Goal: Task Accomplishment & Management: Complete application form

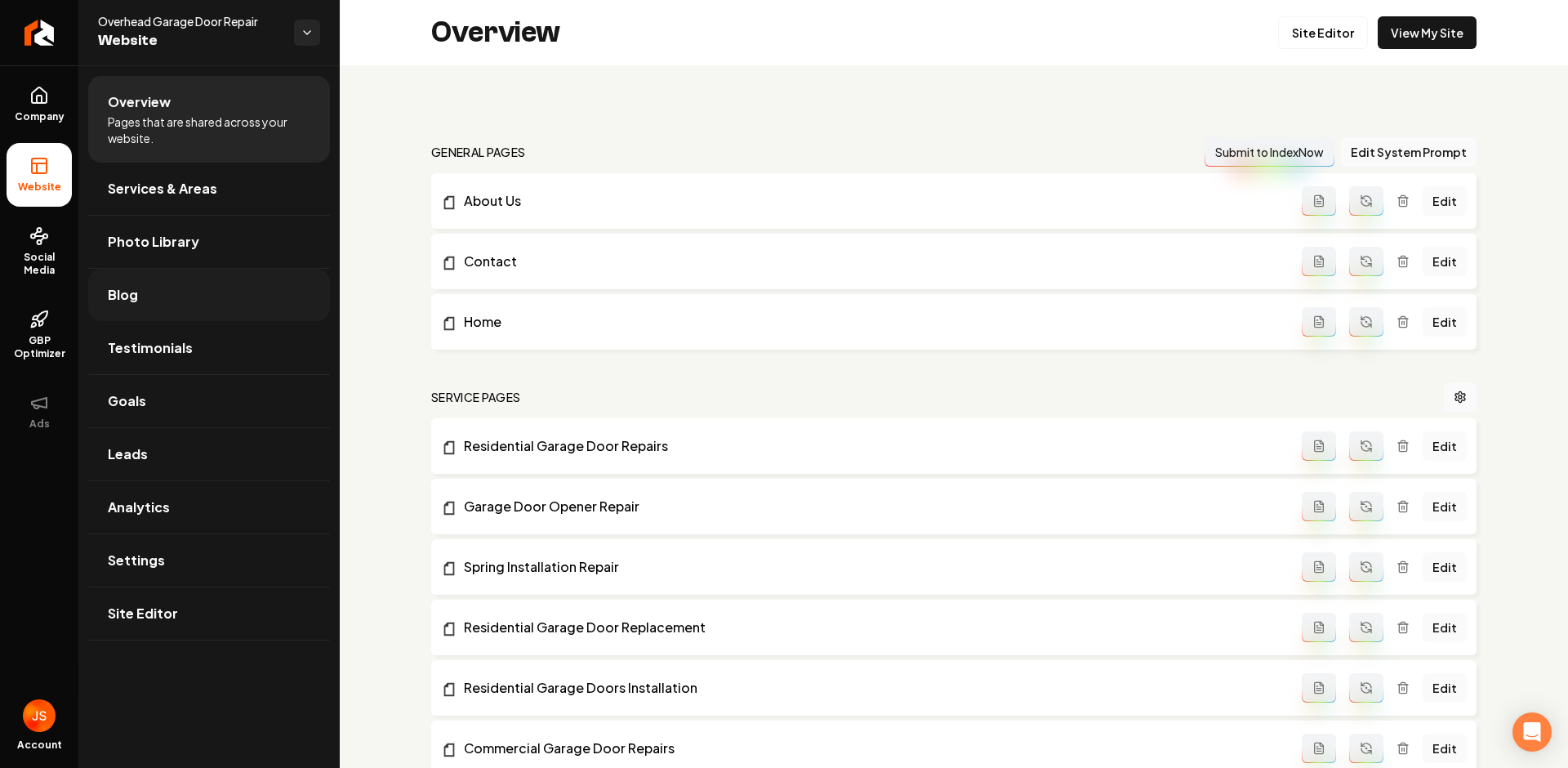
click at [121, 303] on span "Blog" at bounding box center [123, 294] width 30 height 20
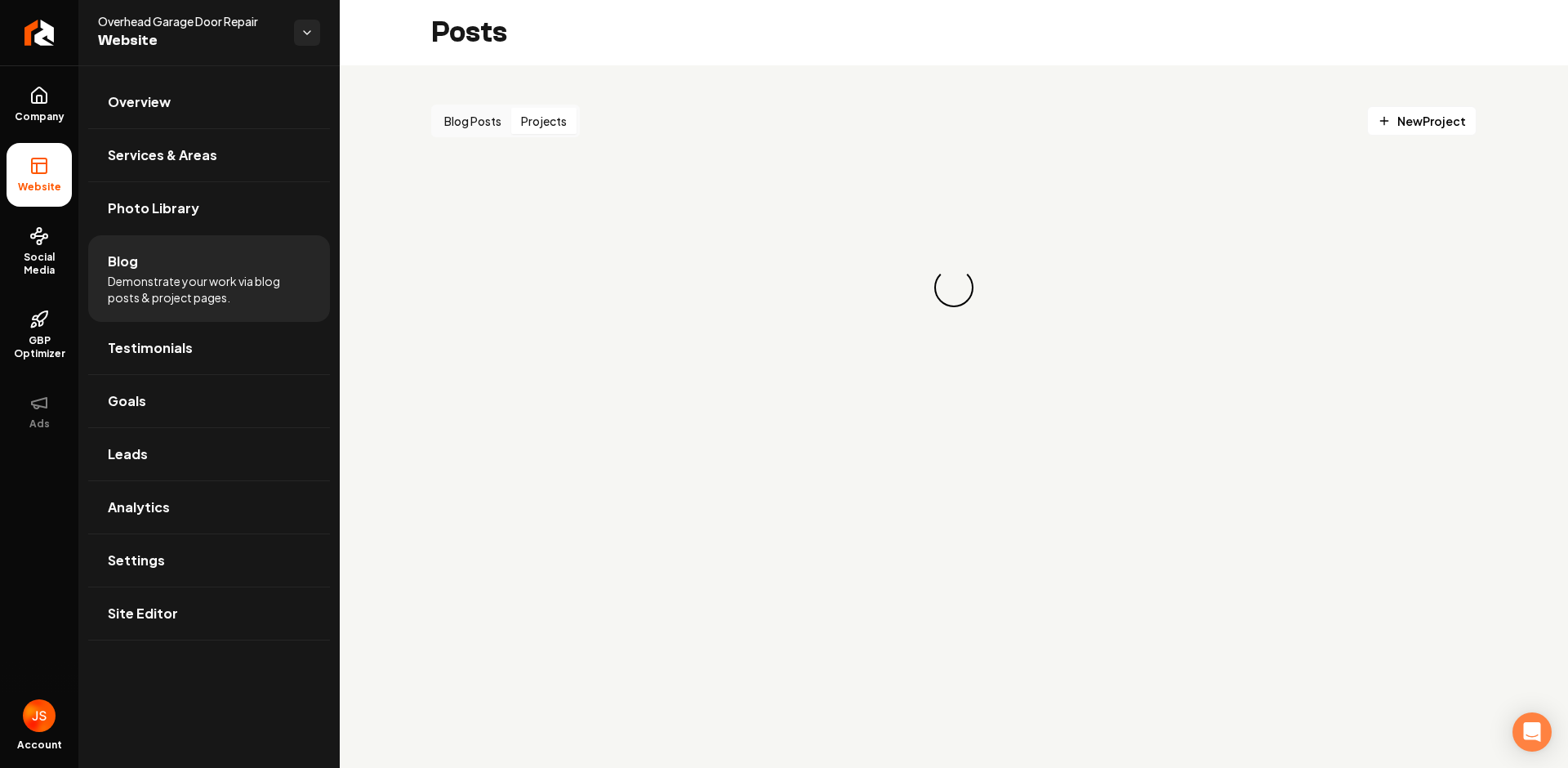
click at [533, 119] on button "Projects" at bounding box center [544, 120] width 66 height 26
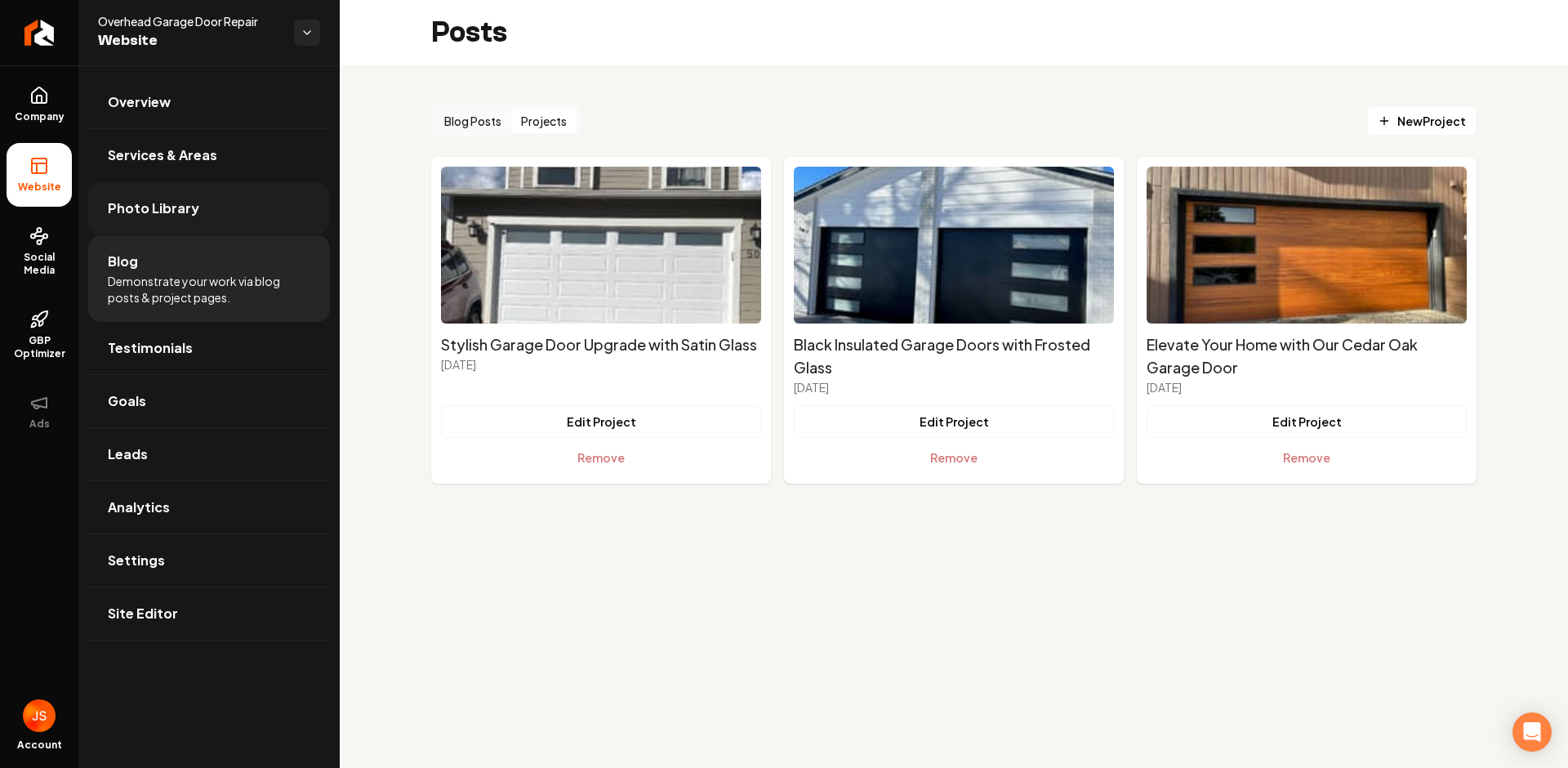
click at [176, 197] on link "Photo Library" at bounding box center [210, 208] width 242 height 52
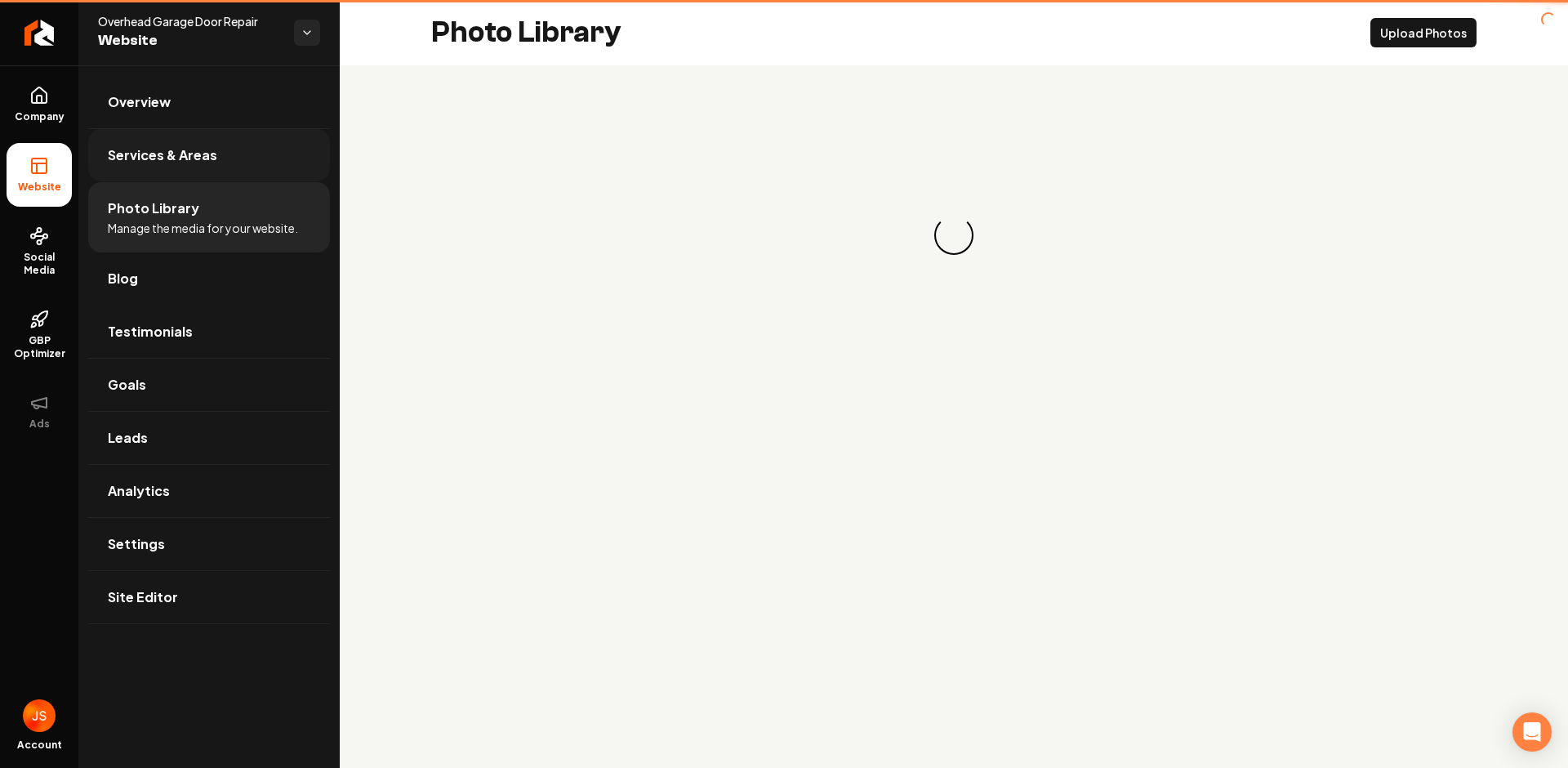
click at [169, 166] on link "Services & Areas" at bounding box center [210, 154] width 242 height 52
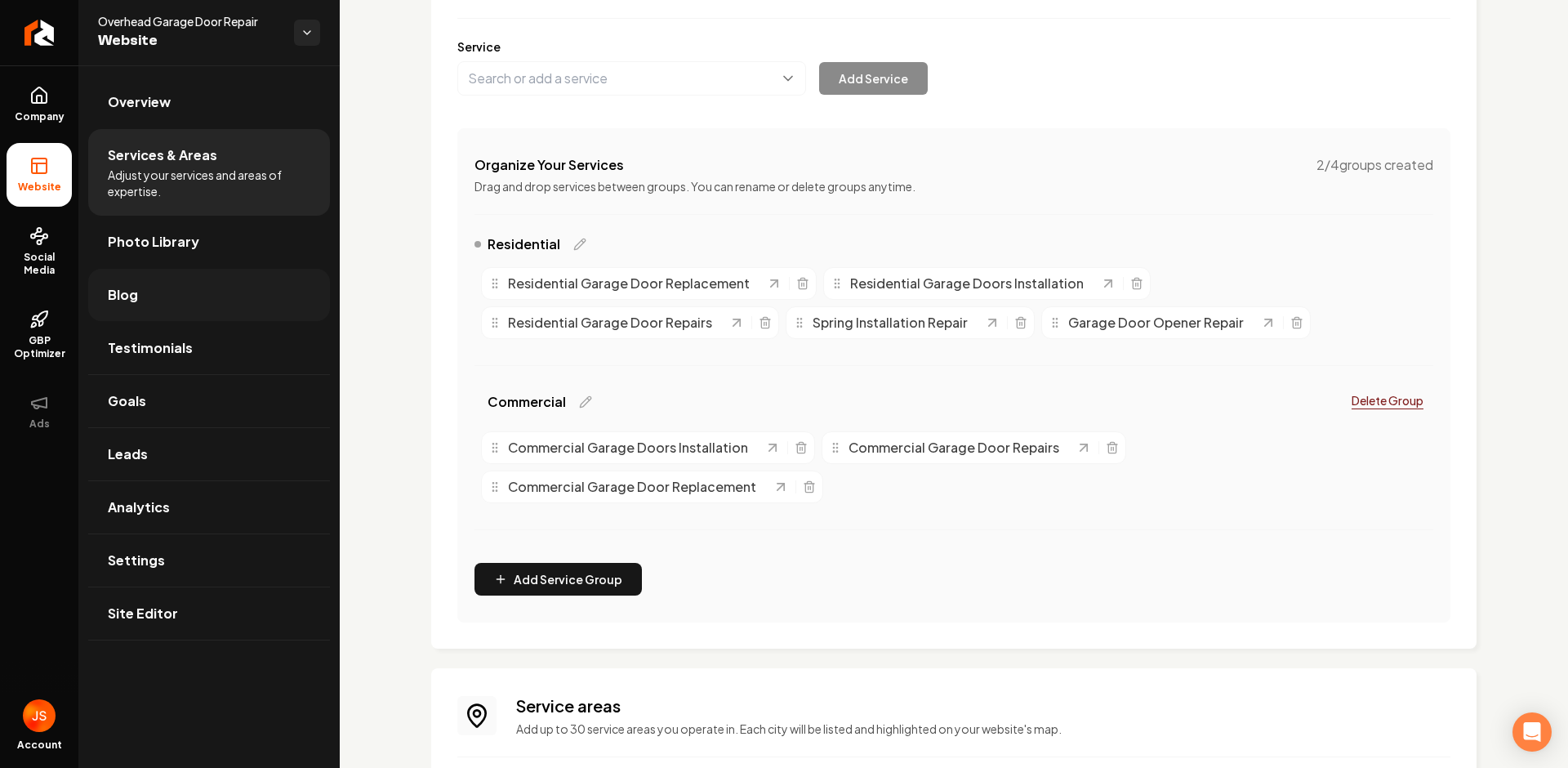
scroll to position [208, 0]
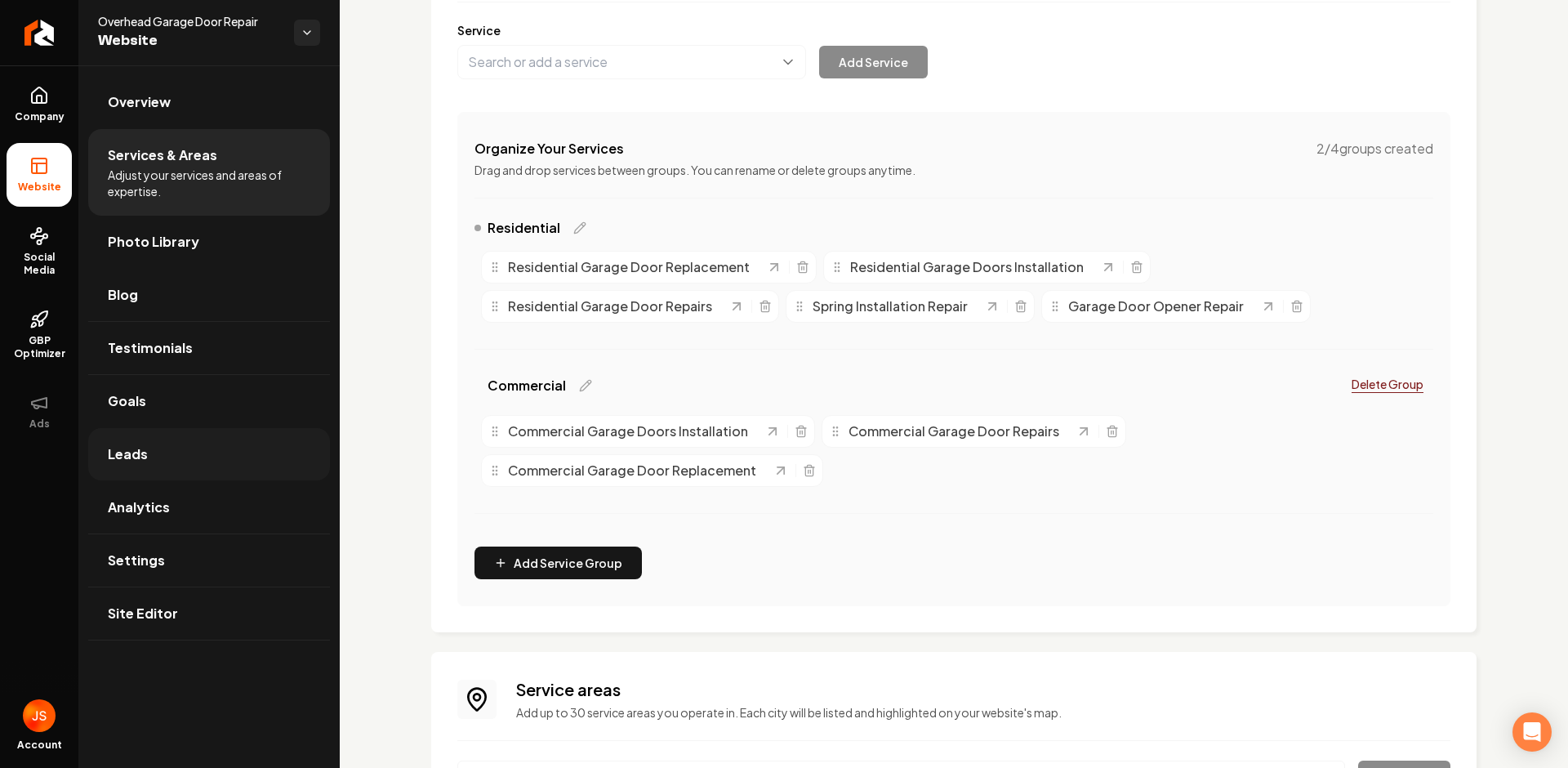
click at [151, 457] on link "Leads" at bounding box center [210, 454] width 242 height 52
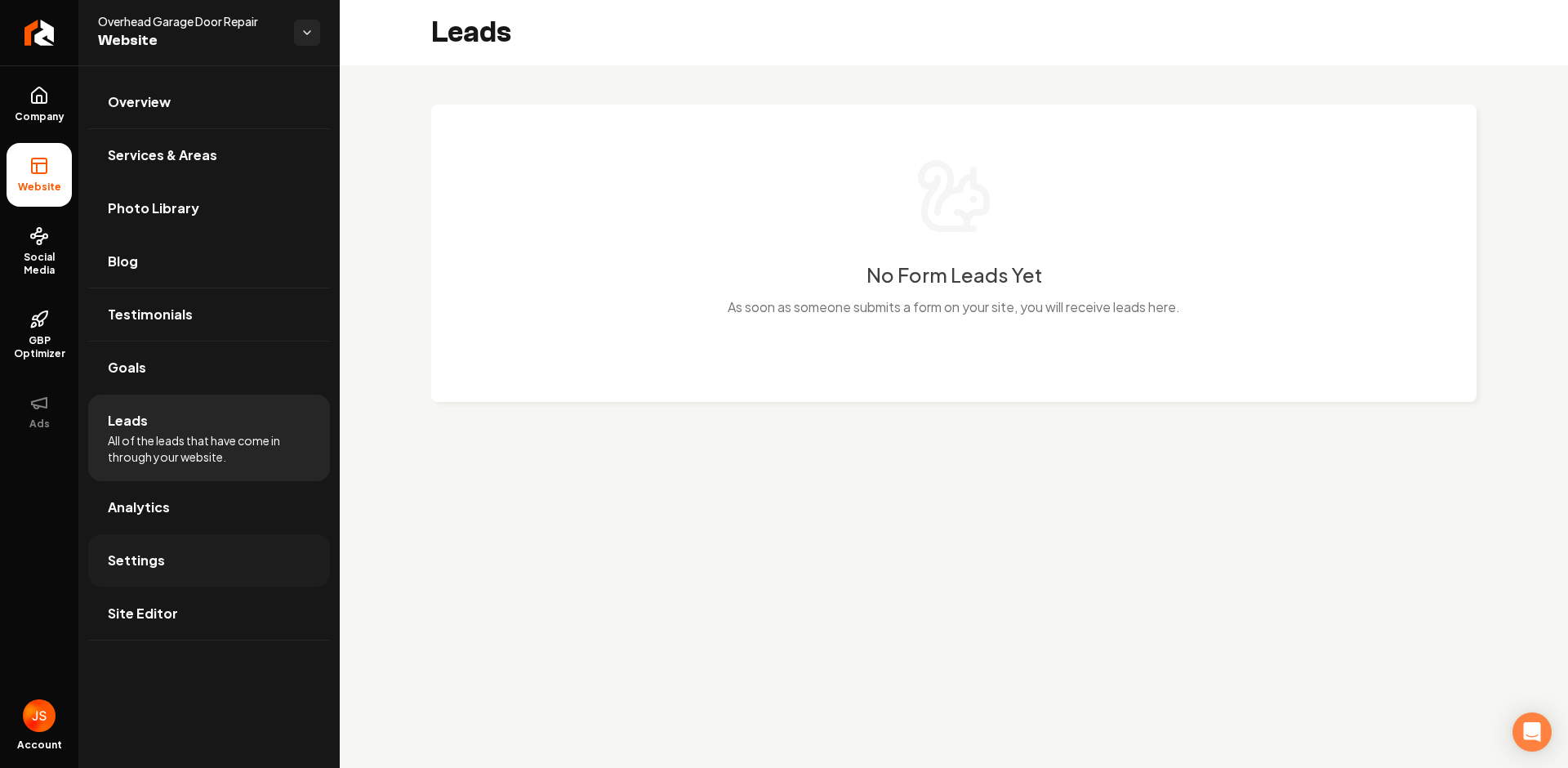
click at [174, 537] on link "Settings" at bounding box center [210, 560] width 242 height 52
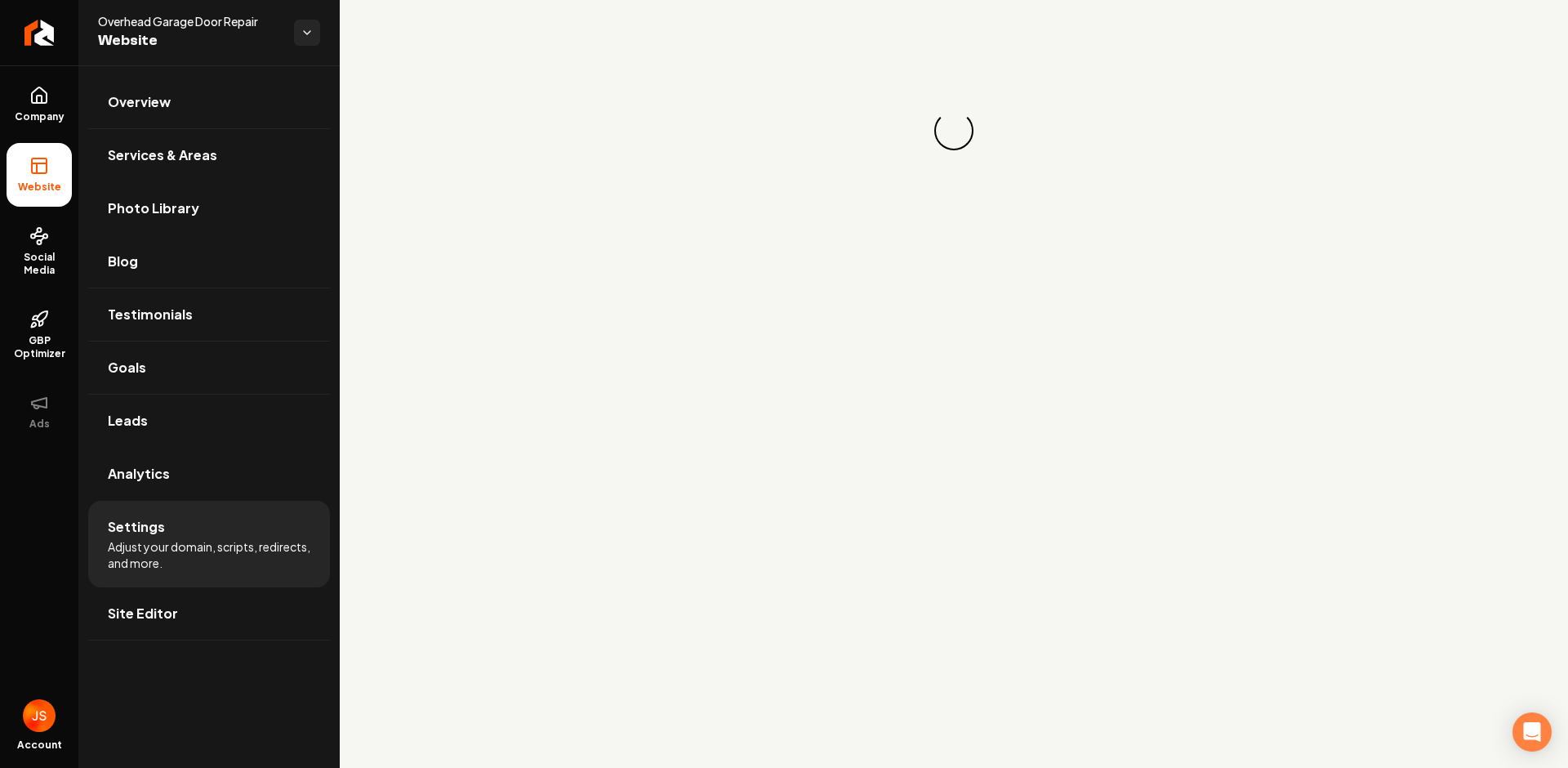
click at [172, 518] on li "Settings Adjust your domain, scripts, redirects, and more." at bounding box center [210, 544] width 242 height 87
click at [173, 503] on li "Settings Adjust your domain, scripts, redirects, and more." at bounding box center [210, 544] width 242 height 87
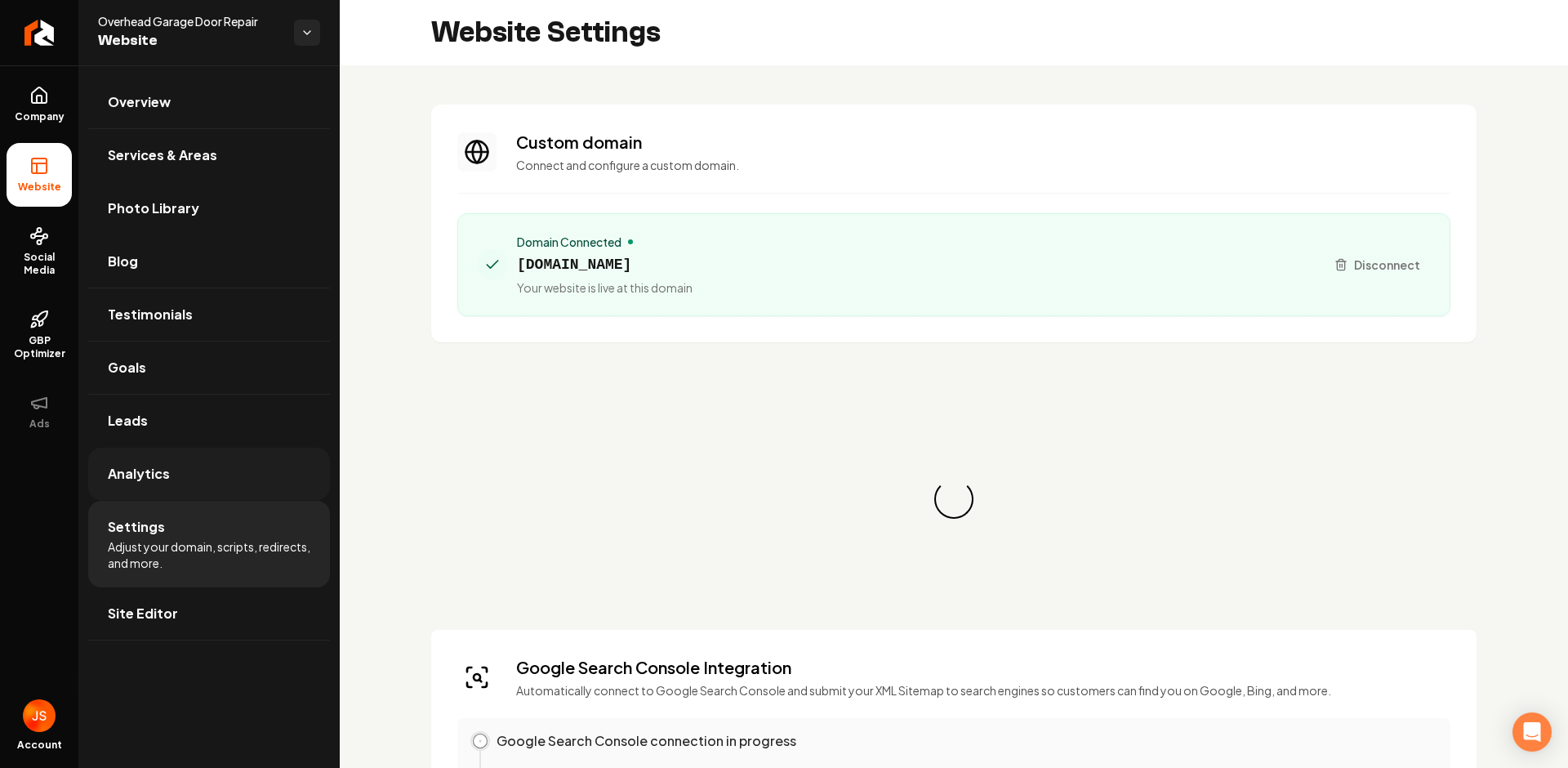
scroll to position [30, 0]
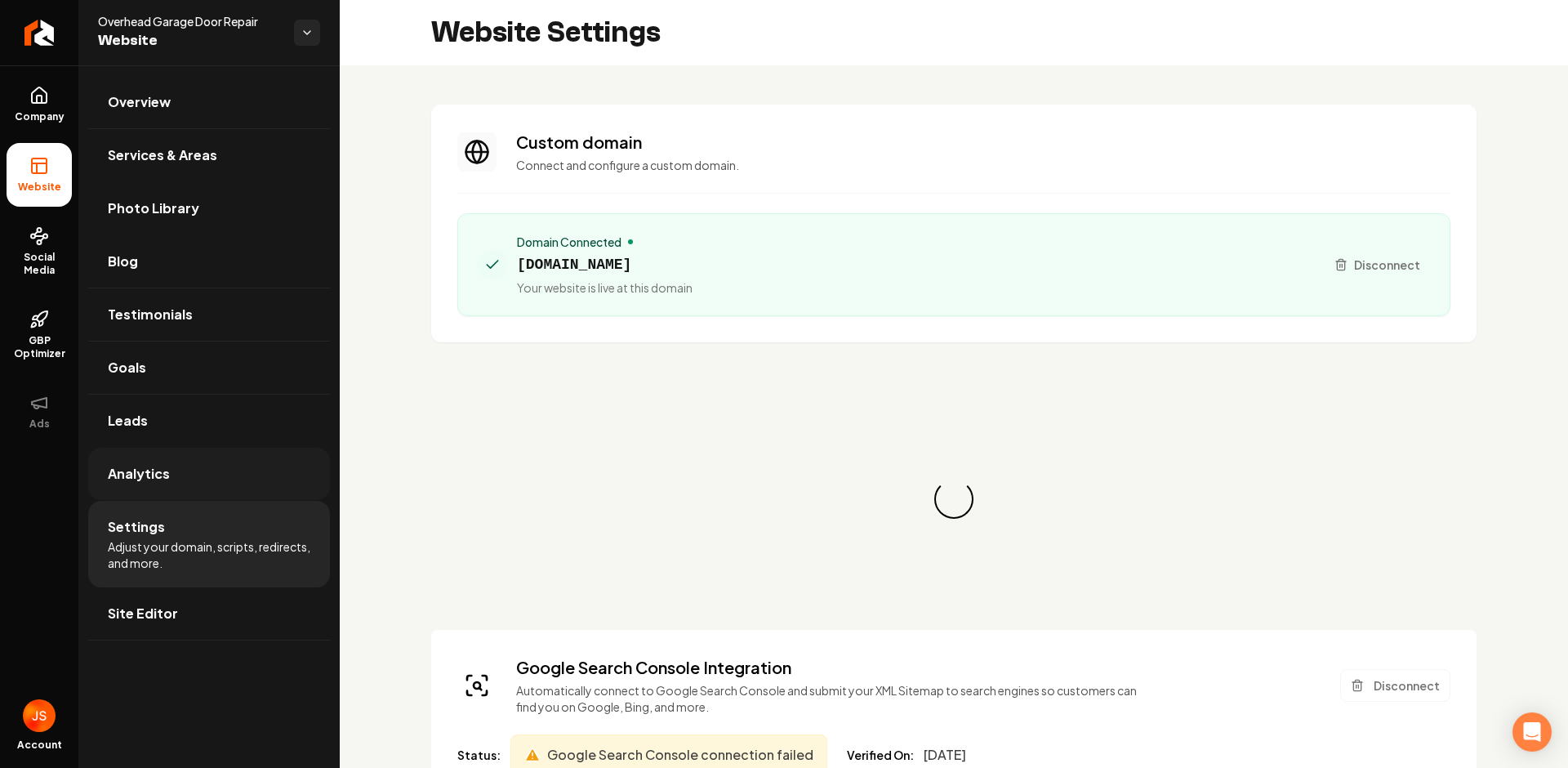
click at [174, 483] on link "Analytics" at bounding box center [210, 474] width 242 height 52
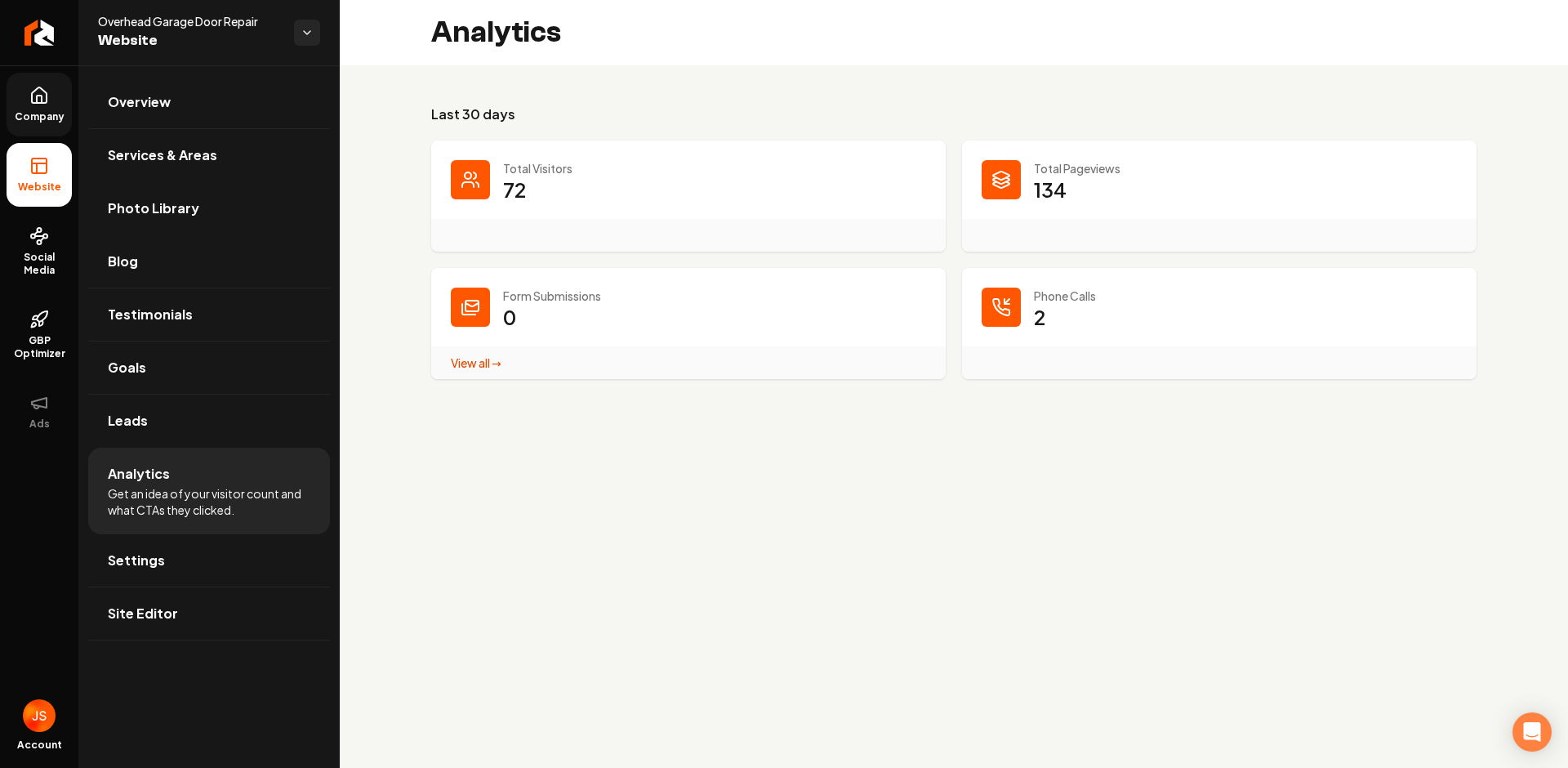
click at [43, 107] on link "Company" at bounding box center [39, 104] width 66 height 64
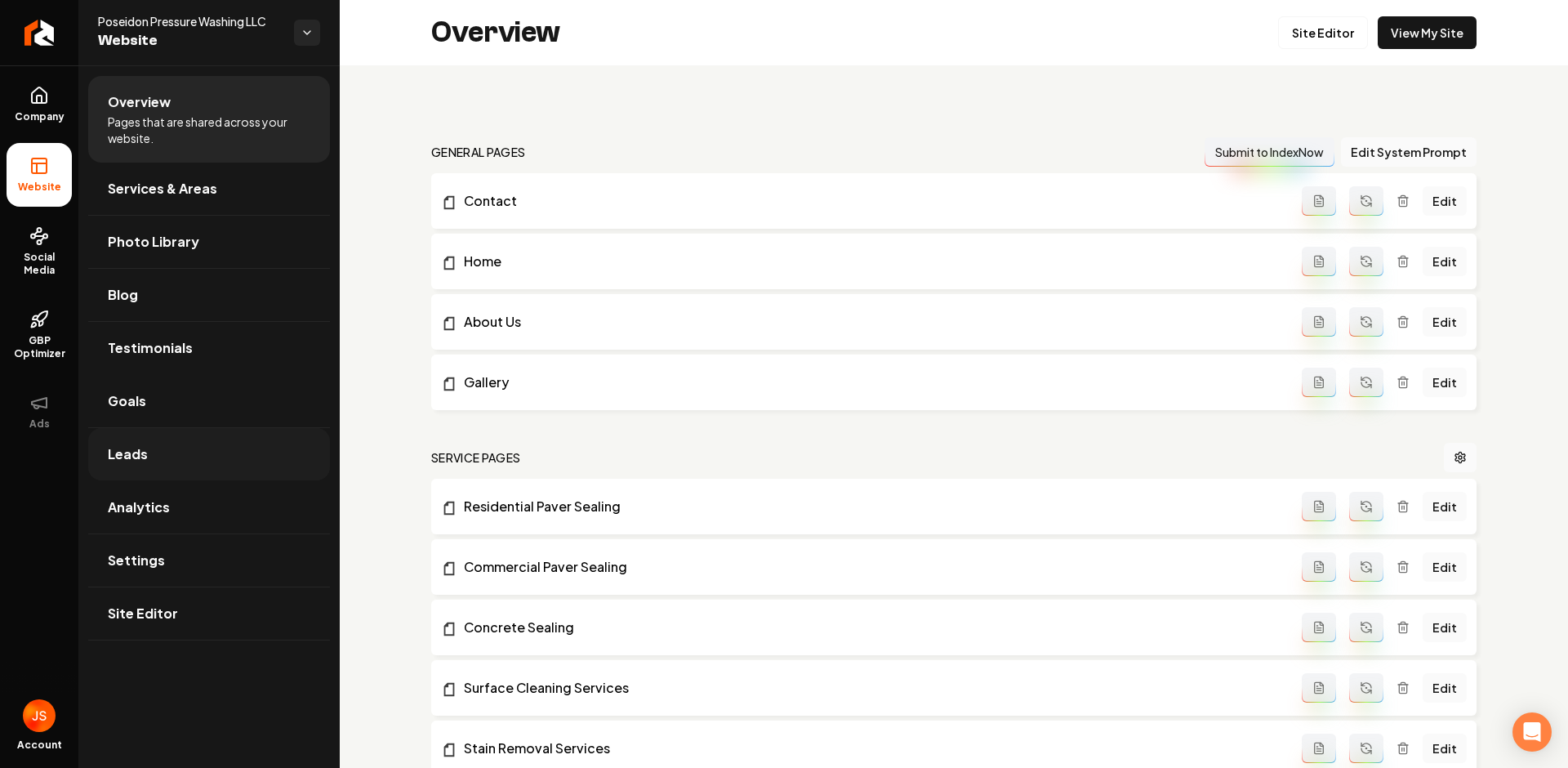
click at [157, 438] on link "Leads" at bounding box center [210, 454] width 242 height 52
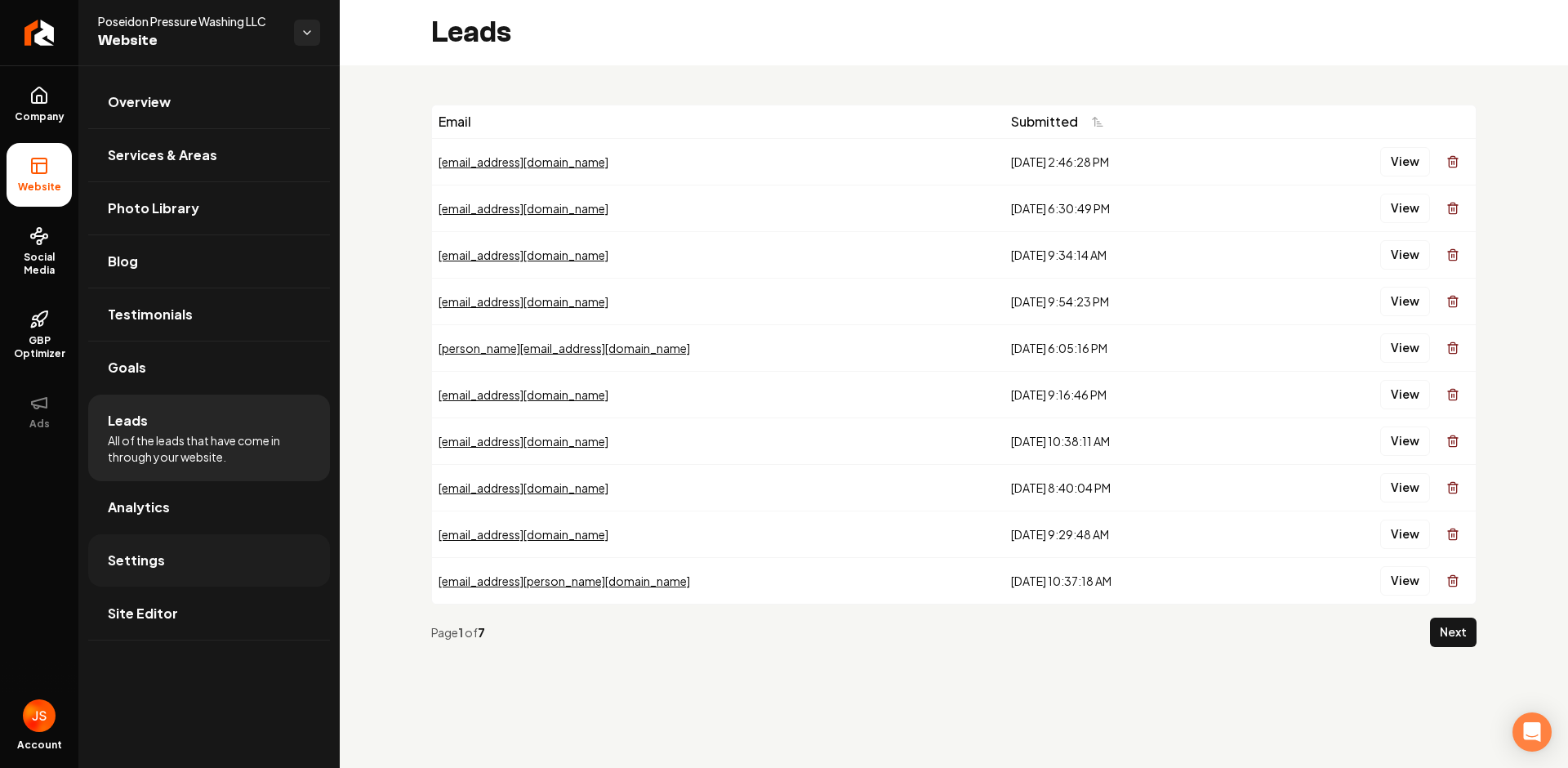
click at [176, 535] on link "Settings" at bounding box center [210, 560] width 242 height 52
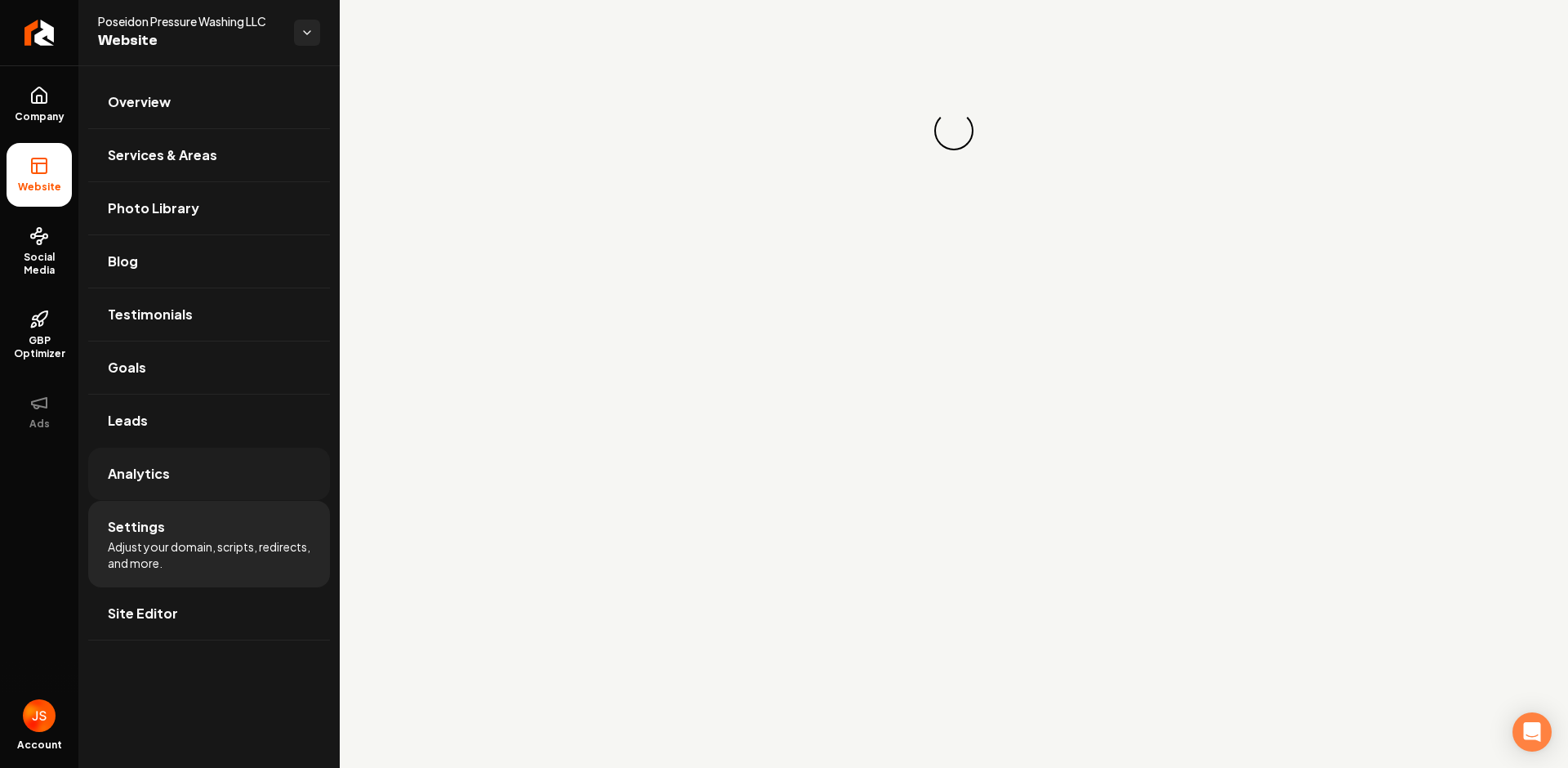
click at [179, 484] on link "Analytics" at bounding box center [210, 474] width 242 height 52
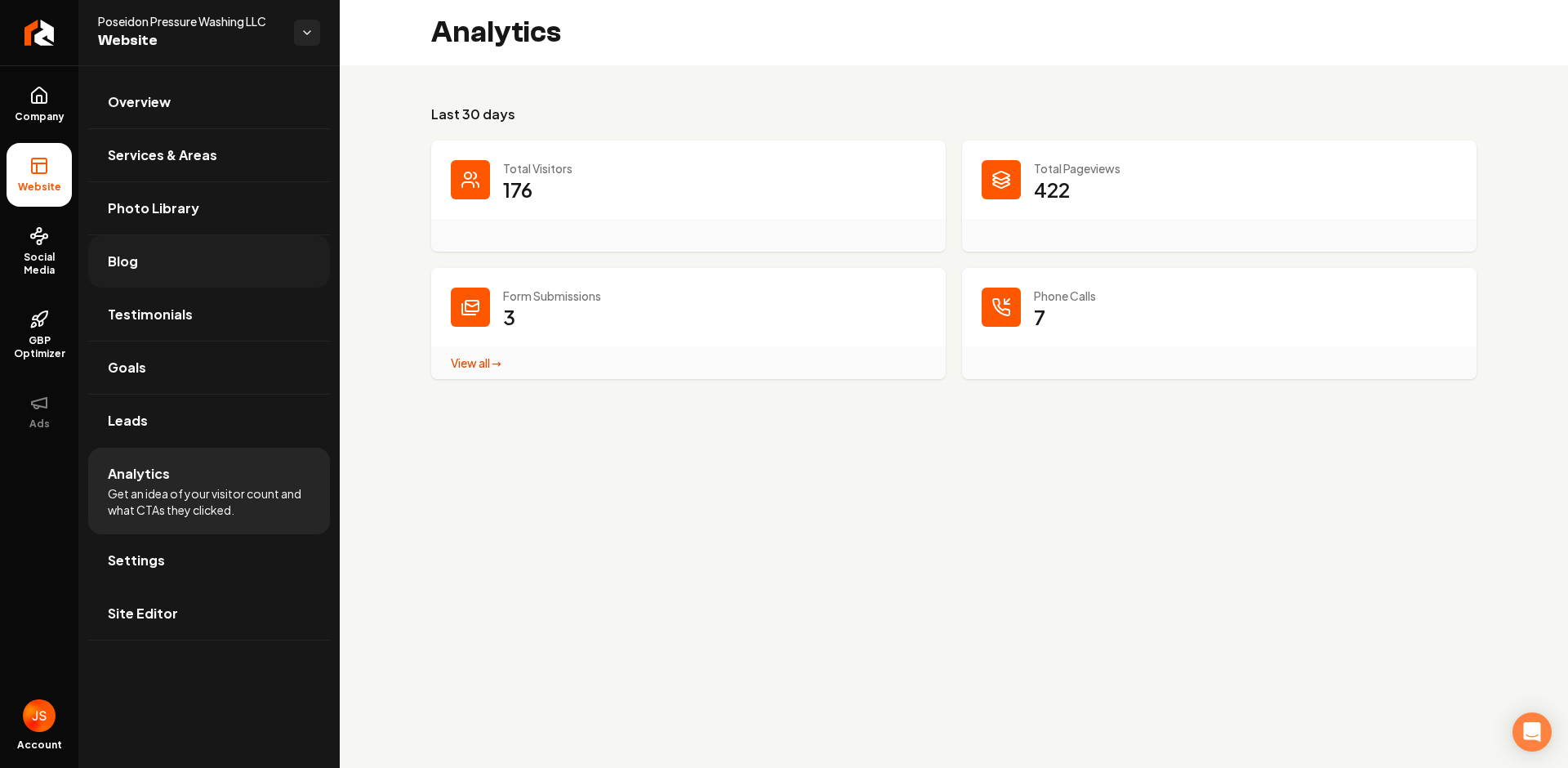
click at [150, 276] on link "Blog" at bounding box center [210, 261] width 242 height 52
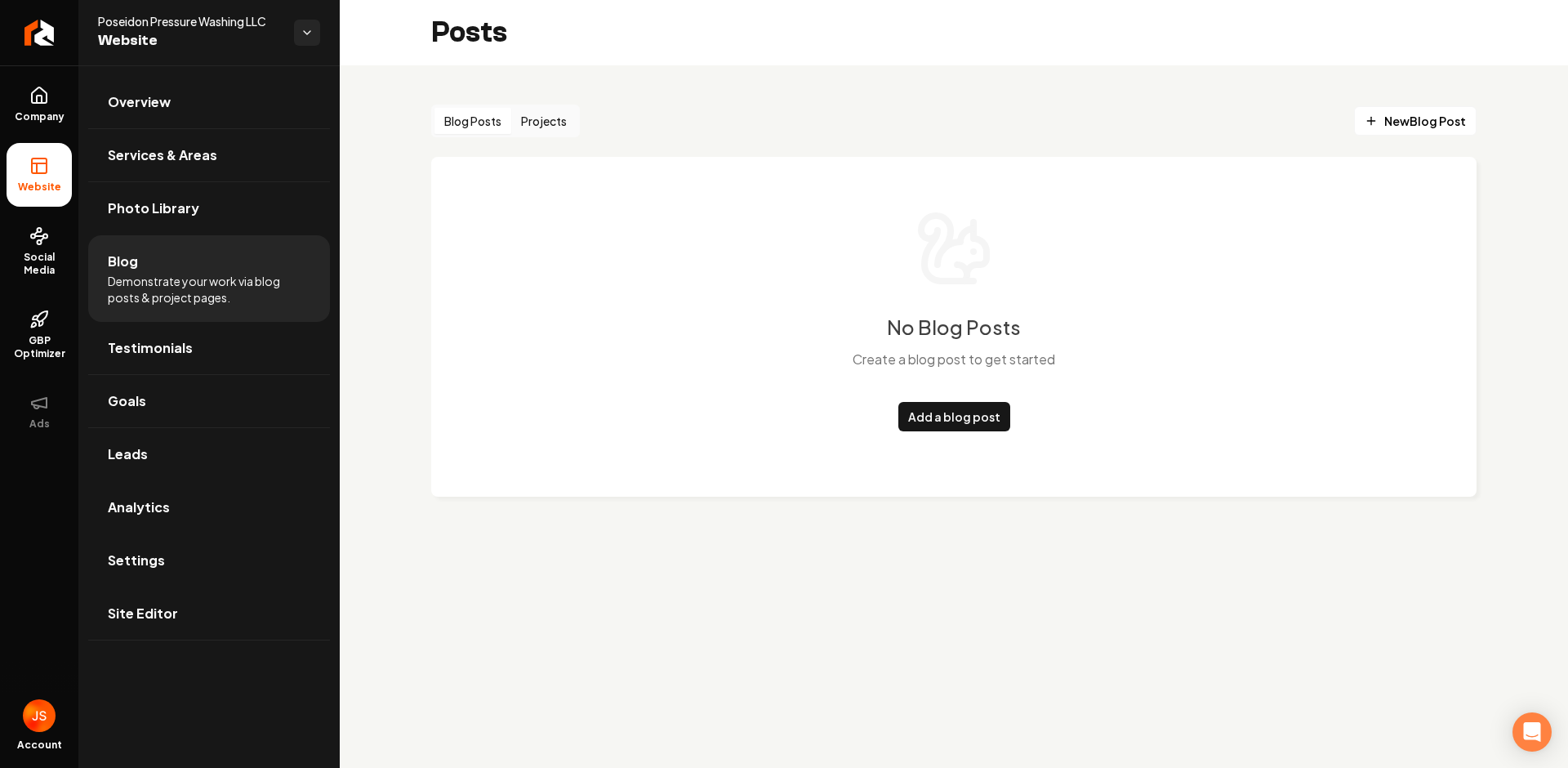
click at [543, 119] on button "Projects" at bounding box center [544, 120] width 66 height 26
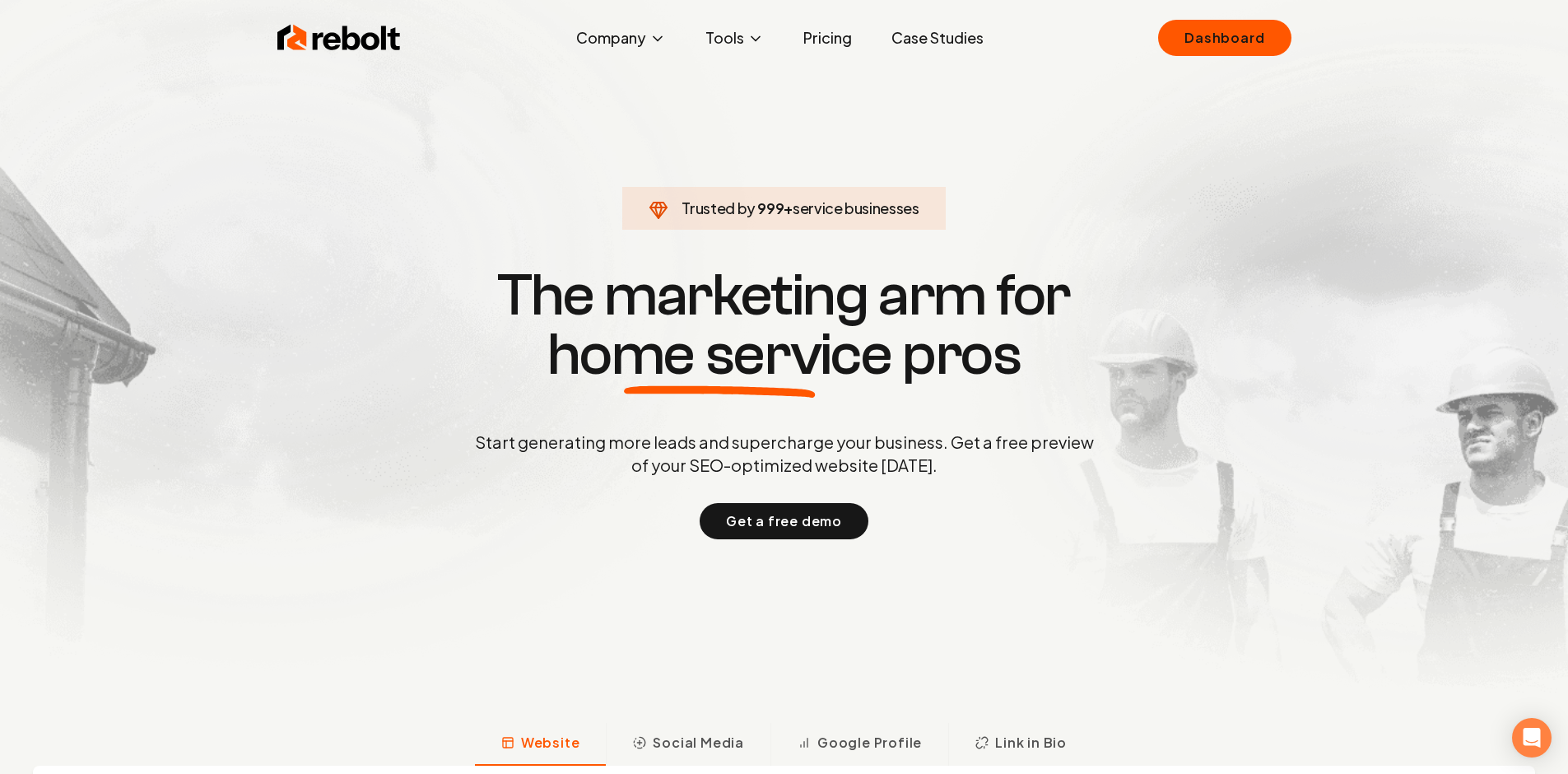
click at [927, 47] on link "Case Studies" at bounding box center [937, 37] width 118 height 33
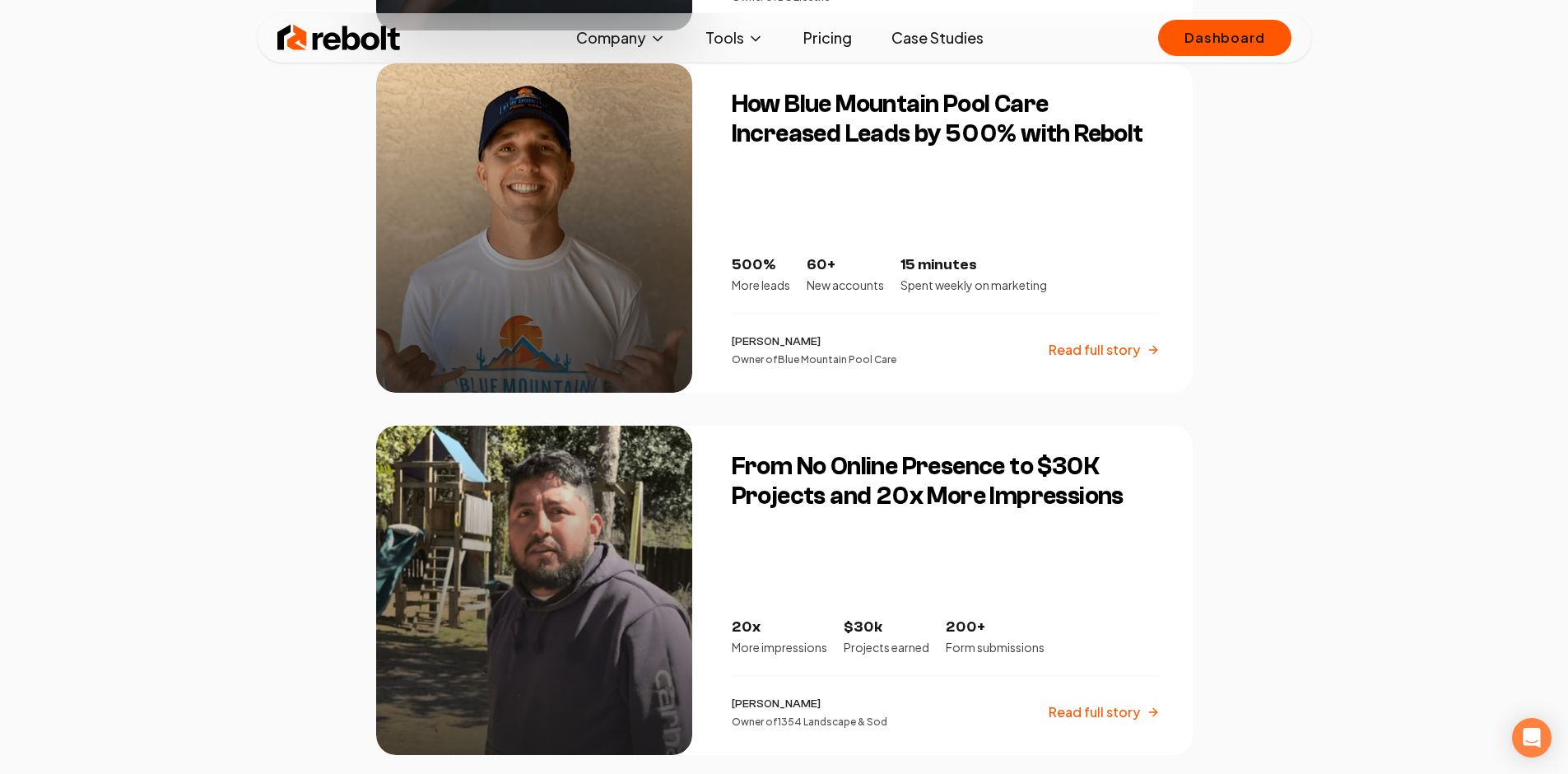
scroll to position [2169, 0]
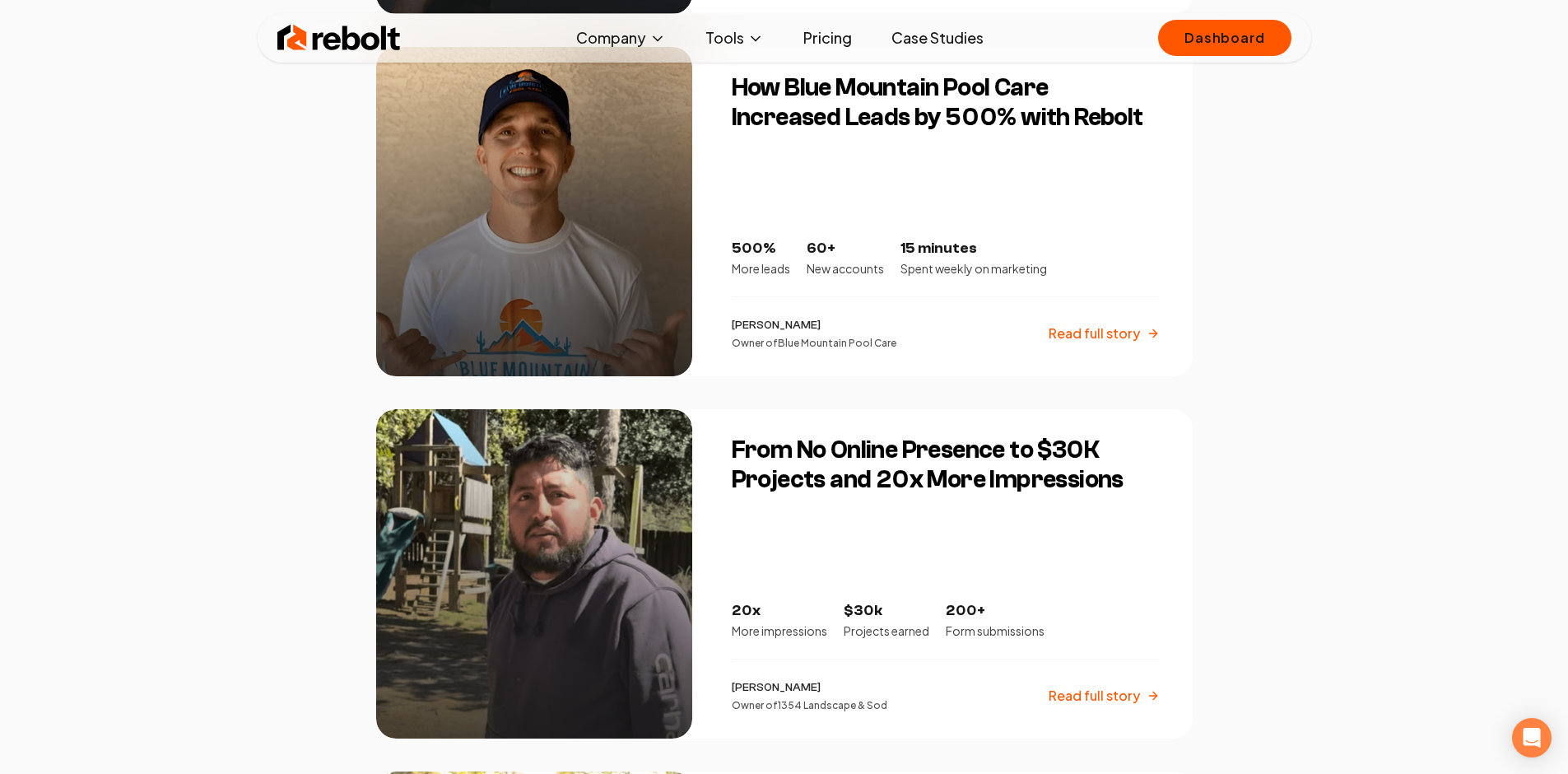
click at [826, 32] on link "Pricing" at bounding box center [828, 37] width 75 height 33
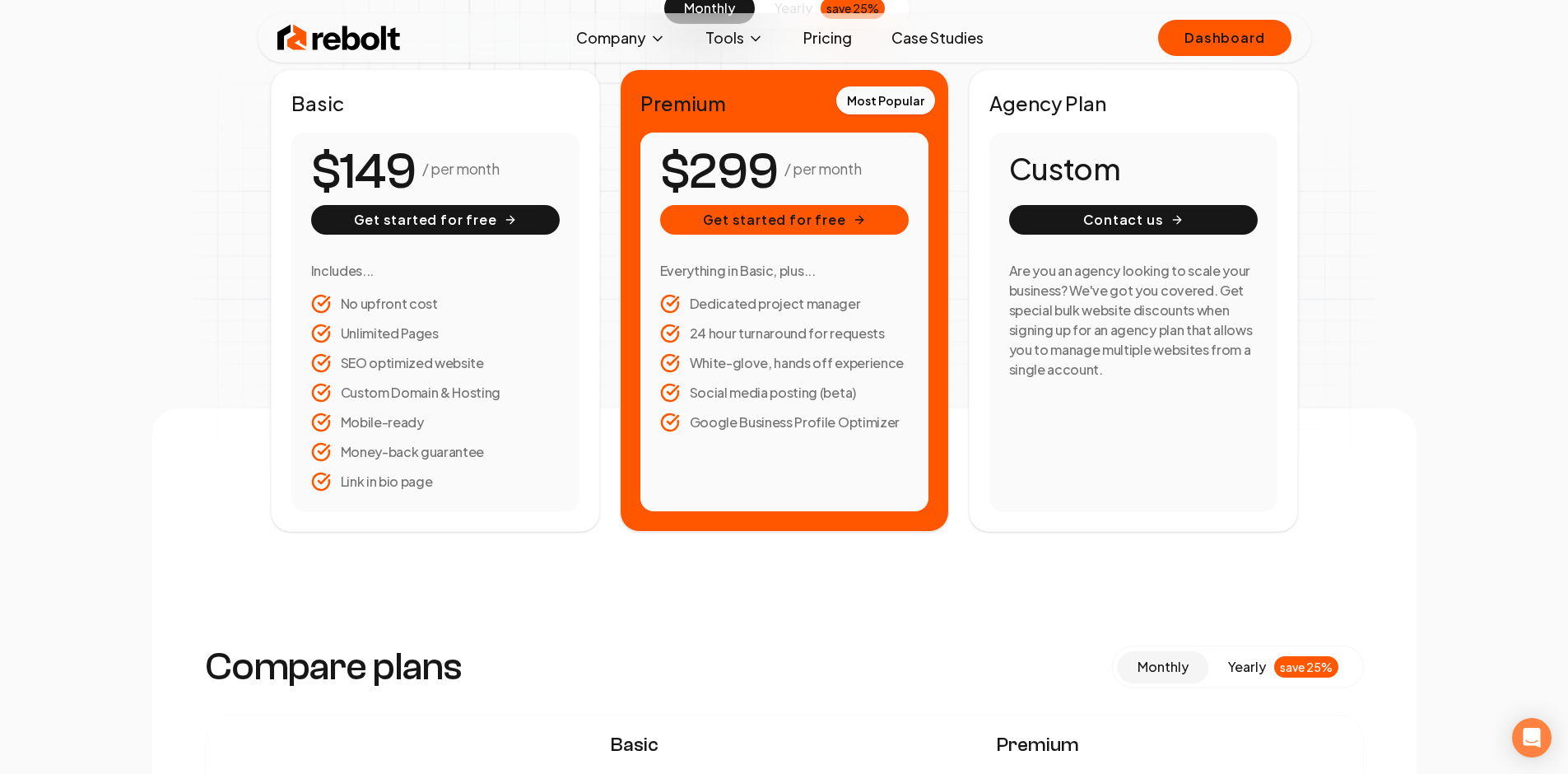
scroll to position [301, 0]
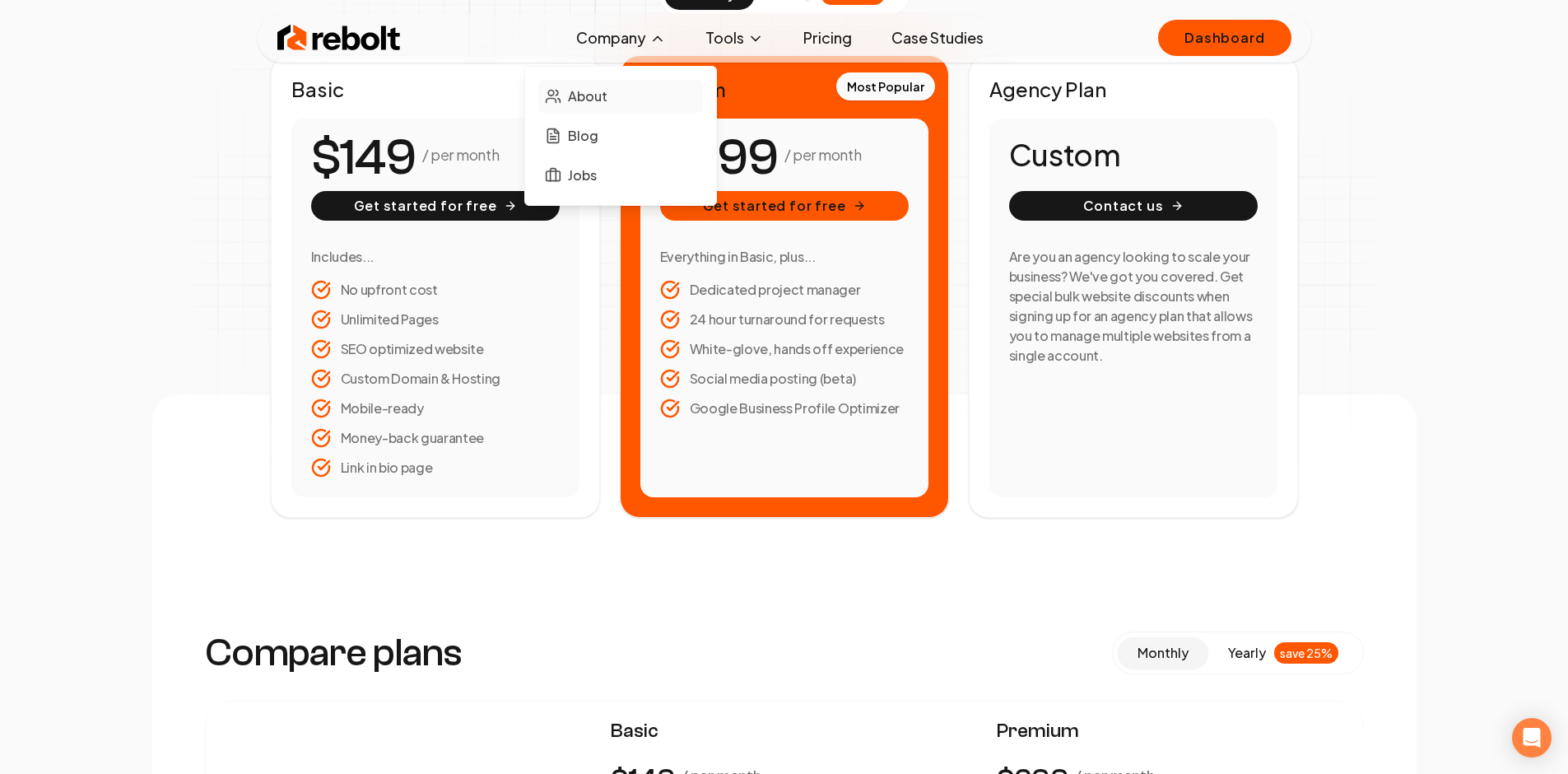
click at [592, 84] on link "About" at bounding box center [620, 96] width 164 height 33
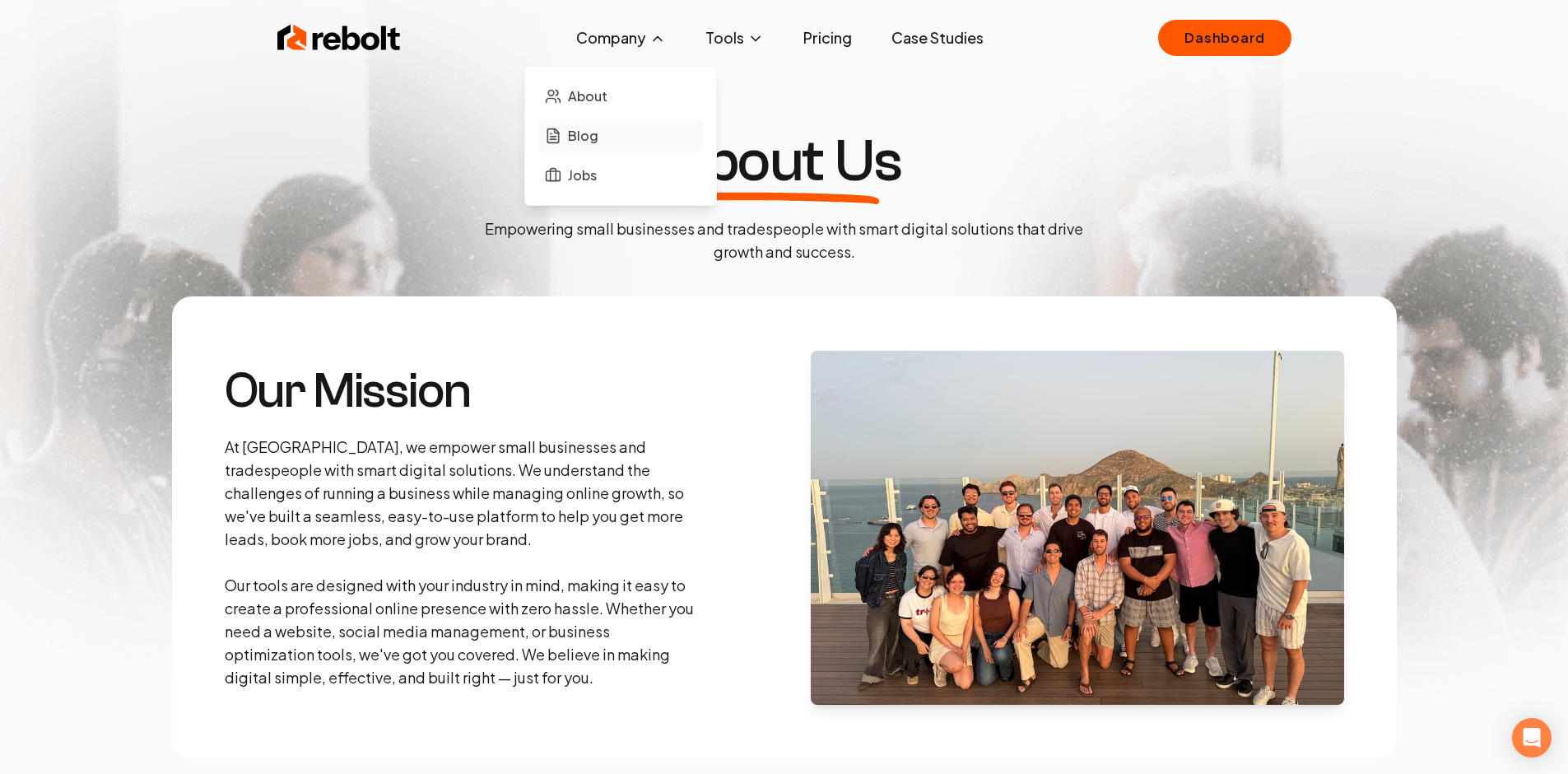
click at [610, 140] on link "Blog" at bounding box center [620, 135] width 164 height 33
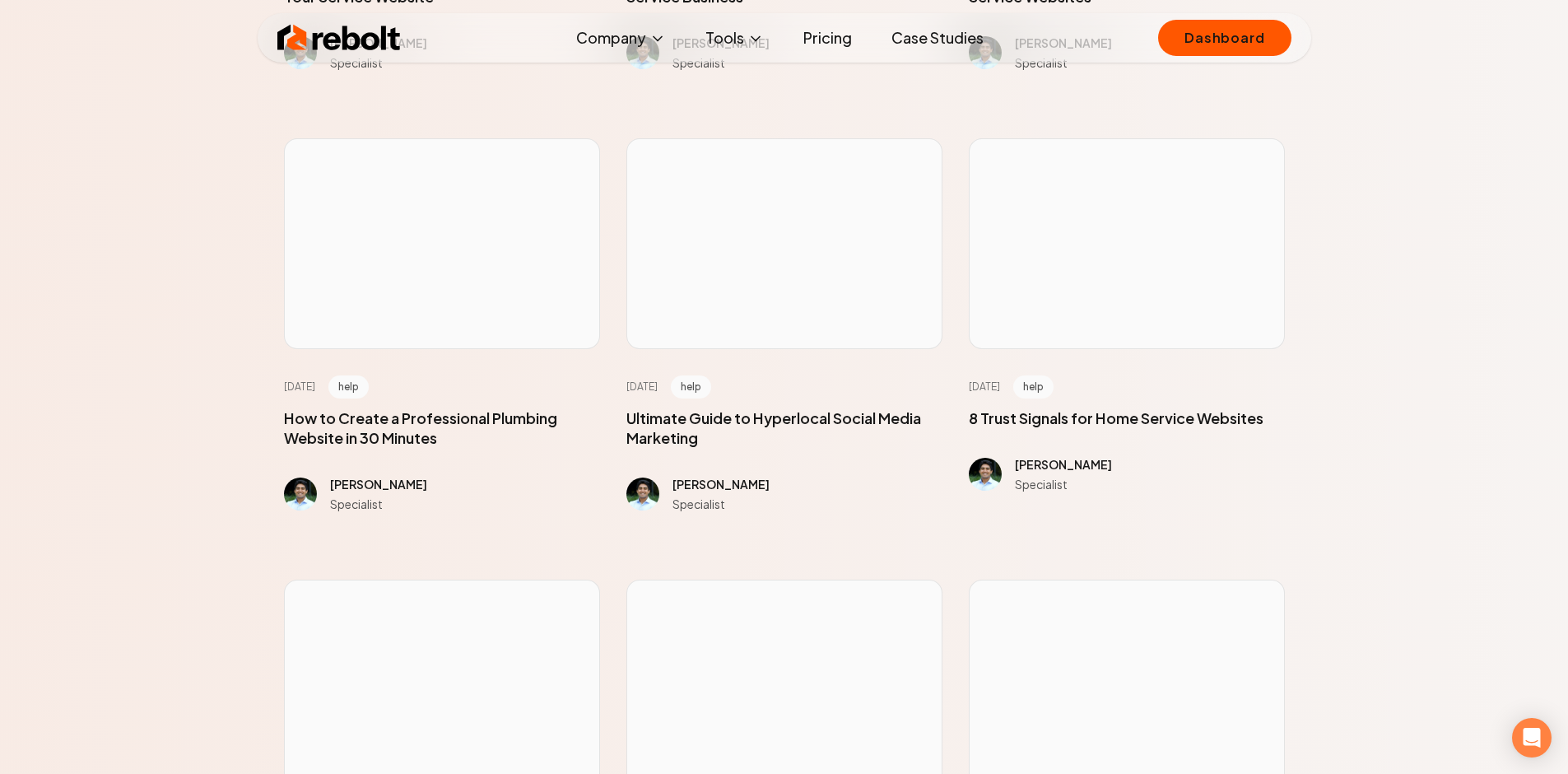
scroll to position [661, 0]
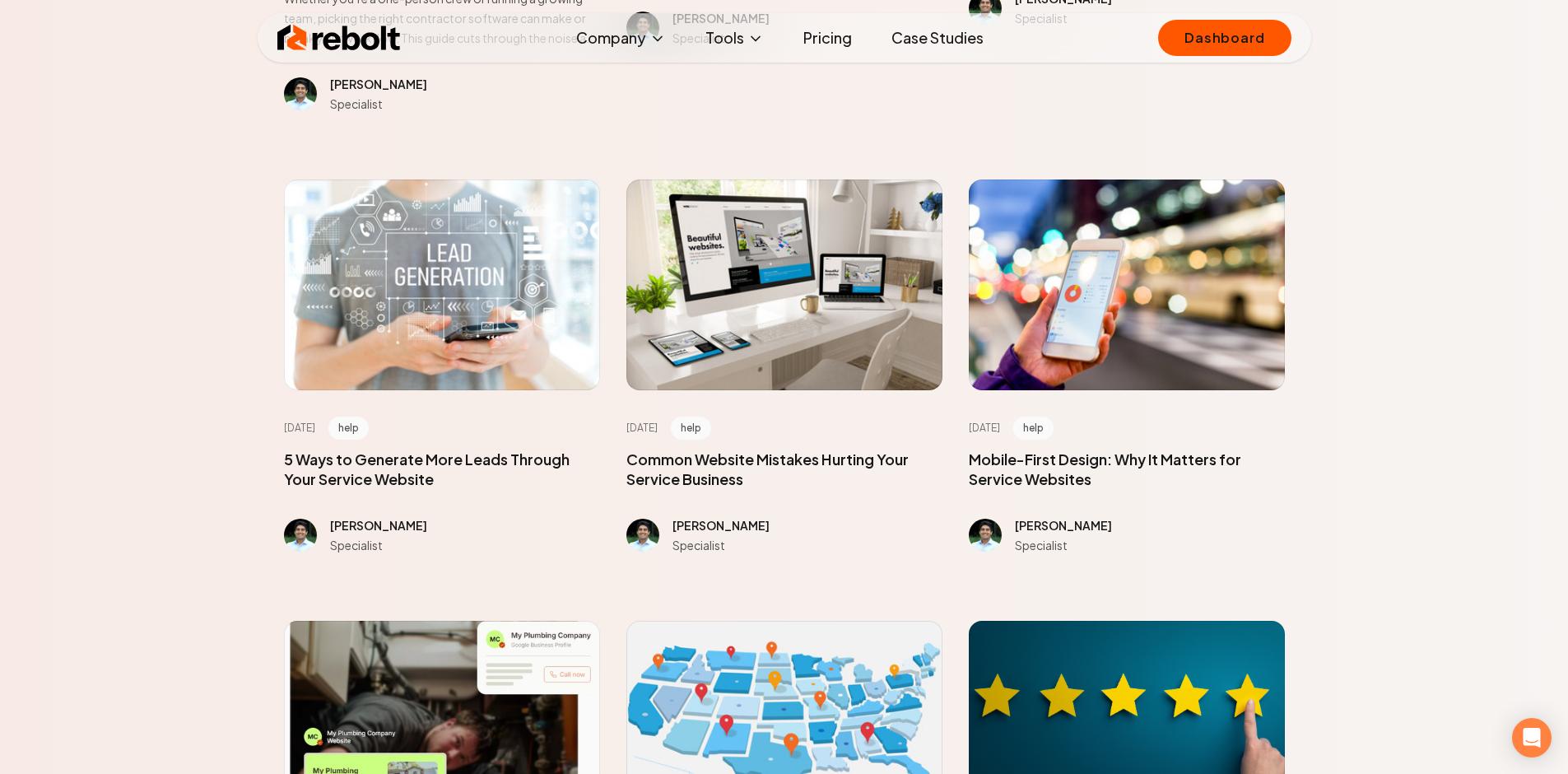
click at [292, 32] on img at bounding box center [339, 37] width 124 height 33
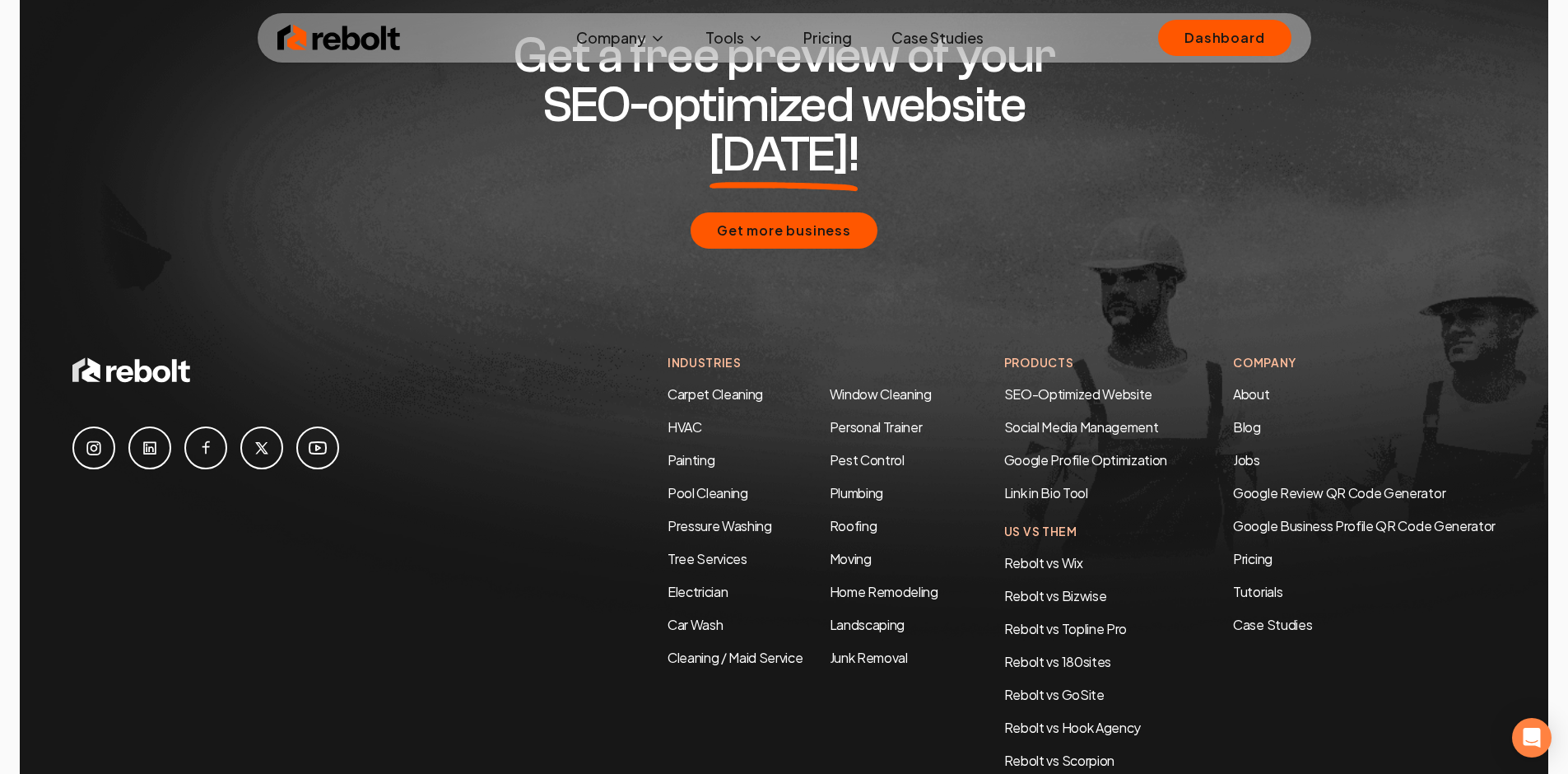
scroll to position [7849, 0]
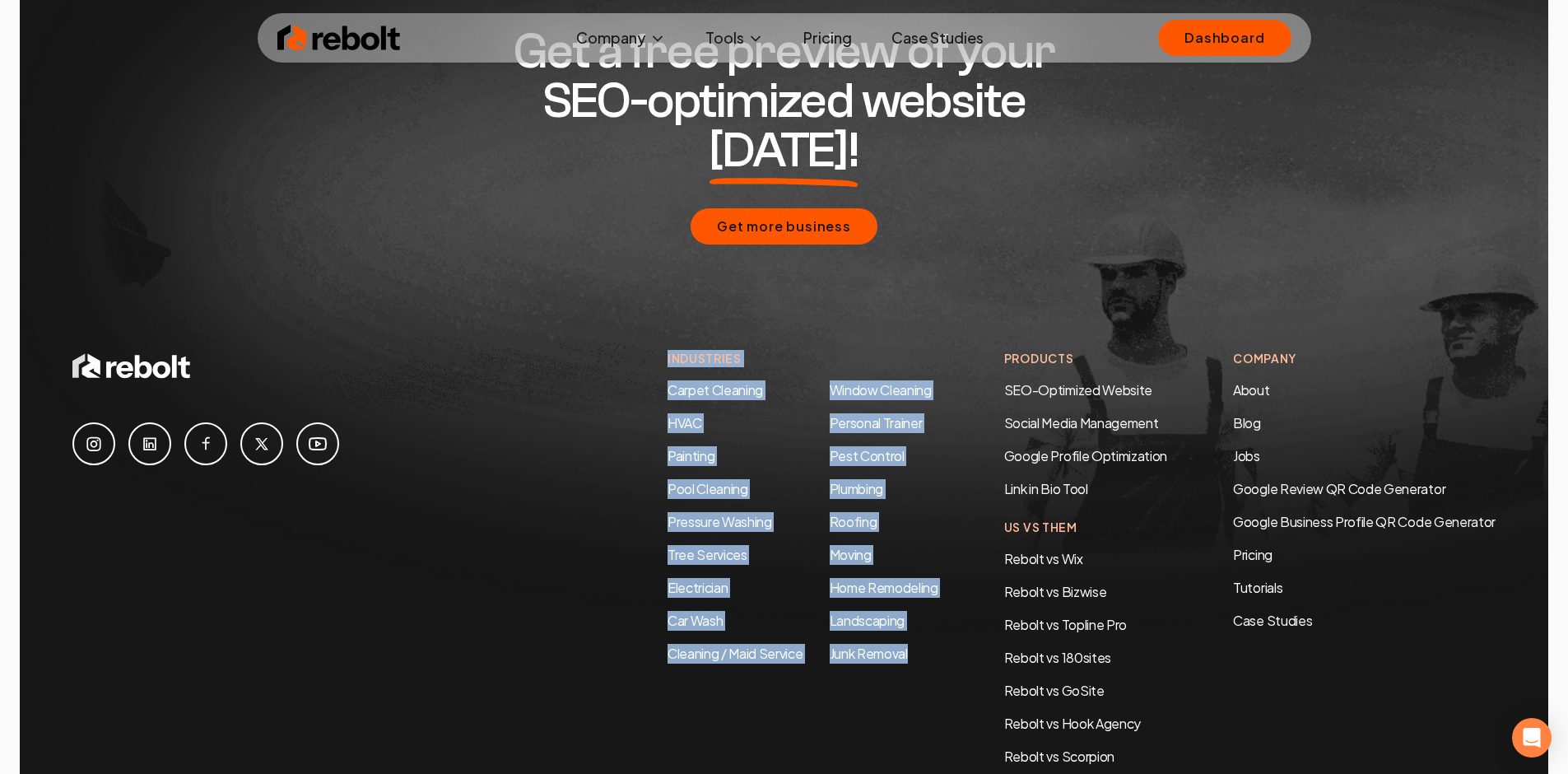
drag, startPoint x: 557, startPoint y: 288, endPoint x: 918, endPoint y: 624, distance: 493.2
click at [917, 623] on div "Get a free preview of your SEO-optimized website today! Get more business Indus…" at bounding box center [784, 423] width 1529 height 1003
click at [918, 624] on div "Industries Carpet Cleaning HVAC Painting Pool Cleaning Pressure Washing Tree Se…" at bounding box center [803, 574] width 271 height 449
drag, startPoint x: 918, startPoint y: 624, endPoint x: 624, endPoint y: 334, distance: 413.0
click at [624, 350] on div "Industries Carpet Cleaning HVAC Painting Pool Cleaning Pressure Washing Tree Se…" at bounding box center [784, 574] width 1424 height 449
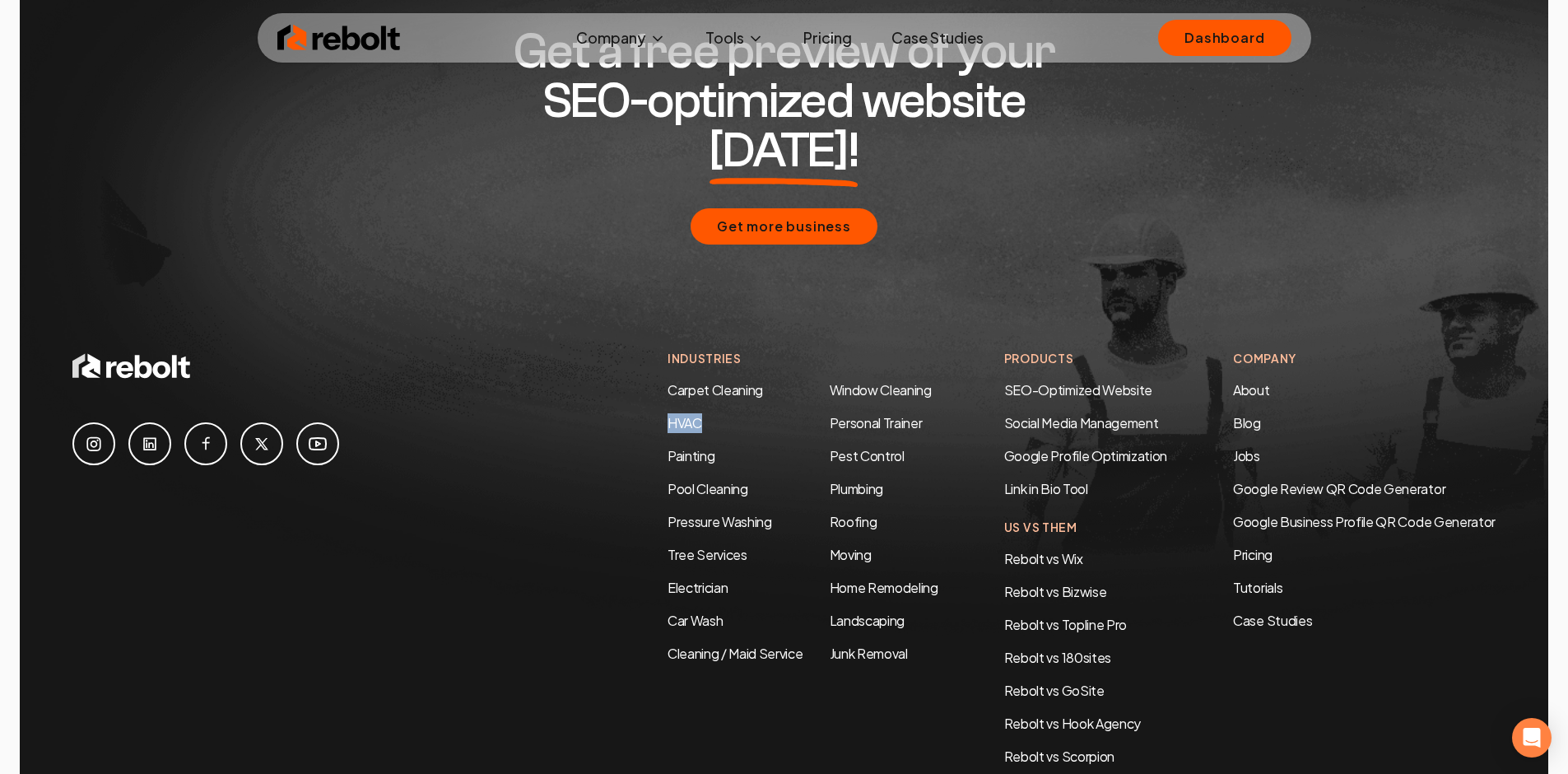
click at [564, 366] on div "Industries Carpet Cleaning HVAC Painting Pool Cleaning Pressure Washing Tree Se…" at bounding box center [784, 574] width 1424 height 449
click at [414, 221] on div "Get a free preview of your SEO-optimized website today! Get more business" at bounding box center [784, 136] width 1424 height 428
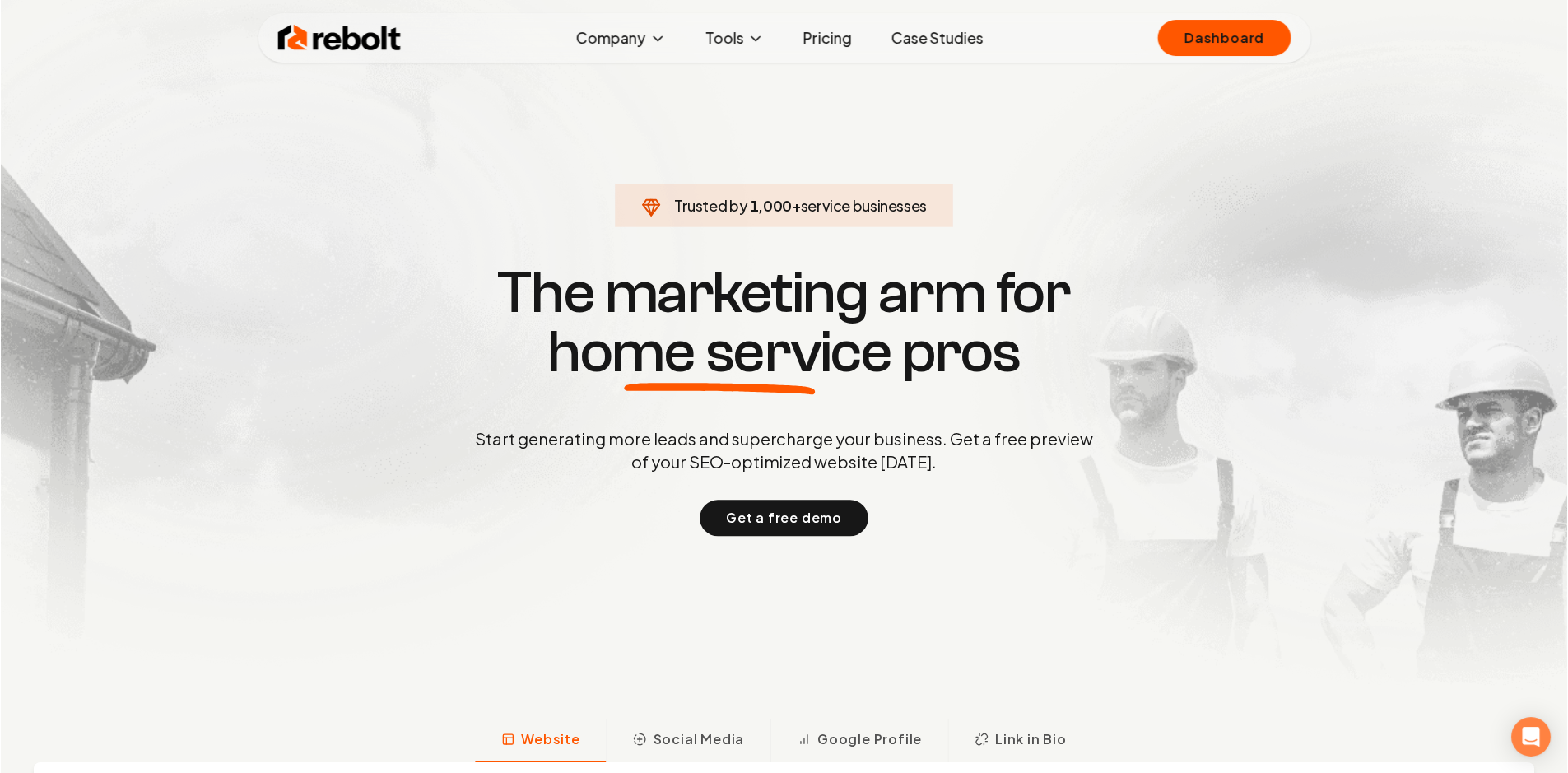
scroll to position [0, 0]
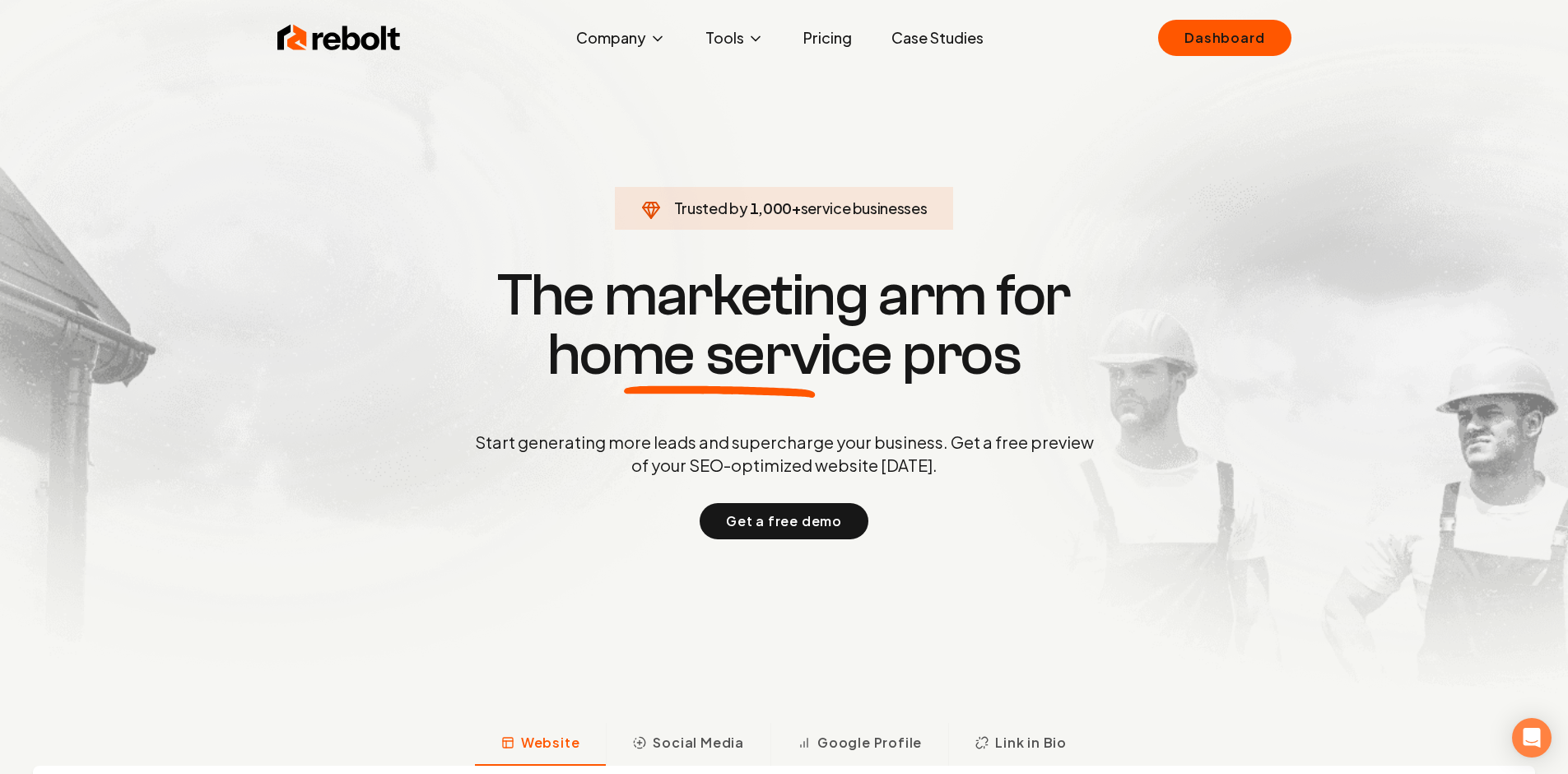
click at [842, 40] on link "Pricing" at bounding box center [828, 37] width 75 height 33
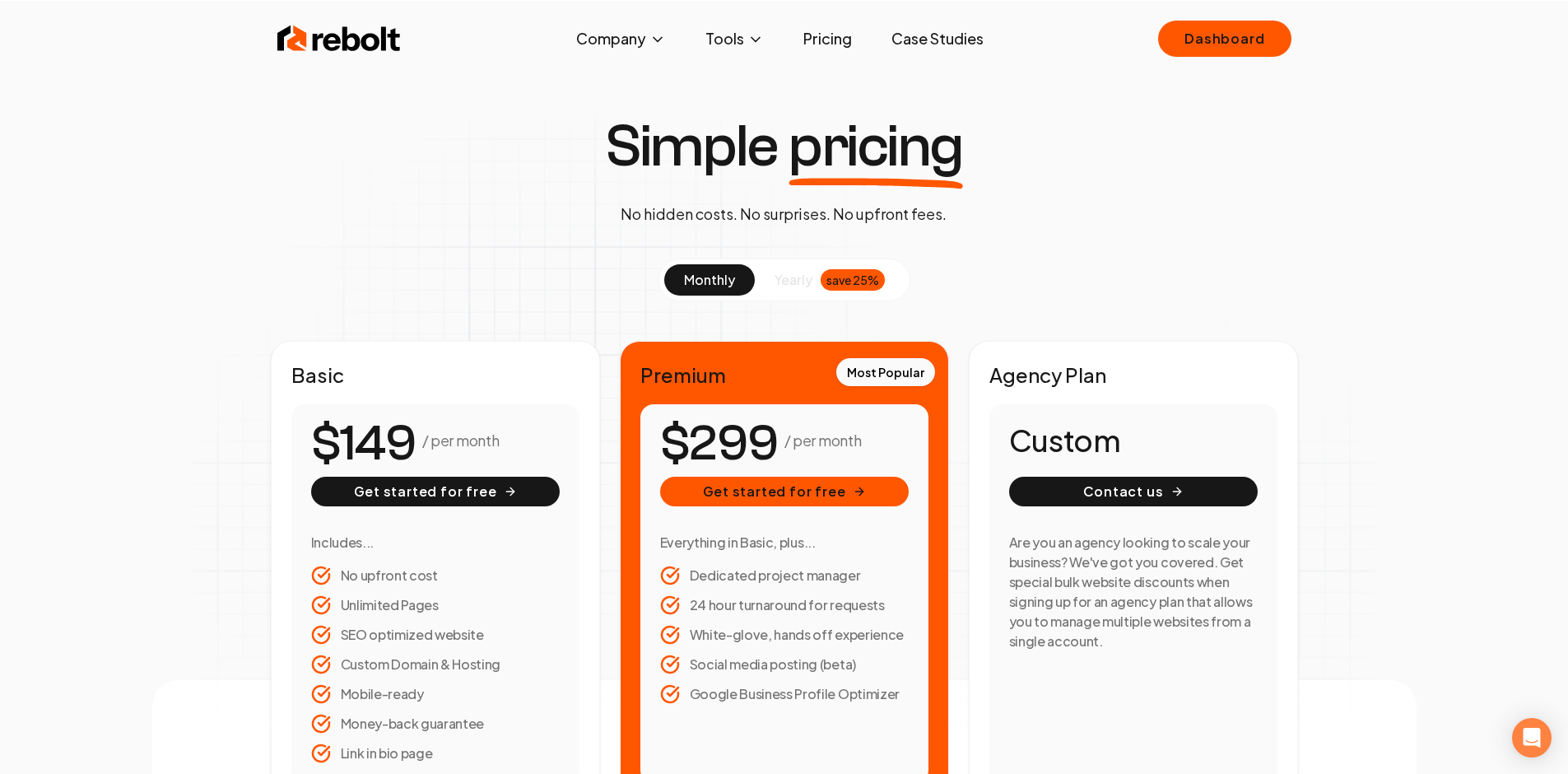
scroll to position [34, 0]
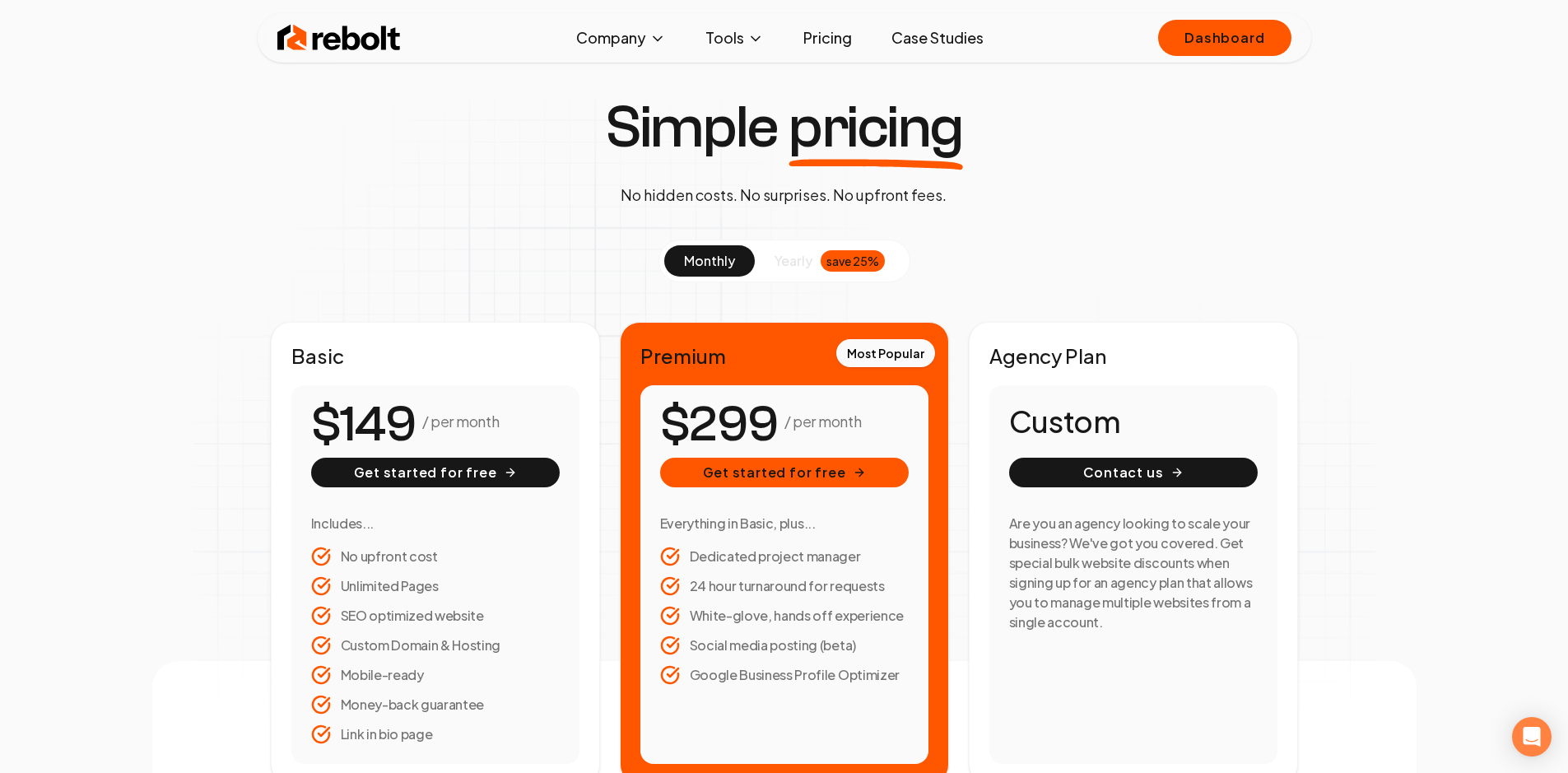
drag, startPoint x: 713, startPoint y: 414, endPoint x: 884, endPoint y: 419, distance: 171.1
click at [884, 419] on div "/ per month" at bounding box center [784, 424] width 249 height 39
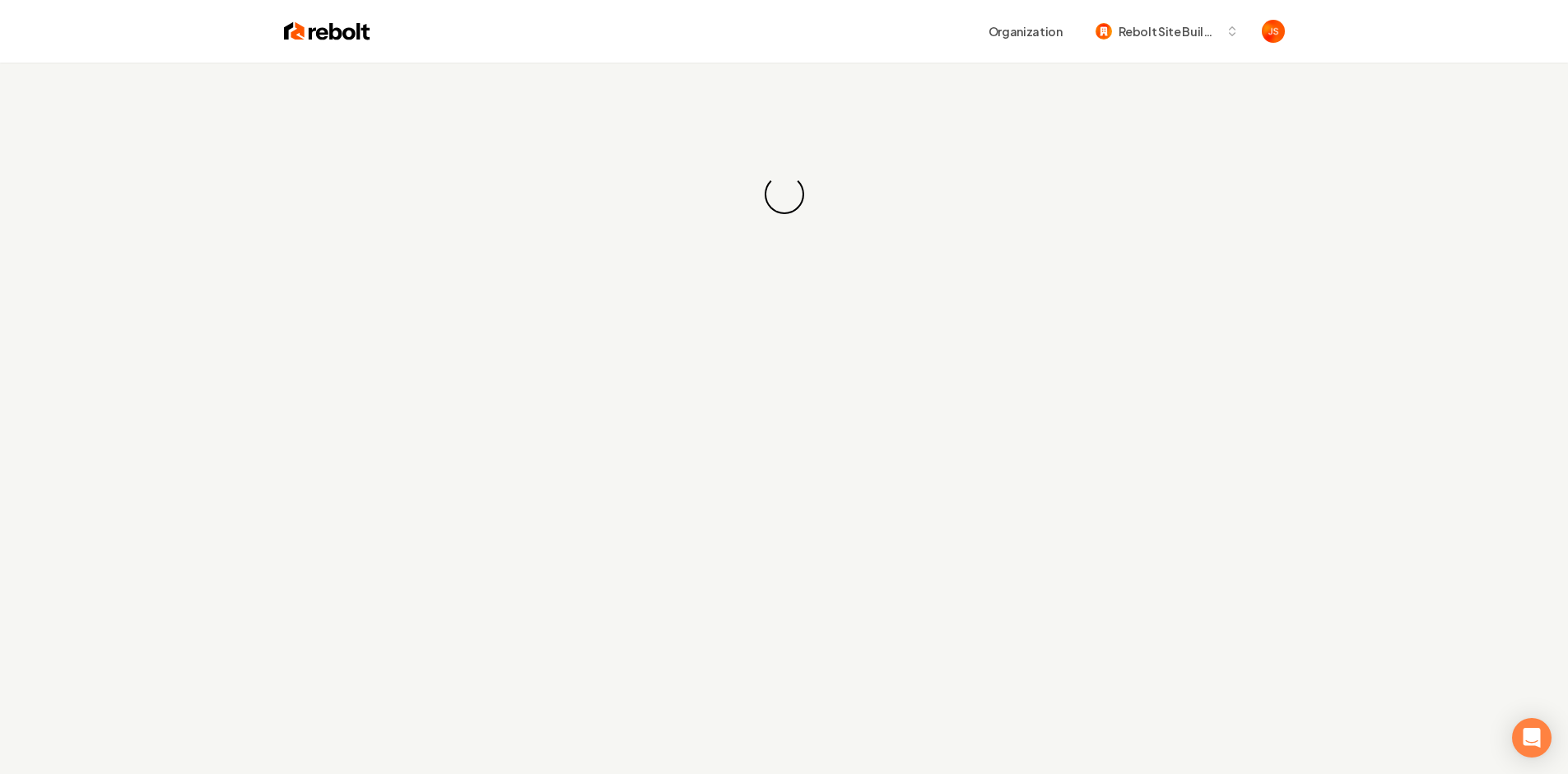
click at [856, 193] on div "Loading... Loading..." at bounding box center [784, 194] width 1568 height 263
click at [856, 194] on div "Loading... Loading..." at bounding box center [784, 194] width 1568 height 263
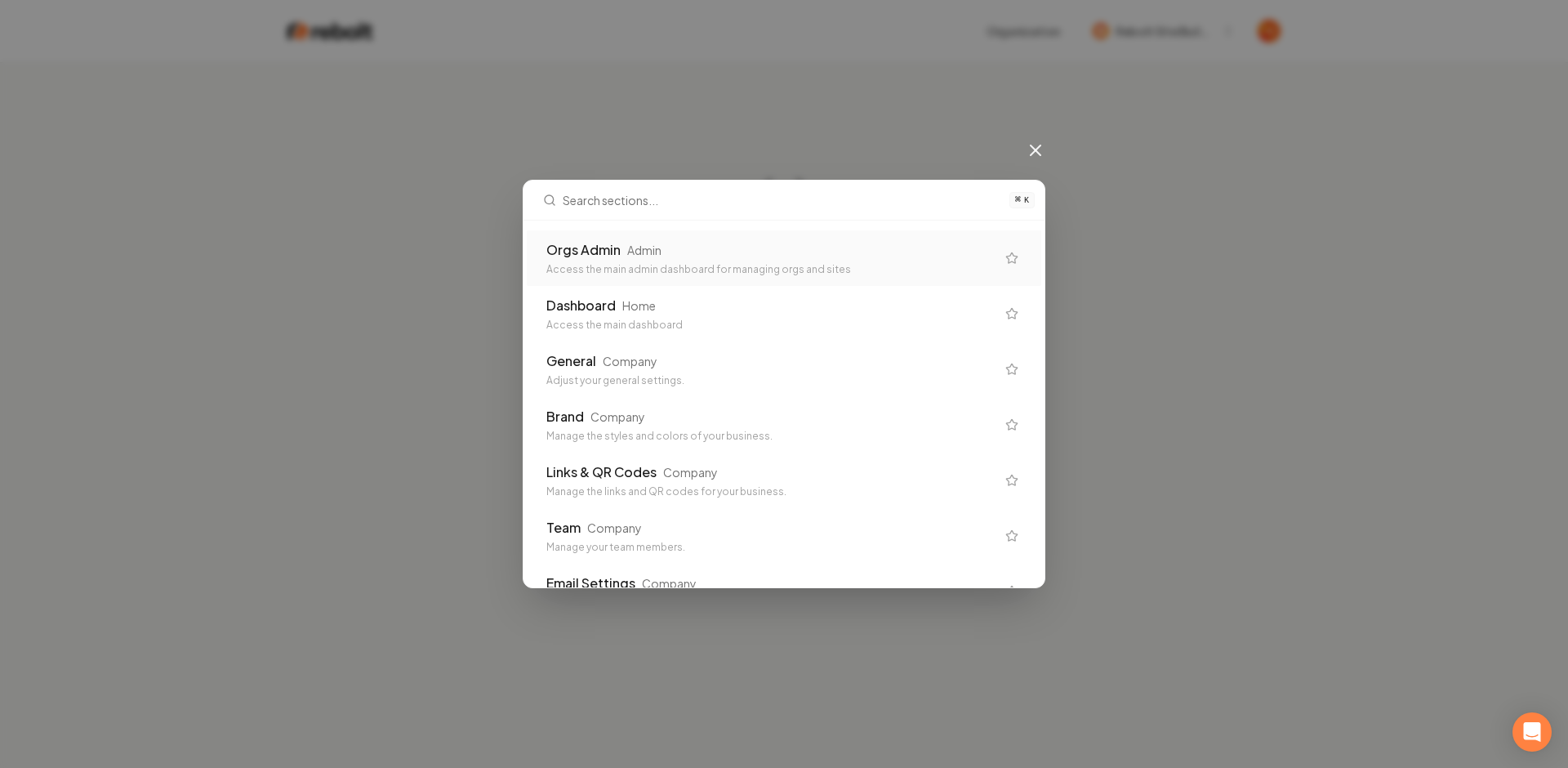
click at [745, 247] on div "Orgs Admin Admin" at bounding box center [772, 250] width 450 height 20
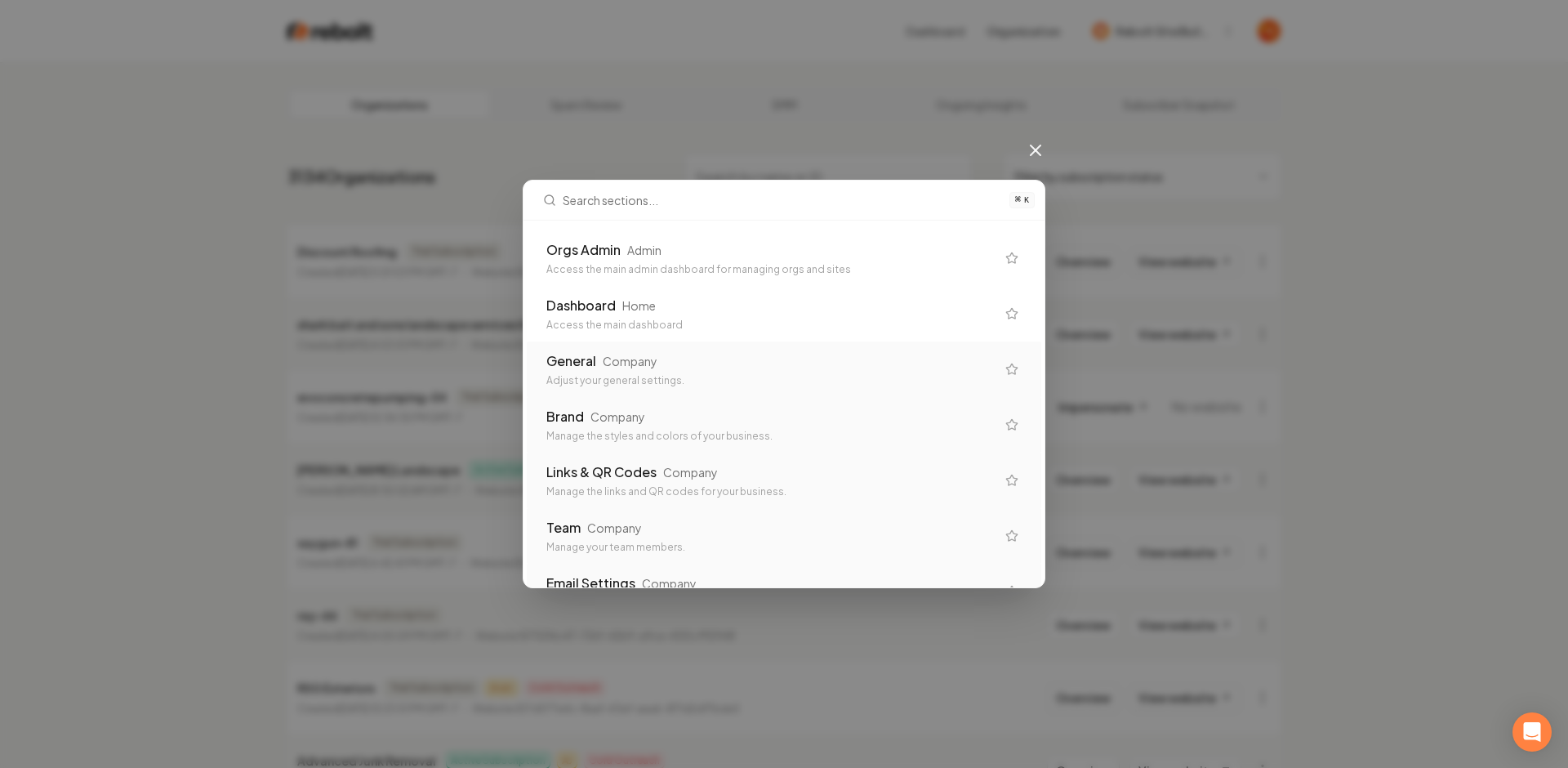
click at [735, 386] on div "Adjust your general settings." at bounding box center [772, 381] width 450 height 13
drag, startPoint x: 632, startPoint y: 462, endPoint x: 668, endPoint y: 383, distance: 86.8
click at [672, 375] on div "Adjust your general settings." at bounding box center [772, 381] width 450 height 13
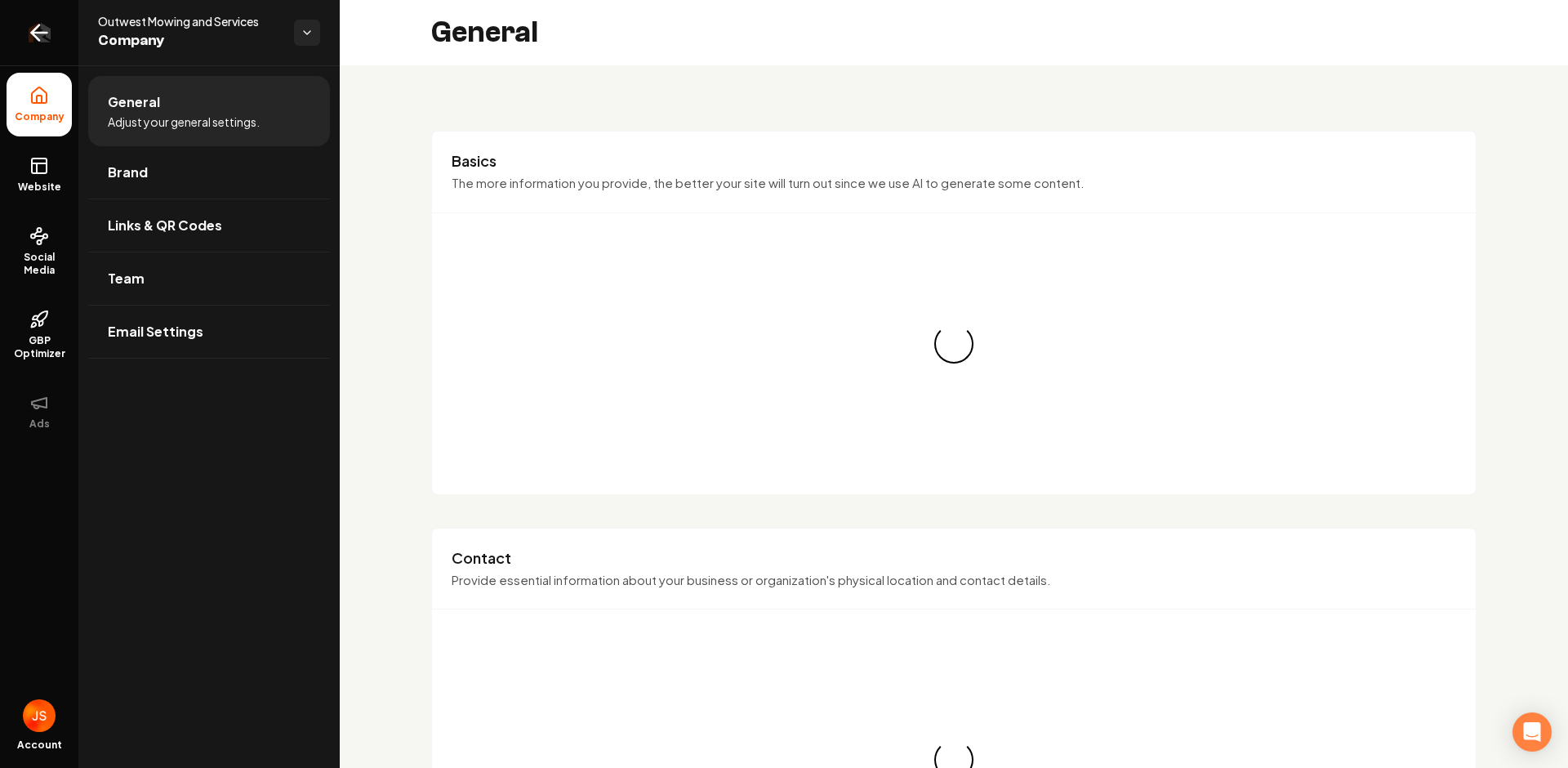
click at [50, 37] on icon "Return to dashboard" at bounding box center [38, 32] width 26 height 26
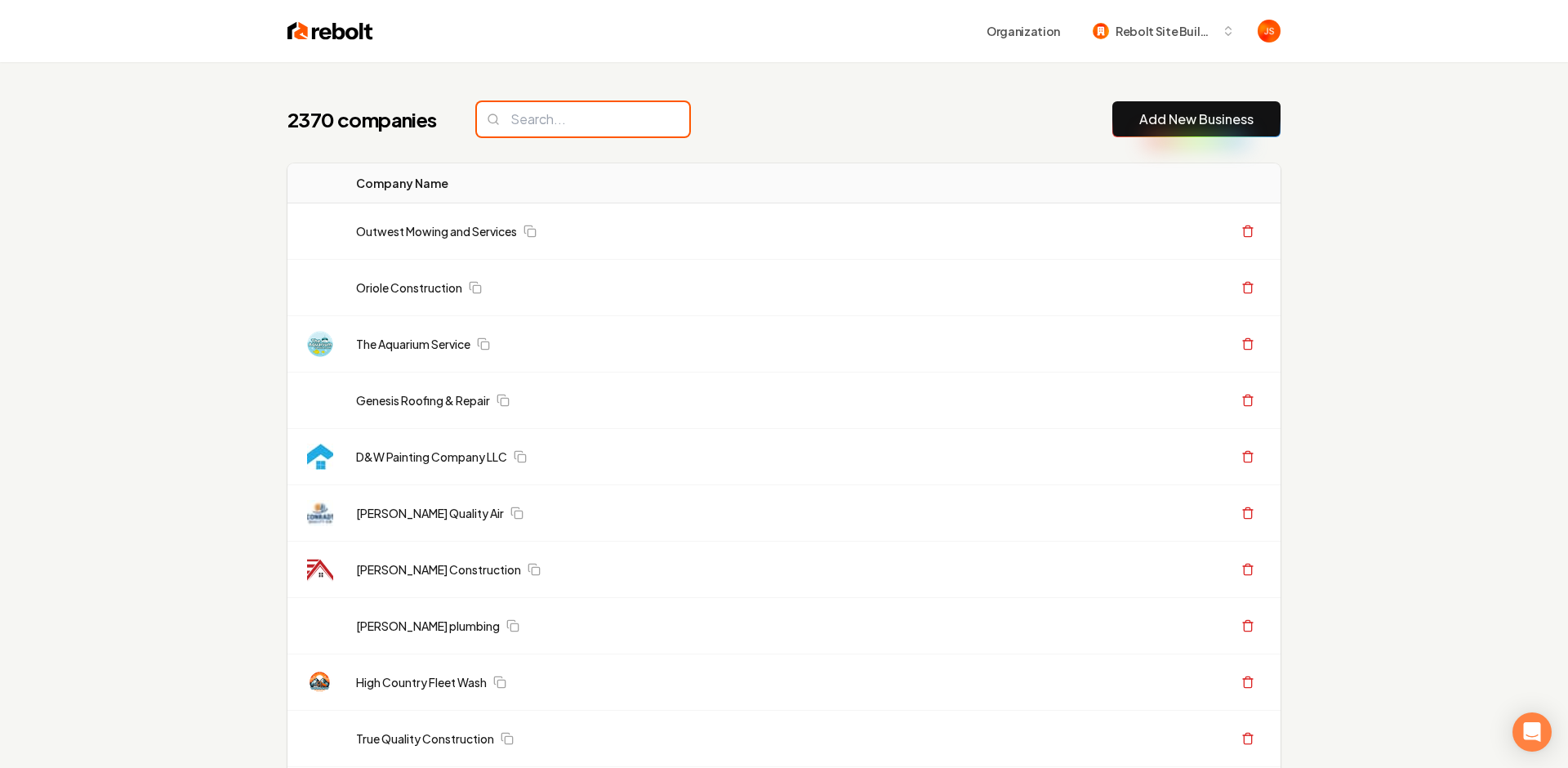
click at [554, 120] on input "search" at bounding box center [583, 119] width 212 height 34
paste input "Berg custom builds"
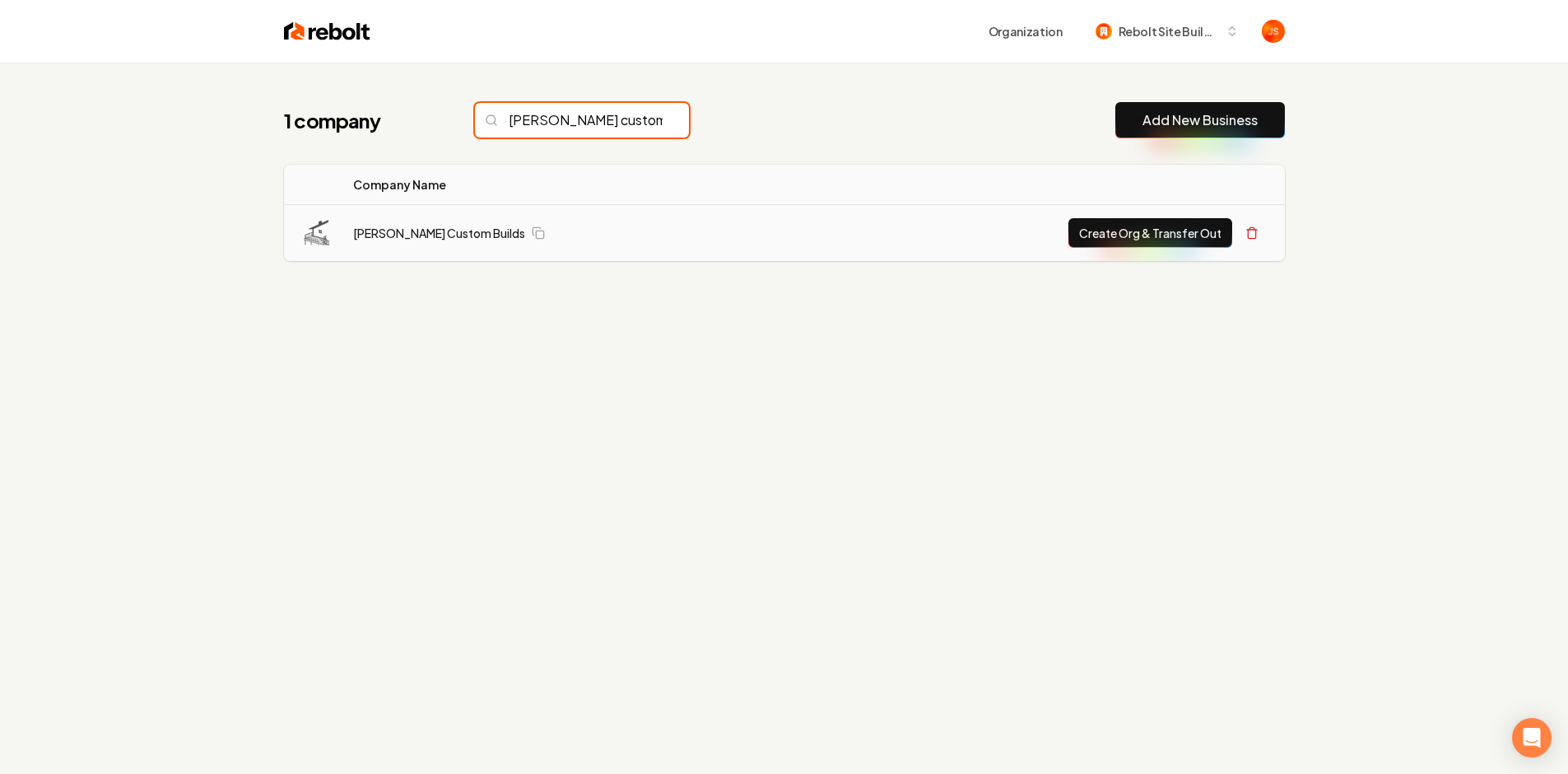
type input "Berg custom builds"
click at [1143, 229] on button "Create Org & Transfer Out" at bounding box center [1150, 232] width 164 height 30
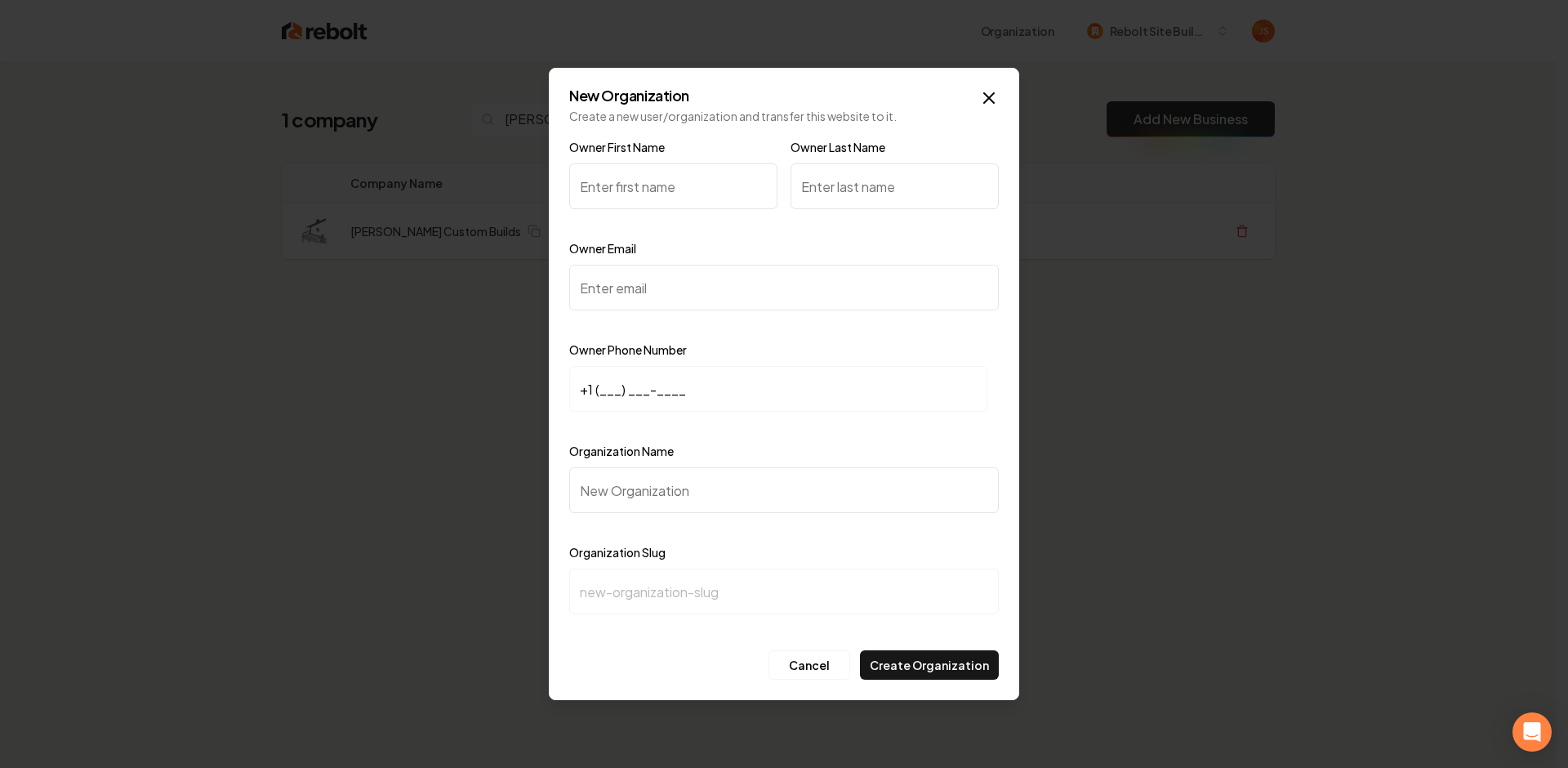
click at [688, 191] on input "Owner First Name" at bounding box center [673, 186] width 209 height 46
paste input "Nikolay Berg"
drag, startPoint x: 668, startPoint y: 183, endPoint x: 629, endPoint y: 183, distance: 39.0
click at [627, 183] on input "Nikolay Berg" at bounding box center [673, 186] width 209 height 46
type input "Nikolay Berg"
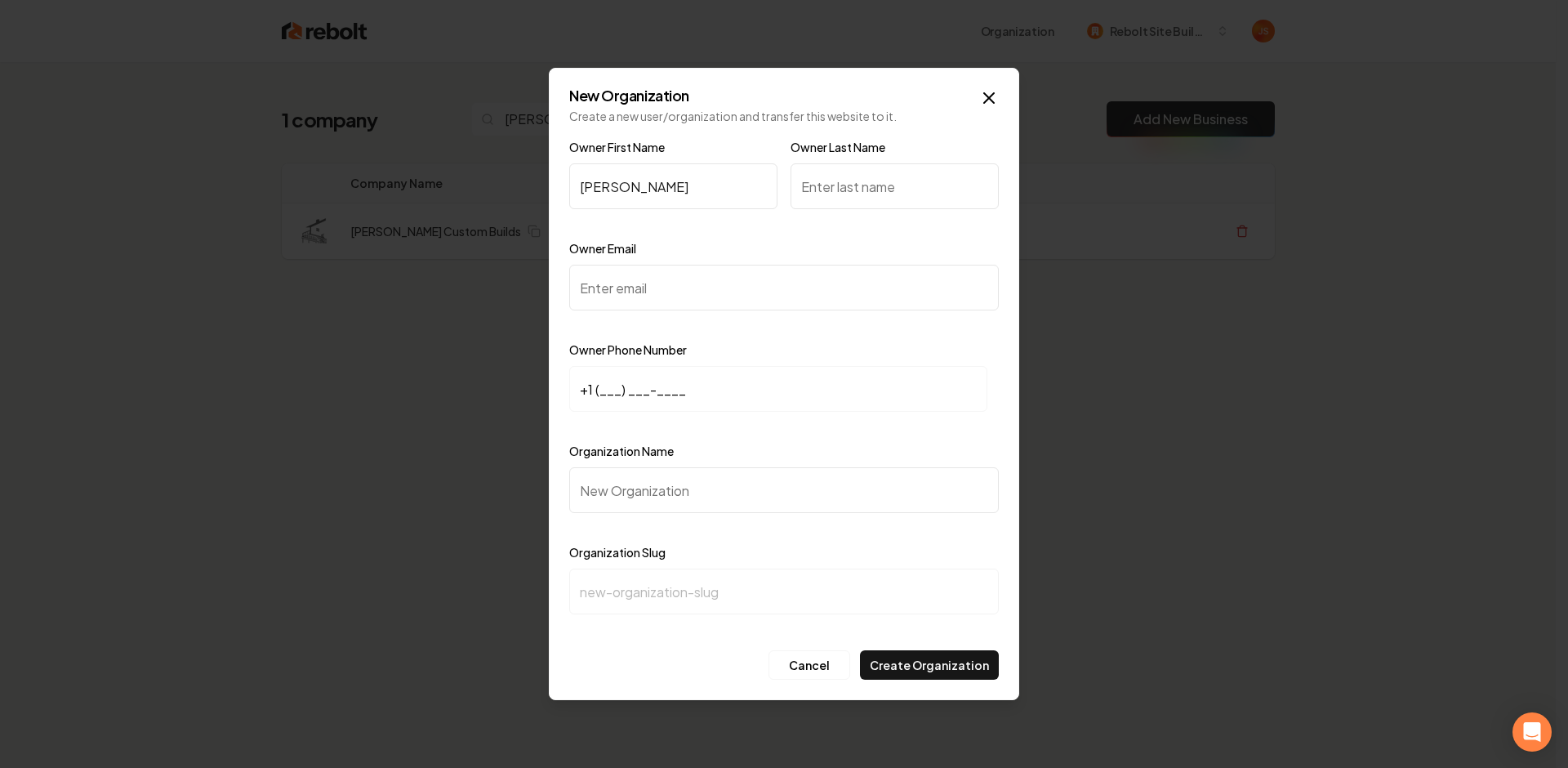
click at [833, 175] on input "Owner Last Name" at bounding box center [895, 186] width 209 height 46
paste input "[PERSON_NAME]"
type input "[PERSON_NAME]"
drag, startPoint x: 664, startPoint y: 190, endPoint x: 617, endPoint y: 191, distance: 47.0
click at [617, 191] on input "Nikolay Berg" at bounding box center [673, 186] width 209 height 46
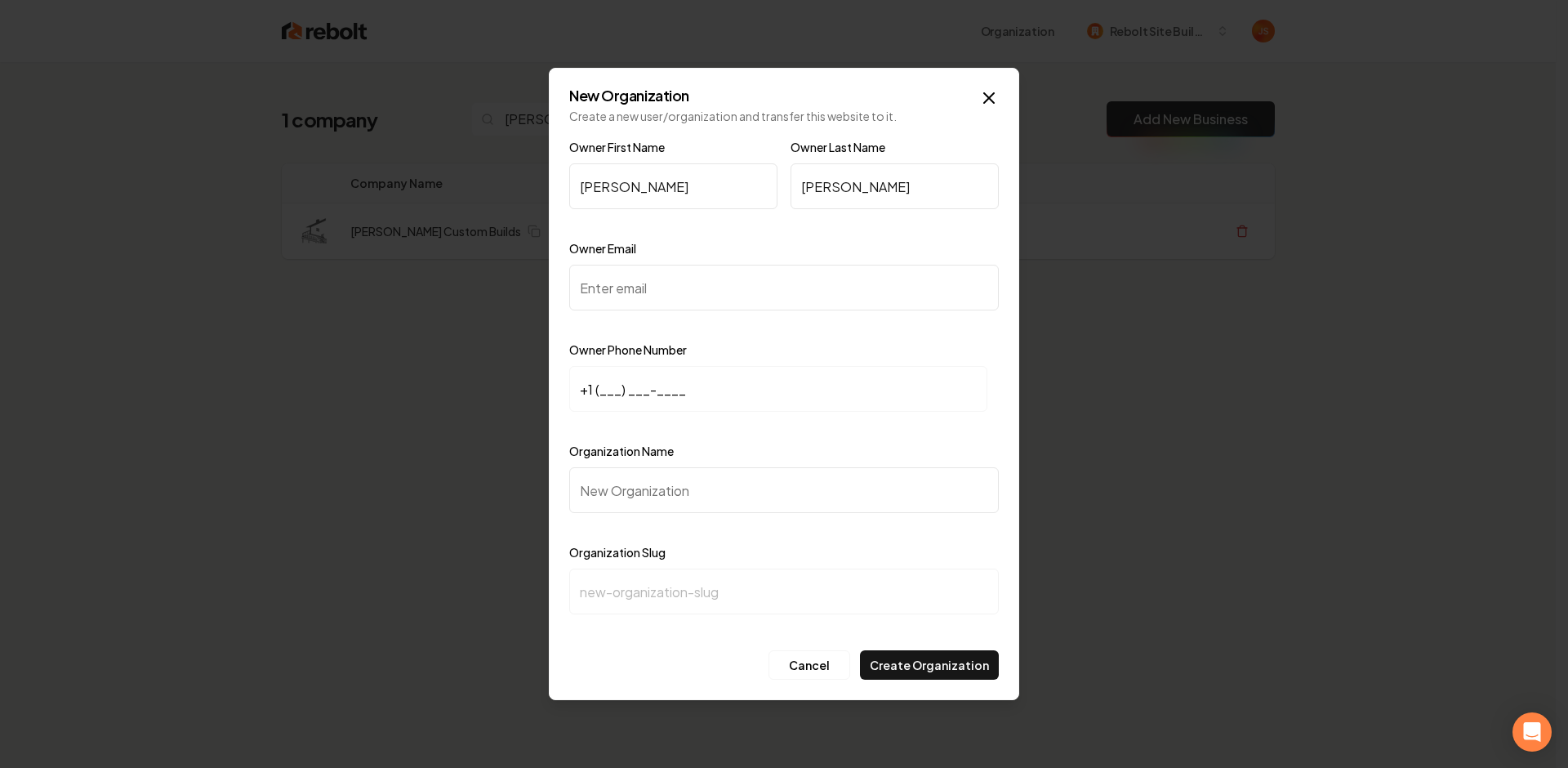
click at [667, 190] on input "Nikolay Berg" at bounding box center [673, 186] width 209 height 46
drag, startPoint x: 667, startPoint y: 190, endPoint x: 629, endPoint y: 185, distance: 38.3
click at [629, 185] on input "Nikolay Berg" at bounding box center [673, 186] width 209 height 46
type input "Nikolay"
click at [658, 301] on input "Owner Email" at bounding box center [784, 288] width 430 height 46
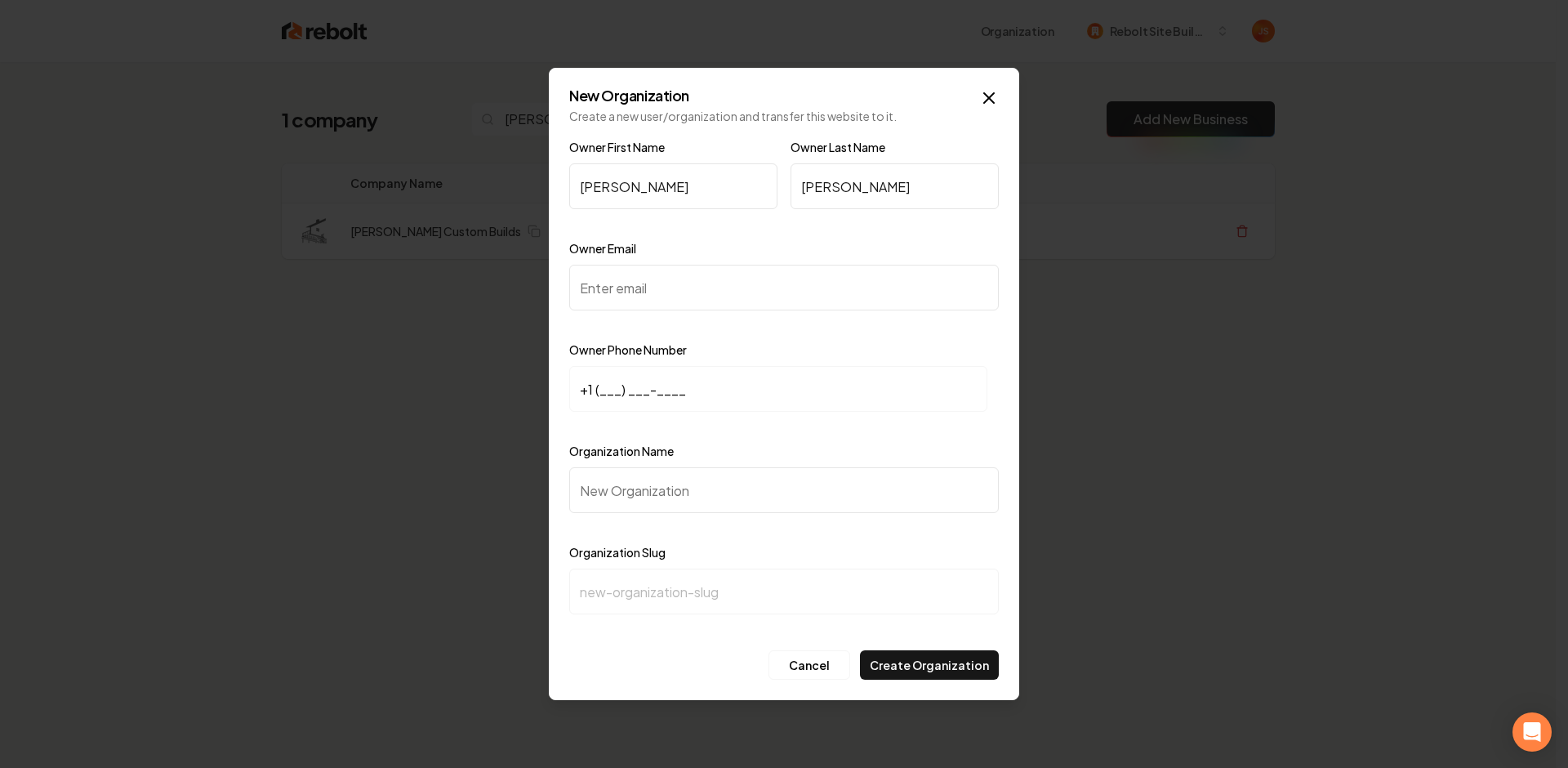
paste input "Nickberg86@live.com"
type input "Nickberg86@live.com"
click at [599, 389] on input "+1 (___) ___-____" at bounding box center [778, 389] width 418 height 46
paste input "704) 651-2174"
type input "+1 (704) 651-2174"
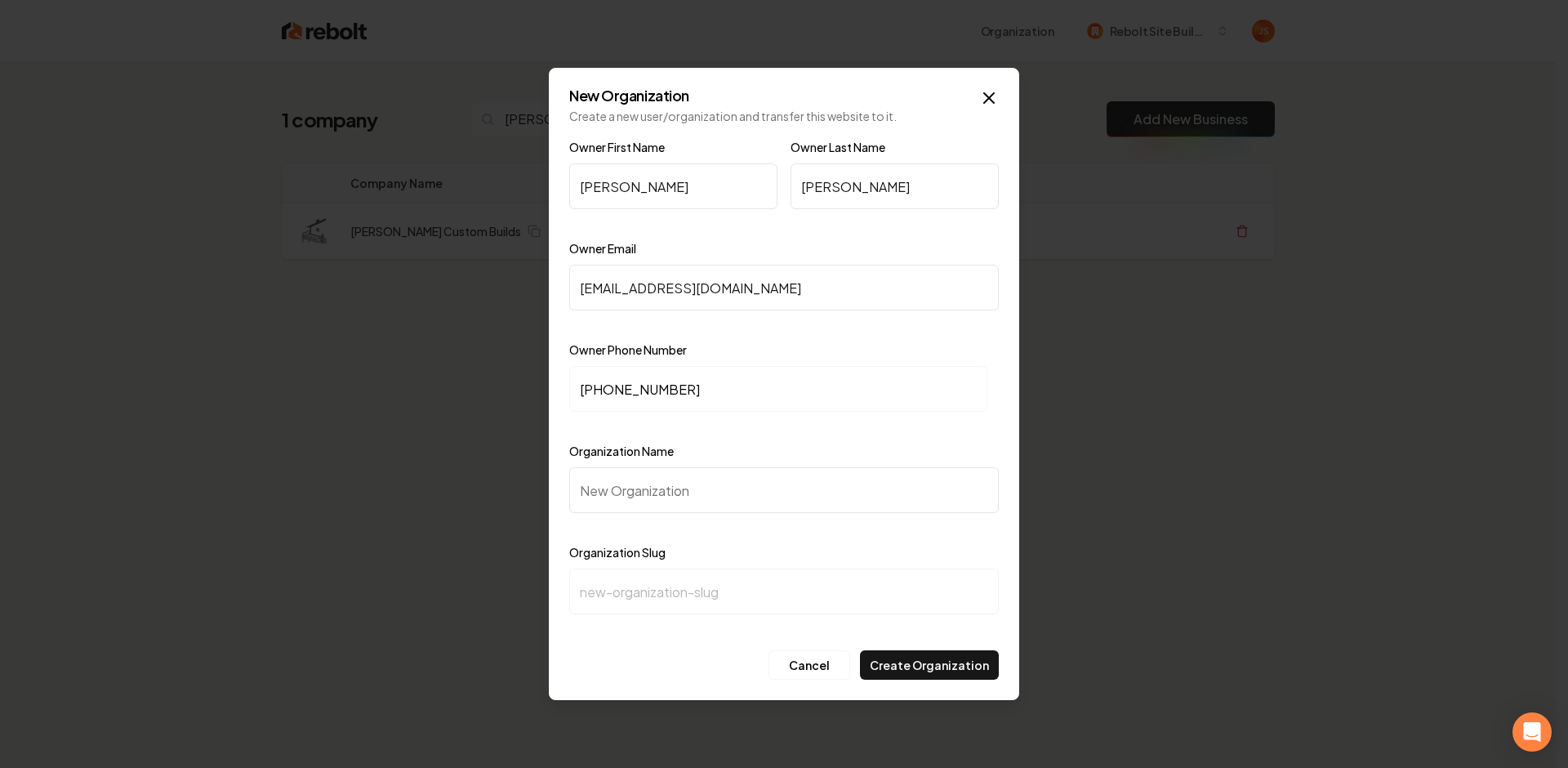
click at [647, 484] on input "Organization Name" at bounding box center [784, 490] width 430 height 46
type input "b"
type input "be"
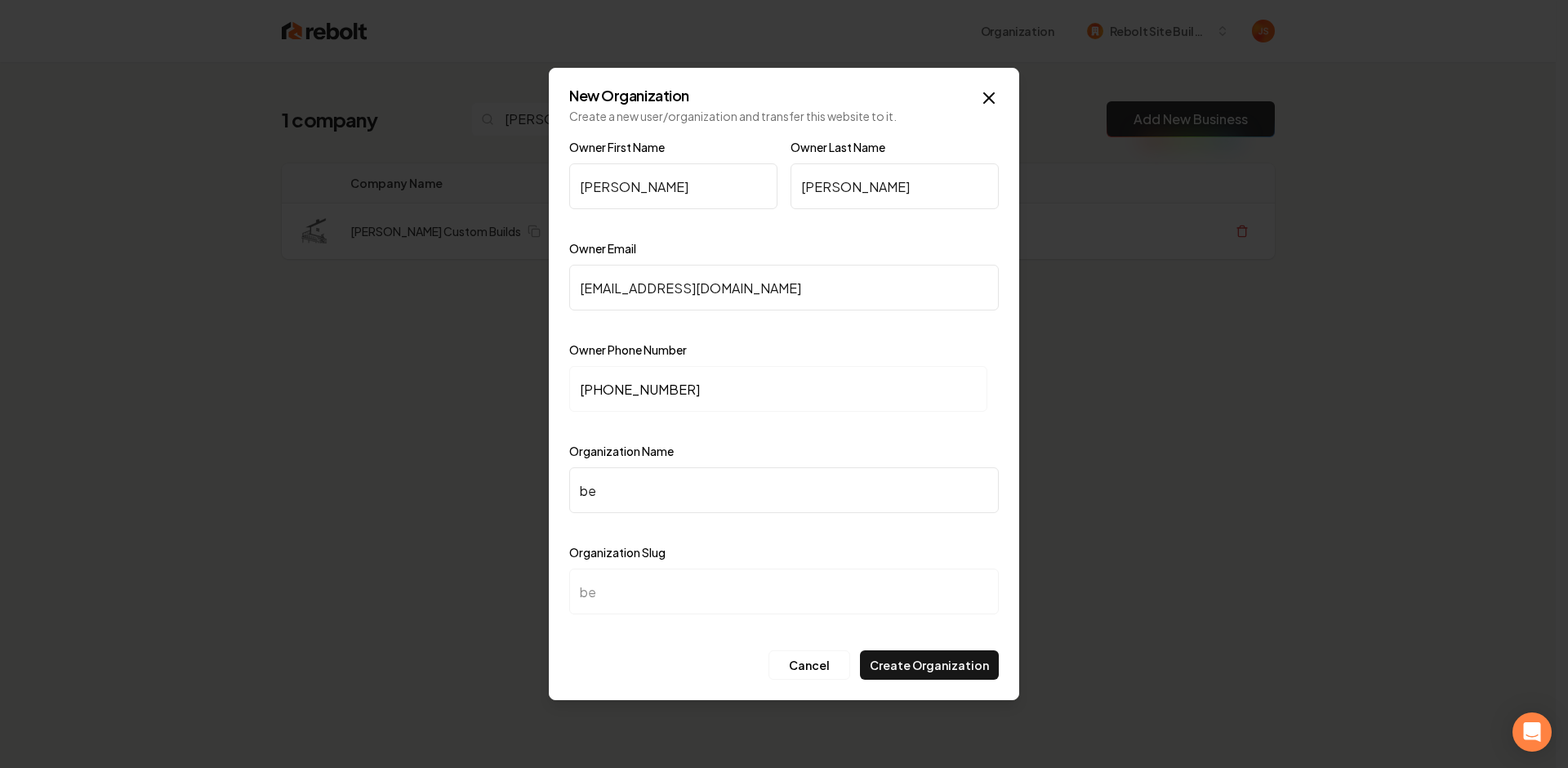
type input "ber"
type input "berg"
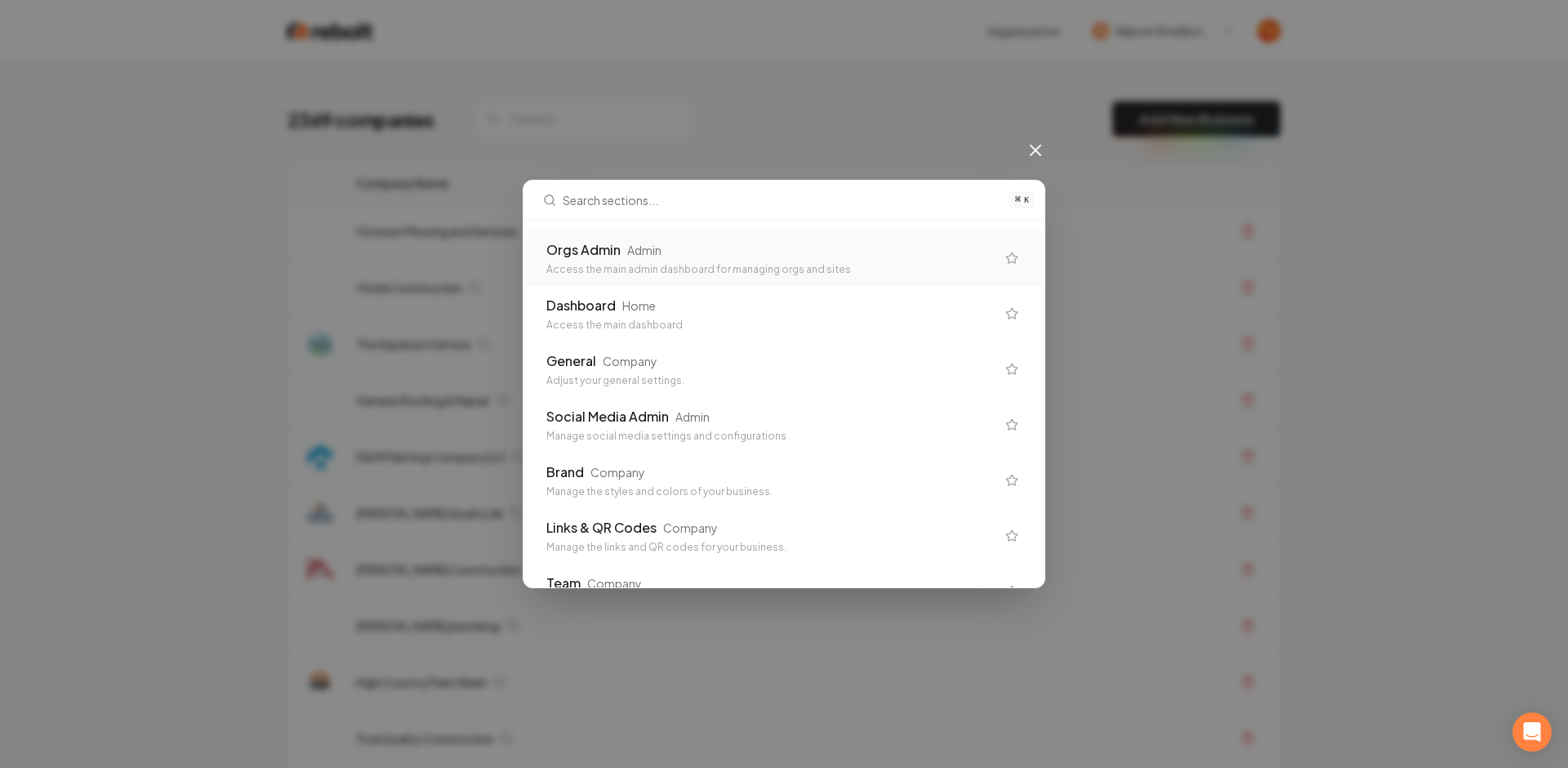
click at [788, 271] on div "Access the main admin dashboard for managing orgs and sites" at bounding box center [772, 270] width 450 height 13
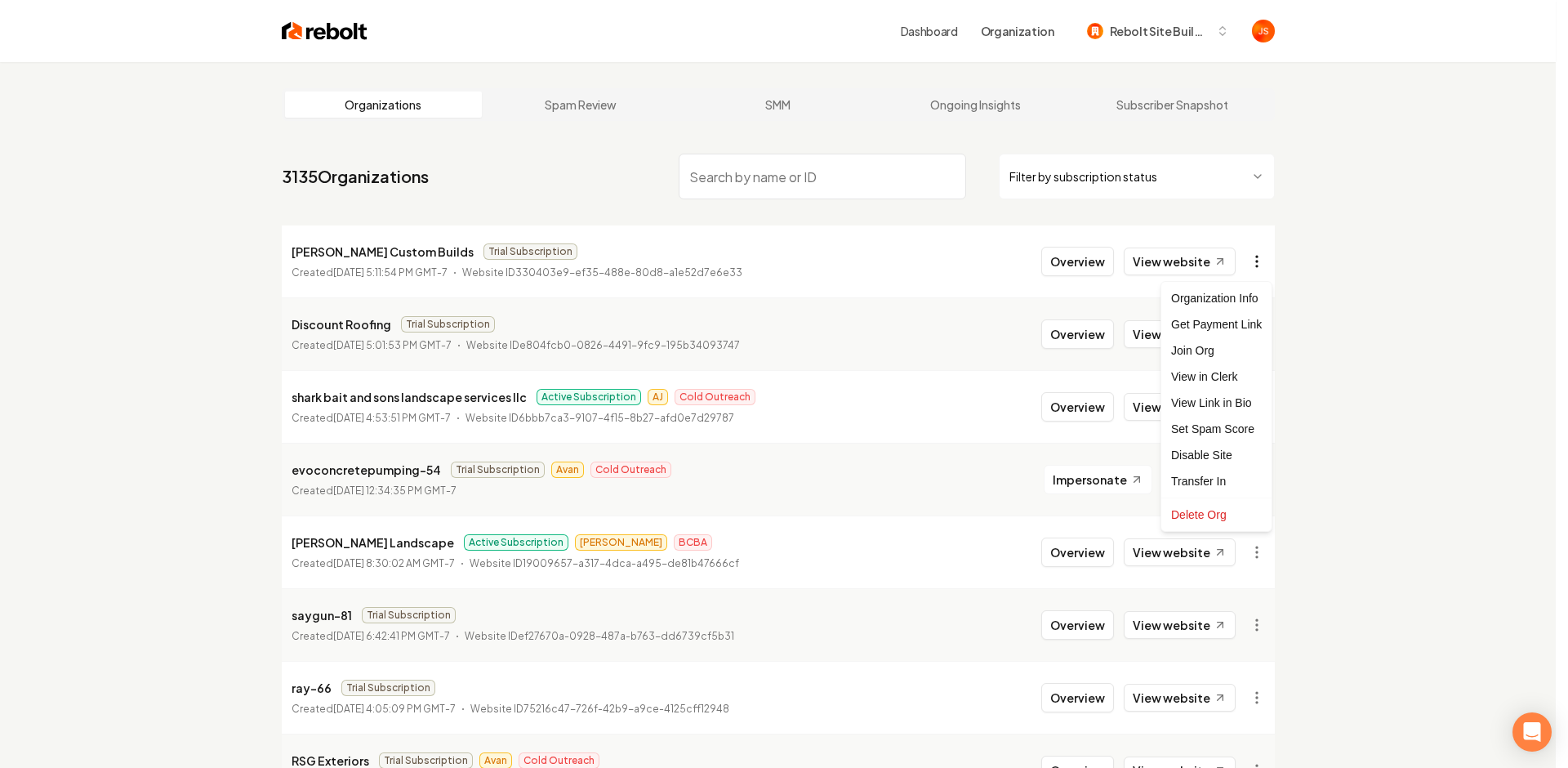
click at [1260, 253] on html "Dashboard Organization Rebolt Site Builder Organizations Spam Review SMM Ongoin…" at bounding box center [784, 384] width 1568 height 768
click at [1216, 322] on div "Get Payment Link" at bounding box center [1216, 324] width 104 height 26
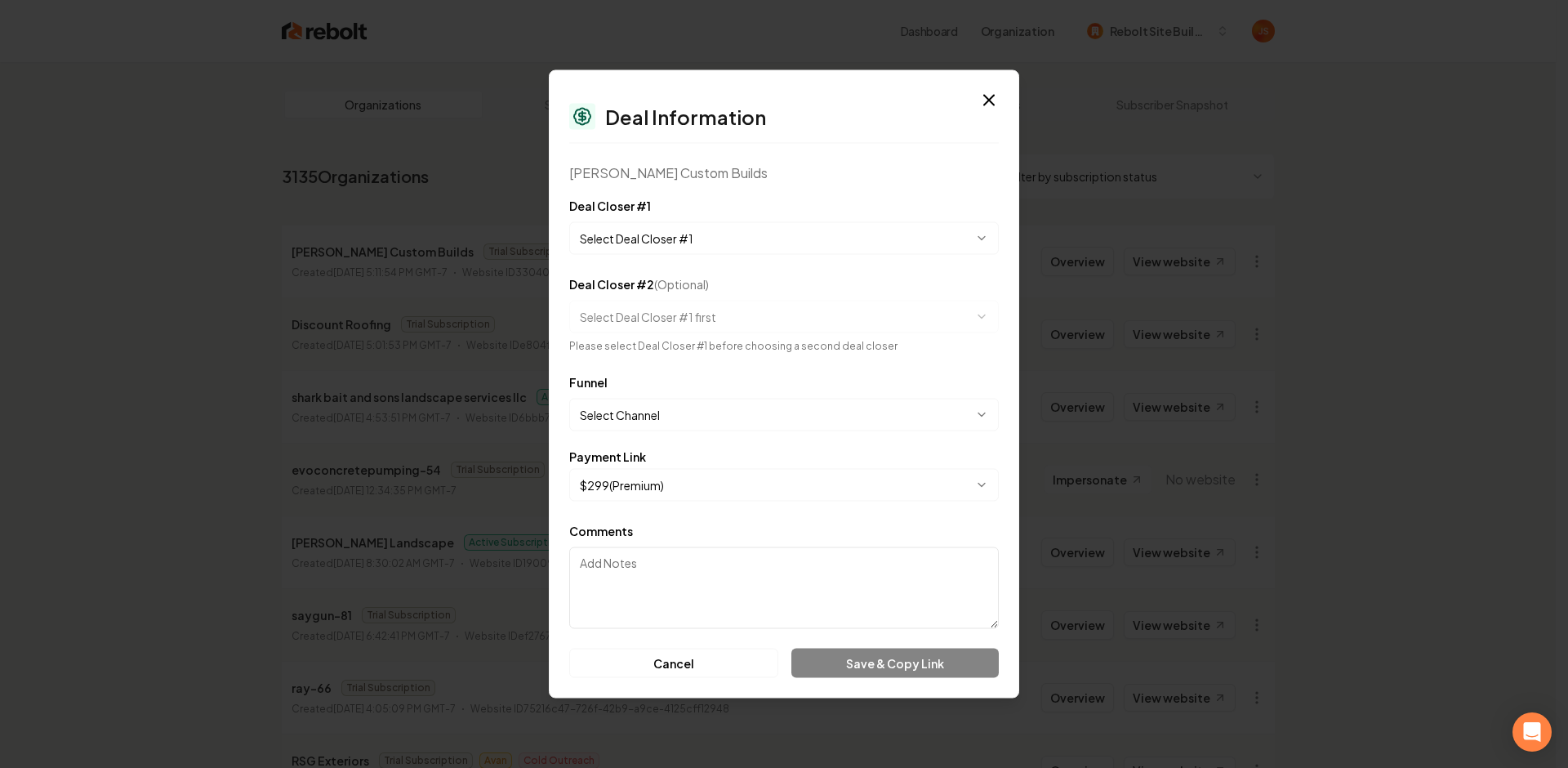
click at [710, 238] on body "Dashboard Organization Rebolt Site Builder Organizations Spam Review SMM Ongoin…" at bounding box center [777, 384] width 1556 height 768
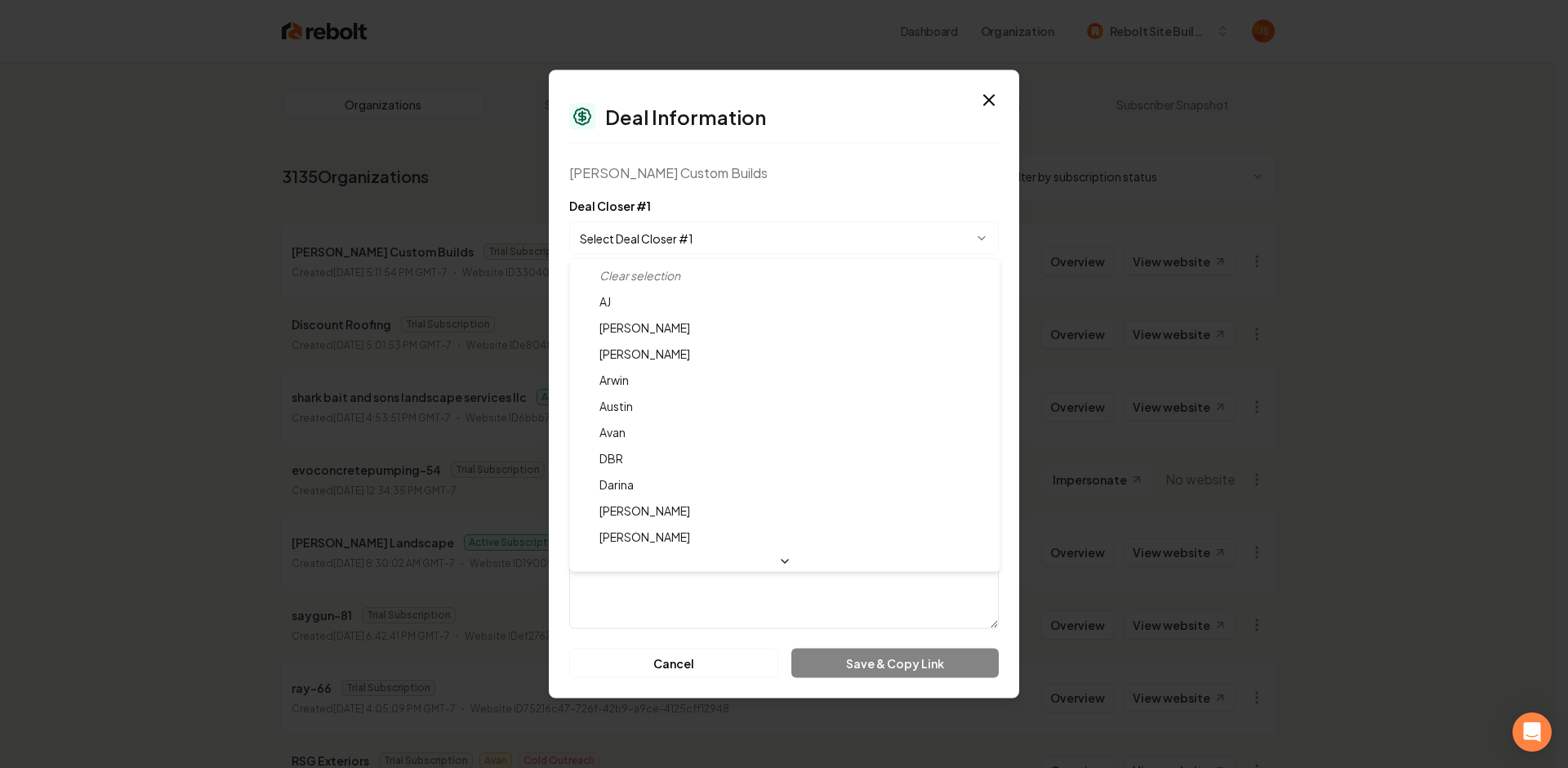
select select "**********"
drag, startPoint x: 632, startPoint y: 529, endPoint x: 635, endPoint y: 513, distance: 16.3
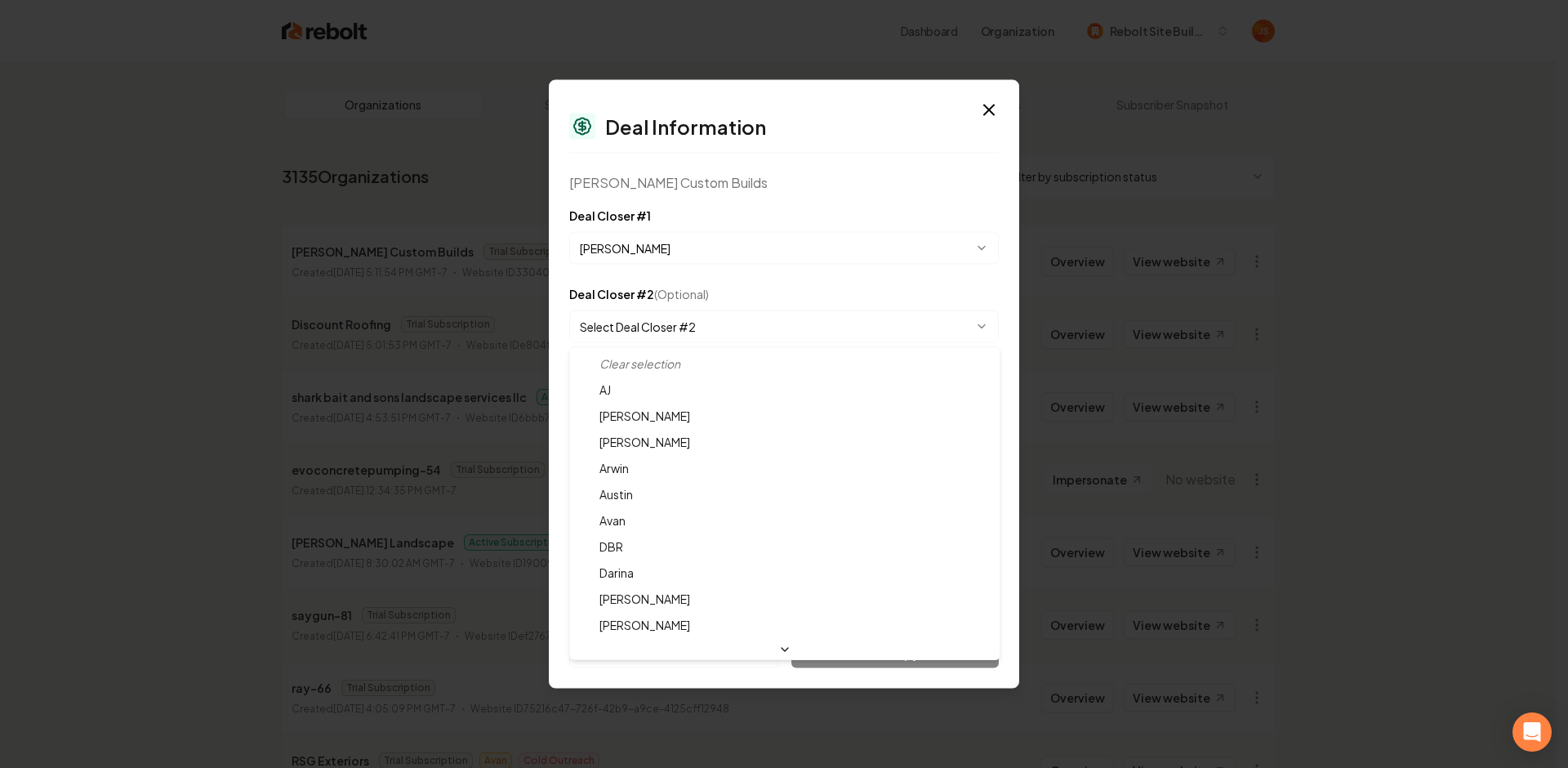
click at [649, 332] on body "Dashboard Organization Rebolt Site Builder Organizations Spam Review SMM Ongoin…" at bounding box center [777, 384] width 1556 height 768
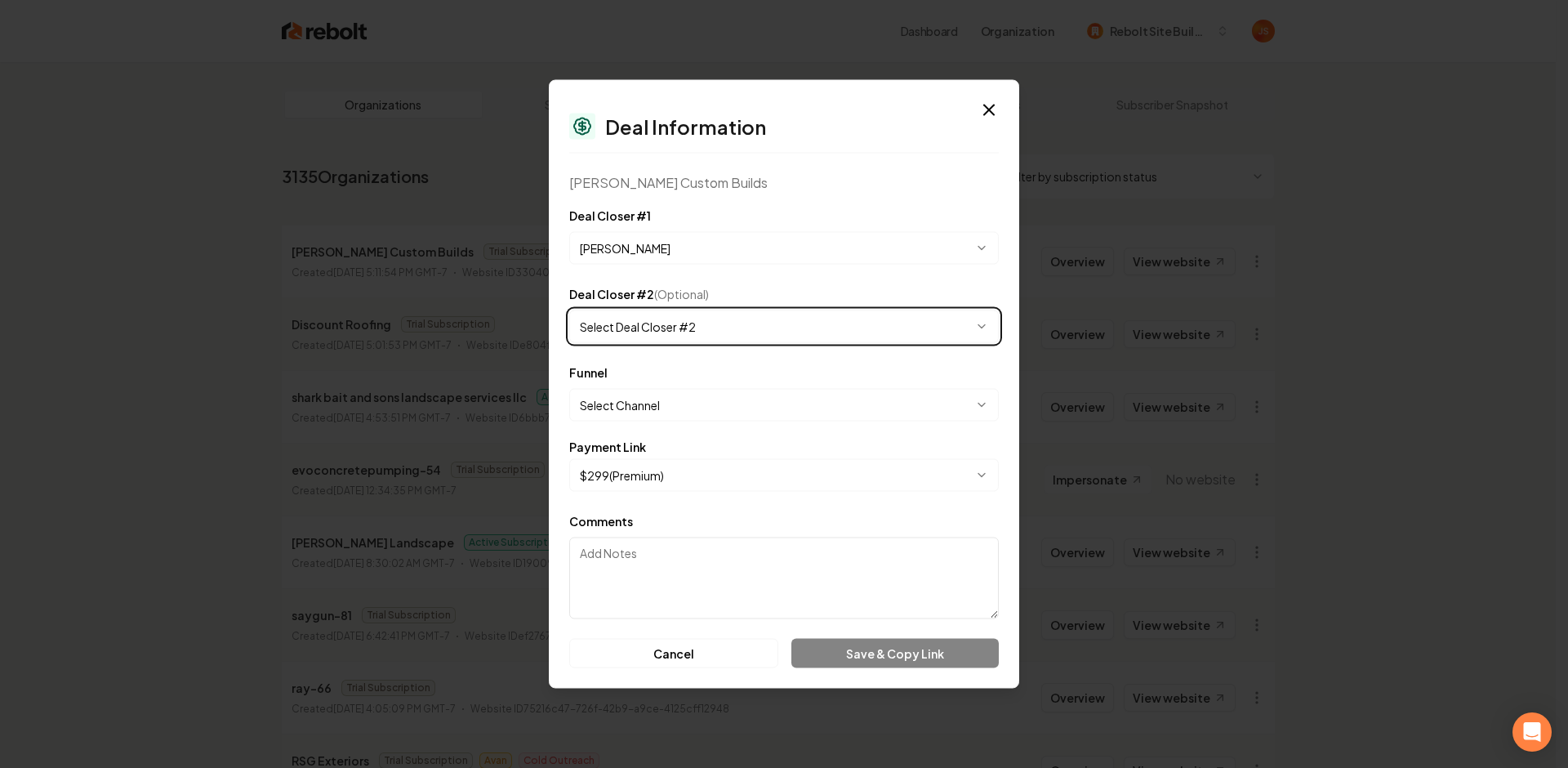
click at [722, 325] on body "Dashboard Organization Rebolt Site Builder Organizations Spam Review SMM Ongoin…" at bounding box center [777, 384] width 1556 height 768
click at [671, 416] on body "Dashboard Organization Rebolt Site Builder Organizations Spam Review SMM Ongoin…" at bounding box center [777, 384] width 1556 height 768
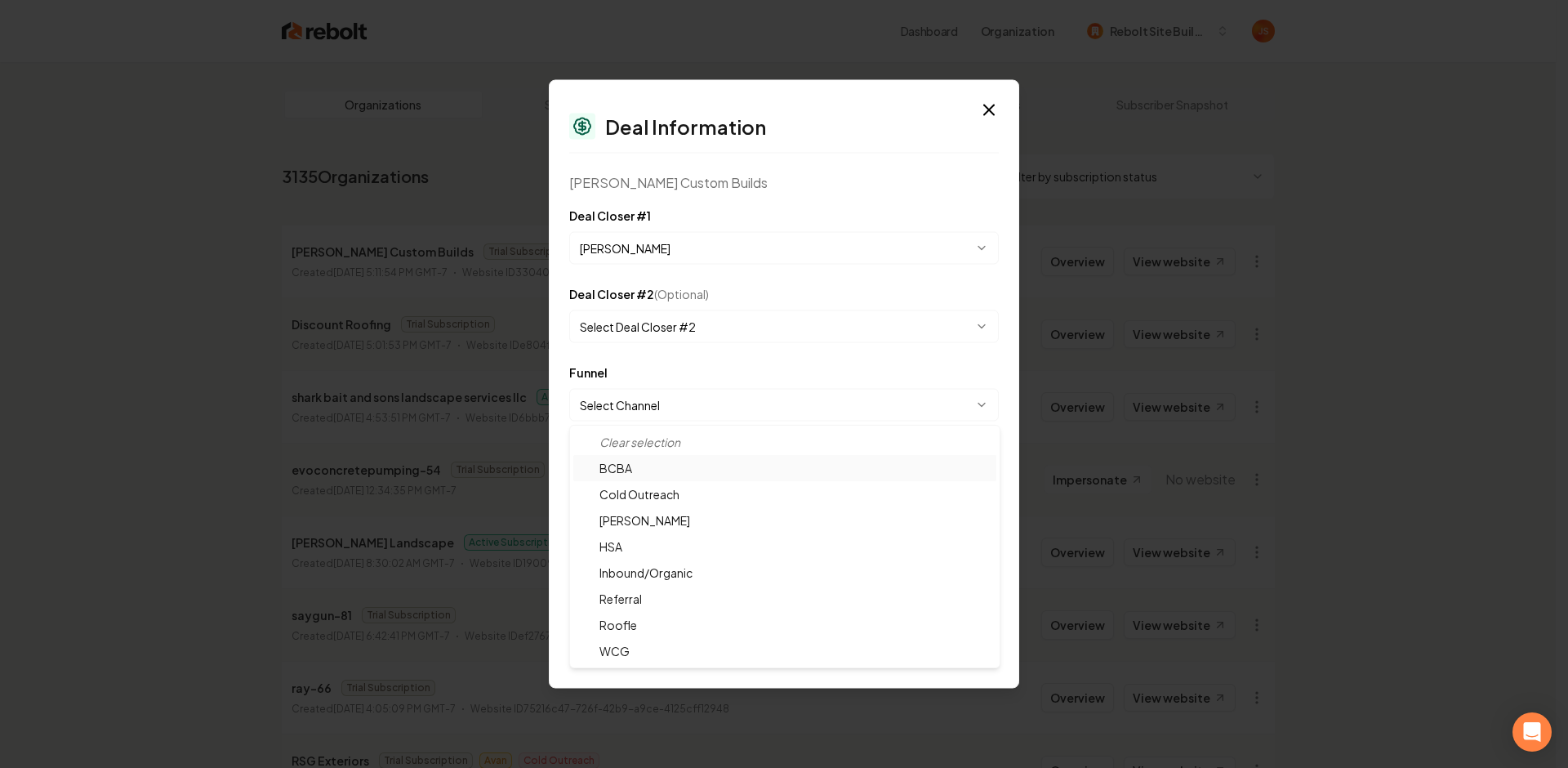
select select "**********"
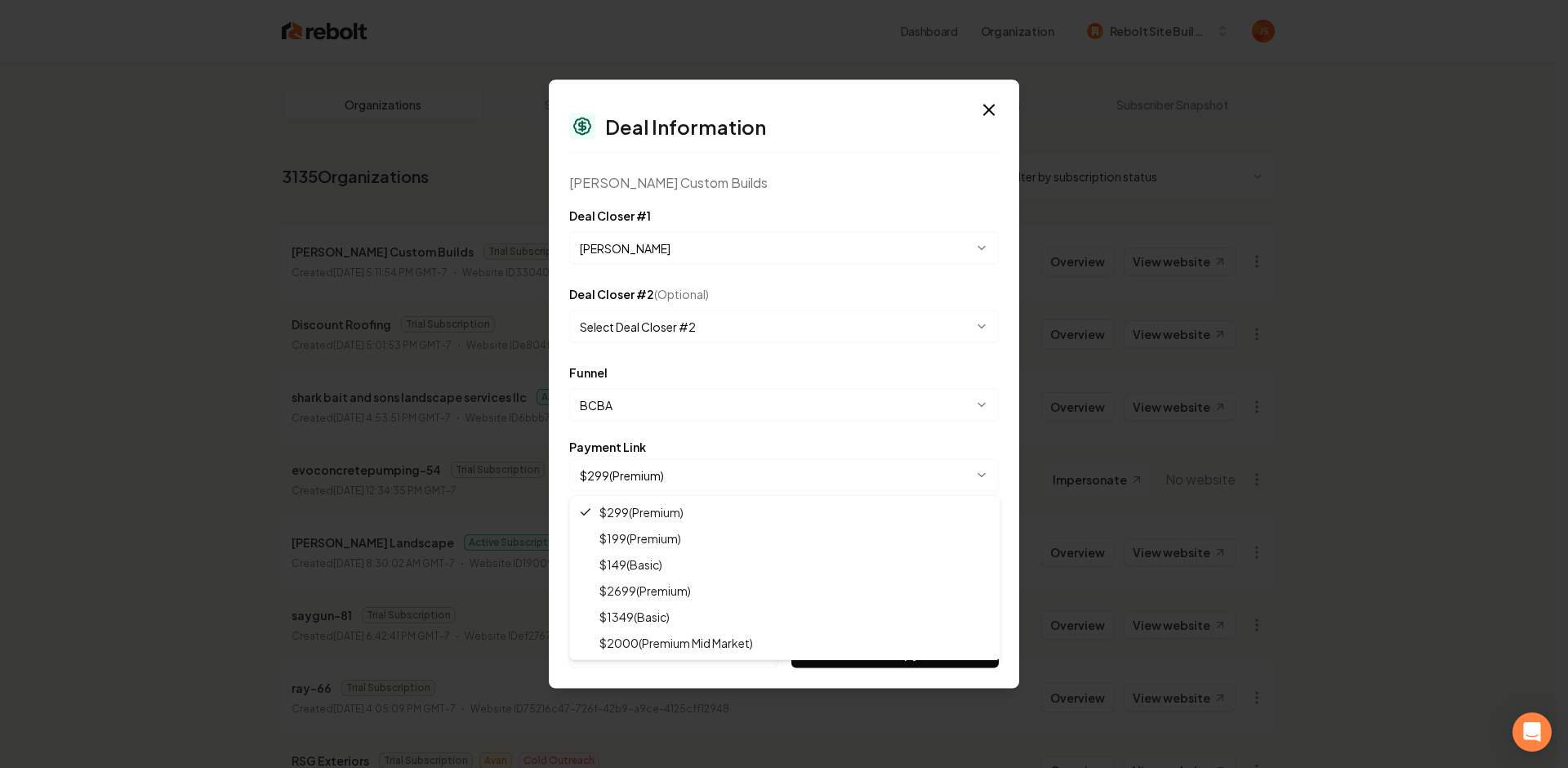
click at [668, 473] on body "Dashboard Organization Rebolt Site Builder Organizations Spam Review SMM Ongoin…" at bounding box center [777, 384] width 1556 height 768
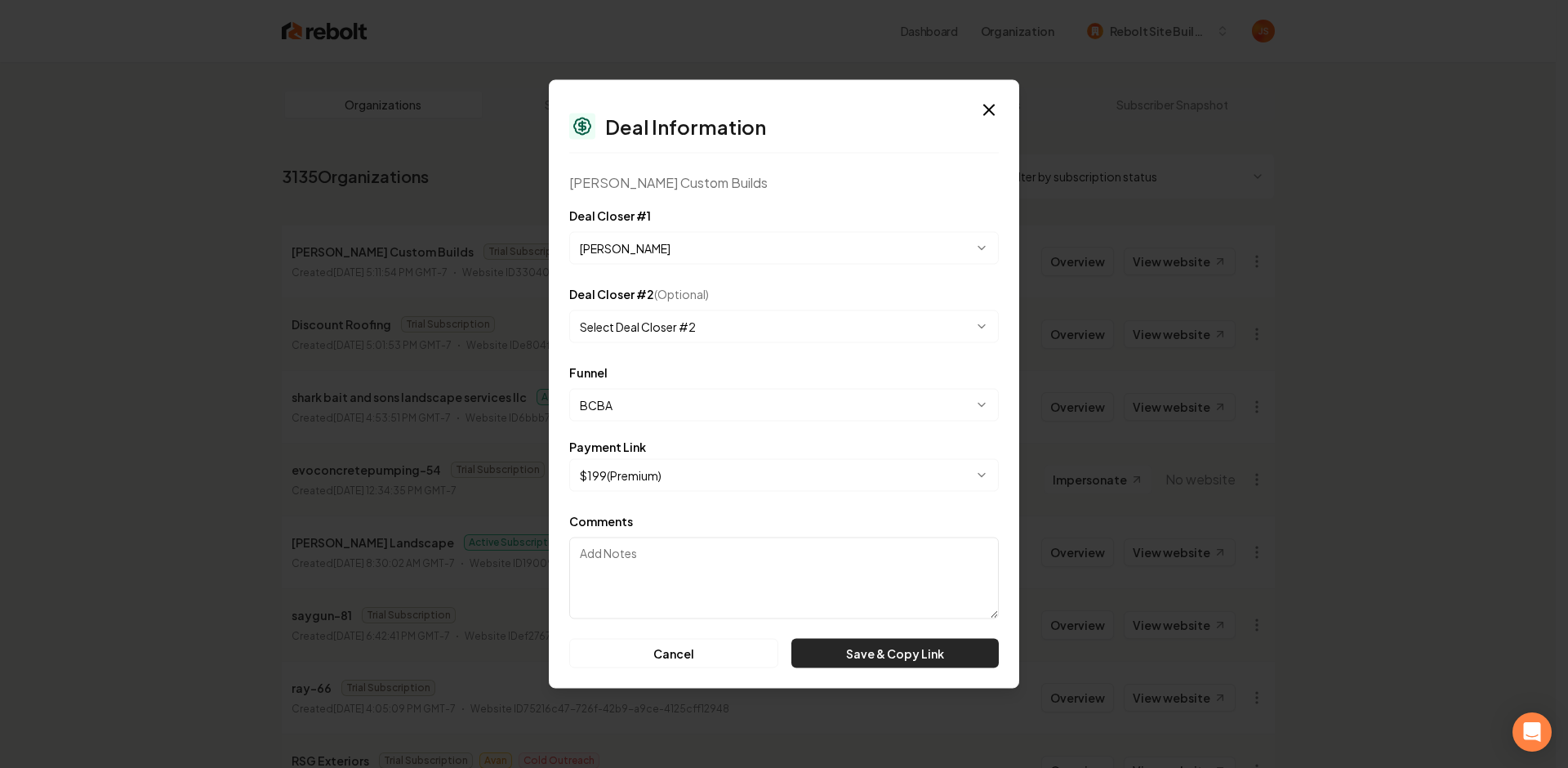
click at [822, 656] on button "Save & Copy Link" at bounding box center [895, 654] width 208 height 30
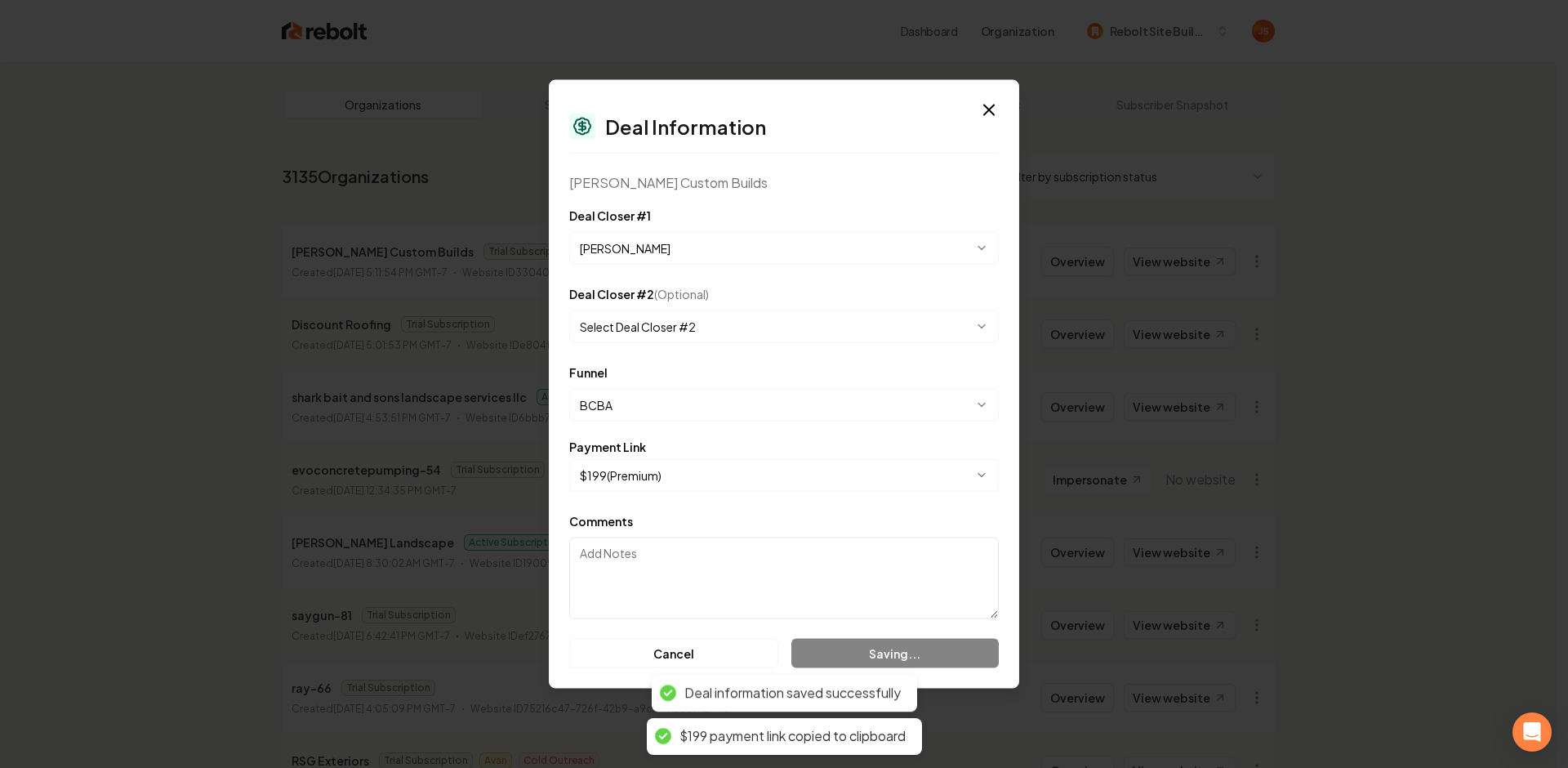
select select "**********"
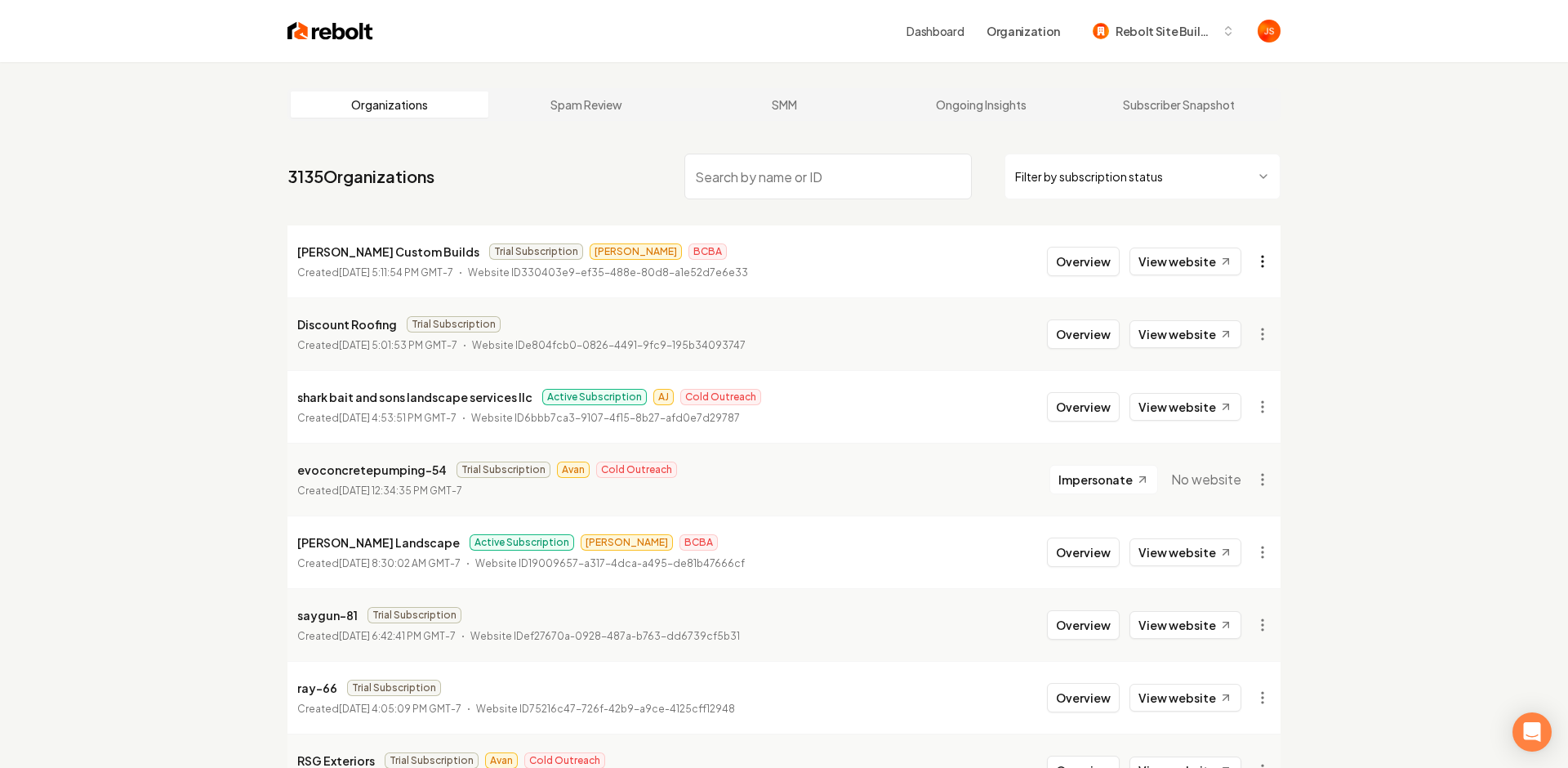
click at [1254, 264] on html "Dashboard Organization Rebolt Site Builder Organizations Spam Review SMM Ongoin…" at bounding box center [784, 384] width 1568 height 768
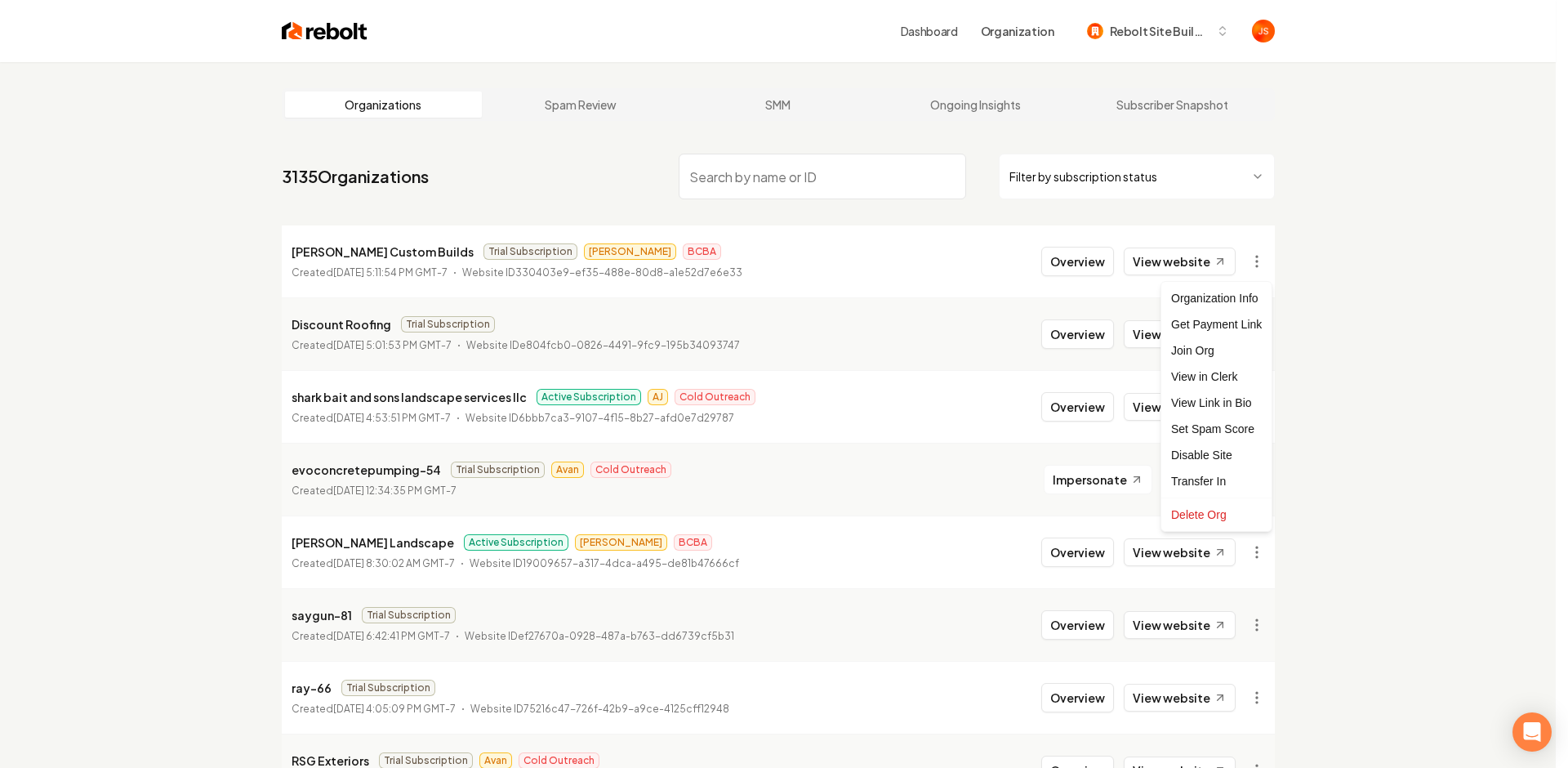
click at [1407, 143] on html "Dashboard Organization Rebolt Site Builder Organizations Spam Review SMM Ongoin…" at bounding box center [784, 384] width 1568 height 768
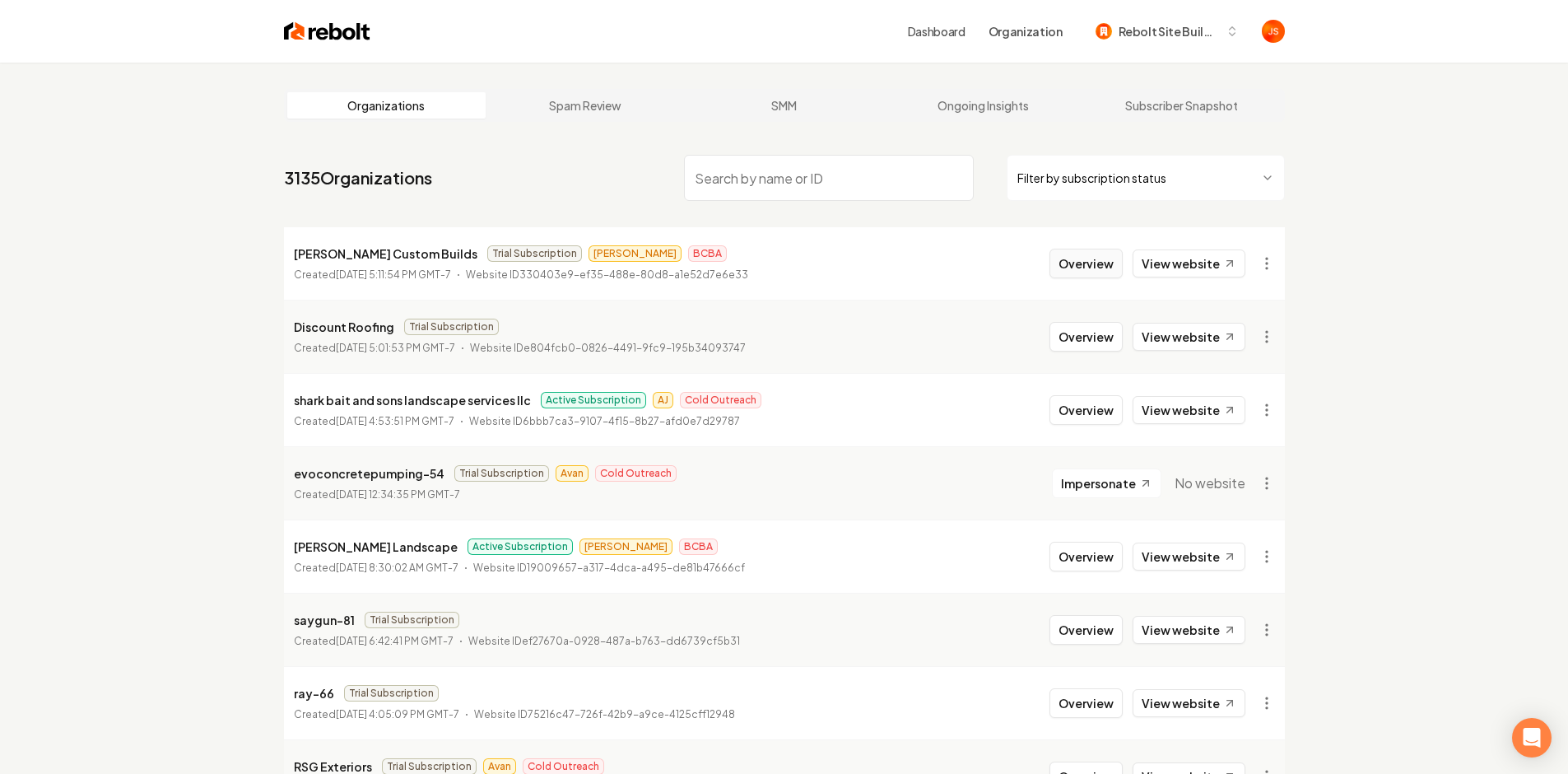
click at [1066, 256] on button "Overview" at bounding box center [1086, 263] width 73 height 30
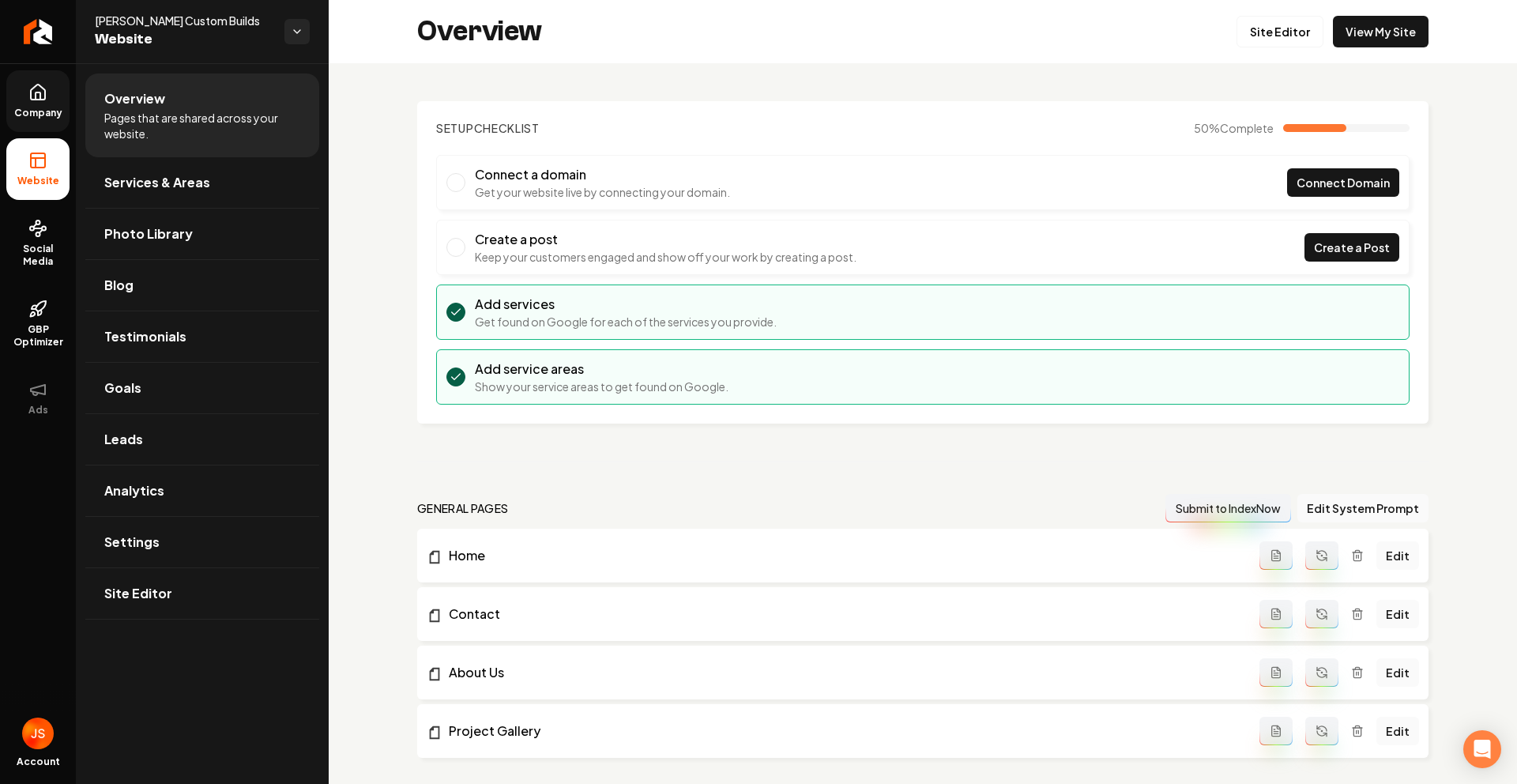
click at [36, 105] on link "Company" at bounding box center [38, 100] width 64 height 62
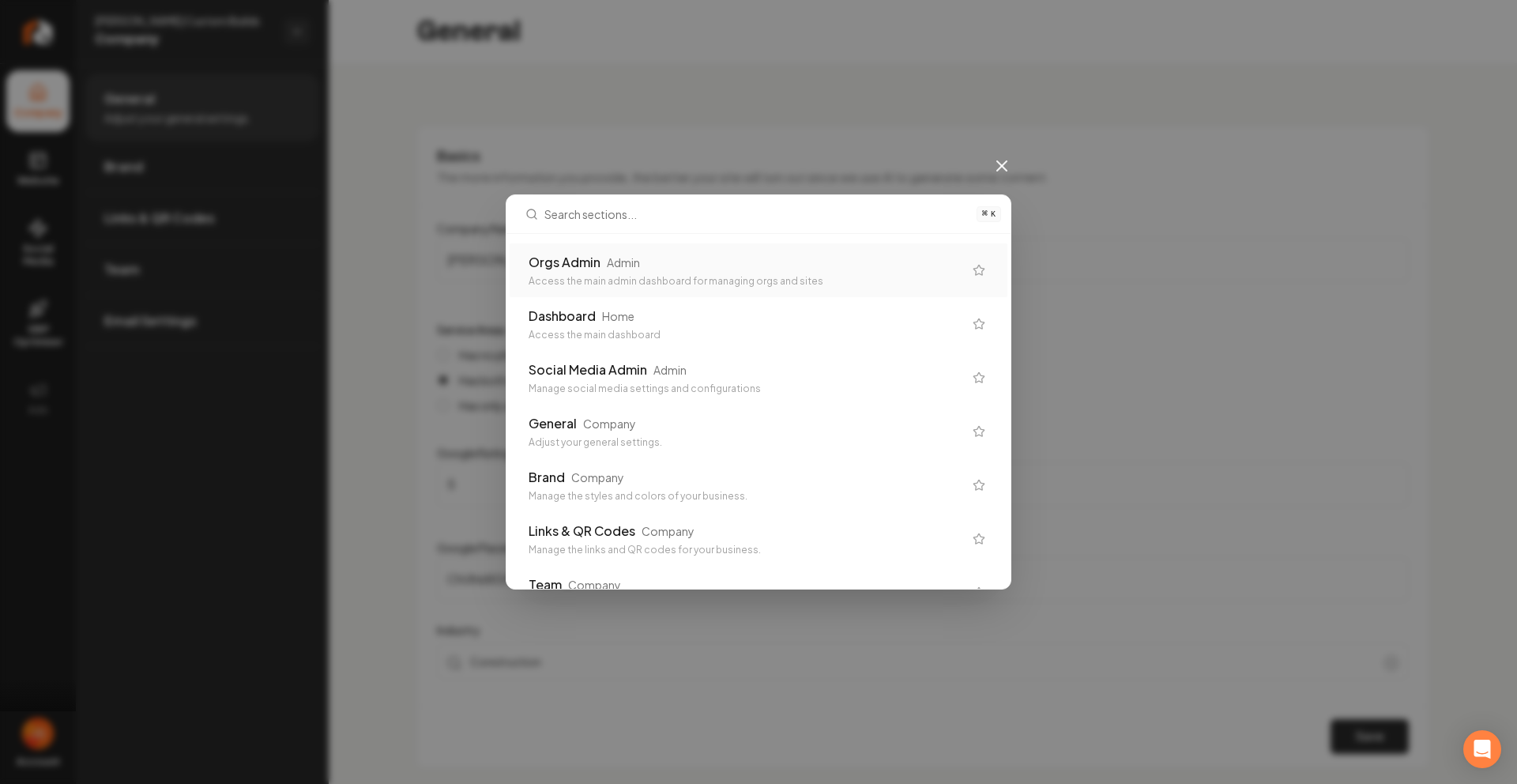
click at [635, 287] on div "Orgs Admin Admin Access the main admin dashboard for managing orgs and sites" at bounding box center [758, 270] width 498 height 53
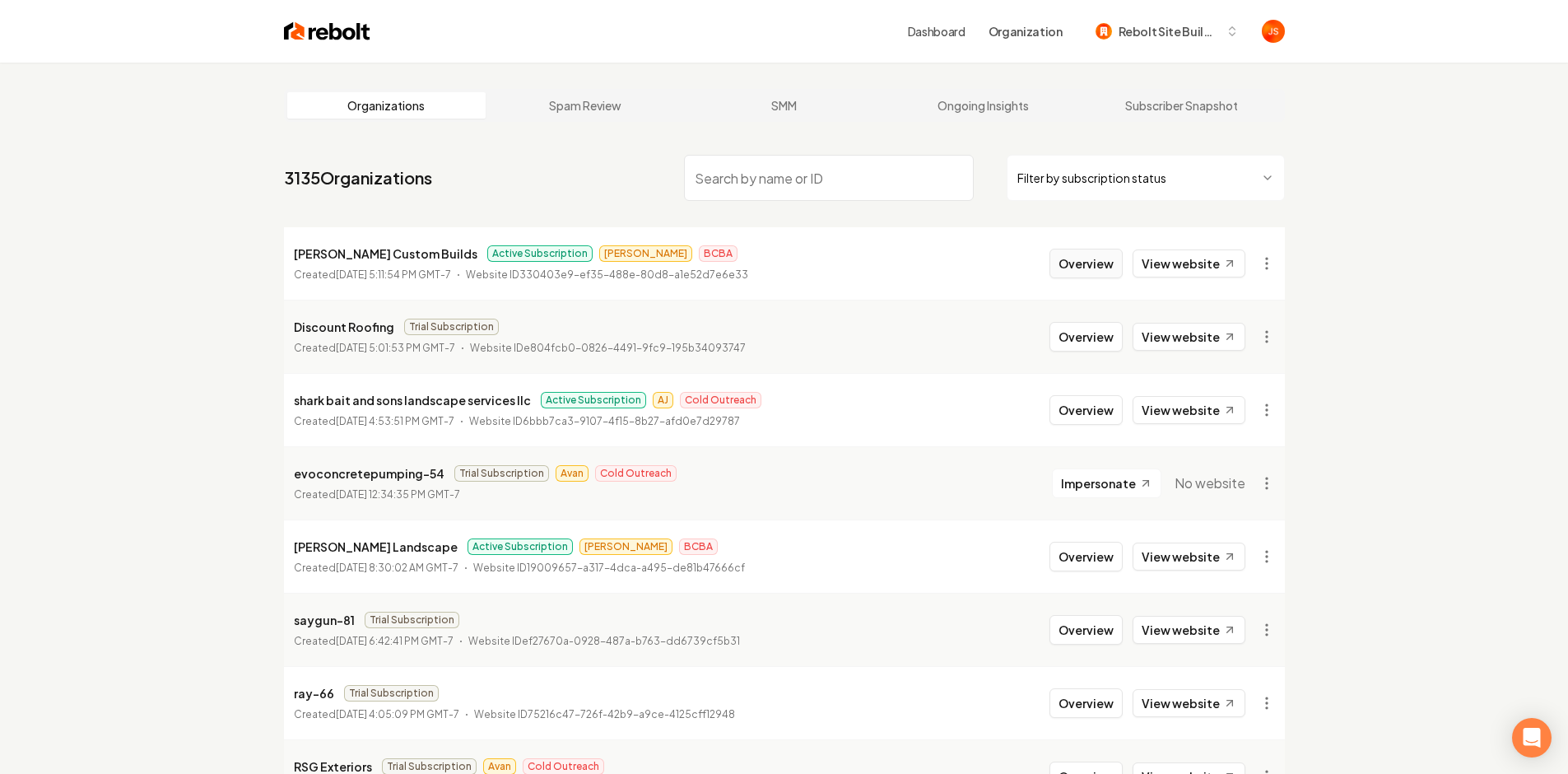
click at [1073, 249] on button "Overview" at bounding box center [1086, 263] width 73 height 30
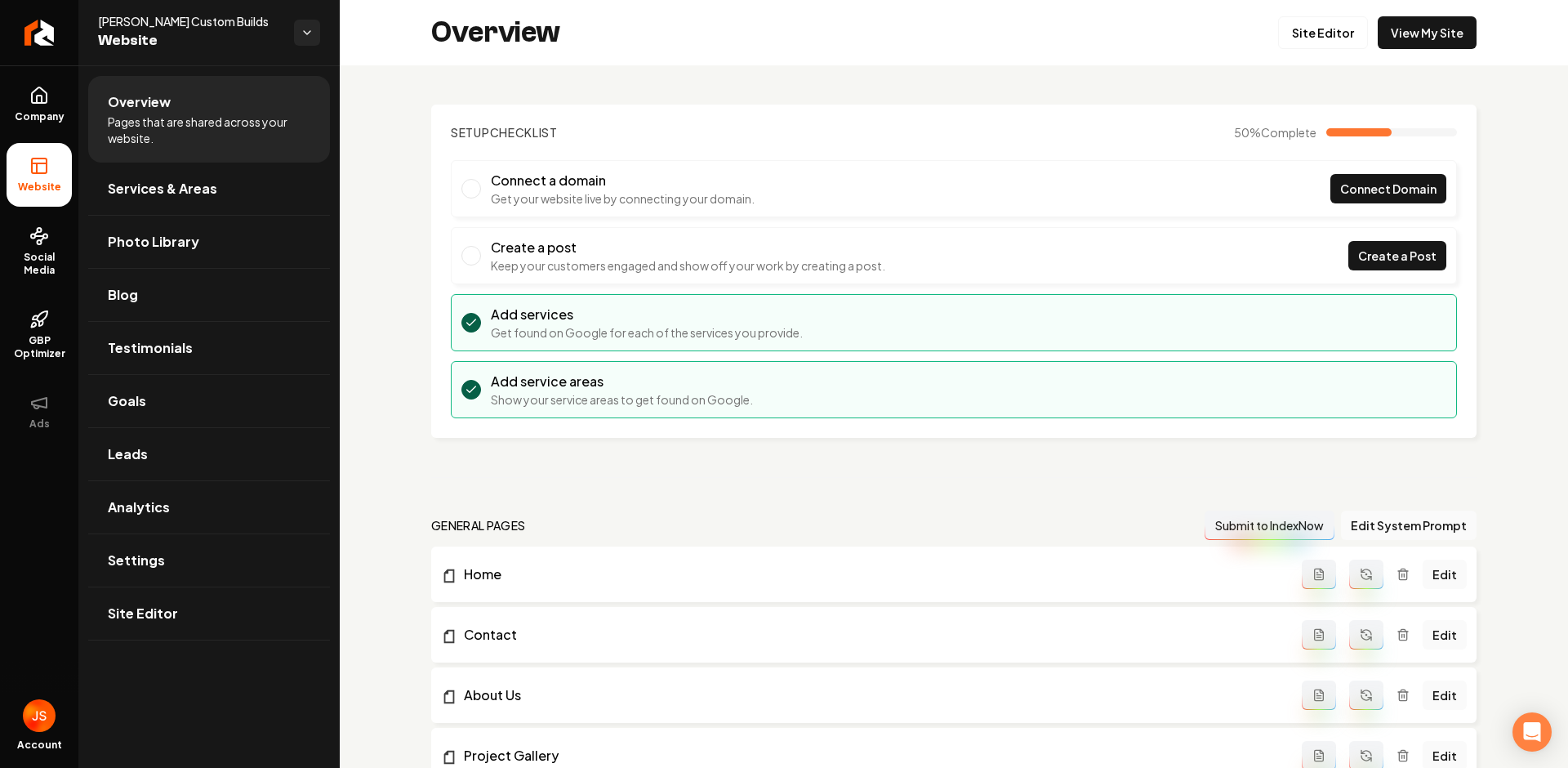
click at [45, 211] on ul "Company Website Social Media GBP Optimizer Ads" at bounding box center [39, 258] width 78 height 385
click at [32, 232] on icon at bounding box center [39, 236] width 20 height 20
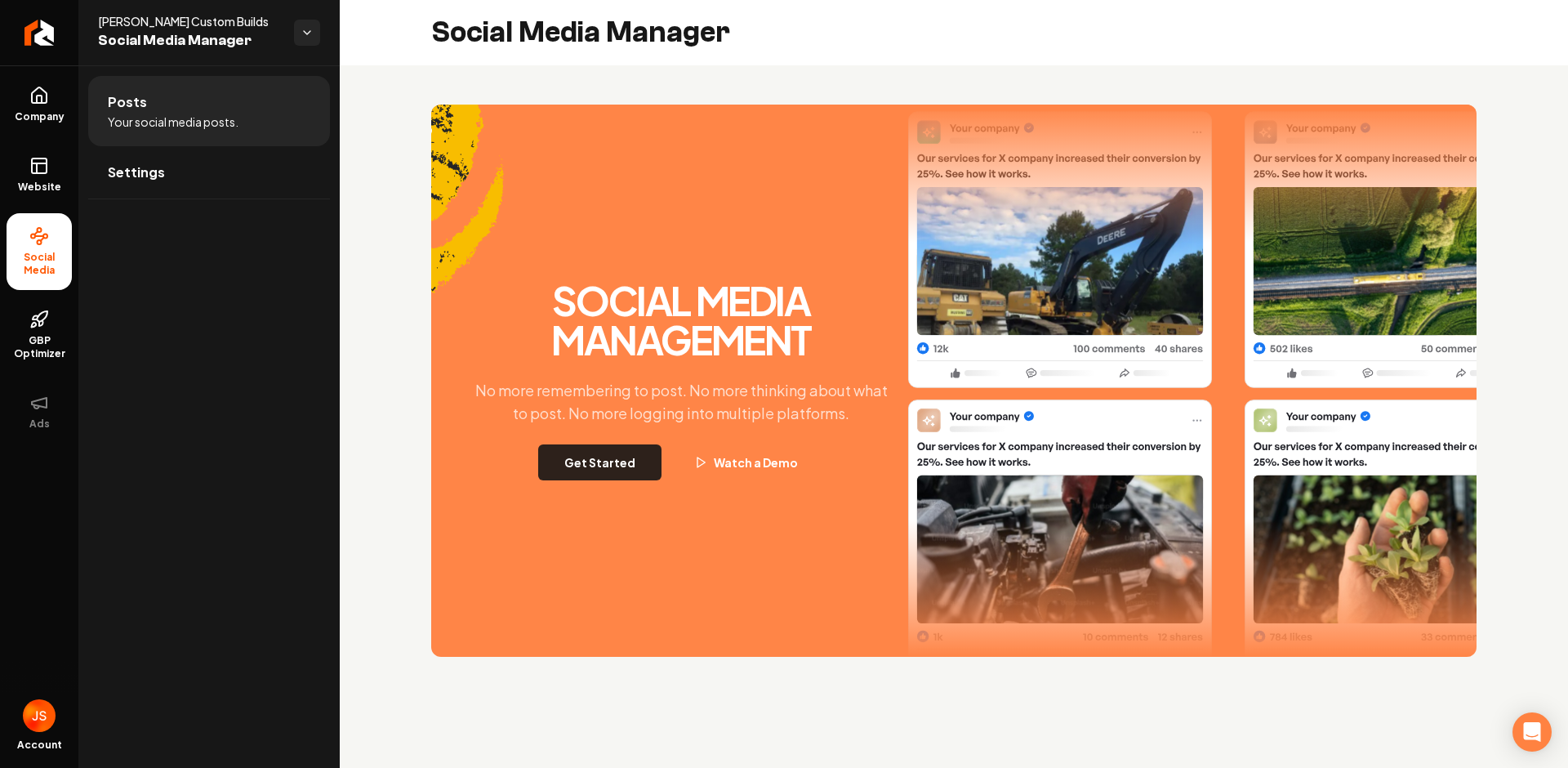
click at [593, 451] on button "Get Started" at bounding box center [599, 462] width 123 height 36
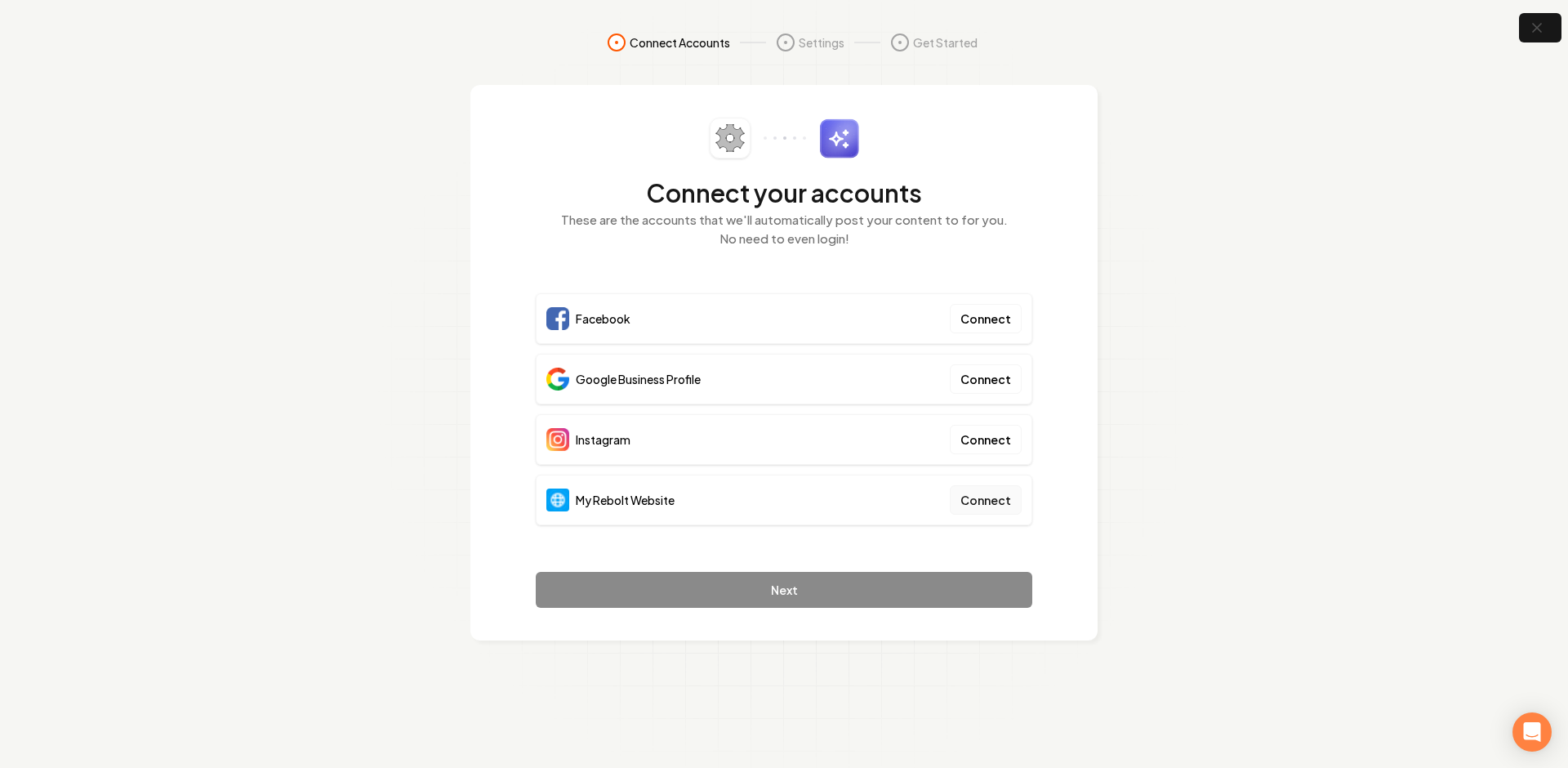
click at [968, 512] on button "Connect" at bounding box center [985, 499] width 71 height 30
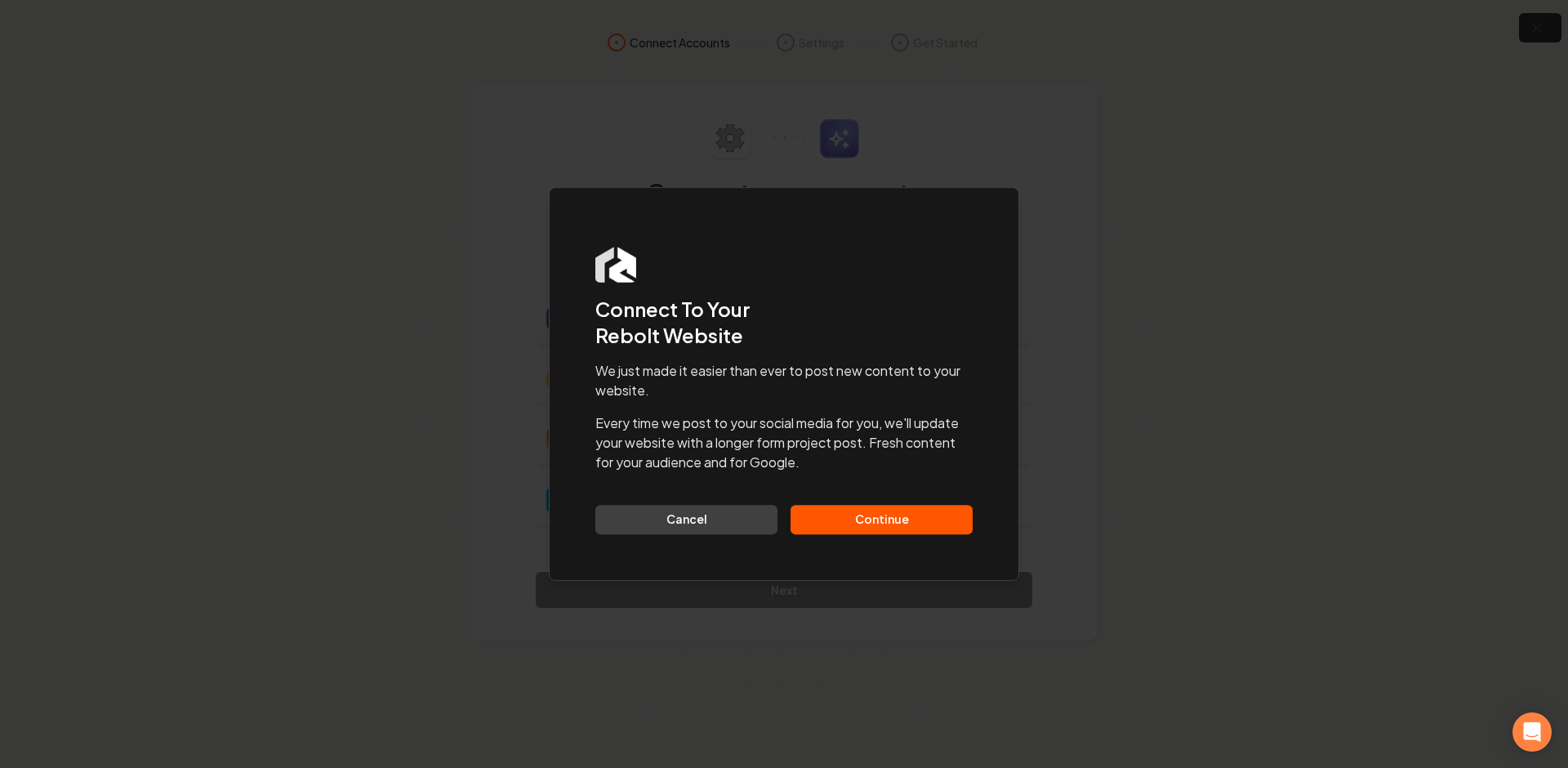
click at [873, 518] on button "Continue" at bounding box center [881, 519] width 182 height 30
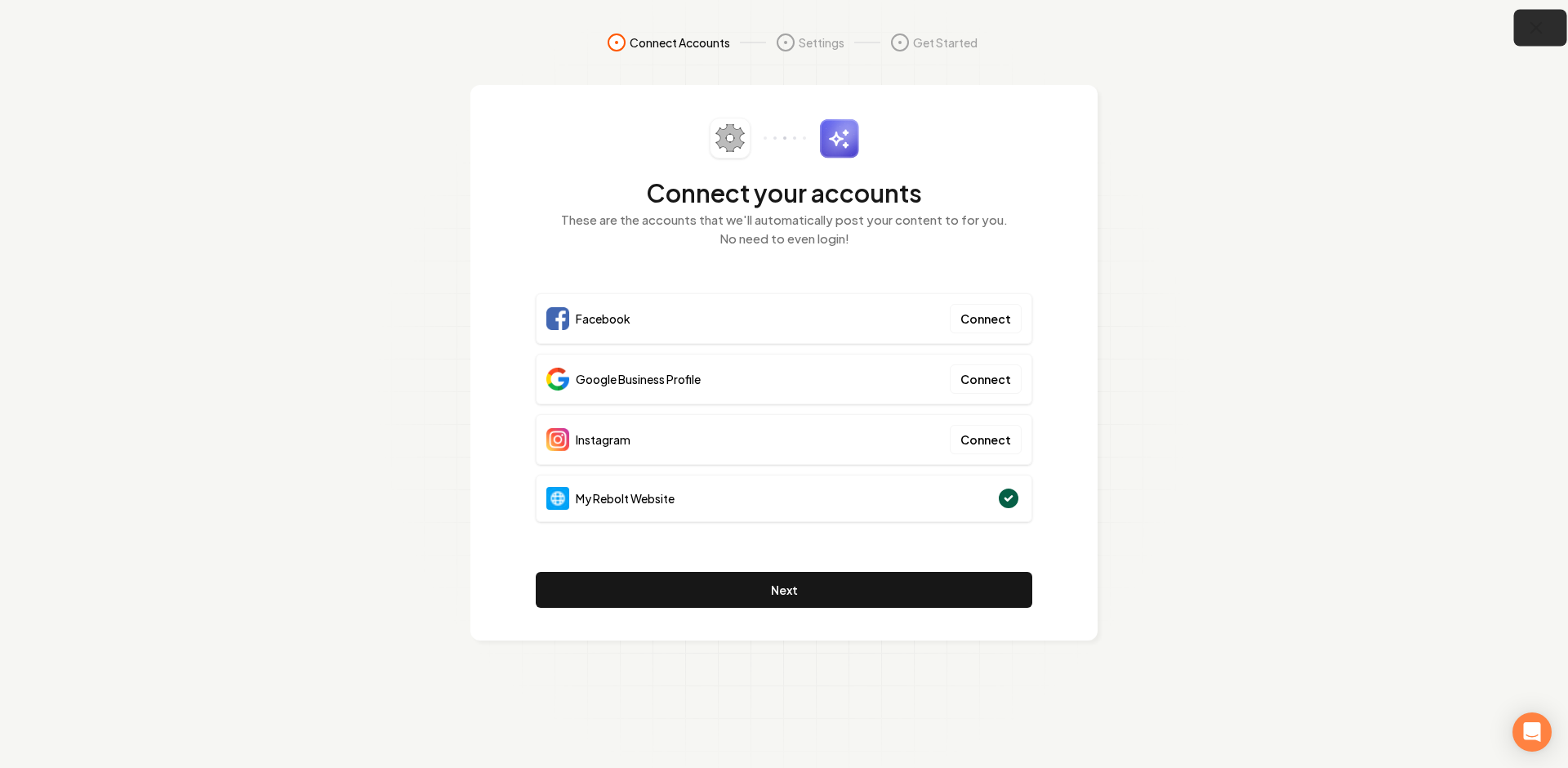
click at [1544, 15] on button "button" at bounding box center [1541, 28] width 53 height 37
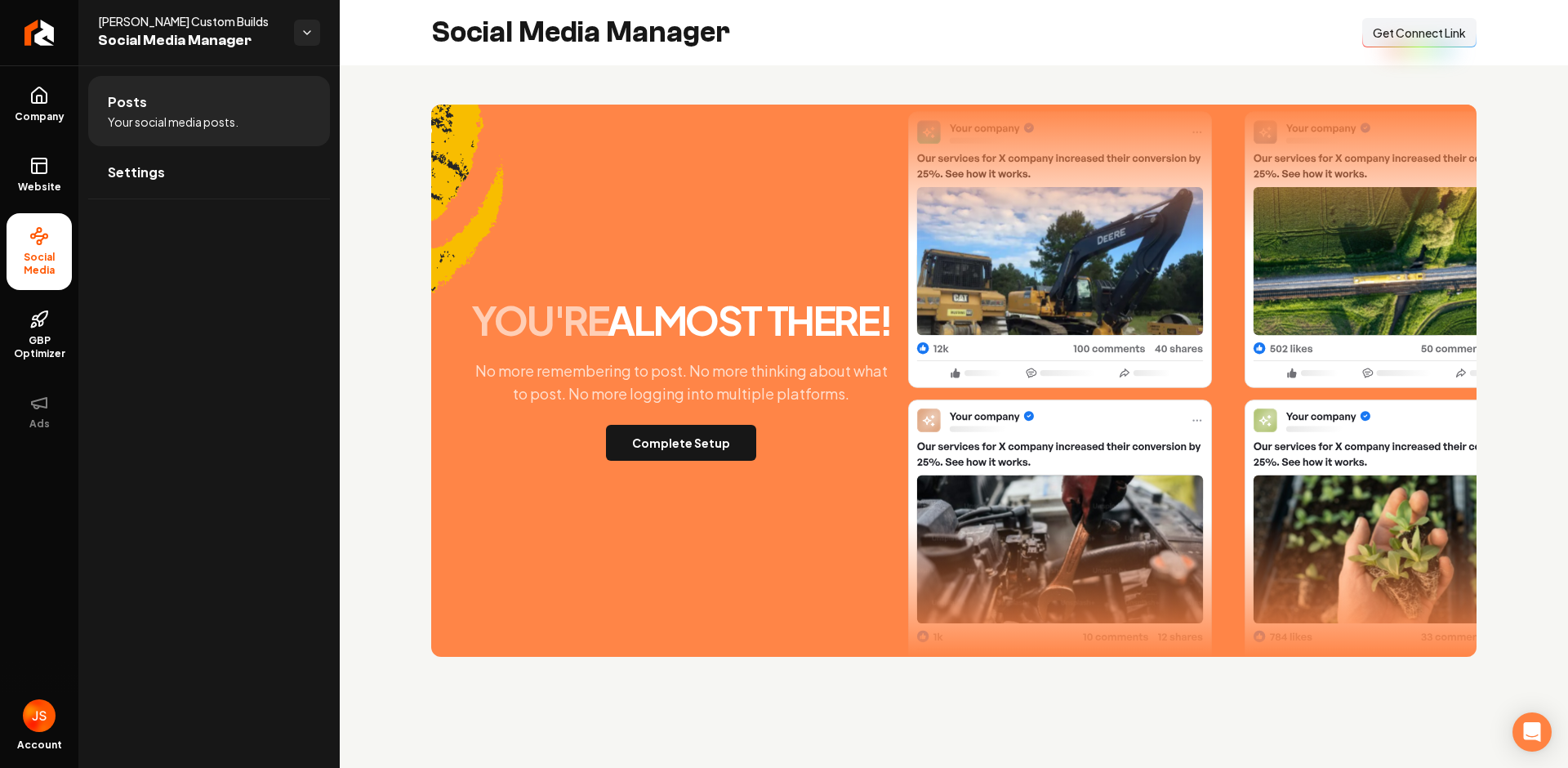
click at [1390, 35] on span "Get Connect Link" at bounding box center [1419, 32] width 93 height 16
click at [28, 172] on link "Website" at bounding box center [39, 174] width 66 height 64
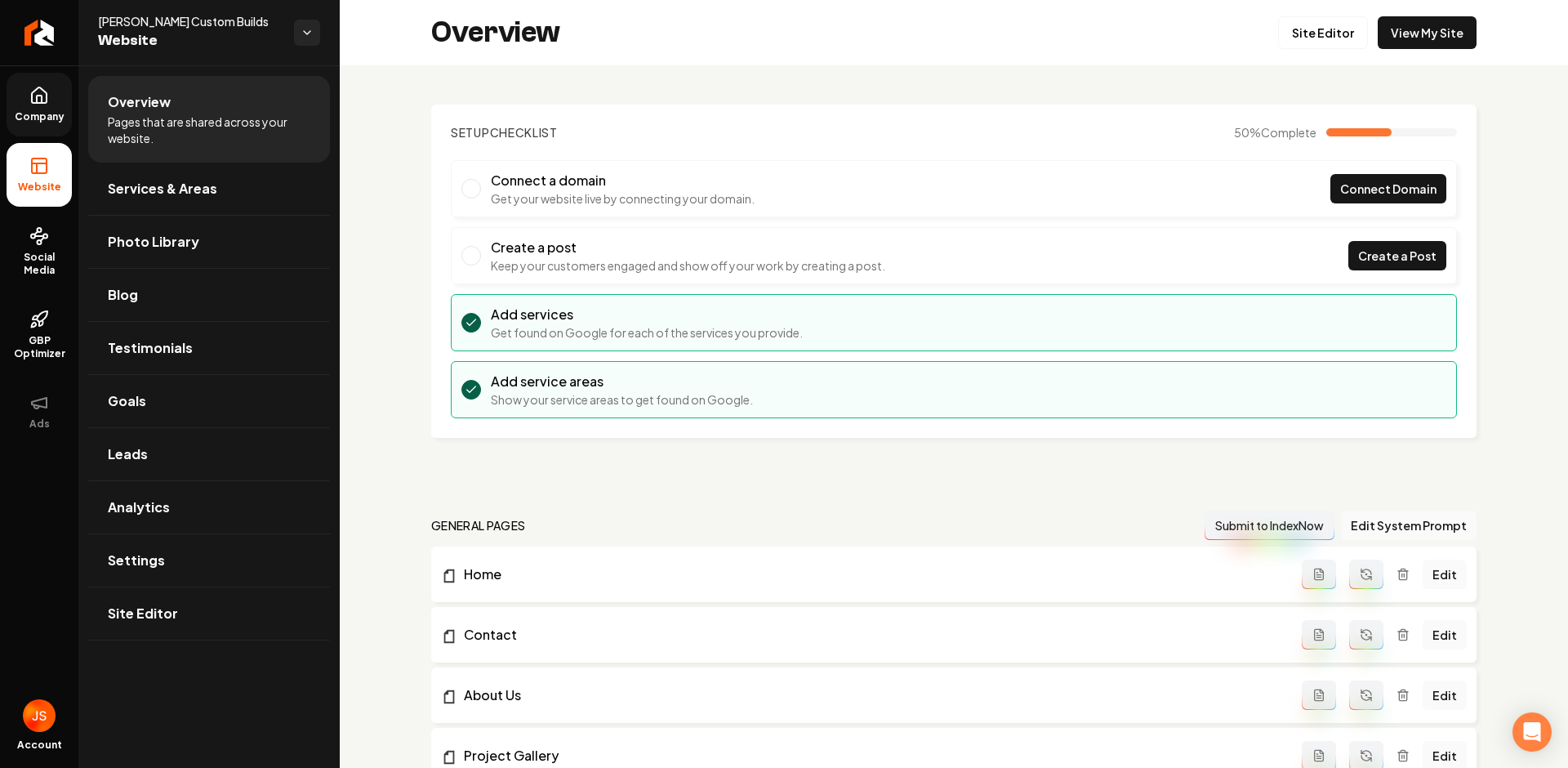
click at [35, 121] on span "Company" at bounding box center [40, 117] width 63 height 13
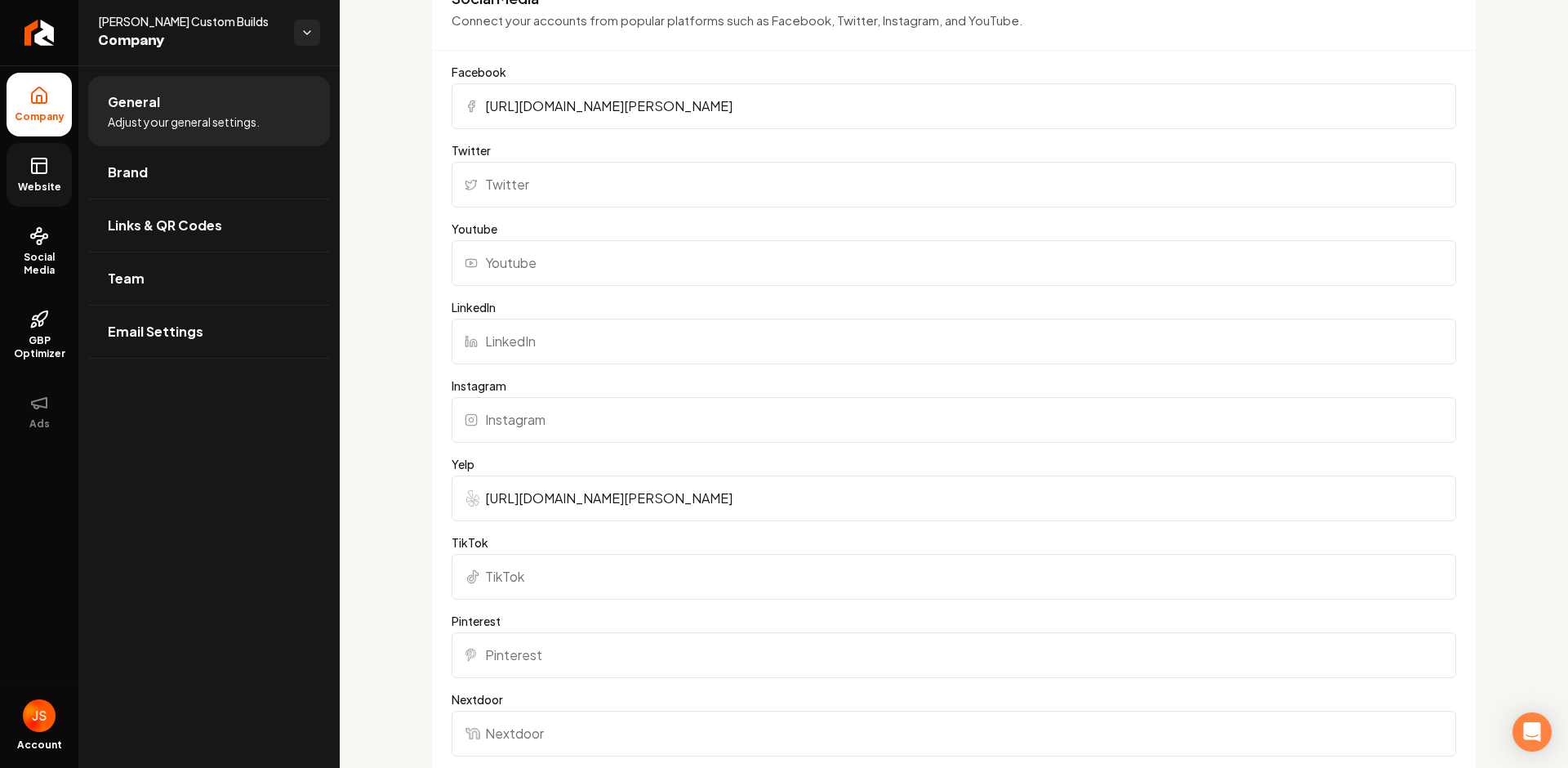
scroll to position [2534, 0]
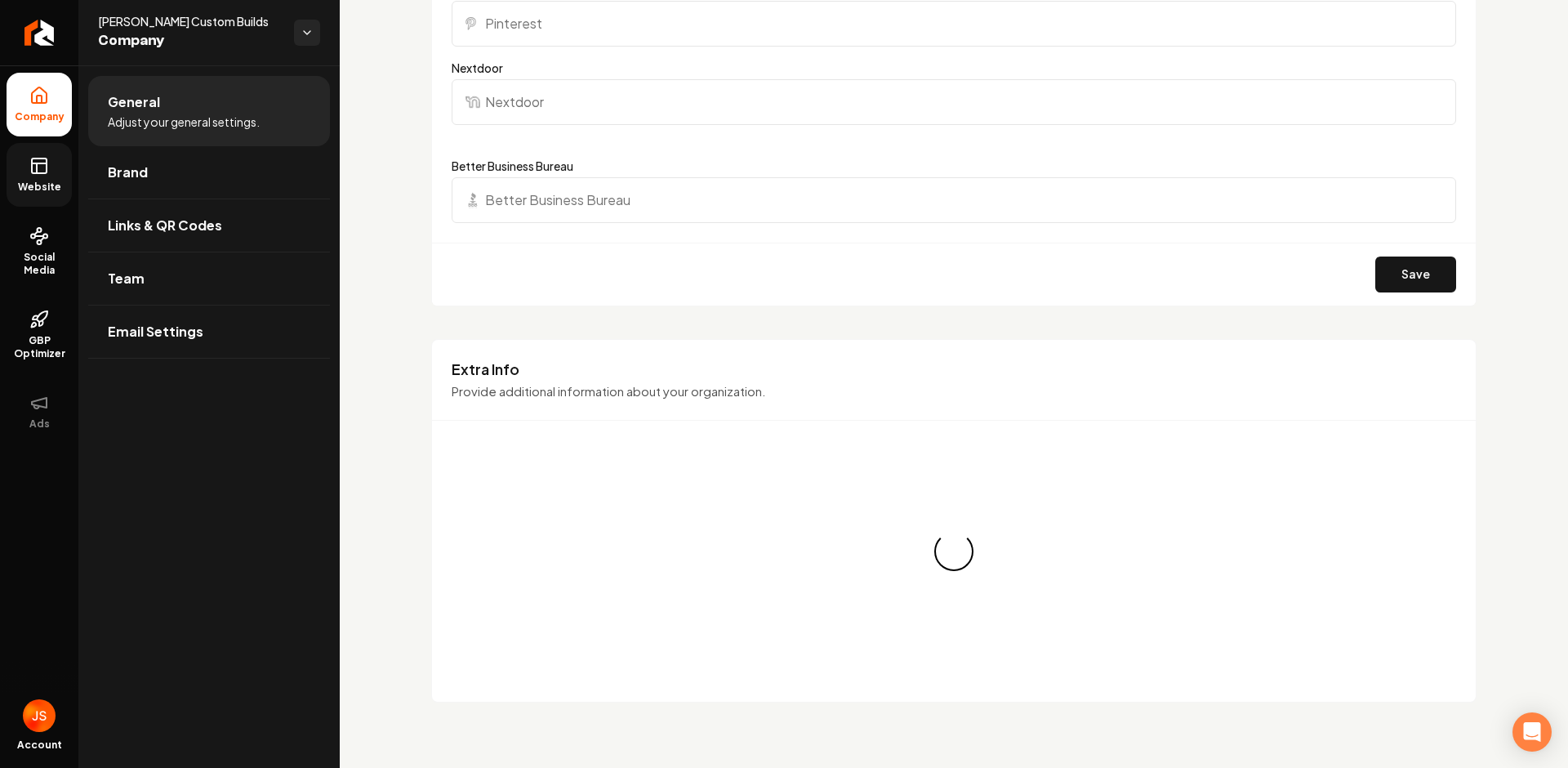
click at [19, 183] on span "Website" at bounding box center [39, 187] width 56 height 13
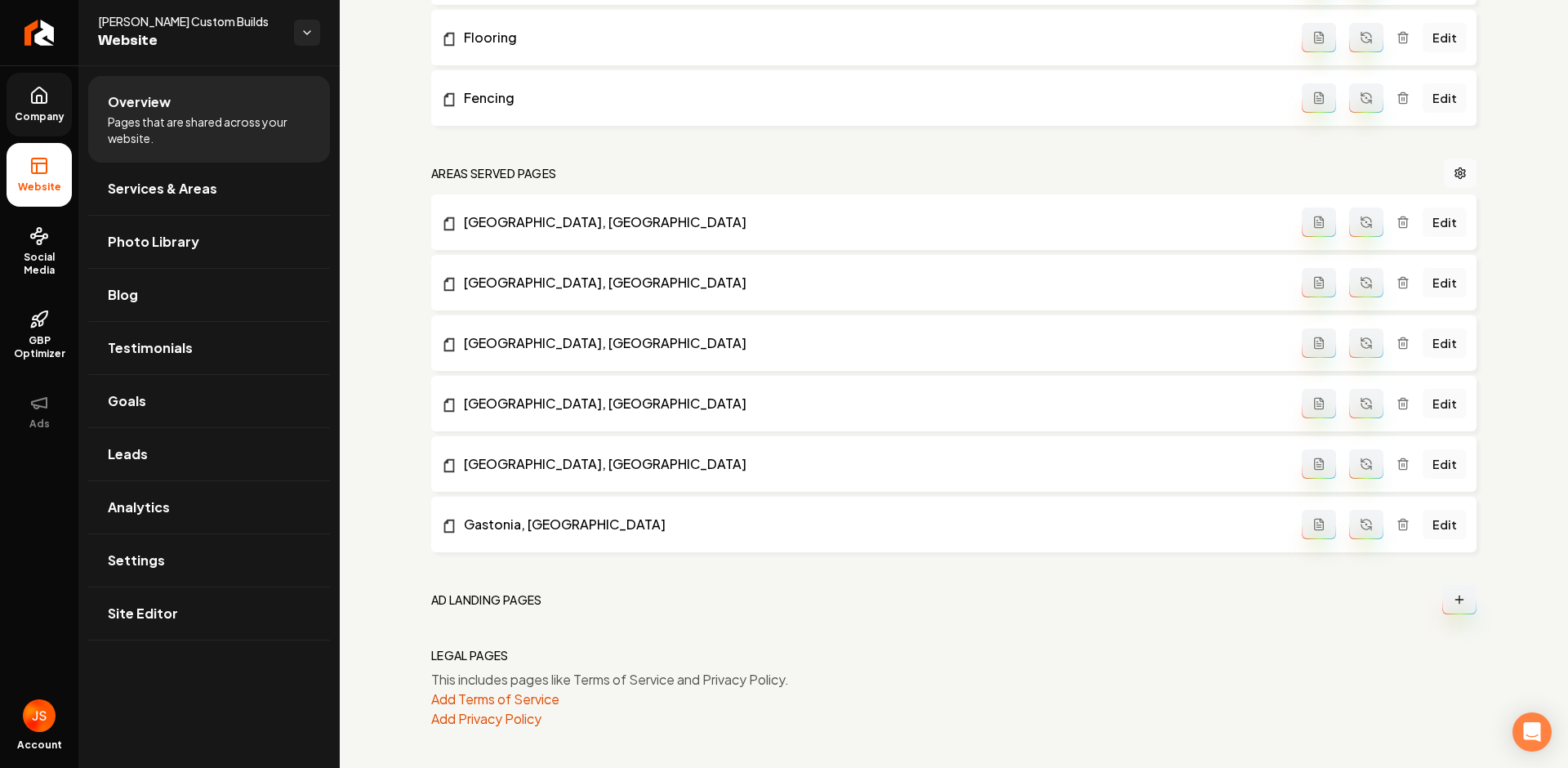
click at [26, 129] on link "Company" at bounding box center [39, 104] width 66 height 64
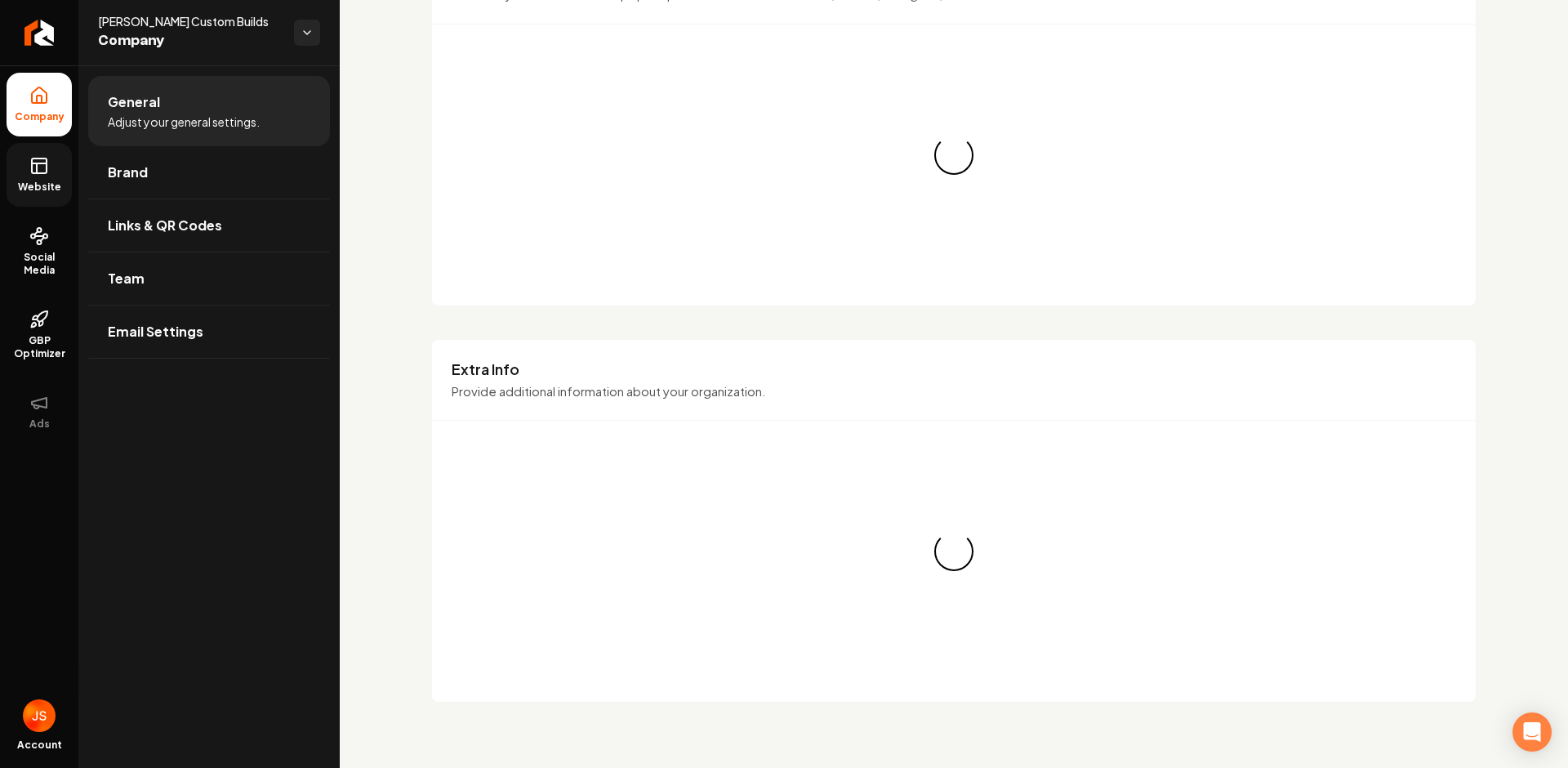
scroll to position [2534, 0]
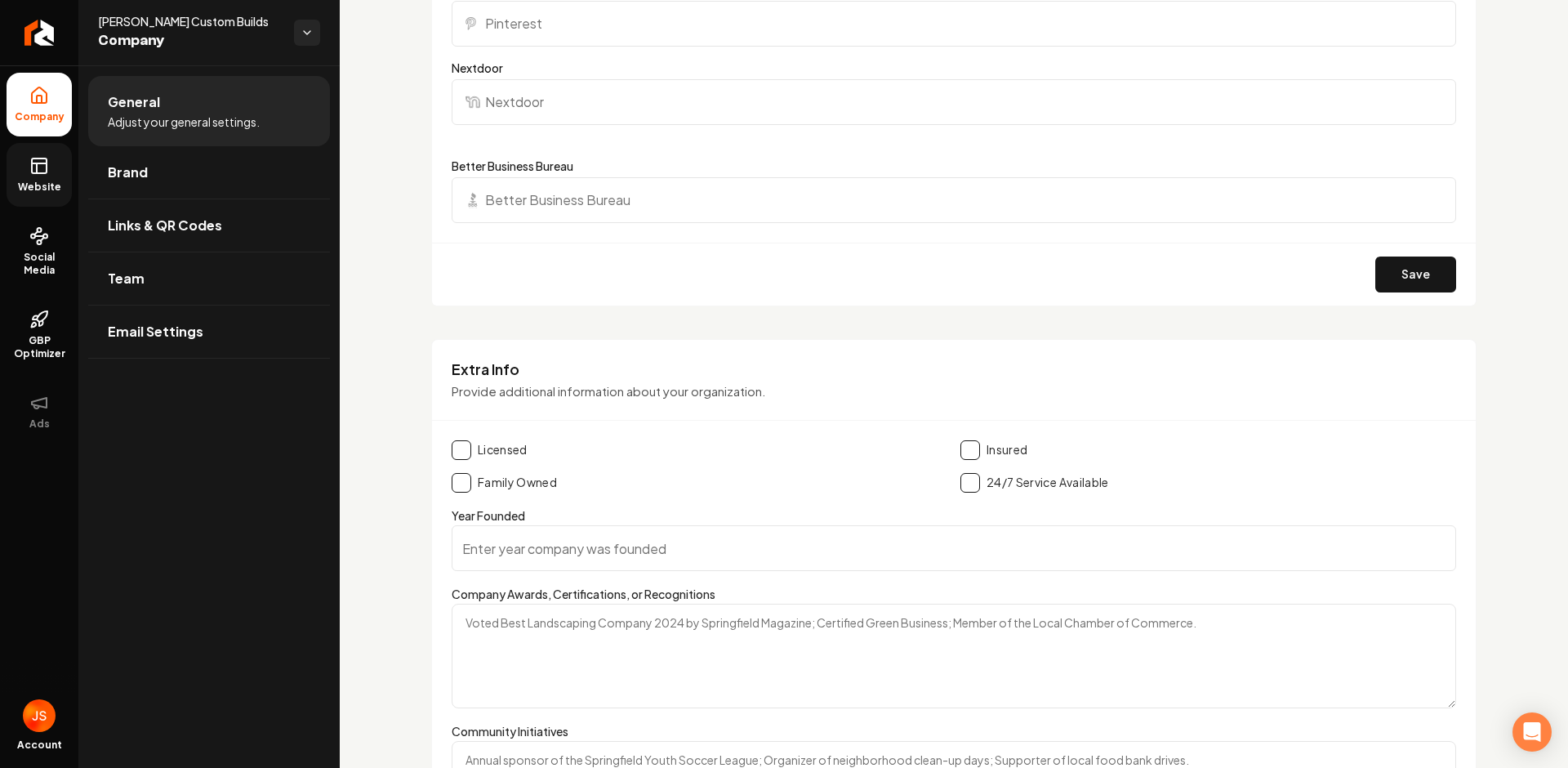
click at [52, 158] on link "Website" at bounding box center [39, 174] width 66 height 64
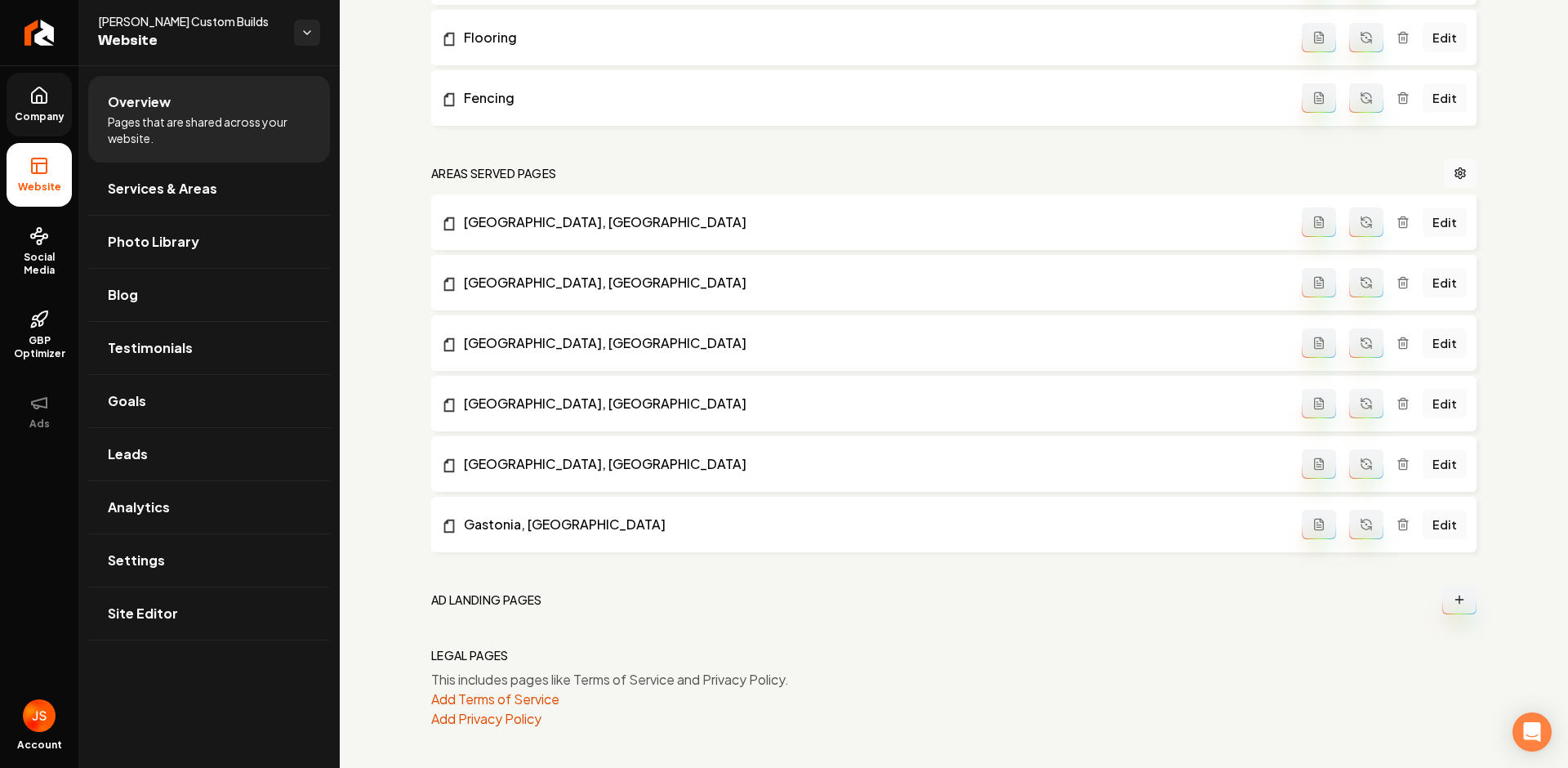
click at [35, 123] on span "Company" at bounding box center [40, 117] width 63 height 13
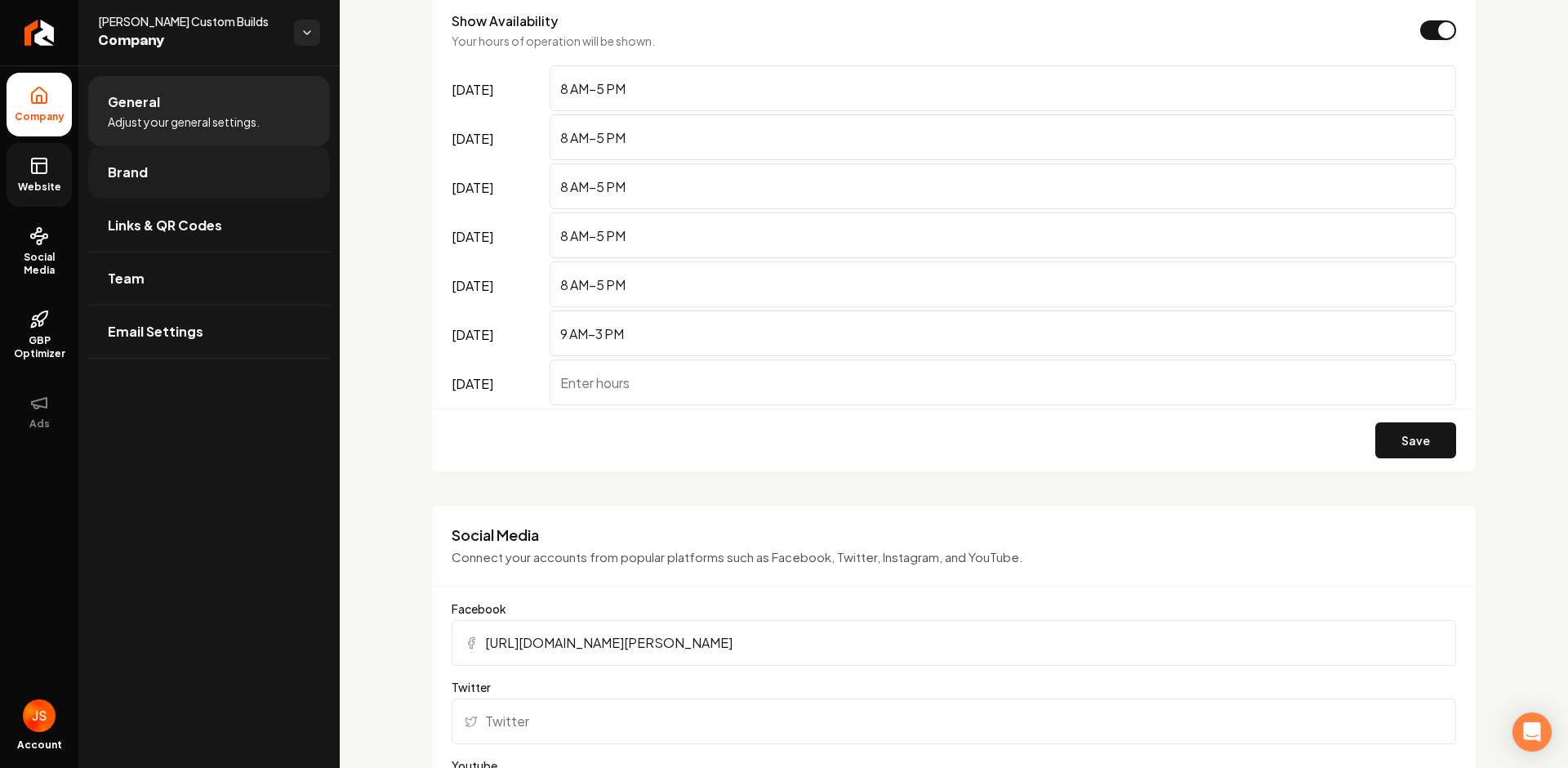
scroll to position [2534, 0]
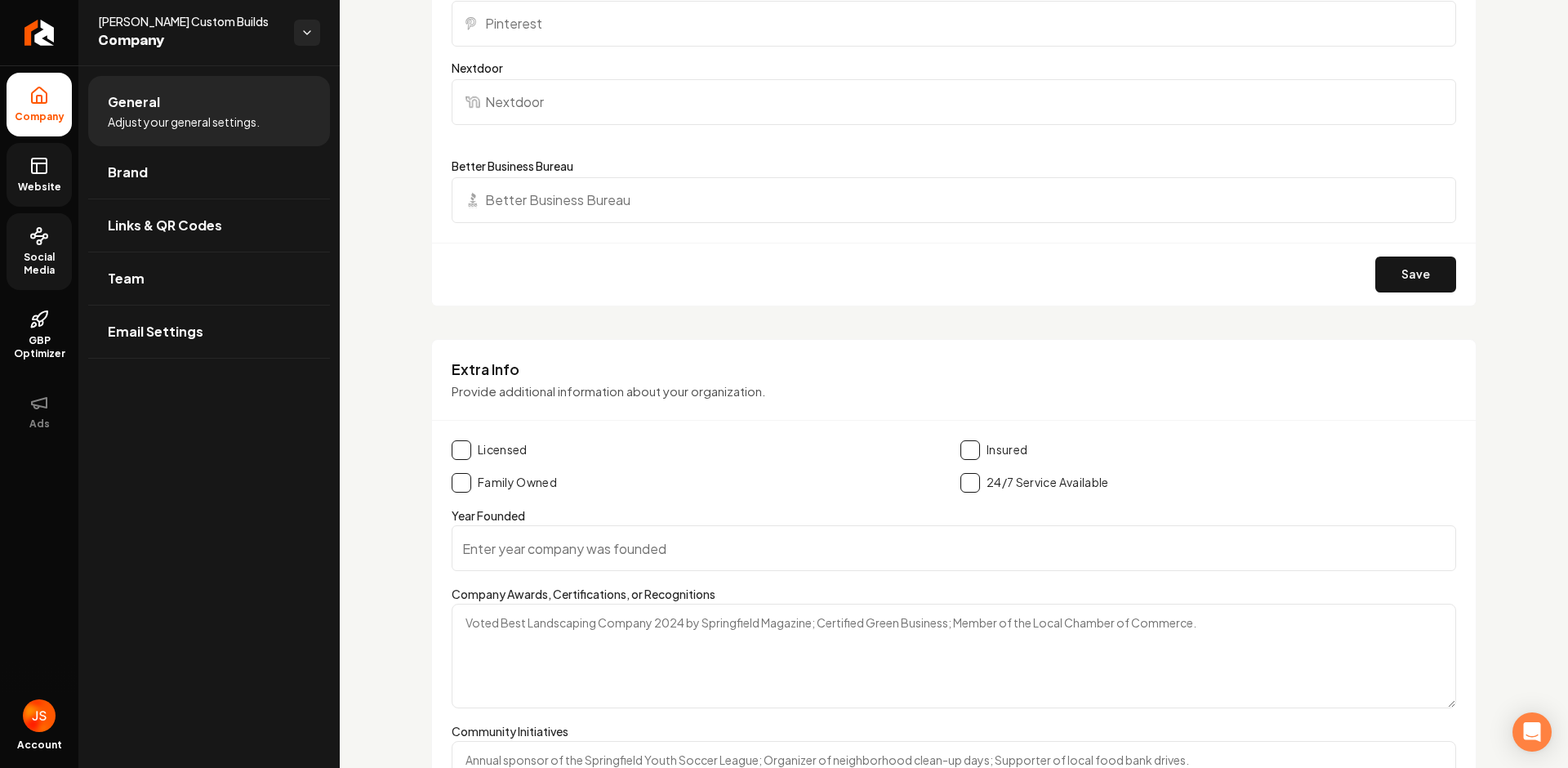
click at [55, 244] on link "Social Media" at bounding box center [39, 252] width 66 height 77
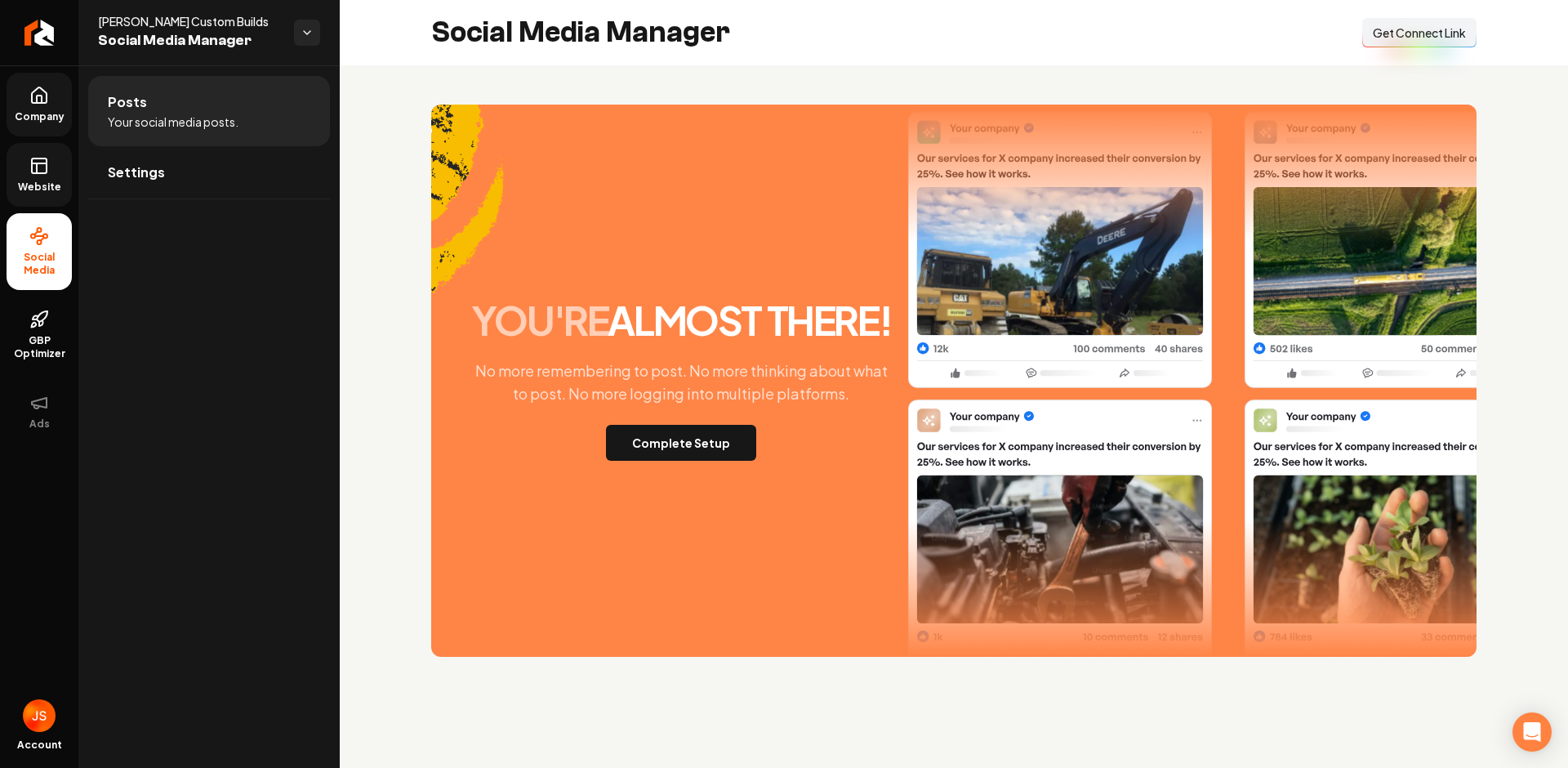
click at [1424, 39] on span "Get Connect Link" at bounding box center [1419, 32] width 93 height 16
click at [36, 136] on ul "Company Website Social Media GBP Optimizer Ads" at bounding box center [39, 258] width 78 height 385
drag, startPoint x: 41, startPoint y: 160, endPoint x: 65, endPoint y: 152, distance: 25.3
click at [43, 159] on icon at bounding box center [39, 166] width 20 height 20
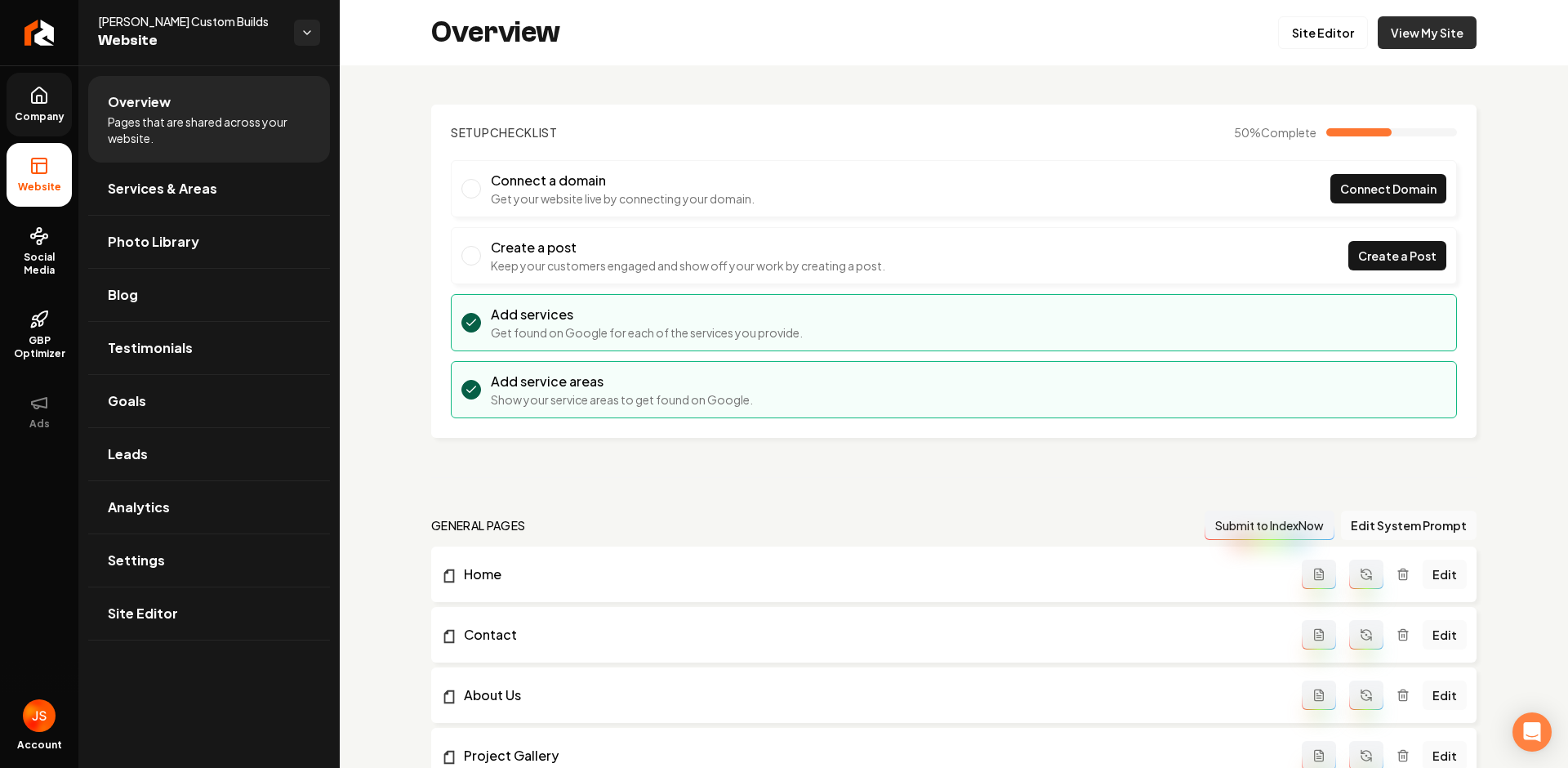
click at [1396, 30] on link "View My Site" at bounding box center [1428, 32] width 99 height 32
click at [30, 129] on link "Company" at bounding box center [39, 104] width 66 height 64
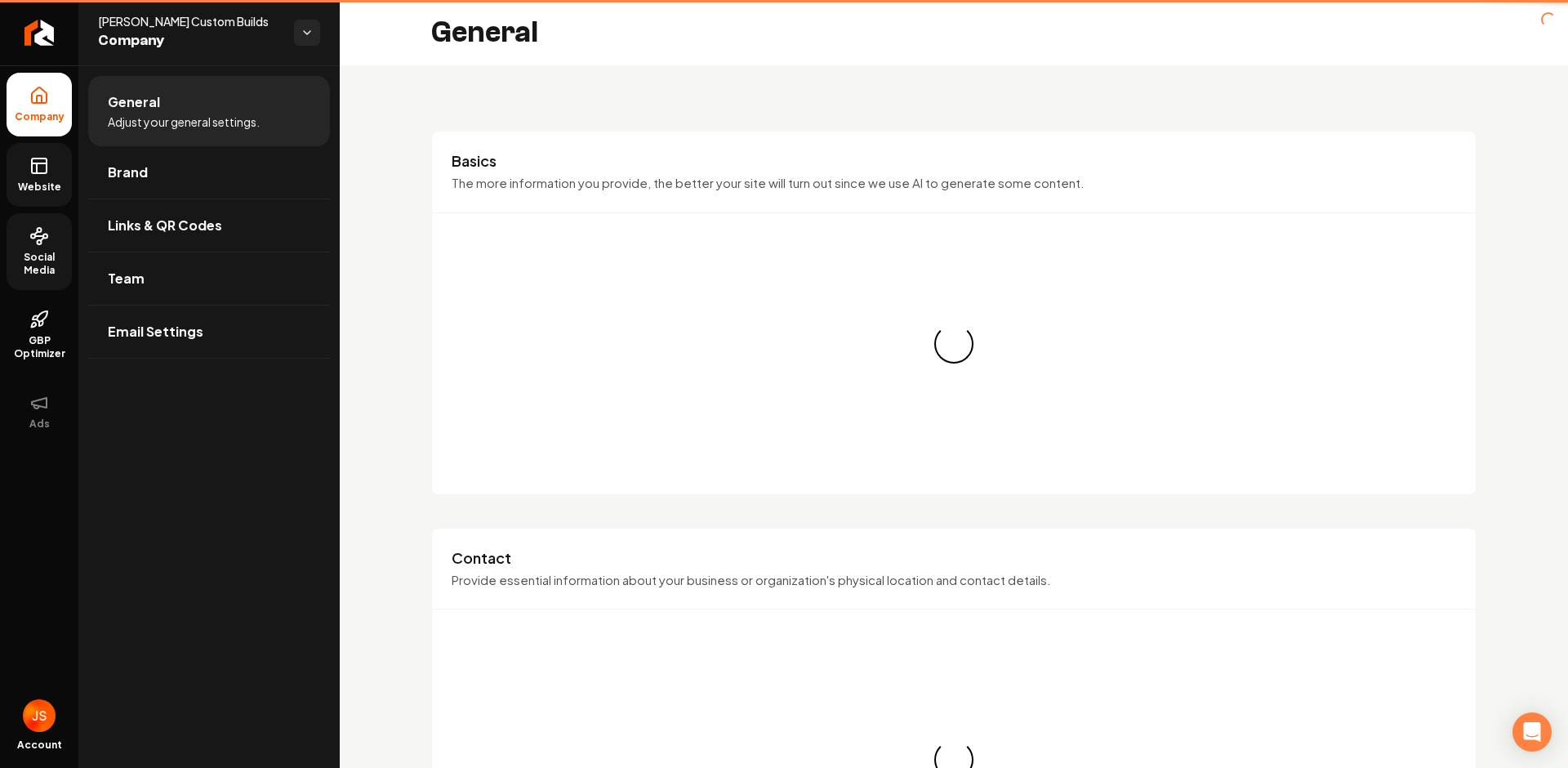
click at [6, 232] on ul "Company Website Social Media GBP Optimizer Ads" at bounding box center [39, 258] width 78 height 385
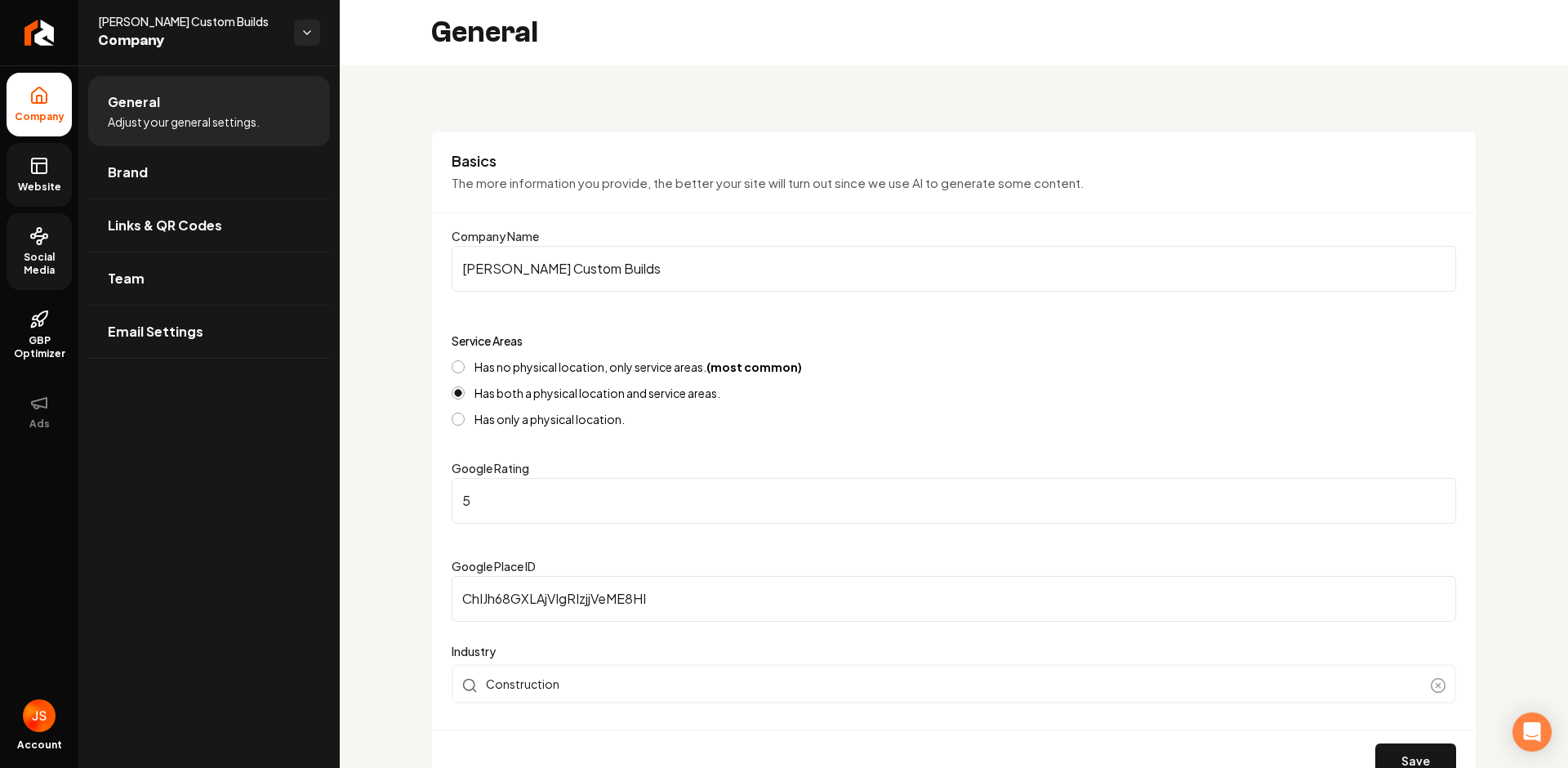
click at [35, 240] on icon at bounding box center [39, 236] width 20 height 20
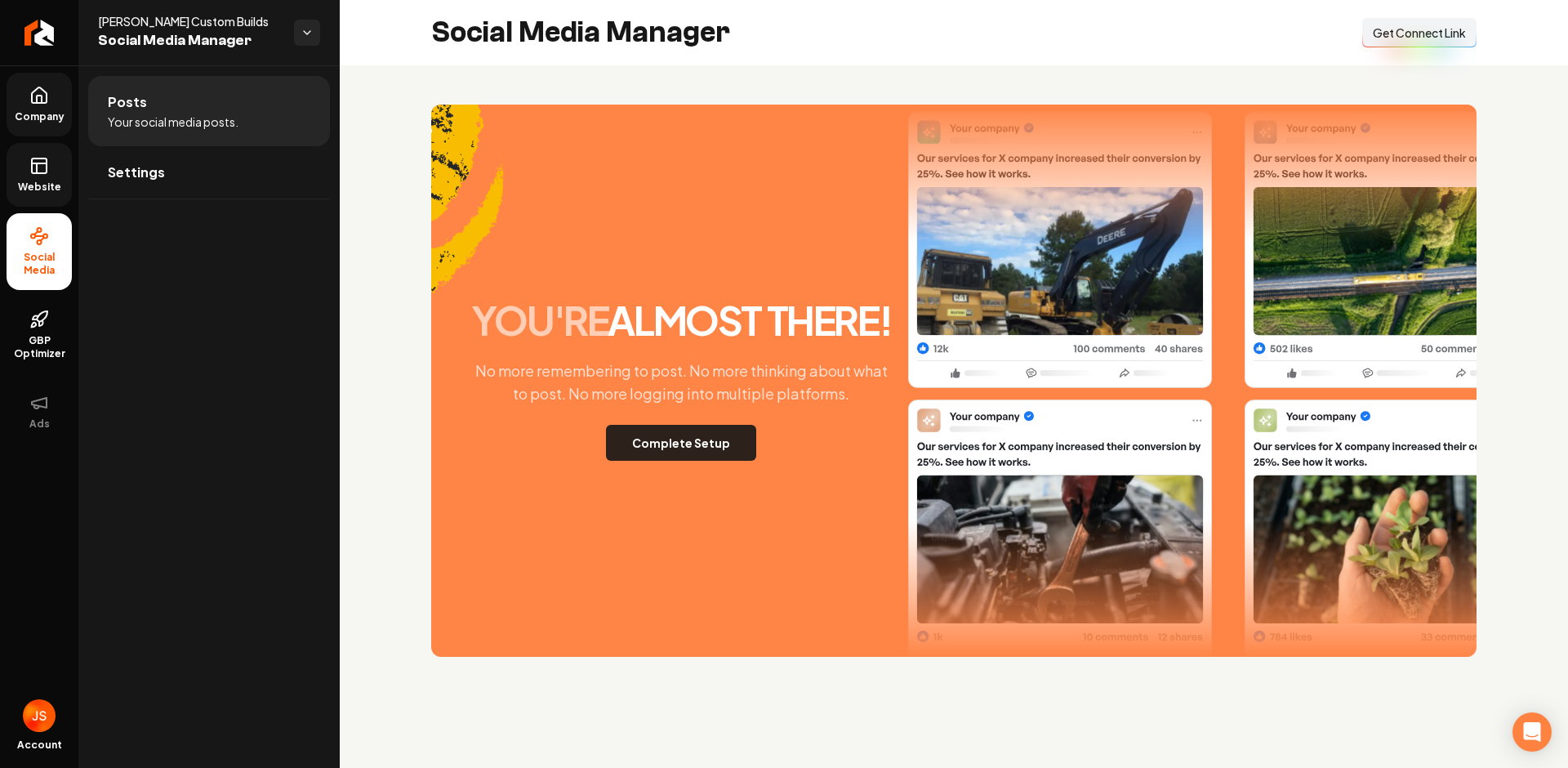
click at [694, 433] on button "Complete Setup" at bounding box center [681, 443] width 151 height 36
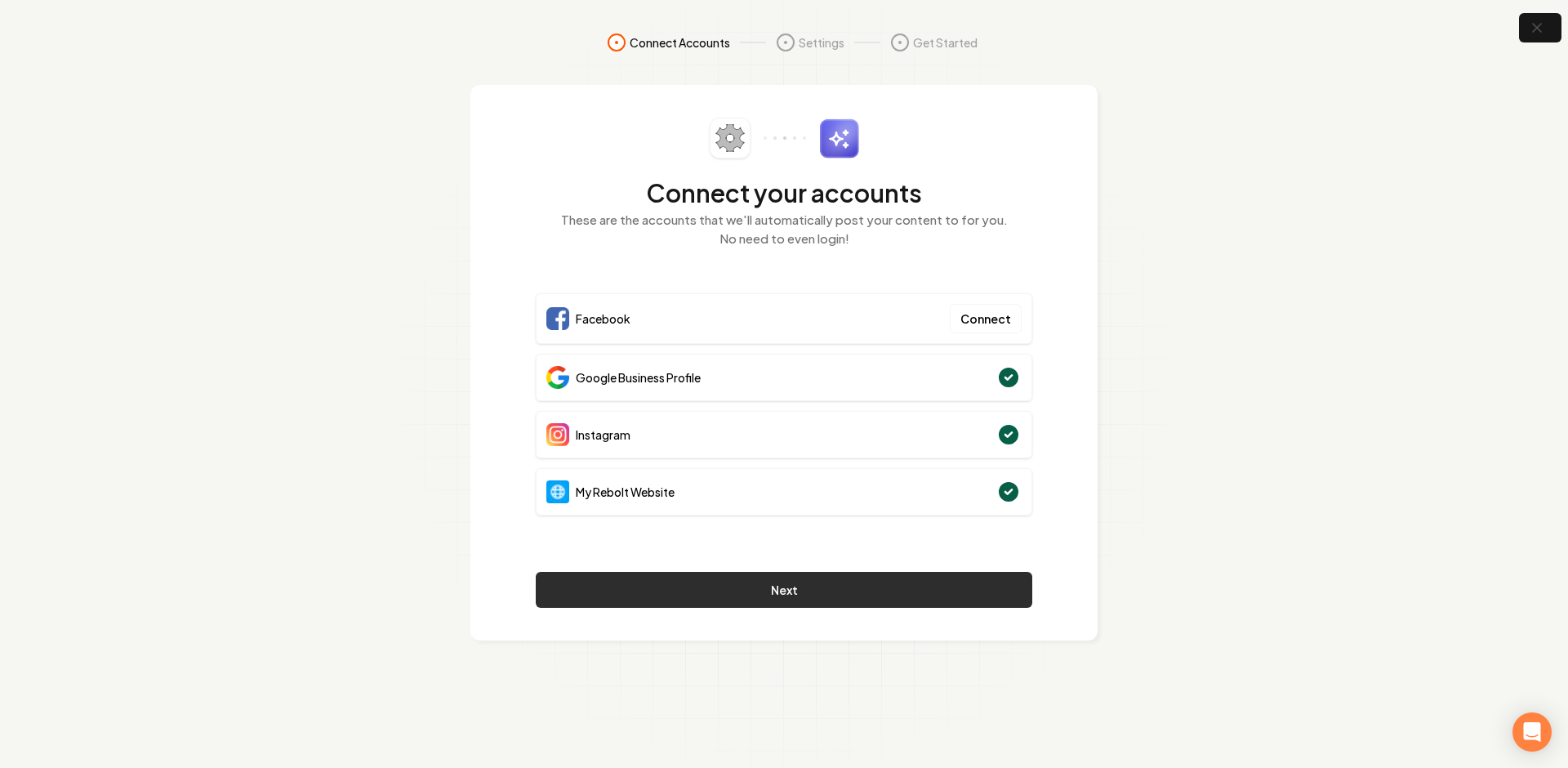
click at [819, 594] on button "Next" at bounding box center [783, 590] width 496 height 36
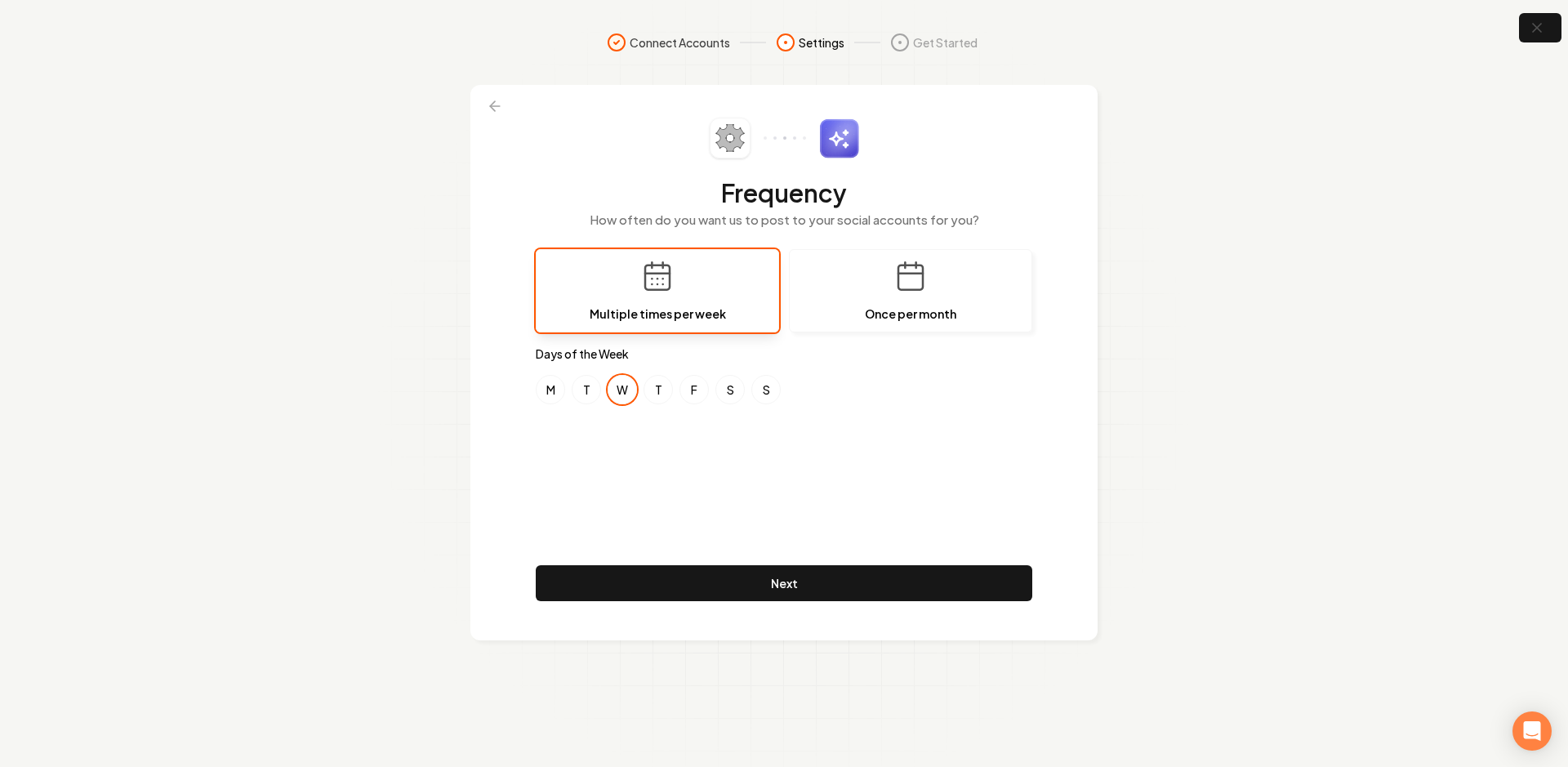
click at [609, 450] on div "Frequency How often do you want us to post to your social accounts for you? Mul…" at bounding box center [783, 362] width 496 height 490
click at [599, 390] on button "T" at bounding box center [586, 390] width 30 height 30
click at [661, 386] on button "T" at bounding box center [658, 390] width 30 height 30
click at [634, 393] on button "W" at bounding box center [622, 390] width 30 height 30
click at [710, 434] on div "Frequency How often do you want us to post to your social accounts for you? Mul…" at bounding box center [783, 362] width 496 height 490
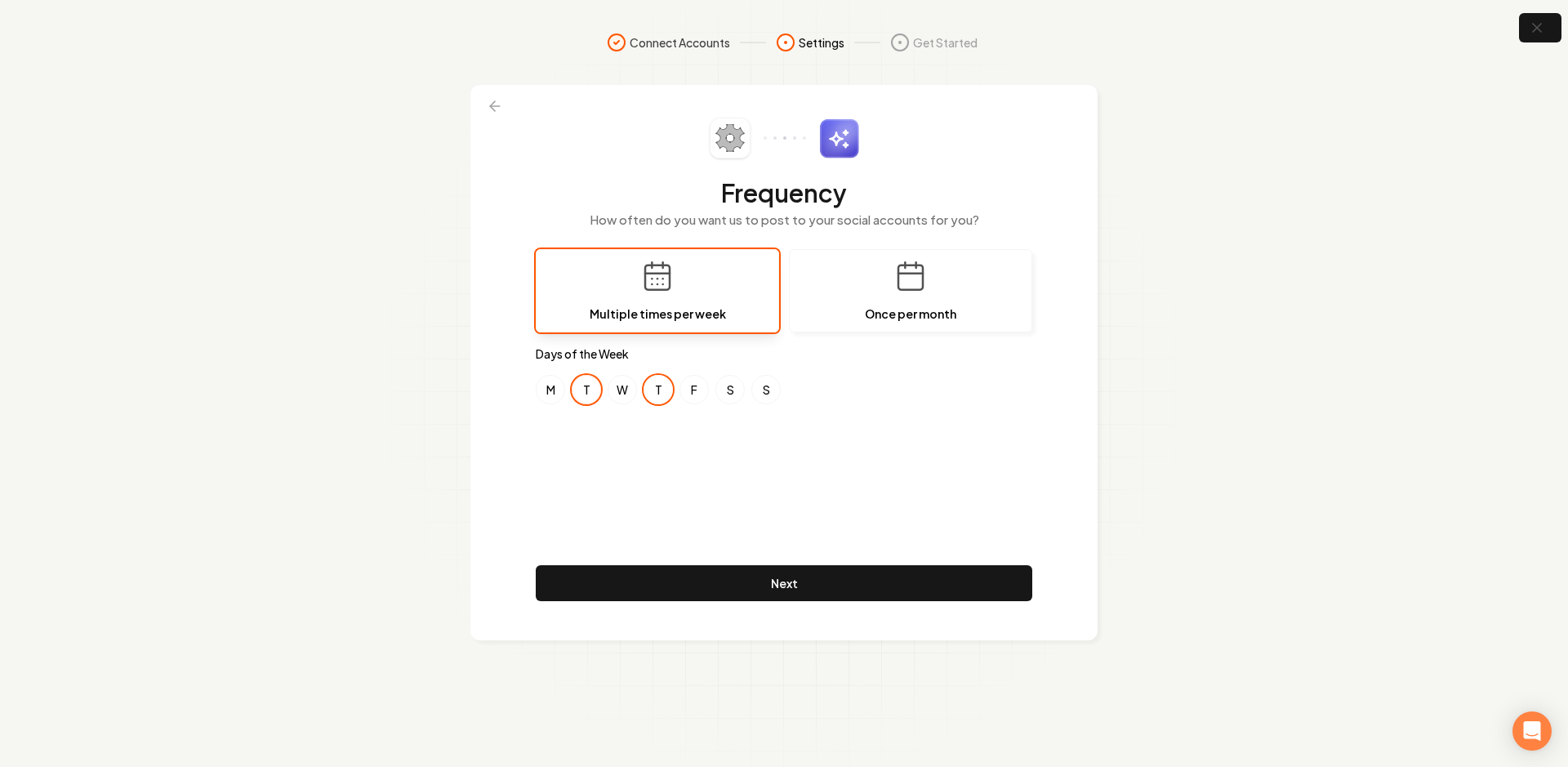
click at [583, 392] on button "T" at bounding box center [586, 390] width 30 height 30
click at [662, 387] on button "T" at bounding box center [658, 390] width 30 height 30
click at [686, 396] on button "F" at bounding box center [694, 390] width 30 height 30
click at [601, 394] on div "M T W T F S S" at bounding box center [783, 390] width 496 height 30
click at [662, 390] on button "T" at bounding box center [658, 390] width 30 height 30
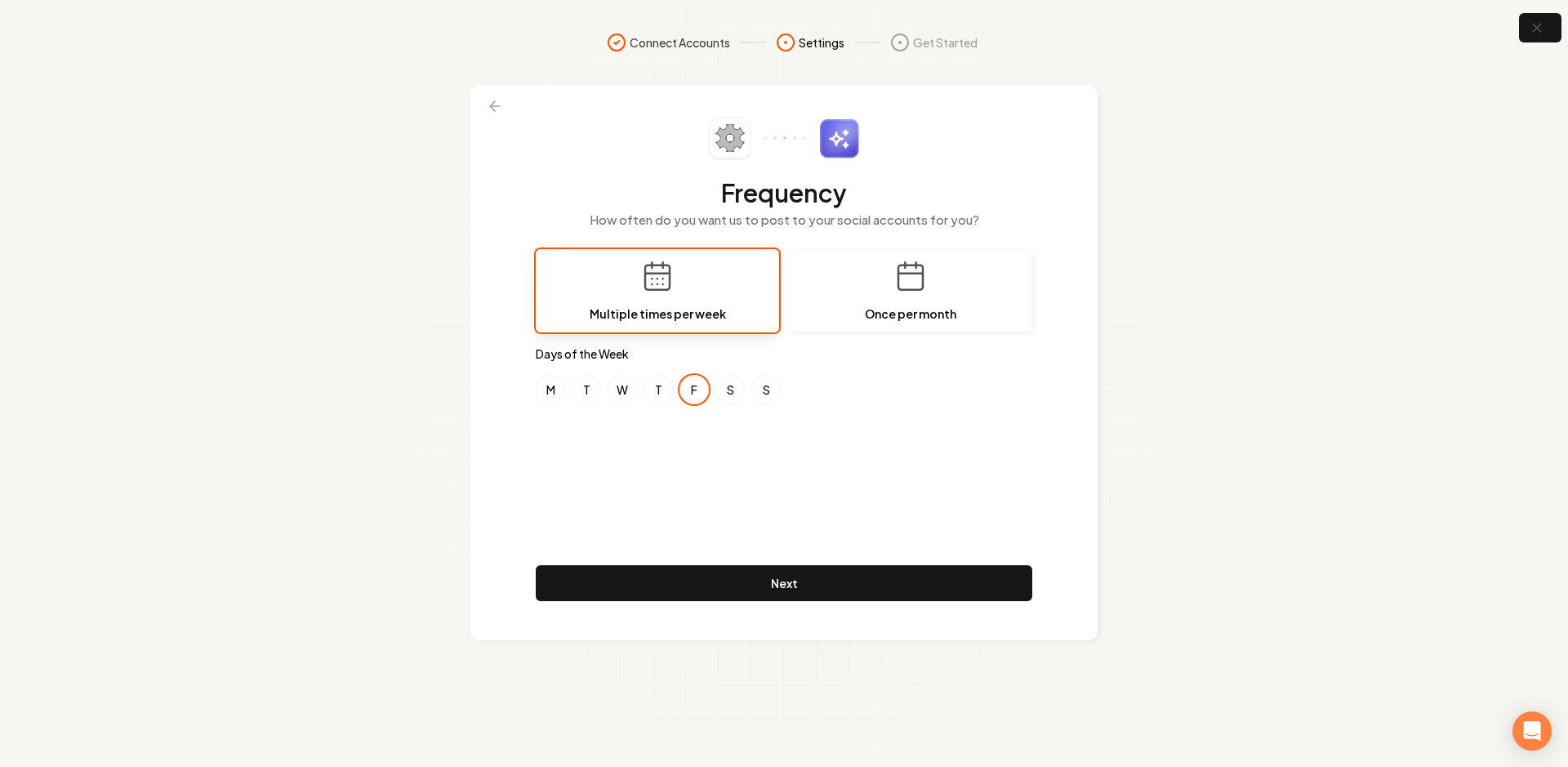
click at [689, 388] on button "F" at bounding box center [694, 390] width 30 height 30
drag, startPoint x: 587, startPoint y: 388, endPoint x: 652, endPoint y: 394, distance: 65.3
click at [588, 388] on button "T" at bounding box center [586, 390] width 30 height 30
click at [714, 394] on div "M T W T F S S" at bounding box center [783, 390] width 496 height 30
click at [697, 387] on button "F" at bounding box center [694, 390] width 30 height 30
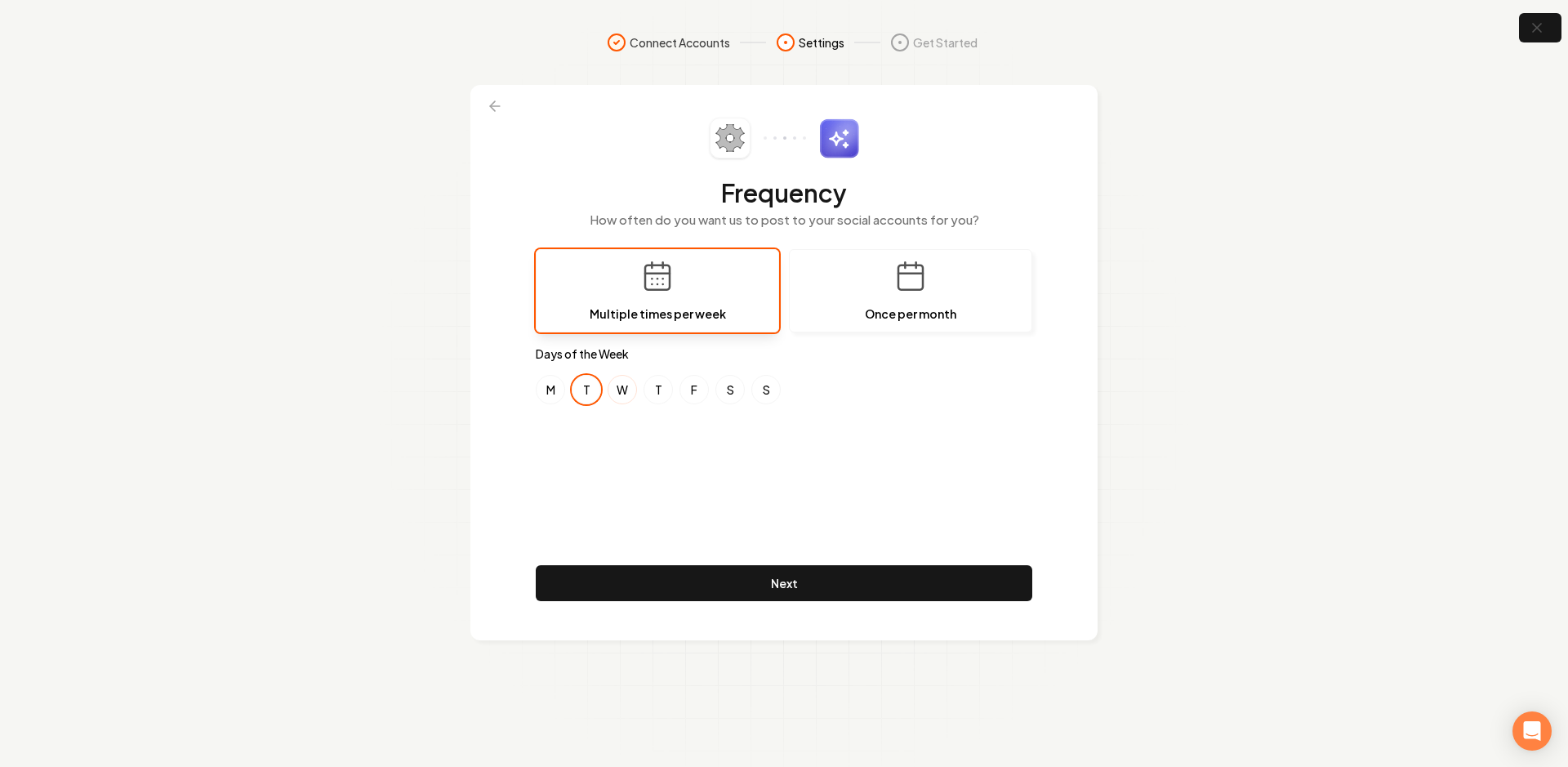
drag, startPoint x: 672, startPoint y: 386, endPoint x: 636, endPoint y: 393, distance: 36.7
click at [672, 386] on button "T" at bounding box center [658, 390] width 30 height 30
click at [599, 389] on button "T" at bounding box center [586, 390] width 30 height 30
drag, startPoint x: 617, startPoint y: 399, endPoint x: 653, endPoint y: 394, distance: 36.3
click at [618, 399] on button "W" at bounding box center [622, 390] width 30 height 30
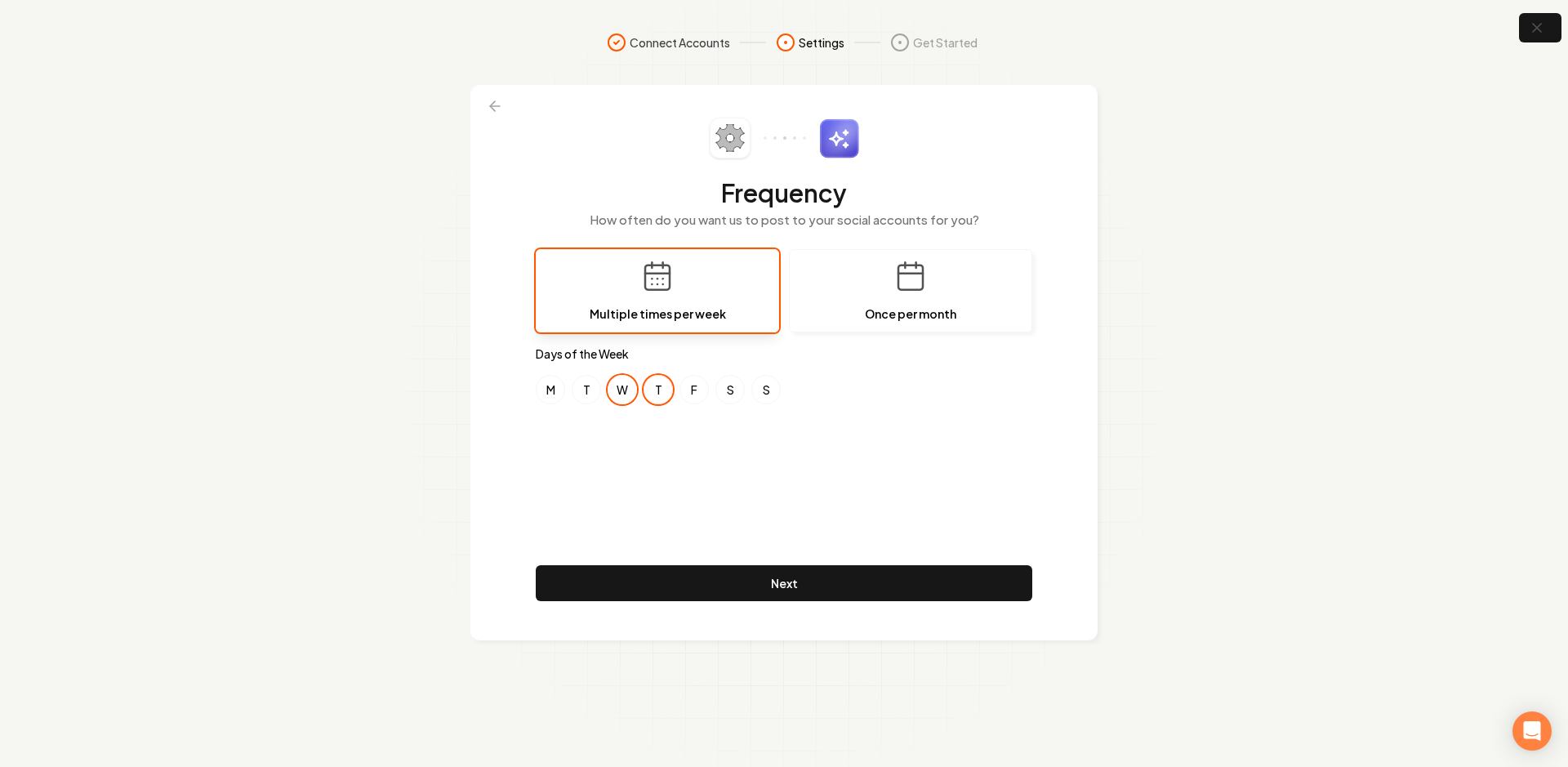
drag, startPoint x: 681, startPoint y: 391, endPoint x: 668, endPoint y: 391, distance: 13.0
click at [680, 391] on button "F" at bounding box center [694, 390] width 30 height 30
click at [668, 391] on button "T" at bounding box center [658, 390] width 30 height 30
drag, startPoint x: 696, startPoint y: 391, endPoint x: 677, endPoint y: 396, distance: 19.6
click at [694, 392] on button "F" at bounding box center [694, 390] width 30 height 30
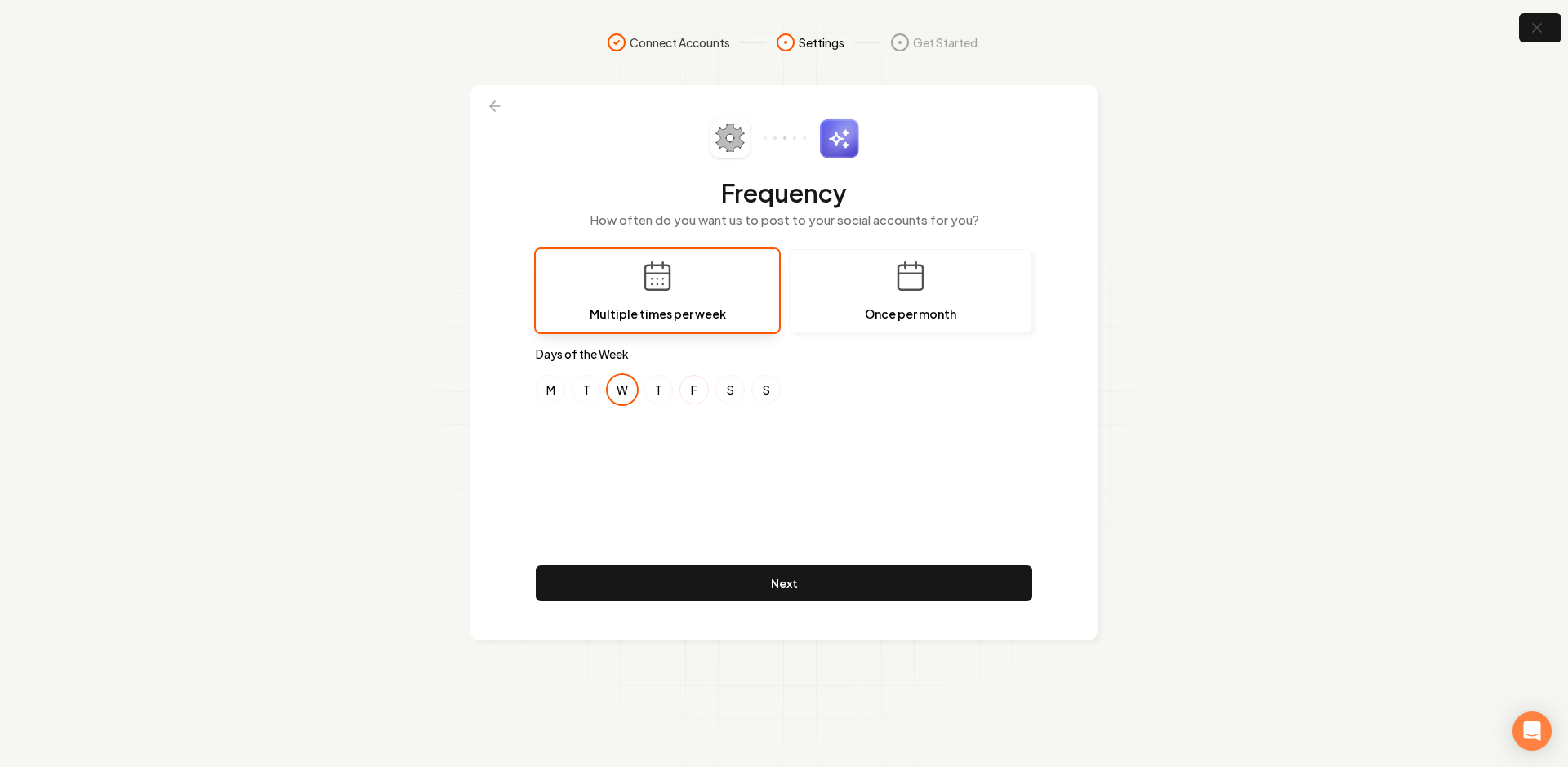
click at [702, 387] on button "F" at bounding box center [694, 390] width 30 height 30
click at [694, 479] on div "Frequency How often do you want us to post to your social accounts for you? Mul…" at bounding box center [783, 362] width 496 height 490
click at [549, 398] on button "M" at bounding box center [550, 390] width 30 height 30
click at [602, 540] on div "Frequency How often do you want us to post to your social accounts for you? Mul…" at bounding box center [783, 362] width 496 height 490
click at [805, 516] on div "Frequency How often do you want us to post to your social accounts for you? Mul…" at bounding box center [783, 362] width 496 height 490
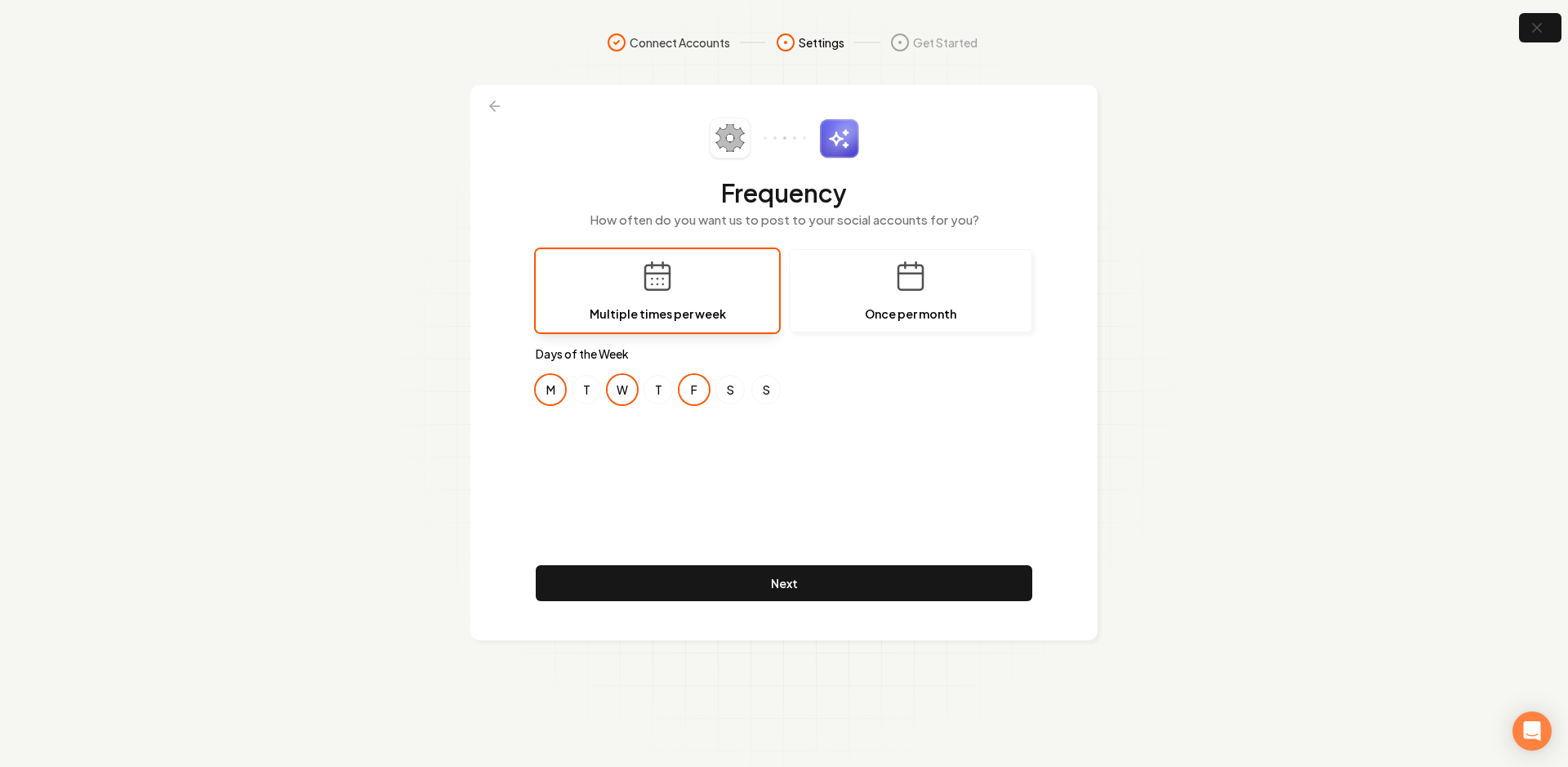
click at [722, 514] on div "Frequency How often do you want us to post to your social accounts for you? Mul…" at bounding box center [783, 362] width 496 height 490
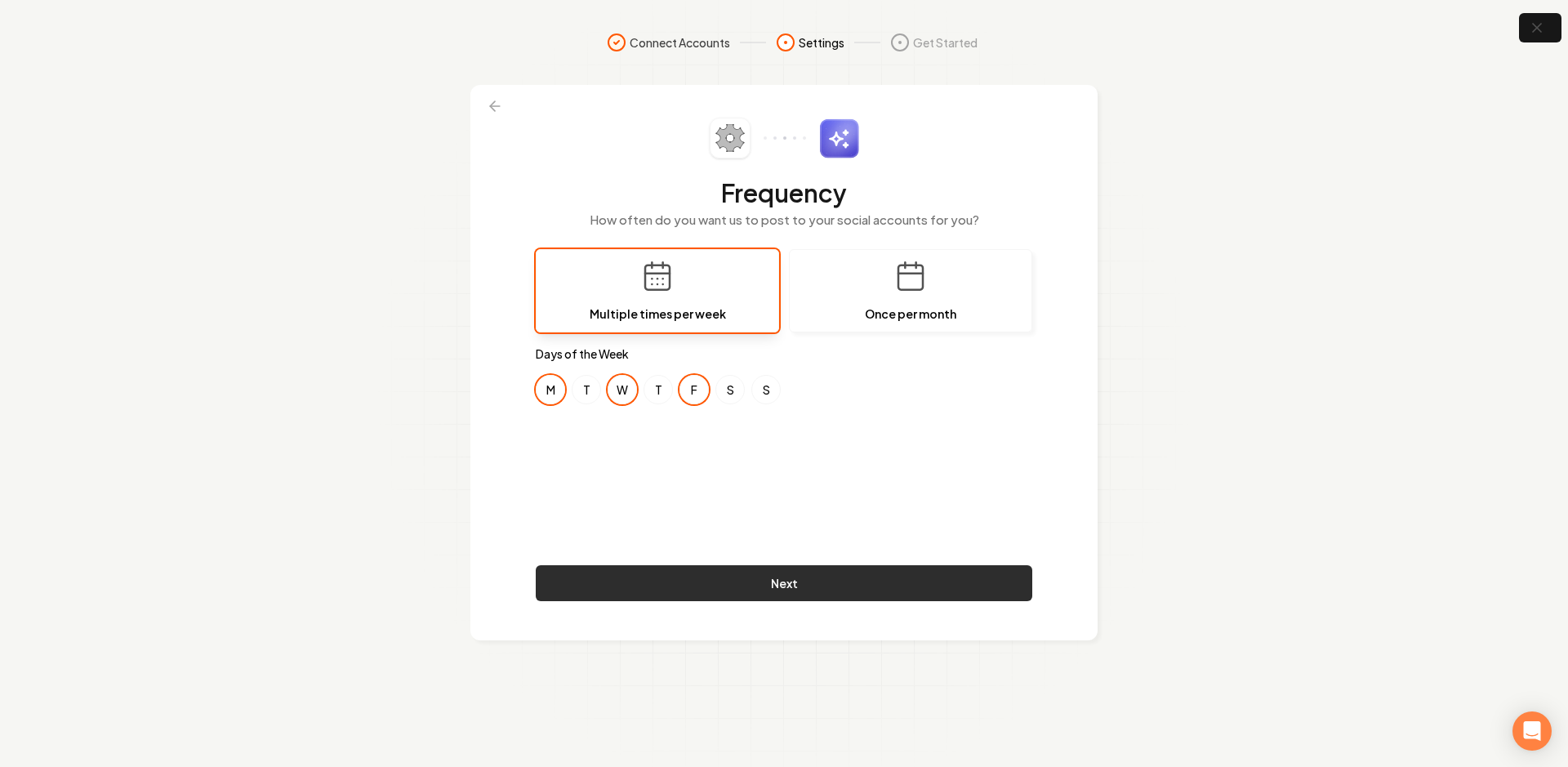
click at [699, 575] on button "Next" at bounding box center [783, 583] width 496 height 36
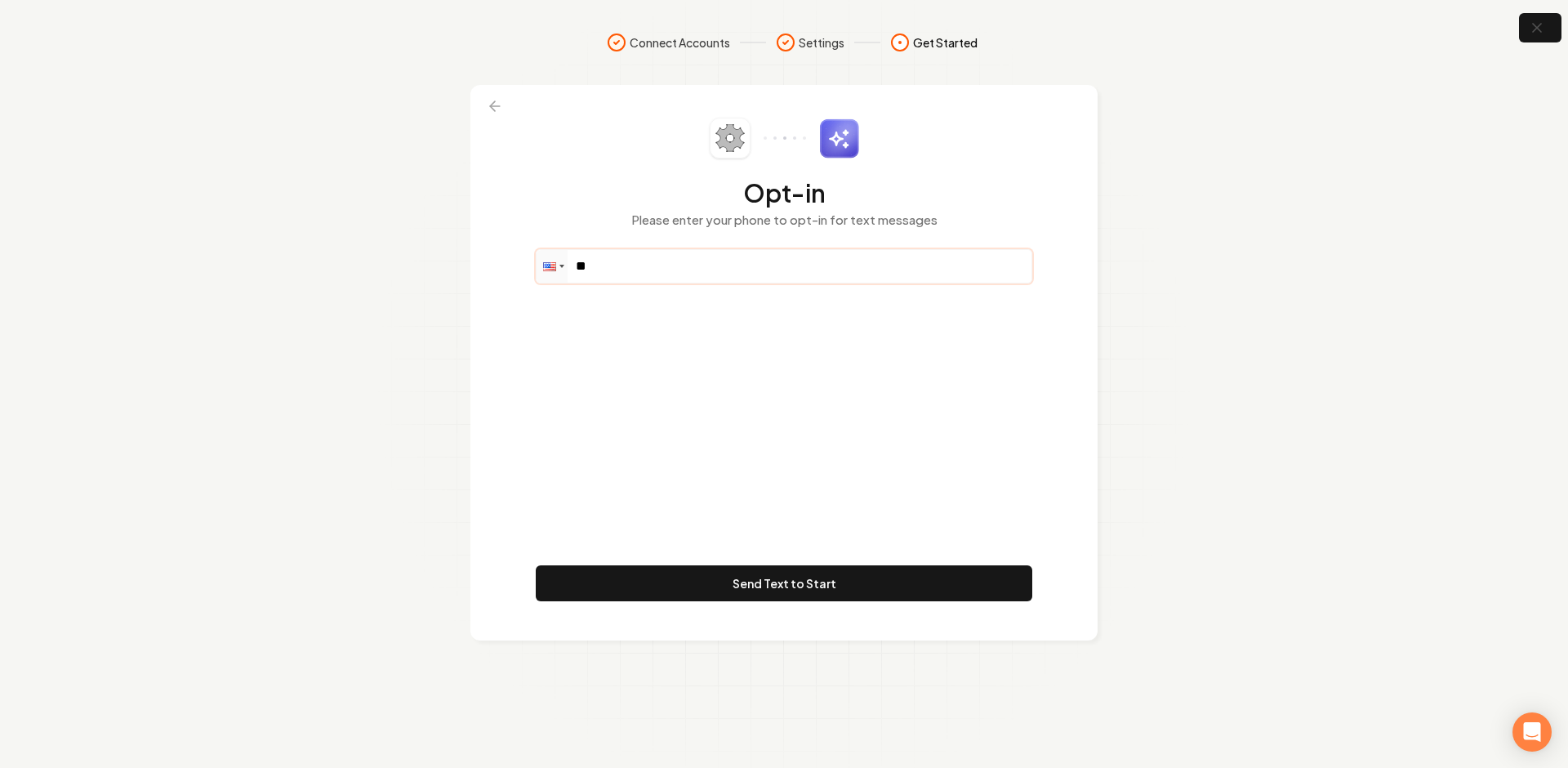
click at [650, 267] on input "**" at bounding box center [784, 266] width 495 height 32
paste input "**********"
type input "**********"
click at [736, 421] on div "**********" at bounding box center [783, 362] width 496 height 490
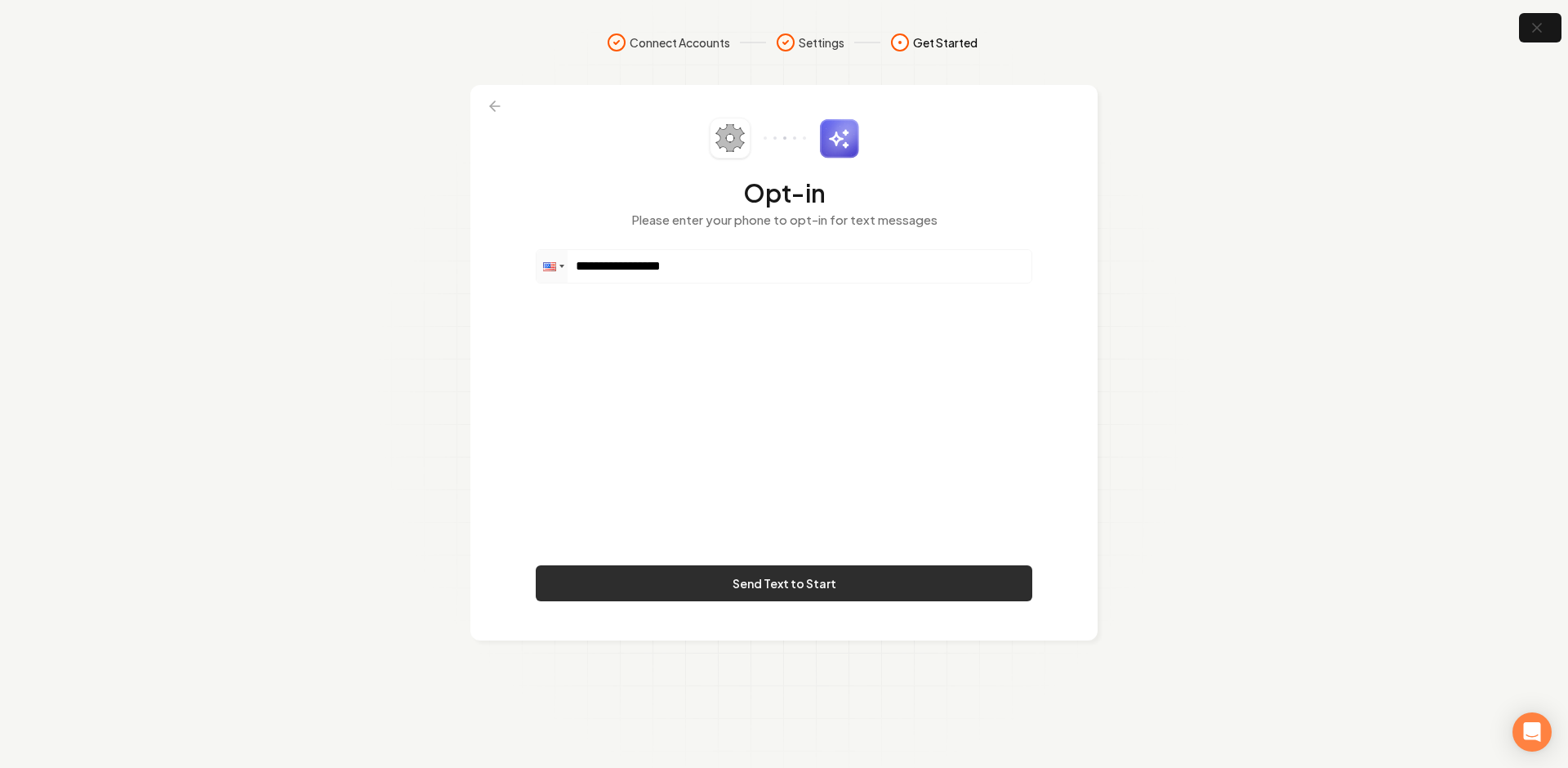
click at [714, 581] on button "Send Text to Start" at bounding box center [783, 583] width 496 height 36
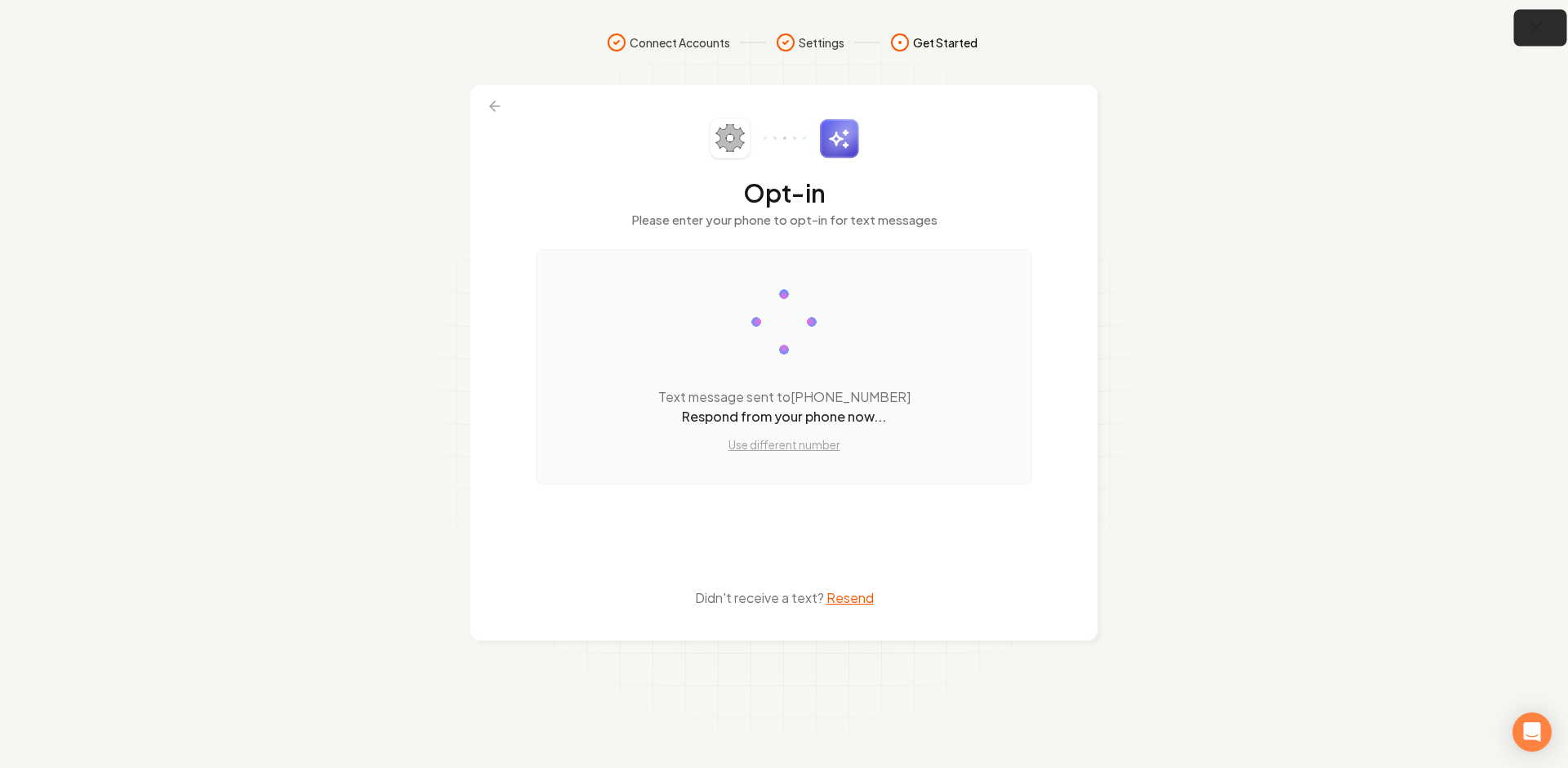
click at [1533, 28] on icon "button" at bounding box center [1537, 28] width 20 height 20
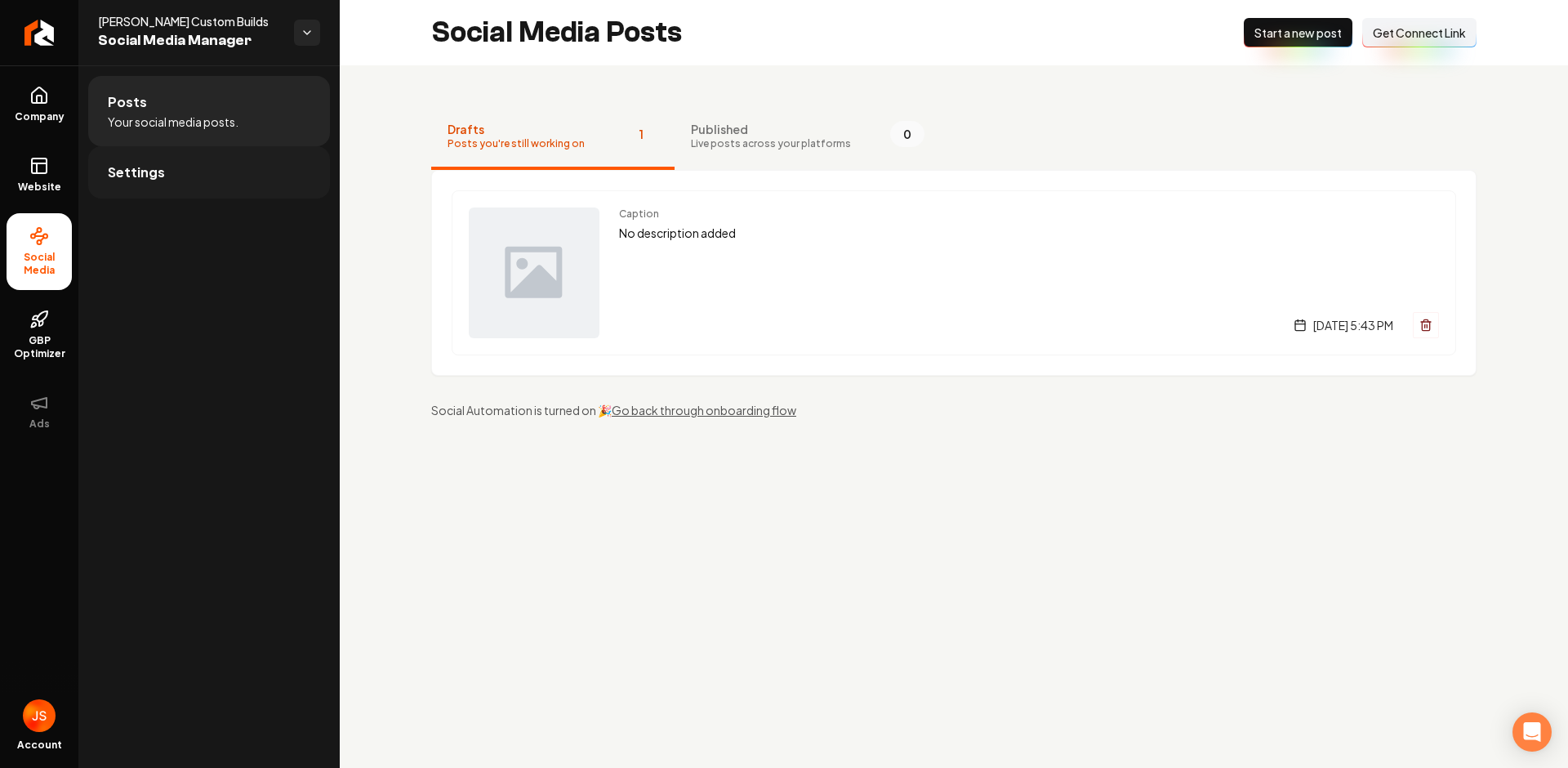
click at [151, 163] on span "Settings" at bounding box center [136, 172] width 57 height 20
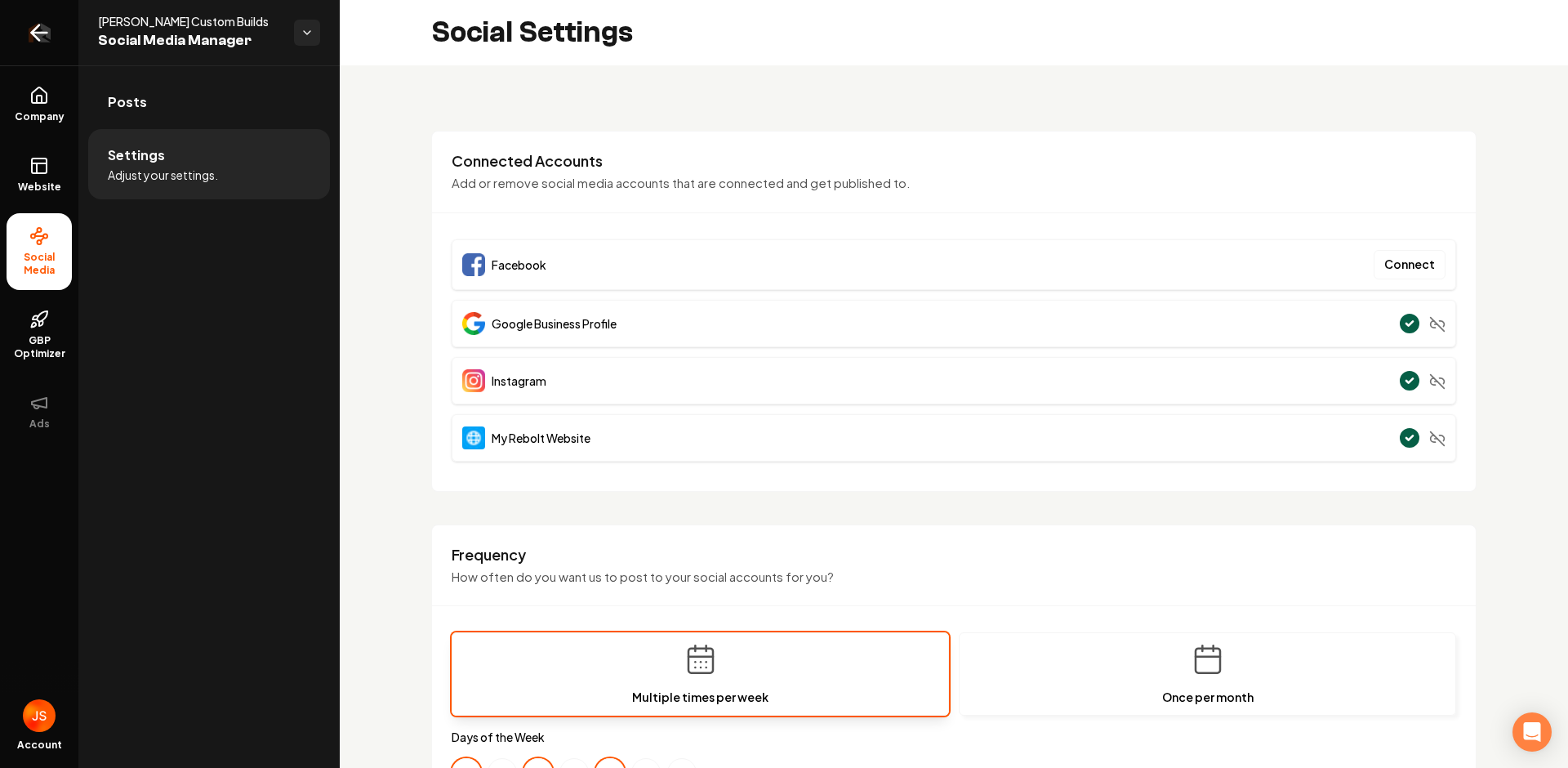
click at [30, 54] on link "Return to dashboard" at bounding box center [39, 32] width 78 height 66
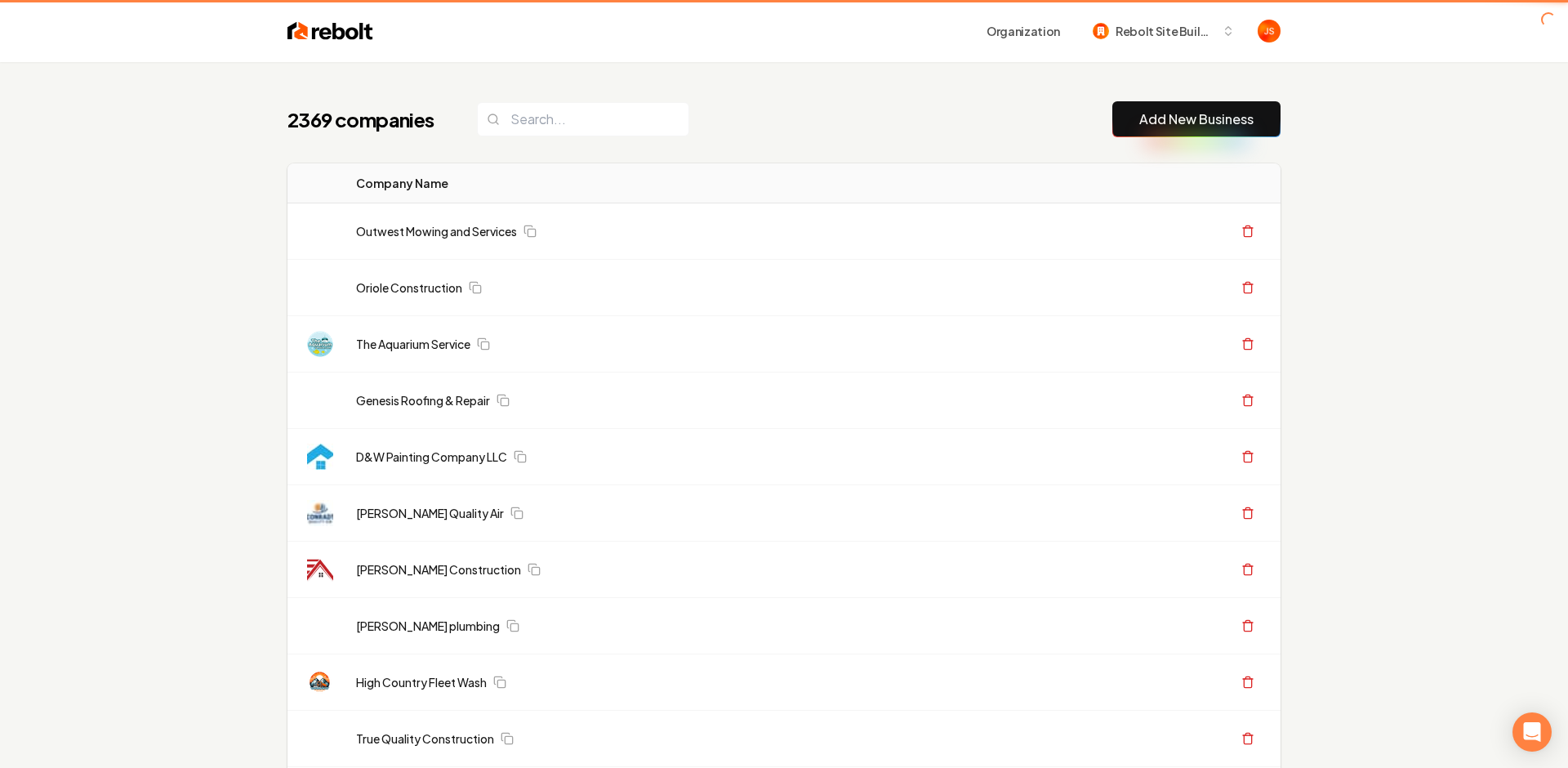
click at [1155, 44] on button "Rebolt Site Builder" at bounding box center [1164, 30] width 162 height 30
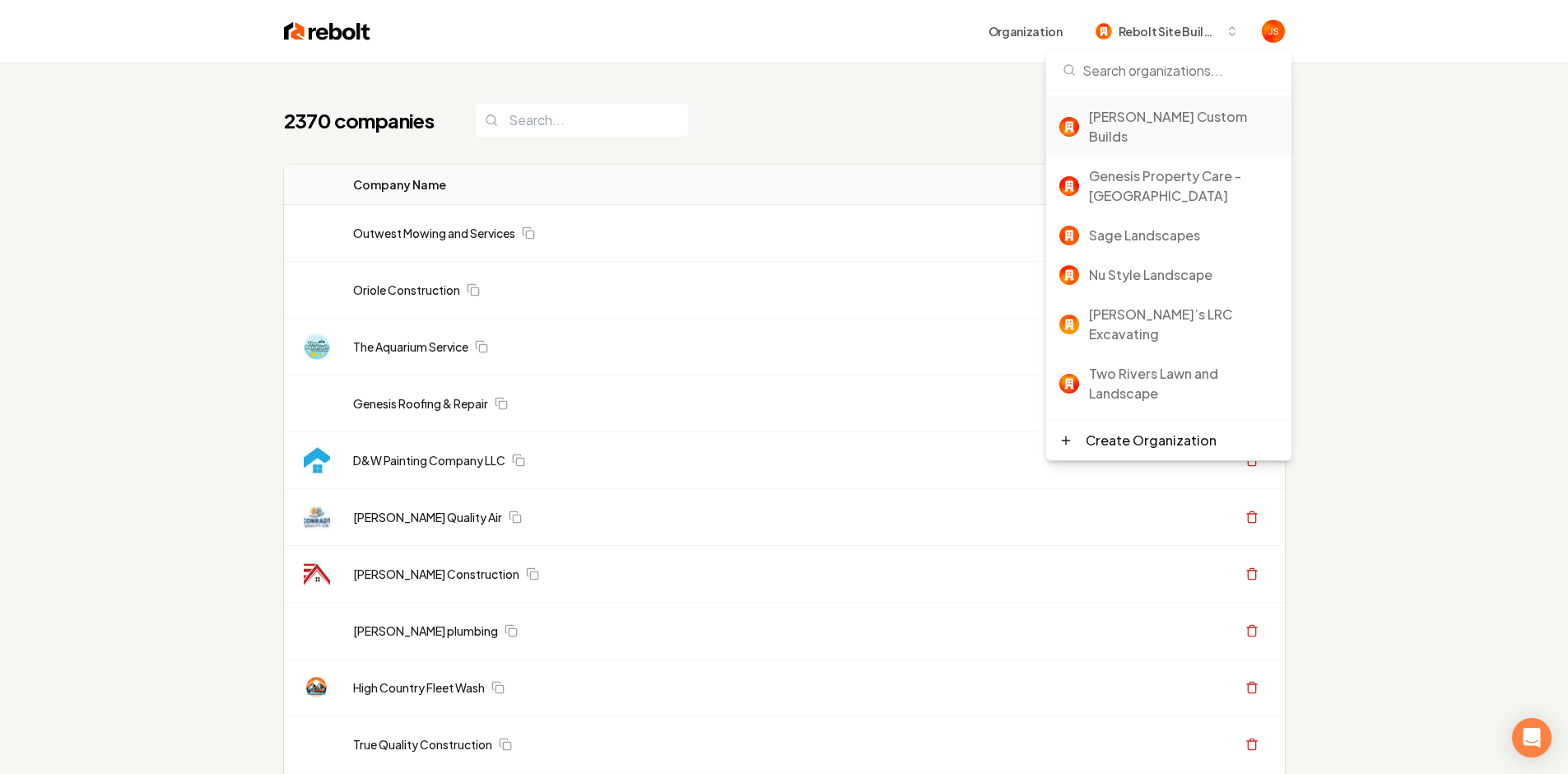
click at [1143, 114] on div "[PERSON_NAME] Custom Builds" at bounding box center [1183, 126] width 189 height 39
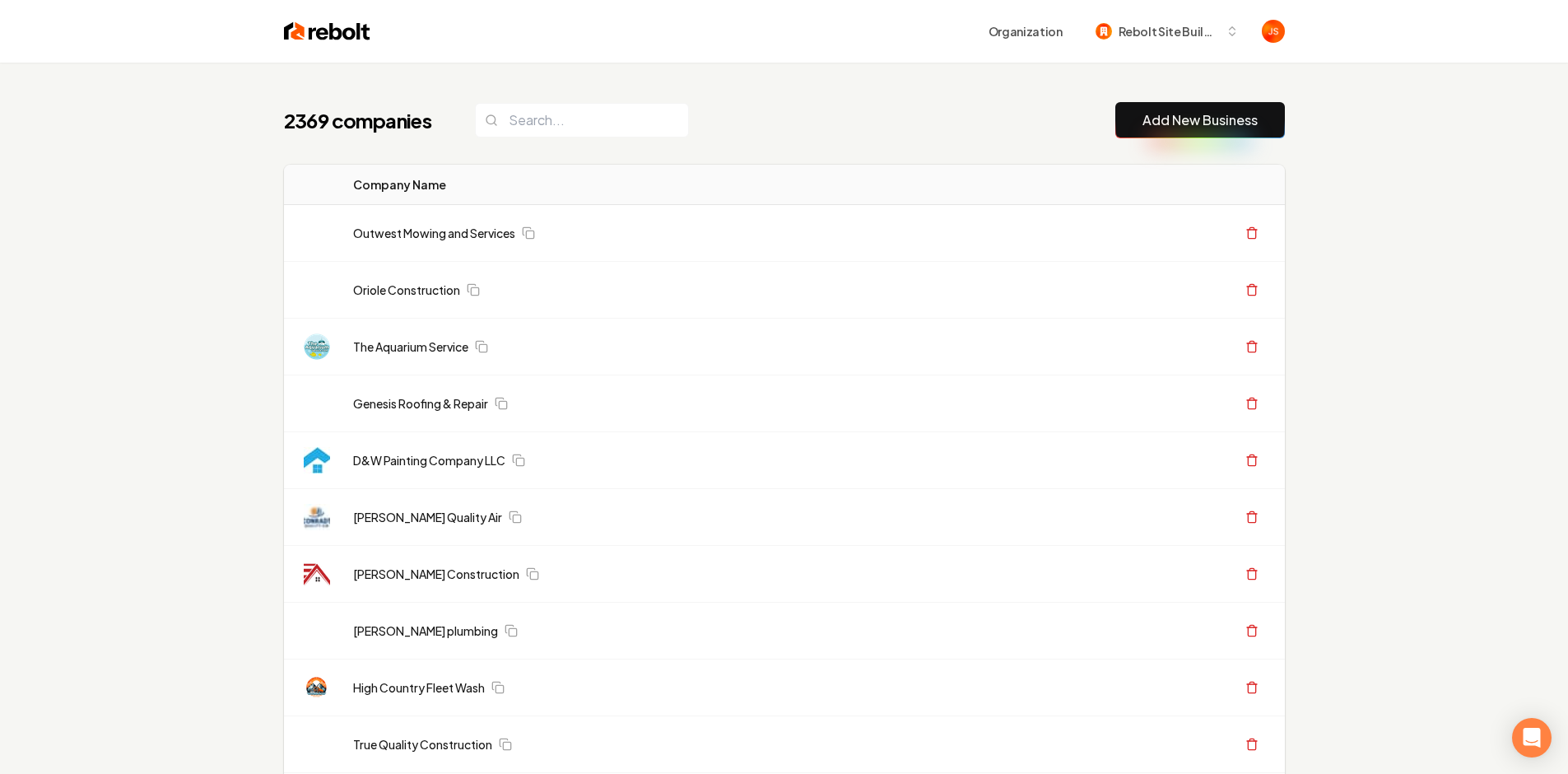
click at [873, 60] on div "Organization Rebolt Site Builder" at bounding box center [784, 31] width 1054 height 62
click at [617, 107] on input "search" at bounding box center [582, 120] width 214 height 35
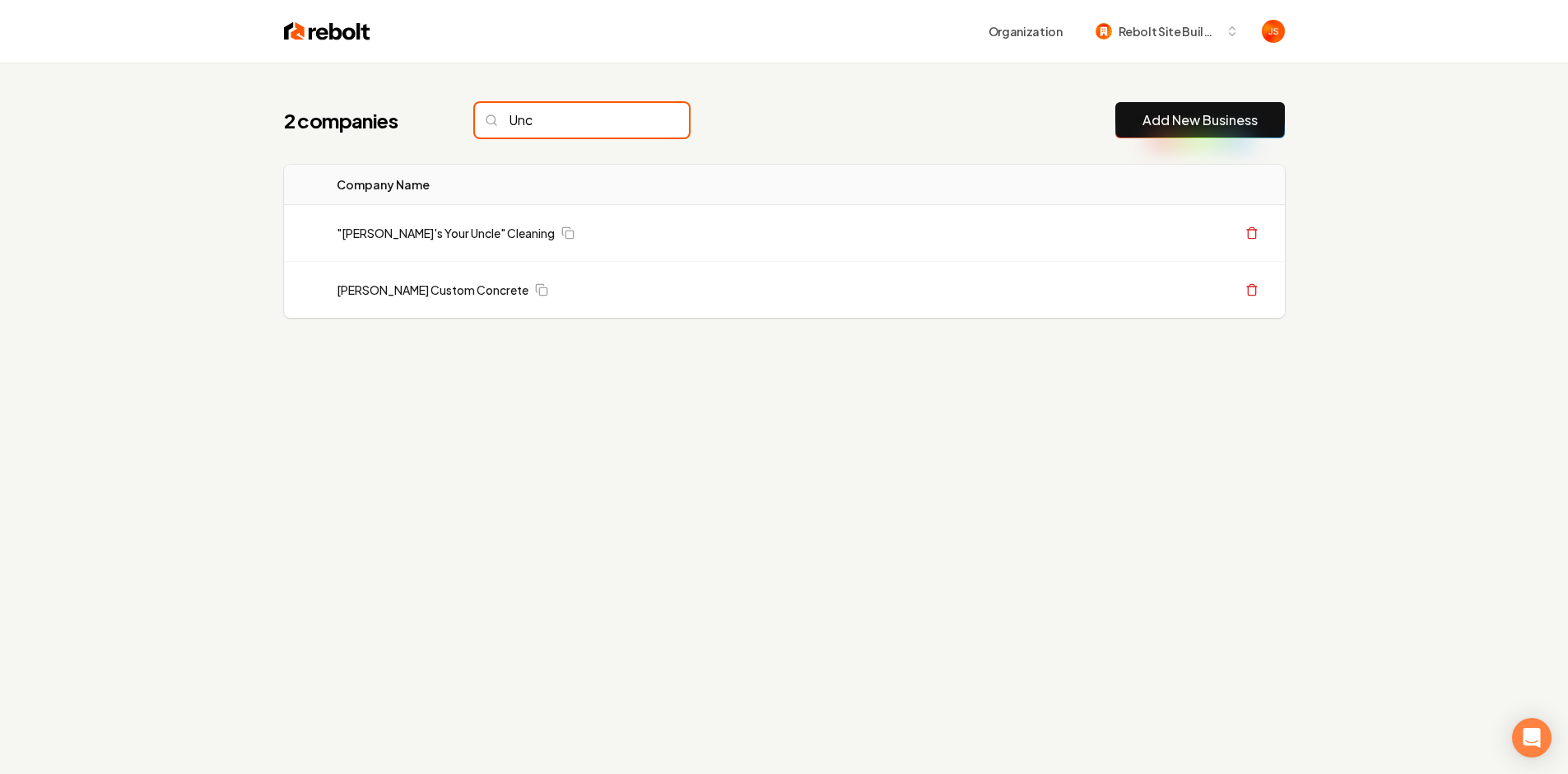
type input "Unc"
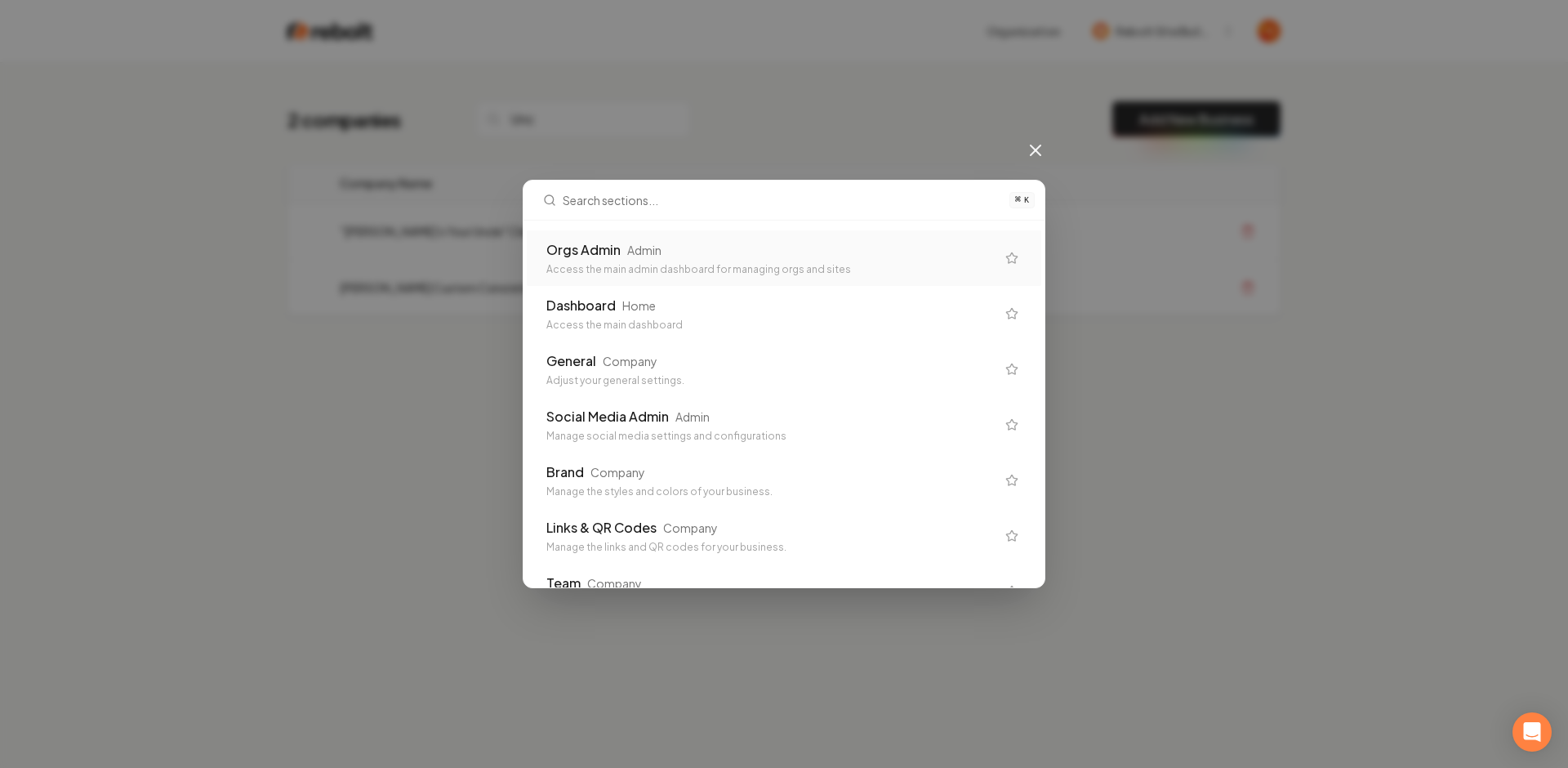
click at [679, 250] on div "Orgs Admin Admin" at bounding box center [772, 250] width 450 height 20
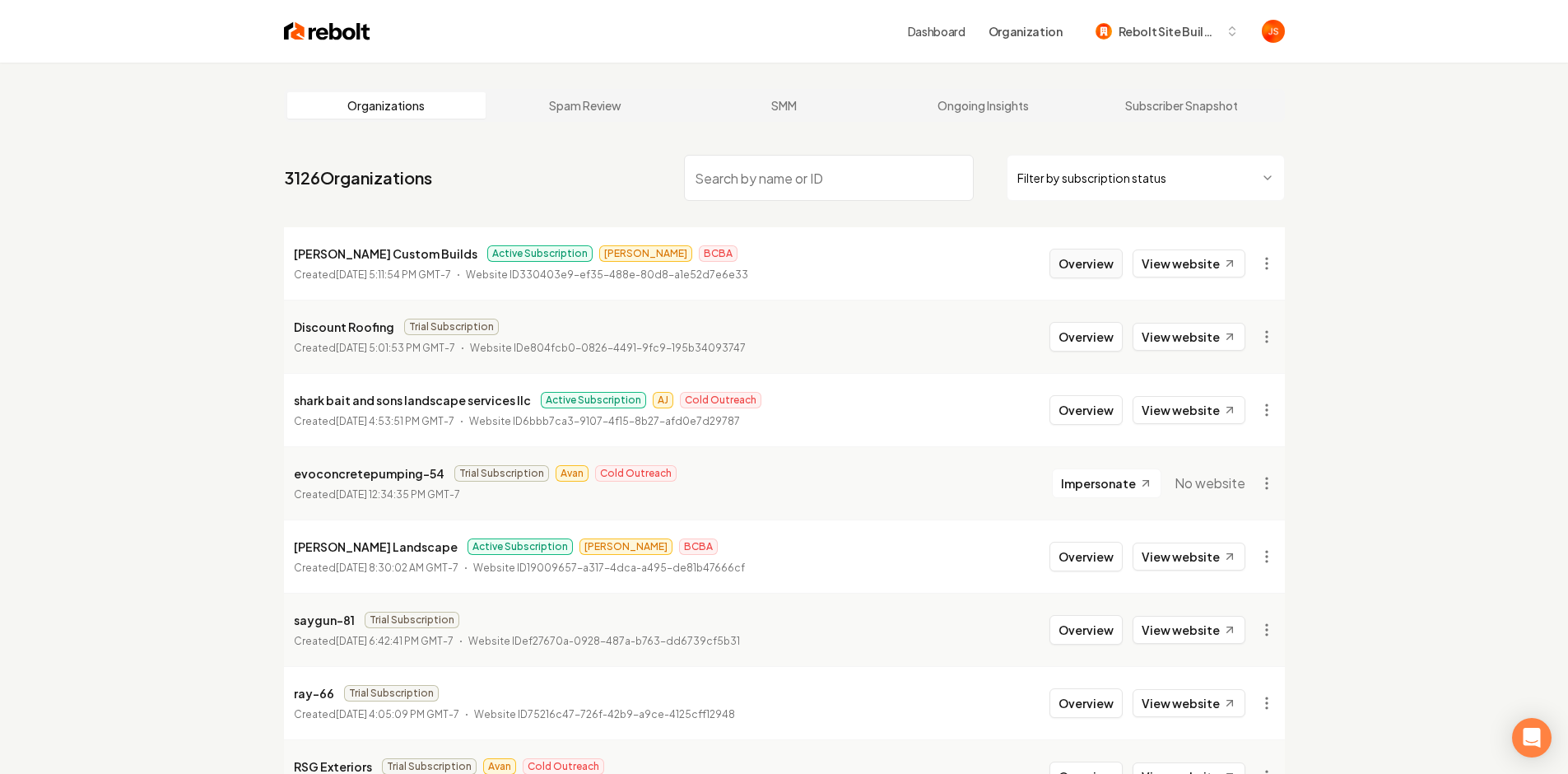
click at [1063, 263] on button "Overview" at bounding box center [1086, 263] width 73 height 30
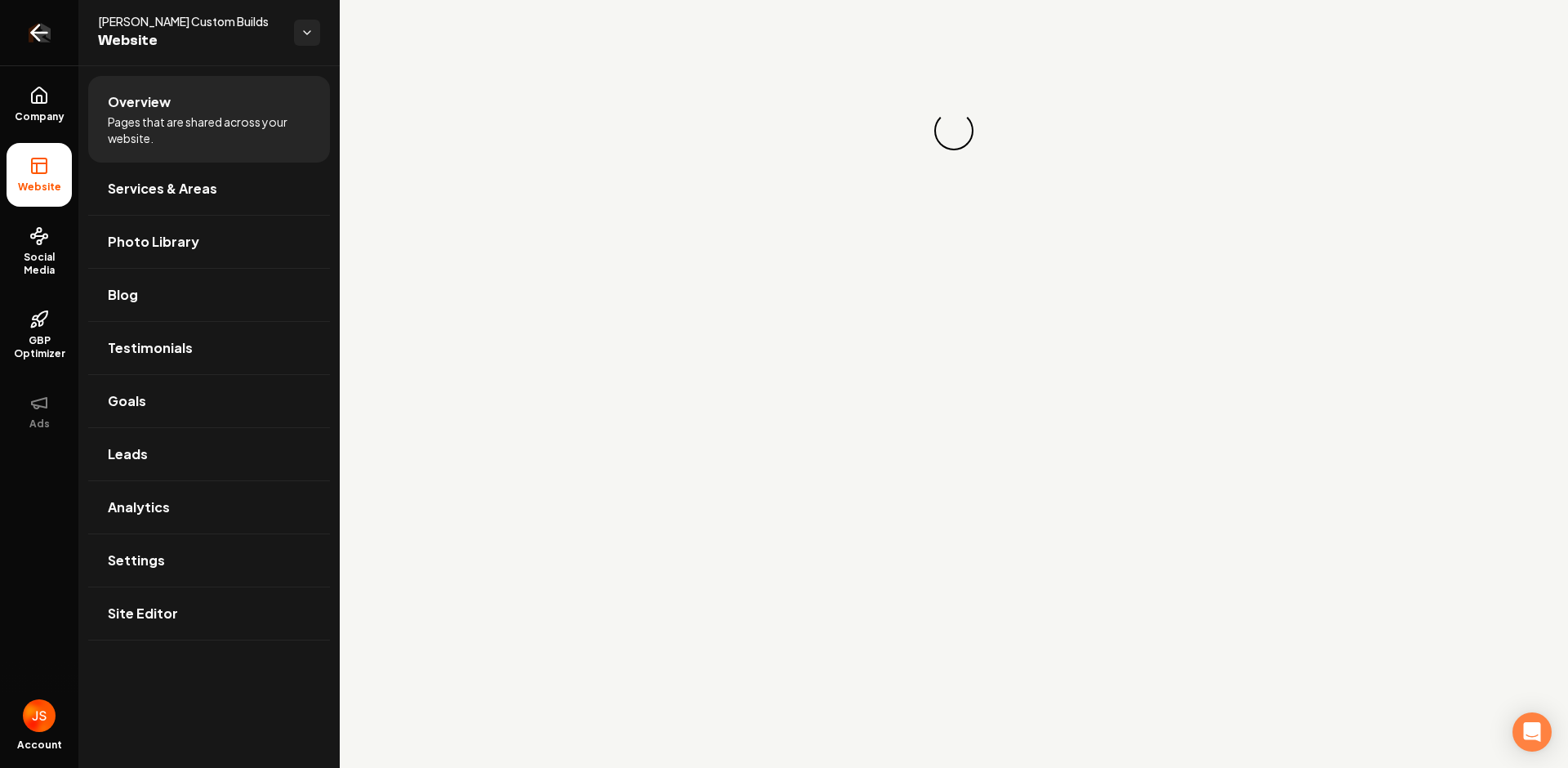
click at [26, 28] on icon "Return to dashboard" at bounding box center [38, 32] width 26 height 26
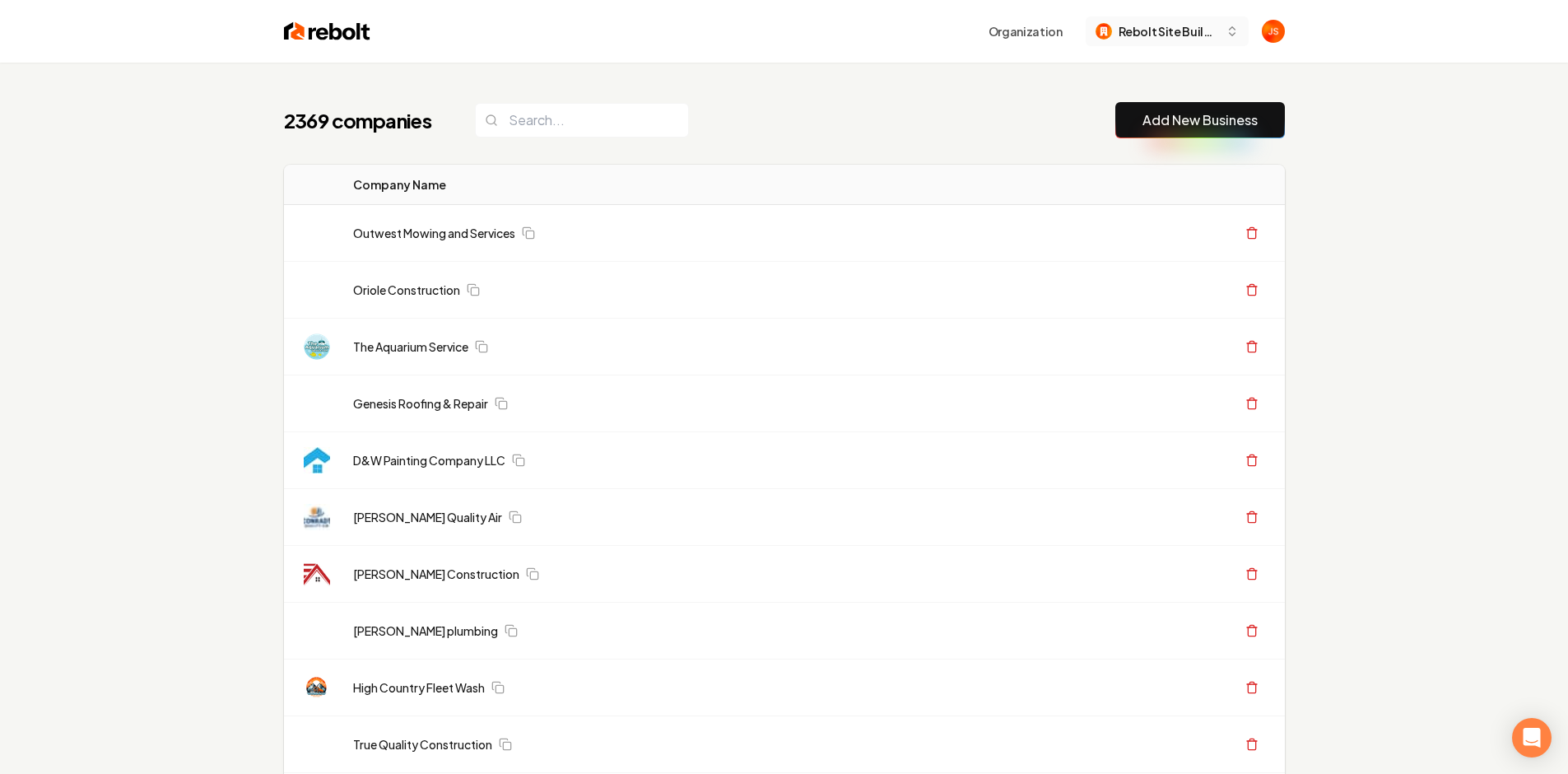
click at [1140, 27] on span "Rebolt Site Builder" at bounding box center [1169, 32] width 101 height 17
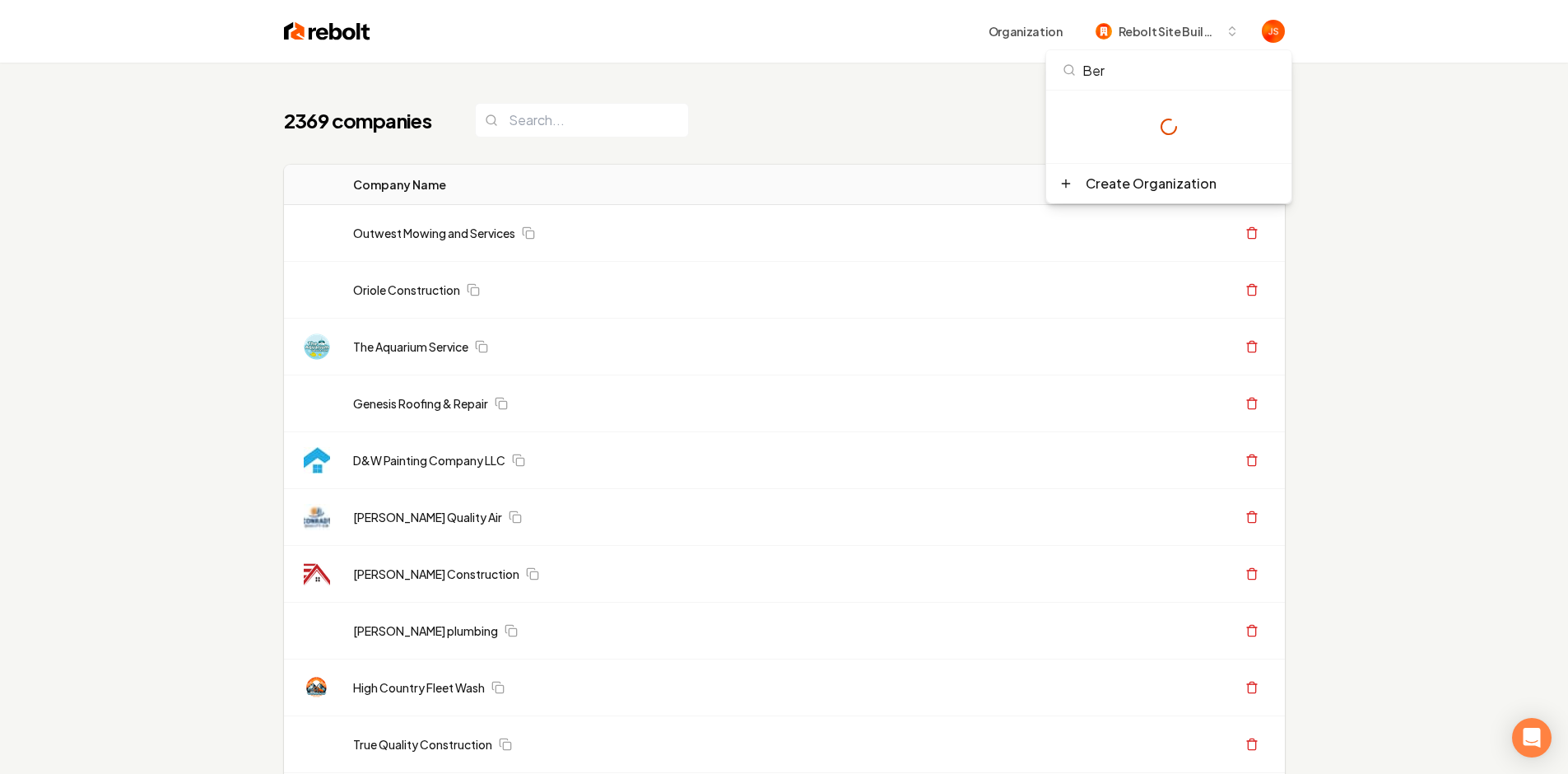
type input "Berg"
click at [1014, 43] on button "Organization" at bounding box center [1026, 31] width 94 height 30
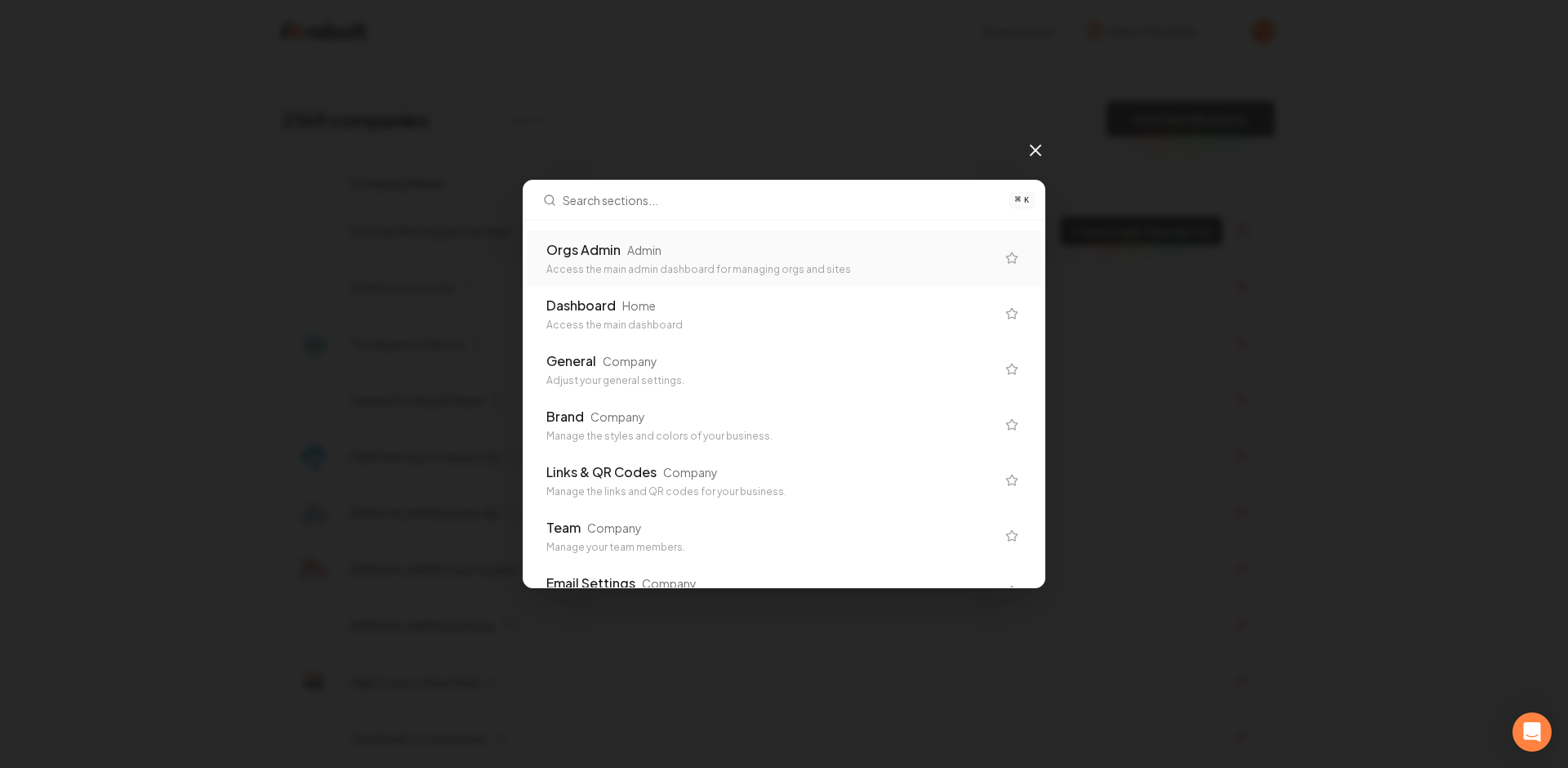
click at [656, 261] on div "Orgs Admin Admin Access the main admin dashboard for managing orgs and sites" at bounding box center [772, 258] width 450 height 36
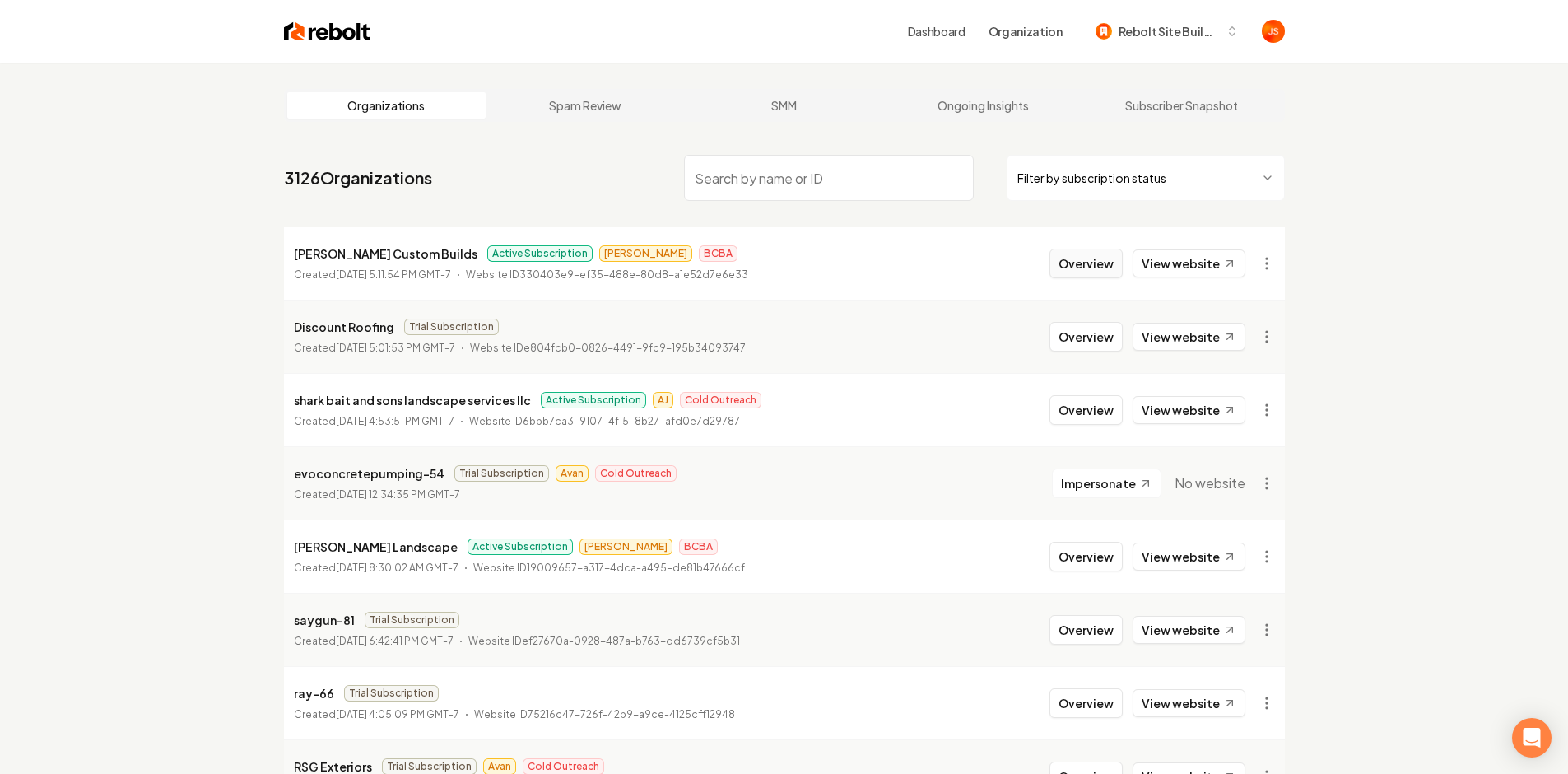
click at [1109, 252] on button "Overview" at bounding box center [1086, 263] width 73 height 30
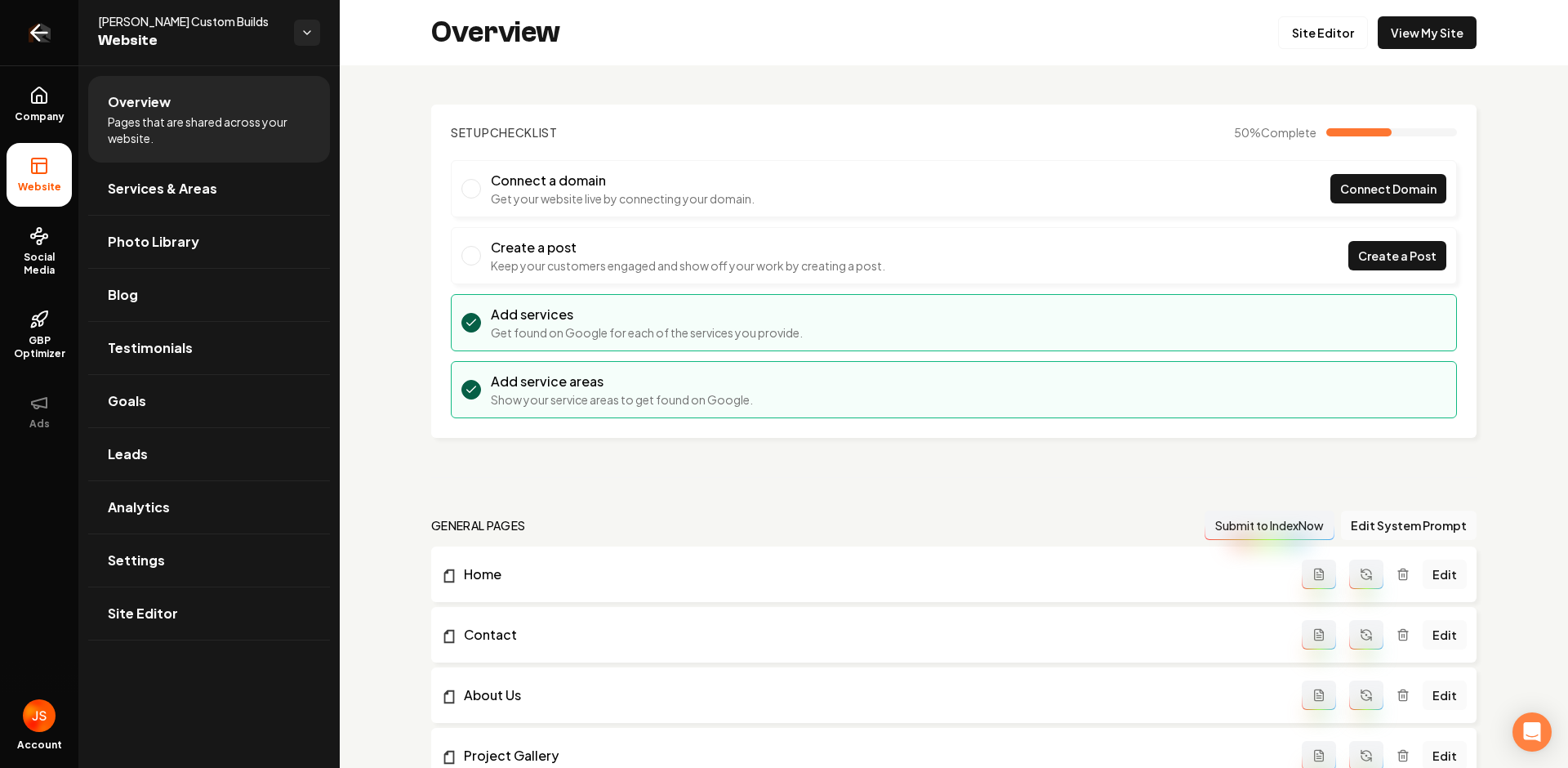
click at [43, 33] on icon "Return to dashboard" at bounding box center [38, 32] width 26 height 26
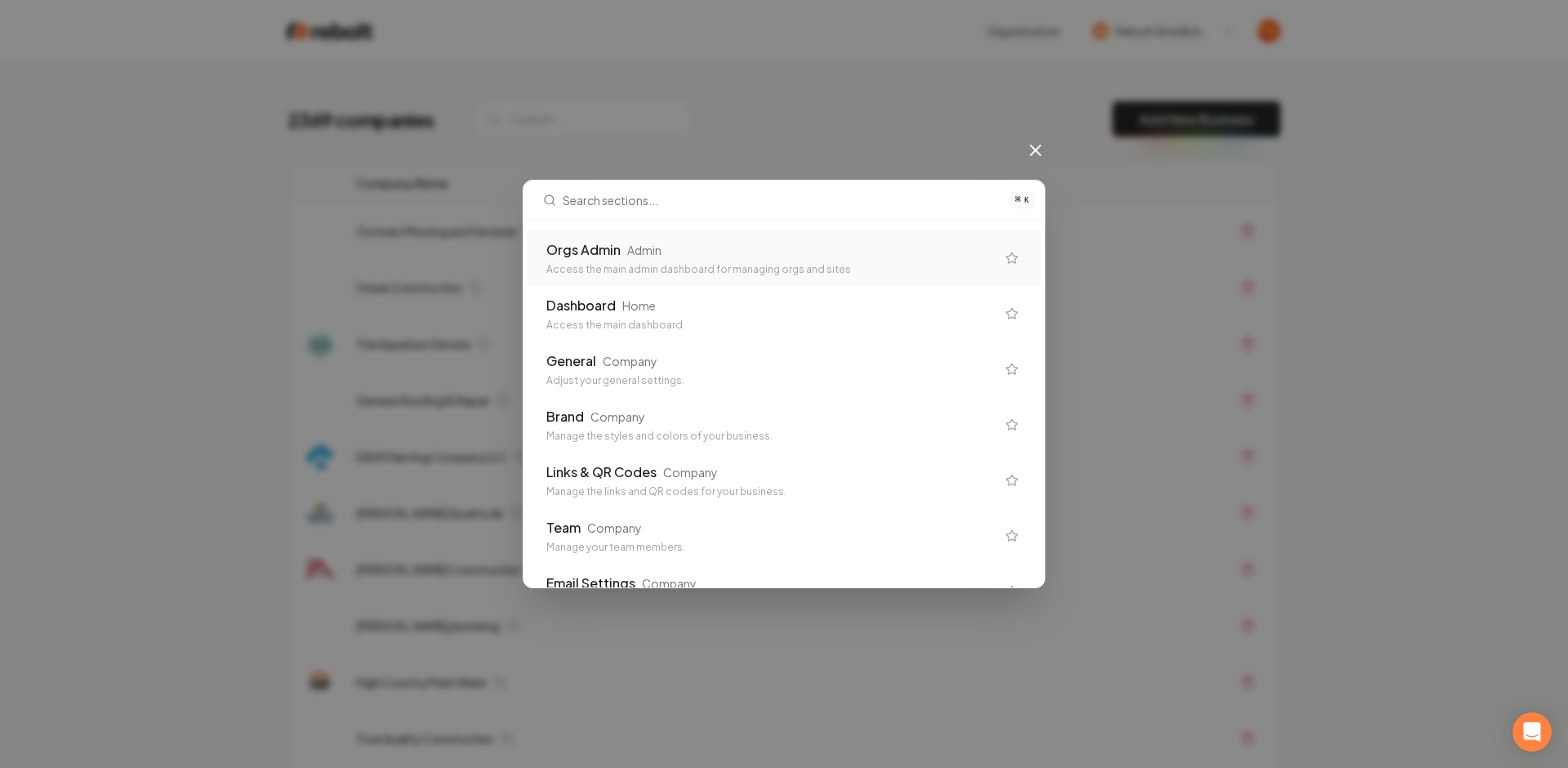
click at [685, 259] on div "Orgs Admin Admin" at bounding box center [772, 250] width 450 height 20
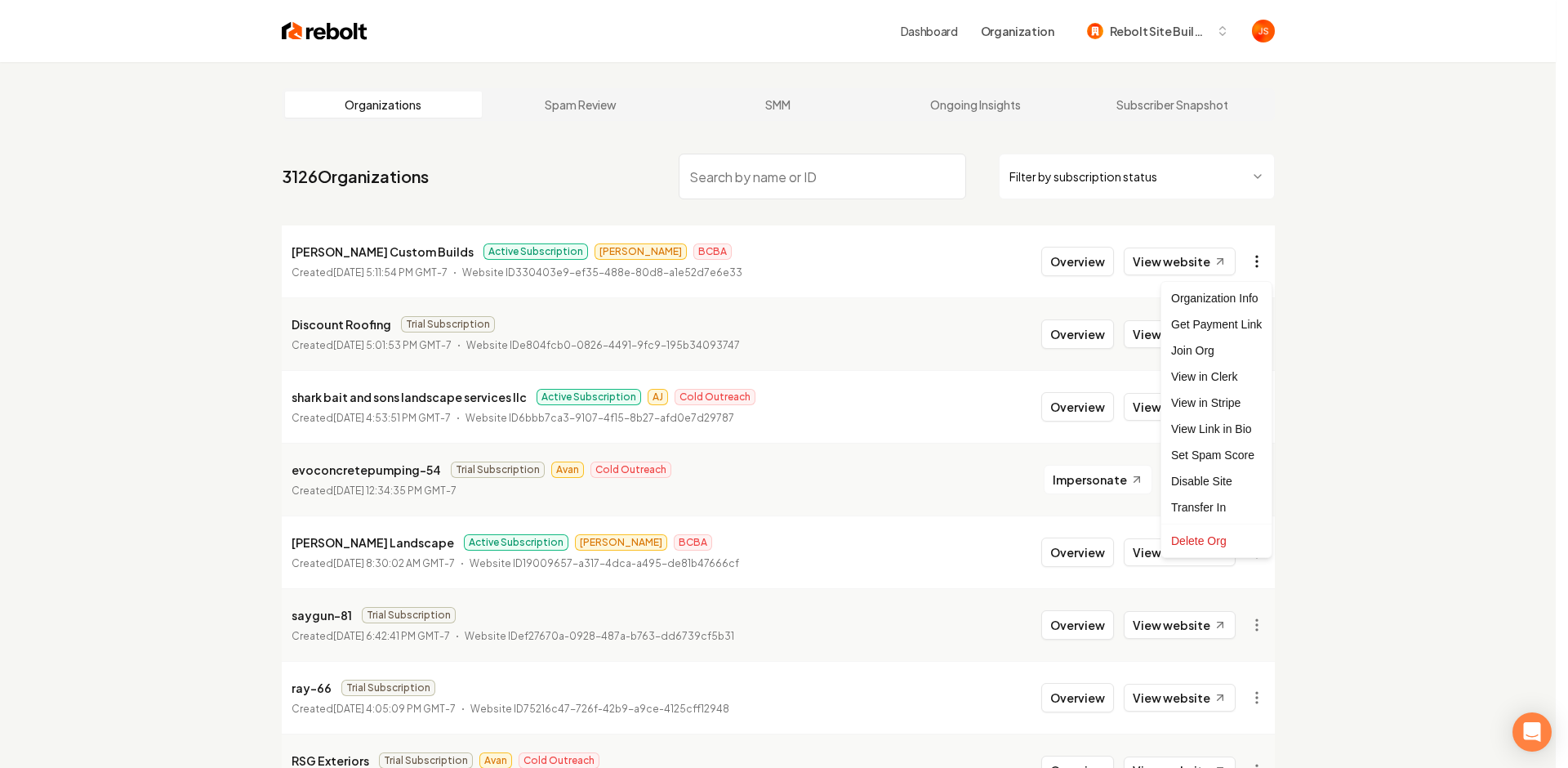
click at [1254, 257] on html "Dashboard Organization Rebolt Site Builder Organizations Spam Review SMM Ongoin…" at bounding box center [784, 384] width 1568 height 768
click at [1194, 347] on div "Join Org" at bounding box center [1216, 350] width 104 height 26
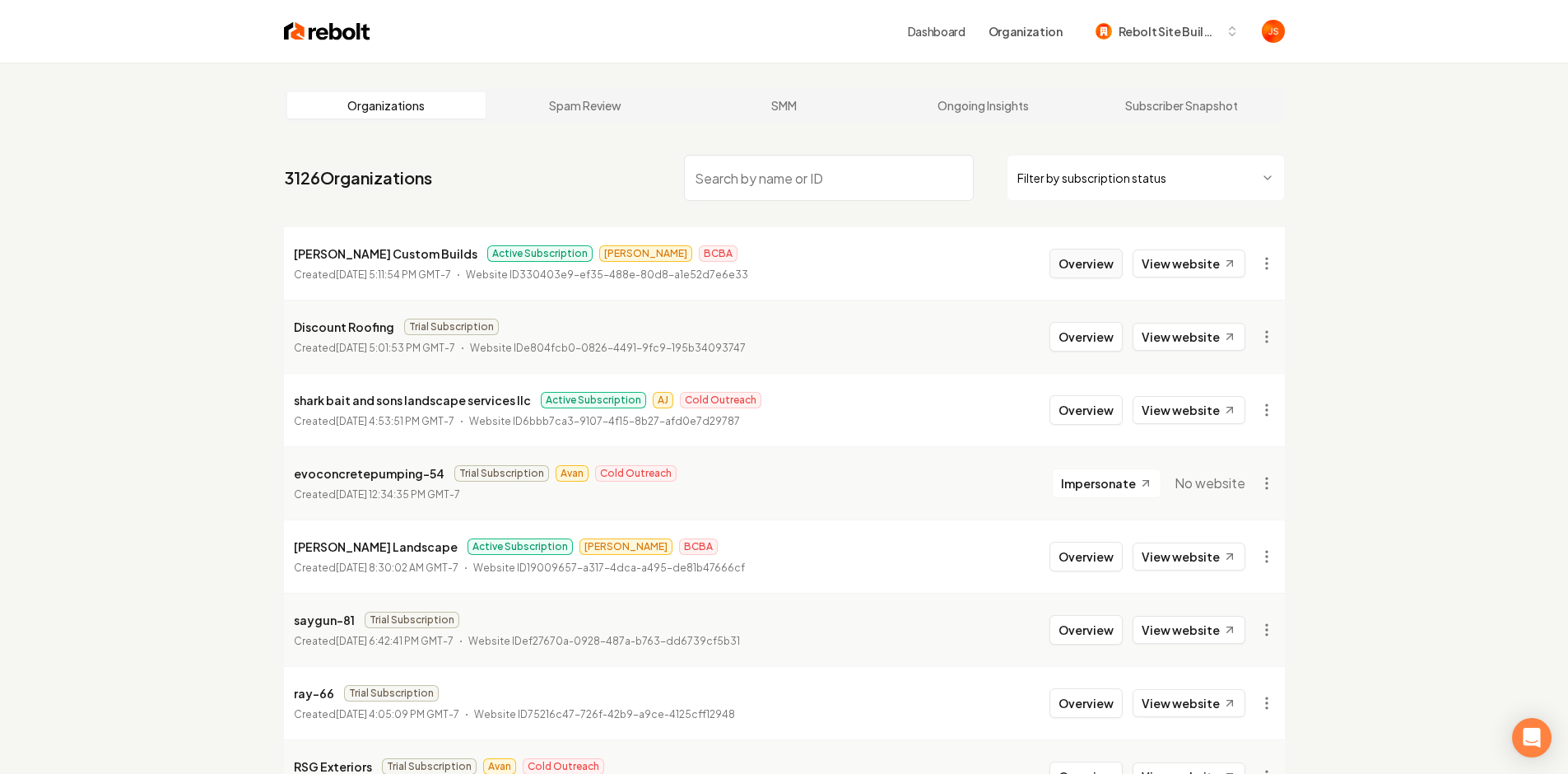
click at [1085, 264] on button "Overview" at bounding box center [1086, 263] width 73 height 30
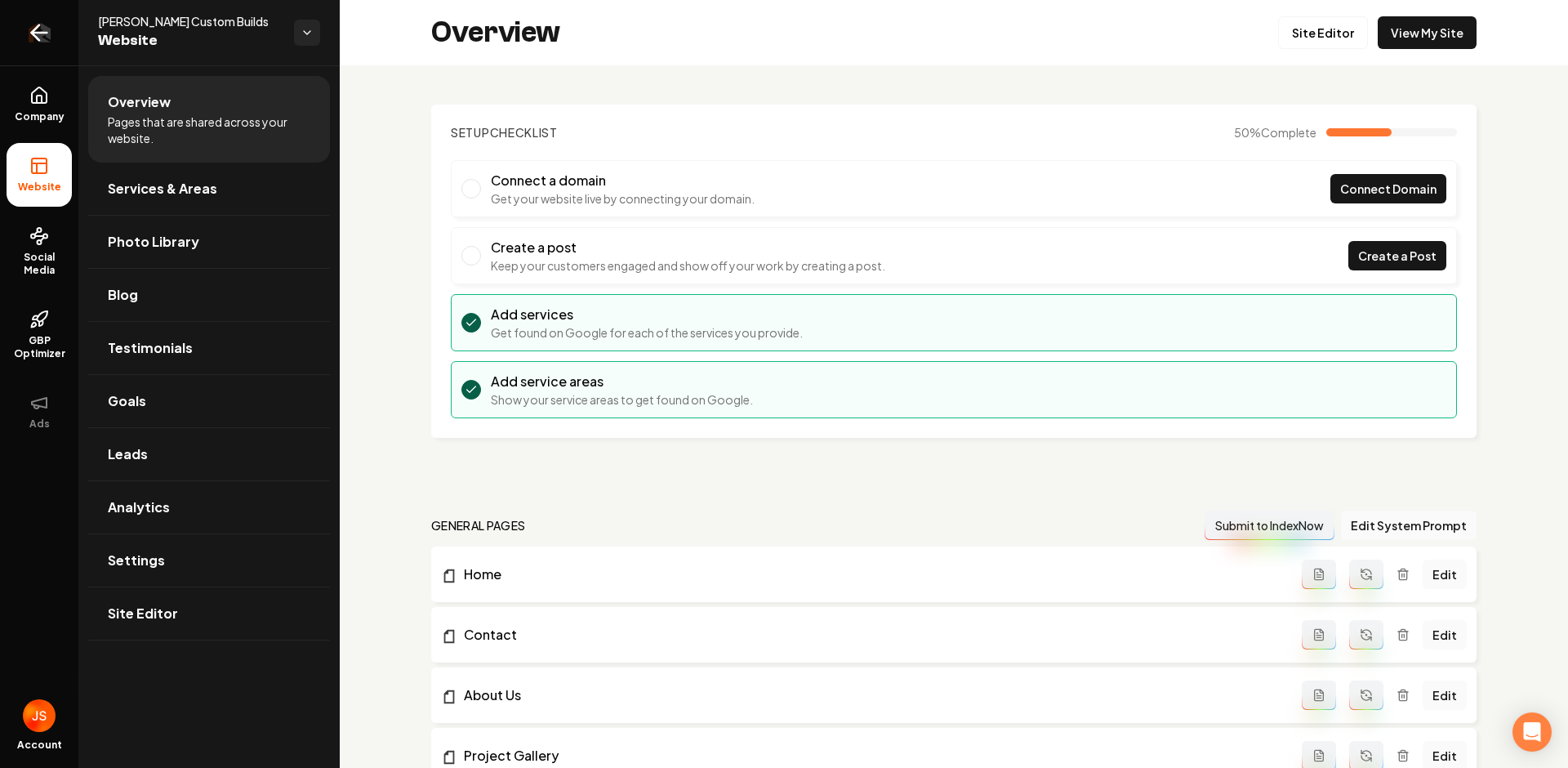
click at [23, 38] on link "Return to dashboard" at bounding box center [39, 32] width 78 height 66
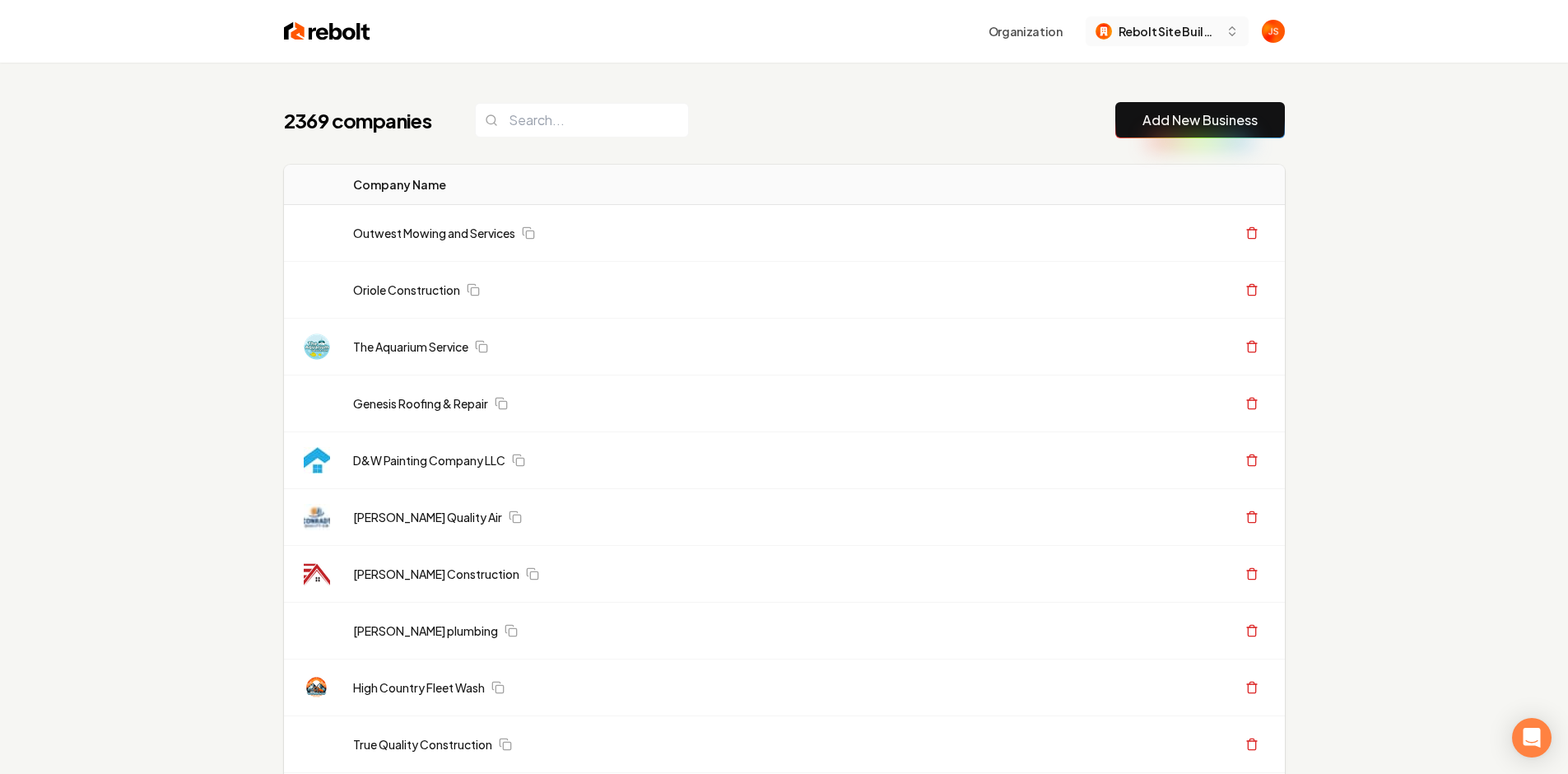
click at [1122, 24] on div "Rebolt Site Builder" at bounding box center [1157, 32] width 124 height 17
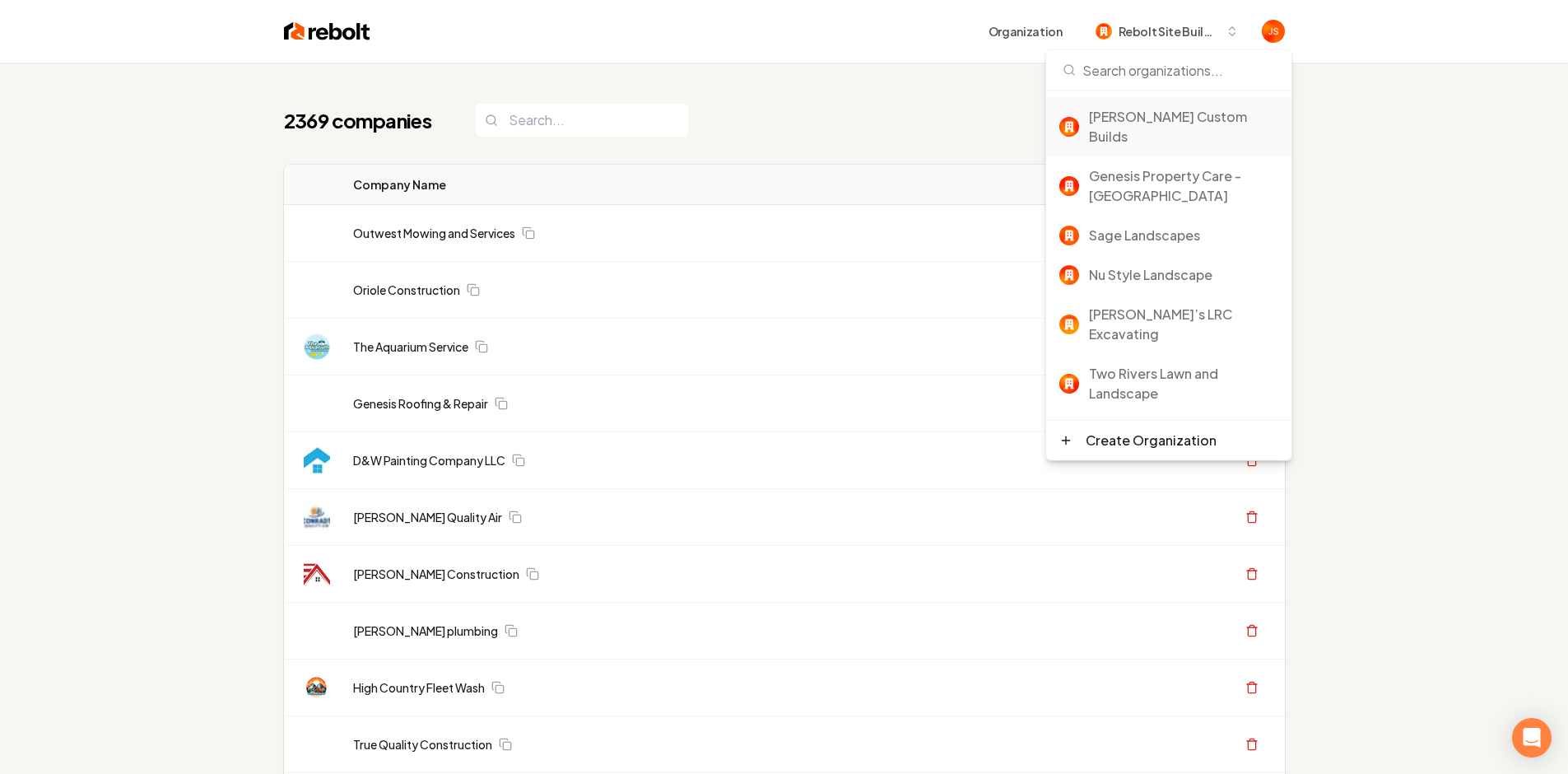
click at [1141, 120] on div "[PERSON_NAME] Custom Builds" at bounding box center [1183, 126] width 189 height 39
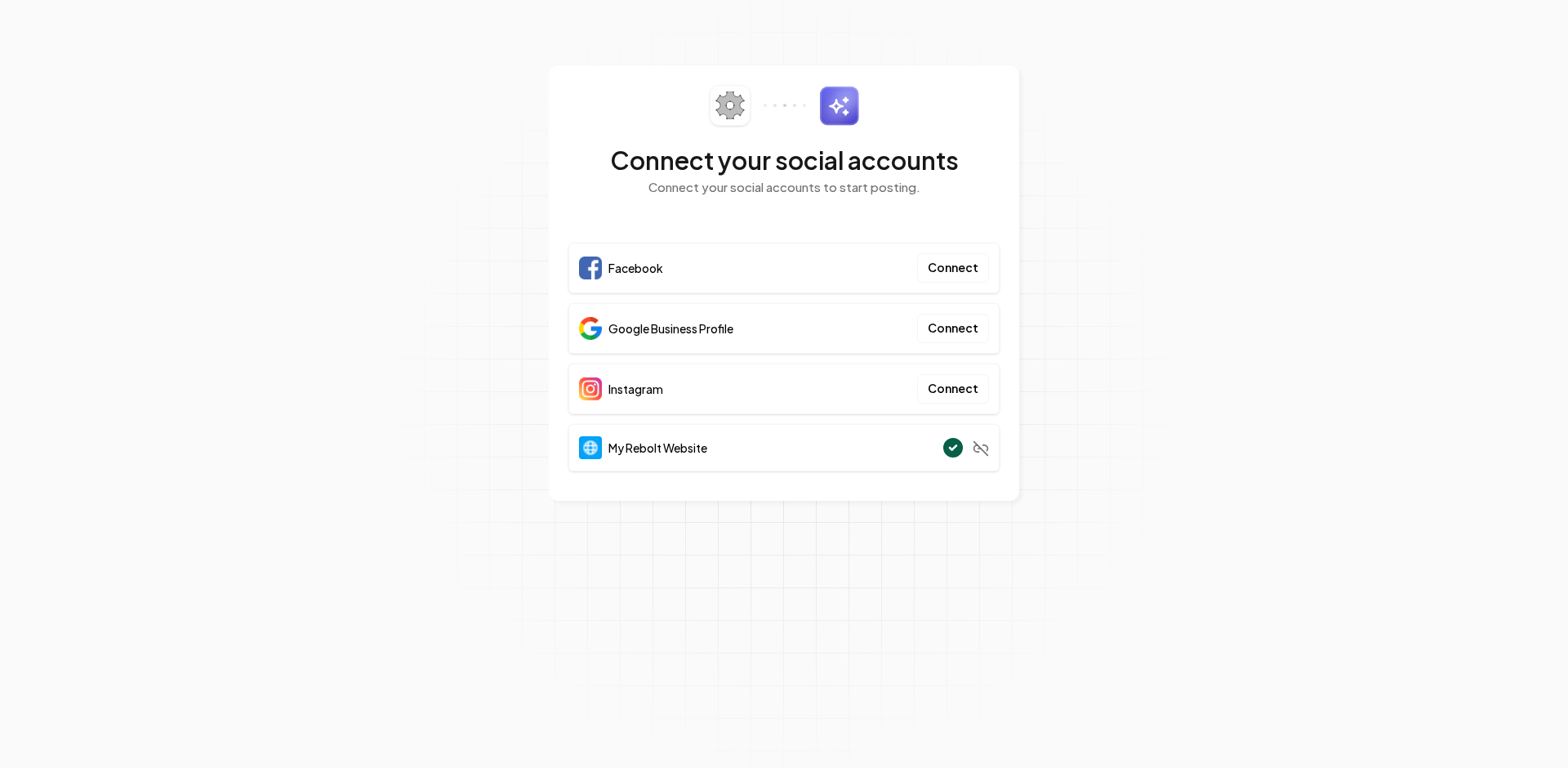
click at [1197, 261] on section "Connect your social accounts Connect your social accounts to start posting. Fac…" at bounding box center [784, 384] width 1568 height 768
click at [871, 524] on section "Connect your social accounts Connect your social accounts to start posting. Fac…" at bounding box center [784, 384] width 1568 height 768
click at [741, 323] on div "Google Business Profile Connect" at bounding box center [784, 328] width 432 height 51
drag, startPoint x: 742, startPoint y: 330, endPoint x: 582, endPoint y: 325, distance: 160.1
click at [582, 325] on div "Google Business Profile Connect" at bounding box center [784, 328] width 432 height 51
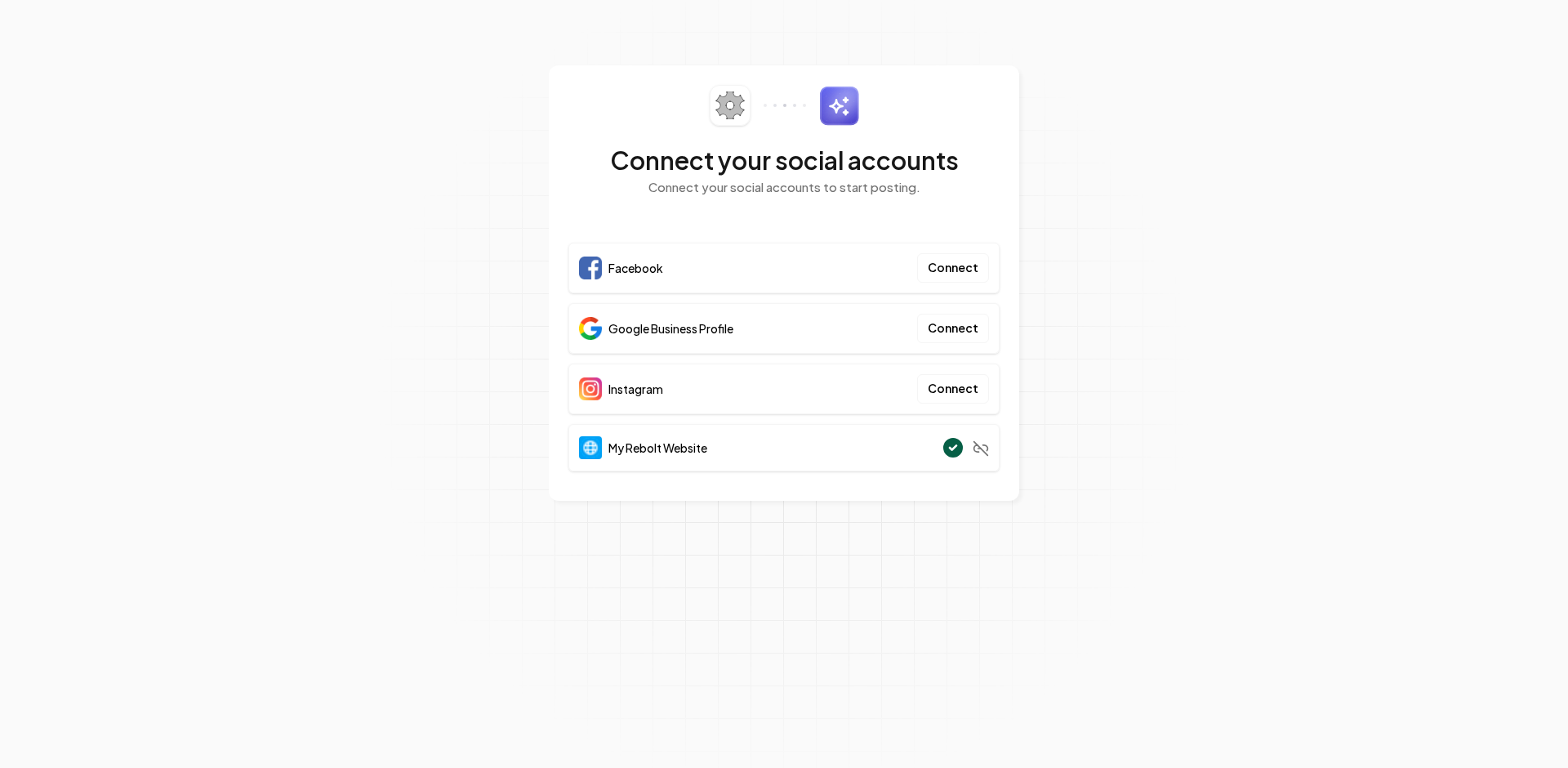
click at [1135, 318] on section "Connect your social accounts Connect your social accounts to start posting. Fac…" at bounding box center [784, 384] width 1568 height 768
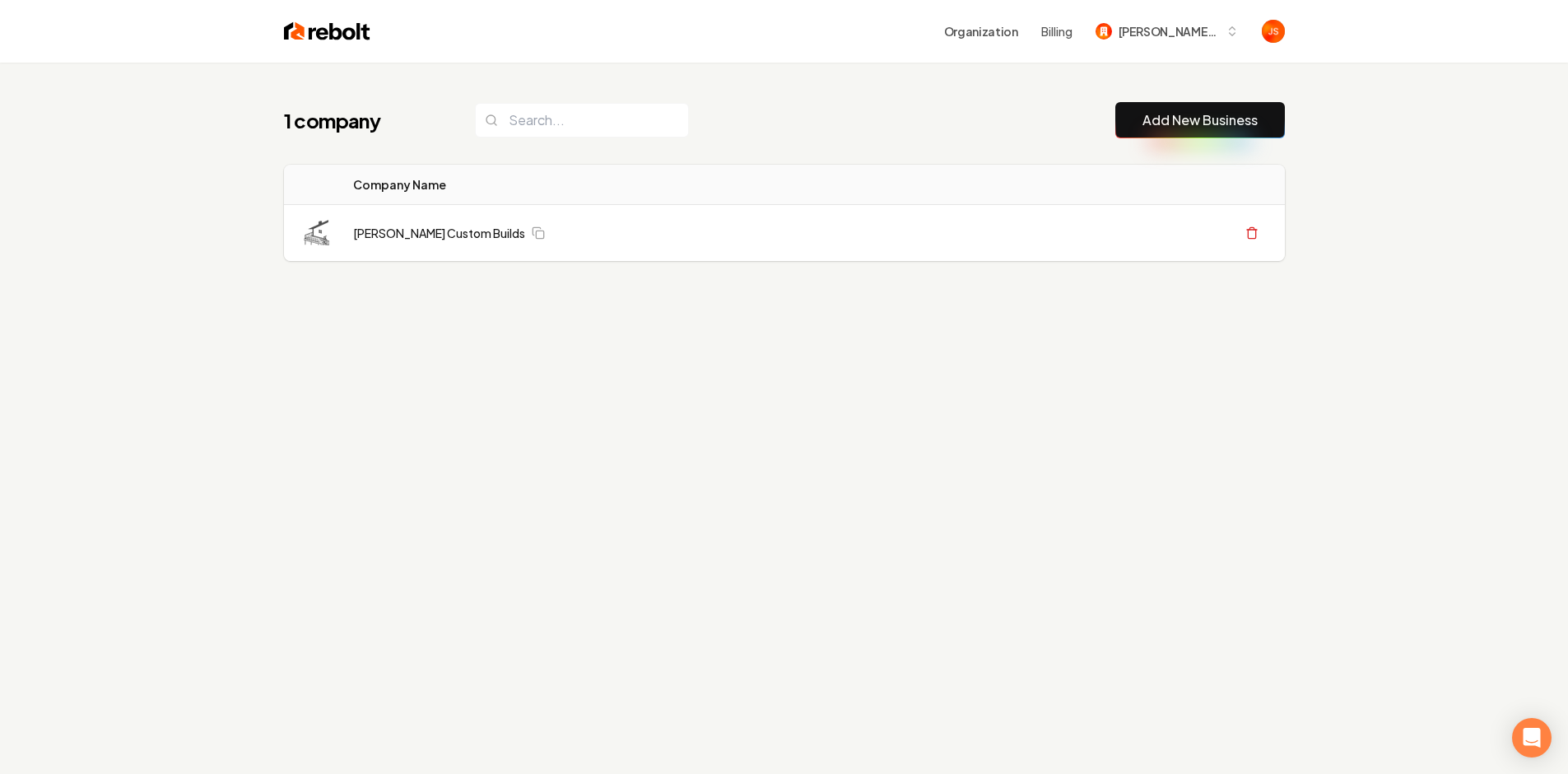
click at [1188, 132] on button "Add New Business" at bounding box center [1200, 120] width 170 height 36
click at [1161, 117] on link "Add New Business" at bounding box center [1200, 120] width 115 height 20
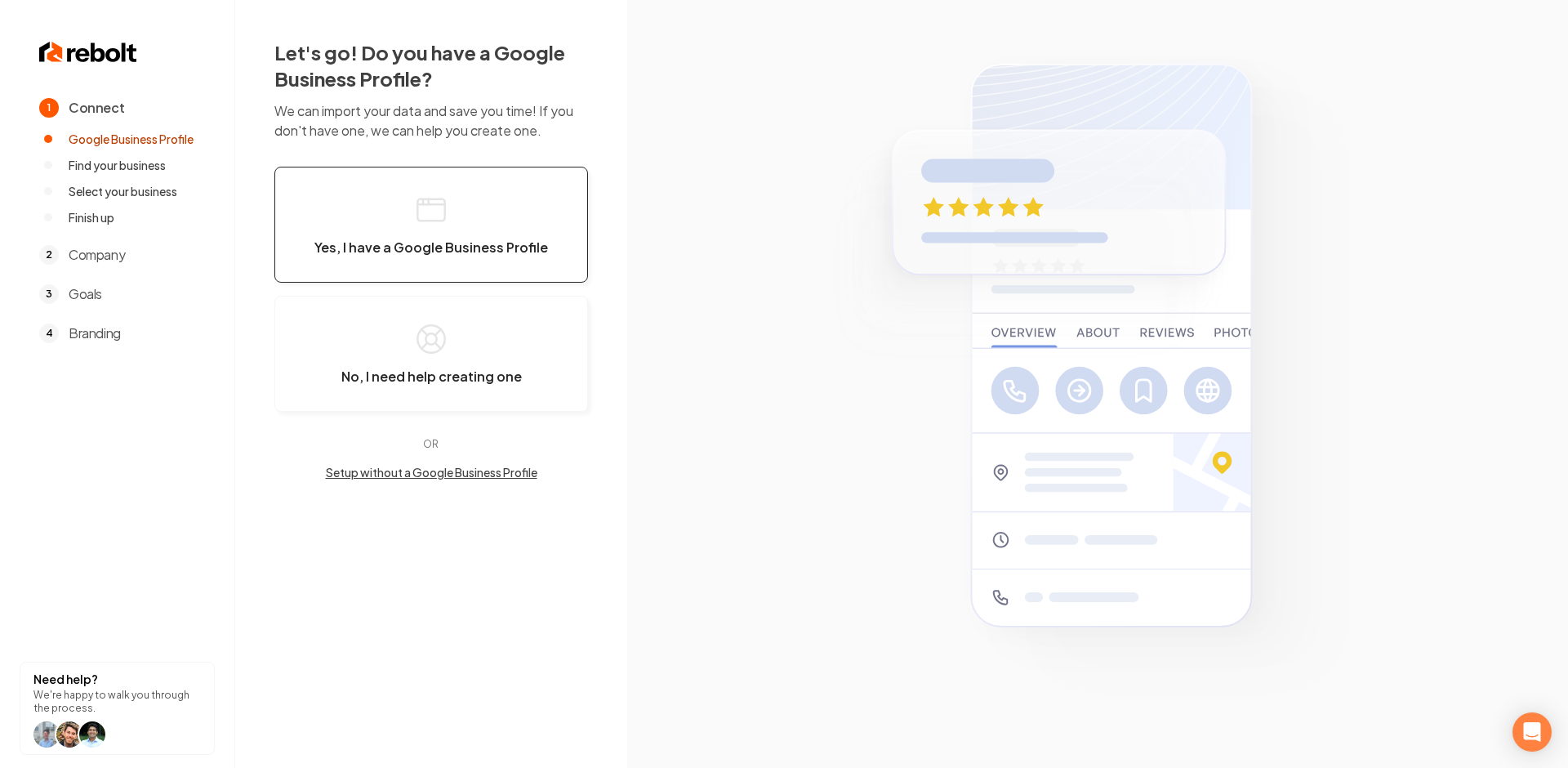
click at [378, 198] on button "Yes, I have a Google Business Profile" at bounding box center [431, 225] width 313 height 116
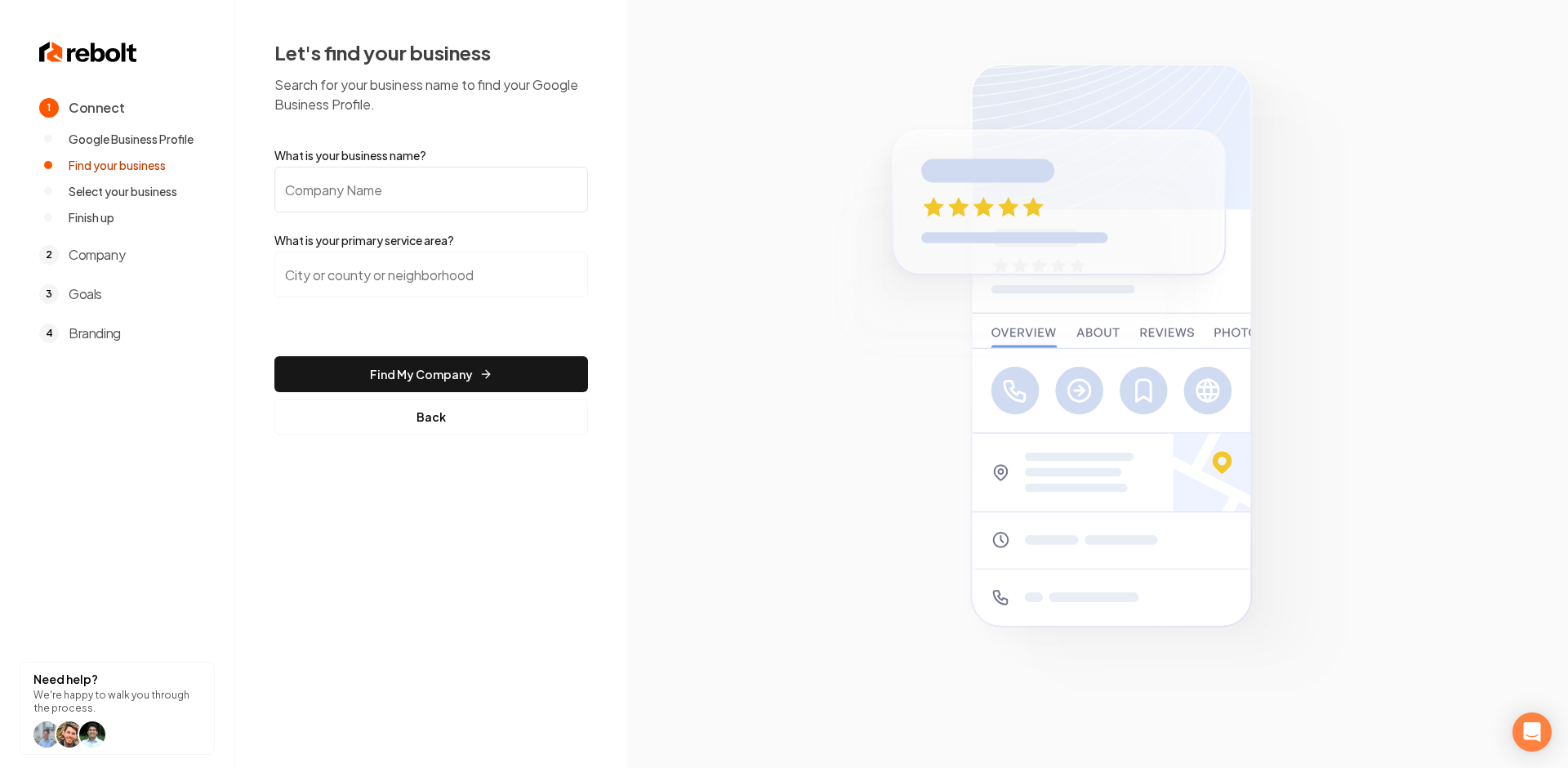
click at [398, 202] on input "What is your business name?" at bounding box center [431, 190] width 313 height 46
click at [392, 189] on input "What is your business name?" at bounding box center [431, 190] width 313 height 46
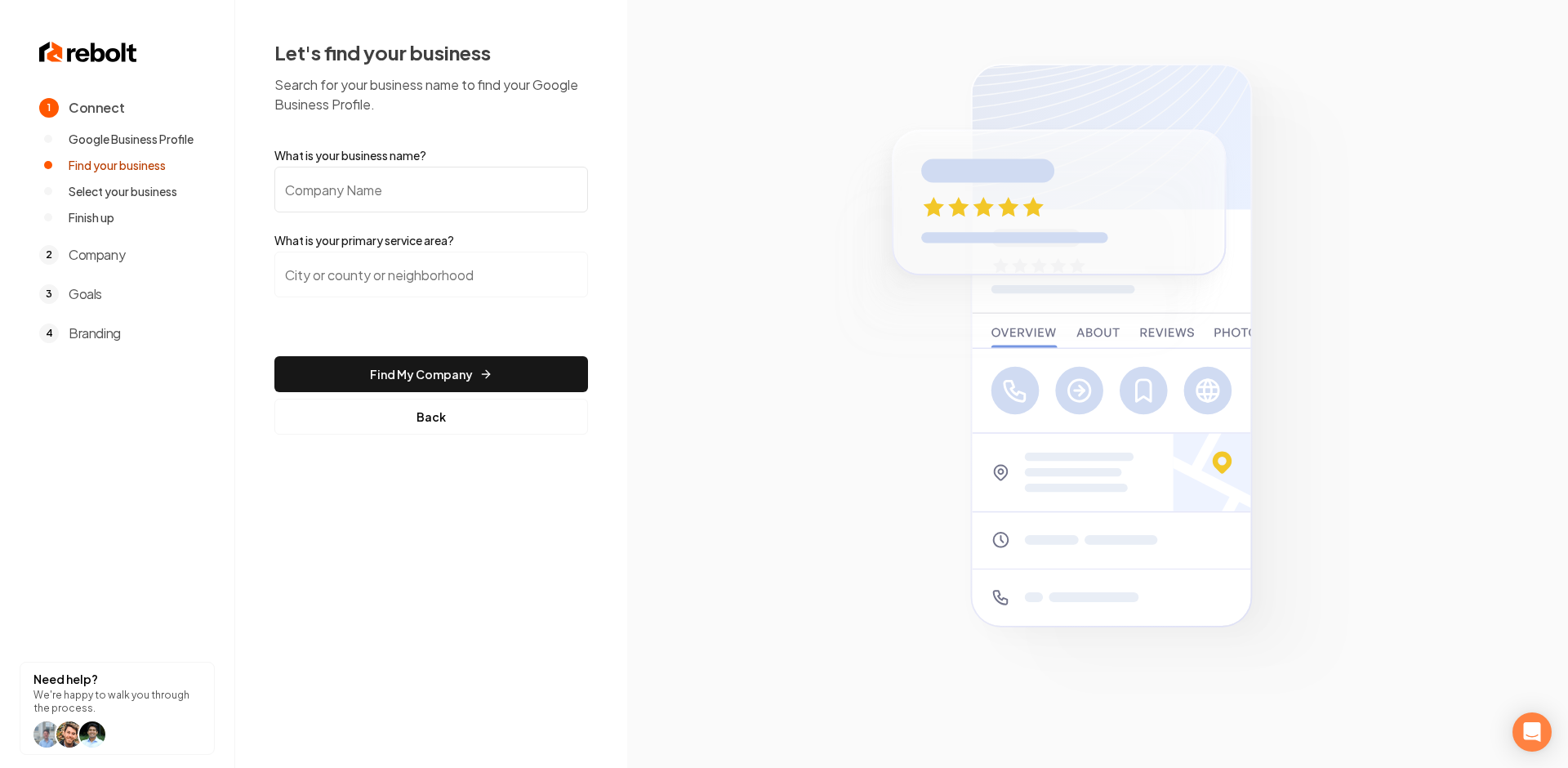
click at [392, 189] on input "What is your business name?" at bounding box center [431, 190] width 313 height 46
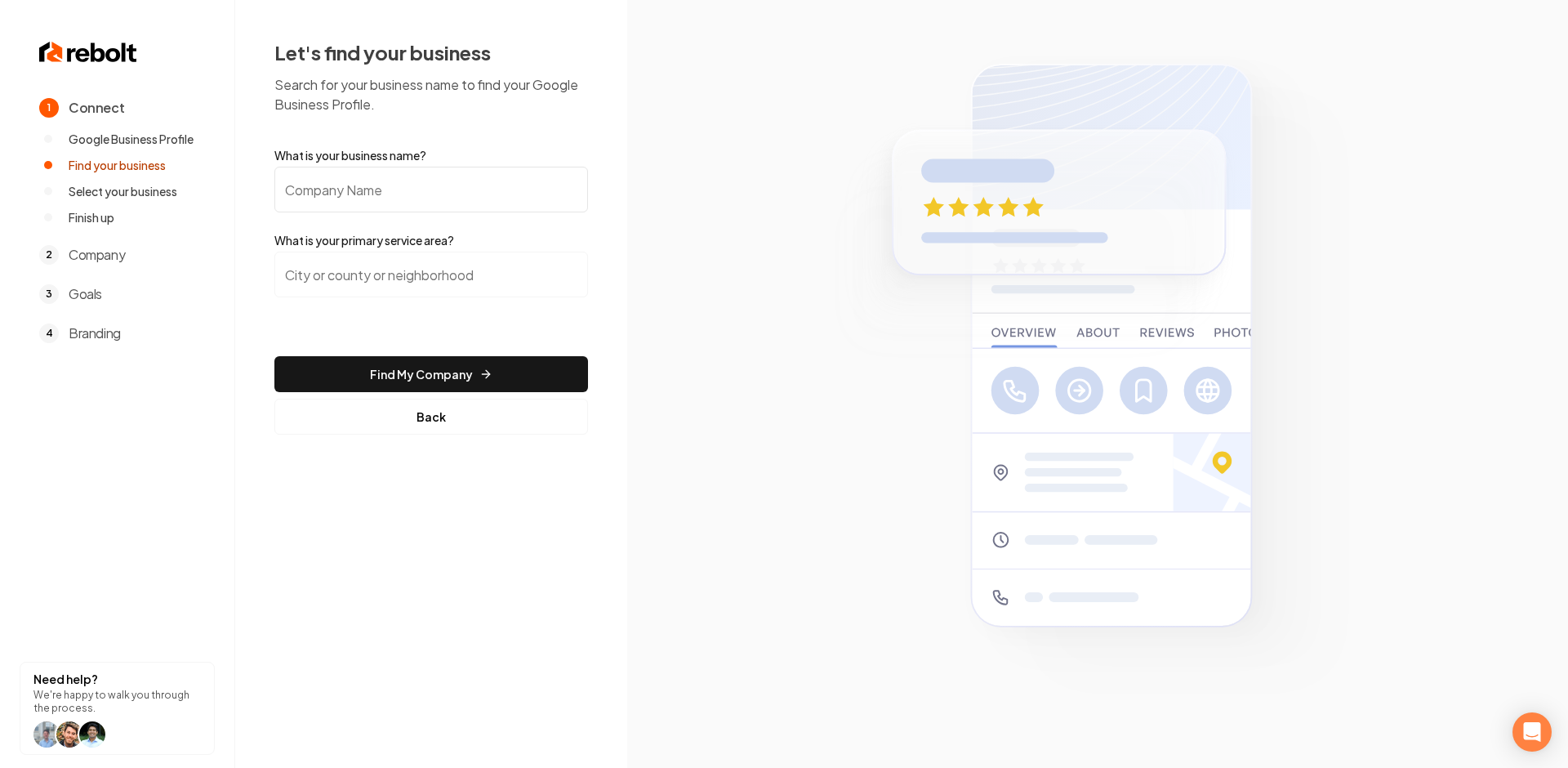
click at [392, 189] on input "What is your business name?" at bounding box center [431, 190] width 313 height 46
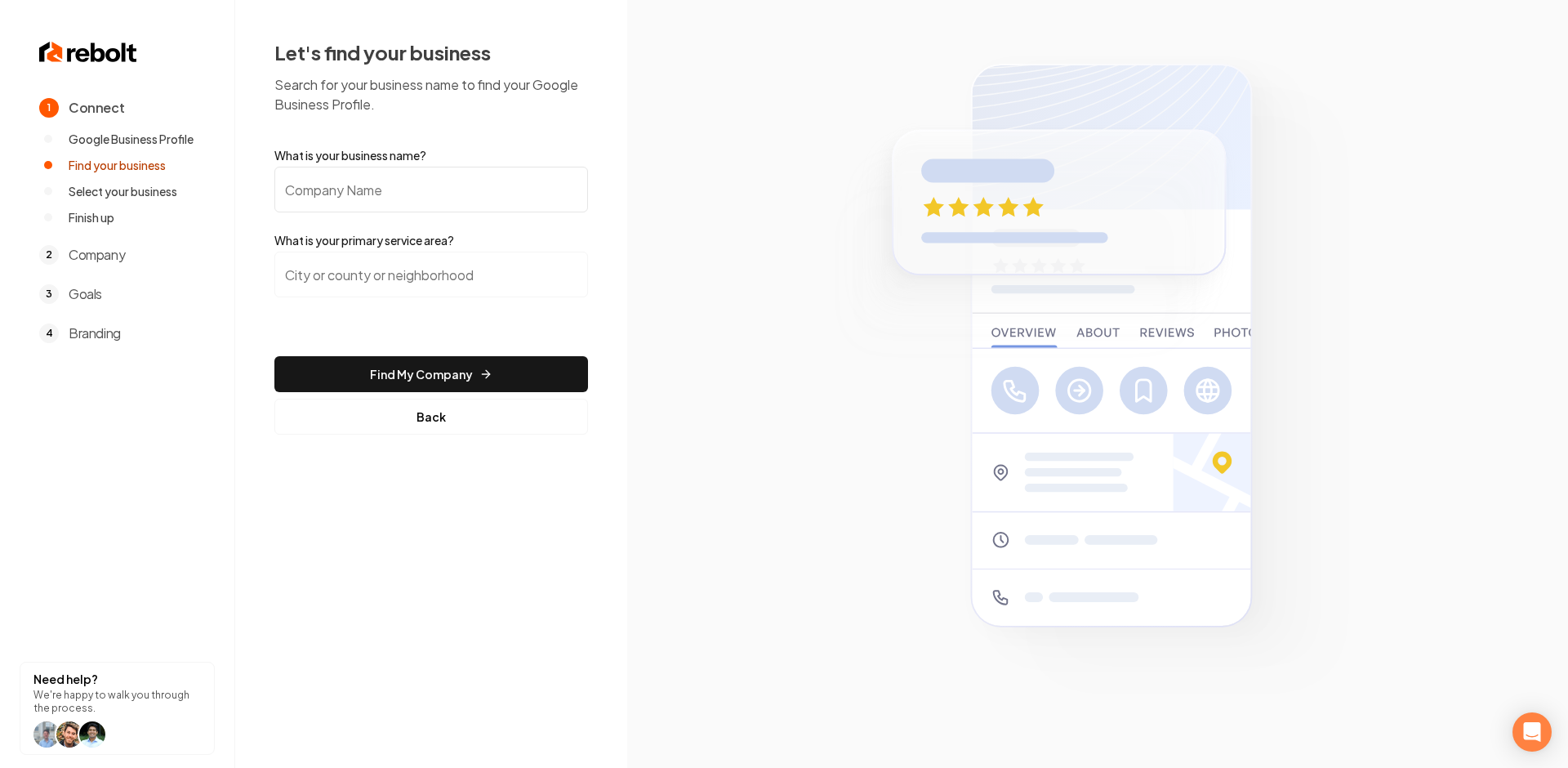
click at [392, 189] on input "What is your business name?" at bounding box center [431, 190] width 313 height 46
click at [406, 191] on input "What is your business name?" at bounding box center [431, 190] width 313 height 46
type input "u"
type input "Uncle [PERSON_NAME]"
click at [311, 250] on form "What is your business name? Uncle [PERSON_NAME] Handyman What is your primary s…" at bounding box center [431, 291] width 313 height 288
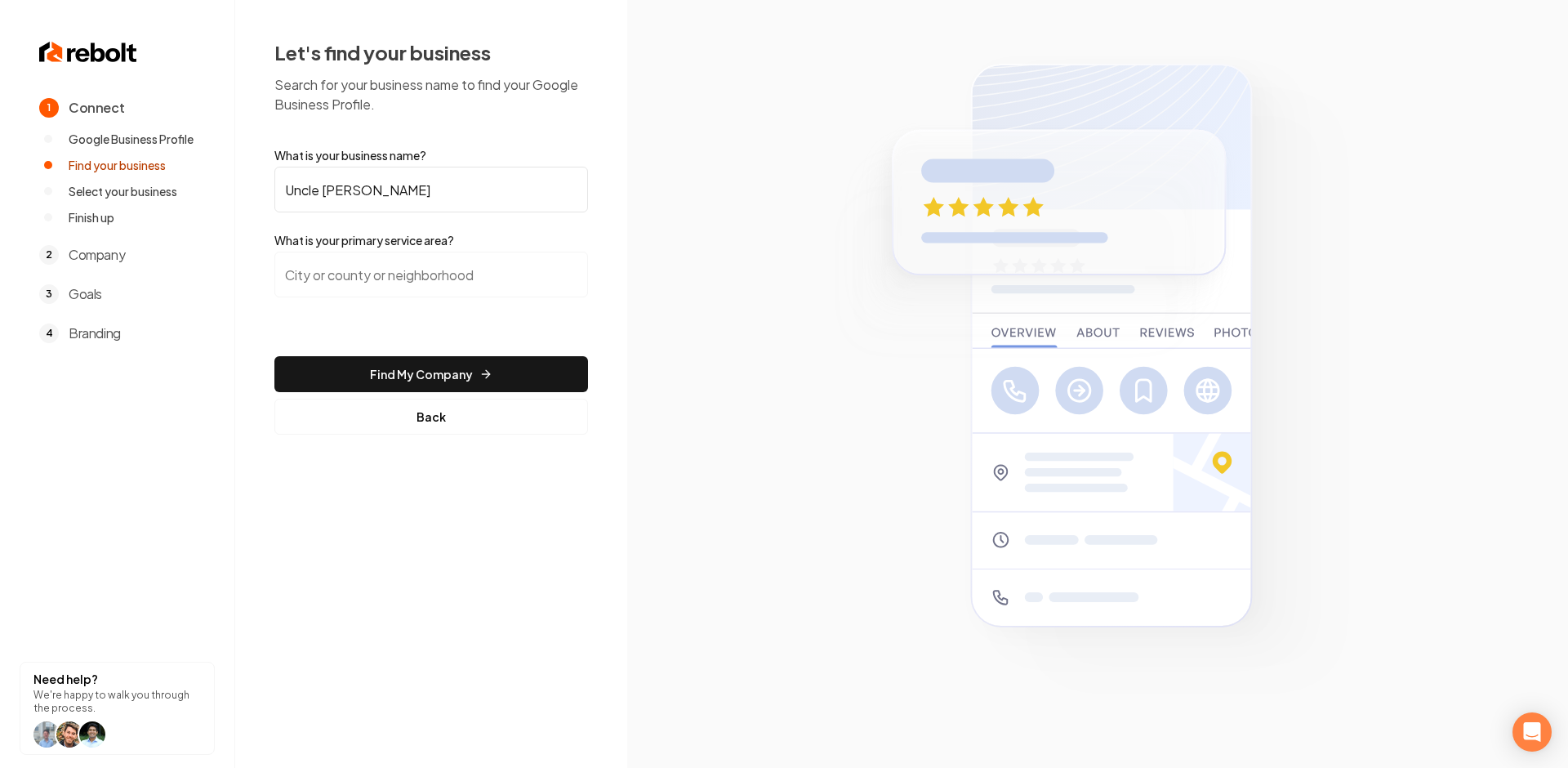
click at [333, 273] on input "search" at bounding box center [431, 274] width 313 height 46
click at [349, 416] on button "Back" at bounding box center [431, 416] width 313 height 36
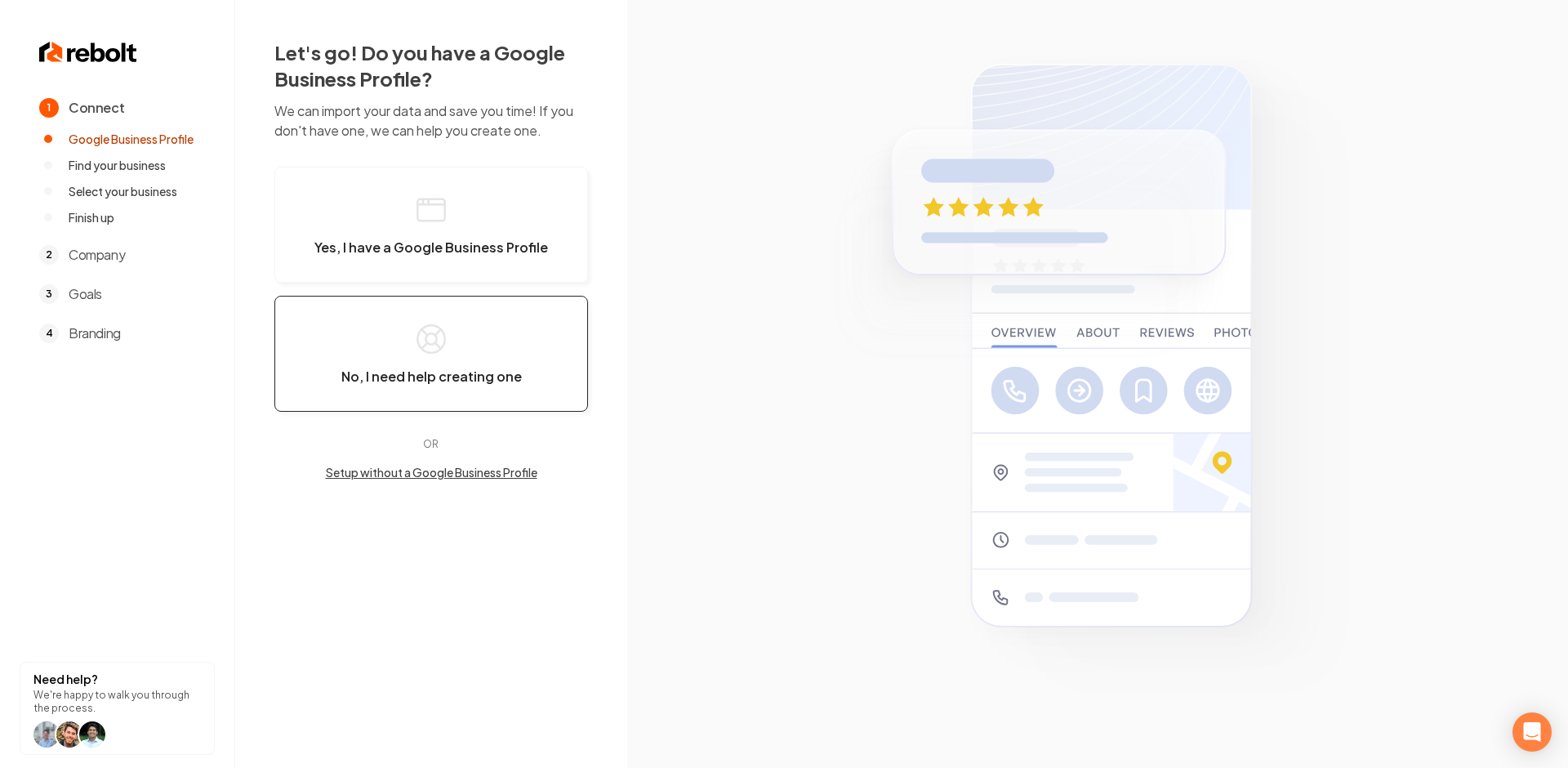
click at [388, 387] on button "No, I need help creating one" at bounding box center [431, 354] width 313 height 116
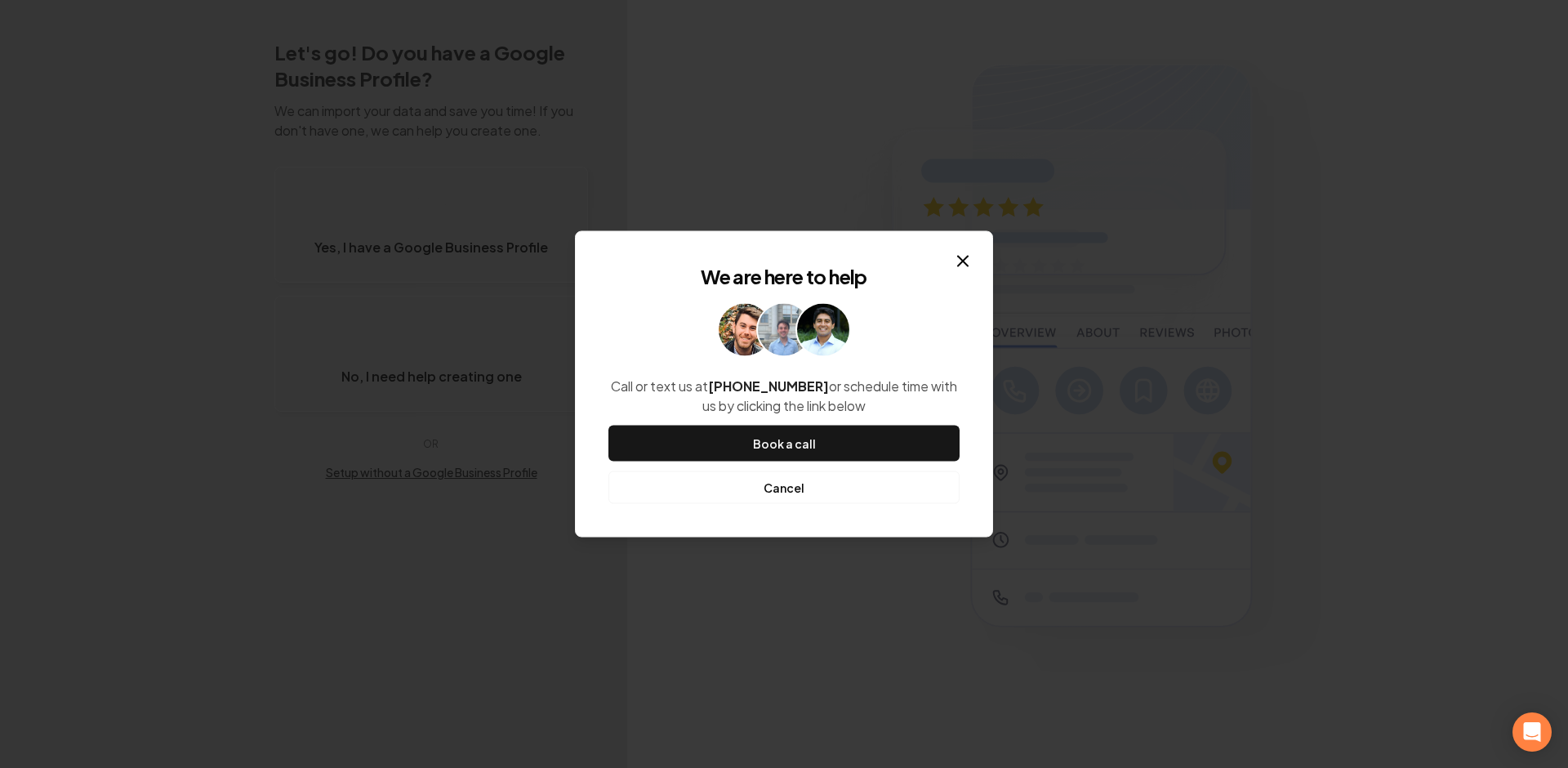
click at [754, 490] on button "Cancel" at bounding box center [784, 488] width 352 height 32
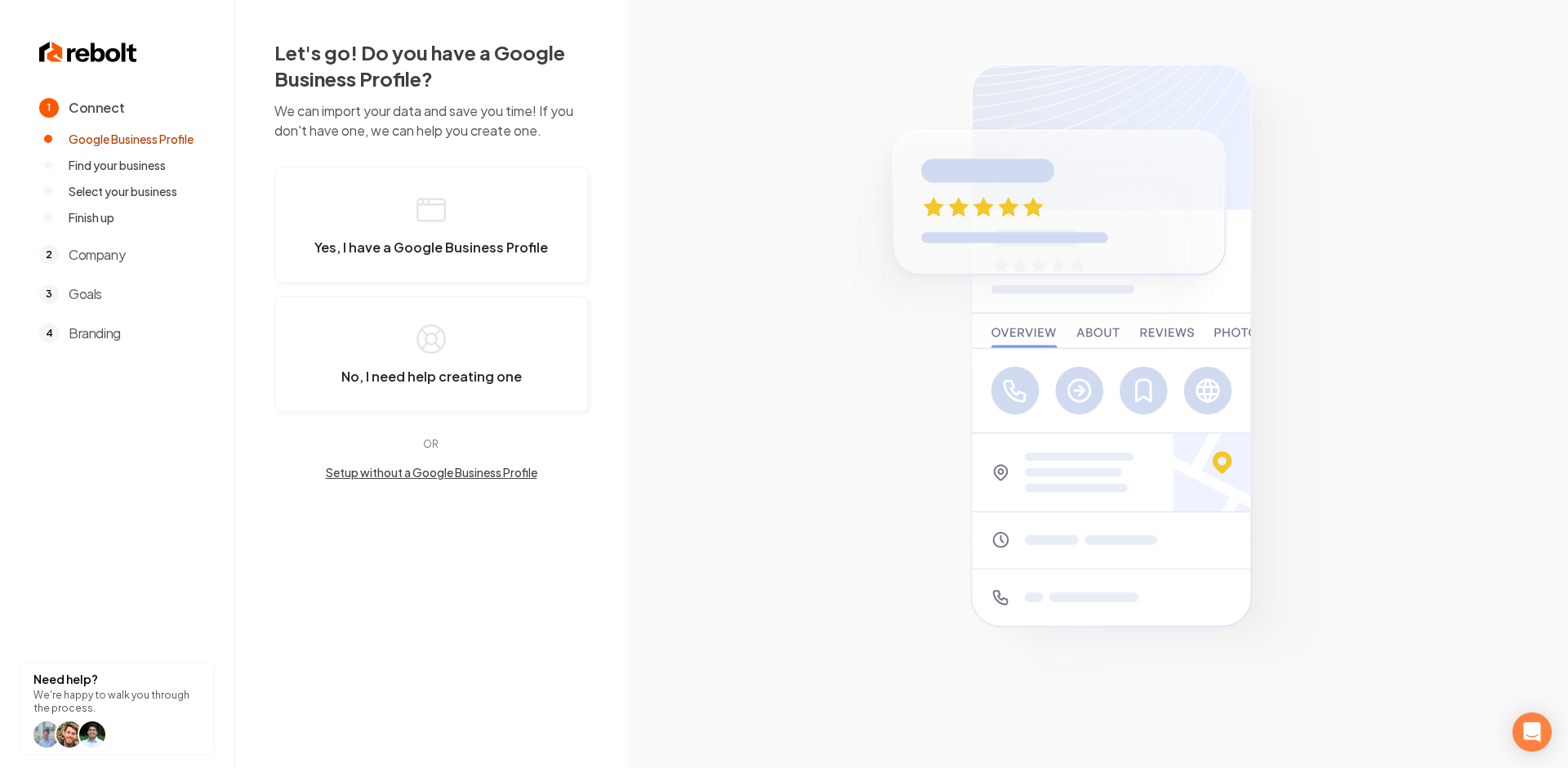
click at [494, 473] on button "Setup without a Google Business Profile" at bounding box center [431, 472] width 313 height 16
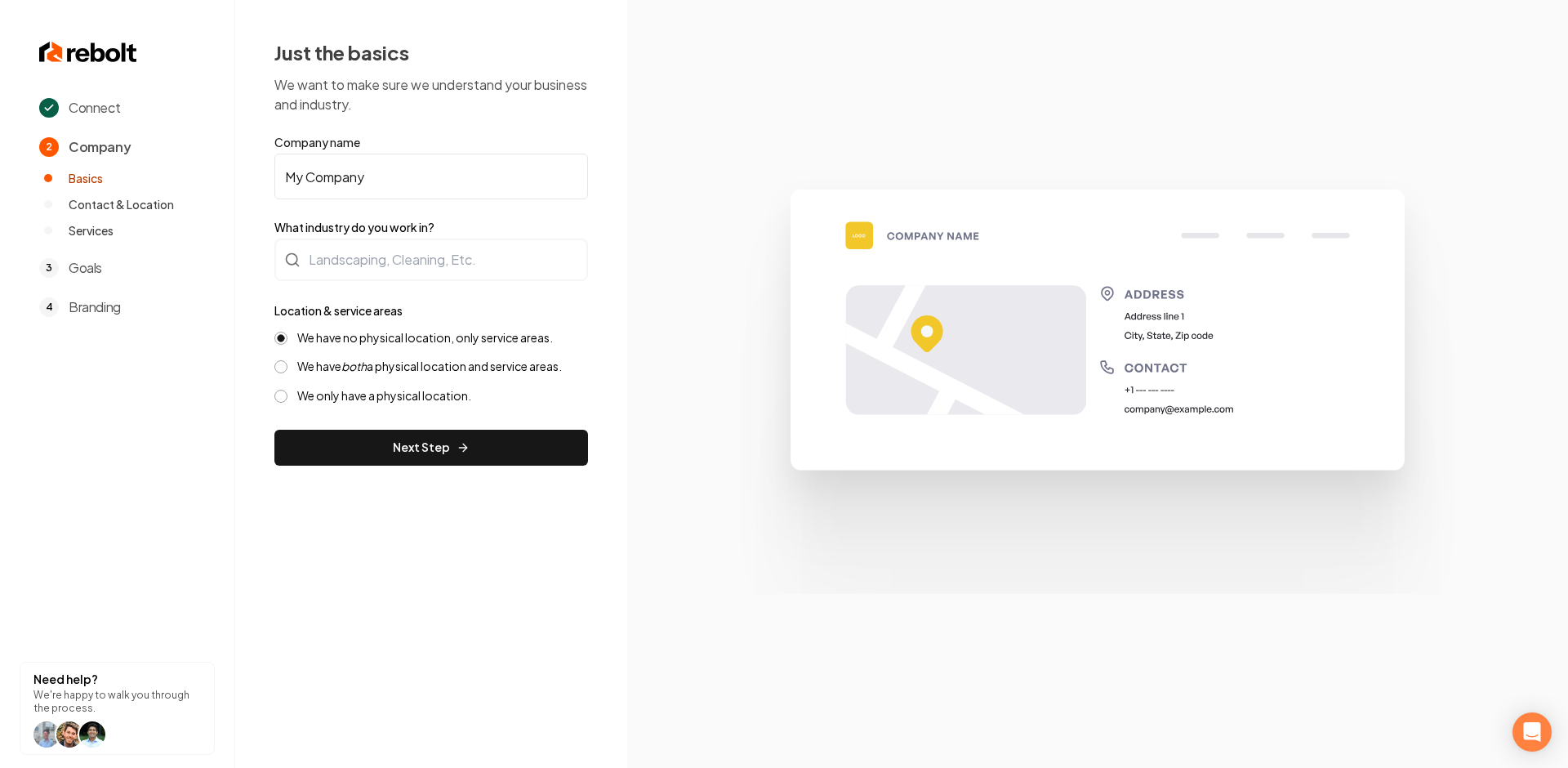
click at [398, 183] on input "My Company" at bounding box center [431, 176] width 313 height 46
click at [370, 172] on input "Uncle [PERSON_NAME] handyman" at bounding box center [431, 176] width 313 height 46
type input "Uncle [PERSON_NAME]"
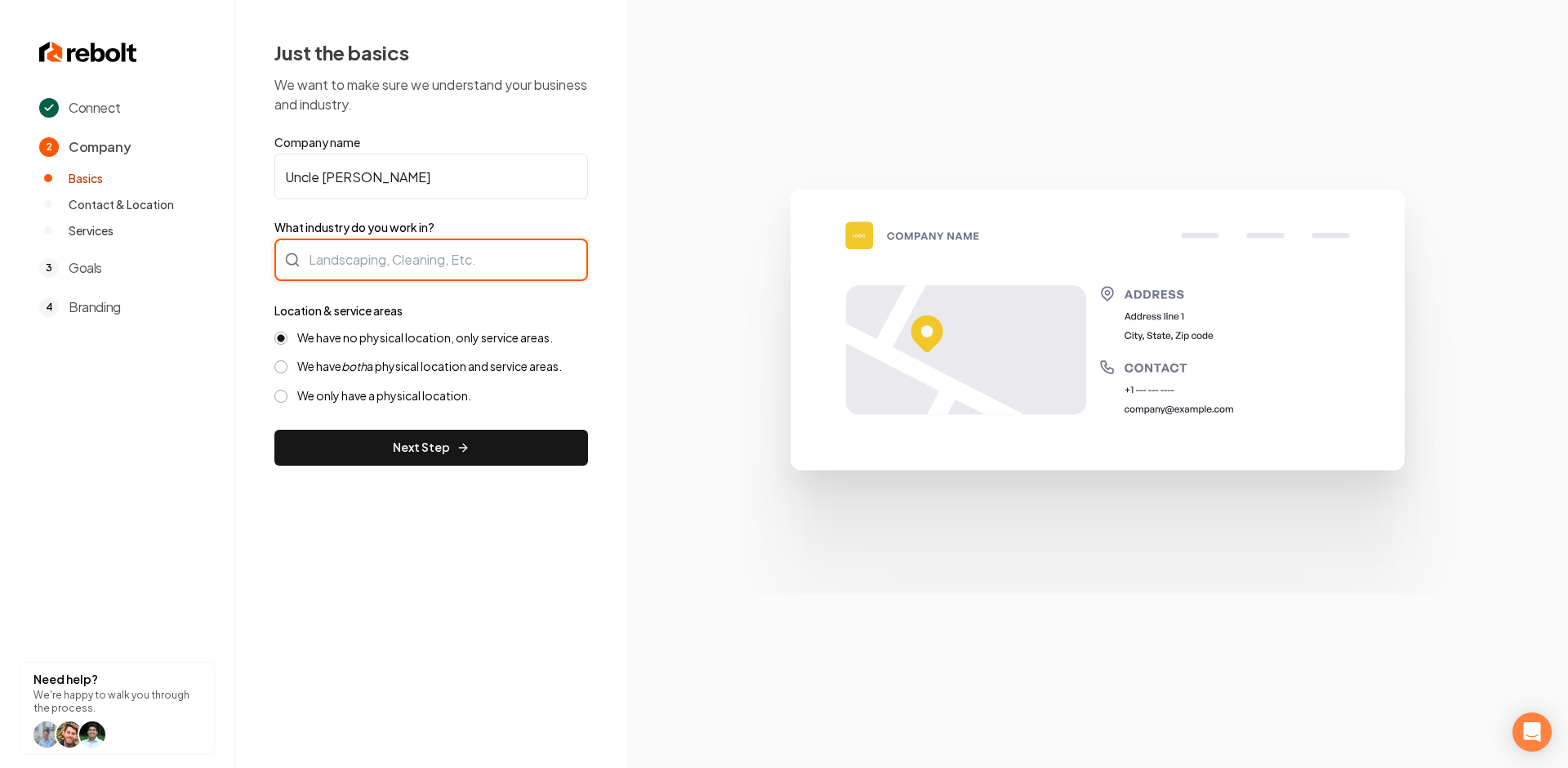
click at [444, 240] on div at bounding box center [431, 259] width 313 height 43
type input "h"
type input "Handyman Services"
click at [340, 490] on div "Just the basics We want to make sure we understand your business and industry. …" at bounding box center [432, 253] width 392 height 505
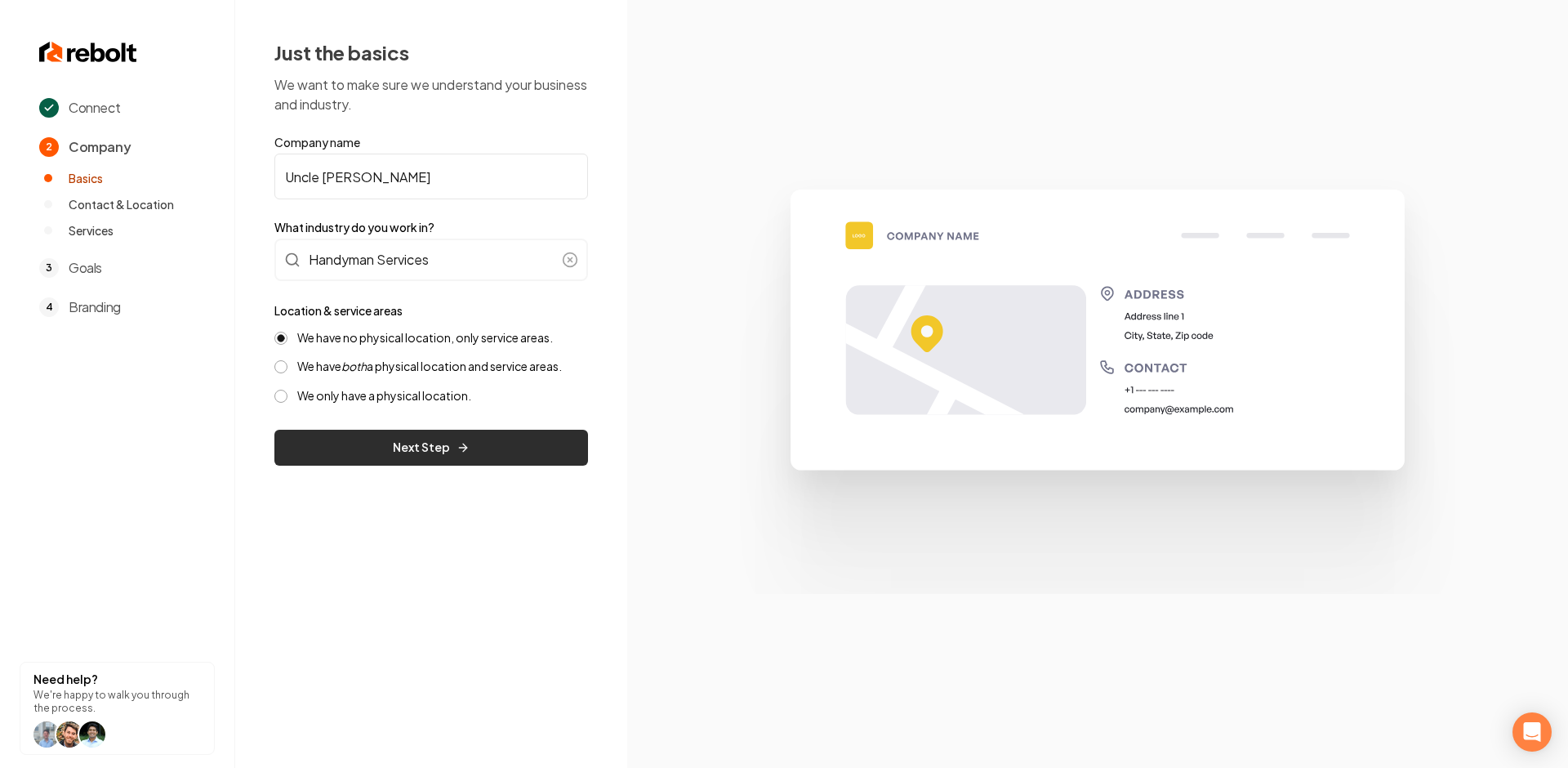
click at [374, 436] on button "Next Step" at bounding box center [431, 448] width 313 height 36
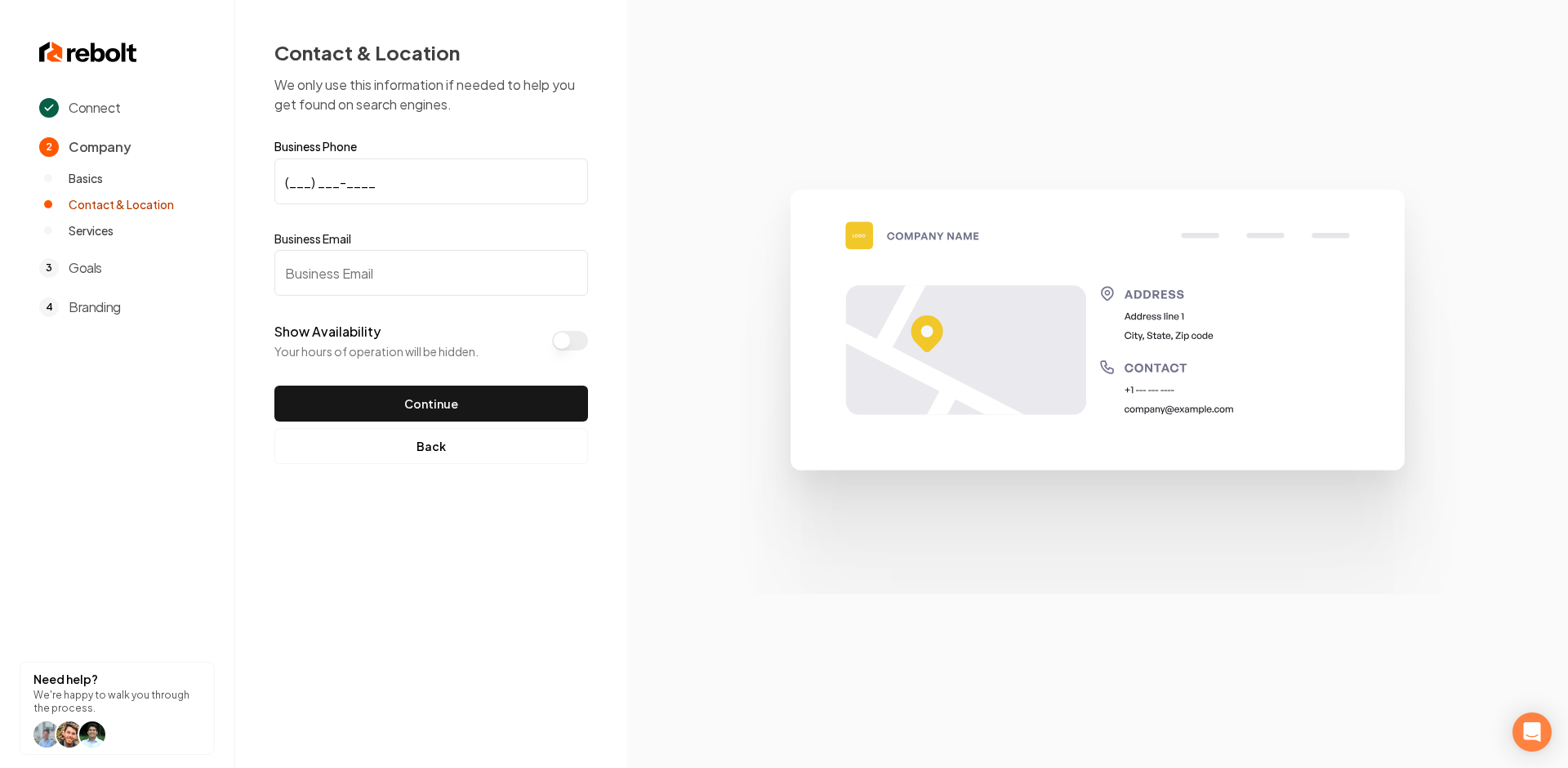
click at [321, 180] on input "(___) ___-____" at bounding box center [431, 181] width 313 height 46
click at [298, 179] on input "(___) ___-____" at bounding box center [431, 181] width 313 height 46
click at [291, 179] on input "(___) ___-____" at bounding box center [431, 181] width 313 height 46
paste input "704) 651-2174"
type input "[PHONE_NUMBER]"
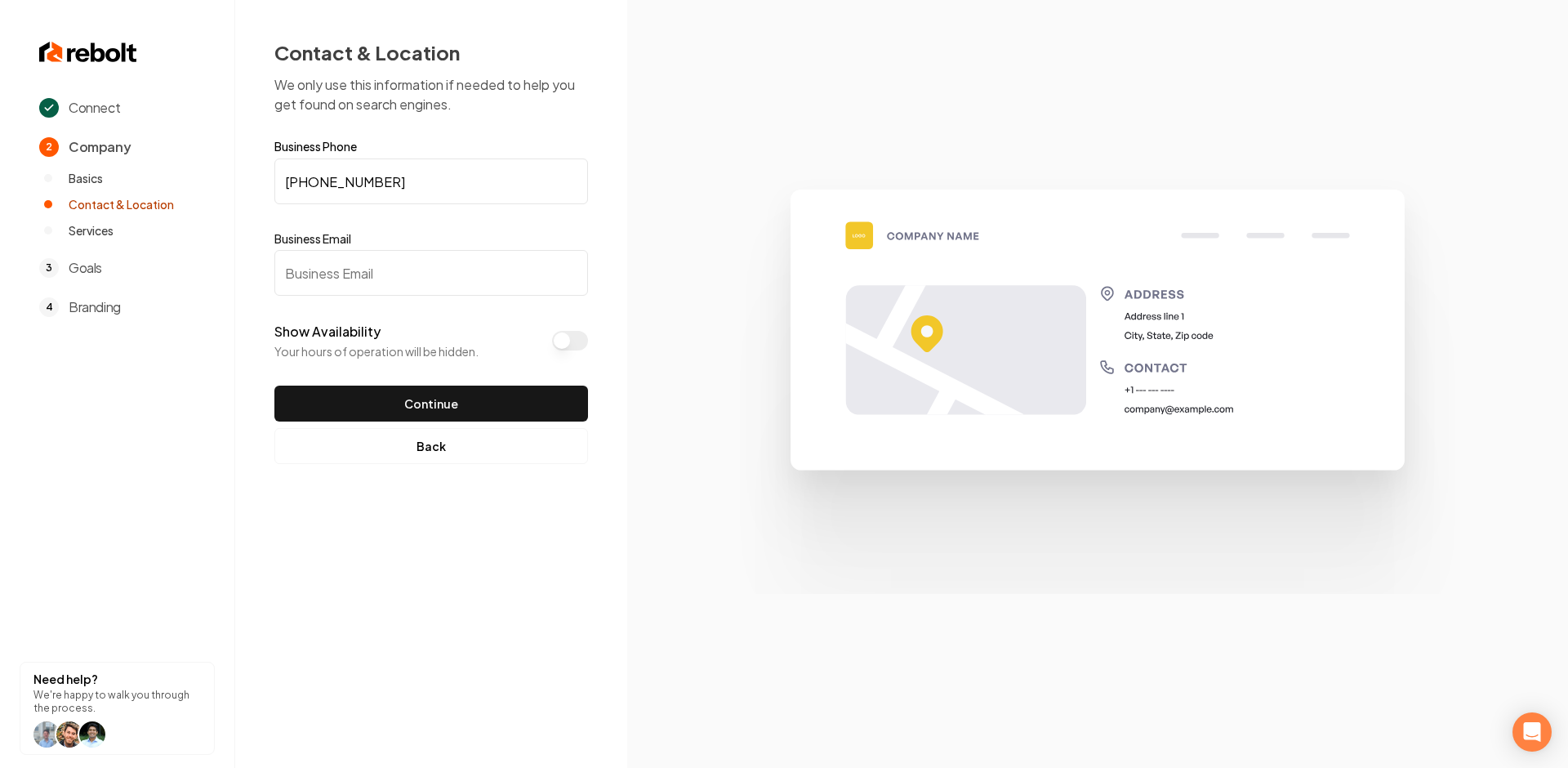
click at [339, 274] on input "Business Email" at bounding box center [431, 273] width 313 height 46
type input "v"
paste input "[EMAIL_ADDRESS][DOMAIN_NAME]"
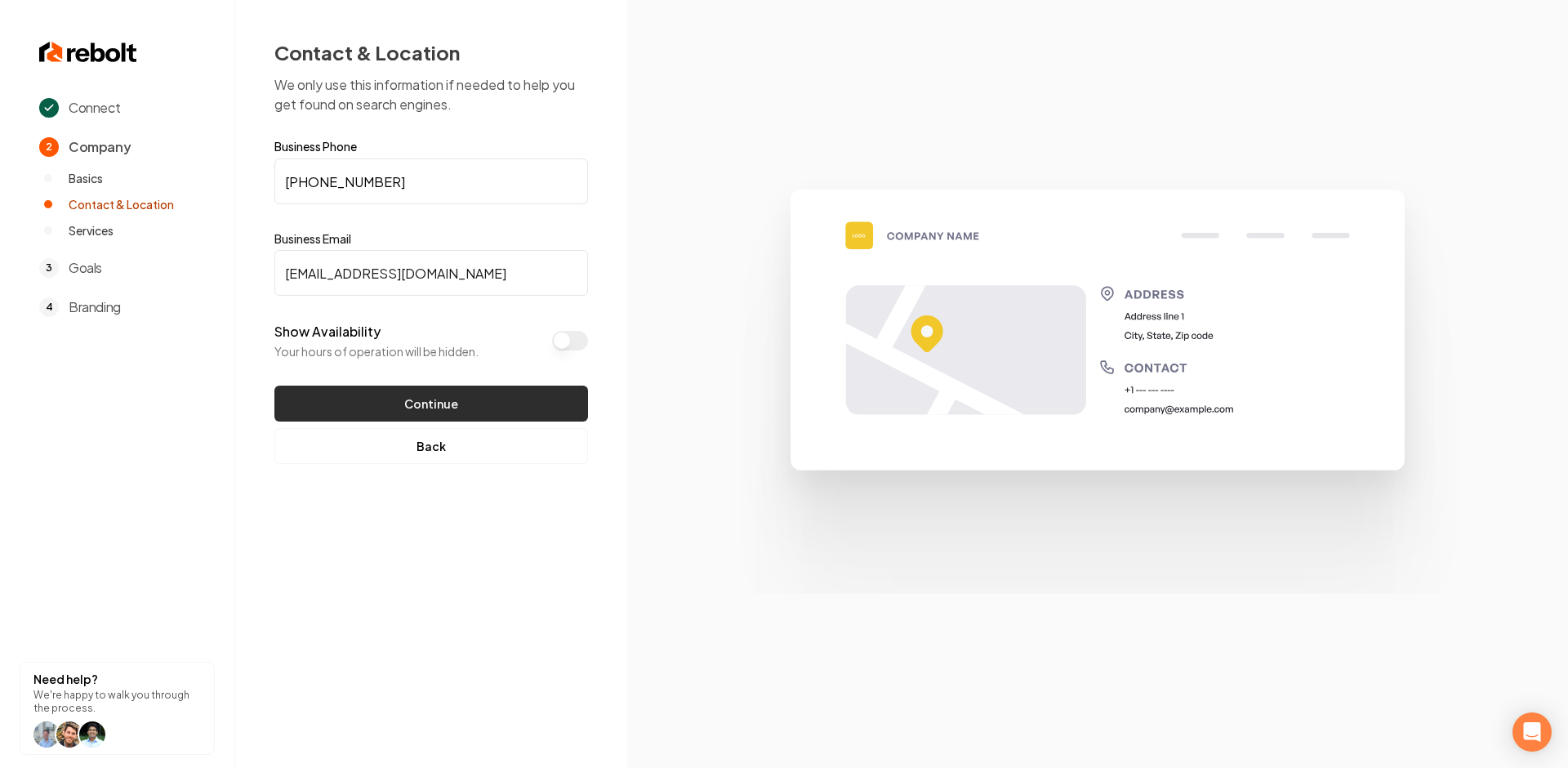
type input "[EMAIL_ADDRESS][DOMAIN_NAME]"
click at [393, 393] on button "Continue" at bounding box center [431, 404] width 313 height 36
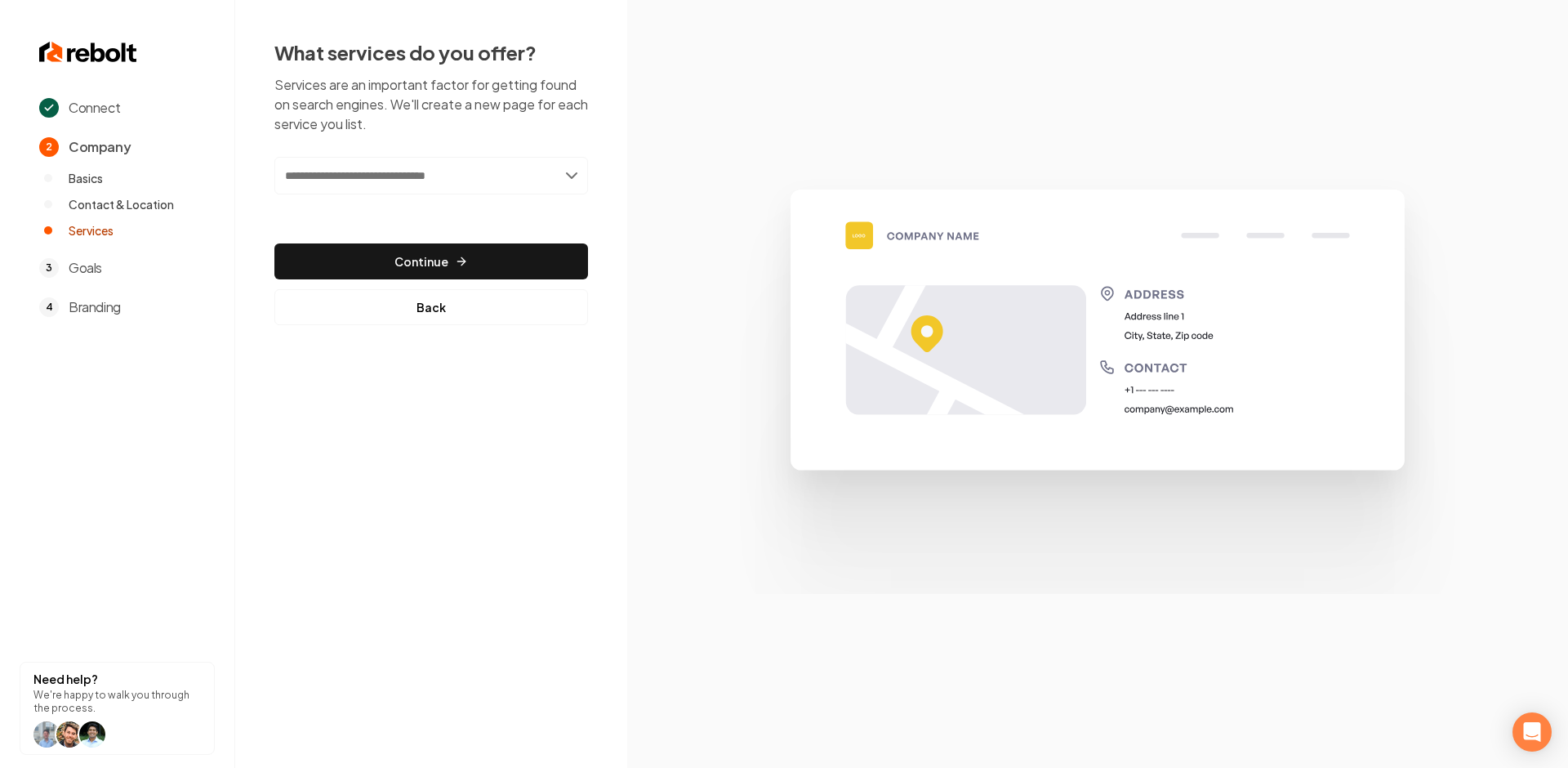
click at [439, 198] on div "Add new or select from suggestions Select a service" at bounding box center [431, 187] width 313 height 60
click at [438, 180] on input "text" at bounding box center [431, 175] width 313 height 37
click at [550, 168] on input "text" at bounding box center [431, 175] width 313 height 37
click at [593, 175] on div "What services do you offer? Services are an important factor for getting found …" at bounding box center [432, 182] width 392 height 364
click at [578, 174] on input "text" at bounding box center [431, 175] width 313 height 37
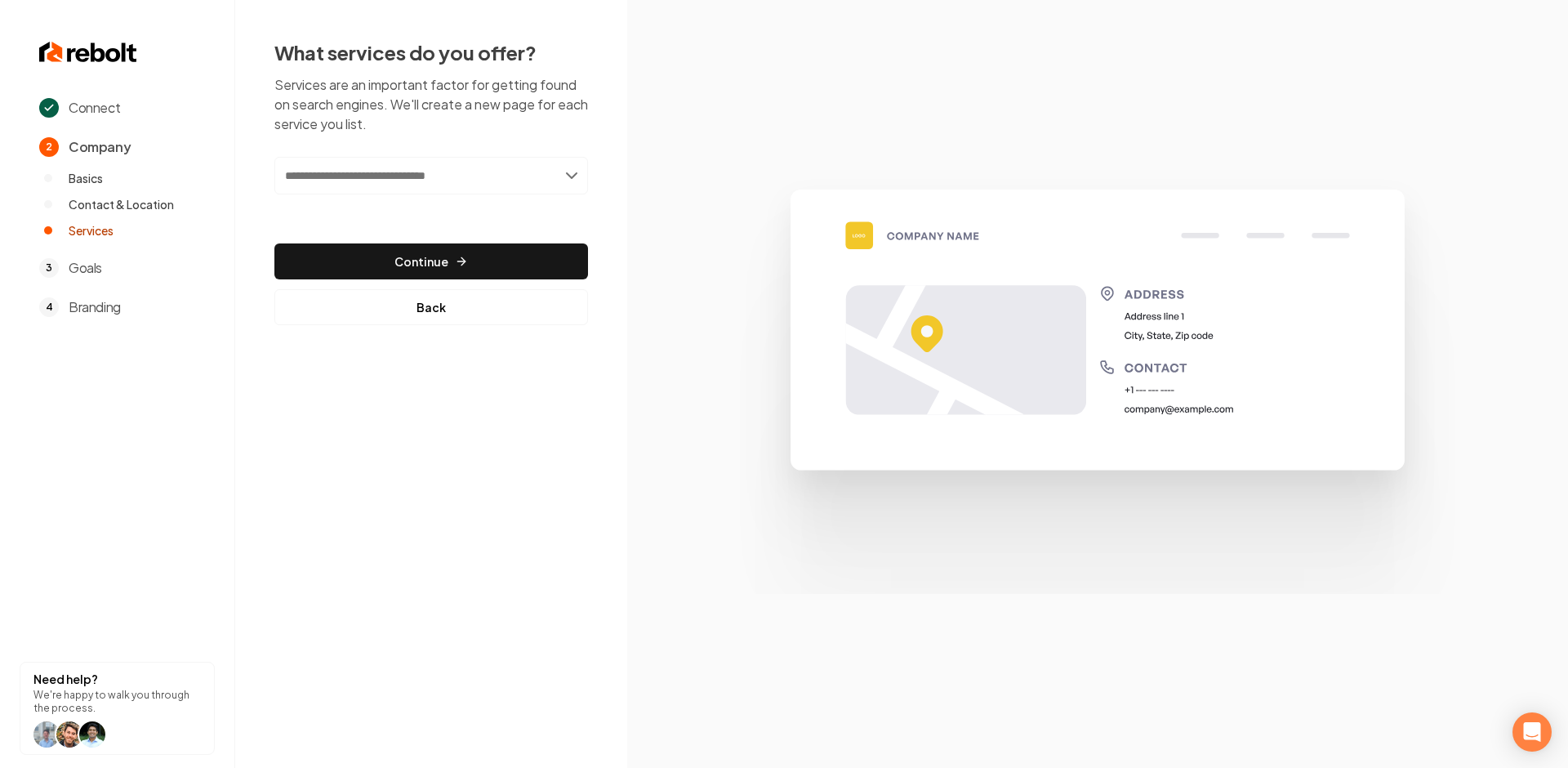
click at [578, 174] on input "text" at bounding box center [431, 175] width 313 height 37
type input "**********"
click at [523, 215] on div "Add Residential Handyman Services" at bounding box center [432, 211] width 311 height 26
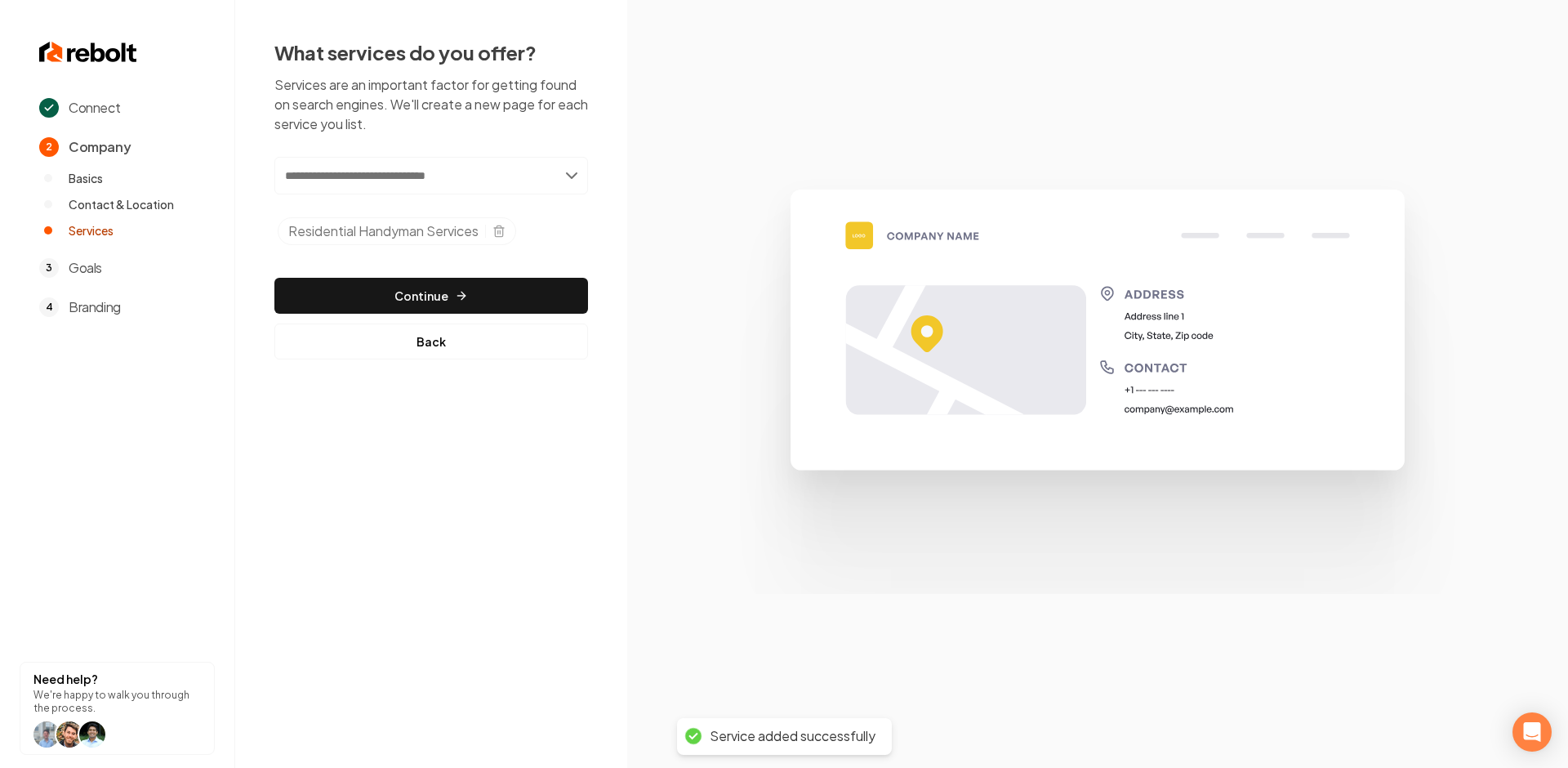
click at [482, 256] on div "Add new or select from suggestions Select a service Residential Handyman Servic…" at bounding box center [431, 258] width 313 height 203
click at [468, 278] on div "Add new or select from suggestions Select a service Residential Handyman Servic…" at bounding box center [431, 258] width 313 height 203
click at [472, 292] on button "Continue" at bounding box center [431, 296] width 313 height 36
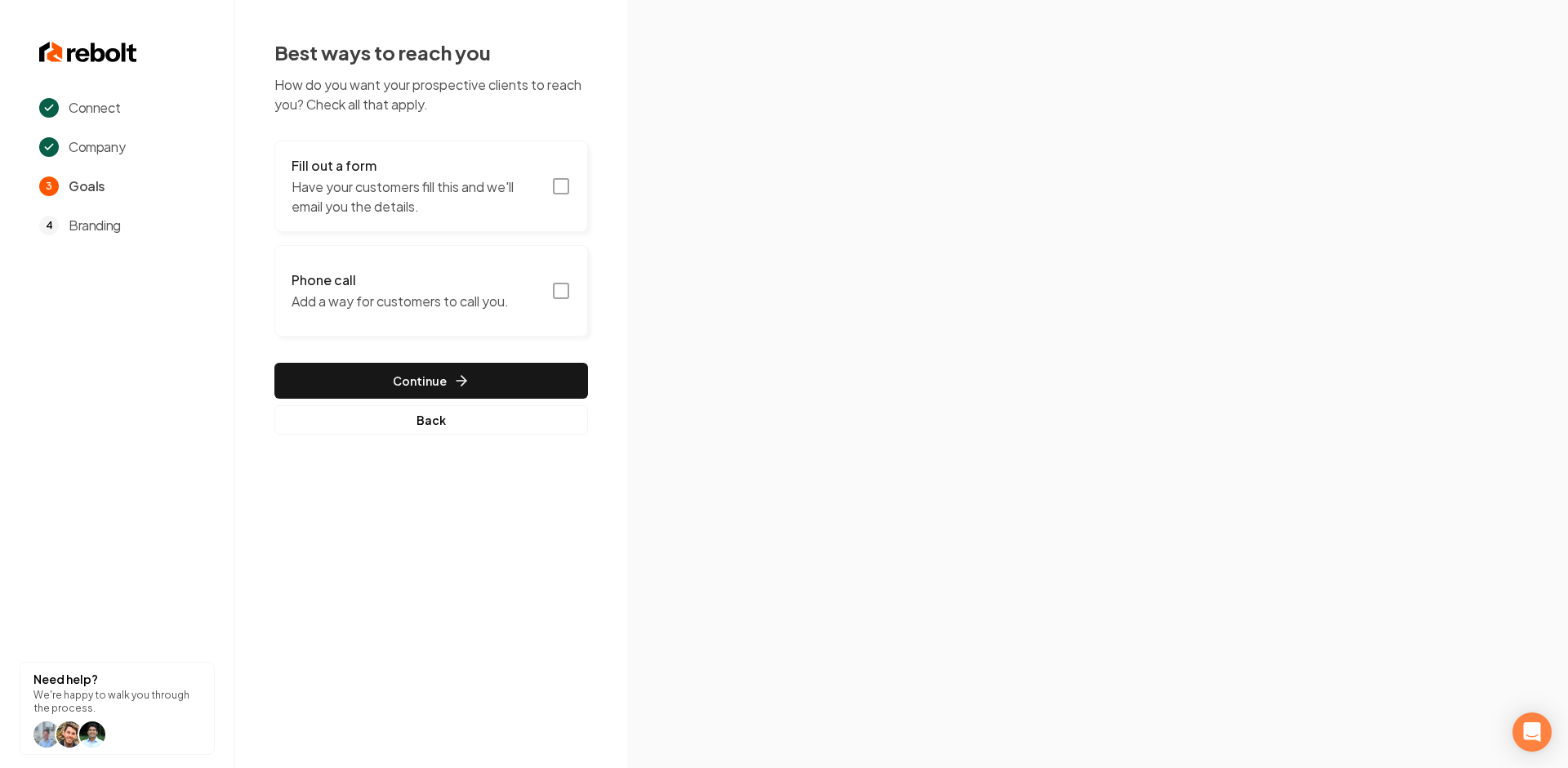
click at [574, 175] on button "Fill out a form Have your customers fill this and we'll email you the details." at bounding box center [431, 186] width 313 height 91
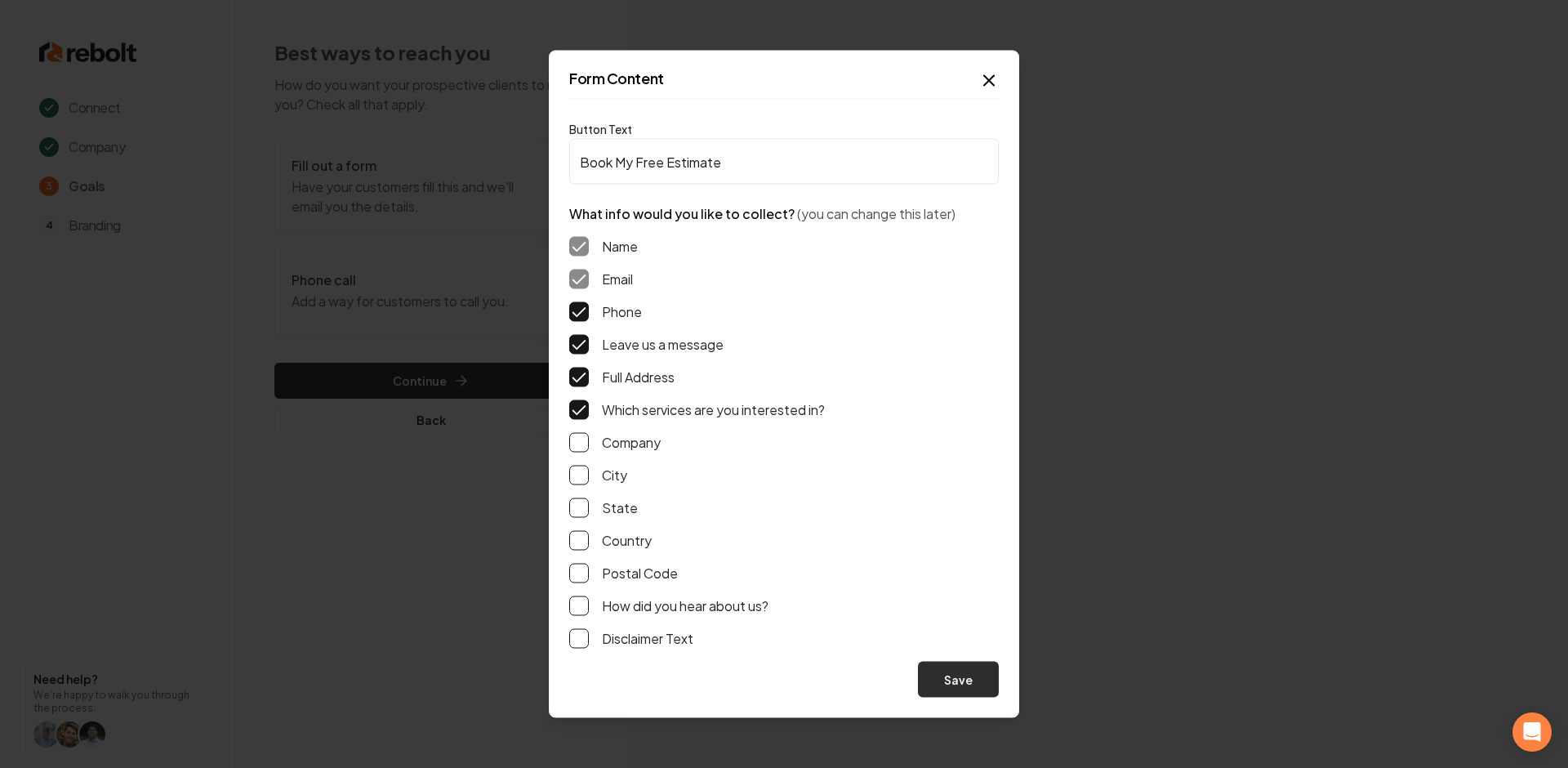
click at [951, 683] on button "Save" at bounding box center [958, 680] width 81 height 36
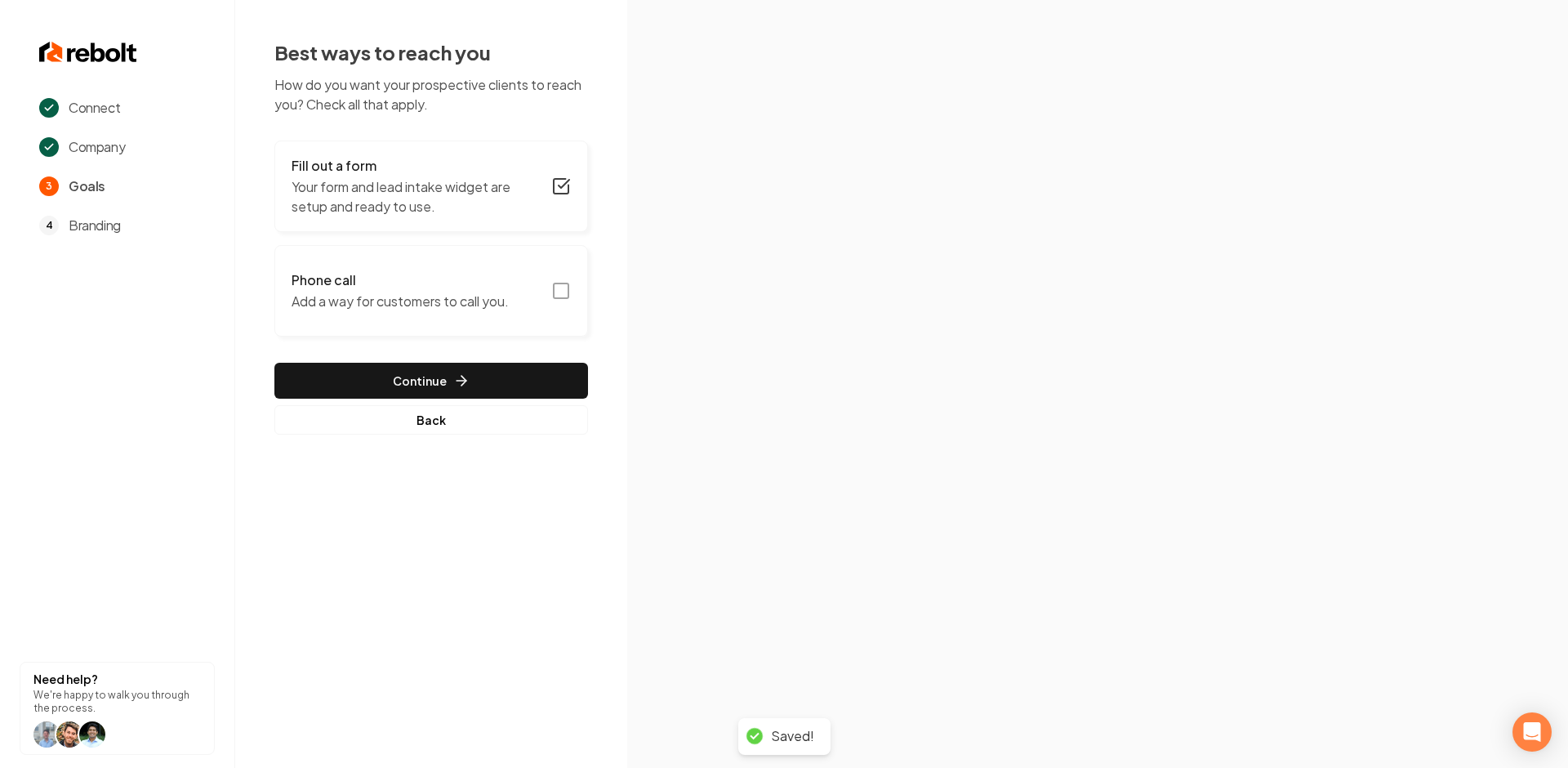
click at [565, 285] on icon "button" at bounding box center [561, 291] width 20 height 20
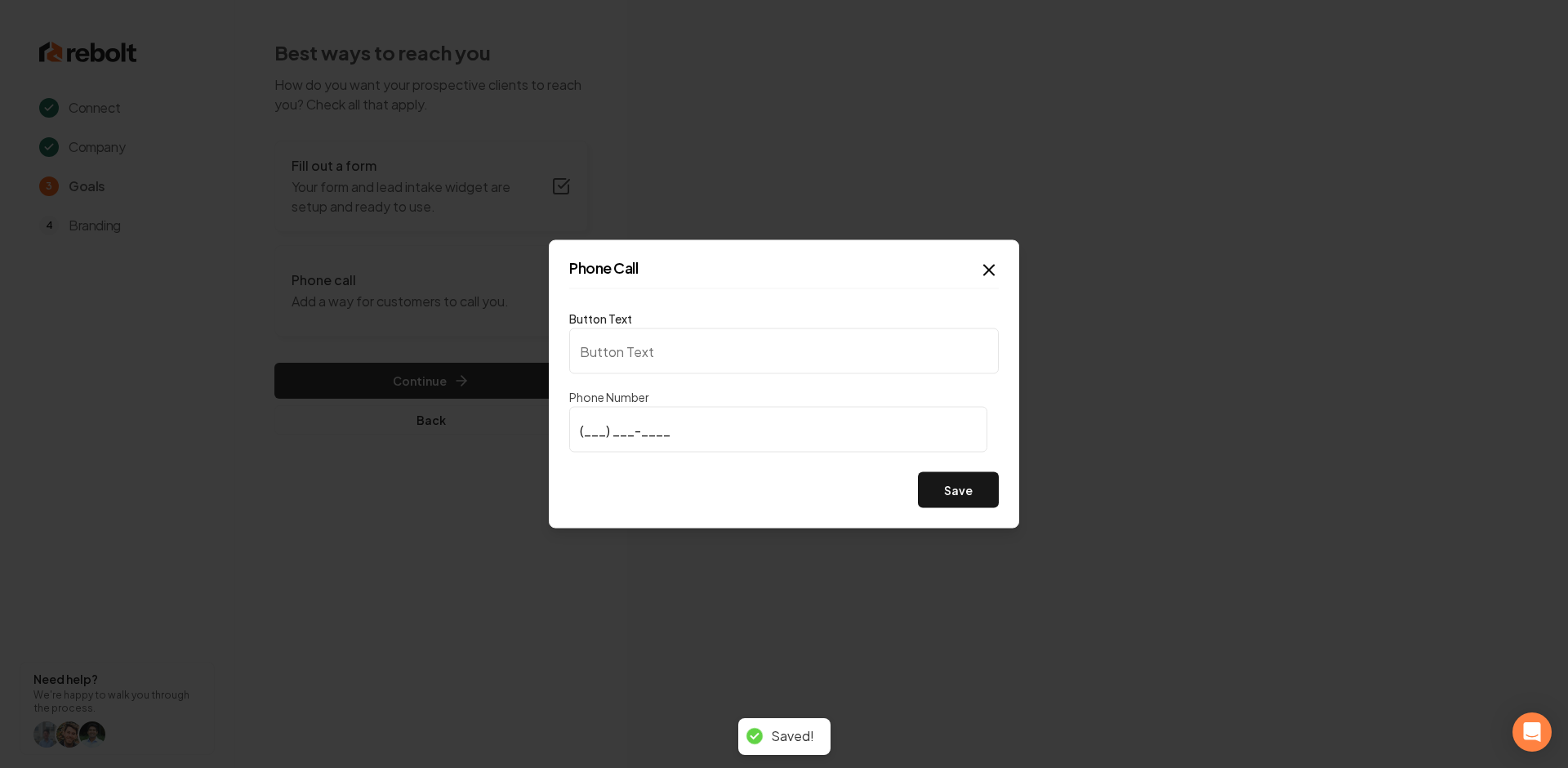
type input "Call us"
type input "[PHONE_NUMBER]"
click at [961, 483] on button "Save" at bounding box center [958, 491] width 81 height 36
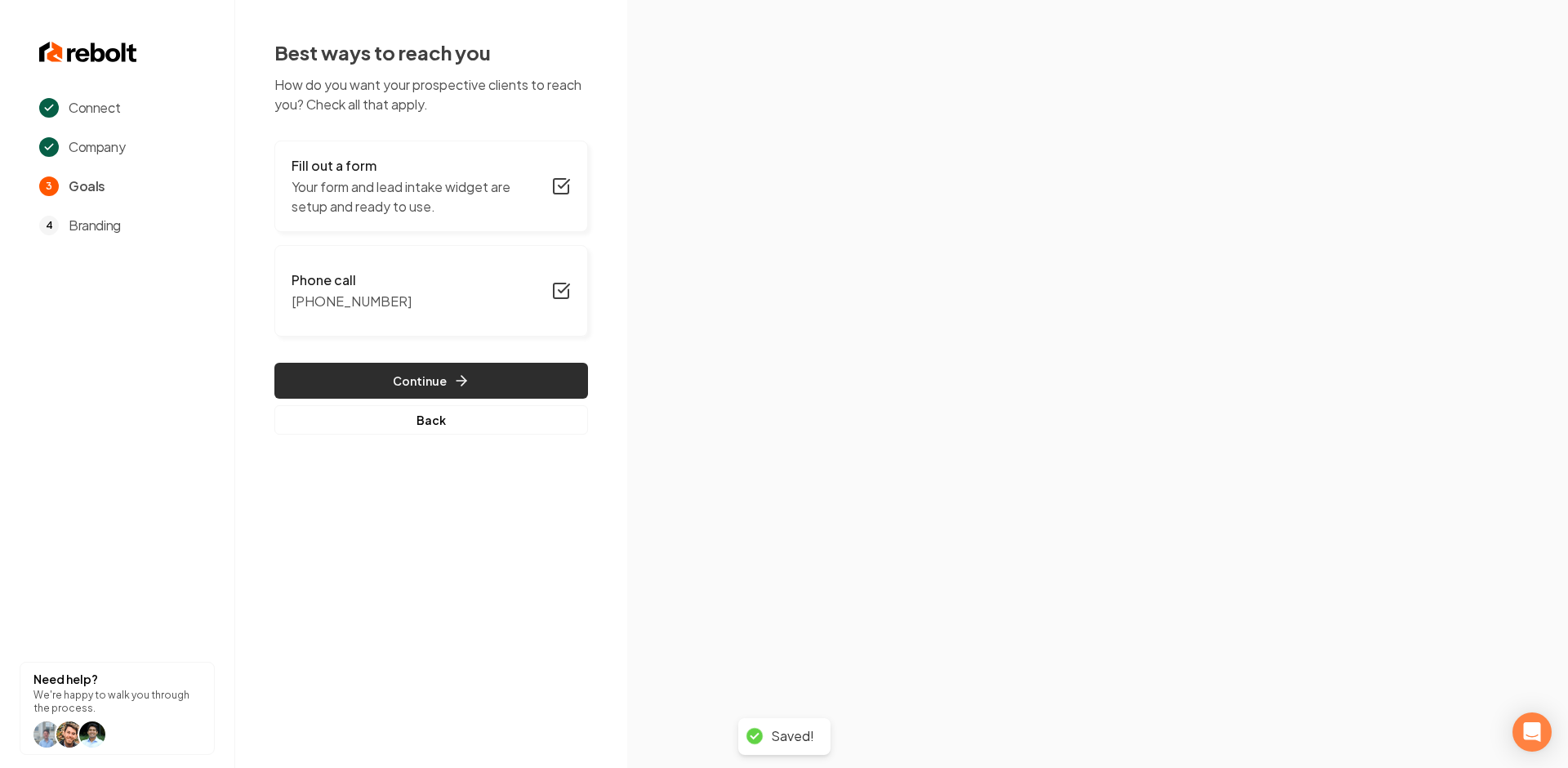
click at [530, 374] on button "Continue" at bounding box center [431, 381] width 313 height 36
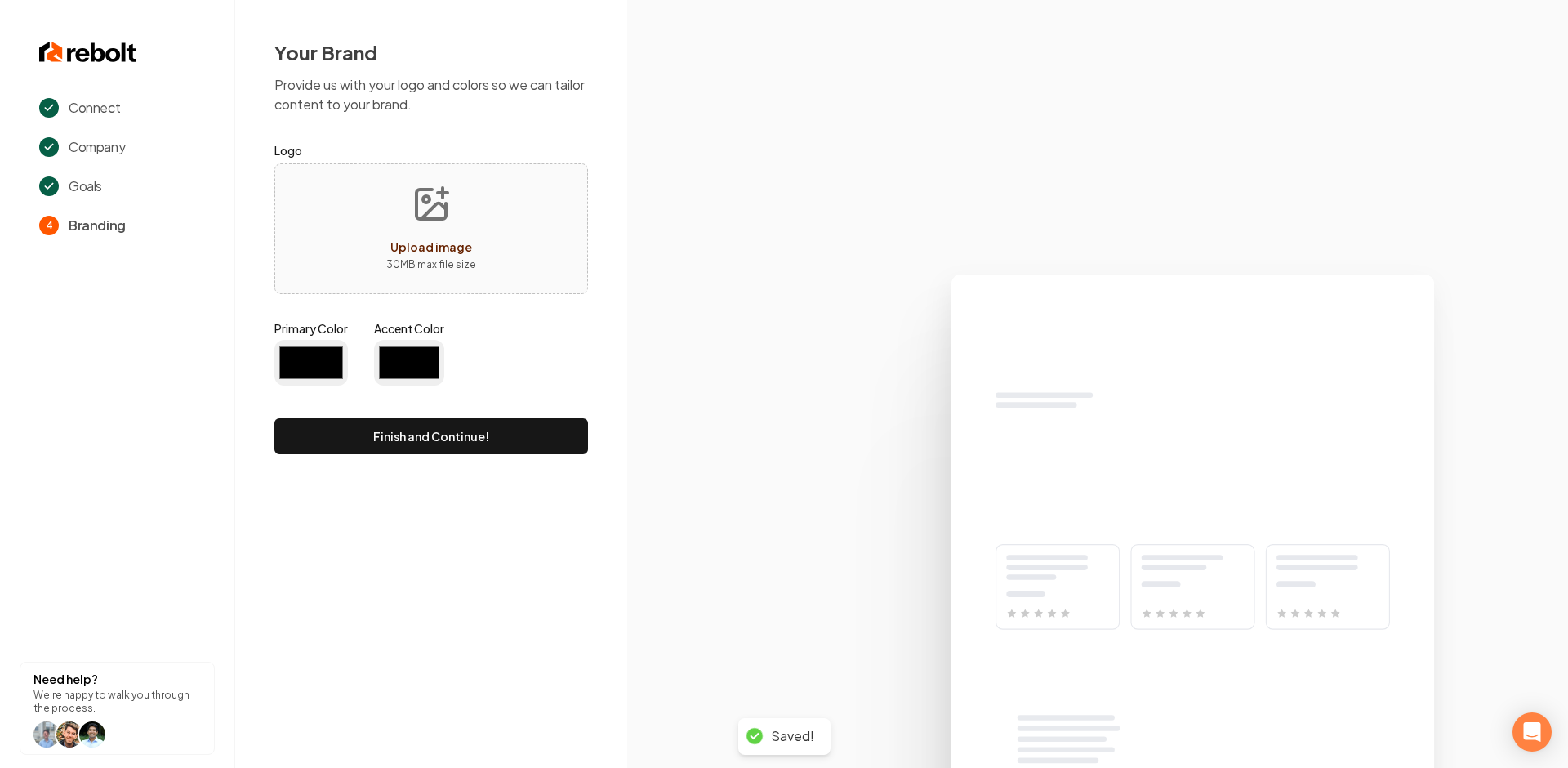
type input "#194d33"
type input "#70be00"
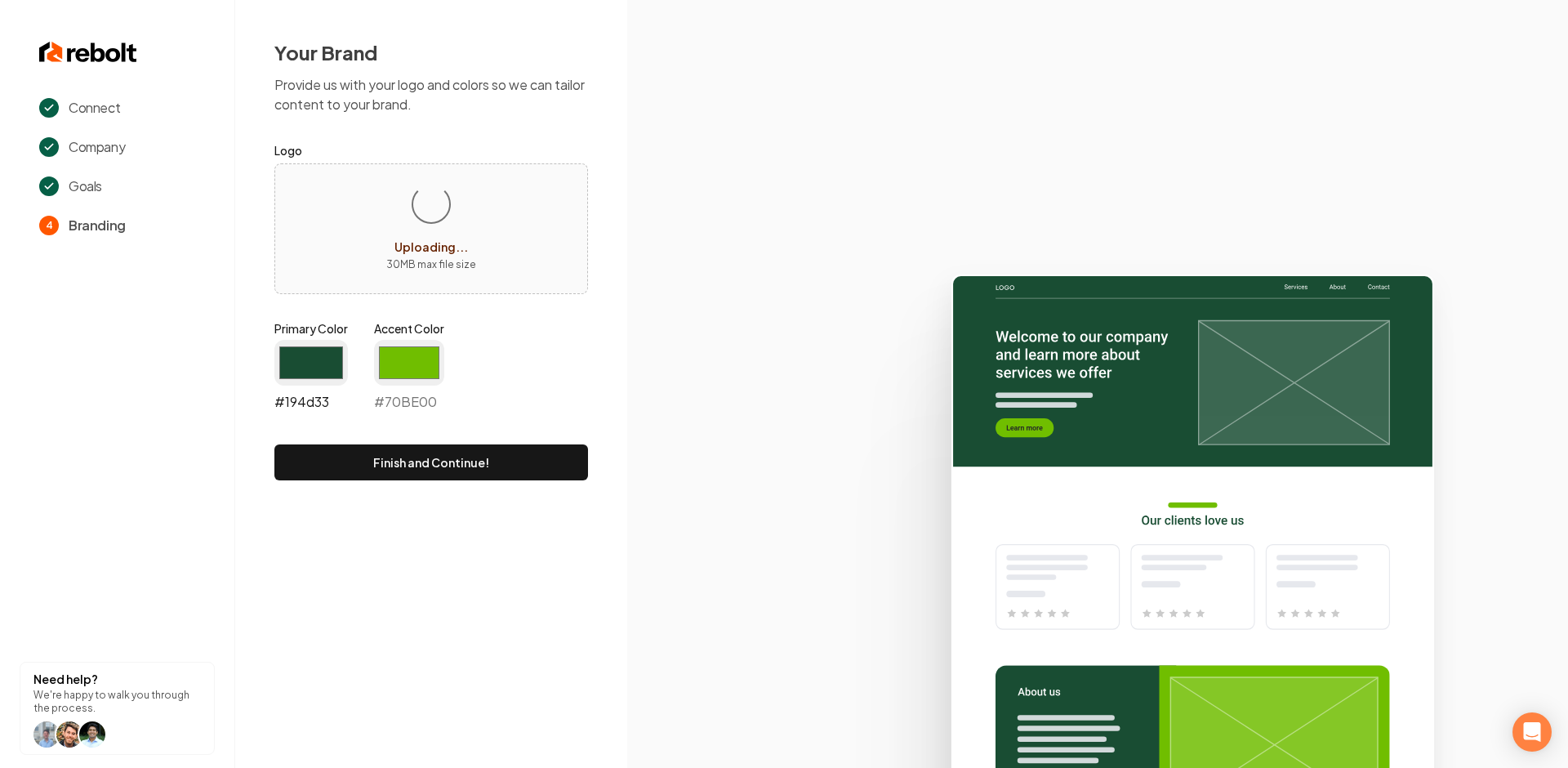
click at [309, 366] on input "#194d33" at bounding box center [311, 363] width 73 height 46
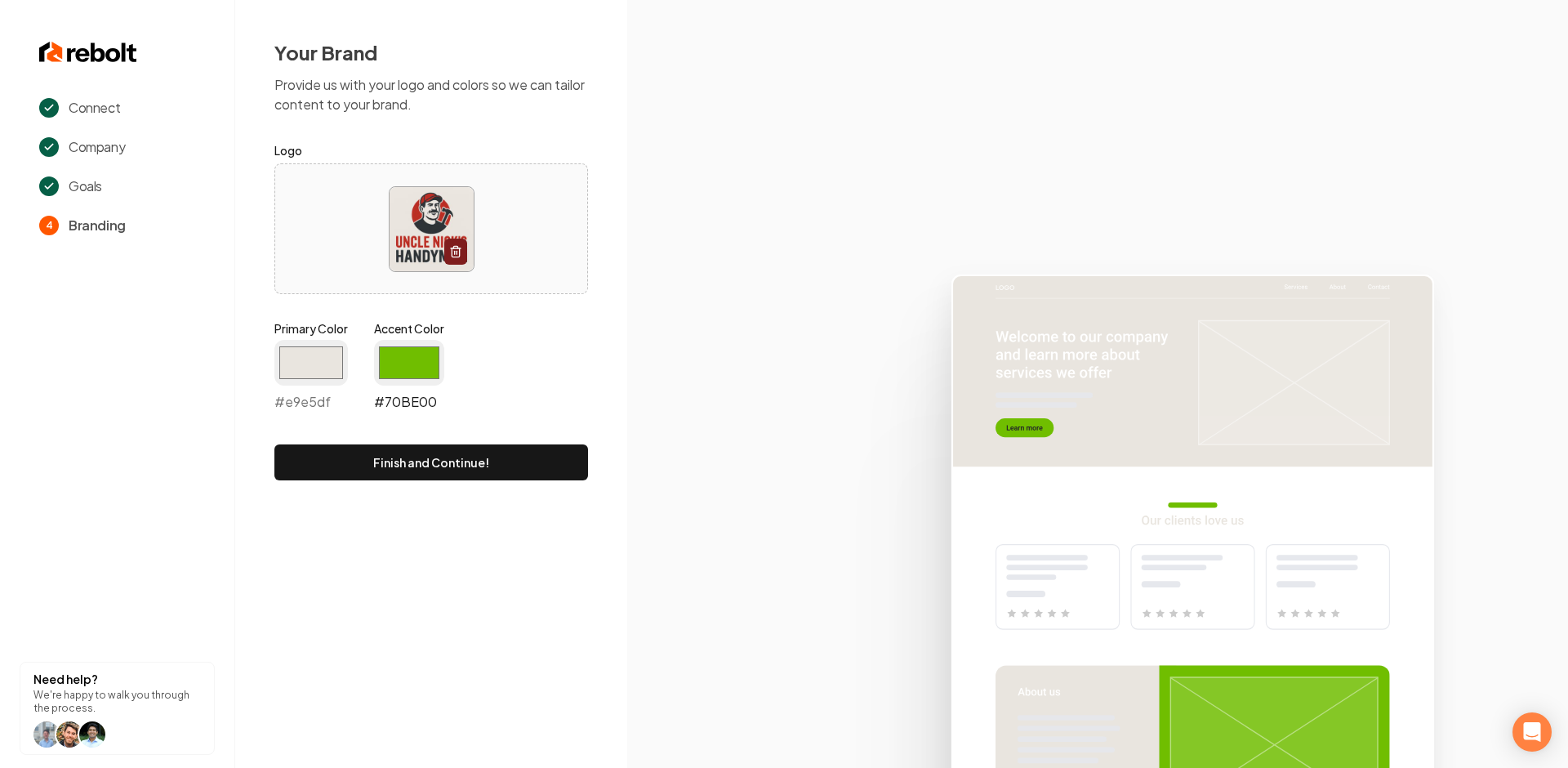
type input "#e9e5df"
click at [400, 358] on input "#70be00" at bounding box center [410, 363] width 70 height 46
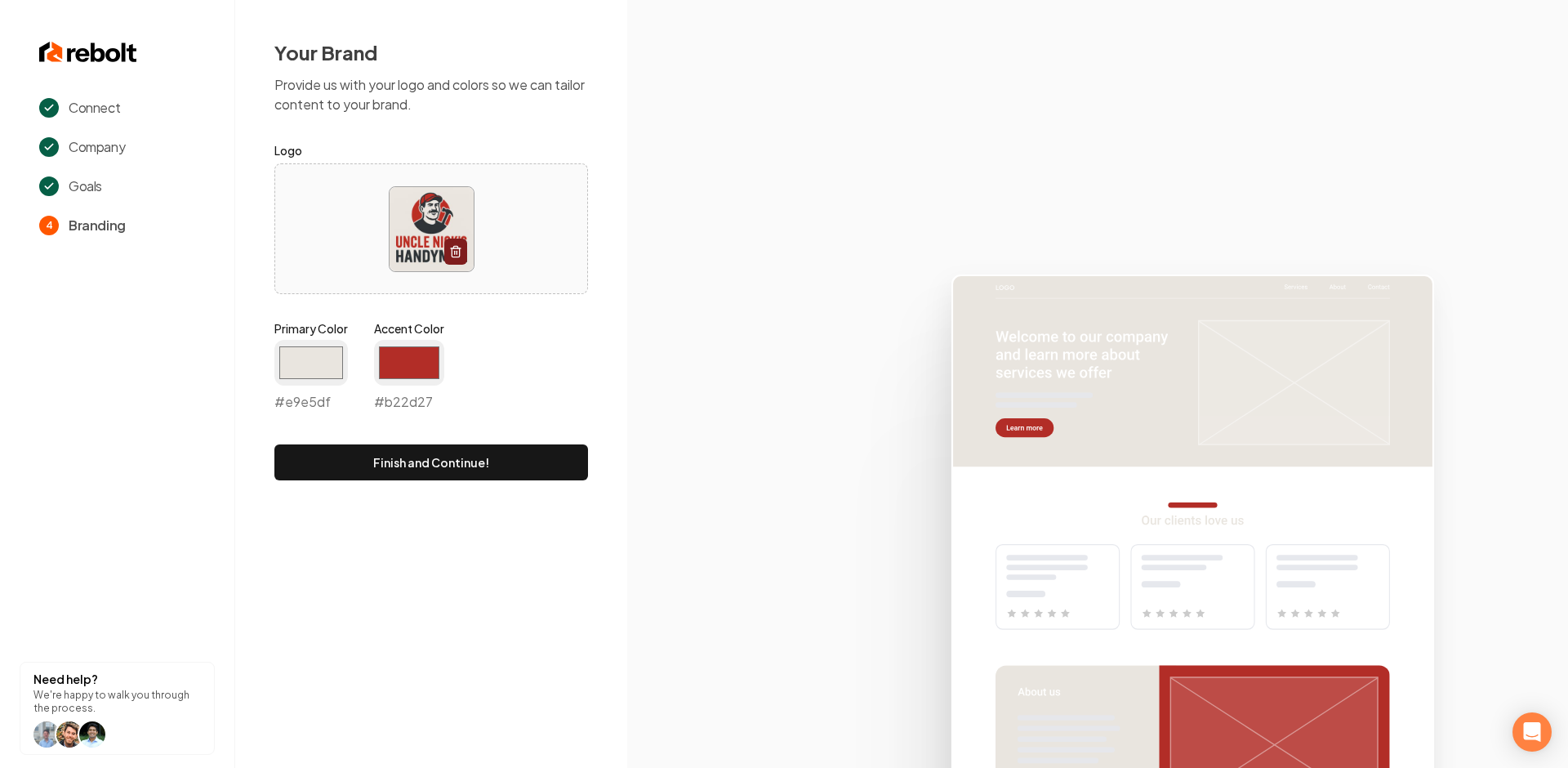
type input "#b22d27"
click at [506, 343] on div "Primary Color #e9e5df #e9e5df Accent Color #b22d27 #b22d27" at bounding box center [431, 369] width 313 height 98
click at [403, 452] on button "Finish and Continue!" at bounding box center [431, 462] width 313 height 36
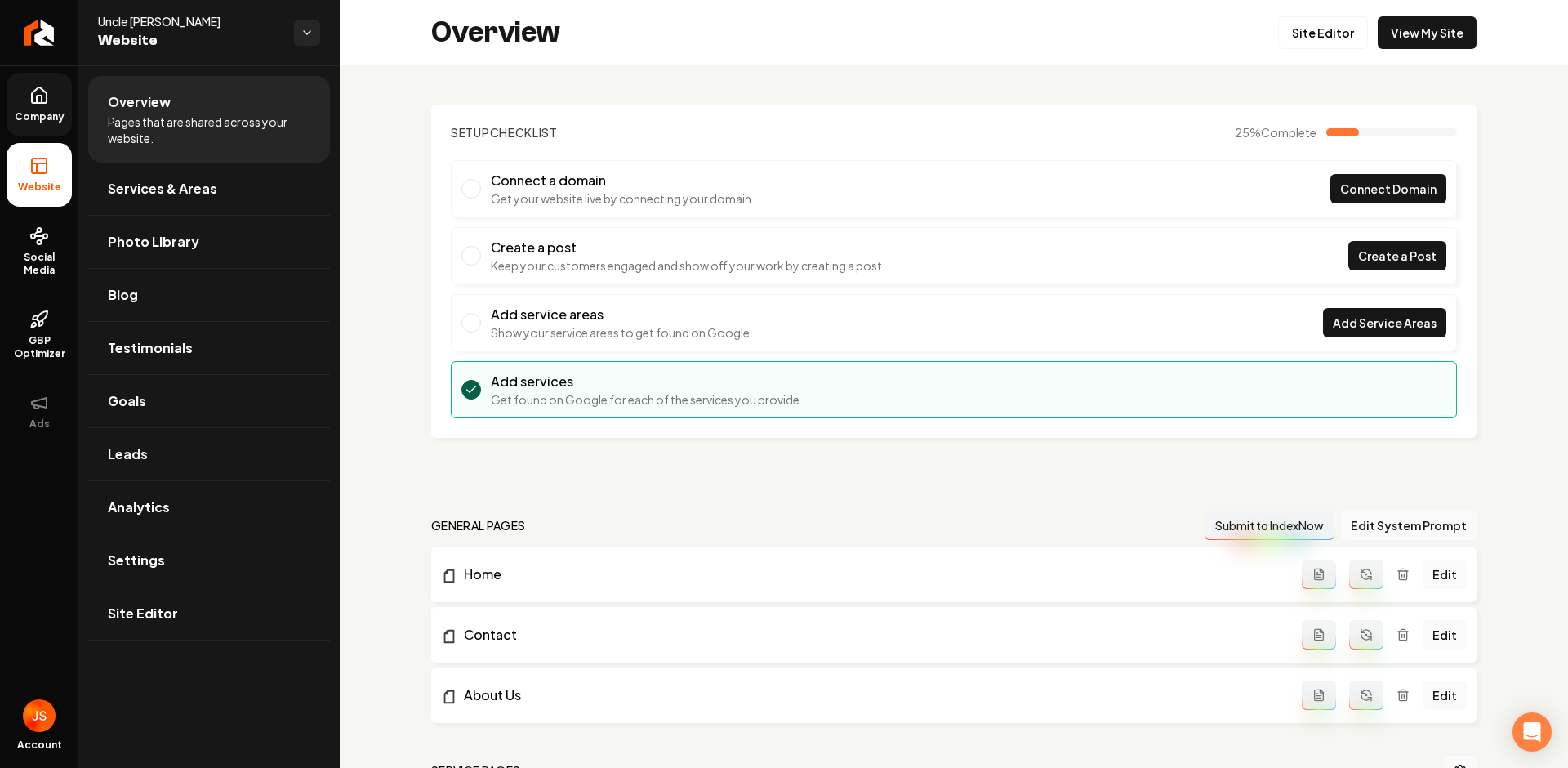
click at [45, 106] on link "Company" at bounding box center [39, 104] width 66 height 64
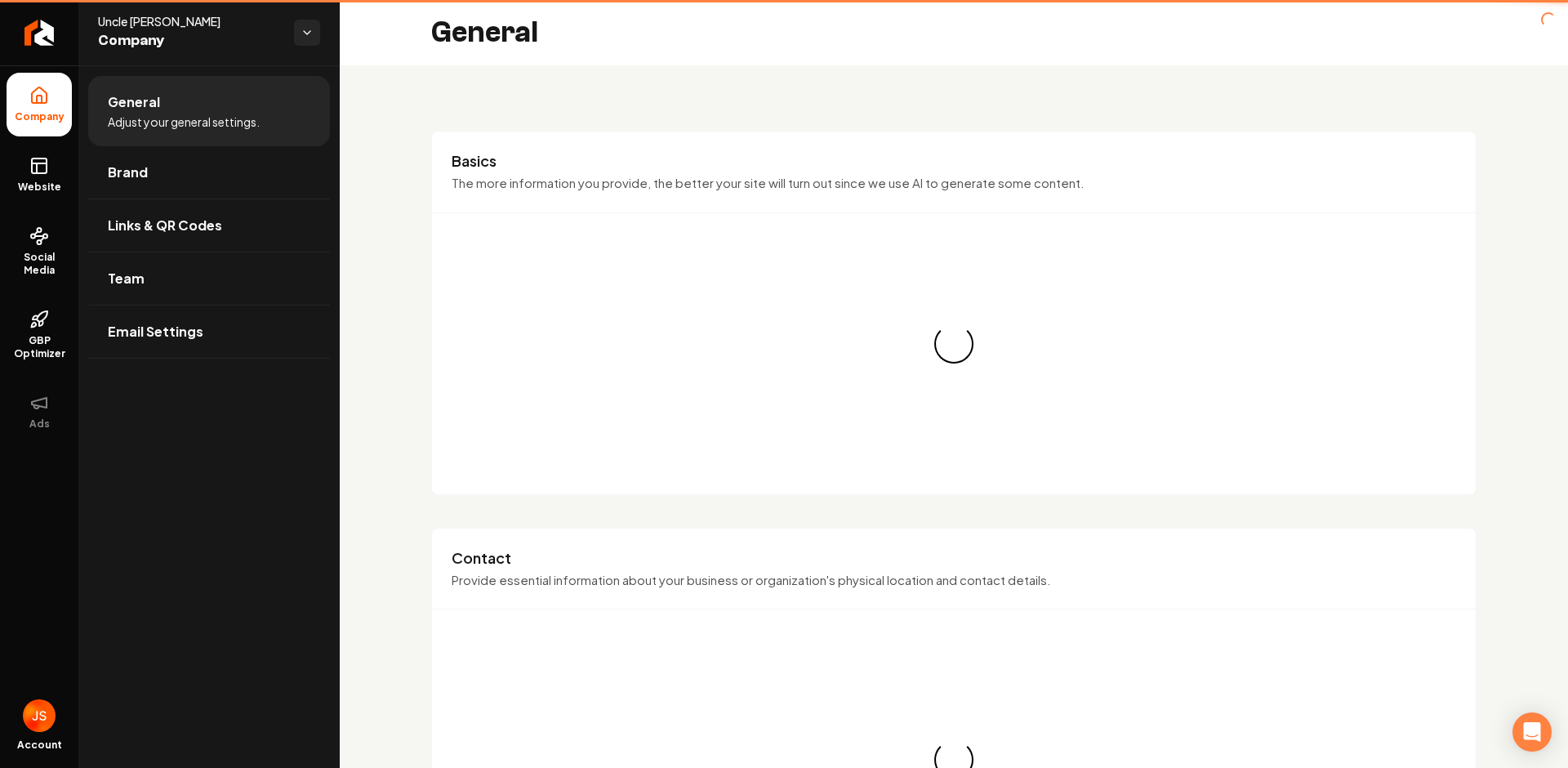
click at [35, 132] on li "Company" at bounding box center [39, 104] width 66 height 64
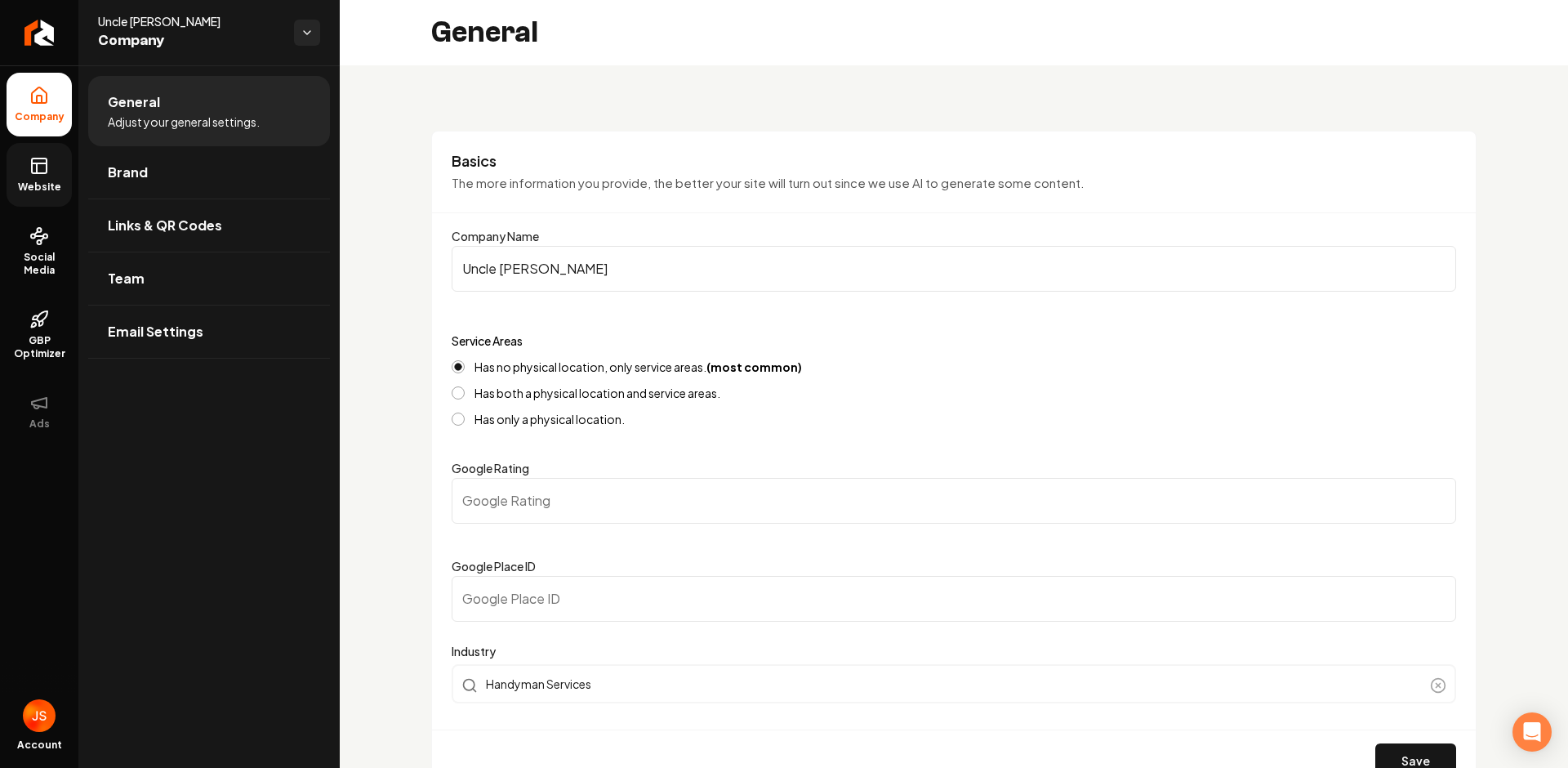
click at [37, 174] on icon at bounding box center [39, 166] width 20 height 20
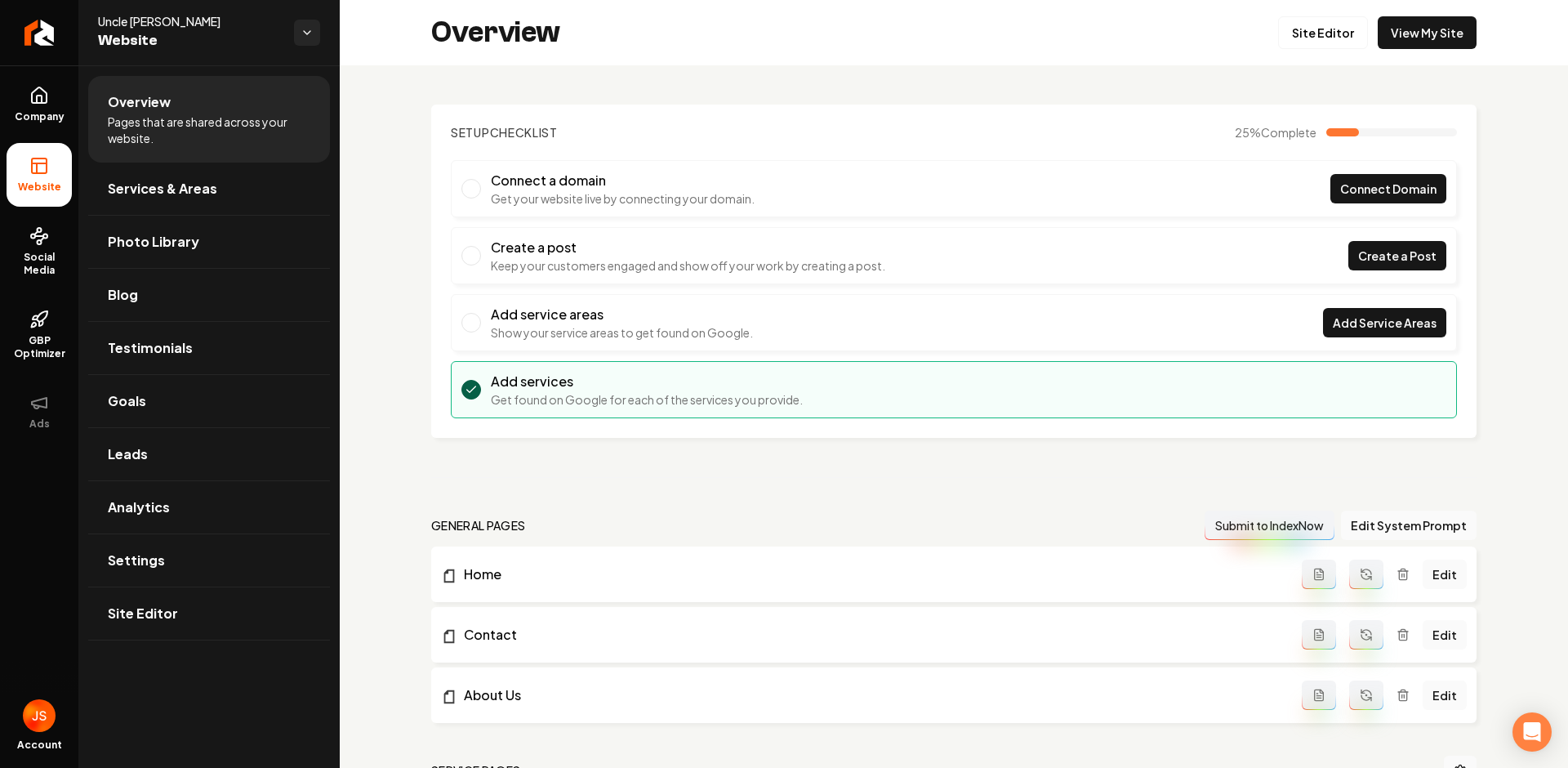
click at [1471, 11] on div "Overview Site Editor View My Site" at bounding box center [955, 32] width 1229 height 66
click at [1446, 29] on link "View My Site" at bounding box center [1428, 32] width 99 height 32
click at [20, 130] on link "Company" at bounding box center [39, 104] width 66 height 64
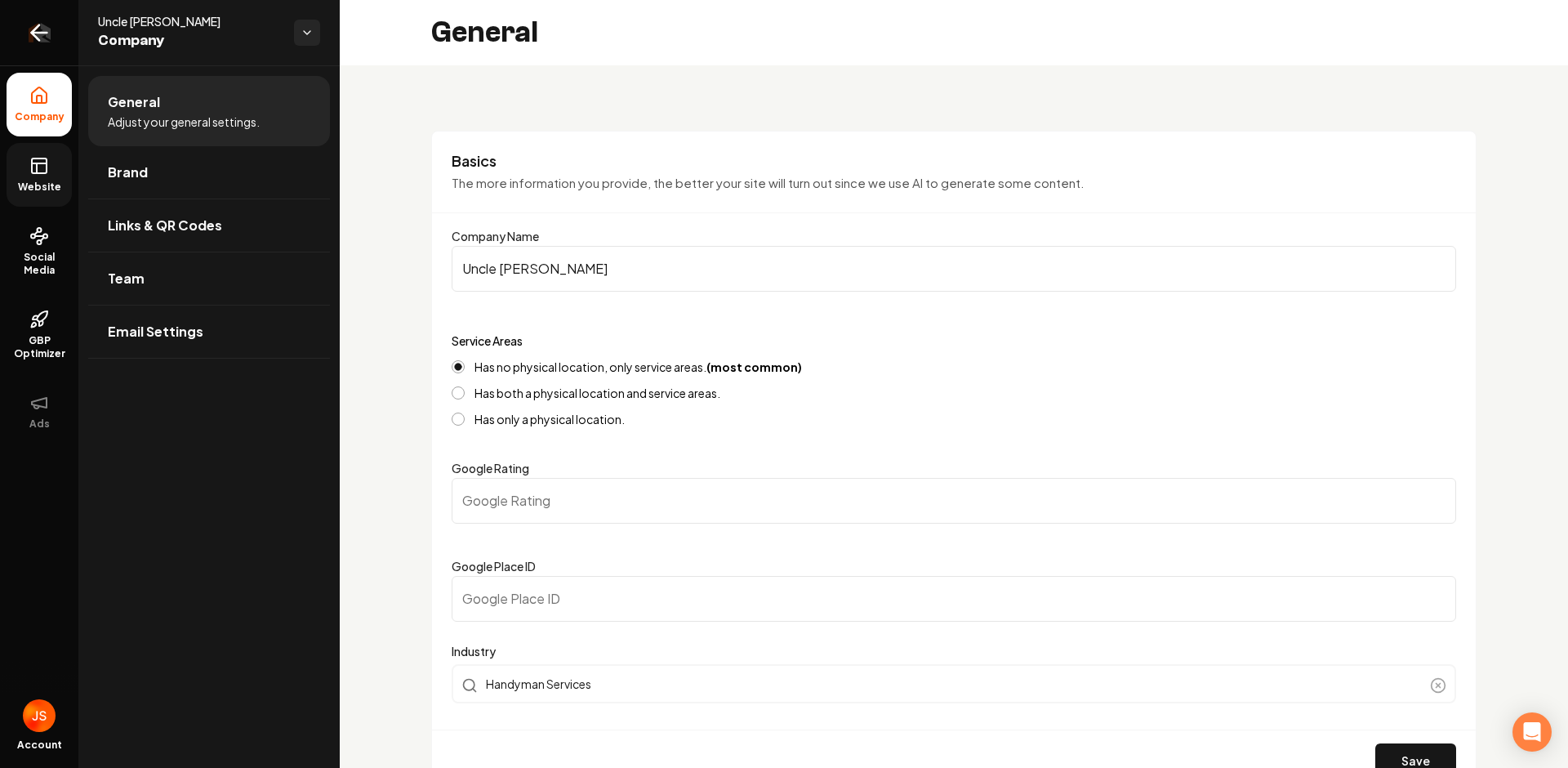
click at [28, 33] on icon "Return to dashboard" at bounding box center [38, 32] width 26 height 26
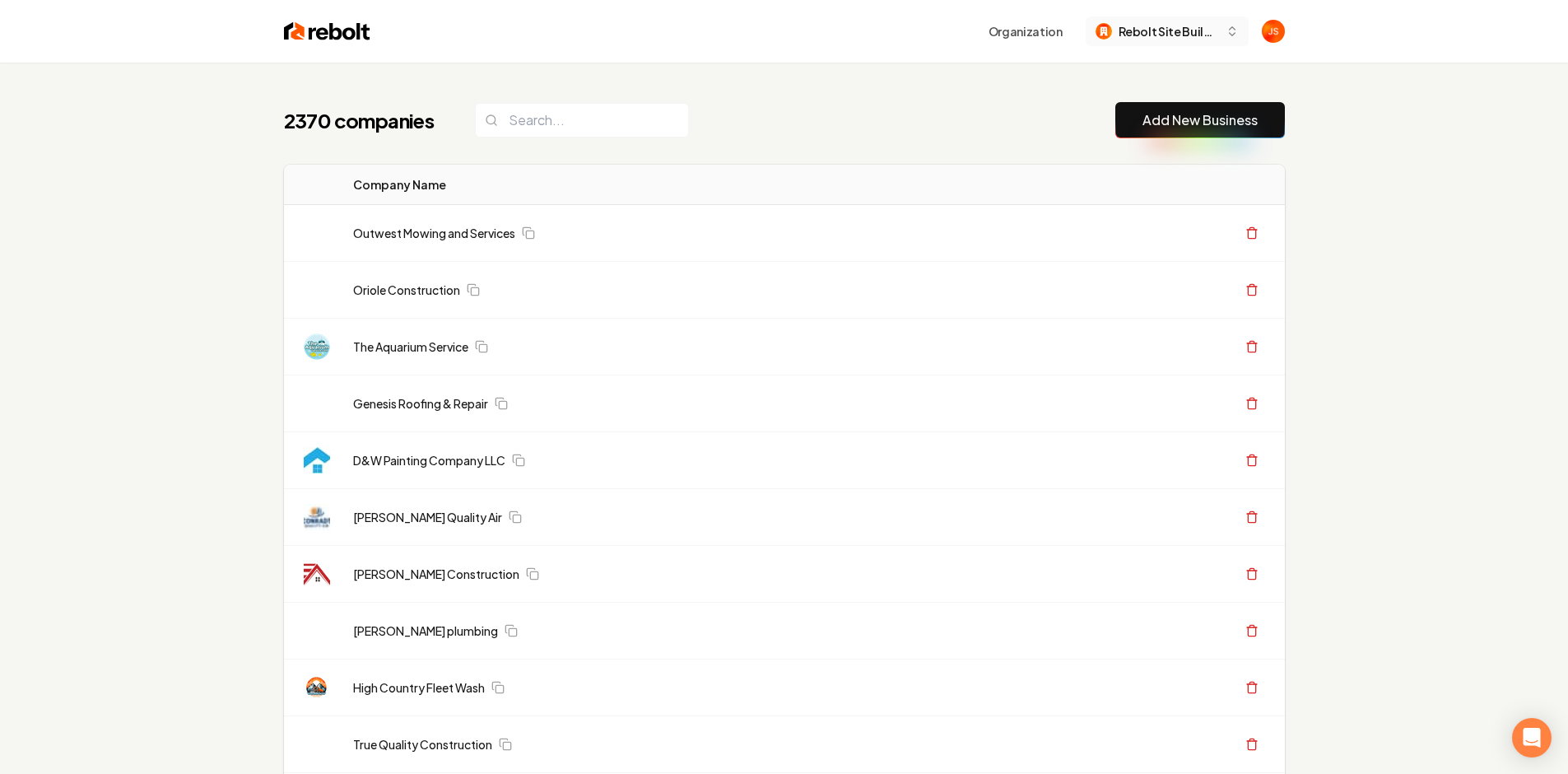
click at [1206, 36] on span "Rebolt Site Builder" at bounding box center [1169, 32] width 101 height 17
click at [1194, 29] on span "Rebolt Site Builder" at bounding box center [1169, 32] width 101 height 17
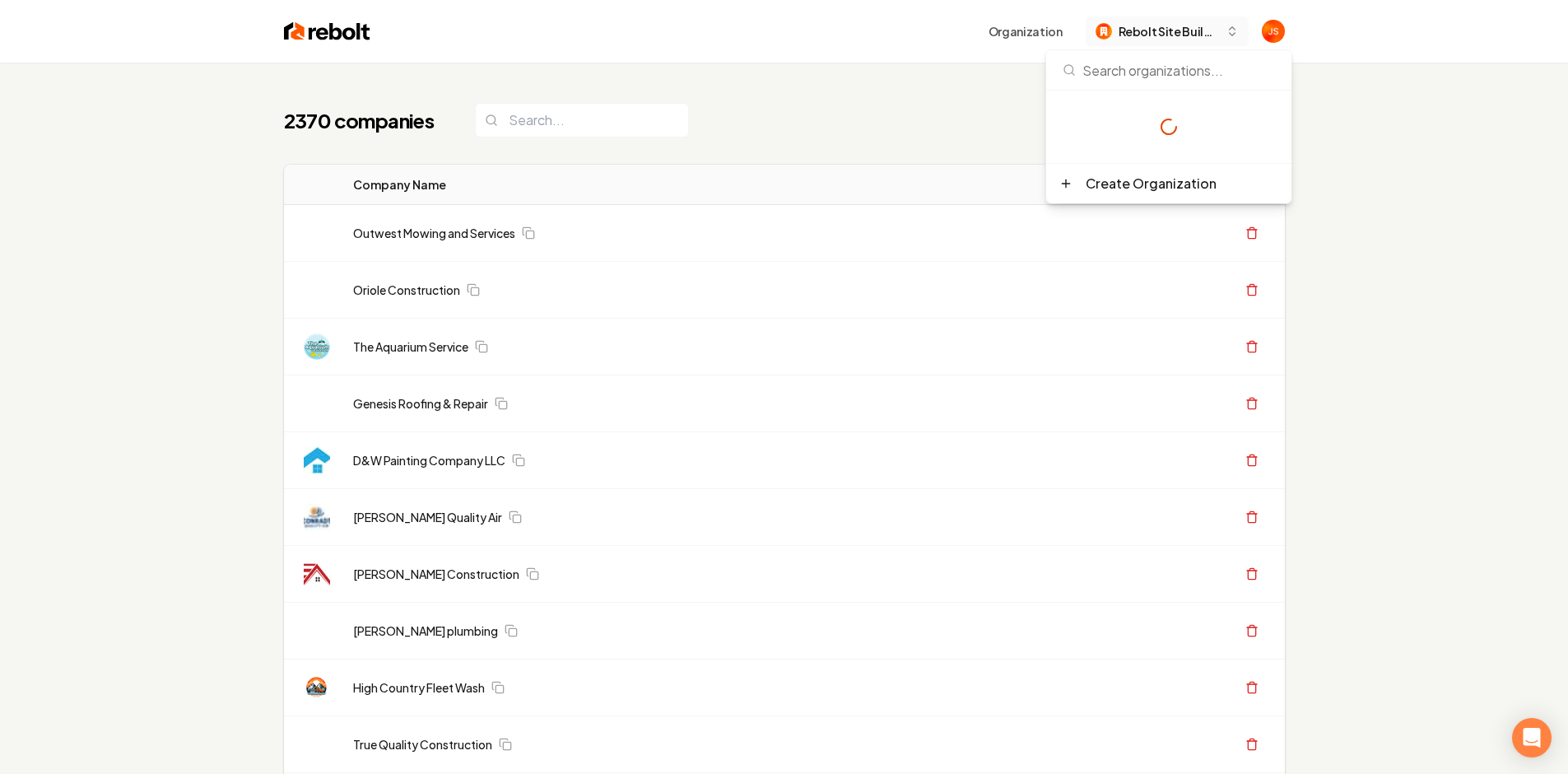
click at [1194, 29] on span "Rebolt Site Builder" at bounding box center [1169, 32] width 101 height 17
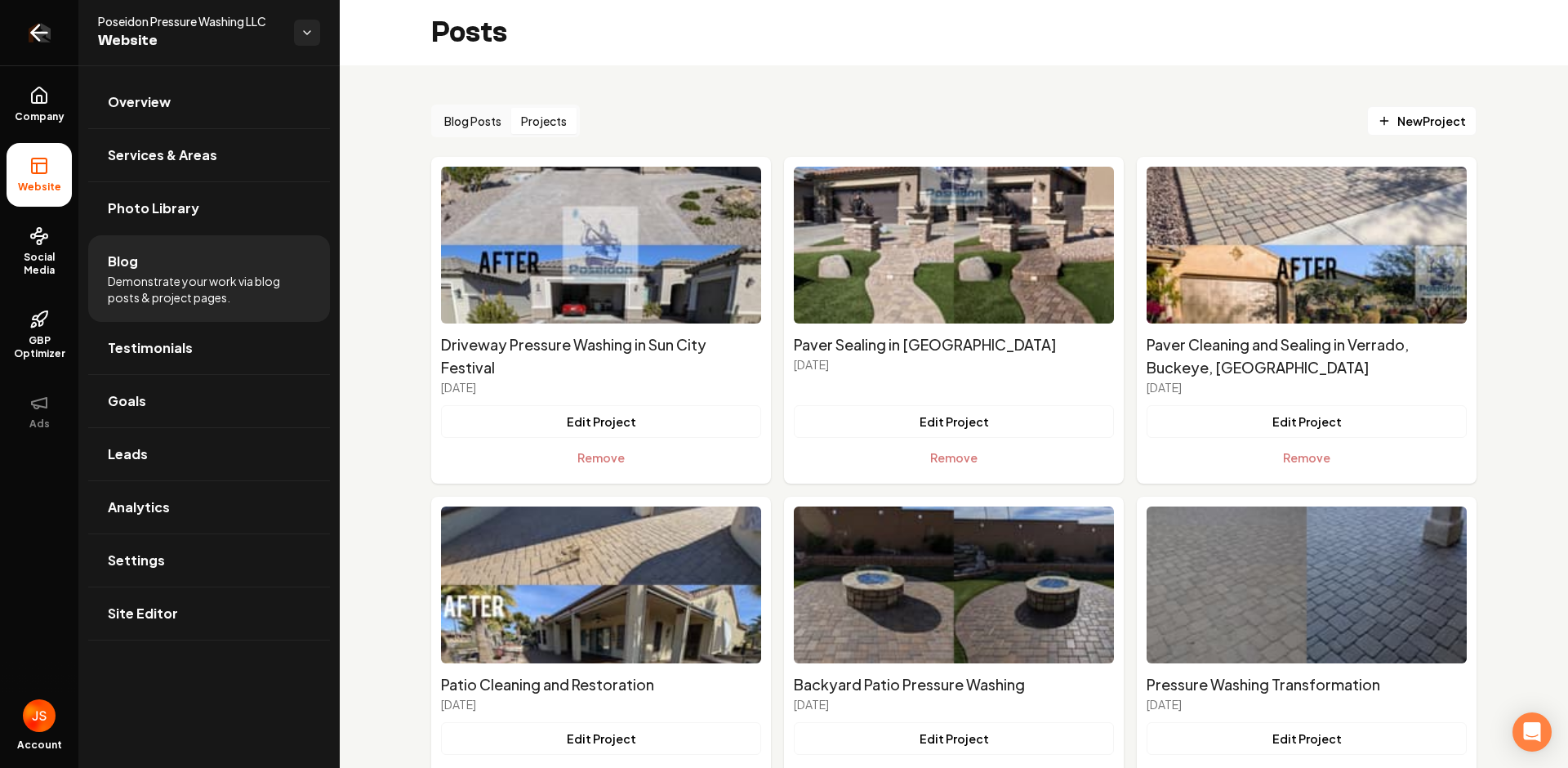
click at [43, 32] on icon "Return to dashboard" at bounding box center [39, 32] width 15 height 0
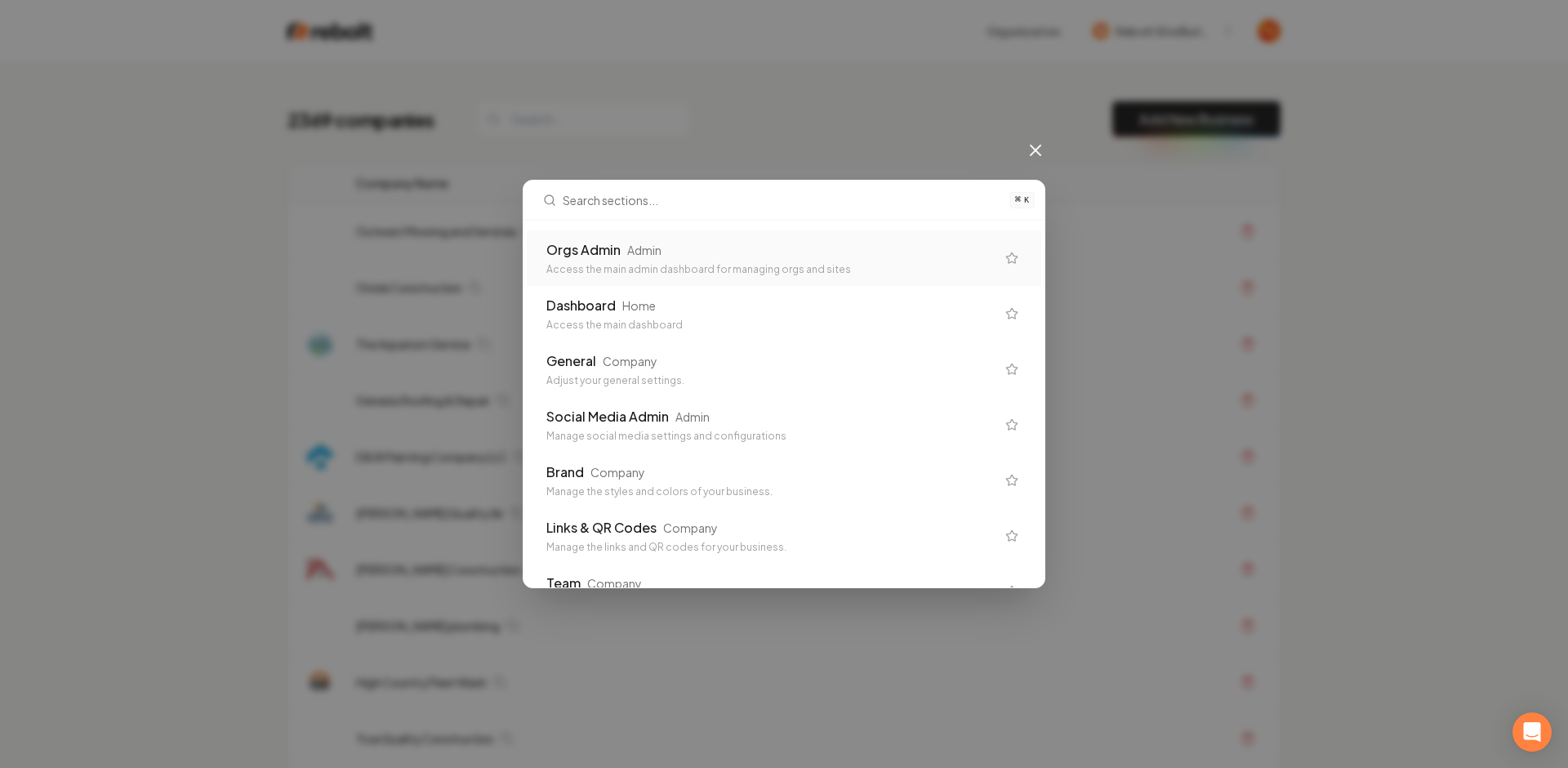
click at [783, 241] on div "Orgs Admin Admin" at bounding box center [772, 250] width 450 height 20
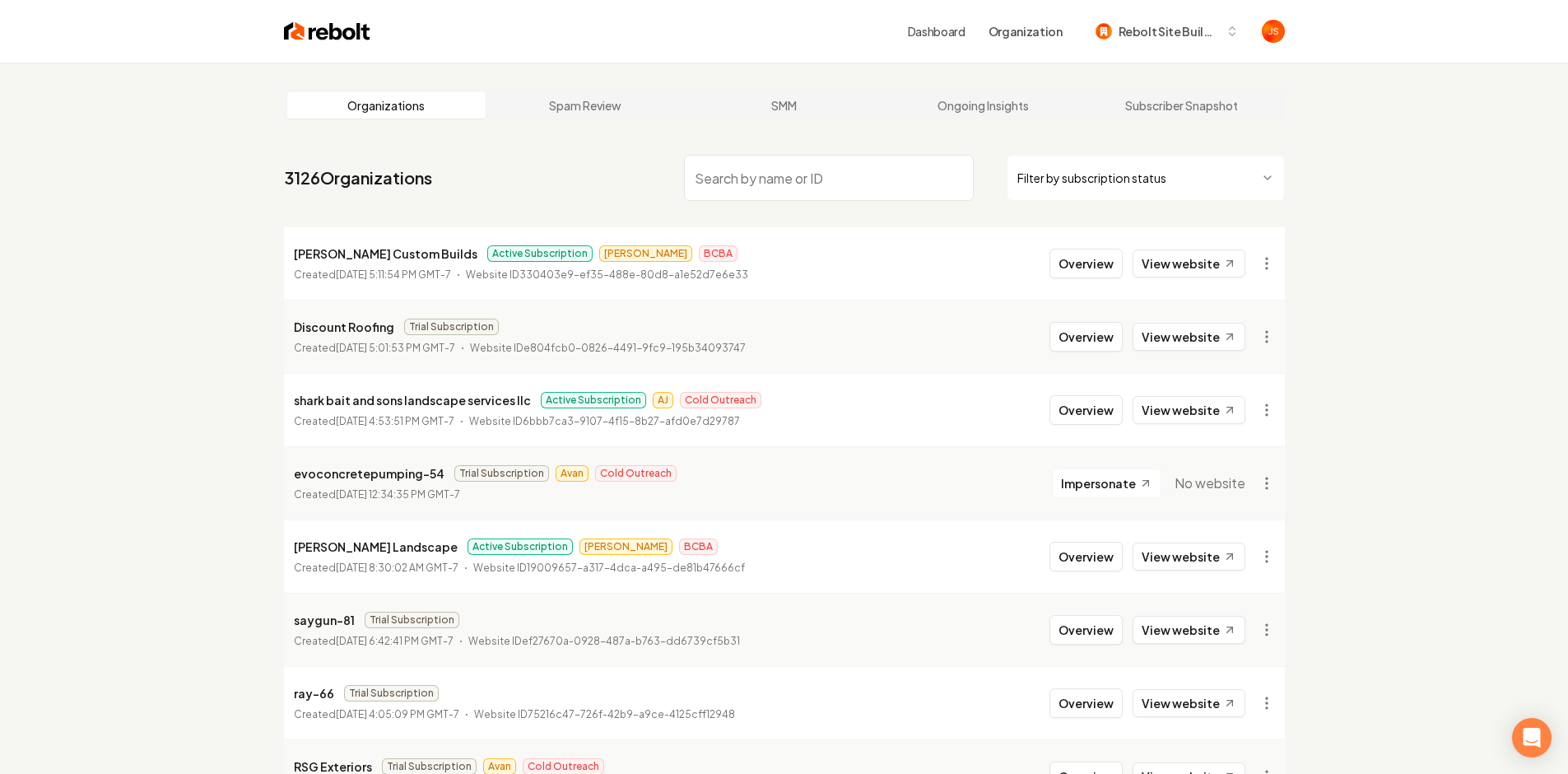
click at [1095, 174] on html "Dashboard Organization Rebolt Site Builder Organizations Spam Review SMM Ongoin…" at bounding box center [784, 387] width 1568 height 774
click at [991, 157] on html "Dashboard Organization Rebolt Site Builder Organizations Spam Review SMM Ongoin…" at bounding box center [784, 387] width 1568 height 774
click at [1066, 249] on button "Overview" at bounding box center [1086, 263] width 73 height 30
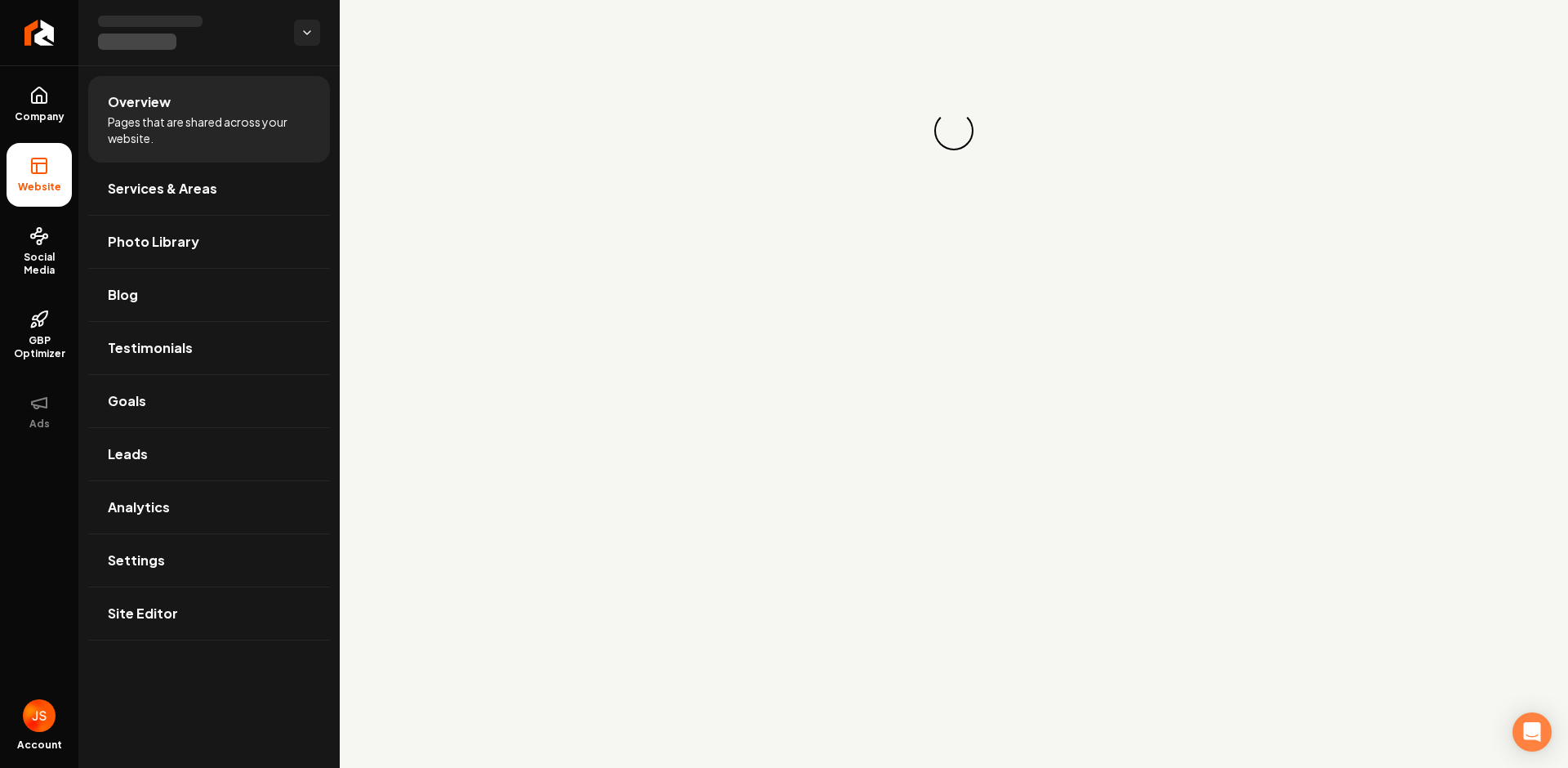
click at [1063, 262] on main "Loading... Loading..." at bounding box center [955, 384] width 1229 height 768
click at [20, 23] on link "Return to dashboard" at bounding box center [39, 32] width 78 height 66
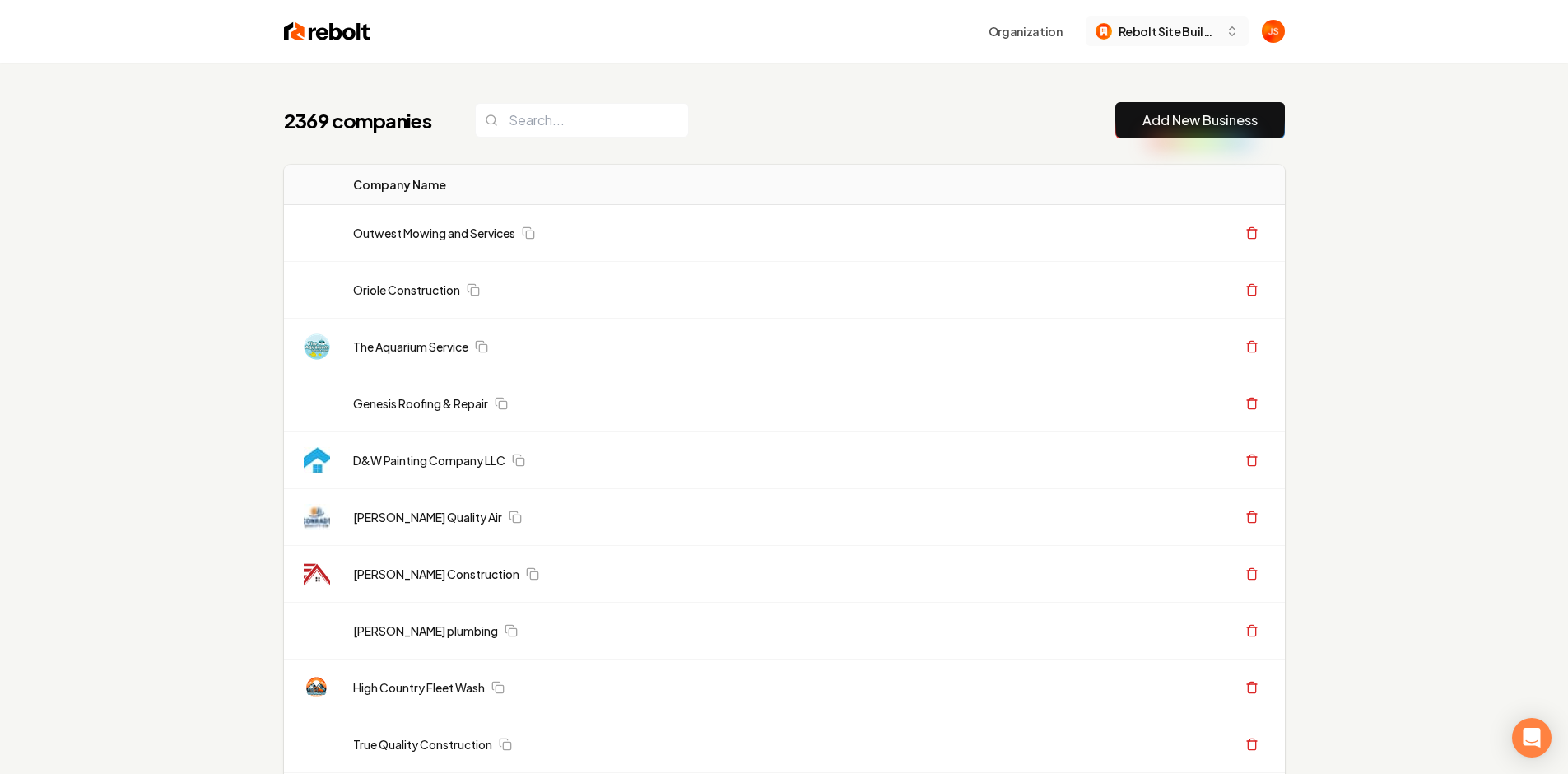
click at [1166, 24] on span "Rebolt Site Builder" at bounding box center [1169, 32] width 101 height 17
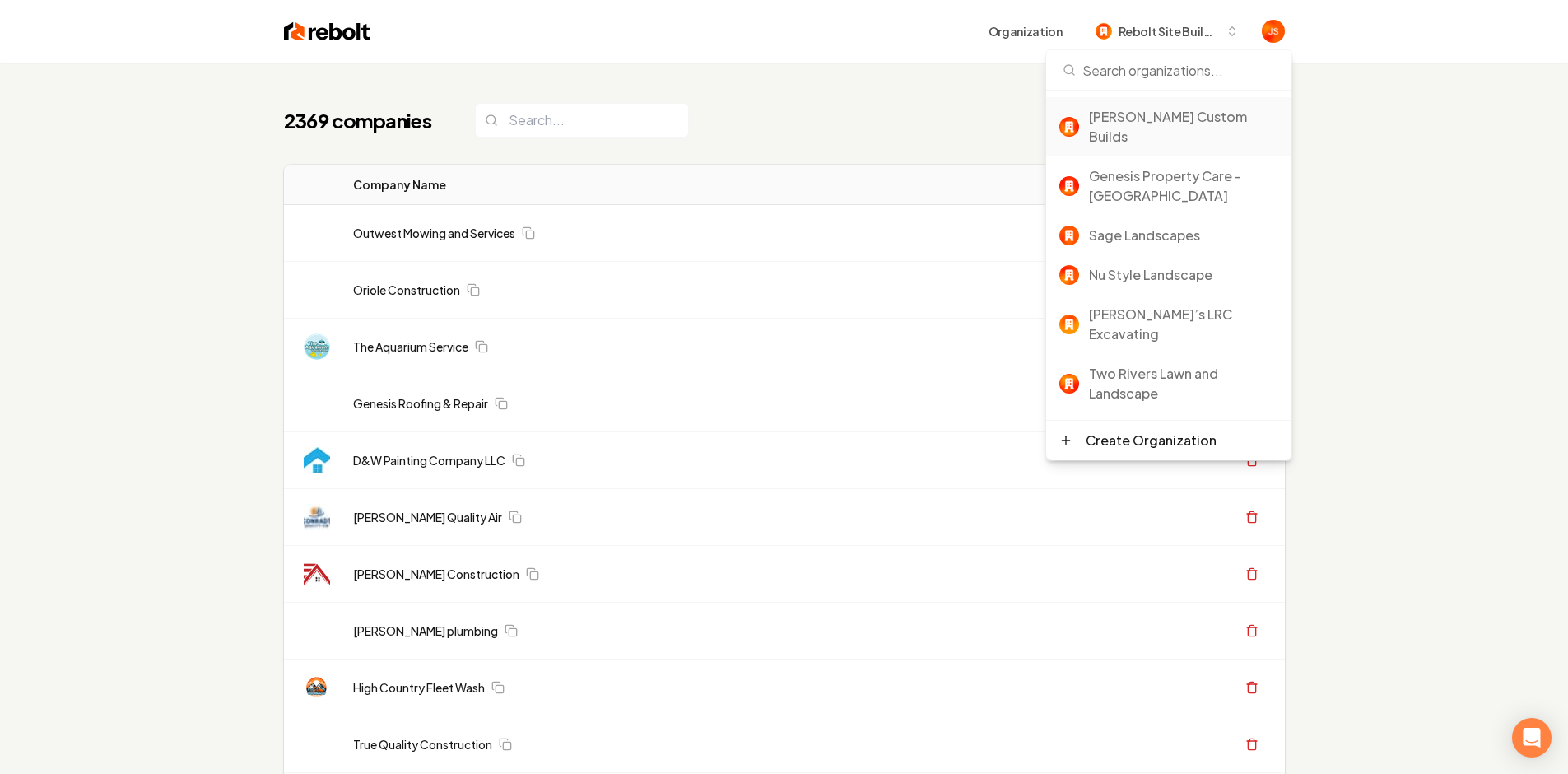
click at [1141, 117] on div "[PERSON_NAME] Custom Builds" at bounding box center [1183, 126] width 189 height 39
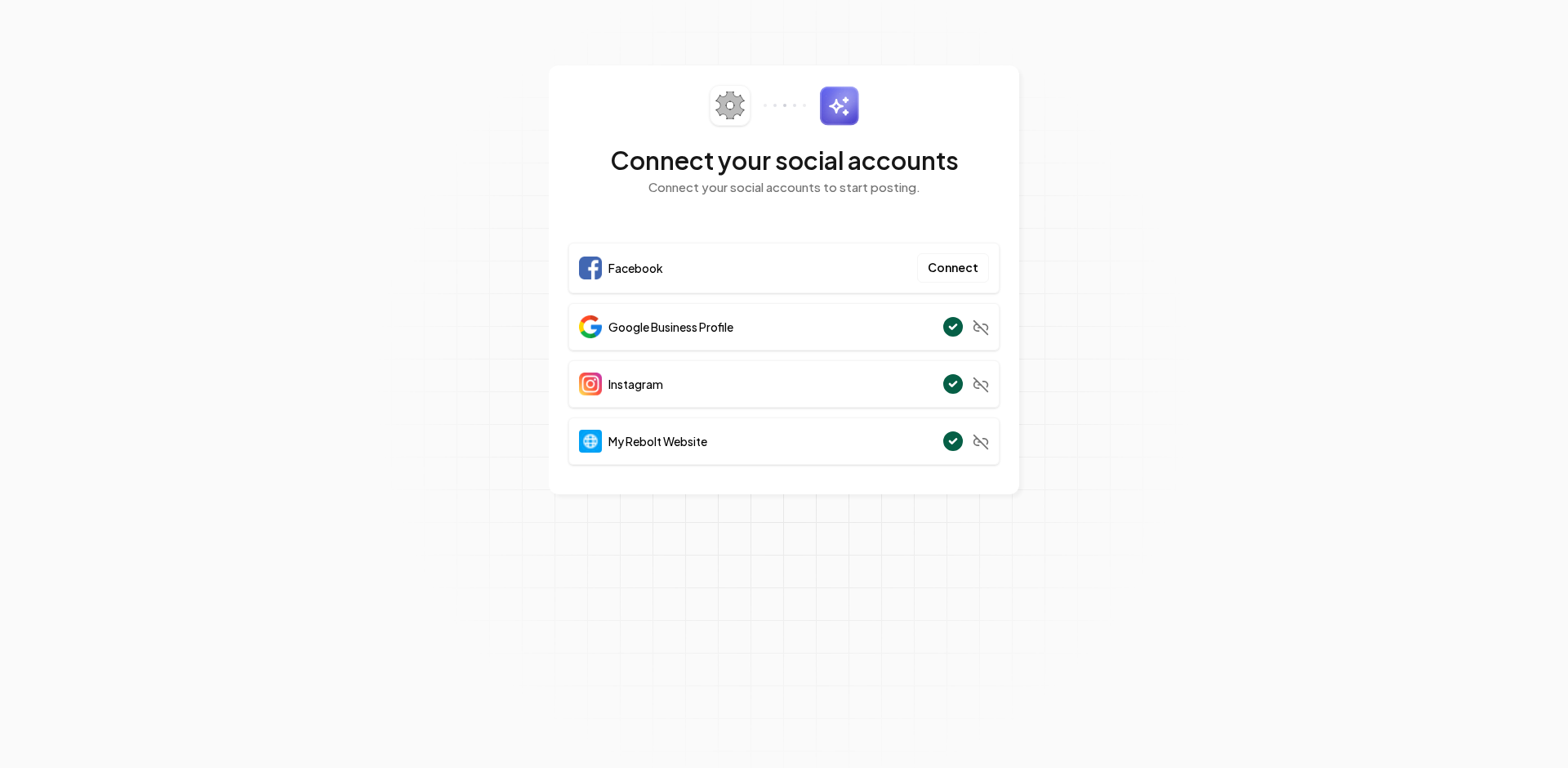
click at [1255, 117] on section "Connect your social accounts Connect your social accounts to start posting. Fac…" at bounding box center [784, 384] width 1568 height 768
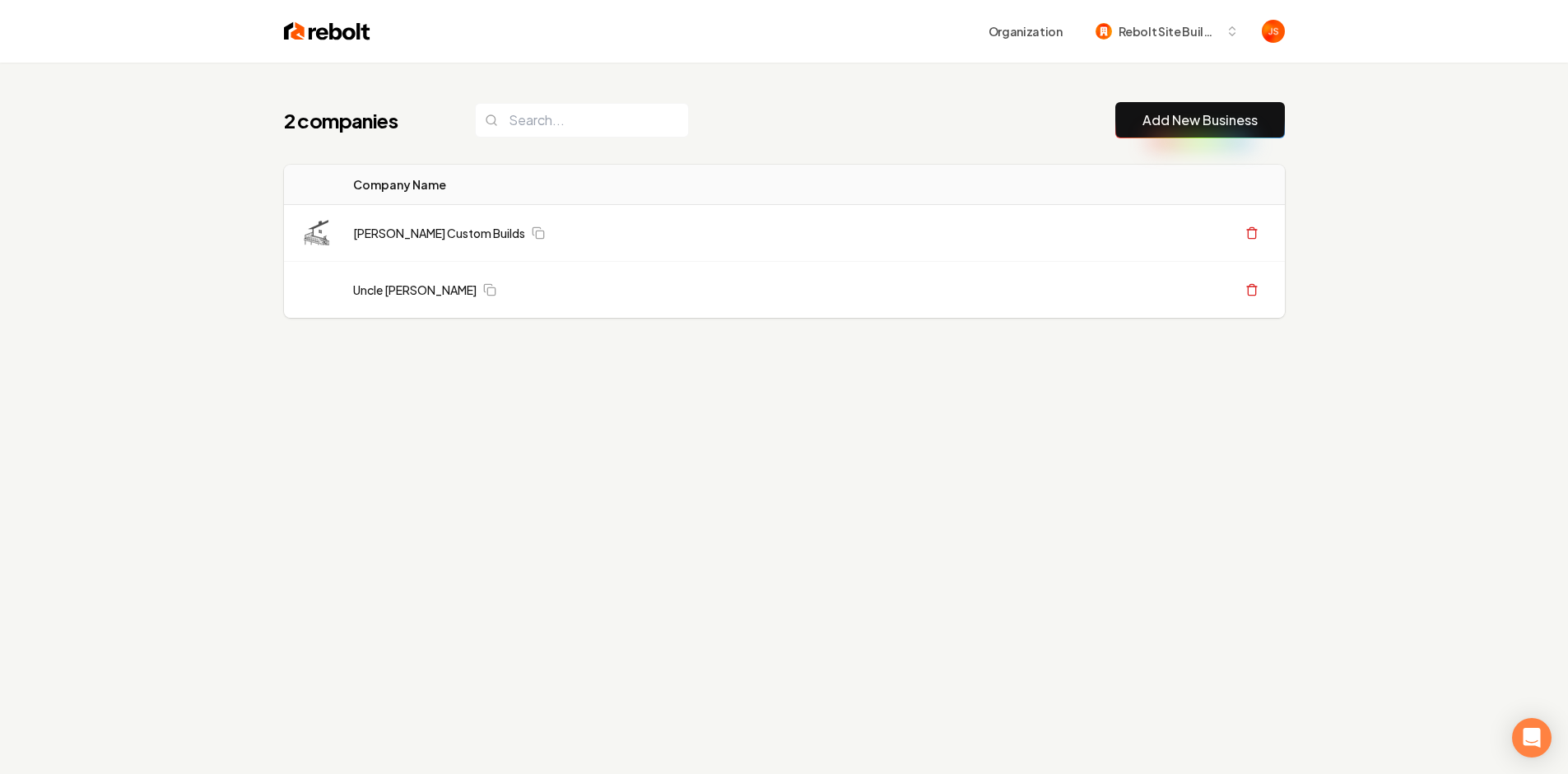
click at [1181, 125] on link "Add New Business" at bounding box center [1200, 120] width 115 height 20
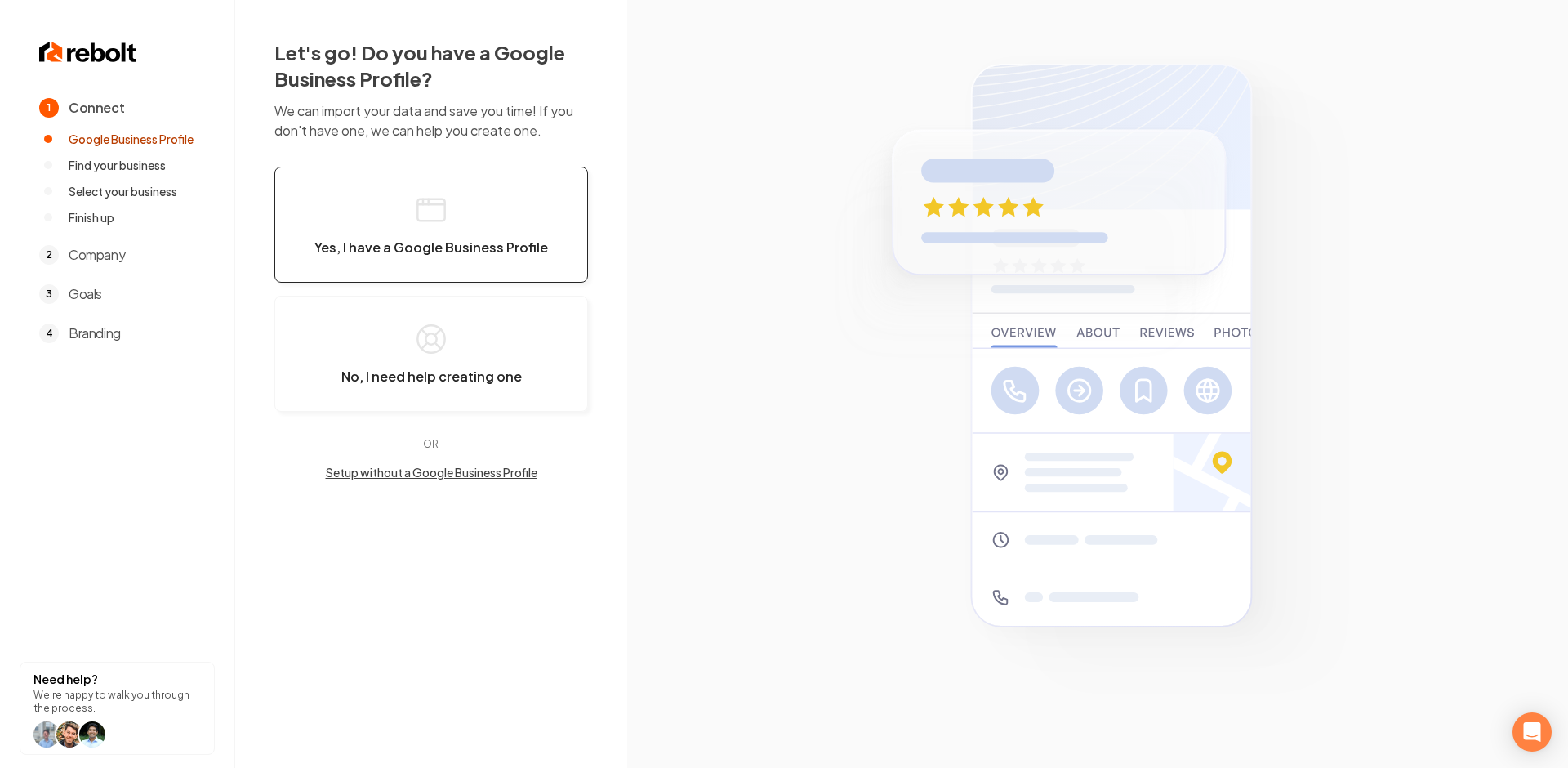
click at [393, 202] on button "Yes, I have a Google Business Profile" at bounding box center [431, 225] width 313 height 116
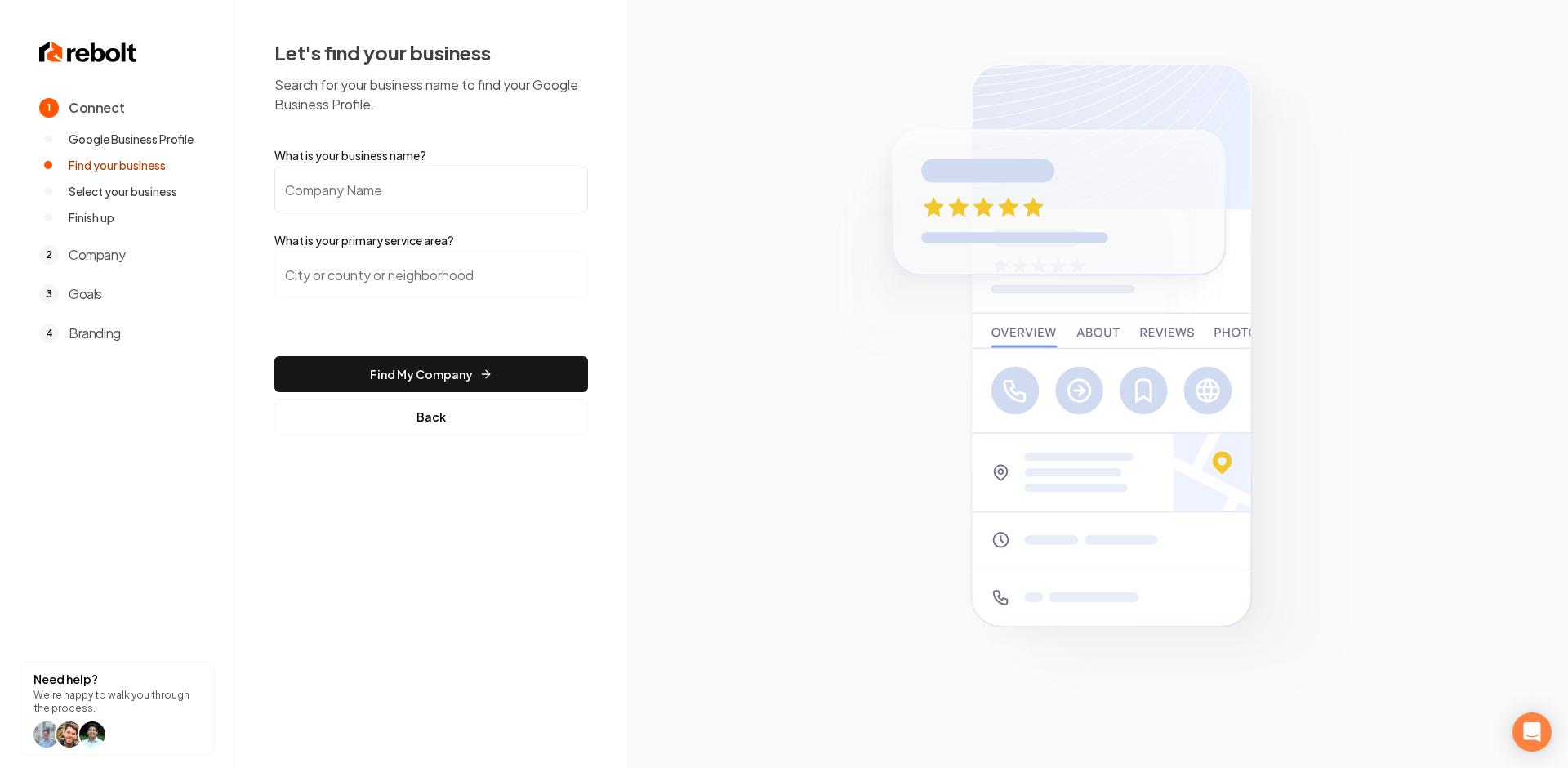
click at [377, 187] on input "What is your business name?" at bounding box center [431, 190] width 313 height 46
paste input "Sparkling Home Cleaner"
type input "Sparkling Home Cleaner"
click at [428, 269] on input "search" at bounding box center [431, 274] width 313 height 46
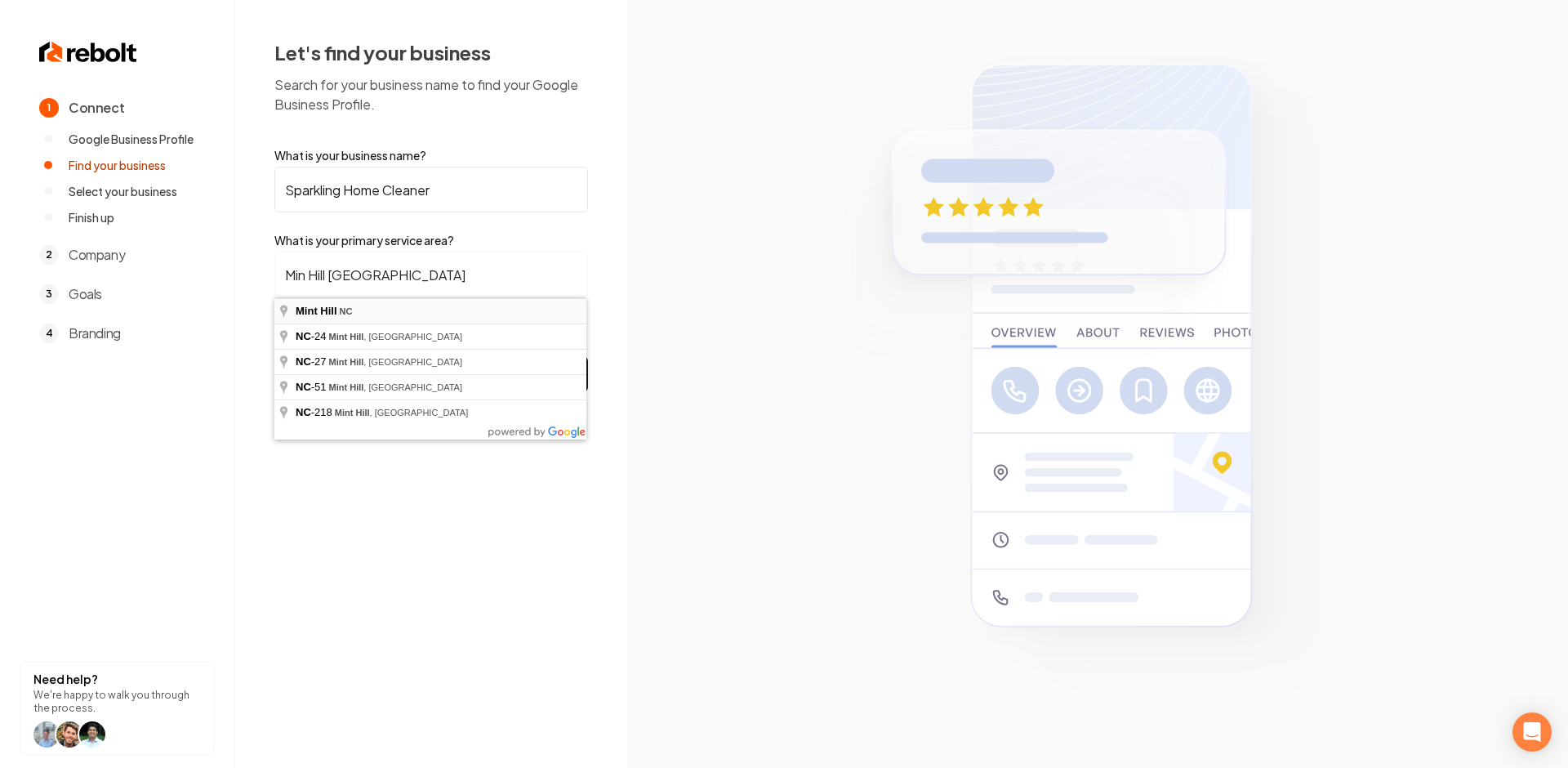
type input "[GEOGRAPHIC_DATA], [GEOGRAPHIC_DATA]"
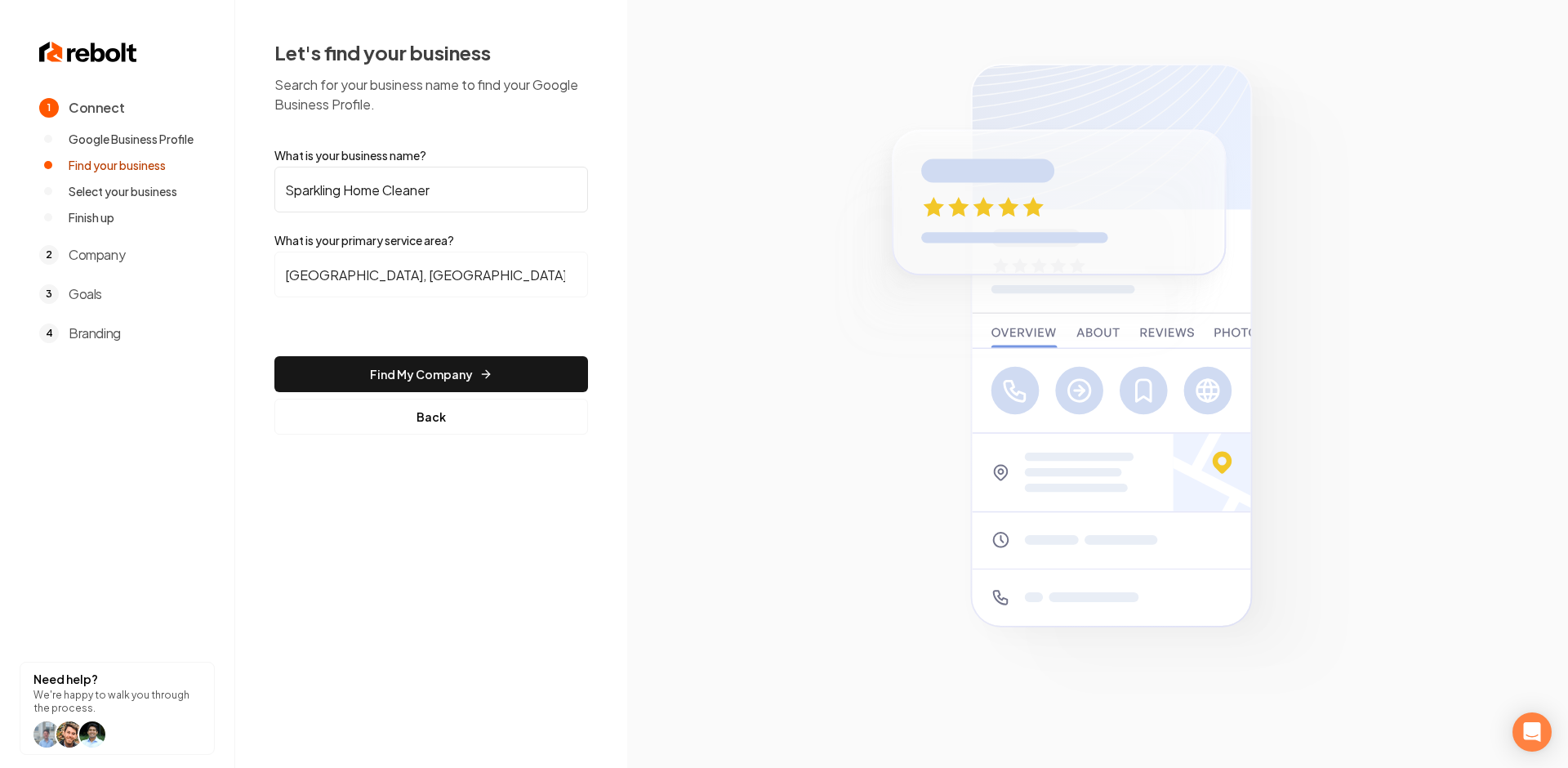
click at [412, 354] on form "What is your business name? Sparkling Home Cleaner What is your primary service…" at bounding box center [431, 291] width 313 height 288
click at [410, 372] on button "Find My Company" at bounding box center [431, 374] width 313 height 36
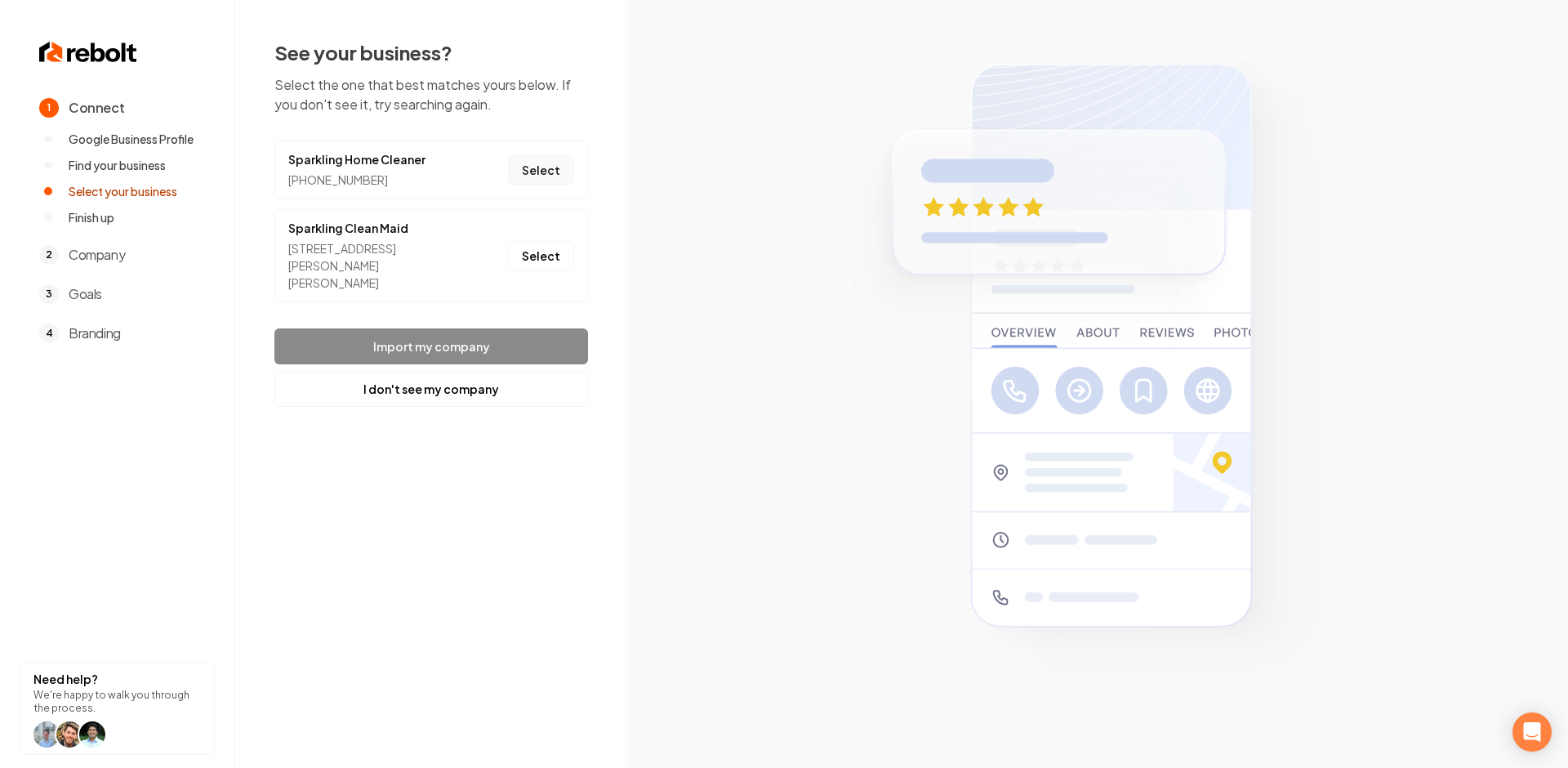
click at [541, 171] on button "Select" at bounding box center [540, 170] width 66 height 30
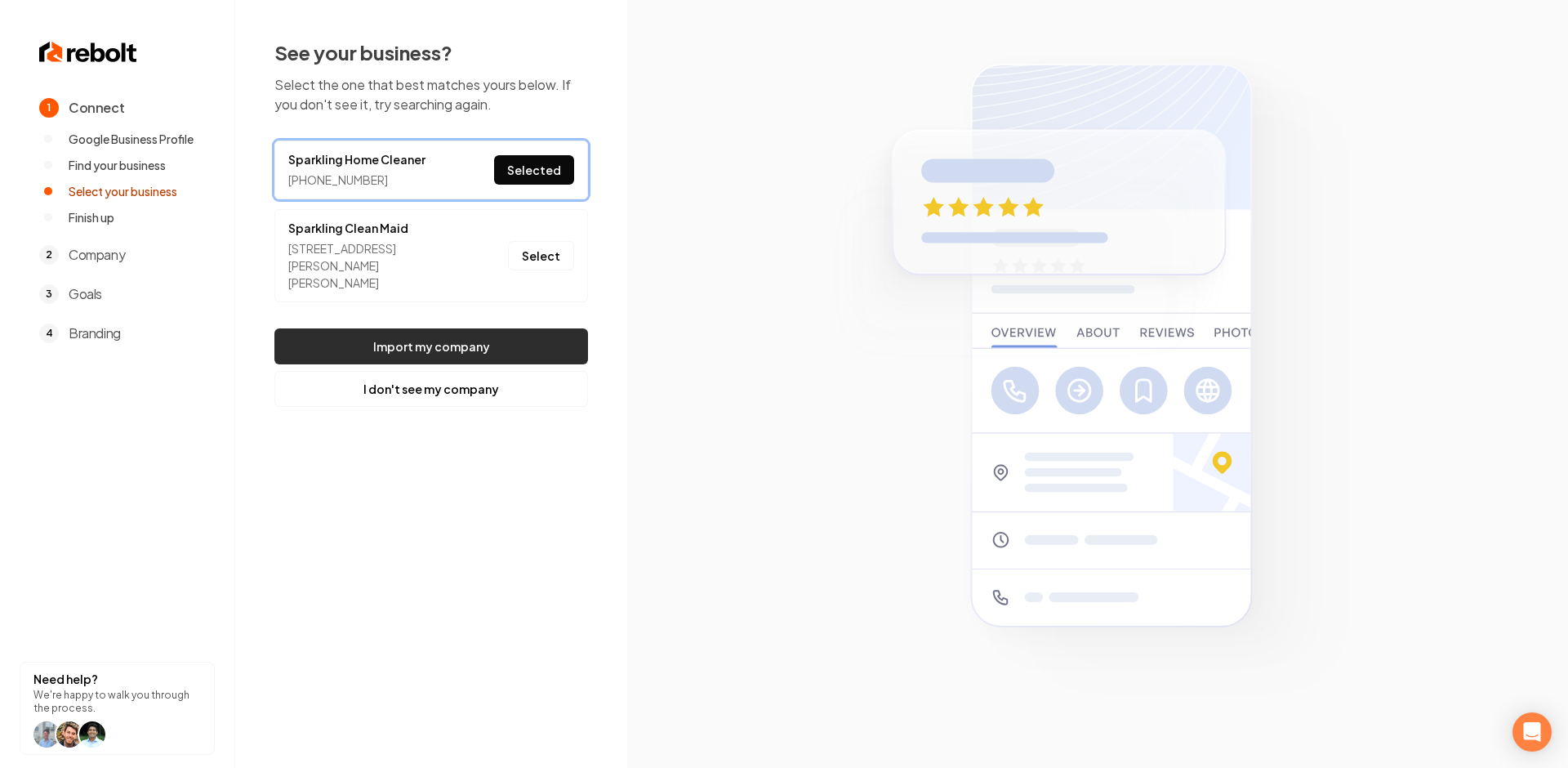
click at [454, 330] on button "Import my company" at bounding box center [431, 347] width 313 height 36
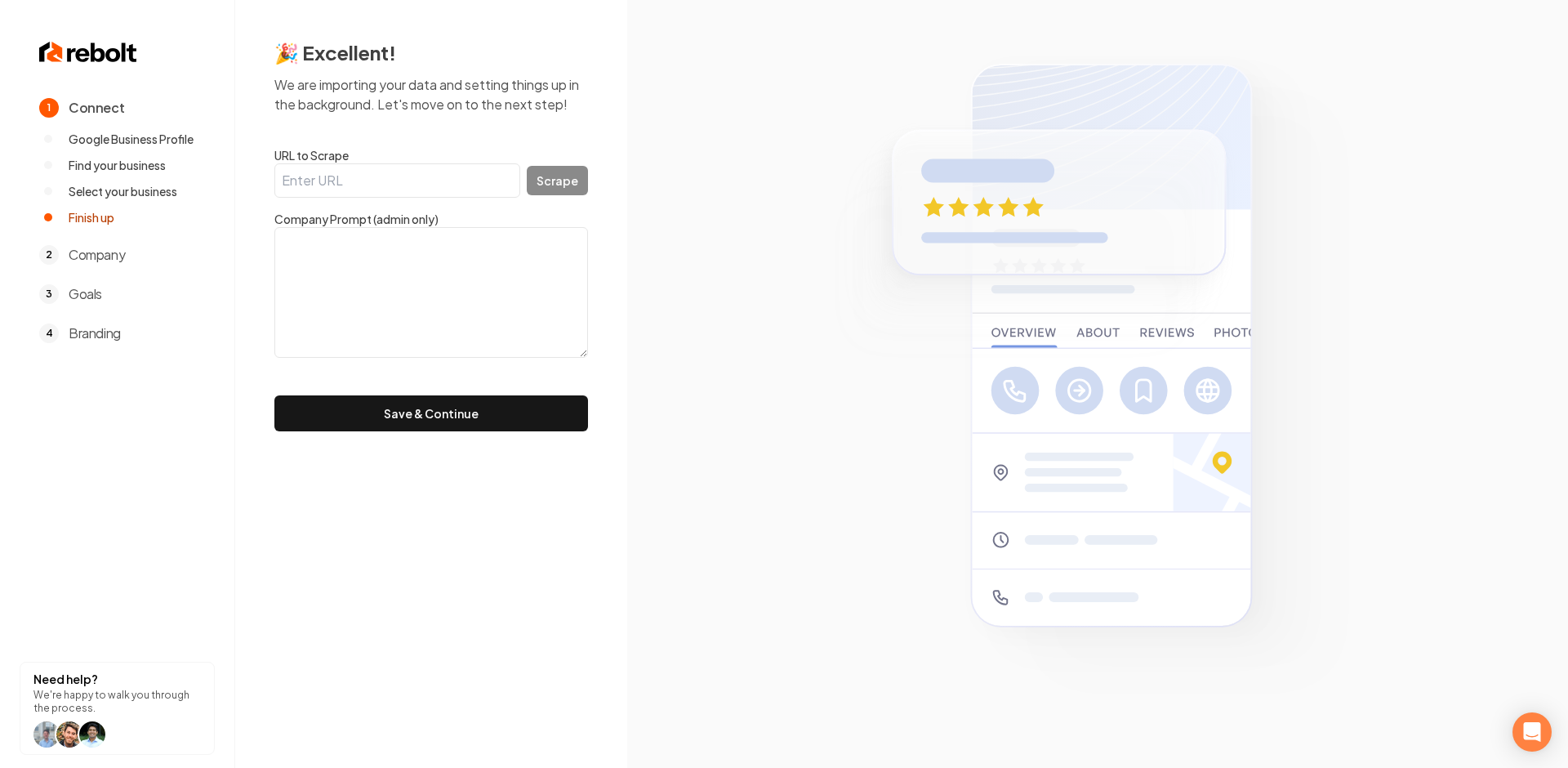
click at [353, 204] on form "URL to Scrape Scrape Company Prompt (admin only) Save & Continue" at bounding box center [431, 289] width 313 height 284
click at [363, 182] on input "URL to Scrape" at bounding box center [397, 180] width 246 height 34
paste input "[URL][DOMAIN_NAME]"
type input "[URL][DOMAIN_NAME]"
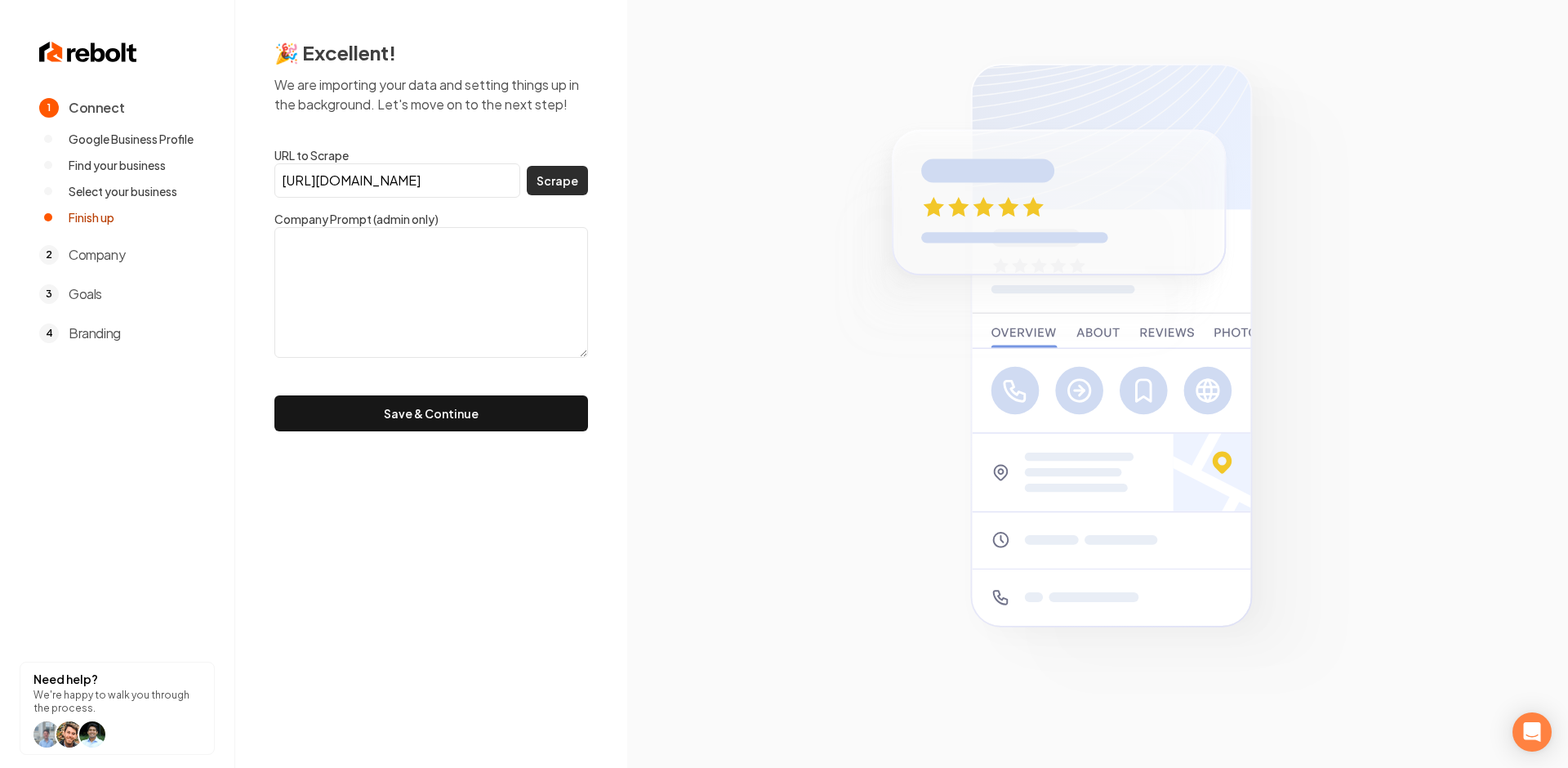
scroll to position [0, 0]
click at [553, 185] on button "Scrape" at bounding box center [557, 180] width 61 height 30
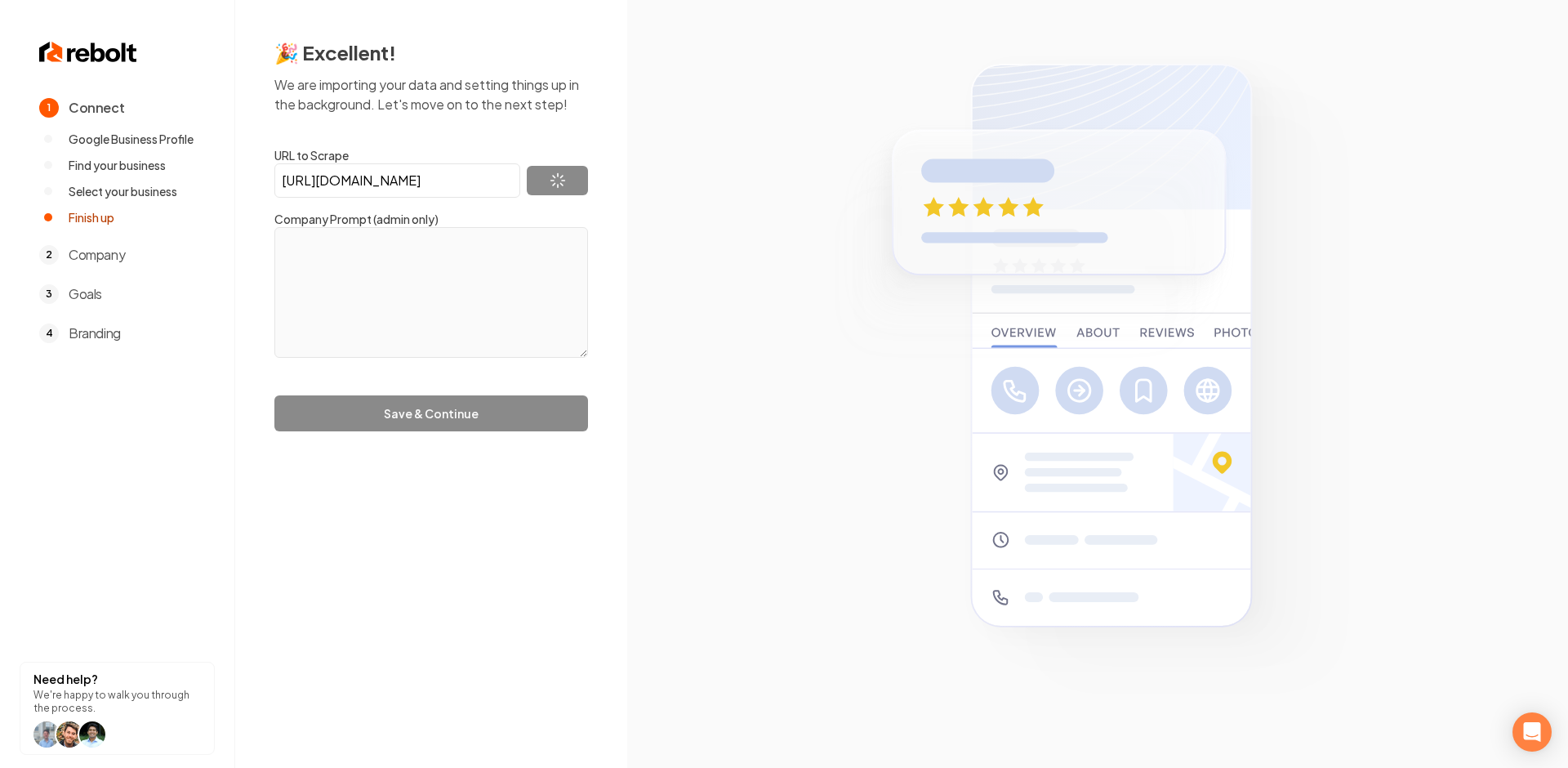
type textarea "We put care into every detail, treating your space like our own. Our team is in…"
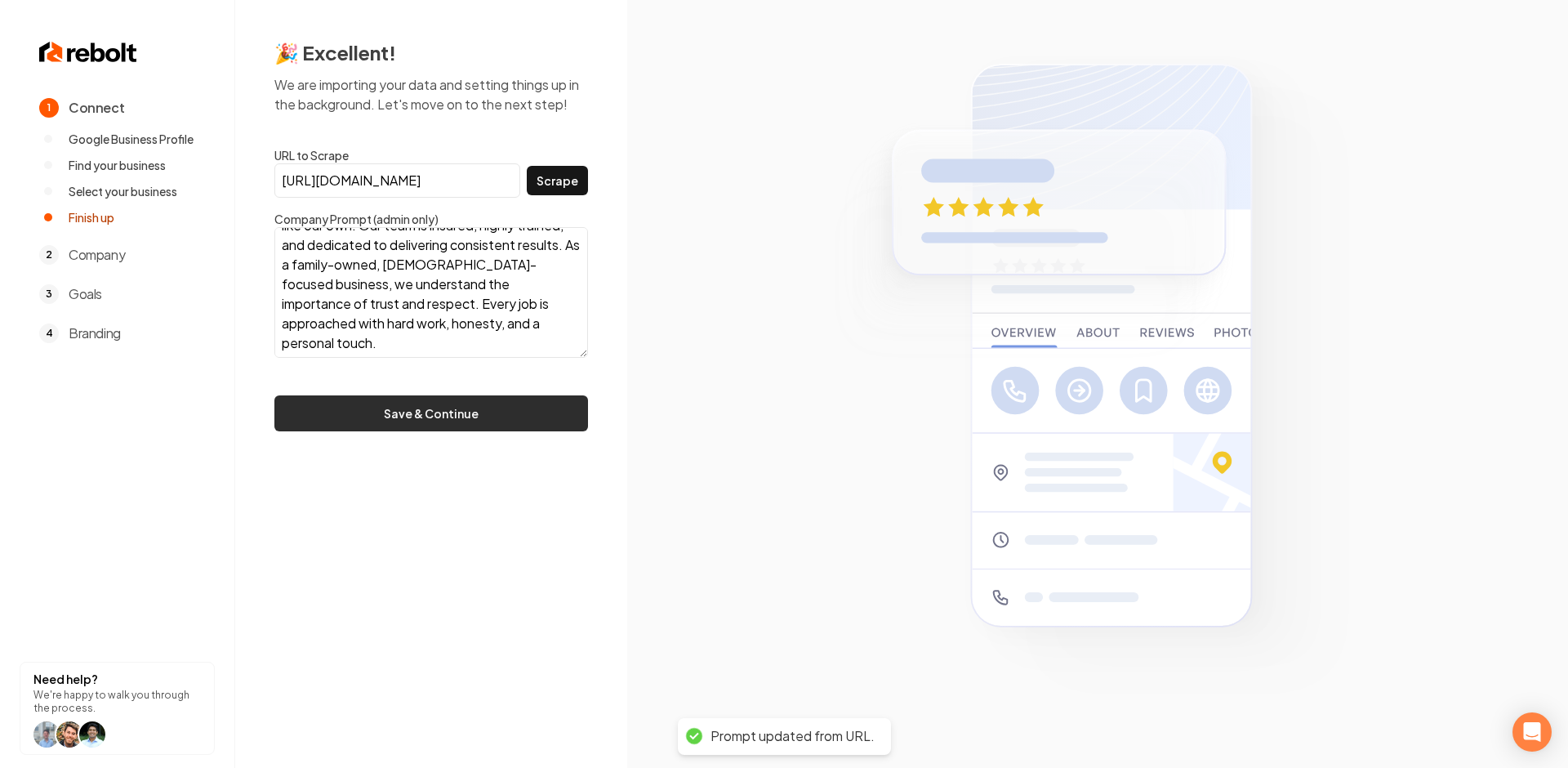
scroll to position [41, 0]
click at [447, 414] on button "Save & Continue" at bounding box center [431, 414] width 313 height 36
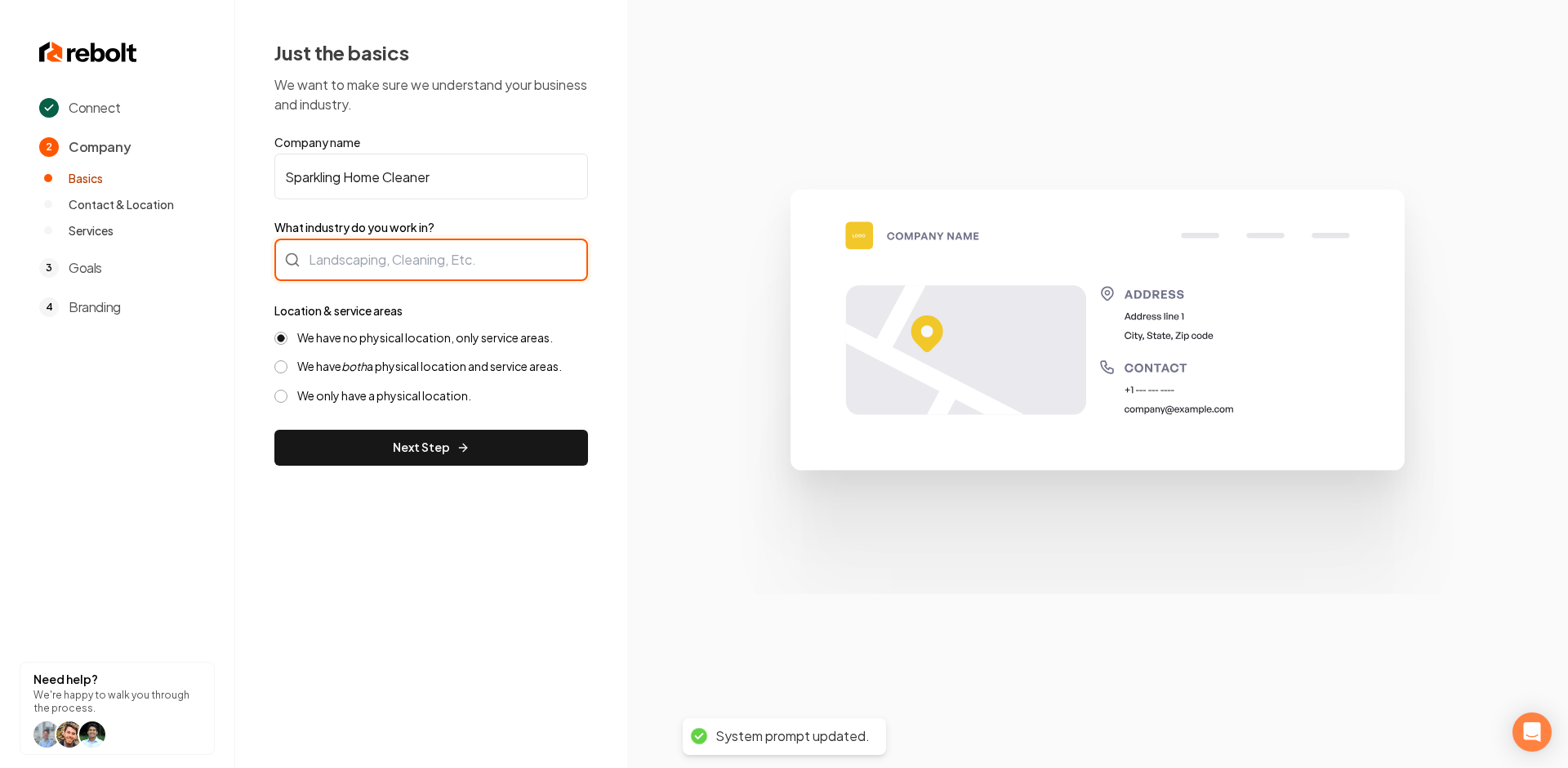
click at [388, 260] on div at bounding box center [431, 259] width 313 height 43
type input "Residential"
click at [390, 253] on input "What industry do you work in?" at bounding box center [431, 259] width 313 height 43
type input "Residential Cleaning"
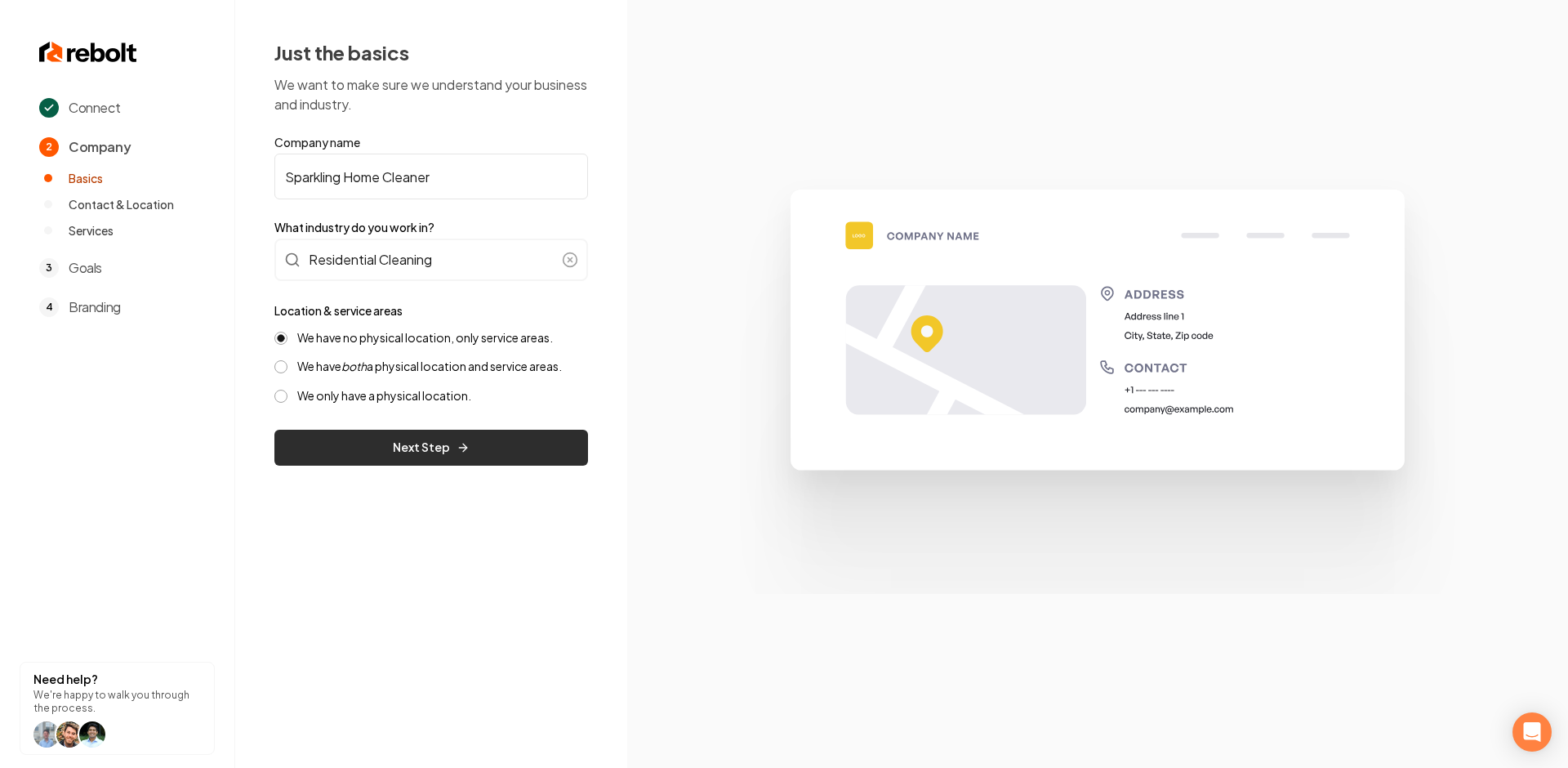
click at [449, 452] on button "Next Step" at bounding box center [431, 448] width 313 height 36
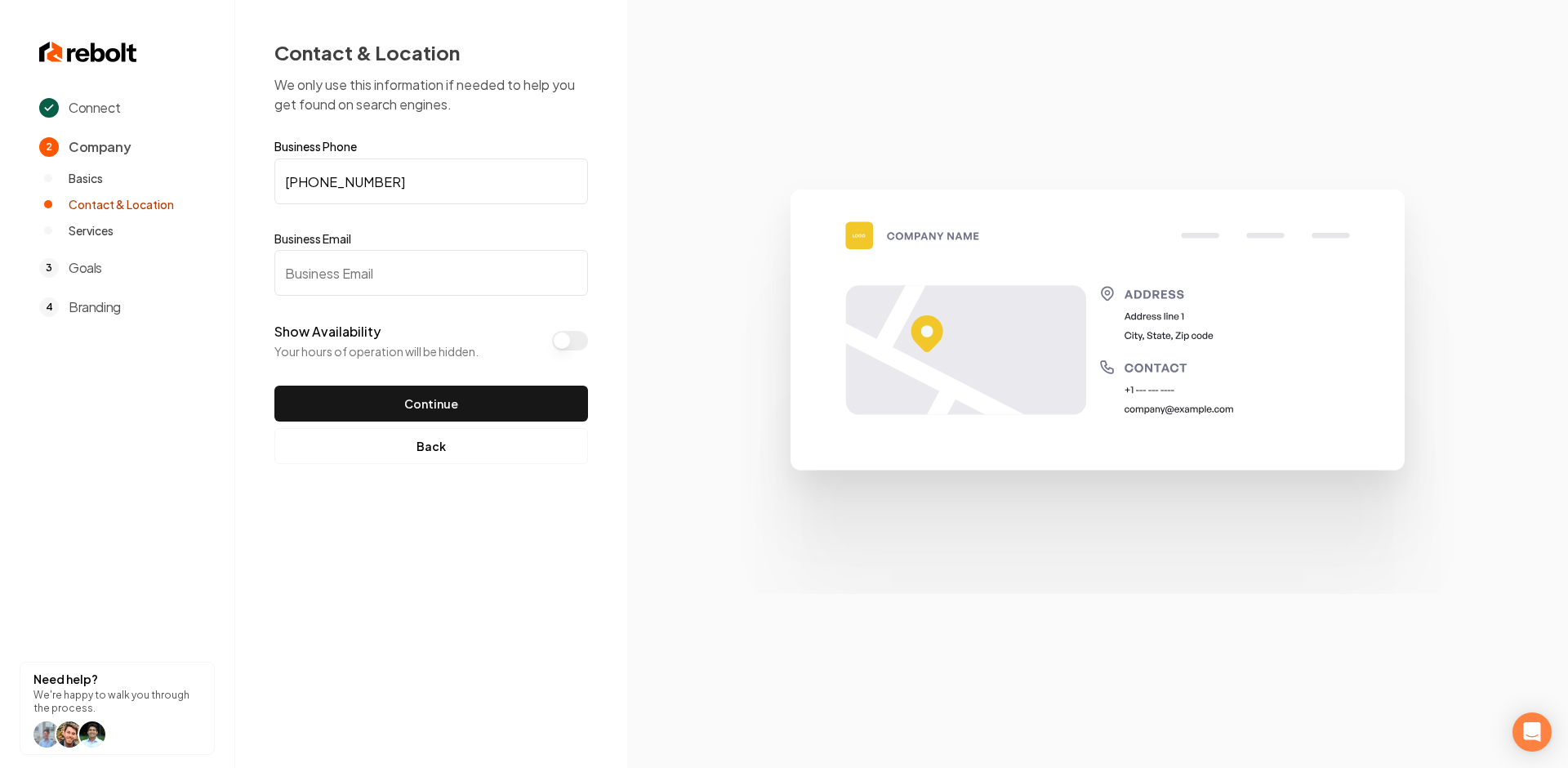
click at [402, 273] on input "Business Email" at bounding box center [431, 273] width 313 height 46
paste input "[EMAIL_ADDRESS][DOMAIN_NAME]"
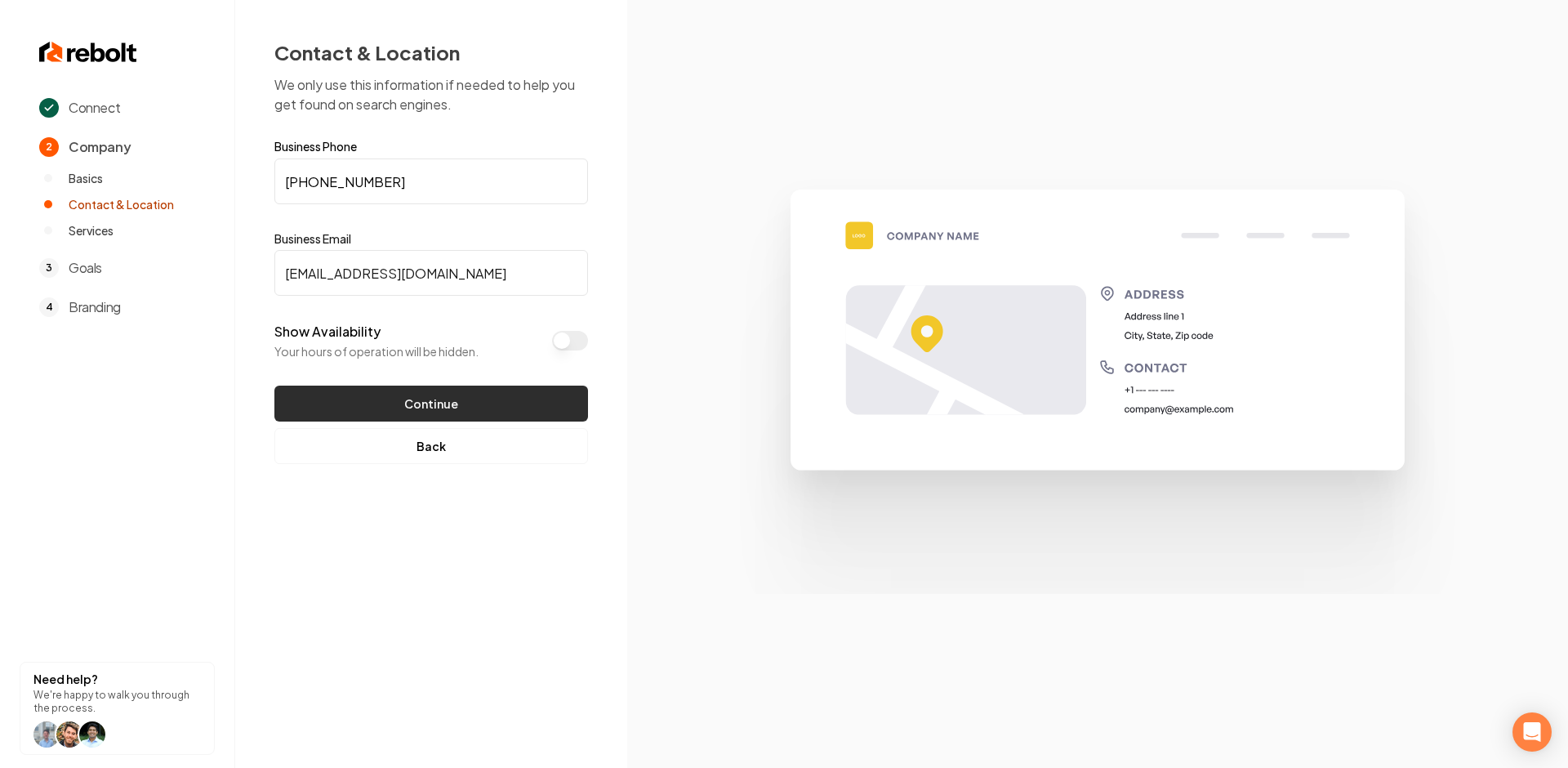
type input "[EMAIL_ADDRESS][DOMAIN_NAME]"
click at [425, 388] on button "Continue" at bounding box center [431, 404] width 313 height 36
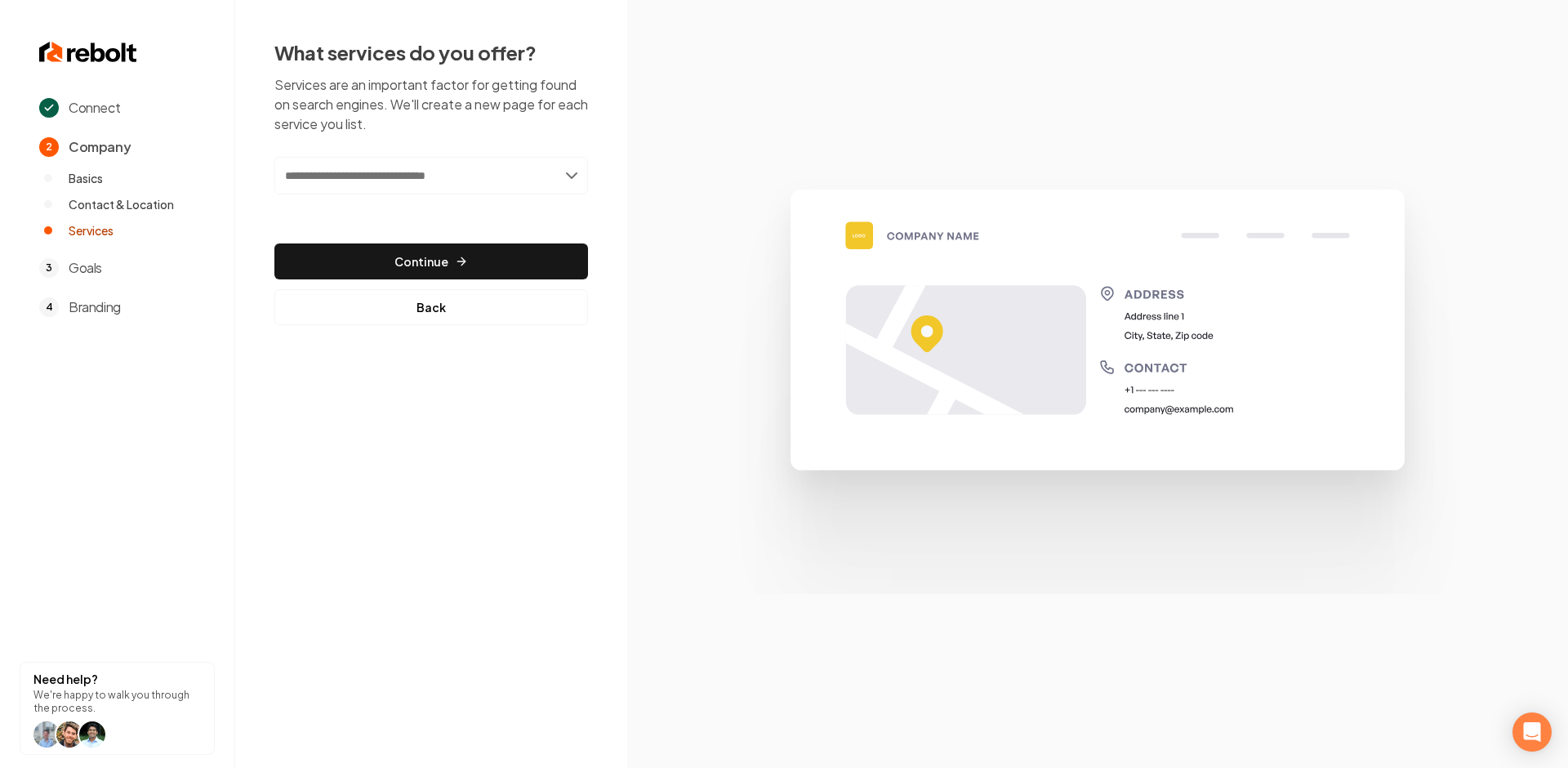
click at [450, 190] on input "text" at bounding box center [431, 175] width 313 height 37
click at [456, 184] on input "text" at bounding box center [431, 175] width 313 height 37
type input "**********"
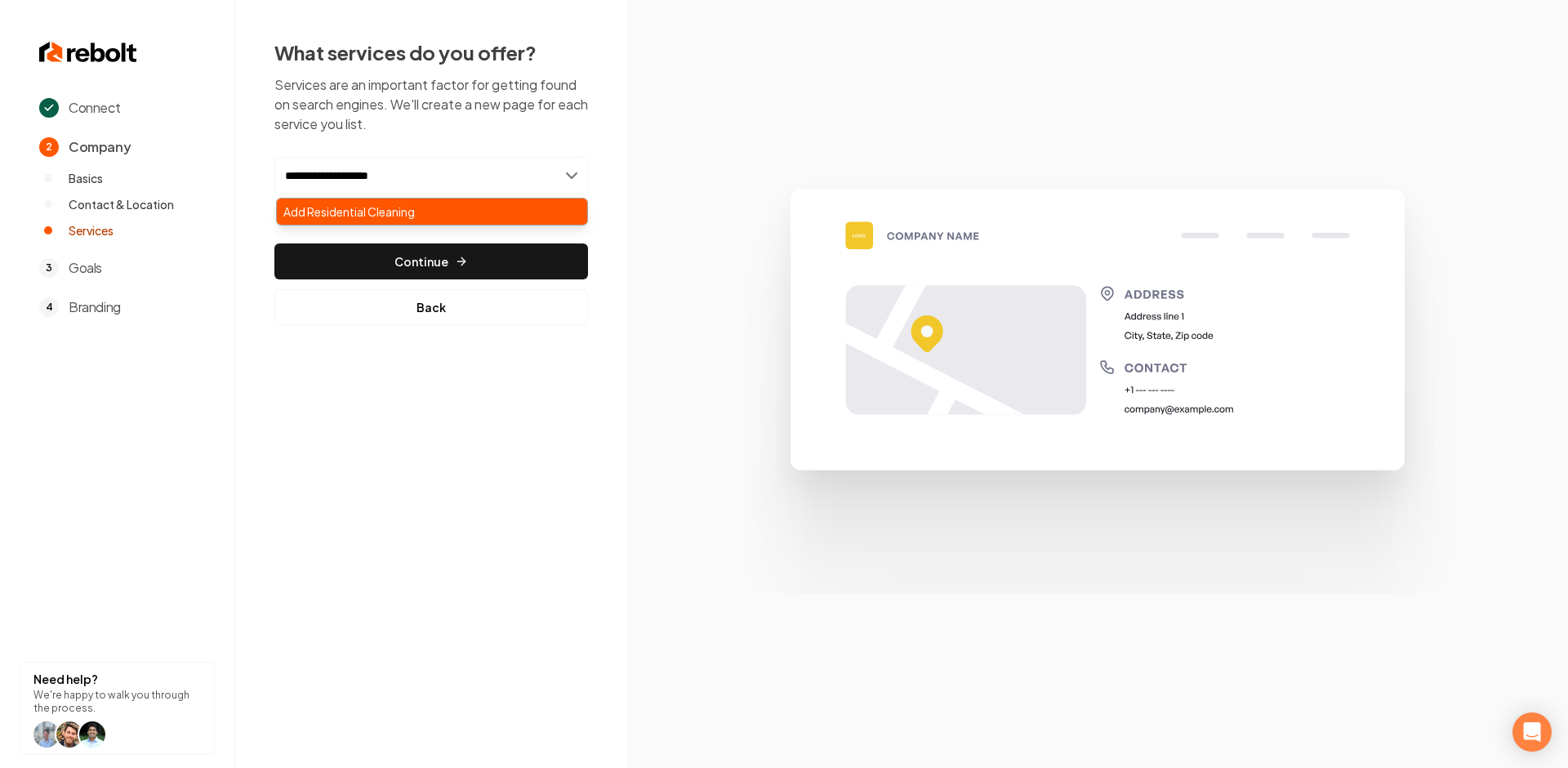
click at [399, 211] on div "Add Residential Cleaning" at bounding box center [432, 211] width 311 height 26
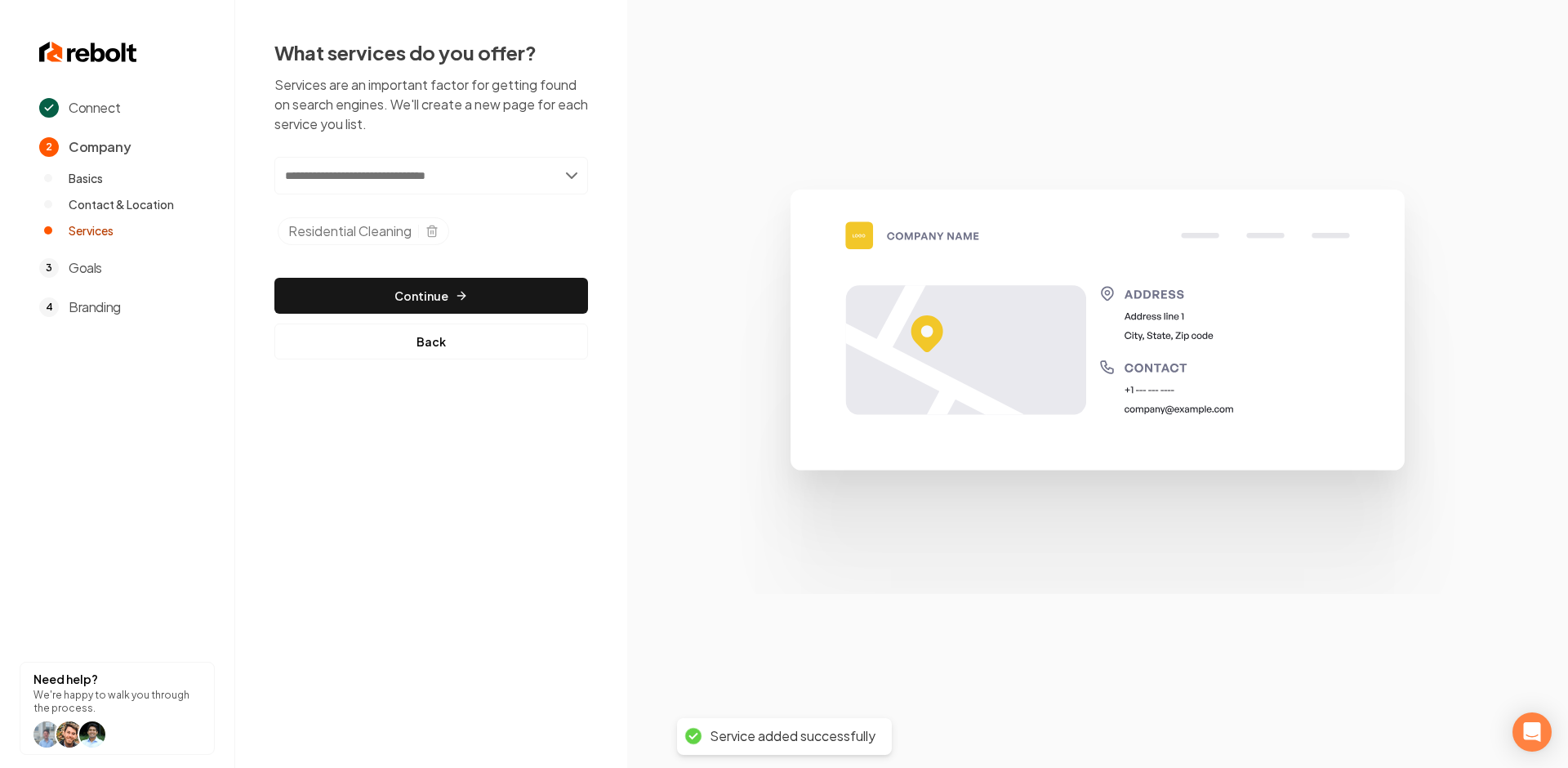
click at [459, 275] on div "Add new or select from suggestions Select a service Residential Cleaning Added …" at bounding box center [431, 258] width 313 height 203
click at [455, 284] on button "Continue" at bounding box center [431, 296] width 313 height 36
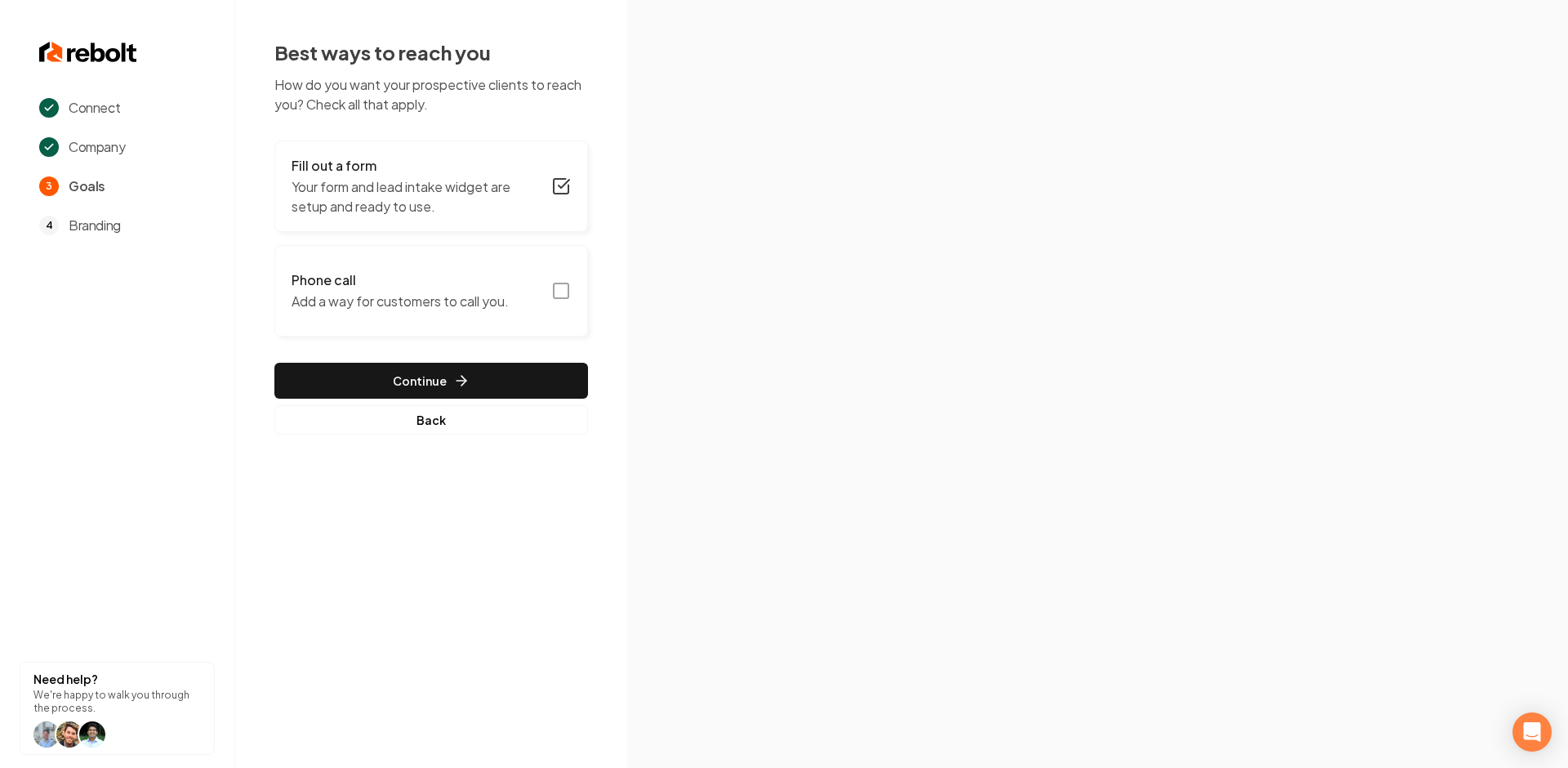
click at [551, 306] on button "Phone call Add a way for customers to call you." at bounding box center [431, 291] width 313 height 91
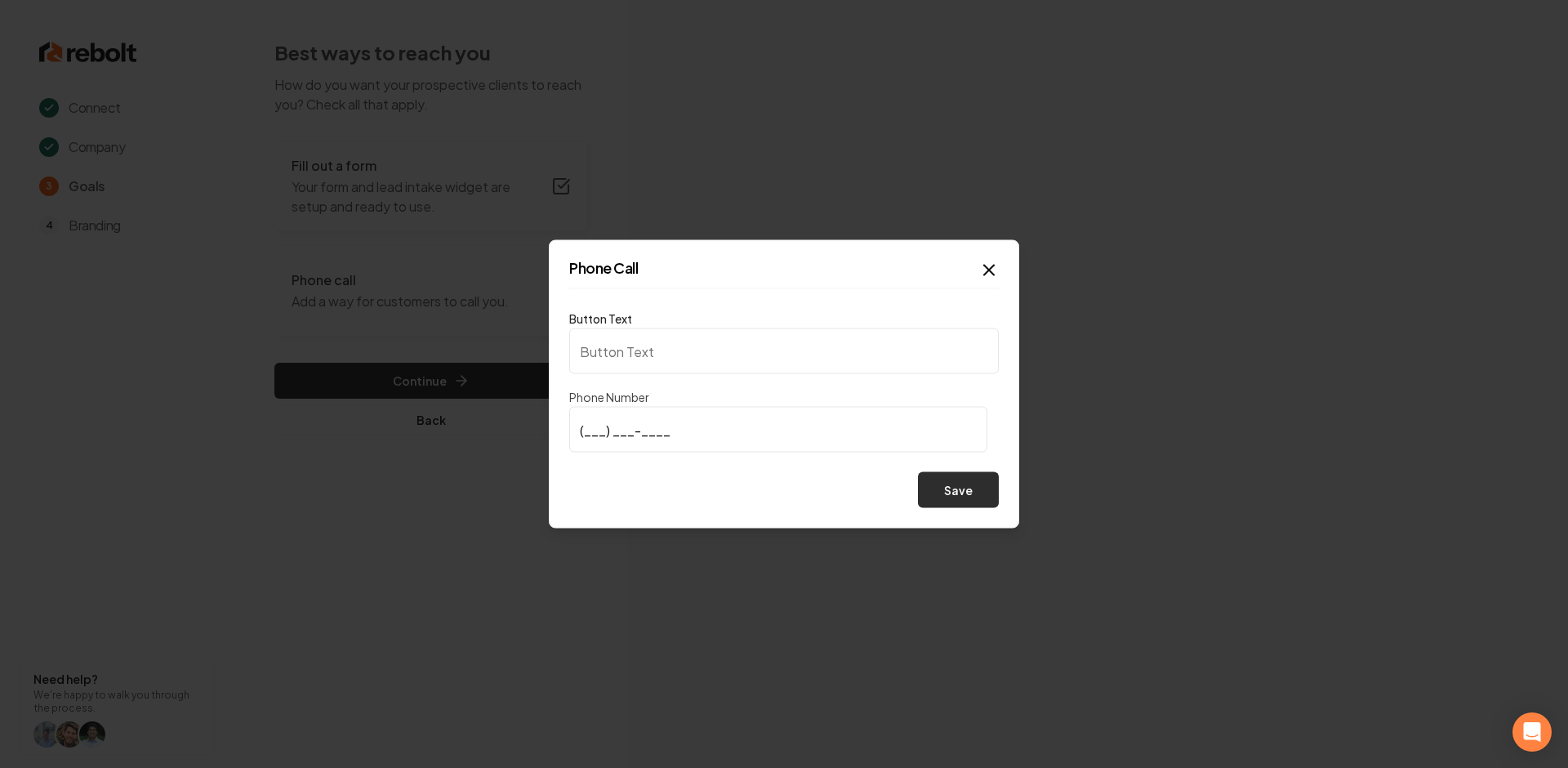
type input "Call us"
type input "[PHONE_NUMBER]"
click at [938, 482] on button "Save" at bounding box center [958, 491] width 81 height 36
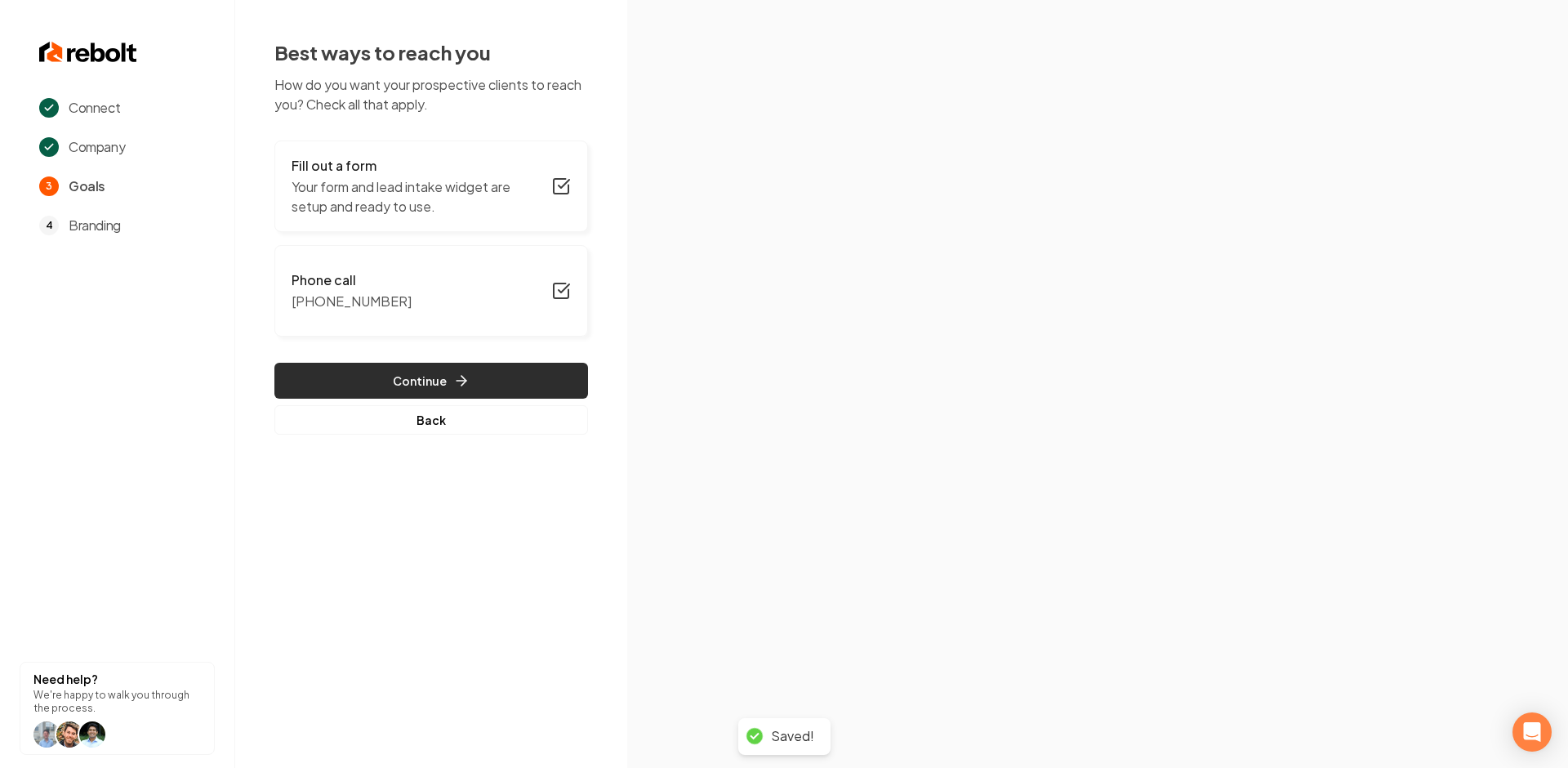
click at [436, 376] on button "Continue" at bounding box center [431, 381] width 313 height 36
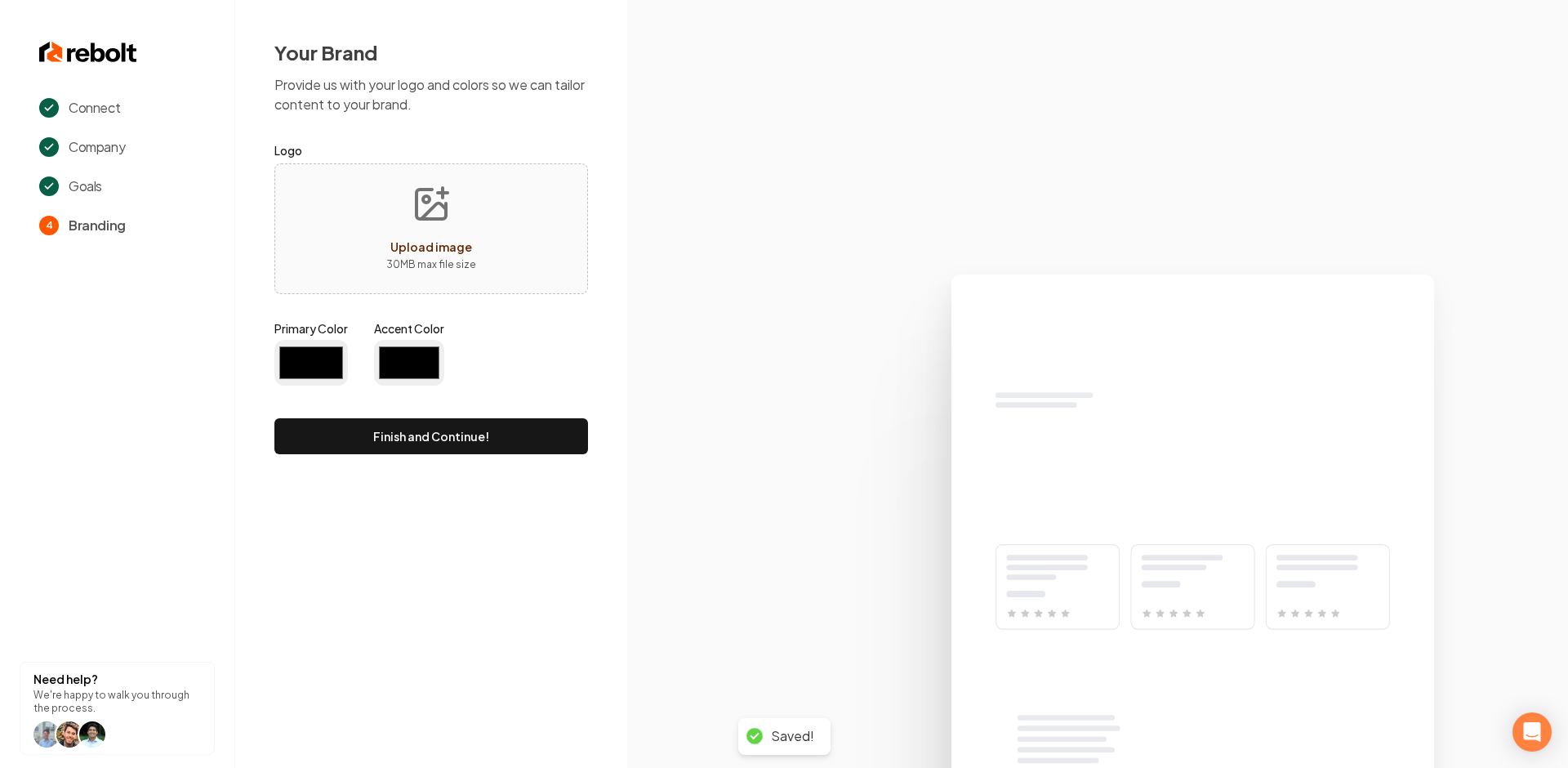
type input "#194d33"
type input "#70be00"
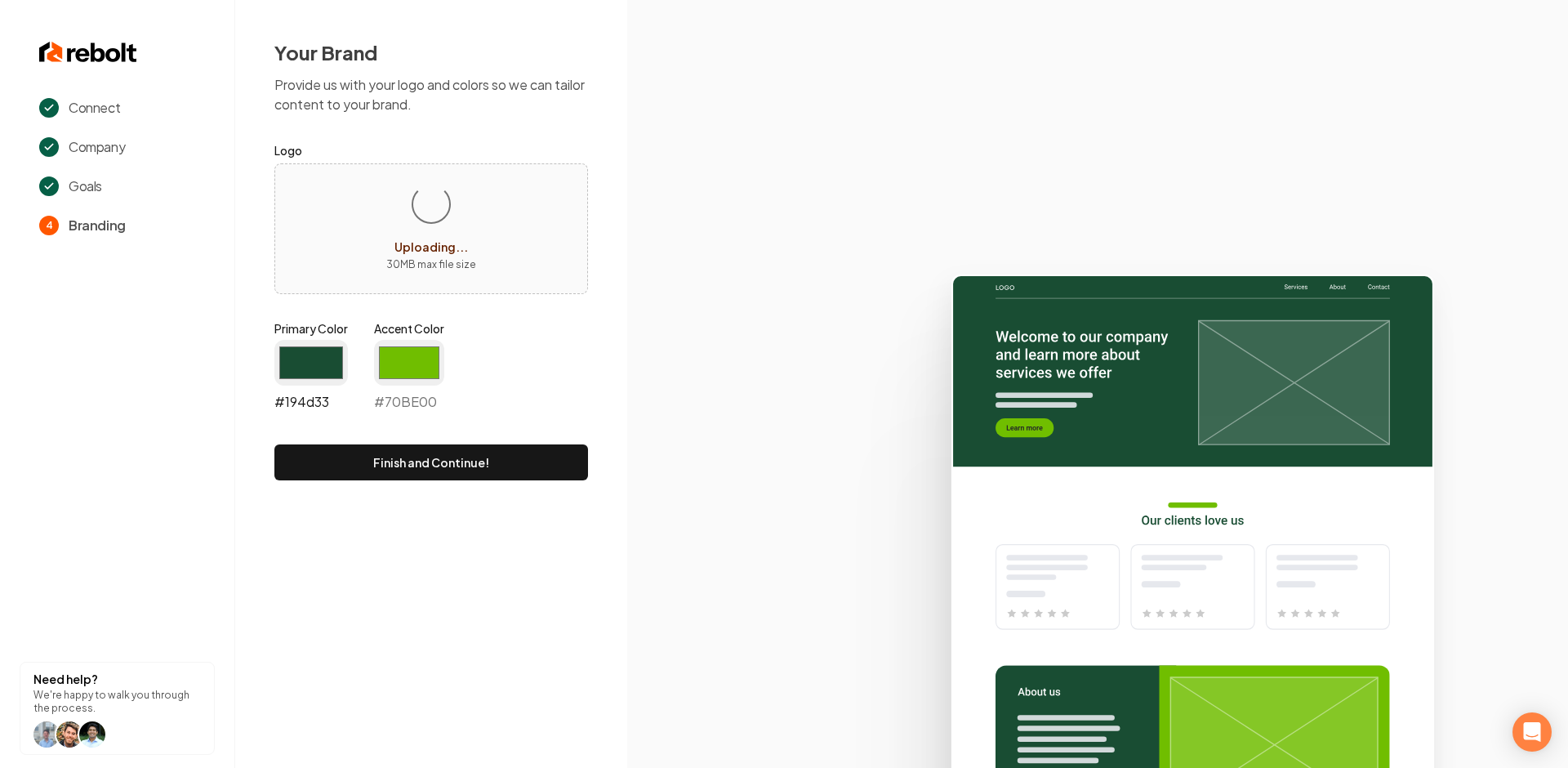
click at [307, 358] on input "#194d33" at bounding box center [311, 363] width 73 height 46
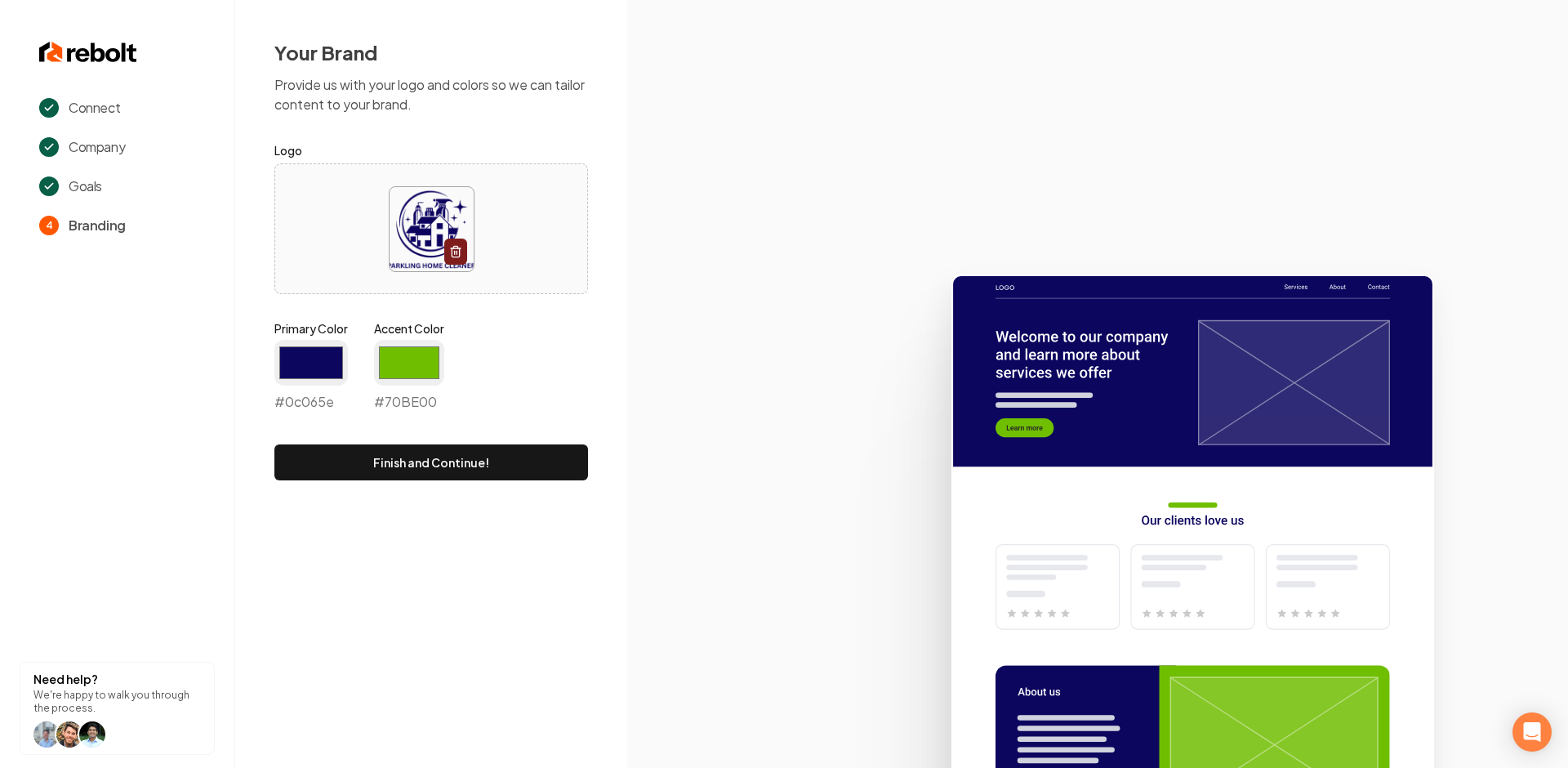
type input "#0c065e"
click at [518, 366] on div "Primary Color #0c065e #0c065e Accent Color #70be00 #70BE00" at bounding box center [431, 369] width 313 height 98
click at [408, 362] on input "#70be00" at bounding box center [410, 363] width 70 height 46
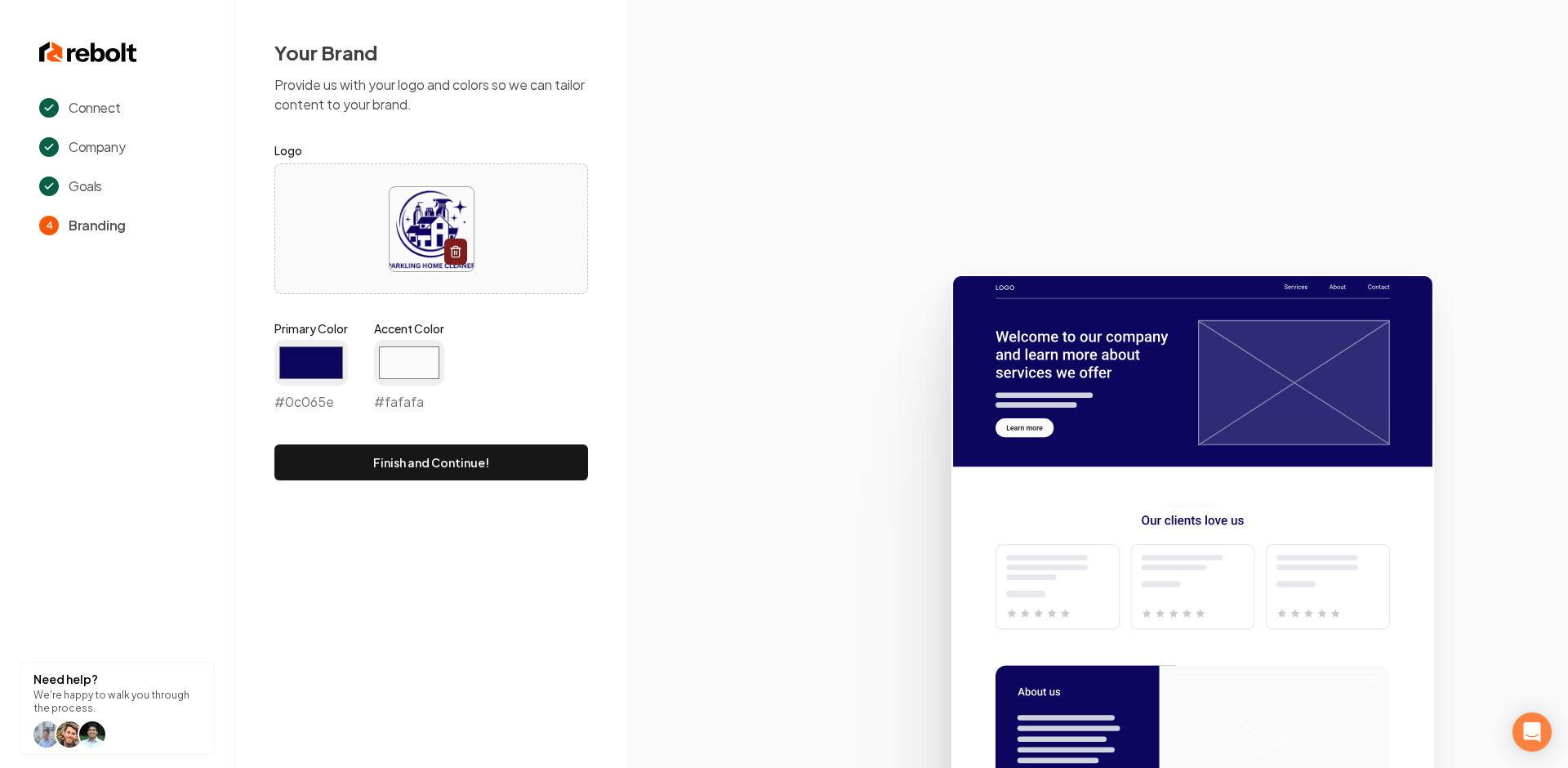
type input "#fafafa"
click at [576, 342] on div "Primary Color #0c065e #0c065e Accent Color #fafafa #fafafa" at bounding box center [431, 369] width 313 height 98
click at [479, 462] on button "Finish and Continue!" at bounding box center [431, 462] width 313 height 36
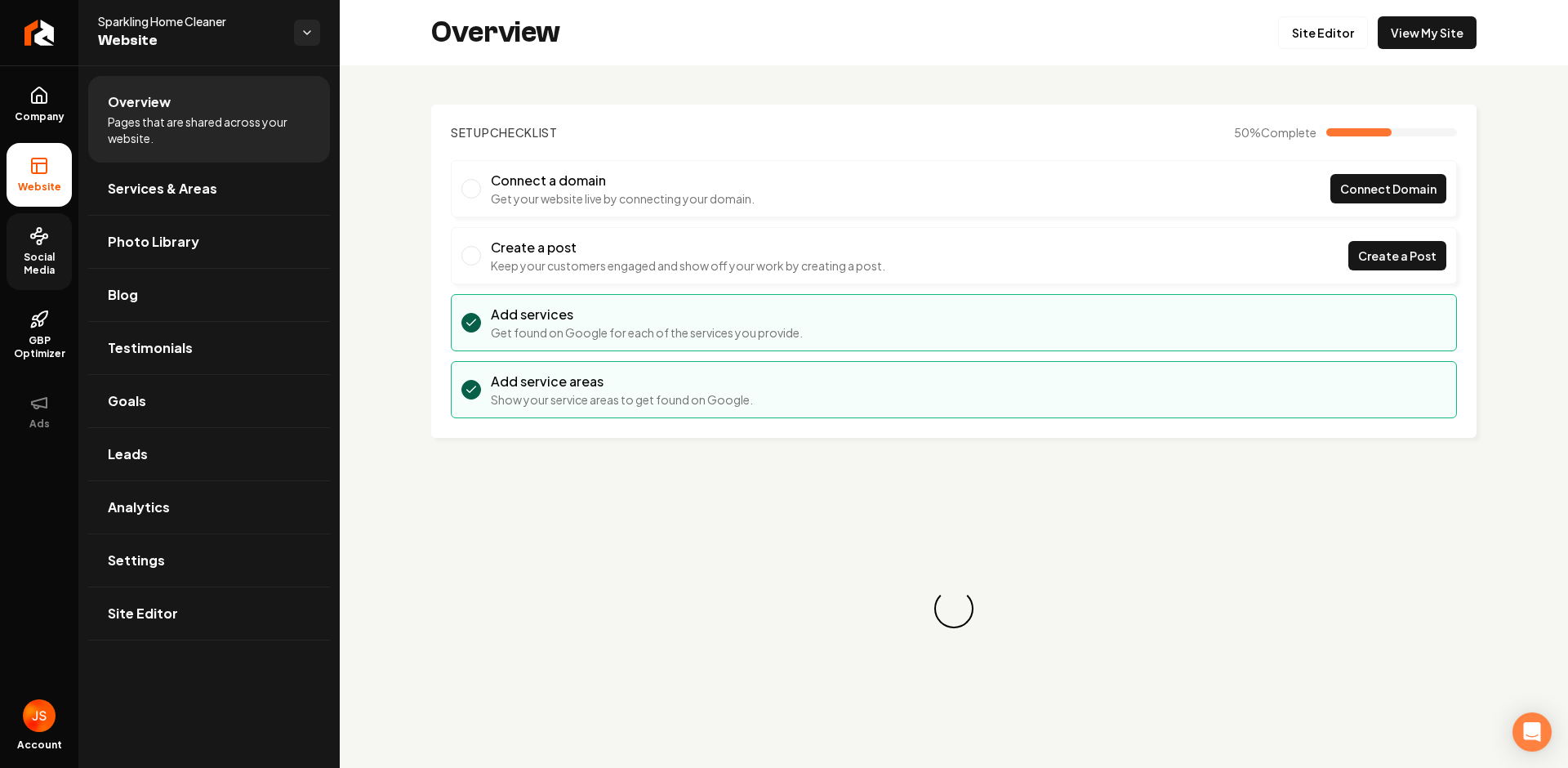
click at [37, 251] on span "Social Media" at bounding box center [39, 263] width 66 height 26
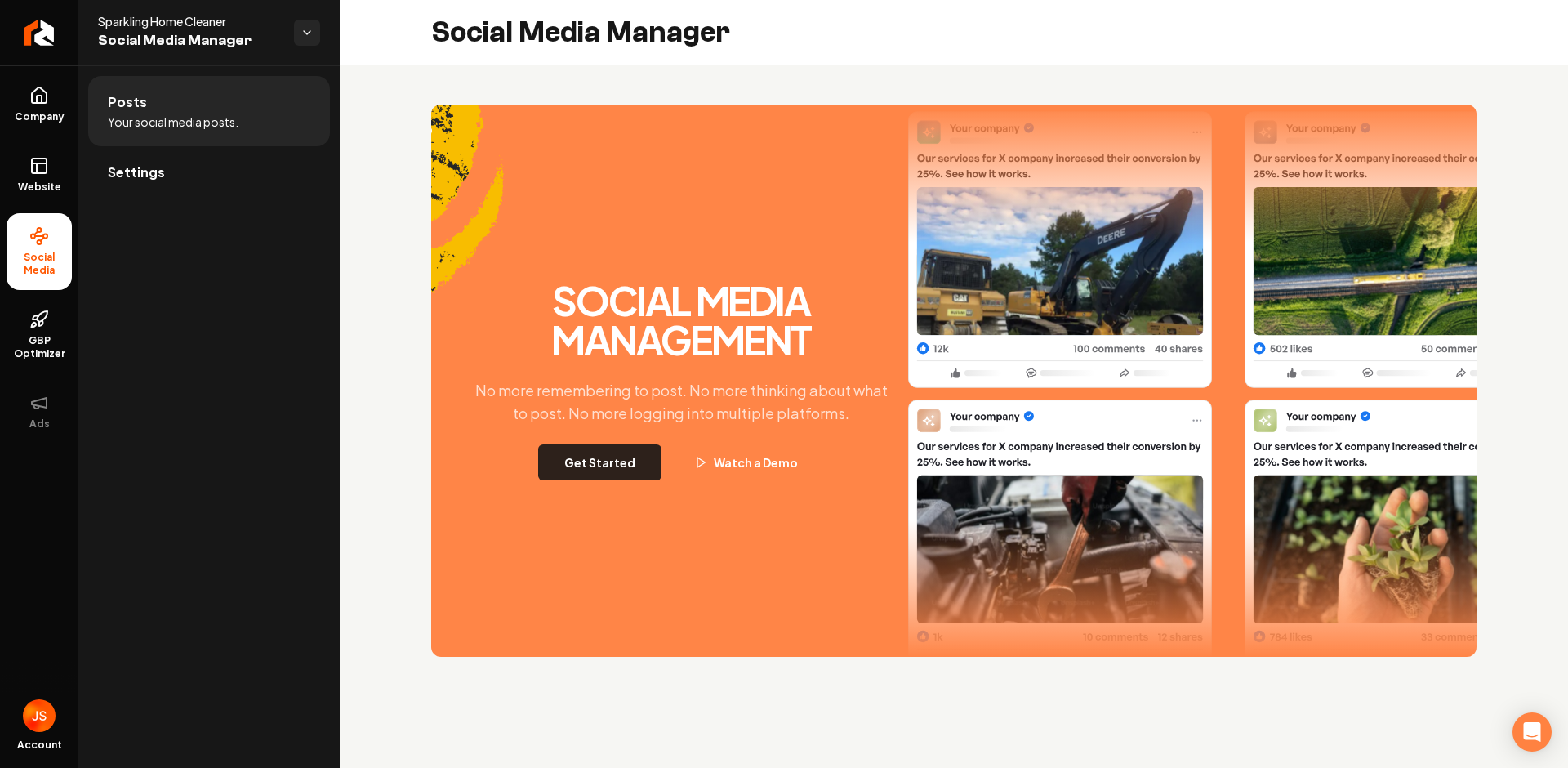
click at [641, 447] on button "Get Started" at bounding box center [599, 462] width 123 height 36
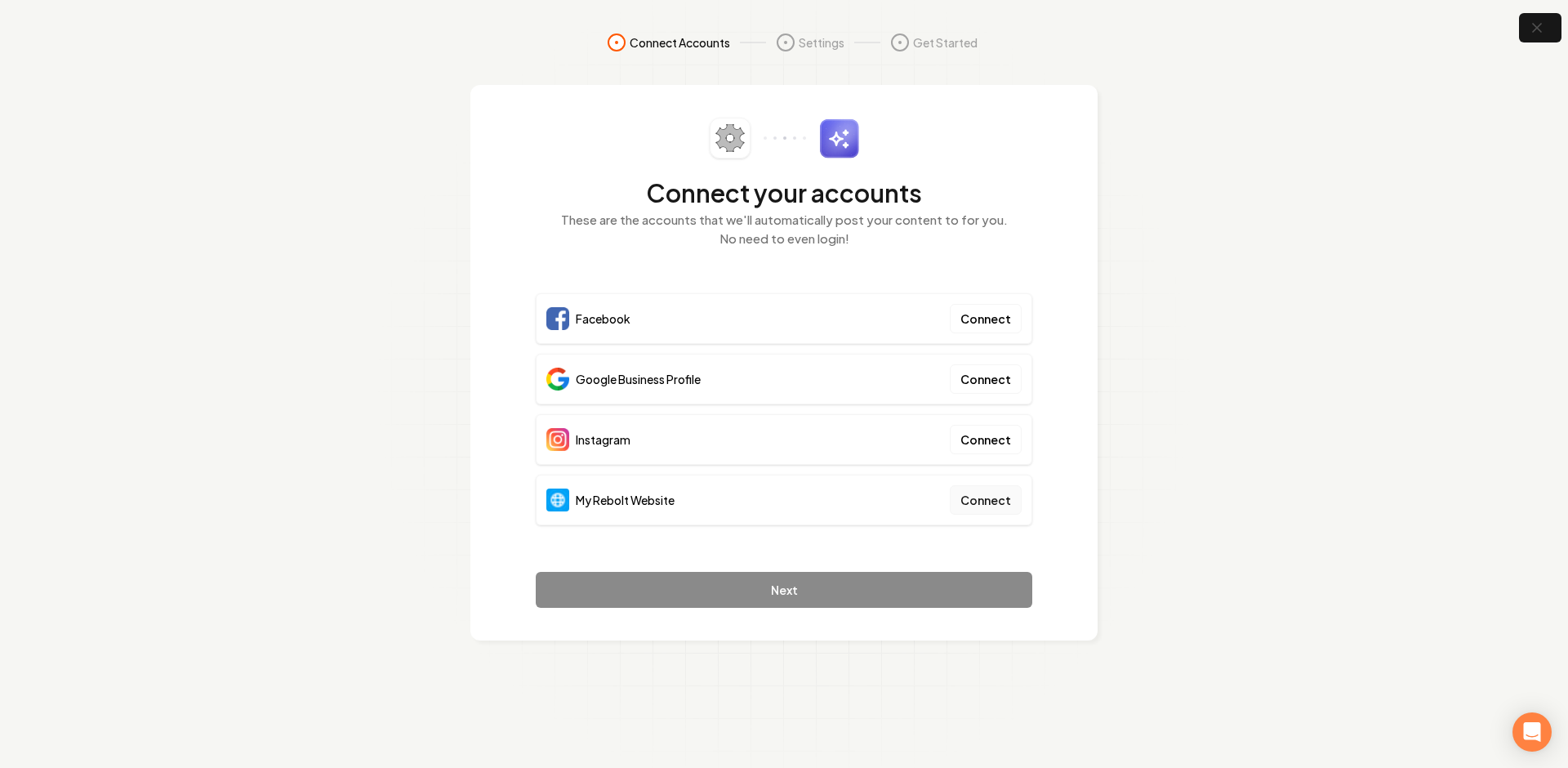
click at [989, 497] on button "Connect" at bounding box center [985, 499] width 71 height 30
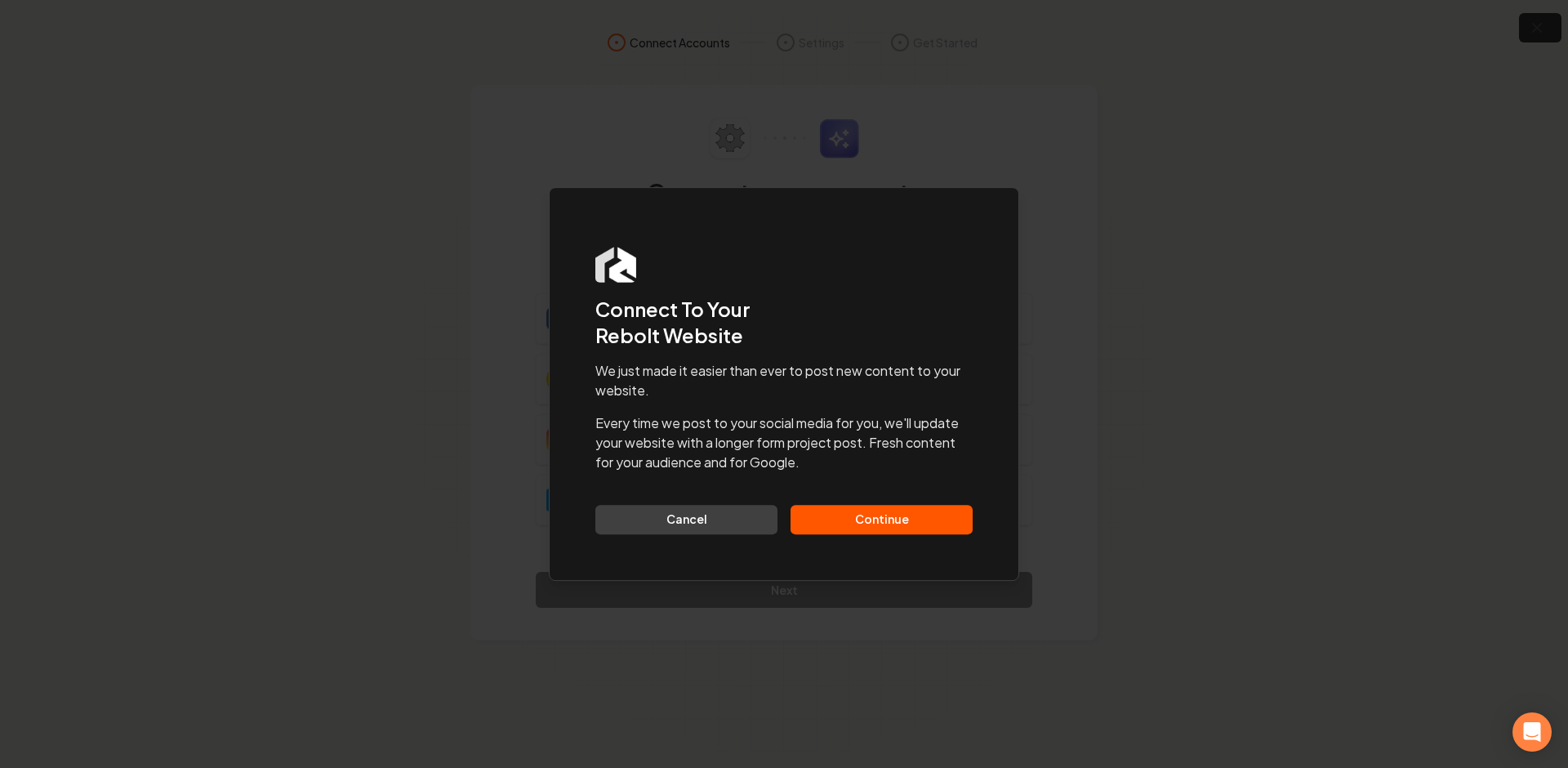
click at [915, 523] on button "Continue" at bounding box center [881, 519] width 182 height 30
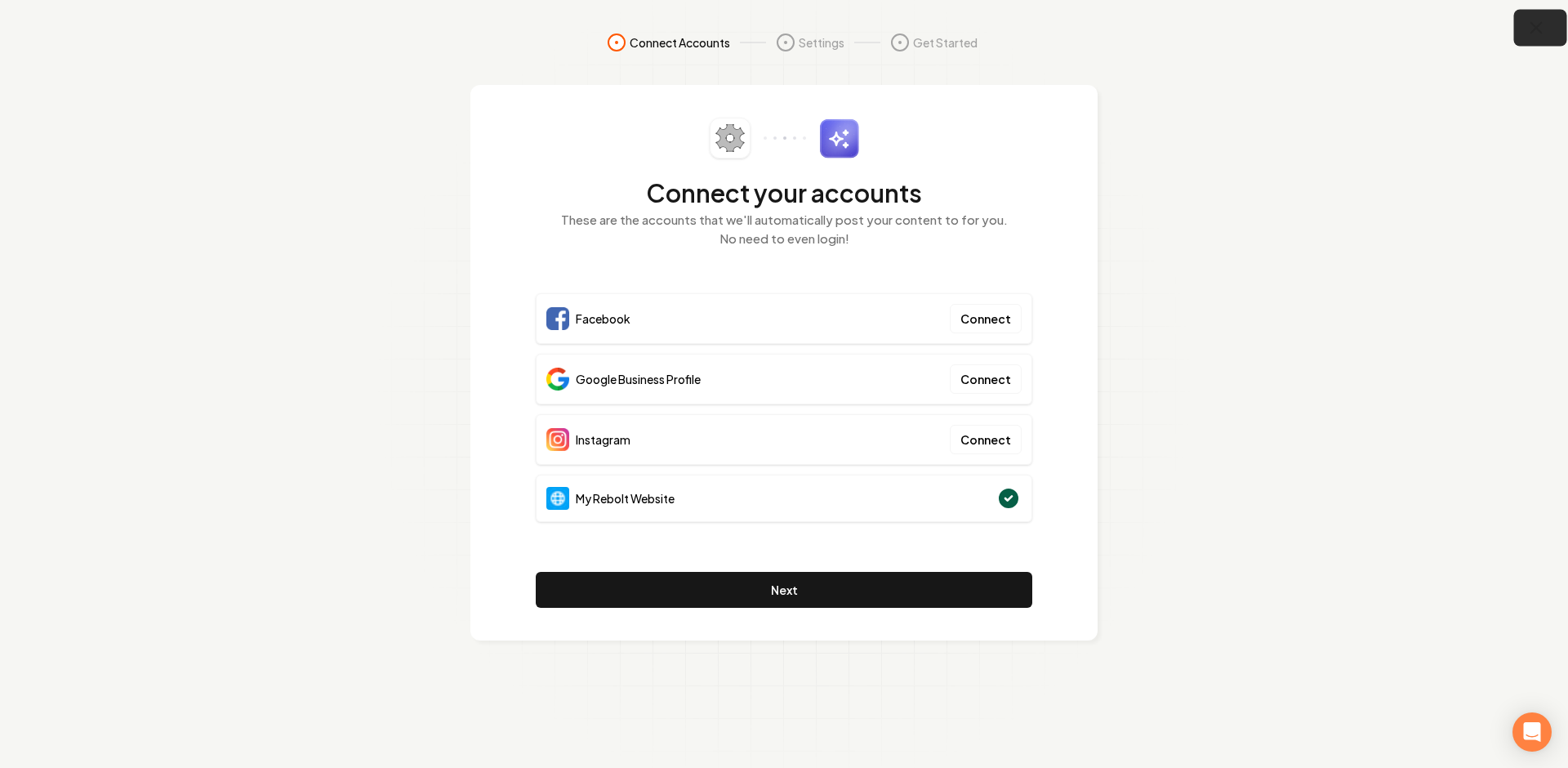
click at [1531, 27] on icon "button" at bounding box center [1537, 28] width 20 height 20
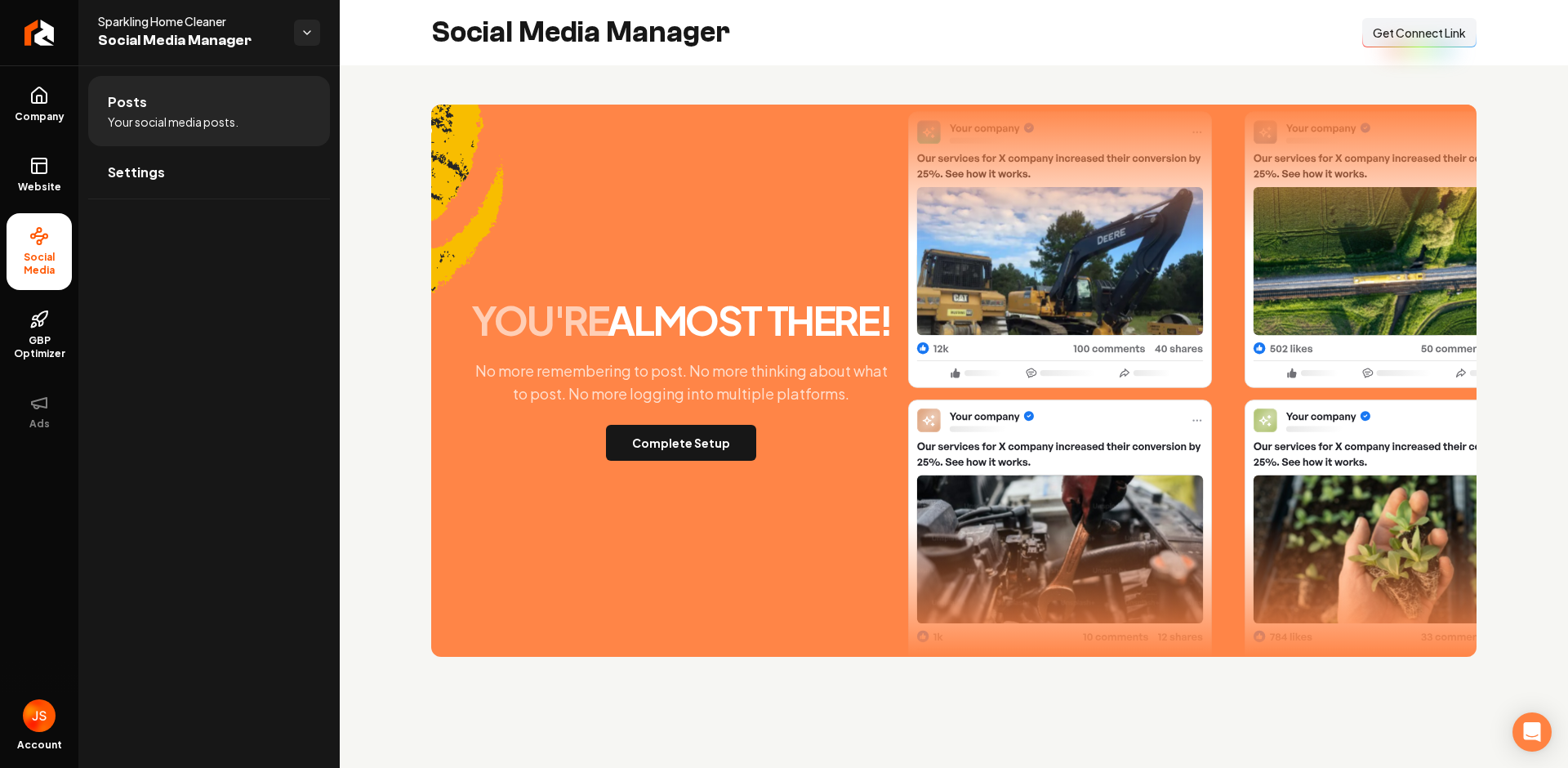
click at [1362, 49] on div "Social Media Manager Connect Link Get Connect Link" at bounding box center [955, 32] width 1229 height 66
click at [1384, 37] on span "Get Connect Link" at bounding box center [1419, 32] width 93 height 16
click at [25, 104] on link "Company" at bounding box center [39, 104] width 66 height 64
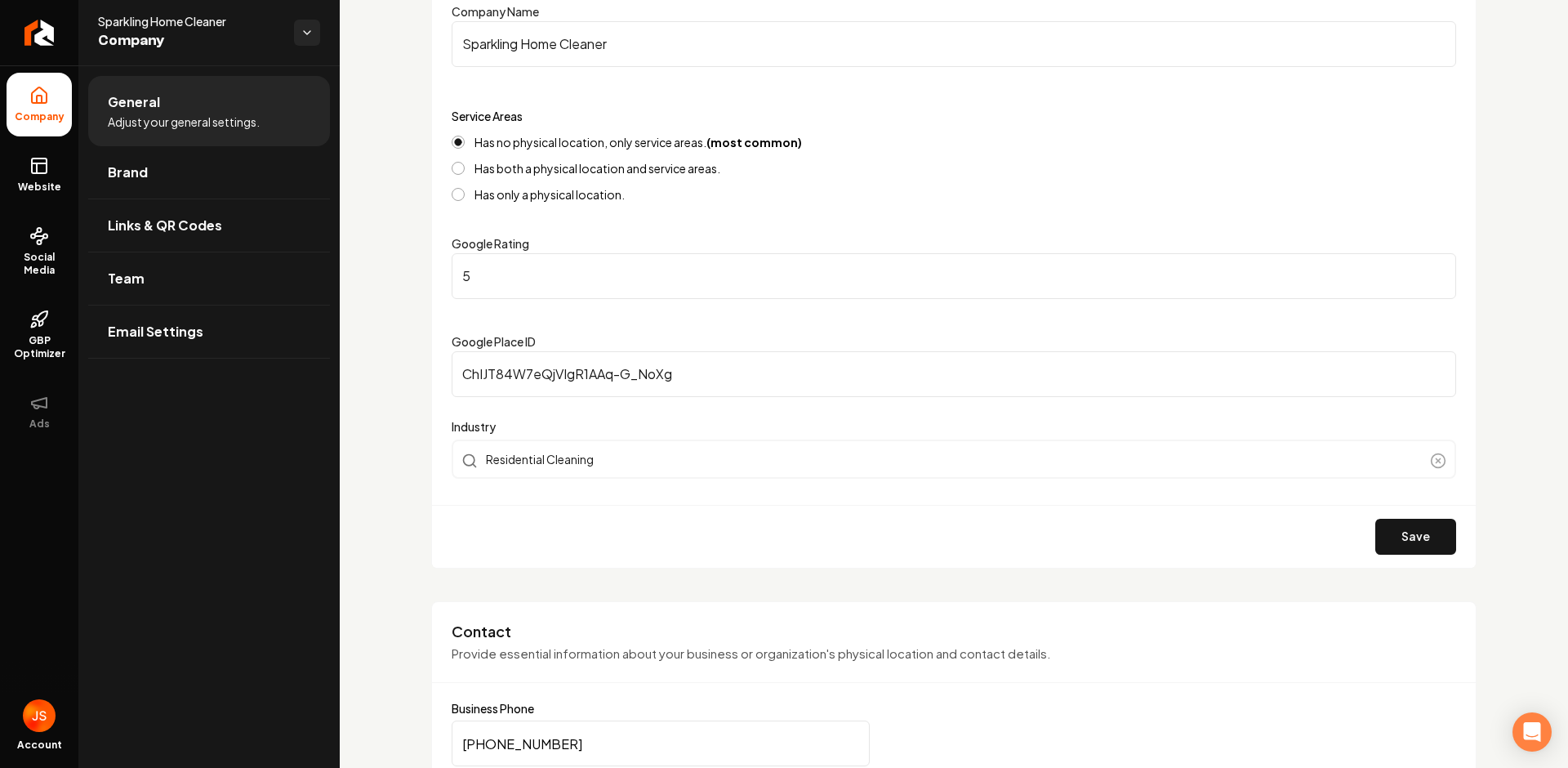
scroll to position [559, 0]
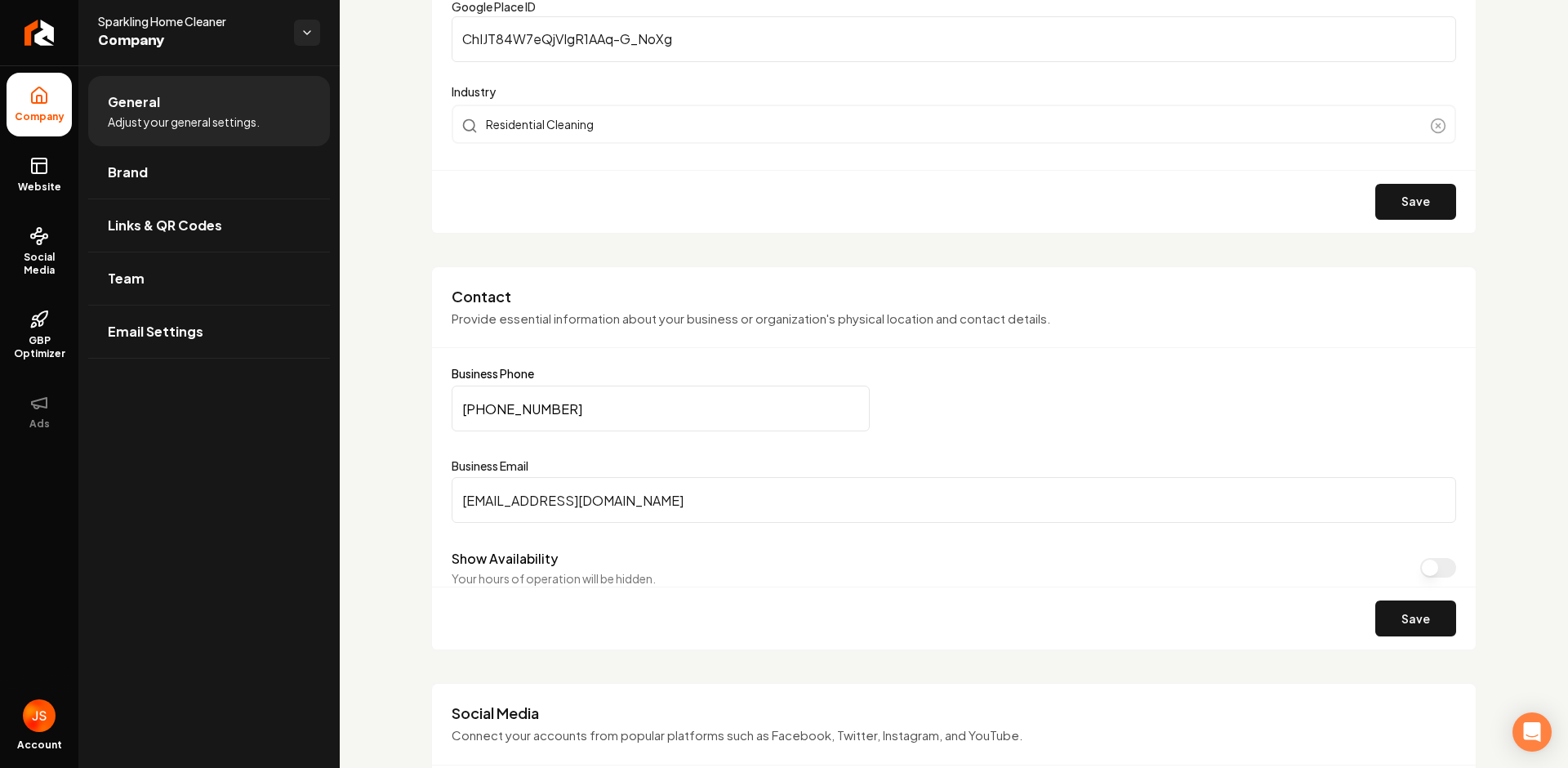
click at [565, 399] on input "[PHONE_NUMBER]" at bounding box center [660, 409] width 418 height 46
click at [56, 253] on span "Social Media" at bounding box center [39, 263] width 66 height 26
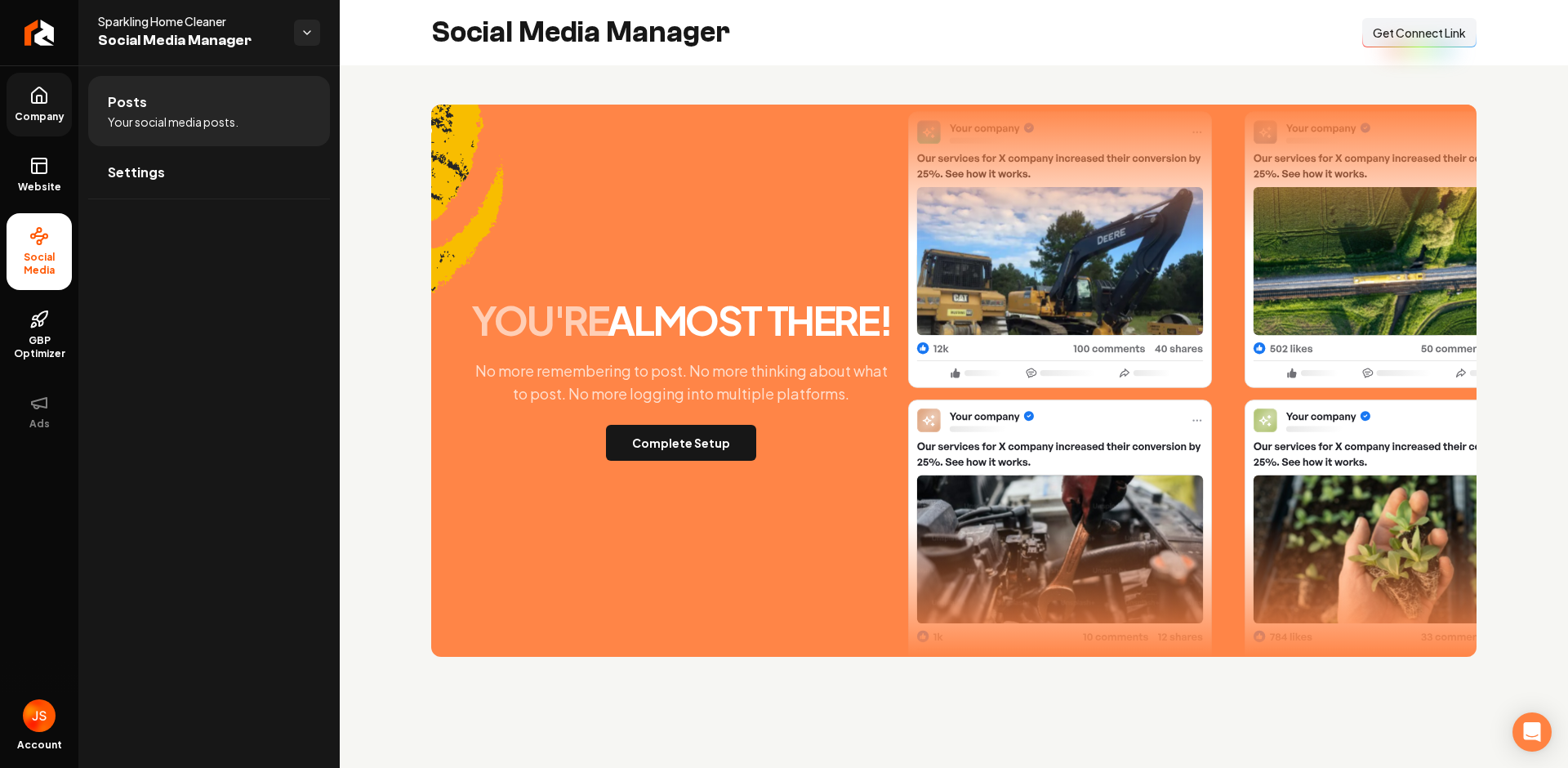
click at [1434, 36] on span "Get Connect Link" at bounding box center [1419, 32] width 93 height 16
click at [684, 471] on div "you're almost there! No more remembering to post. No more thinking about what t…" at bounding box center [955, 381] width 1046 height 553
click at [690, 449] on button "Complete Setup" at bounding box center [681, 443] width 151 height 36
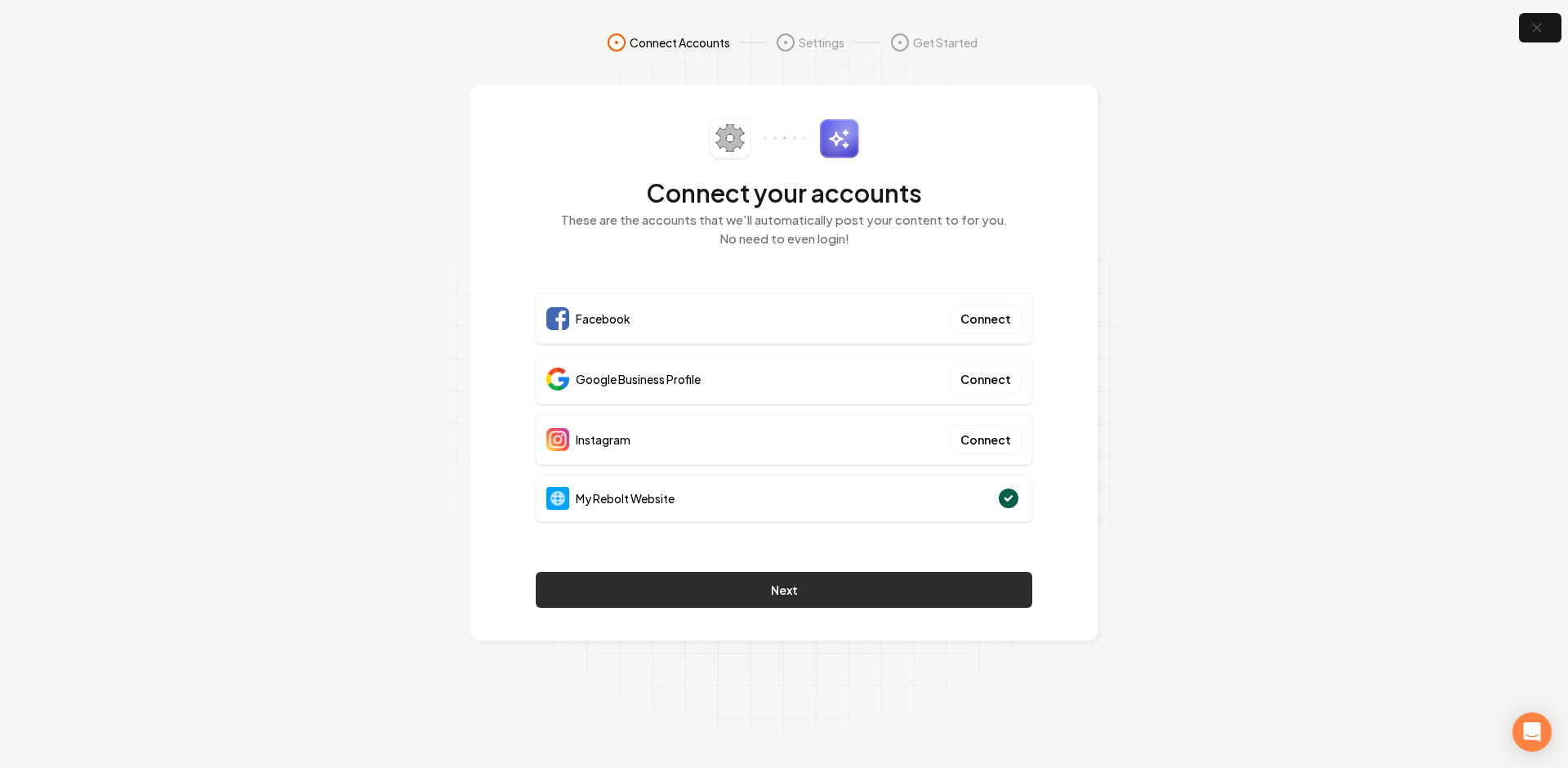
click at [729, 587] on button "Next" at bounding box center [783, 590] width 496 height 36
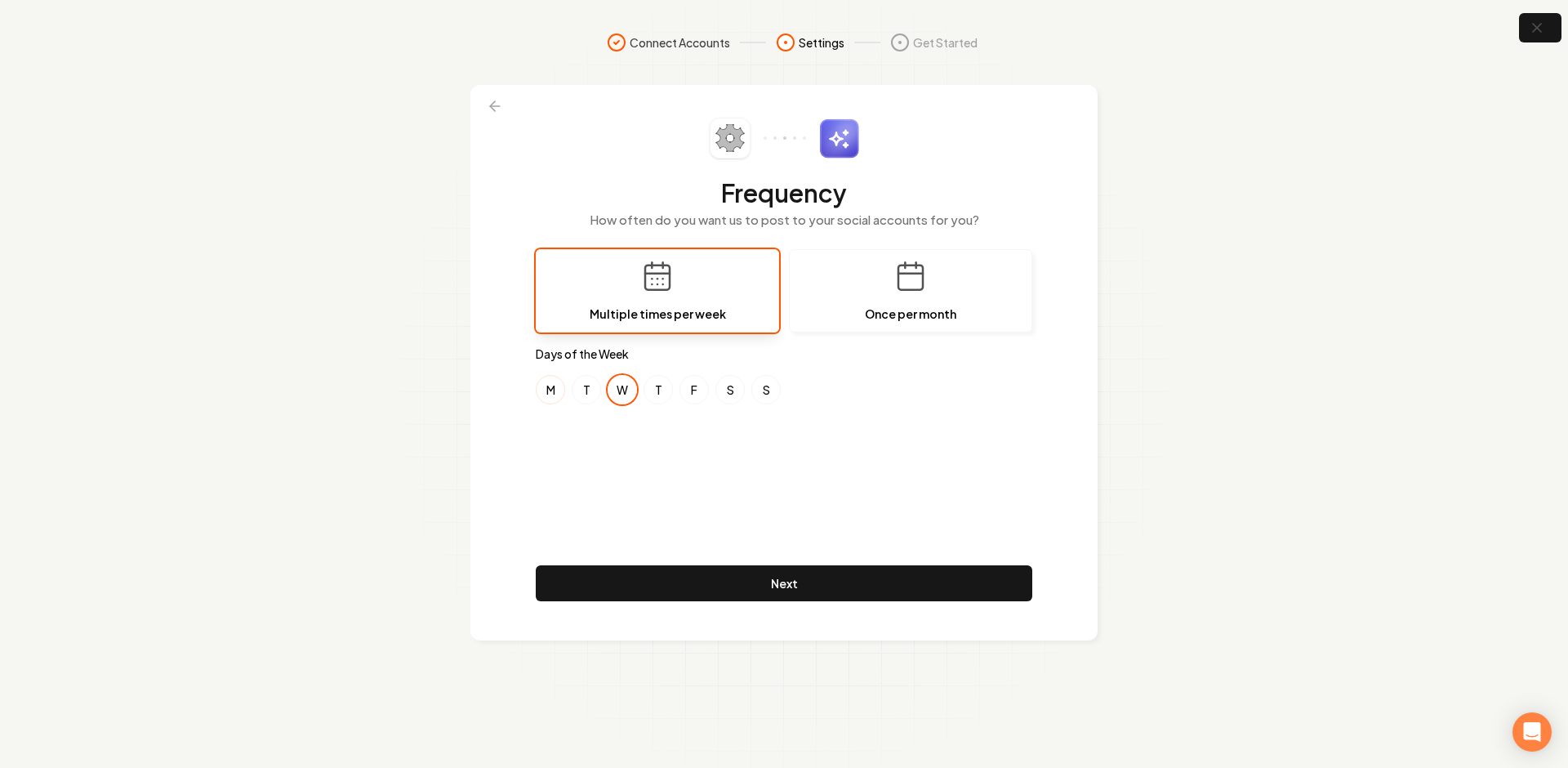
click at [553, 401] on button "M" at bounding box center [550, 390] width 30 height 30
click at [679, 390] on button "F" at bounding box center [694, 390] width 30 height 30
click at [493, 109] on icon at bounding box center [494, 106] width 16 height 16
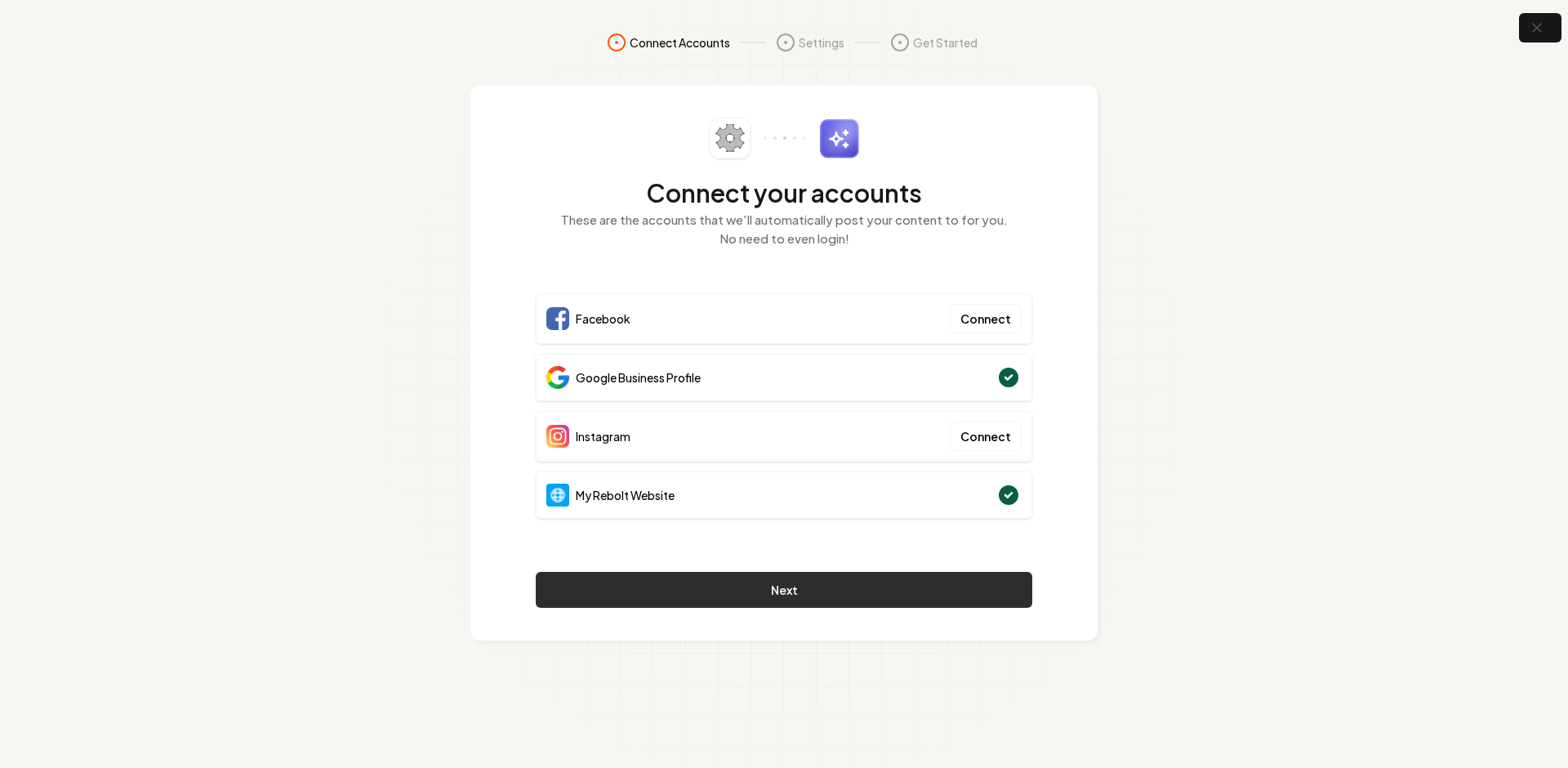
click at [723, 595] on button "Next" at bounding box center [783, 590] width 496 height 36
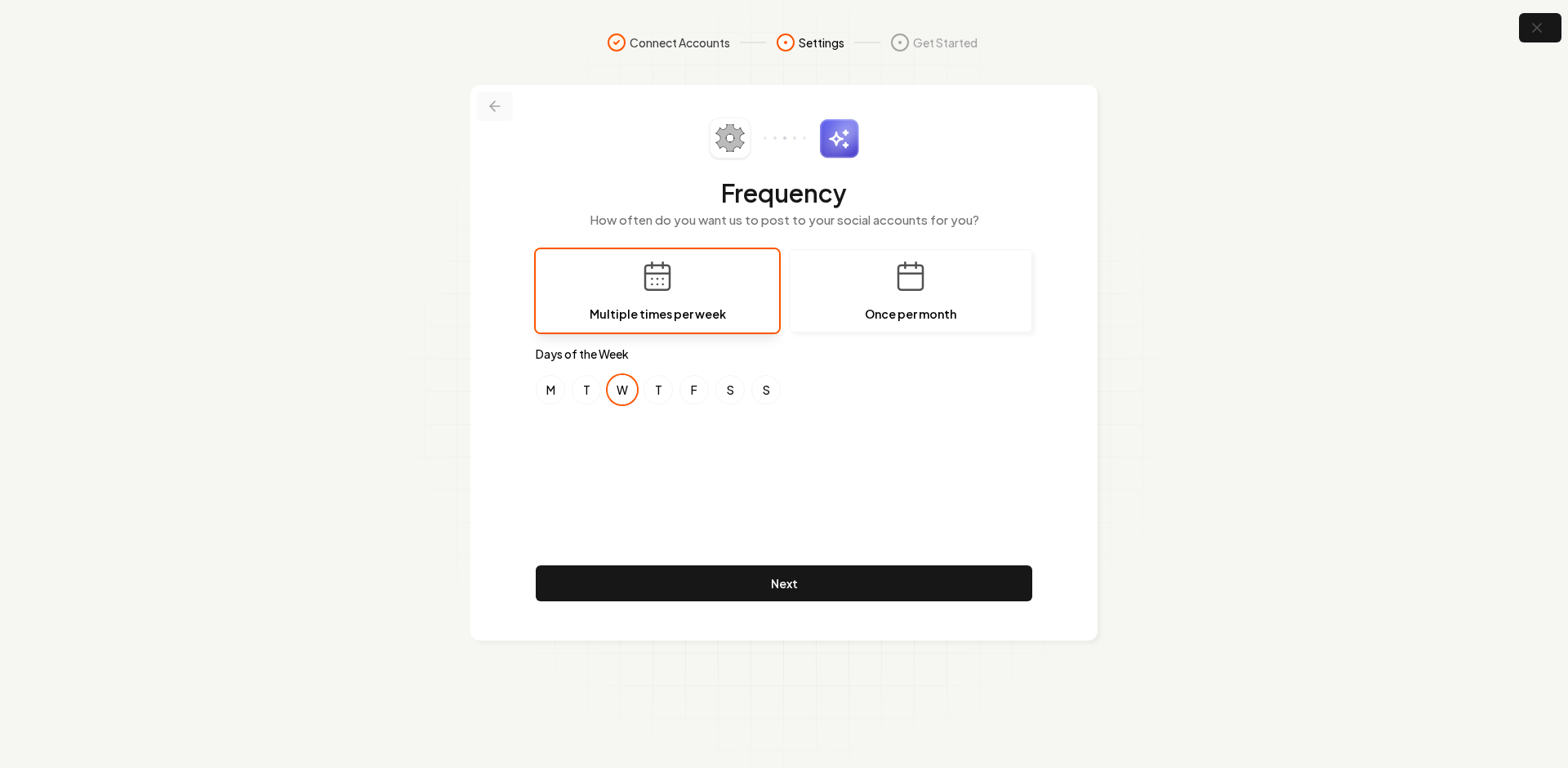
click at [493, 103] on icon at bounding box center [492, 106] width 5 height 10
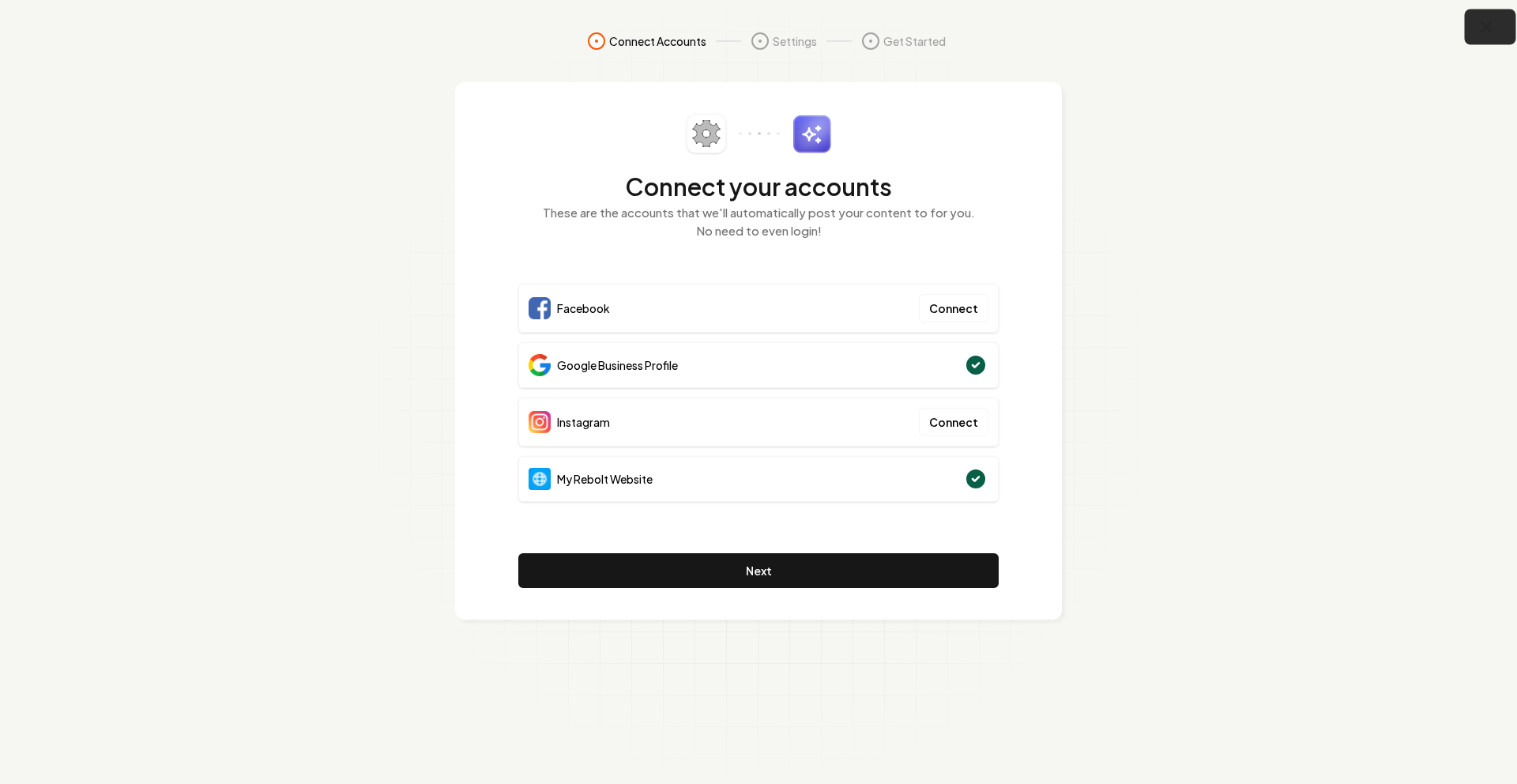
click at [1479, 22] on icon "button" at bounding box center [1487, 27] width 19 height 19
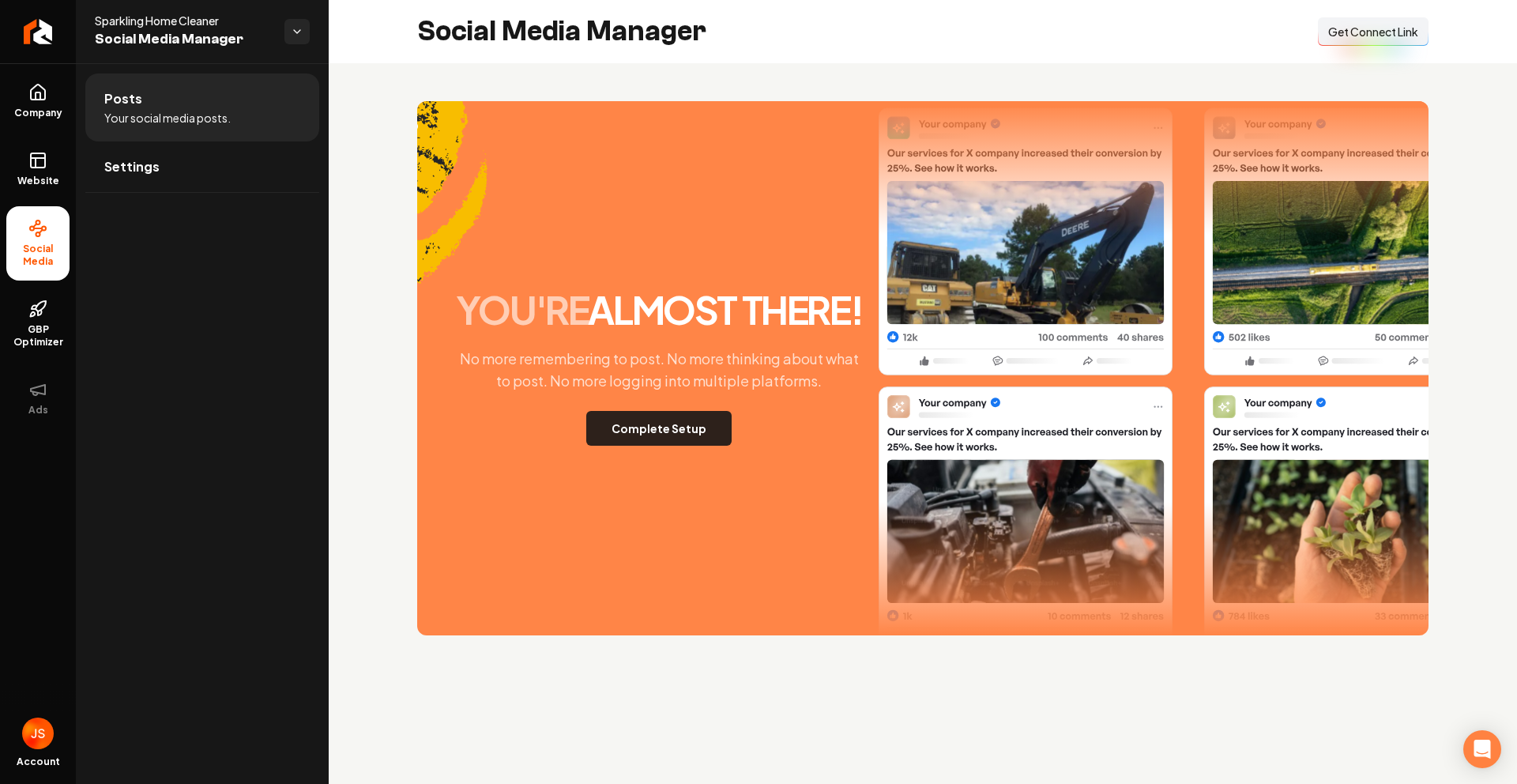
click at [640, 439] on button "Complete Setup" at bounding box center [659, 428] width 146 height 35
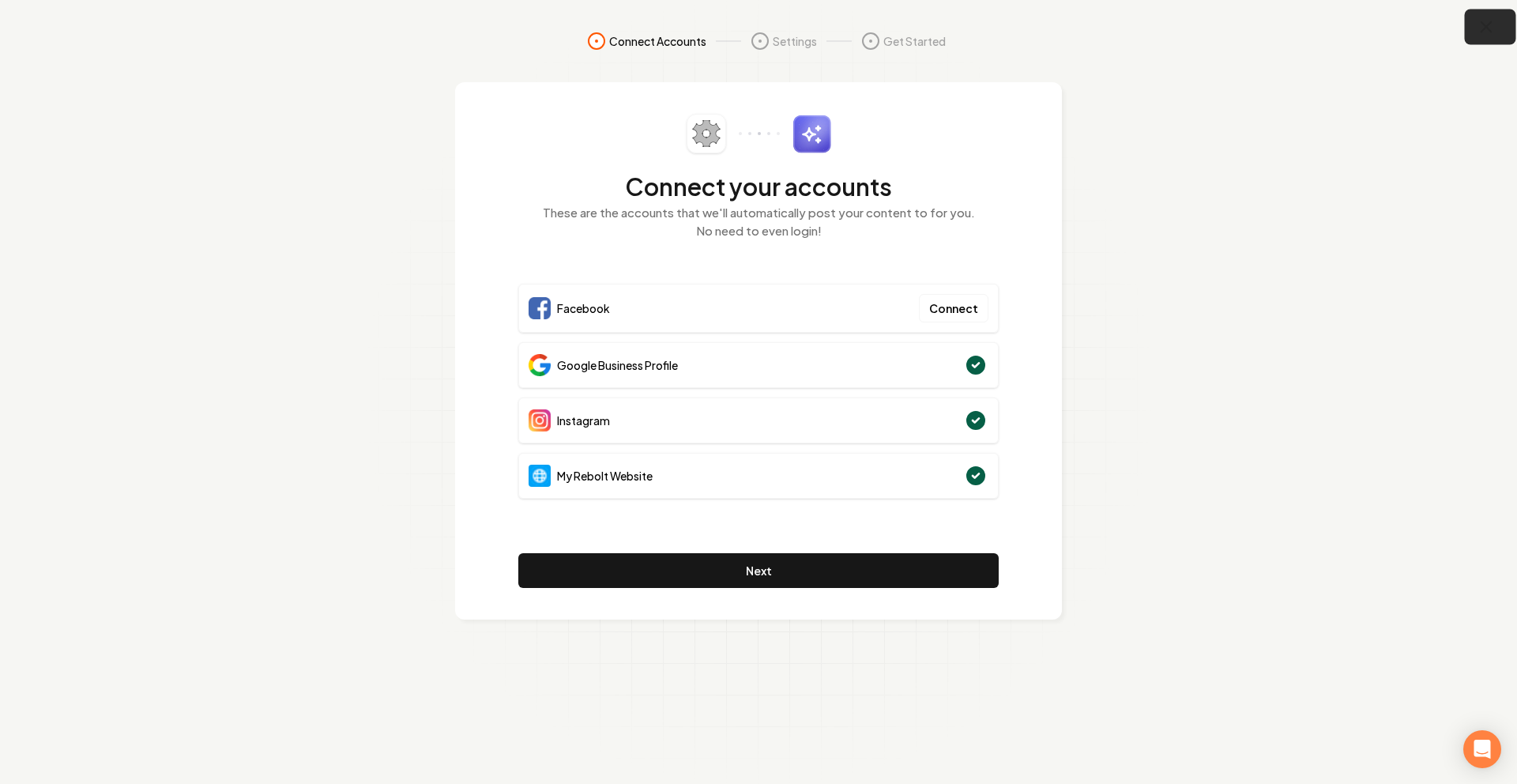
click at [1480, 20] on icon "button" at bounding box center [1487, 27] width 19 height 19
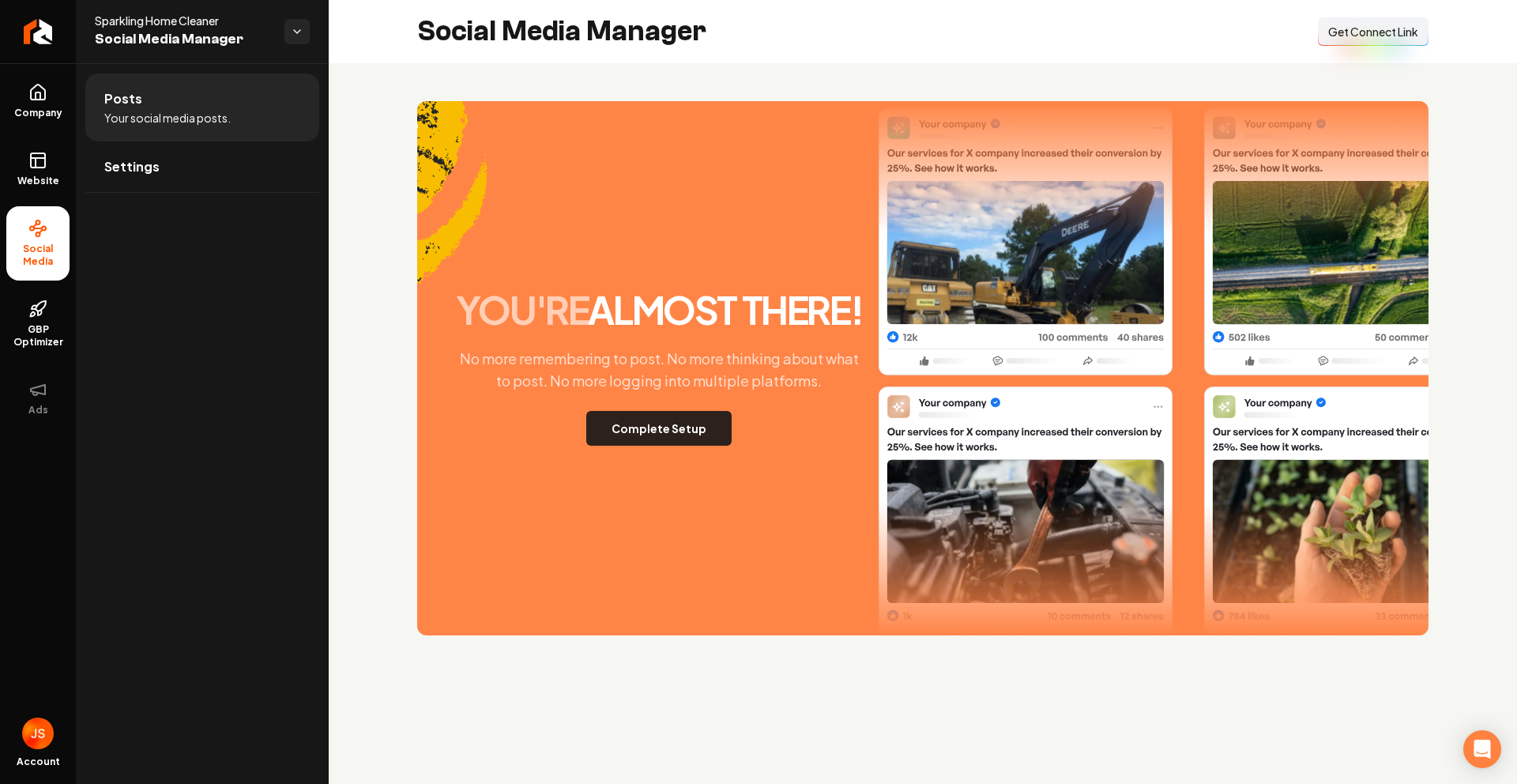
click at [636, 424] on button "Complete Setup" at bounding box center [659, 428] width 146 height 35
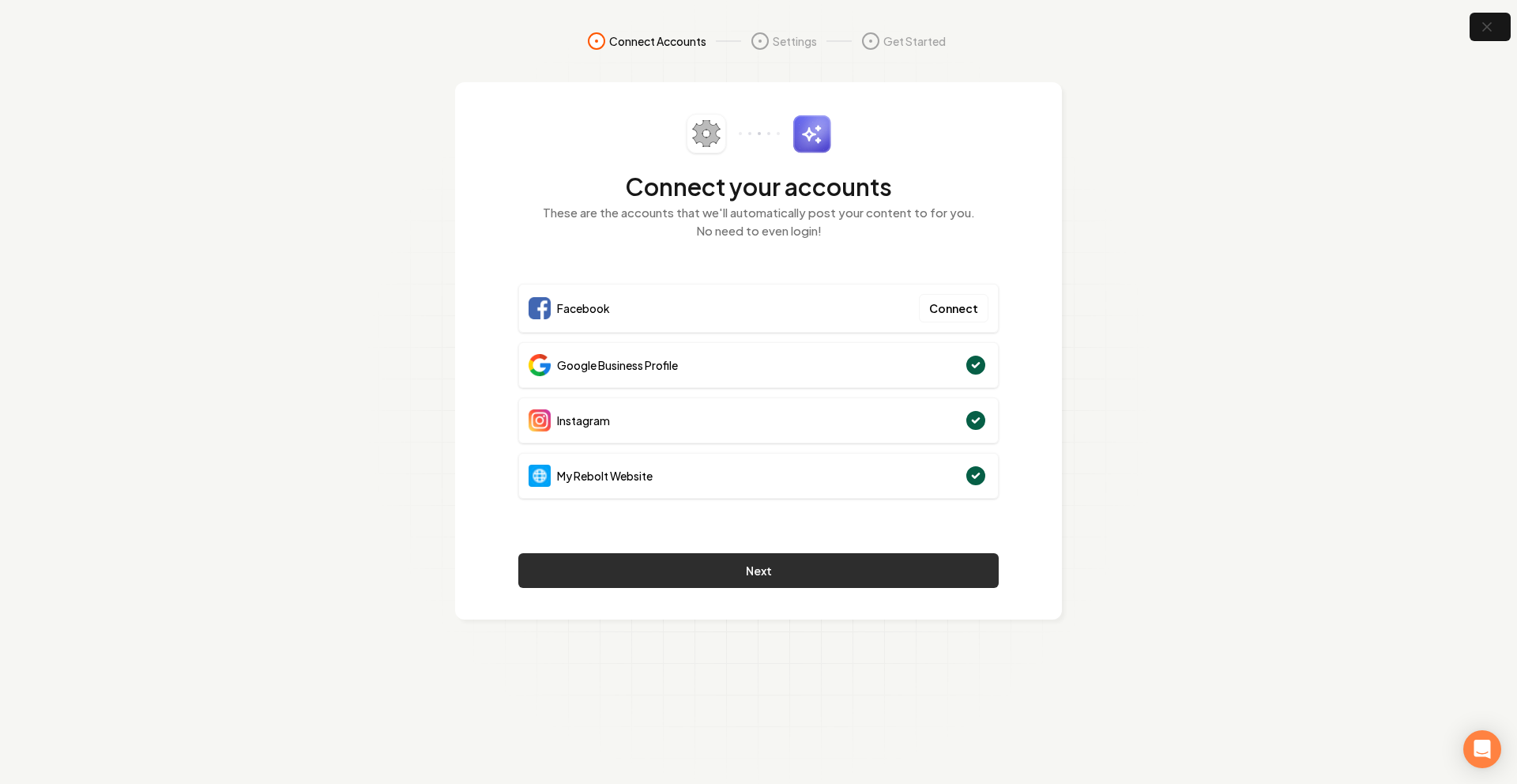
click at [640, 557] on button "Next" at bounding box center [758, 570] width 480 height 35
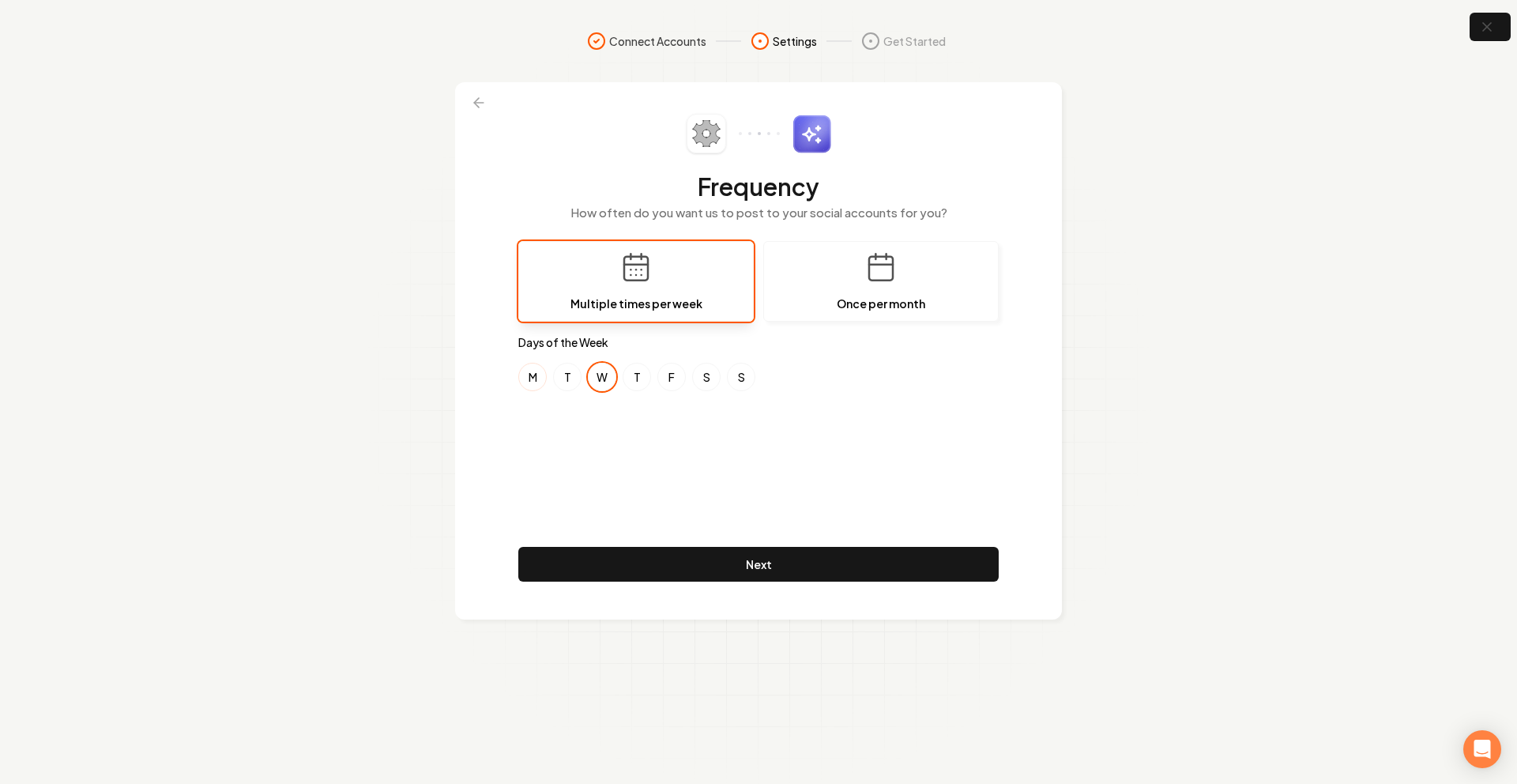
click at [539, 375] on button "M" at bounding box center [532, 377] width 29 height 29
click at [676, 375] on button "F" at bounding box center [671, 377] width 29 height 29
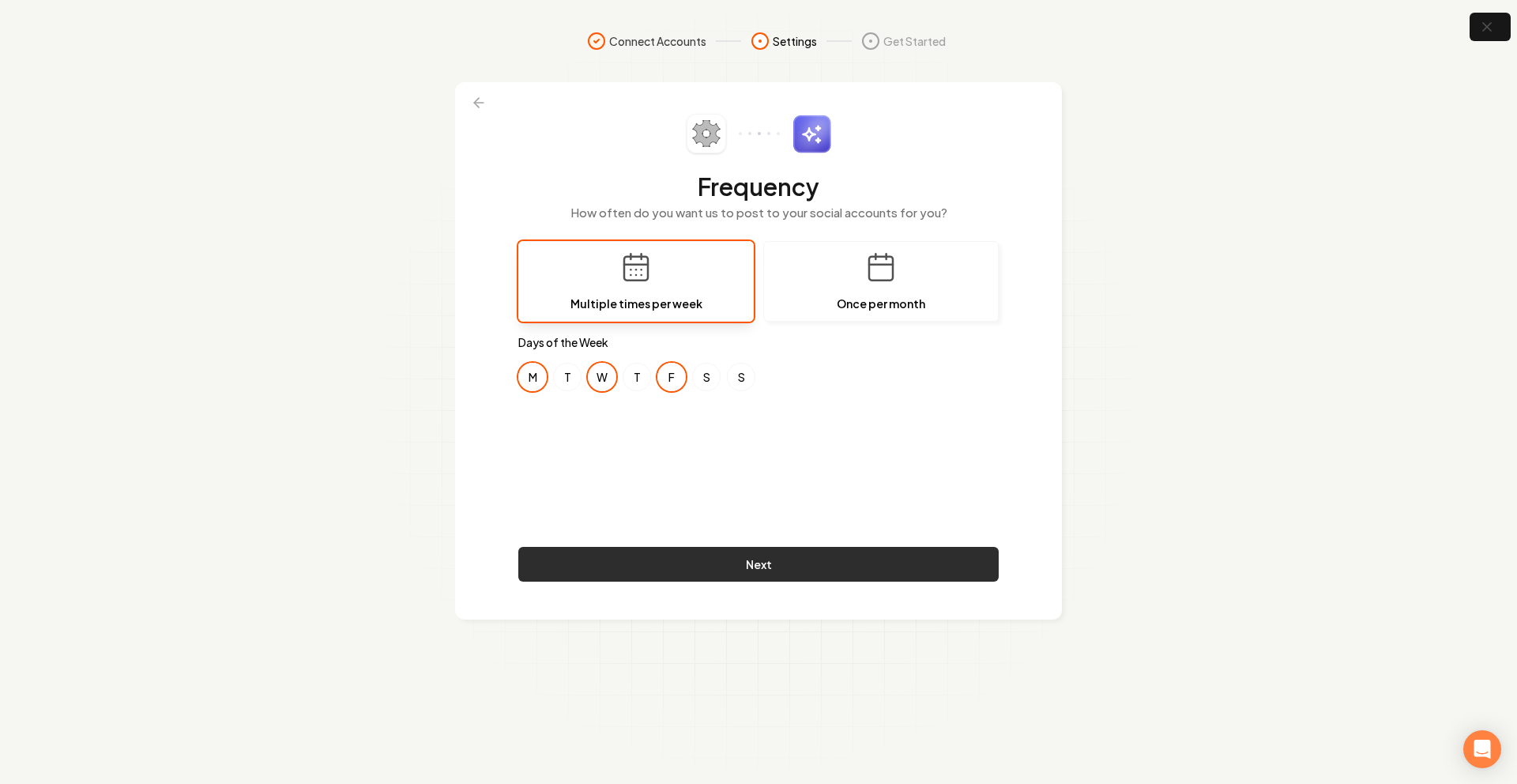
click at [704, 575] on button "Next" at bounding box center [758, 564] width 480 height 35
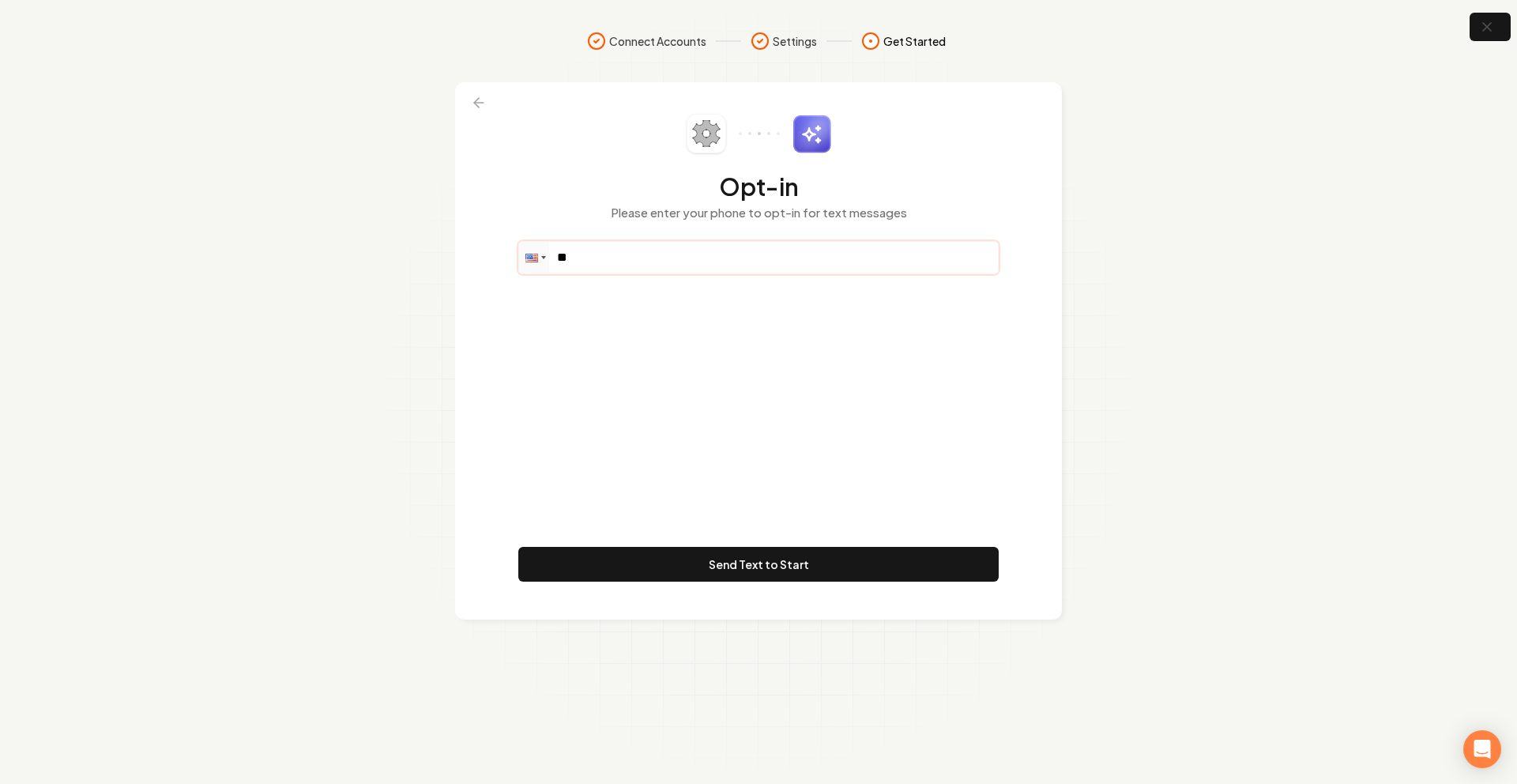
click at [624, 256] on input "**" at bounding box center [758, 257] width 479 height 31
paste input "tel"
paste input "**********"
click at [846, 450] on div "**********" at bounding box center [758, 350] width 480 height 474
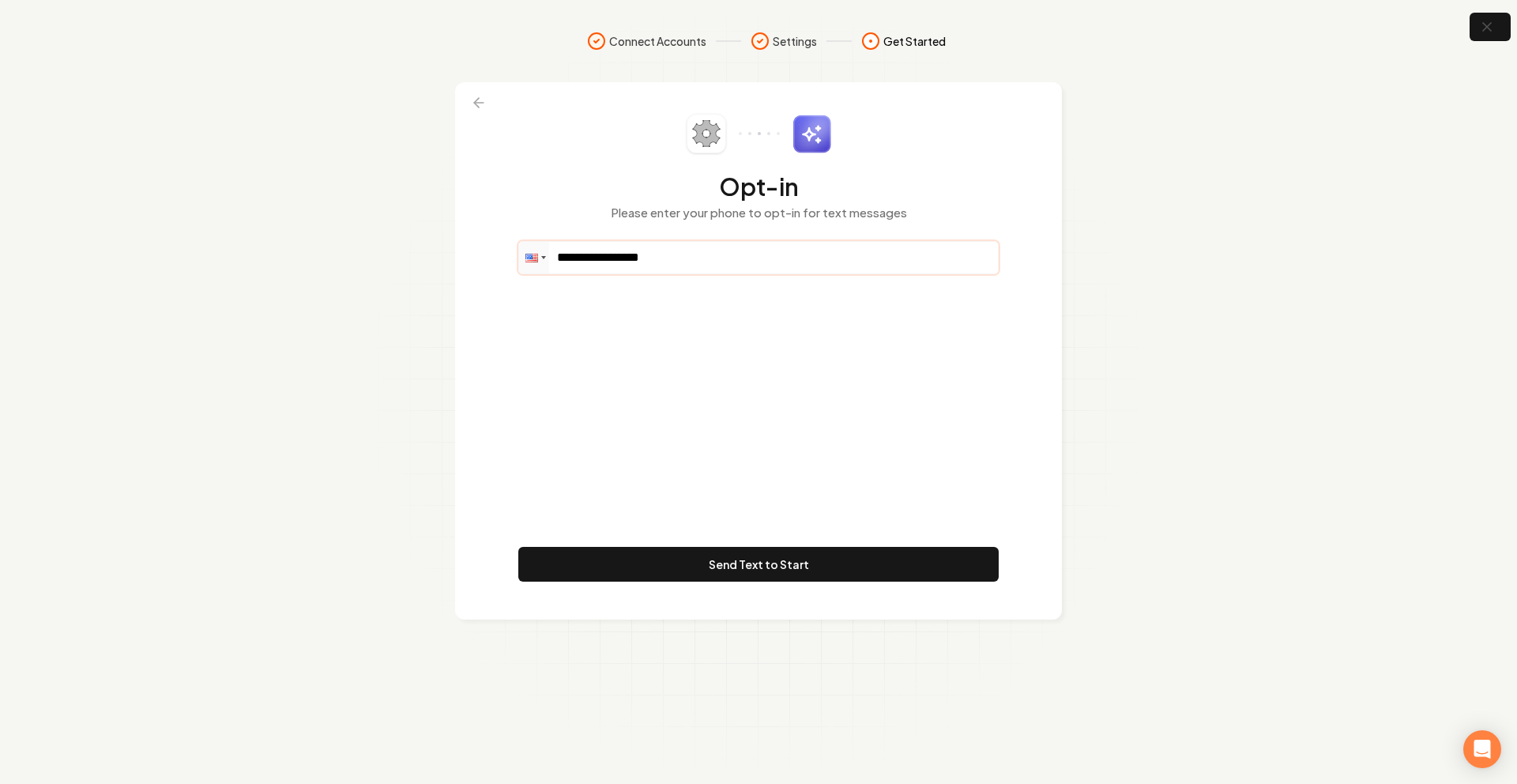
click at [644, 256] on input "**********" at bounding box center [758, 257] width 479 height 31
click at [712, 262] on input "**********" at bounding box center [758, 257] width 479 height 31
drag, startPoint x: 712, startPoint y: 262, endPoint x: 582, endPoint y: 258, distance: 130.1
click at [582, 258] on input "**********" at bounding box center [758, 257] width 479 height 31
paste input "**********"
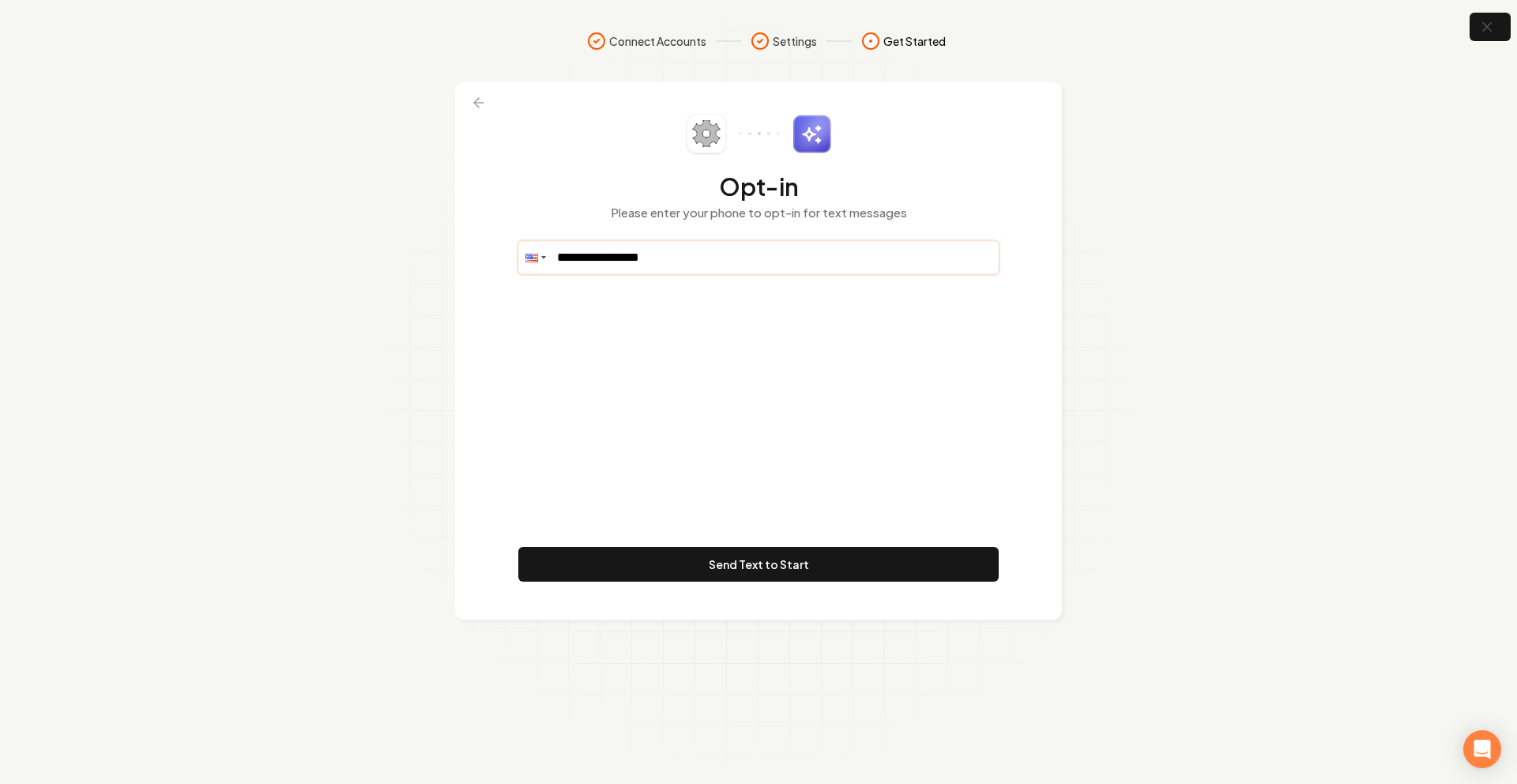
drag, startPoint x: 697, startPoint y: 269, endPoint x: 547, endPoint y: 252, distance: 151.0
click at [547, 252] on div "**********" at bounding box center [758, 258] width 480 height 33
drag, startPoint x: 675, startPoint y: 255, endPoint x: 592, endPoint y: 251, distance: 83.1
click at [593, 251] on input "**********" at bounding box center [758, 257] width 479 height 31
paste input "**********"
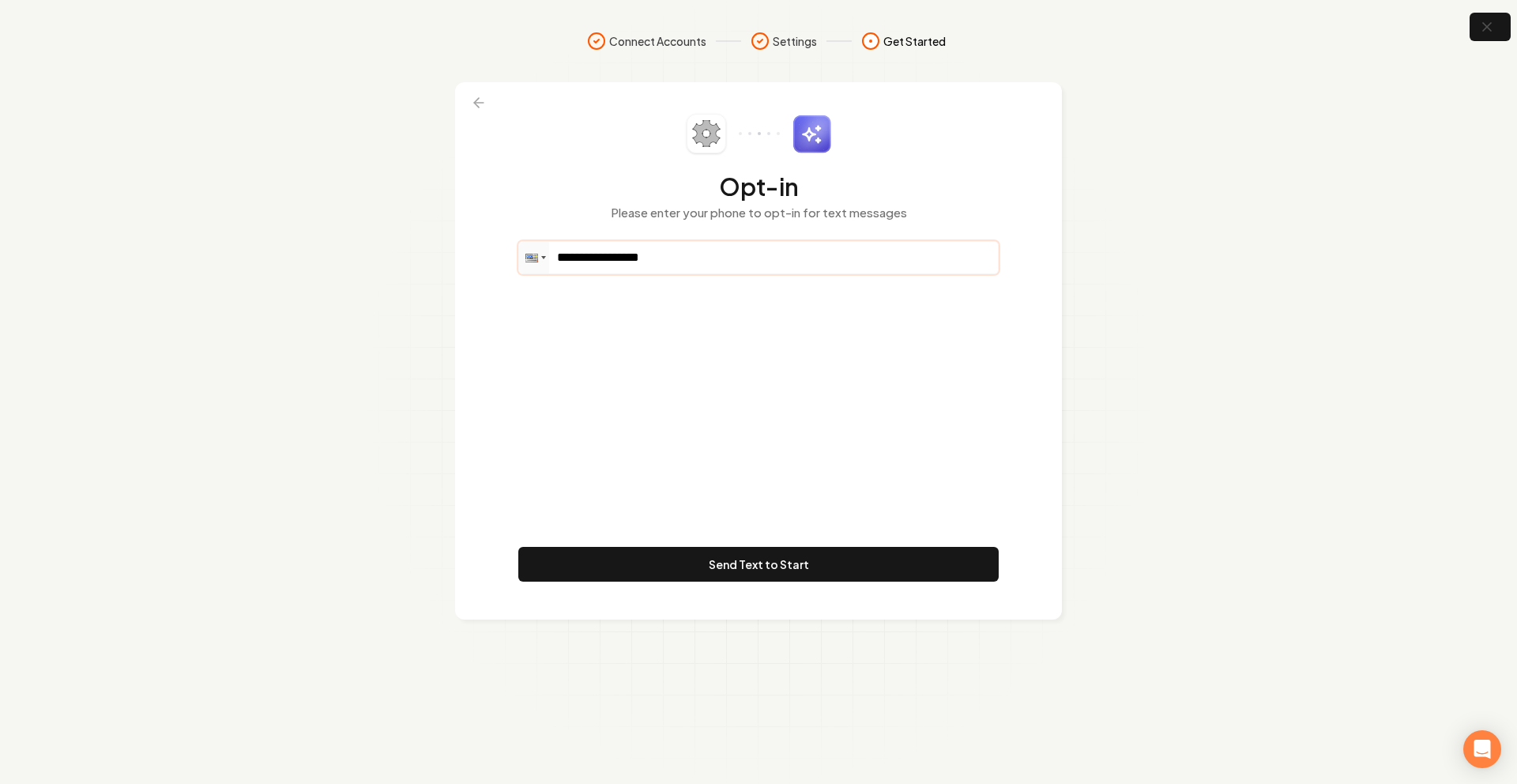
drag, startPoint x: 712, startPoint y: 258, endPoint x: 594, endPoint y: 247, distance: 118.5
click at [594, 247] on input "**********" at bounding box center [758, 257] width 479 height 31
click at [582, 257] on input "**********" at bounding box center [758, 257] width 479 height 31
click at [585, 257] on input "**********" at bounding box center [758, 257] width 479 height 31
type input "**********"
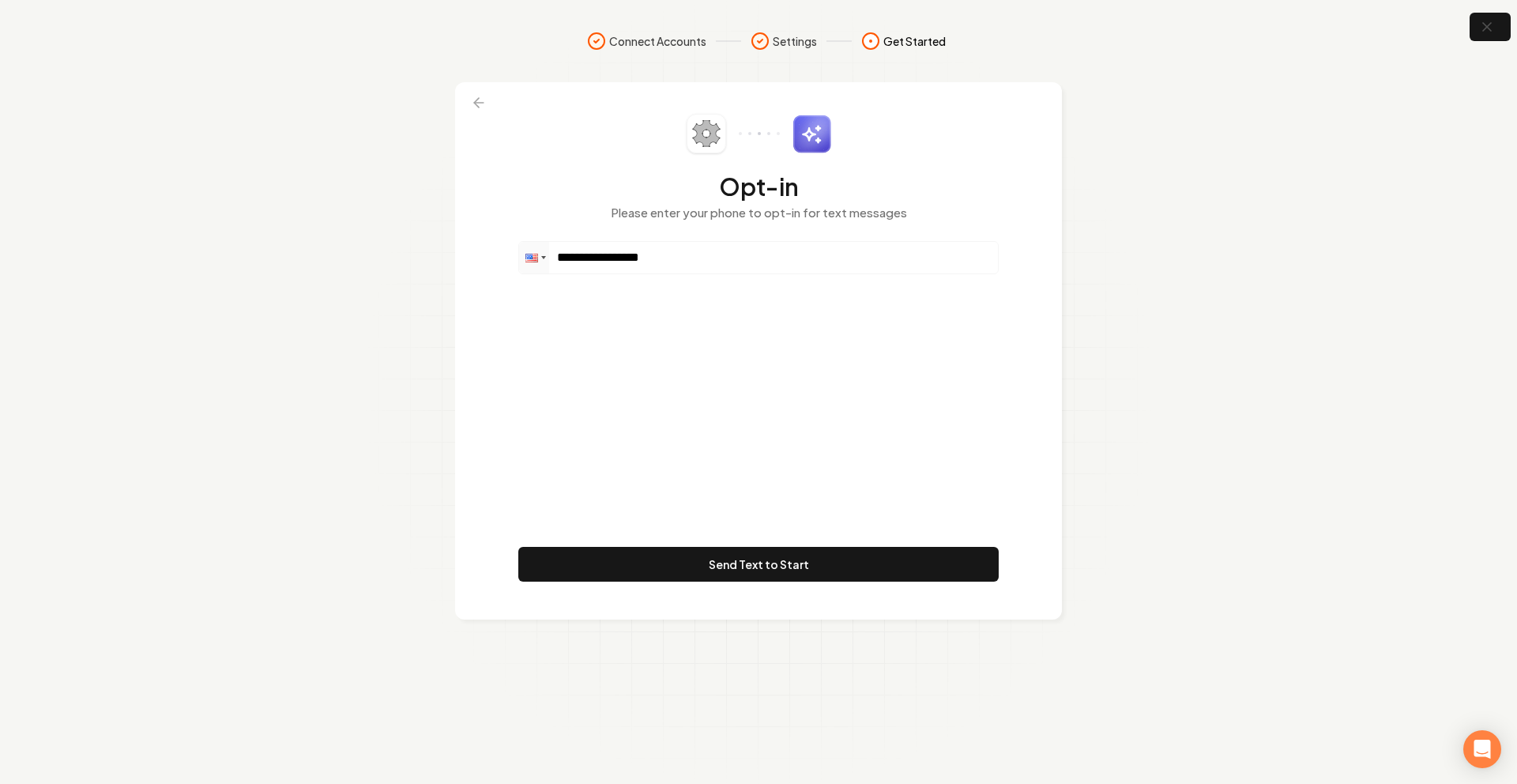
click at [747, 438] on div "**********" at bounding box center [758, 350] width 480 height 474
click at [758, 557] on button "Send Text to Start" at bounding box center [758, 564] width 480 height 35
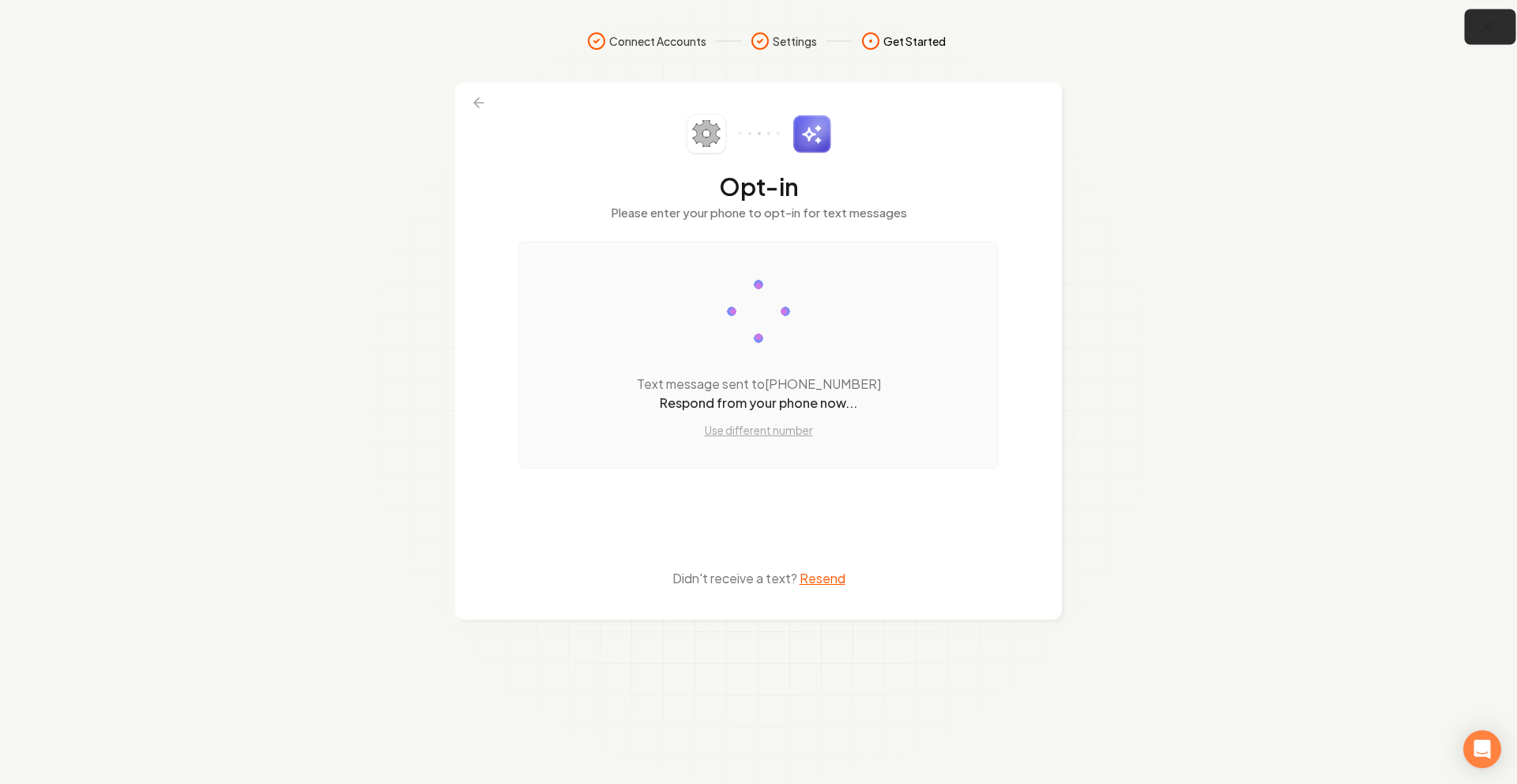
click at [1474, 27] on button "button" at bounding box center [1491, 27] width 52 height 36
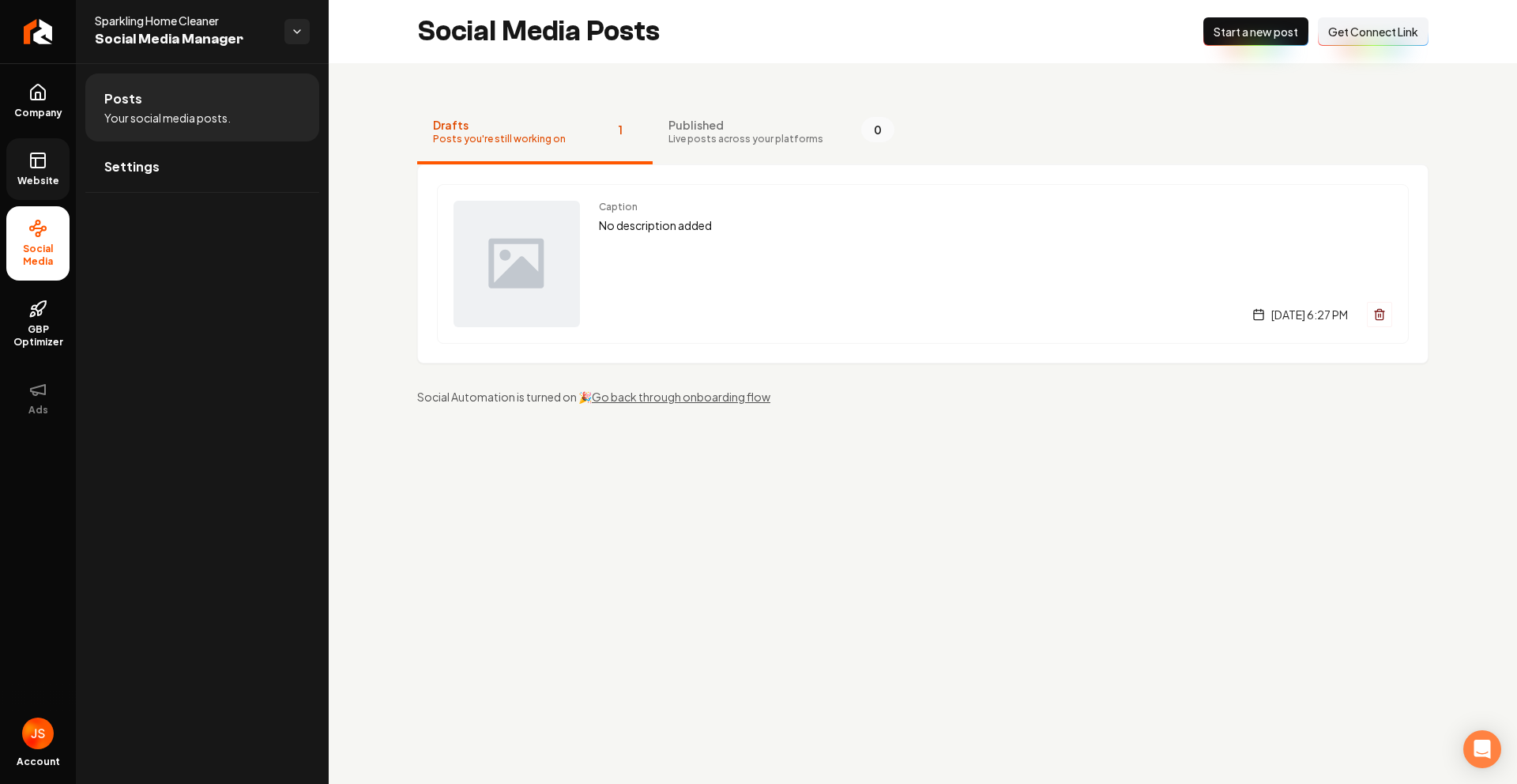
click at [8, 152] on link "Website" at bounding box center [38, 169] width 64 height 62
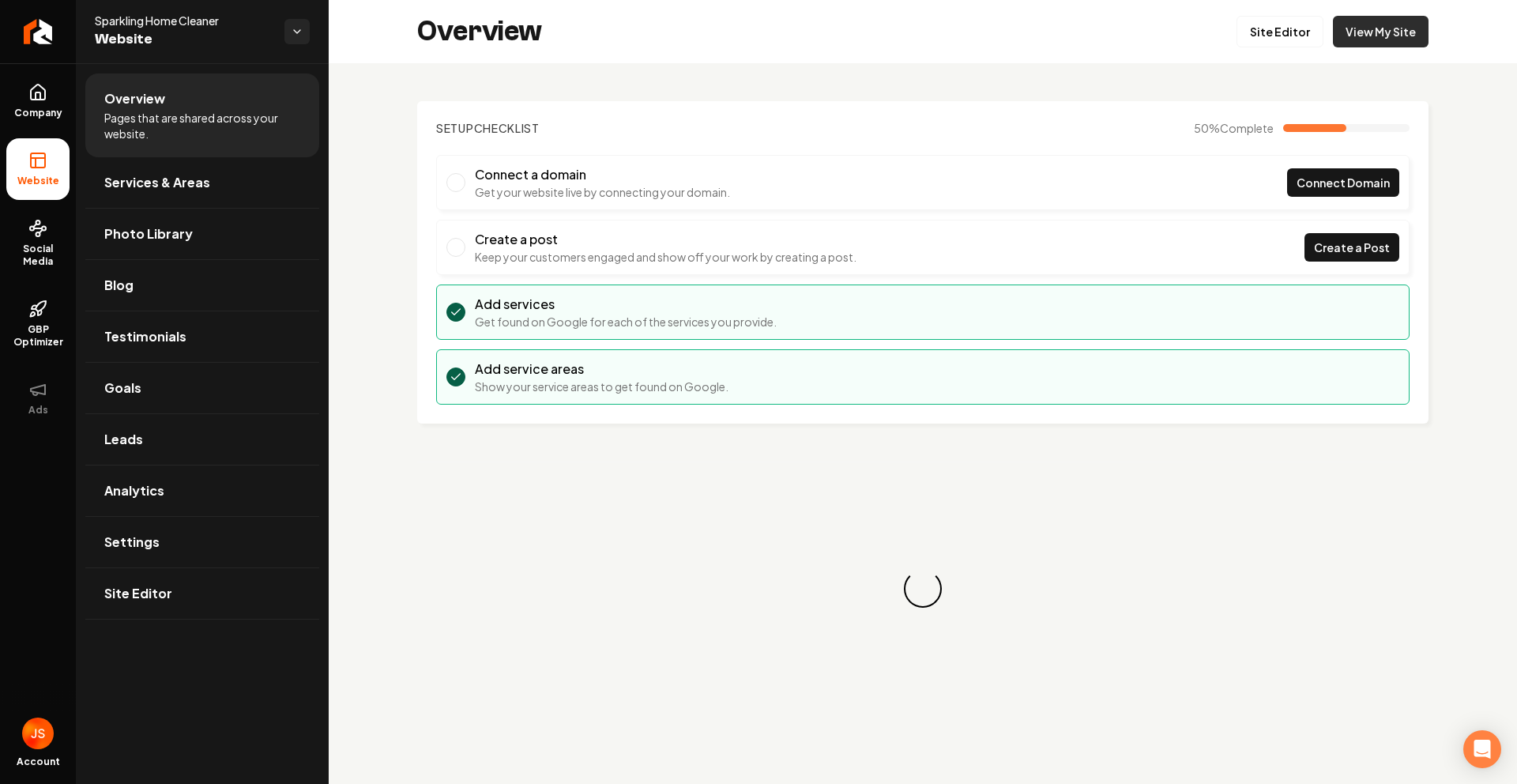
click at [1378, 28] on link "View My Site" at bounding box center [1382, 31] width 96 height 31
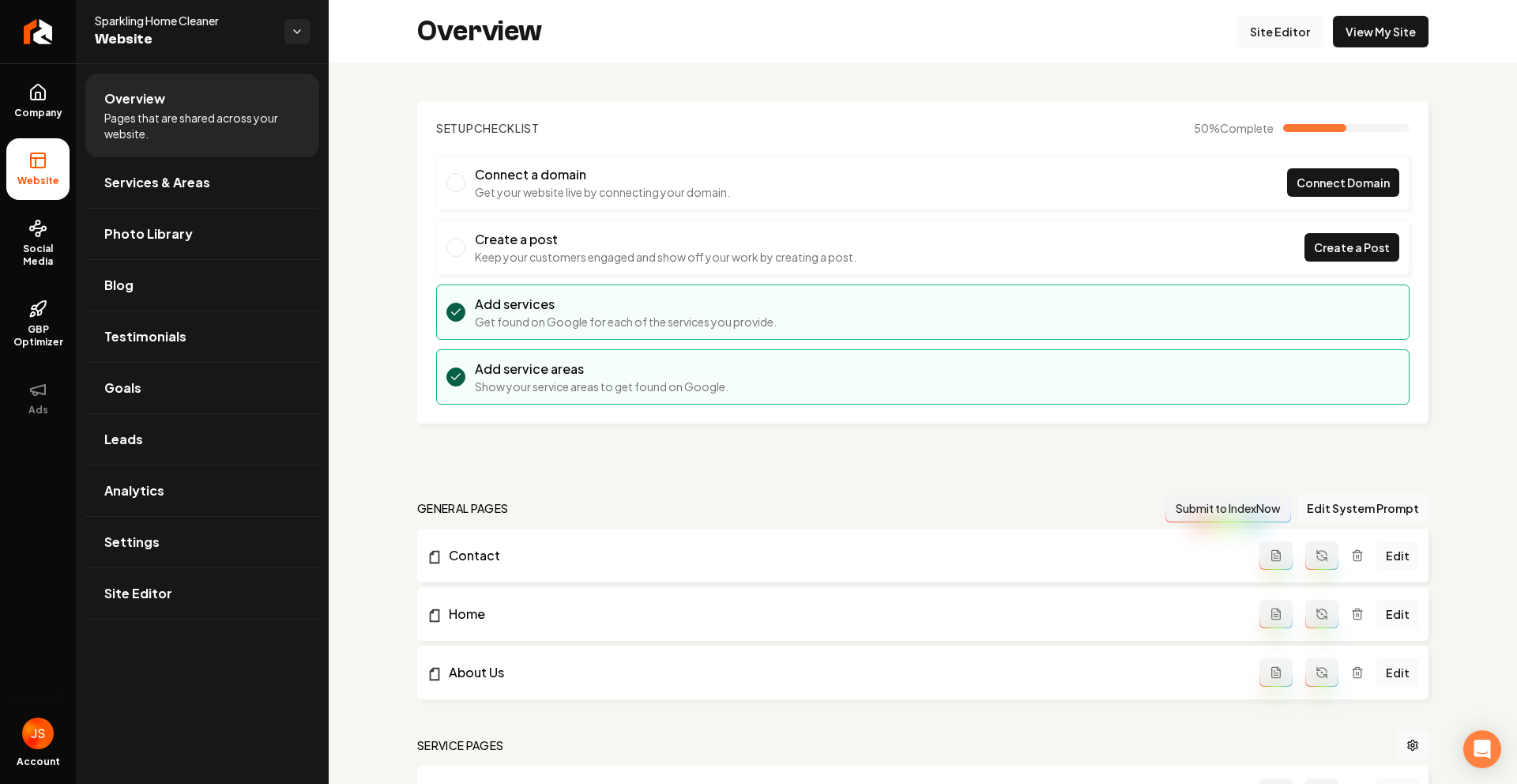
click at [1267, 39] on link "Site Editor" at bounding box center [1280, 31] width 87 height 31
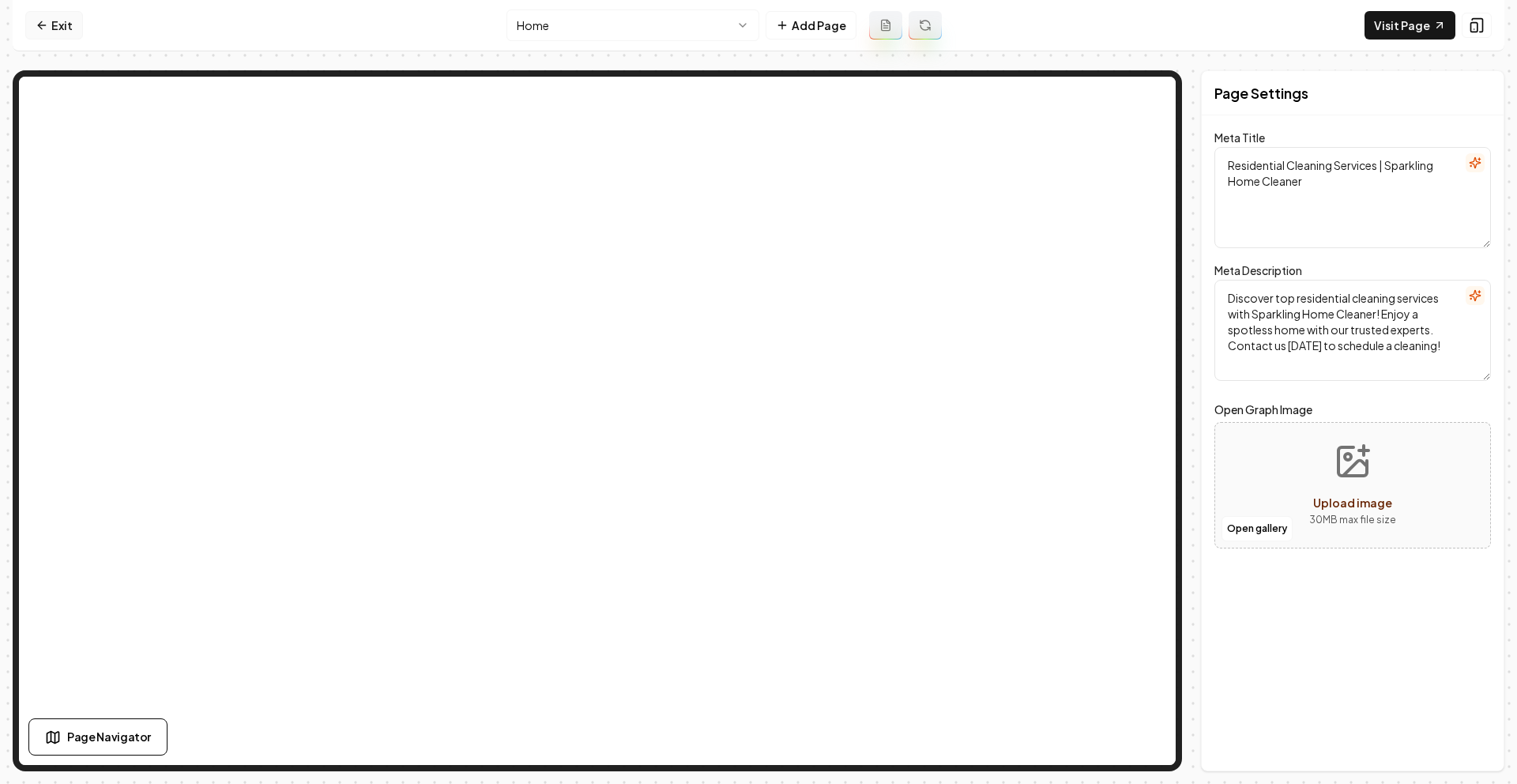
click at [52, 29] on link "Exit" at bounding box center [53, 25] width 58 height 29
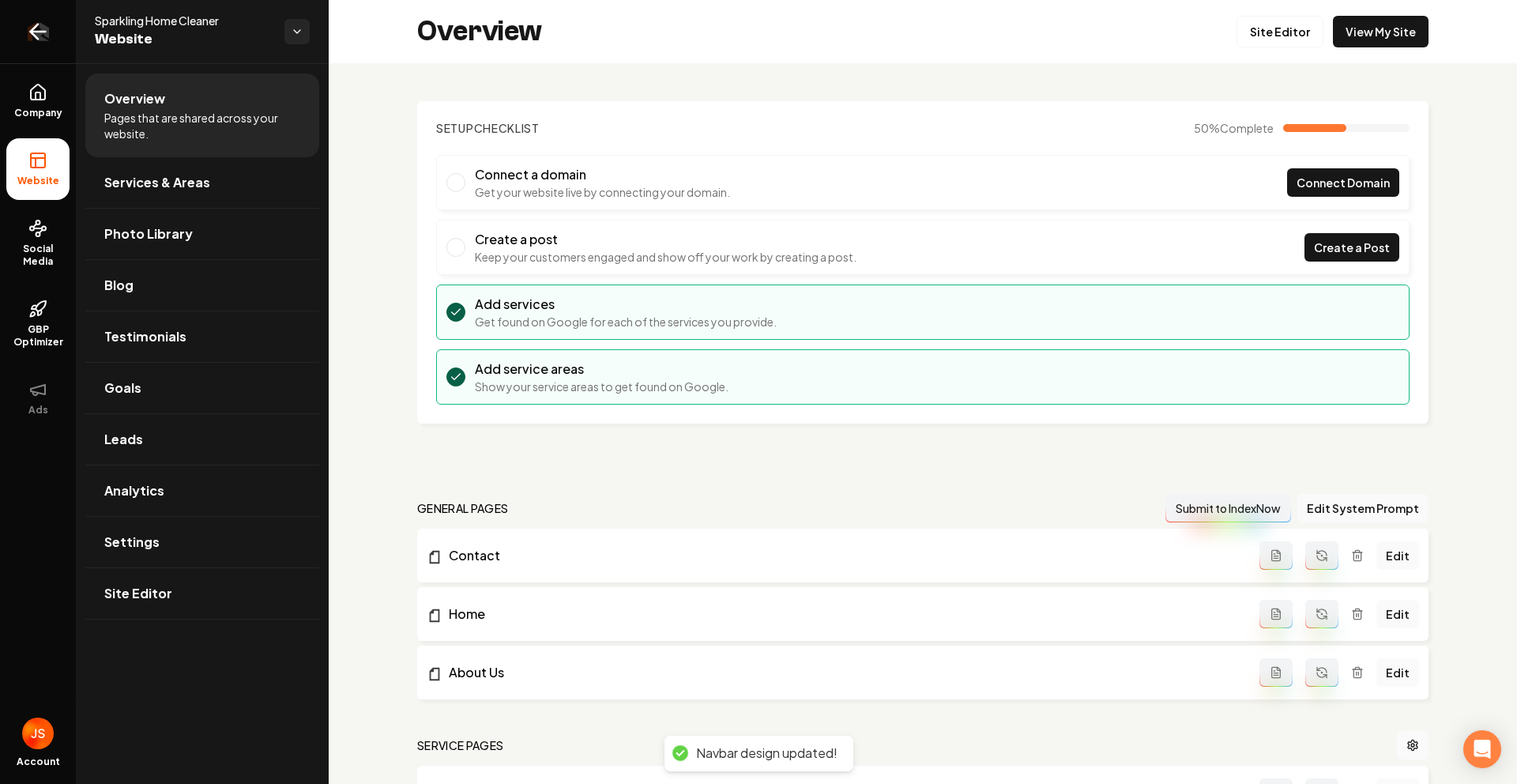
click at [47, 30] on icon "Return to dashboard" at bounding box center [37, 31] width 25 height 25
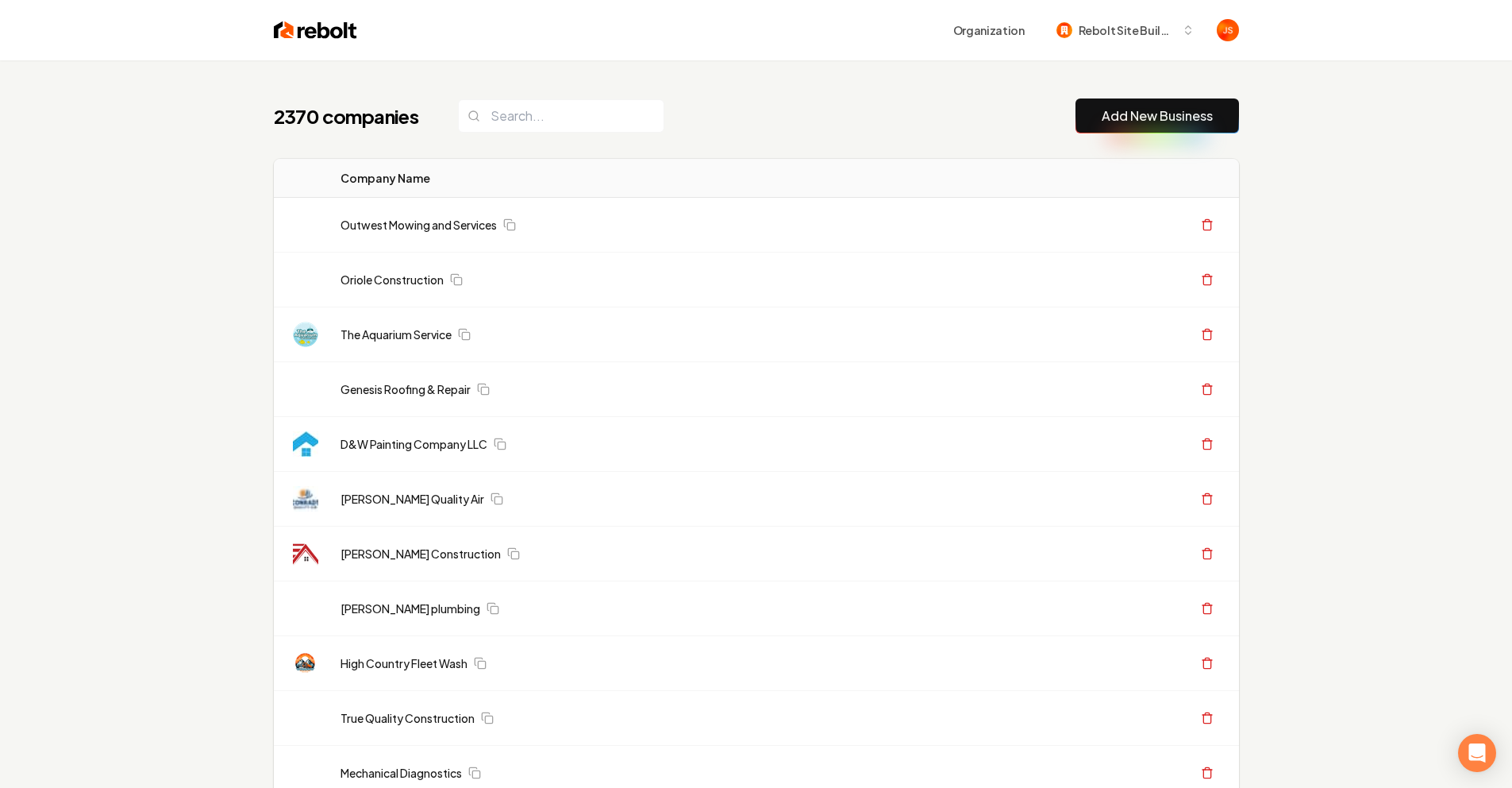
drag, startPoint x: 606, startPoint y: 136, endPoint x: 594, endPoint y: 129, distance: 13.9
click at [594, 129] on input "search" at bounding box center [561, 116] width 206 height 33
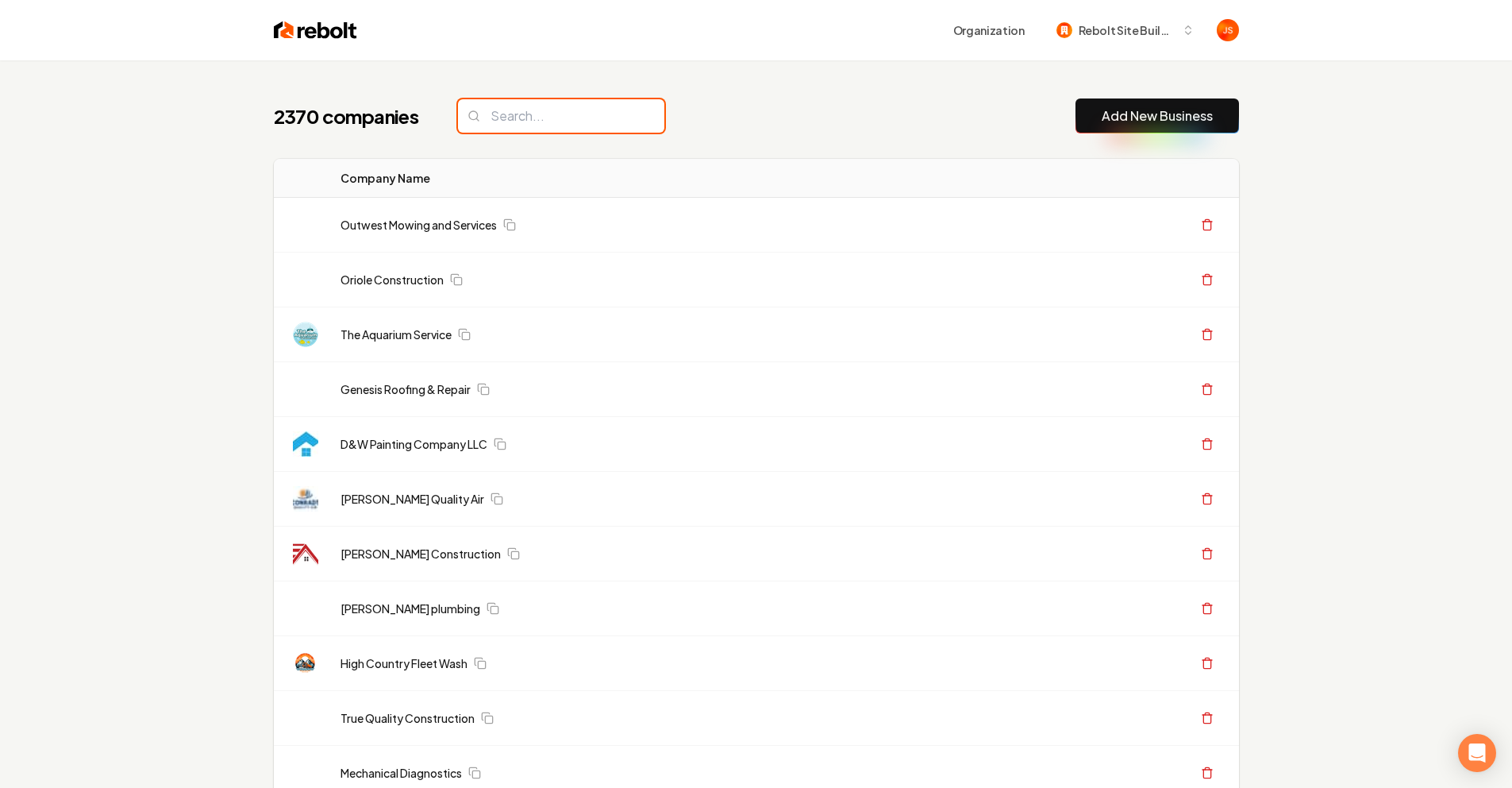
click at [594, 128] on input "search" at bounding box center [561, 116] width 206 height 33
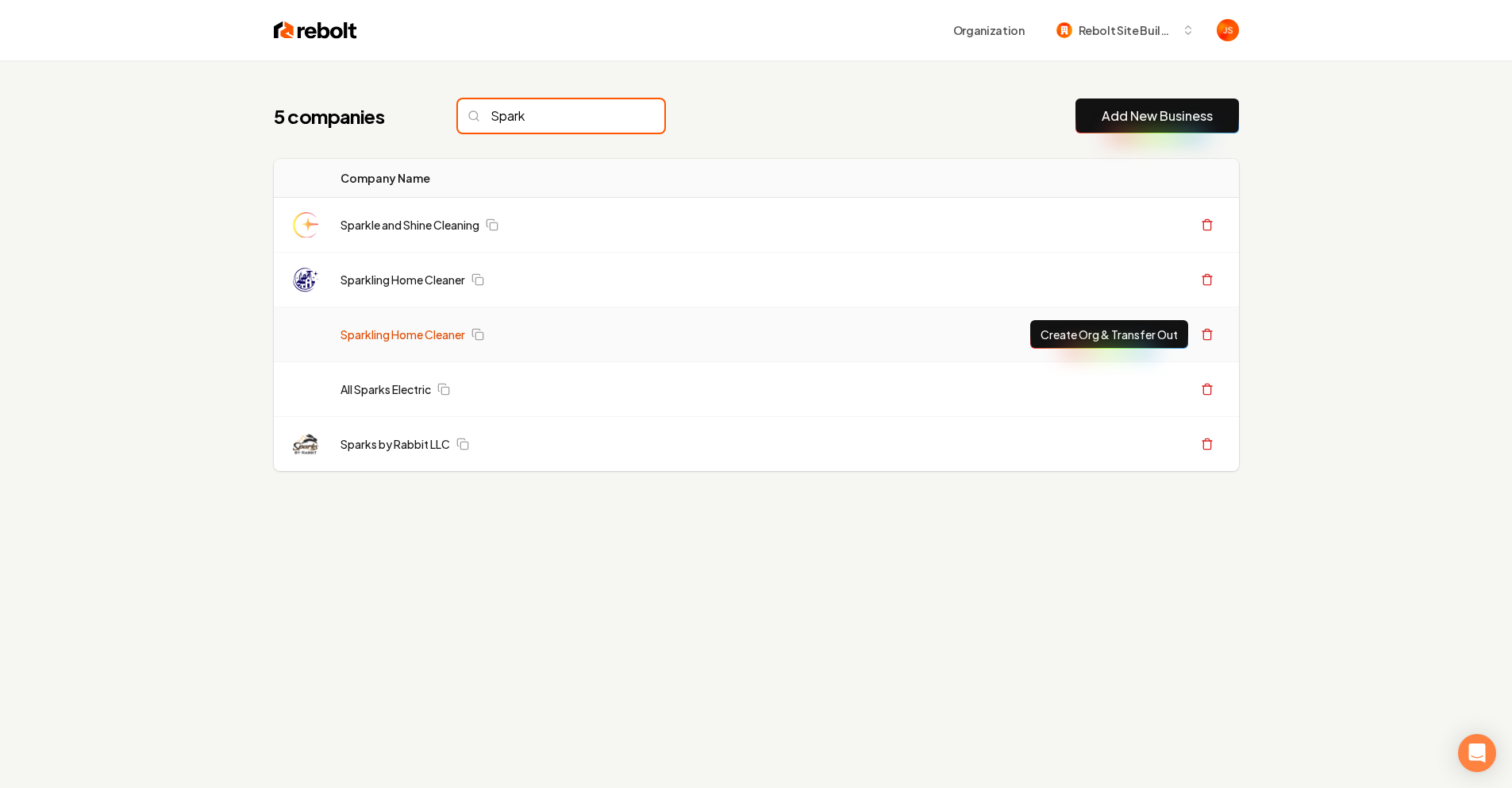
type input "Spark"
click at [441, 327] on link "Sparkling Home Cleaner" at bounding box center [403, 333] width 125 height 16
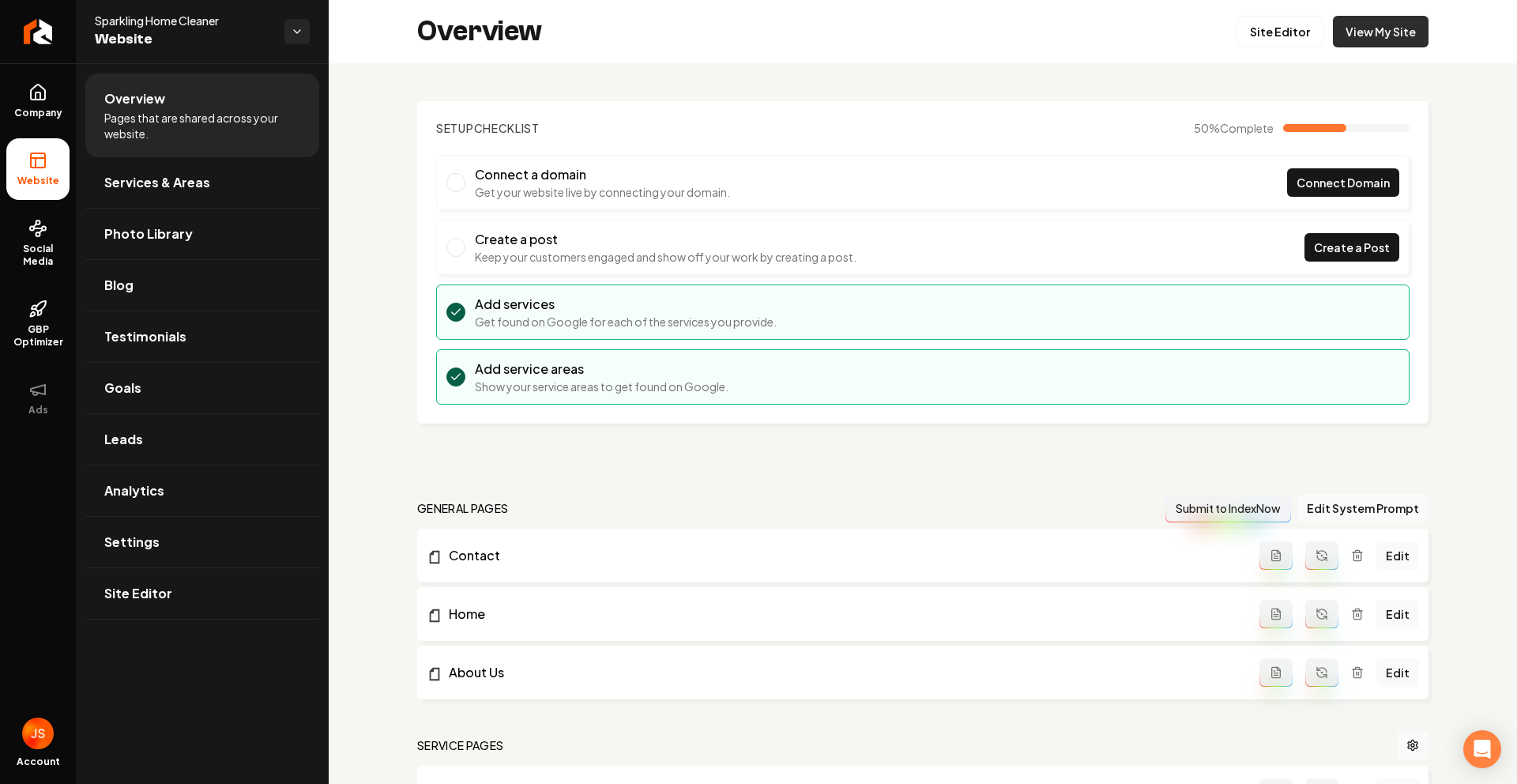
click at [1352, 33] on link "View My Site" at bounding box center [1382, 31] width 96 height 31
click at [47, 36] on link "Return to dashboard" at bounding box center [38, 31] width 76 height 64
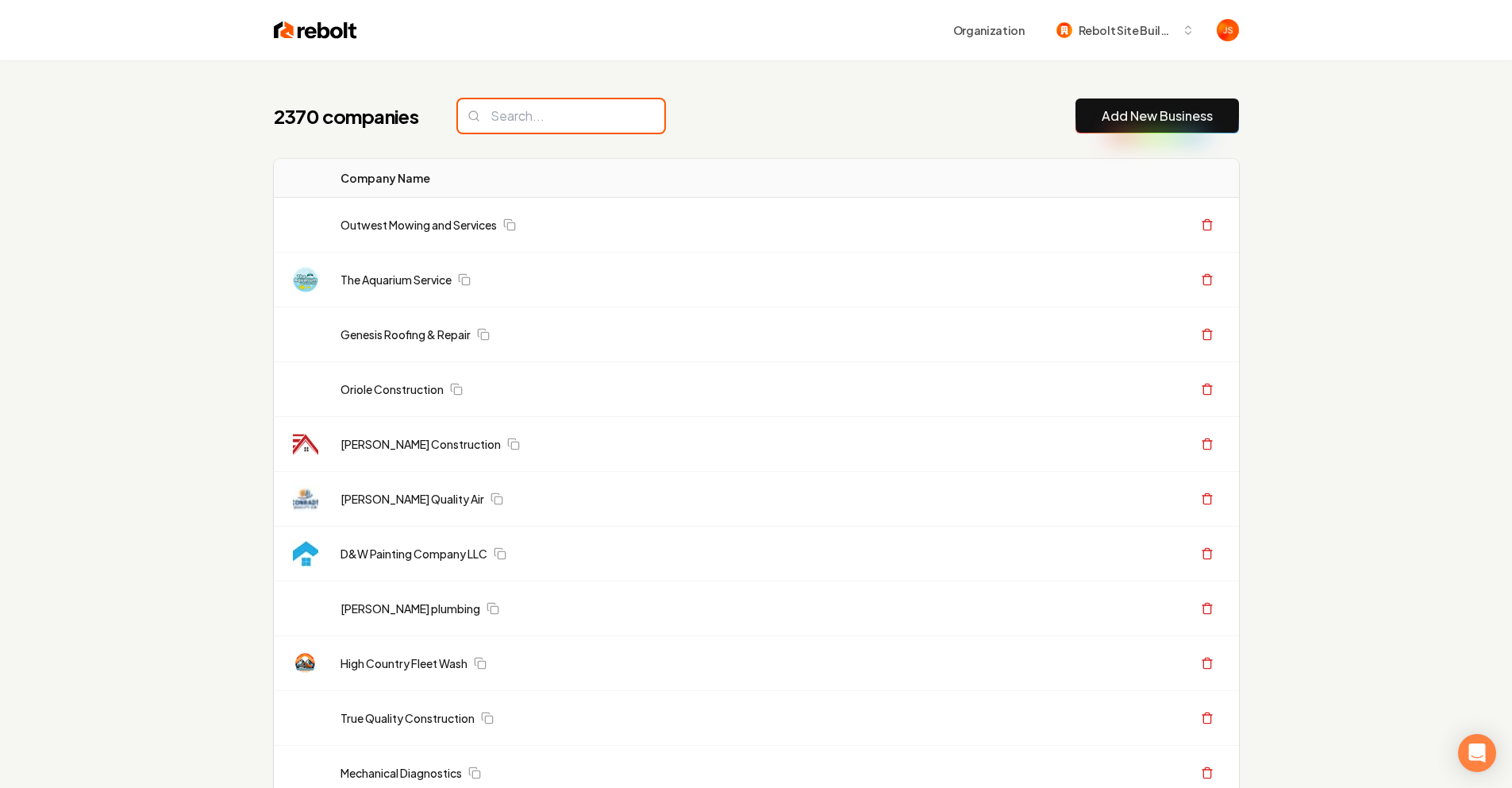
click at [523, 129] on input "search" at bounding box center [561, 116] width 206 height 33
click at [525, 121] on input "search" at bounding box center [561, 116] width 206 height 33
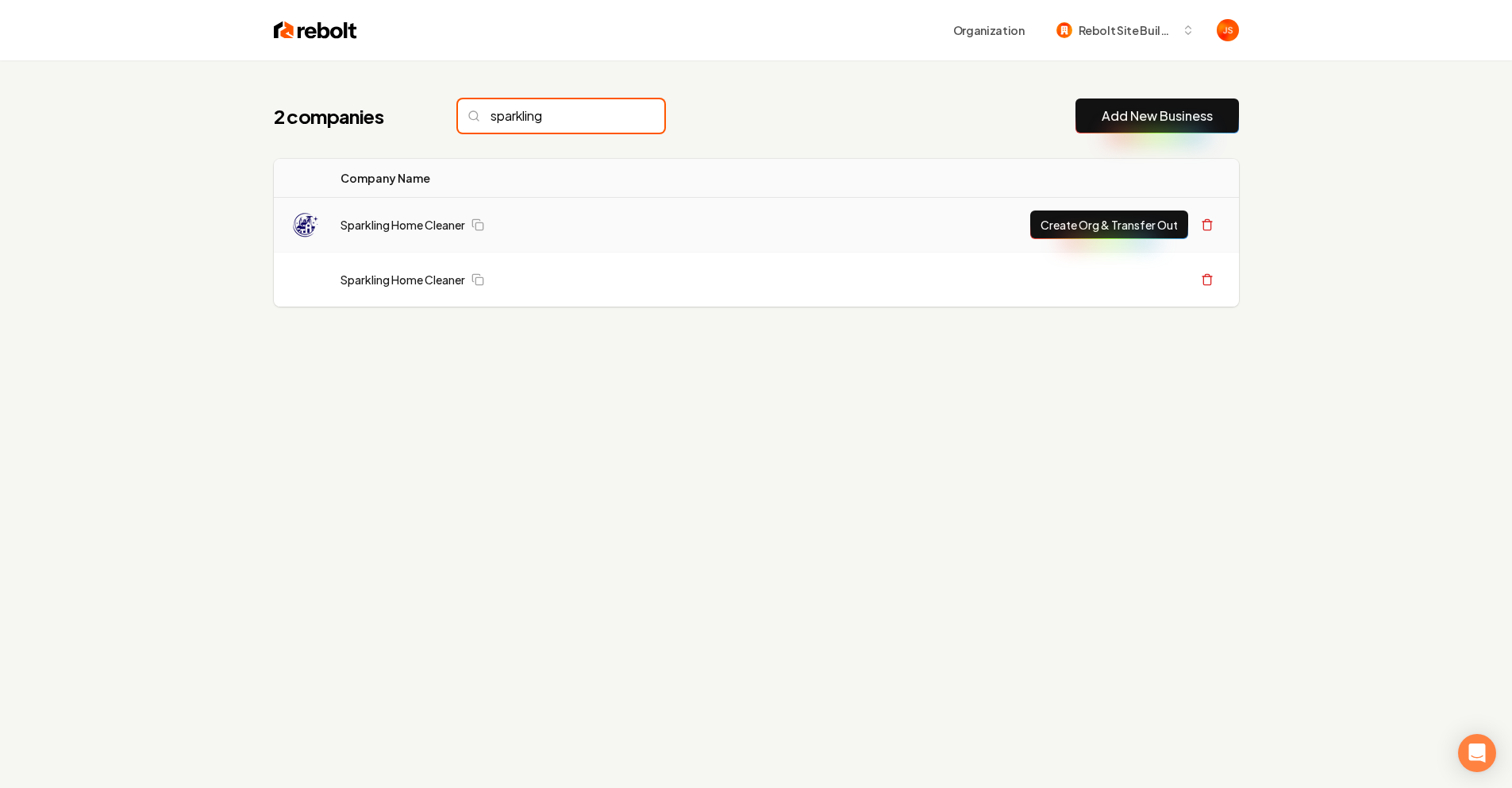
type input "sparkling"
click at [374, 235] on td "Sparkling Home Cleaner" at bounding box center [524, 225] width 394 height 55
click at [436, 217] on link "Sparkling Home Cleaner" at bounding box center [403, 224] width 125 height 16
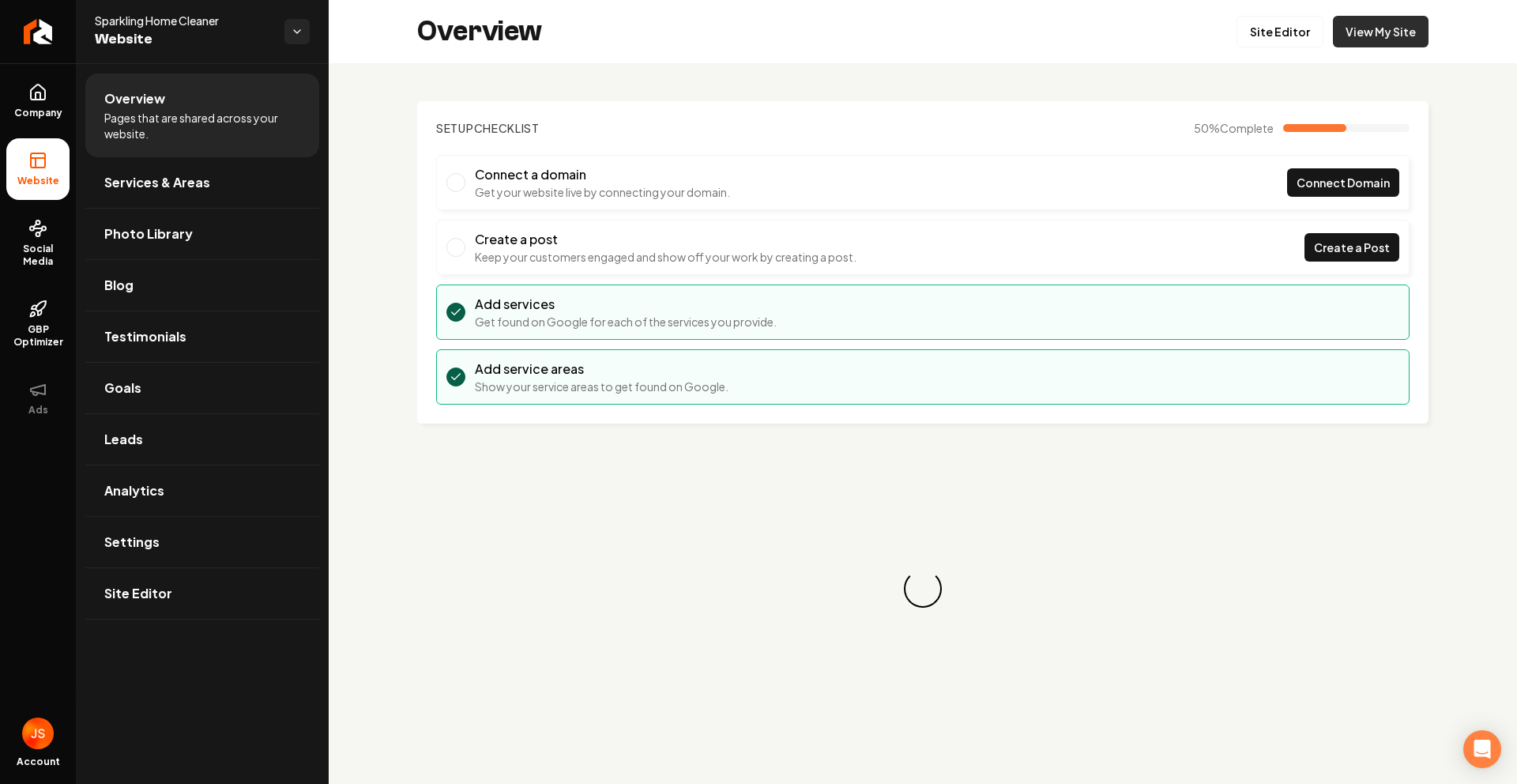
click at [1395, 47] on link "View My Site" at bounding box center [1382, 31] width 96 height 31
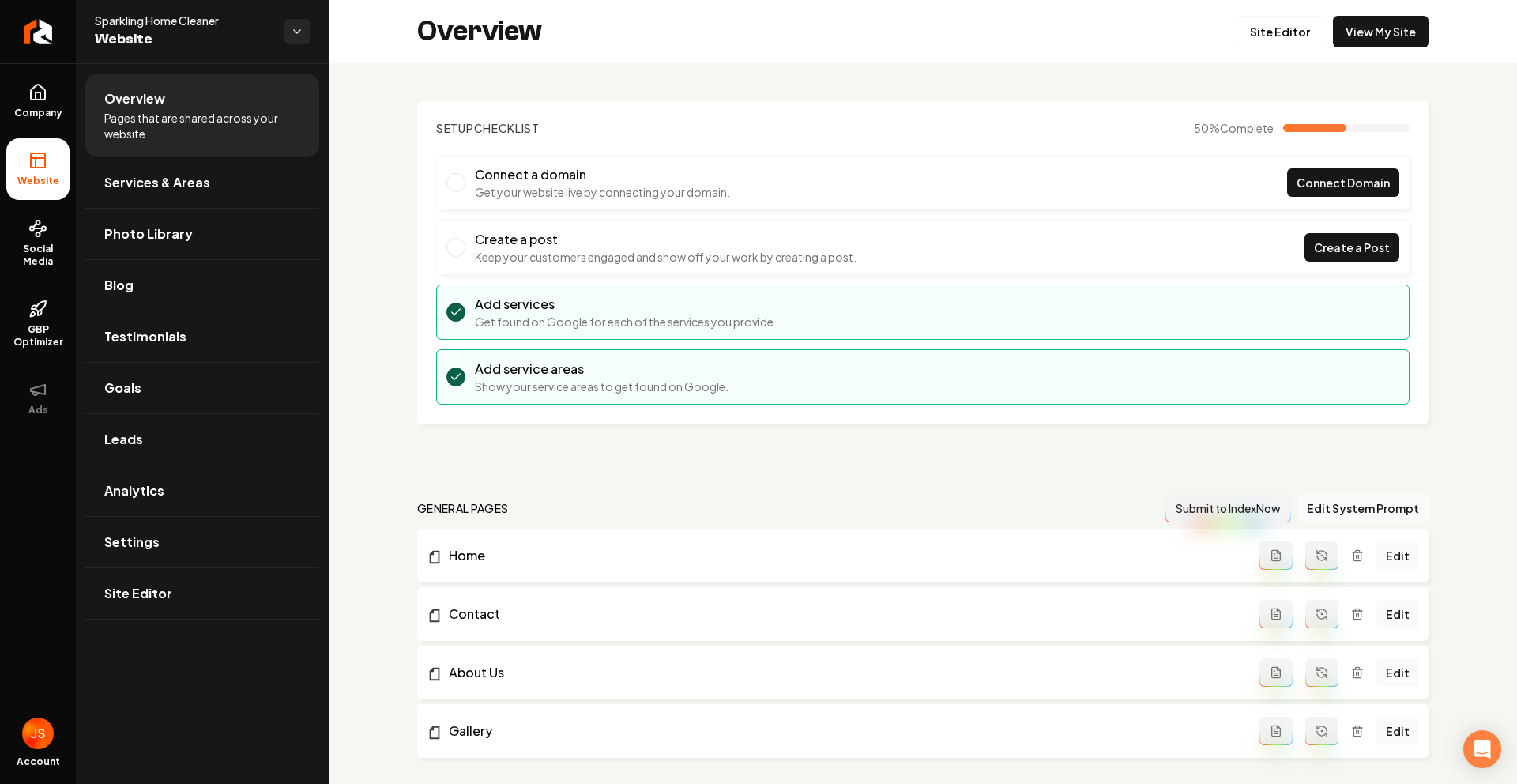
click at [73, 93] on ul "Company Website Social Media GBP Optimizer Ads" at bounding box center [38, 250] width 76 height 372
click at [43, 108] on span "Company" at bounding box center [39, 113] width 61 height 13
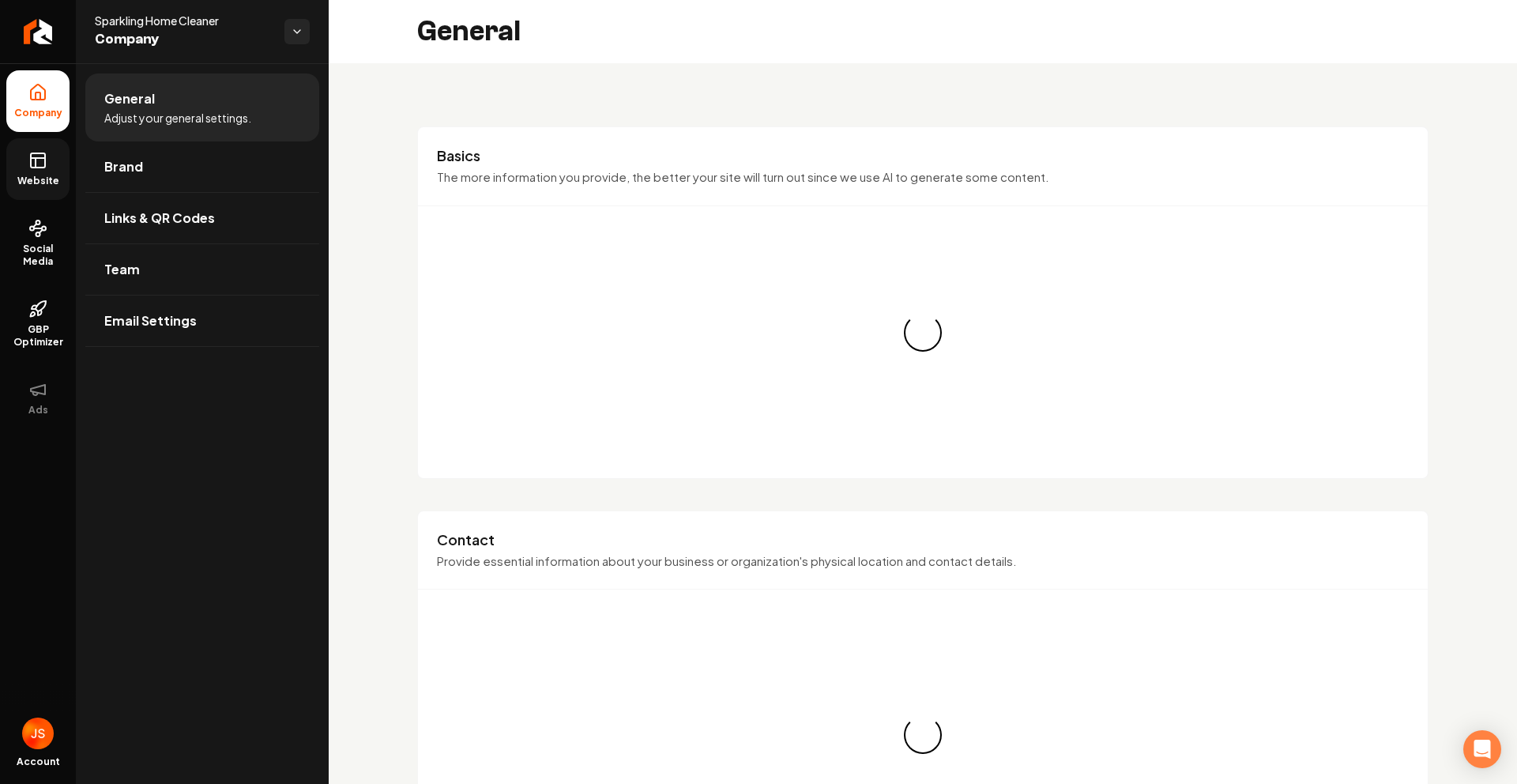
click at [42, 158] on icon at bounding box center [37, 158] width 14 height 0
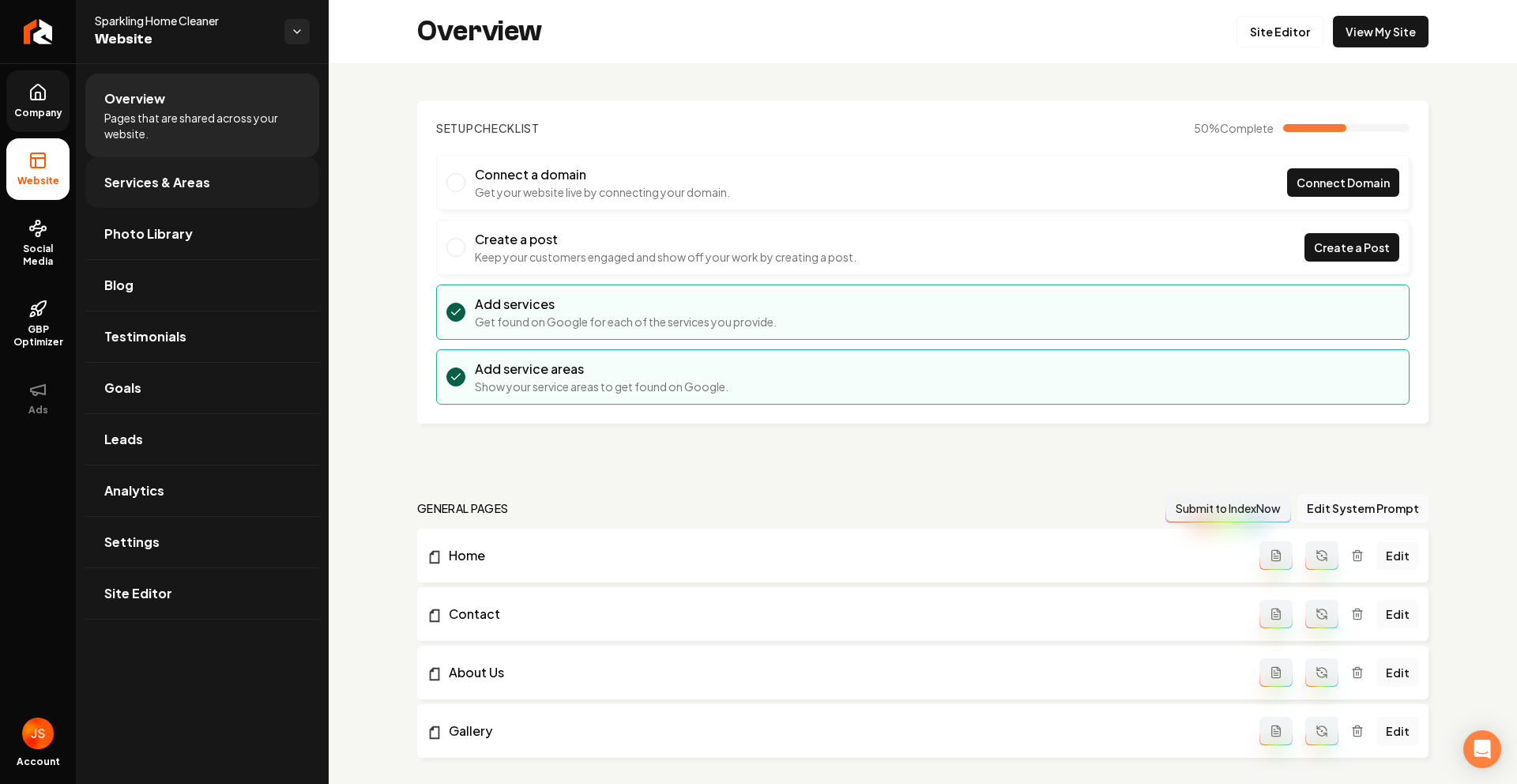
click at [128, 185] on span "Services & Areas" at bounding box center [157, 182] width 106 height 19
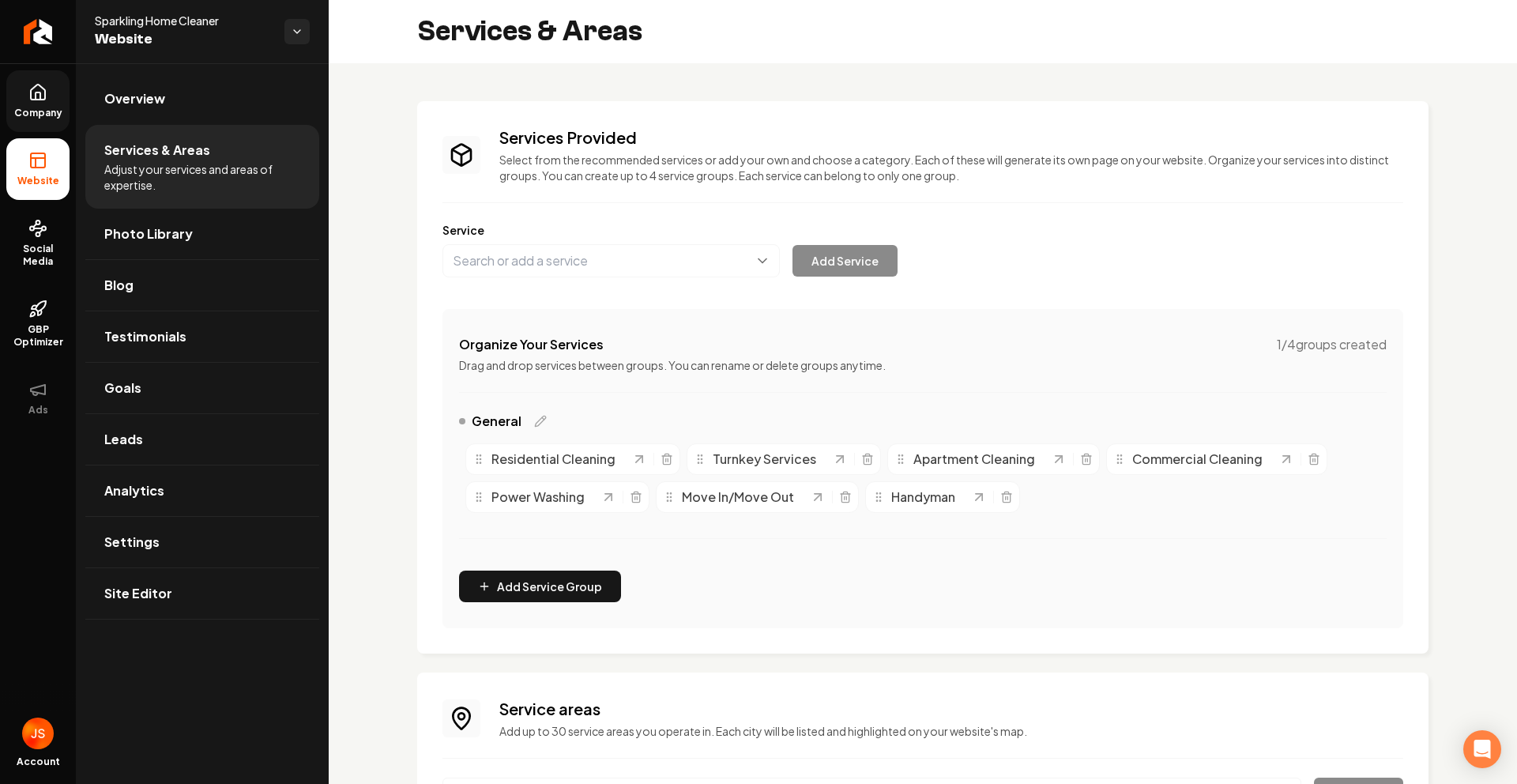
click at [41, 110] on span "Company" at bounding box center [39, 113] width 61 height 13
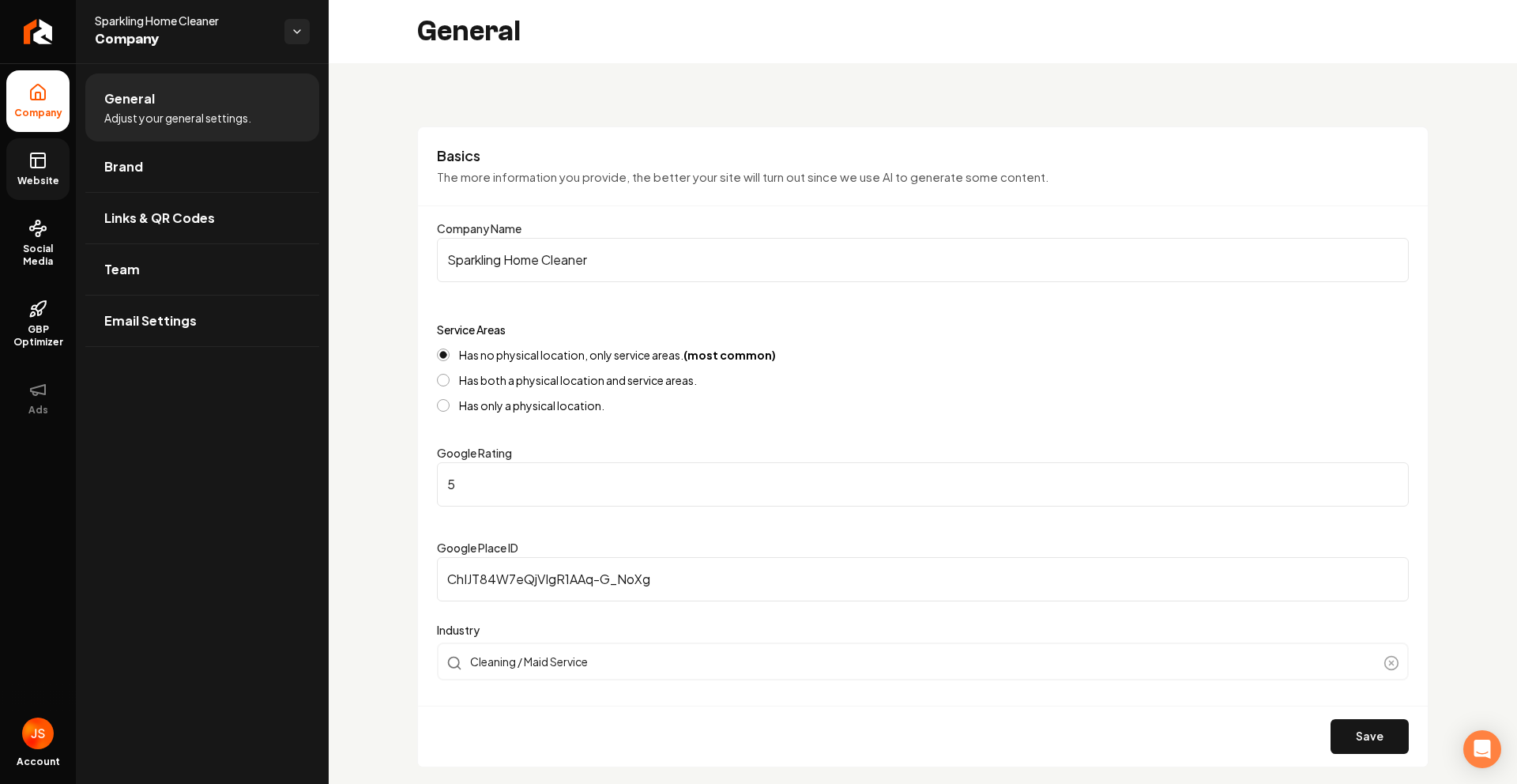
click at [37, 170] on link "Website" at bounding box center [38, 169] width 64 height 62
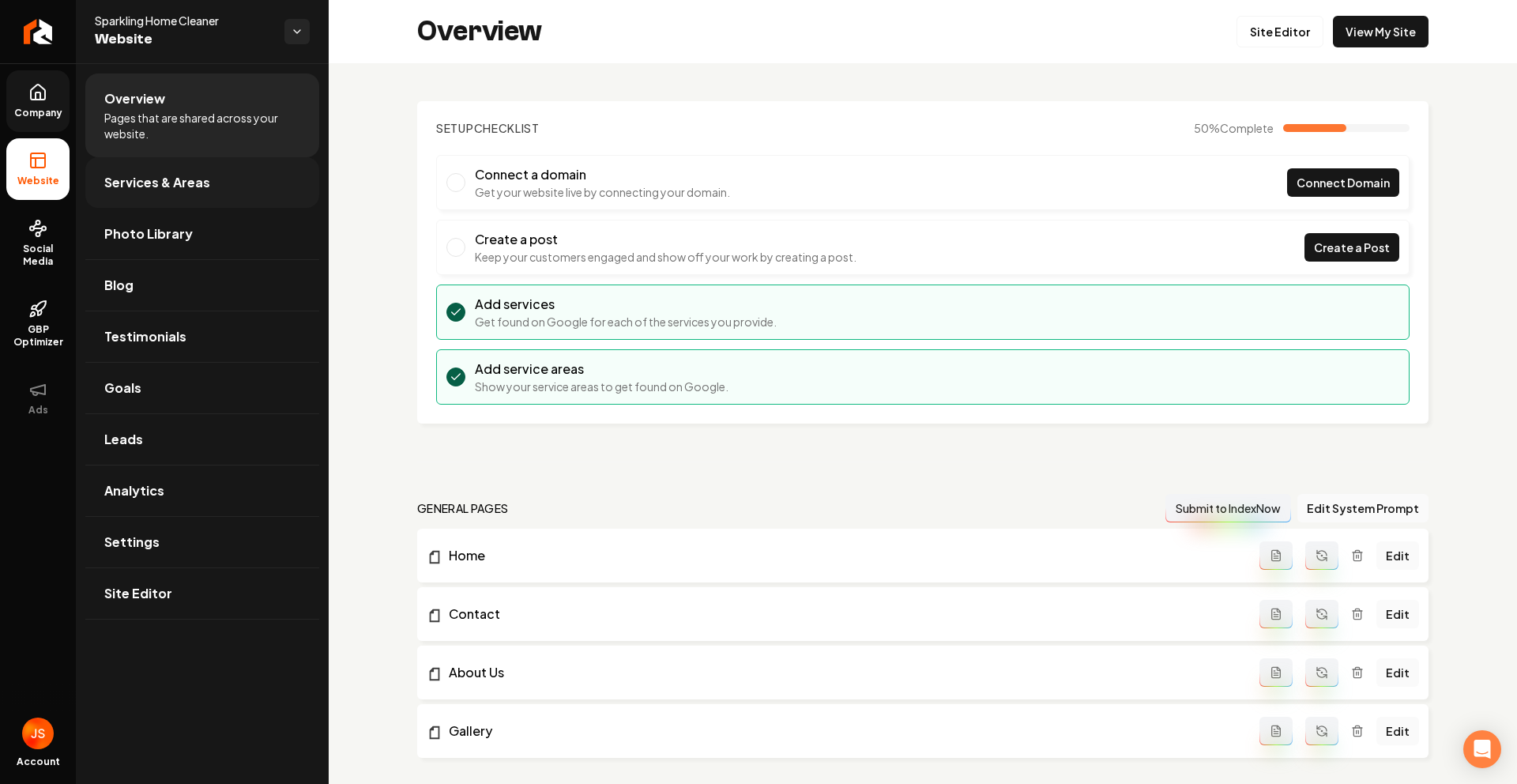
click at [123, 190] on span "Services & Areas" at bounding box center [157, 182] width 106 height 19
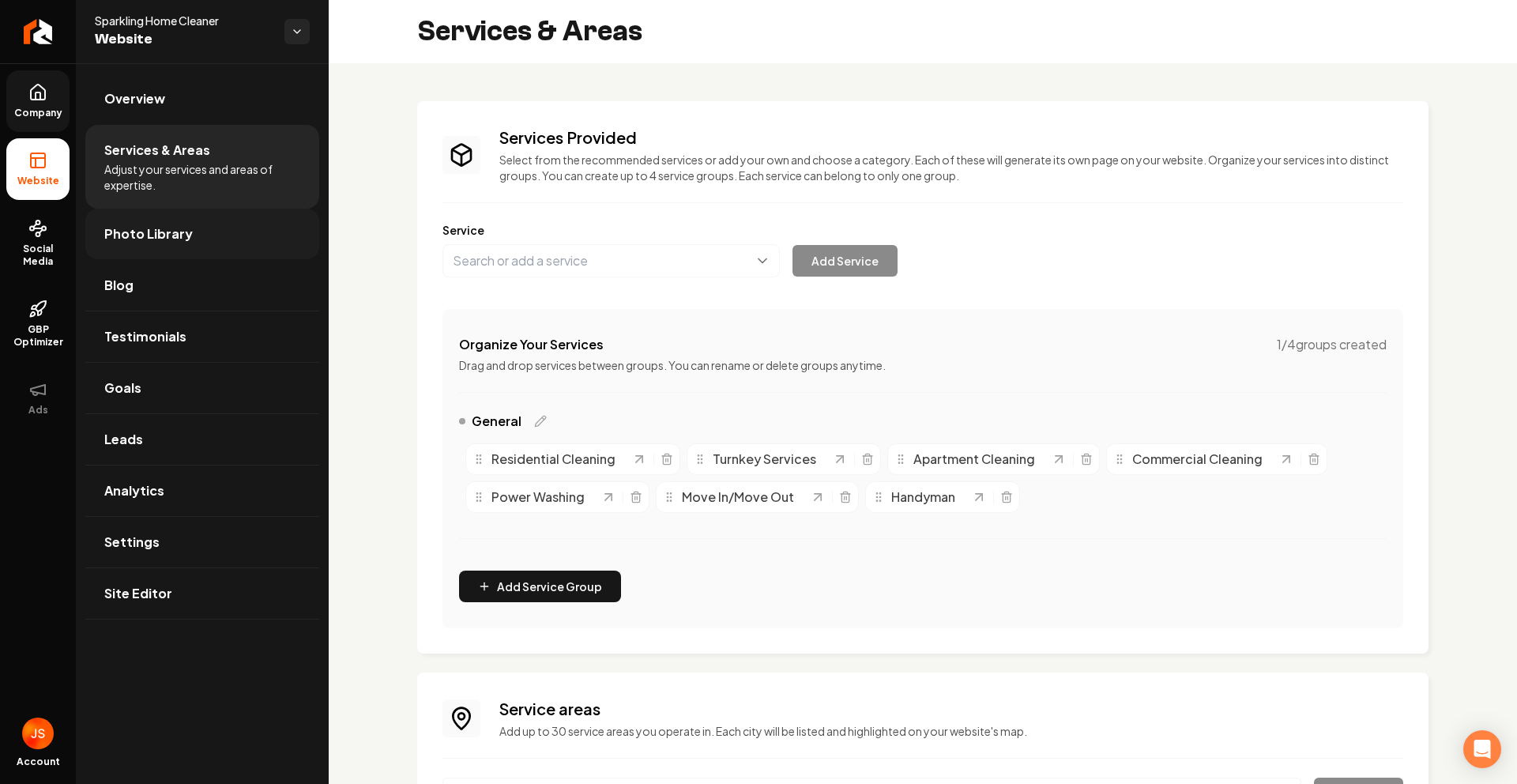
click at [197, 252] on link "Photo Library" at bounding box center [203, 233] width 234 height 51
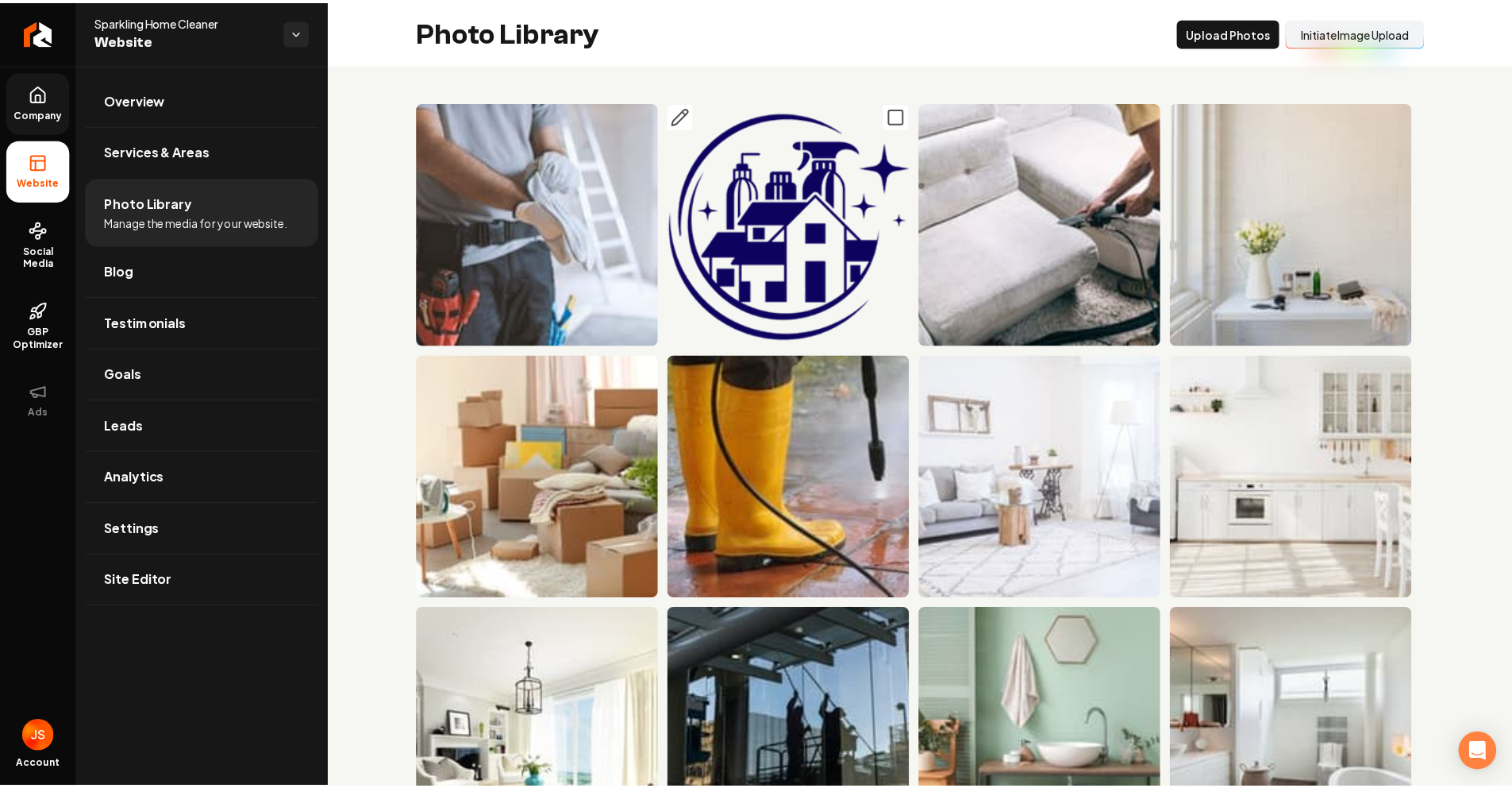
scroll to position [757, 0]
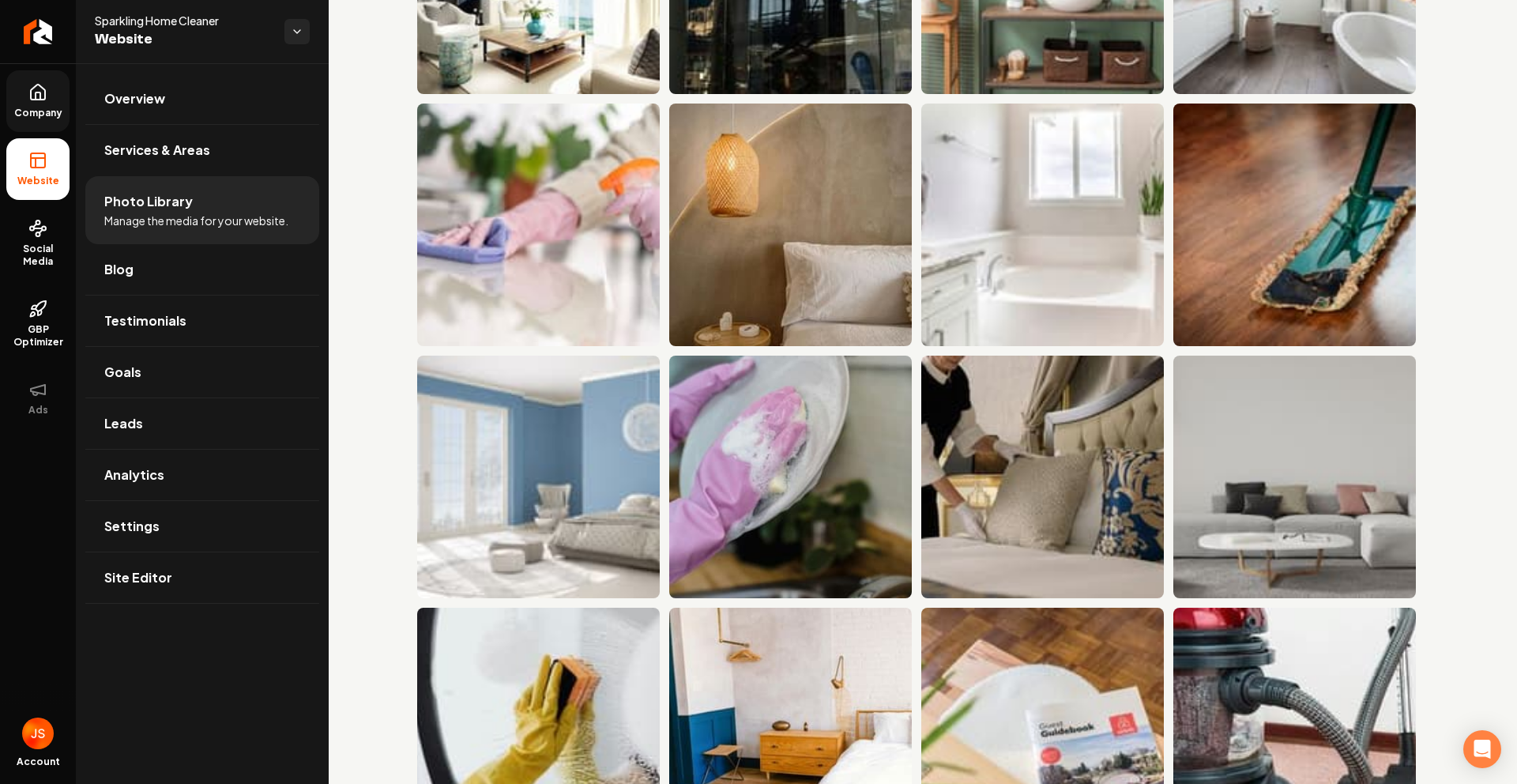
click at [22, 91] on link "Company" at bounding box center [38, 100] width 64 height 62
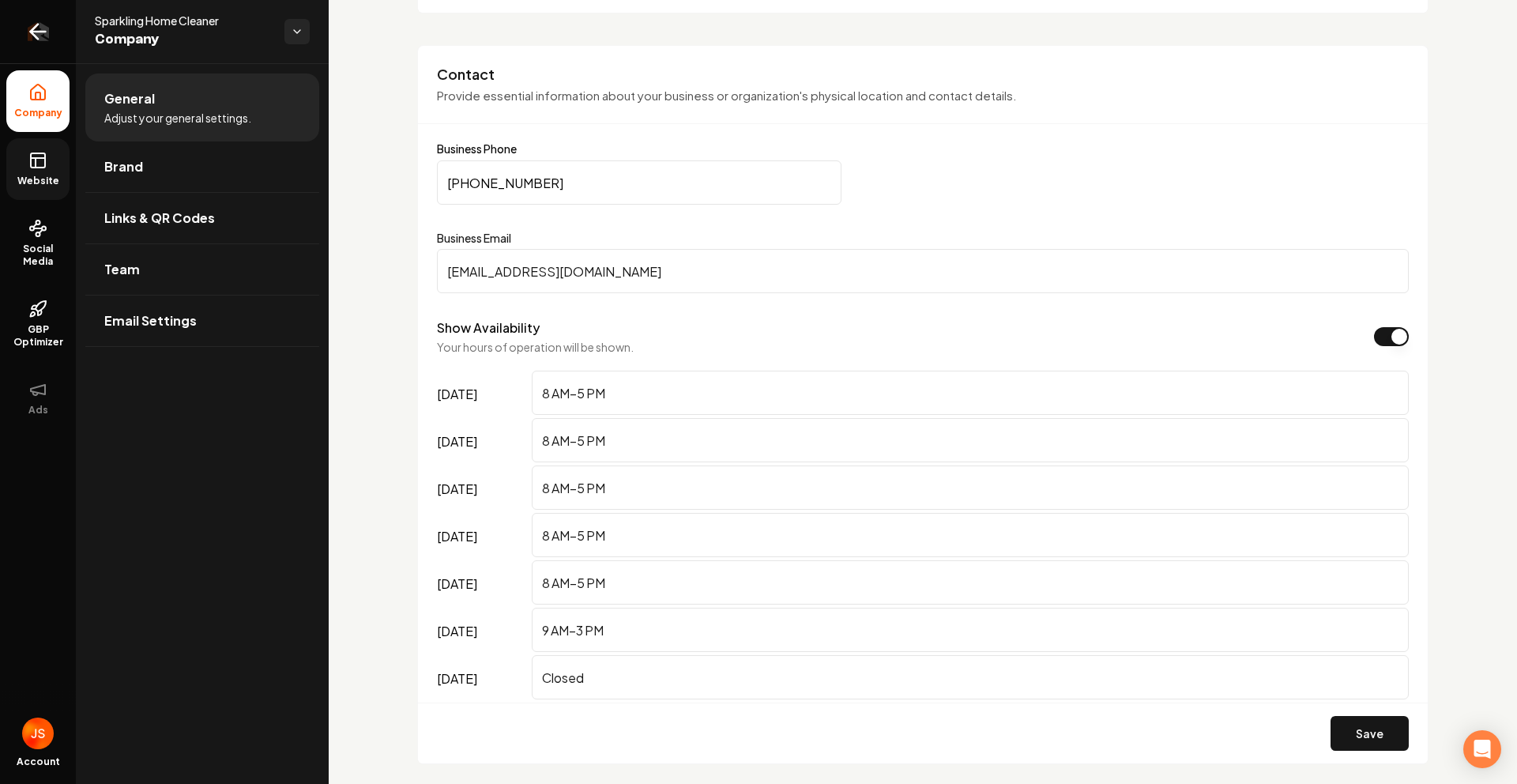
click at [46, 35] on icon "Return to dashboard" at bounding box center [37, 31] width 25 height 25
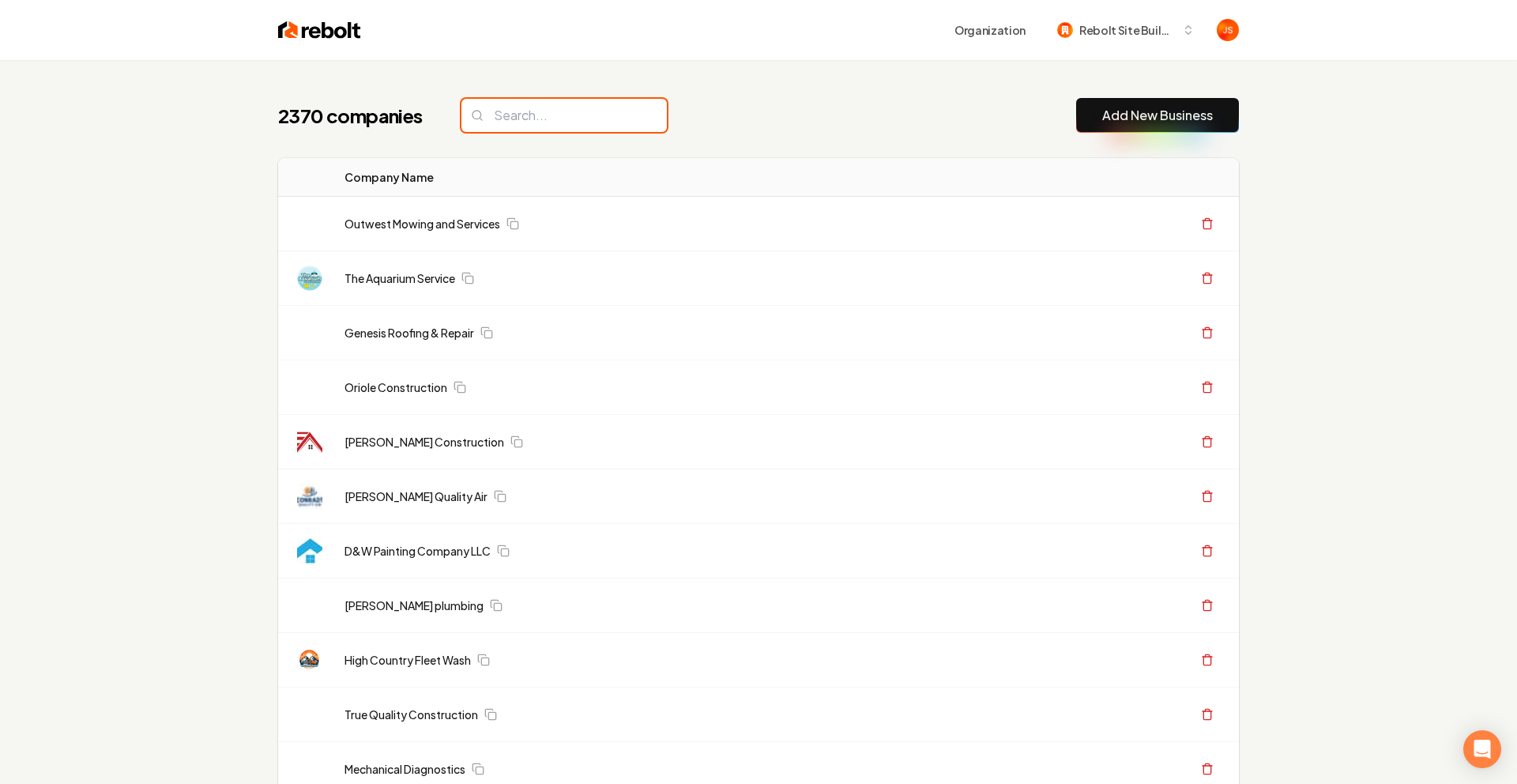
click at [524, 113] on input "search" at bounding box center [564, 115] width 206 height 33
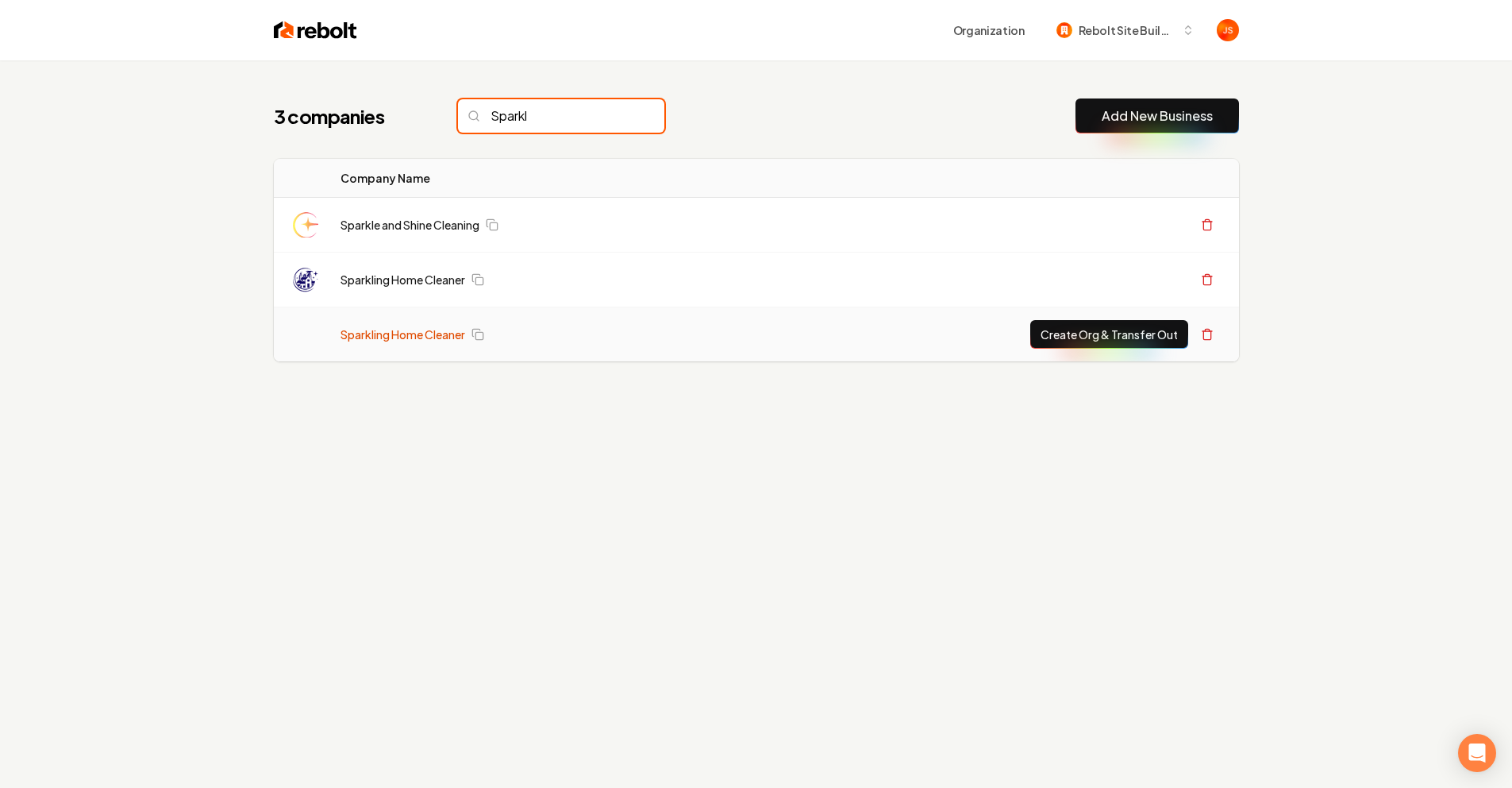
type input "Sparkl"
click at [404, 331] on link "Sparkling Home Cleaner" at bounding box center [403, 333] width 125 height 16
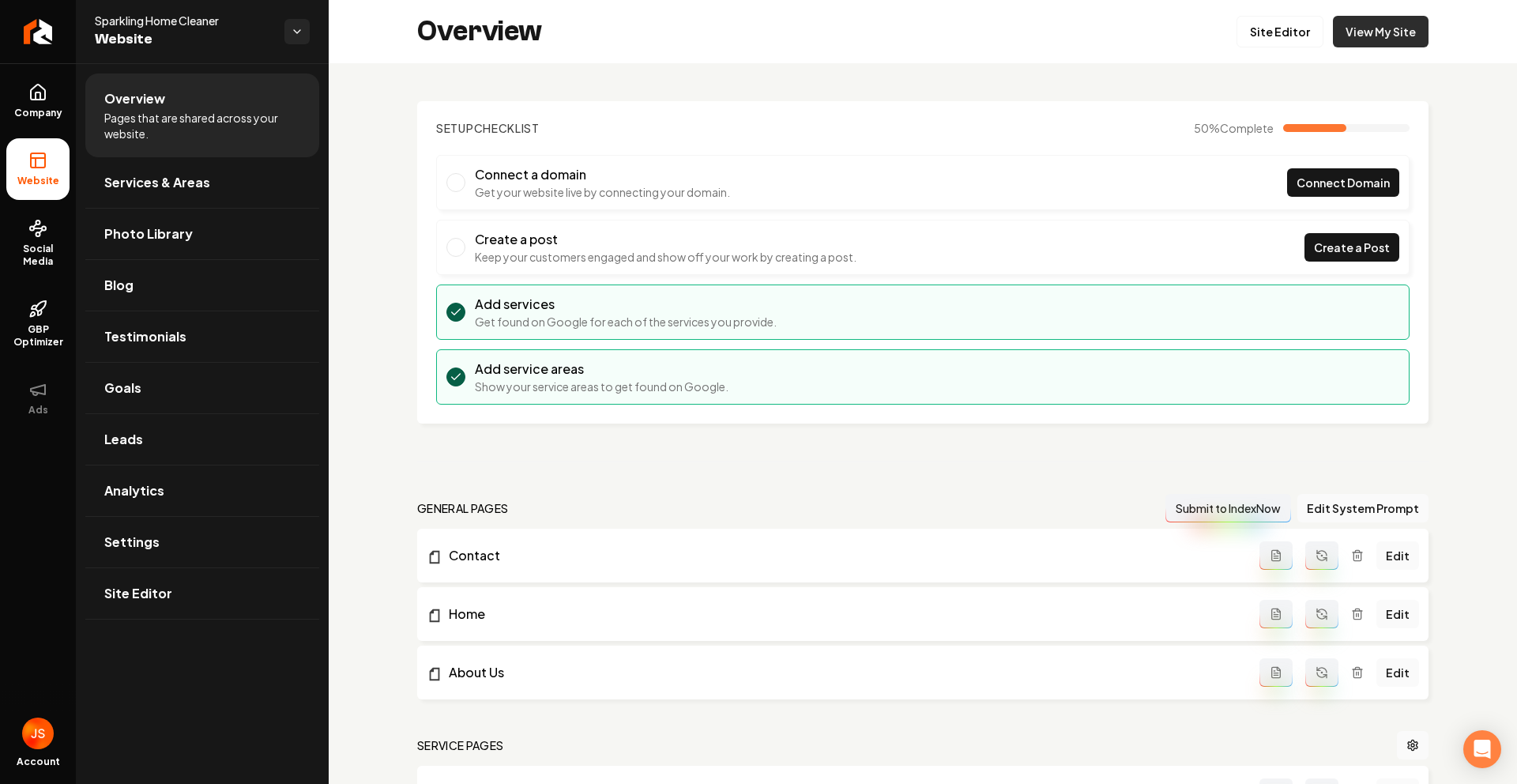
click at [1378, 35] on link "View My Site" at bounding box center [1382, 31] width 96 height 31
click at [55, 48] on link "Return to dashboard" at bounding box center [38, 31] width 76 height 64
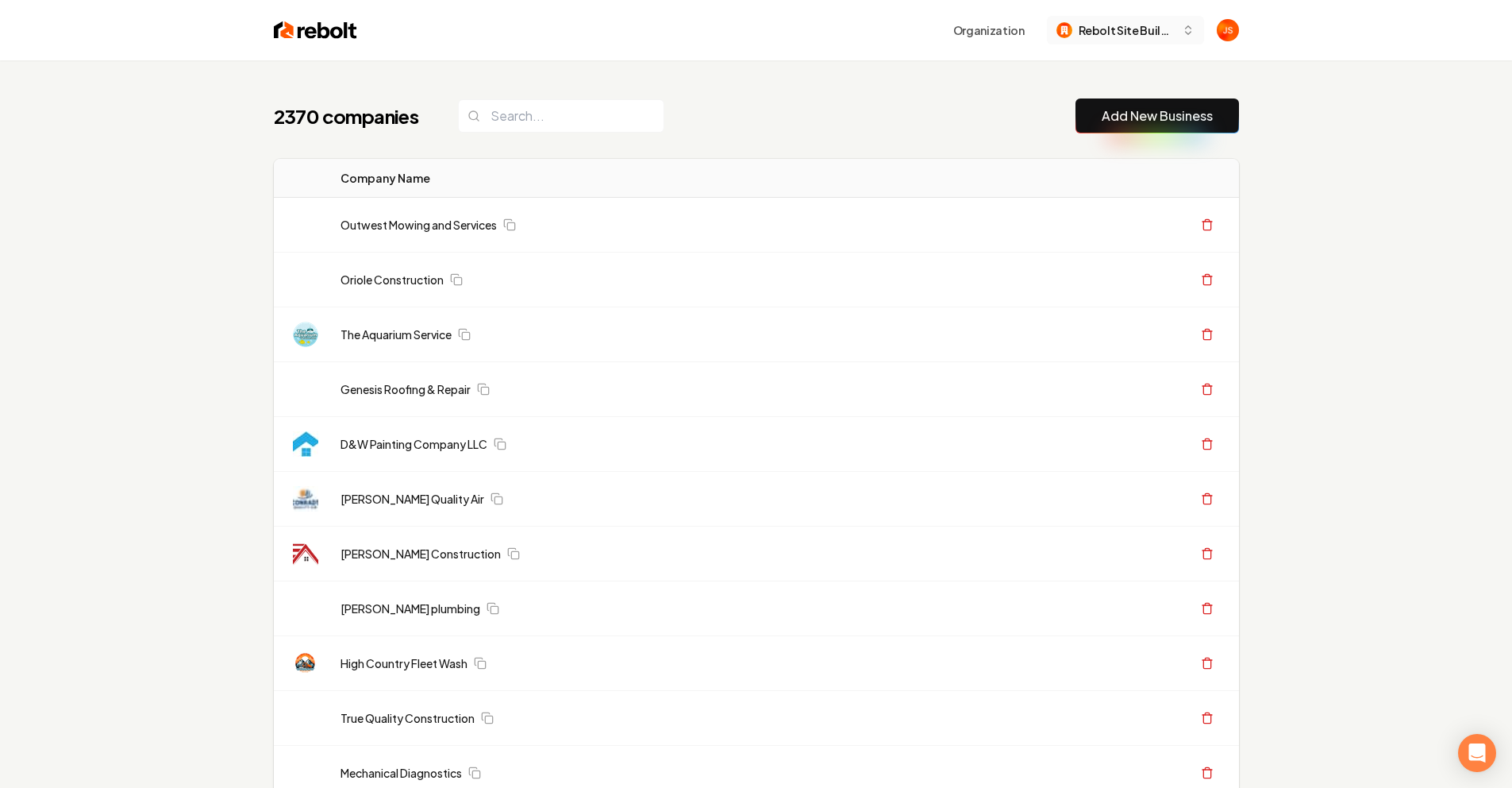
click at [1088, 38] on span "Rebolt Site Builder" at bounding box center [1127, 31] width 97 height 17
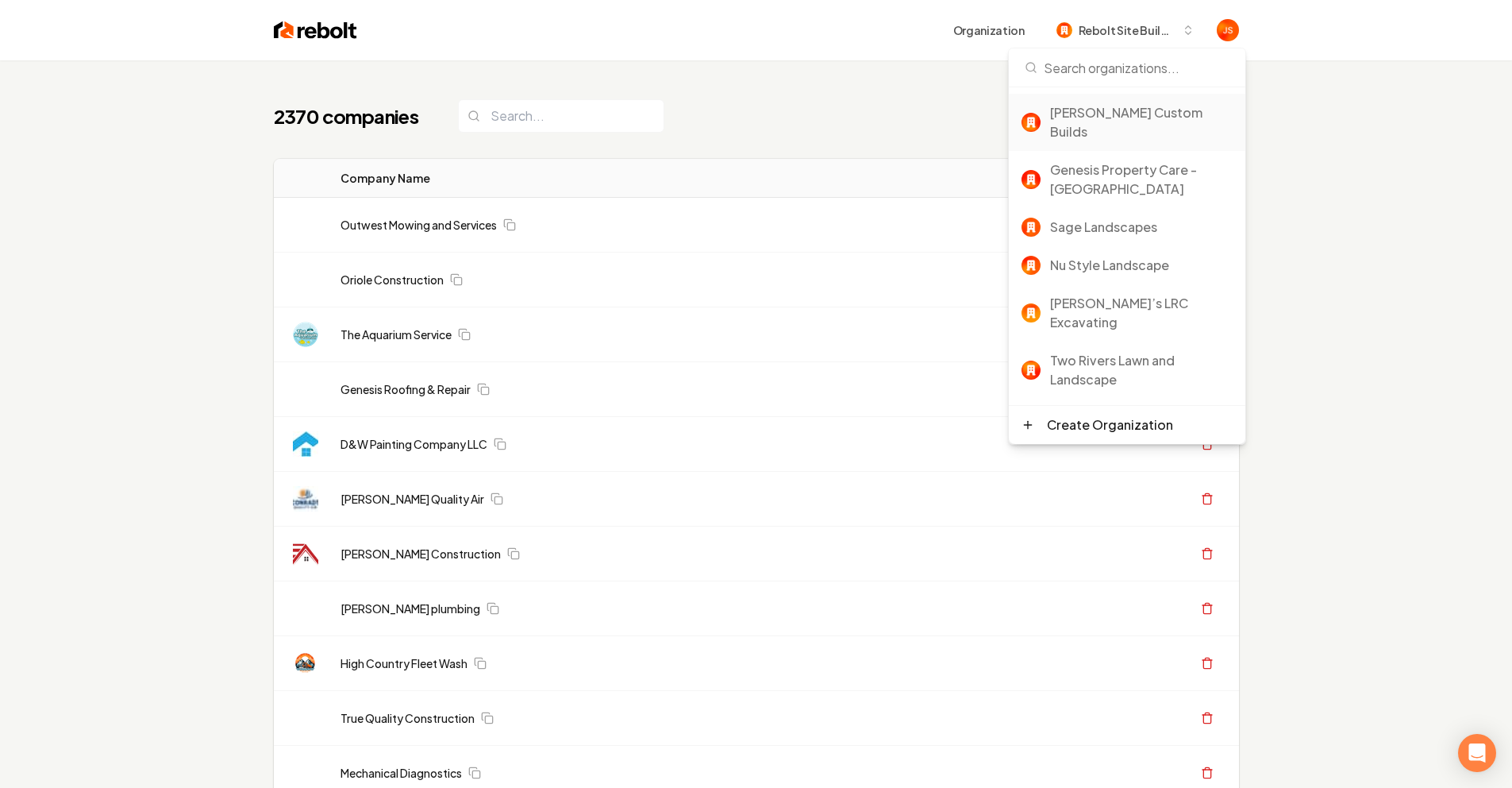
click at [1093, 103] on div "[PERSON_NAME] Custom Builds" at bounding box center [1141, 121] width 182 height 38
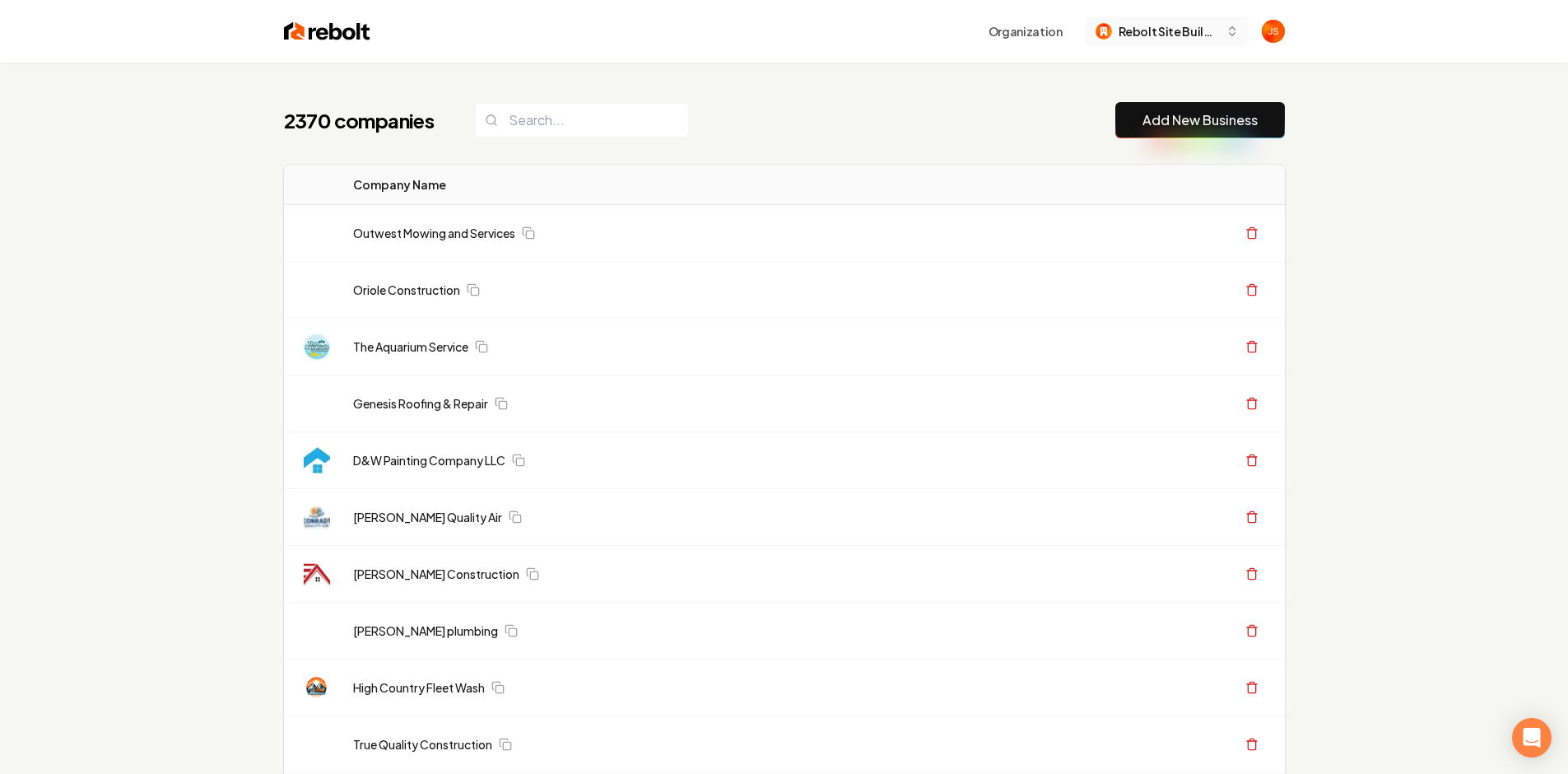
click at [1104, 37] on img "button" at bounding box center [1103, 31] width 16 height 16
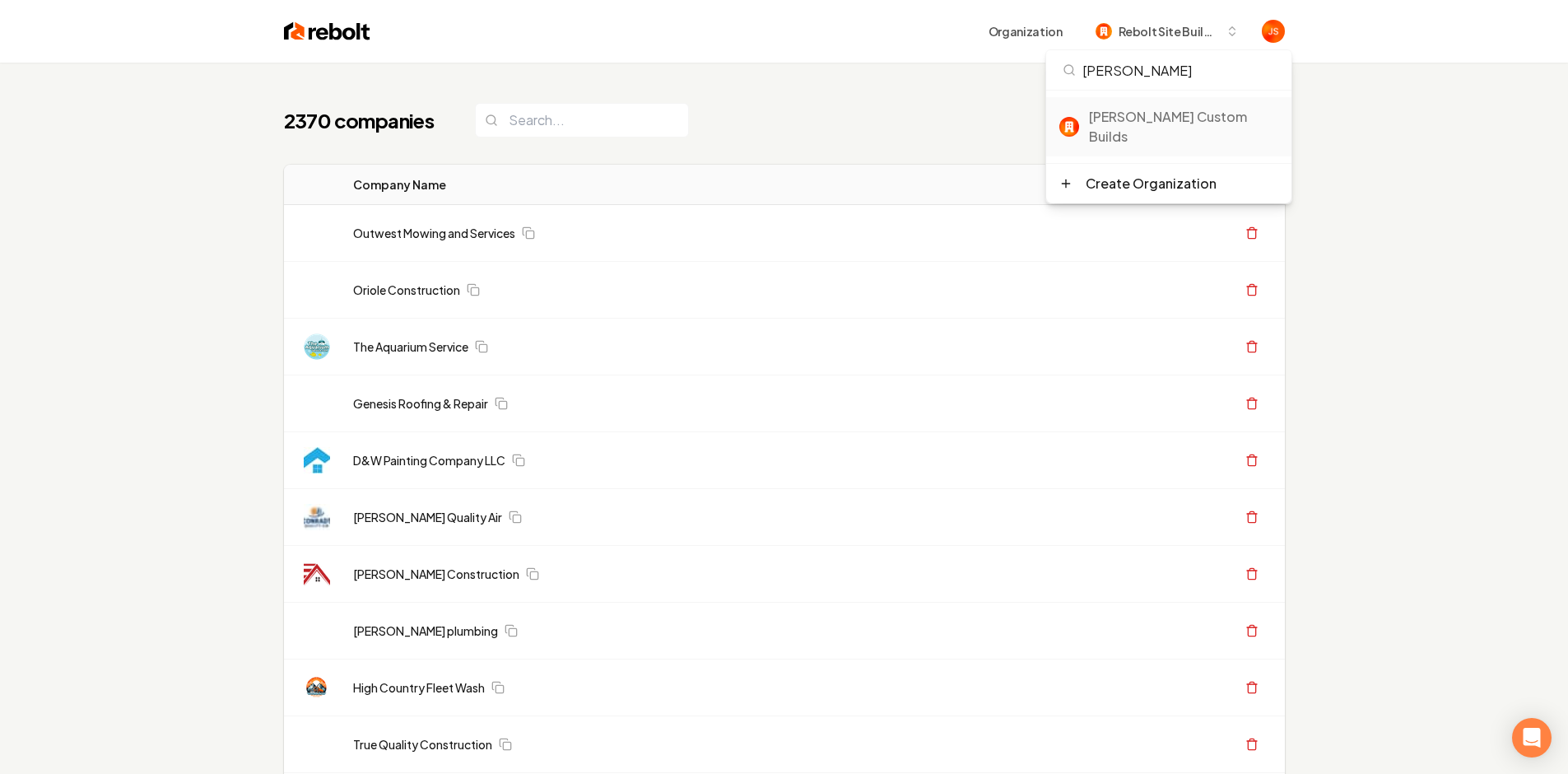
type input "[PERSON_NAME]"
click at [1135, 115] on div "[PERSON_NAME] Custom Builds" at bounding box center [1183, 126] width 189 height 39
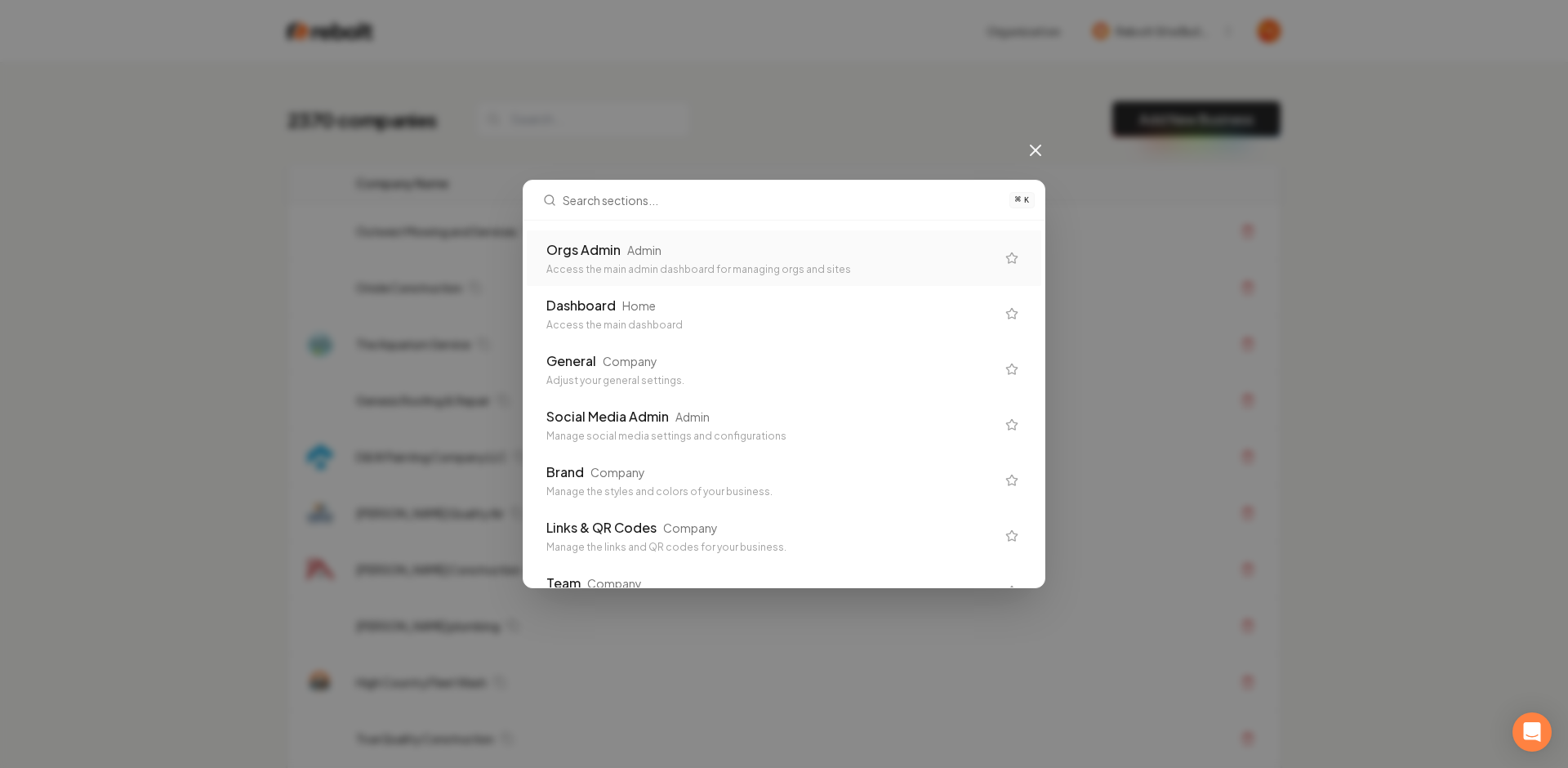
click at [536, 268] on div "Orgs Admin Admin Access the main admin dashboard for managing orgs and sites" at bounding box center [784, 258] width 514 height 55
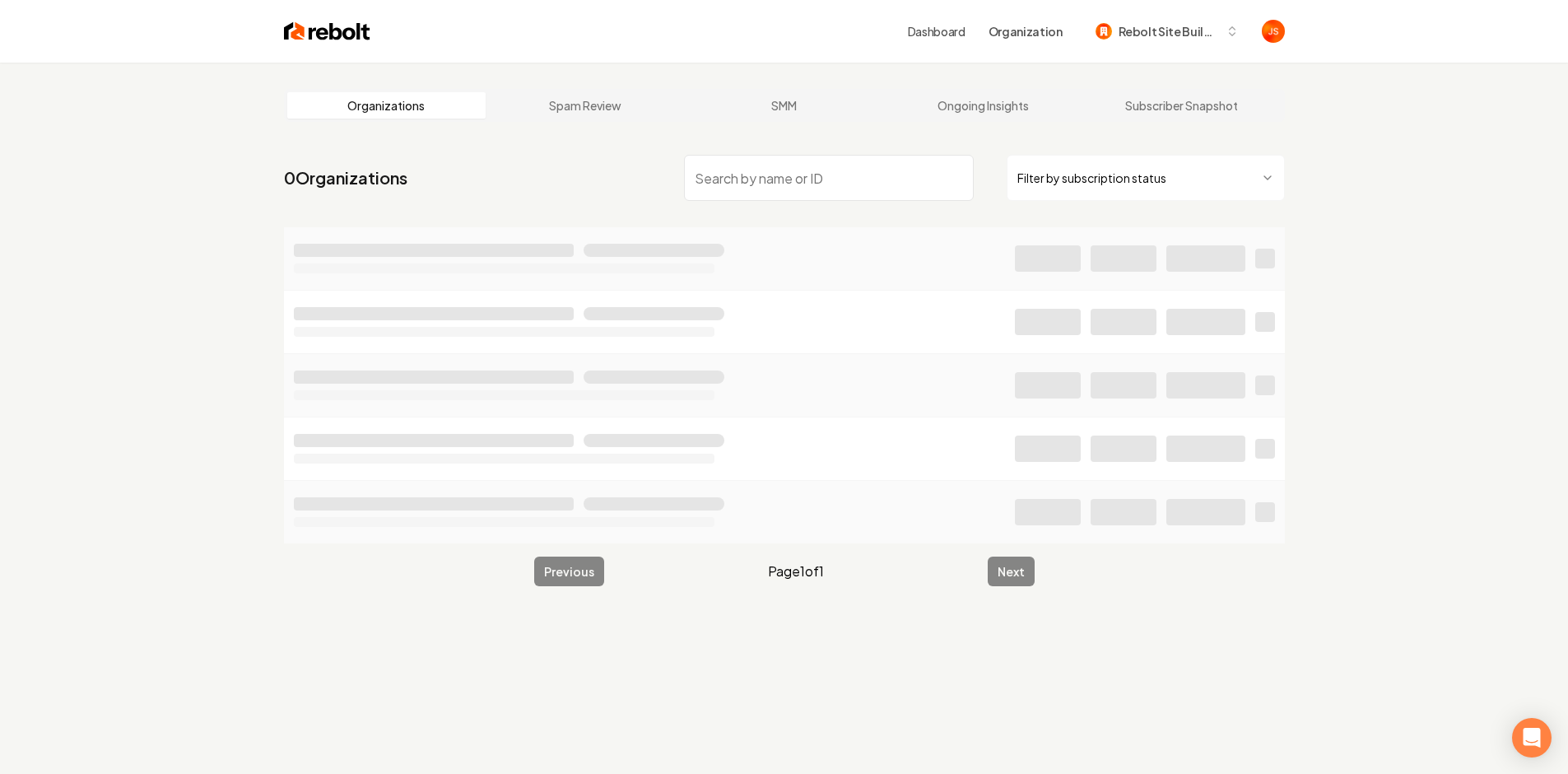
click at [1124, 180] on html "Dashboard Organization Rebolt Site Builder Organizations Spam Review SMM Ongoin…" at bounding box center [784, 387] width 1568 height 774
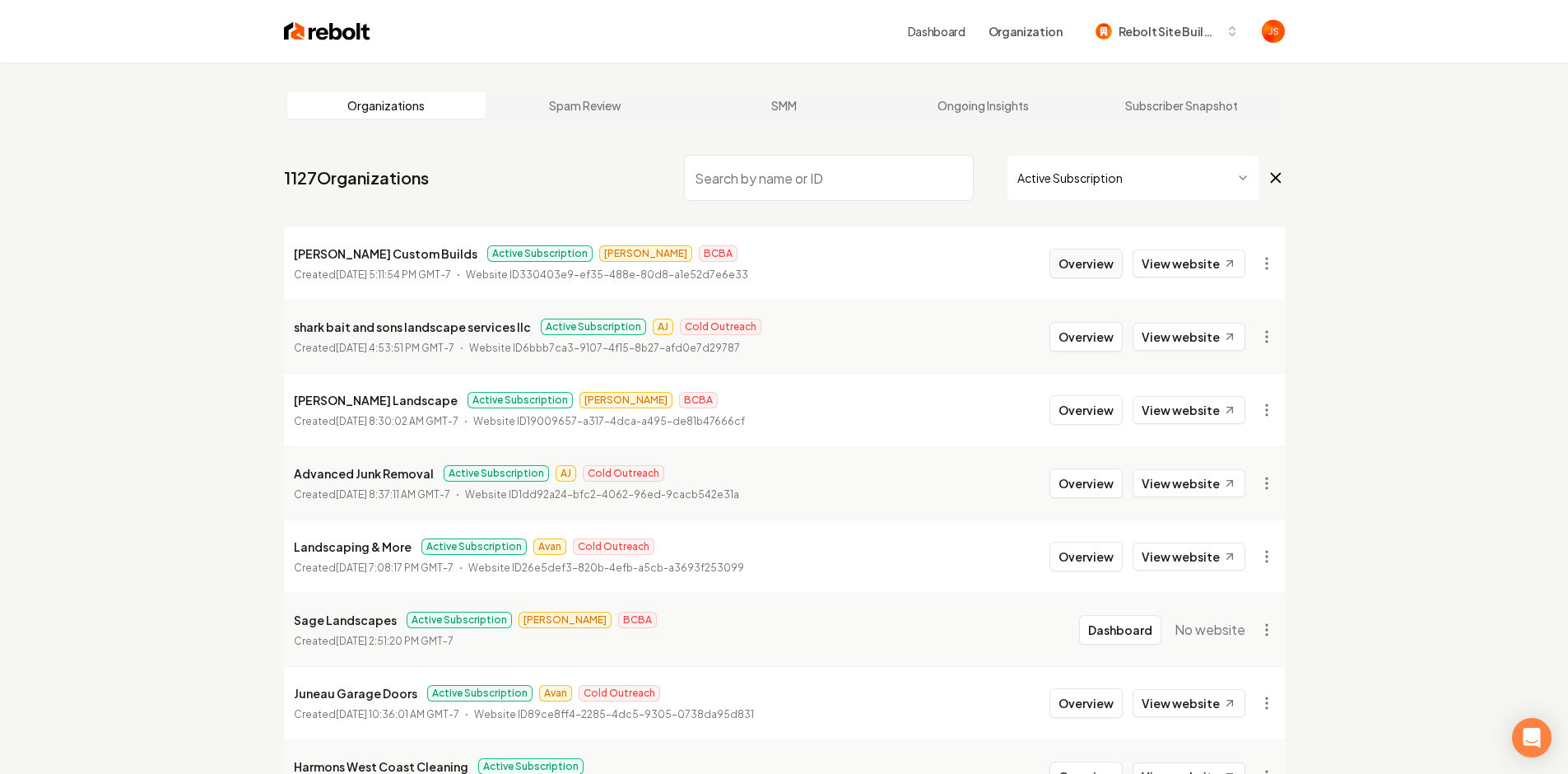
click at [1074, 257] on button "Overview" at bounding box center [1086, 263] width 73 height 30
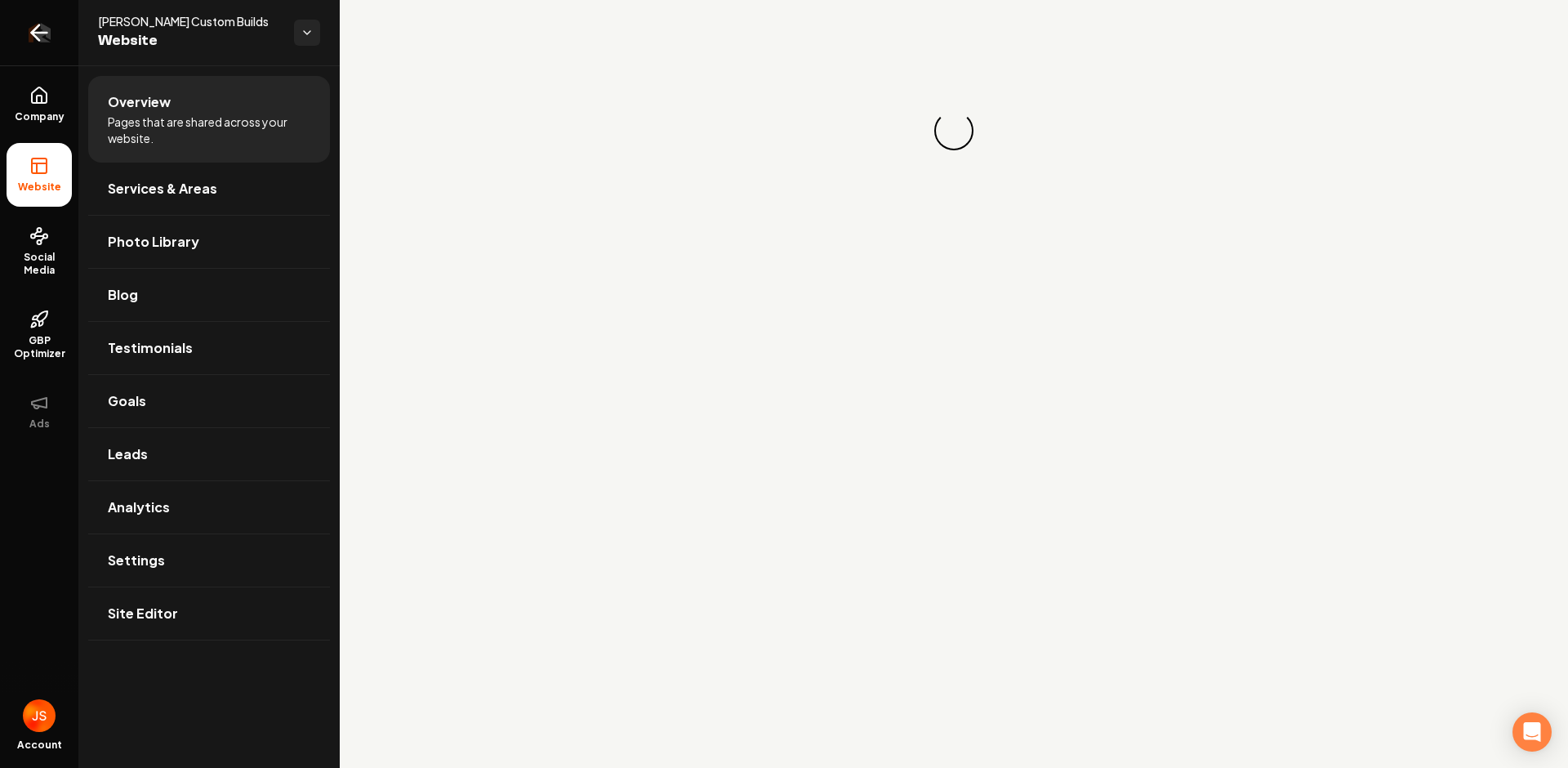
click at [27, 31] on icon "Return to dashboard" at bounding box center [38, 32] width 26 height 26
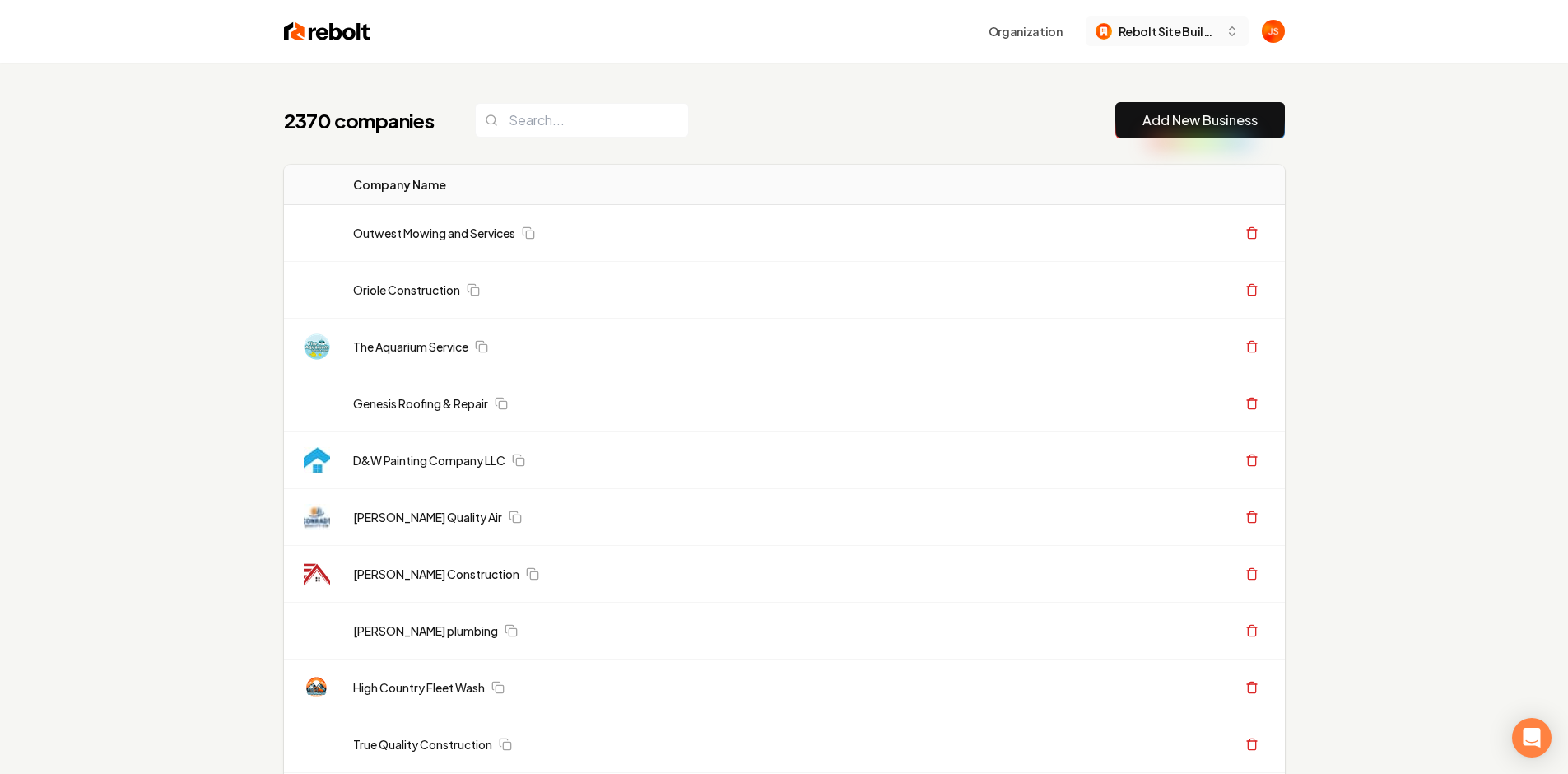
click at [1204, 37] on span "Rebolt Site Builder" at bounding box center [1169, 32] width 101 height 17
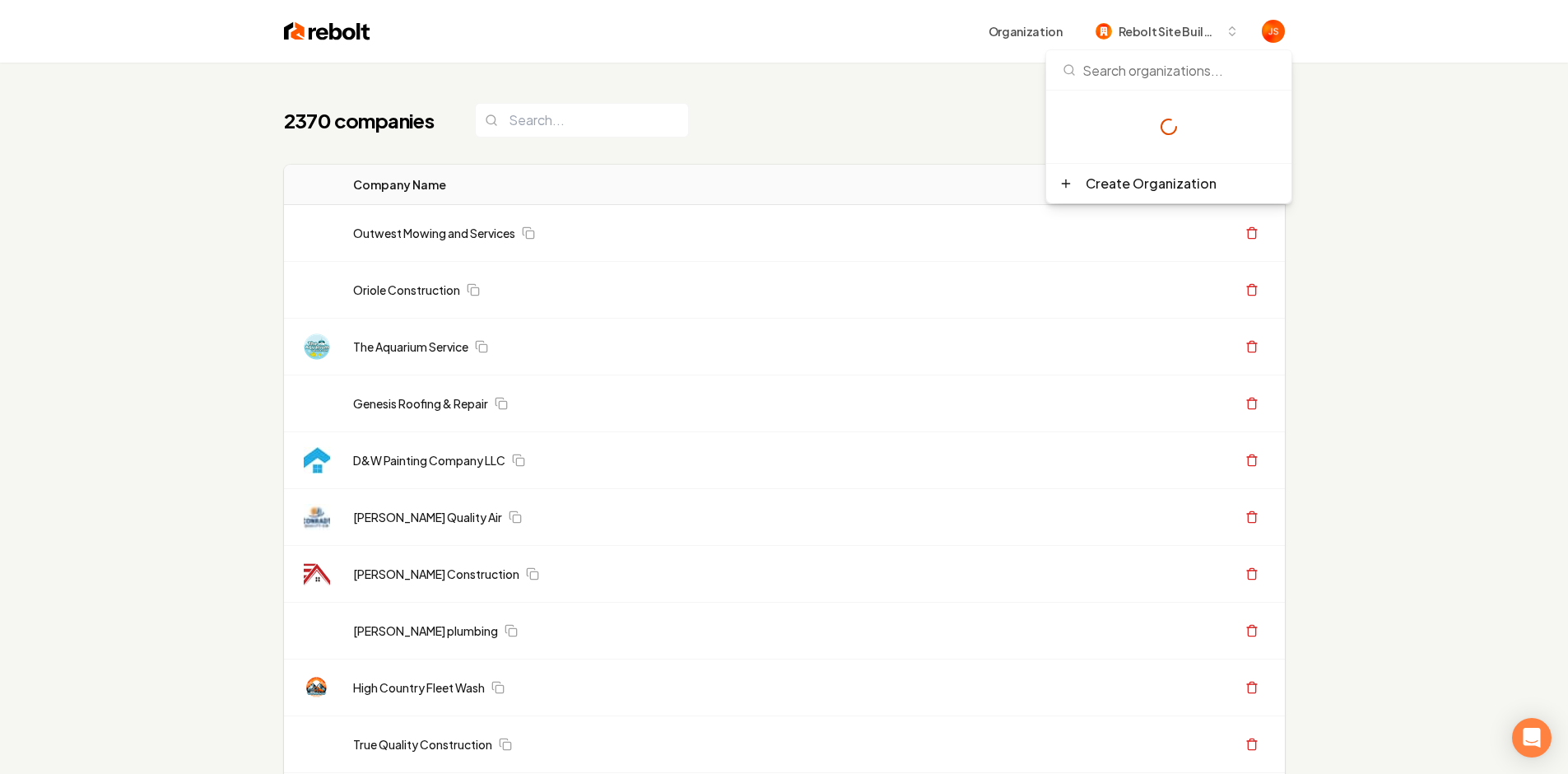
click at [821, 107] on div "2370 companies Add New Business" at bounding box center [784, 120] width 1001 height 36
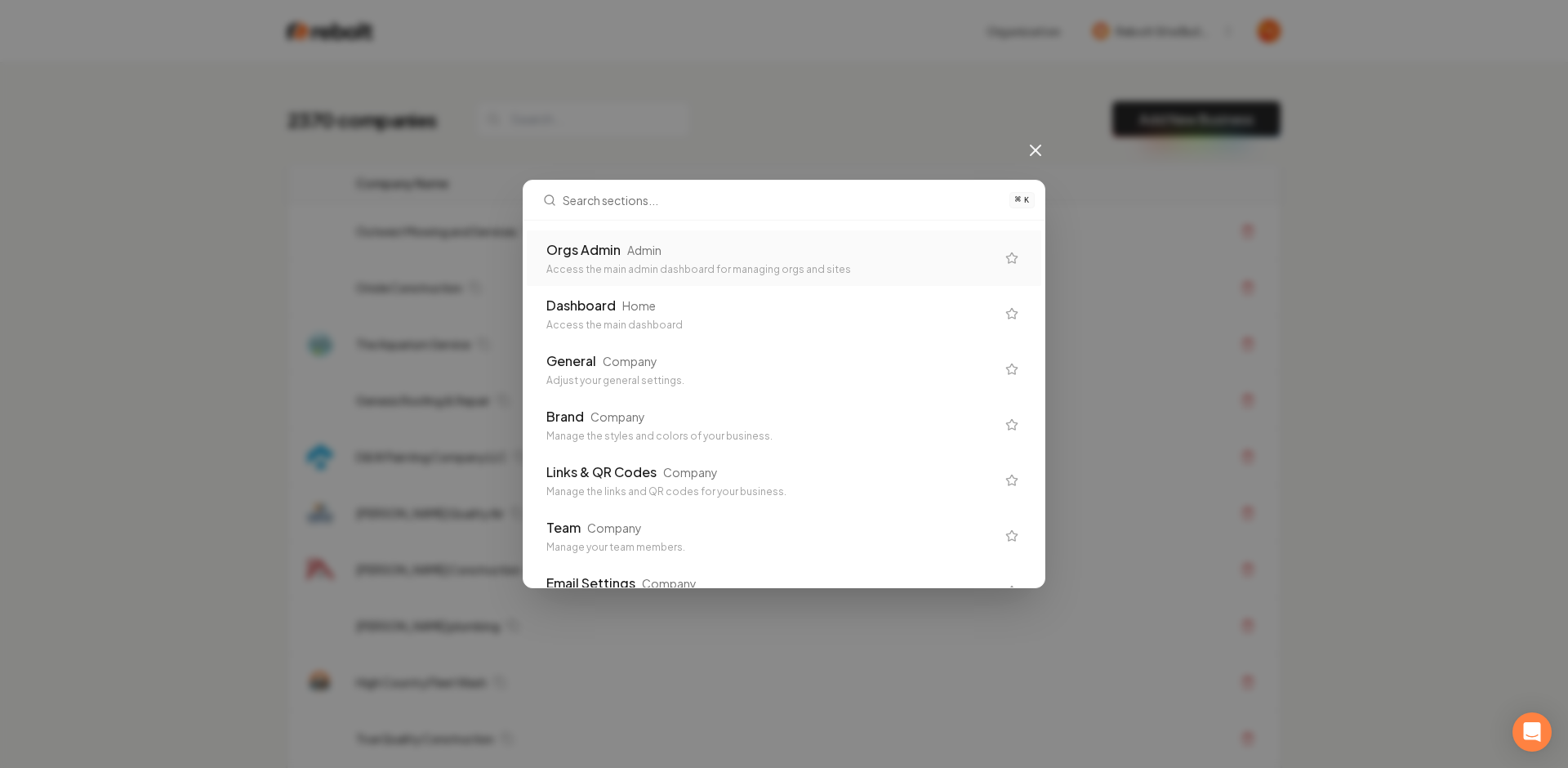
click at [596, 236] on div "Orgs Admin Admin Access the main admin dashboard for managing orgs and sites" at bounding box center [784, 258] width 514 height 55
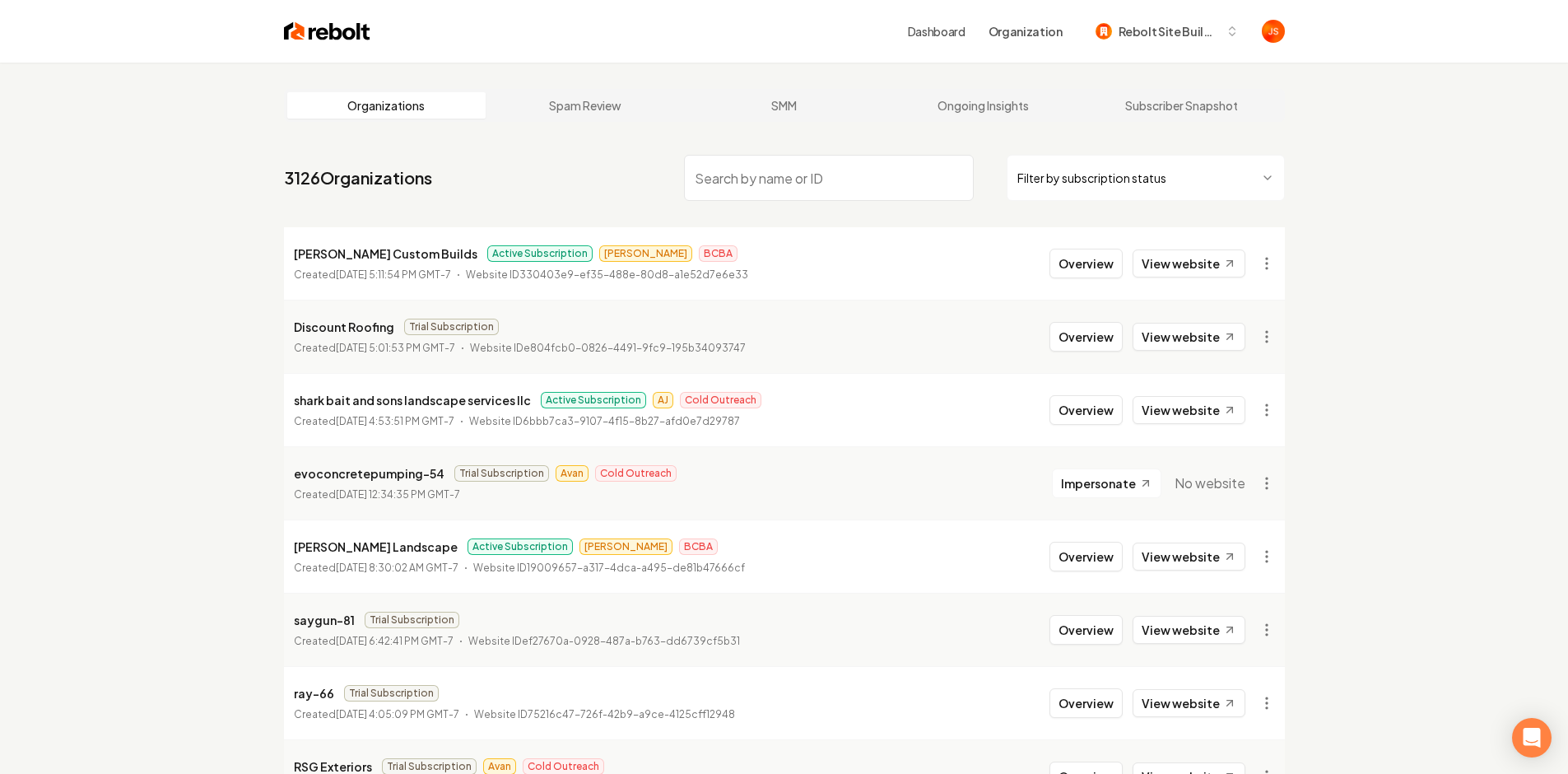
click at [1025, 260] on li "Berg Custom Builds Active Subscription James BCBA Created September 15, 2025, 5…" at bounding box center [784, 263] width 1001 height 72
click at [1271, 268] on html "Dashboard Organization Rebolt Site Builder Organizations Spam Review SMM Ongoin…" at bounding box center [784, 387] width 1568 height 774
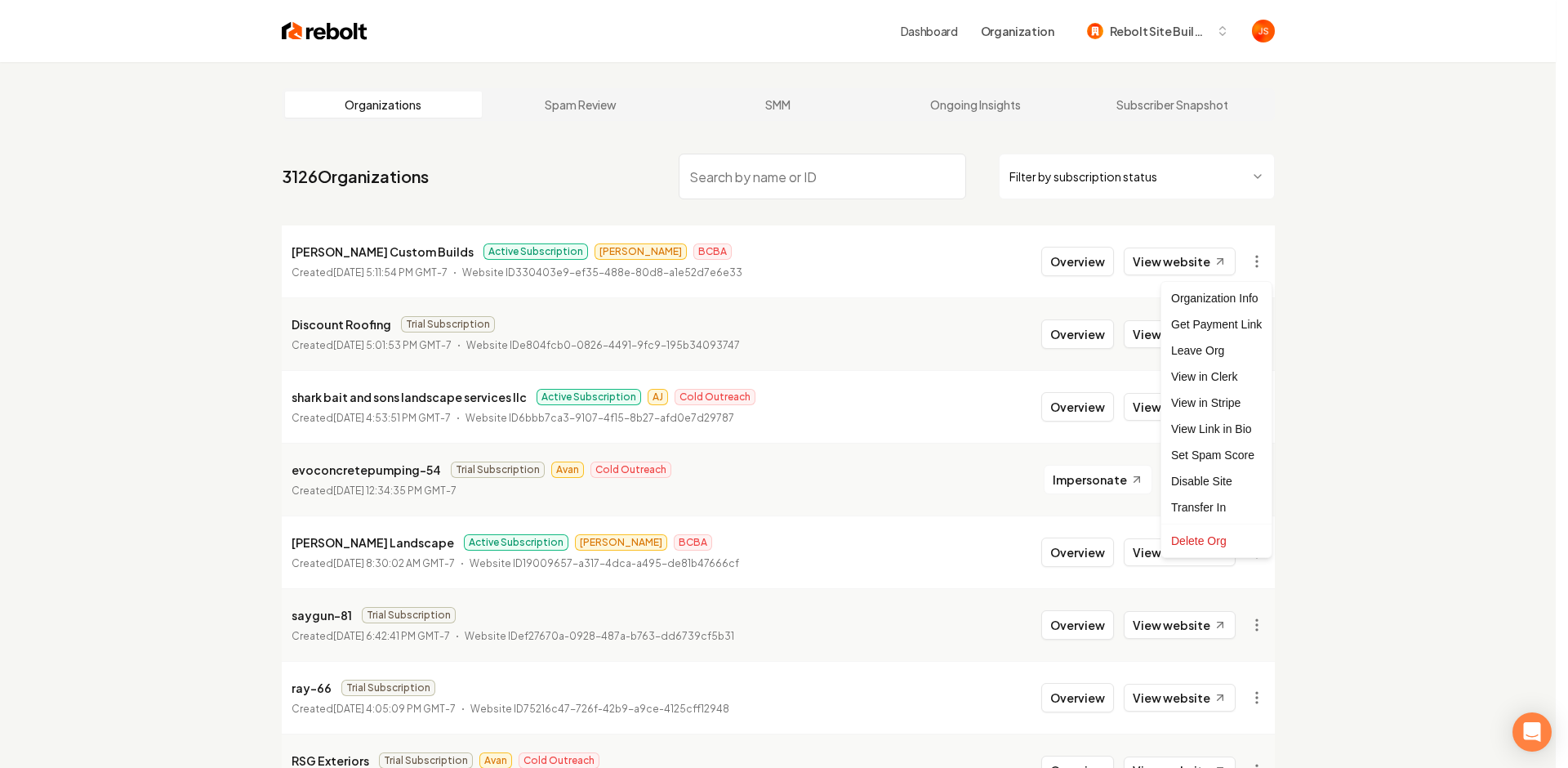
click at [1073, 262] on html "Dashboard Organization Rebolt Site Builder Organizations Spam Review SMM Ongoin…" at bounding box center [784, 384] width 1568 height 768
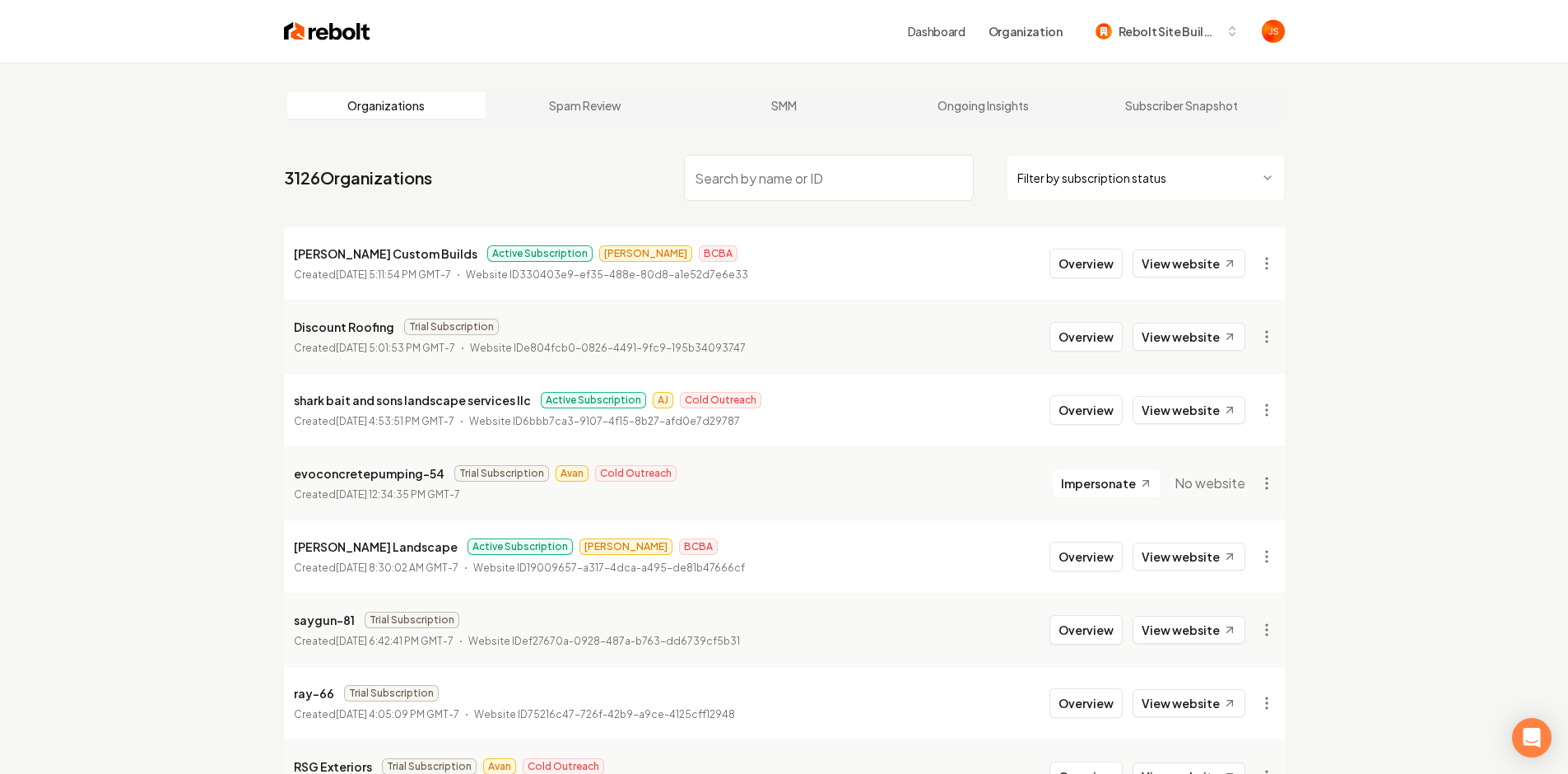
click at [1081, 264] on button "Overview" at bounding box center [1086, 263] width 73 height 30
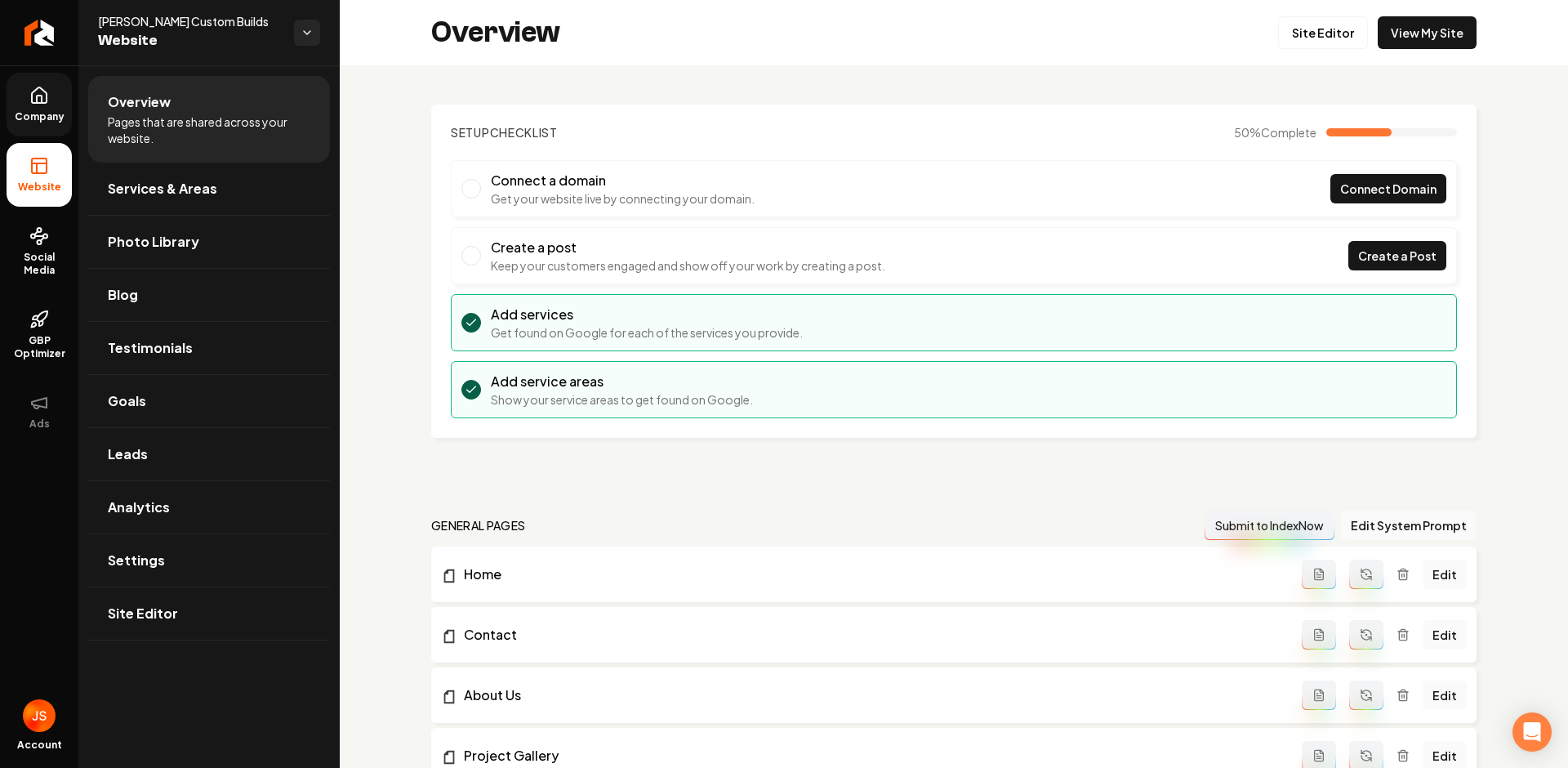
click at [44, 100] on icon at bounding box center [39, 95] width 20 height 20
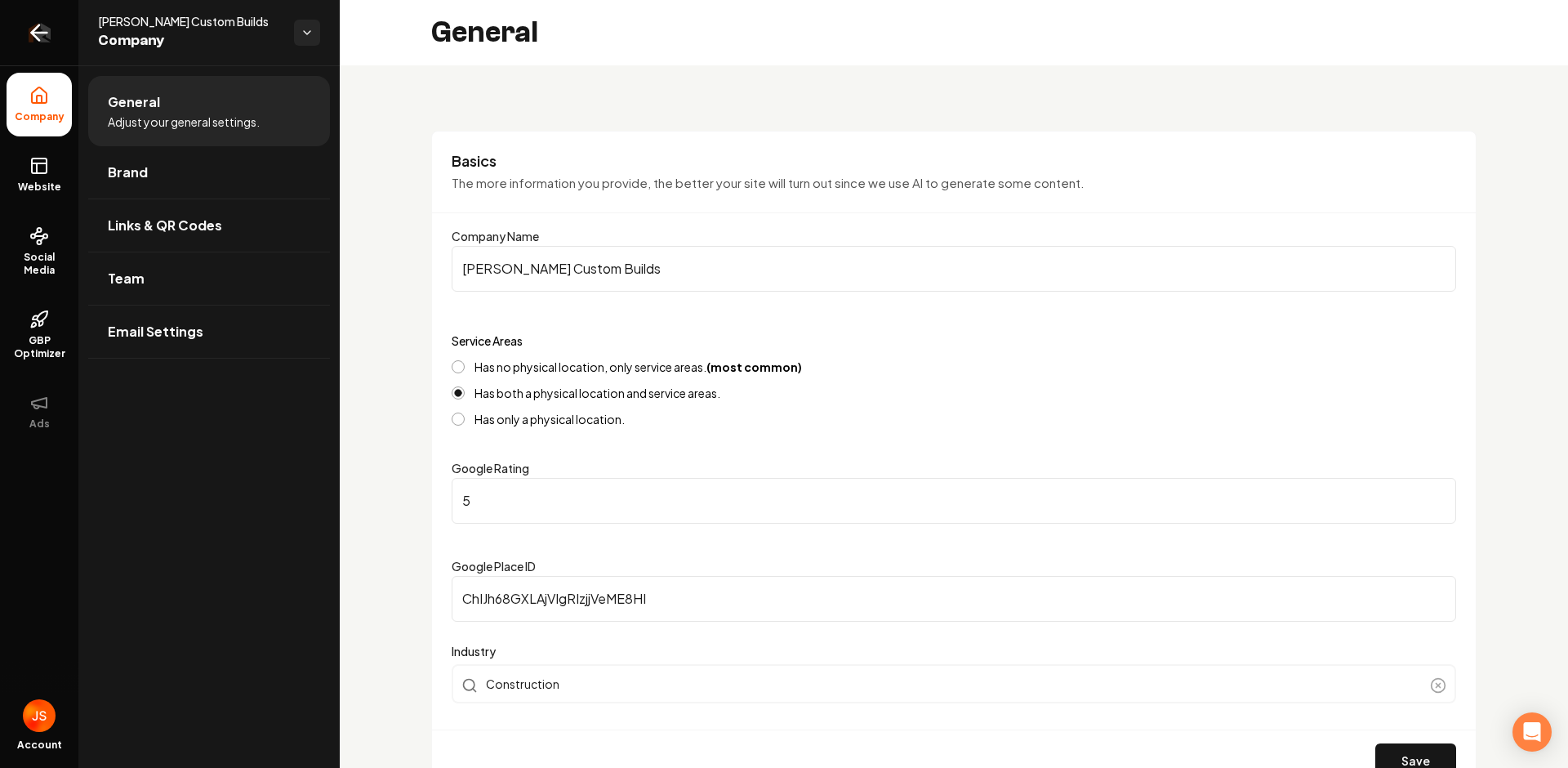
click at [29, 44] on icon "Return to dashboard" at bounding box center [38, 32] width 26 height 26
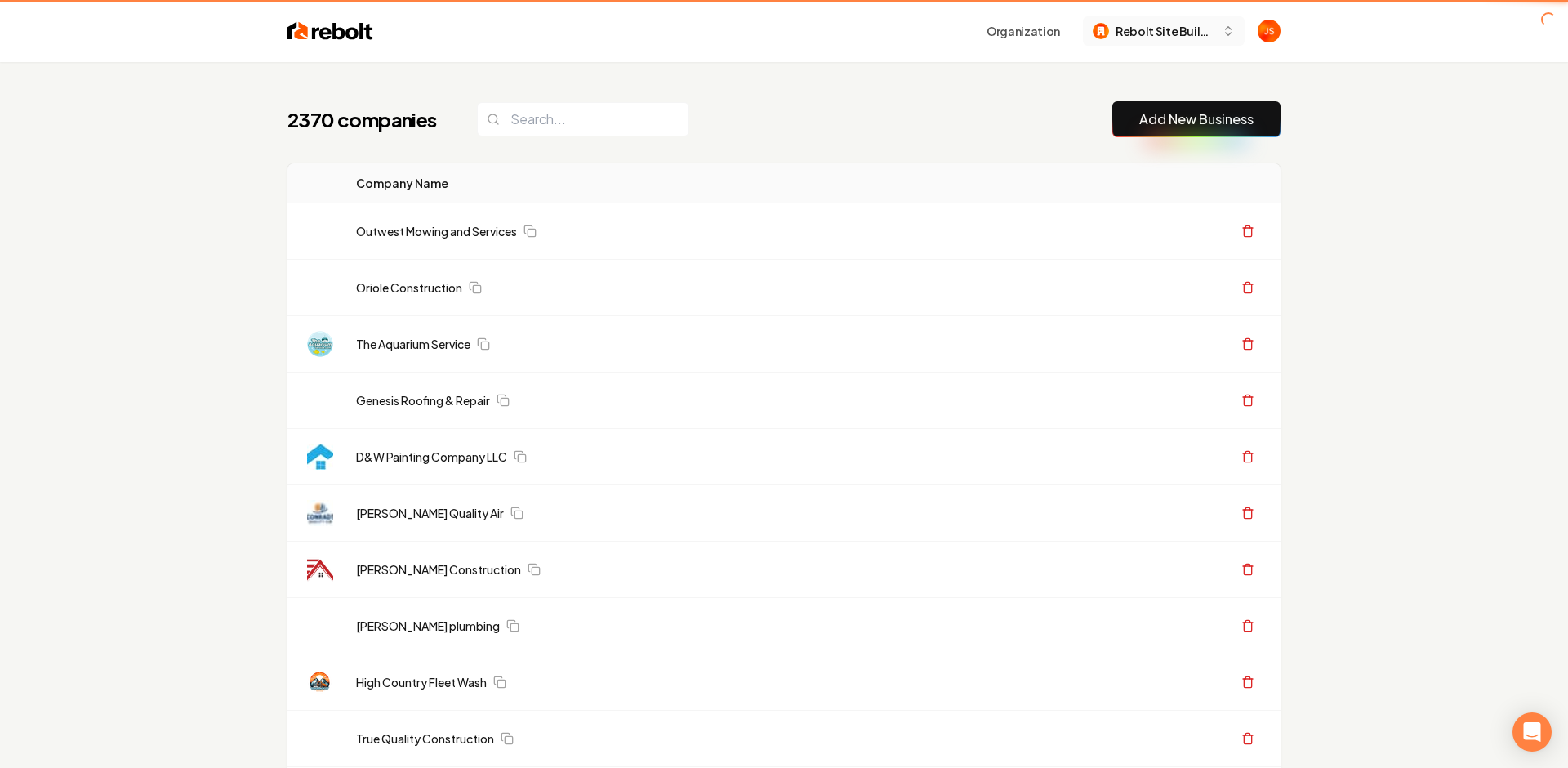
click at [1136, 30] on span "Rebolt Site Builder" at bounding box center [1165, 31] width 100 height 17
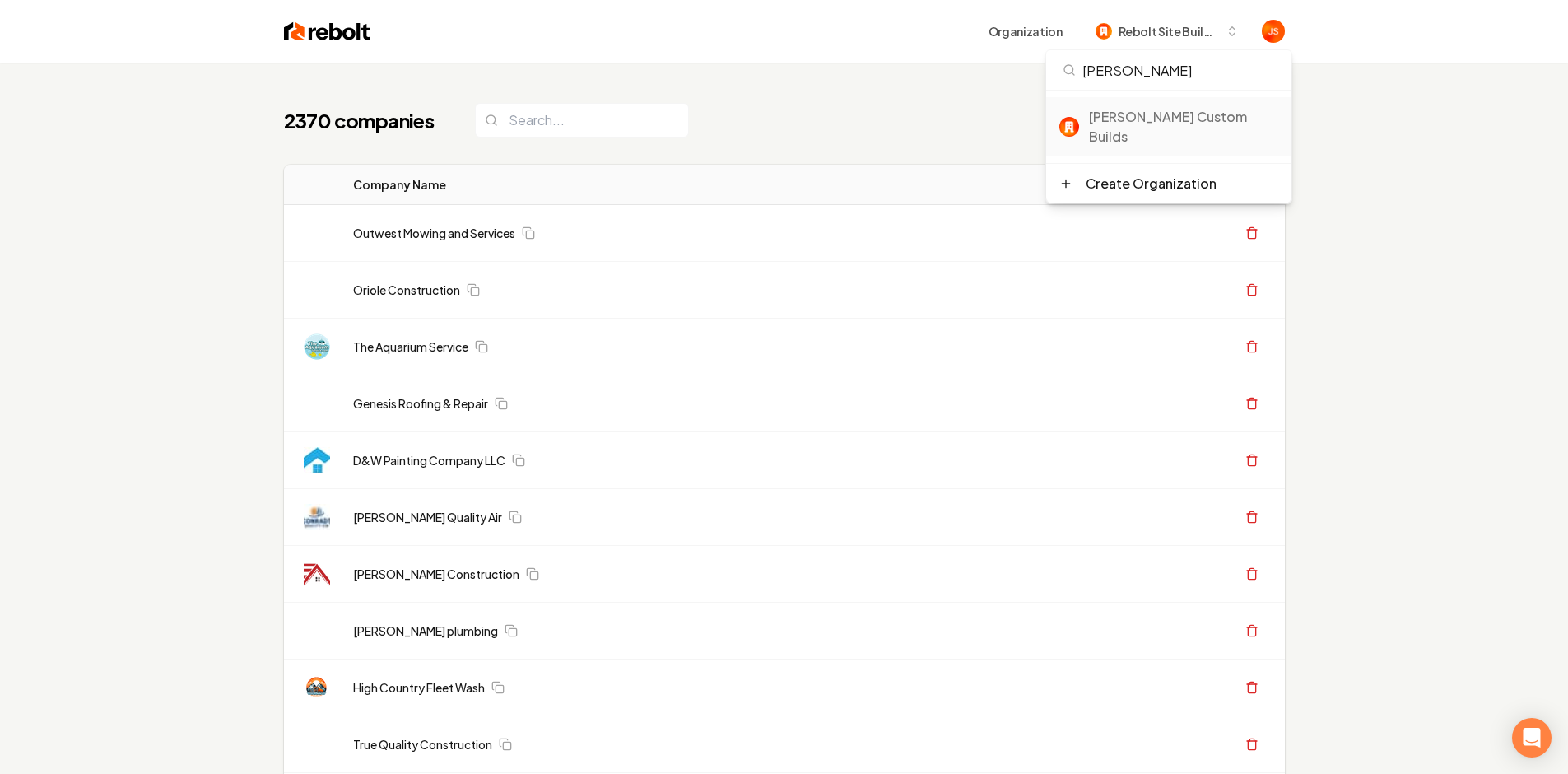
type input "Berg"
click at [1151, 111] on div "[PERSON_NAME] Custom Builds" at bounding box center [1183, 126] width 189 height 39
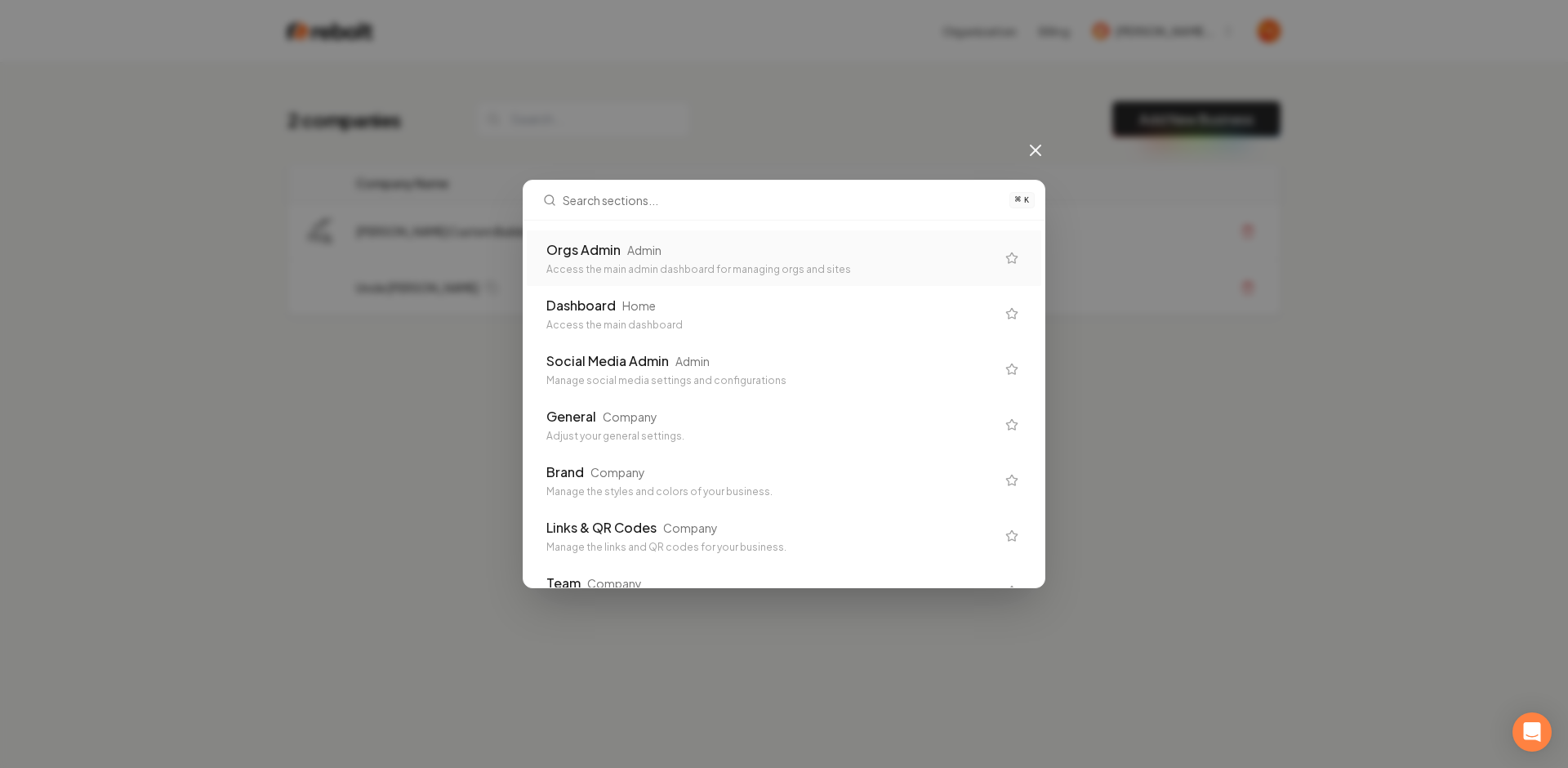
click at [633, 240] on div "Orgs Admin Admin" at bounding box center [772, 250] width 450 height 20
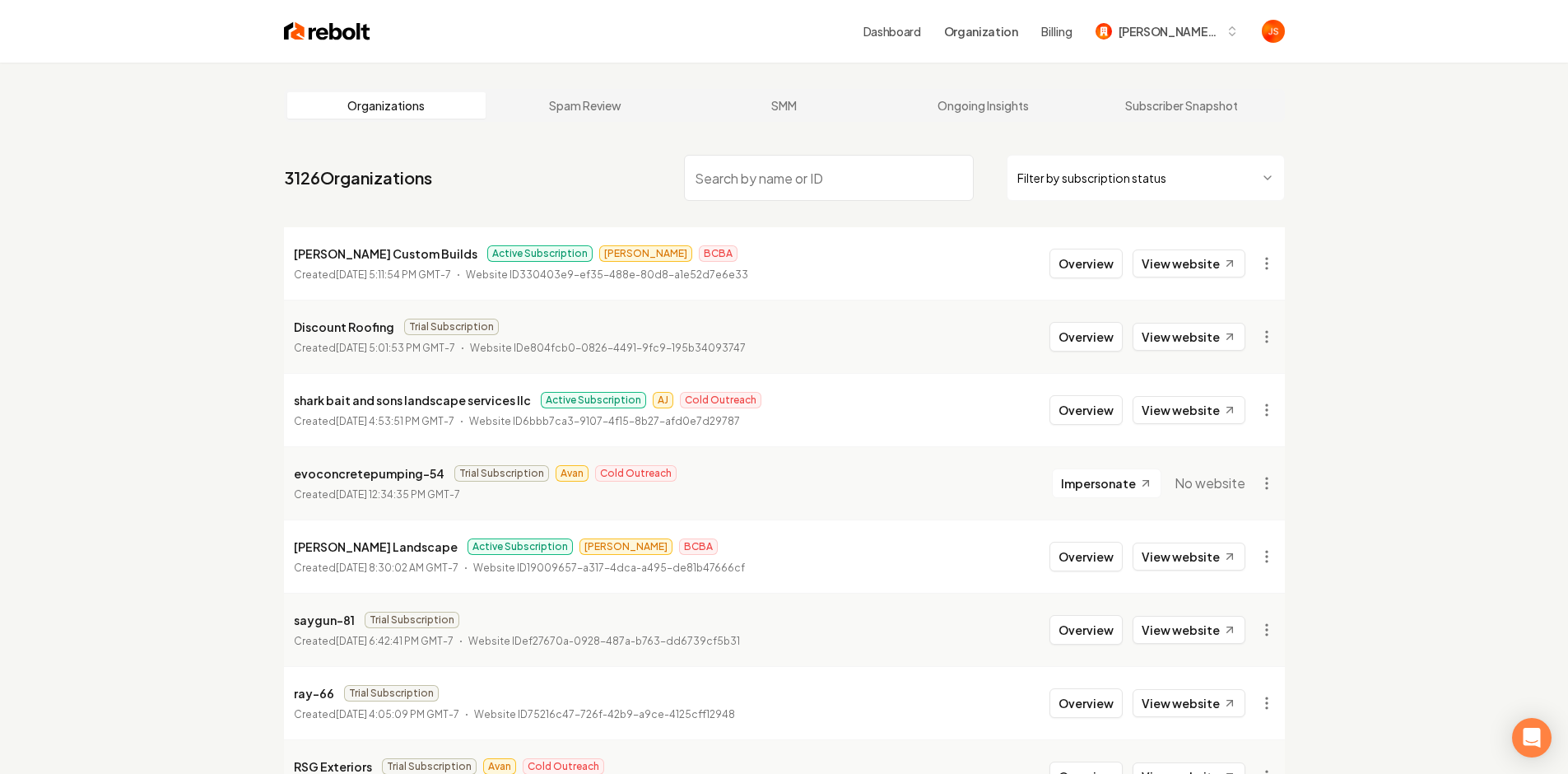
click at [1130, 180] on html "Dashboard Organization Billing [PERSON_NAME] Custom Builds Organizations Spam R…" at bounding box center [784, 387] width 1568 height 774
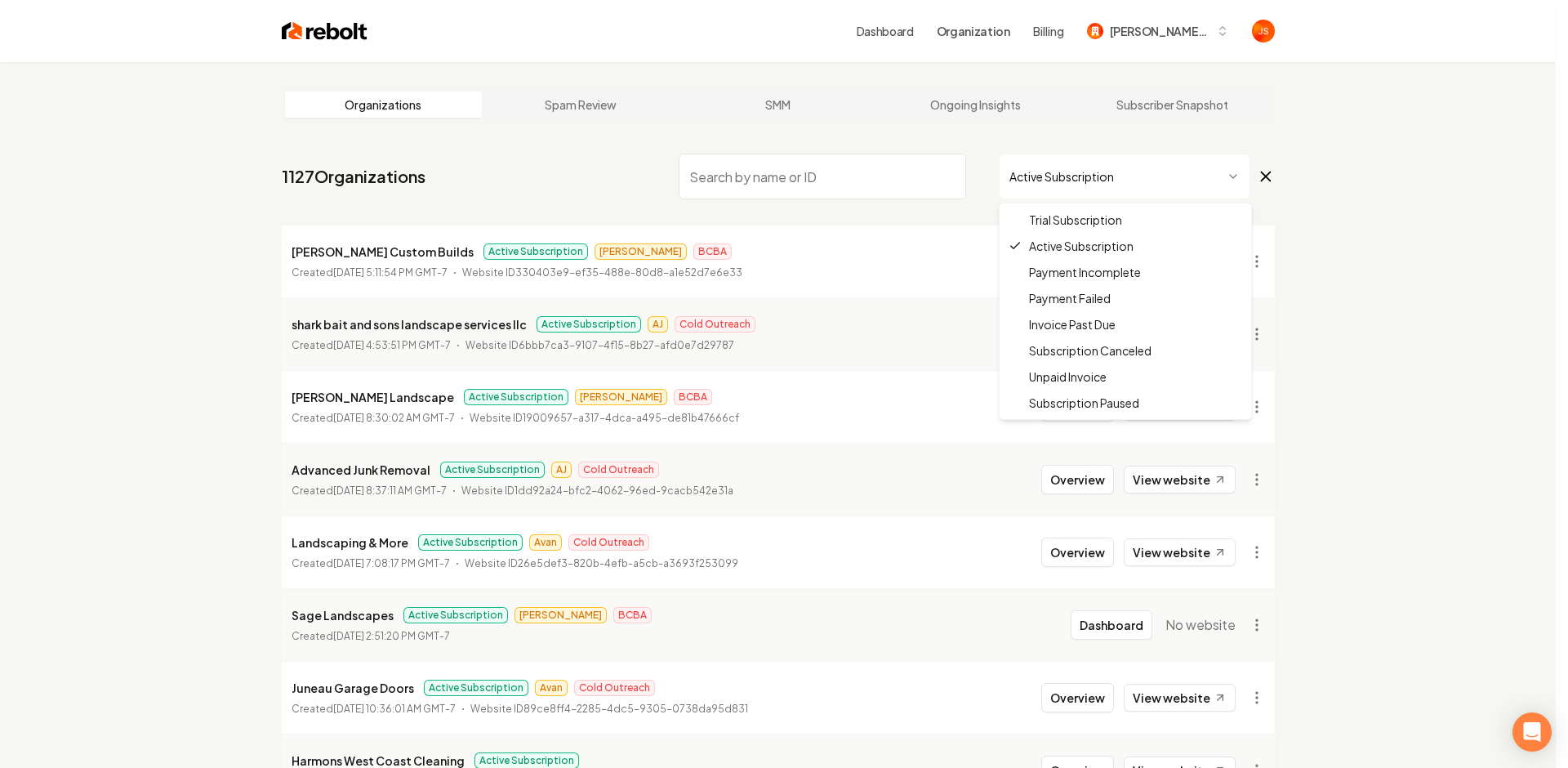
click at [1082, 178] on html "Dashboard Organization Billing [PERSON_NAME] Custom Builds Organizations Spam R…" at bounding box center [784, 384] width 1568 height 768
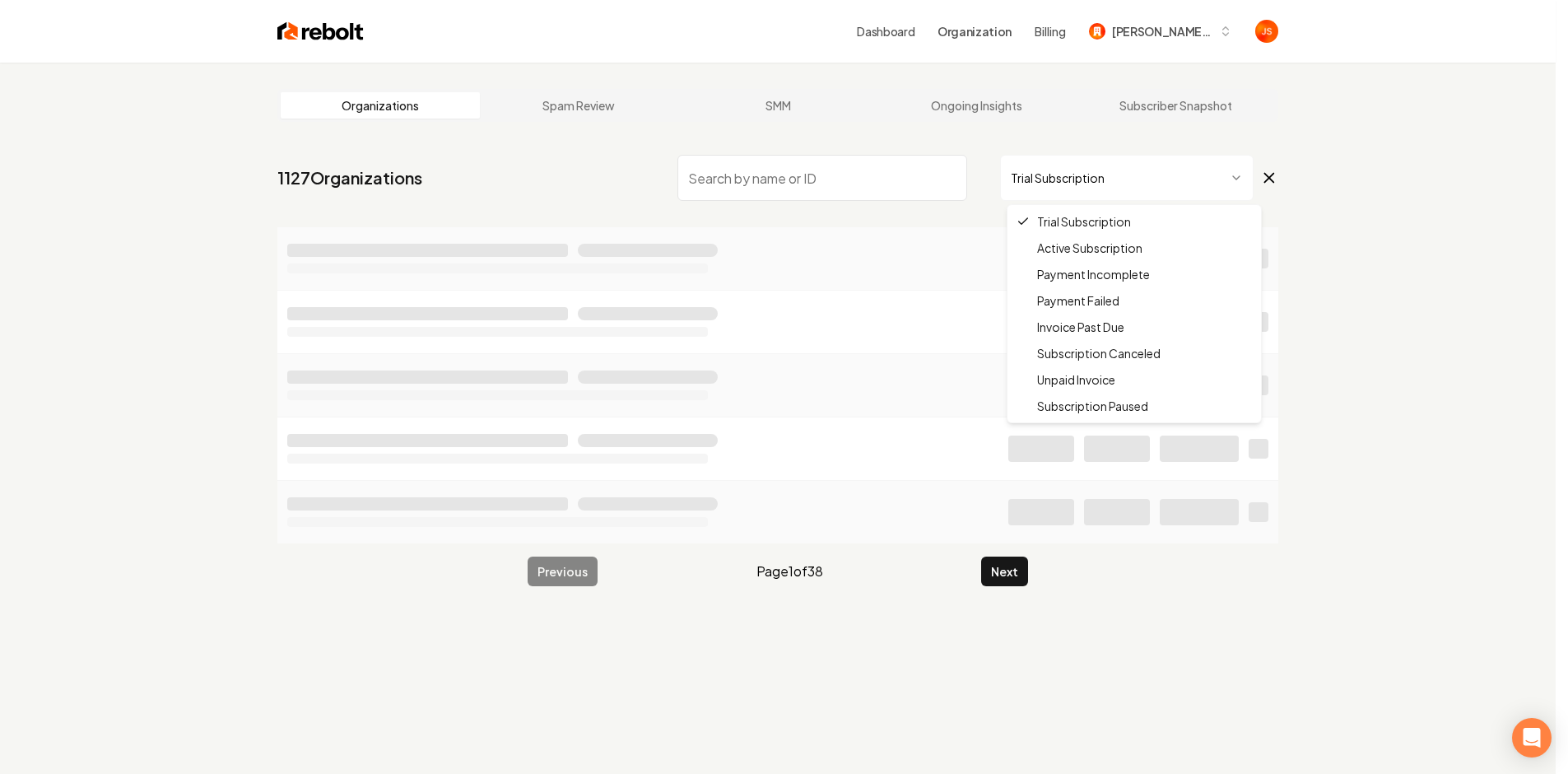
click at [1098, 184] on html "Dashboard Organization Billing [PERSON_NAME] Custom Builds Organizations Spam R…" at bounding box center [784, 387] width 1568 height 774
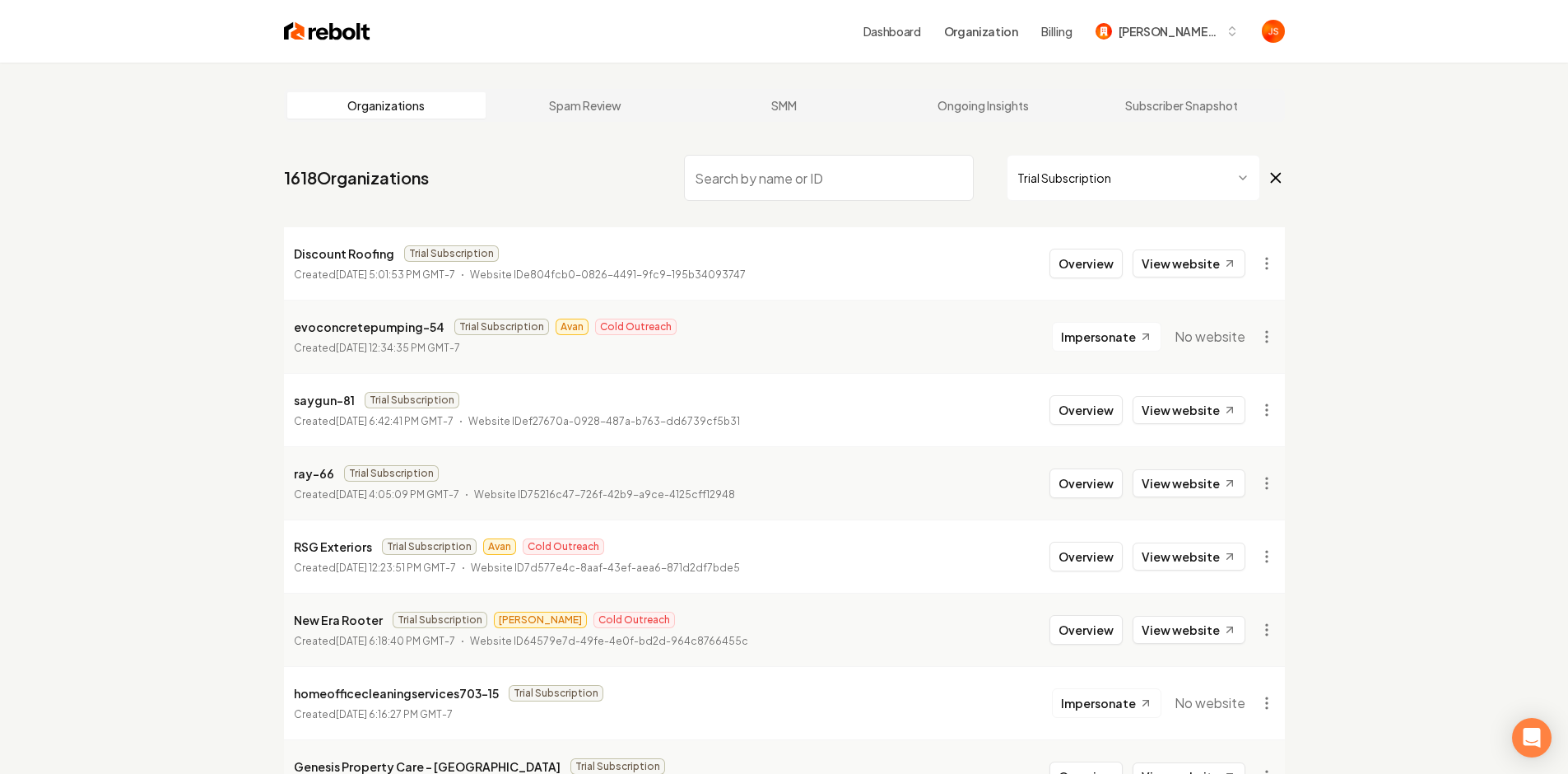
click at [1069, 189] on html "Dashboard Organization Billing [PERSON_NAME] Custom Builds Organizations Spam R…" at bounding box center [784, 387] width 1568 height 774
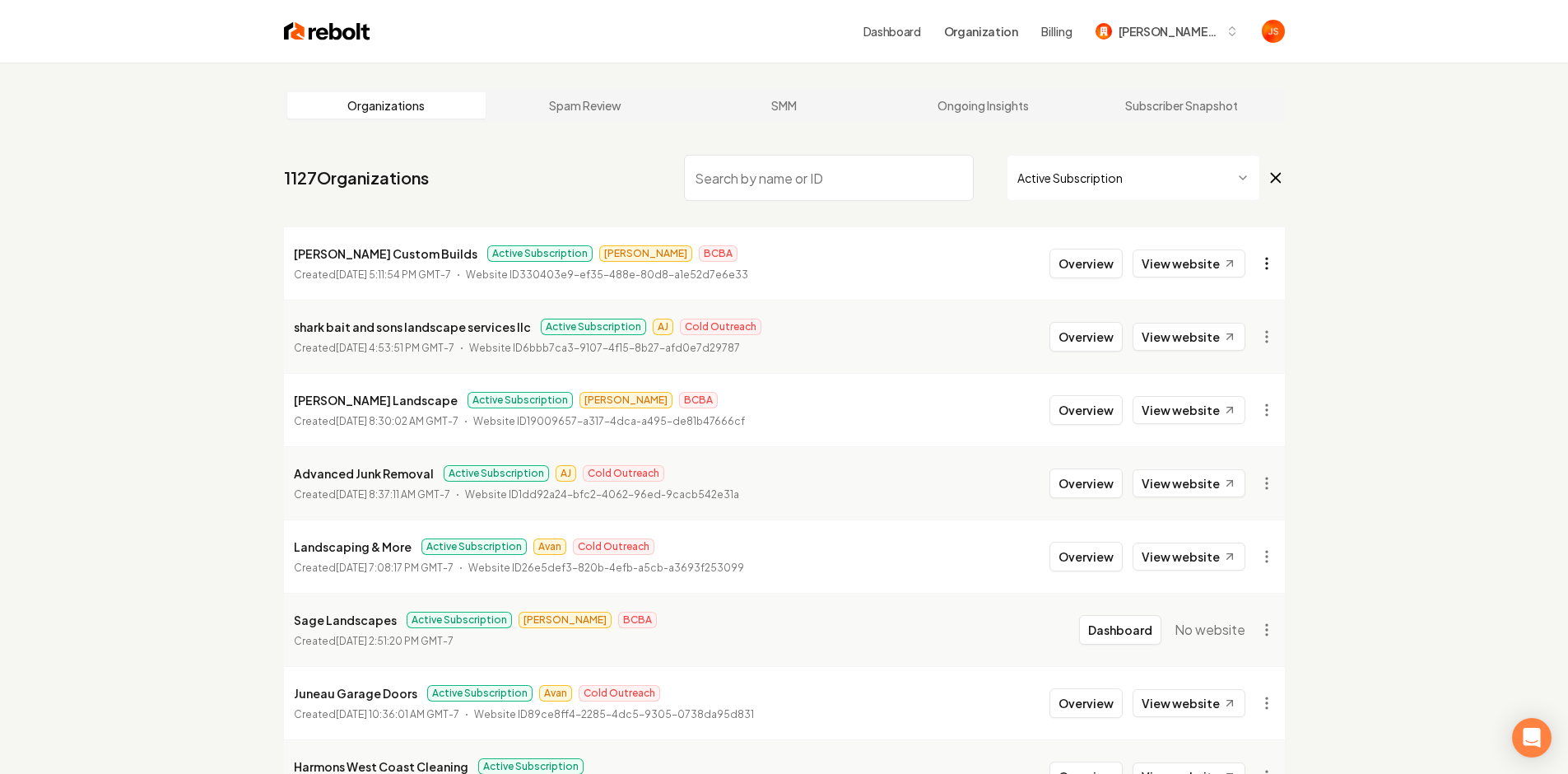
click at [1268, 258] on html "Dashboard Organization Billing [PERSON_NAME] Custom Builds Organizations Spam R…" at bounding box center [784, 387] width 1568 height 774
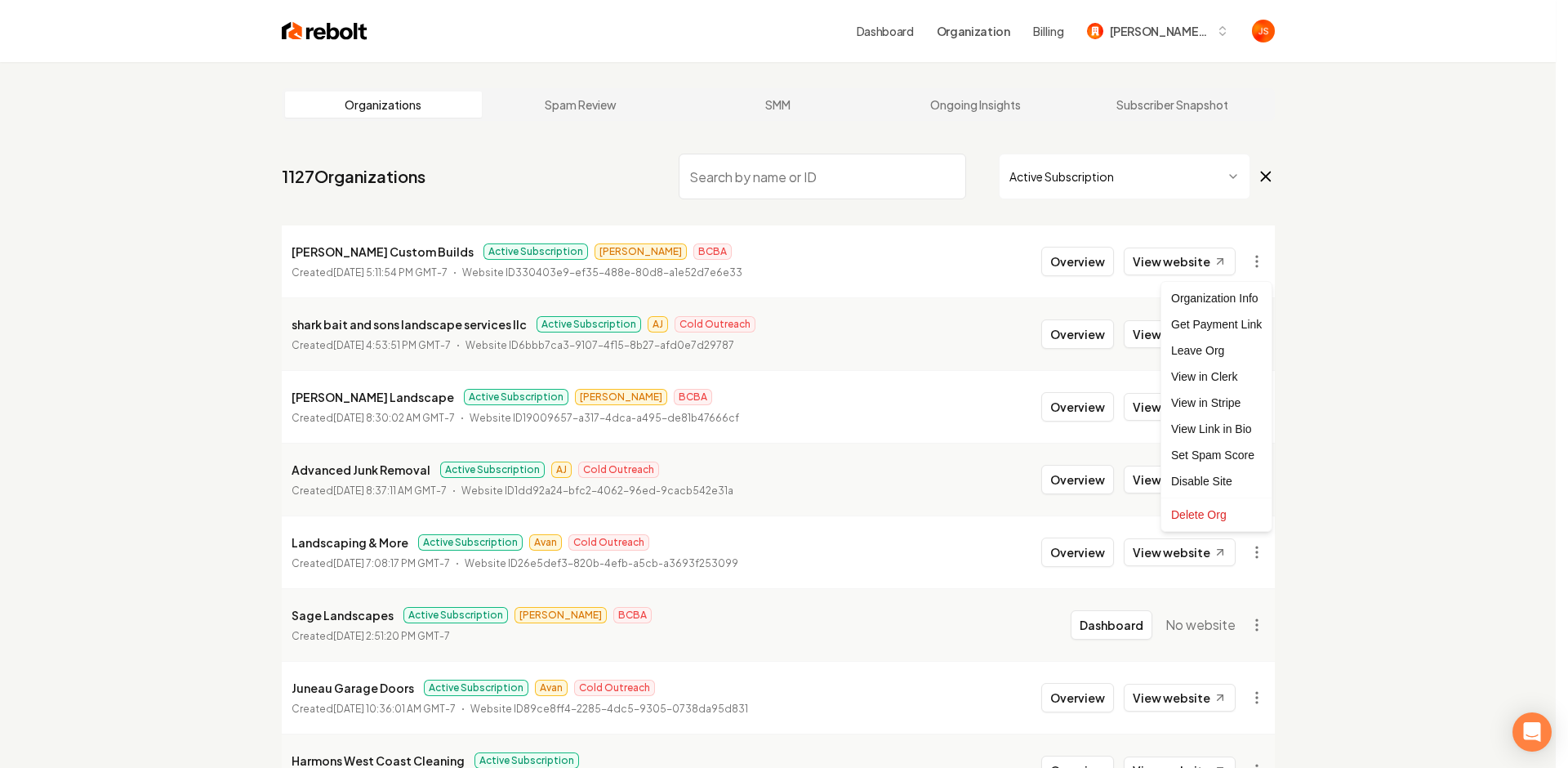
click at [1295, 301] on html "Dashboard Organization Billing [PERSON_NAME] Custom Builds Organizations Spam R…" at bounding box center [784, 384] width 1568 height 768
click at [1252, 330] on html "Dashboard Organization Billing [PERSON_NAME] Custom Builds Organizations Spam R…" at bounding box center [784, 384] width 1568 height 768
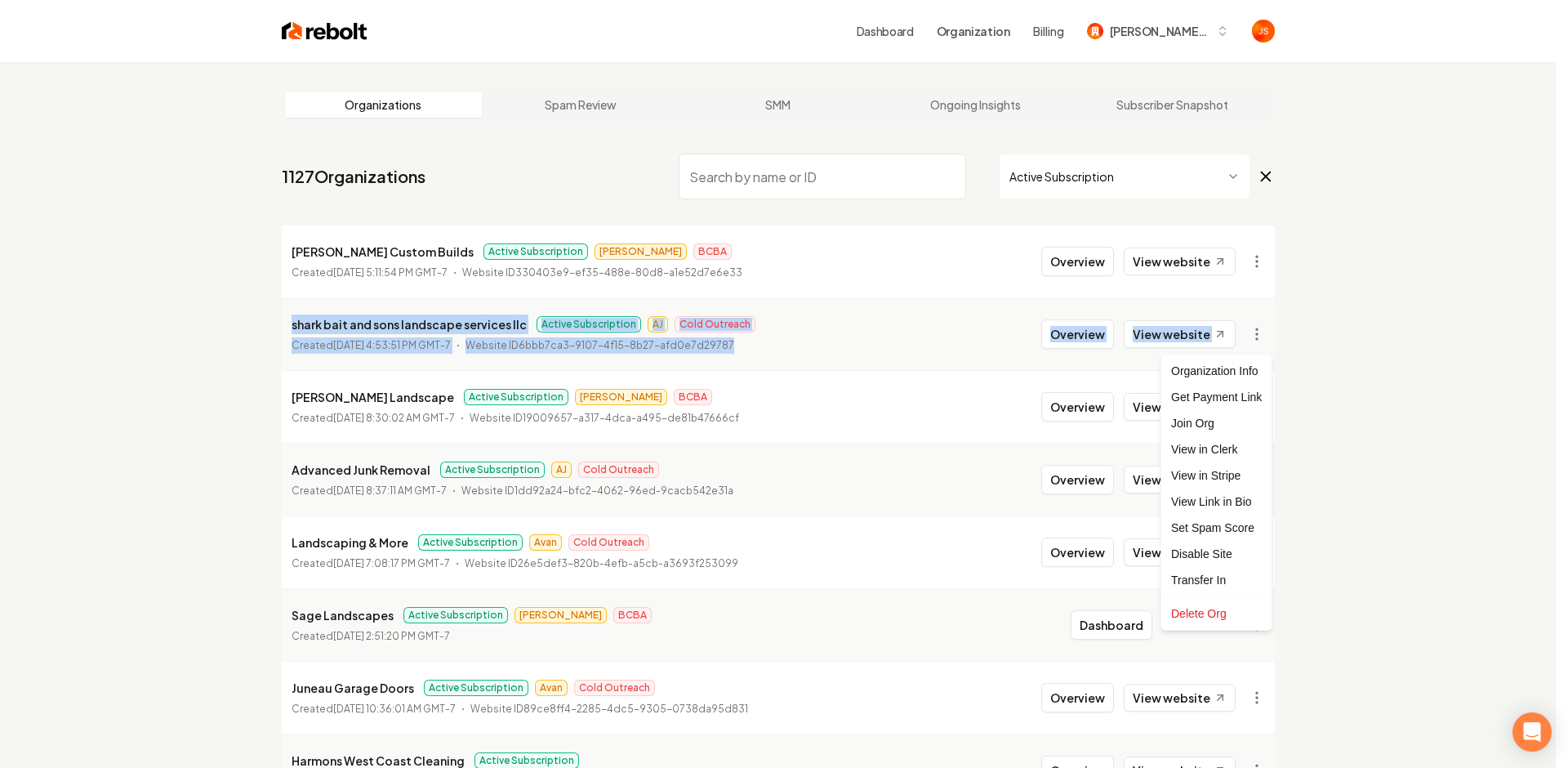
drag, startPoint x: 1317, startPoint y: 297, endPoint x: 1297, endPoint y: 273, distance: 31.2
click at [1315, 288] on html "Dashboard Organization Billing [PERSON_NAME] Custom Builds Organizations Spam R…" at bounding box center [784, 384] width 1568 height 768
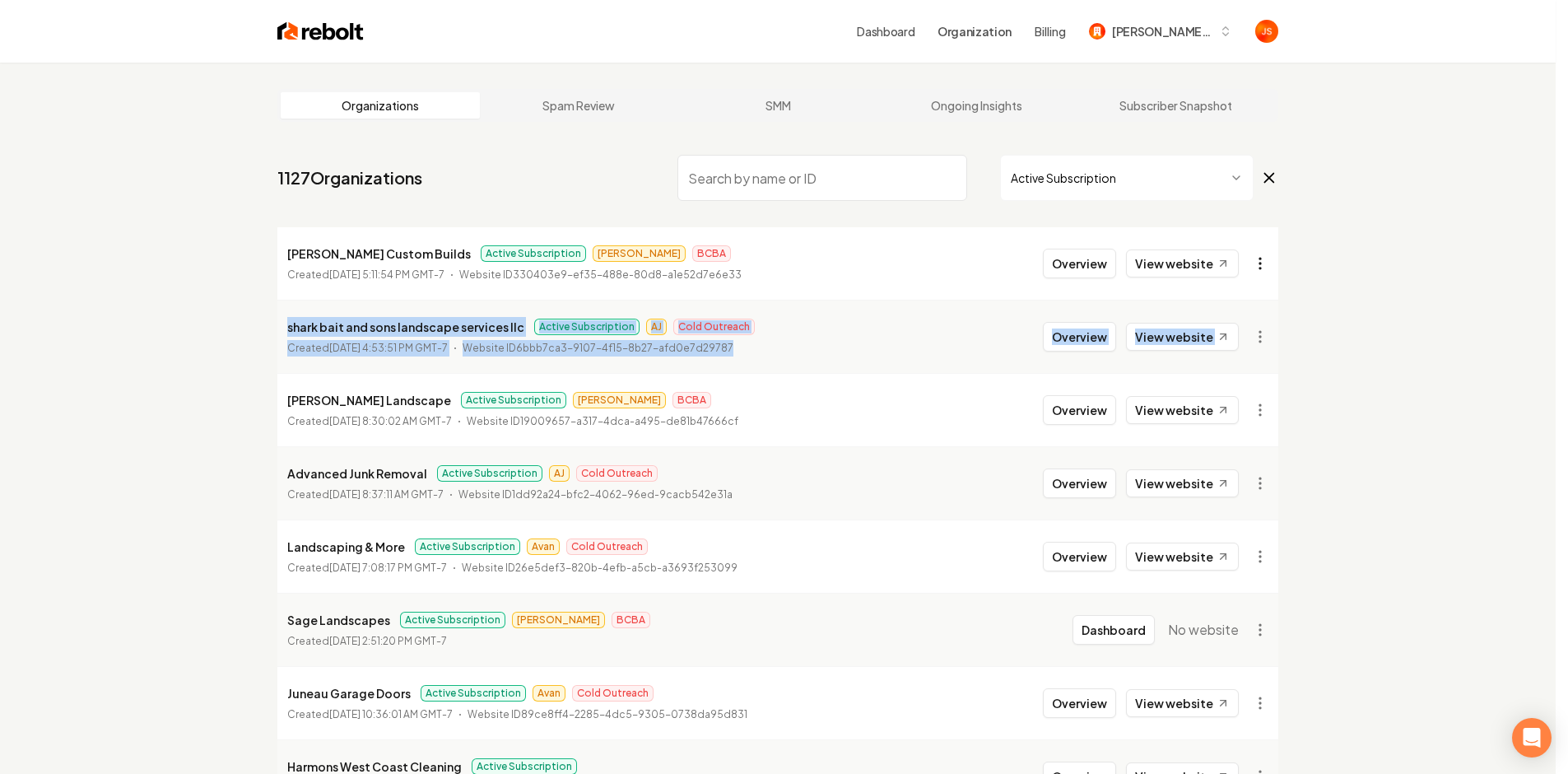
click at [1279, 266] on html "Dashboard Organization Billing [PERSON_NAME] Custom Builds Organizations Spam R…" at bounding box center [784, 387] width 1568 height 774
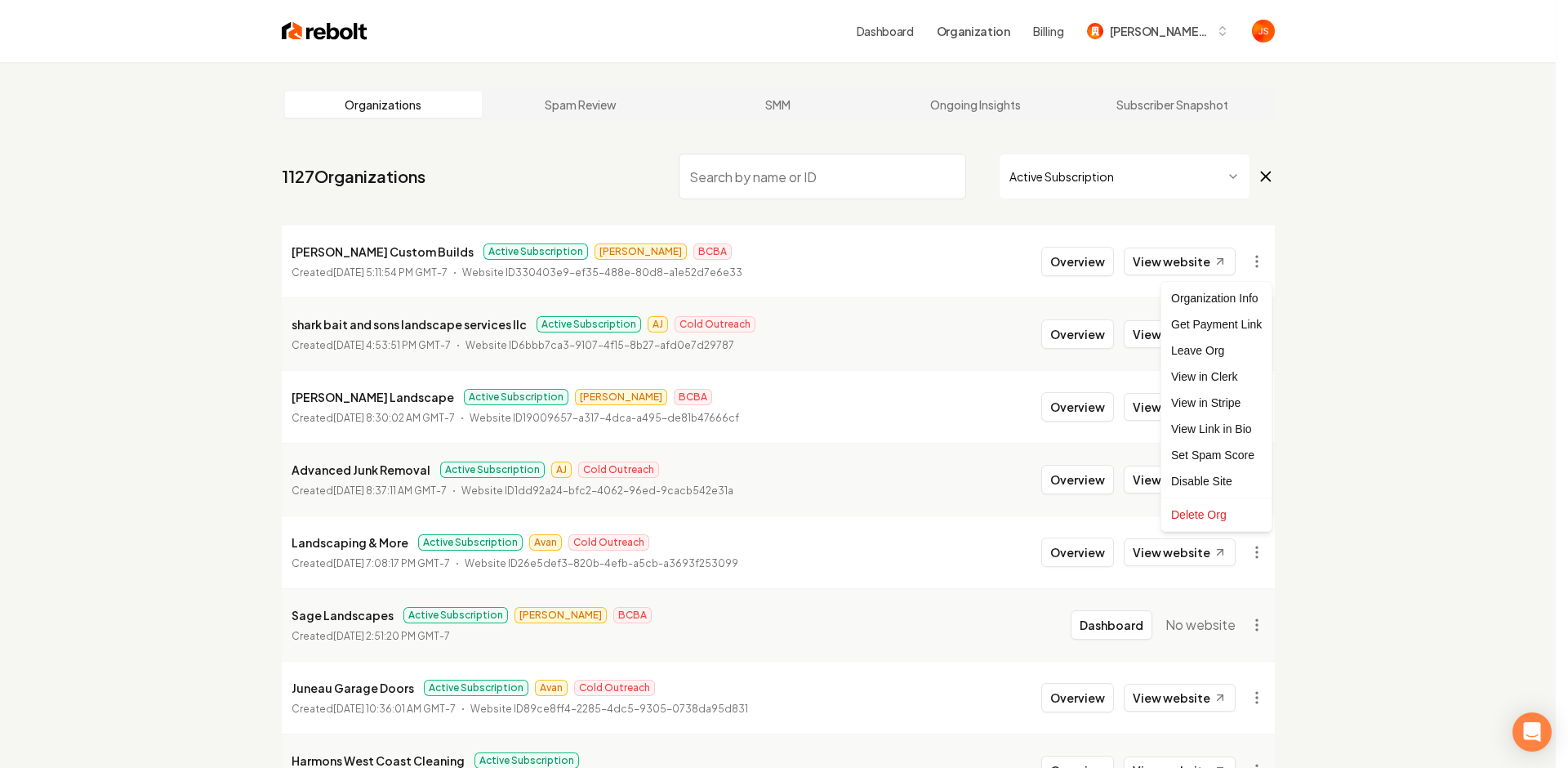
click at [1310, 236] on html "Dashboard Organization Billing [PERSON_NAME] Custom Builds Organizations Spam R…" at bounding box center [784, 384] width 1568 height 768
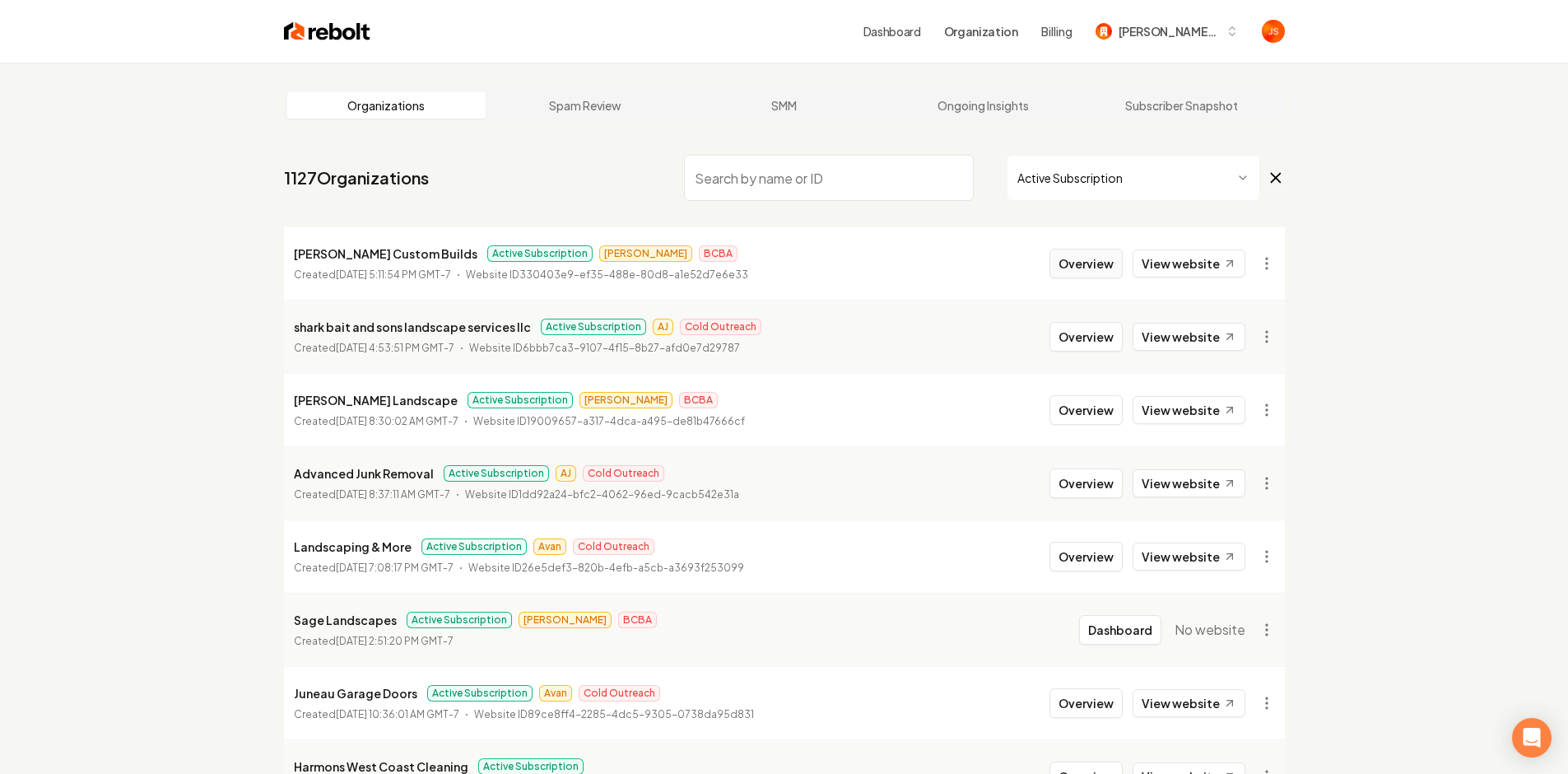
click at [1079, 256] on button "Overview" at bounding box center [1086, 263] width 73 height 30
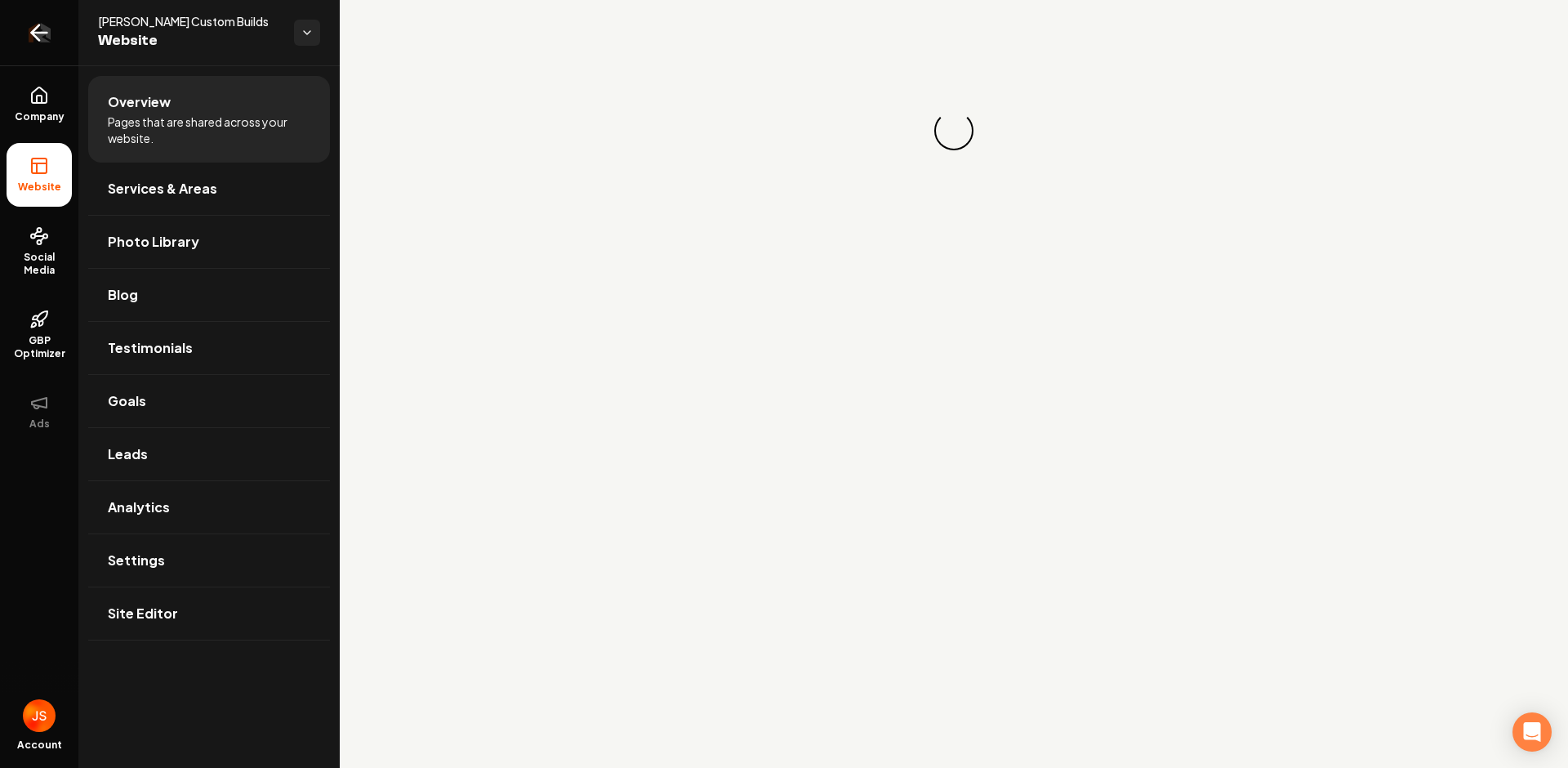
click at [22, 26] on link "Return to dashboard" at bounding box center [39, 32] width 78 height 66
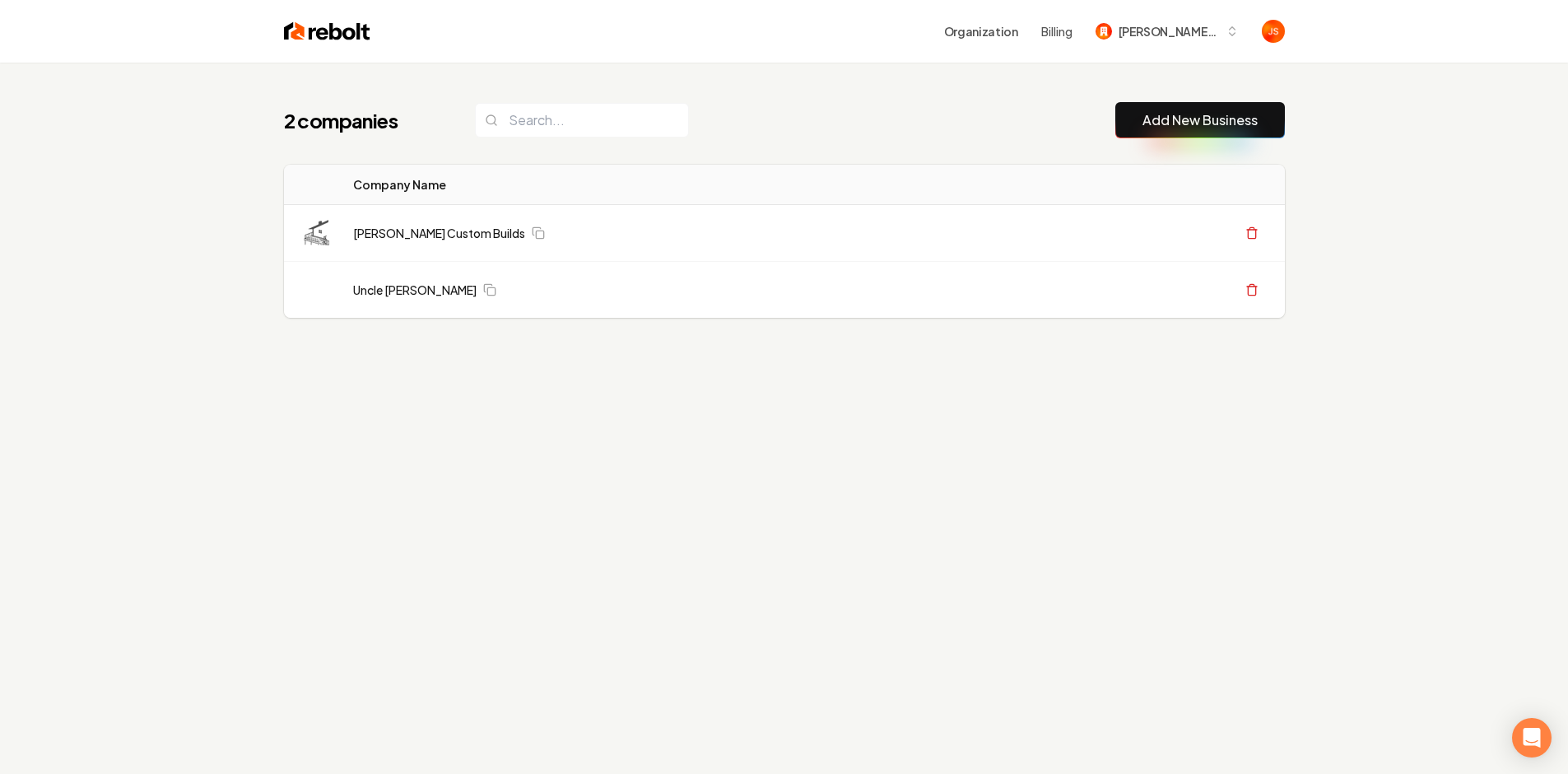
click at [717, 134] on div "2 companies Add New Business" at bounding box center [784, 120] width 1001 height 36
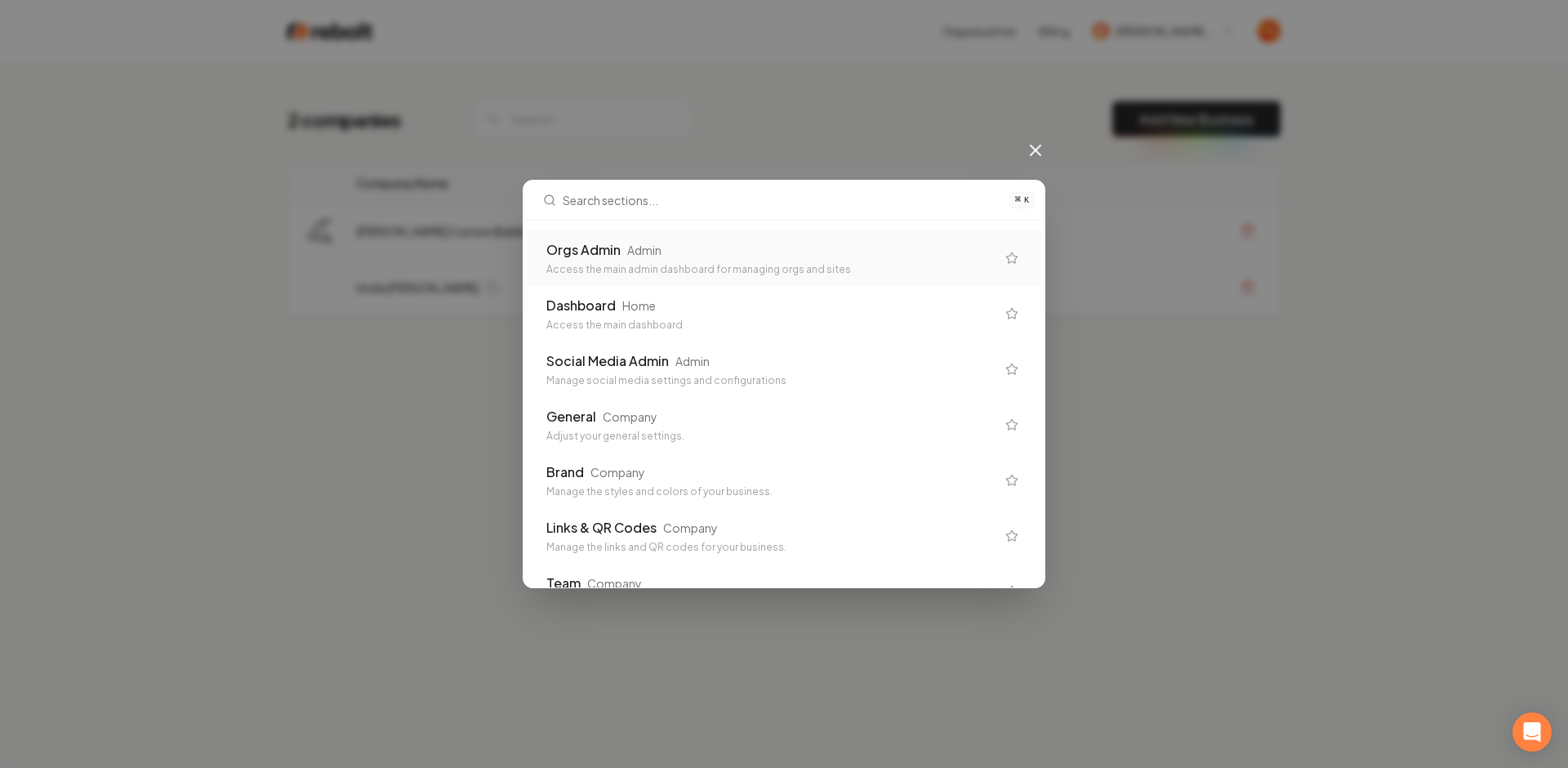
drag, startPoint x: 1043, startPoint y: 158, endPoint x: 1039, endPoint y: 149, distance: 9.8
click at [1041, 155] on div "⌘ K Orgs Admin Admin Access the main admin dashboard for managing orgs and site…" at bounding box center [784, 384] width 1568 height 768
drag, startPoint x: 1024, startPoint y: 152, endPoint x: 1100, endPoint y: 91, distance: 97.5
click at [1024, 152] on div "⌘ K Orgs Admin Admin Access the main admin dashboard for managing orgs and site…" at bounding box center [784, 384] width 1568 height 768
drag, startPoint x: 1011, startPoint y: 159, endPoint x: 1030, endPoint y: 152, distance: 20.2
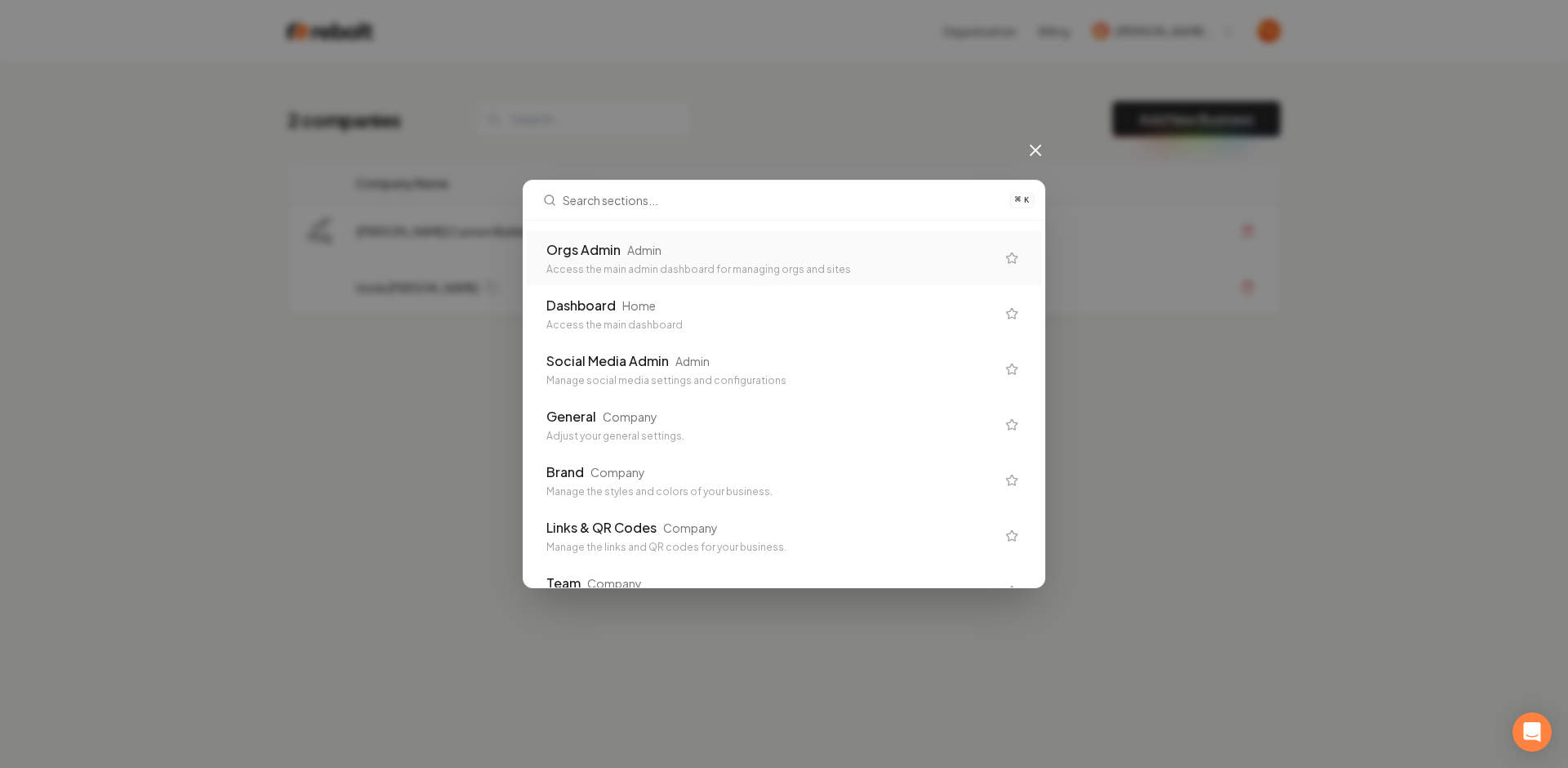
click at [1011, 159] on div "⌘ K Orgs Admin Admin Access the main admin dashboard for managing orgs and site…" at bounding box center [784, 384] width 1568 height 768
drag, startPoint x: 1035, startPoint y: 147, endPoint x: 1057, endPoint y: 111, distance: 42.2
click at [1035, 146] on icon at bounding box center [1035, 150] width 20 height 20
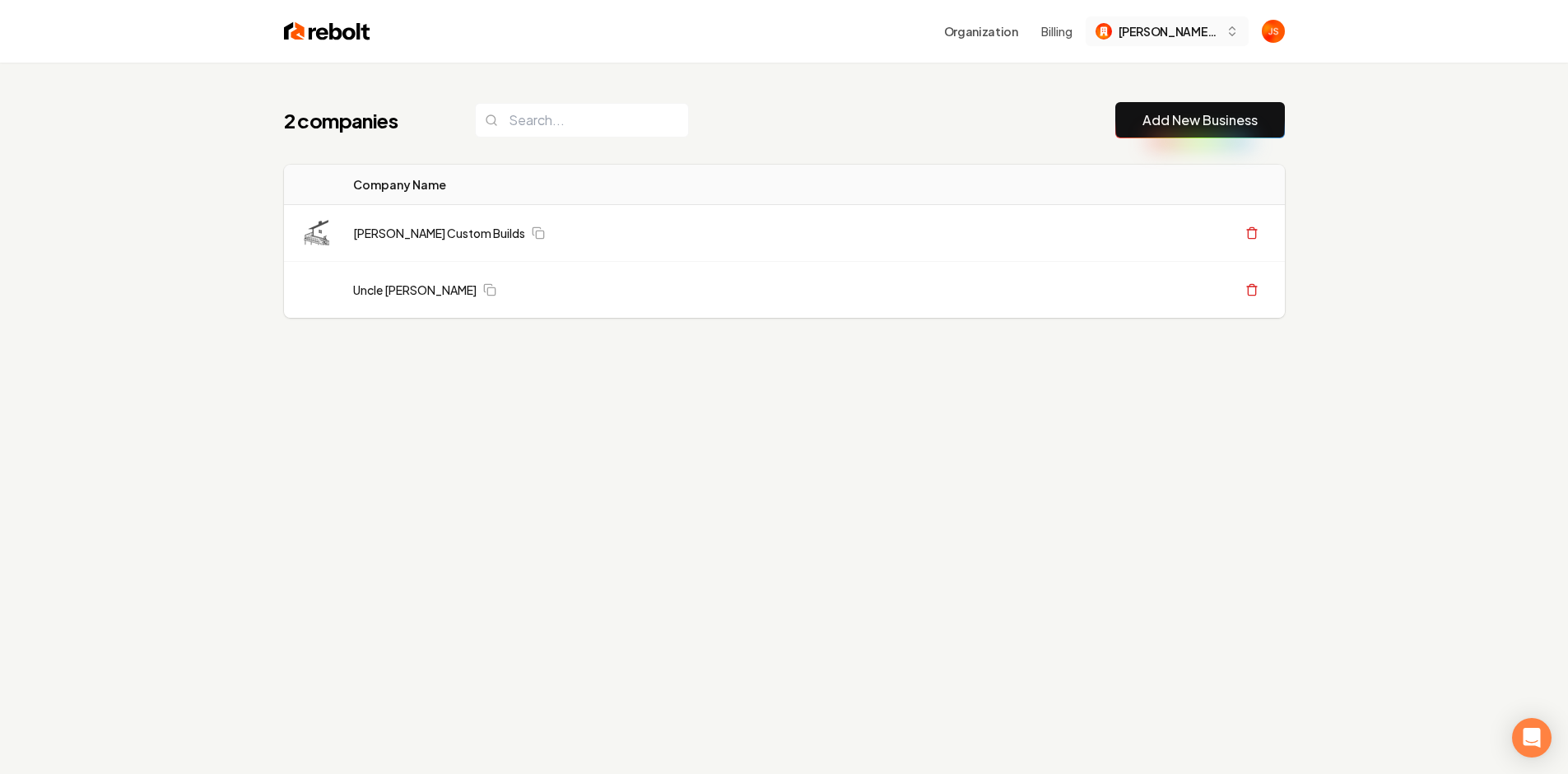
drag, startPoint x: 1163, startPoint y: 32, endPoint x: 1156, endPoint y: 42, distance: 12.2
click at [1159, 33] on span "[PERSON_NAME] Custom Builds" at bounding box center [1169, 32] width 101 height 17
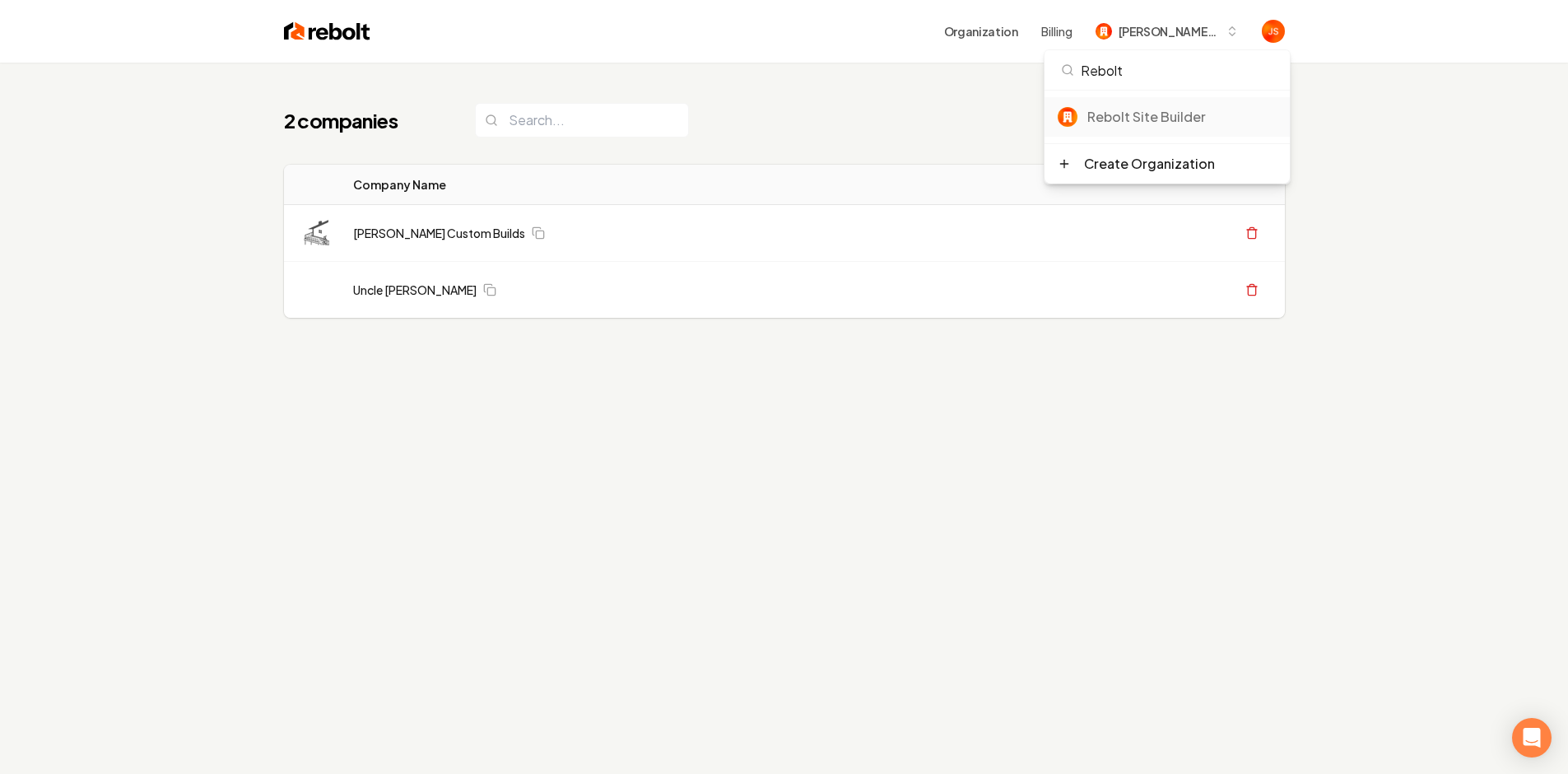
type input "Rebolt"
click at [1133, 115] on div "Rebolt Site Builder" at bounding box center [1182, 116] width 189 height 20
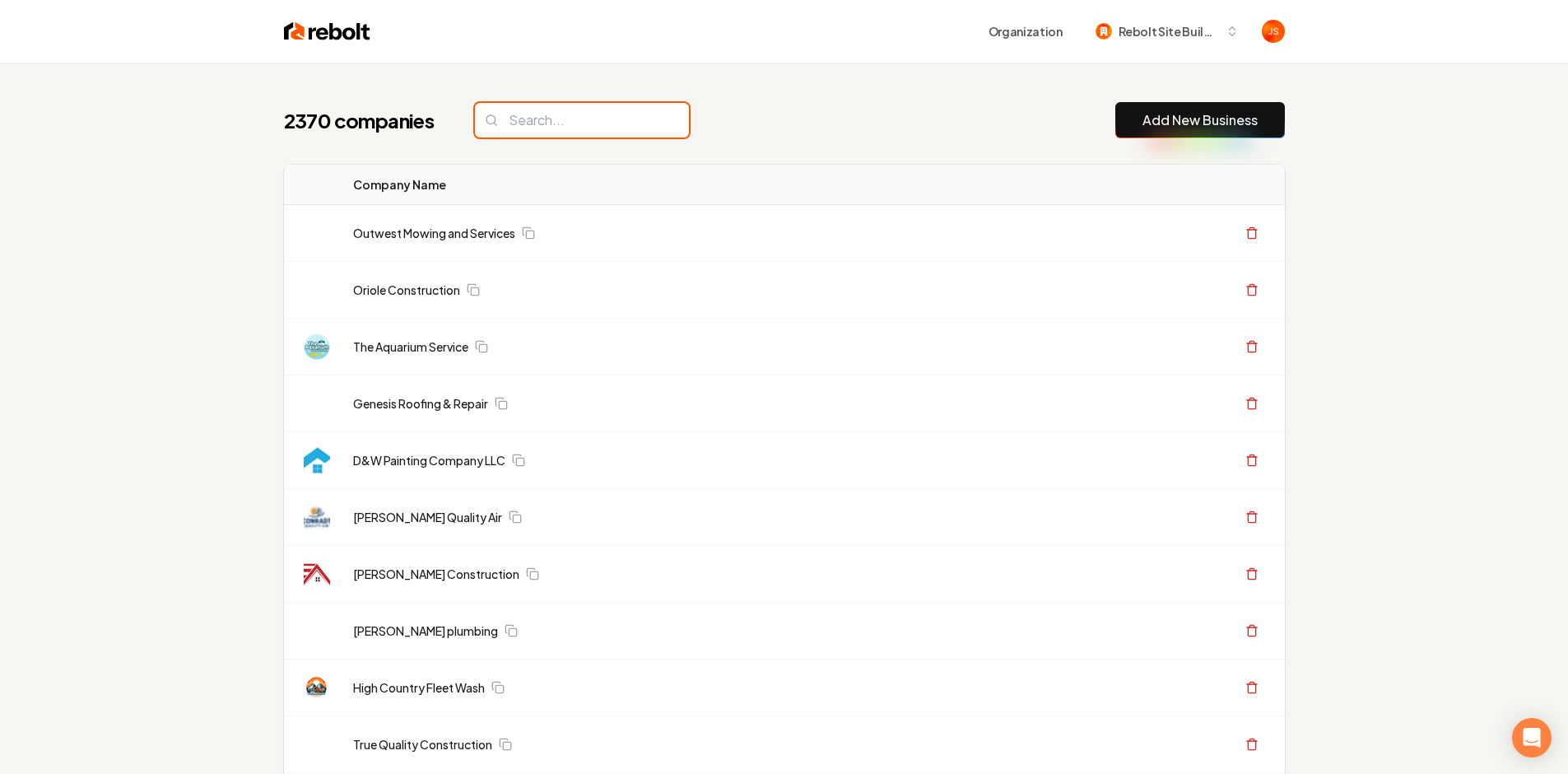
click at [613, 115] on input "search" at bounding box center [582, 120] width 214 height 35
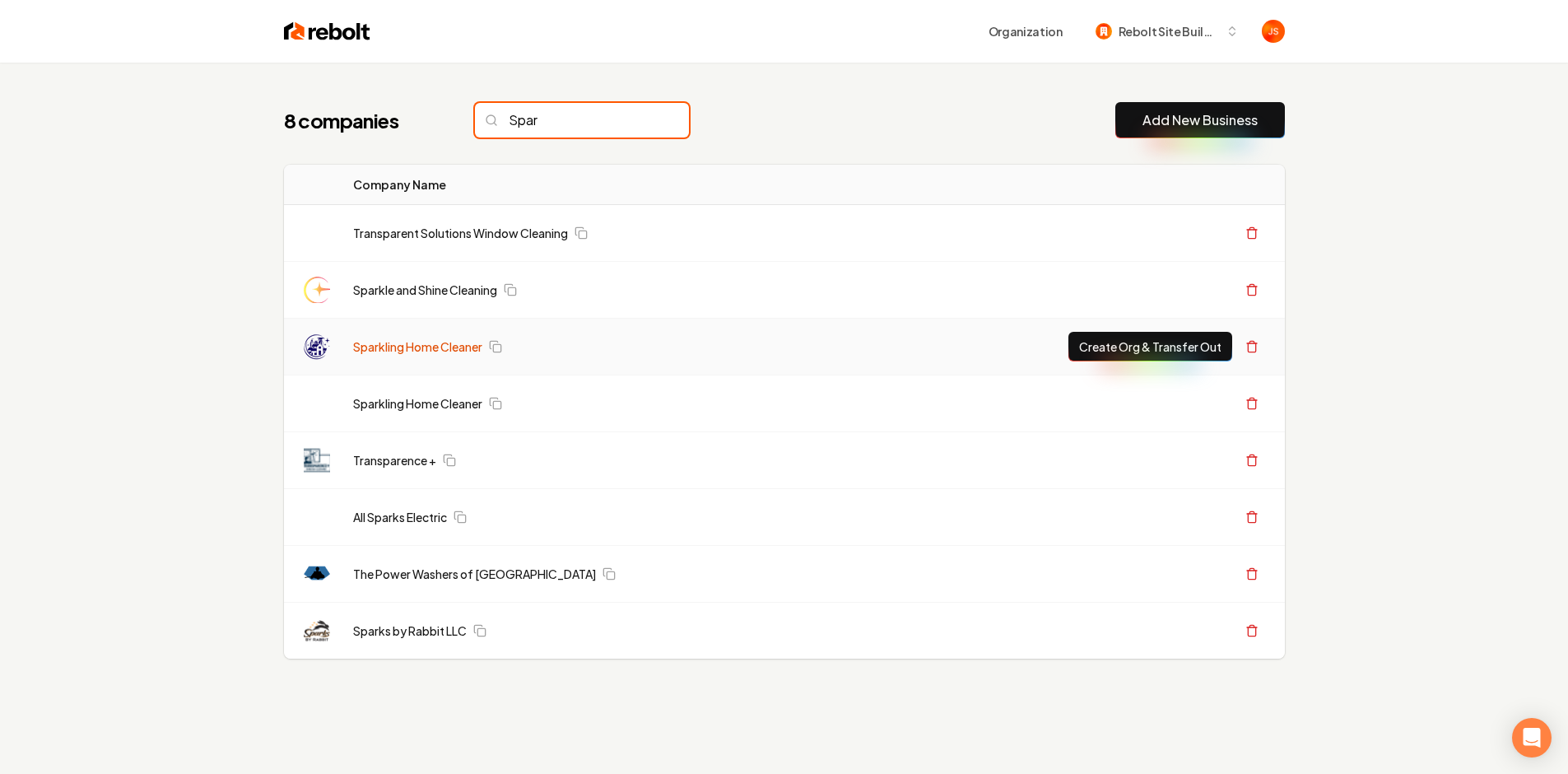
type input "Spar"
click at [396, 350] on link "Sparkling Home Cleaner" at bounding box center [418, 346] width 130 height 16
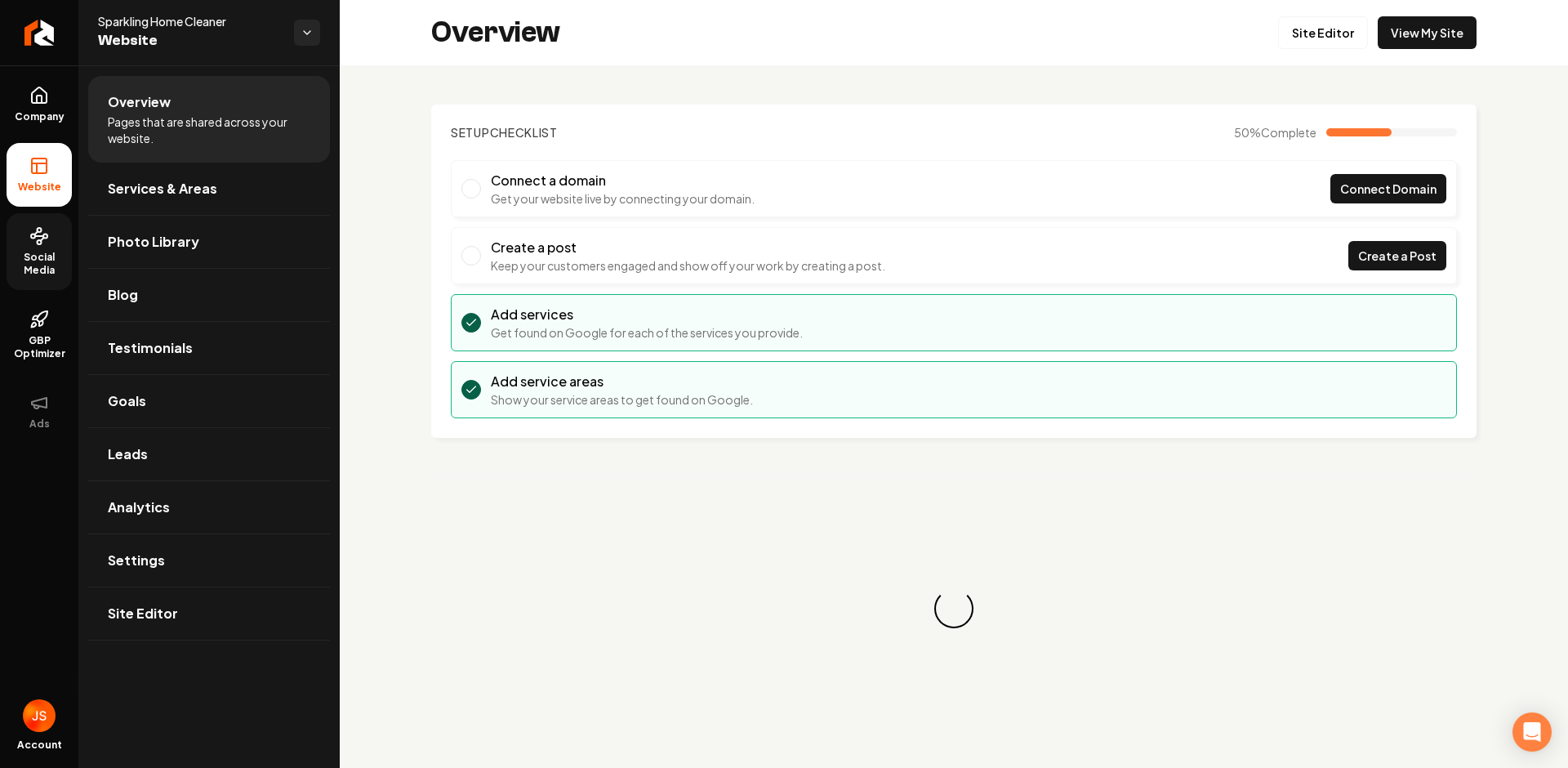
click at [31, 261] on span "Social Media" at bounding box center [39, 263] width 66 height 26
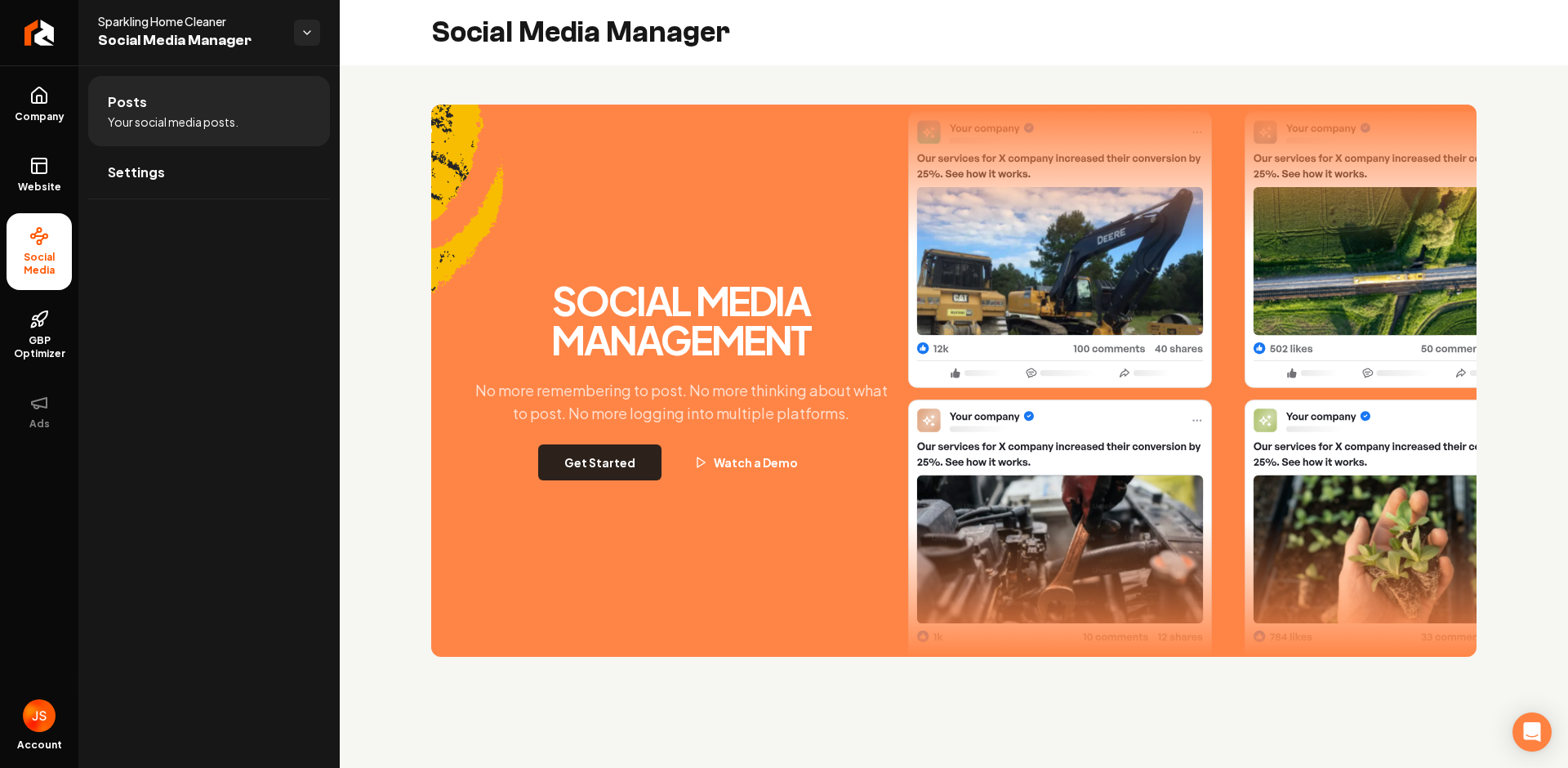
click at [631, 476] on button "Get Started" at bounding box center [599, 462] width 123 height 36
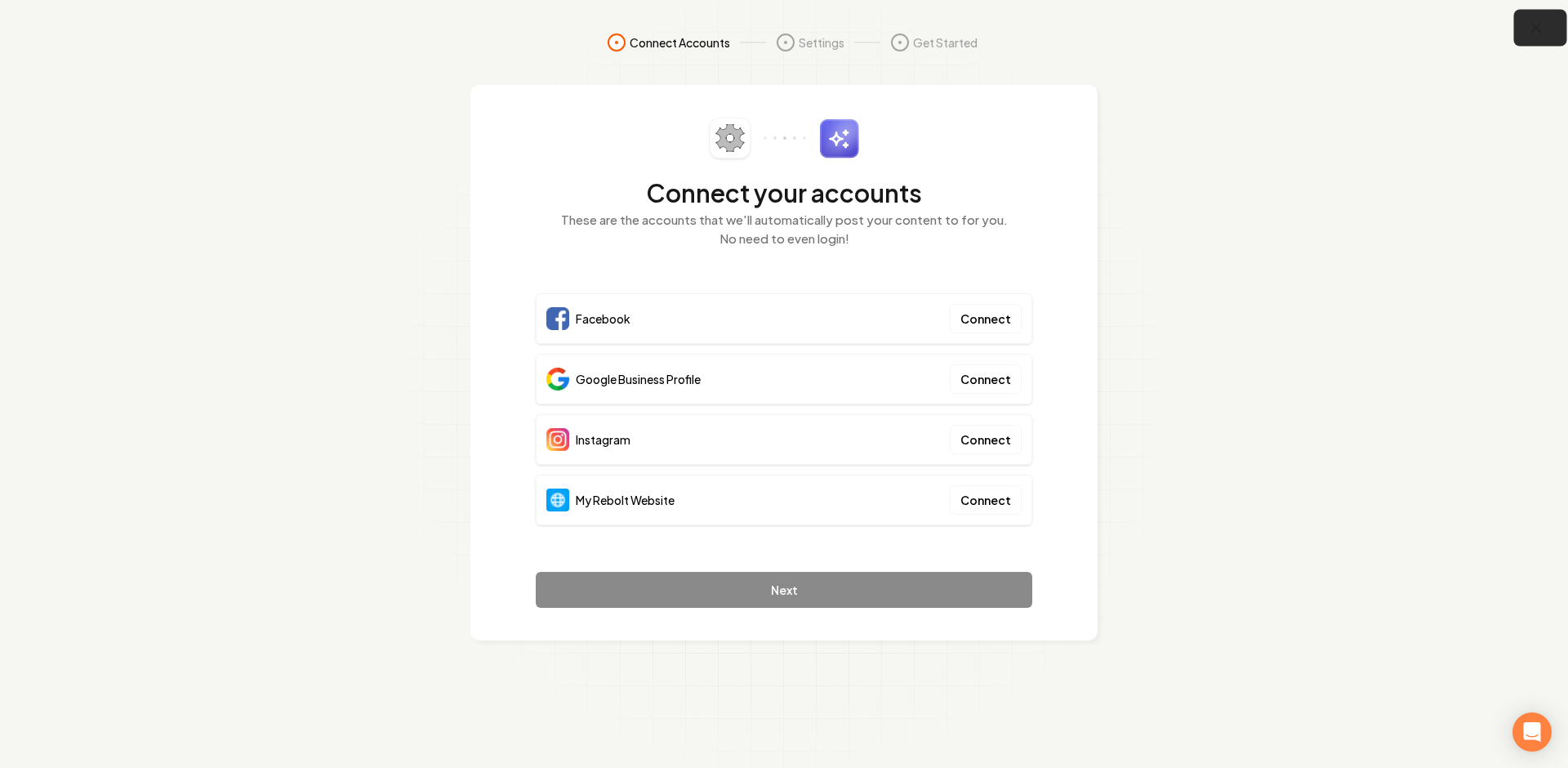
click at [1533, 30] on icon "button" at bounding box center [1537, 28] width 20 height 20
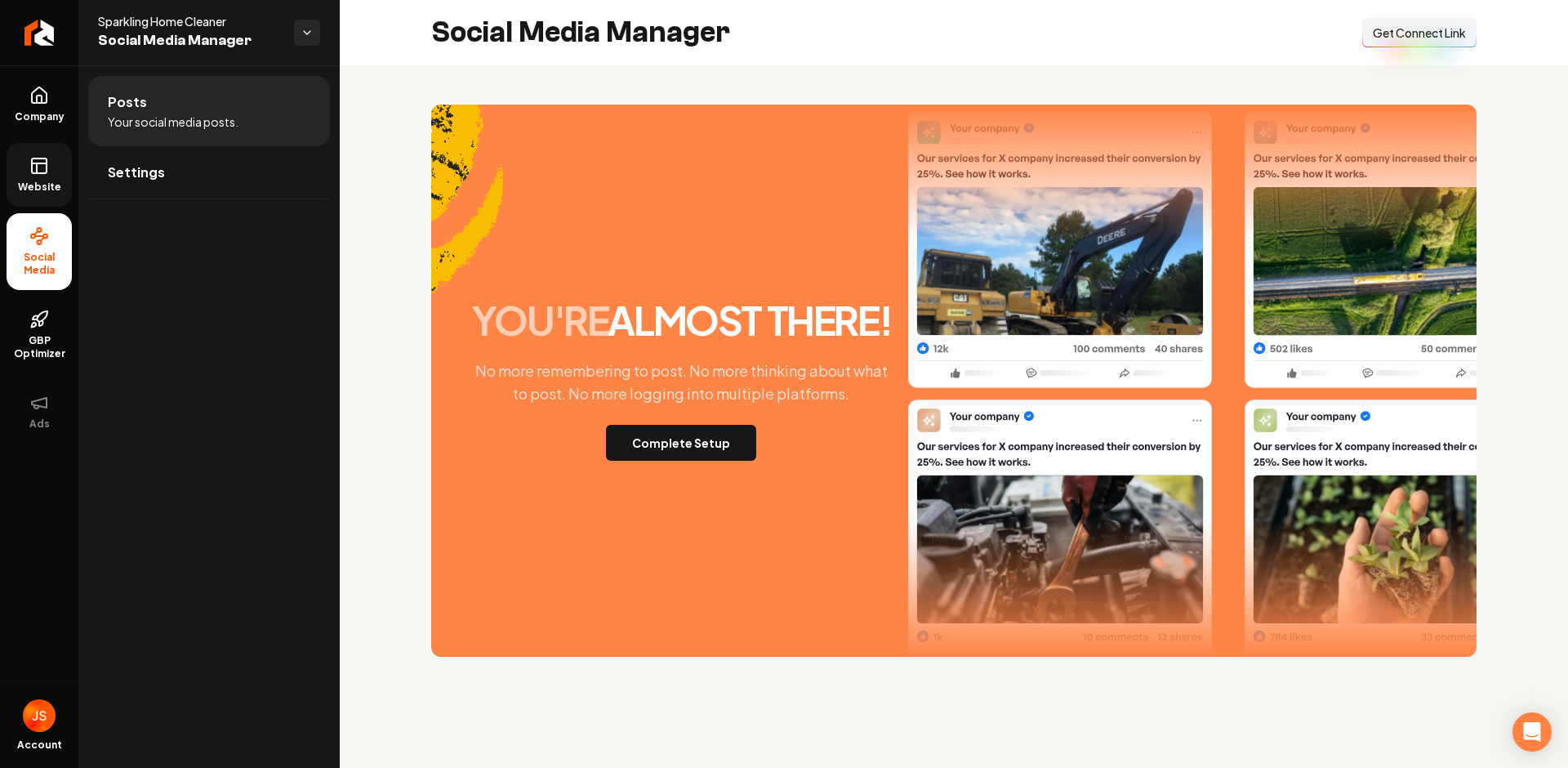
click at [14, 187] on span "Website" at bounding box center [39, 187] width 56 height 13
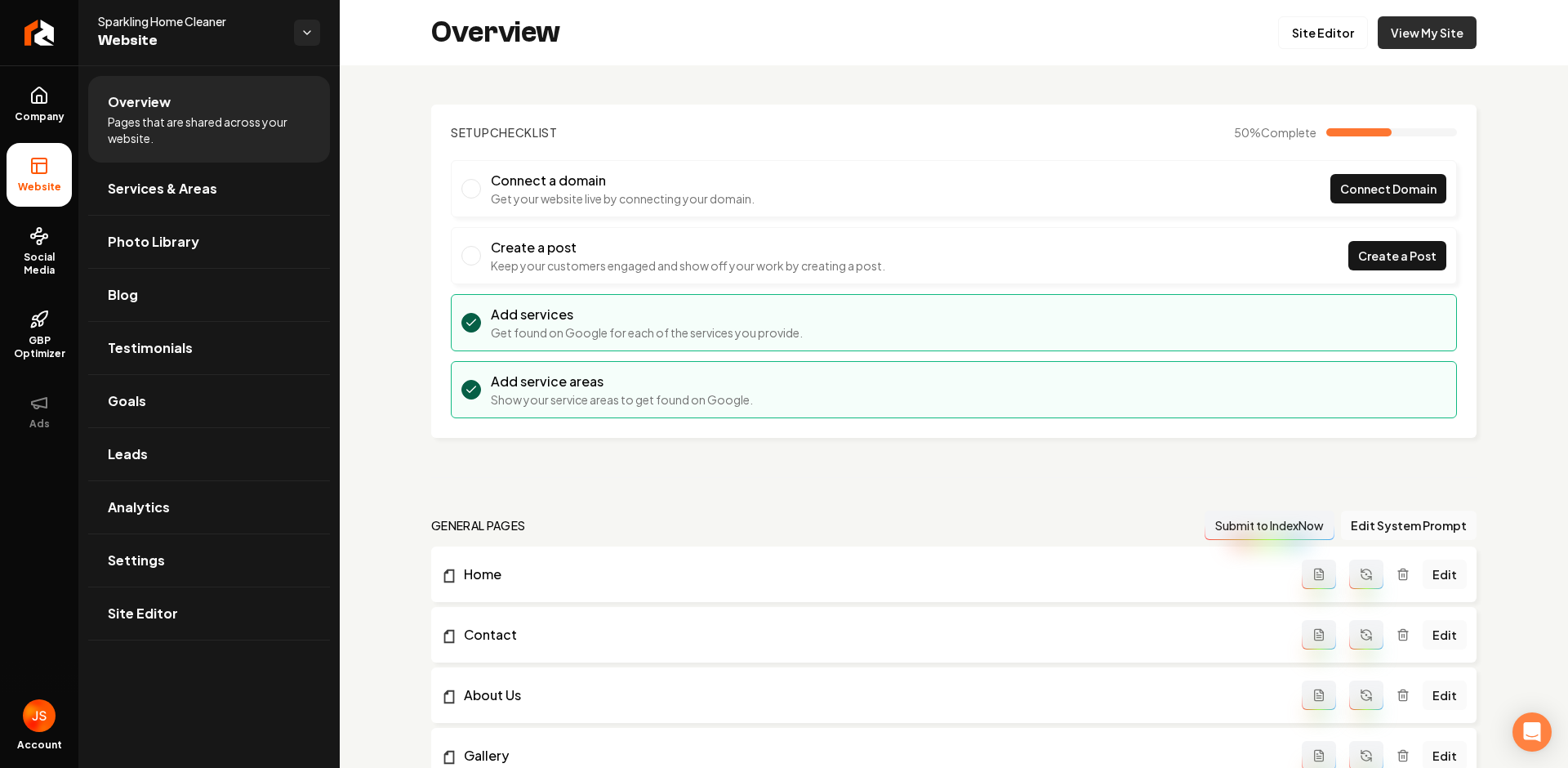
click at [1427, 21] on link "View My Site" at bounding box center [1428, 32] width 99 height 32
click at [57, 105] on link "Company" at bounding box center [39, 104] width 66 height 64
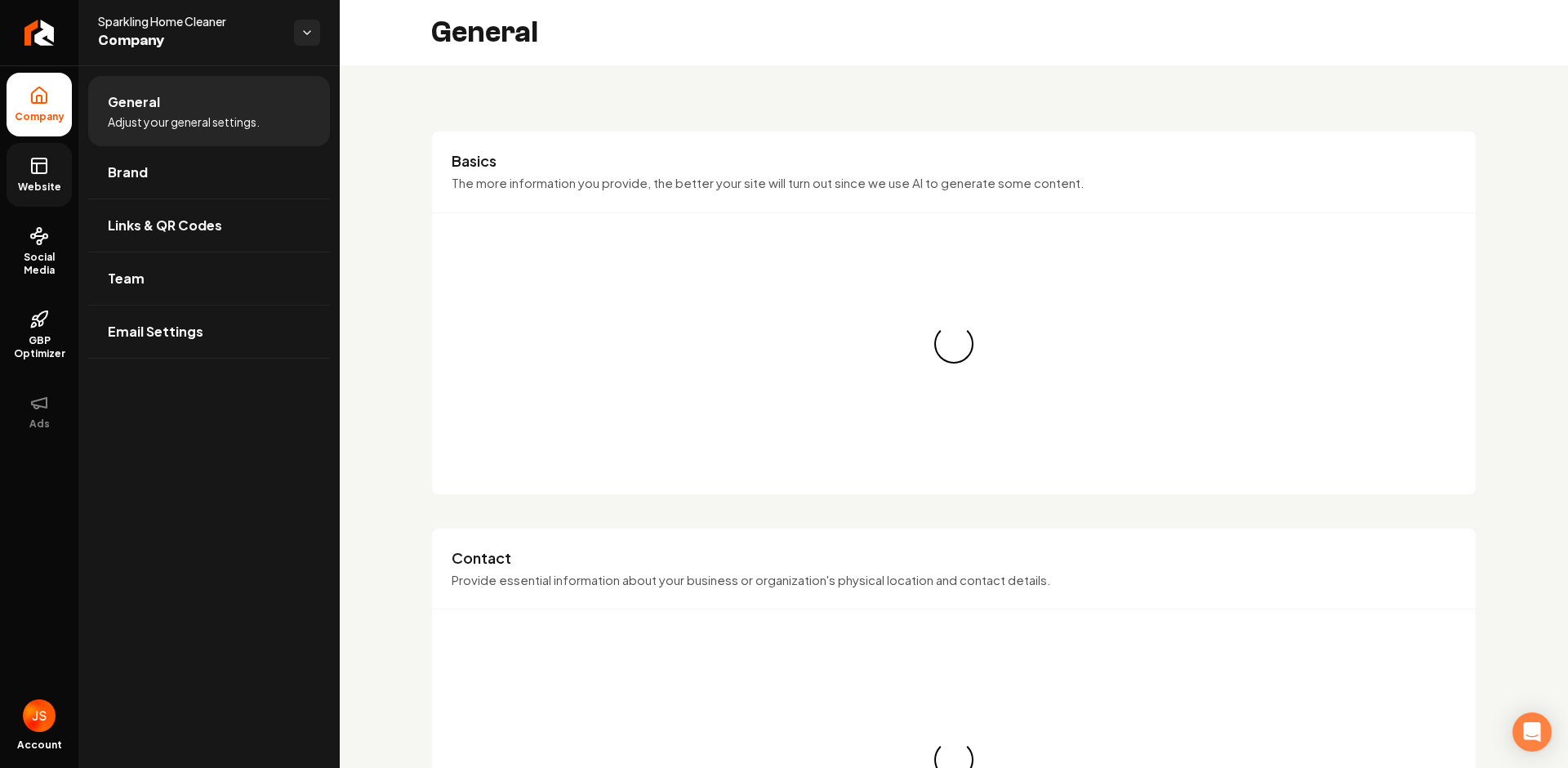
click at [38, 67] on ul "Company Website Social Media GBP Optimizer Ads" at bounding box center [39, 258] width 78 height 385
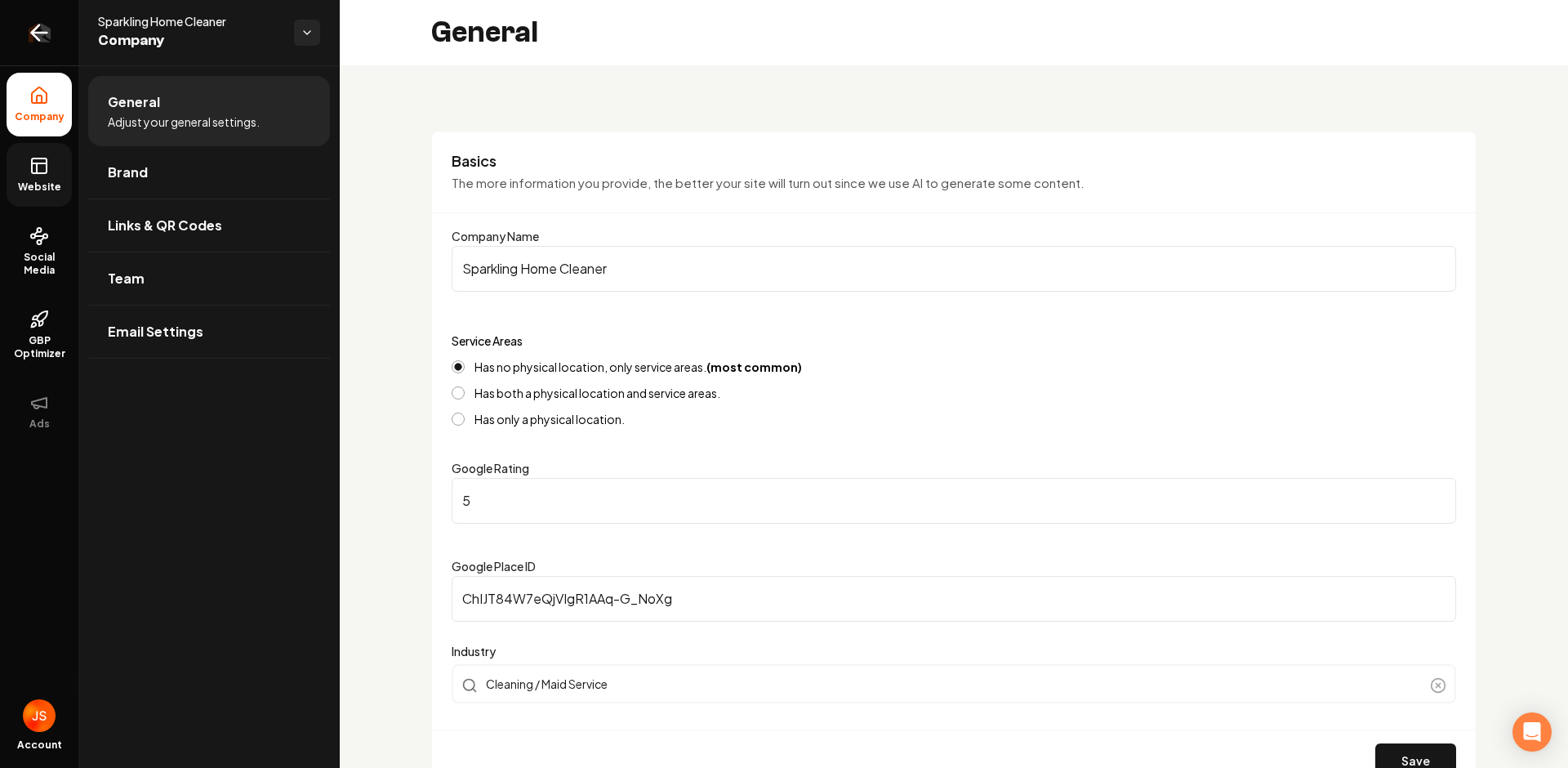
click at [32, 51] on link "Return to dashboard" at bounding box center [39, 32] width 78 height 66
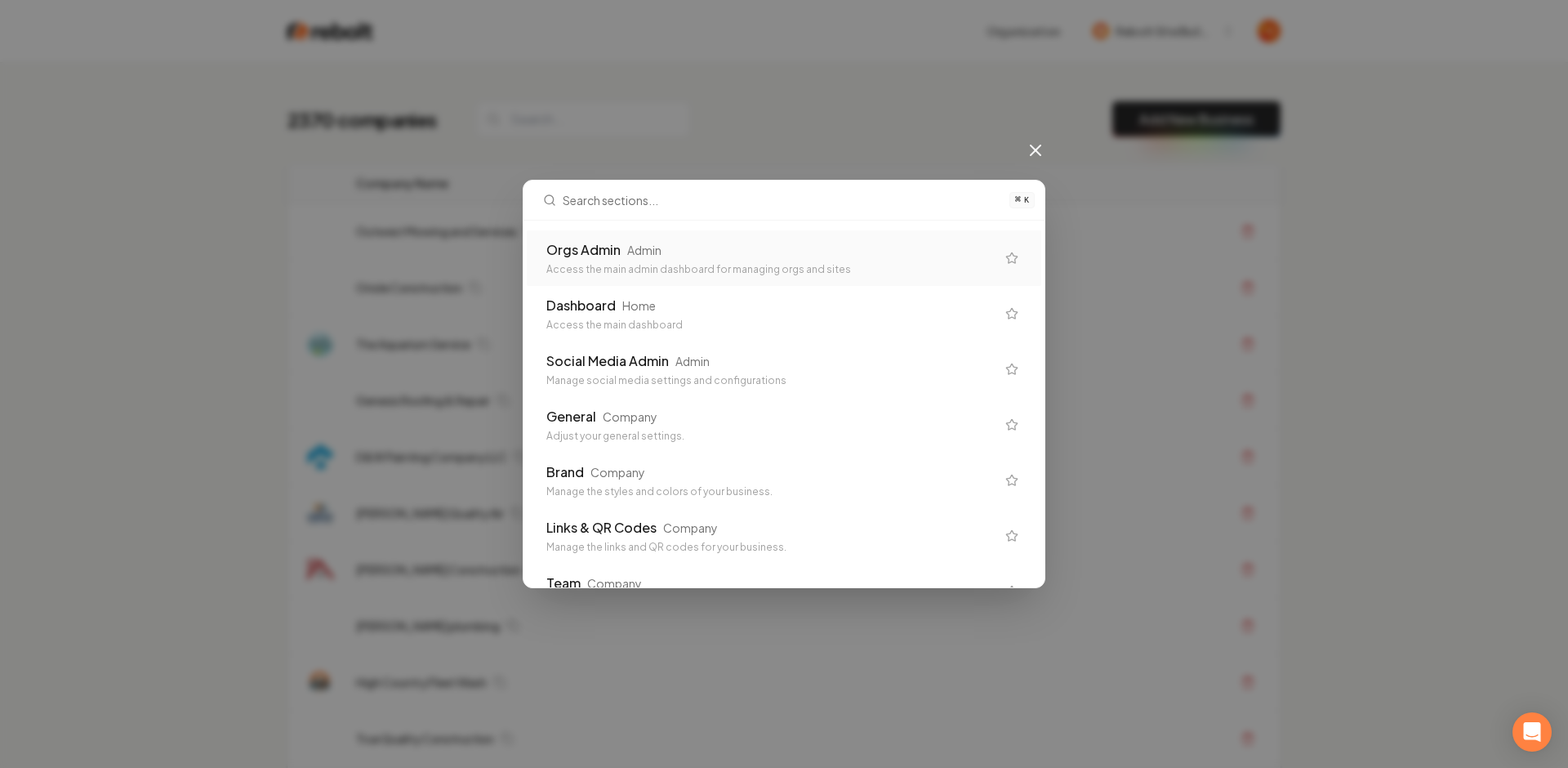
click at [692, 225] on div "Orgs Admin Admin Access the main admin dashboard for managing orgs and sites Da…" at bounding box center [784, 404] width 521 height 367
click at [679, 237] on div "Orgs Admin Admin Access the main admin dashboard for managing orgs and sites" at bounding box center [784, 258] width 514 height 55
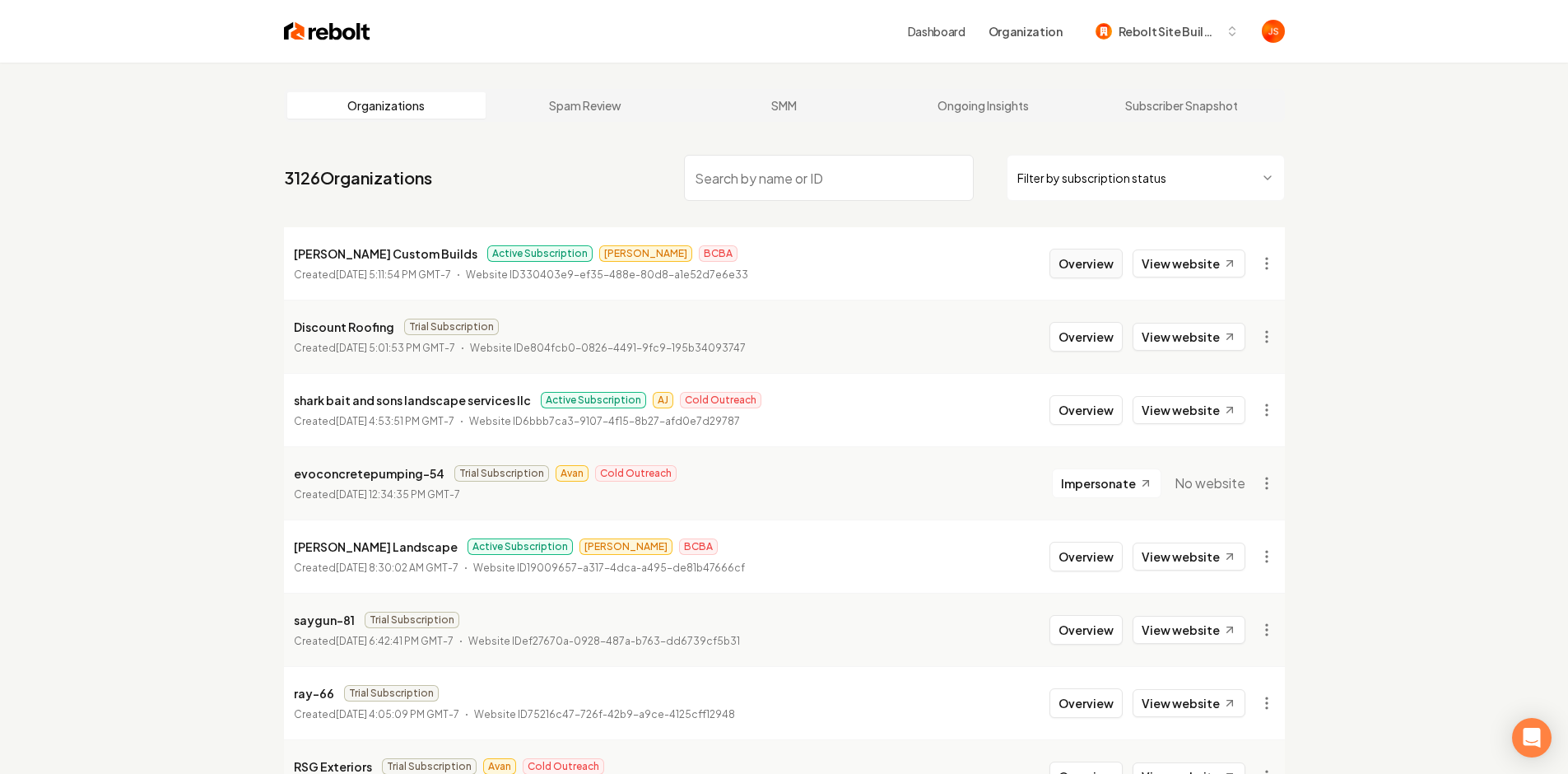
click at [1089, 263] on button "Overview" at bounding box center [1086, 263] width 73 height 30
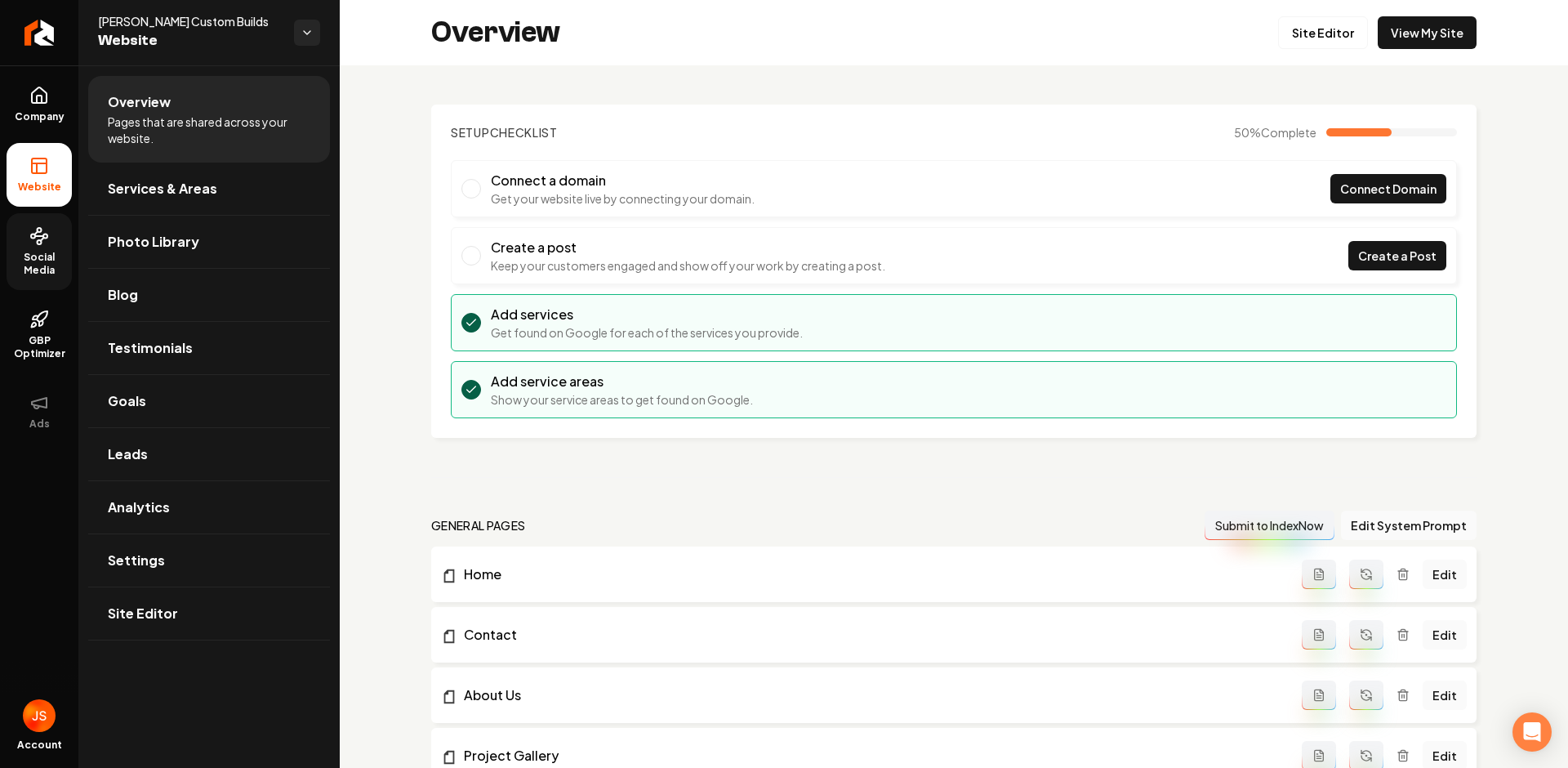
click at [13, 254] on span "Social Media" at bounding box center [39, 263] width 66 height 26
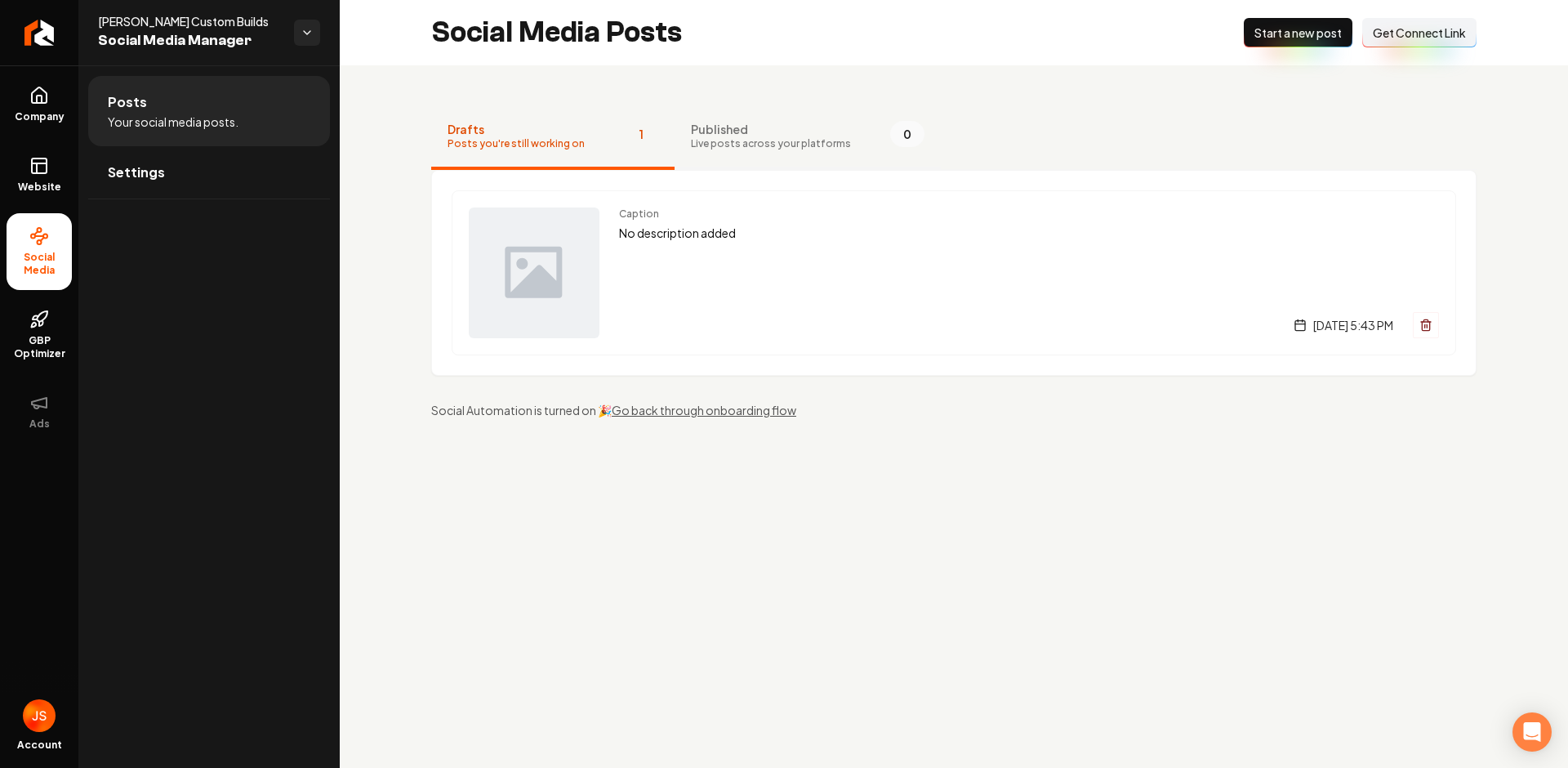
click at [748, 143] on span "Live posts across your platforms" at bounding box center [771, 144] width 160 height 13
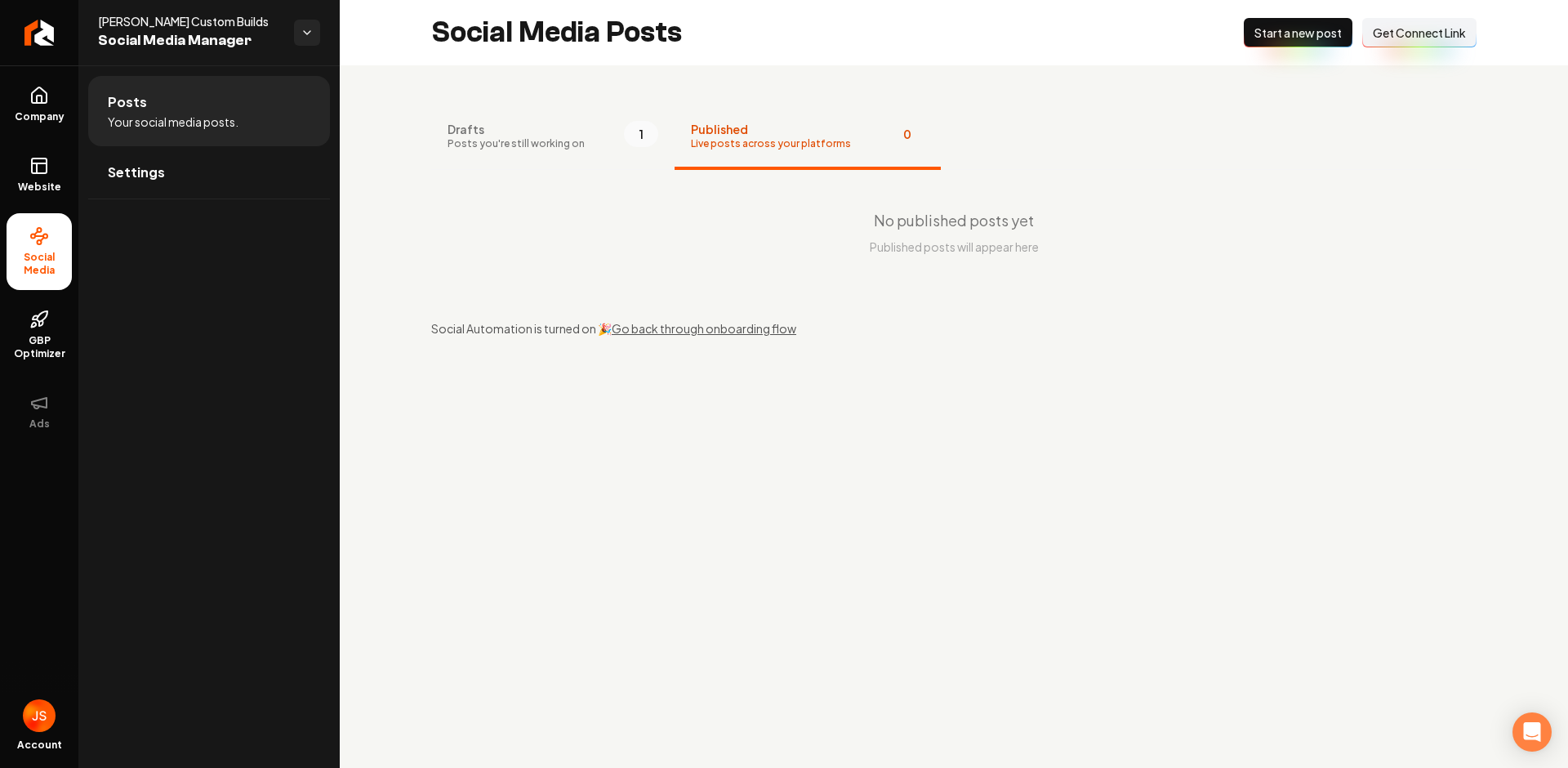
drag, startPoint x: 518, startPoint y: 138, endPoint x: 79, endPoint y: 94, distance: 441.2
click at [514, 137] on span "Posts you're still working on" at bounding box center [516, 144] width 137 height 13
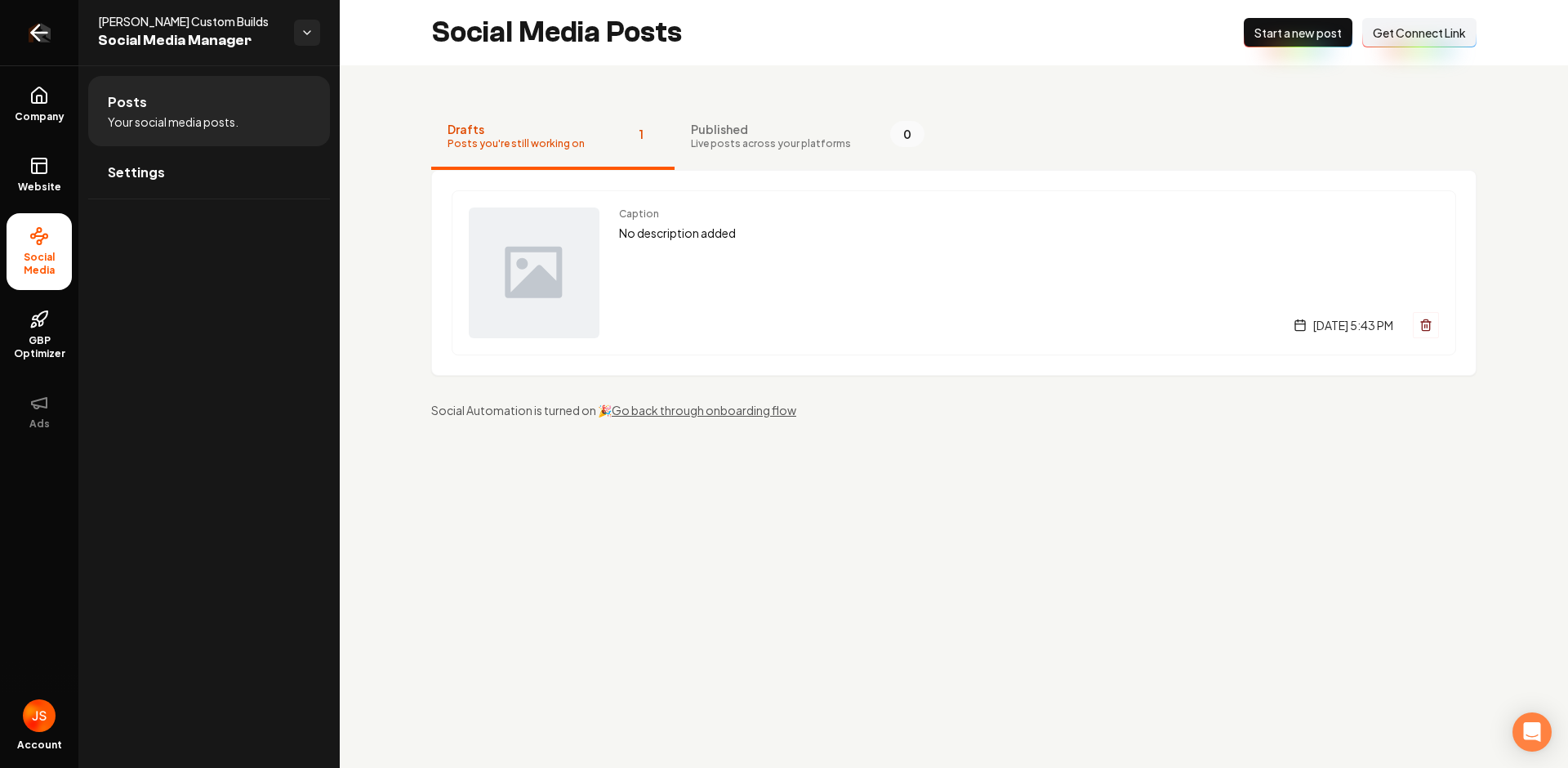
drag, startPoint x: 36, startPoint y: 90, endPoint x: 37, endPoint y: 49, distance: 41.0
click at [37, 89] on icon at bounding box center [39, 95] width 20 height 20
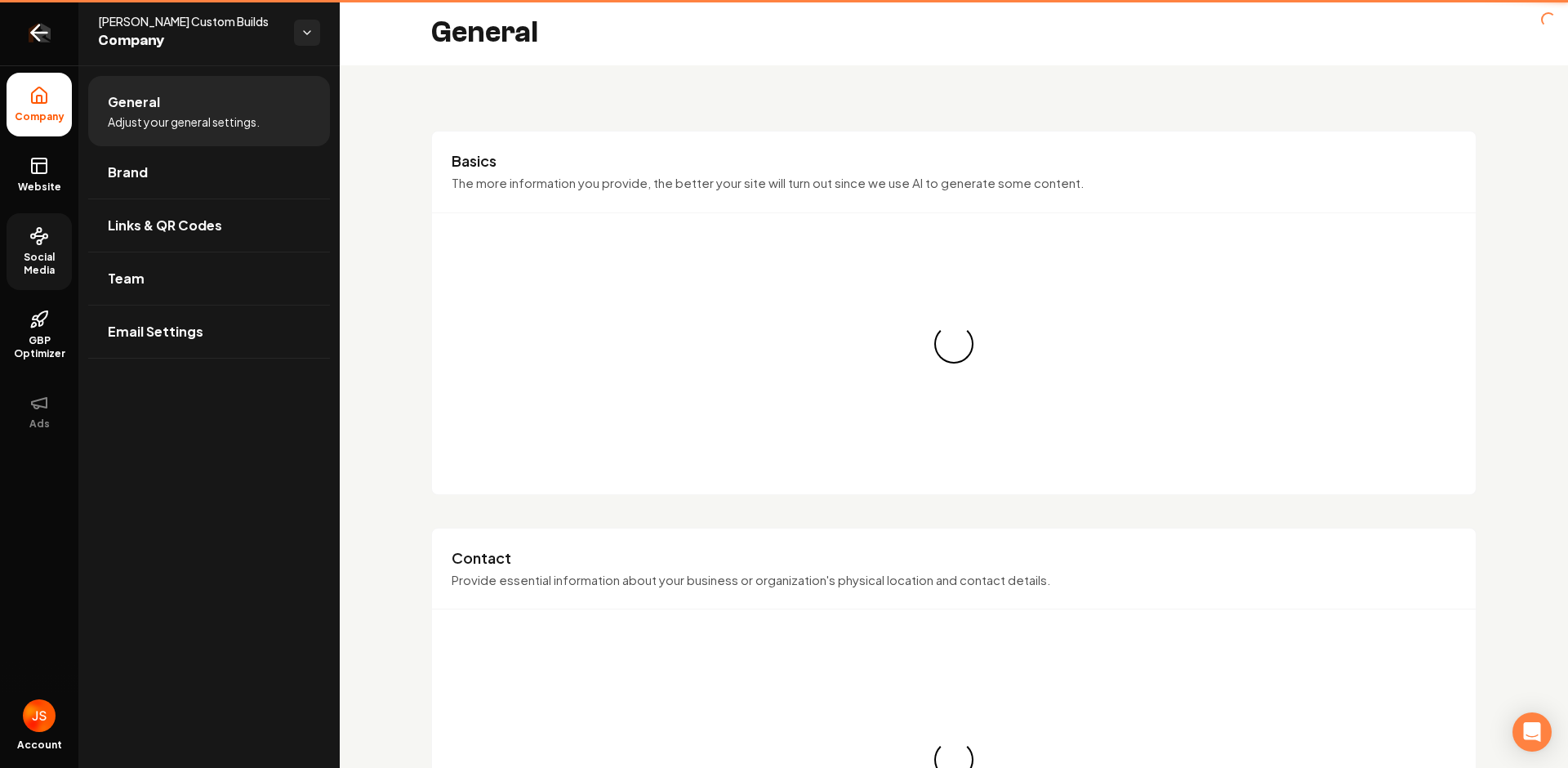
click at [38, 45] on link "Return to dashboard" at bounding box center [39, 32] width 78 height 66
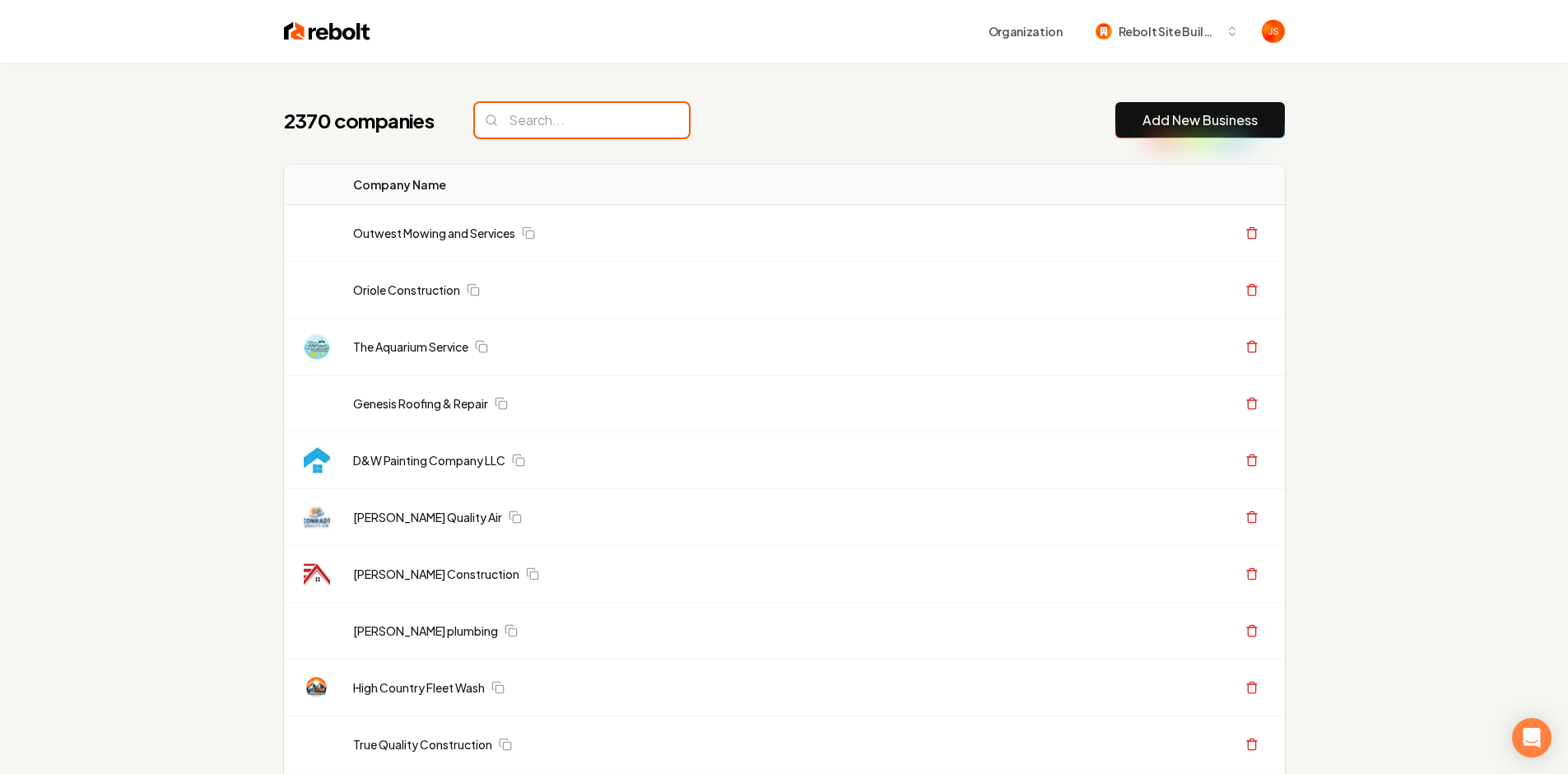
click at [524, 108] on input "search" at bounding box center [582, 120] width 214 height 35
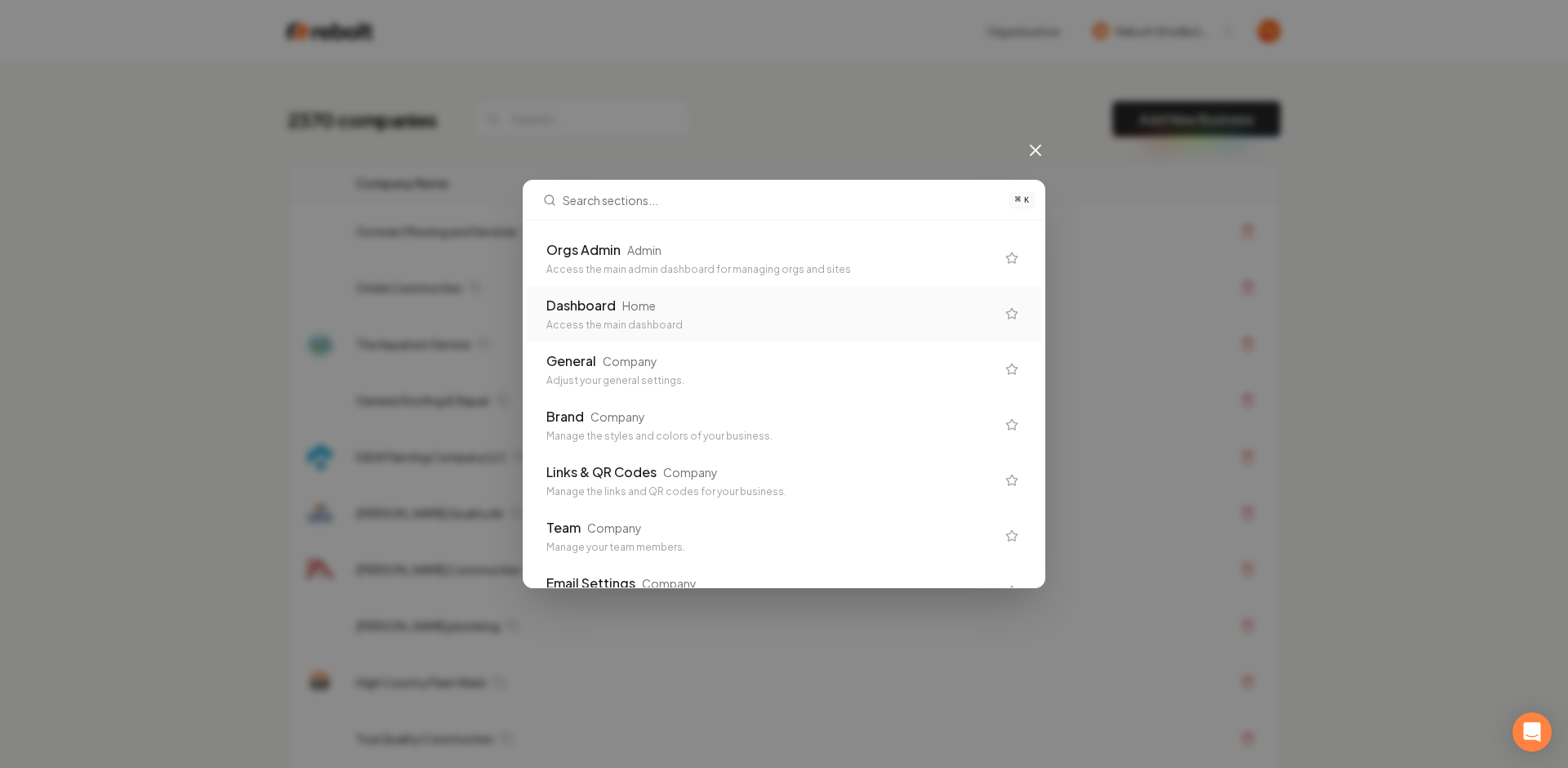
click at [620, 248] on div "Orgs Admin Admin" at bounding box center [772, 250] width 450 height 20
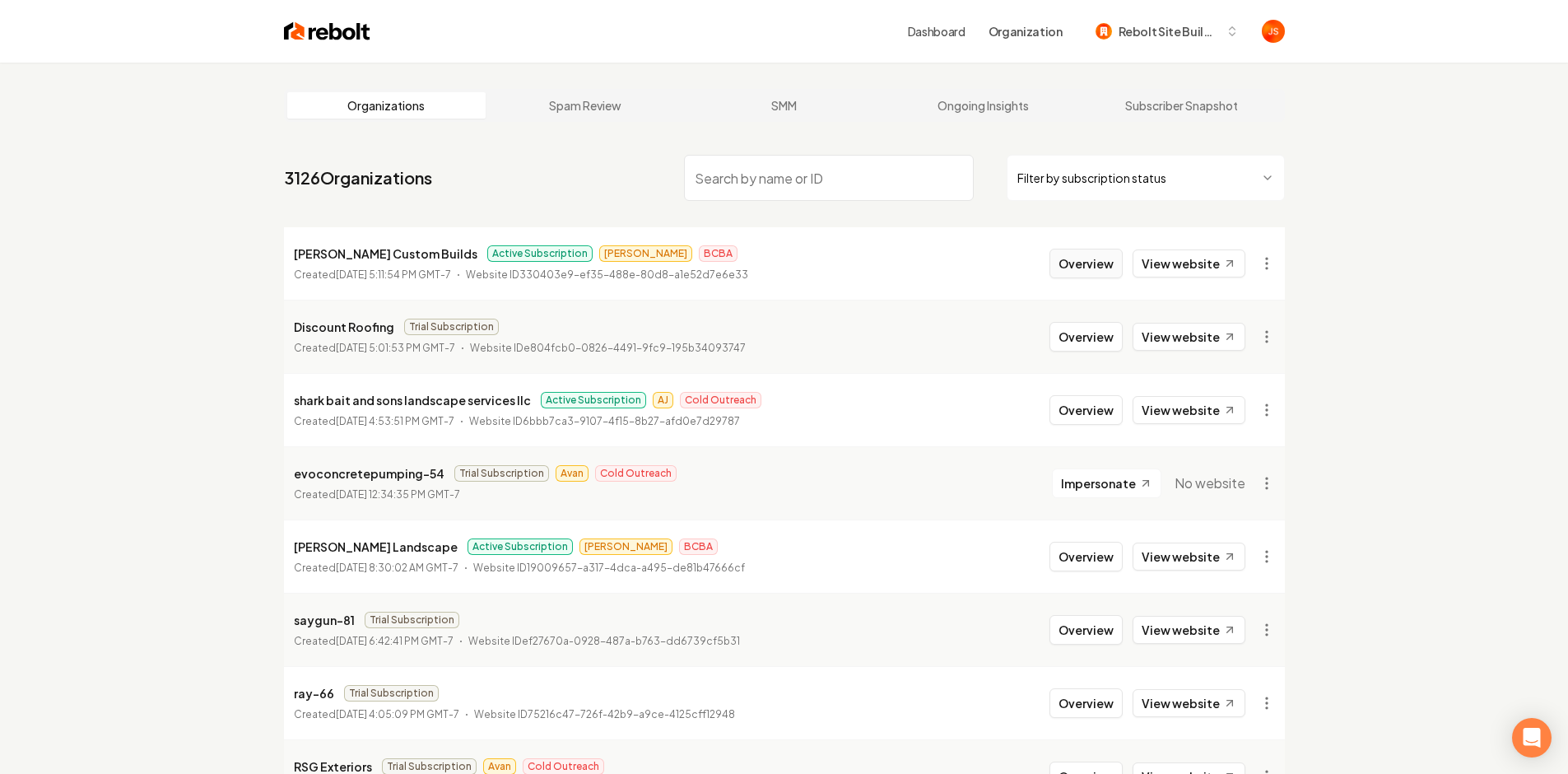
click at [1077, 263] on button "Overview" at bounding box center [1086, 263] width 73 height 30
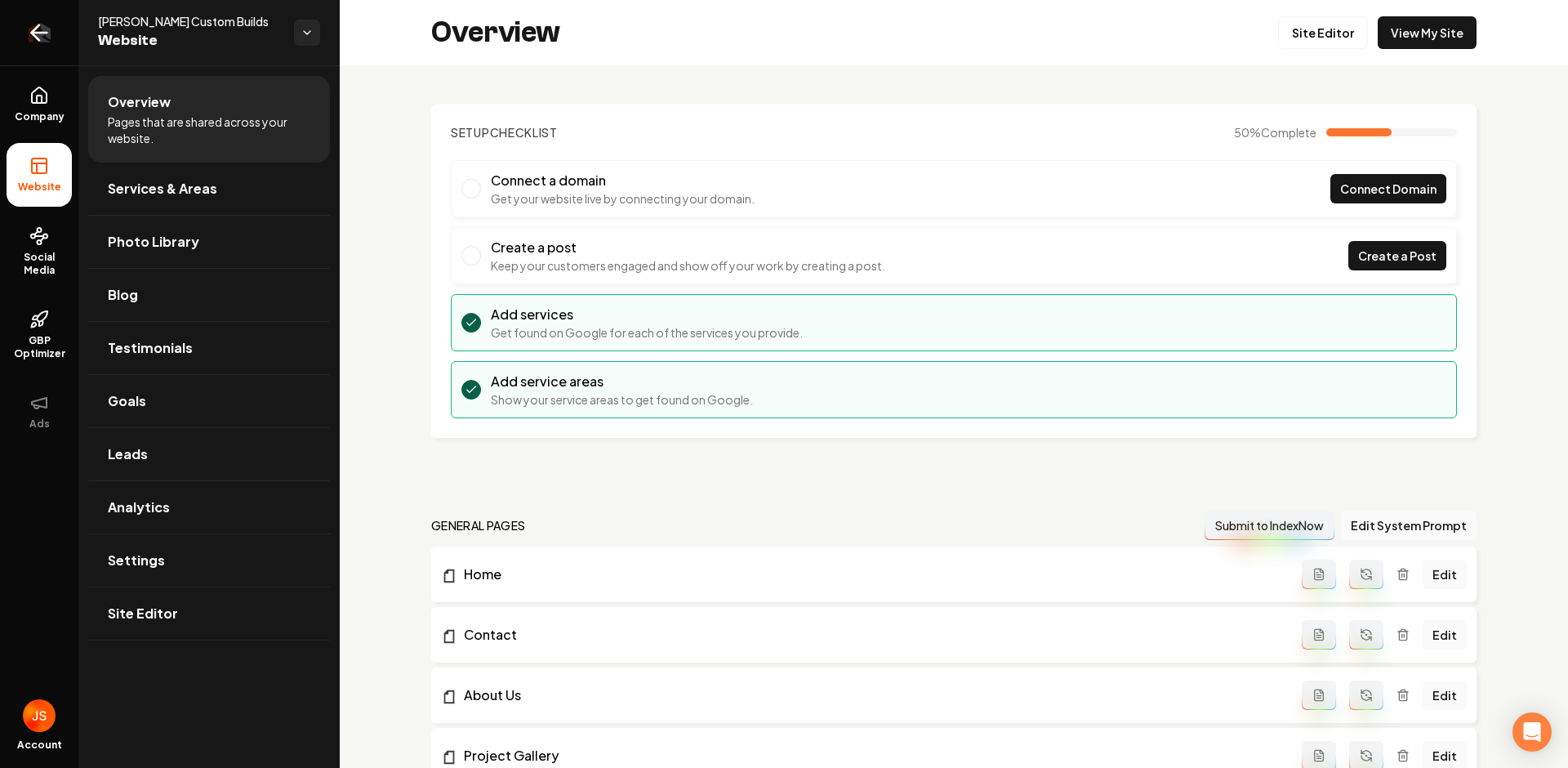
click at [43, 22] on link "Return to dashboard" at bounding box center [39, 32] width 78 height 66
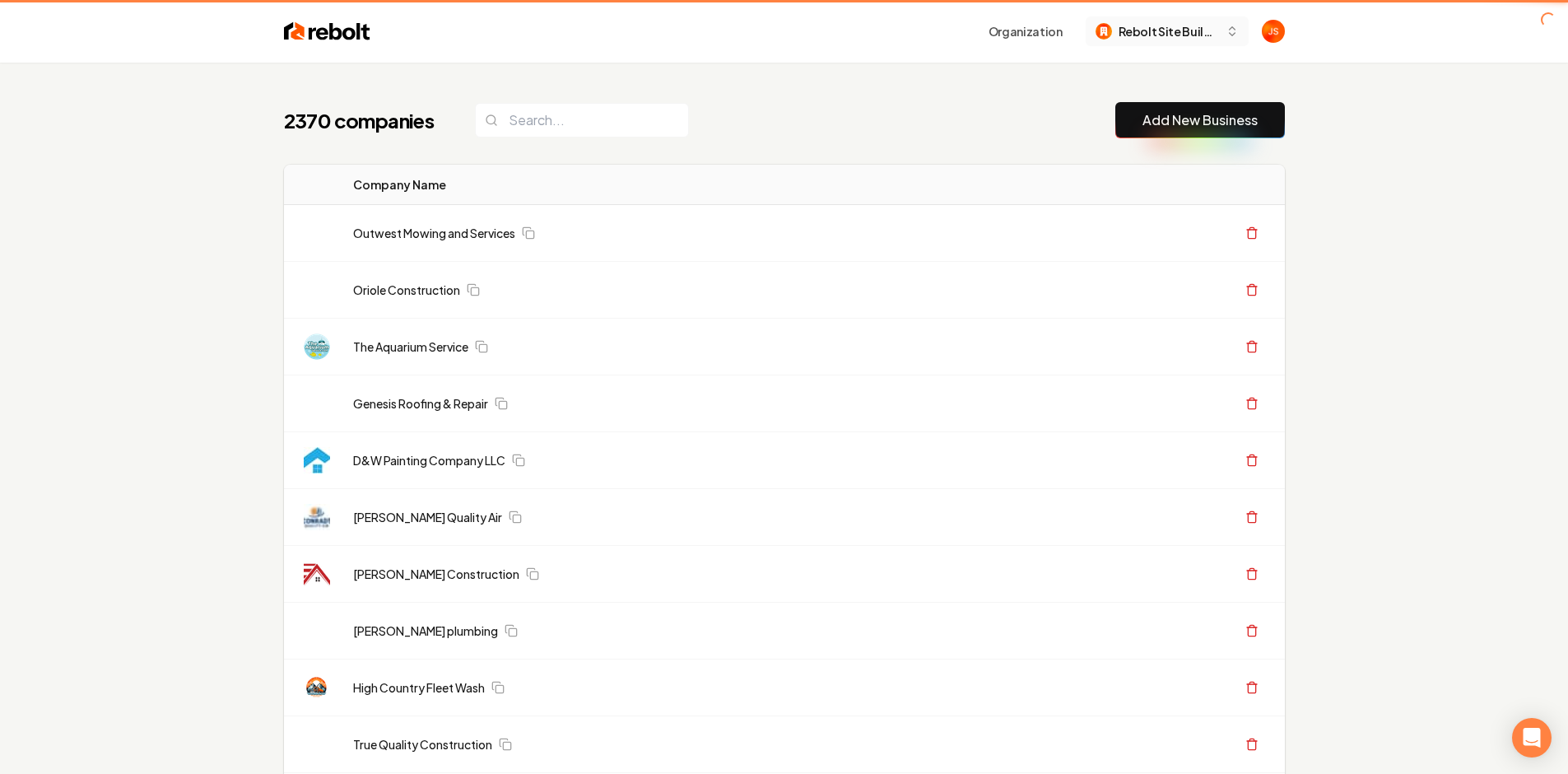
click at [1145, 26] on span "Rebolt Site Builder" at bounding box center [1169, 32] width 101 height 17
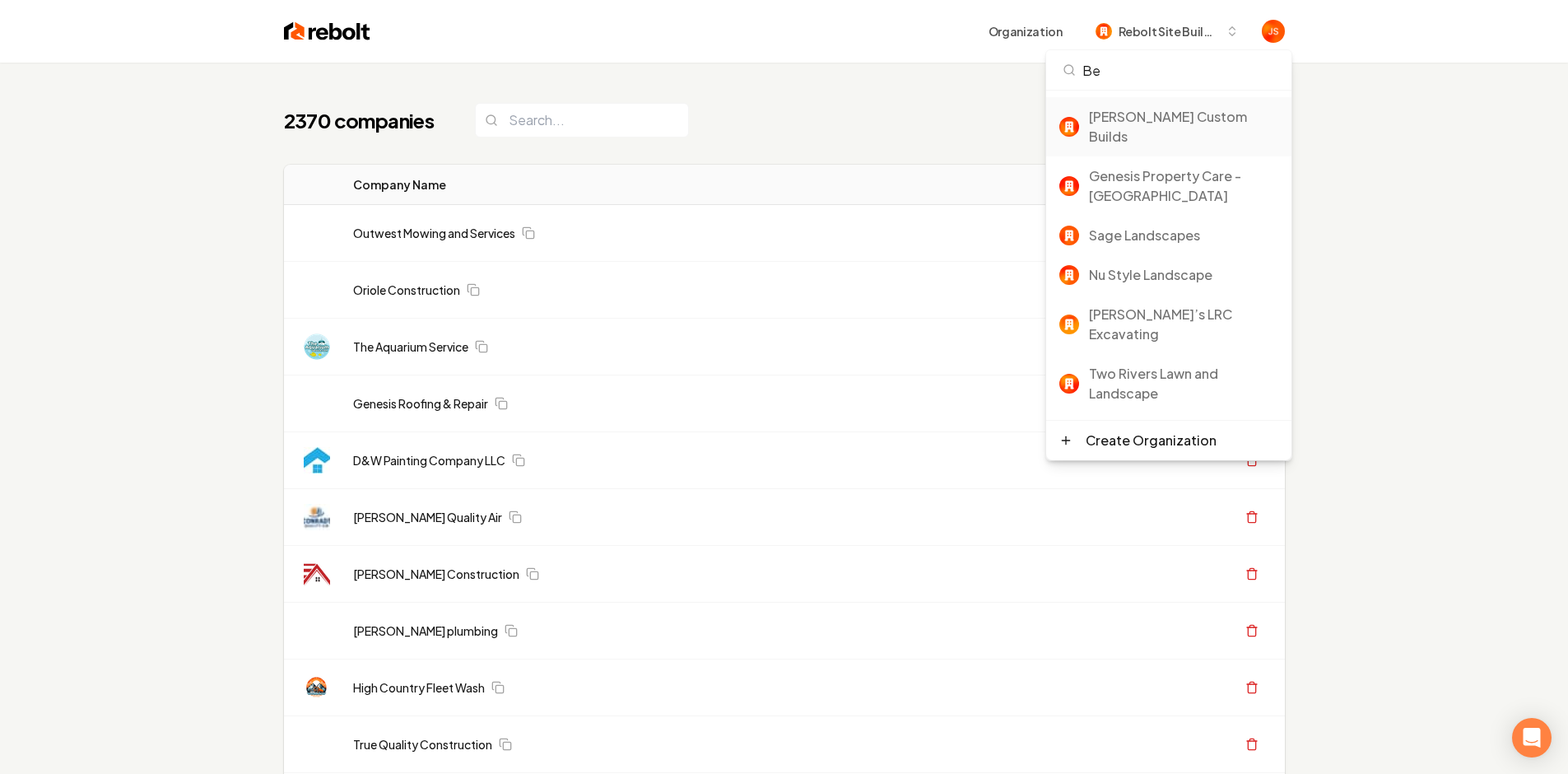
type input "Be"
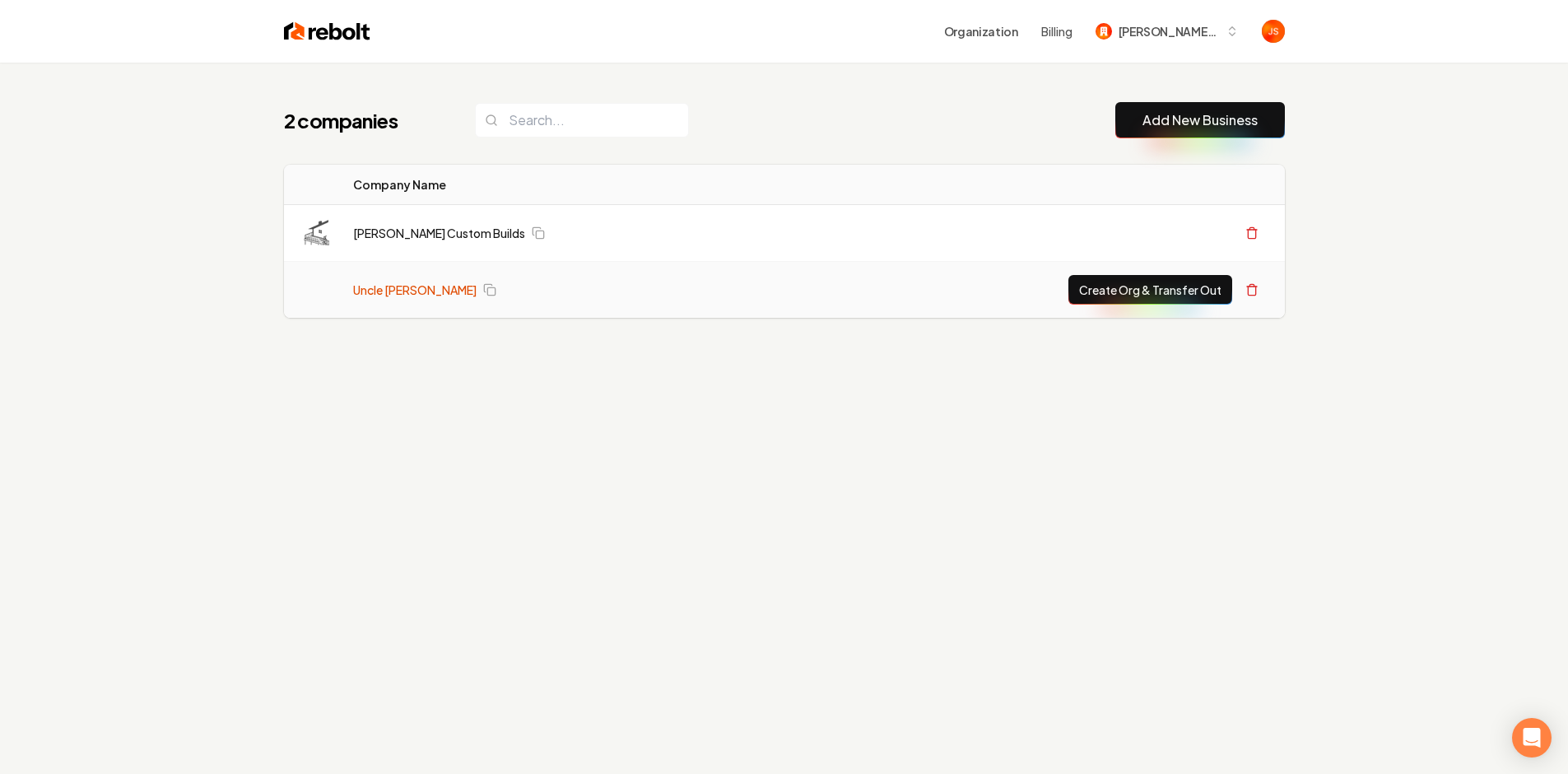
click at [405, 288] on link "Uncle [PERSON_NAME]" at bounding box center [415, 289] width 124 height 16
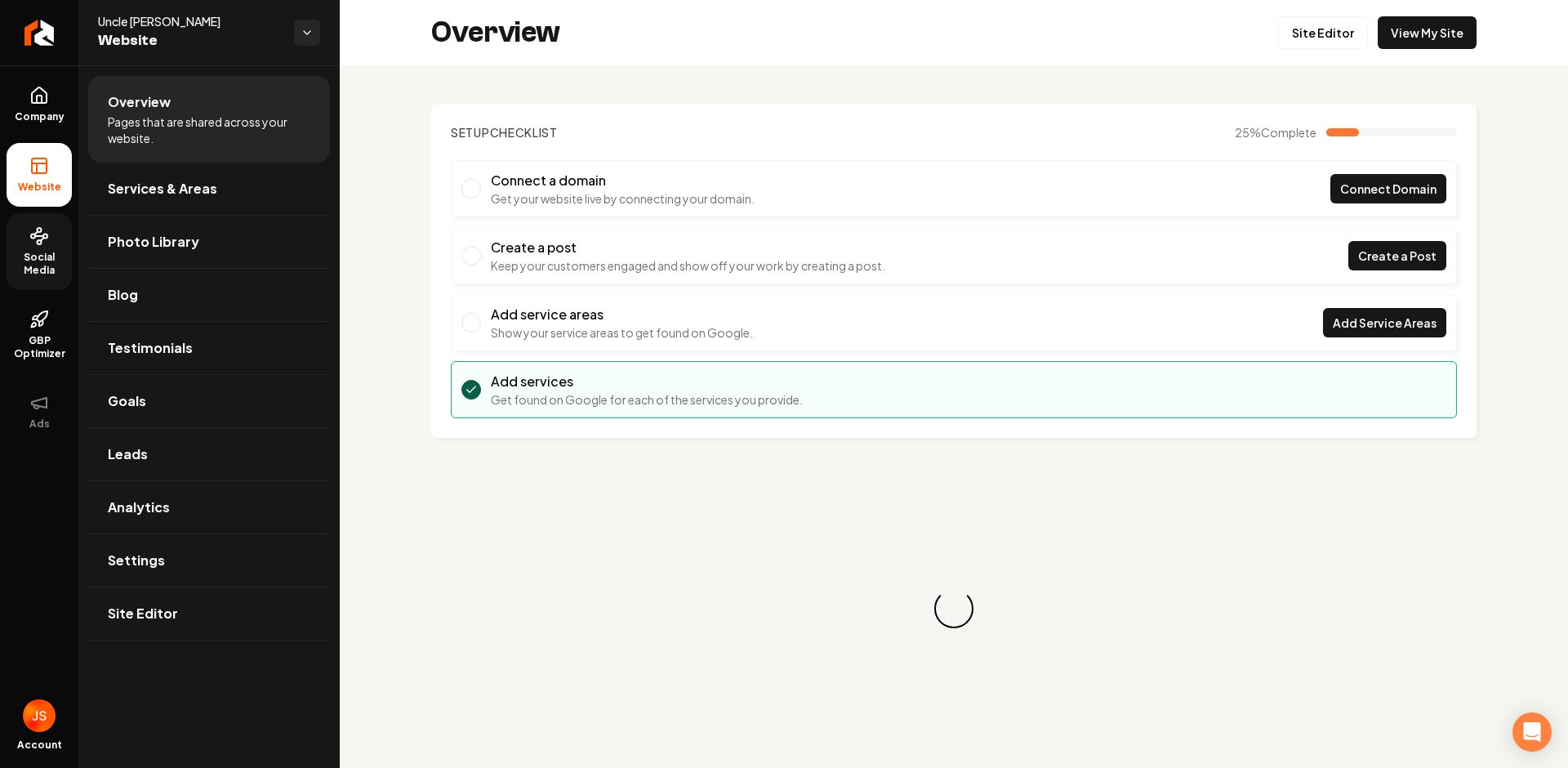
click at [38, 251] on span "Social Media" at bounding box center [39, 263] width 66 height 26
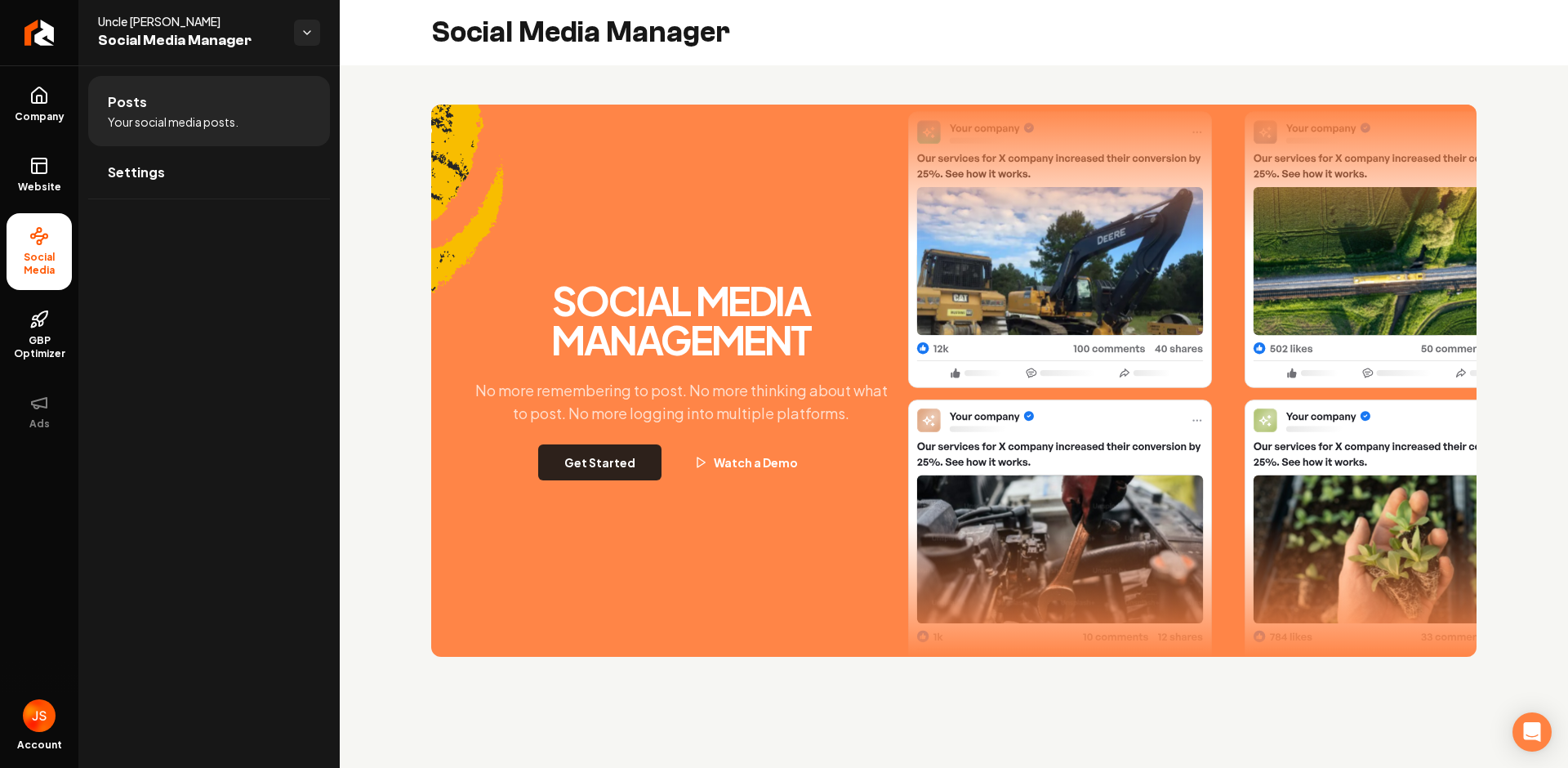
click at [642, 449] on button "Get Started" at bounding box center [599, 462] width 123 height 36
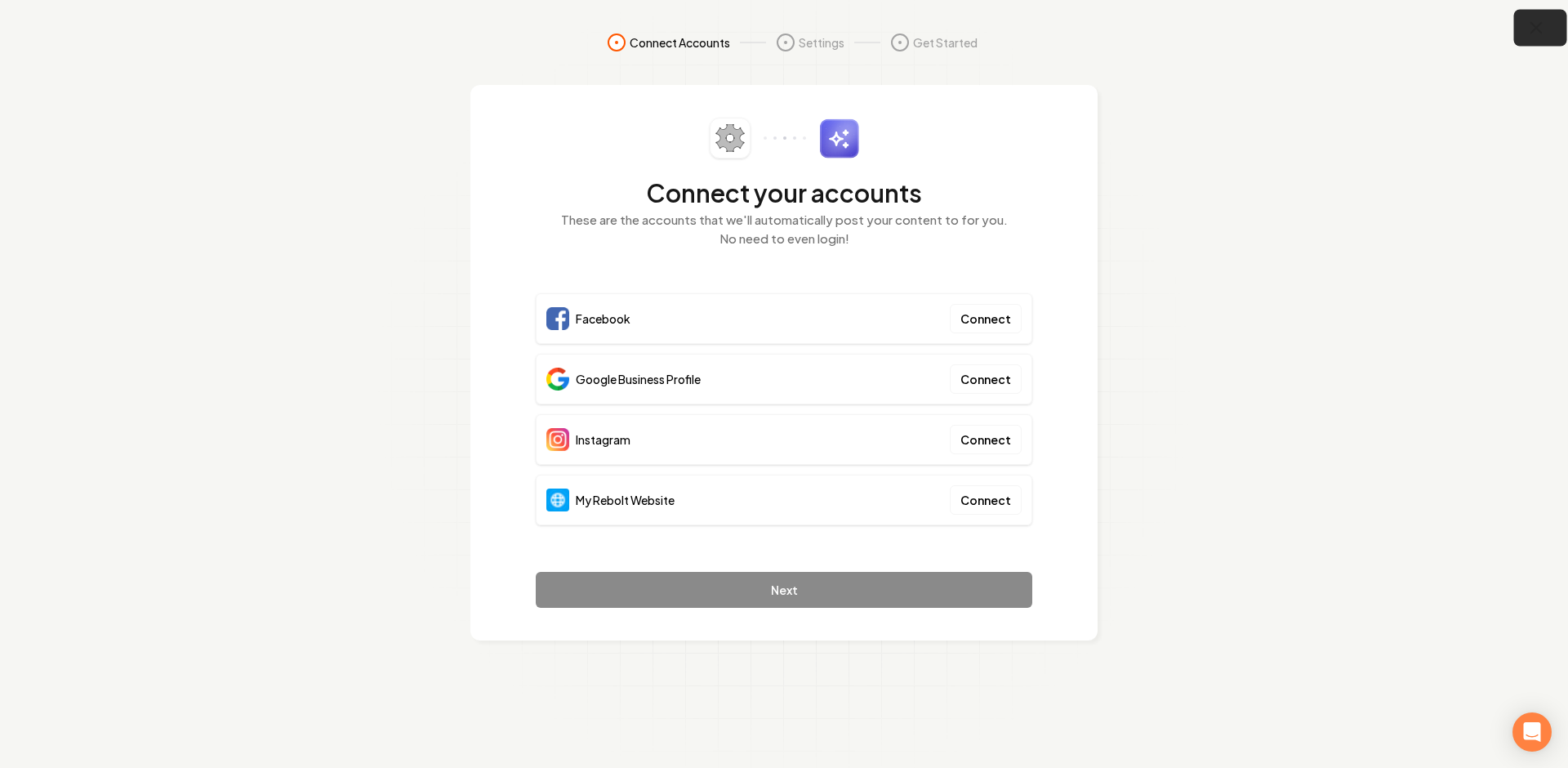
click at [1533, 30] on icon "button" at bounding box center [1537, 28] width 20 height 20
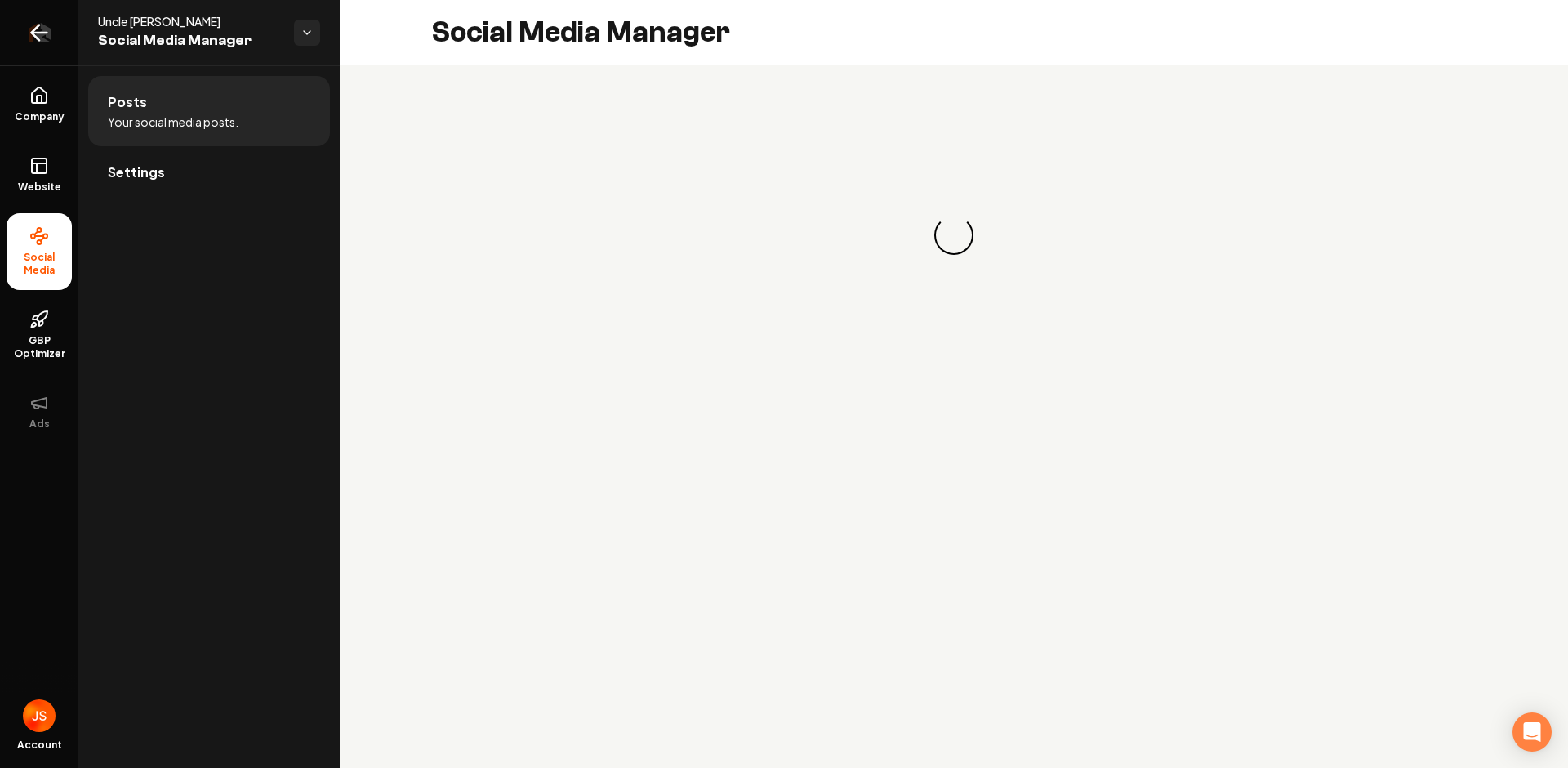
click at [23, 24] on link "Return to dashboard" at bounding box center [39, 32] width 78 height 66
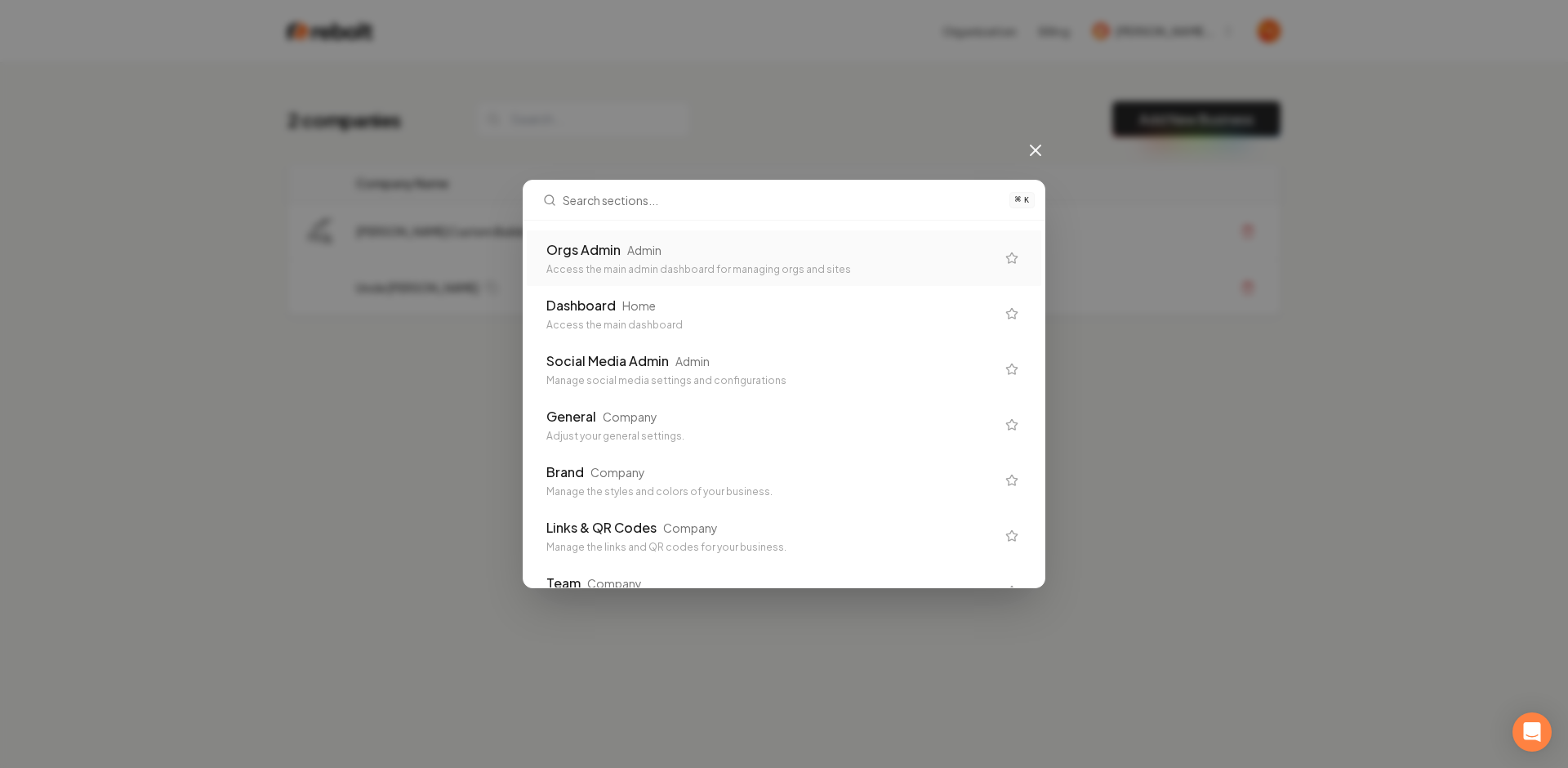
click at [685, 259] on div "Orgs Admin Admin" at bounding box center [772, 250] width 450 height 20
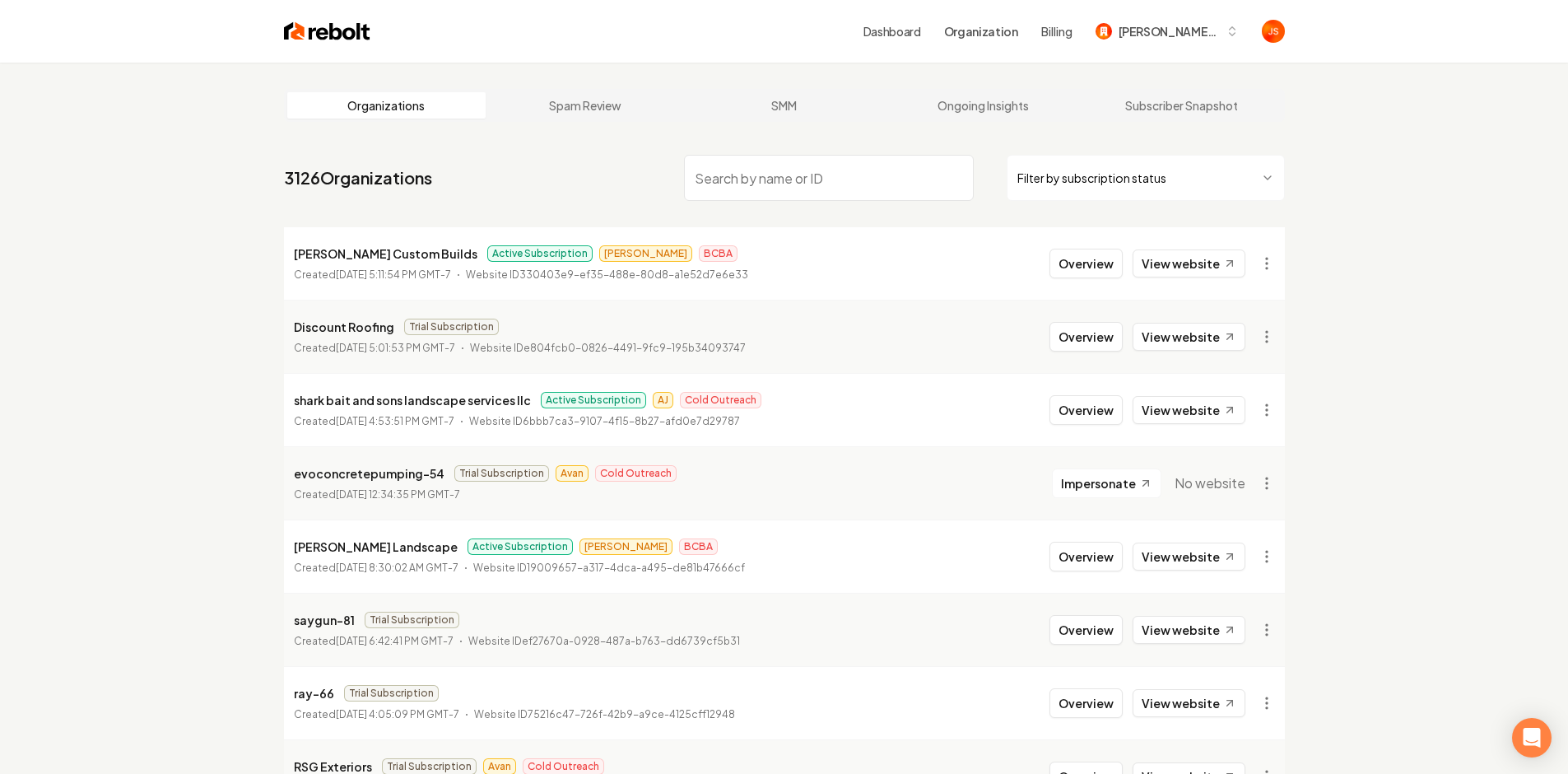
click at [1083, 183] on html "Dashboard Organization Billing [PERSON_NAME] Custom Builds Organizations Spam R…" at bounding box center [784, 387] width 1568 height 774
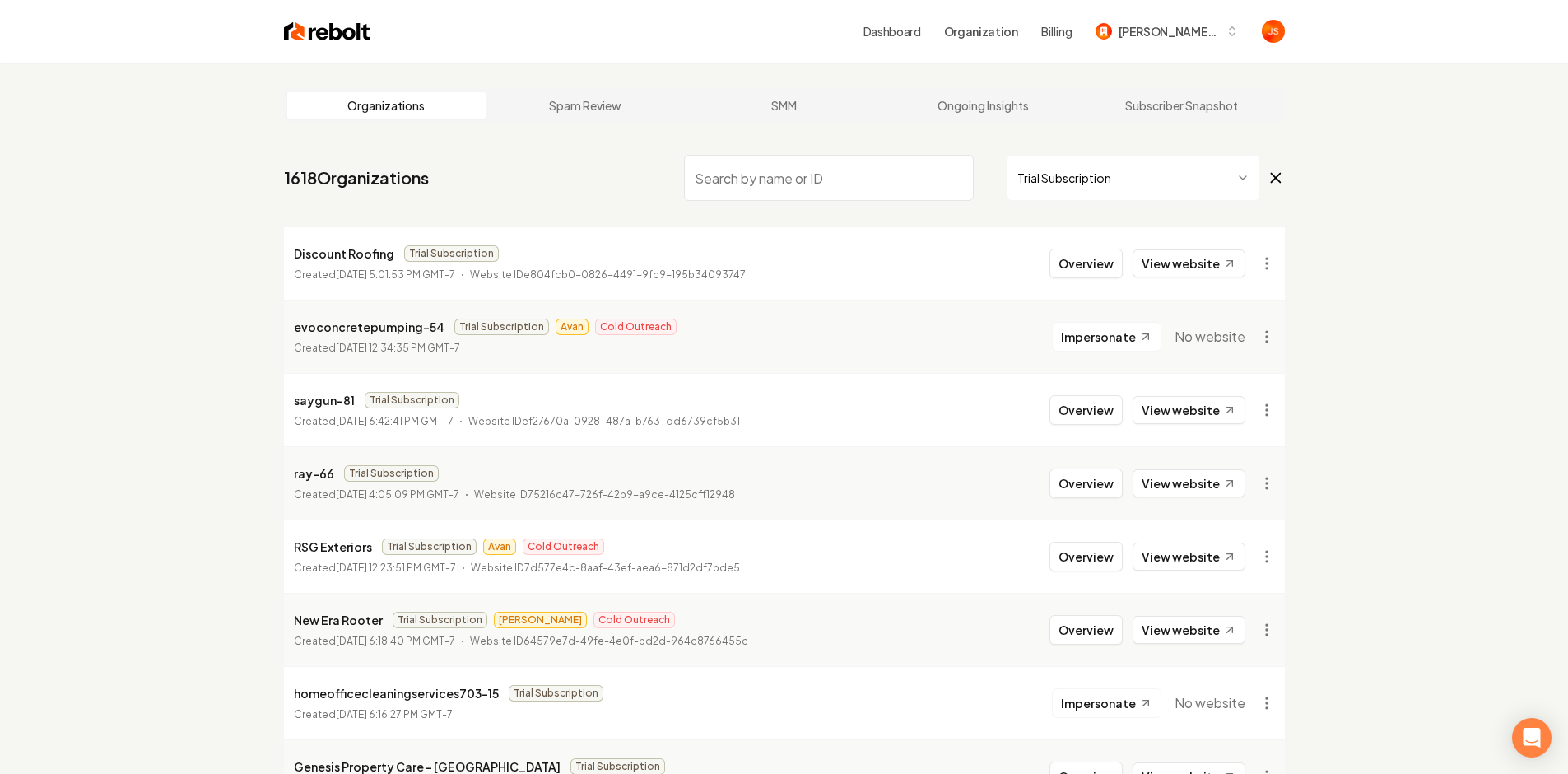
click at [787, 206] on nav "1618 Organizations Trial Subscription" at bounding box center [784, 183] width 1001 height 72
click at [791, 177] on input "search" at bounding box center [830, 178] width 290 height 46
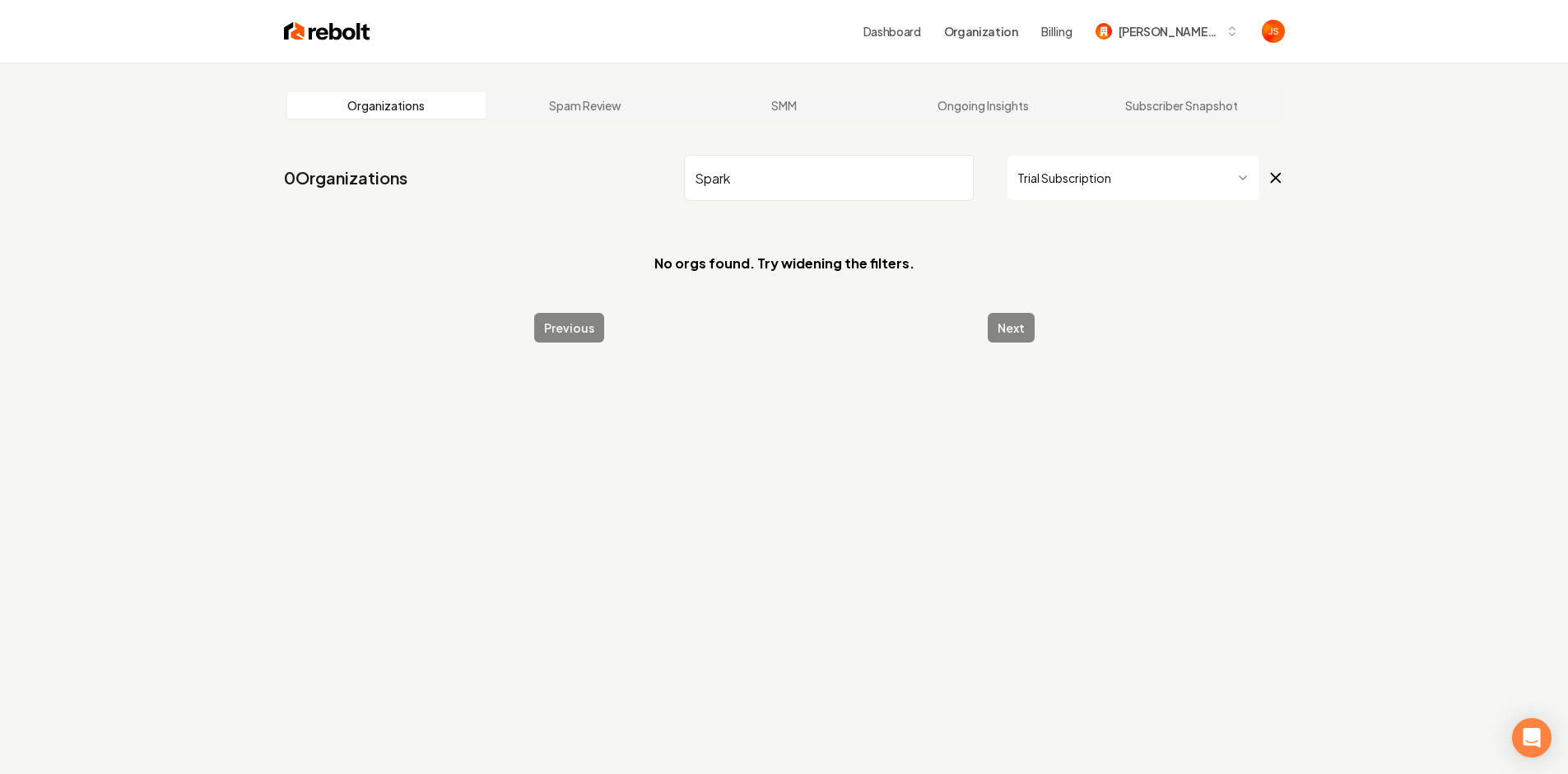
click at [1144, 170] on html "Dashboard Organization Billing [PERSON_NAME] Custom Builds Organizations Spam R…" at bounding box center [784, 387] width 1568 height 774
click at [878, 174] on html "Dashboard Organization Billing [PERSON_NAME] Custom Builds Organizations Spam R…" at bounding box center [784, 387] width 1568 height 774
click at [796, 181] on input "Spark" at bounding box center [830, 178] width 290 height 46
type input "Sparkling"
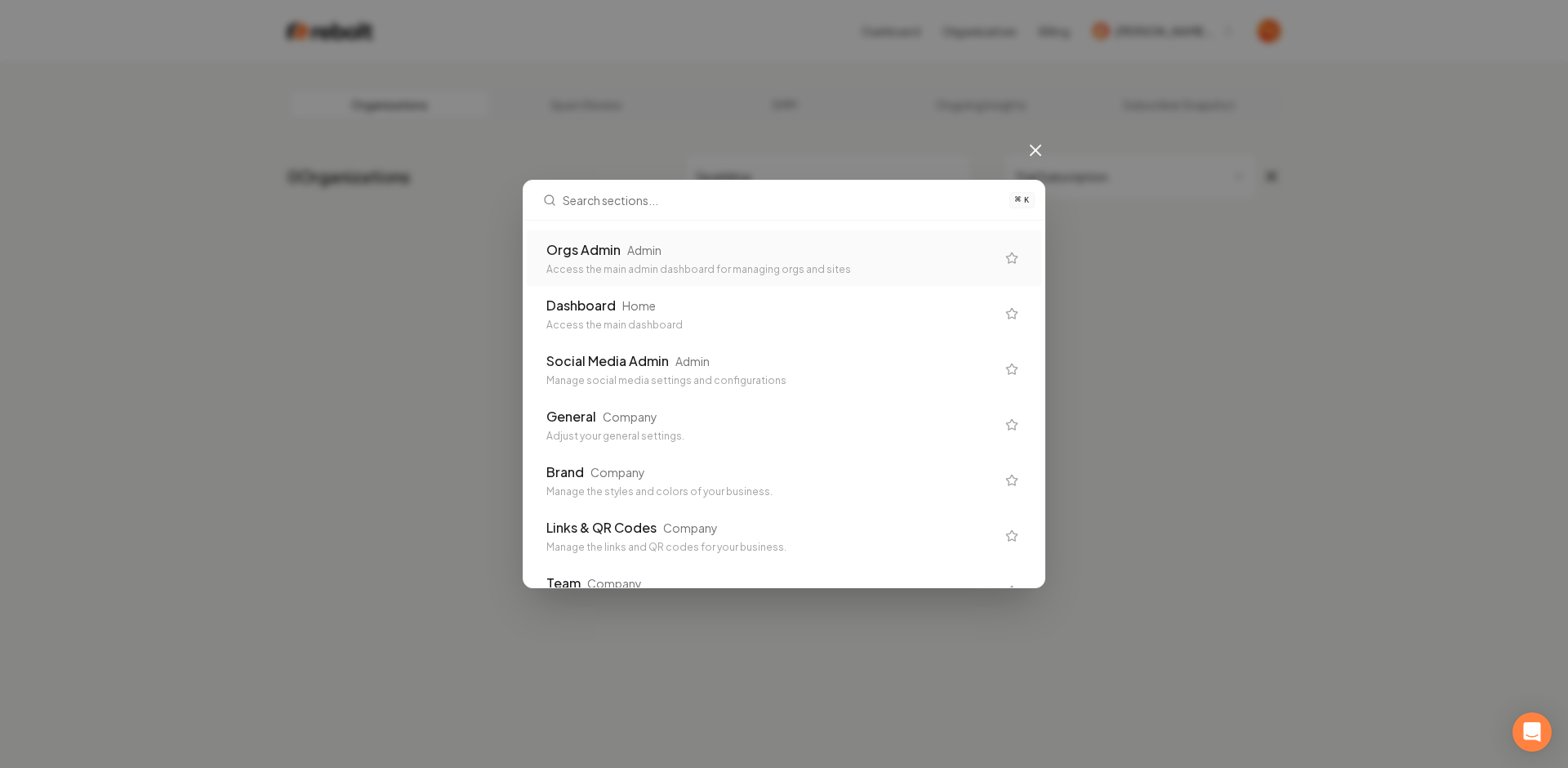
click at [769, 243] on div "Orgs Admin Admin" at bounding box center [772, 250] width 450 height 20
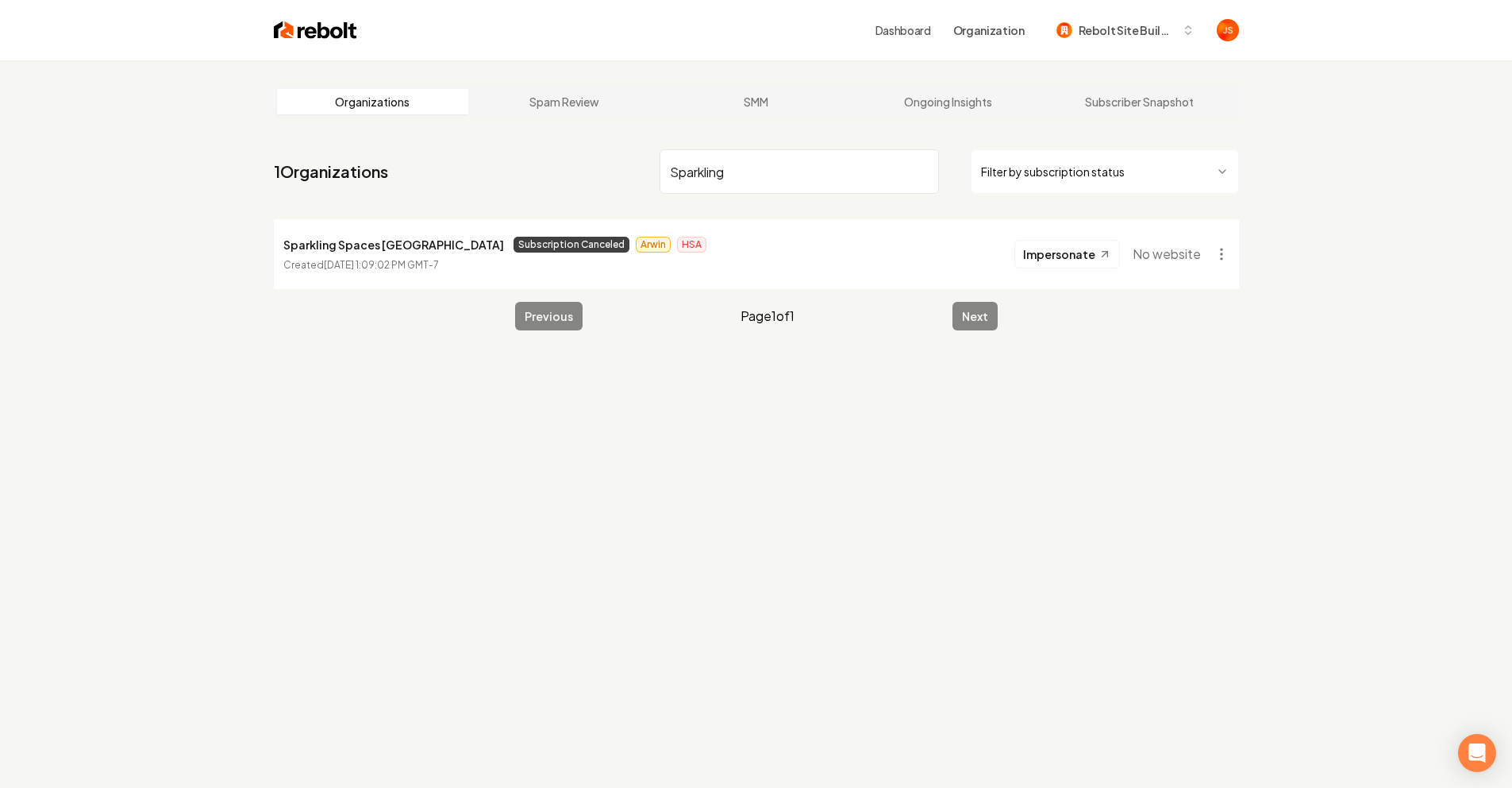
click at [906, 165] on input "Sparkling" at bounding box center [800, 171] width 280 height 44
click at [919, 166] on input "Sparkling" at bounding box center [800, 171] width 280 height 44
click at [1003, 174] on html "Dashboard Organization Rebolt Site Builder Organizations Spam Review SMM Ongoin…" at bounding box center [756, 394] width 1512 height 788
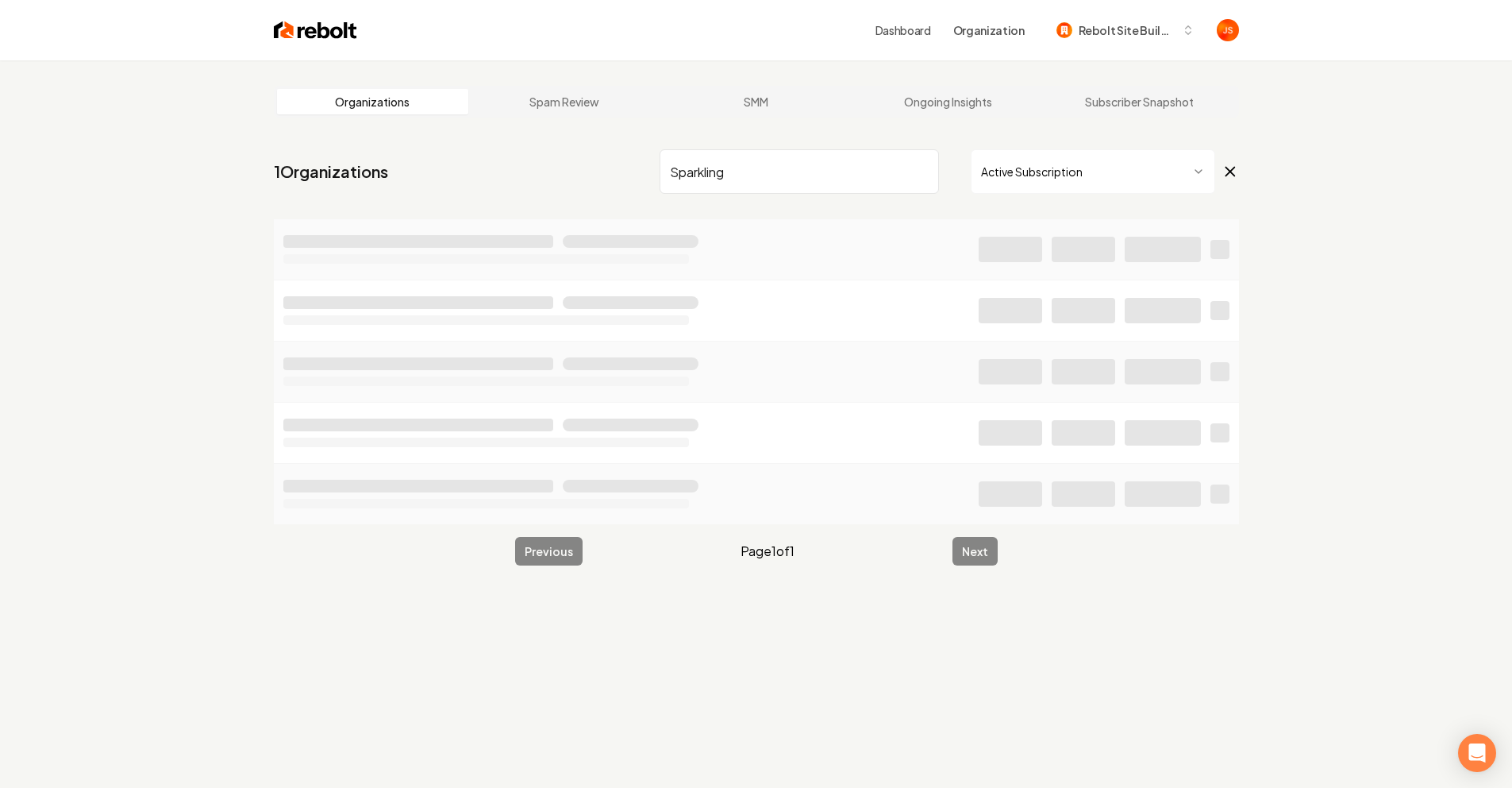
click at [944, 175] on div "Sparkling Active Subscription" at bounding box center [950, 171] width 580 height 44
click at [933, 170] on input "Sparkling" at bounding box center [800, 171] width 280 height 44
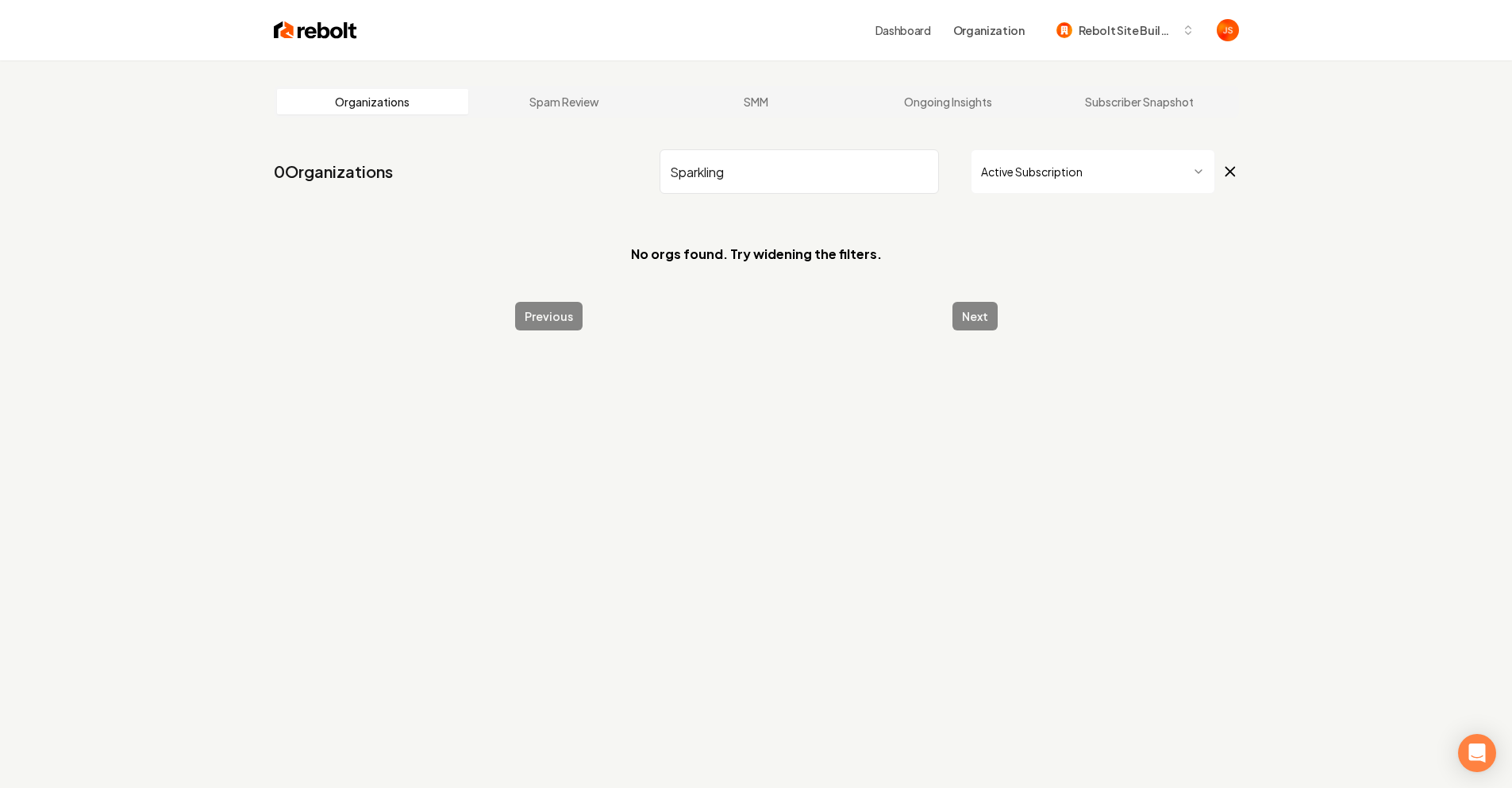
click at [922, 170] on input "Sparkling" at bounding box center [800, 171] width 280 height 44
type input "Stucco"
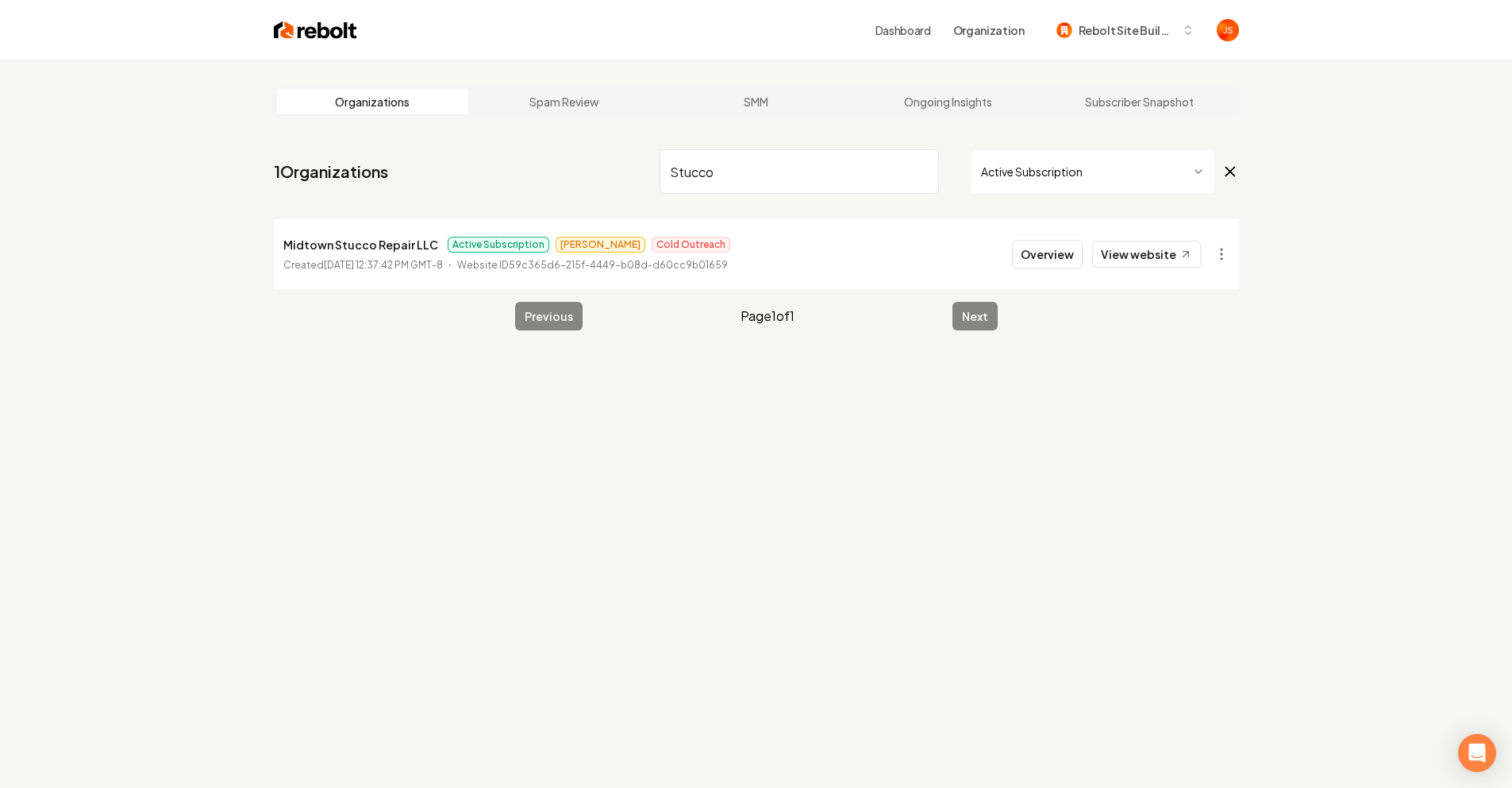
click at [923, 170] on input "Stucco" at bounding box center [800, 171] width 280 height 44
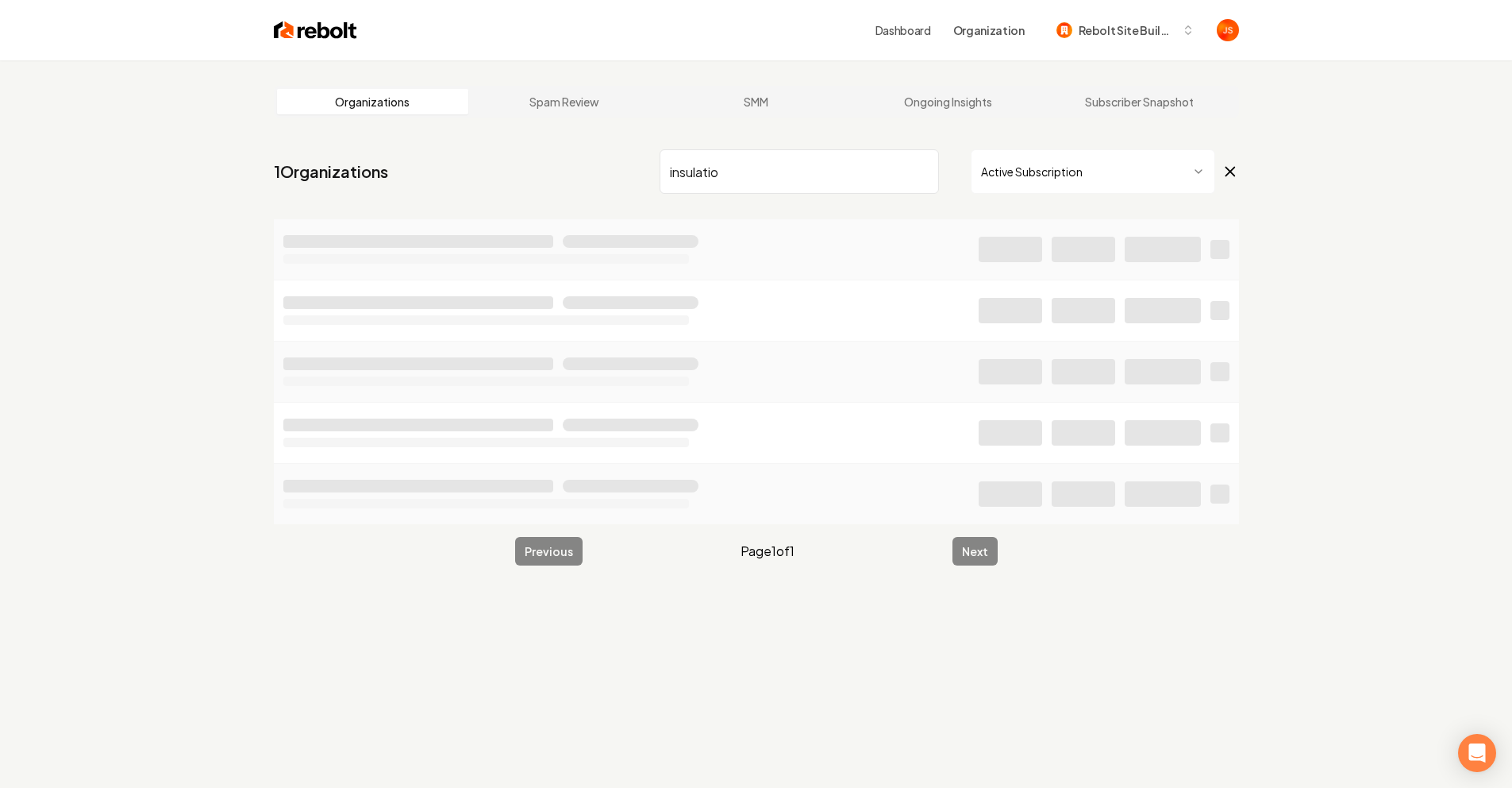
type input "insulation"
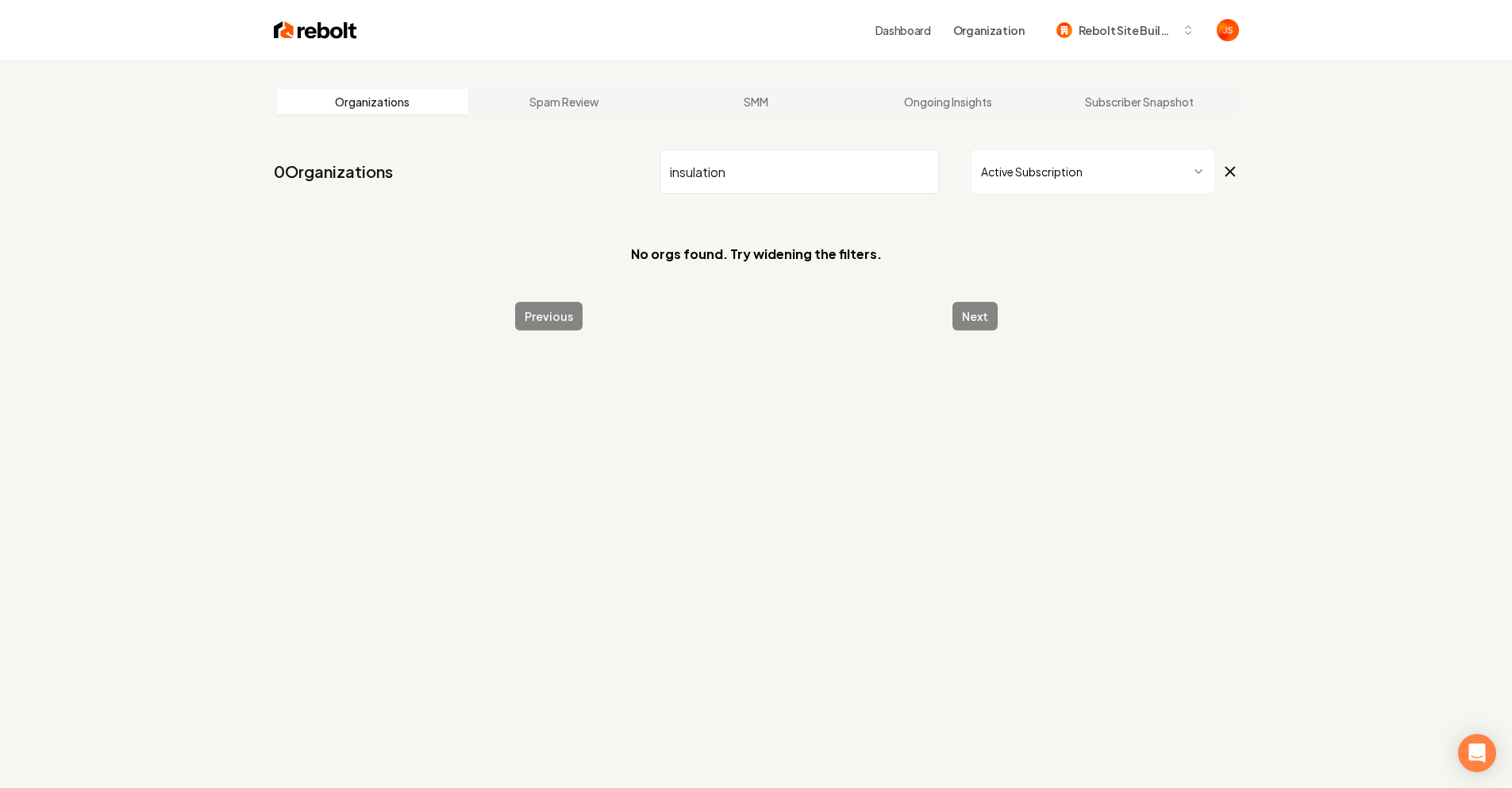
click at [928, 175] on input "insulation" at bounding box center [800, 171] width 280 height 44
click at [931, 167] on input "insulation" at bounding box center [800, 171] width 280 height 44
click at [928, 170] on input "insulation" at bounding box center [800, 171] width 280 height 44
click at [918, 171] on input "insulation" at bounding box center [800, 171] width 280 height 44
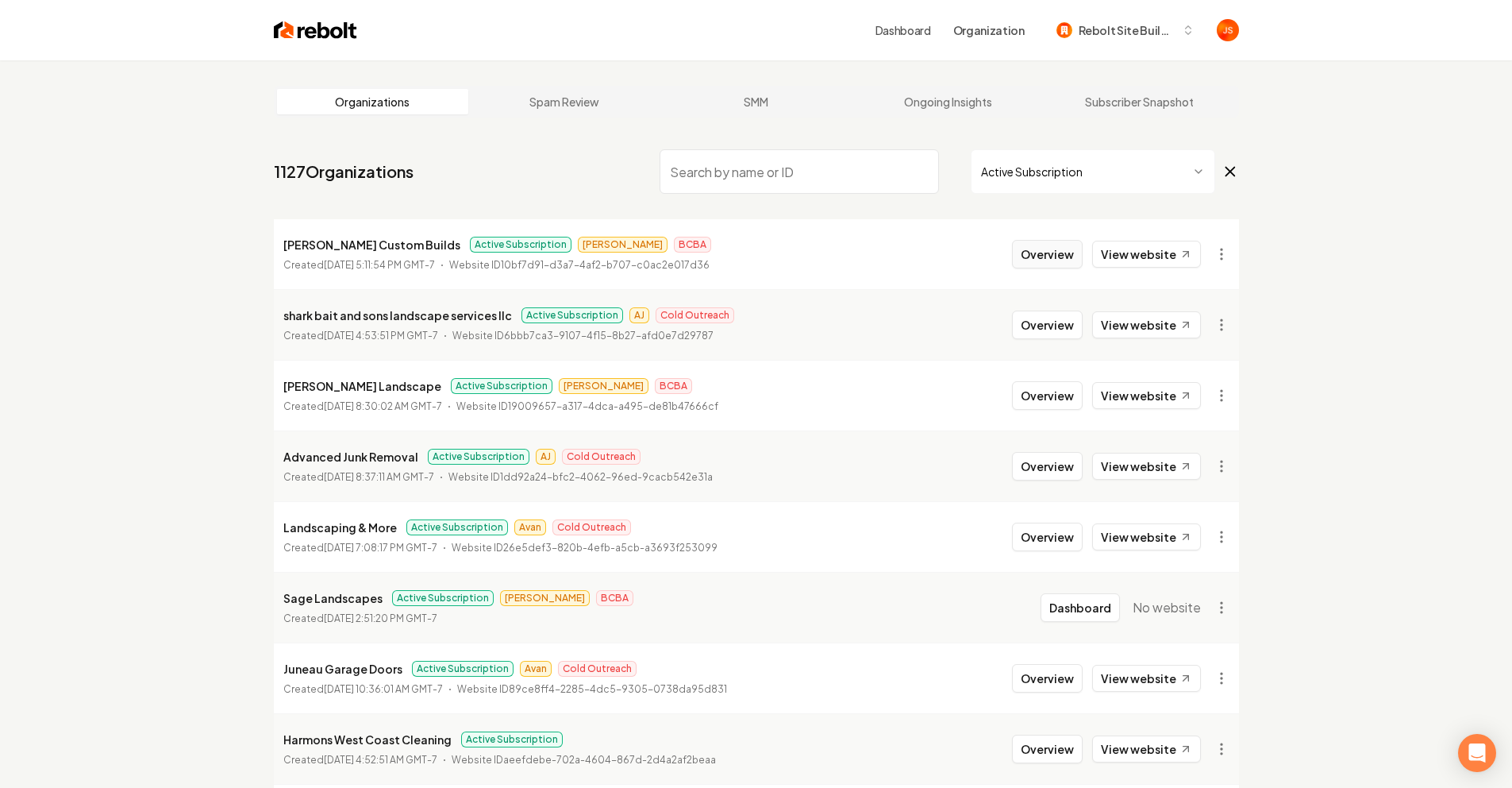
click at [1032, 257] on button "Overview" at bounding box center [1047, 254] width 70 height 29
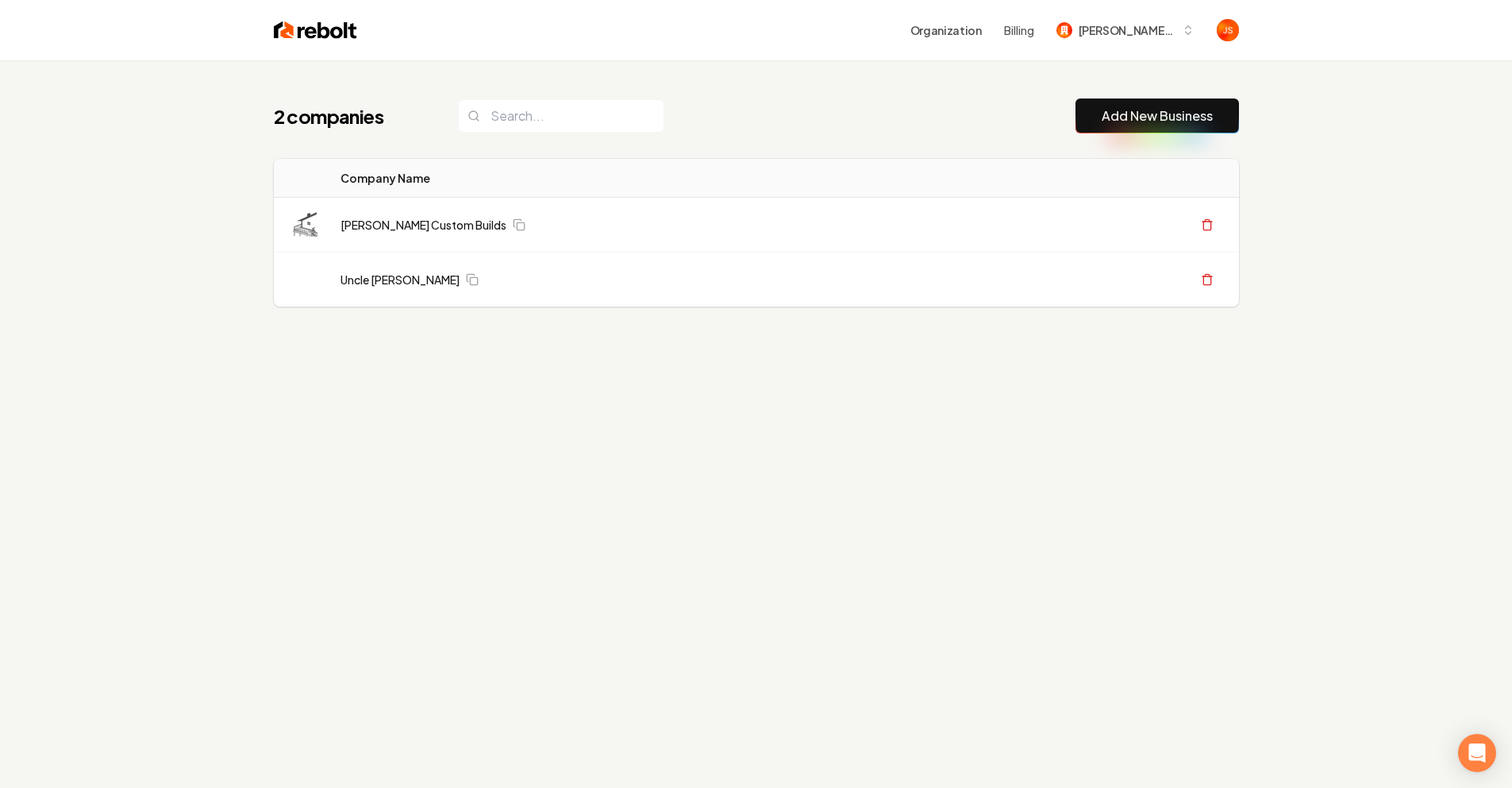
click at [1167, 123] on link "Add New Business" at bounding box center [1157, 116] width 111 height 19
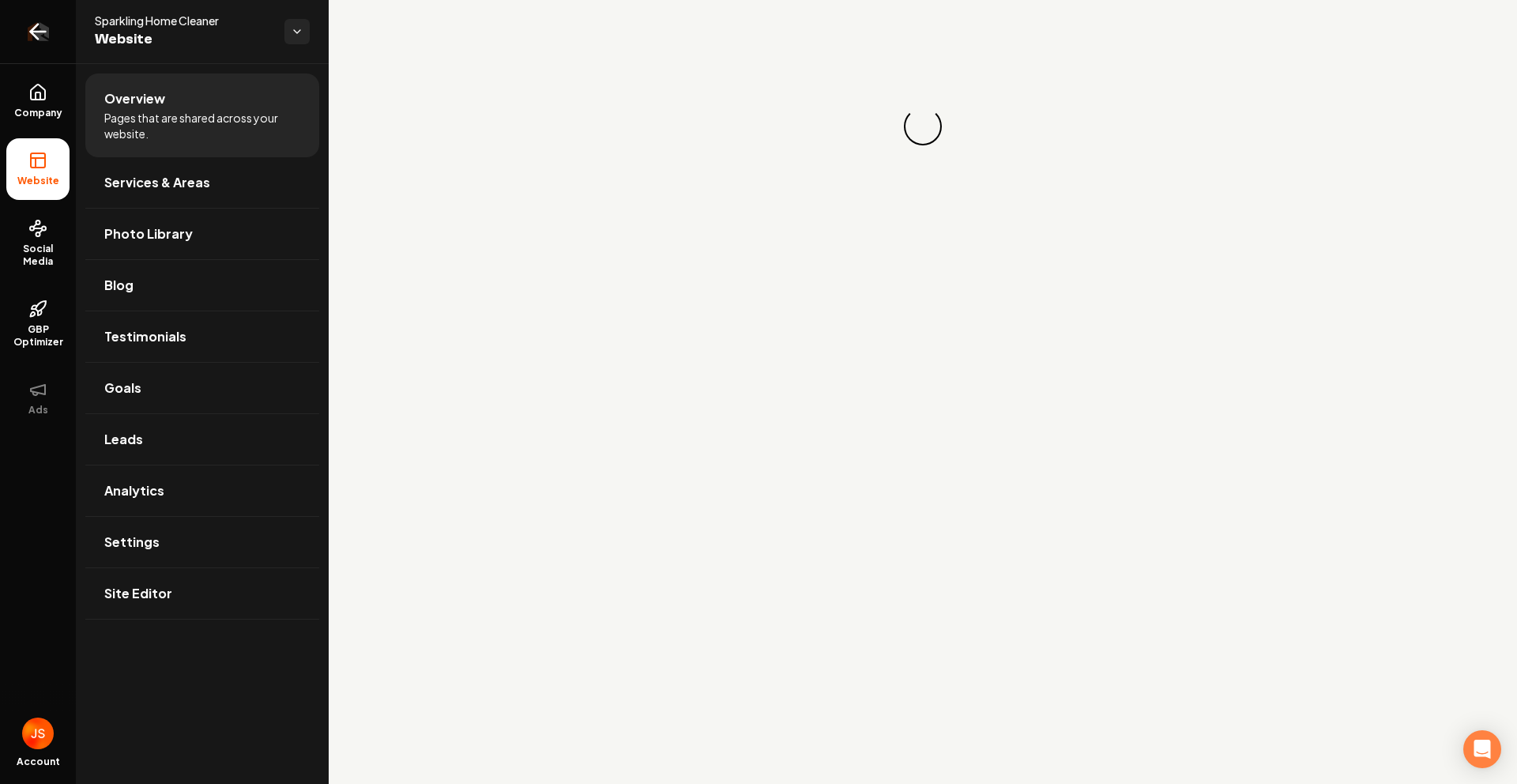
click at [32, 18] on link "Return to dashboard" at bounding box center [38, 31] width 76 height 64
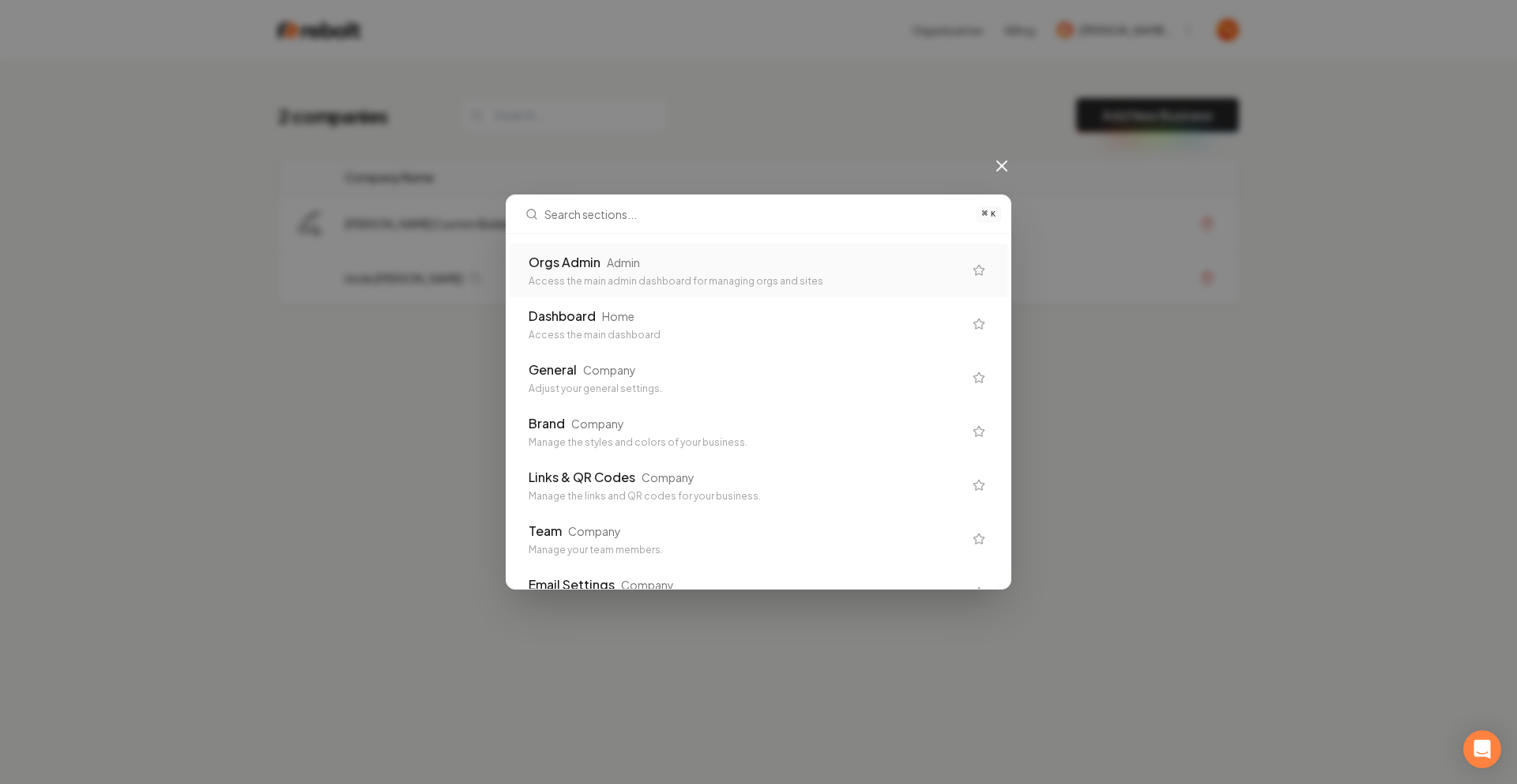
click at [666, 258] on div "Orgs Admin Admin" at bounding box center [747, 262] width 435 height 19
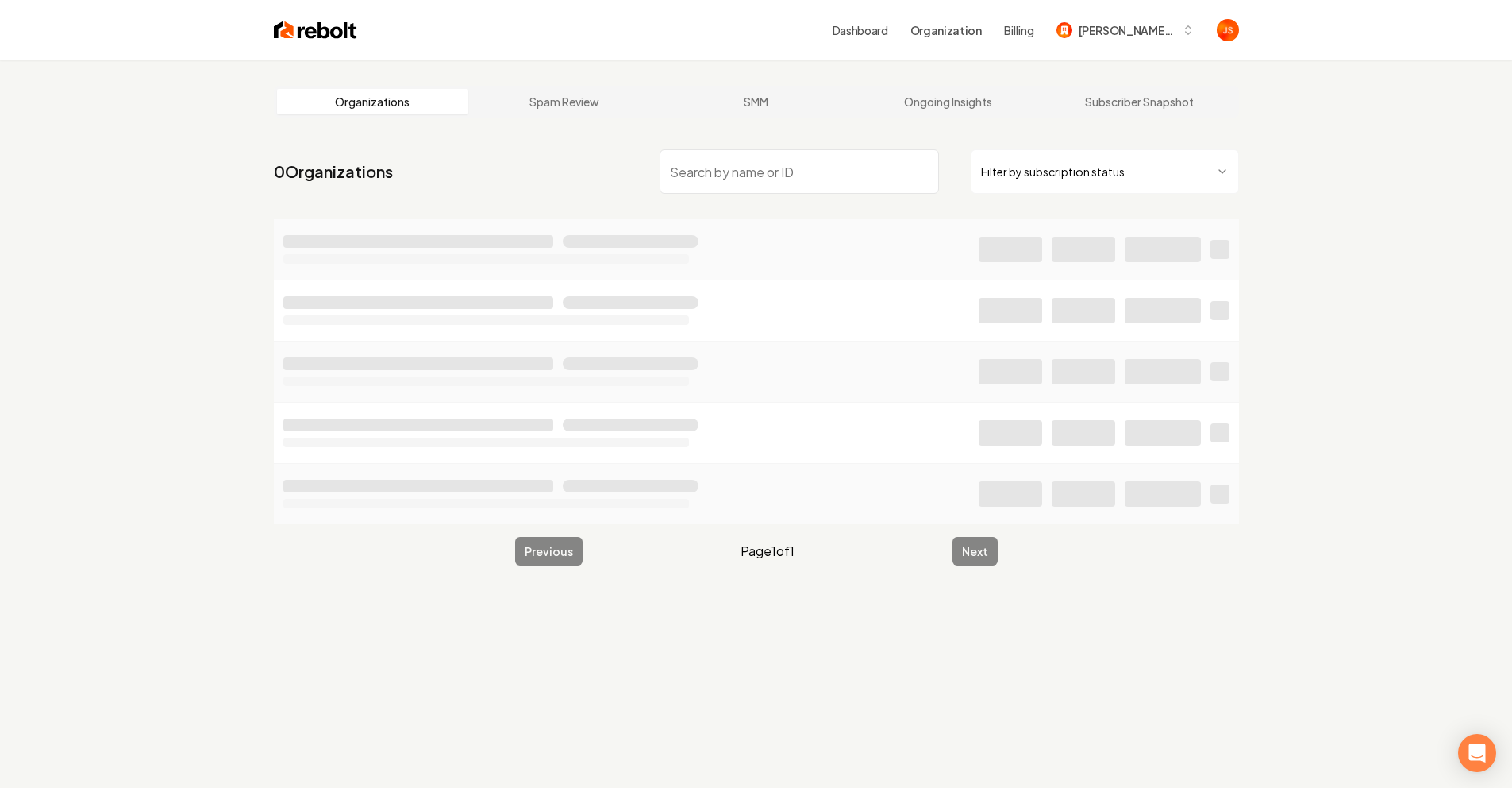
click at [1137, 182] on html "Dashboard Organization Billing [PERSON_NAME] Custom Builds Organizations Spam R…" at bounding box center [756, 394] width 1512 height 788
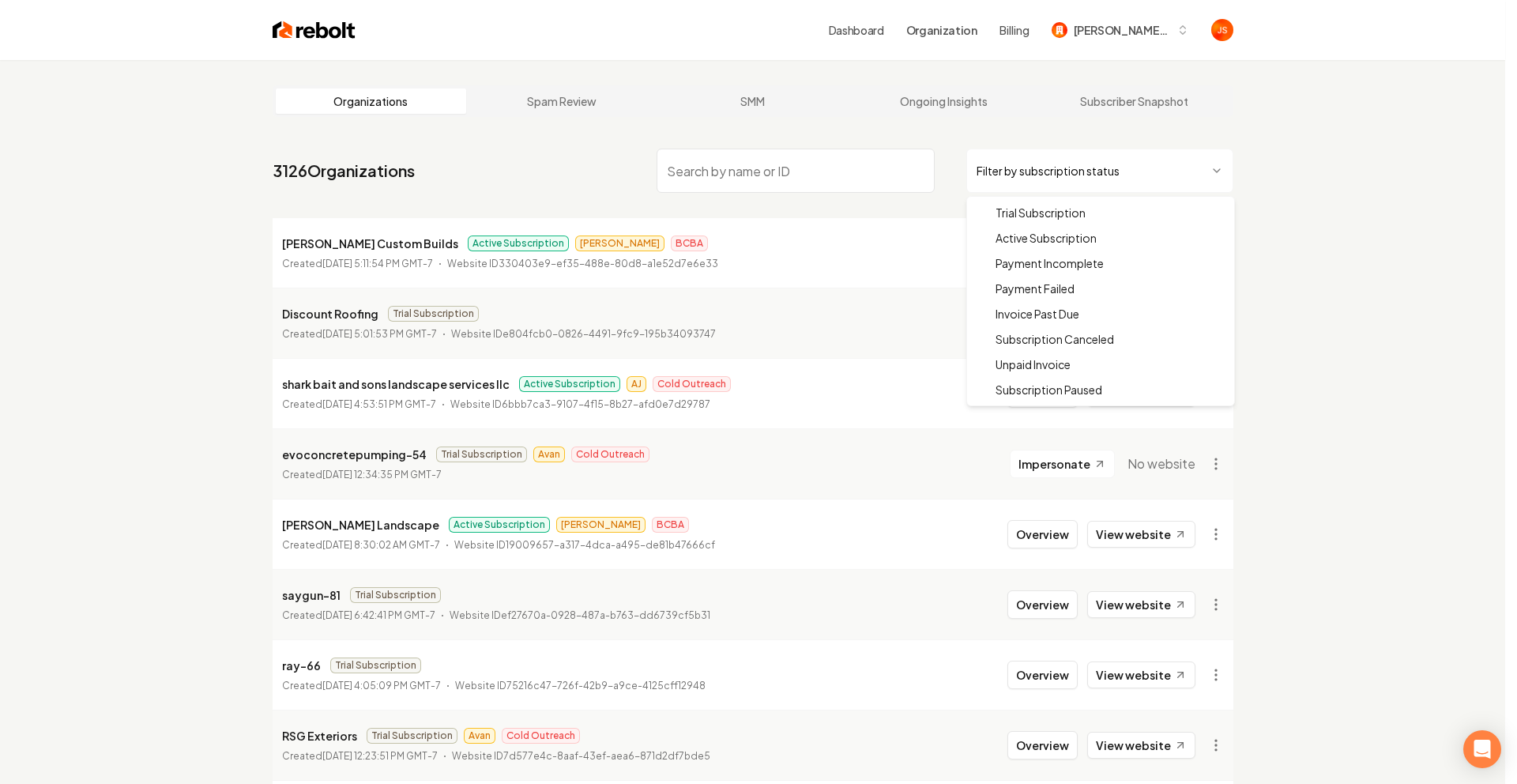
click at [1062, 181] on html "Dashboard Organization Billing [PERSON_NAME] Custom Builds Organizations Spam R…" at bounding box center [758, 392] width 1517 height 784
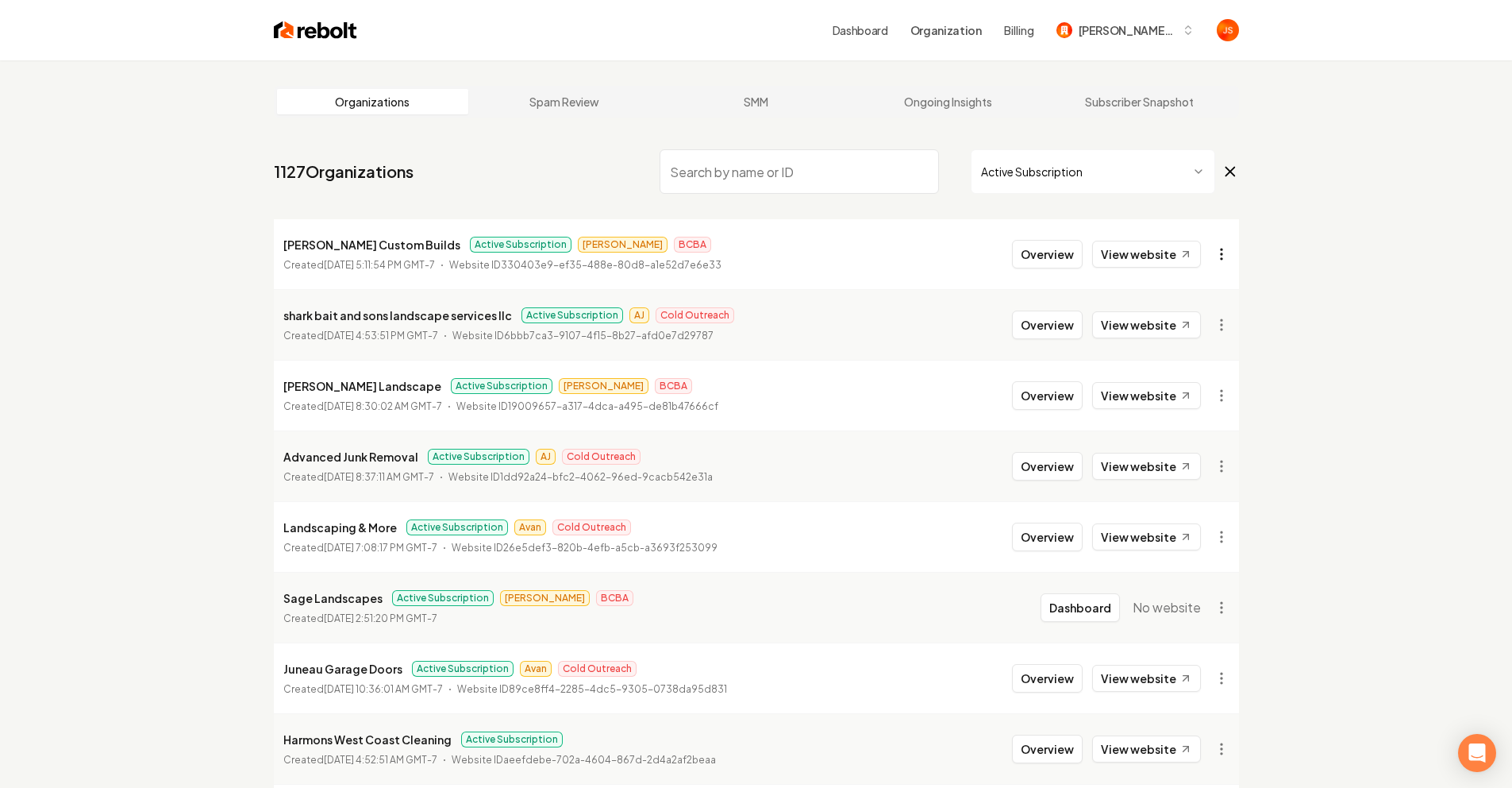
click at [1223, 251] on html "Dashboard Organization Billing [PERSON_NAME] Custom Builds Organizations Spam R…" at bounding box center [756, 394] width 1512 height 788
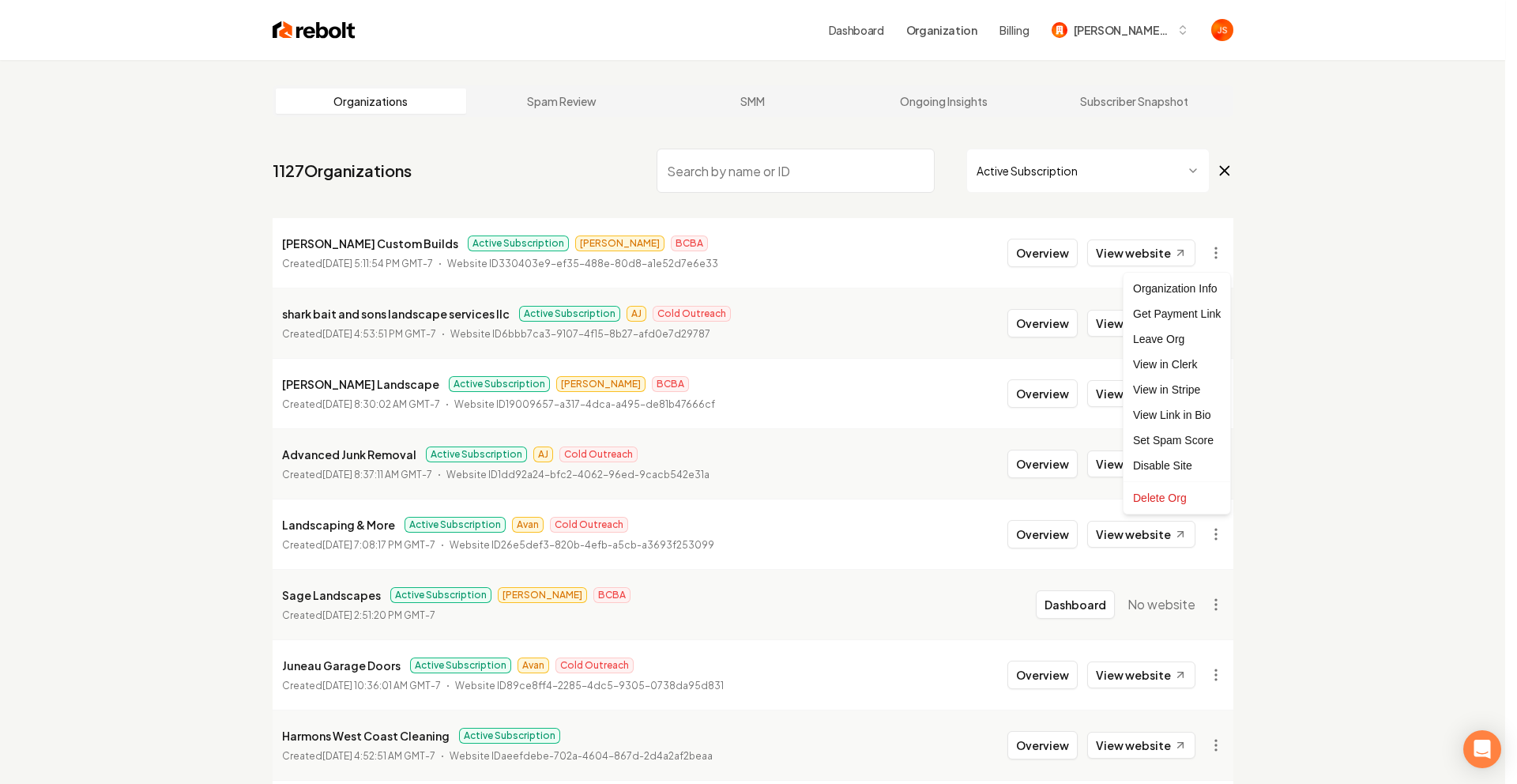
drag, startPoint x: 1346, startPoint y: 297, endPoint x: 1323, endPoint y: 306, distance: 24.7
click at [1345, 298] on html "Dashboard Organization Billing [PERSON_NAME] Custom Builds Organizations Spam R…" at bounding box center [758, 392] width 1517 height 784
click at [1211, 324] on html "Dashboard Organization Billing [PERSON_NAME] Custom Builds Organizations Spam R…" at bounding box center [758, 392] width 1517 height 784
drag, startPoint x: 1299, startPoint y: 451, endPoint x: 1289, endPoint y: 426, distance: 26.9
click at [1298, 446] on html "Dashboard Organization Billing [PERSON_NAME] Custom Builds Organizations Spam R…" at bounding box center [758, 392] width 1517 height 784
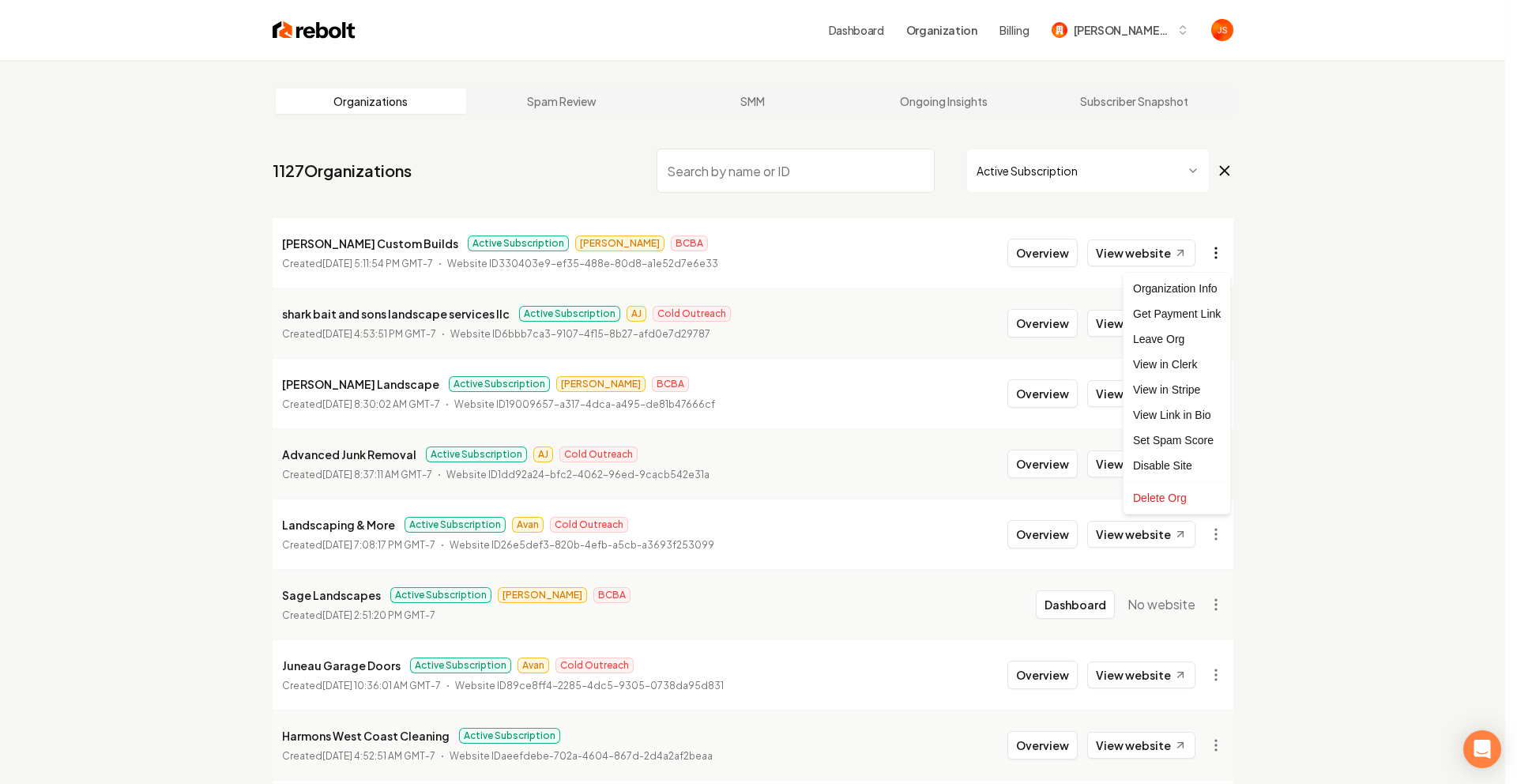
click at [1211, 244] on html "Dashboard Organization Billing [PERSON_NAME] Custom Builds Organizations Spam R…" at bounding box center [758, 392] width 1517 height 784
click at [1182, 339] on div "Leave Org" at bounding box center [1177, 338] width 100 height 25
click at [1217, 252] on html "Dashboard Organization Billing [PERSON_NAME] Custom Builds Organizations Spam R…" at bounding box center [752, 392] width 1505 height 784
click at [1310, 230] on html "Dashboard Organization Billing [PERSON_NAME] Custom Builds Organizations Spam R…" at bounding box center [758, 392] width 1517 height 784
click at [1225, 252] on html "Dashboard Organization No active organization Organizations Spam Review SMM Ong…" at bounding box center [758, 392] width 1517 height 784
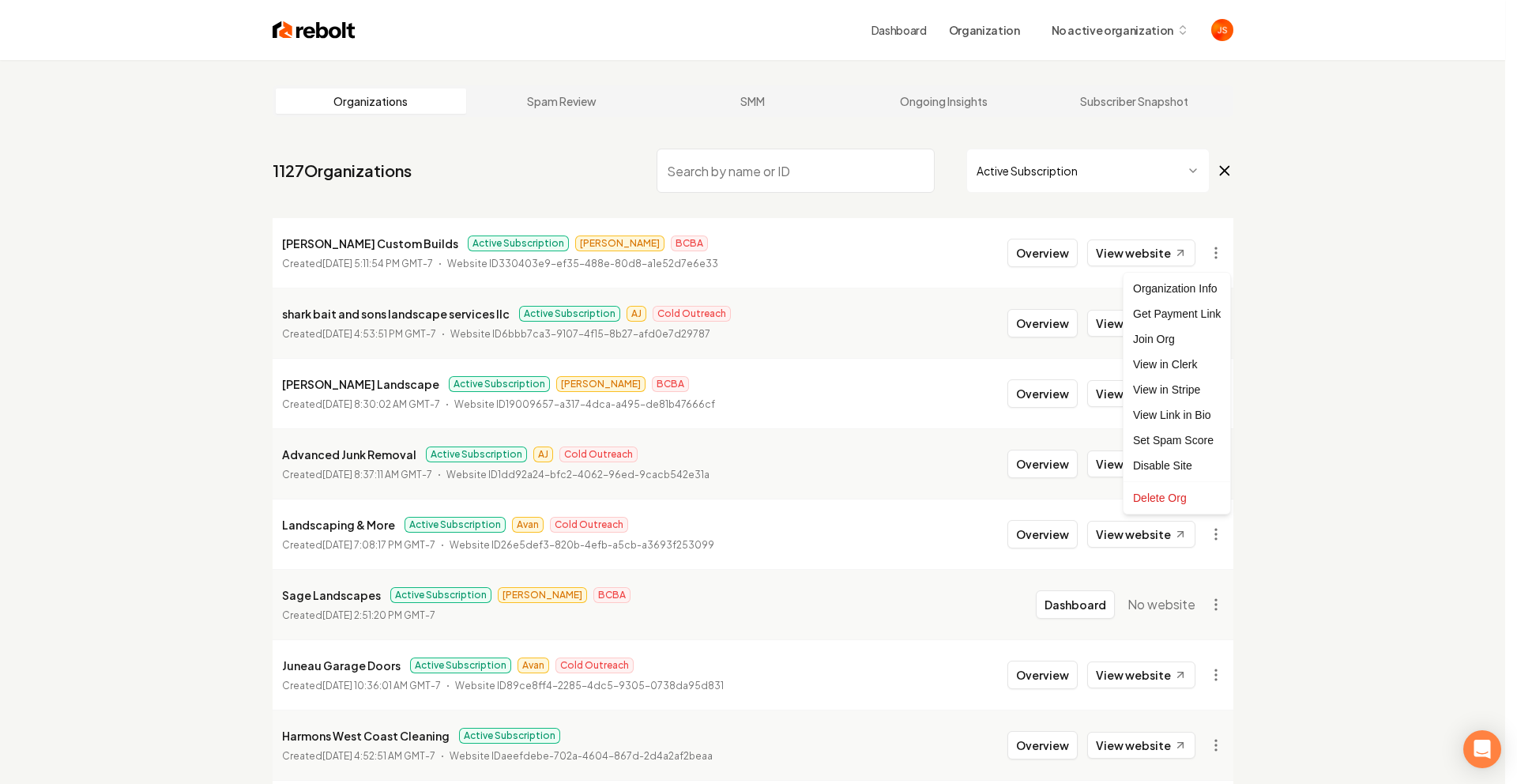
click at [1106, 34] on html "Dashboard Organization No active organization Organizations Spam Review SMM Ong…" at bounding box center [758, 392] width 1517 height 784
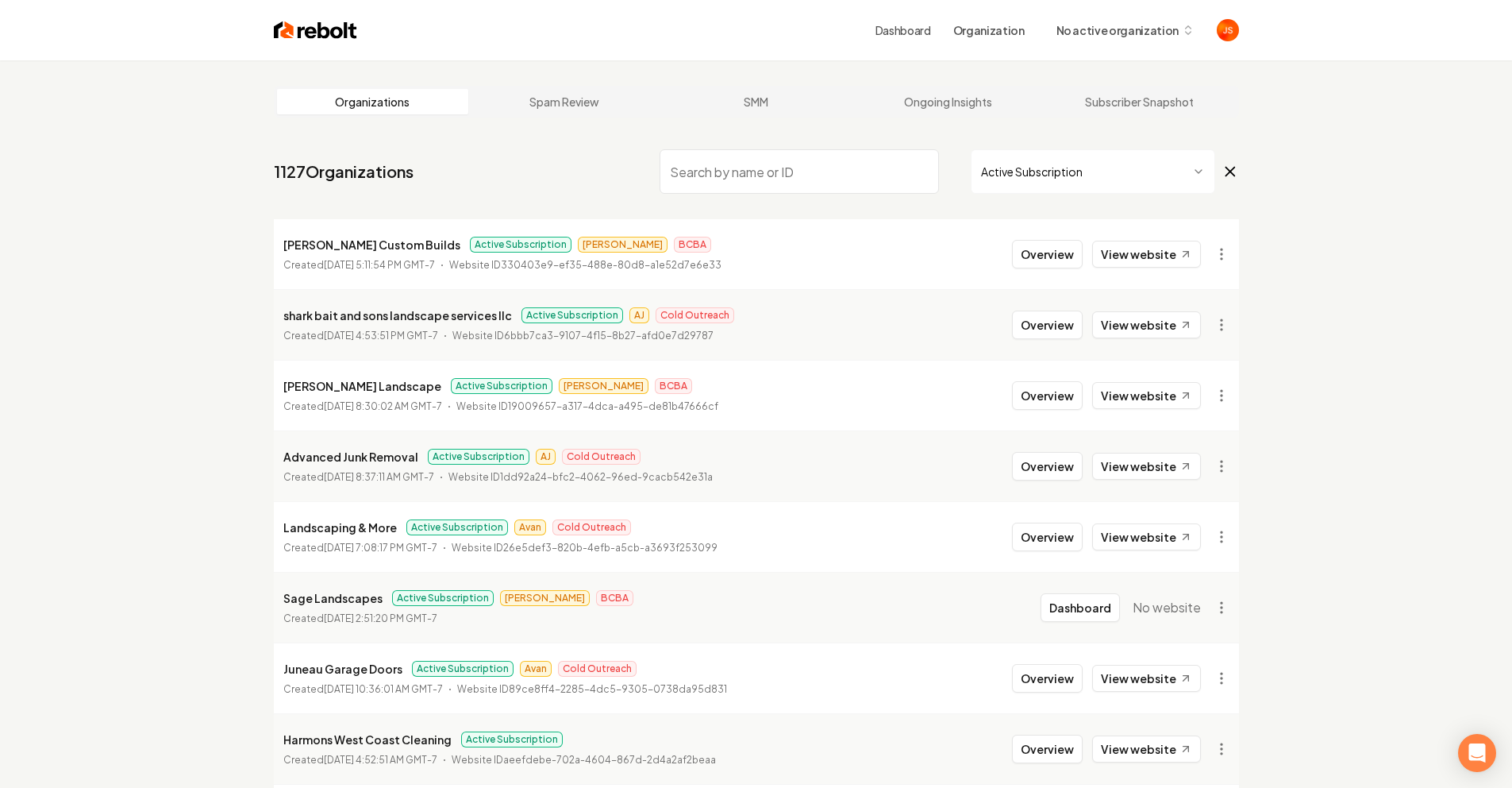
click at [1111, 34] on span "No active organization" at bounding box center [1118, 31] width 122 height 17
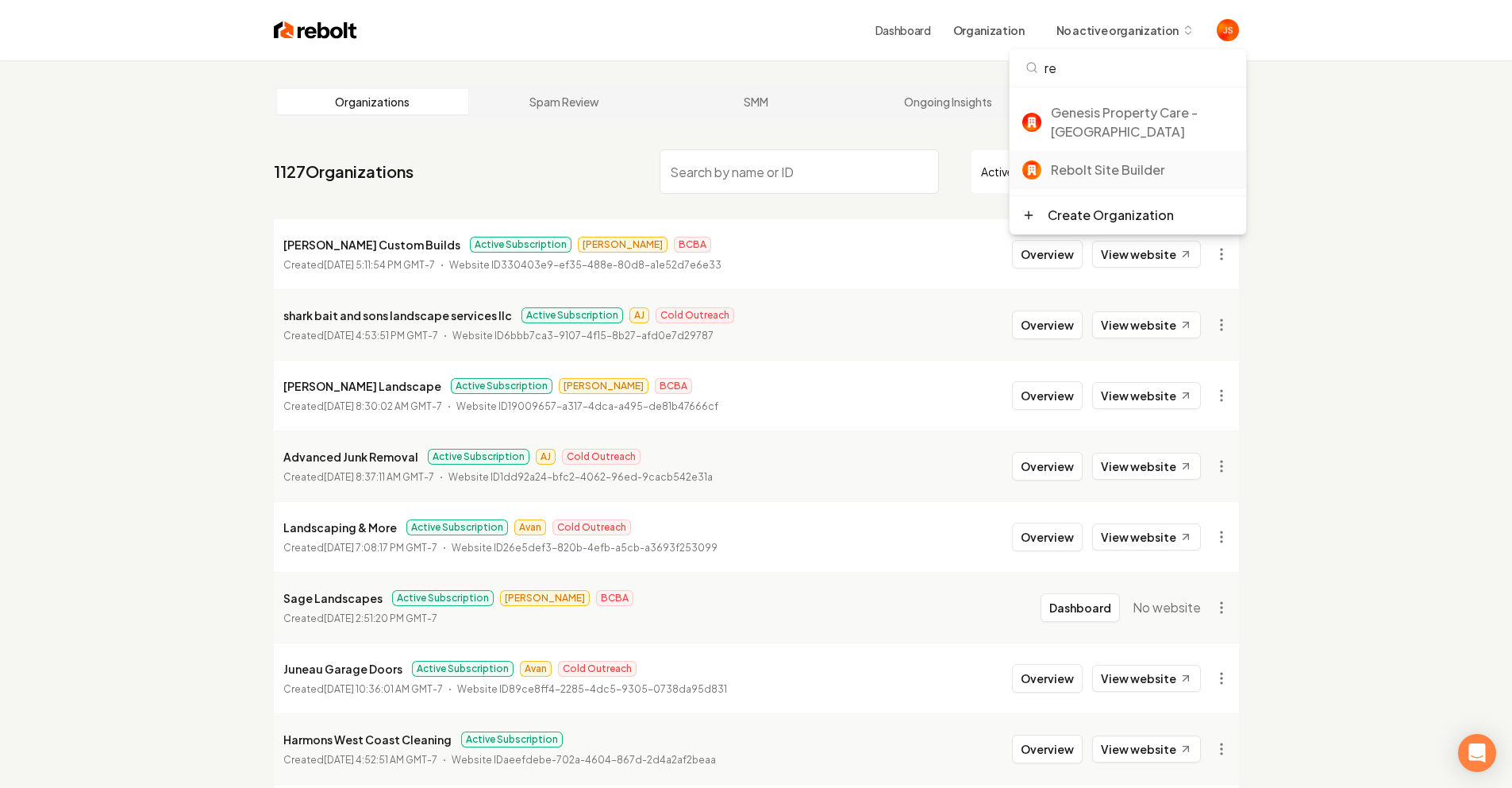
type input "re"
click at [1093, 154] on div "Rebolt Site Builder" at bounding box center [1129, 169] width 237 height 38
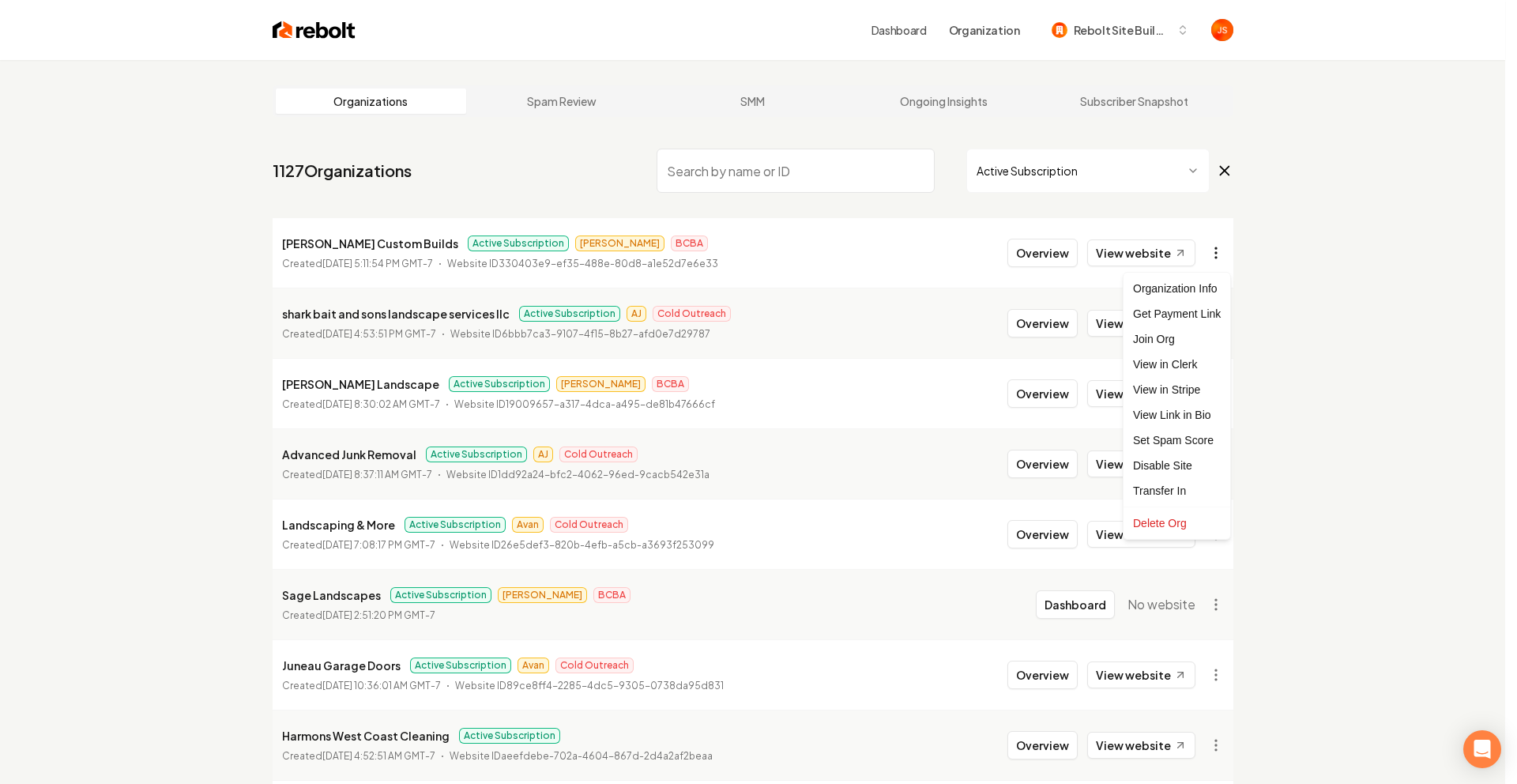
click at [1219, 247] on html "Dashboard Organization Rebolt Site Builder Organizations Spam Review SMM Ongoin…" at bounding box center [758, 392] width 1517 height 784
click at [1178, 489] on div "Transfer In" at bounding box center [1177, 490] width 100 height 25
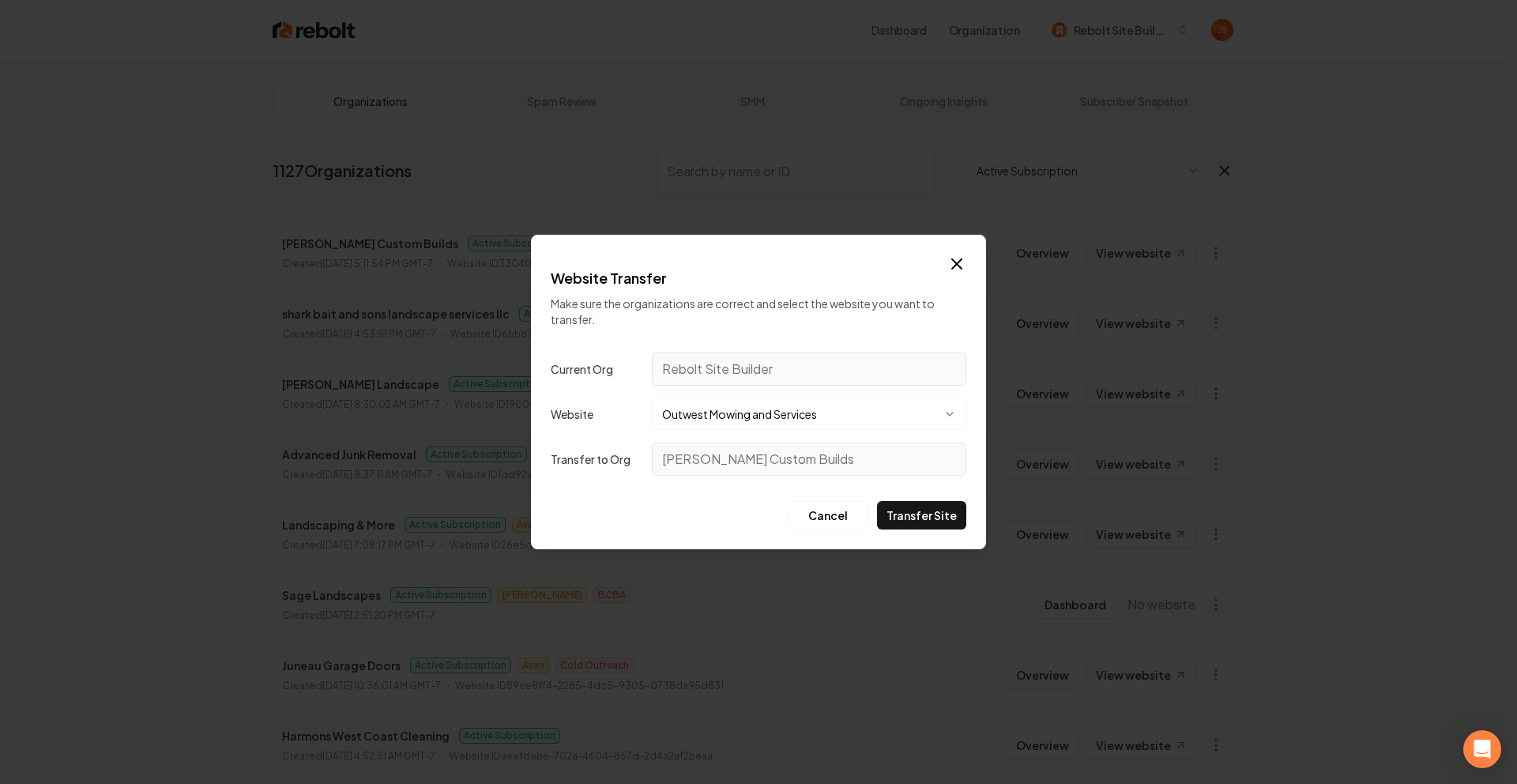
click at [769, 398] on button "Outwest Mowing and Services" at bounding box center [808, 414] width 314 height 31
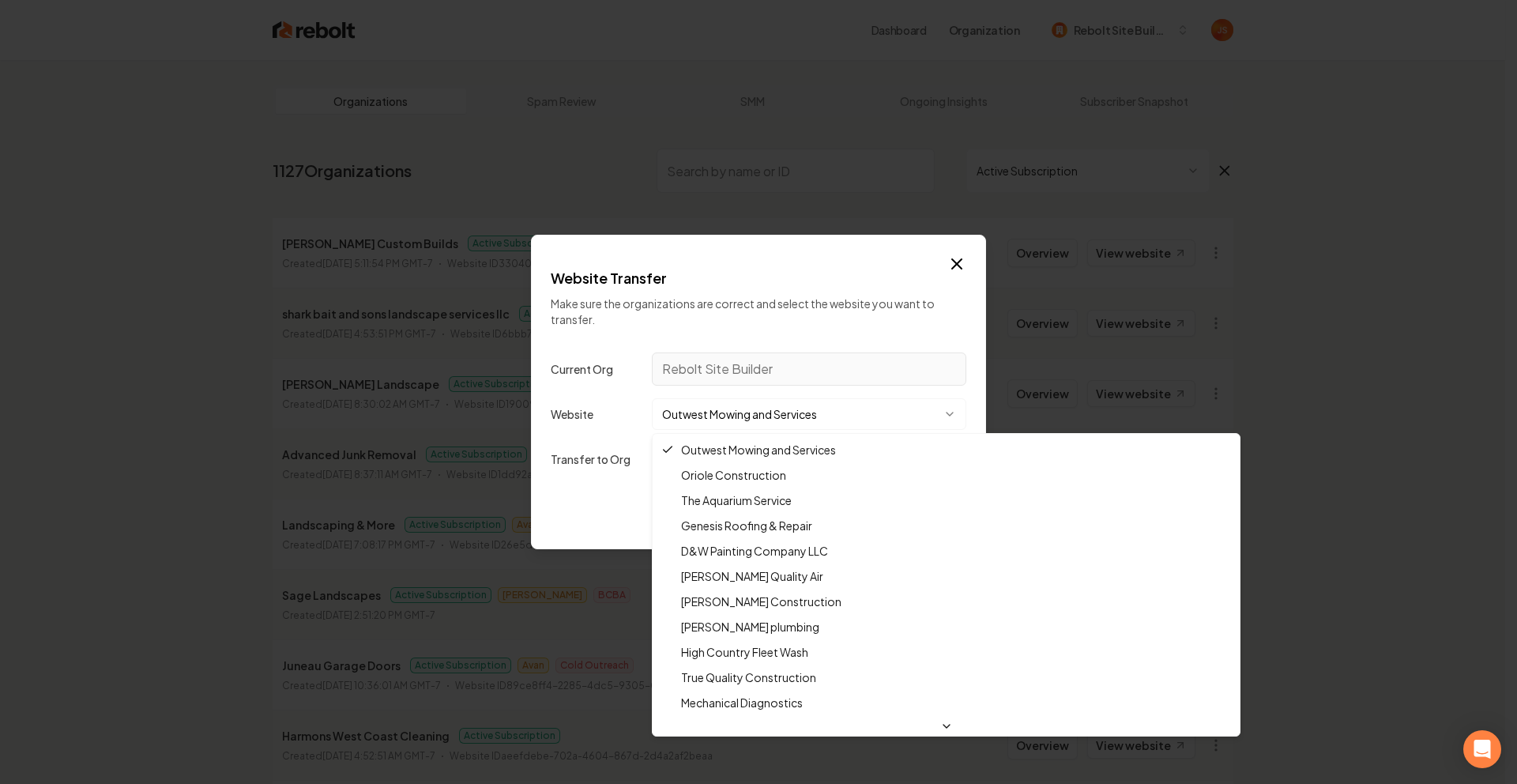
click at [769, 407] on div at bounding box center [758, 392] width 1517 height 784
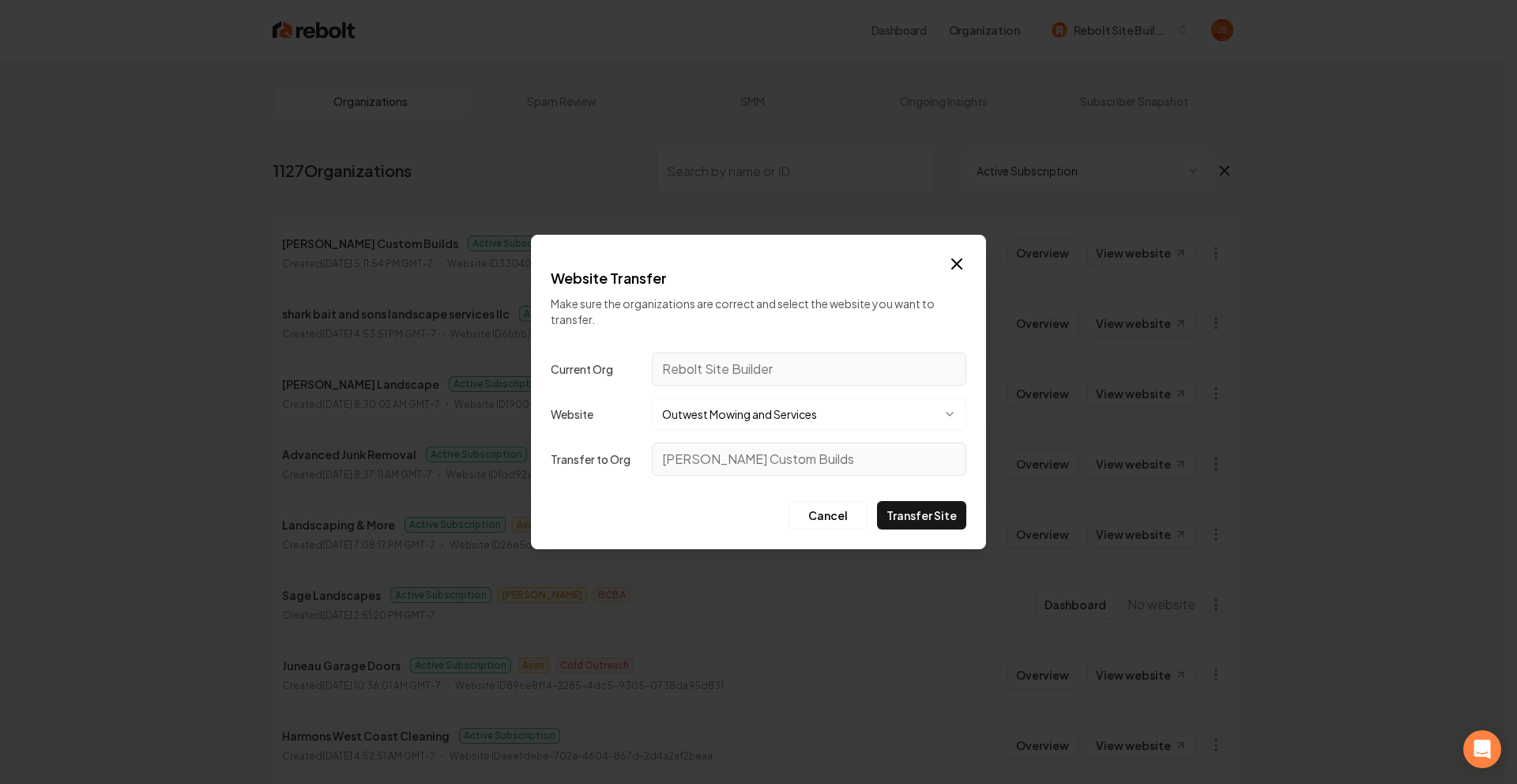
click at [769, 407] on button "Outwest Mowing and Services" at bounding box center [808, 414] width 314 height 31
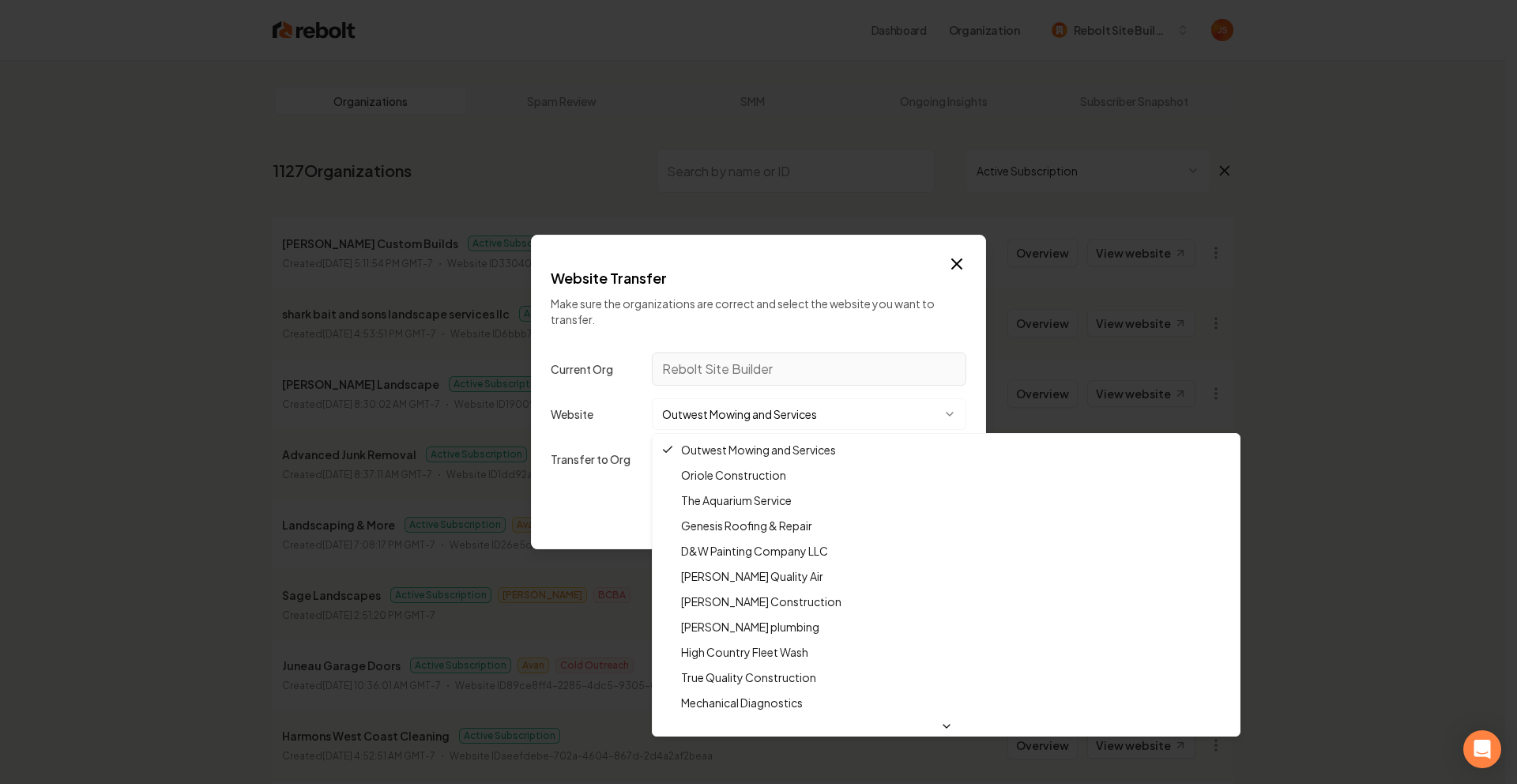
scroll to position [203, 0]
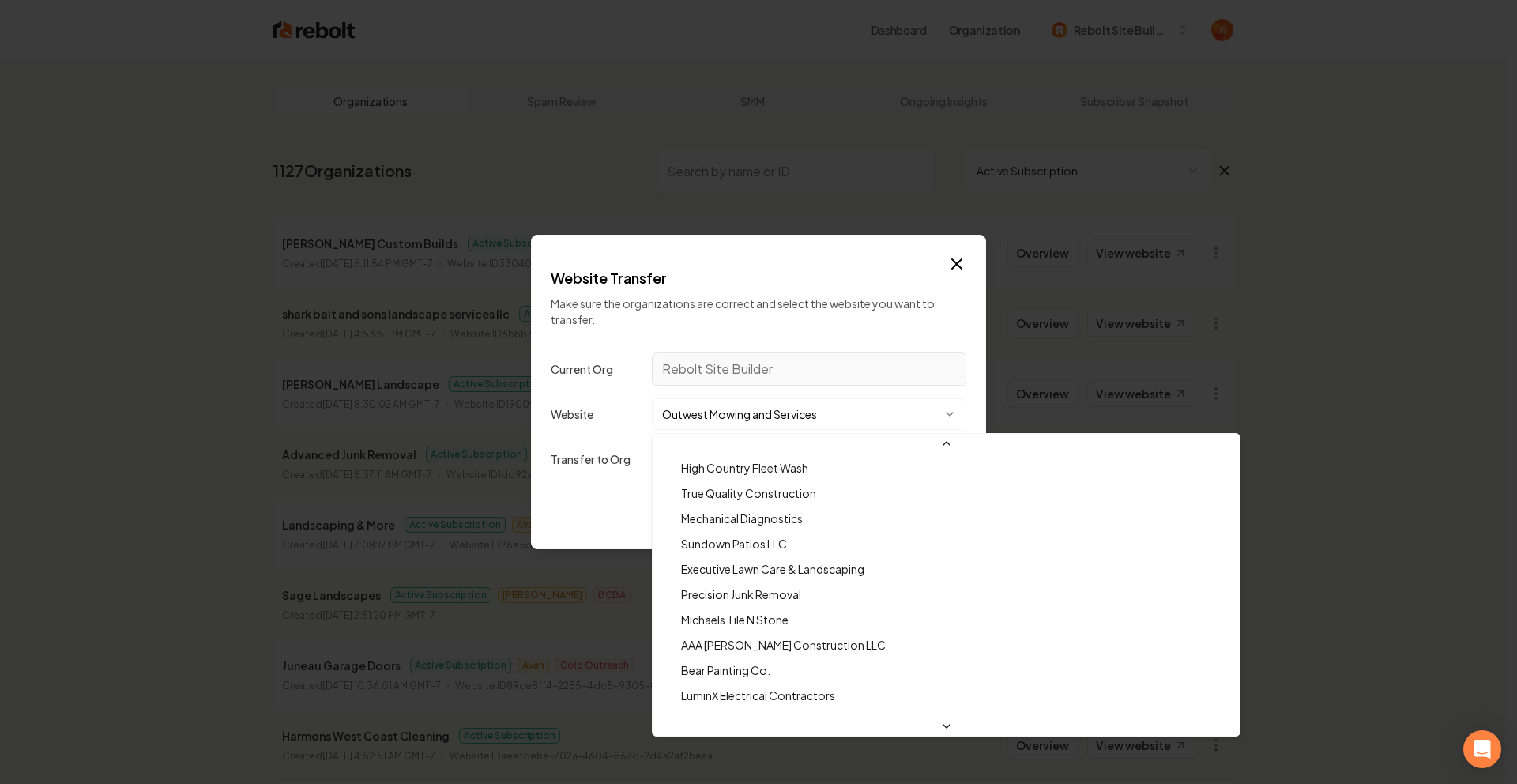
click at [580, 393] on div at bounding box center [758, 392] width 1517 height 784
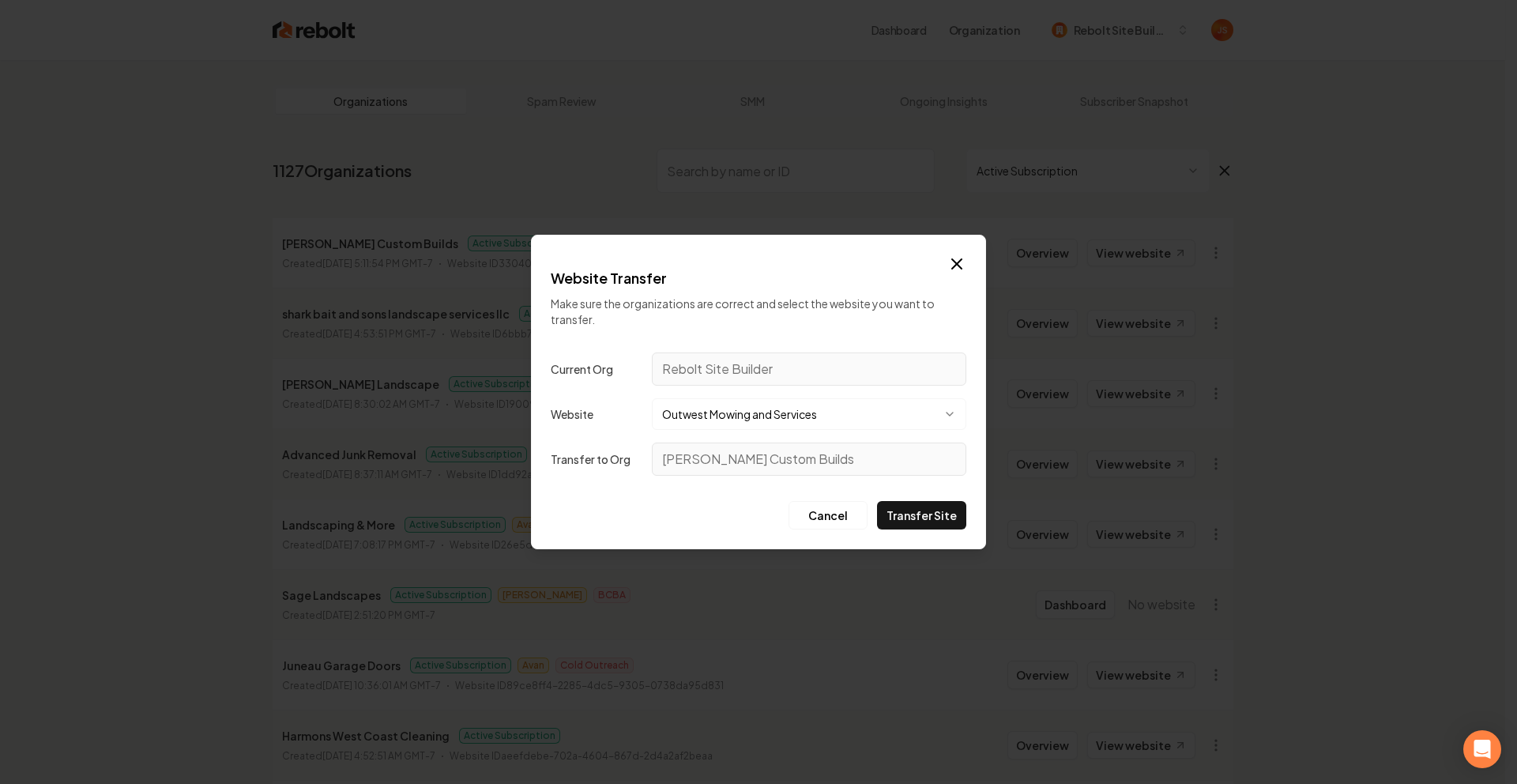
click at [750, 410] on button "Outwest Mowing and Services" at bounding box center [808, 414] width 314 height 31
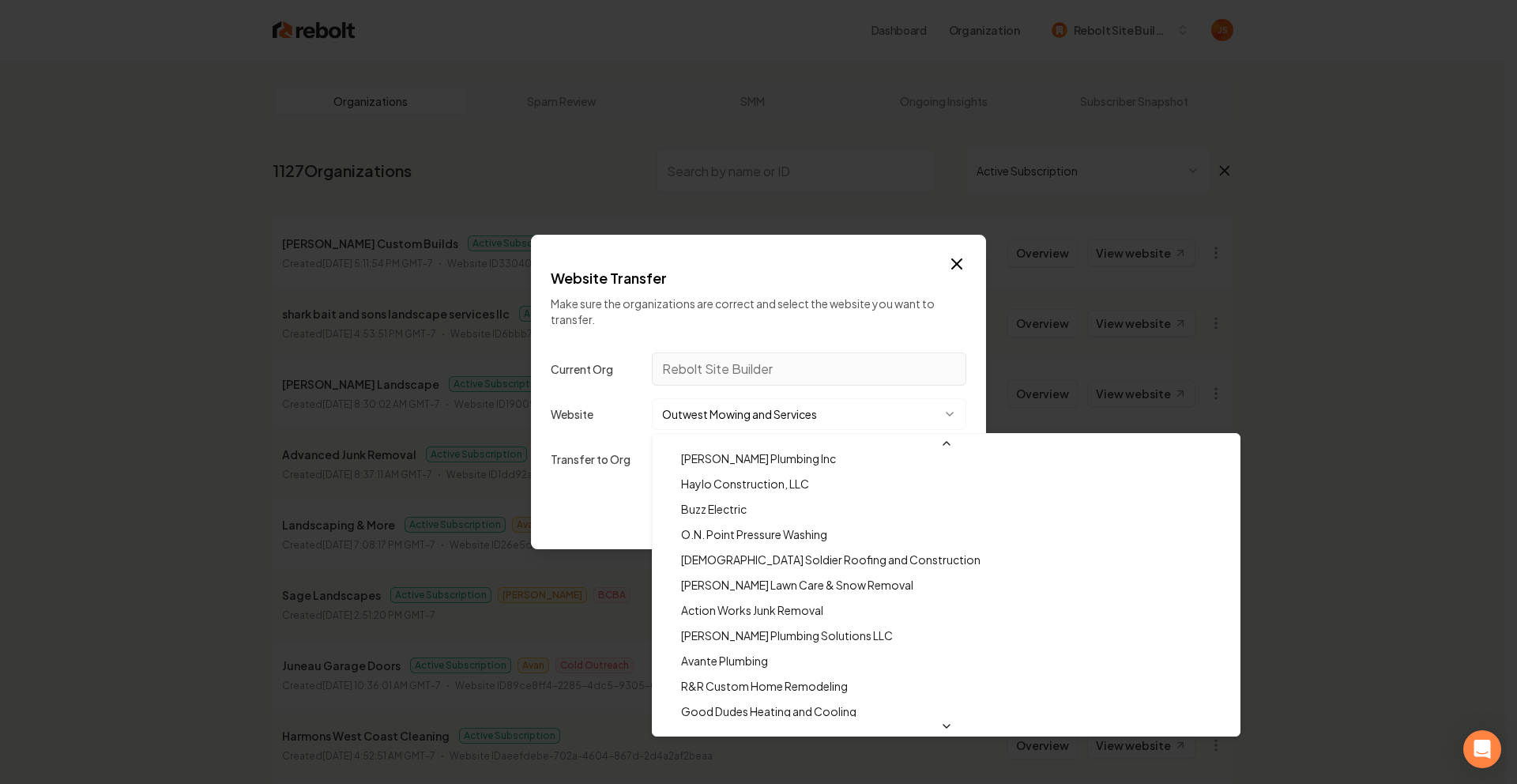
scroll to position [10728, 0]
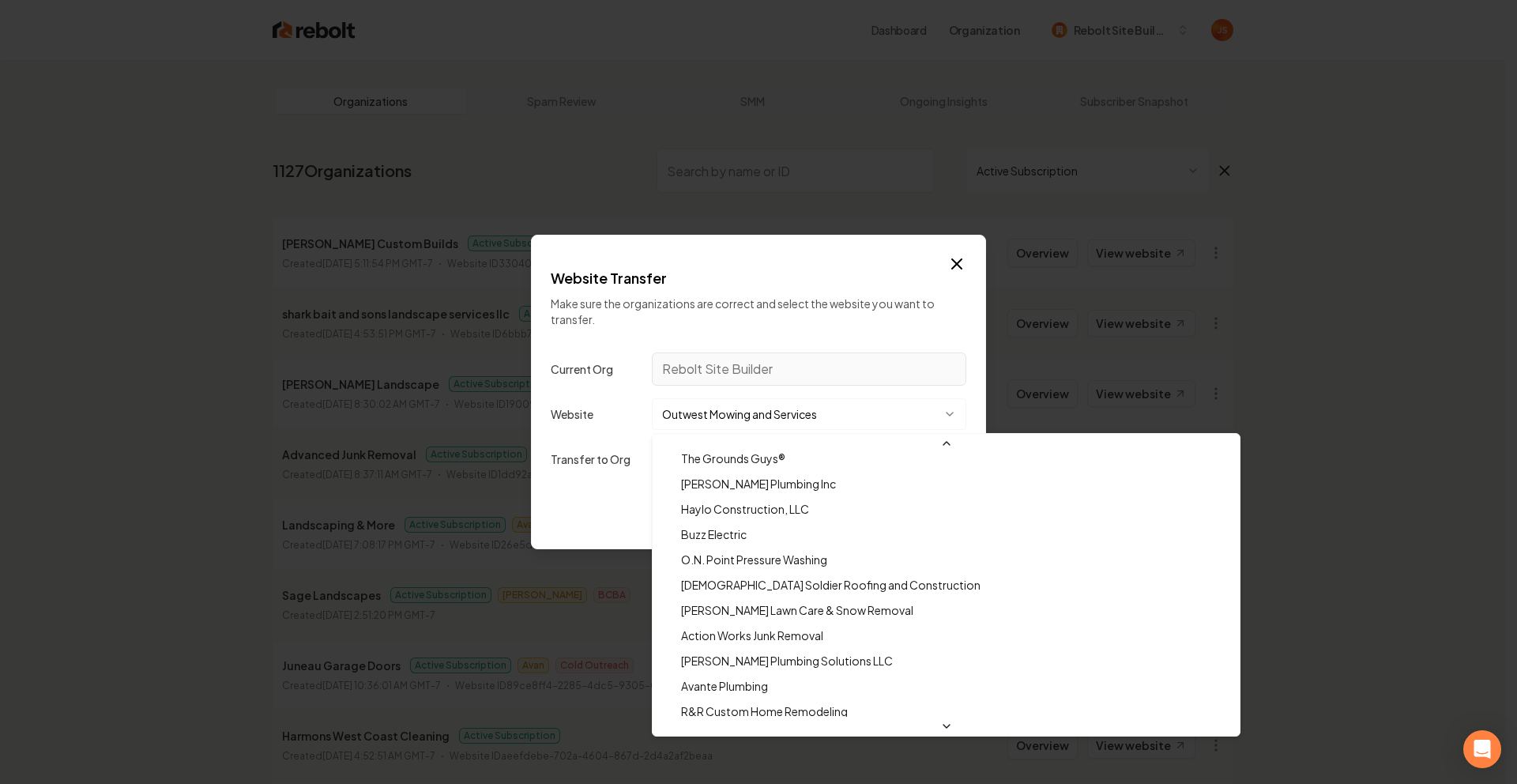
click at [690, 415] on div at bounding box center [758, 392] width 1517 height 784
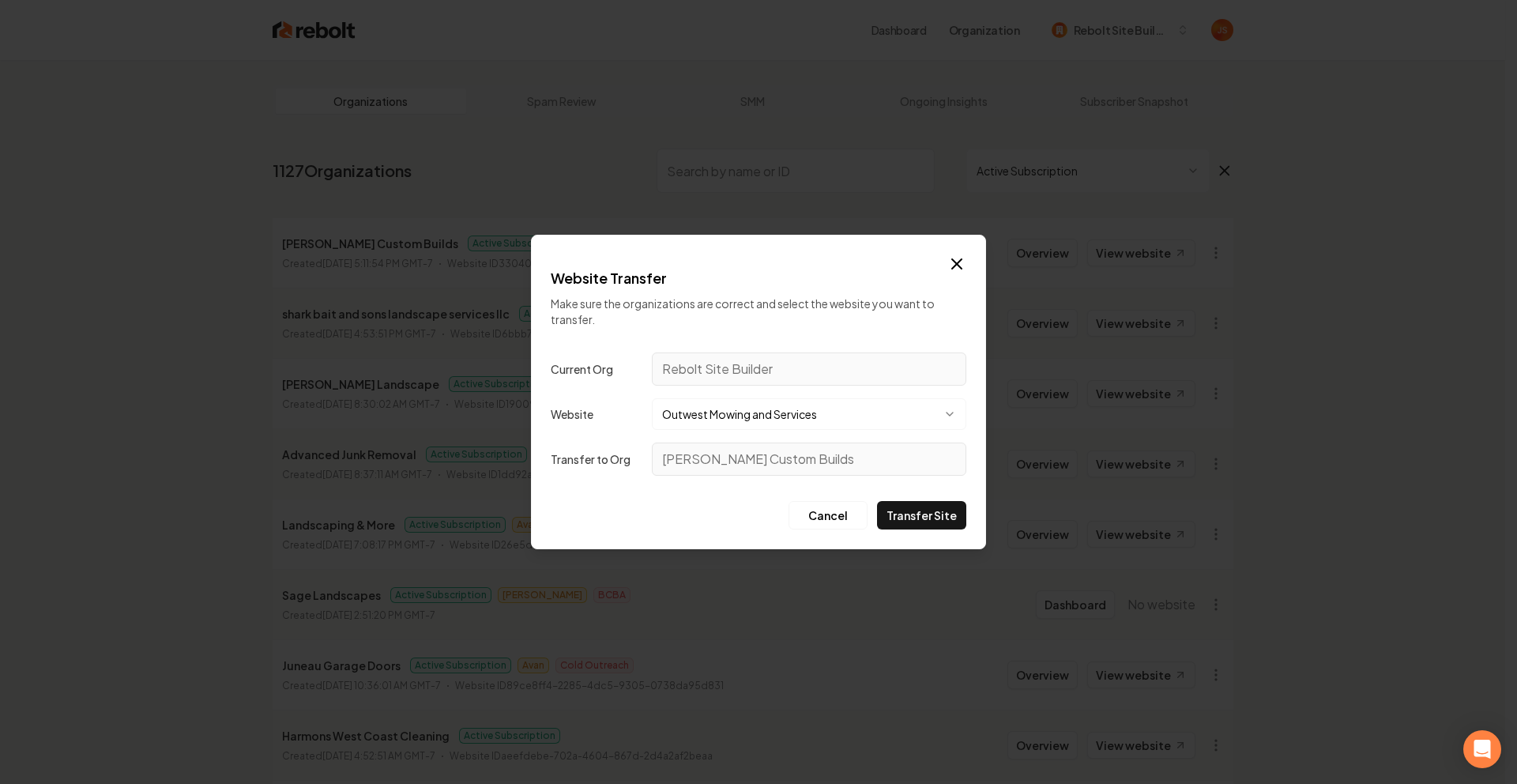
click at [700, 418] on button "Outwest Mowing and Services" at bounding box center [808, 414] width 314 height 31
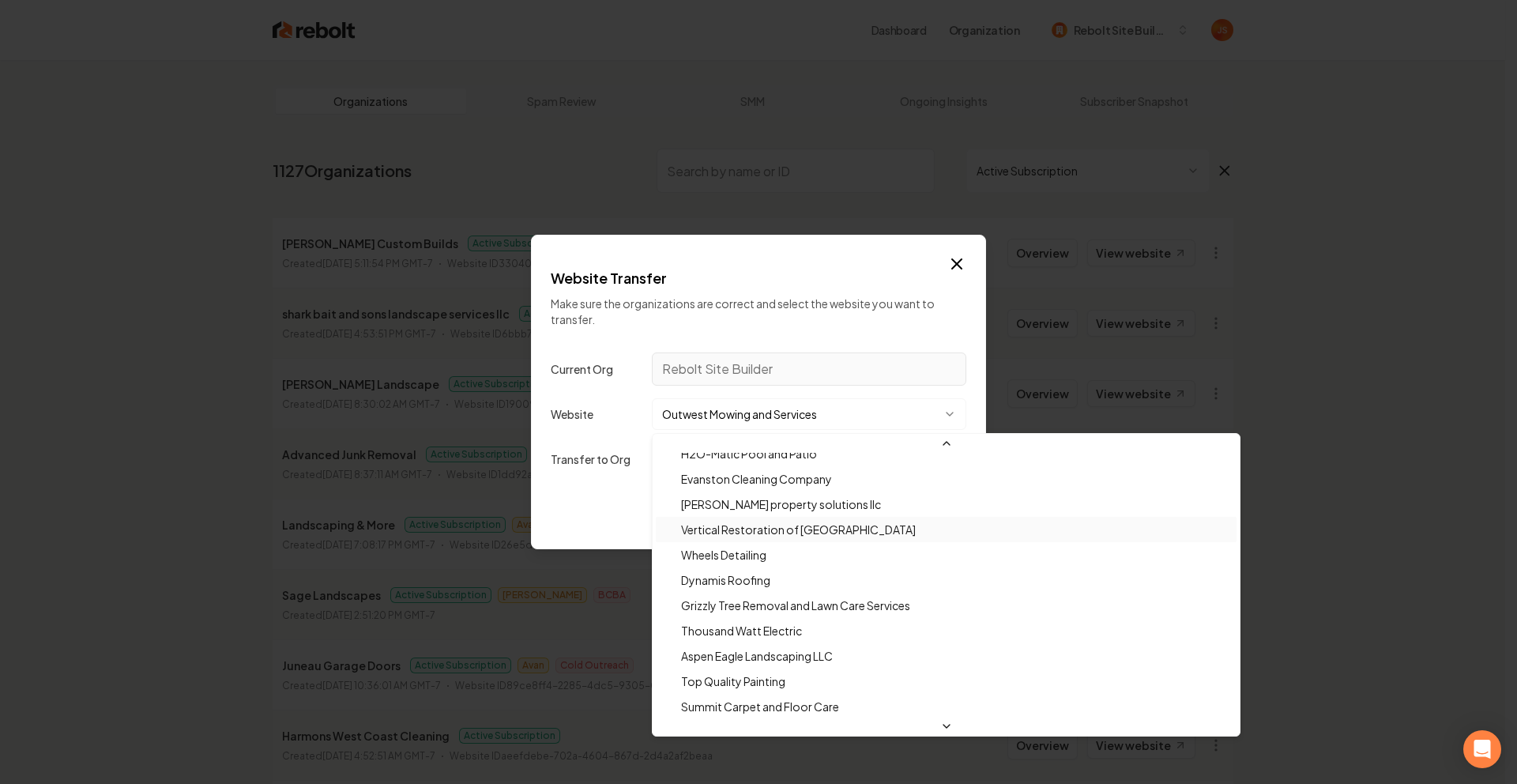
scroll to position [11707, 0]
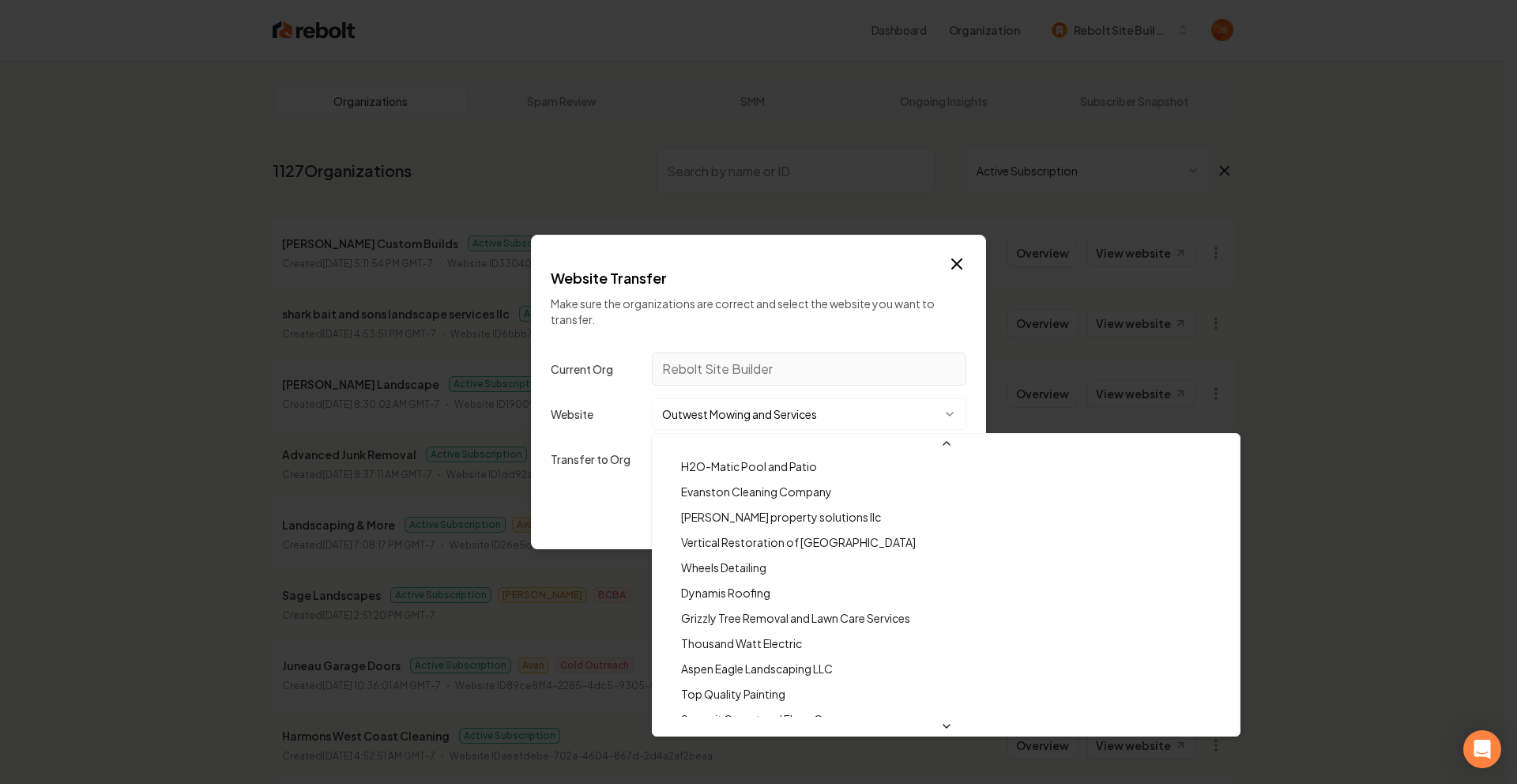
click at [595, 441] on div at bounding box center [758, 392] width 1517 height 784
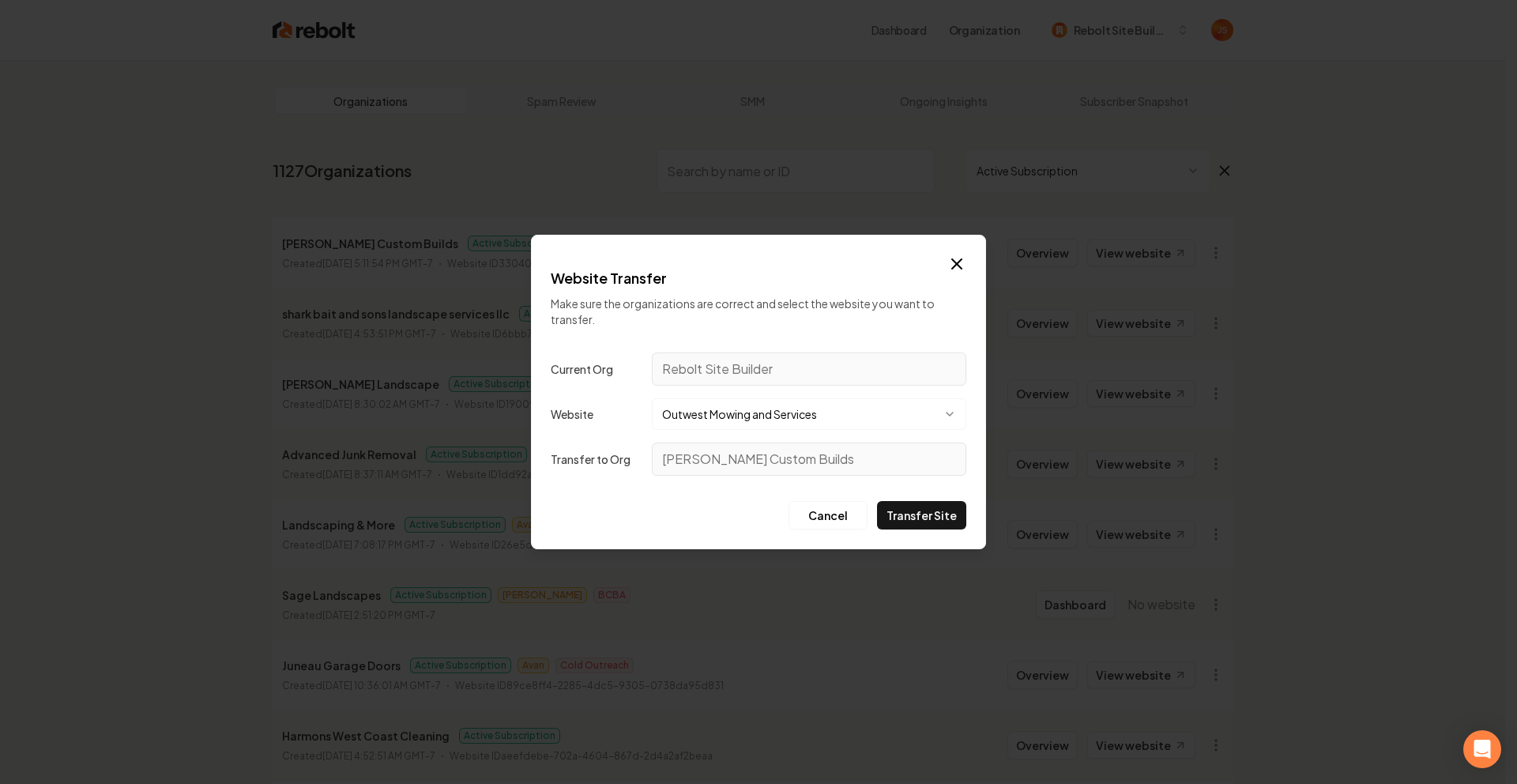
click at [703, 407] on button "Outwest Mowing and Services" at bounding box center [808, 414] width 314 height 31
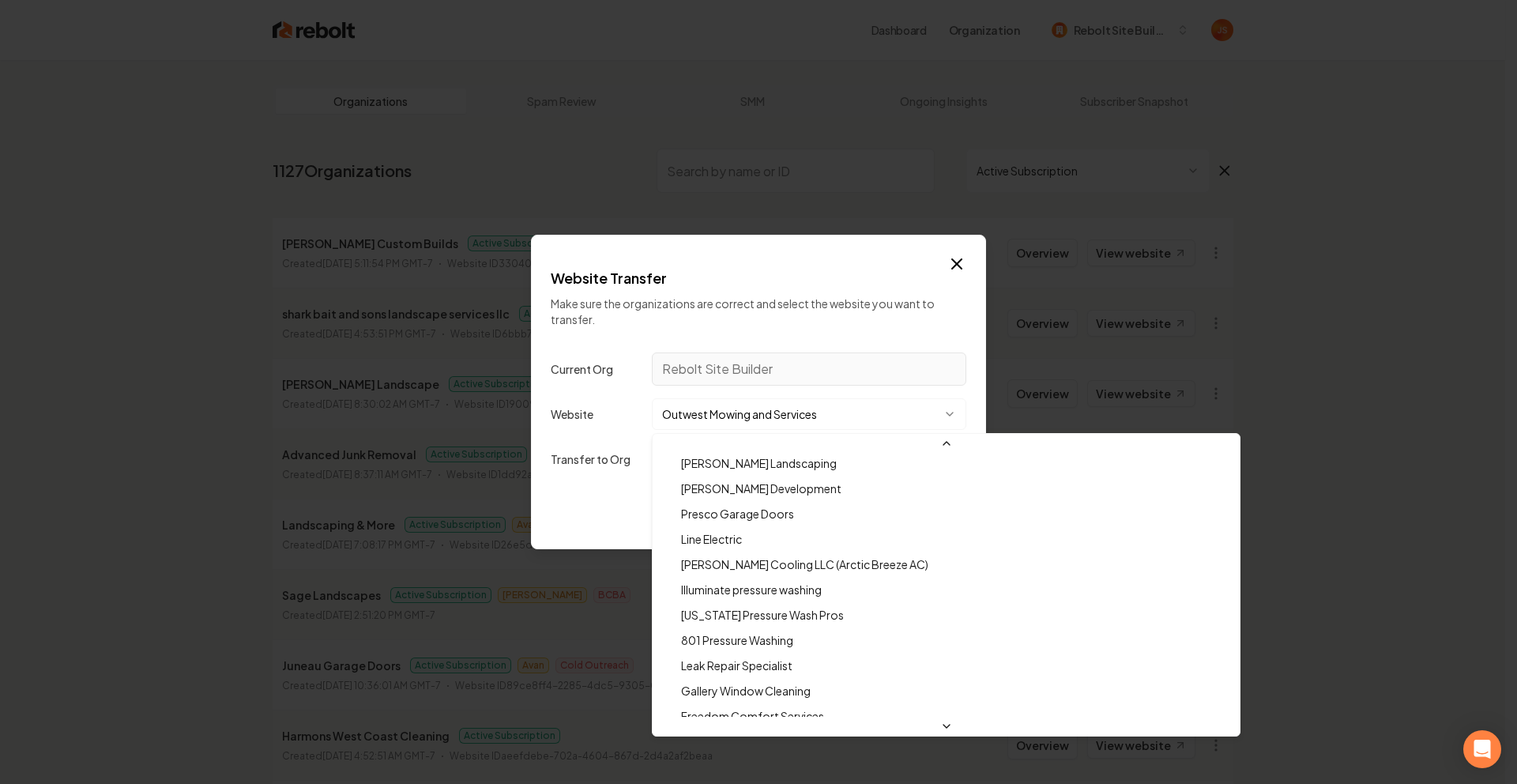
scroll to position [11218, 0]
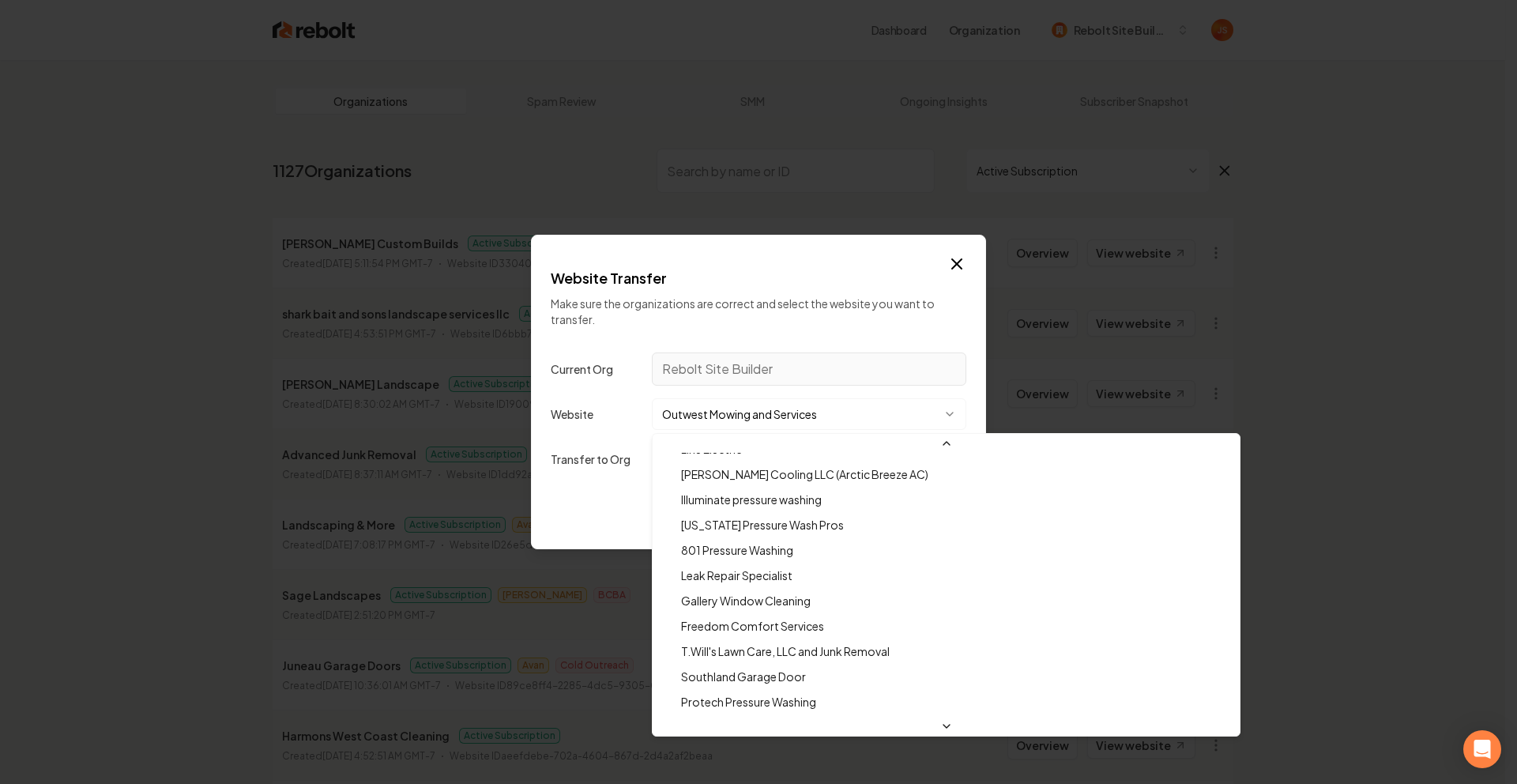
click at [634, 415] on div at bounding box center [758, 392] width 1517 height 784
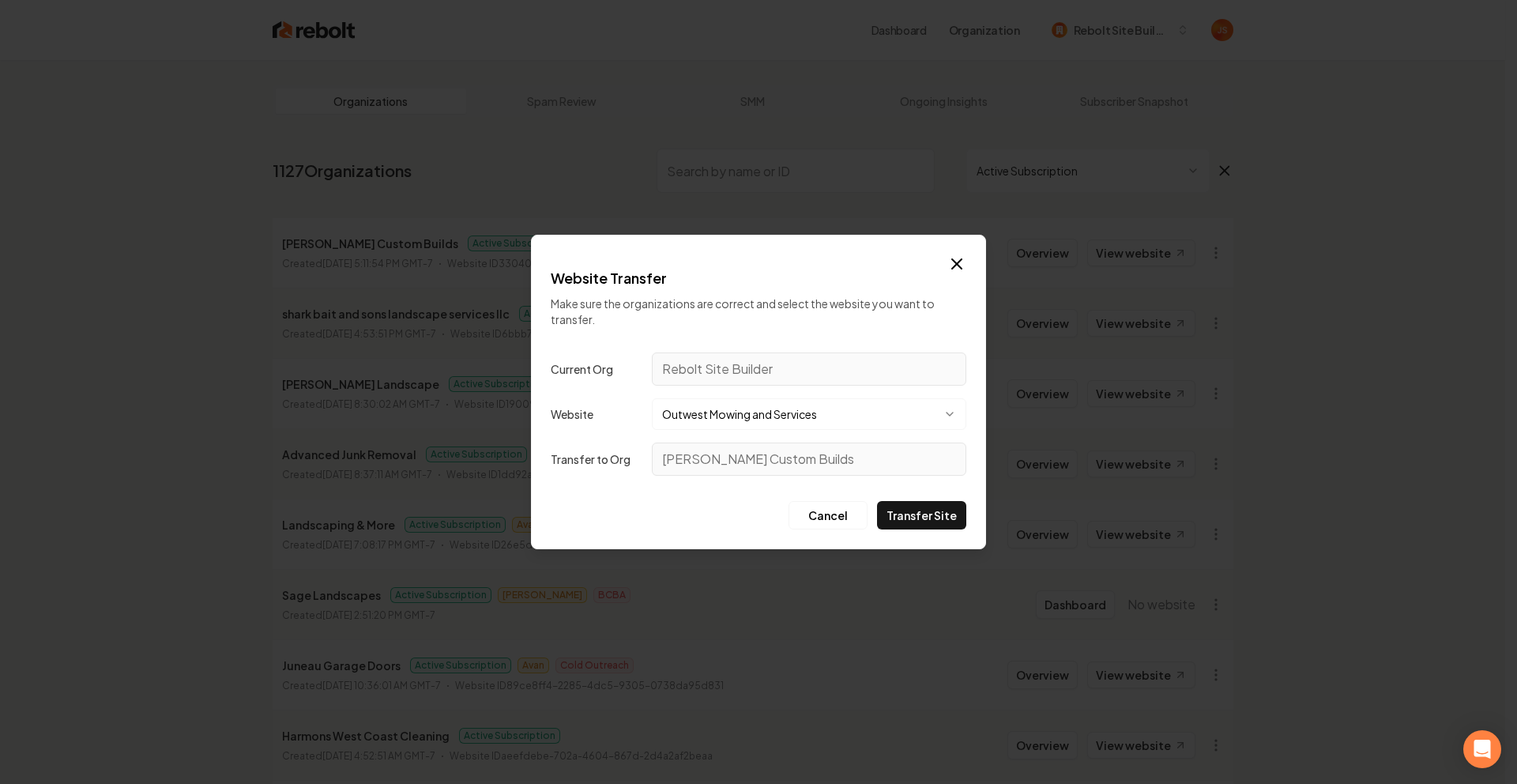
click at [711, 410] on button "Outwest Mowing and Services" at bounding box center [808, 414] width 314 height 31
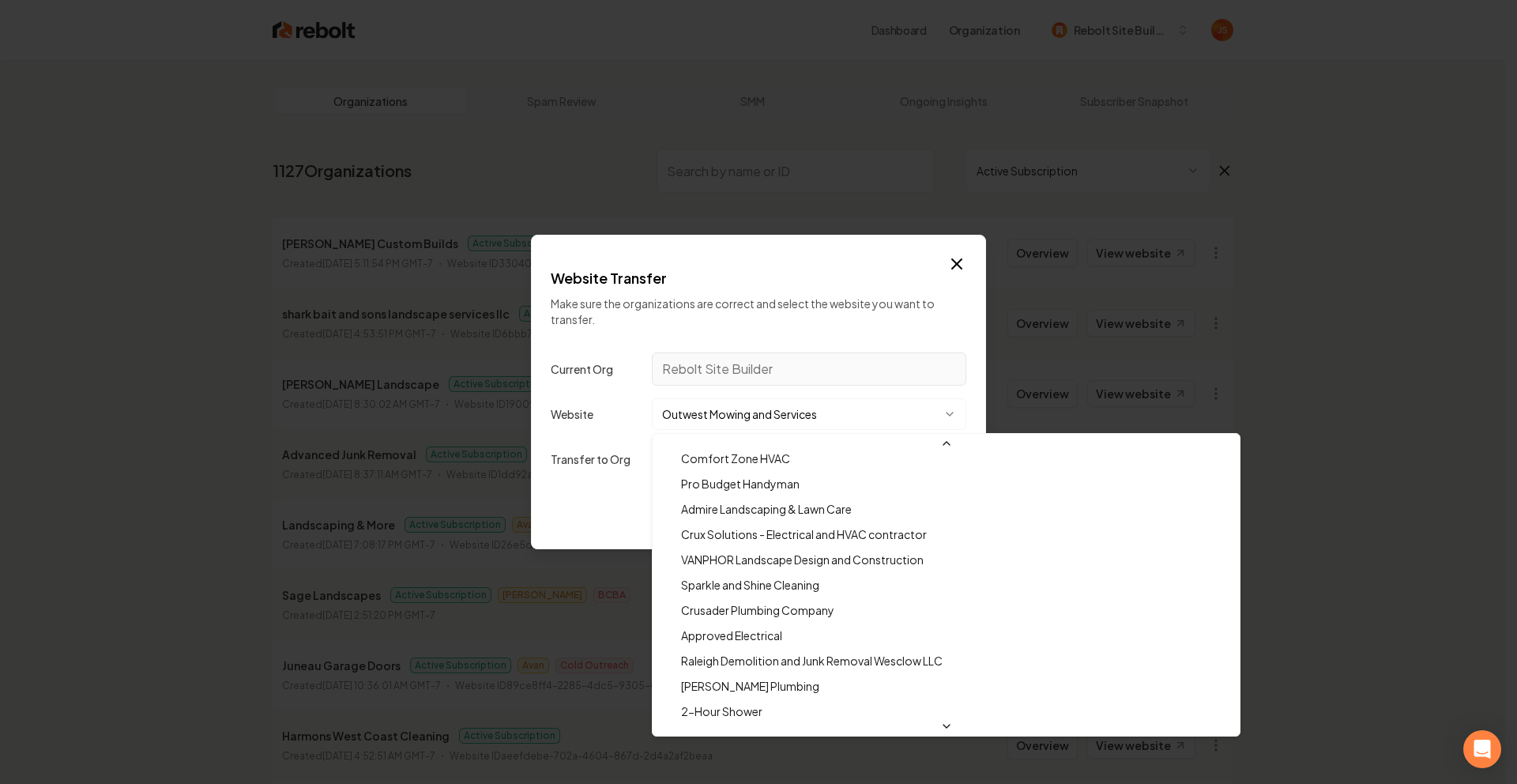
scroll to position [11512, 0]
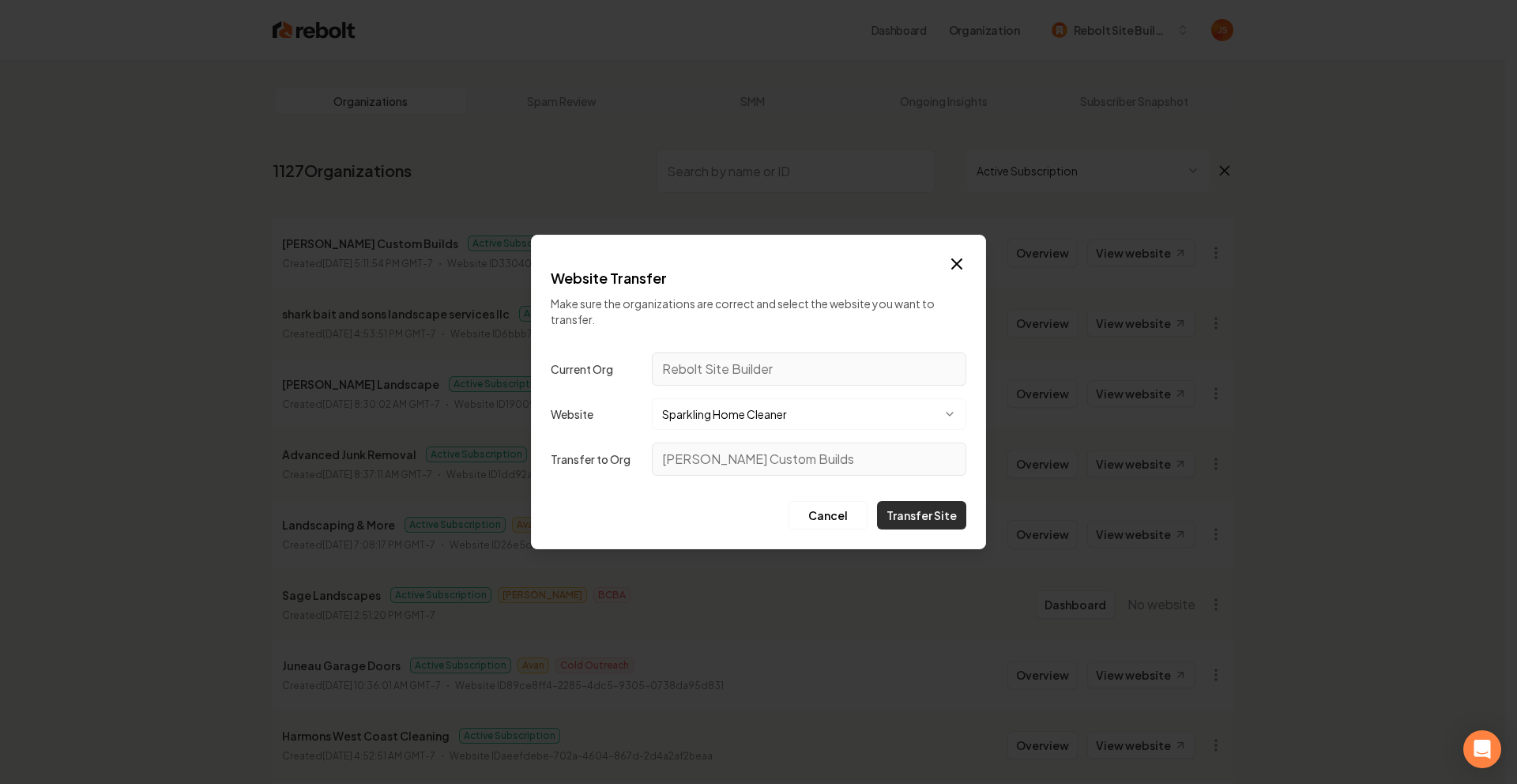
click at [951, 509] on button "Transfer Site" at bounding box center [922, 515] width 89 height 29
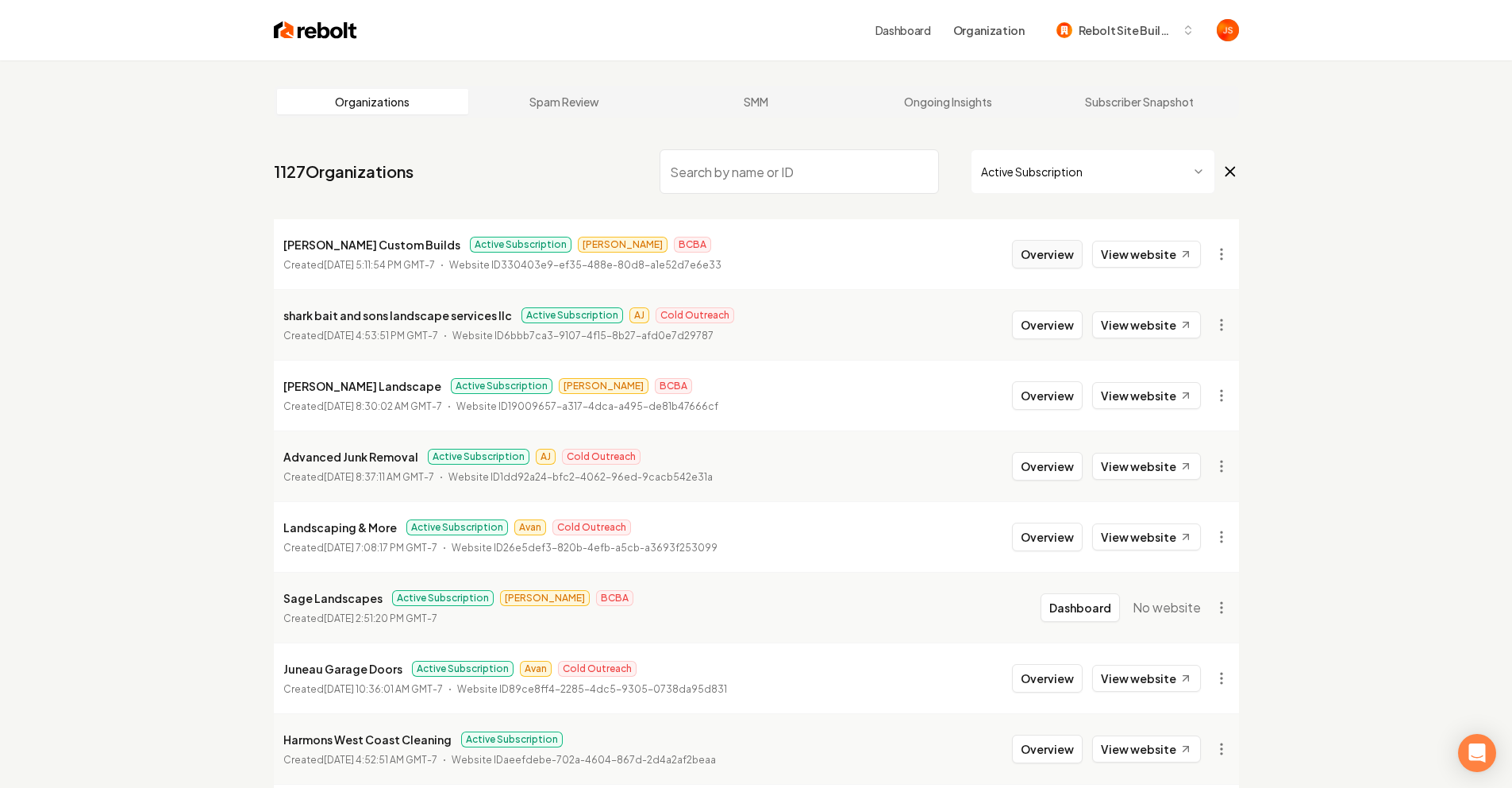
click at [1073, 251] on button "Overview" at bounding box center [1047, 254] width 70 height 29
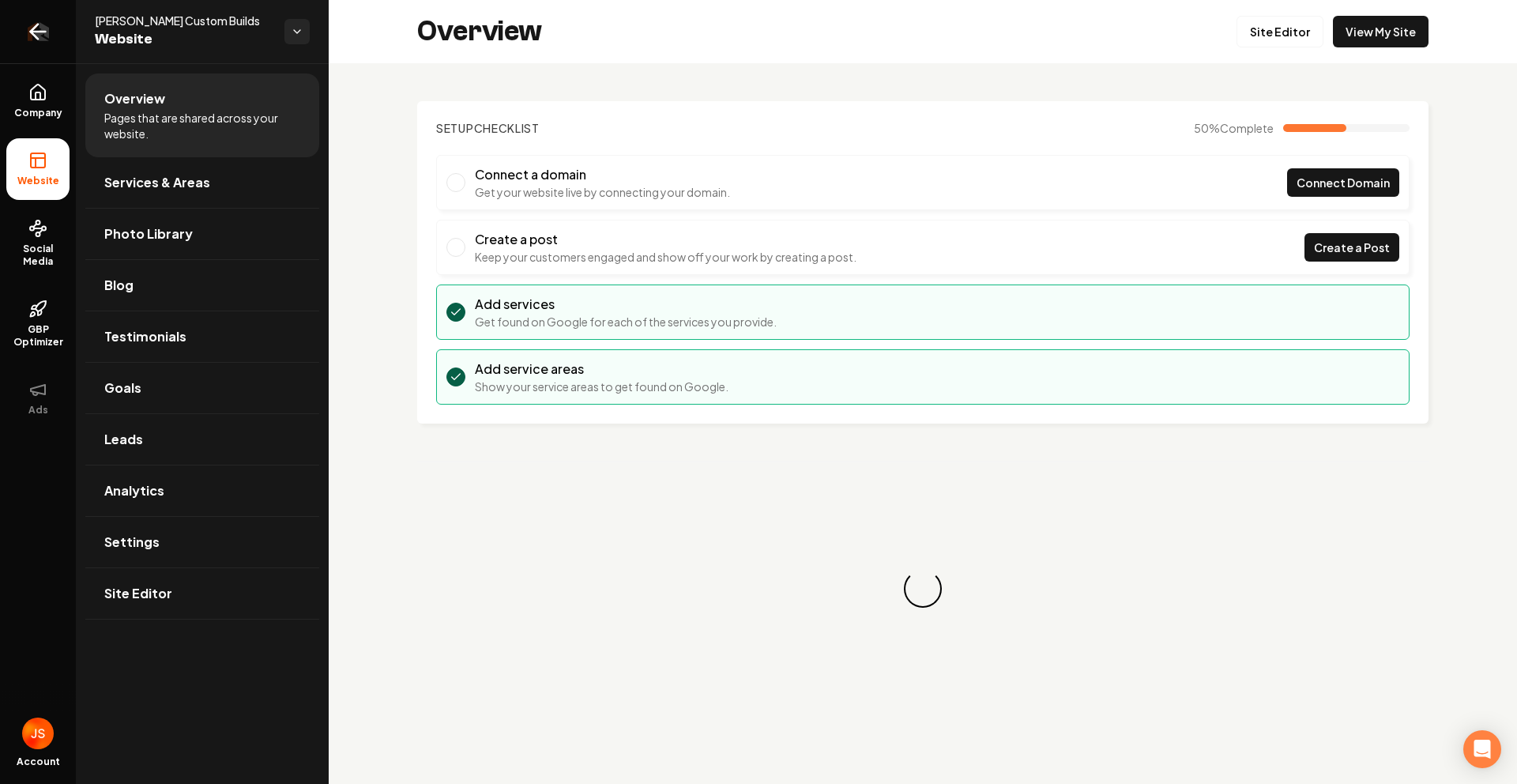
click at [32, 44] on link "Return to dashboard" at bounding box center [38, 31] width 76 height 64
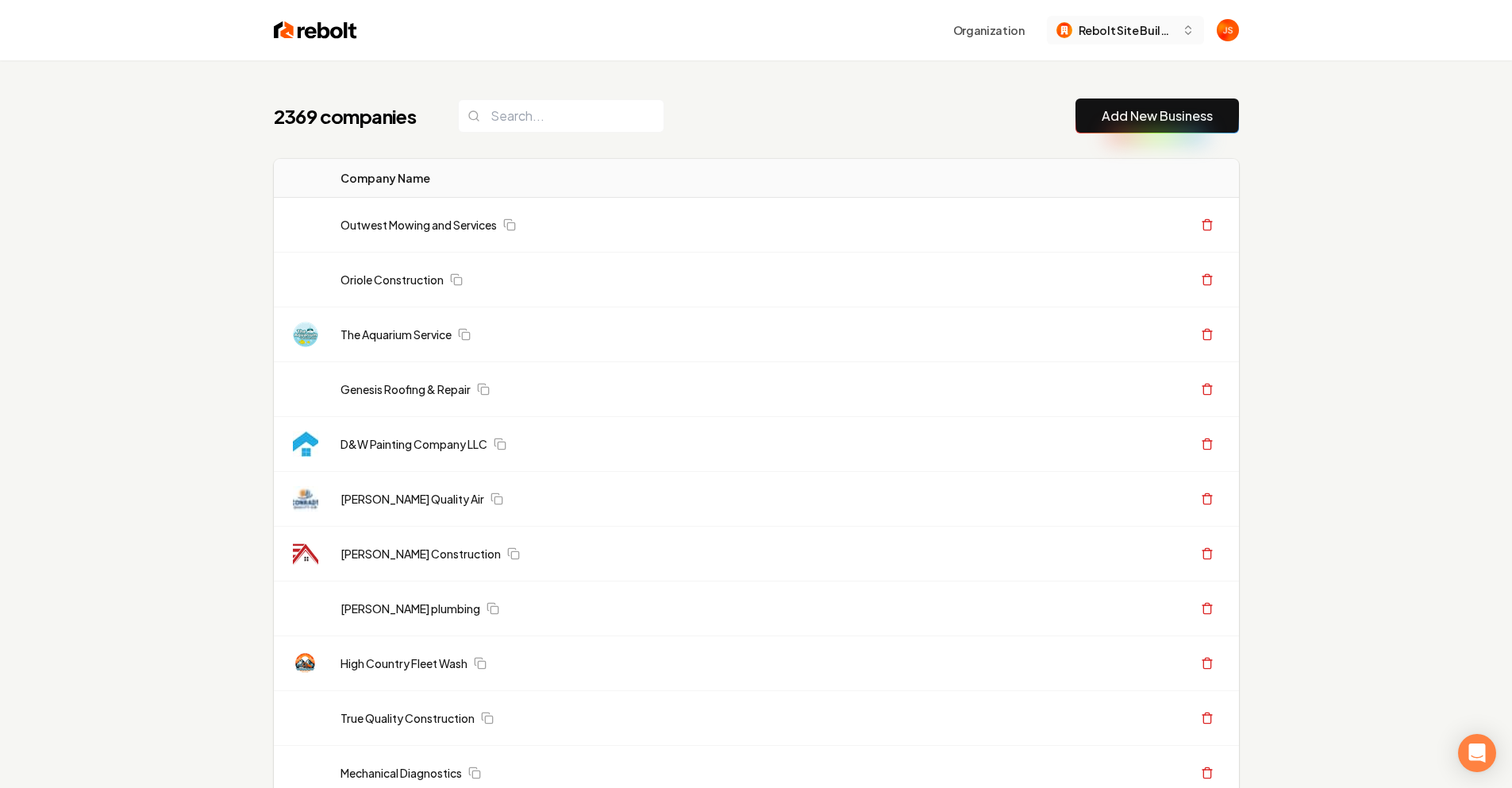
click at [1115, 36] on span "Rebolt Site Builder" at bounding box center [1127, 31] width 97 height 17
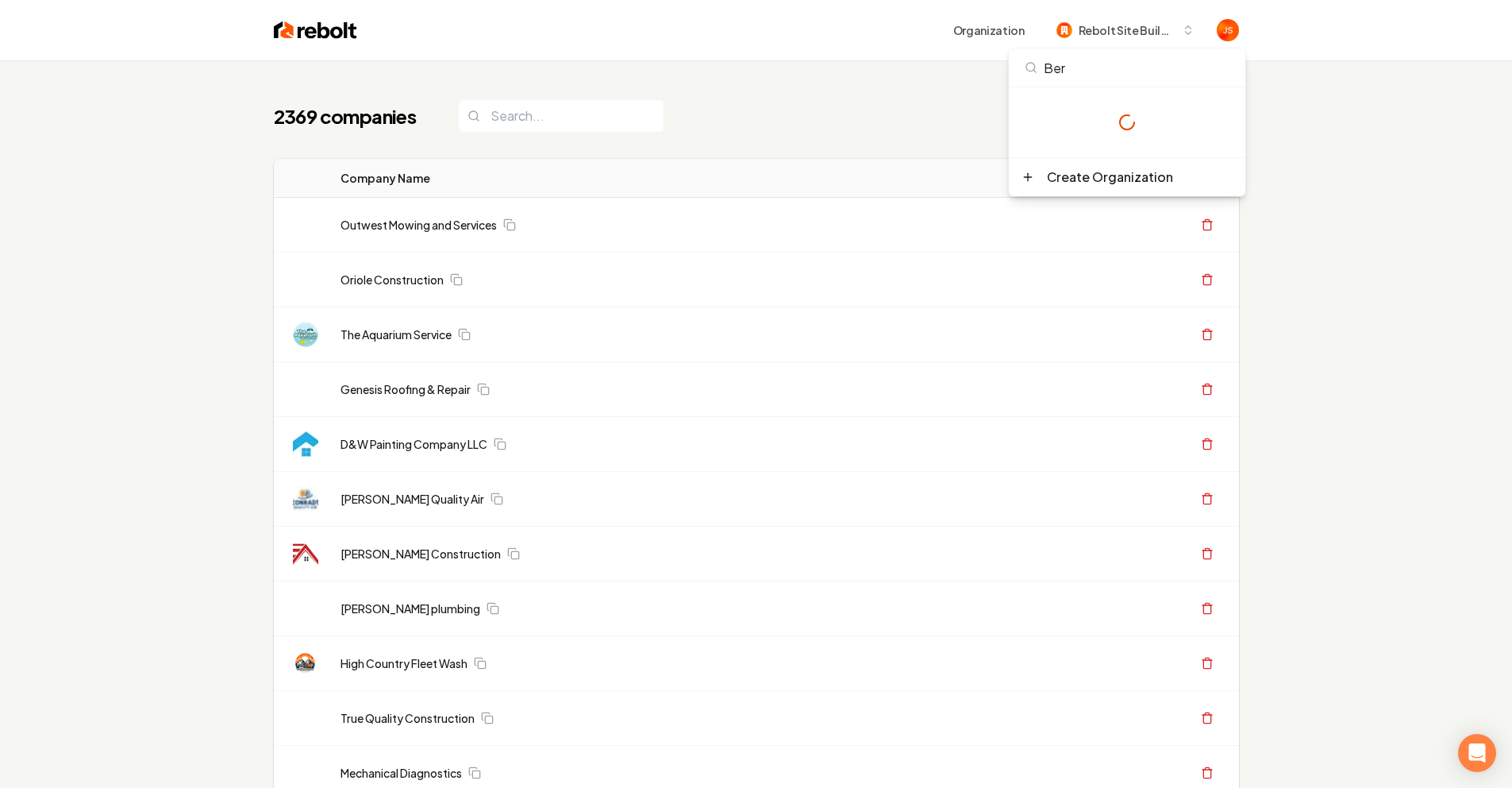
type input "Berg"
click at [836, 44] on div "Organization Rebolt Site Builder" at bounding box center [798, 30] width 882 height 29
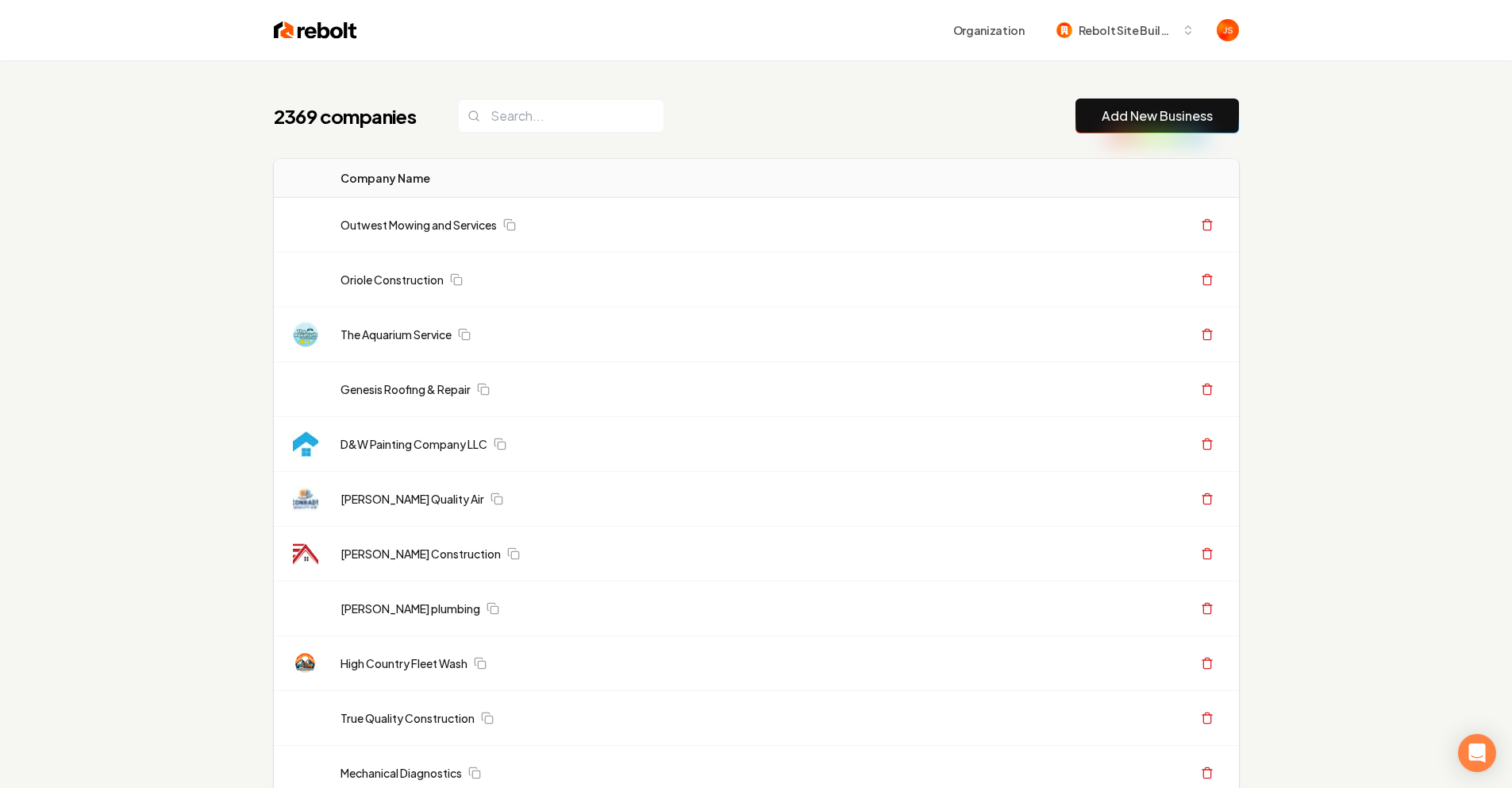
click at [733, 112] on div "2369 companies Add New Business" at bounding box center [756, 116] width 966 height 35
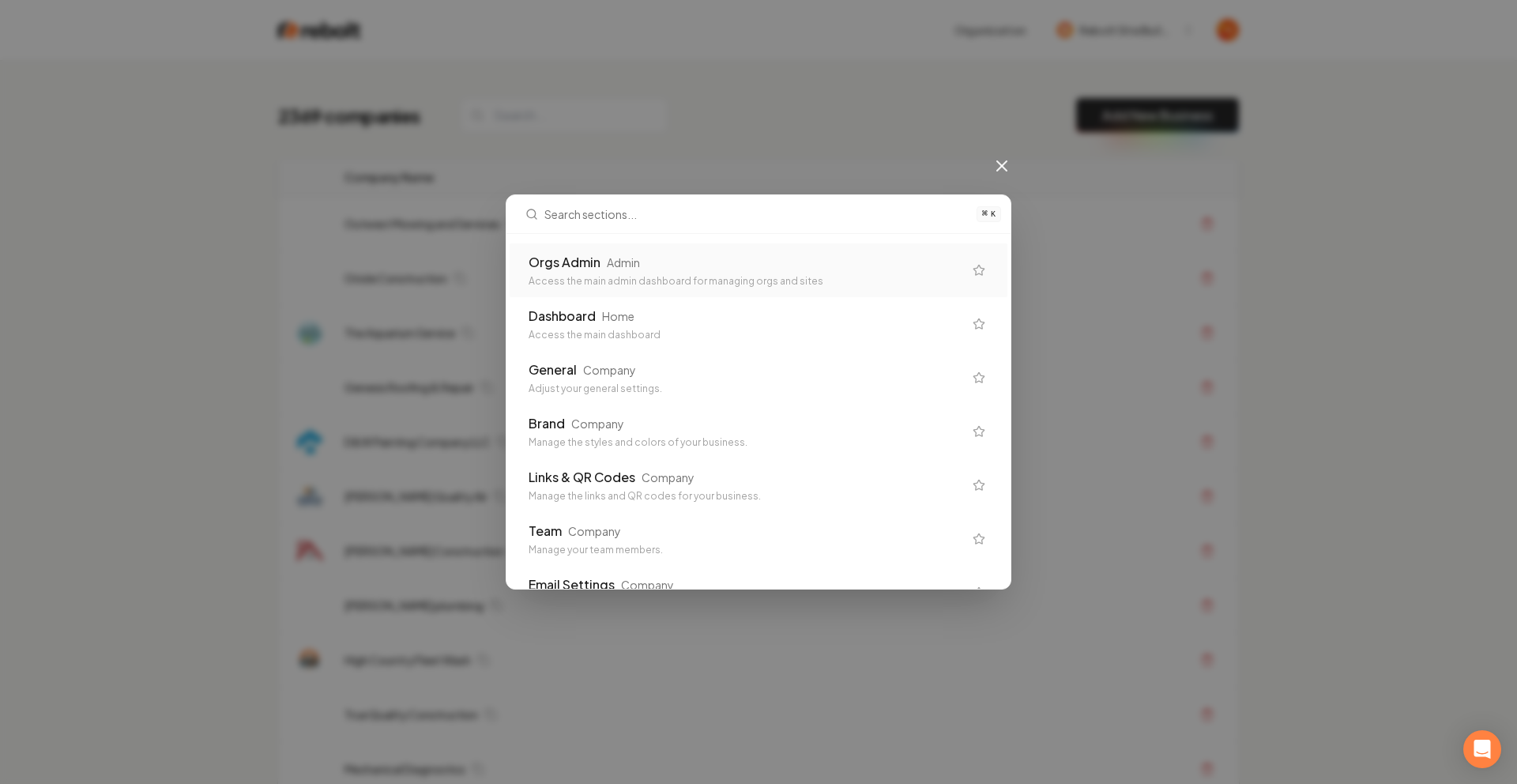
click at [582, 284] on div "Access the main admin dashboard for managing orgs and sites" at bounding box center [747, 281] width 435 height 13
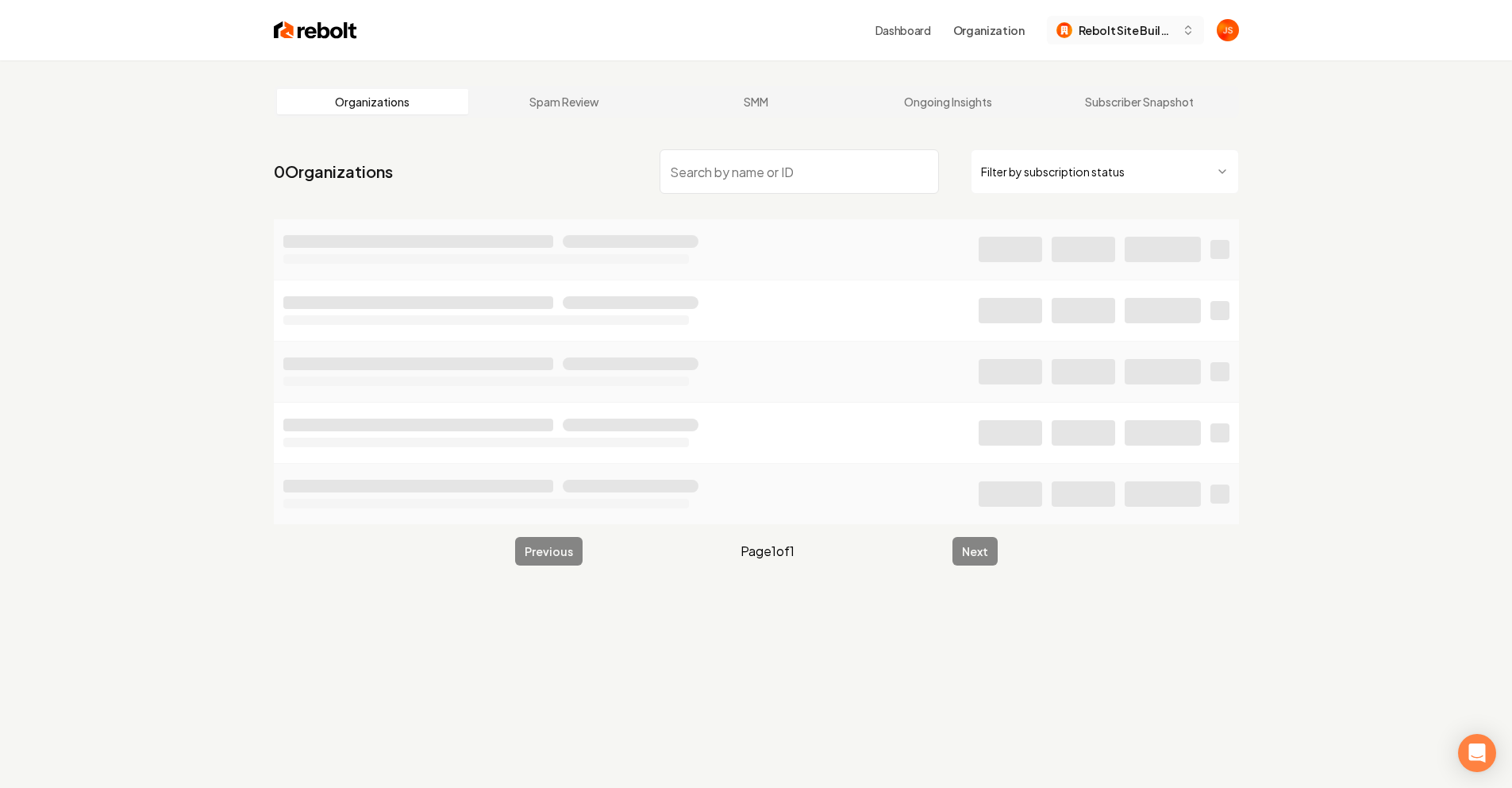
click at [1120, 24] on span "Rebolt Site Builder" at bounding box center [1127, 31] width 97 height 17
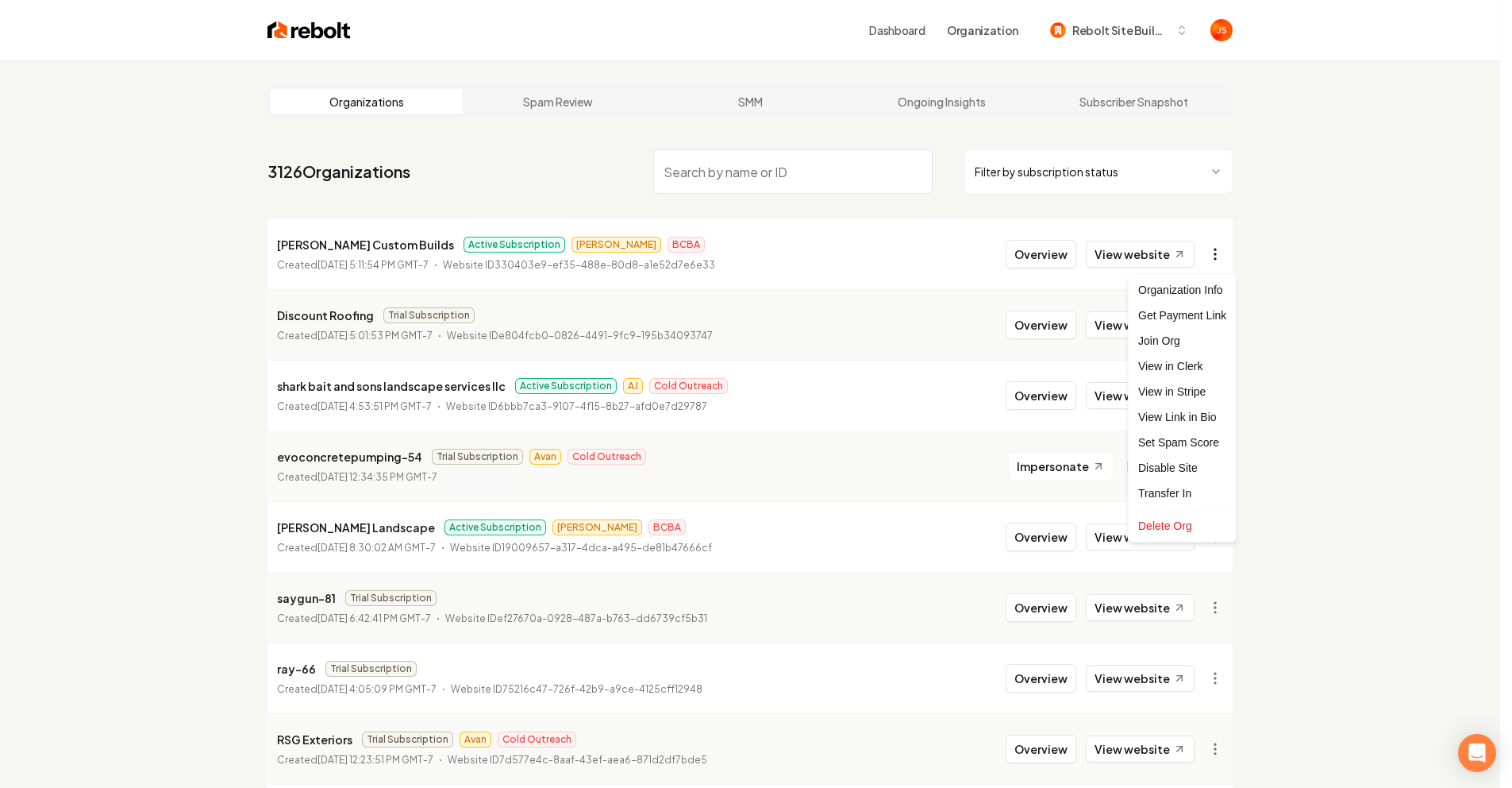
click at [1230, 255] on html "Dashboard Organization Rebolt Site Builder Organizations Spam Review SMM Ongoin…" at bounding box center [756, 394] width 1512 height 788
click at [1181, 341] on div "Join Org" at bounding box center [1182, 340] width 101 height 25
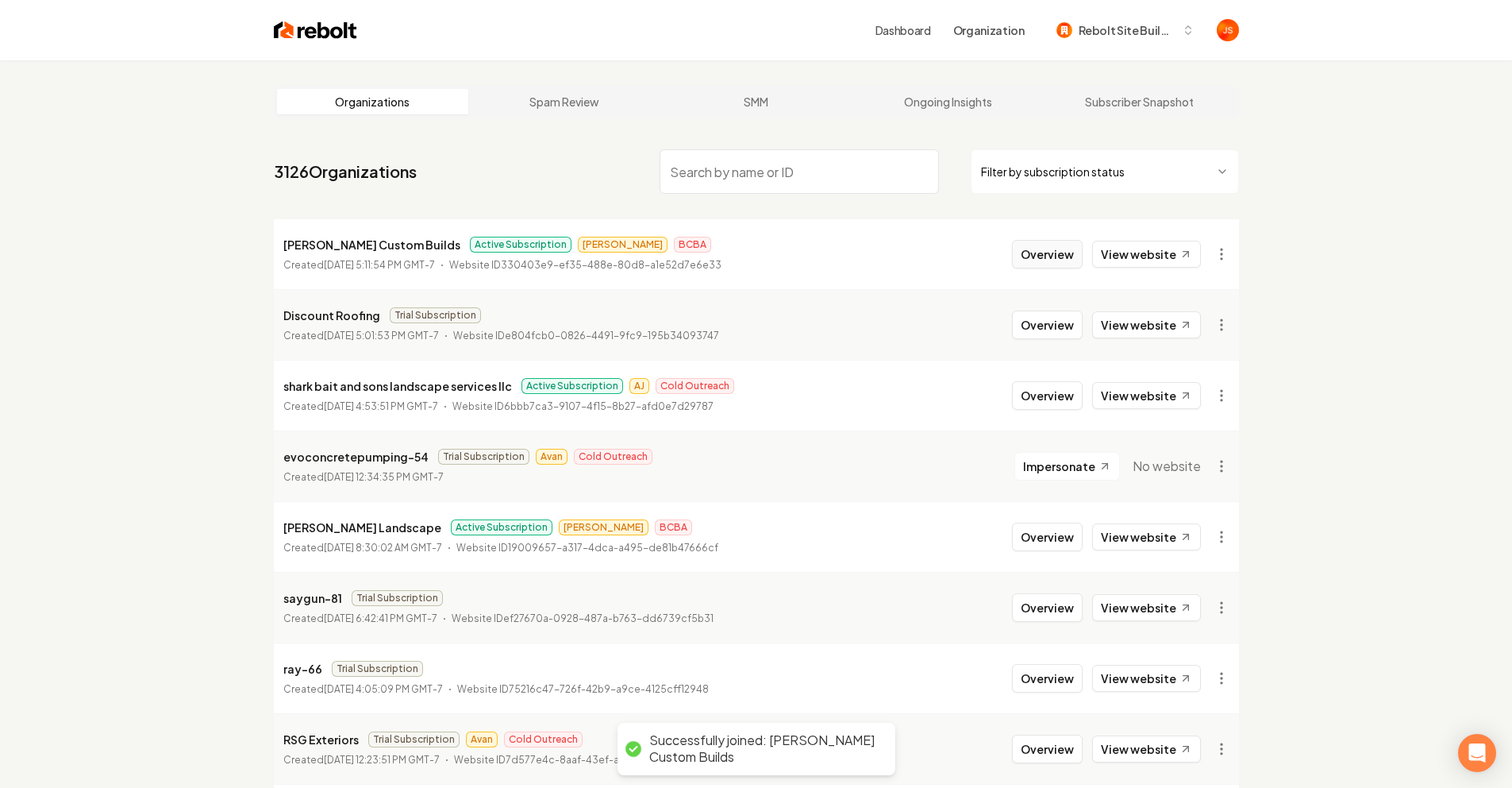
click at [1068, 256] on button "Overview" at bounding box center [1047, 254] width 70 height 29
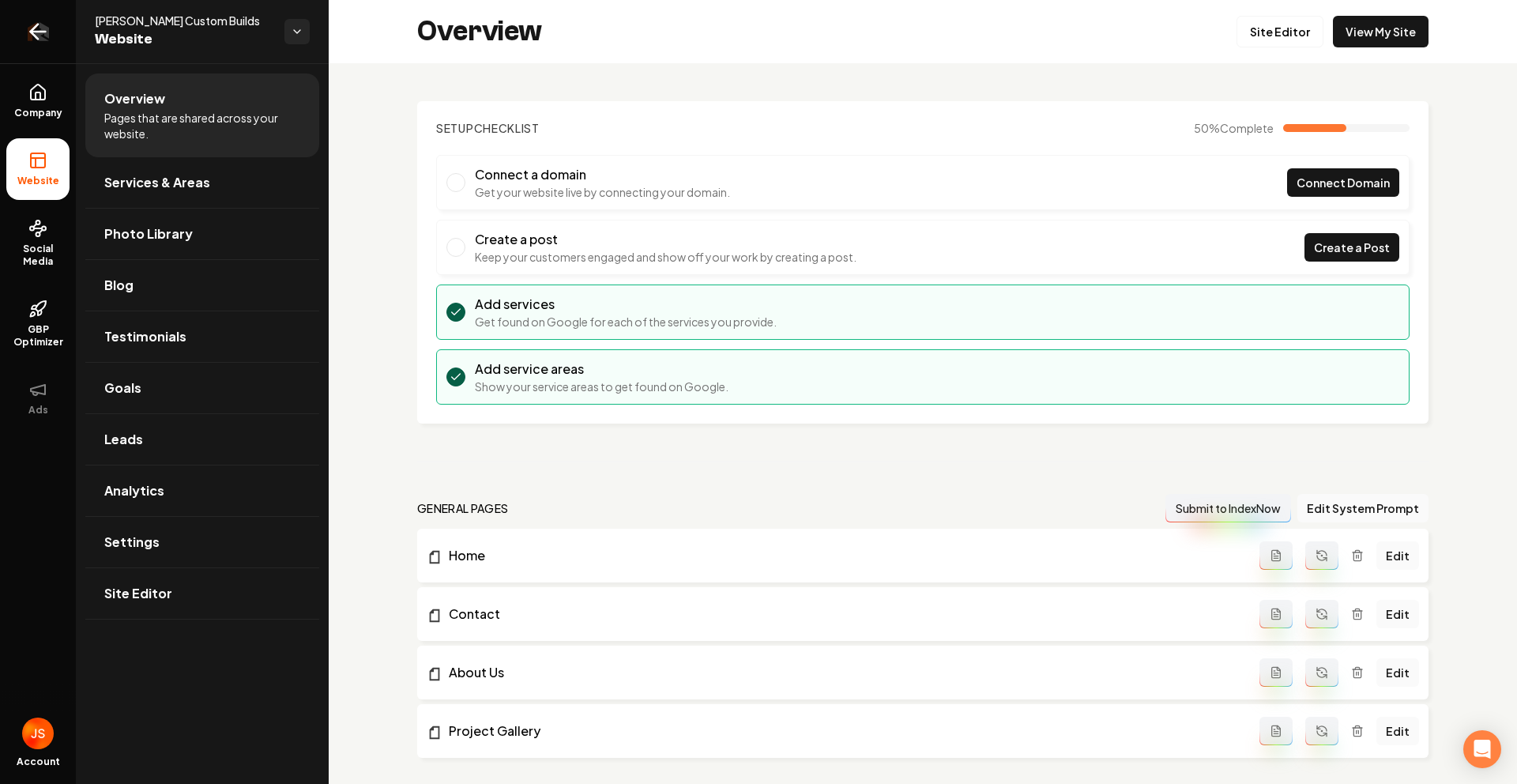
click at [30, 29] on icon "Return to dashboard" at bounding box center [37, 31] width 25 height 25
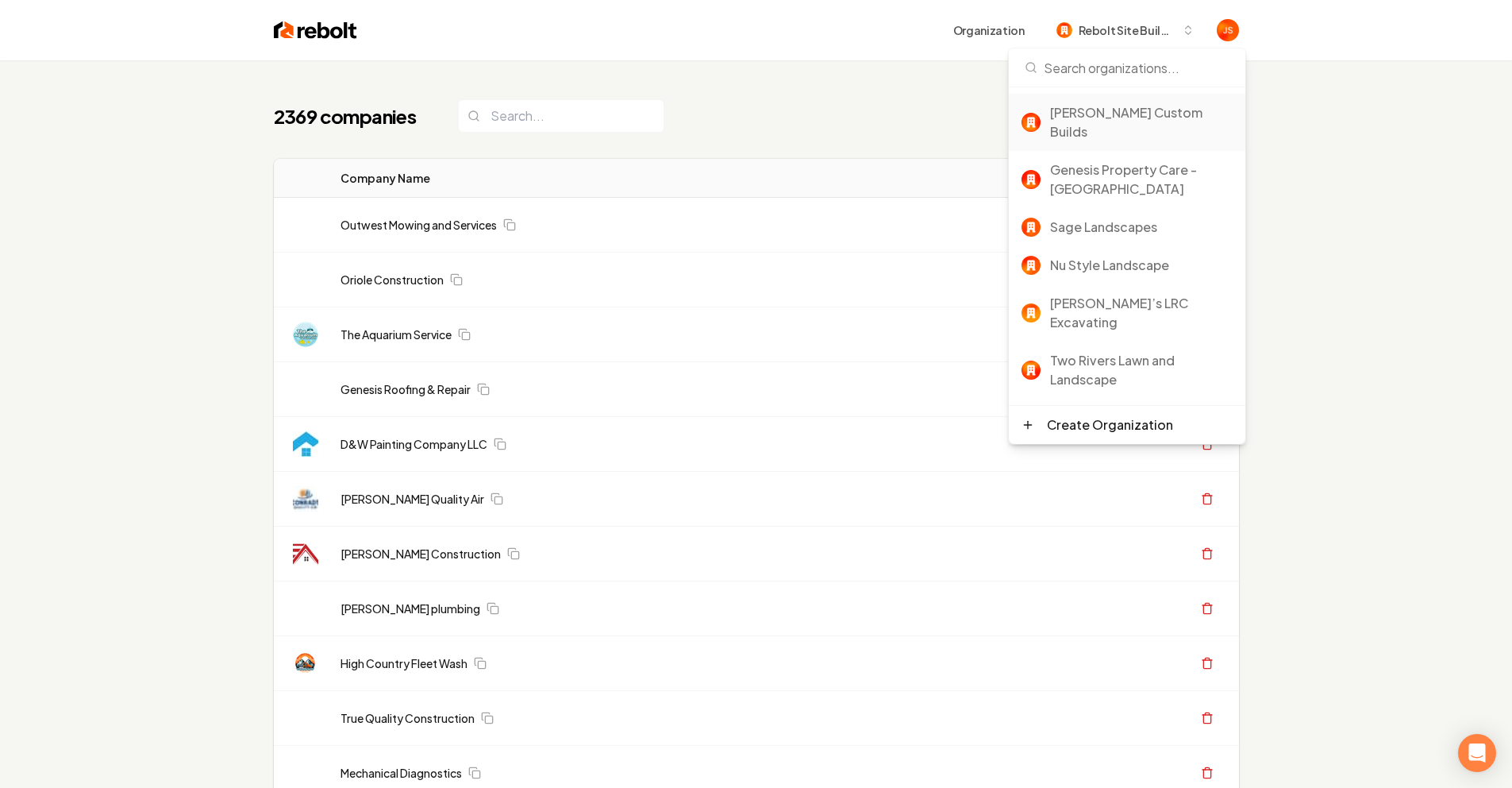
click at [1099, 111] on div "Berg Custom Builds" at bounding box center [1141, 121] width 182 height 38
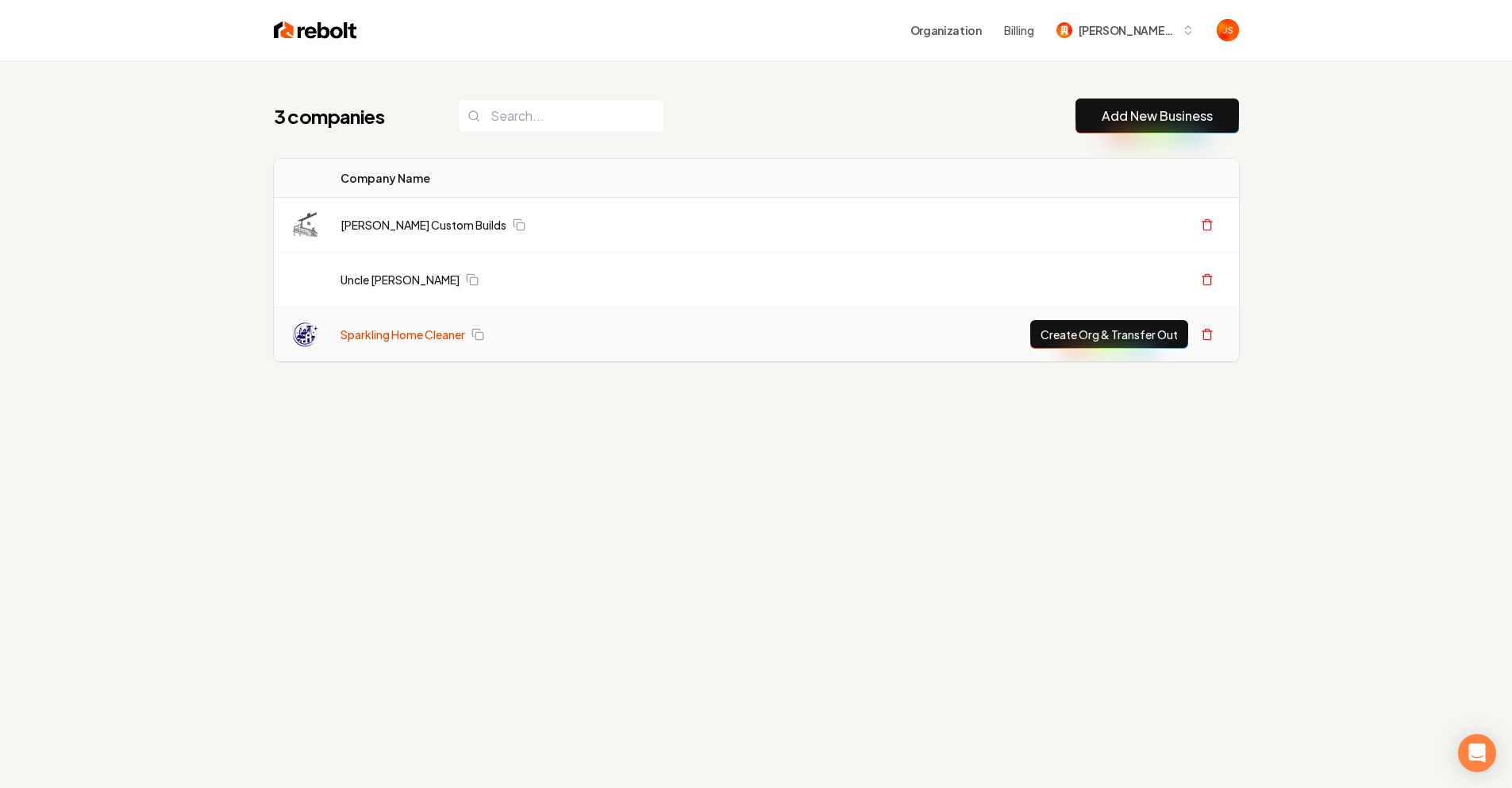
click at [401, 334] on link "Sparkling Home Cleaner" at bounding box center [403, 333] width 125 height 16
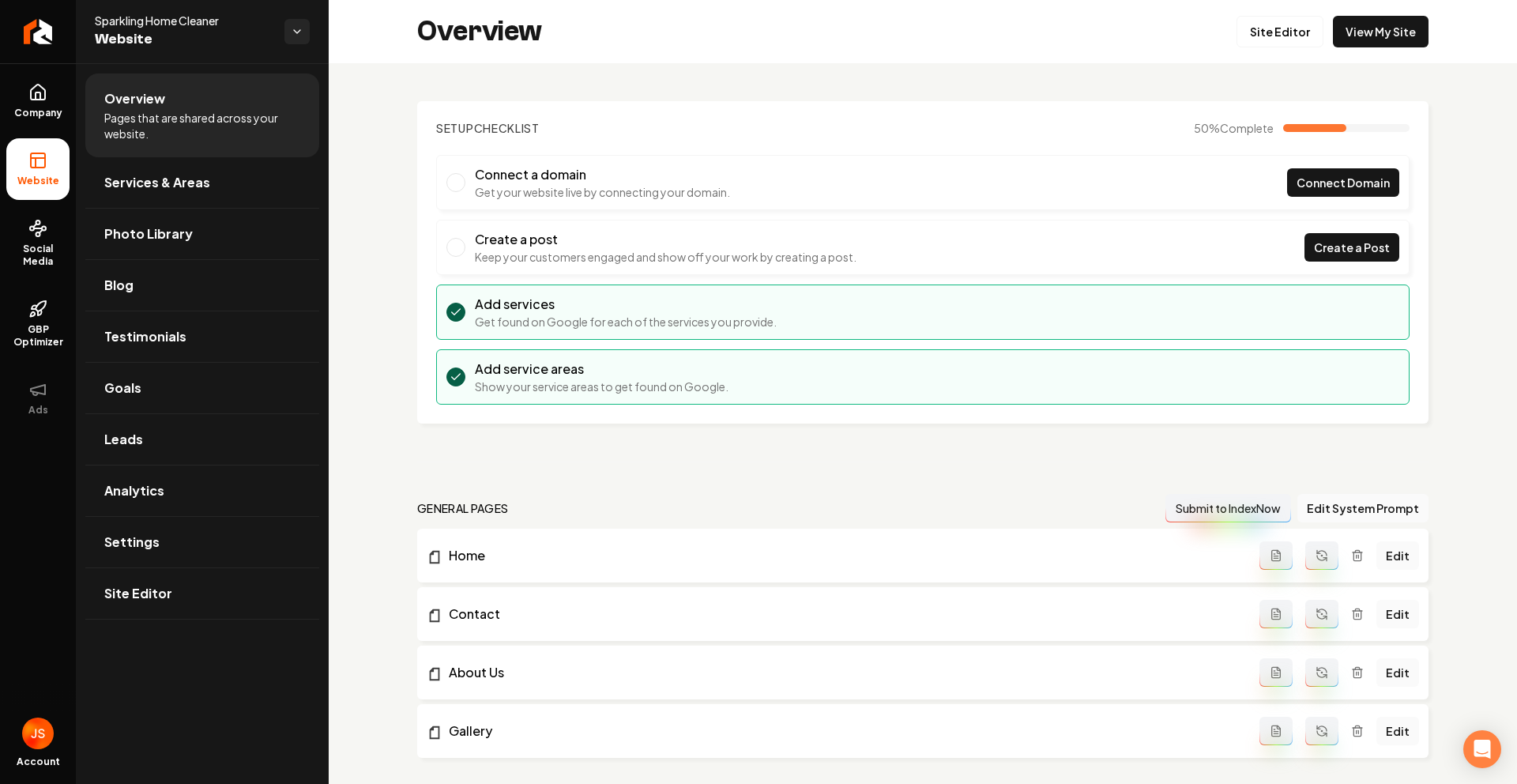
click at [0, 253] on ul "Company Website Social Media GBP Optimizer Ads" at bounding box center [38, 250] width 76 height 372
click at [19, 247] on span "Social Media" at bounding box center [38, 254] width 64 height 25
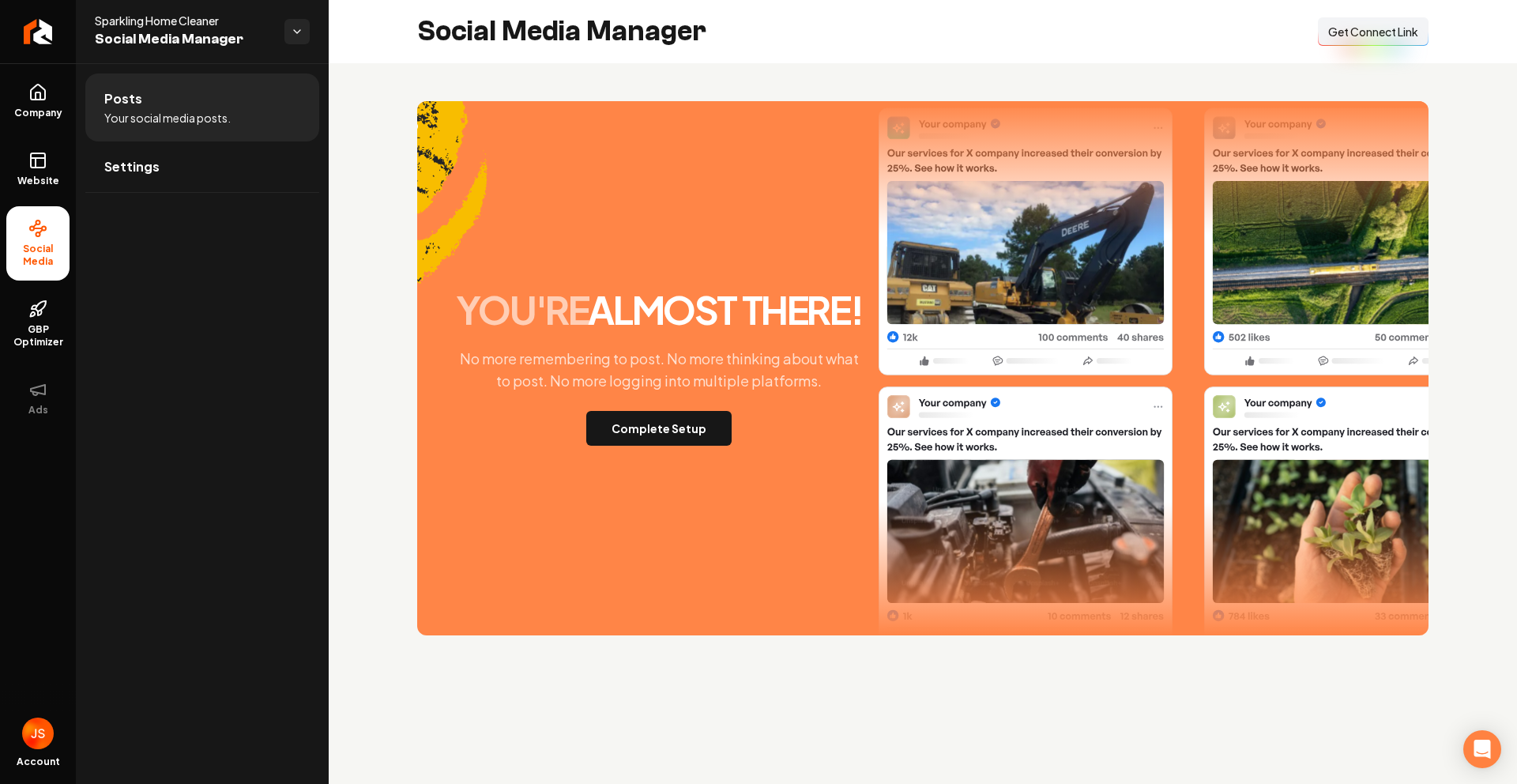
click at [663, 401] on div "you're almost there! No more remembering to post. No more thinking about what t…" at bounding box center [659, 369] width 427 height 155
click at [657, 423] on button "Complete Setup" at bounding box center [659, 428] width 146 height 35
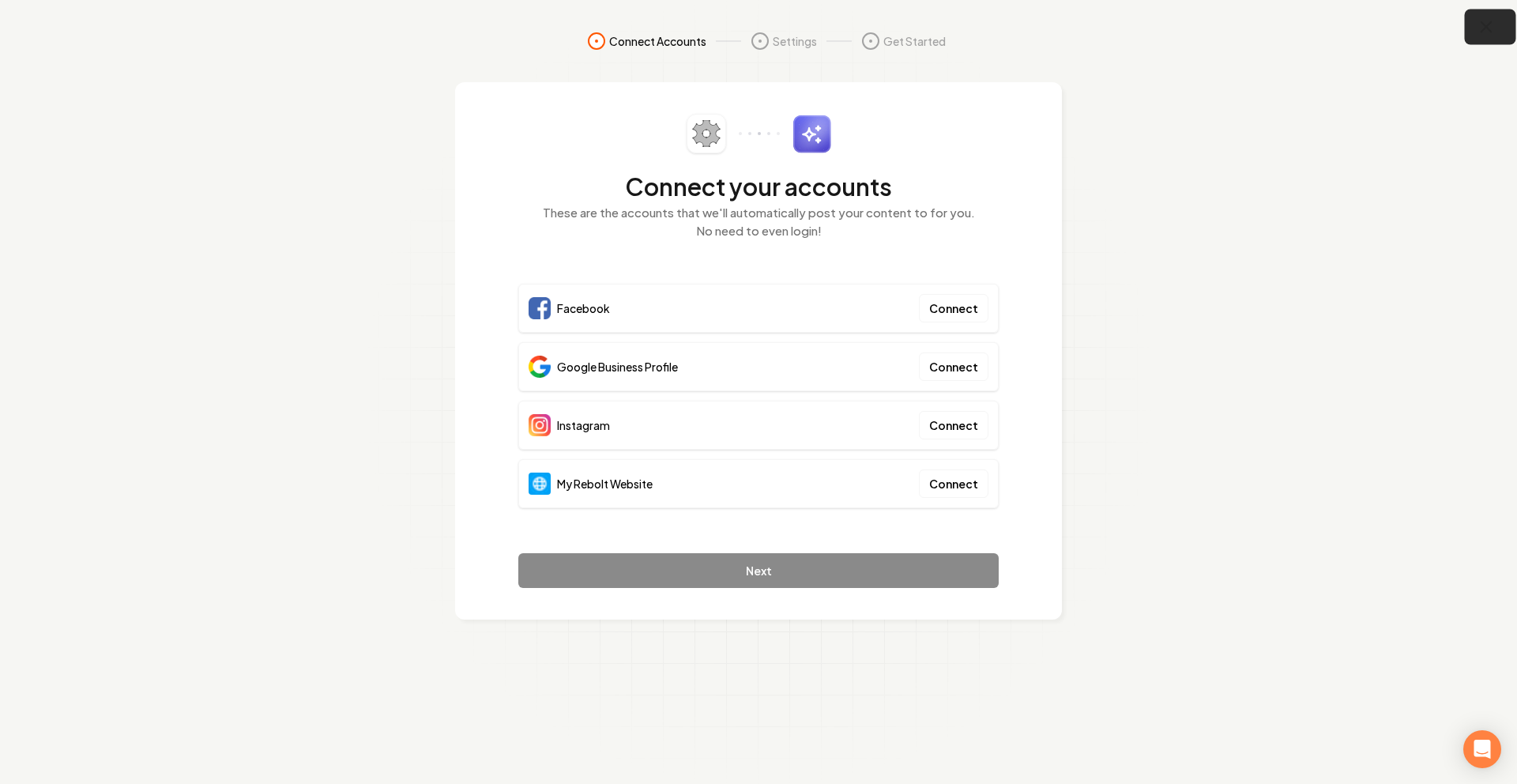
click at [1485, 27] on icon "button" at bounding box center [1487, 27] width 19 height 19
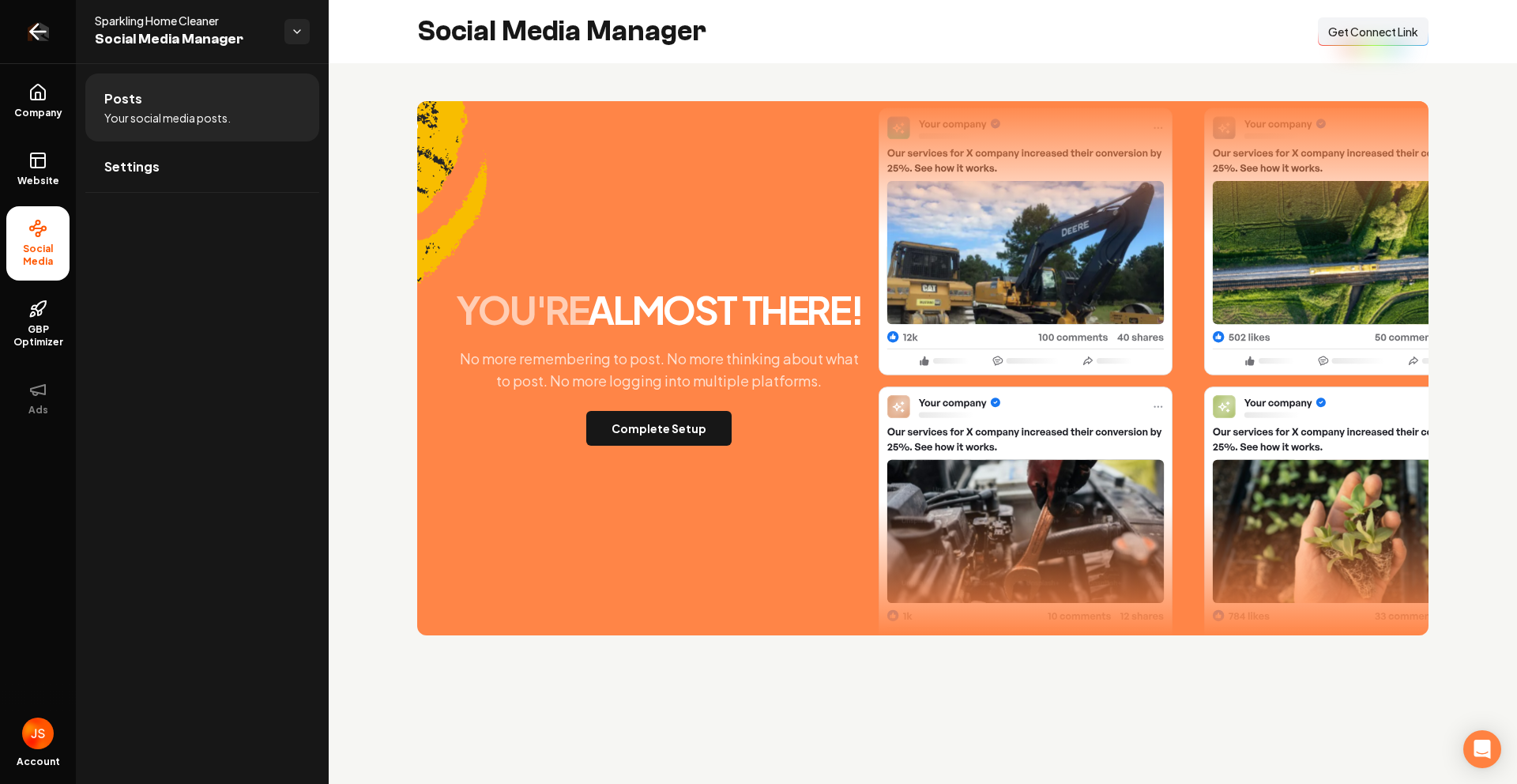
click at [69, 39] on link "Return to dashboard" at bounding box center [38, 31] width 76 height 64
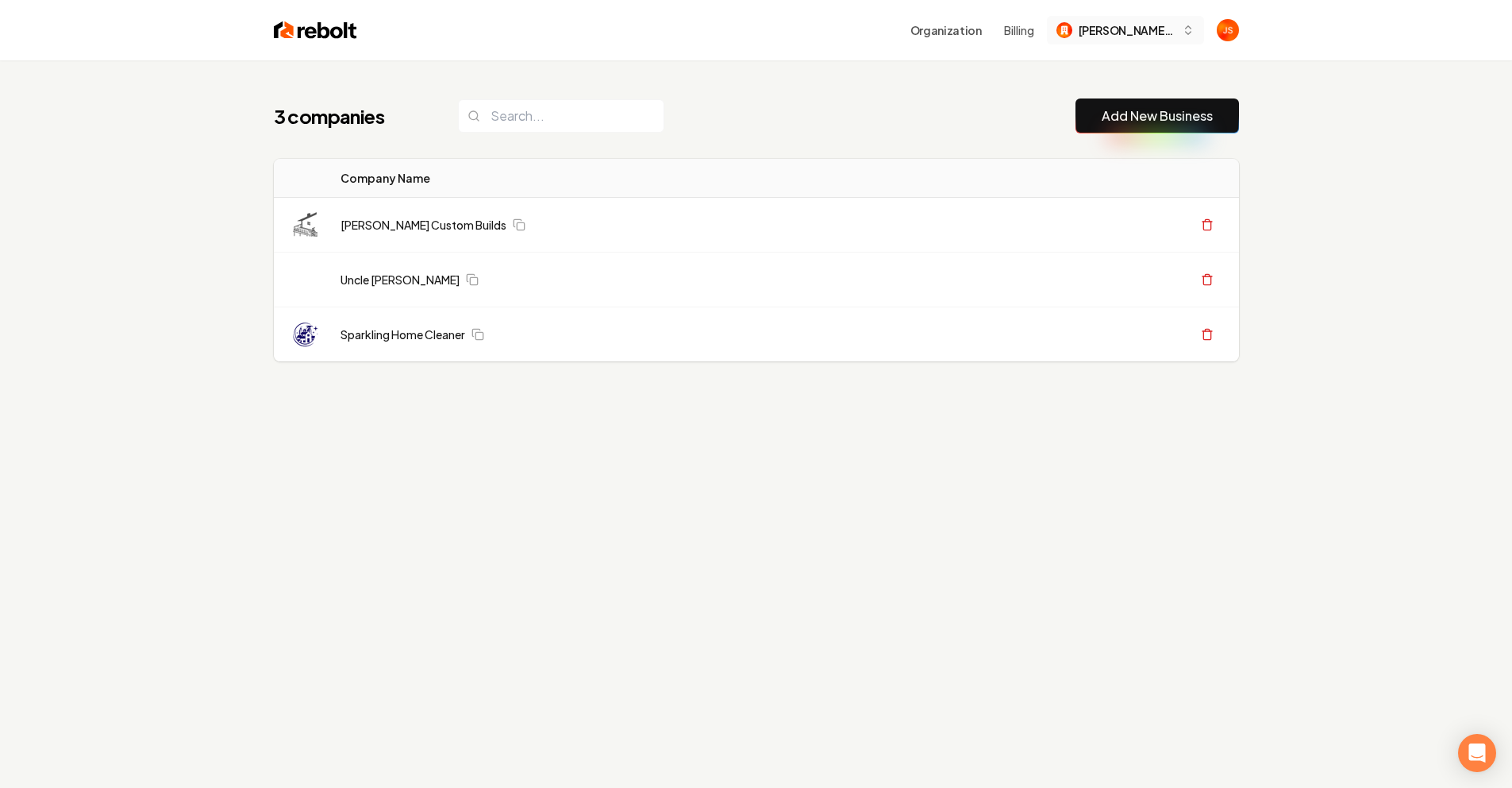
click at [1098, 32] on span "[PERSON_NAME] Custom Builds" at bounding box center [1127, 31] width 97 height 17
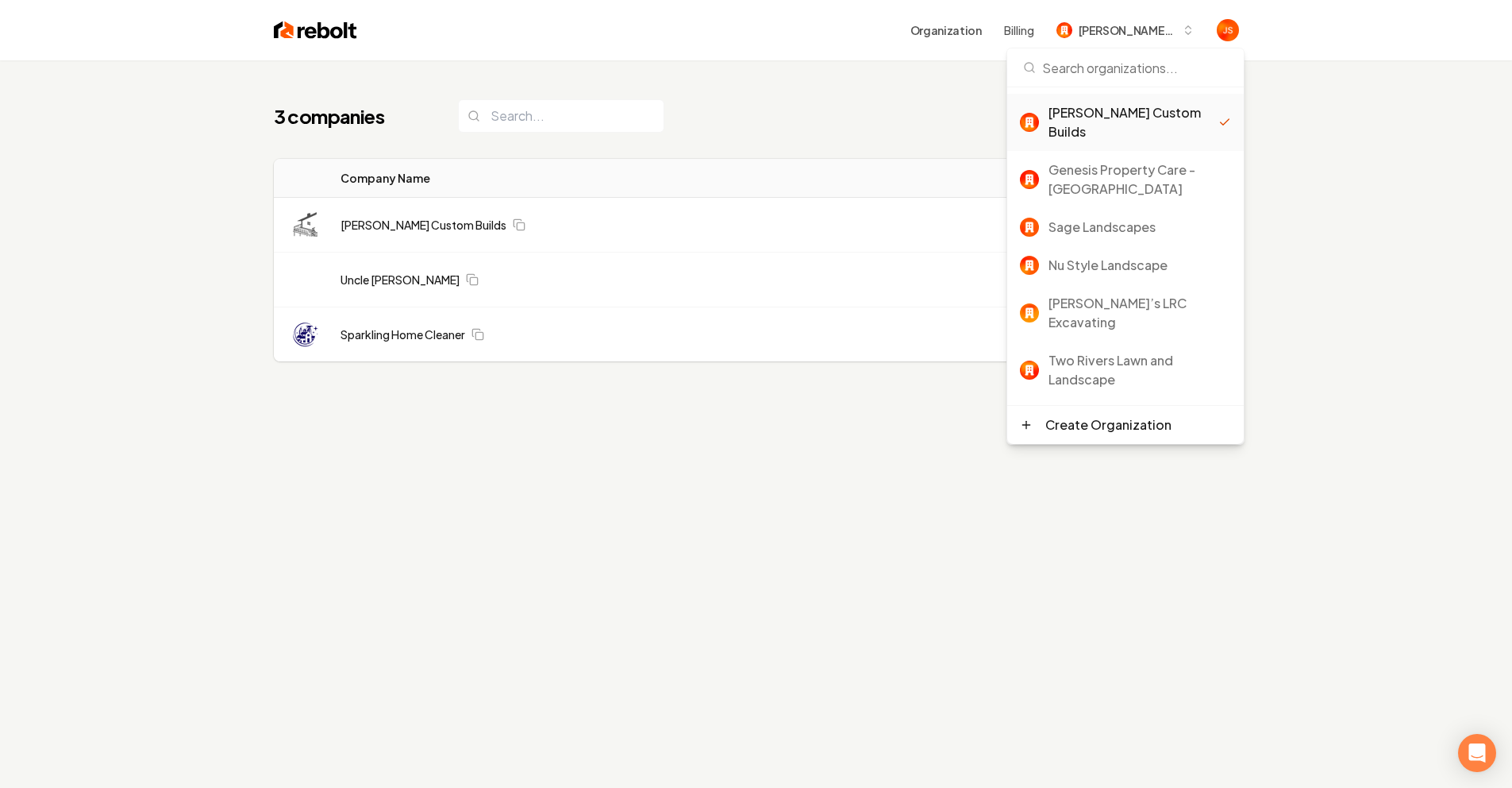
scroll to position [153, 0]
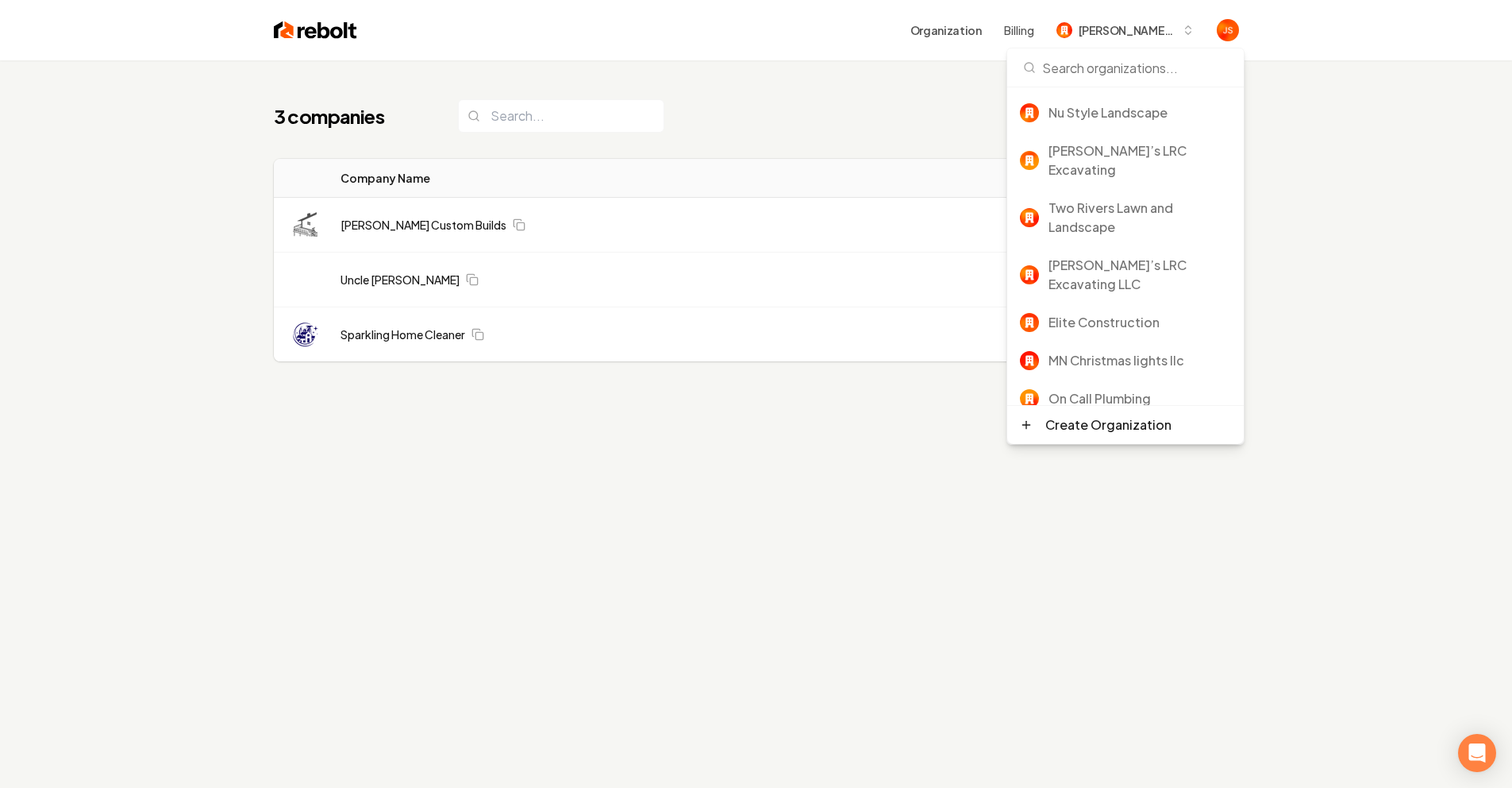
click at [1104, 427] on div "Rebolt Site Builder" at bounding box center [1140, 436] width 182 height 19
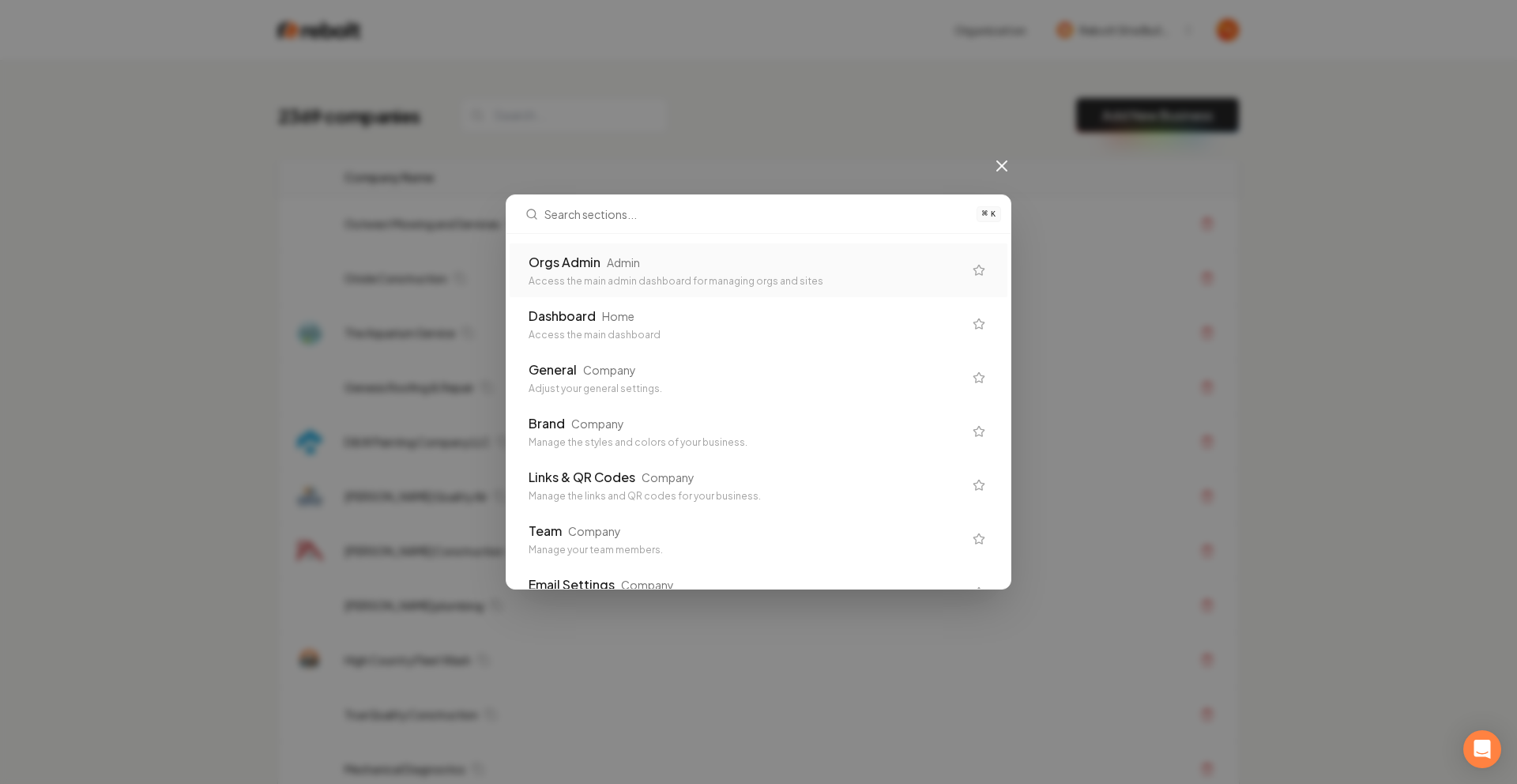
click at [693, 255] on div "Orgs Admin Admin" at bounding box center [747, 262] width 435 height 19
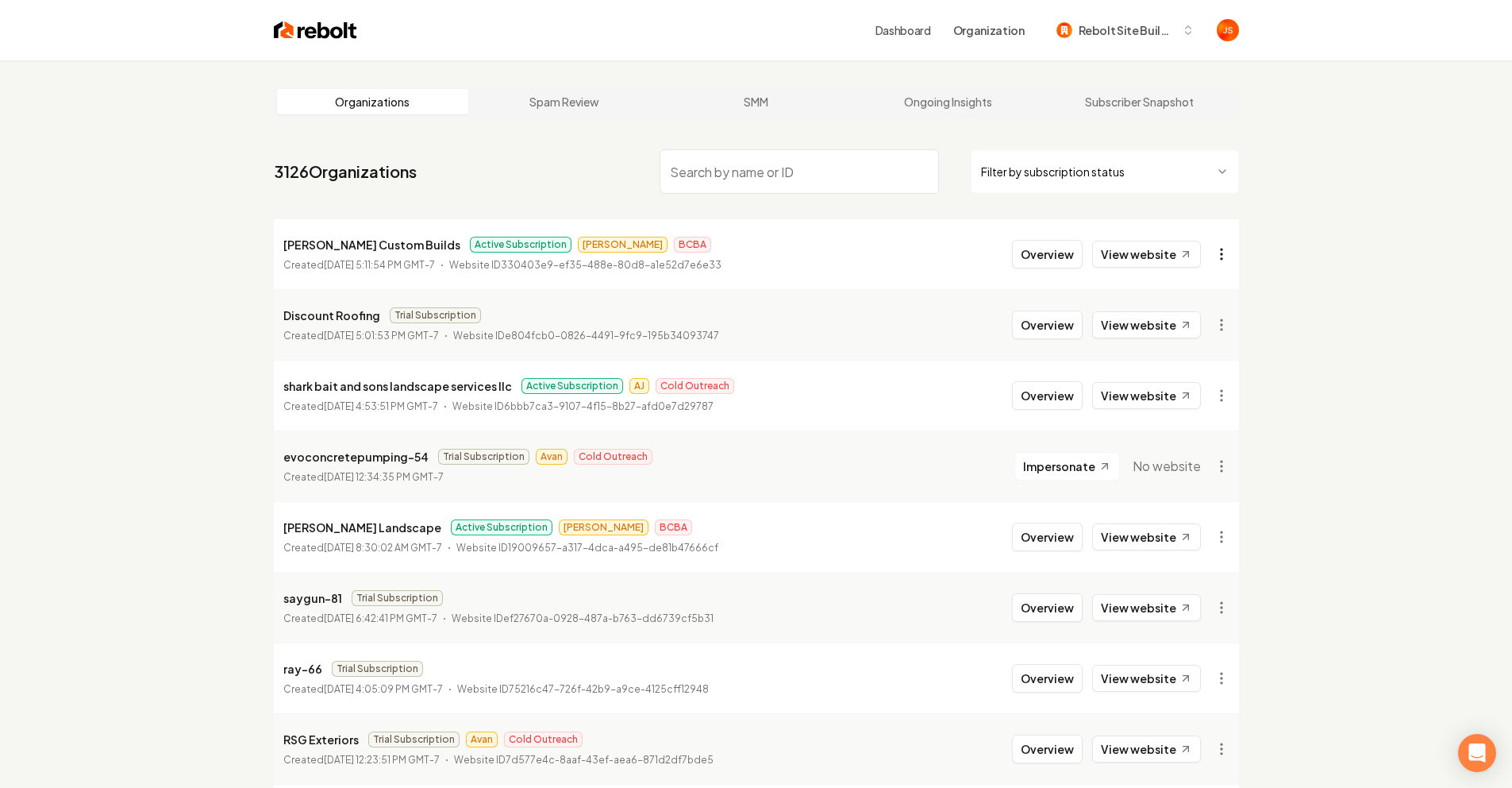
click at [1233, 246] on html "Dashboard Organization Rebolt Site Builder Organizations Spam Review SMM Ongoin…" at bounding box center [756, 394] width 1512 height 788
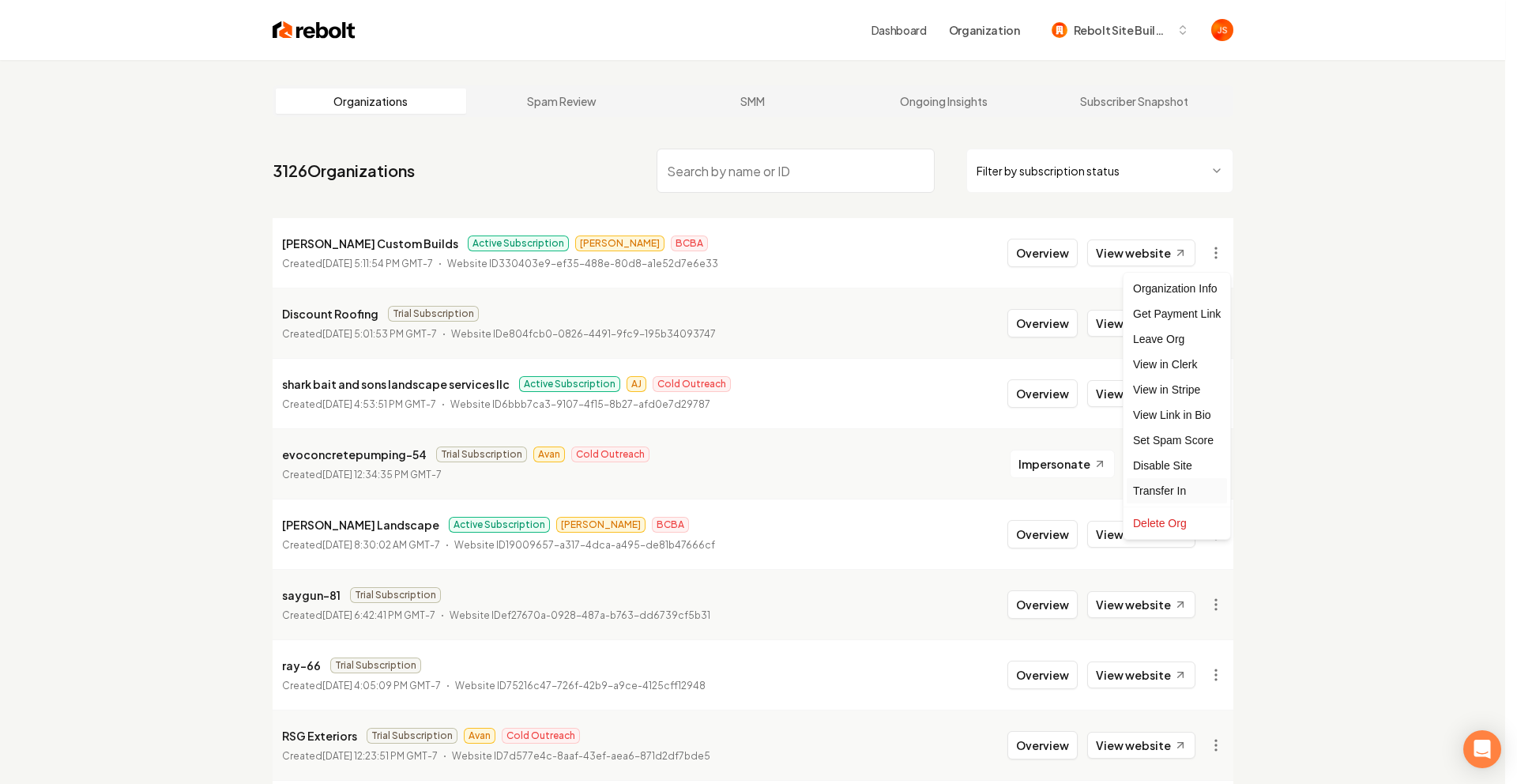
click at [1170, 490] on div "Transfer In" at bounding box center [1177, 490] width 100 height 25
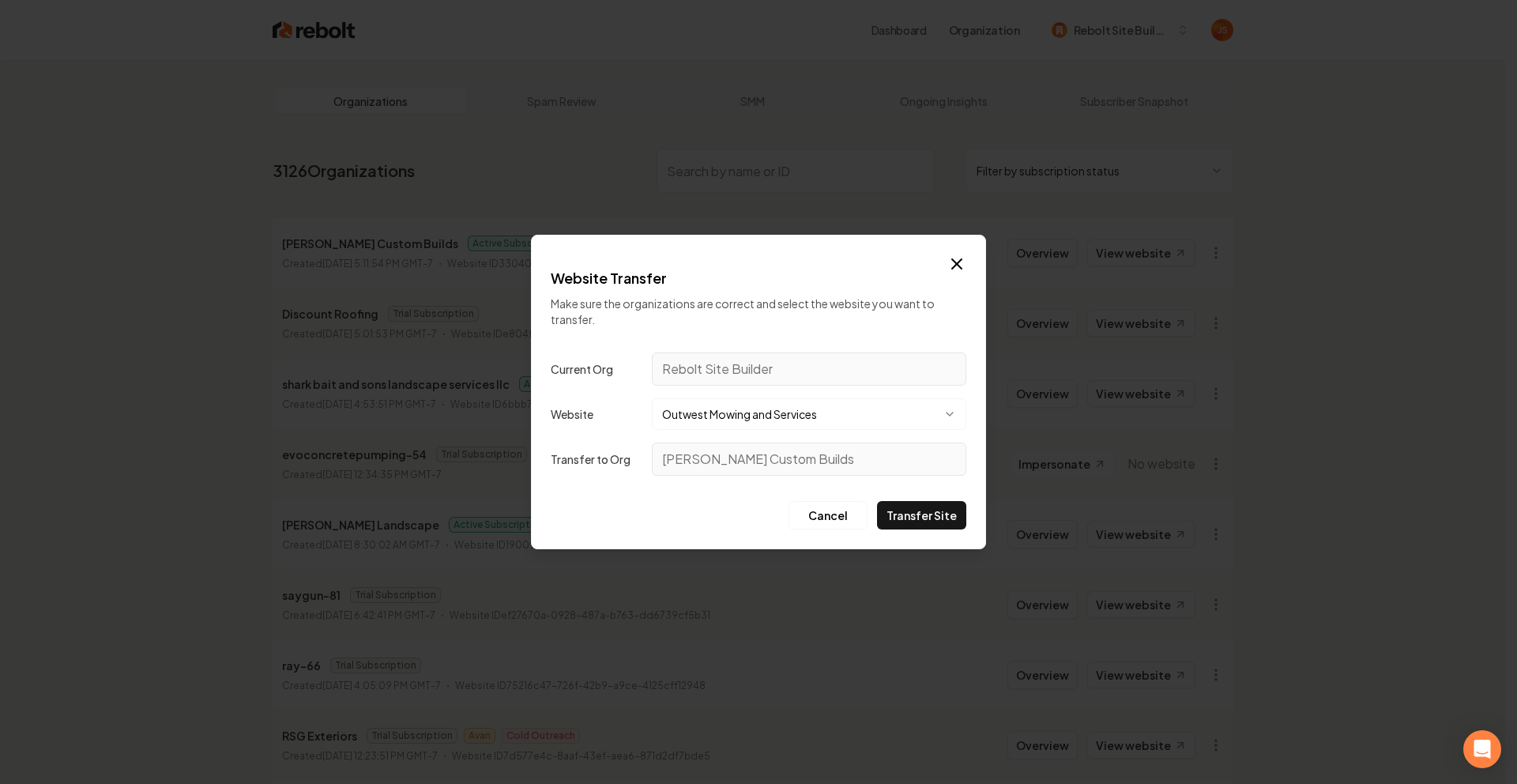
click at [852, 408] on button "Outwest Mowing and Services" at bounding box center [808, 414] width 314 height 31
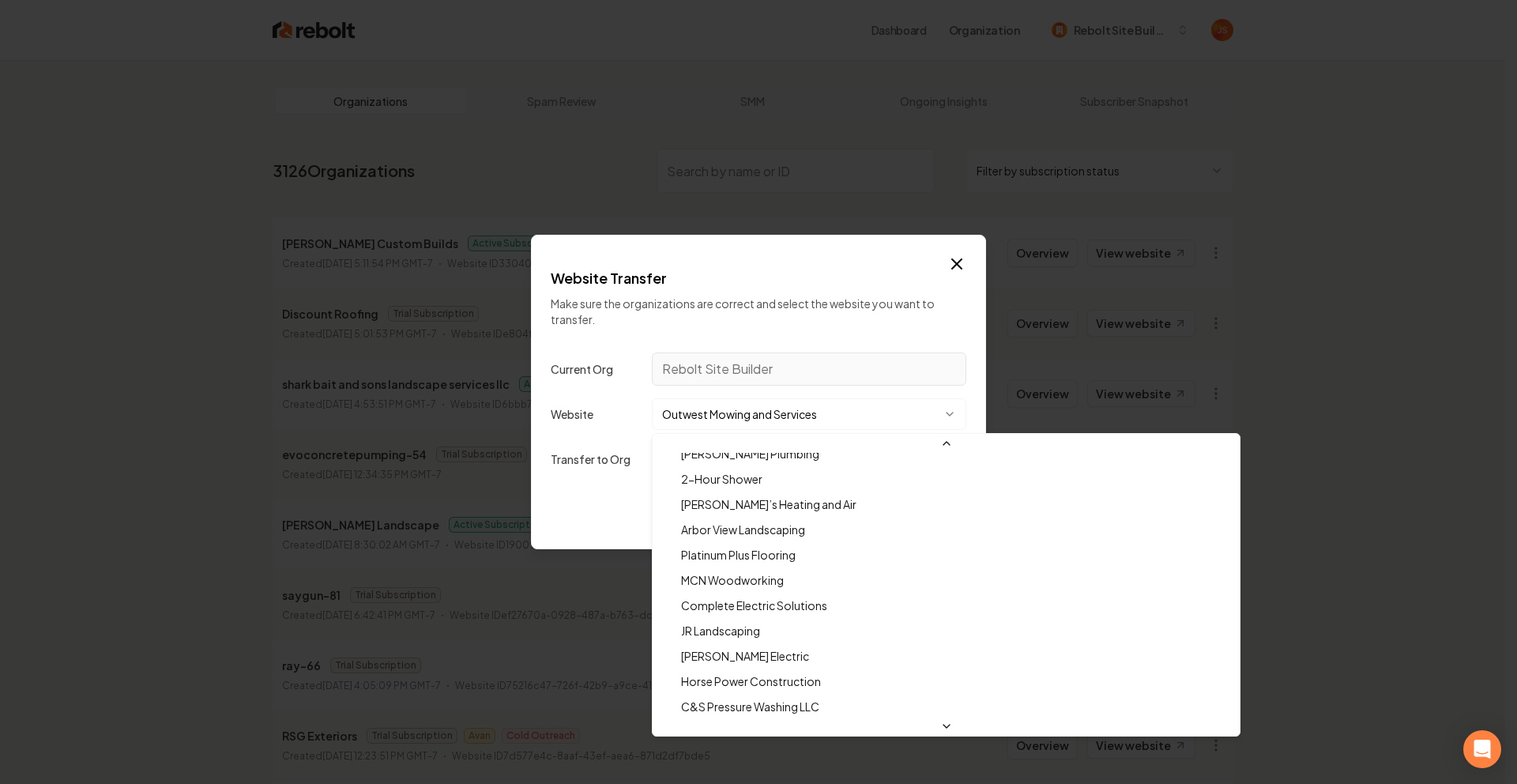
scroll to position [9651, 0]
drag, startPoint x: 852, startPoint y: 408, endPoint x: 834, endPoint y: 406, distance: 18.1
click at [834, 406] on div at bounding box center [758, 392] width 1517 height 784
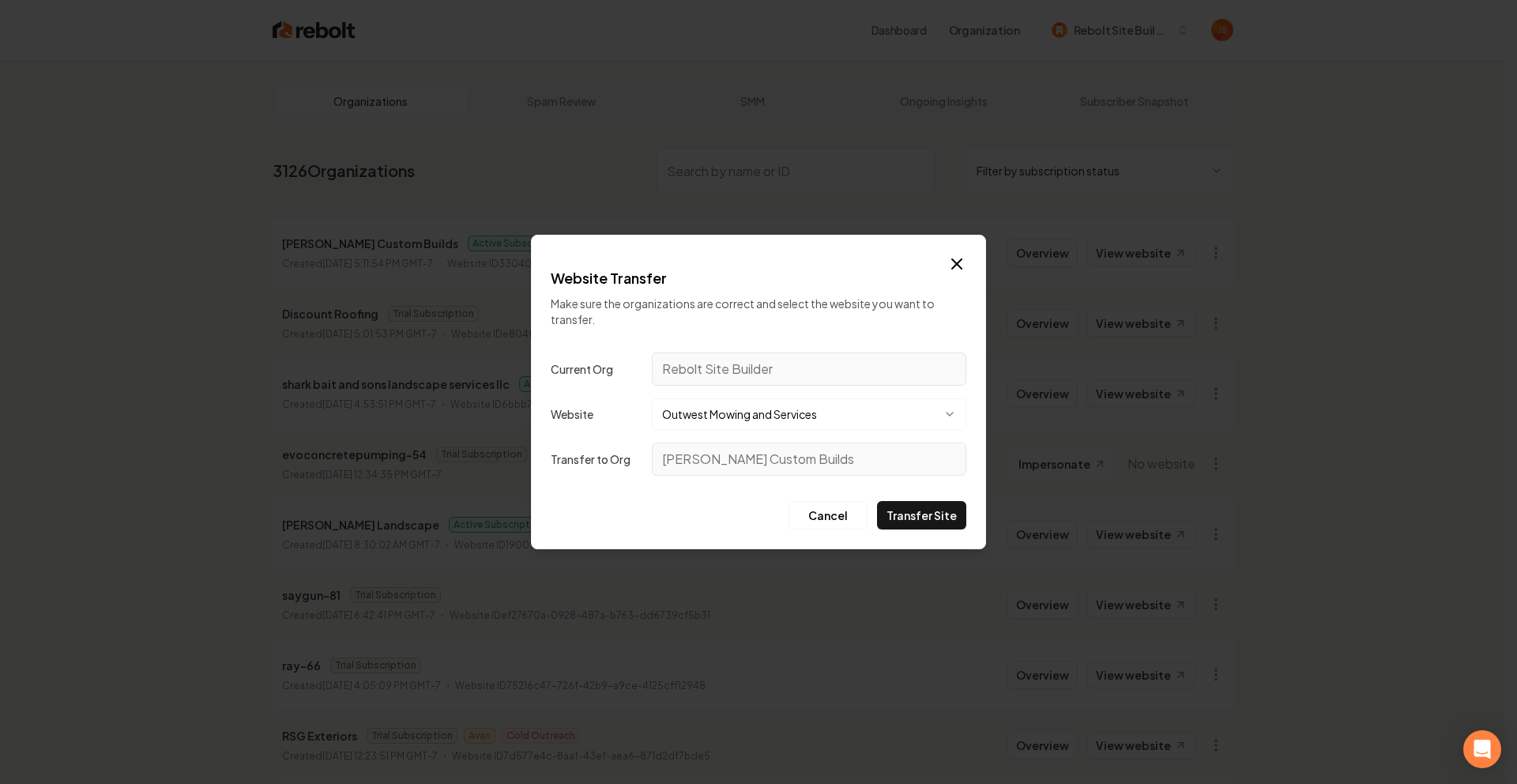
click at [807, 408] on button "Outwest Mowing and Services" at bounding box center [808, 414] width 314 height 31
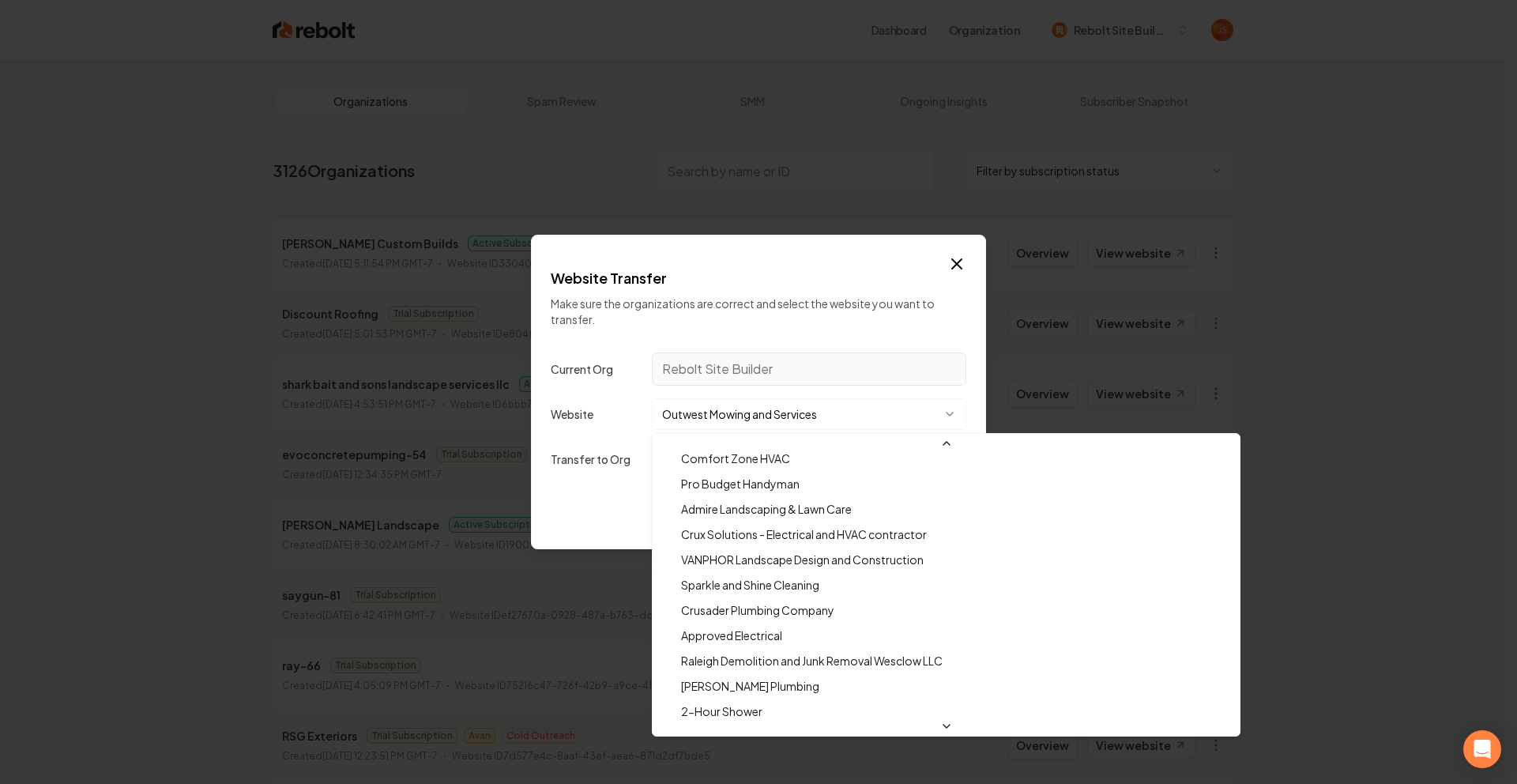
scroll to position [27059, 0]
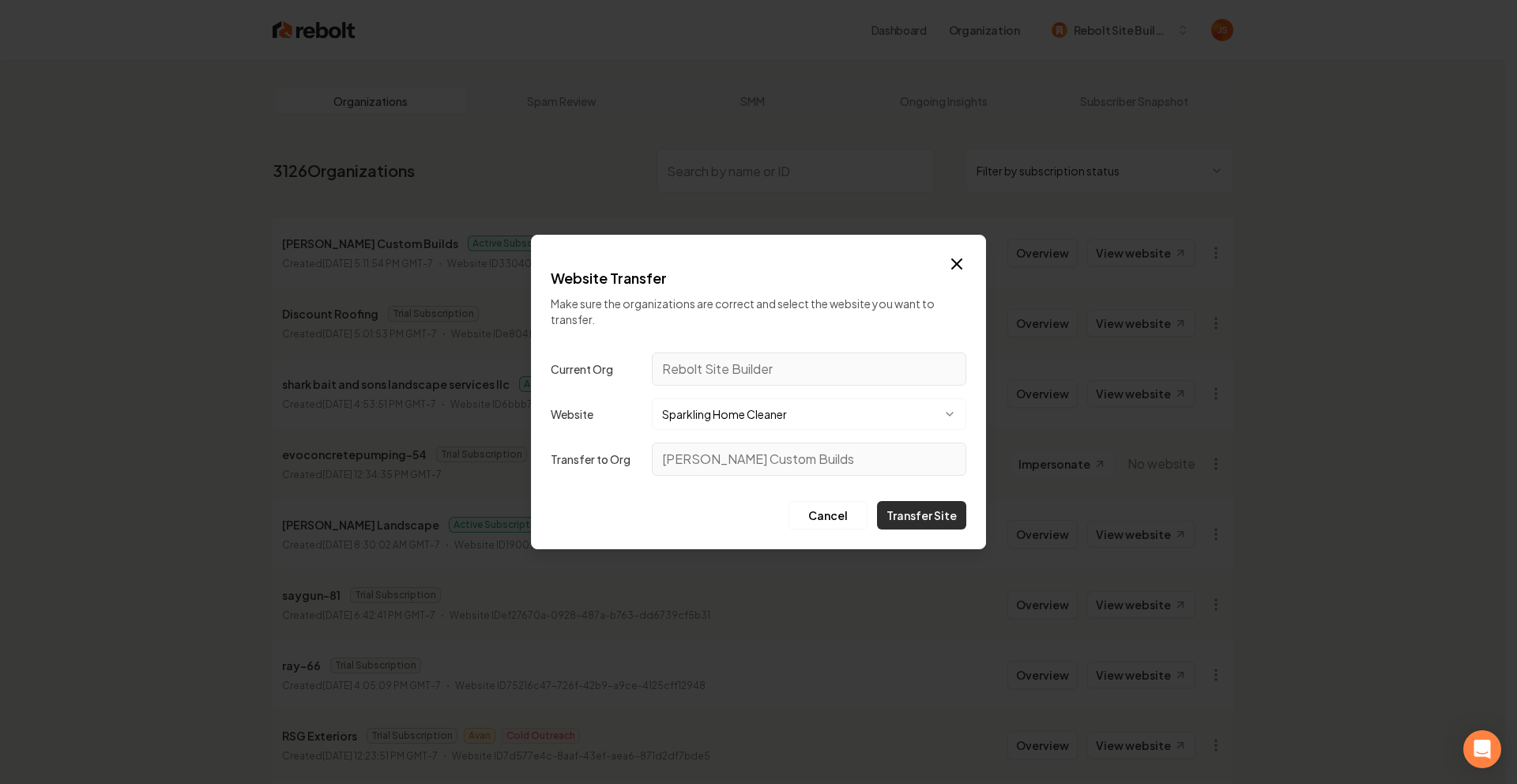
click at [902, 520] on button "Transfer Site" at bounding box center [922, 515] width 89 height 29
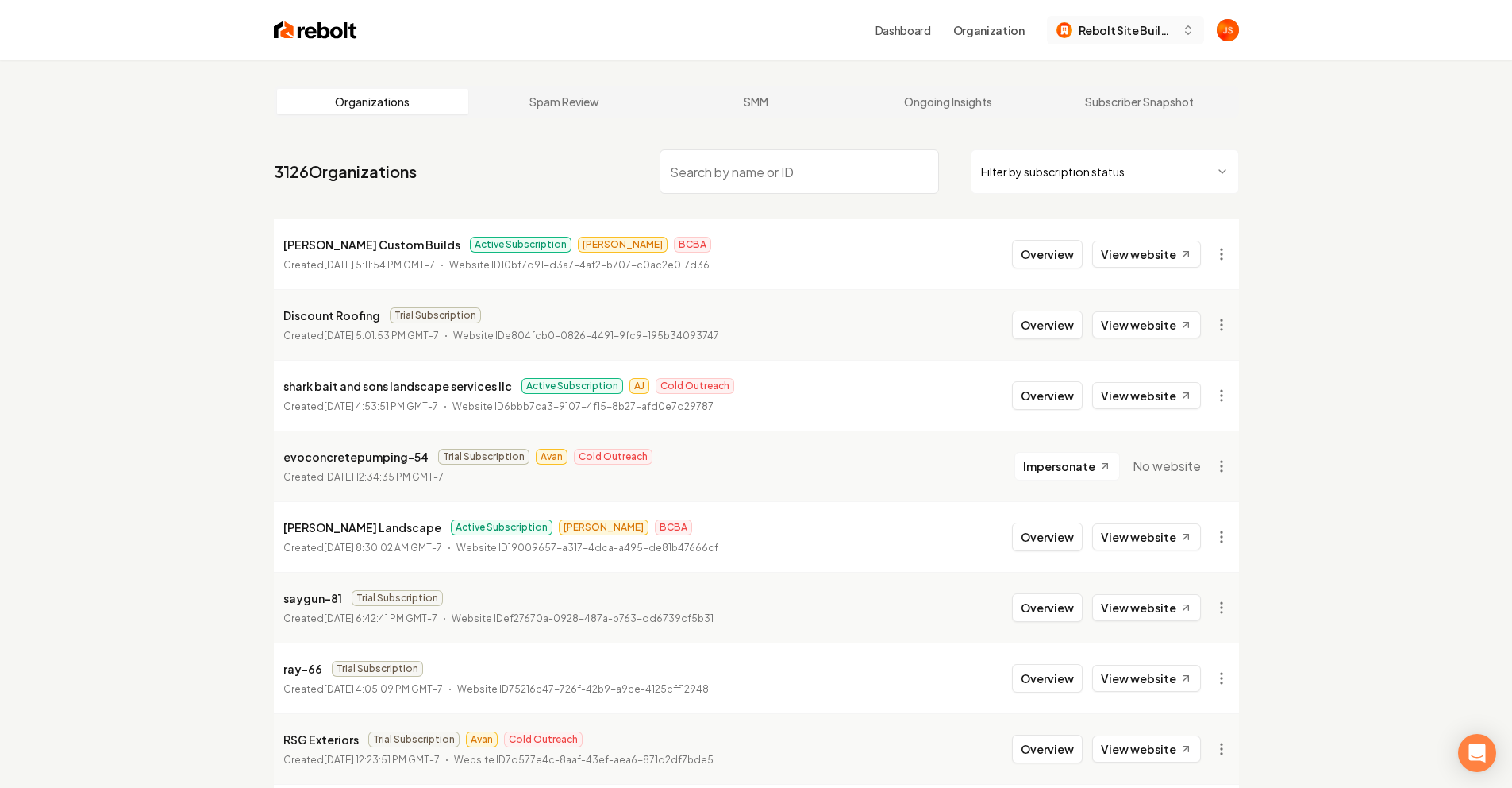
click at [1110, 36] on span "Rebolt Site Builder" at bounding box center [1127, 31] width 97 height 17
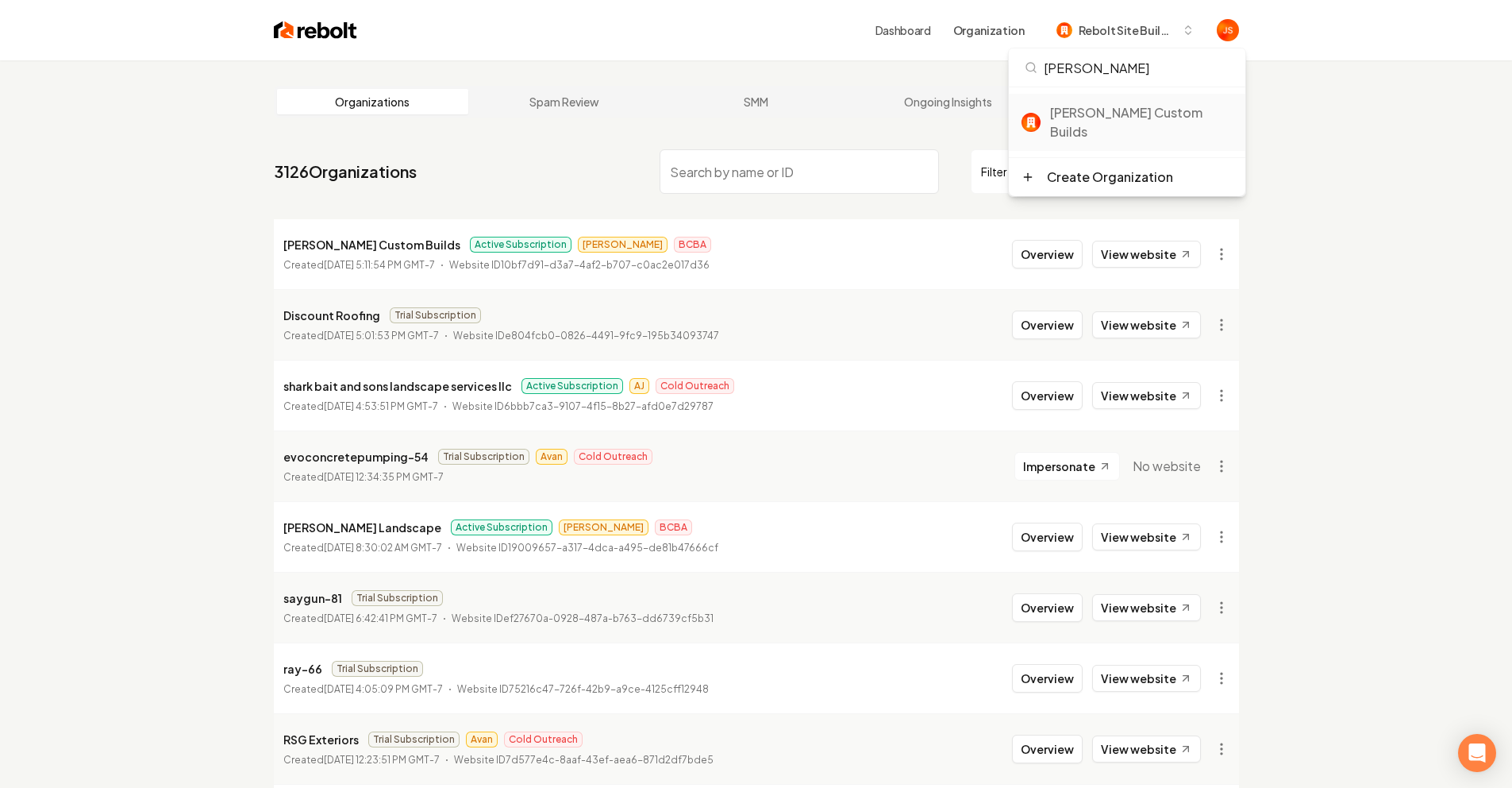
type input "[PERSON_NAME]"
click at [1118, 103] on div "[PERSON_NAME] Custom Builds" at bounding box center [1141, 121] width 182 height 38
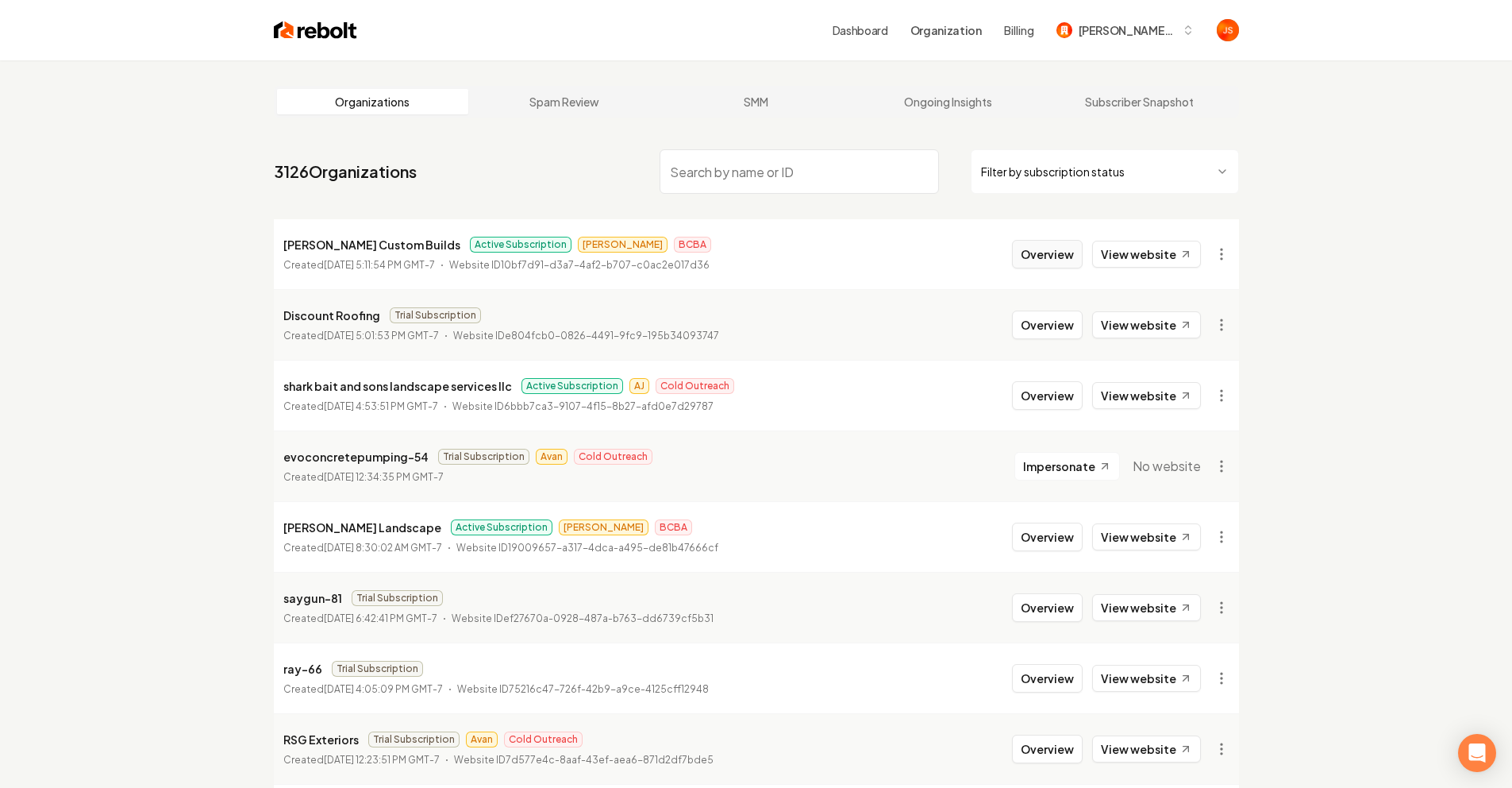
click at [1040, 257] on button "Overview" at bounding box center [1047, 254] width 70 height 29
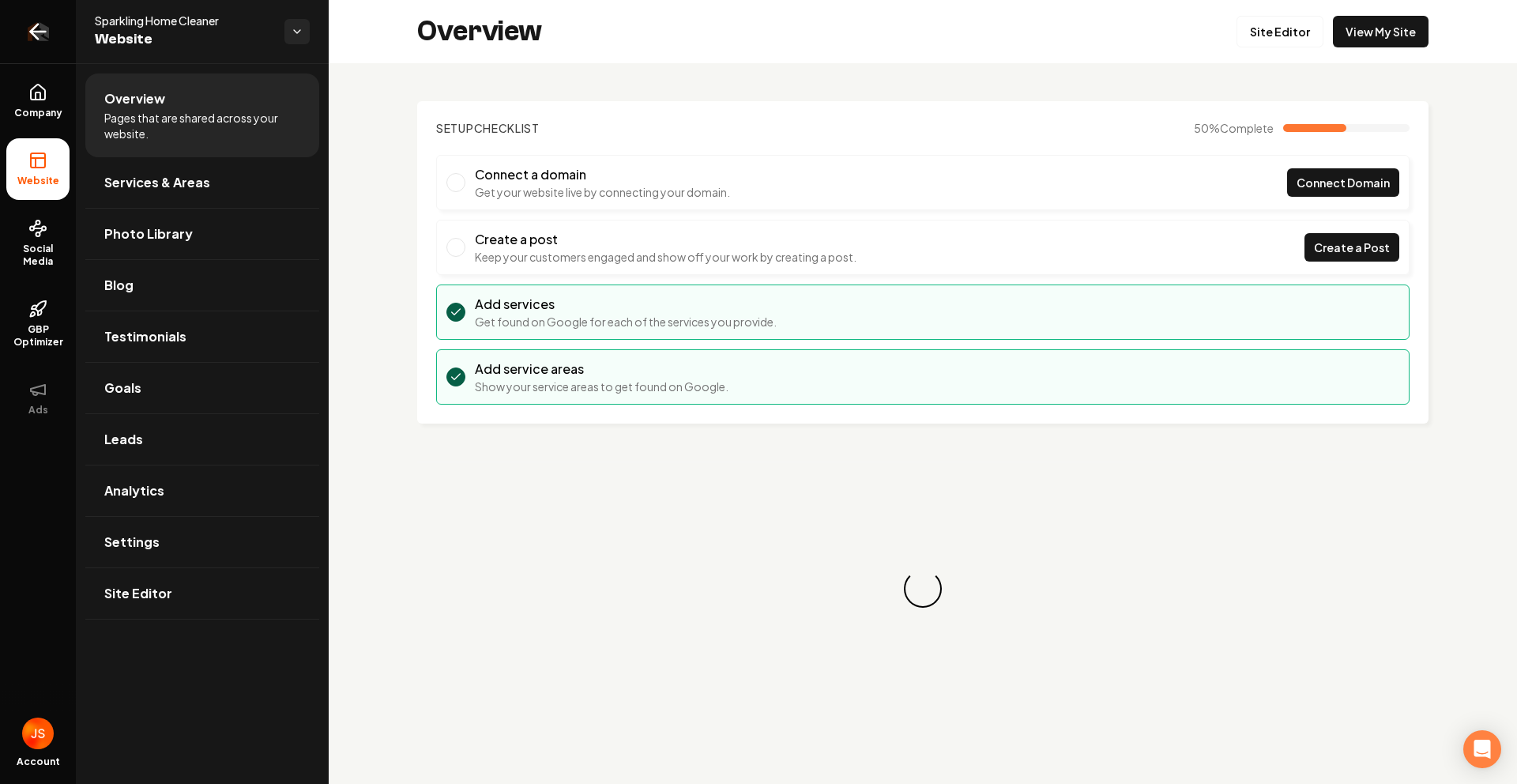
click at [46, 34] on icon "Return to dashboard" at bounding box center [37, 31] width 25 height 25
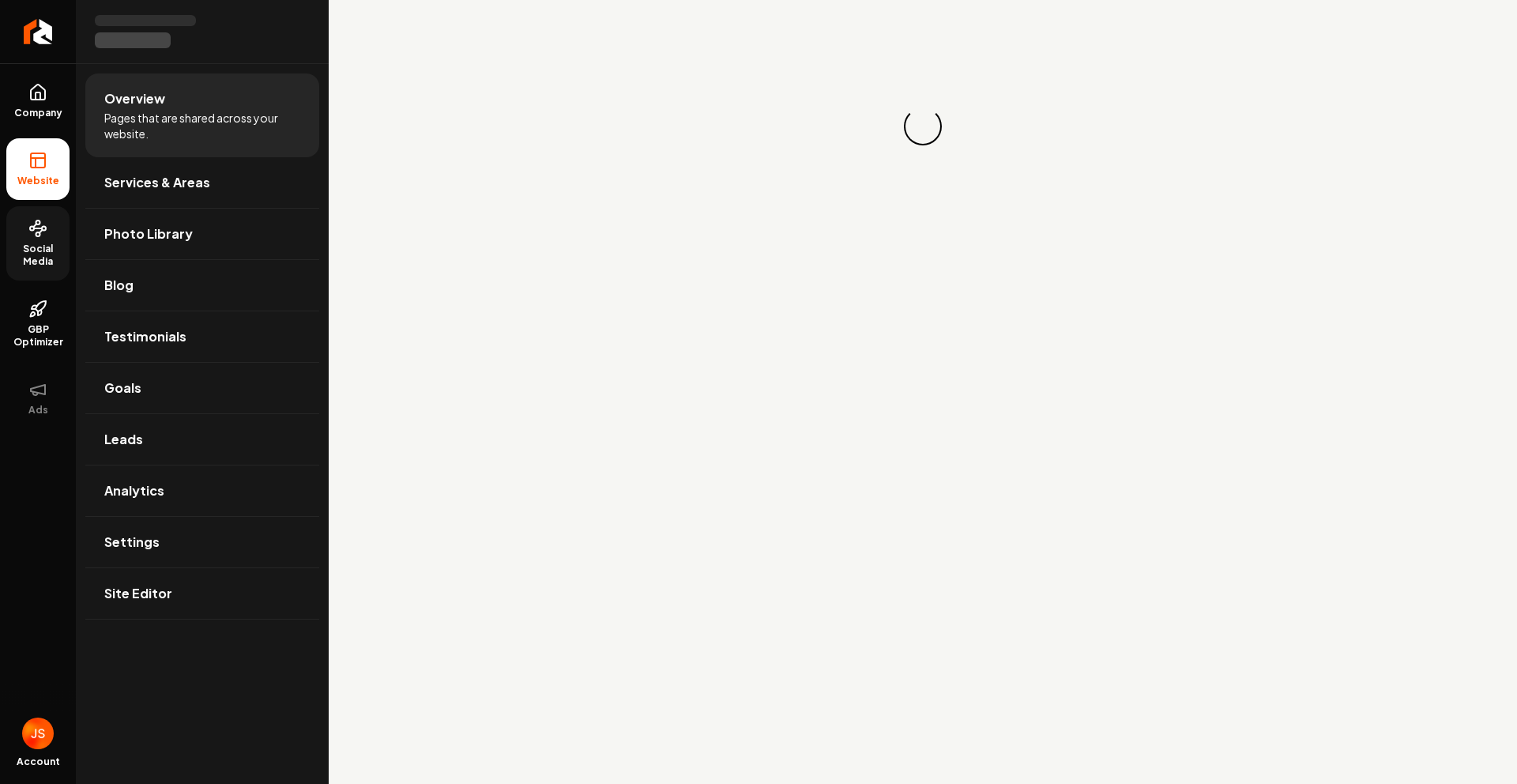
click at [40, 231] on icon at bounding box center [41, 231] width 3 height 3
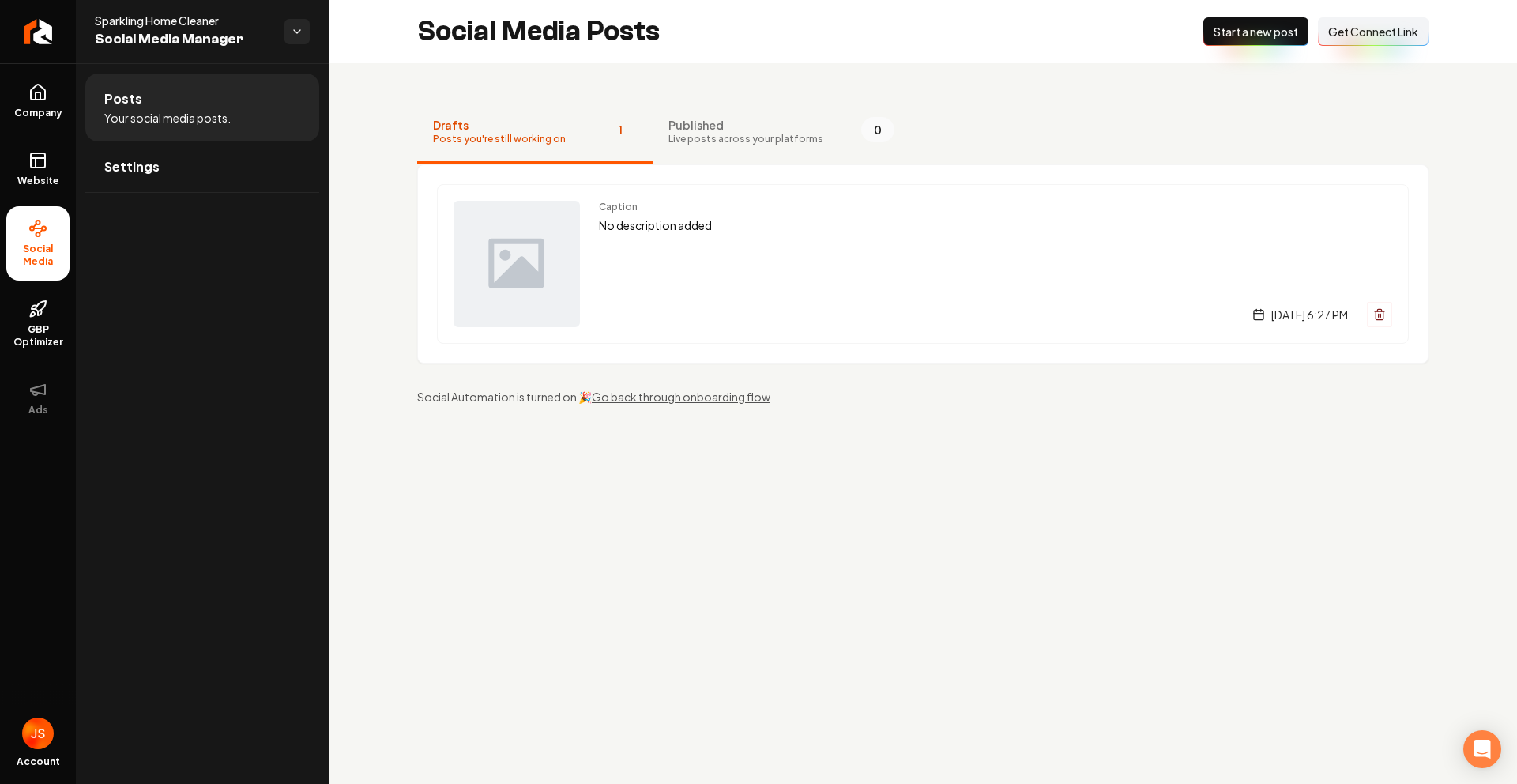
click at [1335, 30] on span "Get Connect Link" at bounding box center [1373, 31] width 90 height 16
click at [164, 155] on link "Settings" at bounding box center [203, 166] width 234 height 51
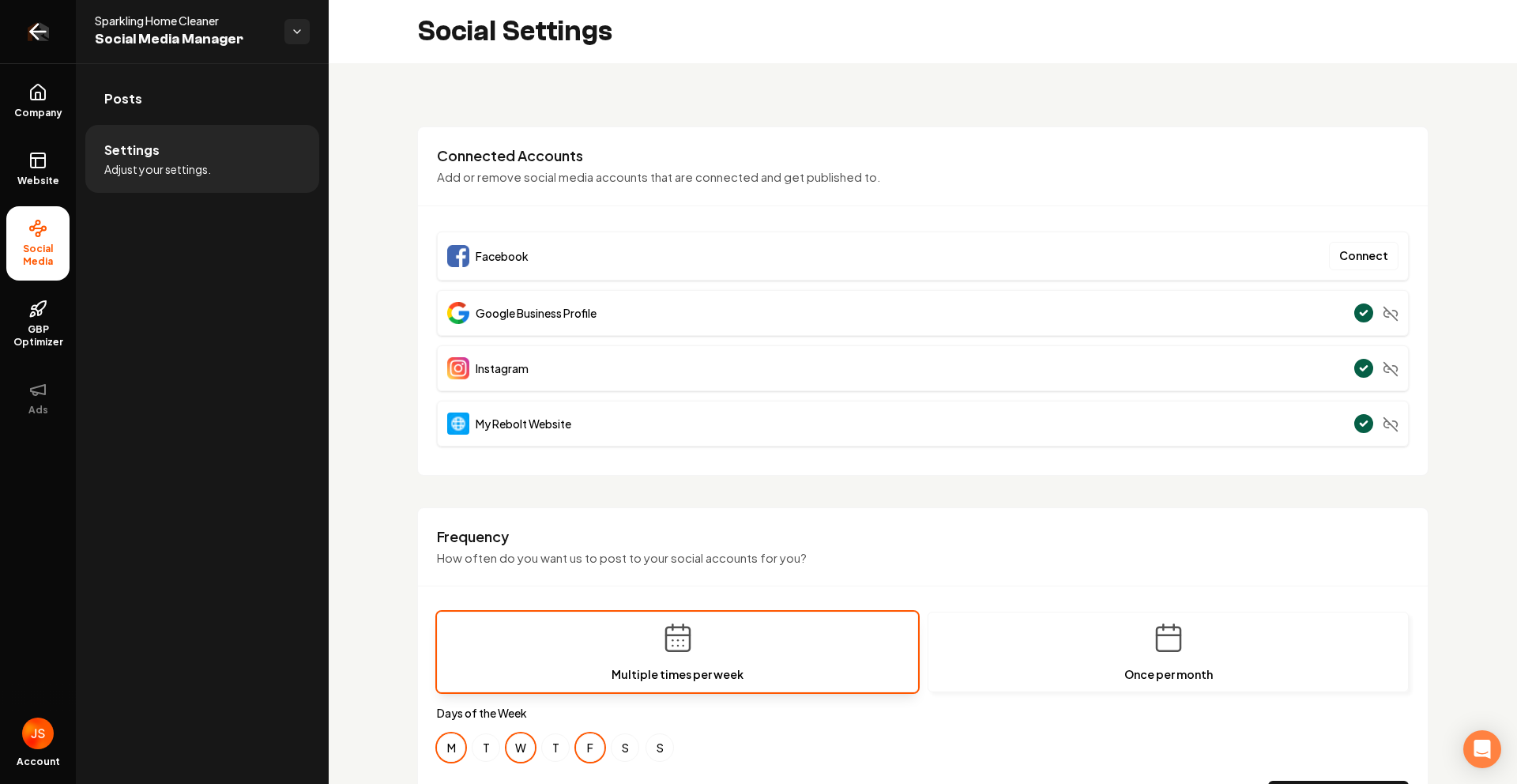
click at [11, 31] on link "Return to dashboard" at bounding box center [38, 31] width 76 height 64
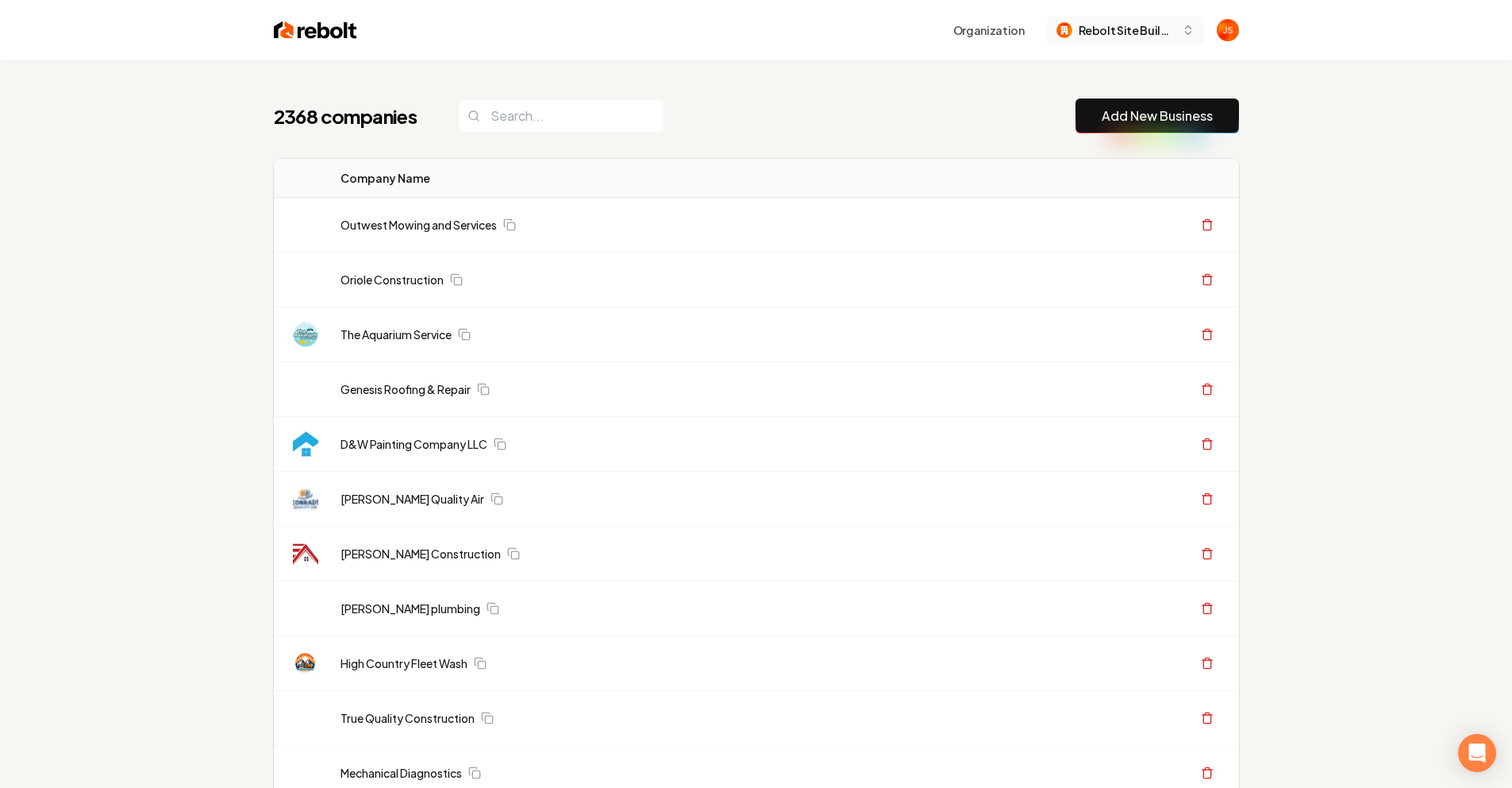
click at [1107, 36] on span "Rebolt Site Builder" at bounding box center [1127, 31] width 97 height 17
click at [1106, 31] on span "Rebolt Site Builder" at bounding box center [1127, 31] width 97 height 17
click at [1106, 32] on span "Rebolt Site Builder" at bounding box center [1127, 31] width 97 height 17
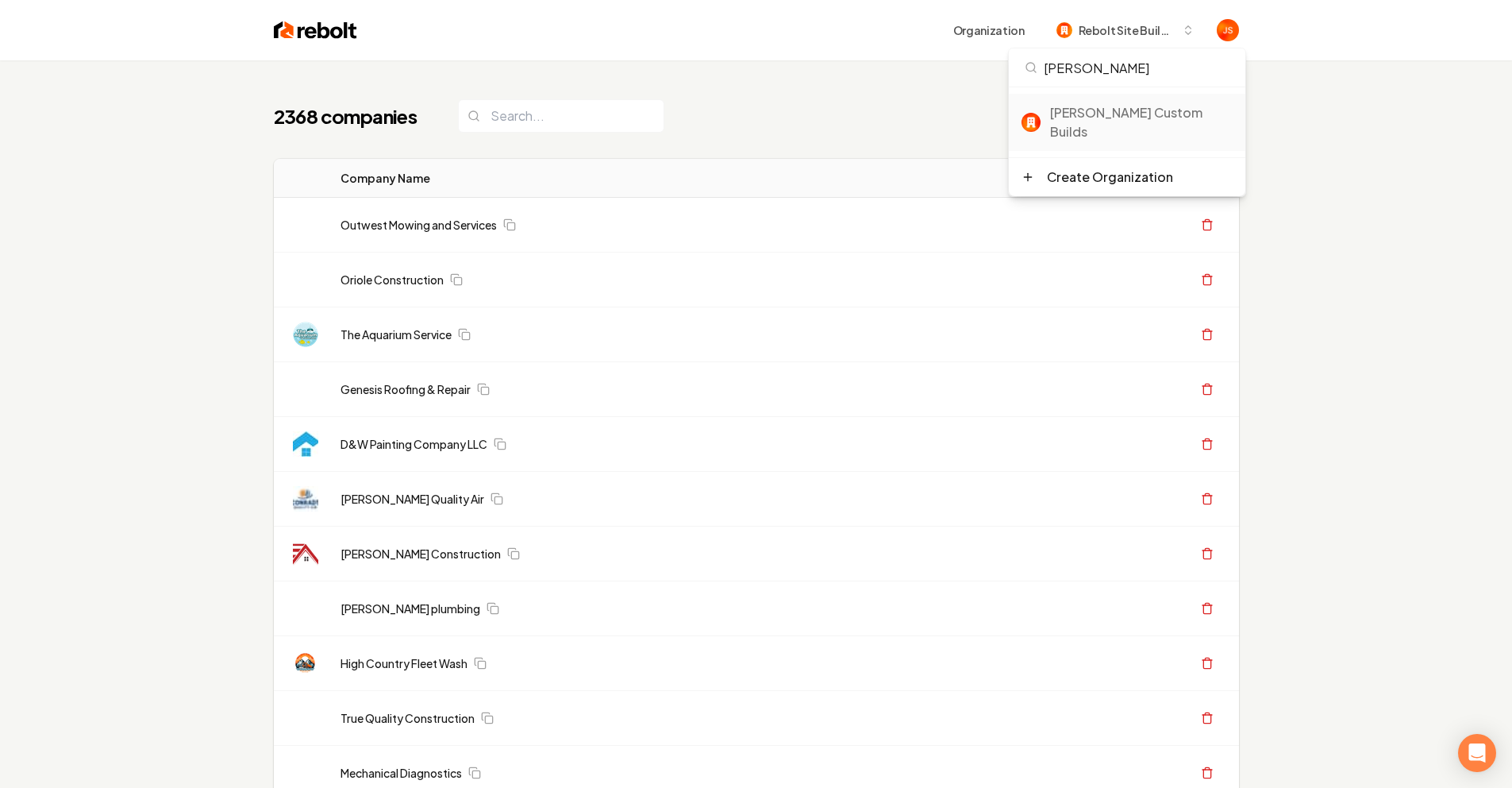
type input "berg"
click at [1092, 106] on div "Berg Custom Builds" at bounding box center [1141, 121] width 182 height 38
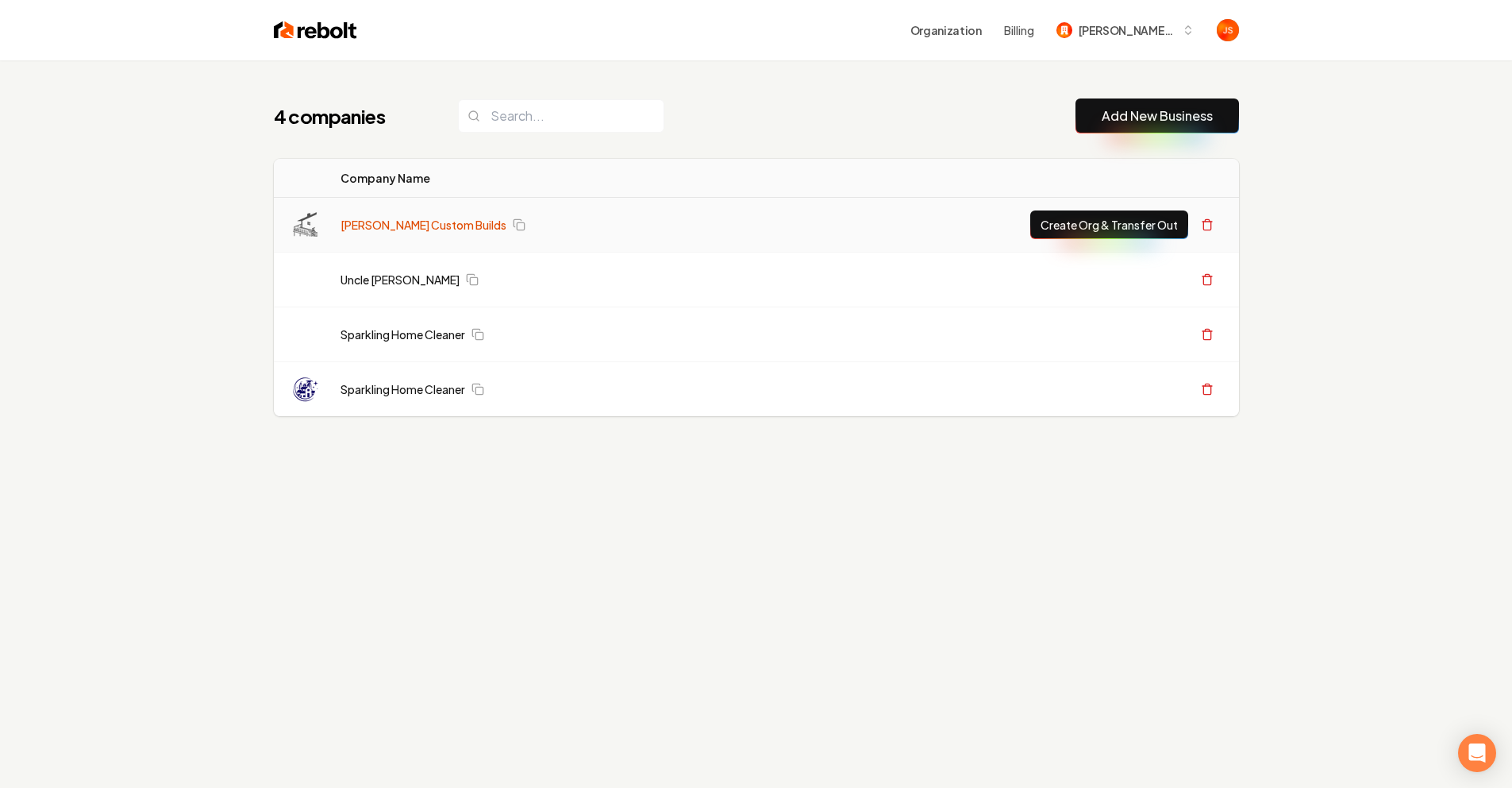
click at [395, 220] on link "[PERSON_NAME] Custom Builds" at bounding box center [423, 224] width 166 height 16
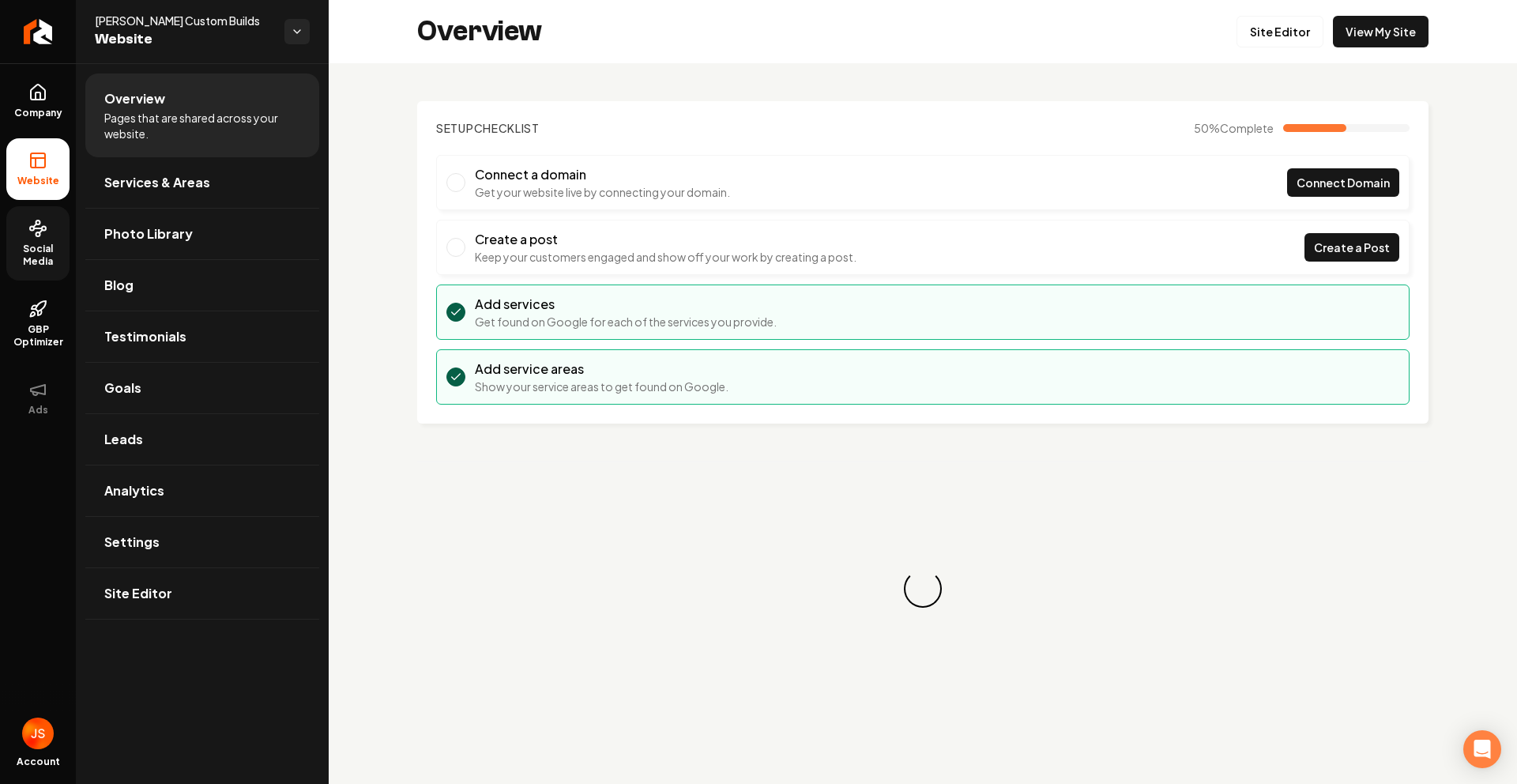
click at [37, 238] on link "Social Media" at bounding box center [38, 243] width 64 height 75
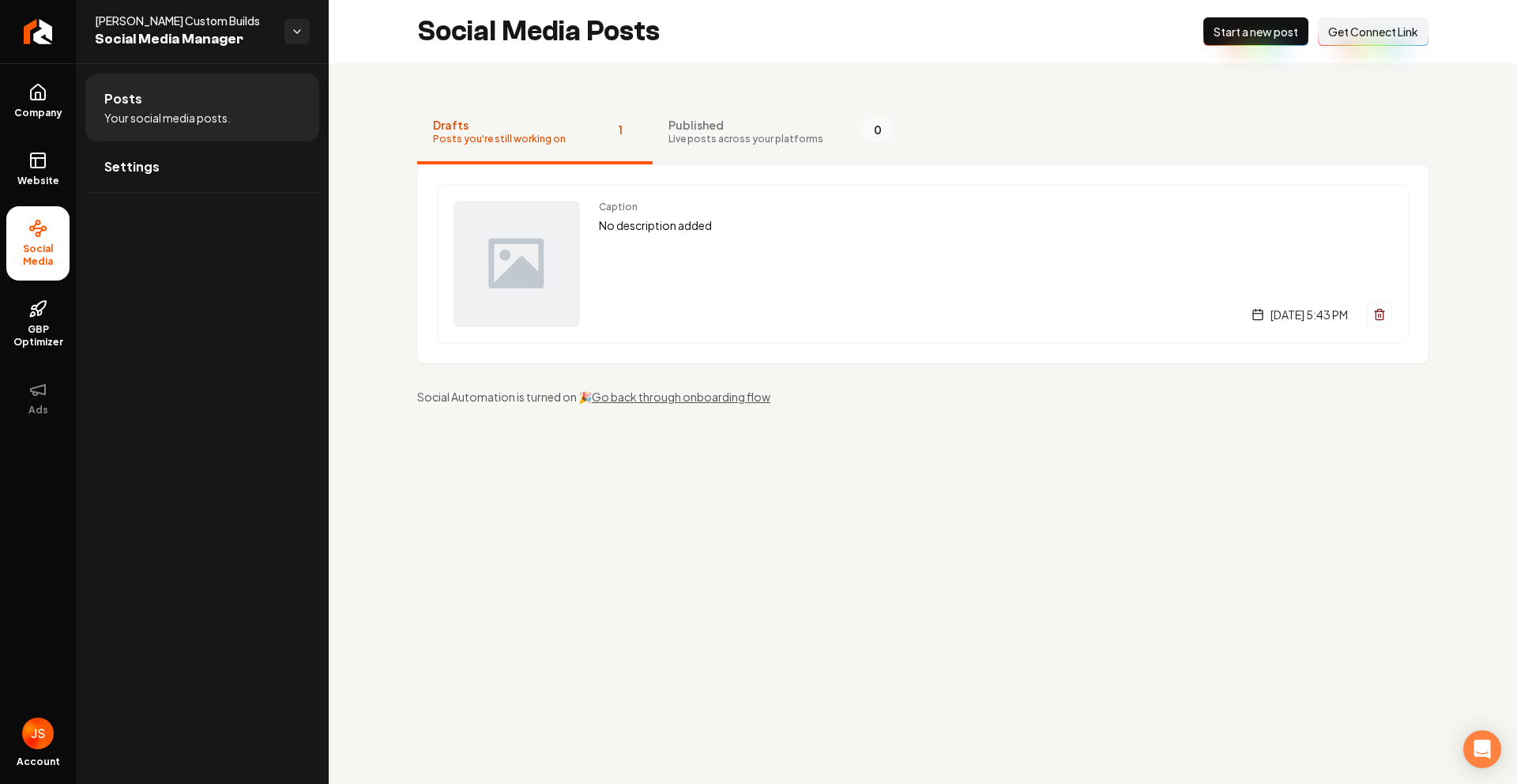
click at [712, 139] on span "Live posts across your platforms" at bounding box center [746, 139] width 155 height 13
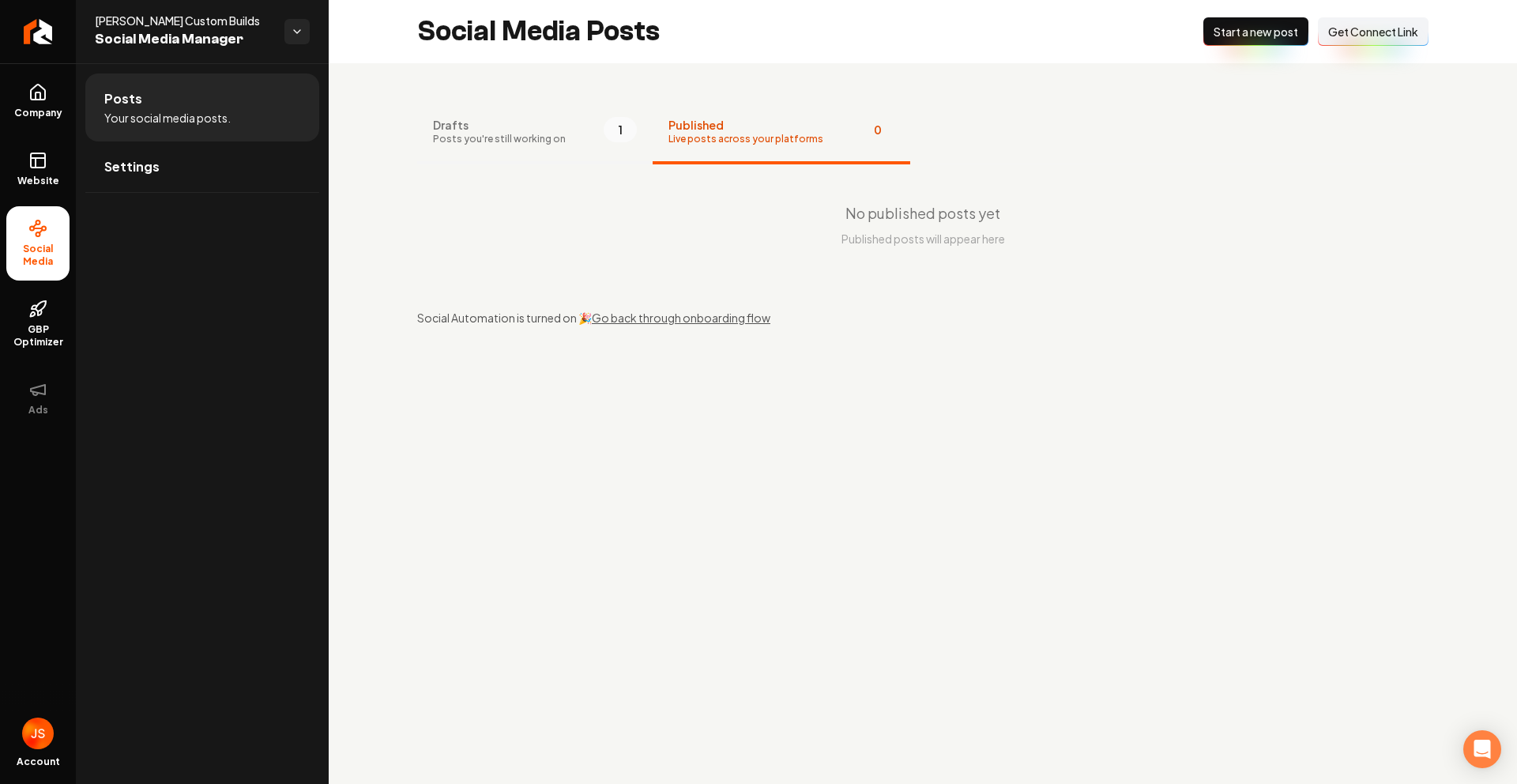
click at [558, 135] on button "Drafts Posts you're still working on 1" at bounding box center [535, 133] width 236 height 64
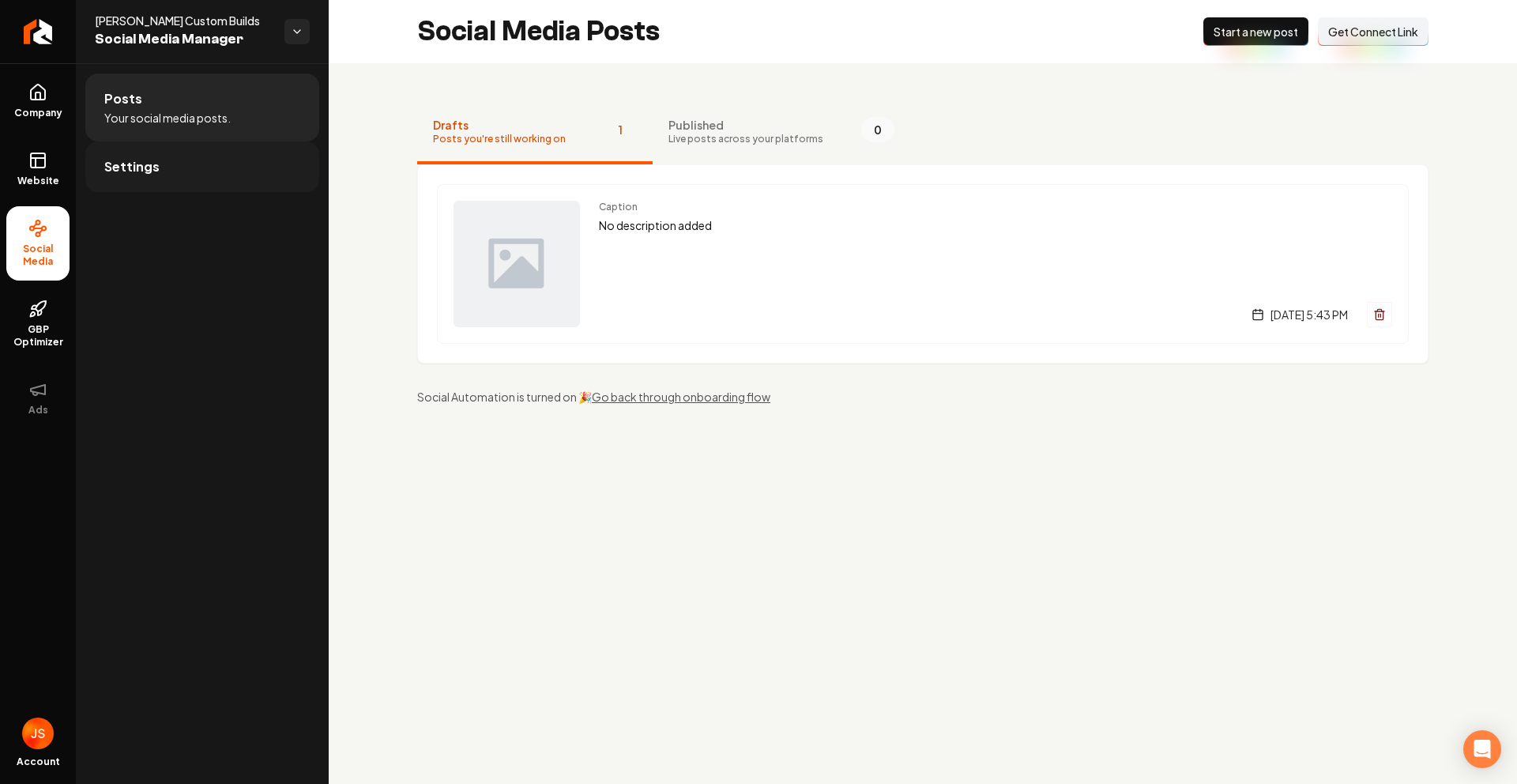
click at [166, 173] on link "Settings" at bounding box center [203, 166] width 234 height 51
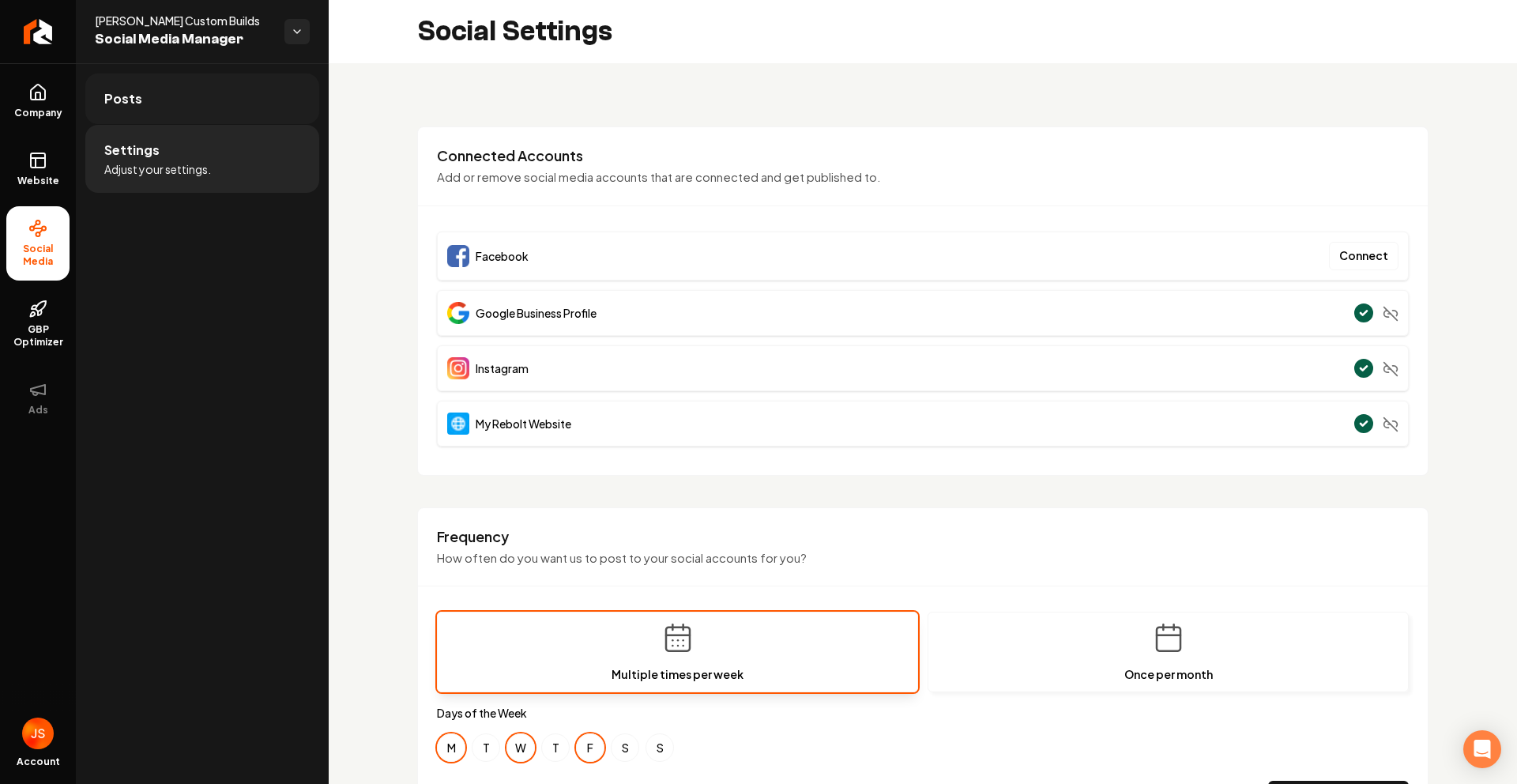
click at [175, 109] on link "Posts" at bounding box center [203, 99] width 234 height 51
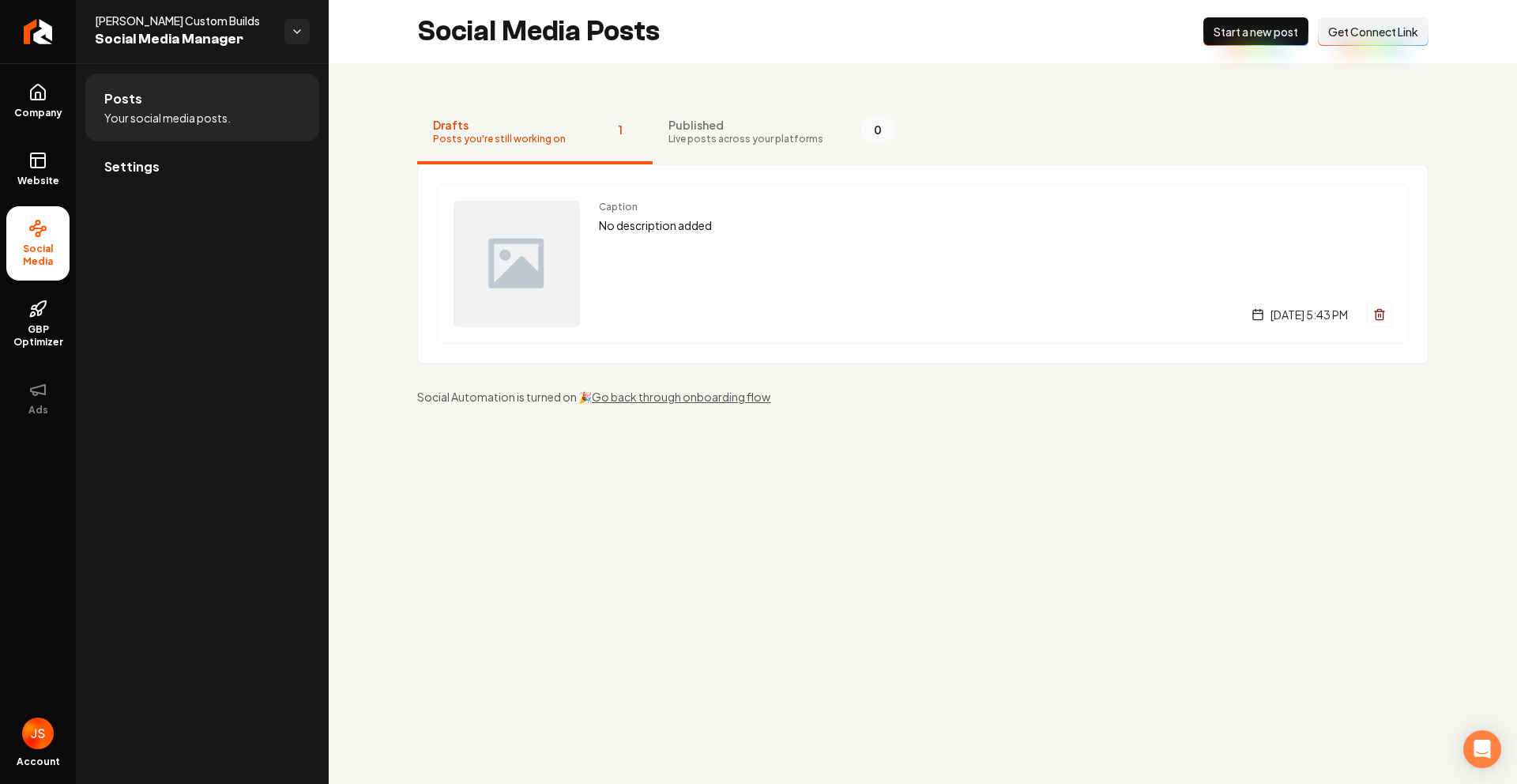
click at [1372, 31] on span "Get Connect Link" at bounding box center [1373, 31] width 90 height 16
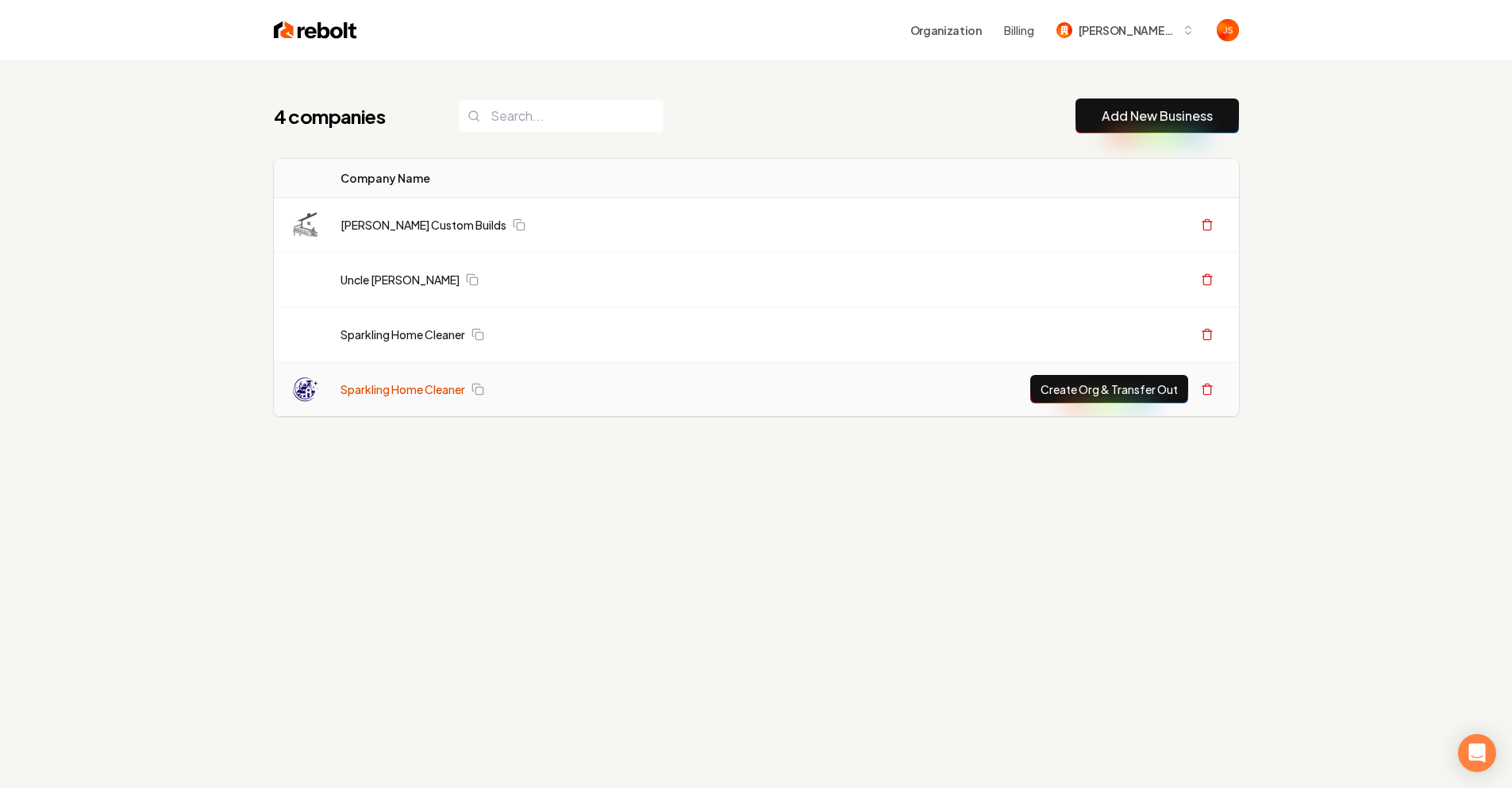
click at [394, 384] on link "Sparkling Home Cleaner" at bounding box center [403, 389] width 125 height 16
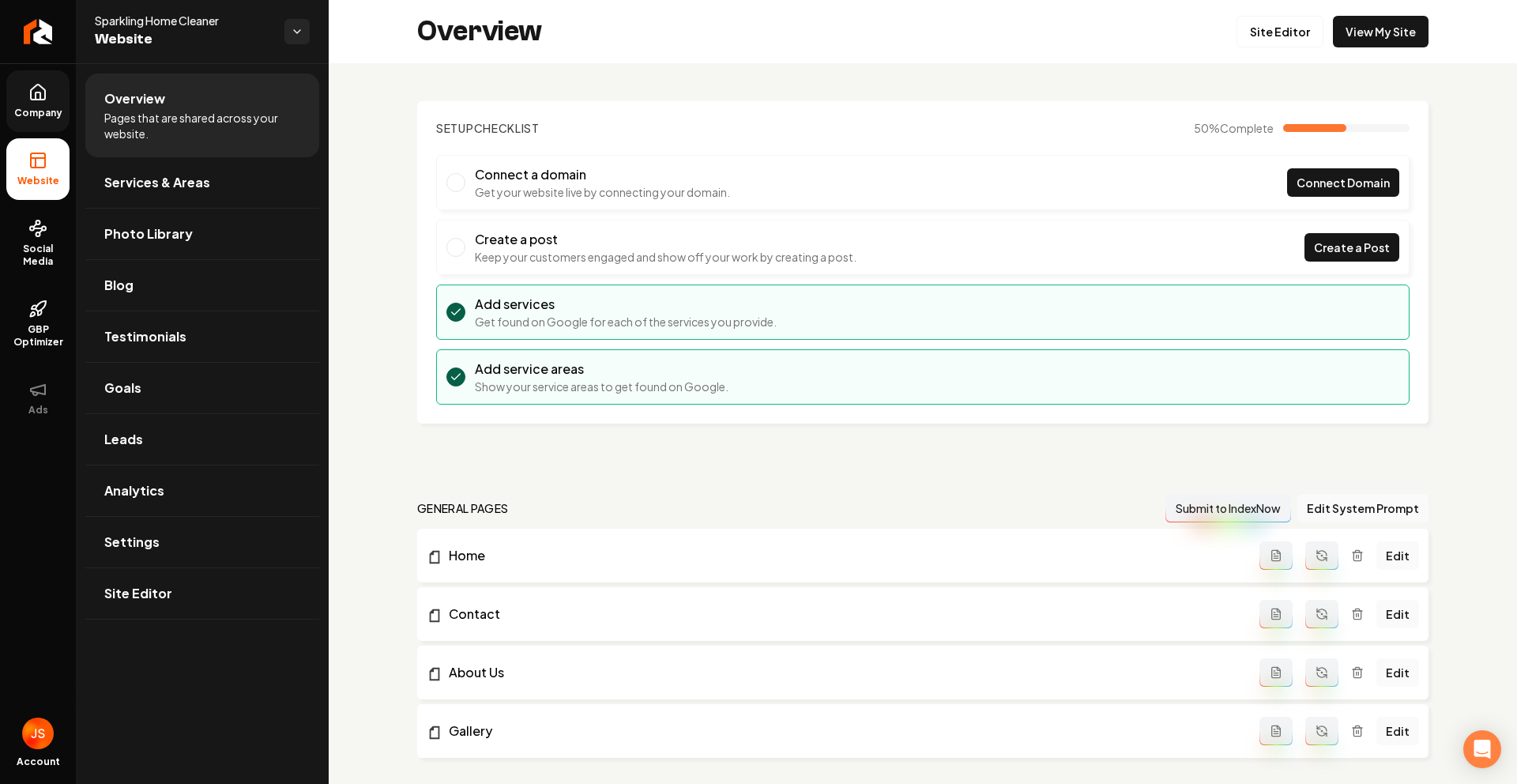
click at [37, 122] on link "Company" at bounding box center [38, 100] width 64 height 62
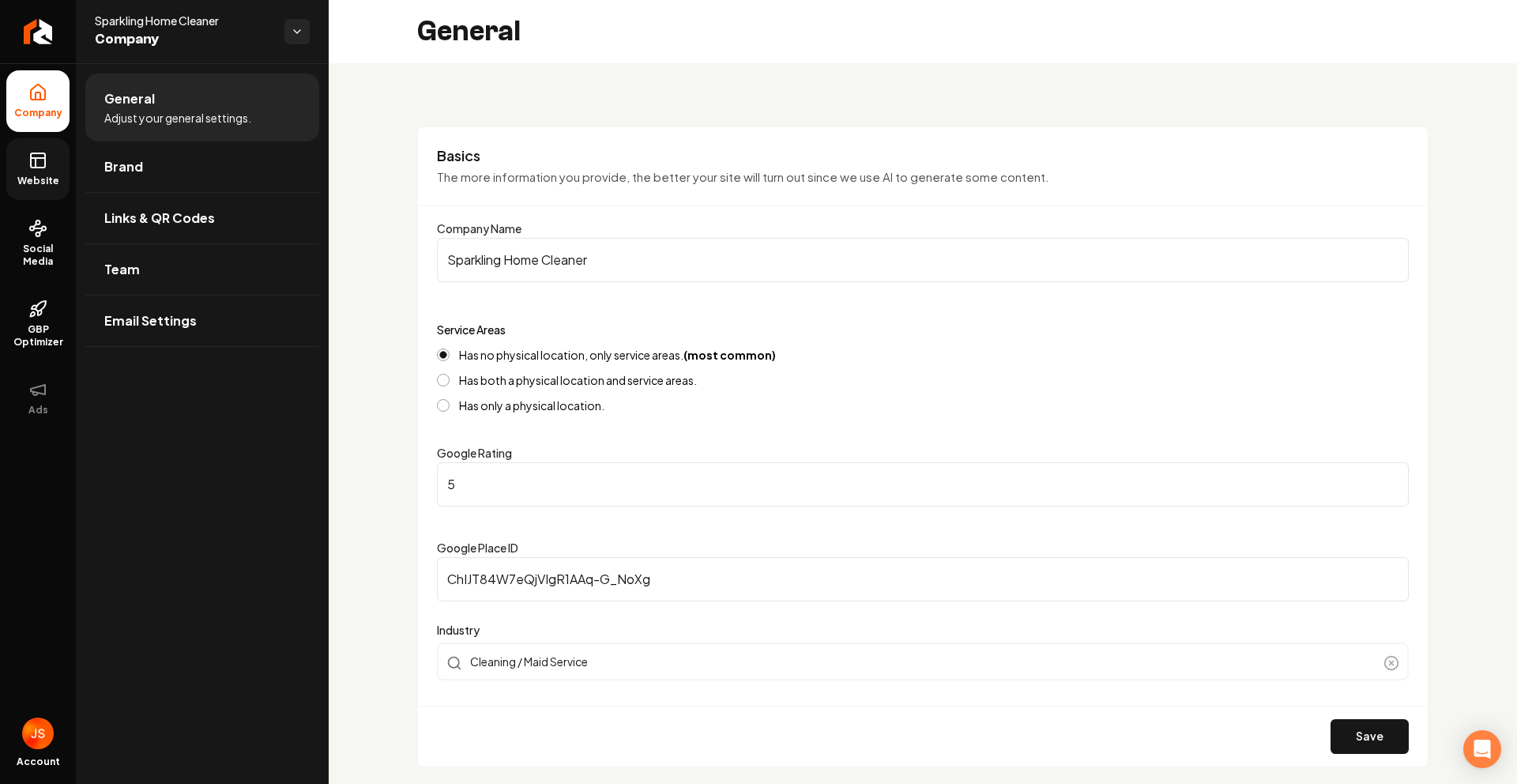
click at [36, 161] on icon at bounding box center [38, 160] width 19 height 19
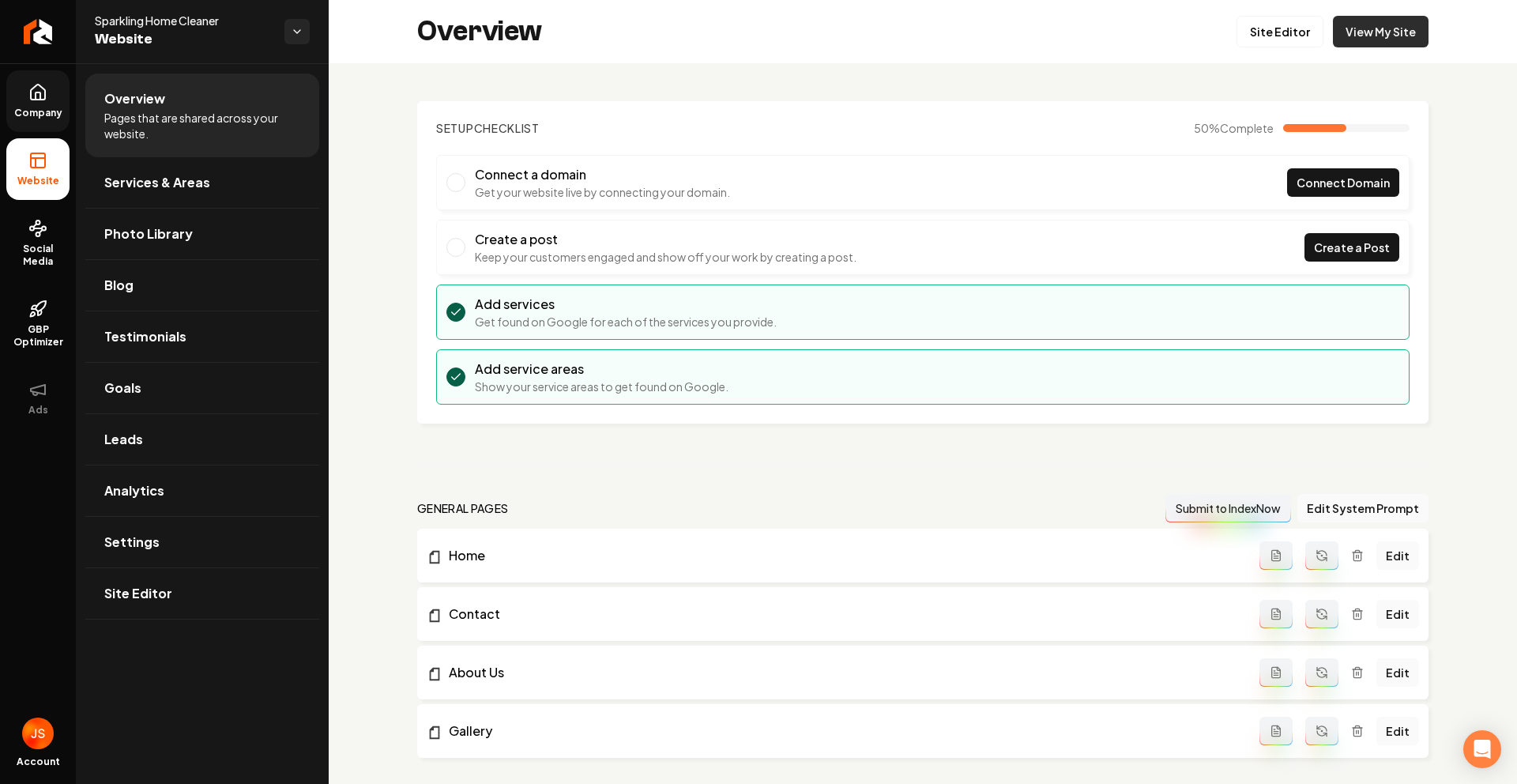
click at [1397, 33] on link "View My Site" at bounding box center [1382, 31] width 96 height 31
click at [3, 30] on link "Return to dashboard" at bounding box center [38, 31] width 76 height 64
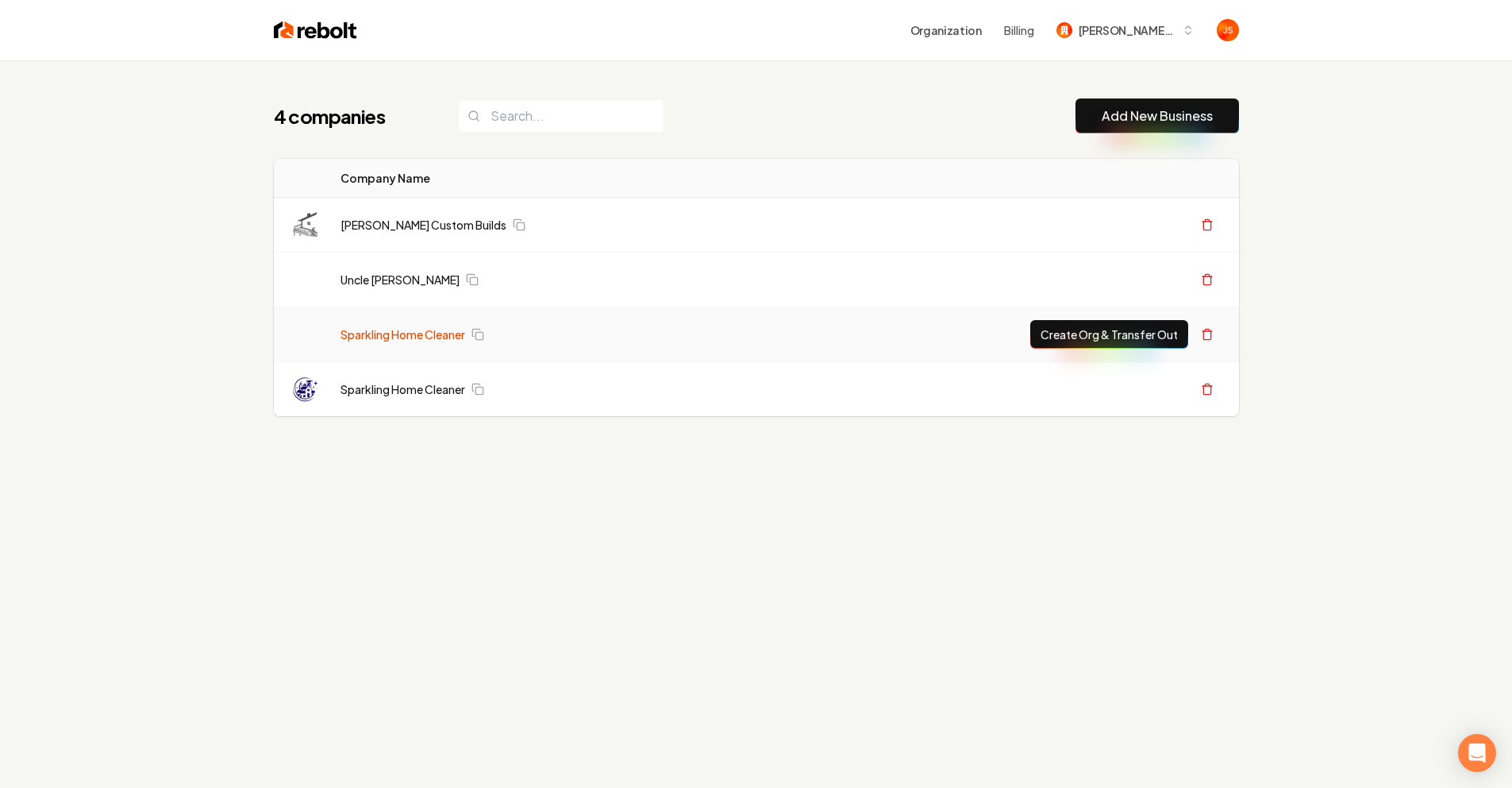
click at [423, 334] on link "Sparkling Home Cleaner" at bounding box center [403, 333] width 125 height 16
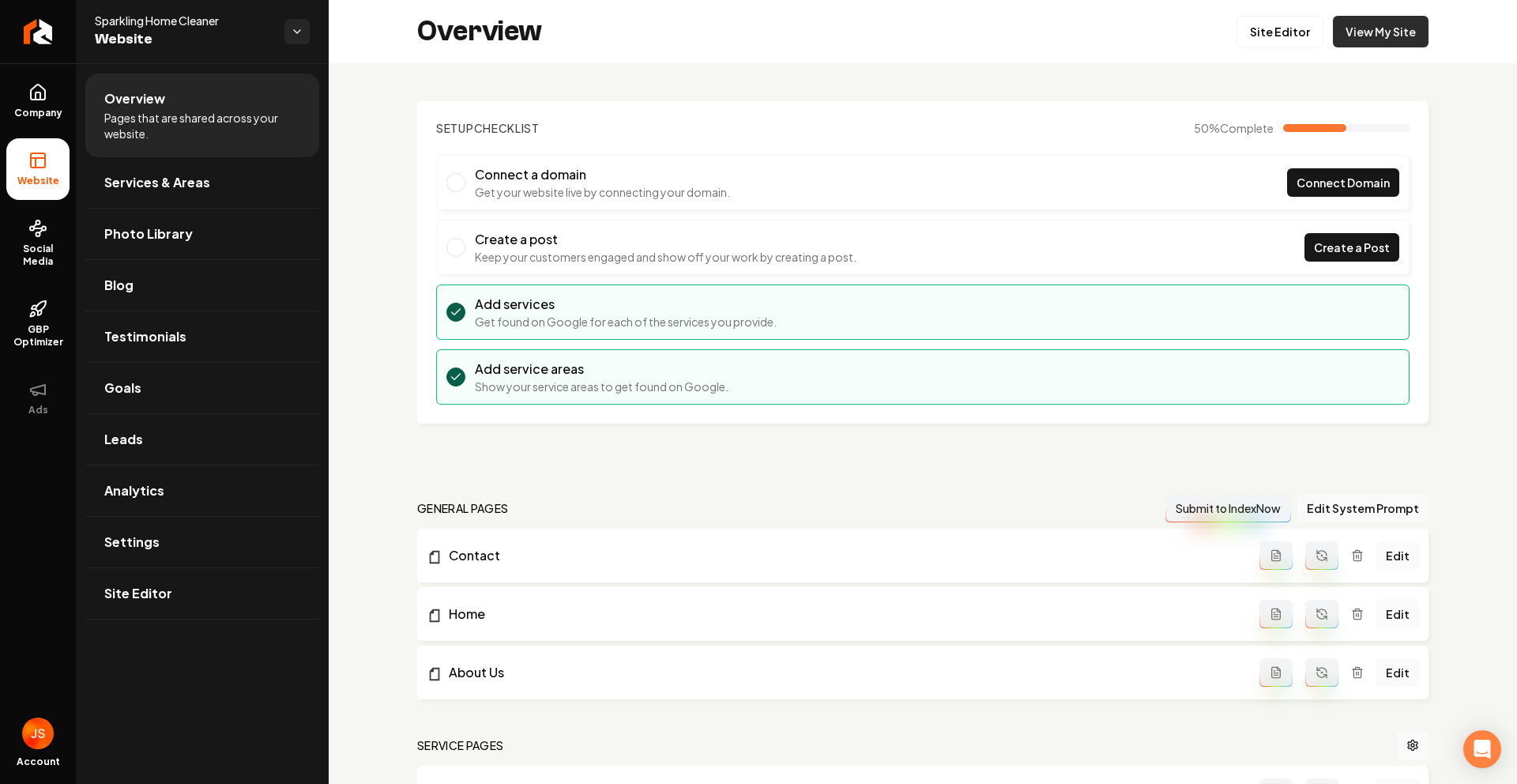
click at [1361, 41] on link "View My Site" at bounding box center [1382, 31] width 96 height 31
click at [20, 35] on link "Return to dashboard" at bounding box center [38, 31] width 76 height 64
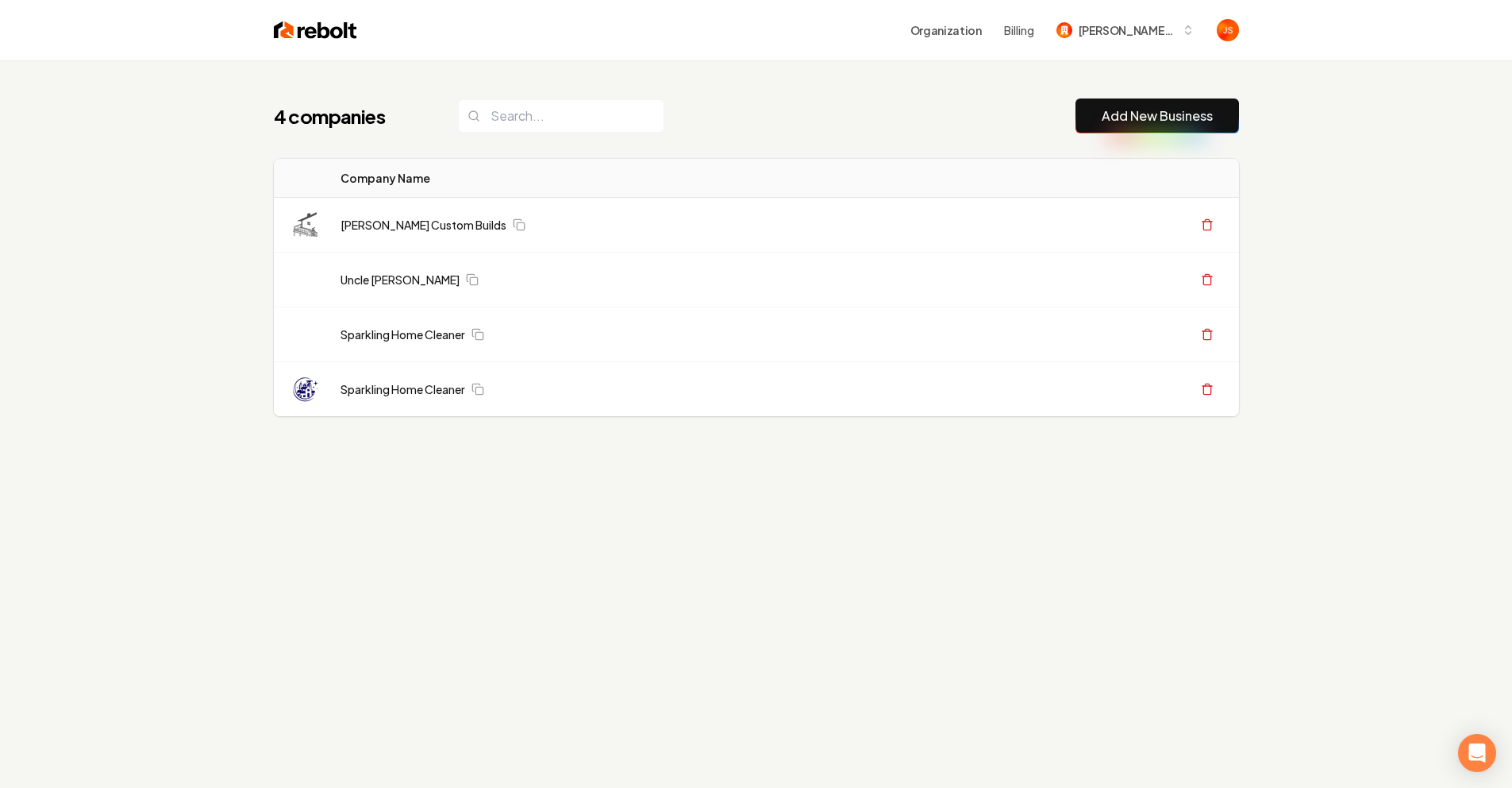
click at [727, 660] on div "4 companies Add New Business Logo Company Name Actions [PERSON_NAME] Custom Bui…" at bounding box center [756, 454] width 1512 height 788
click at [416, 271] on link "Uncle [PERSON_NAME]" at bounding box center [400, 279] width 119 height 16
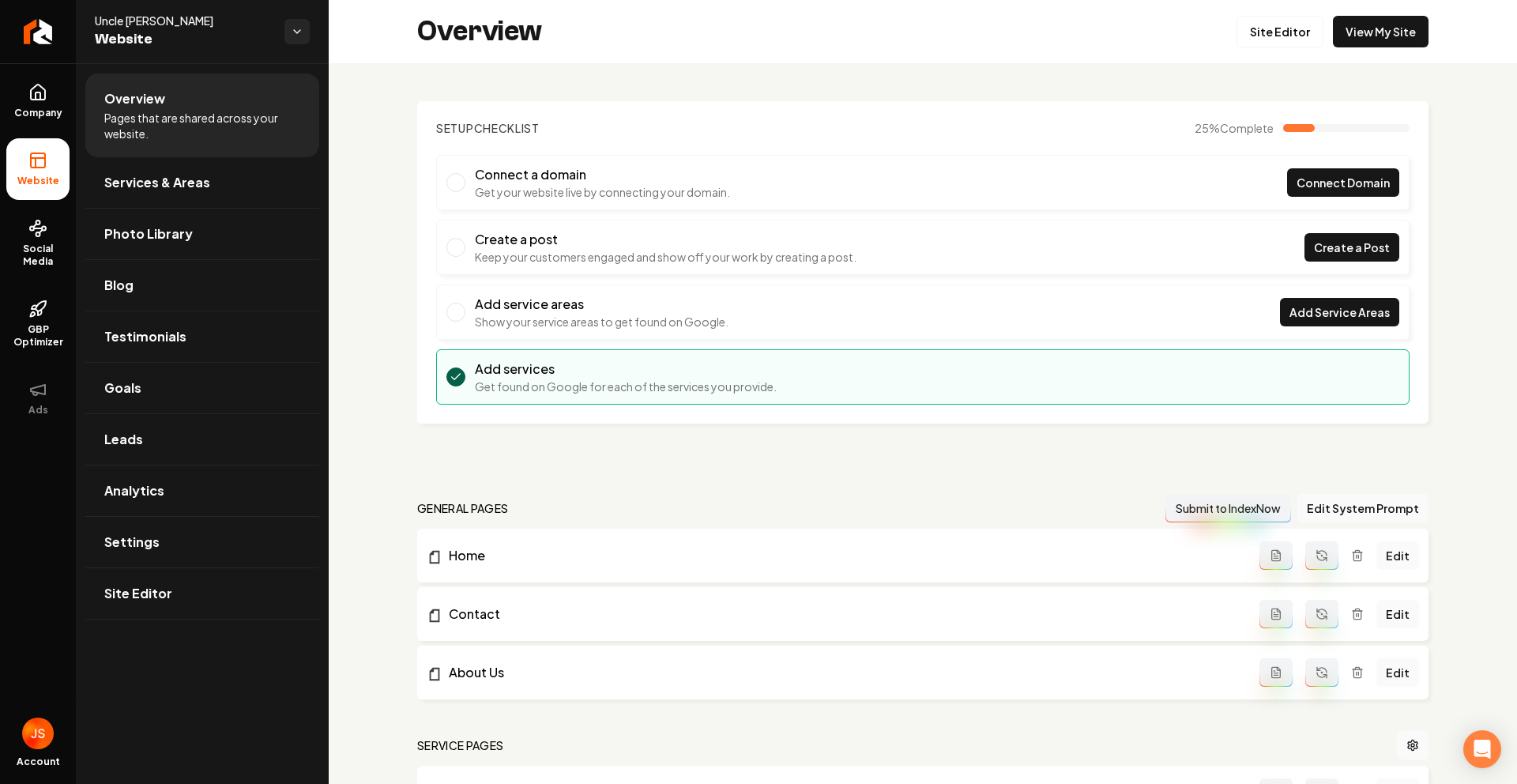
click at [1363, 49] on div "Overview Site Editor View My Site" at bounding box center [923, 31] width 1189 height 64
click at [1367, 34] on link "View My Site" at bounding box center [1382, 31] width 96 height 31
click at [63, 110] on span "Company" at bounding box center [39, 113] width 61 height 13
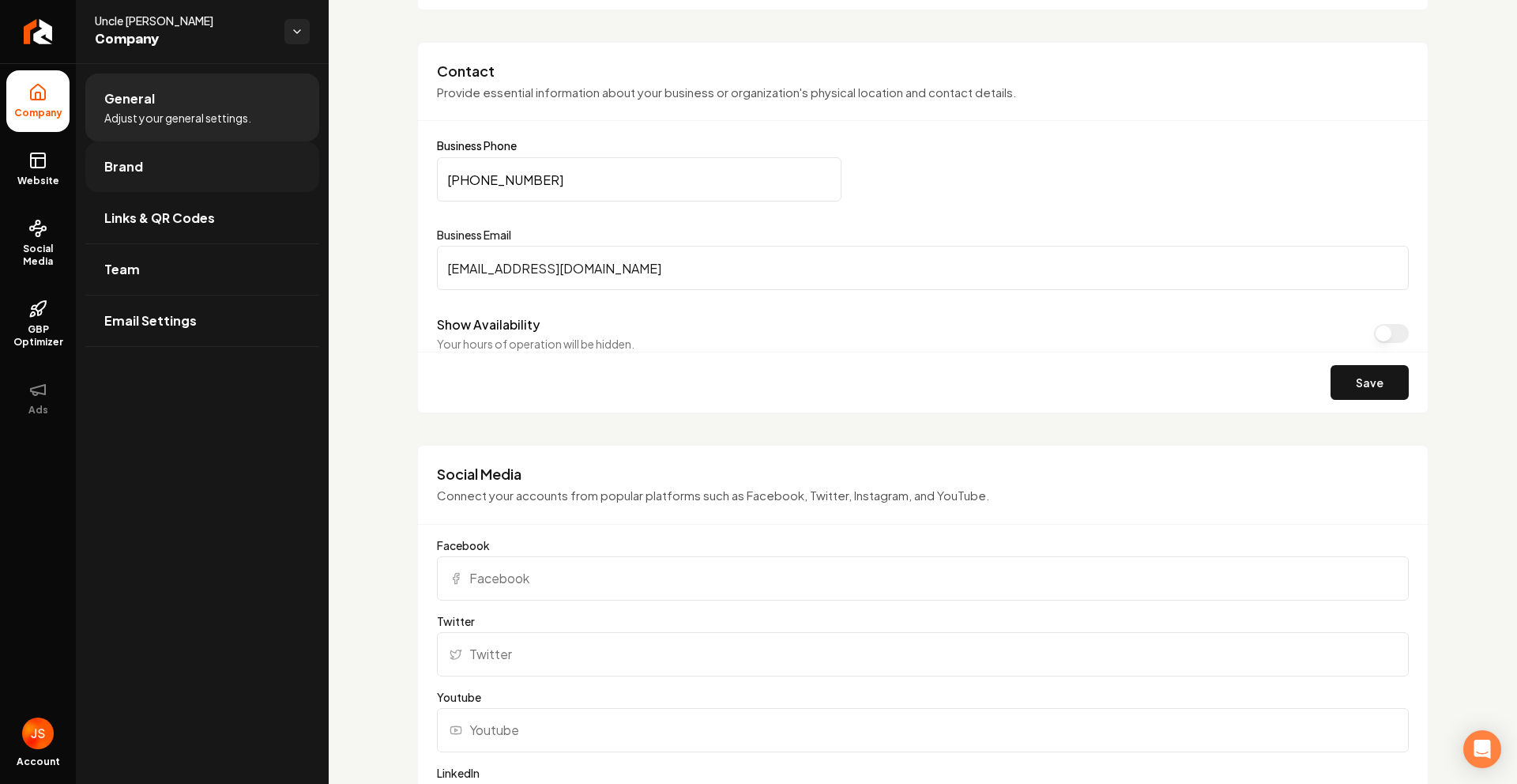
click at [109, 169] on span "Brand" at bounding box center [123, 167] width 39 height 19
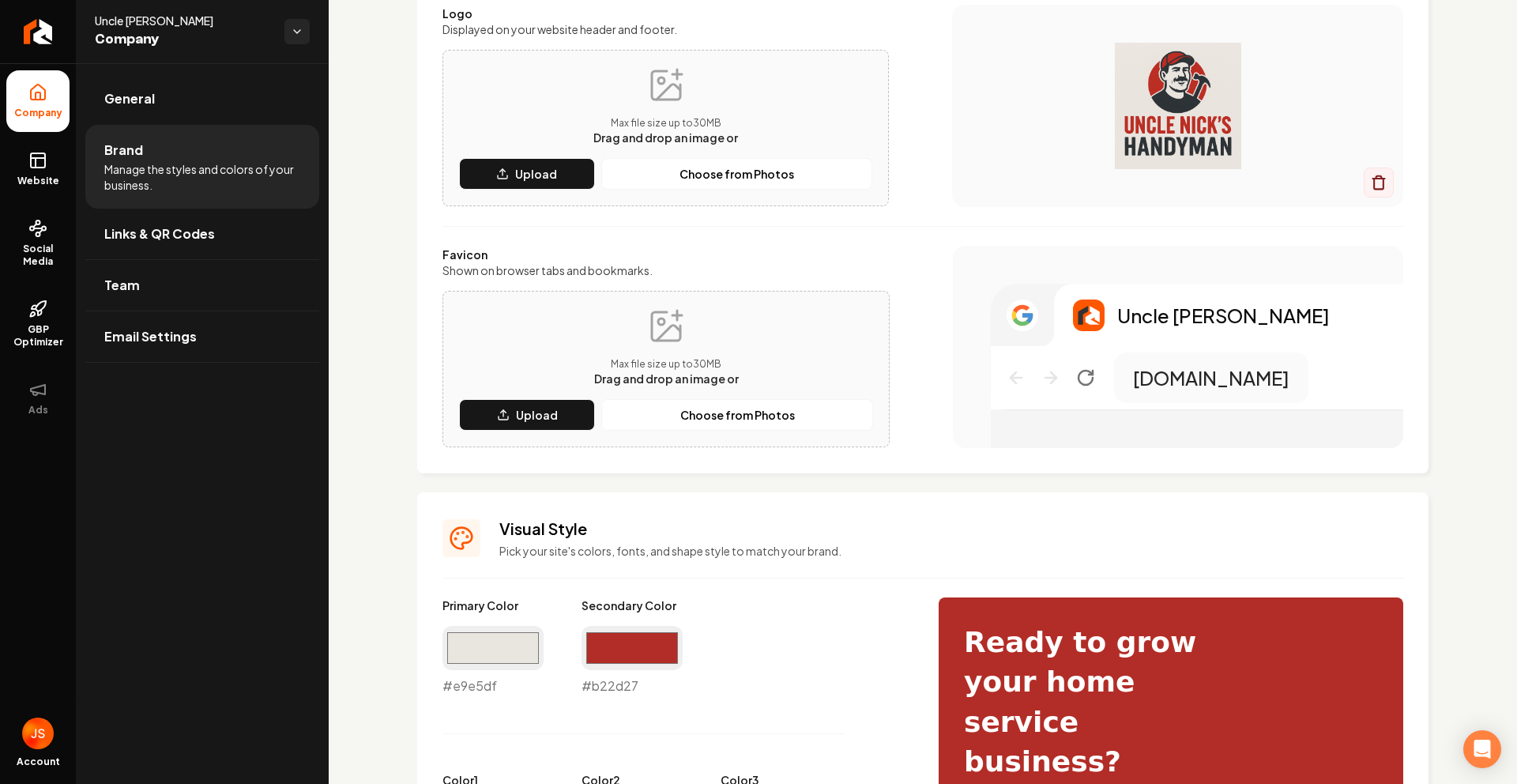
scroll to position [201, 0]
click at [485, 657] on input "#e9e5df" at bounding box center [493, 649] width 101 height 44
type input "#2d3237"
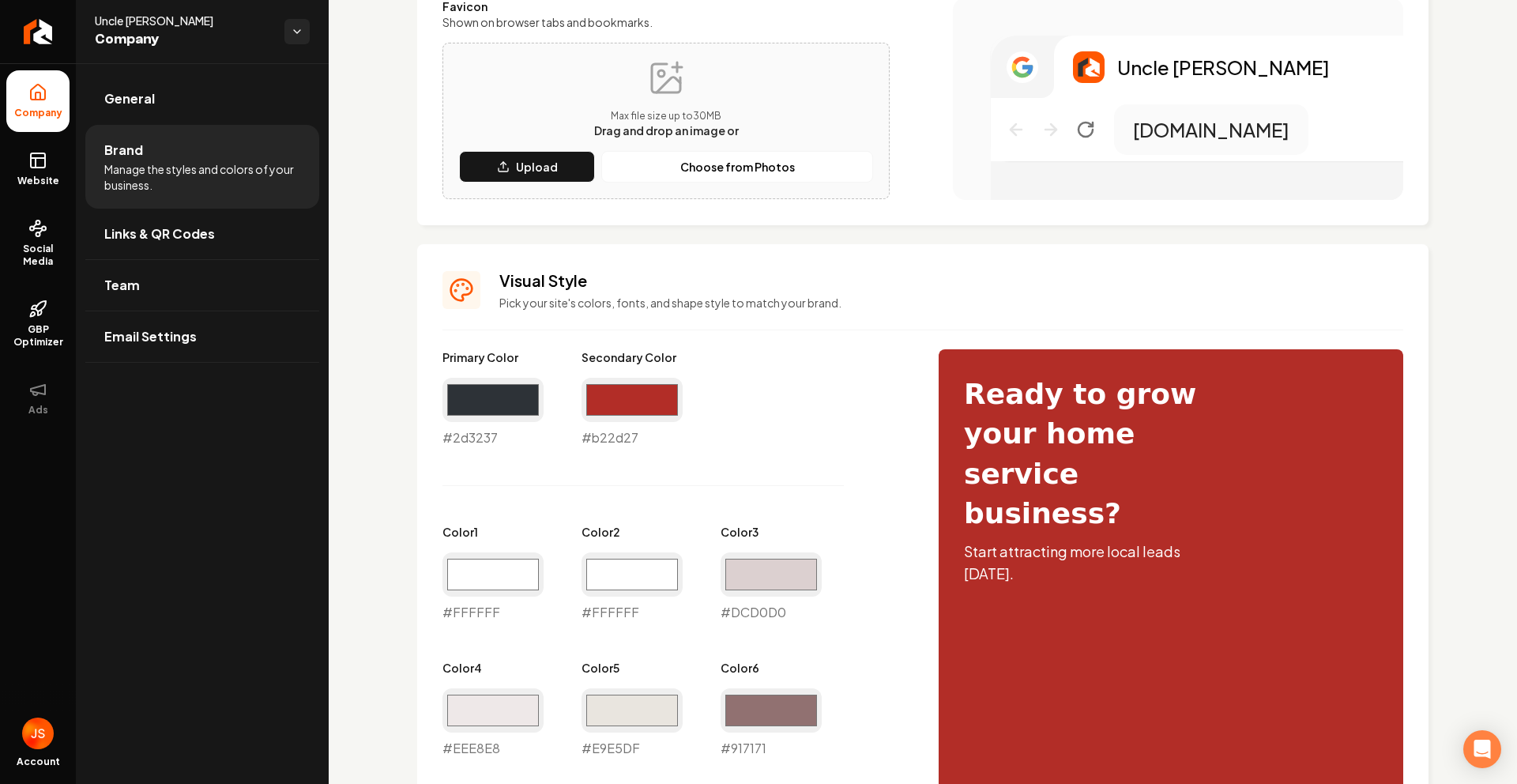
scroll to position [1104, 0]
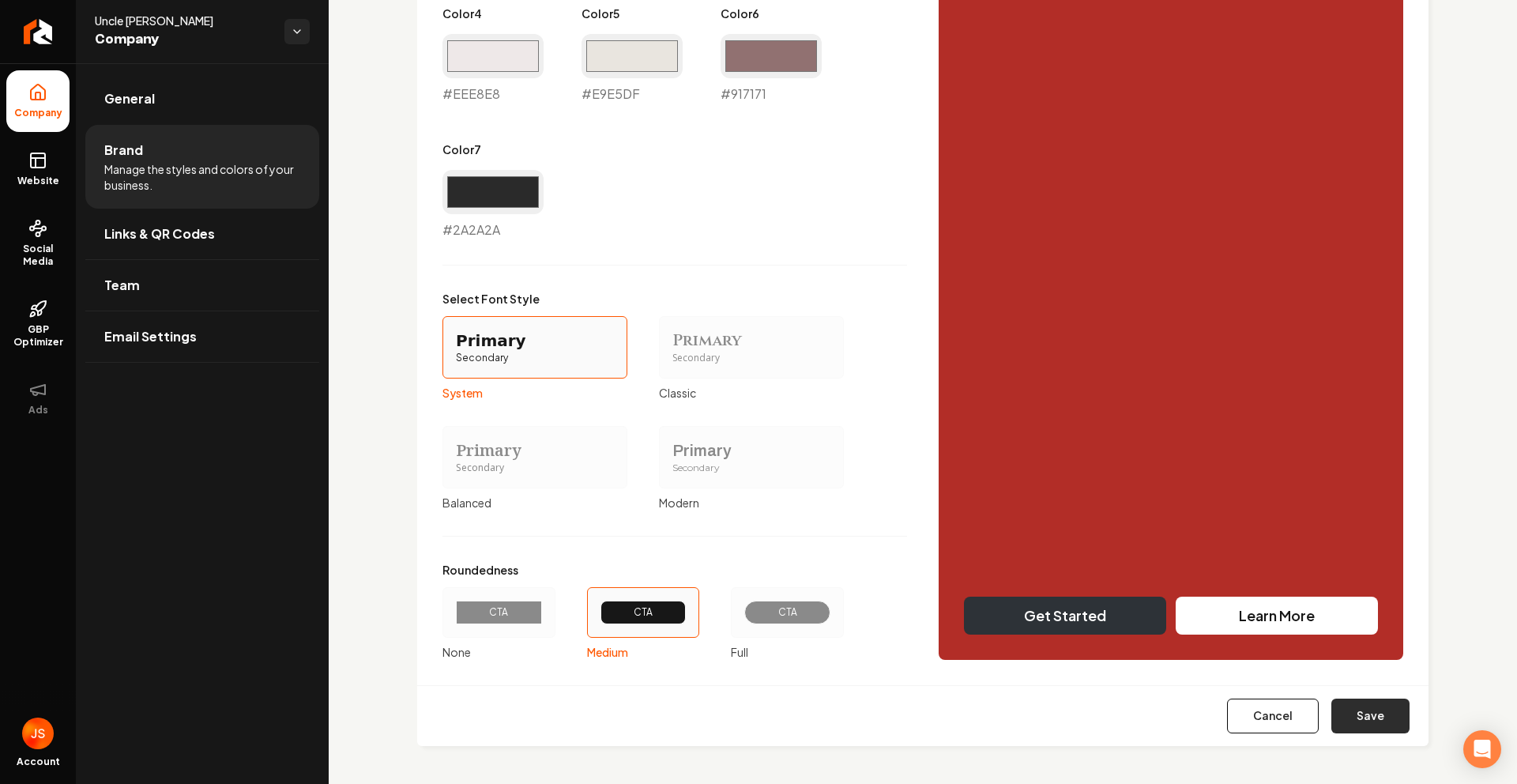
click at [1333, 720] on button "Save" at bounding box center [1370, 716] width 78 height 35
type input "#ffffff"
type input "#dcd0d0"
type input "#eee8e8"
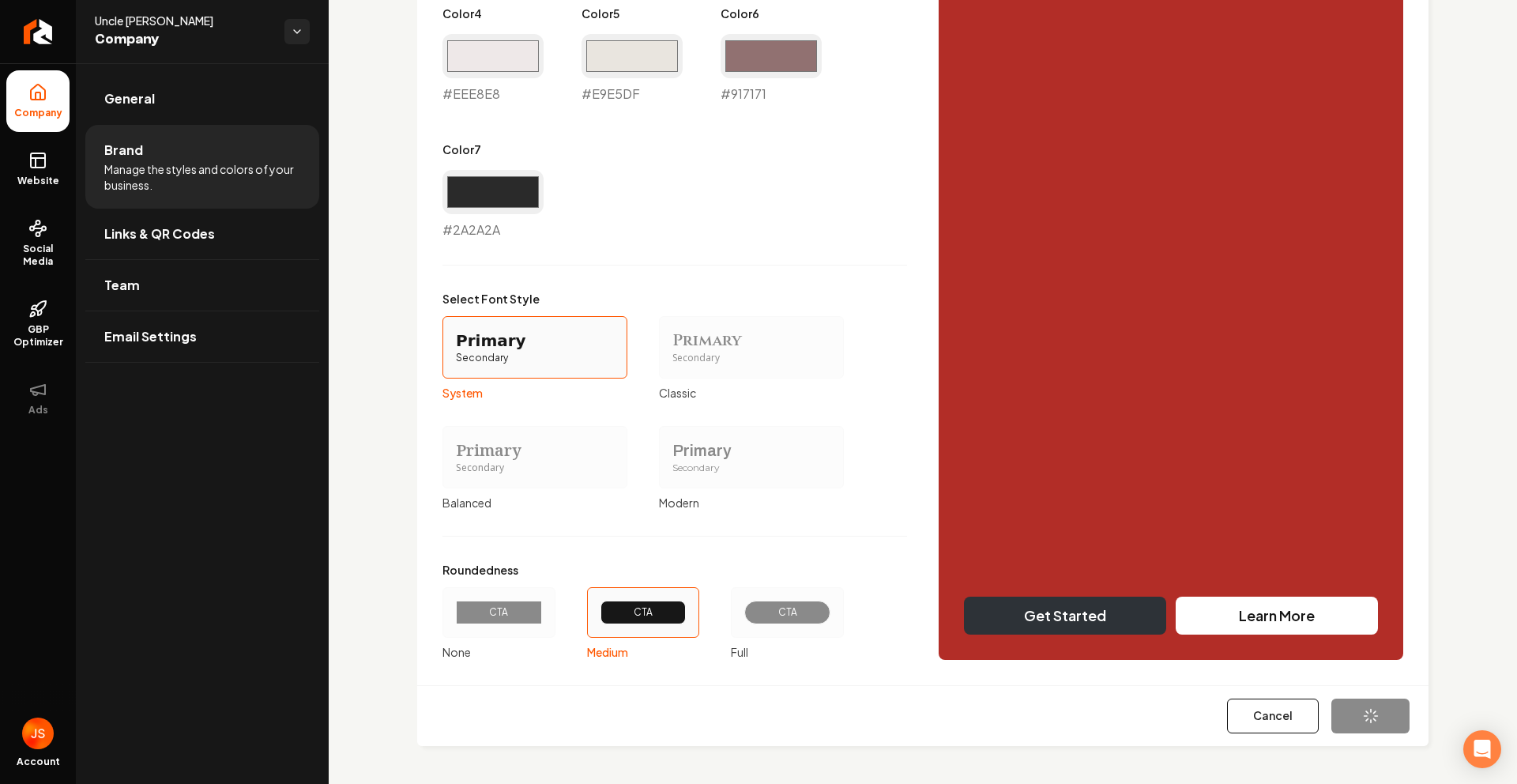
type input "#e9e5df"
type input "#2a2a2a"
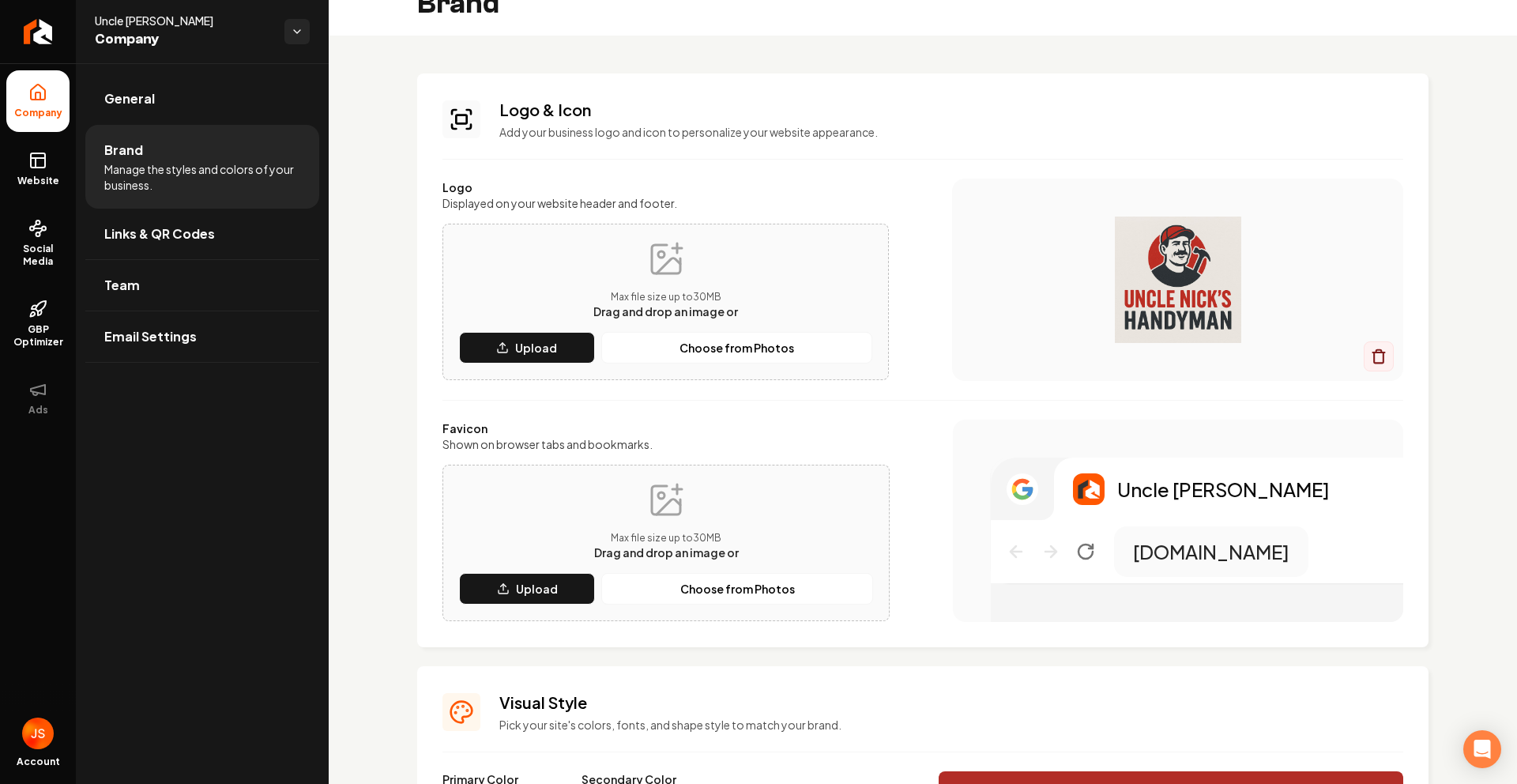
scroll to position [0, 0]
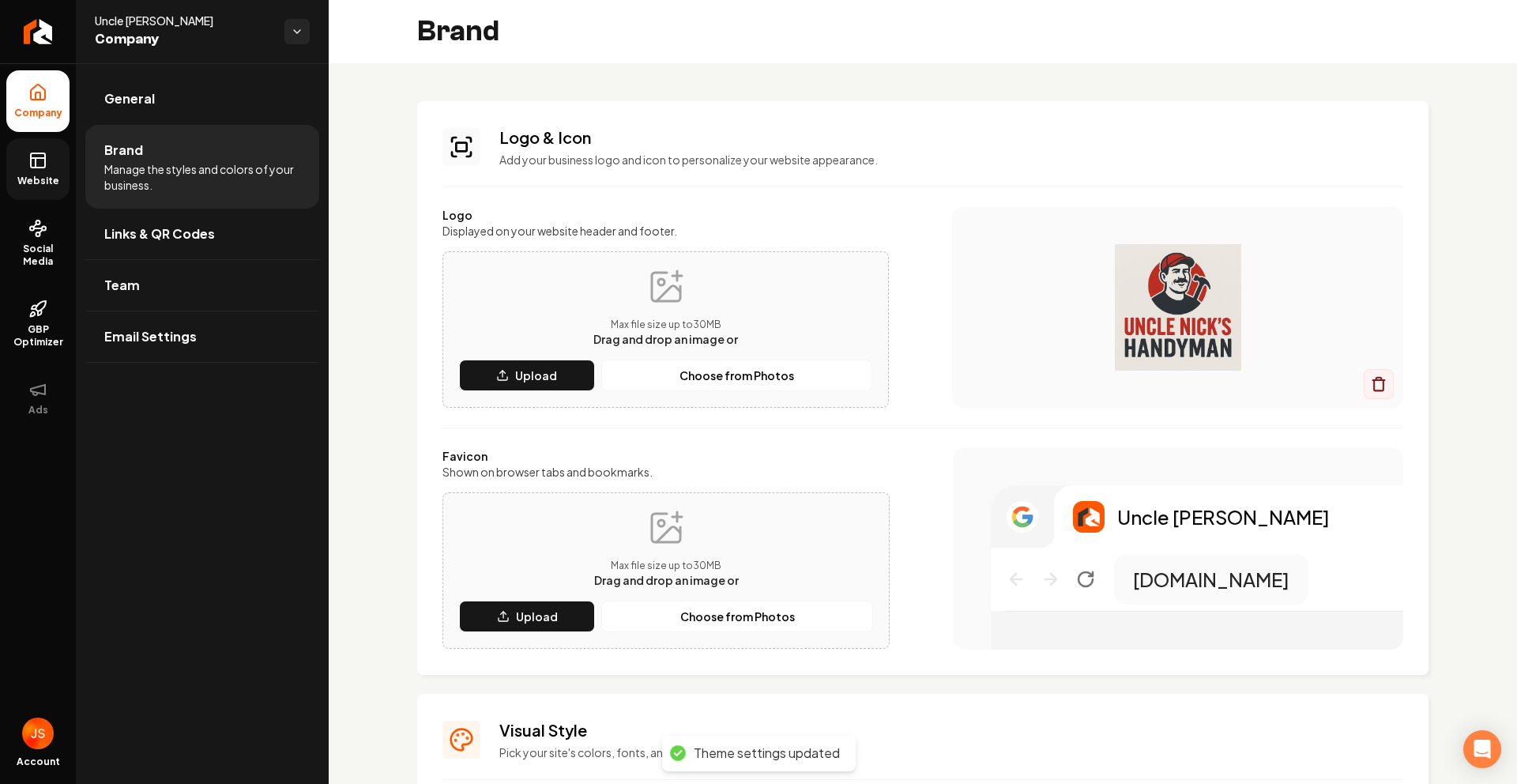
click at [58, 165] on link "Website" at bounding box center [38, 169] width 64 height 62
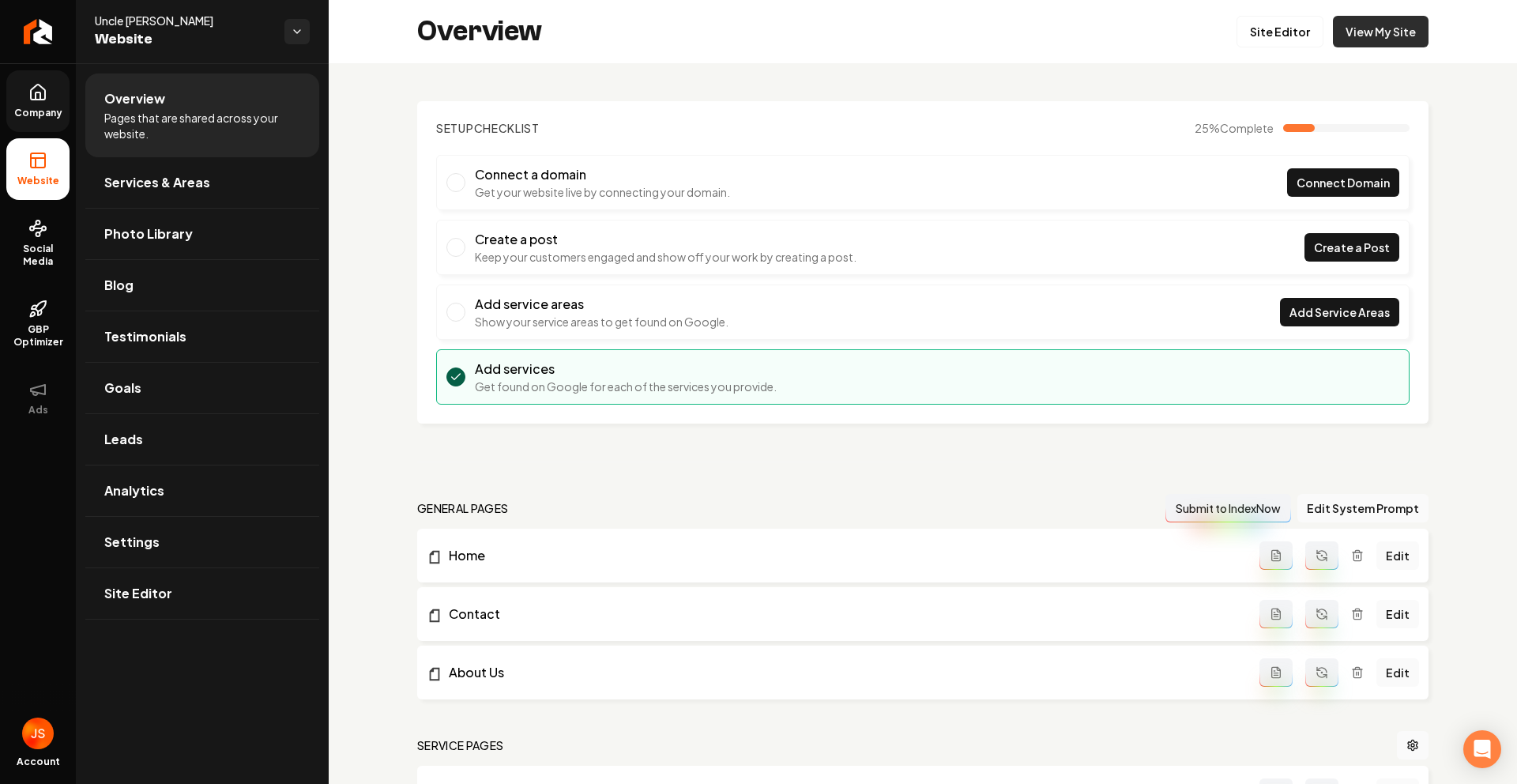
click at [1346, 42] on link "View My Site" at bounding box center [1382, 31] width 96 height 31
click at [60, 36] on link "Return to dashboard" at bounding box center [38, 31] width 76 height 64
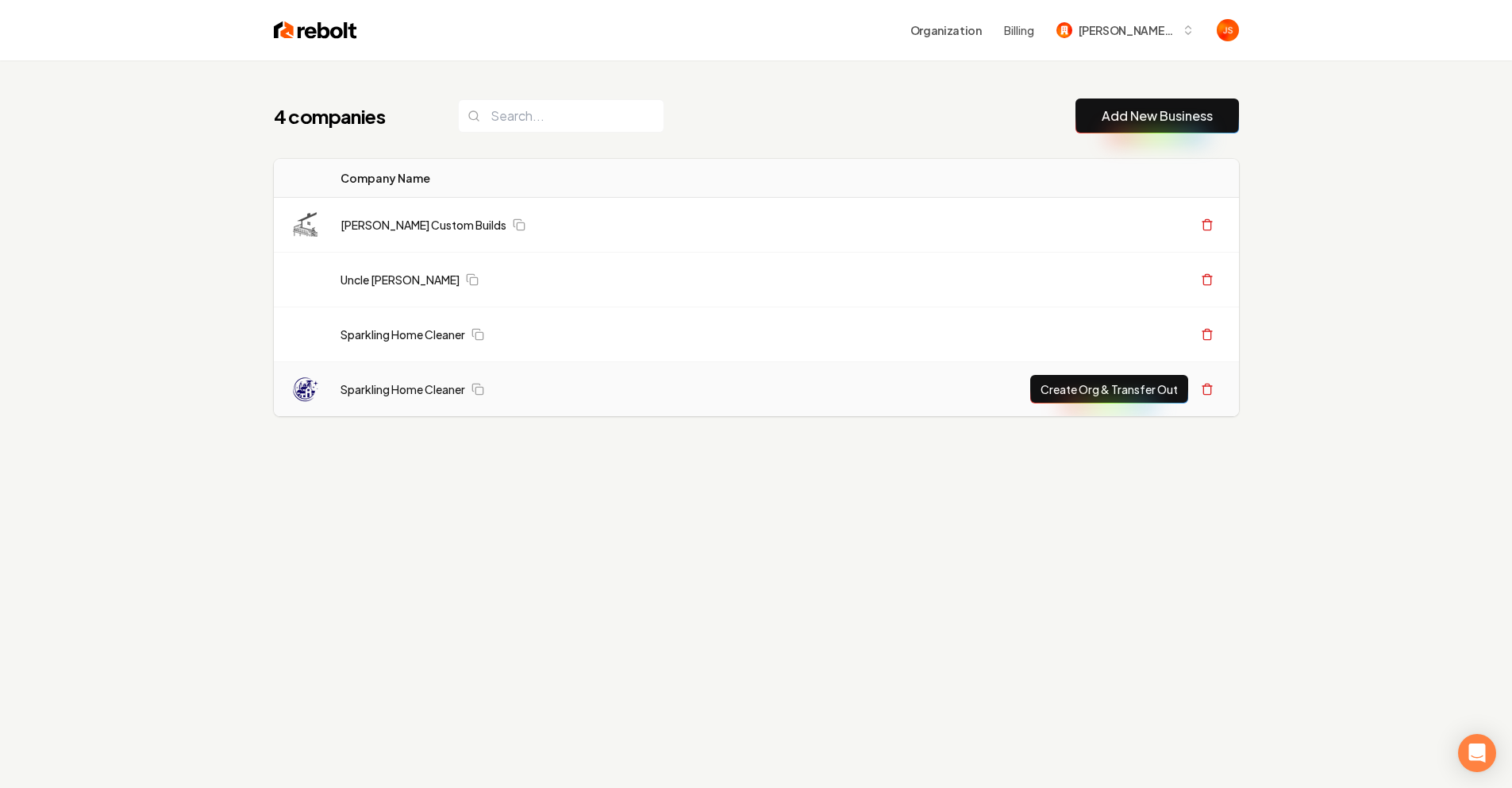
click at [382, 380] on td "Sparkling Home Cleaner" at bounding box center [549, 389] width 444 height 55
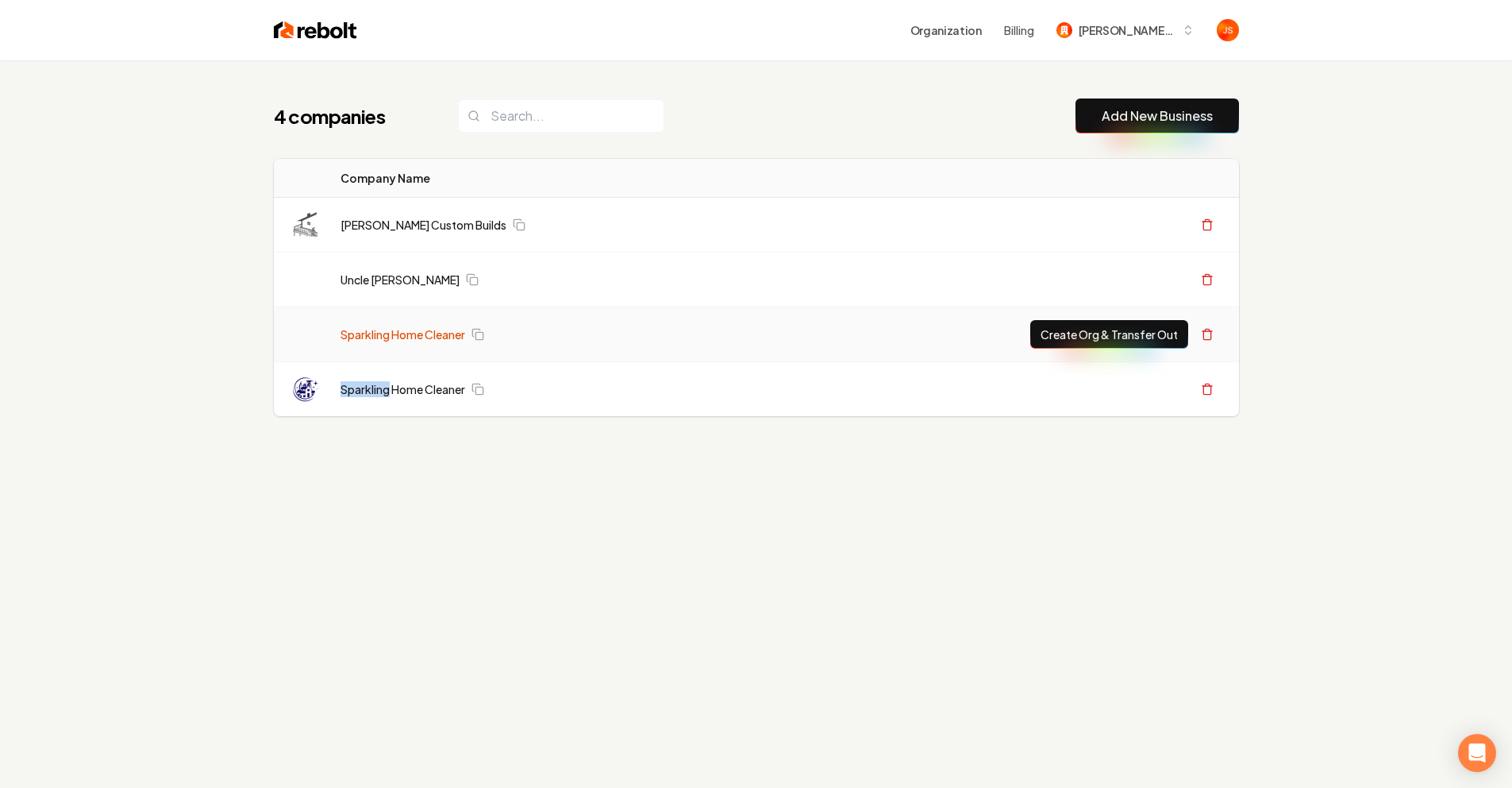
click at [394, 337] on link "Sparkling Home Cleaner" at bounding box center [403, 333] width 125 height 16
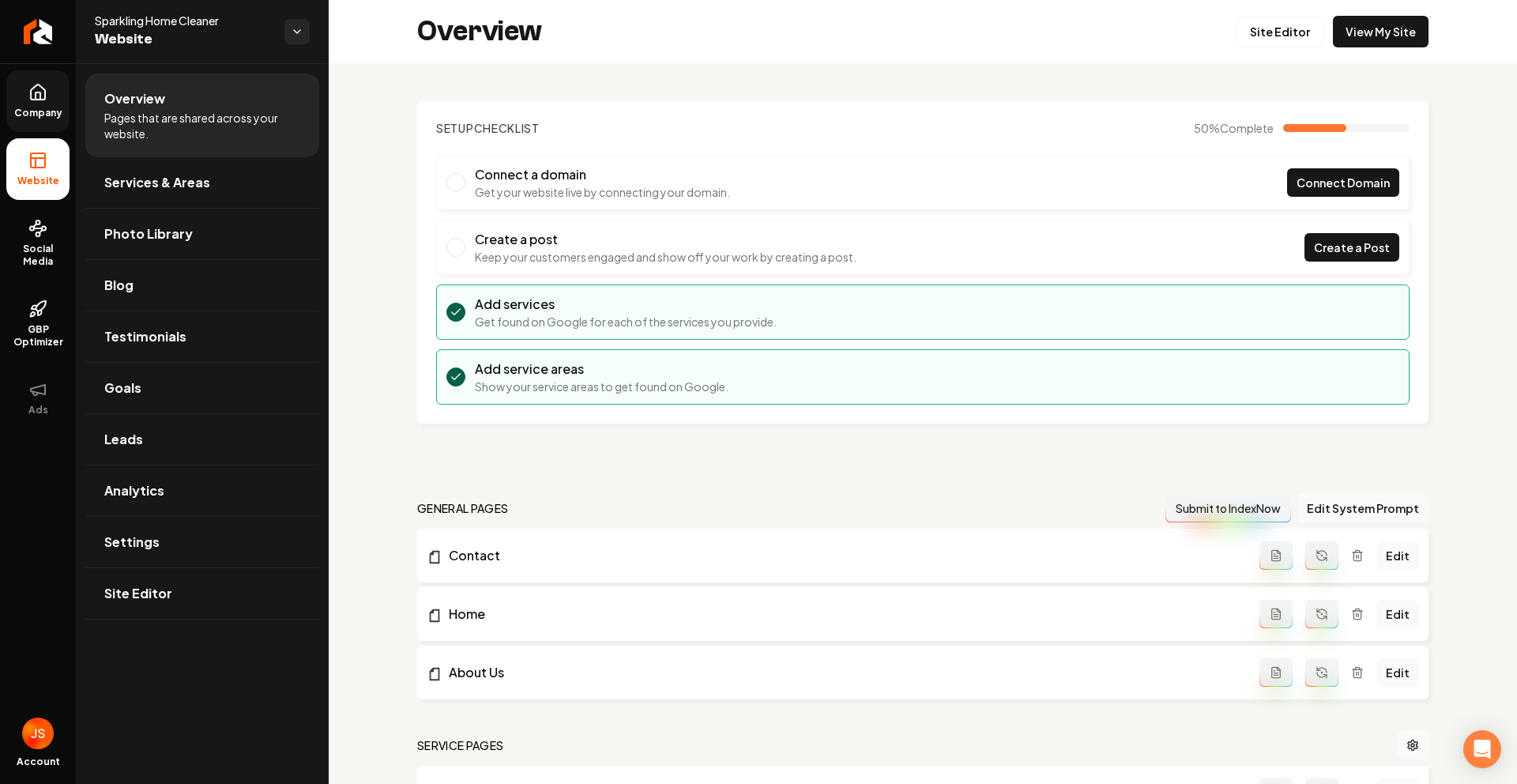
click at [51, 102] on link "Company" at bounding box center [38, 100] width 64 height 62
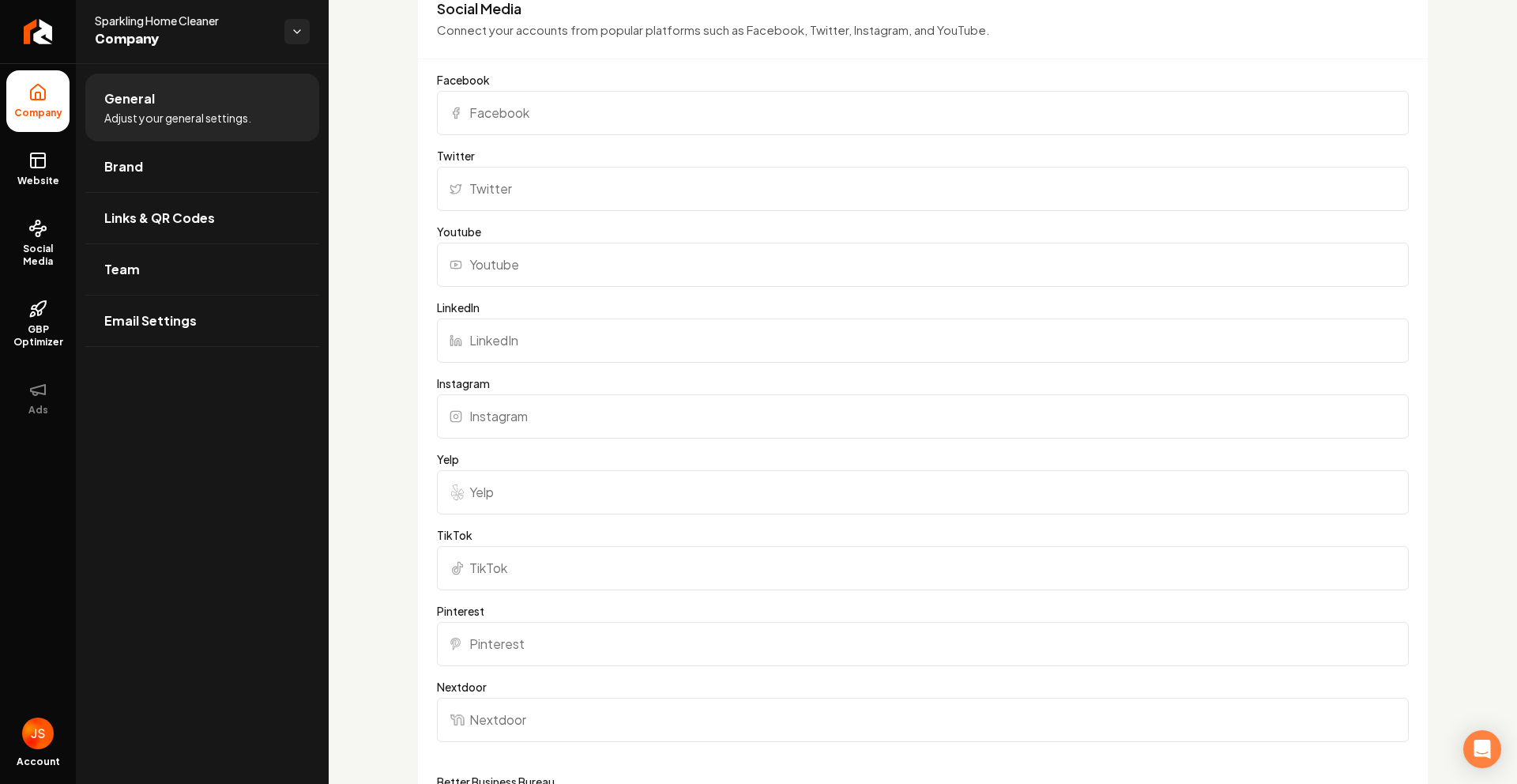
scroll to position [1412, 0]
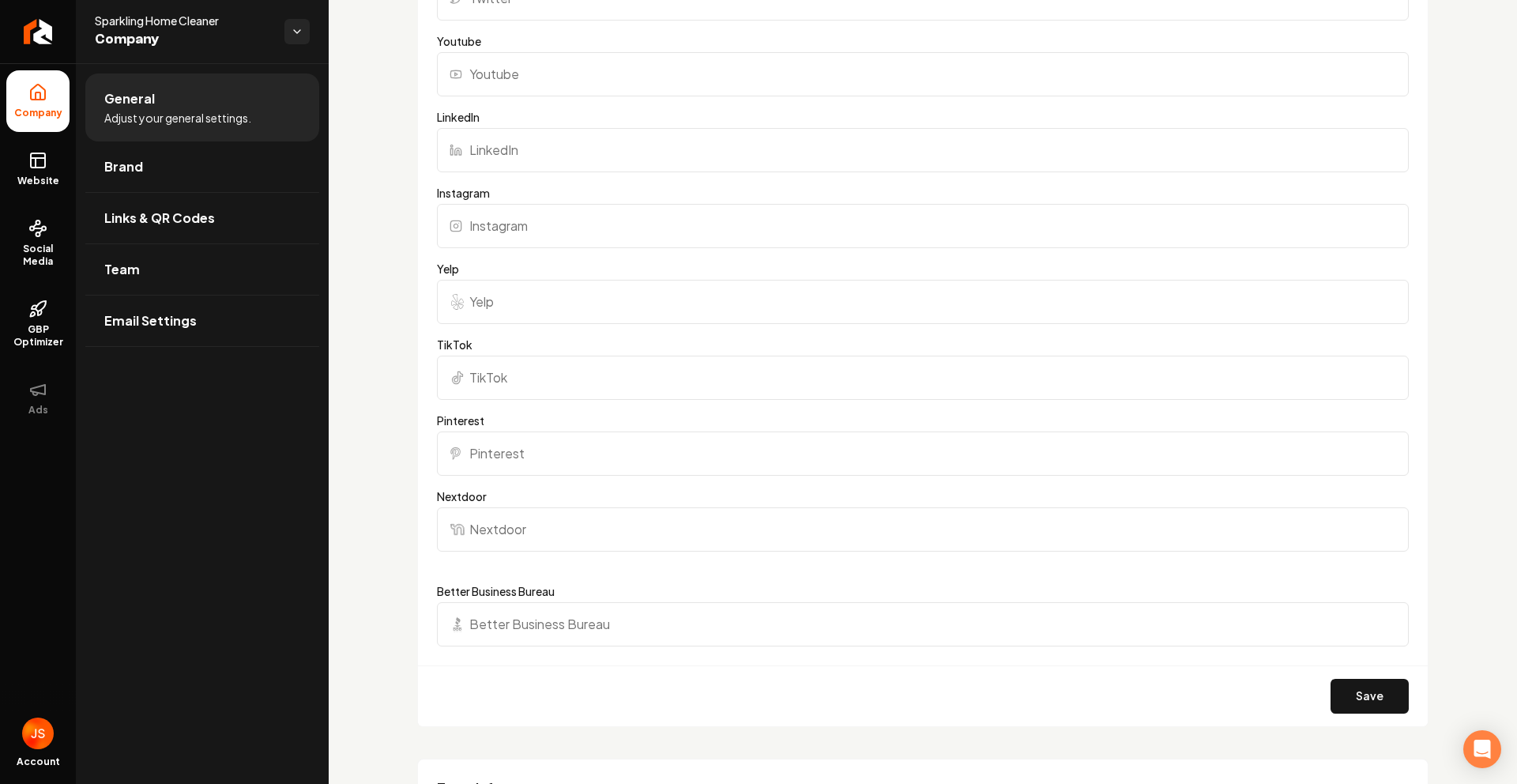
click at [564, 334] on form "Facebook Twitter Youtube LinkedIn Instagram Yelp TikTok Pinterest Nextdoor Bett…" at bounding box center [923, 303] width 972 height 845
click at [571, 312] on input "Yelp" at bounding box center [923, 302] width 972 height 44
paste input "[URL][DOMAIN_NAME]"
type input "[URL][DOMAIN_NAME]"
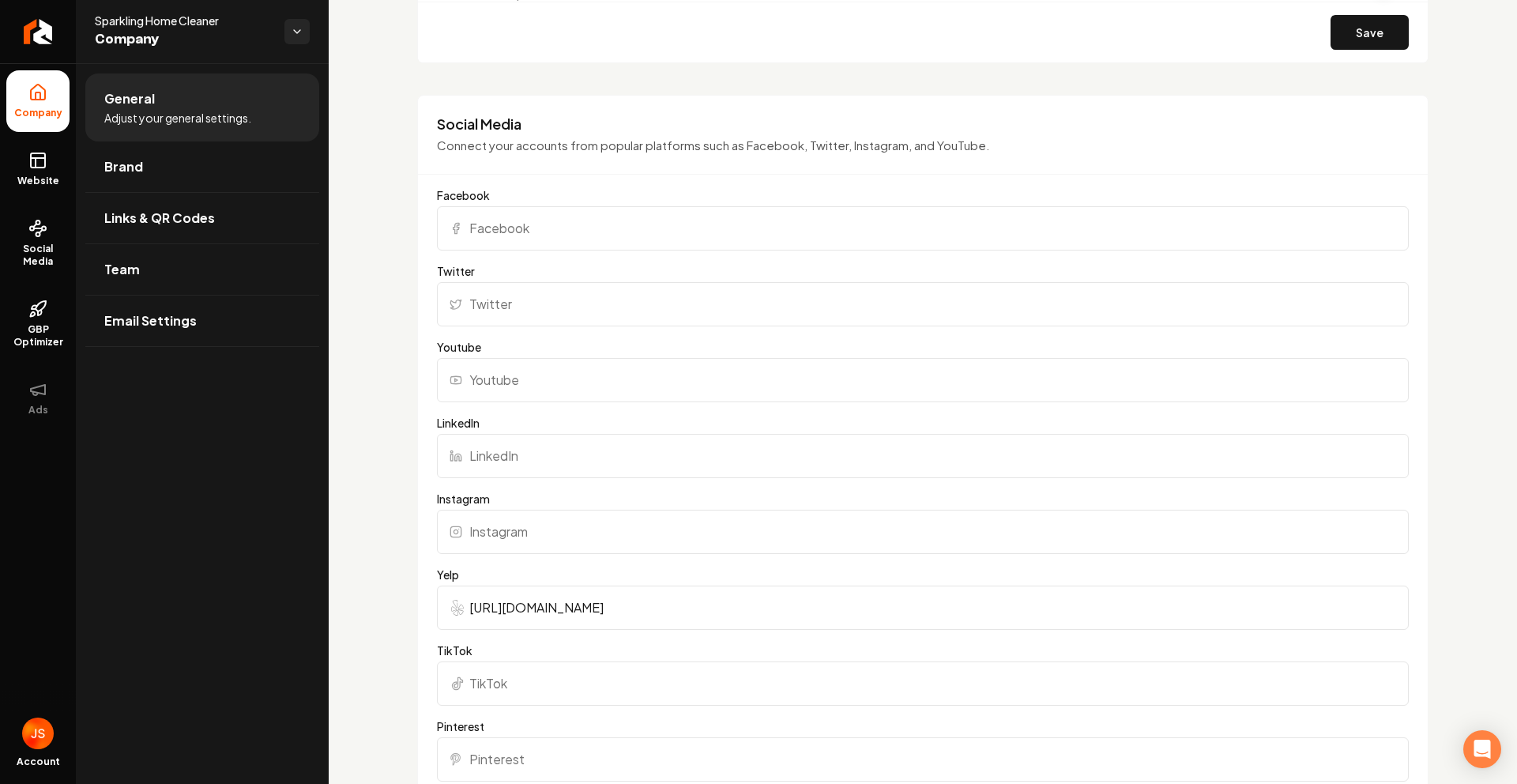
scroll to position [1096, 0]
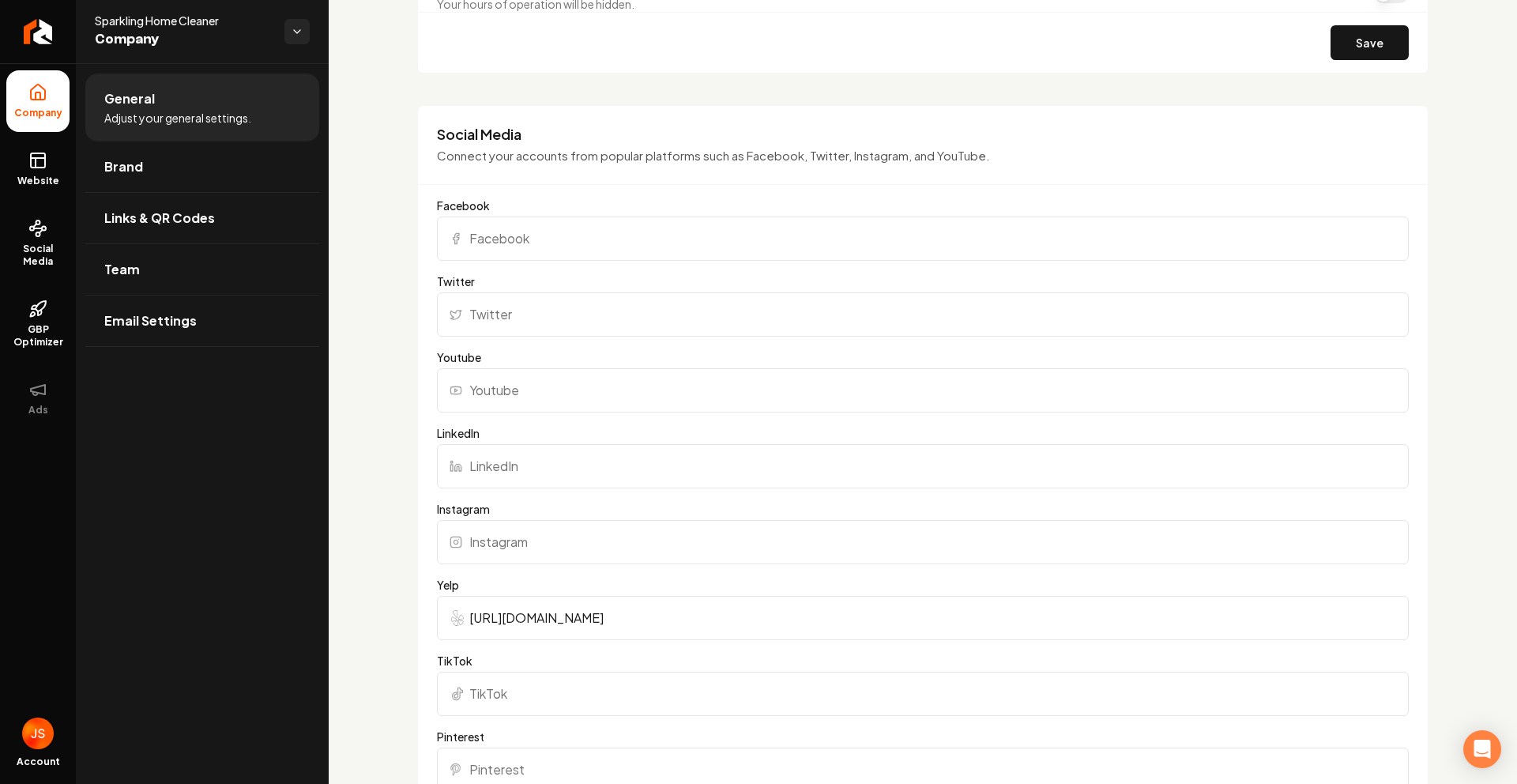
click at [558, 253] on input "Facebook" at bounding box center [923, 239] width 972 height 44
click at [487, 527] on input "Instagram" at bounding box center [923, 542] width 972 height 44
paste input "[URL][DOMAIN_NAME]"
type input "[URL][DOMAIN_NAME]"
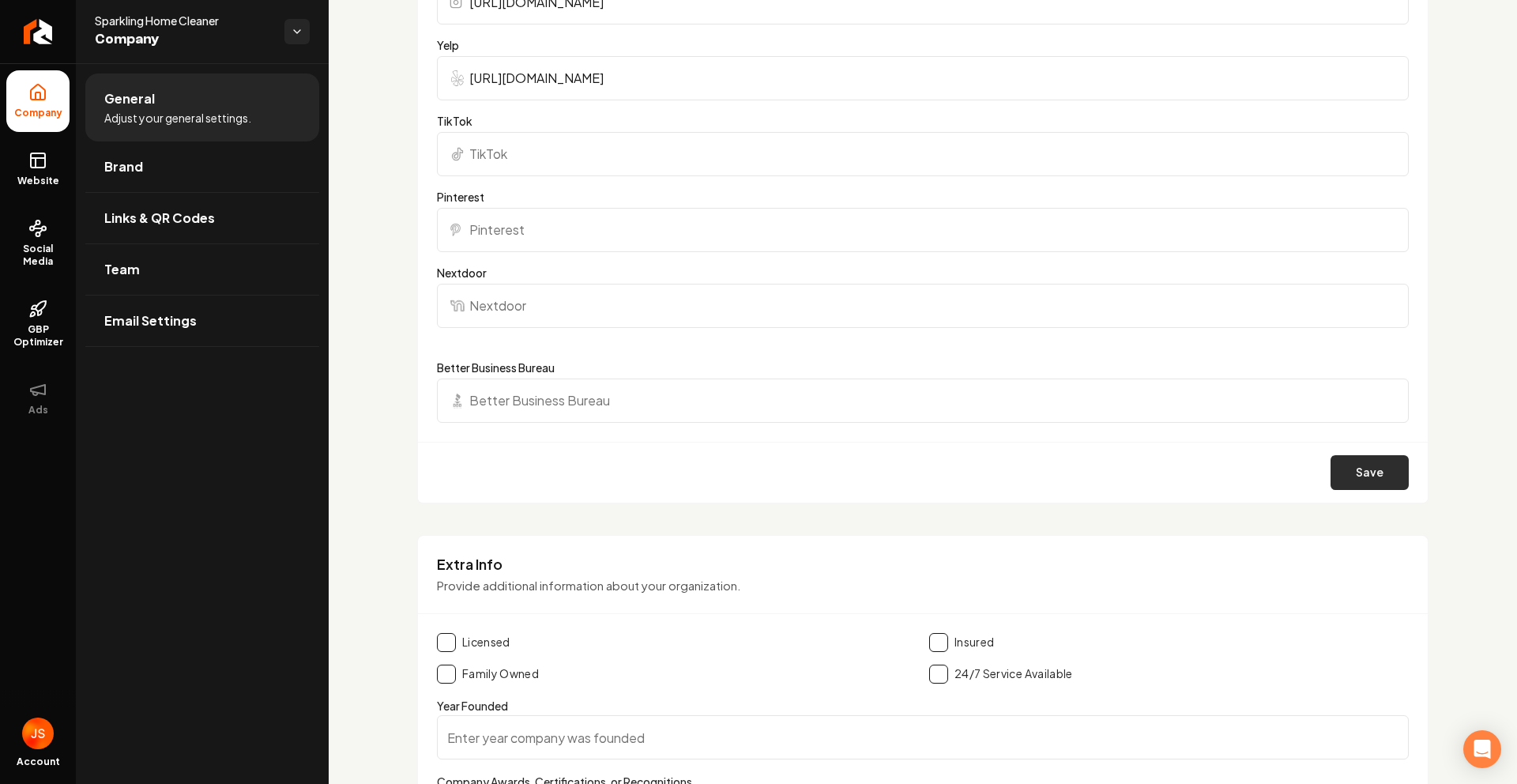
click at [1344, 456] on button "Save" at bounding box center [1370, 473] width 78 height 35
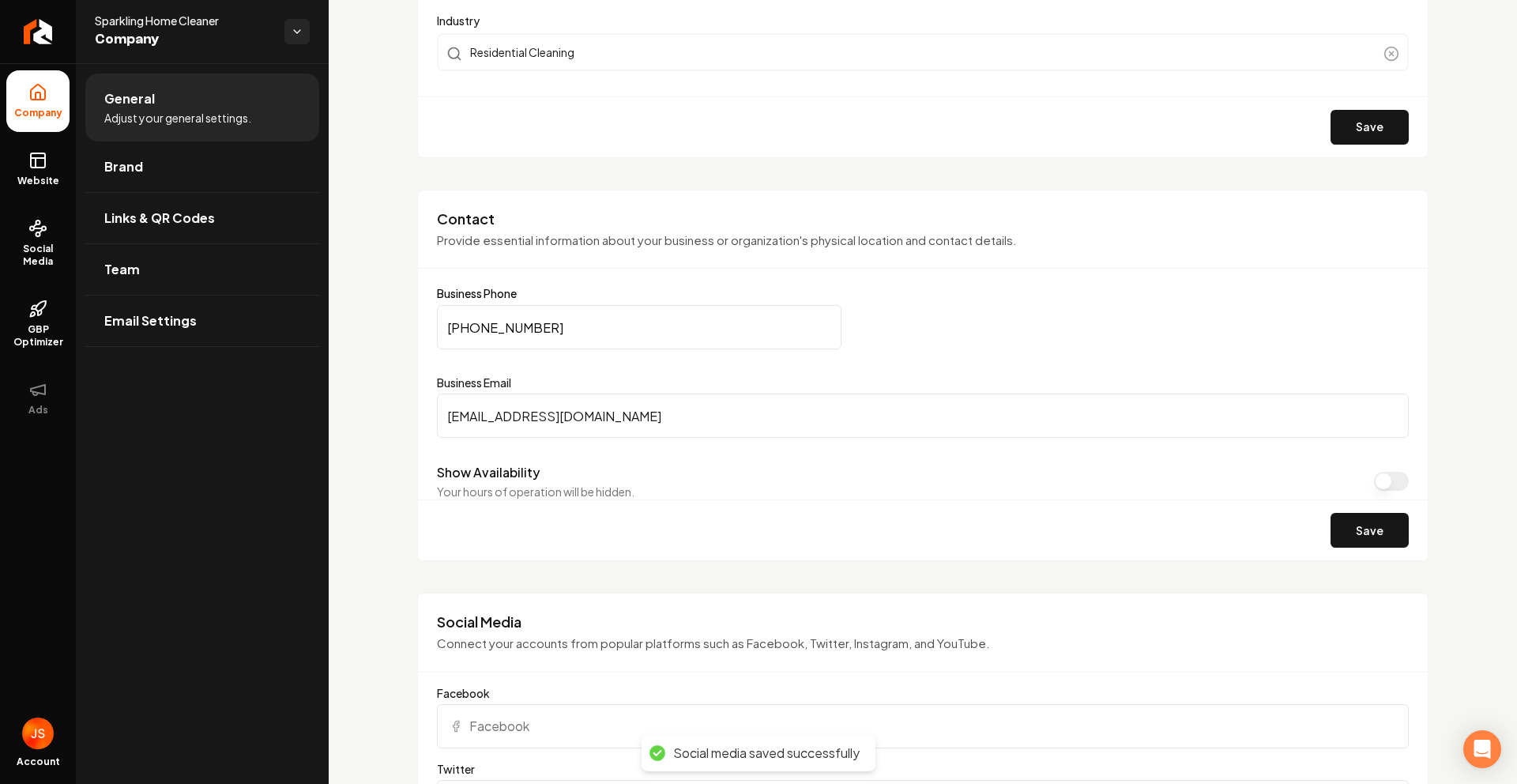
scroll to position [421, 0]
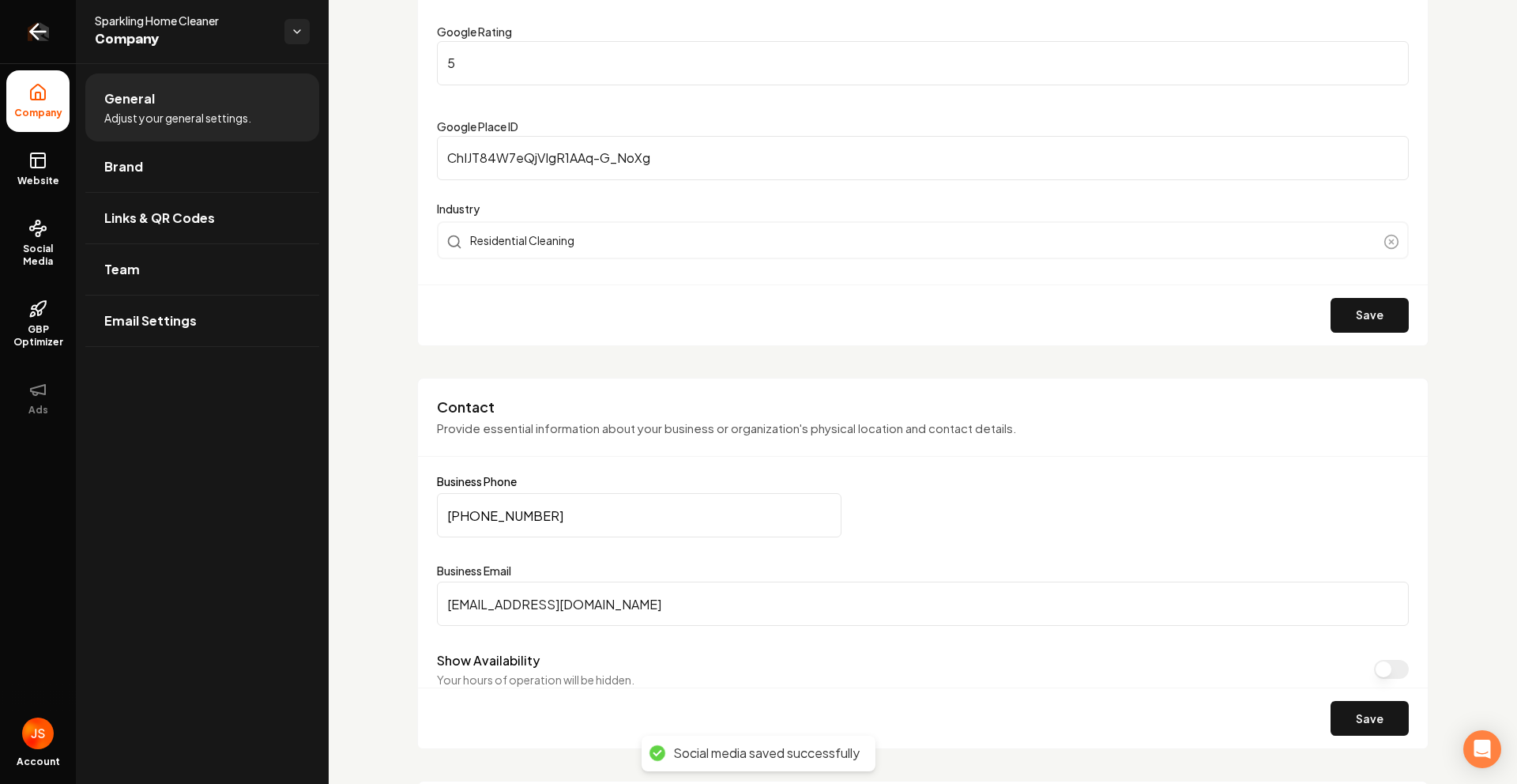
click at [47, 34] on link "Return to dashboard" at bounding box center [38, 31] width 76 height 64
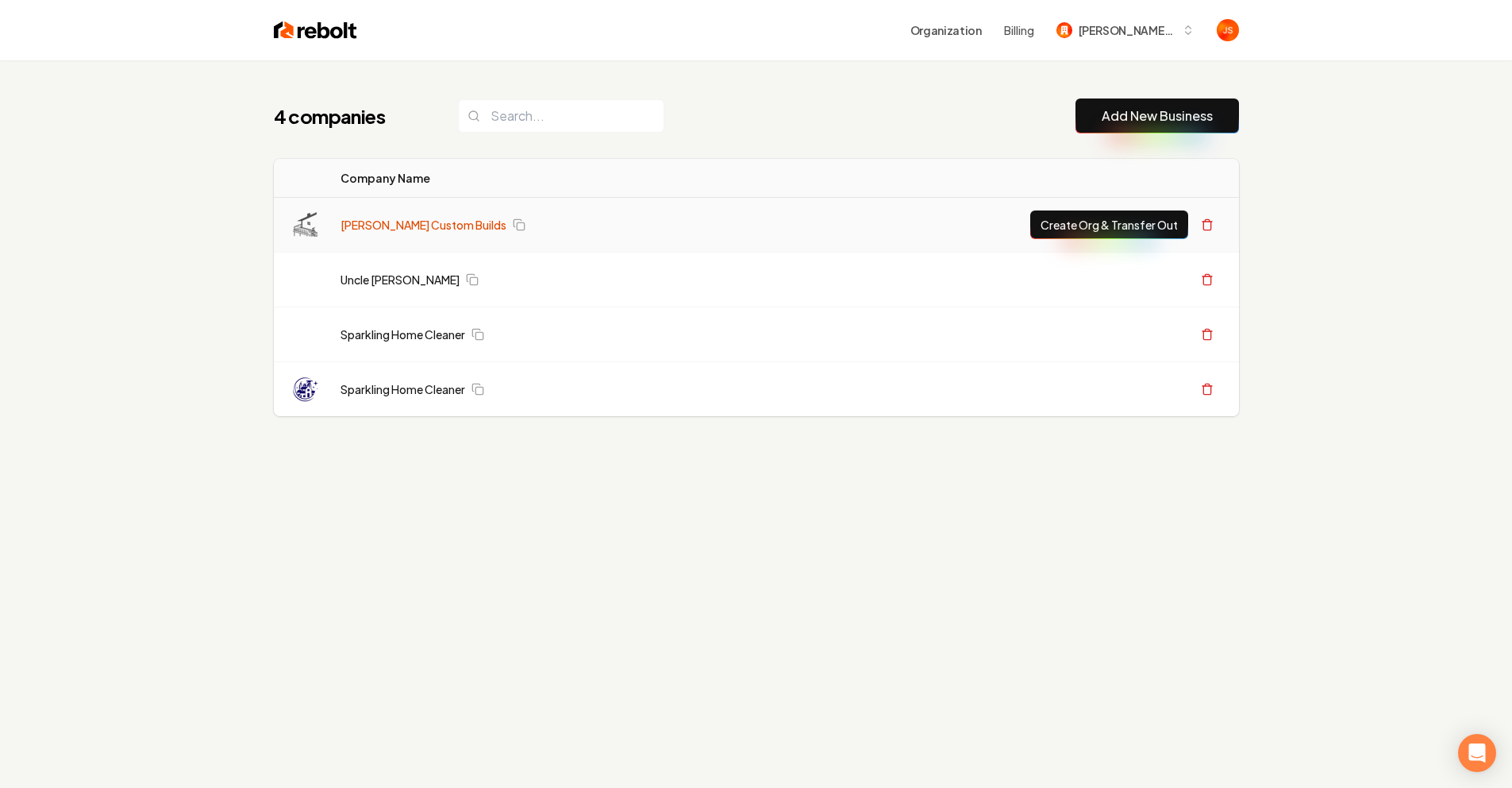
click at [418, 227] on link "[PERSON_NAME] Custom Builds" at bounding box center [423, 224] width 166 height 16
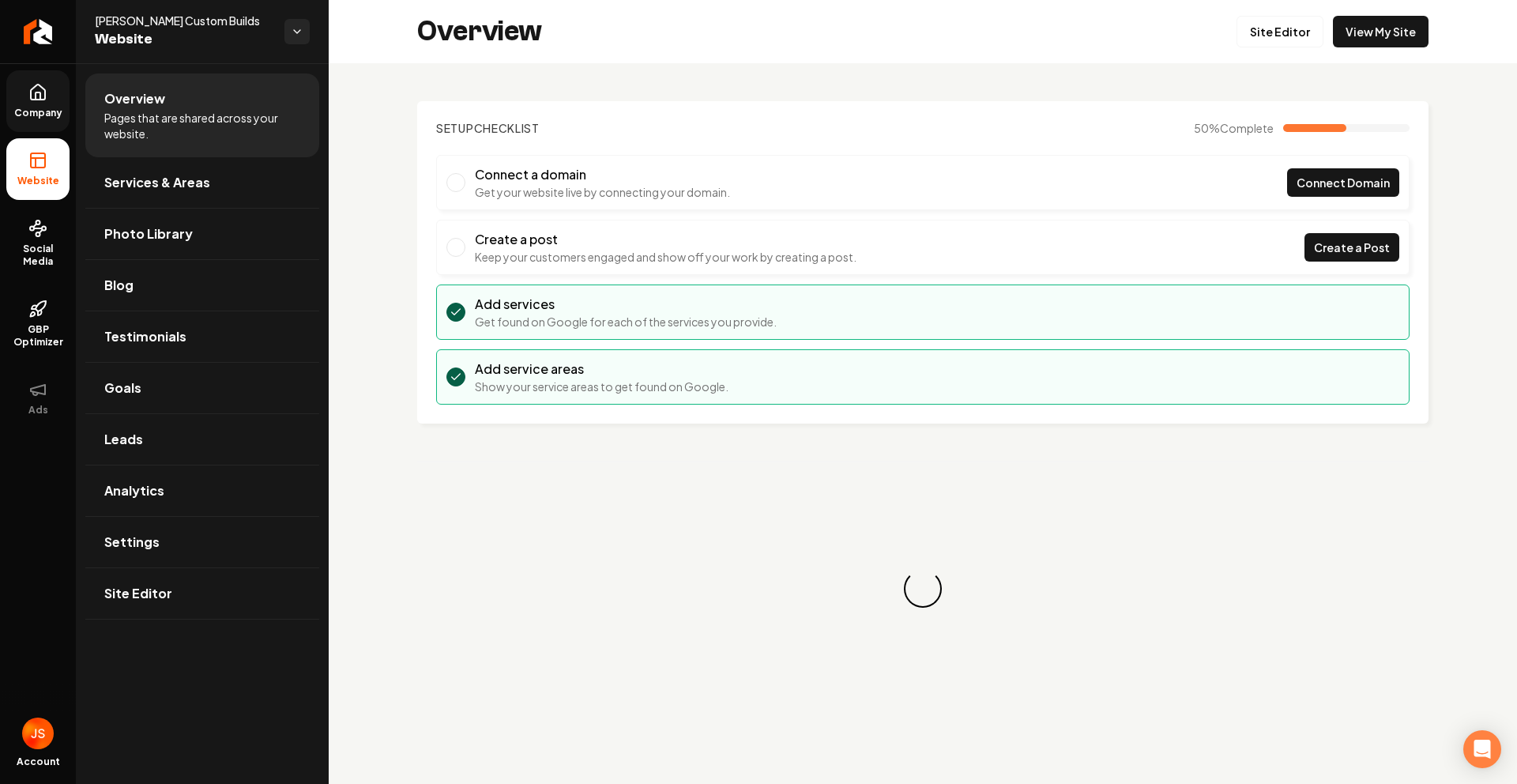
click at [48, 102] on link "Company" at bounding box center [38, 100] width 64 height 62
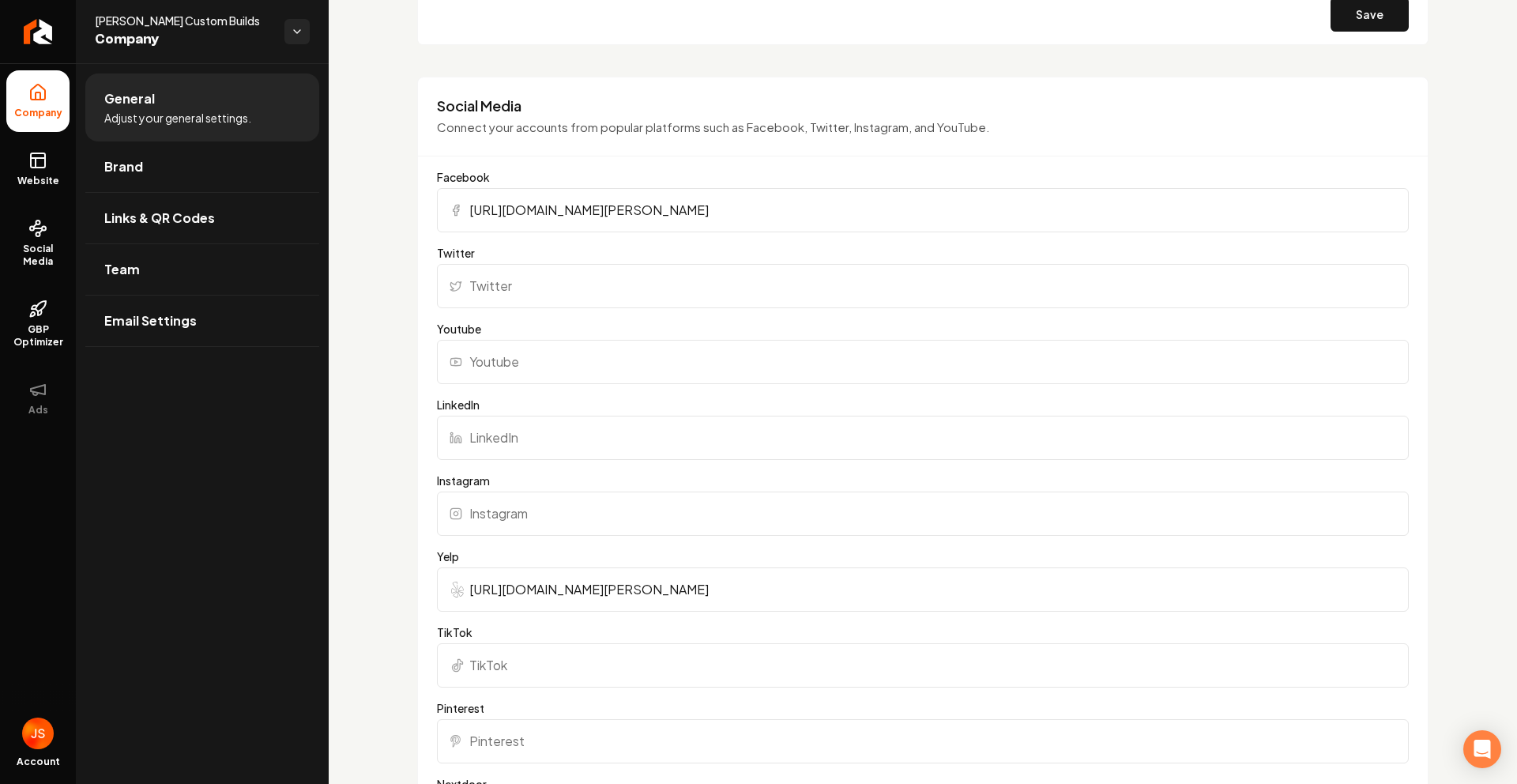
scroll to position [1728, 0]
click at [535, 509] on input "Instagram" at bounding box center [923, 517] width 972 height 44
paste input "[URL][DOMAIN_NAME]"
type input "[URL][DOMAIN_NAME]"
click at [396, 425] on div "**********" at bounding box center [923, 75] width 1189 height 3481
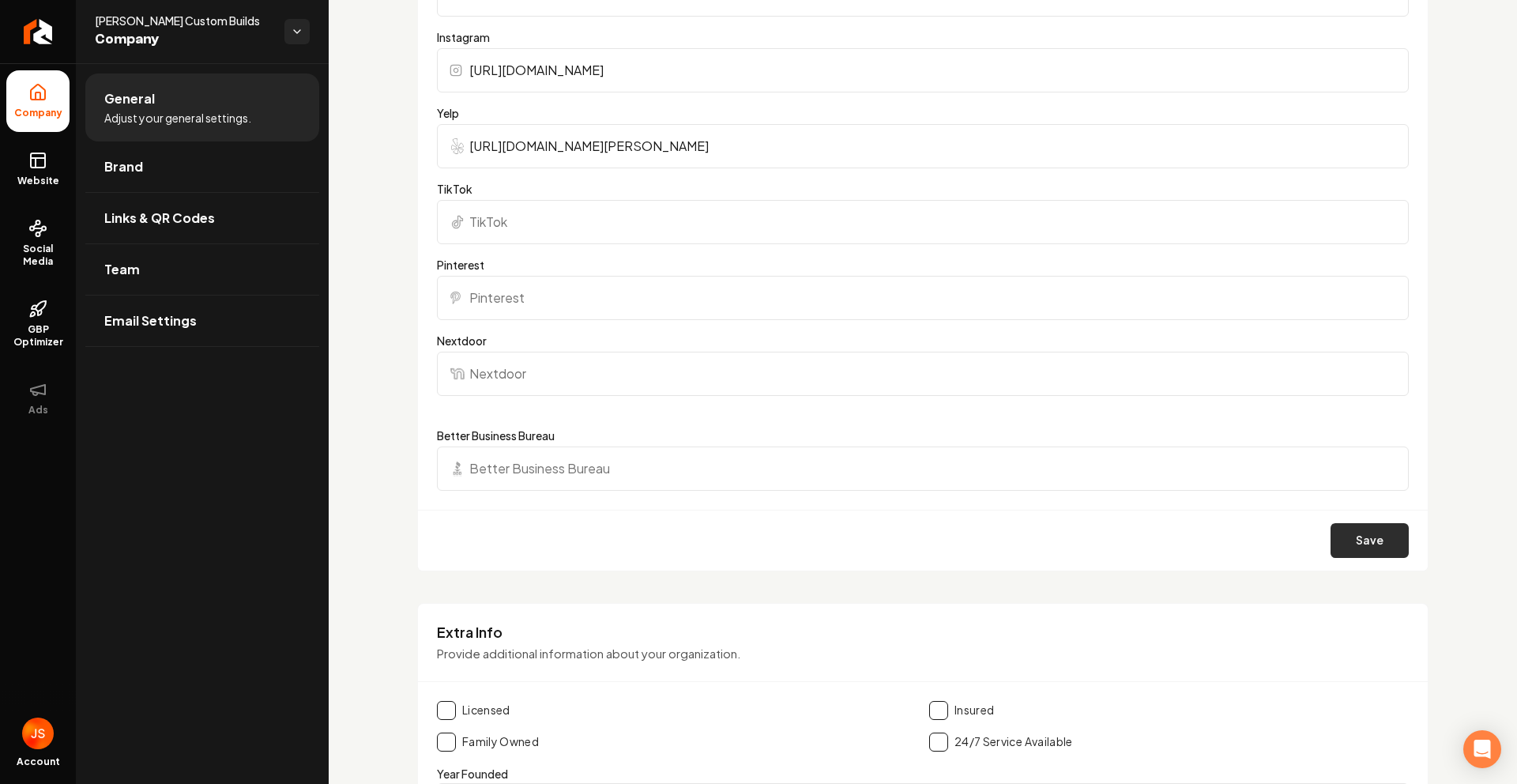
click at [1331, 541] on button "Save" at bounding box center [1370, 541] width 78 height 35
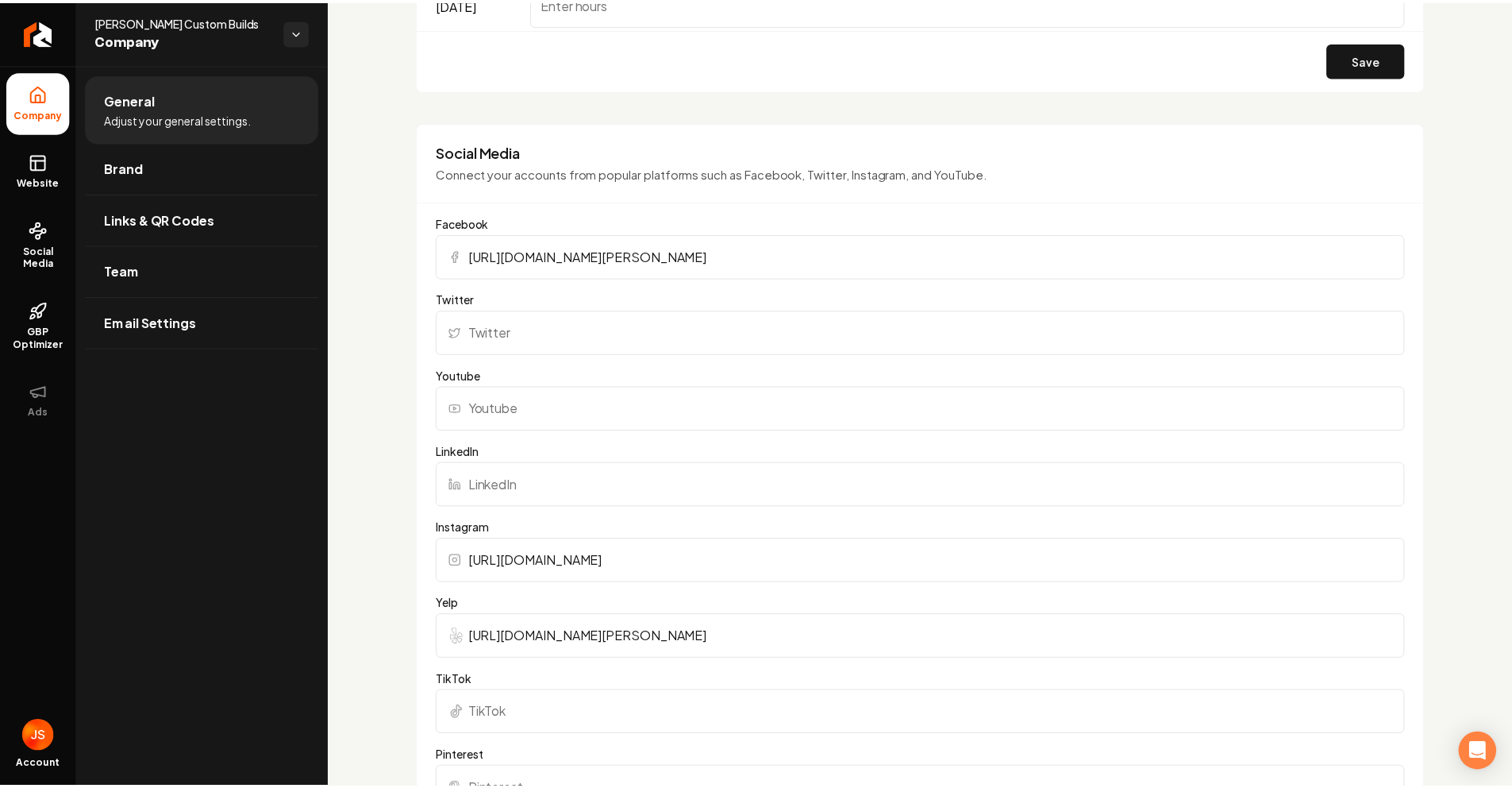
scroll to position [2027, 0]
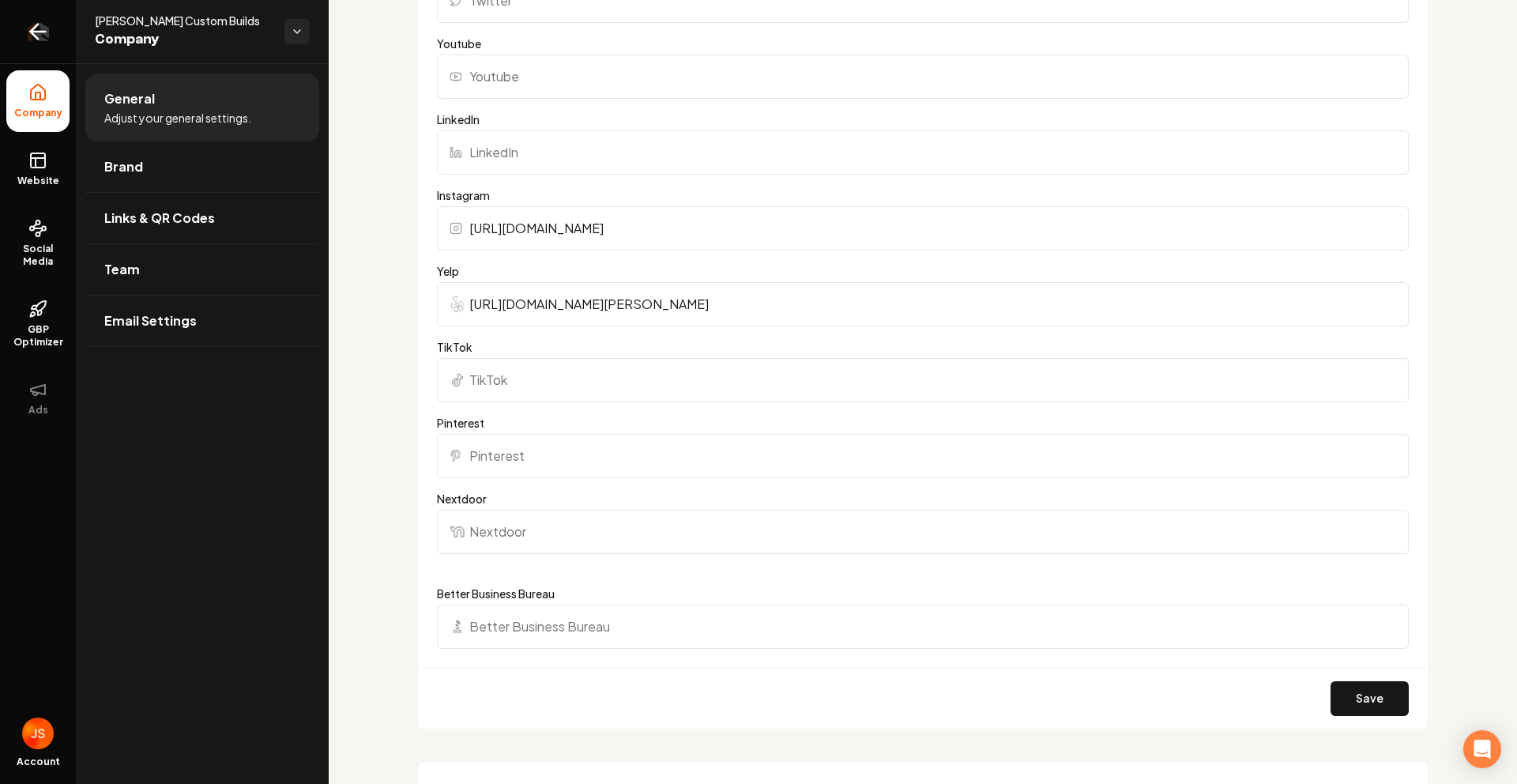
click at [39, 33] on icon "Return to dashboard" at bounding box center [37, 31] width 25 height 25
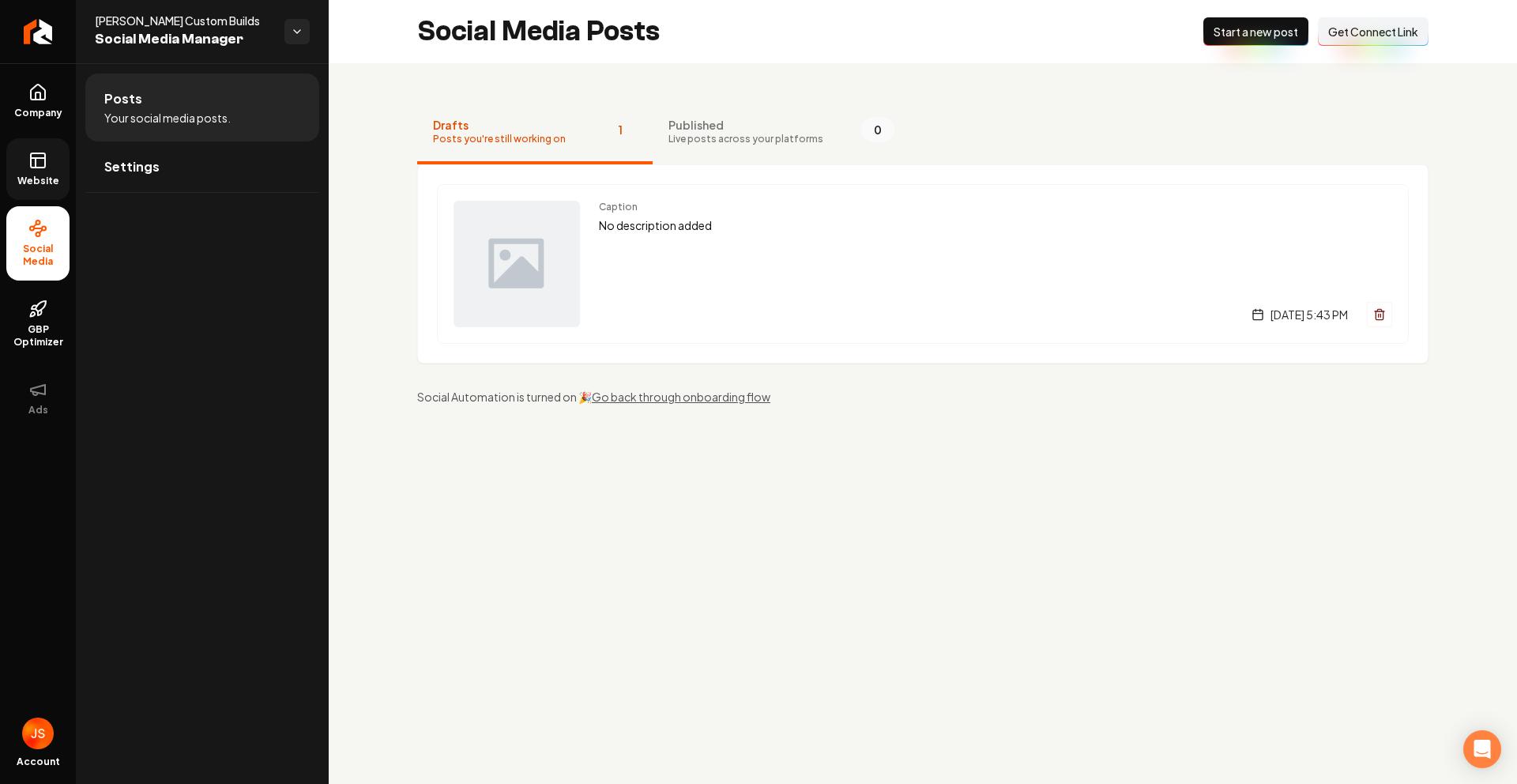
click at [69, 160] on ul "Company Website Social Media GBP Optimizer Ads" at bounding box center [38, 250] width 76 height 372
click at [50, 170] on link "Website" at bounding box center [38, 169] width 64 height 62
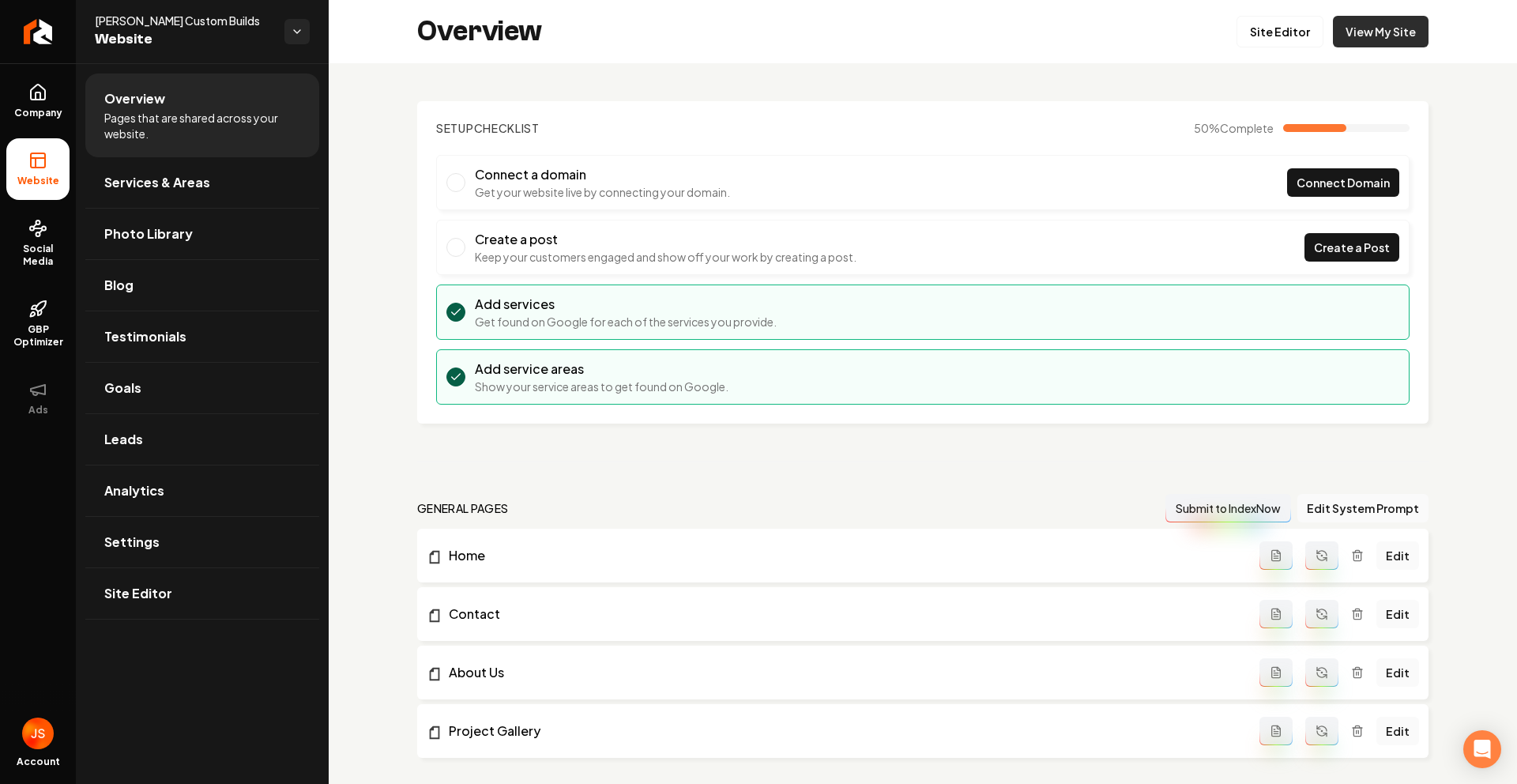
click at [1347, 37] on link "View My Site" at bounding box center [1382, 31] width 96 height 31
click at [41, 26] on icon "Return to dashboard" at bounding box center [37, 31] width 25 height 25
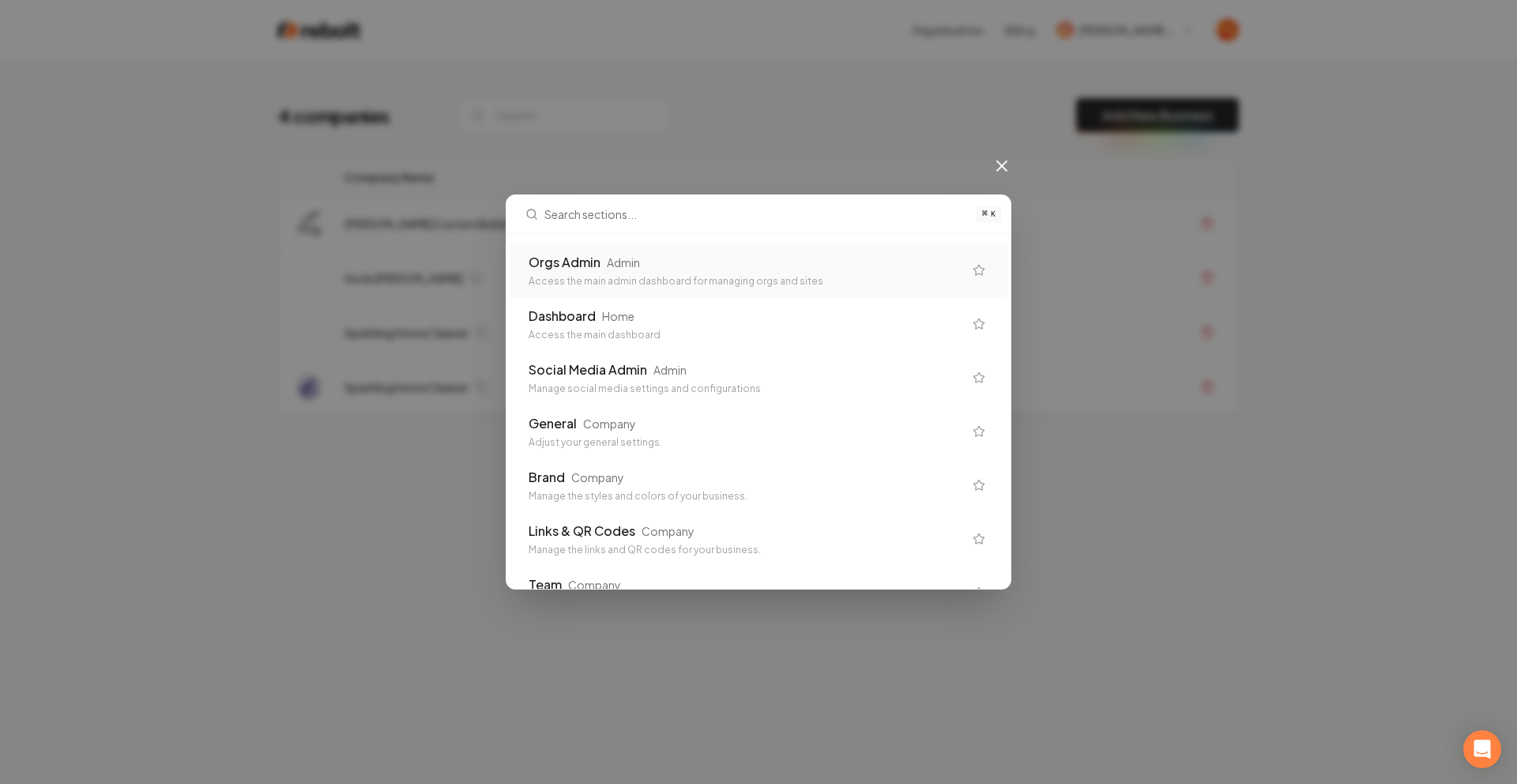
click at [840, 257] on div "Orgs Admin Admin" at bounding box center [747, 262] width 435 height 19
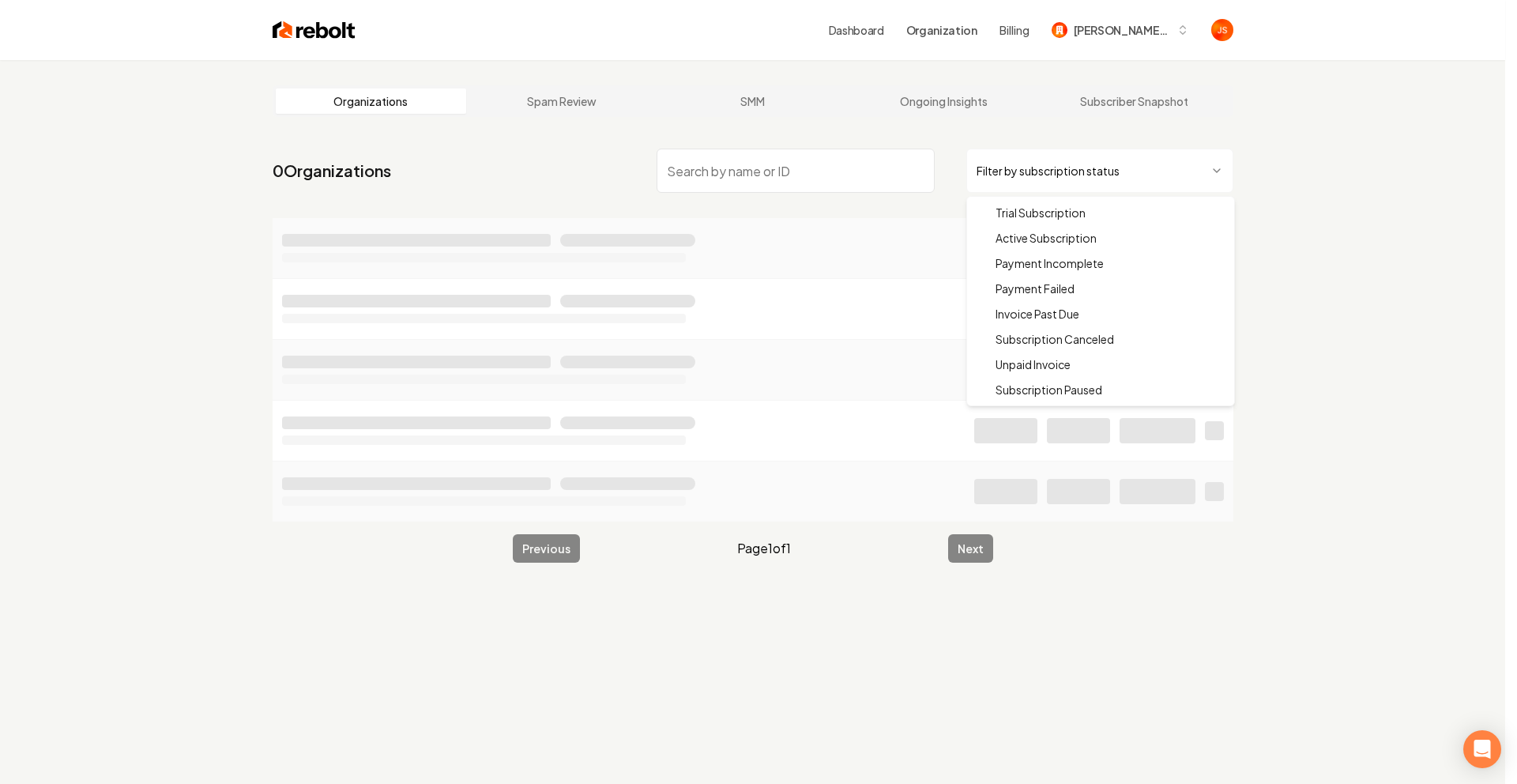
click at [1017, 170] on html "Dashboard Organization Billing [PERSON_NAME] Custom Builds Organizations Spam R…" at bounding box center [758, 392] width 1517 height 784
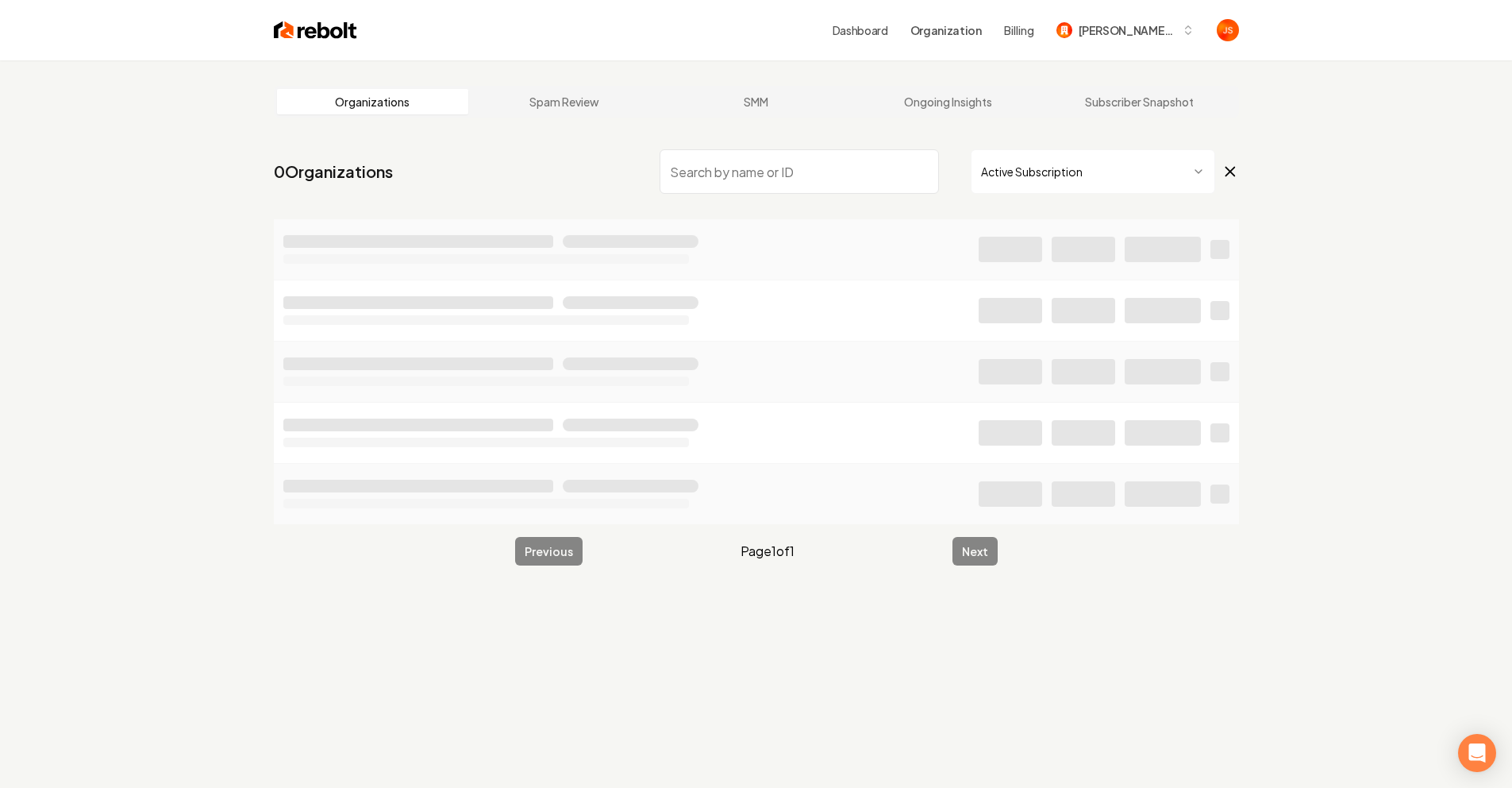
click at [807, 187] on input "search" at bounding box center [800, 171] width 280 height 44
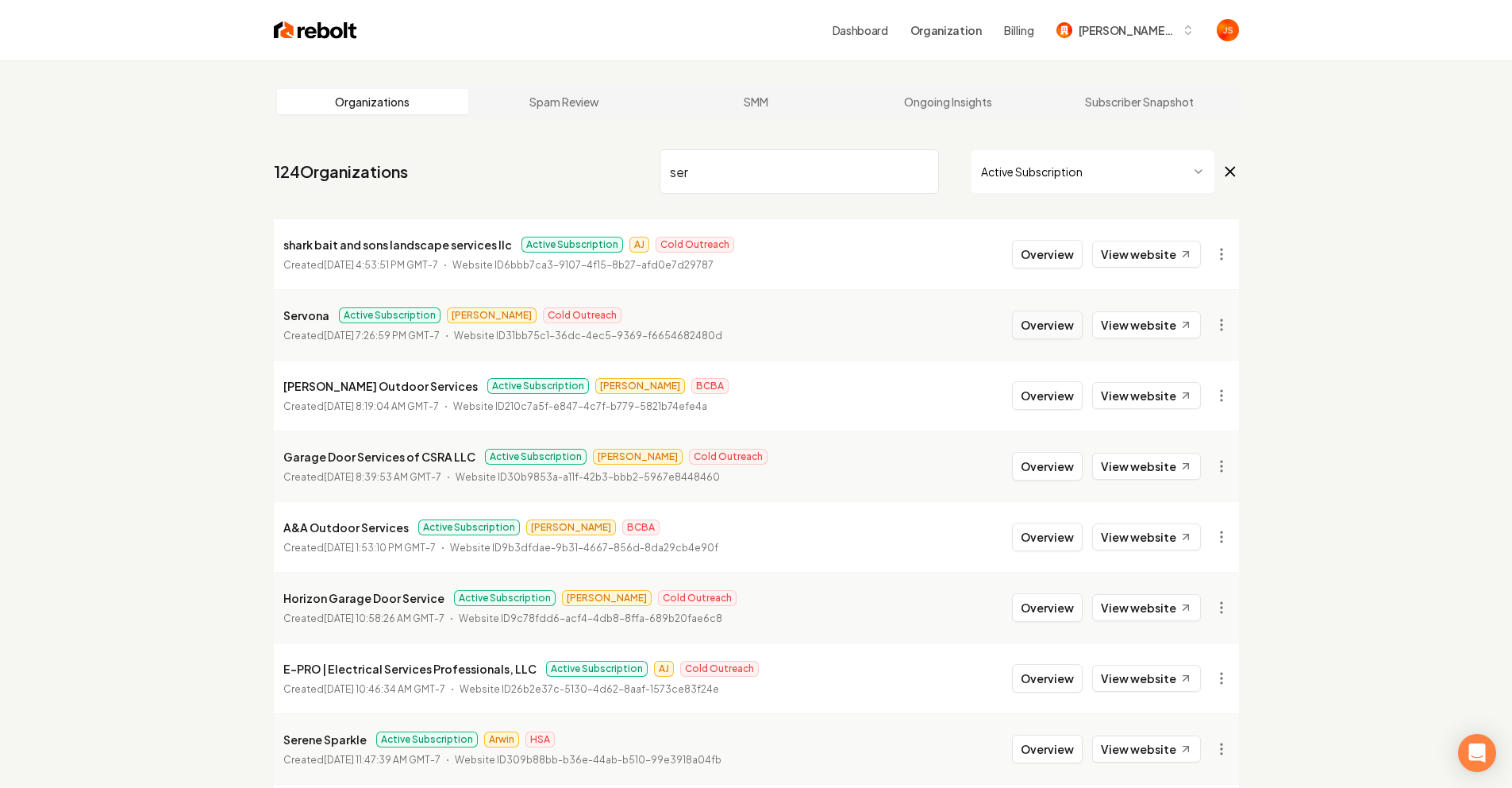
type input "ser"
click at [1033, 332] on button "Overview" at bounding box center [1047, 324] width 70 height 29
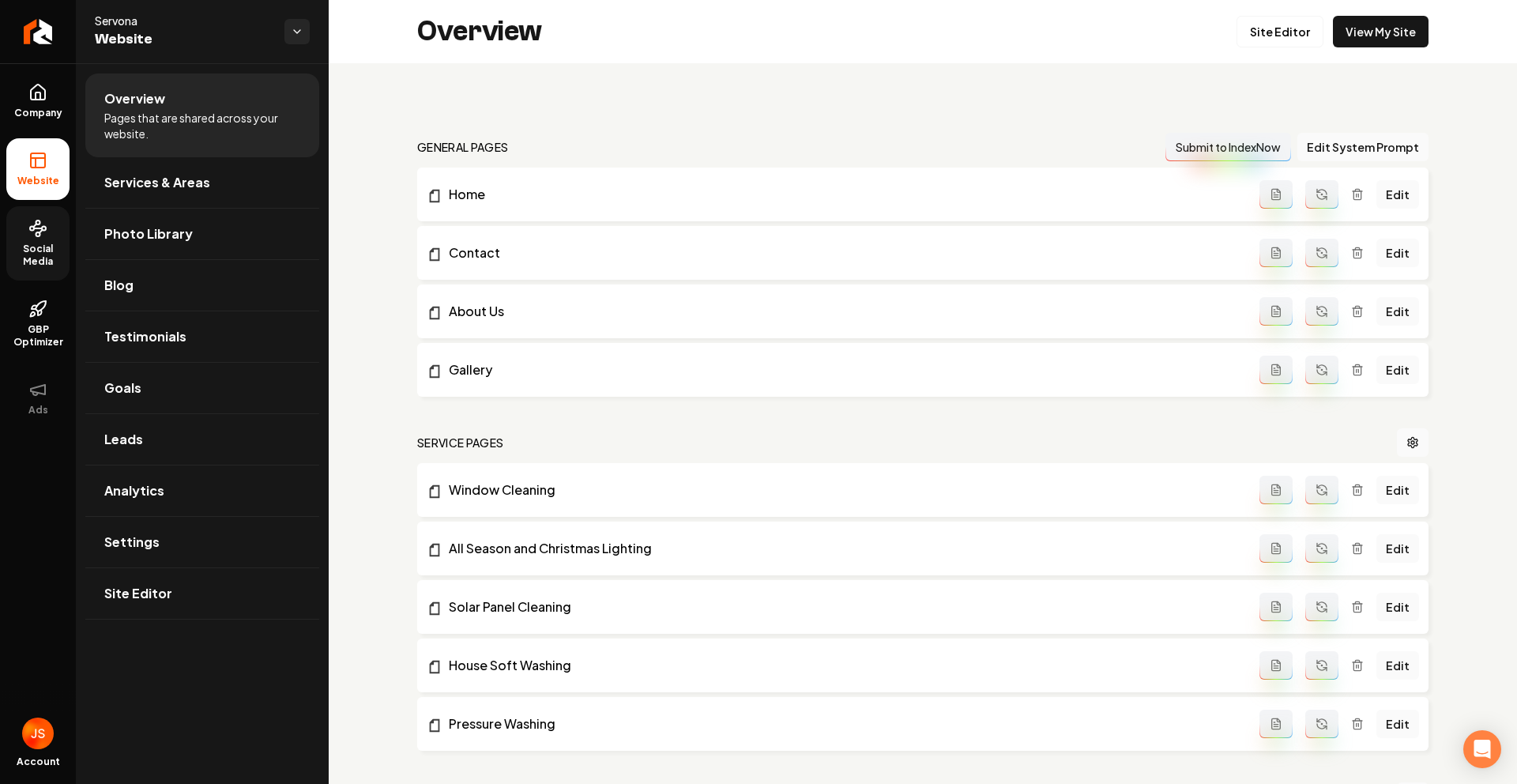
click at [30, 249] on span "Social Media" at bounding box center [38, 254] width 64 height 25
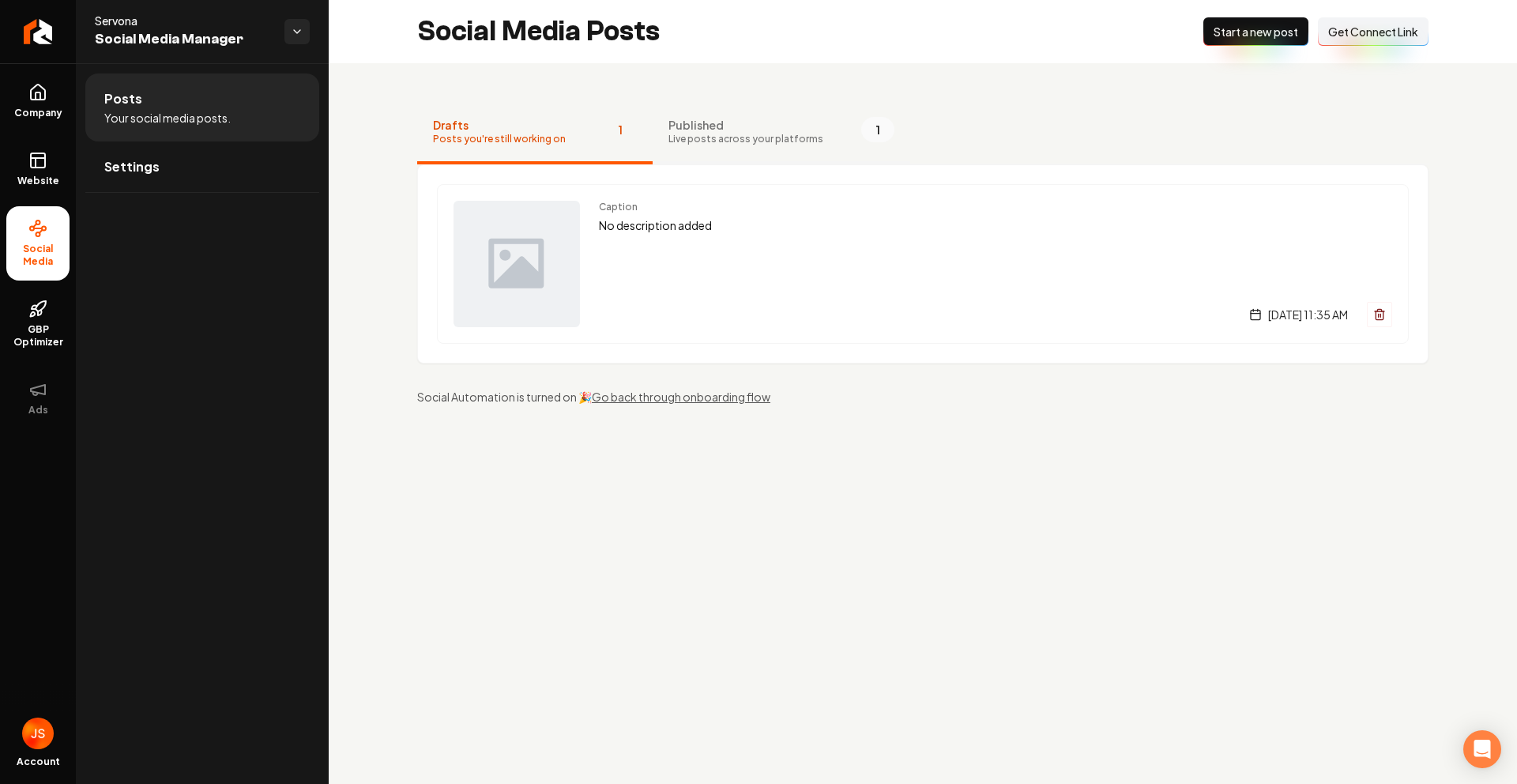
click at [668, 133] on span "Live posts across your platforms" at bounding box center [746, 139] width 155 height 13
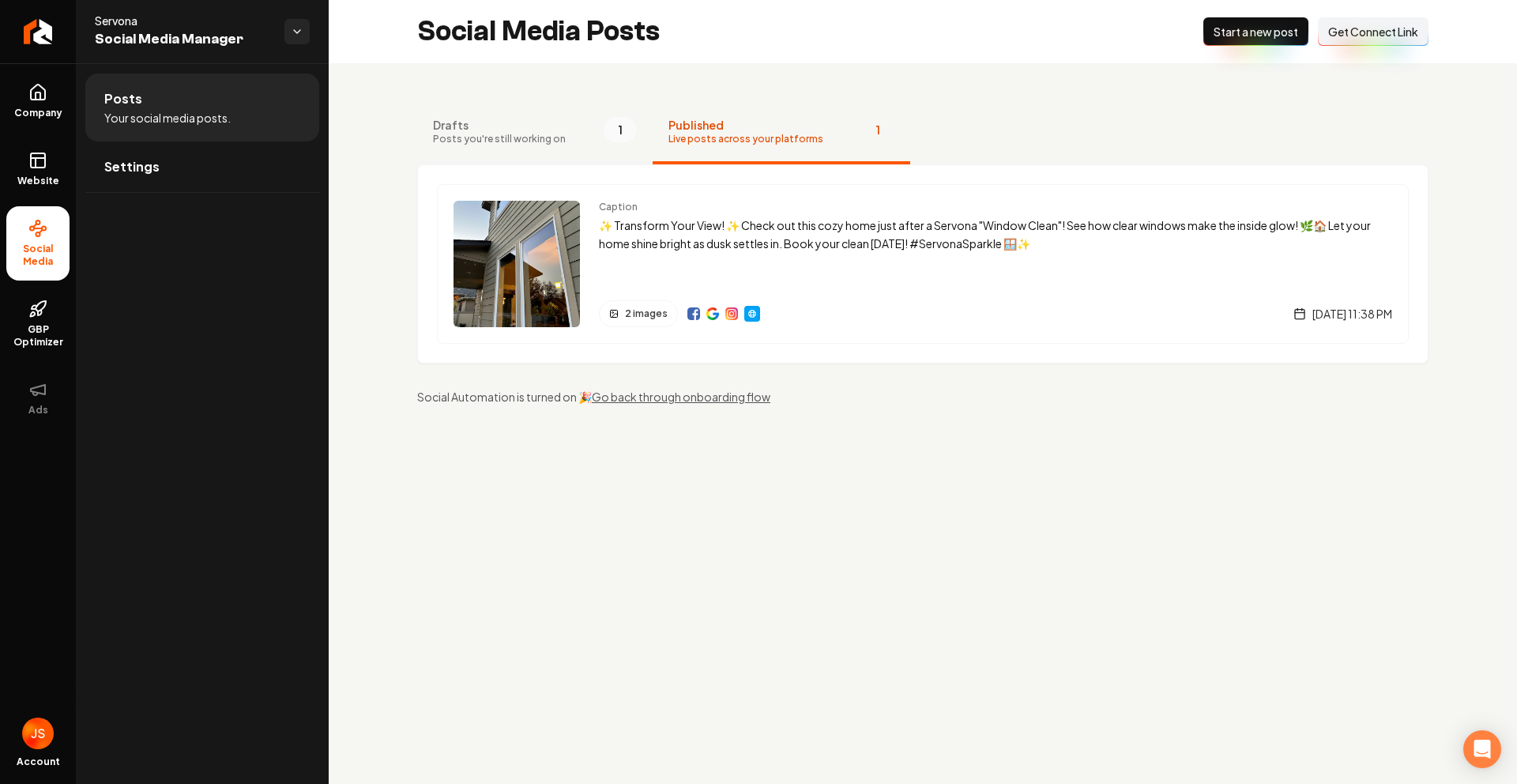
click at [508, 140] on span "Posts you're still working on" at bounding box center [500, 139] width 133 height 13
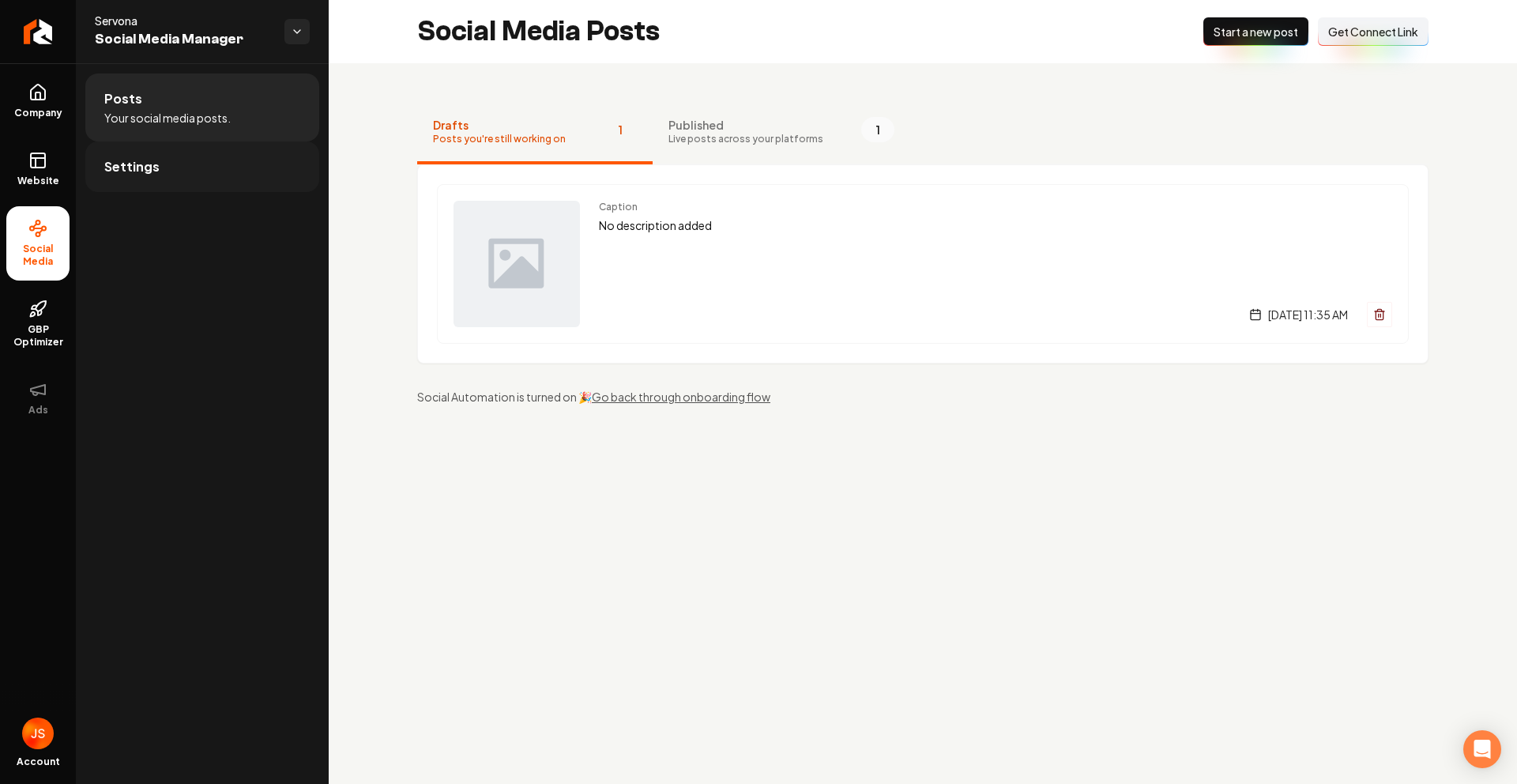
click at [159, 160] on link "Settings" at bounding box center [203, 166] width 234 height 51
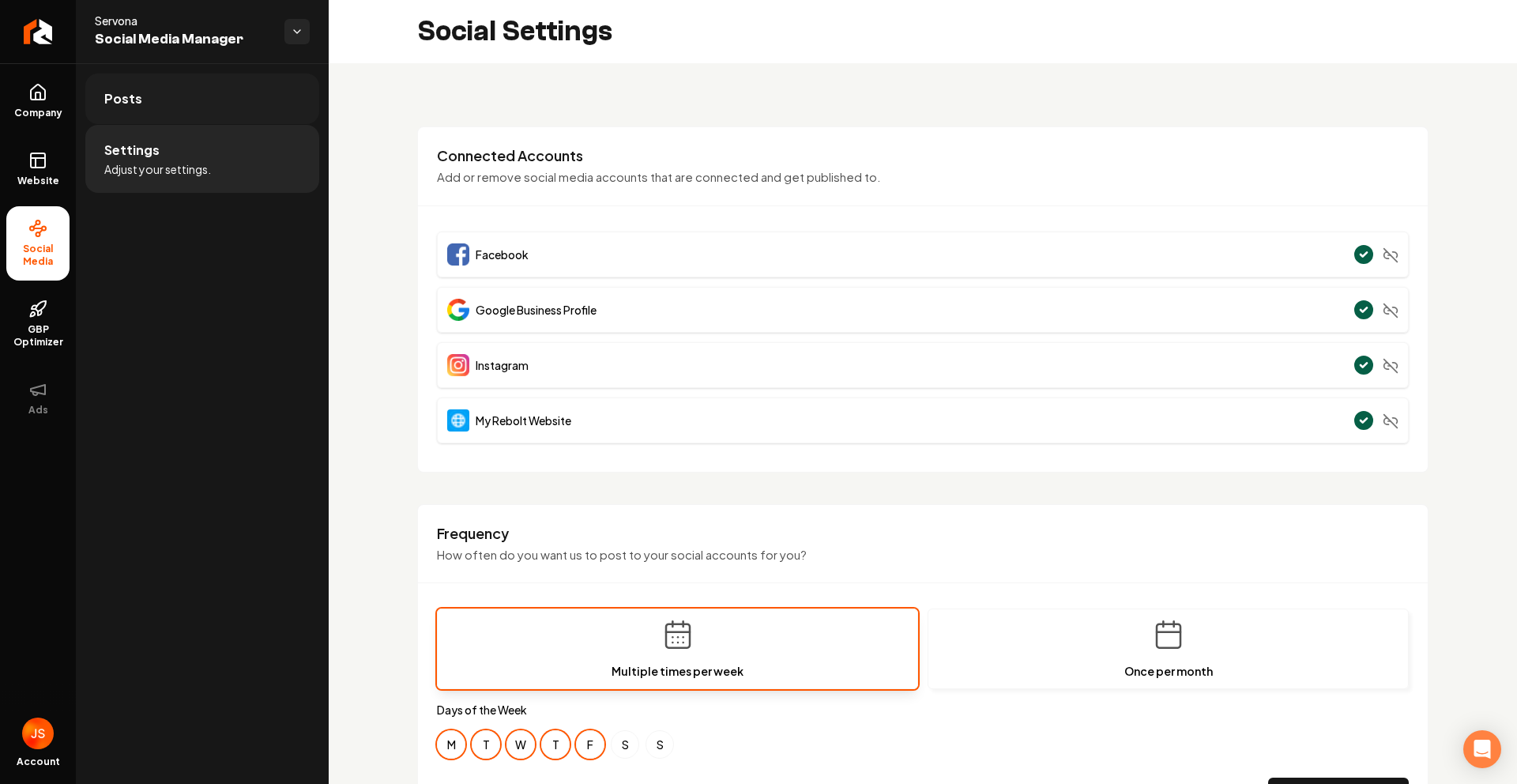
click at [162, 119] on link "Posts" at bounding box center [203, 99] width 234 height 51
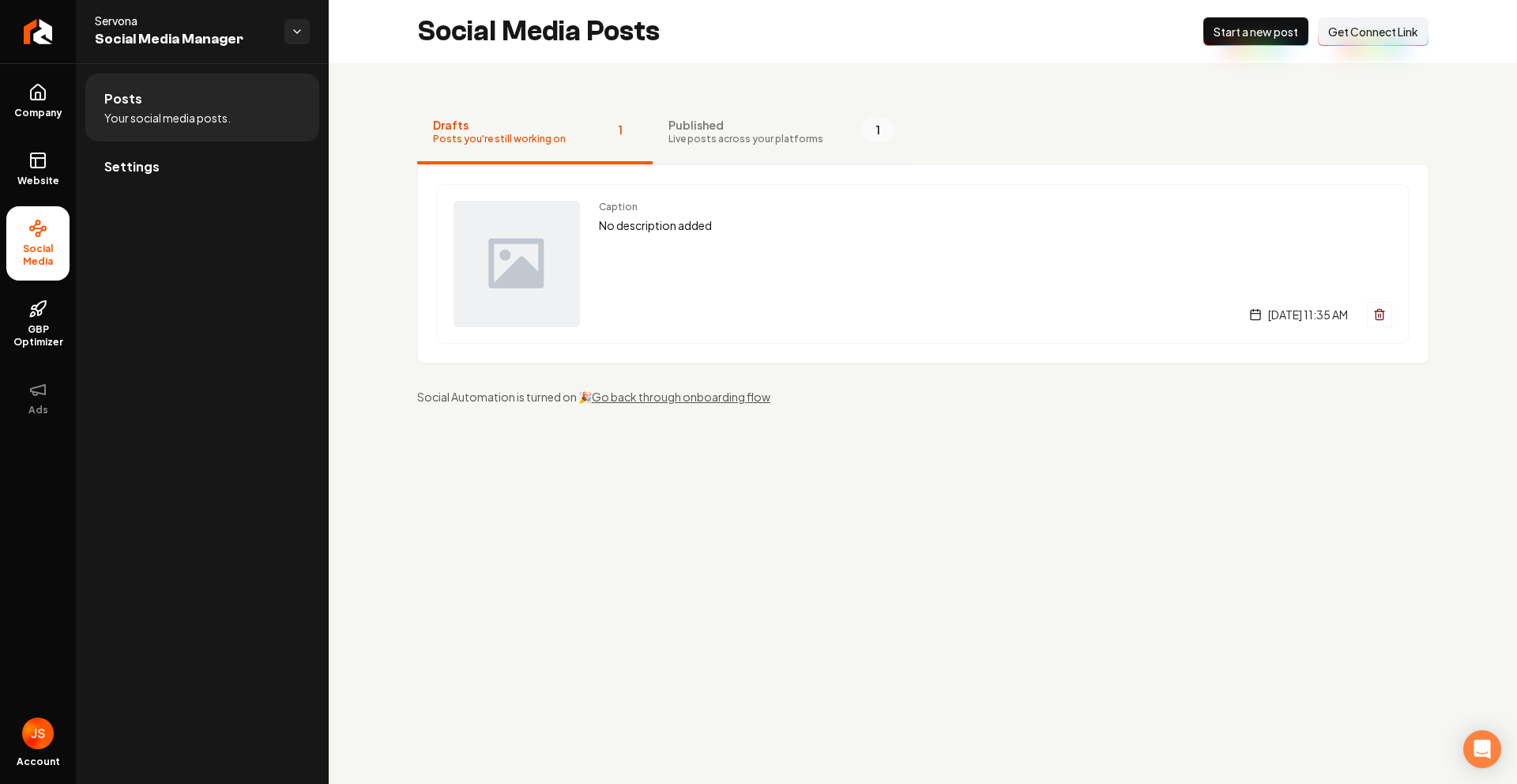
click at [668, 136] on span "Live posts across your platforms" at bounding box center [746, 139] width 155 height 13
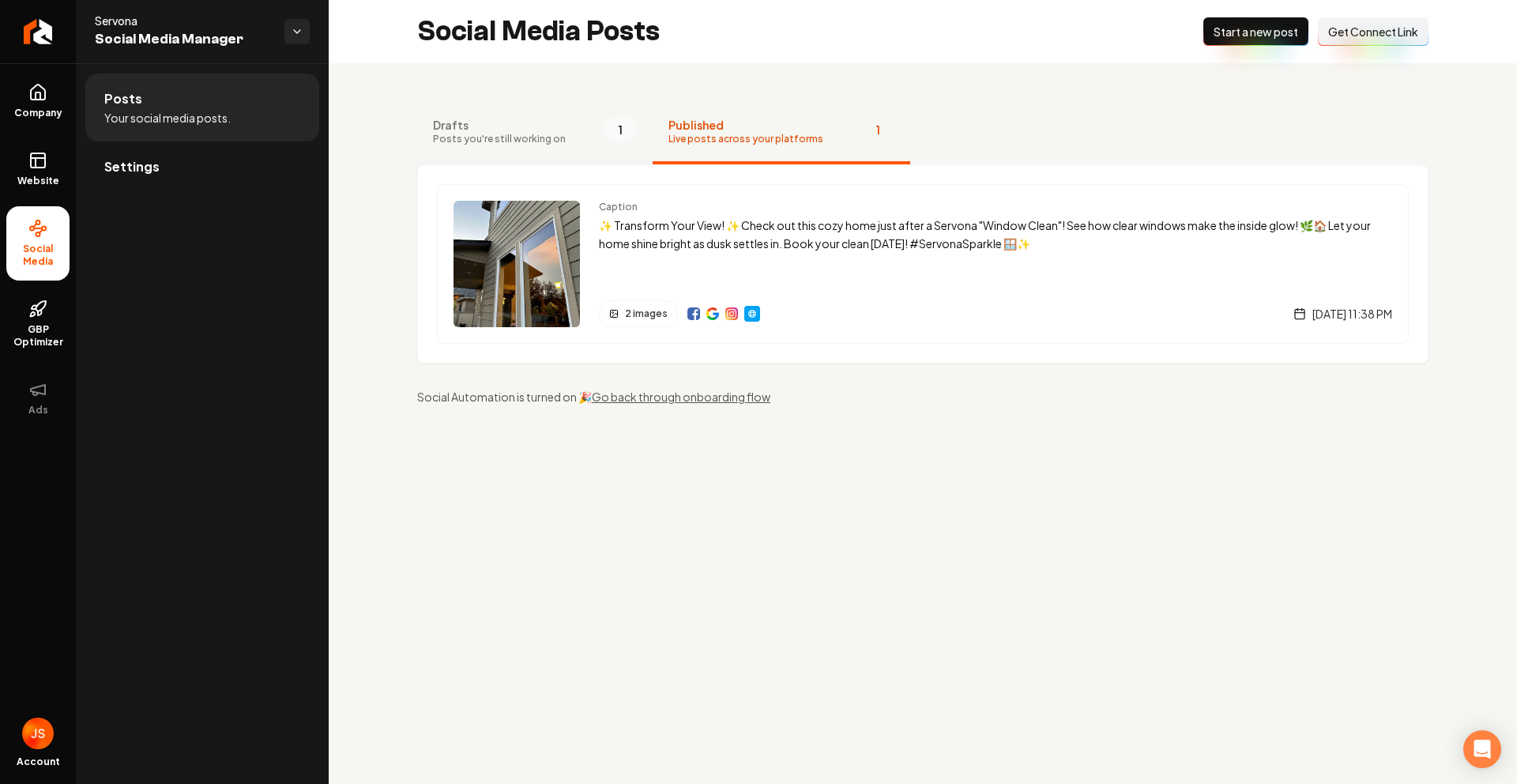
click at [563, 136] on button "Drafts Posts you're still working on 1" at bounding box center [535, 133] width 236 height 64
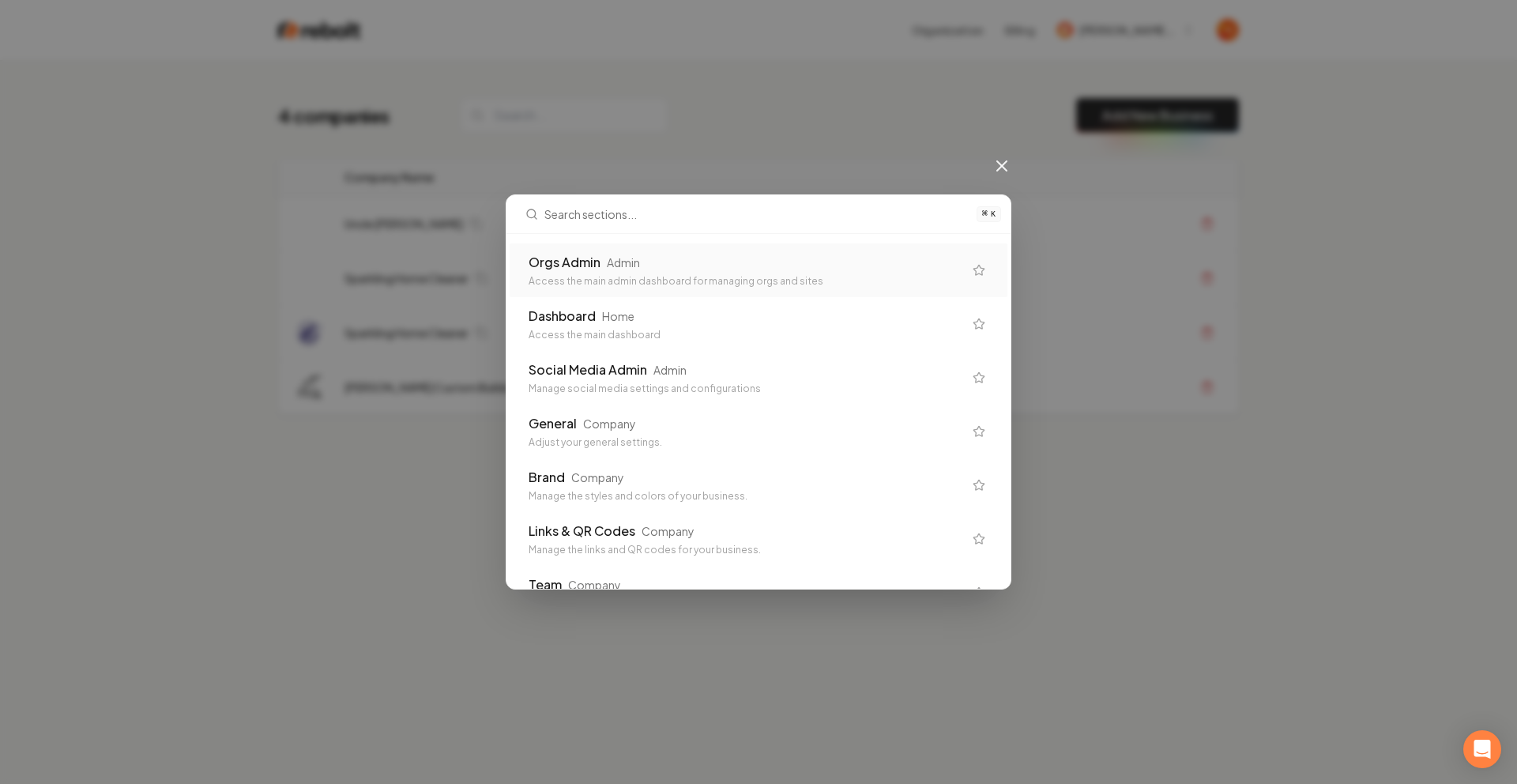
click at [635, 262] on div "Admin" at bounding box center [624, 262] width 33 height 16
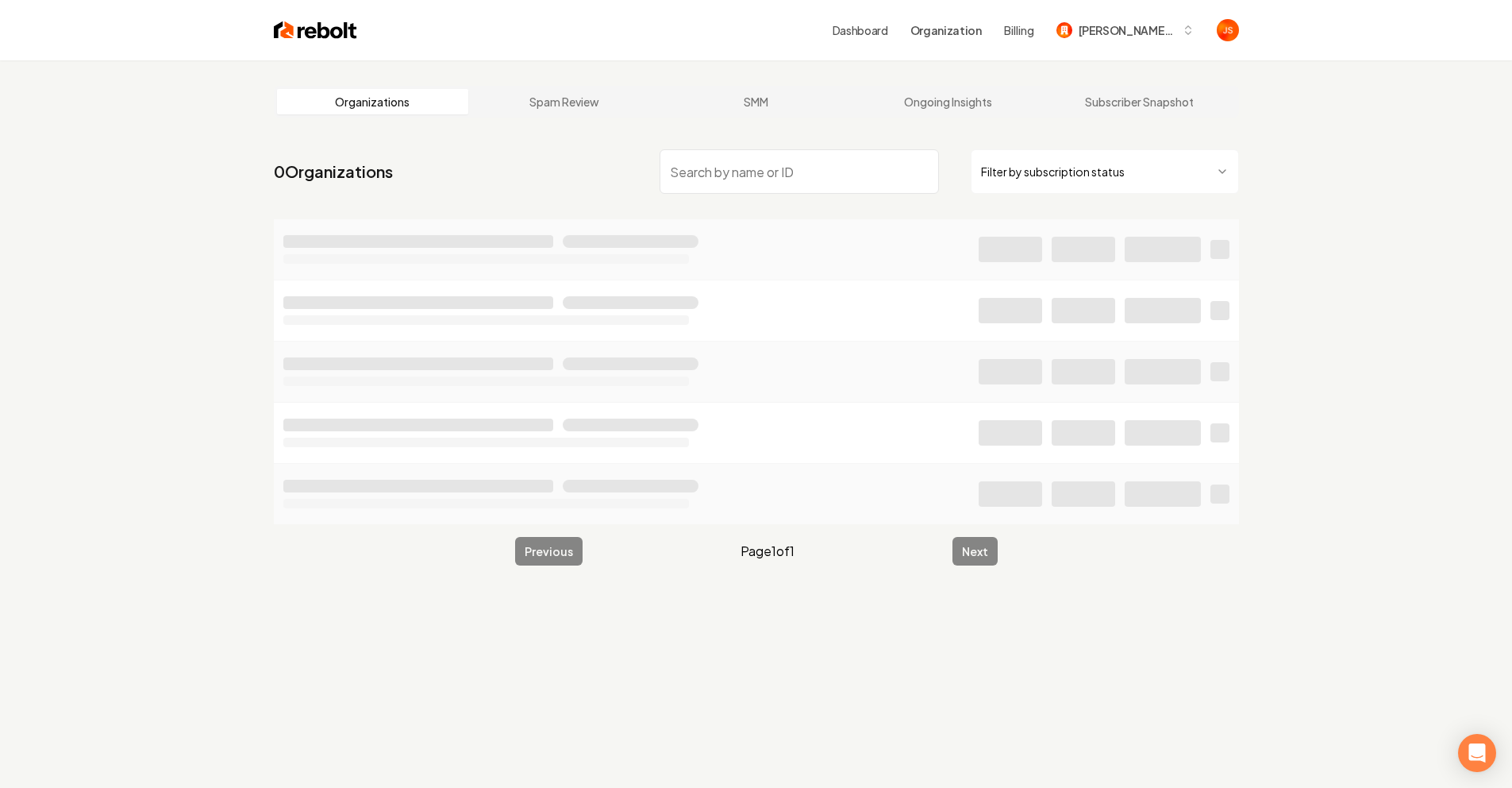
click at [1103, 165] on html "Dashboard Organization Billing [PERSON_NAME] Custom Builds Organizations Spam R…" at bounding box center [756, 394] width 1512 height 788
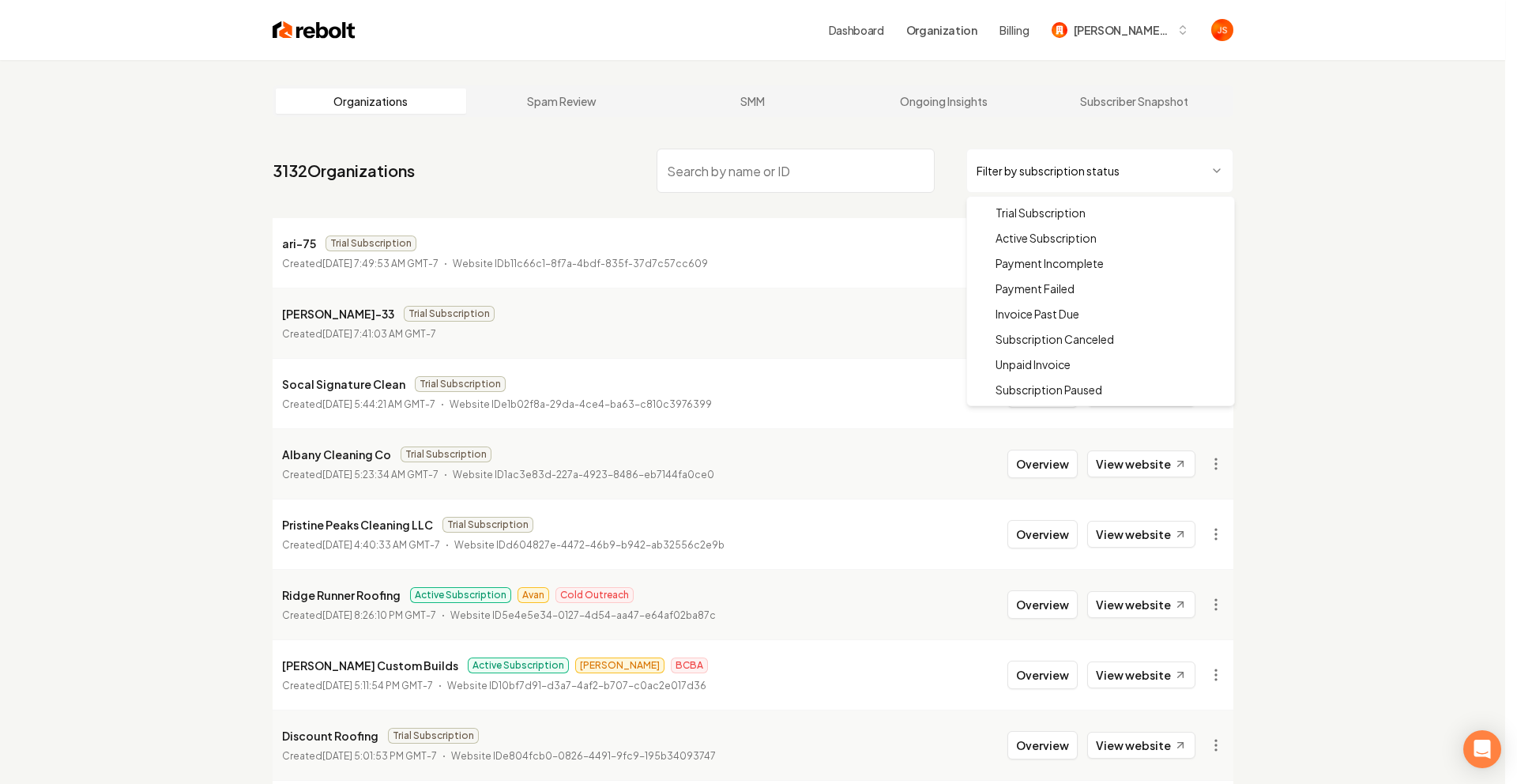
drag, startPoint x: 1054, startPoint y: 233, endPoint x: 918, endPoint y: 181, distance: 145.6
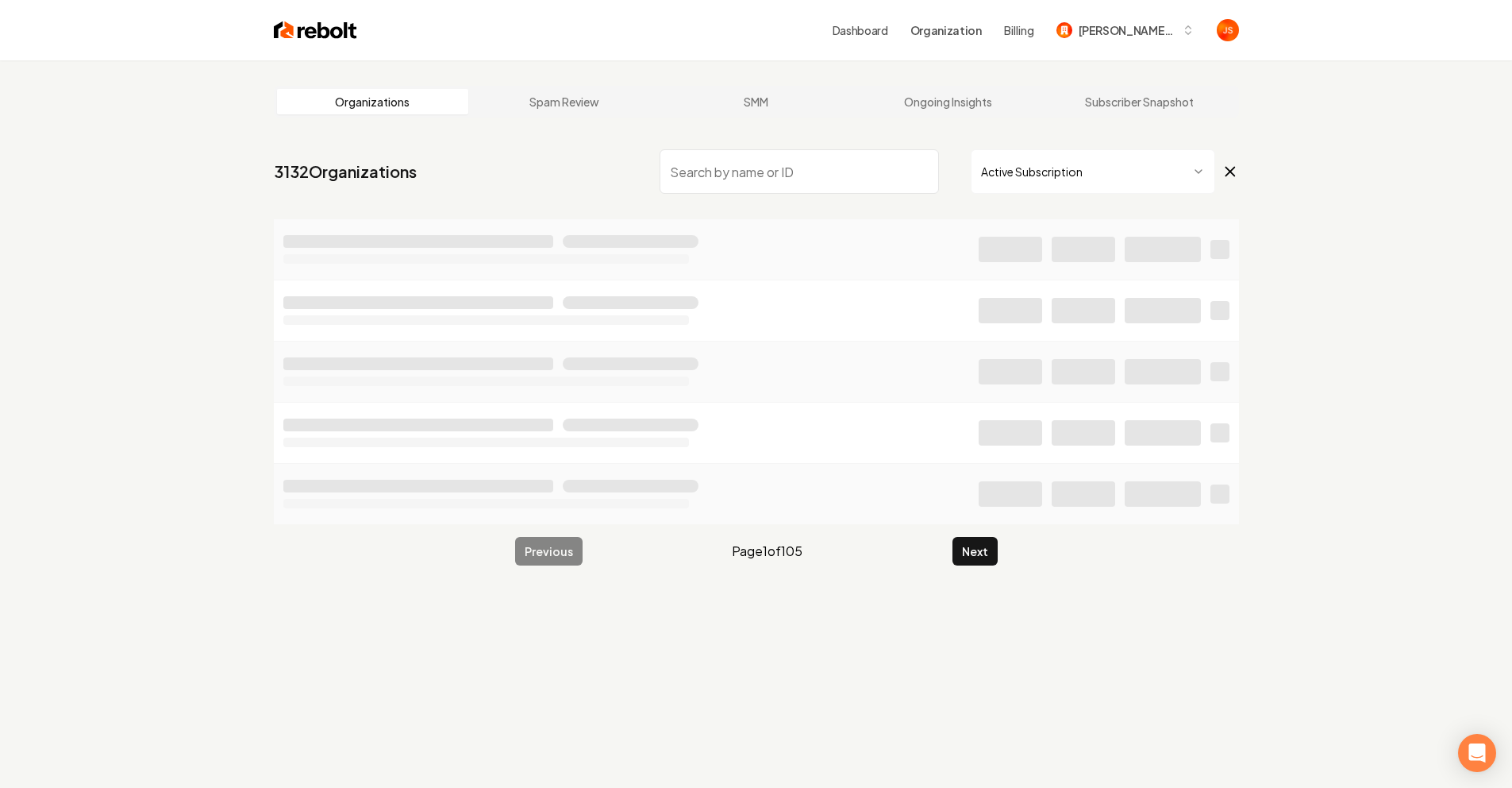
click at [866, 164] on input "search" at bounding box center [800, 171] width 280 height 44
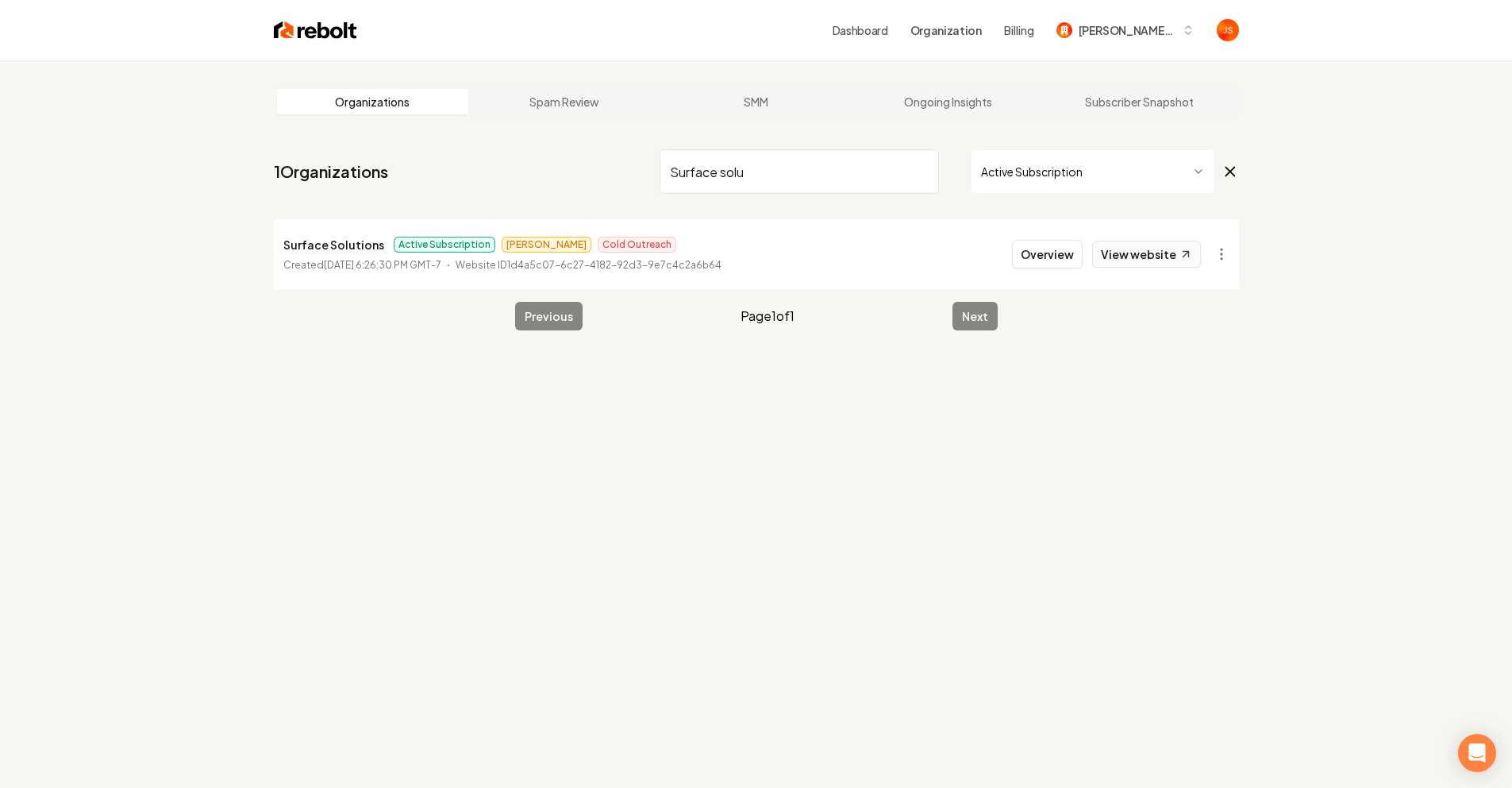
type input "Surface solu"
click at [1157, 262] on link "View website" at bounding box center [1146, 254] width 108 height 27
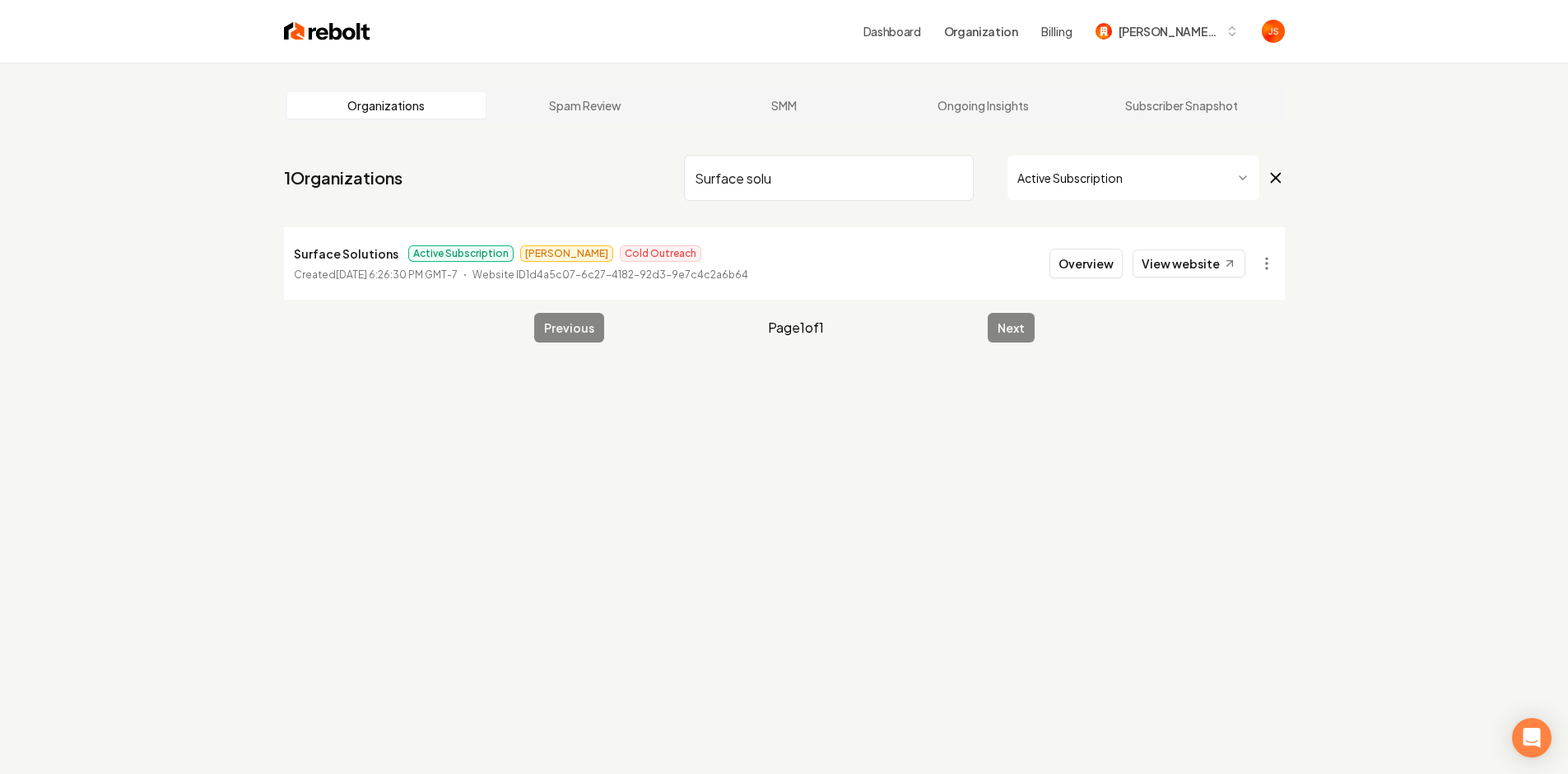
click at [974, 234] on li "Surface Solutions Active Subscription James Cold Outreach Created April 23, 202…" at bounding box center [784, 263] width 1001 height 72
click at [1048, 243] on li "Surface Solutions Active Subscription James Cold Outreach Created April 23, 202…" at bounding box center [784, 263] width 1001 height 72
click at [1055, 249] on div "Overview View website" at bounding box center [1147, 263] width 196 height 30
click at [1066, 257] on button "Overview" at bounding box center [1086, 263] width 73 height 30
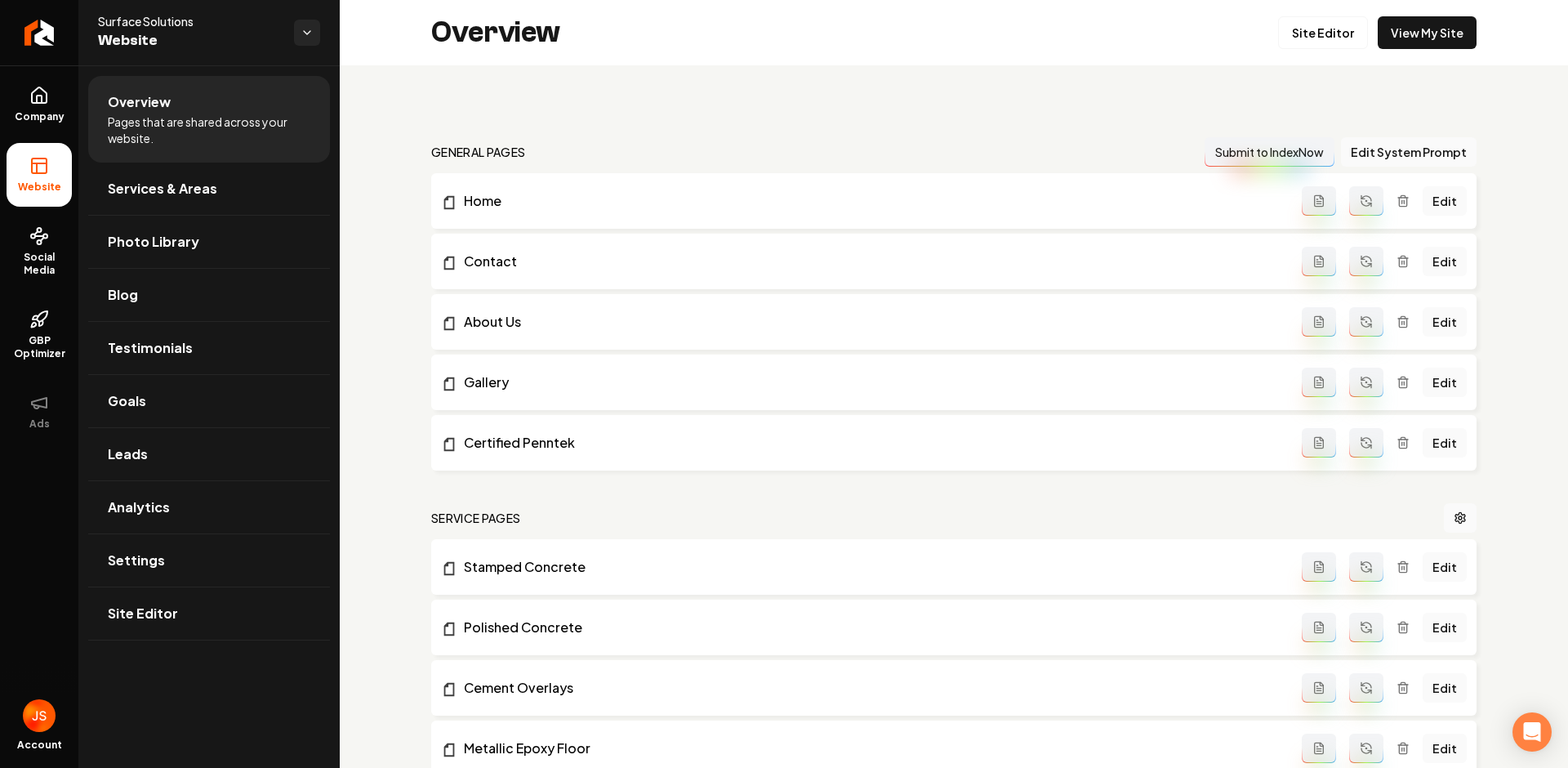
click at [1292, 48] on link "Site Editor" at bounding box center [1323, 32] width 90 height 32
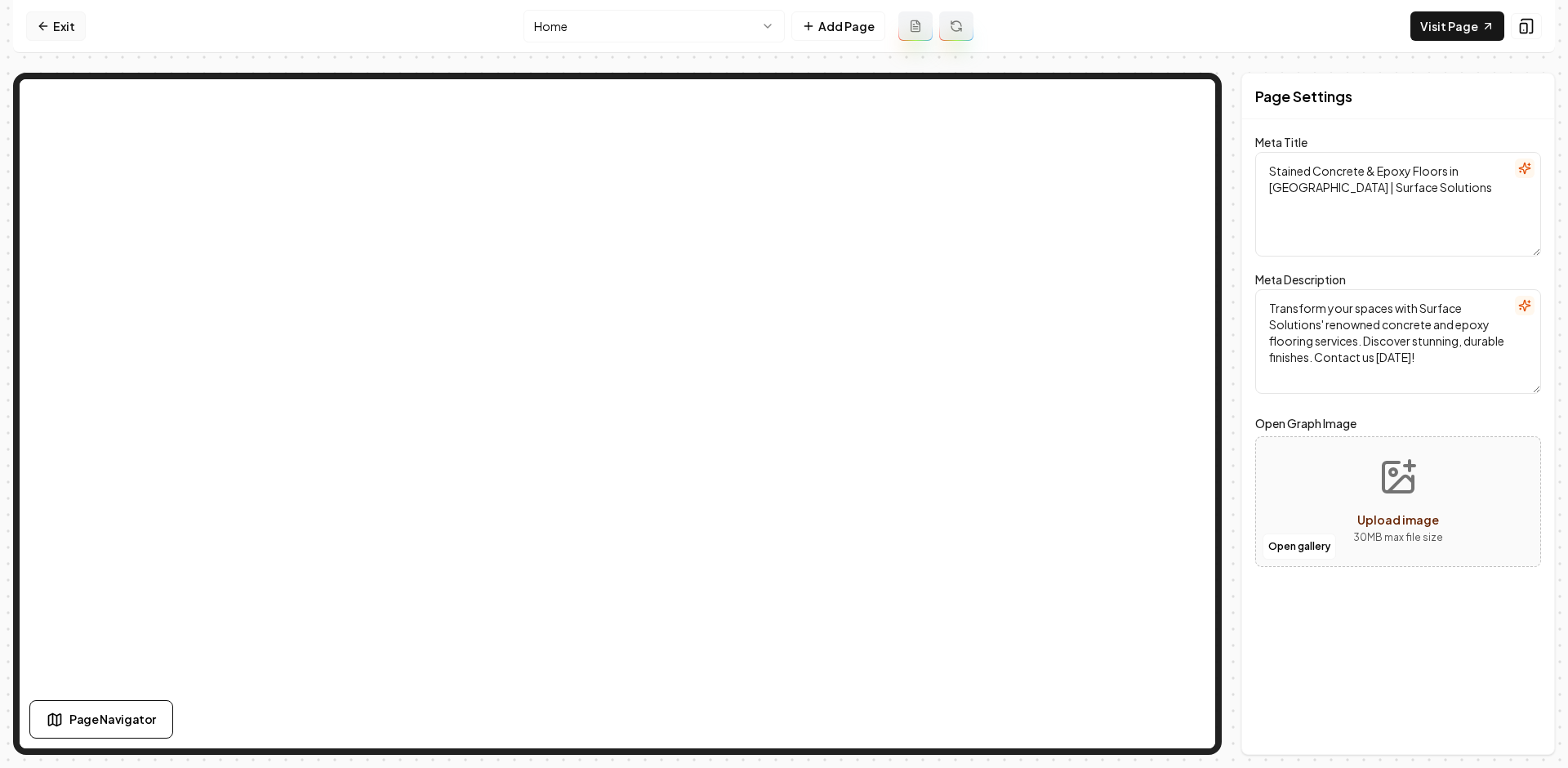
click at [39, 18] on link "Exit" at bounding box center [55, 26] width 60 height 30
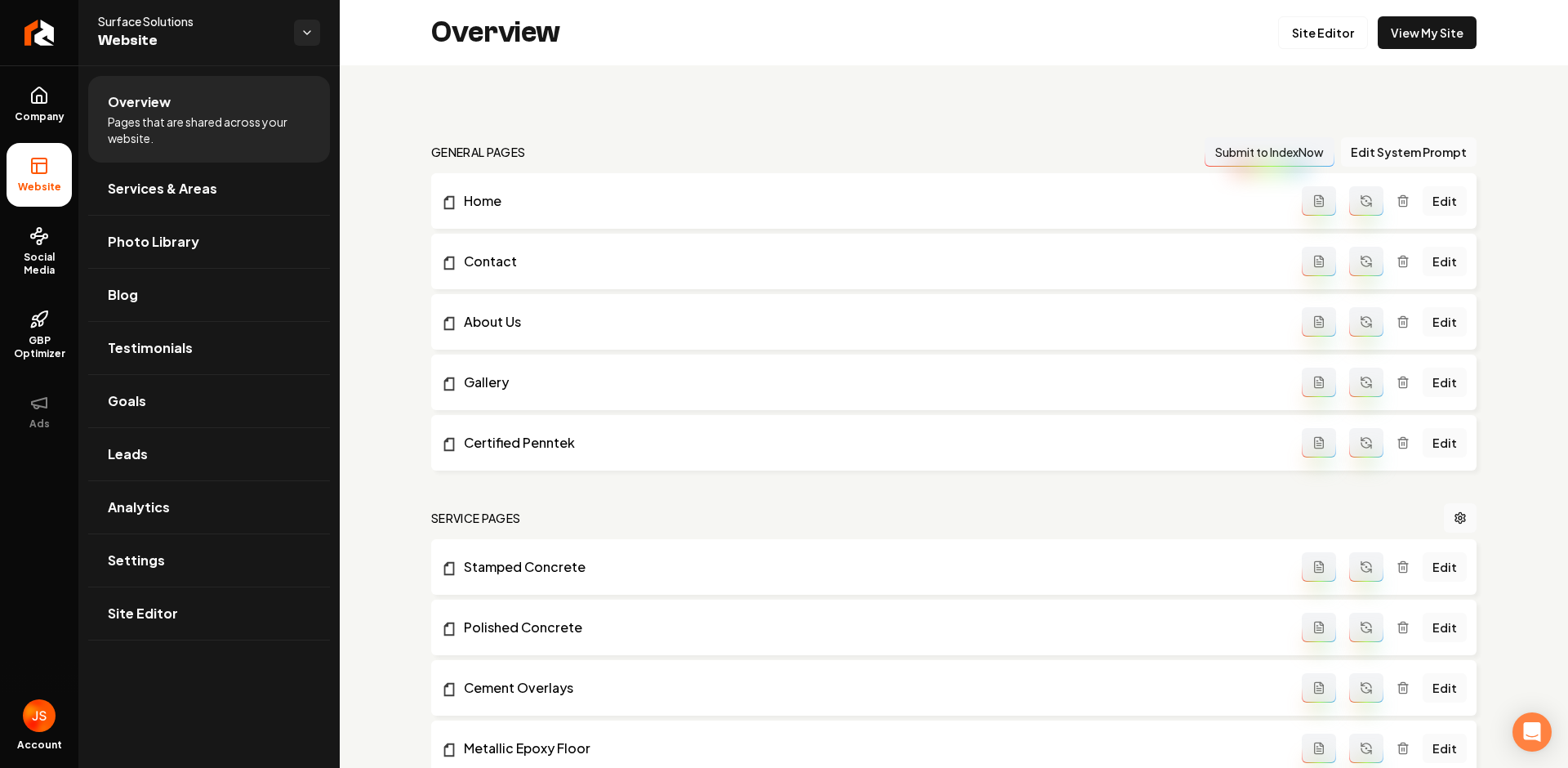
drag, startPoint x: 902, startPoint y: 93, endPoint x: 1293, endPoint y: 105, distance: 391.2
click at [1323, 48] on link "Site Editor" at bounding box center [1323, 32] width 90 height 32
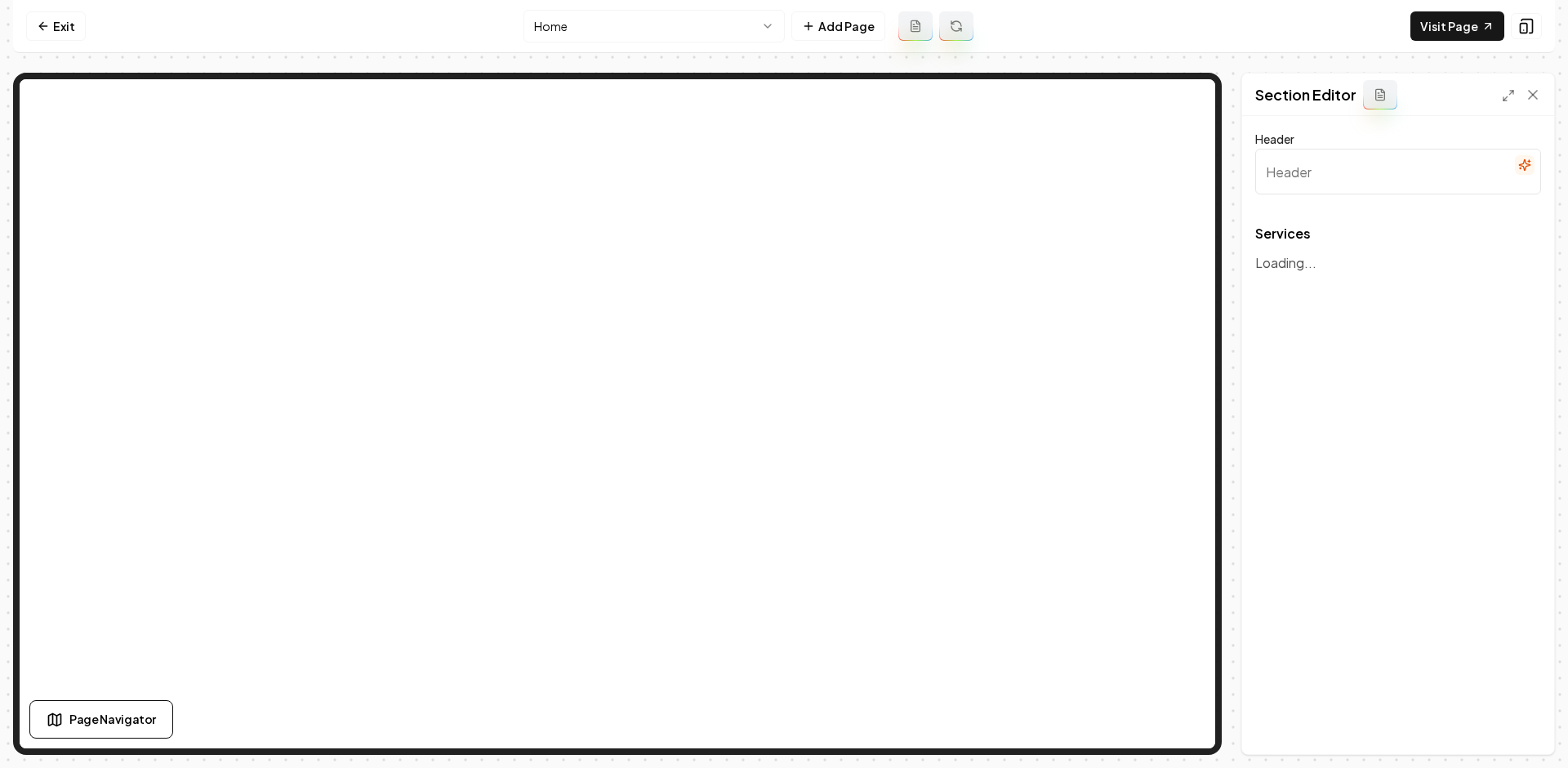
click at [661, 27] on html "Computer Required This feature is only available on a computer. Please switch t…" at bounding box center [784, 384] width 1568 height 768
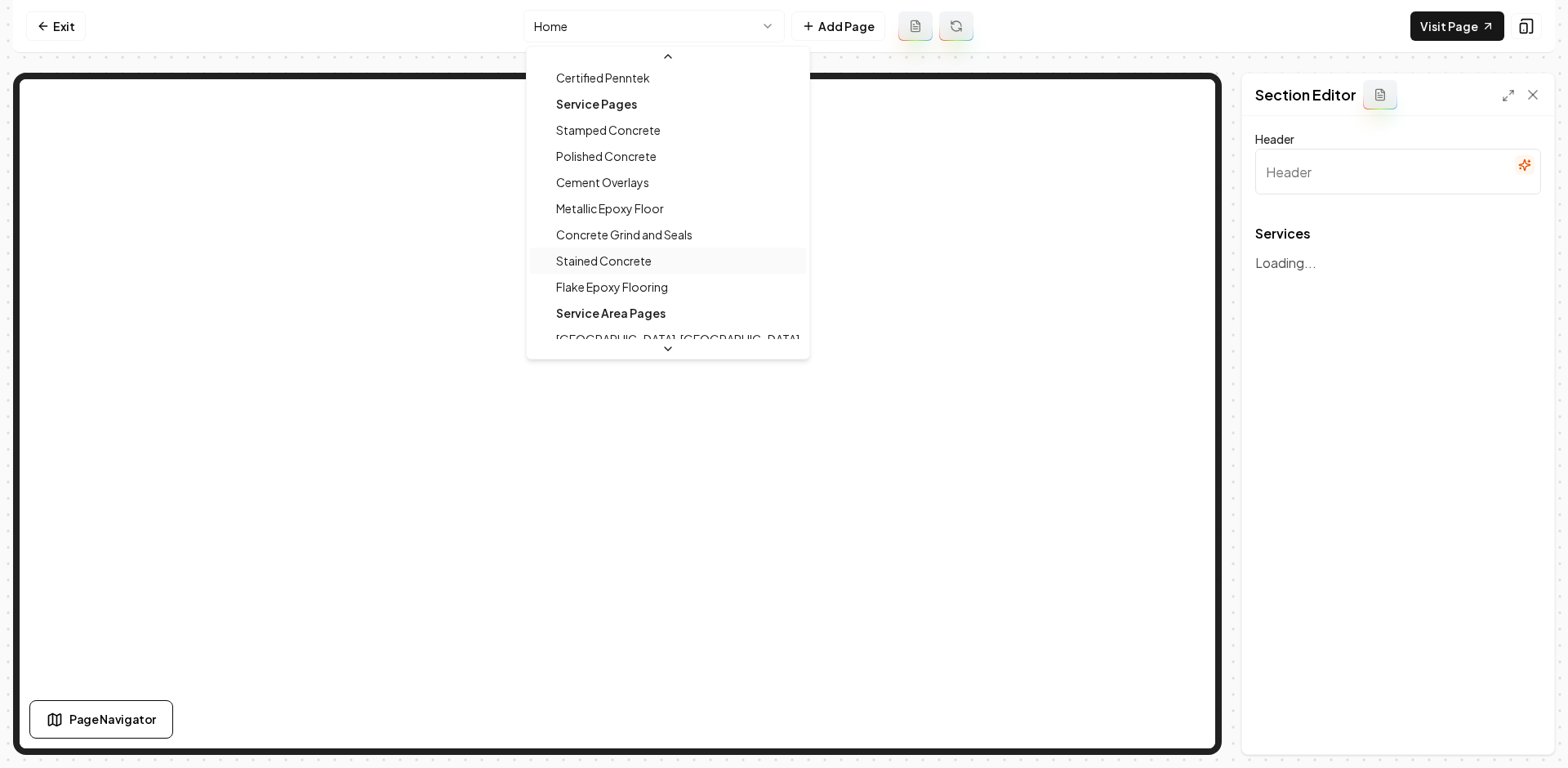
scroll to position [140, 0]
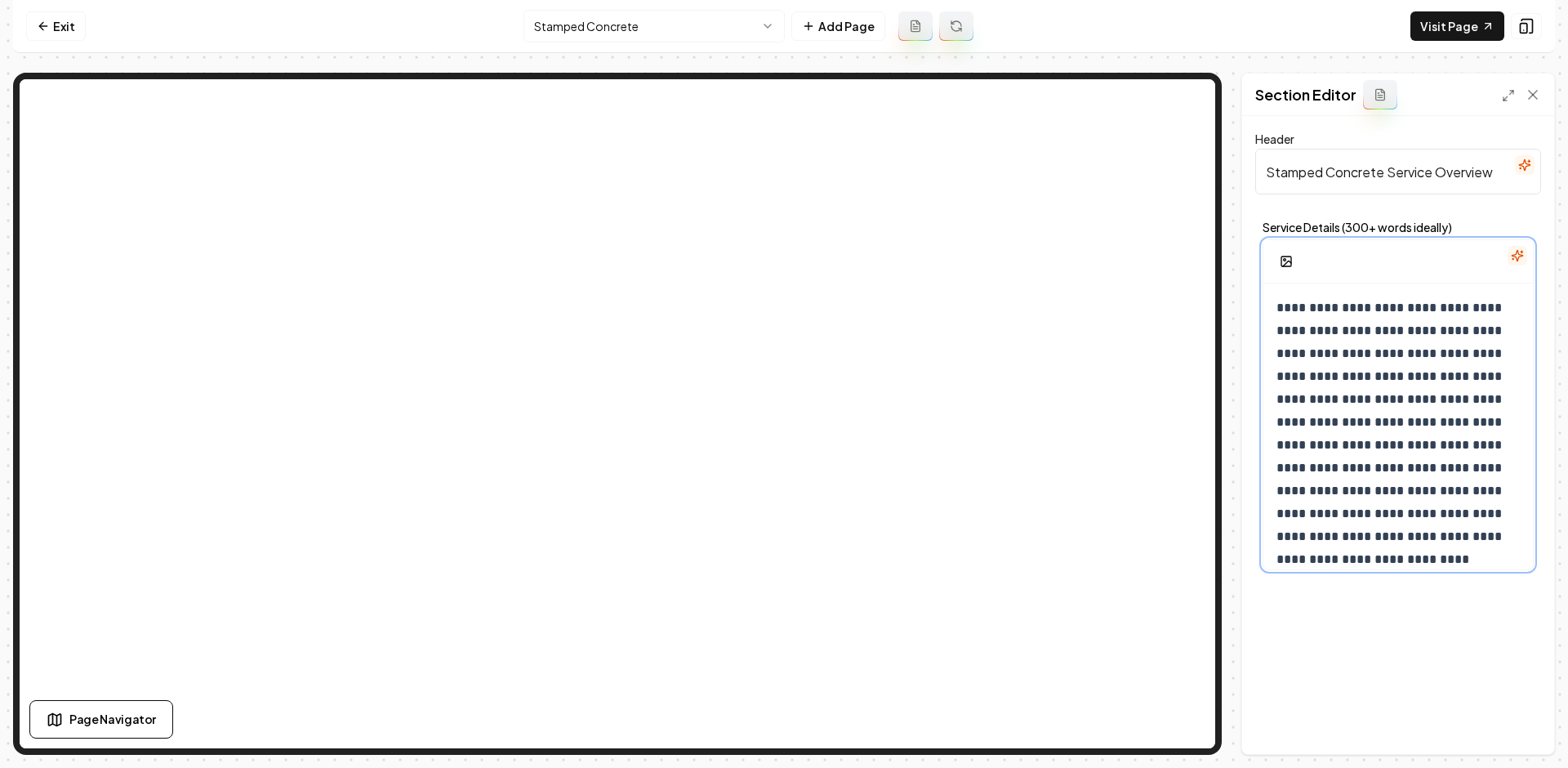
drag, startPoint x: 1285, startPoint y: 318, endPoint x: 1276, endPoint y: 312, distance: 10.8
click at [1285, 318] on p "**********" at bounding box center [1392, 445] width 231 height 297
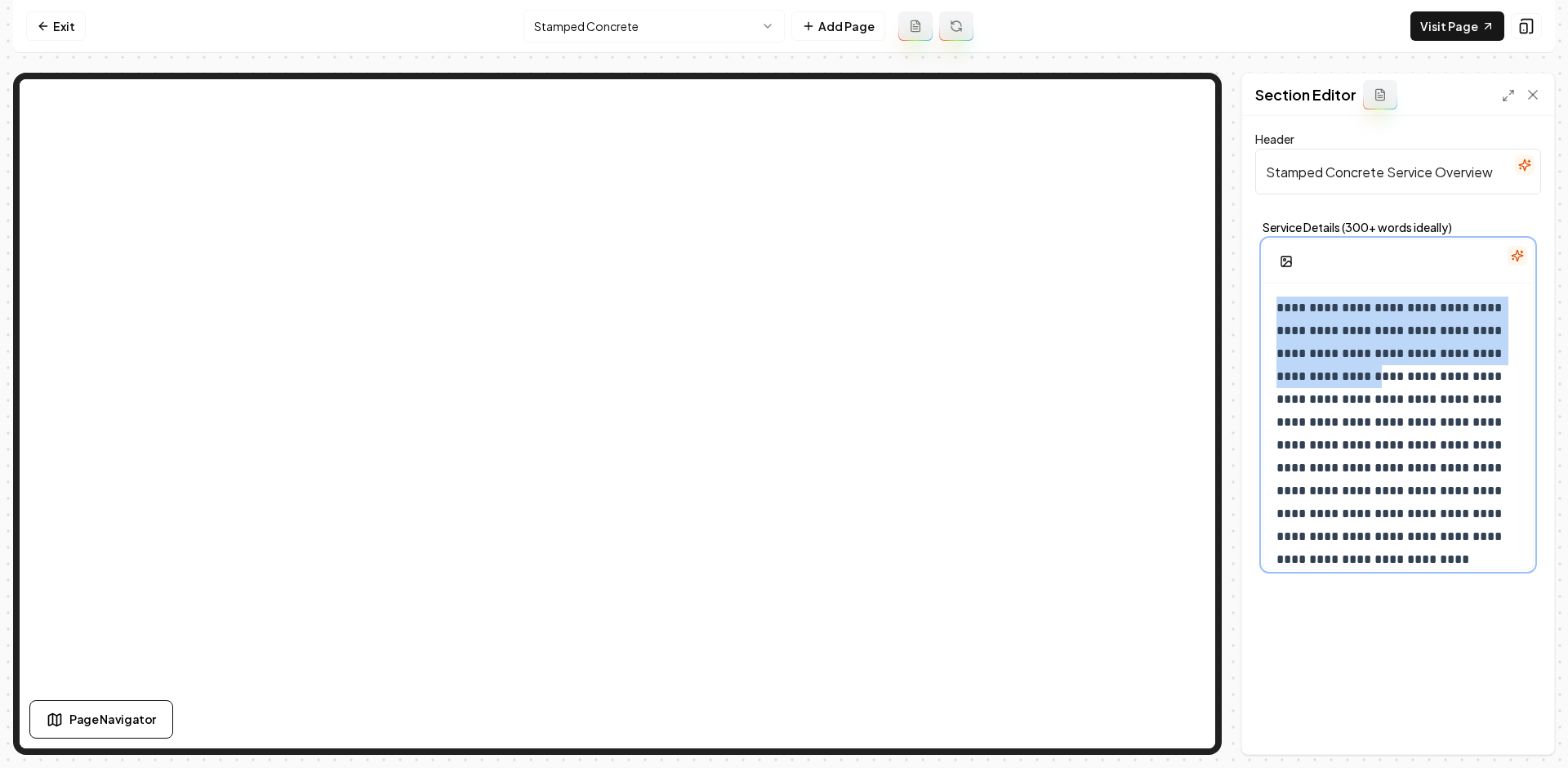
drag, startPoint x: 1272, startPoint y: 307, endPoint x: 1397, endPoint y: 387, distance: 148.4
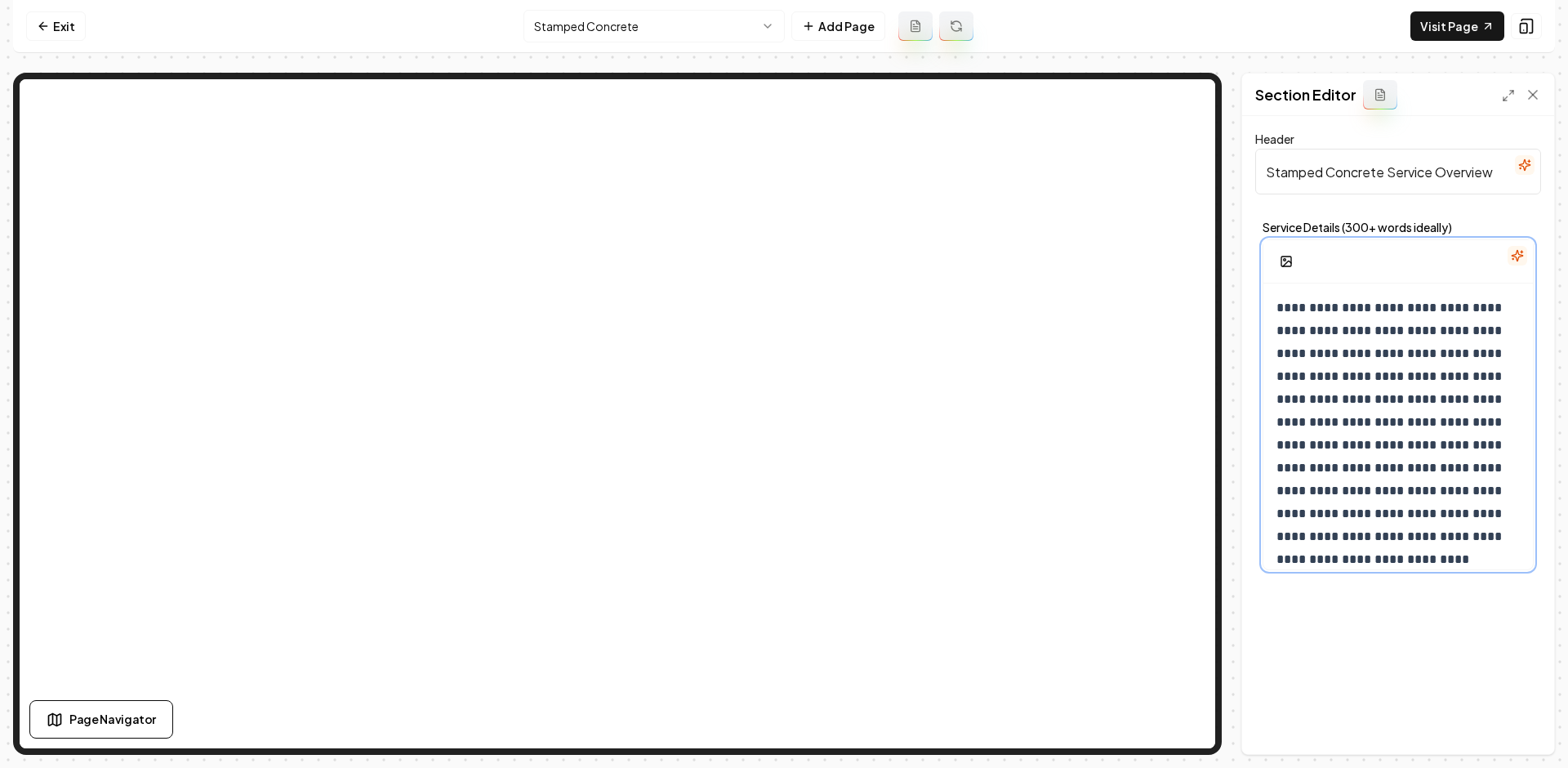
click at [1398, 398] on p "**********" at bounding box center [1392, 445] width 231 height 297
click at [622, 33] on html "**********" at bounding box center [784, 384] width 1568 height 768
click at [71, 27] on link "Exit" at bounding box center [55, 26] width 60 height 30
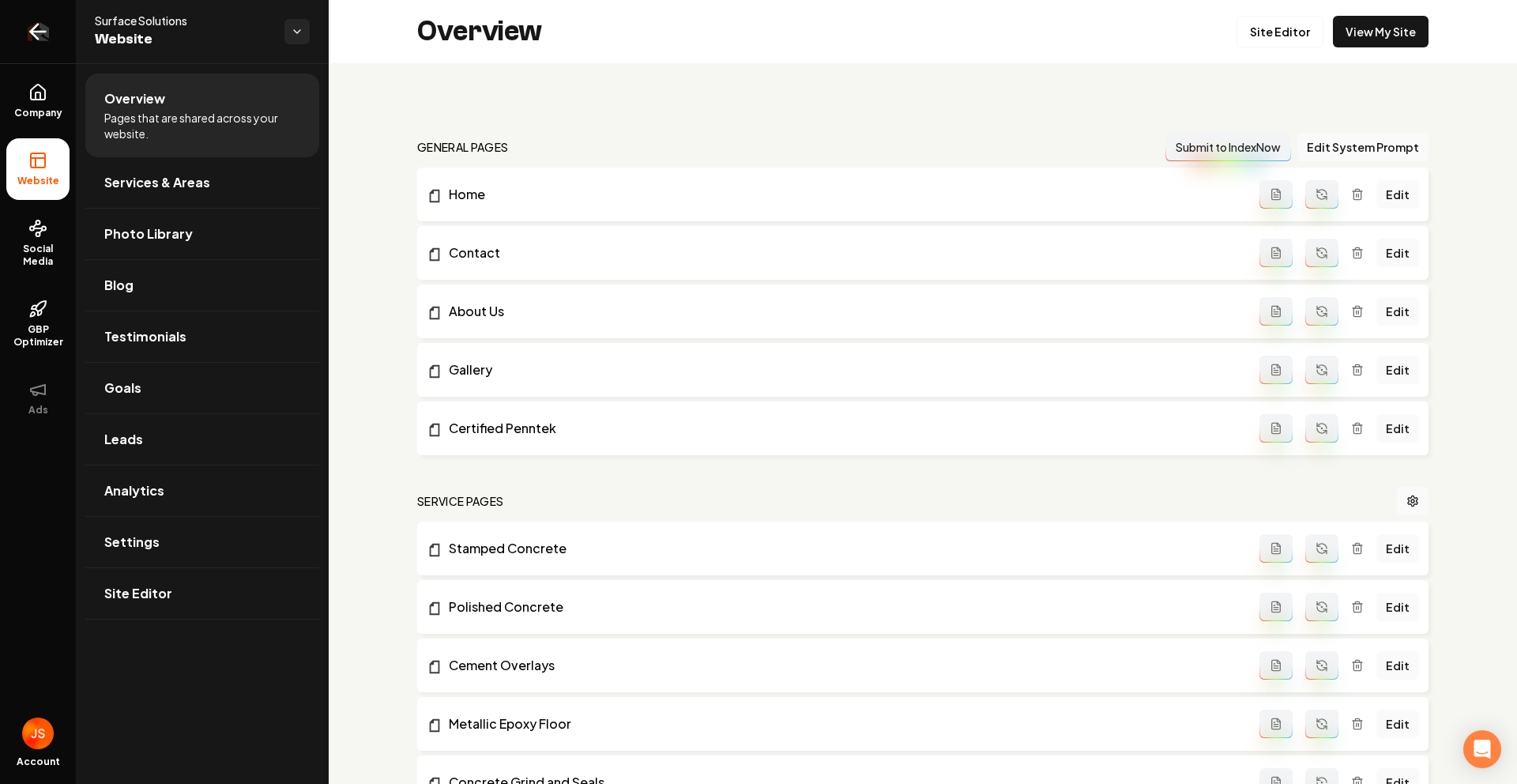
click at [62, 18] on link "Return to dashboard" at bounding box center [38, 31] width 76 height 64
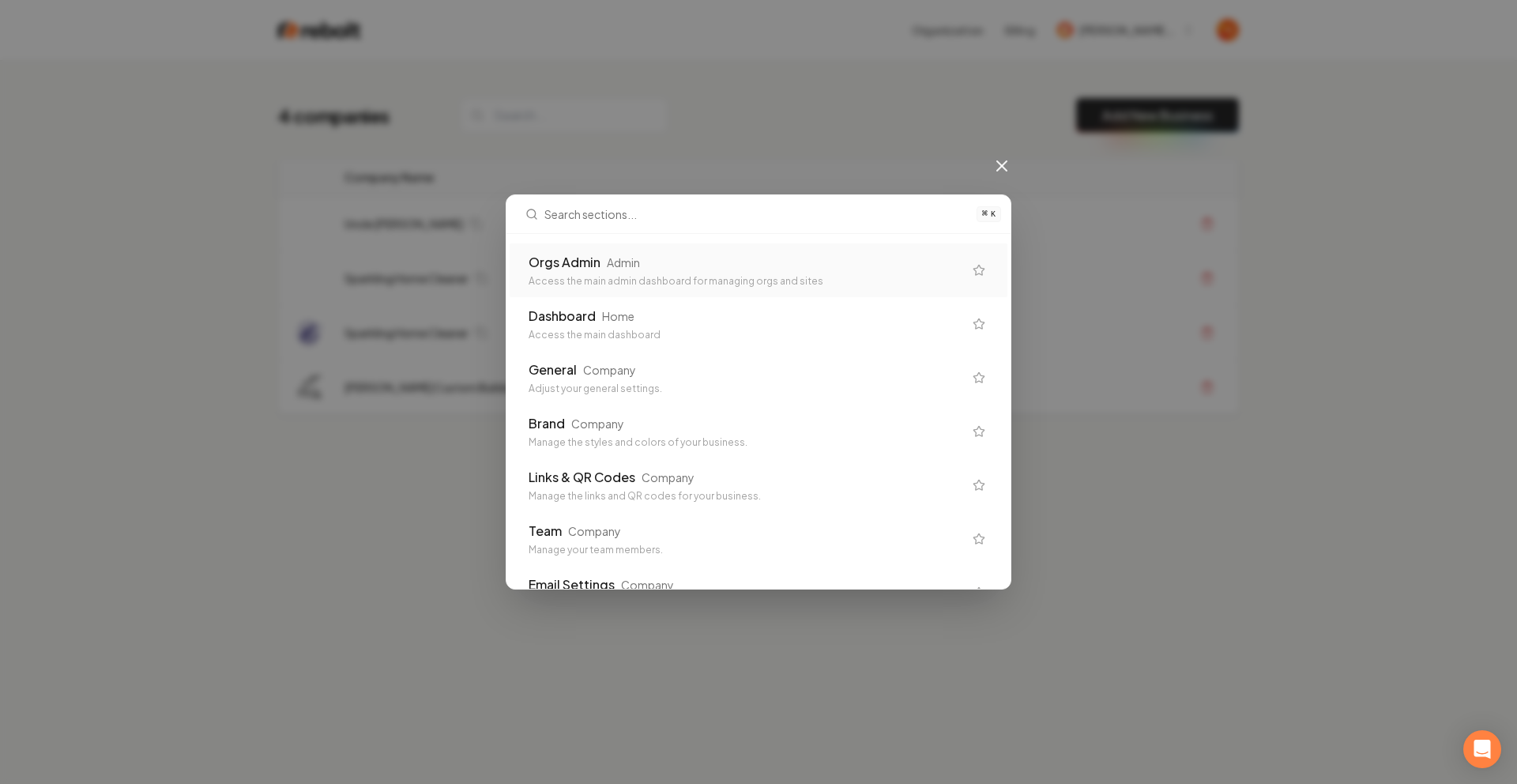
click at [667, 248] on div "Orgs Admin Admin Access the main admin dashboard for managing orgs and sites" at bounding box center [758, 270] width 498 height 53
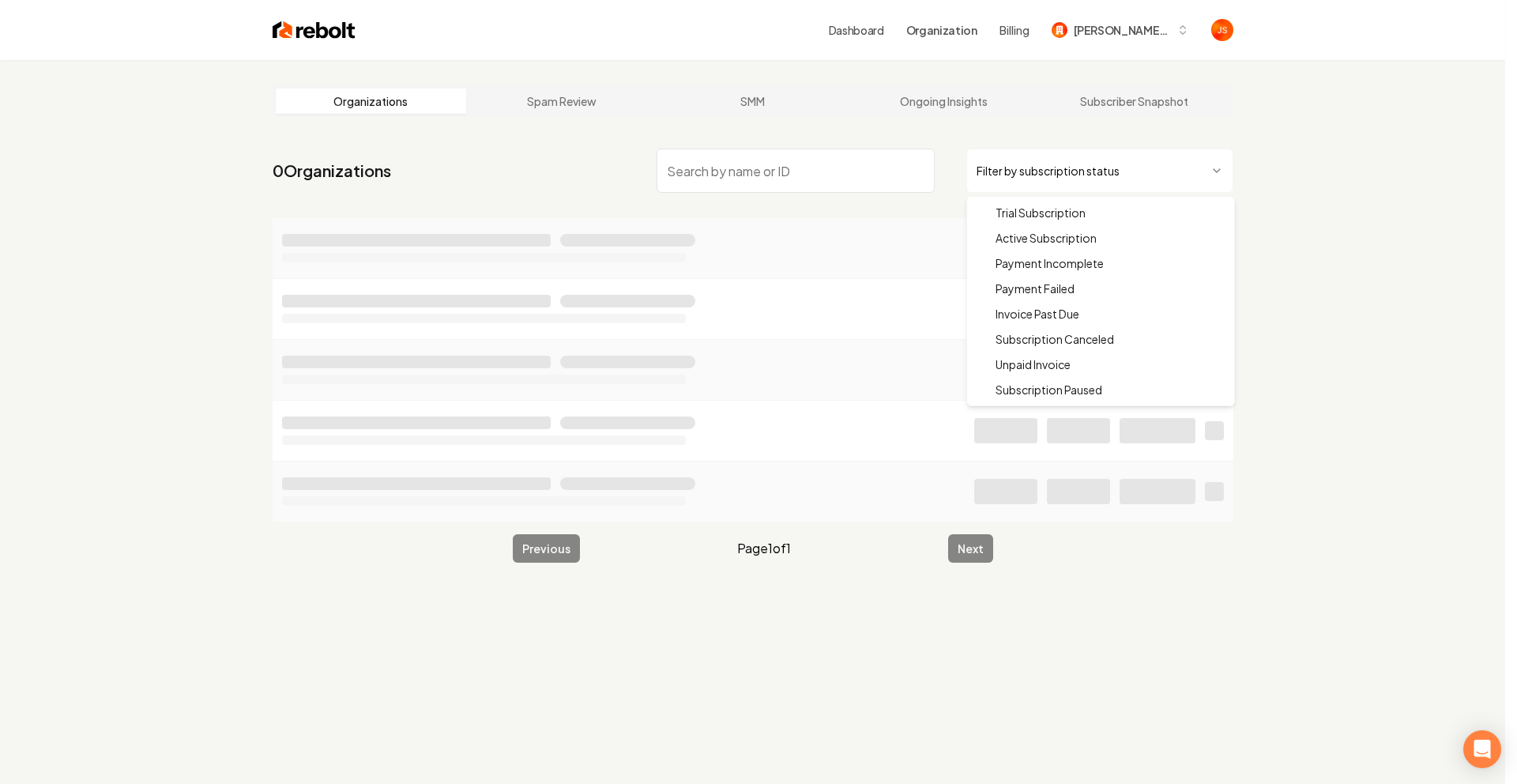
click at [1071, 185] on html "Dashboard Organization Billing Berg Custom Builds Organizations Spam Review SMM…" at bounding box center [758, 392] width 1517 height 784
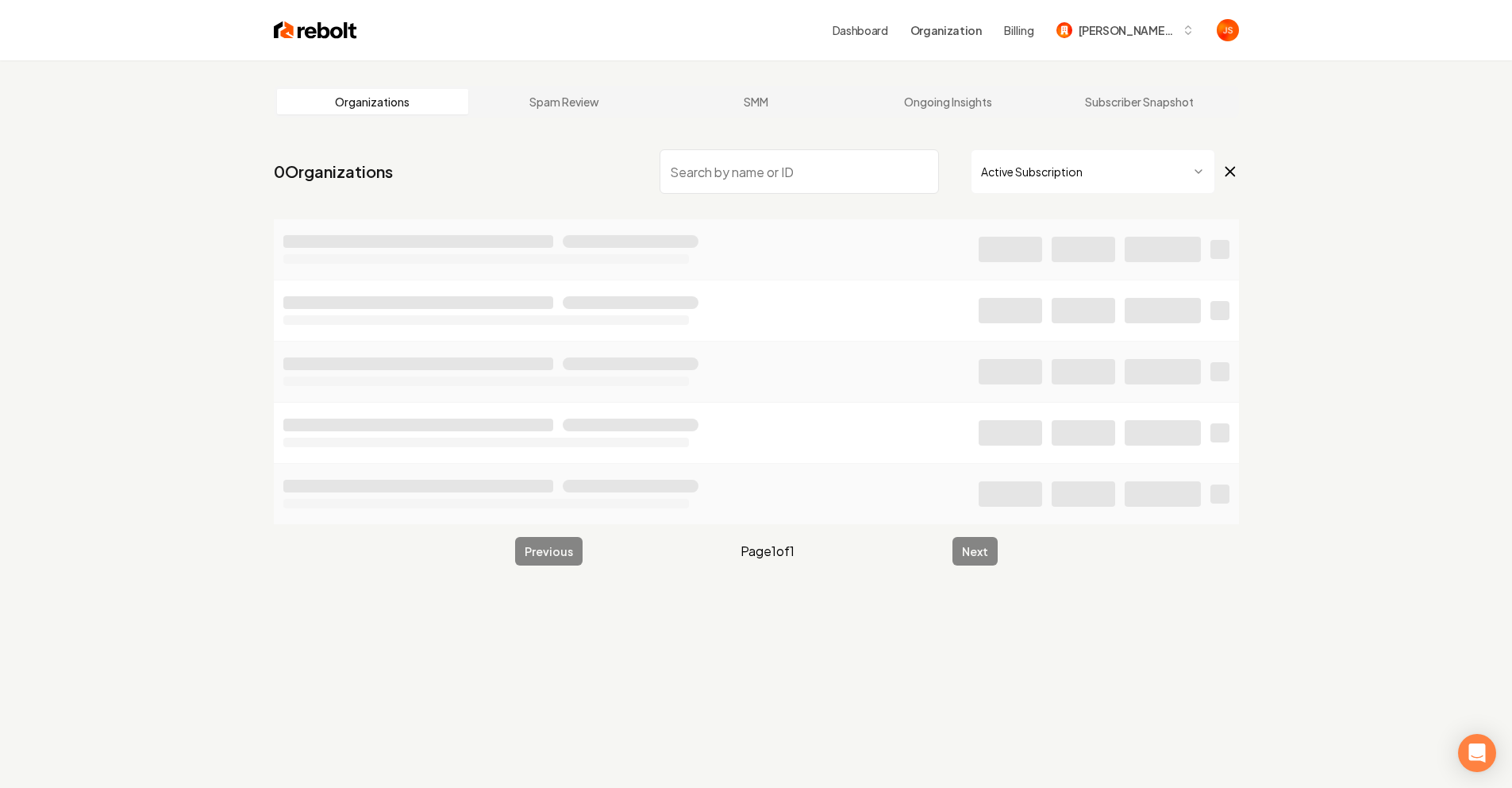
click at [784, 166] on input "search" at bounding box center [800, 171] width 280 height 44
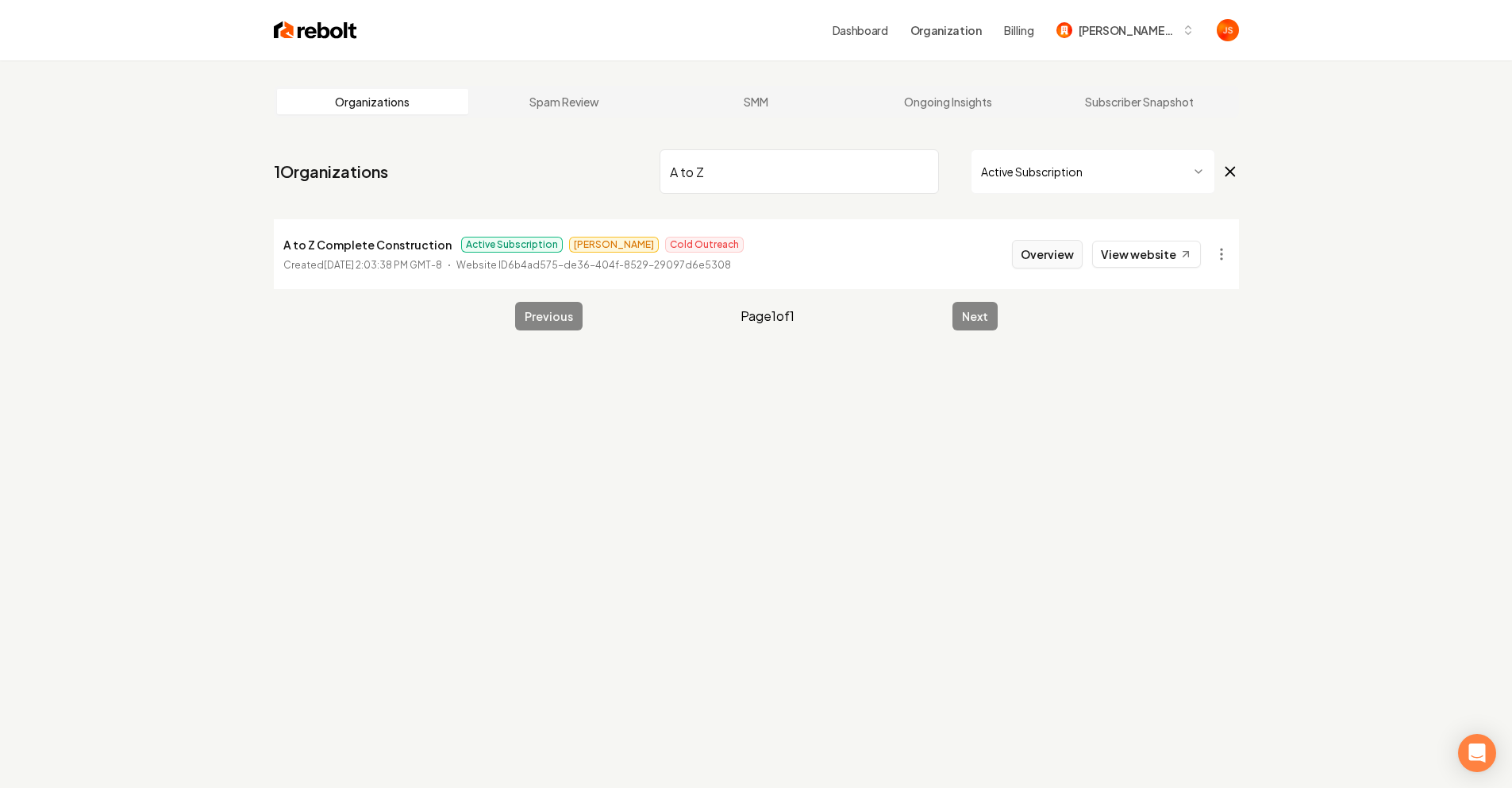
type input "A to Z"
click at [1079, 251] on button "Overview" at bounding box center [1047, 254] width 70 height 29
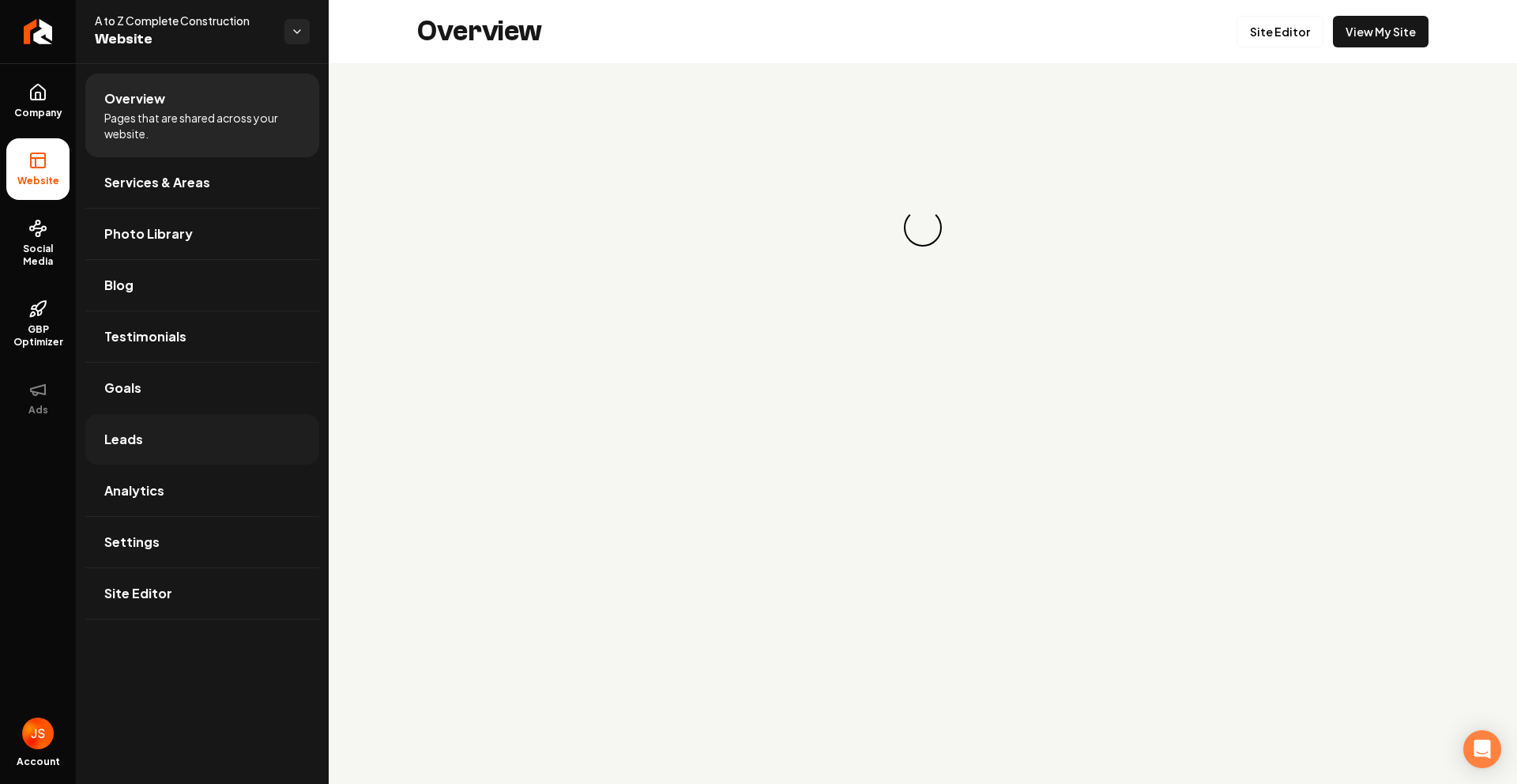
click at [128, 437] on span "Leads" at bounding box center [123, 439] width 39 height 19
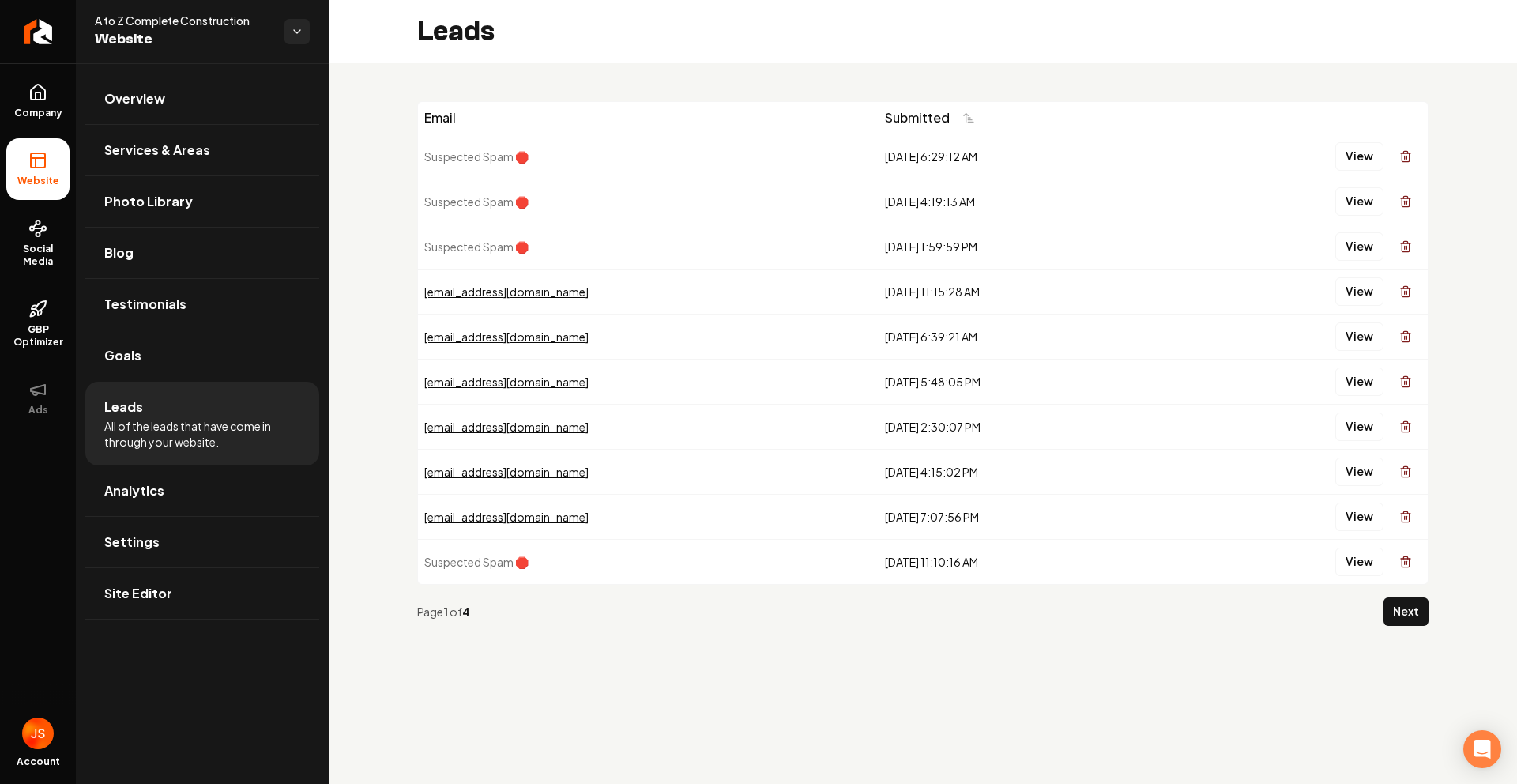
click at [512, 290] on div "lanniesullivan@yahoo.com" at bounding box center [648, 291] width 448 height 16
click at [1361, 286] on button "View" at bounding box center [1359, 291] width 48 height 29
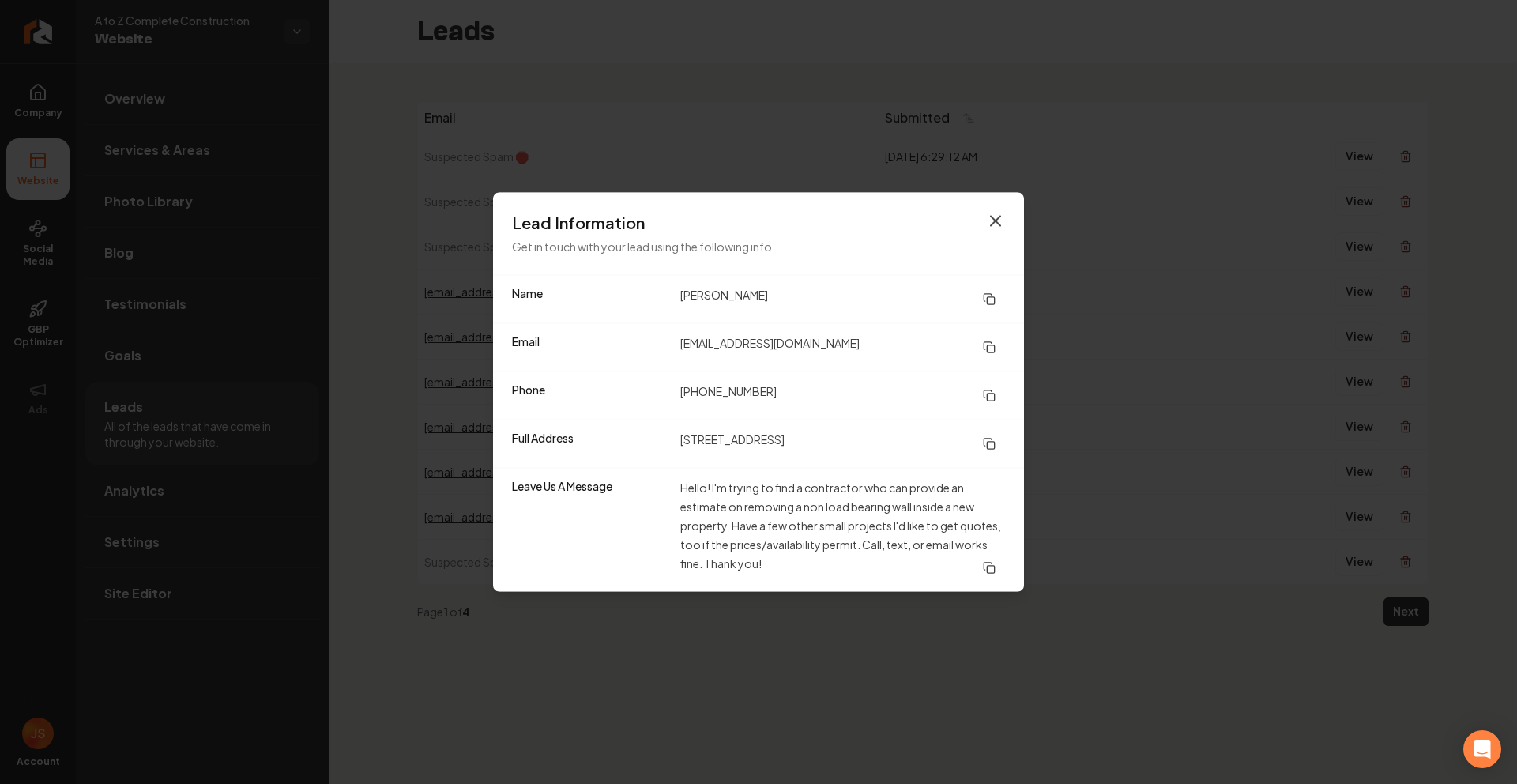
click at [998, 214] on icon "button" at bounding box center [995, 221] width 19 height 19
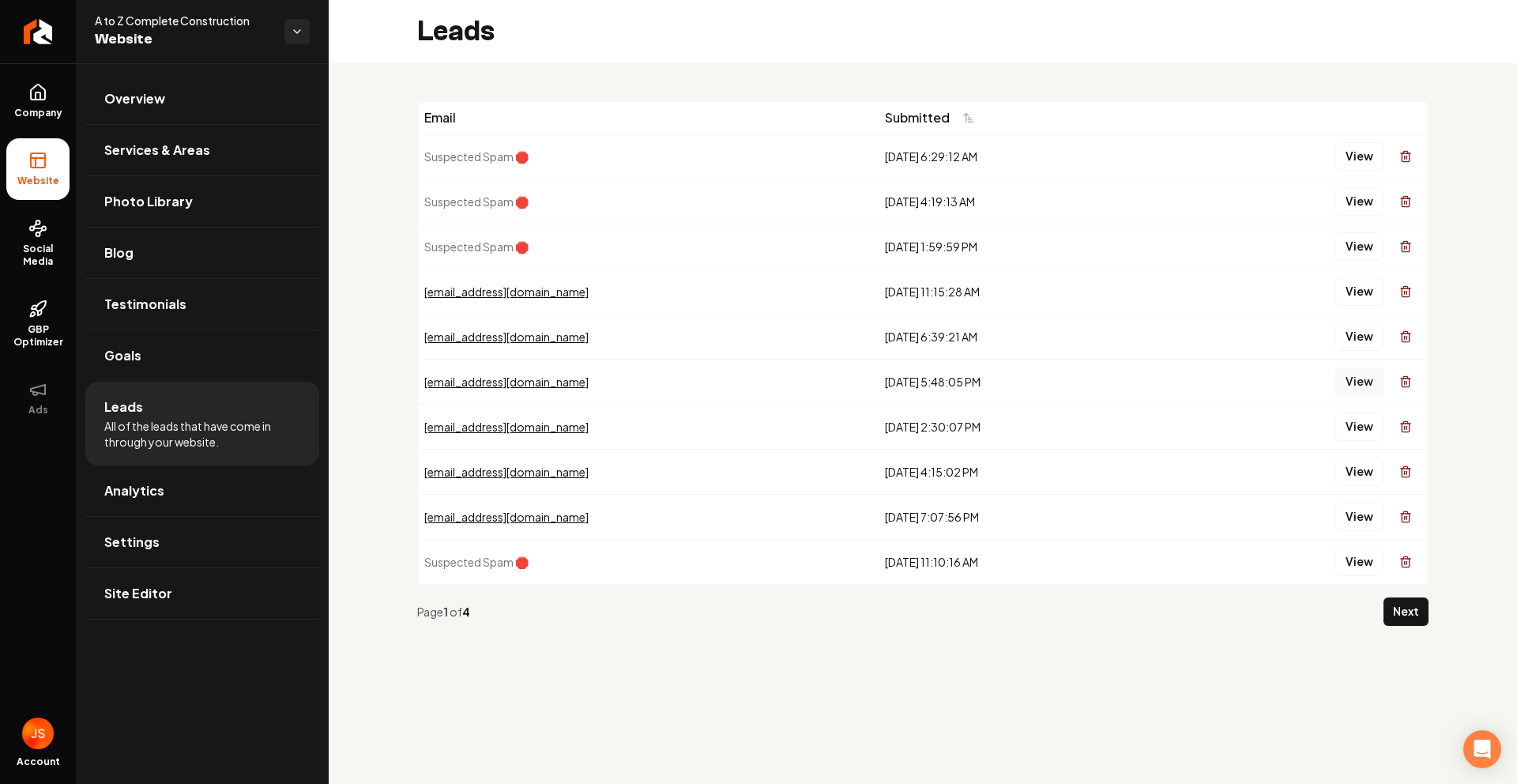
click at [1361, 375] on button "View" at bounding box center [1359, 381] width 48 height 29
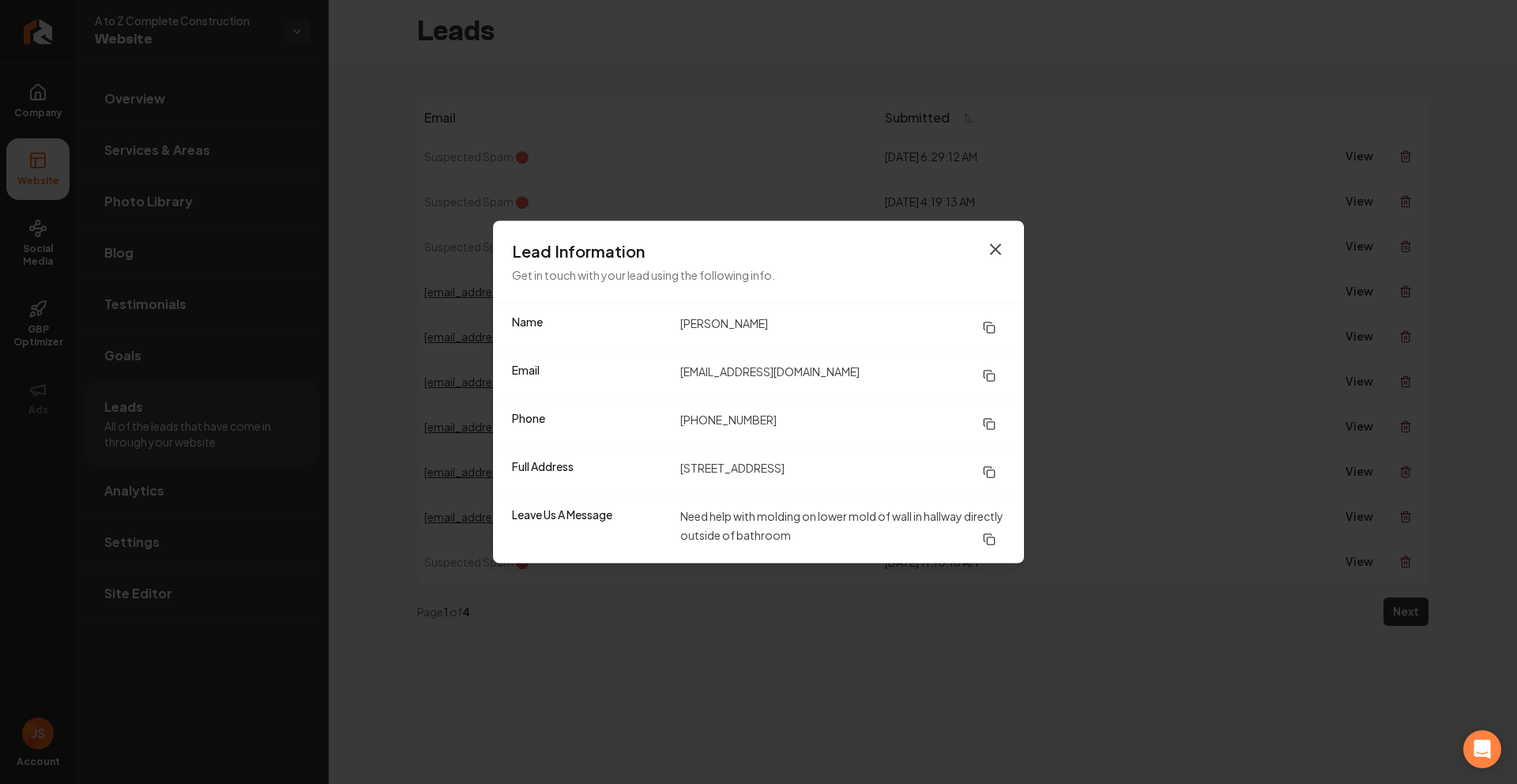
click at [991, 247] on icon "button" at bounding box center [995, 250] width 19 height 19
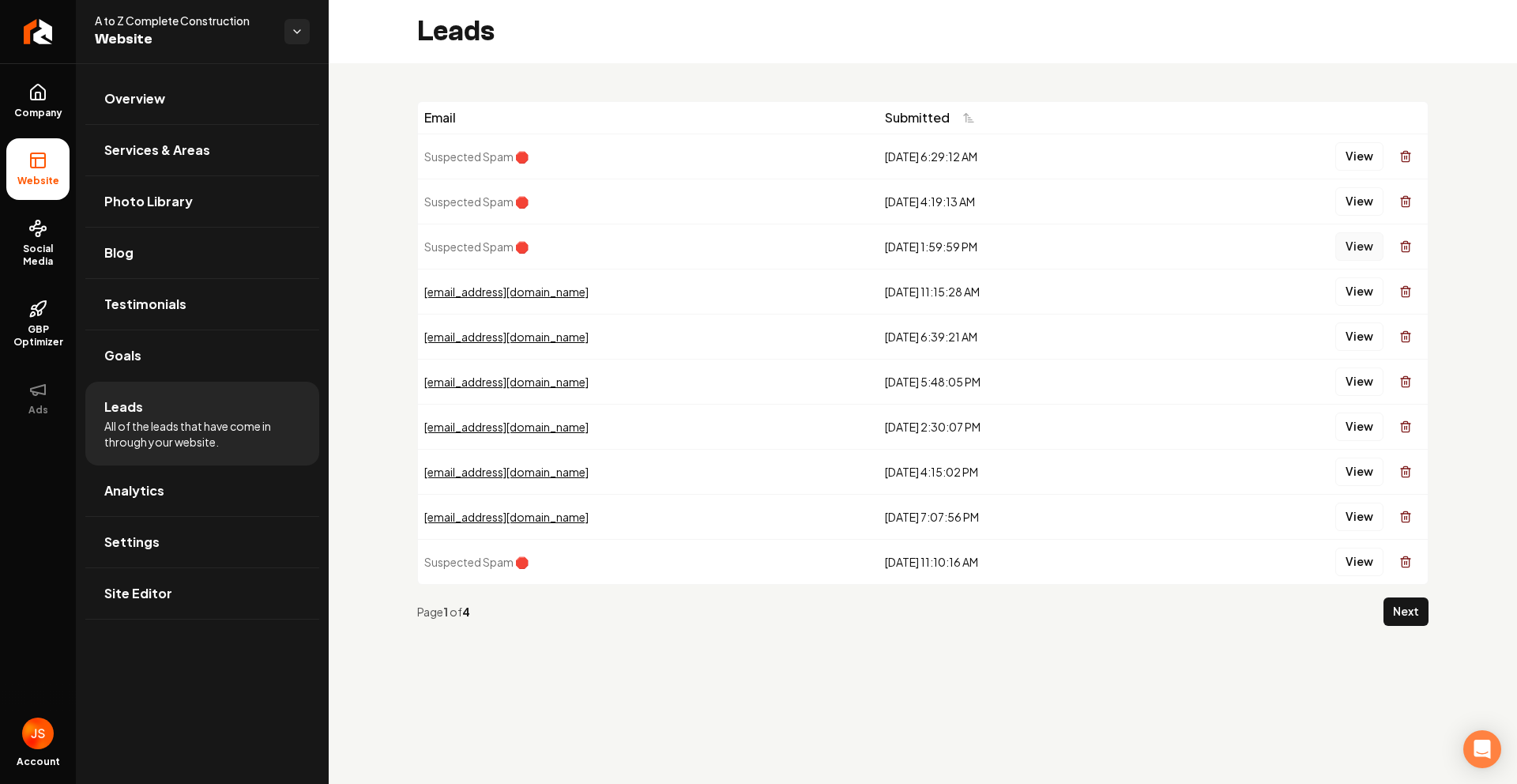
click at [1351, 240] on button "View" at bounding box center [1359, 246] width 48 height 29
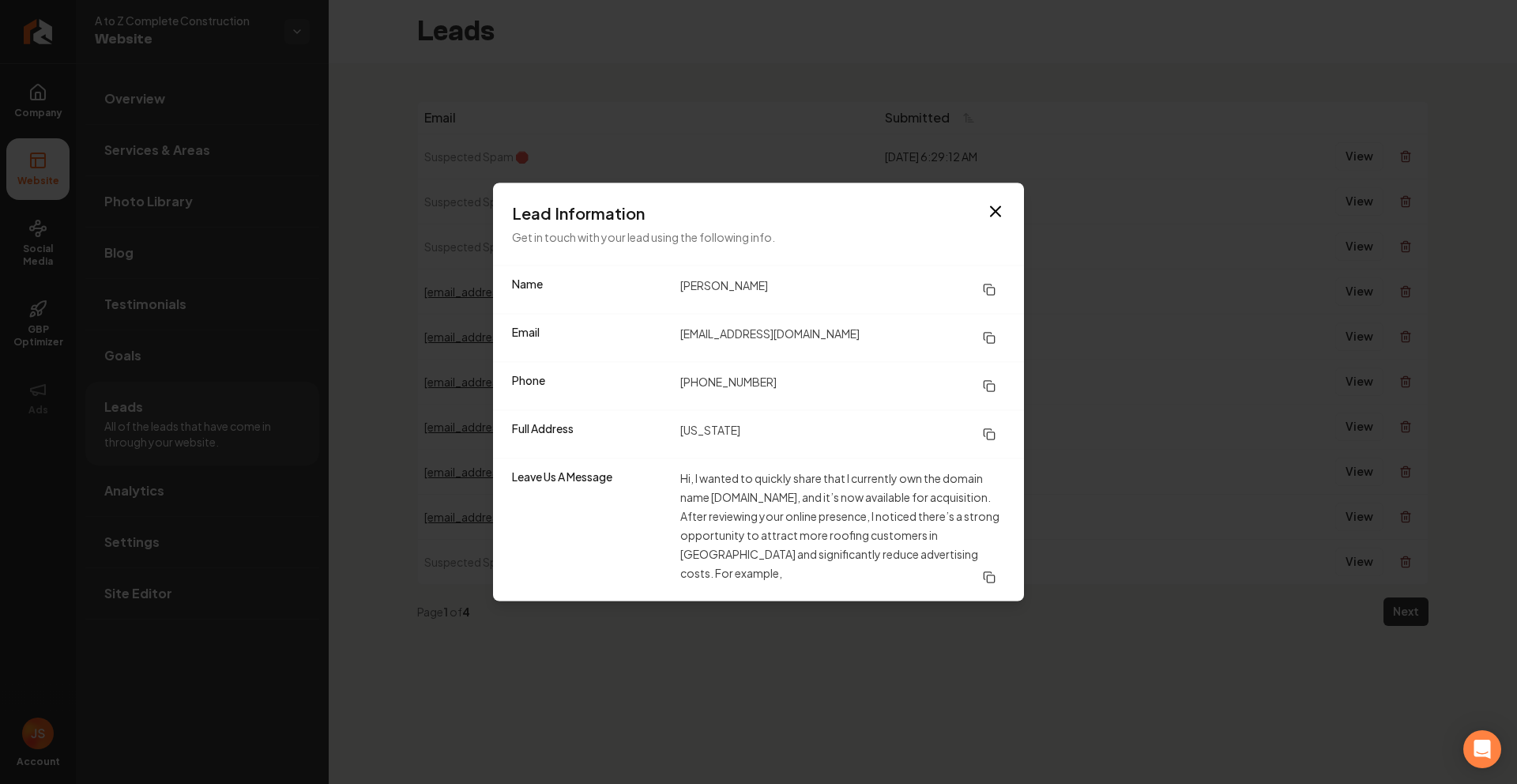
click at [990, 195] on div "Lead Information Get in touch with your lead using the following info." at bounding box center [758, 224] width 531 height 82
click at [993, 184] on div "Lead Information Get in touch with your lead using the following info." at bounding box center [758, 224] width 531 height 82
click at [977, 192] on div "Lead Information Get in touch with your lead using the following info." at bounding box center [758, 224] width 531 height 82
drag, startPoint x: 1014, startPoint y: 222, endPoint x: 994, endPoint y: 207, distance: 25.0
click at [1006, 217] on div "Lead Information Get in touch with your lead using the following info." at bounding box center [758, 224] width 531 height 82
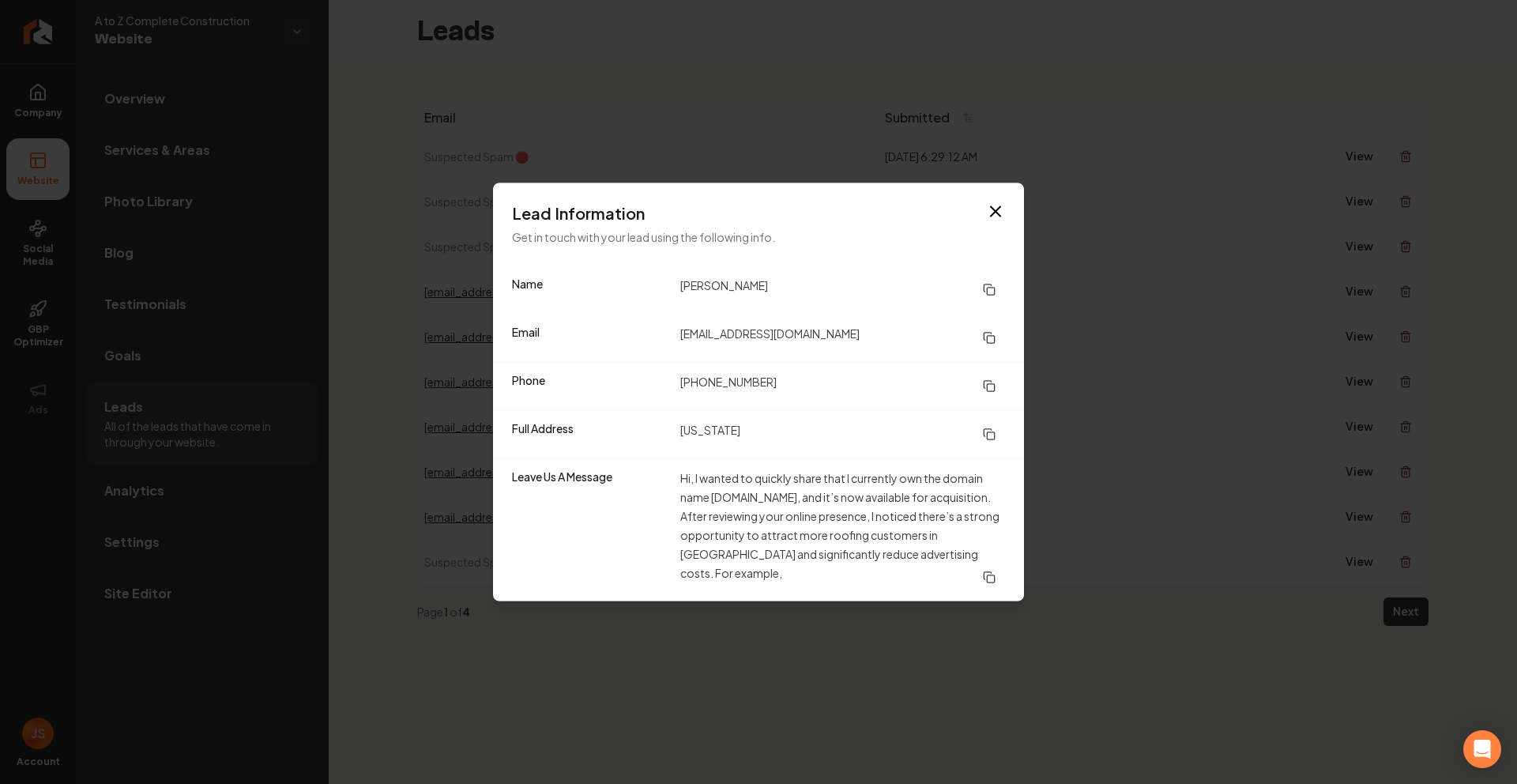
drag, startPoint x: 994, startPoint y: 207, endPoint x: 1160, endPoint y: 234, distance: 168.2
click at [997, 207] on icon "button" at bounding box center [995, 212] width 19 height 19
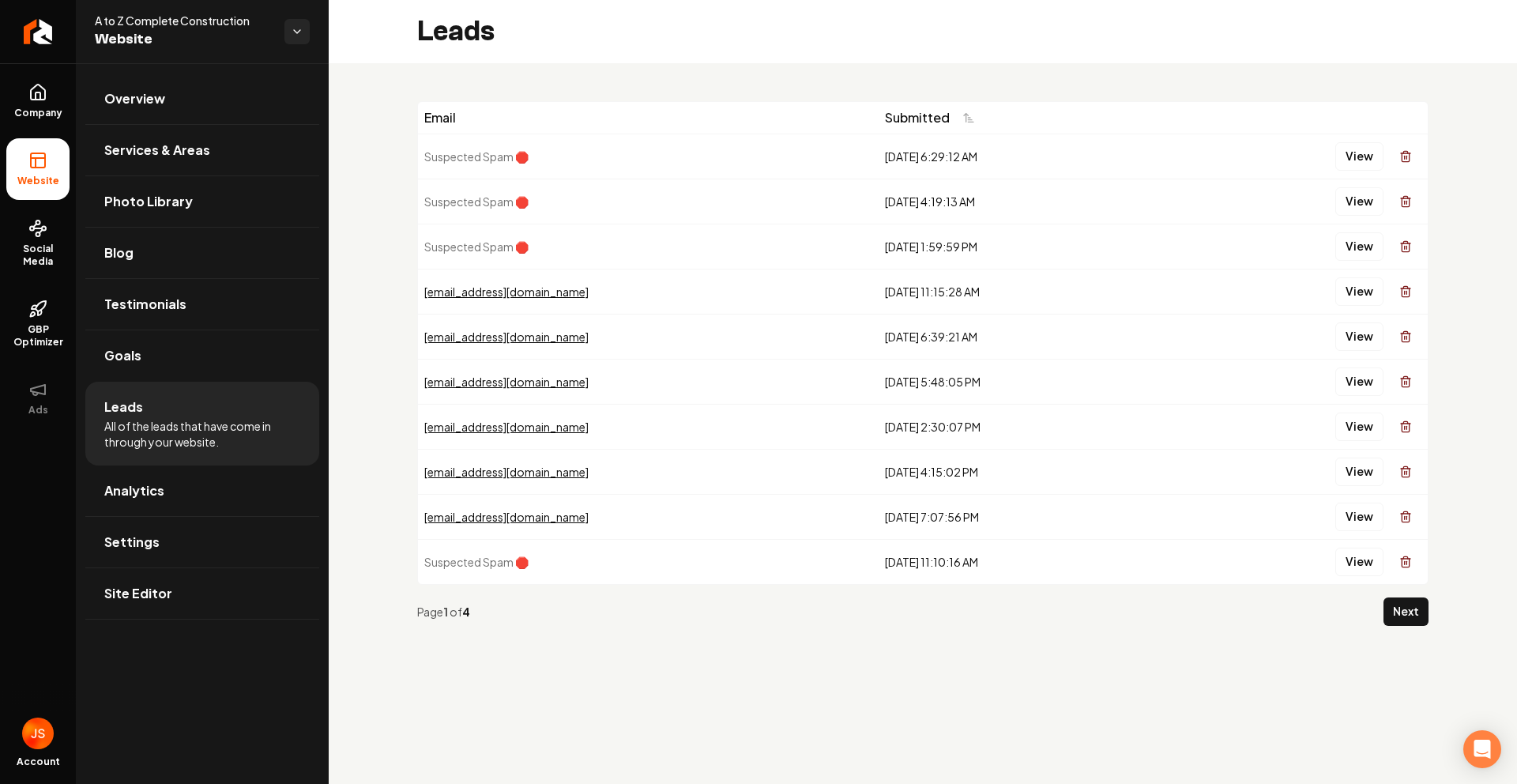
click at [1328, 207] on div "View" at bounding box center [1299, 202] width 244 height 31
click at [1346, 201] on button "View" at bounding box center [1359, 201] width 48 height 29
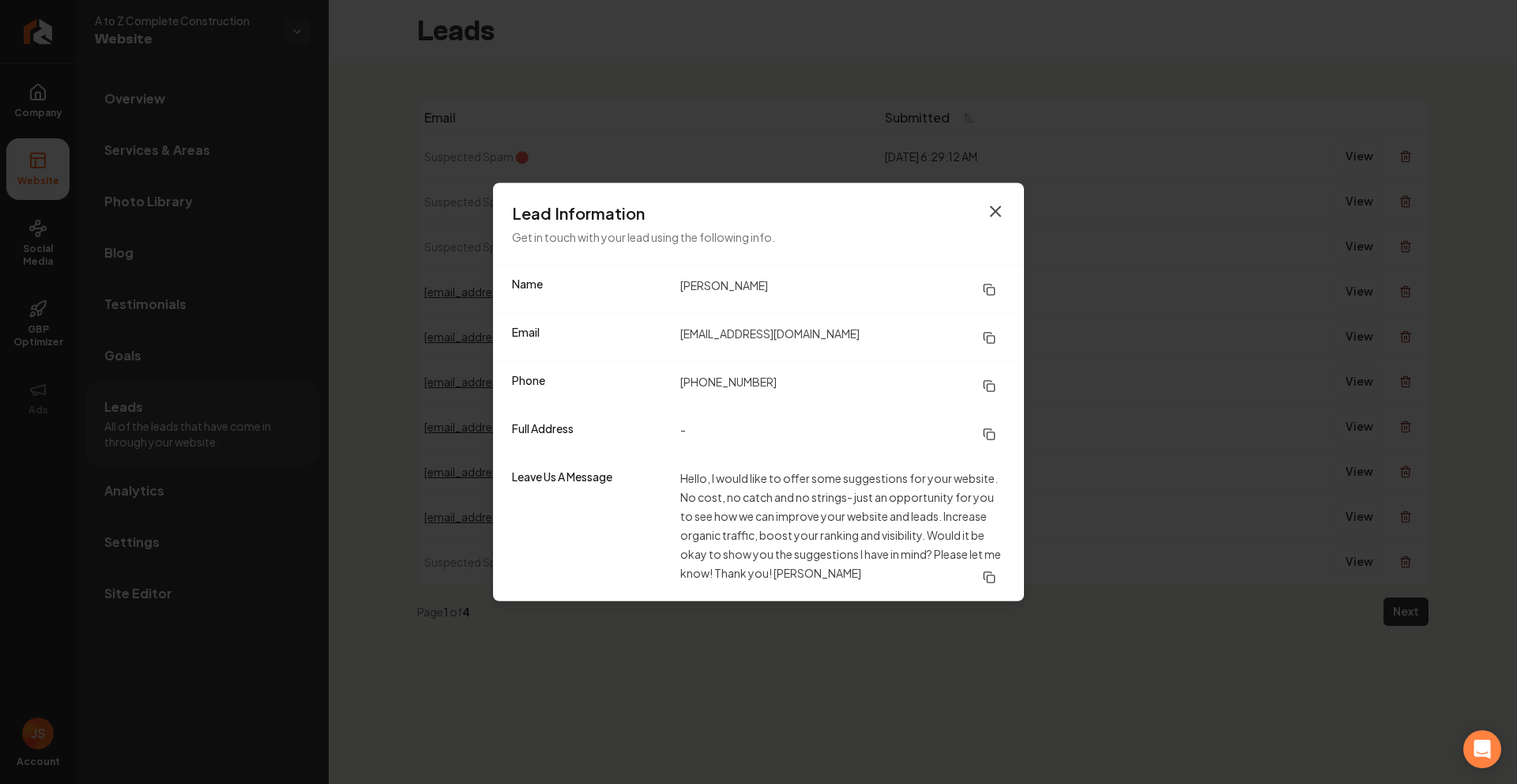
click at [993, 208] on icon "button" at bounding box center [995, 212] width 9 height 9
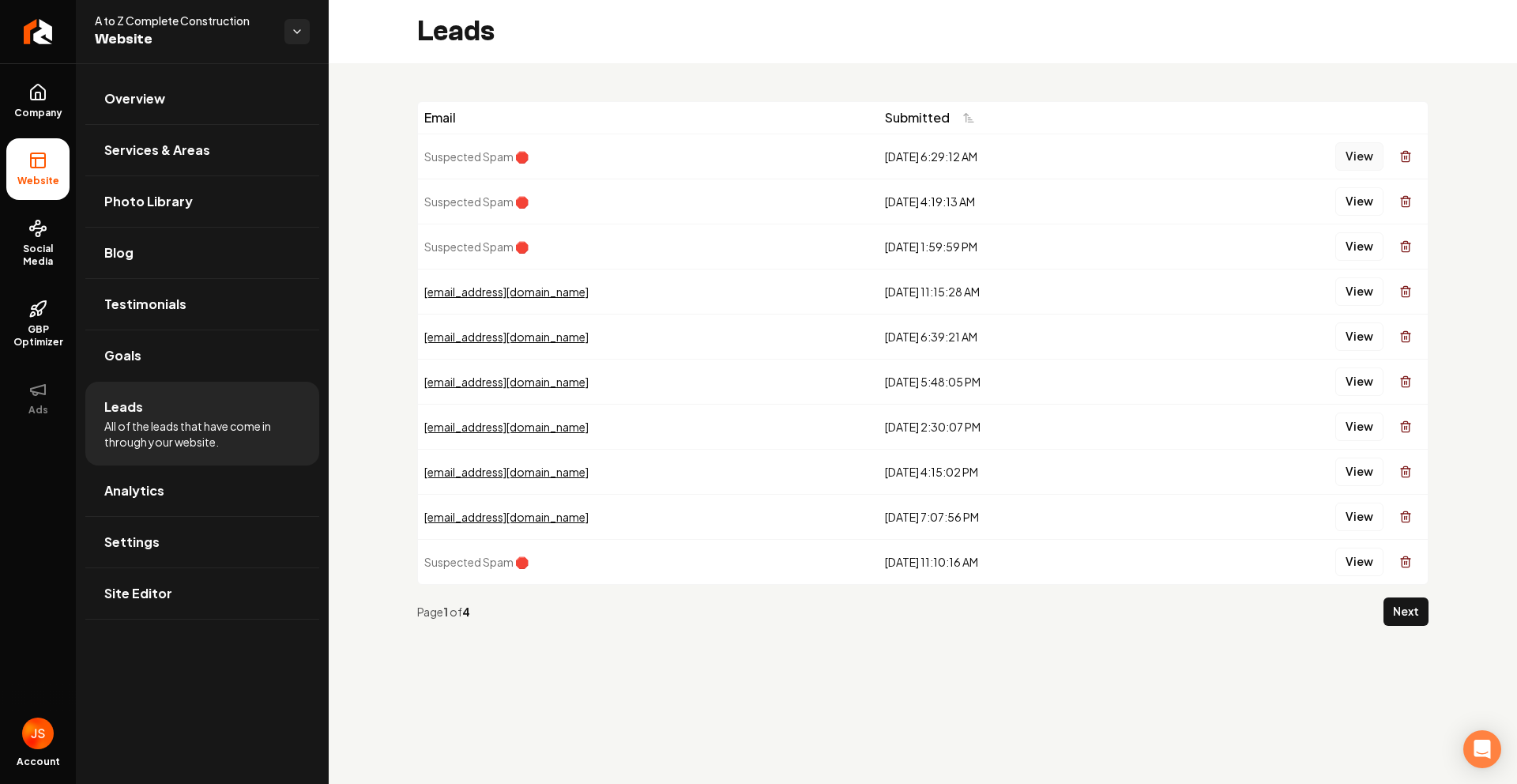
click at [1346, 156] on button "View" at bounding box center [1359, 156] width 48 height 29
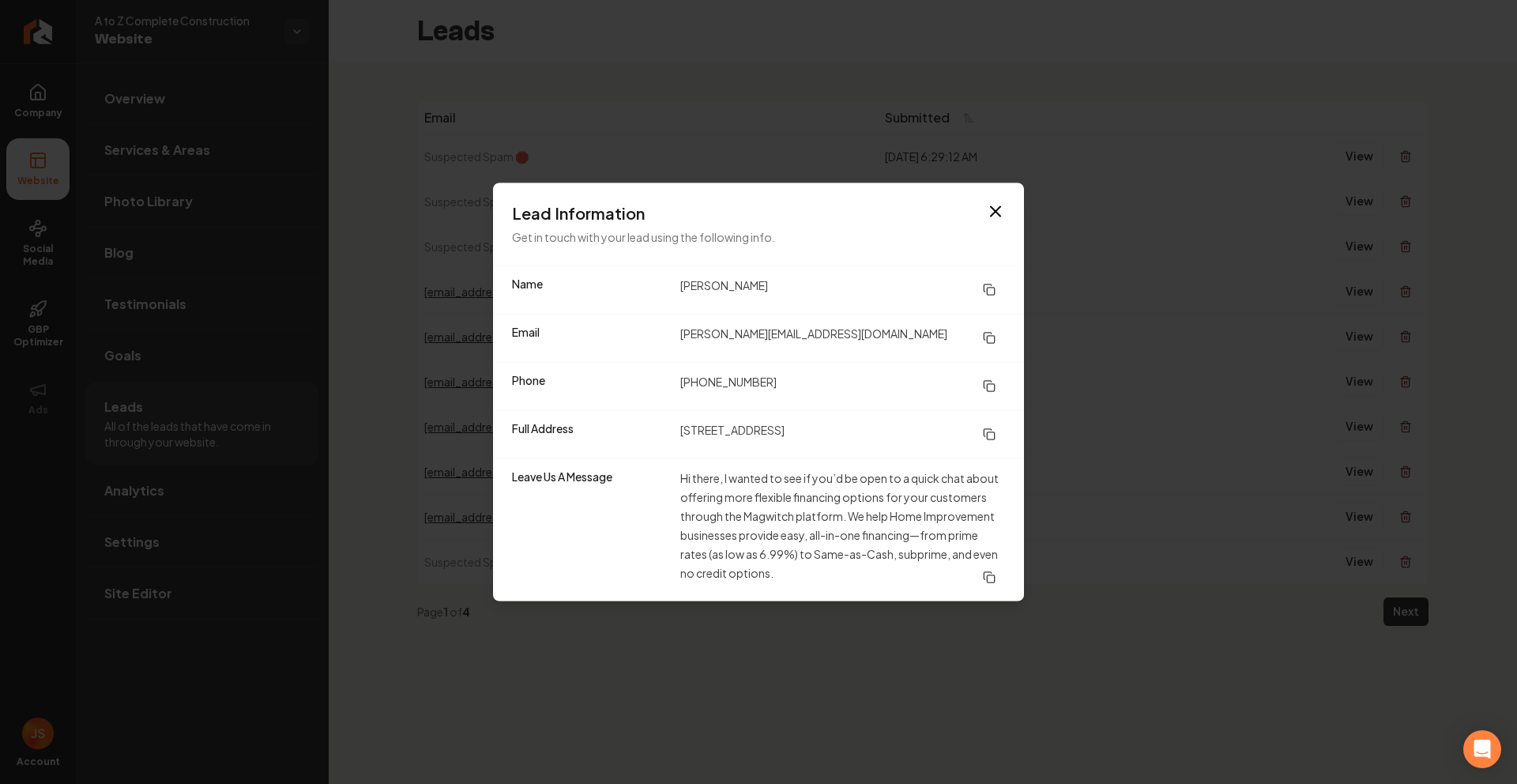
click at [1006, 197] on div "Lead Information Get in touch with your lead using the following info." at bounding box center [758, 224] width 531 height 82
click at [994, 211] on icon "button" at bounding box center [995, 212] width 9 height 9
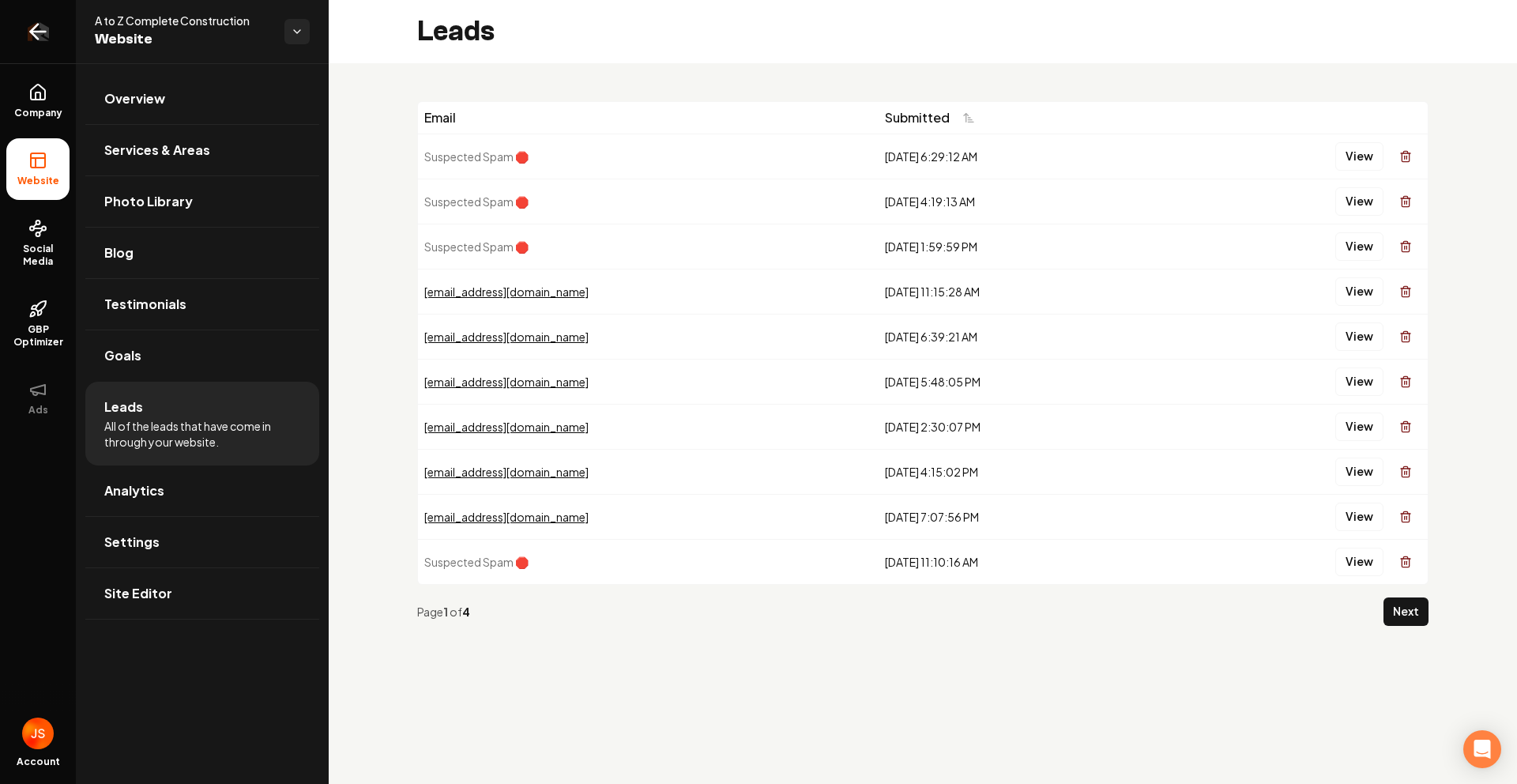
click at [40, 38] on icon "Return to dashboard" at bounding box center [37, 31] width 25 height 25
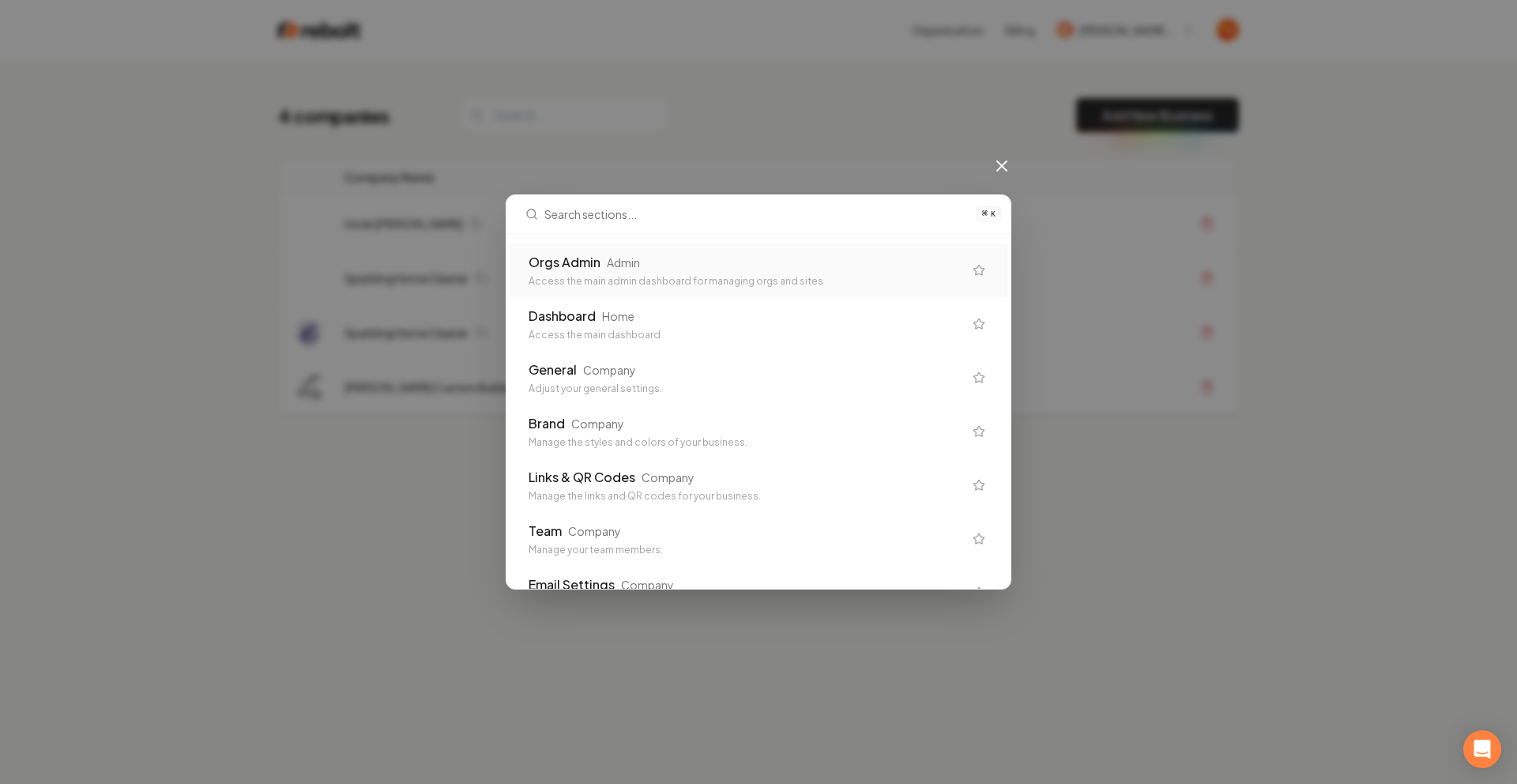
click at [584, 273] on div "Orgs Admin Admin Access the main admin dashboard for managing orgs and sites" at bounding box center [747, 270] width 435 height 35
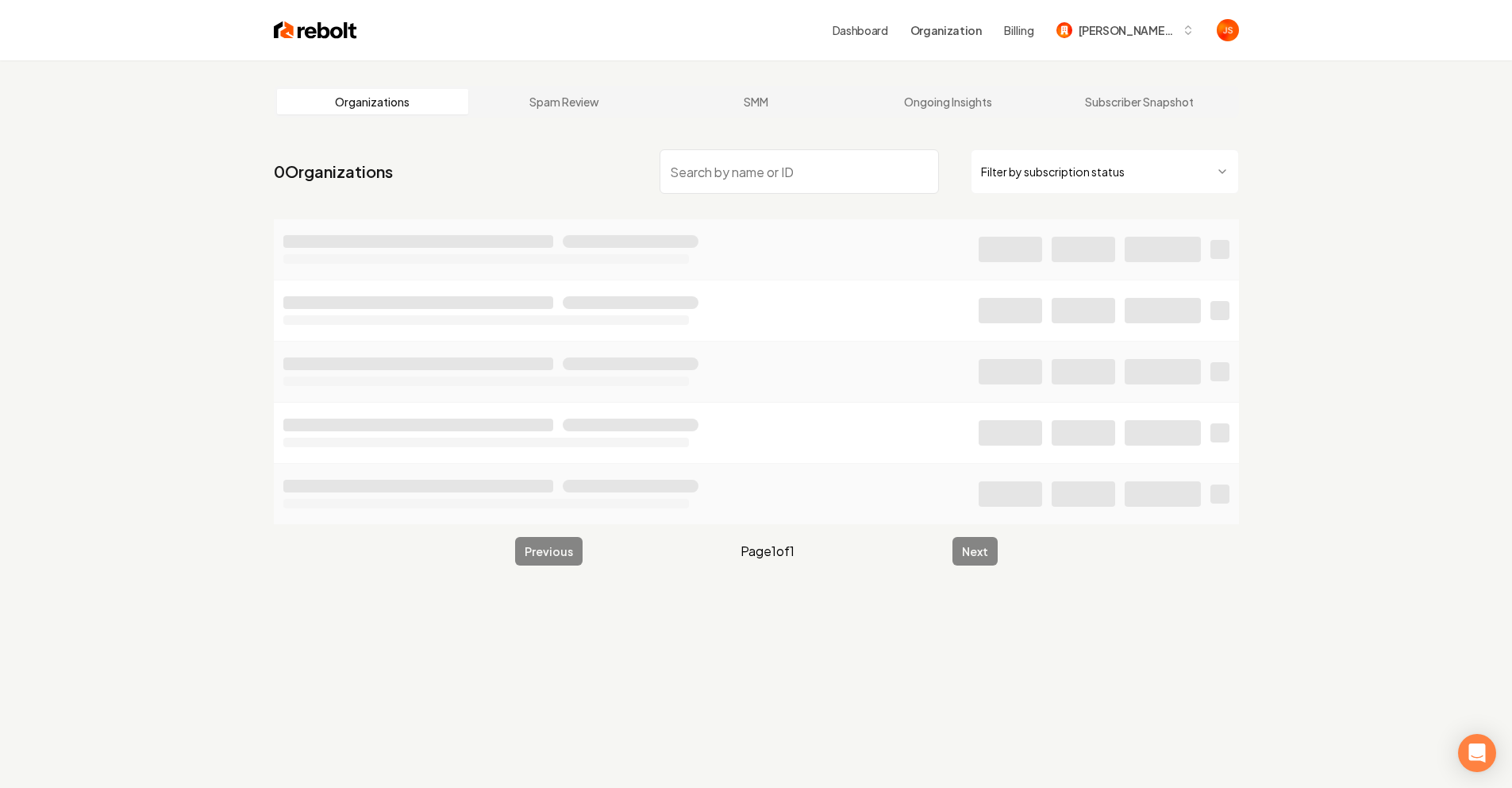
click at [1018, 180] on html "Dashboard Organization Billing [PERSON_NAME] Custom Builds Organizations Spam R…" at bounding box center [756, 394] width 1512 height 788
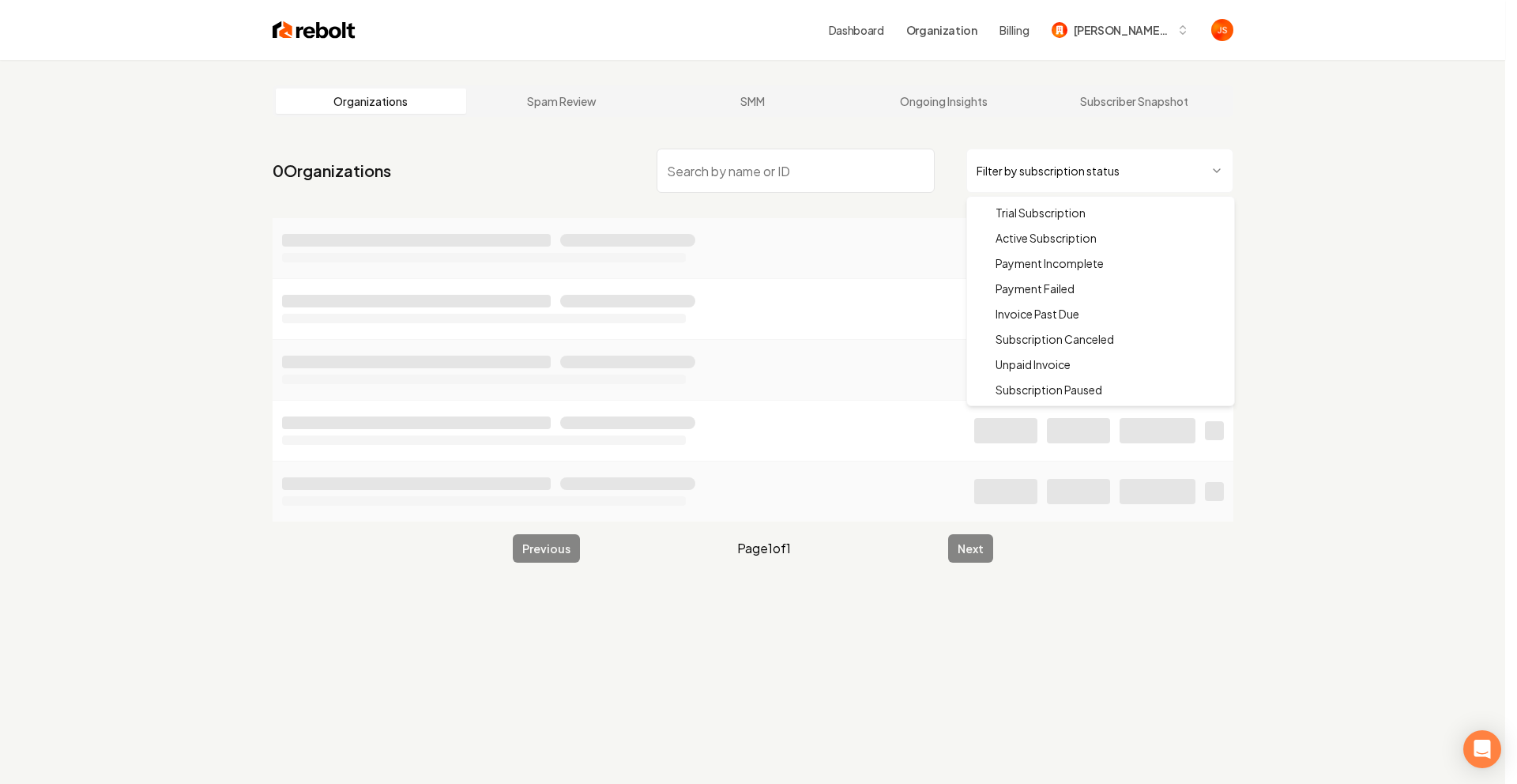
drag, startPoint x: 1013, startPoint y: 231, endPoint x: 878, endPoint y: 170, distance: 148.1
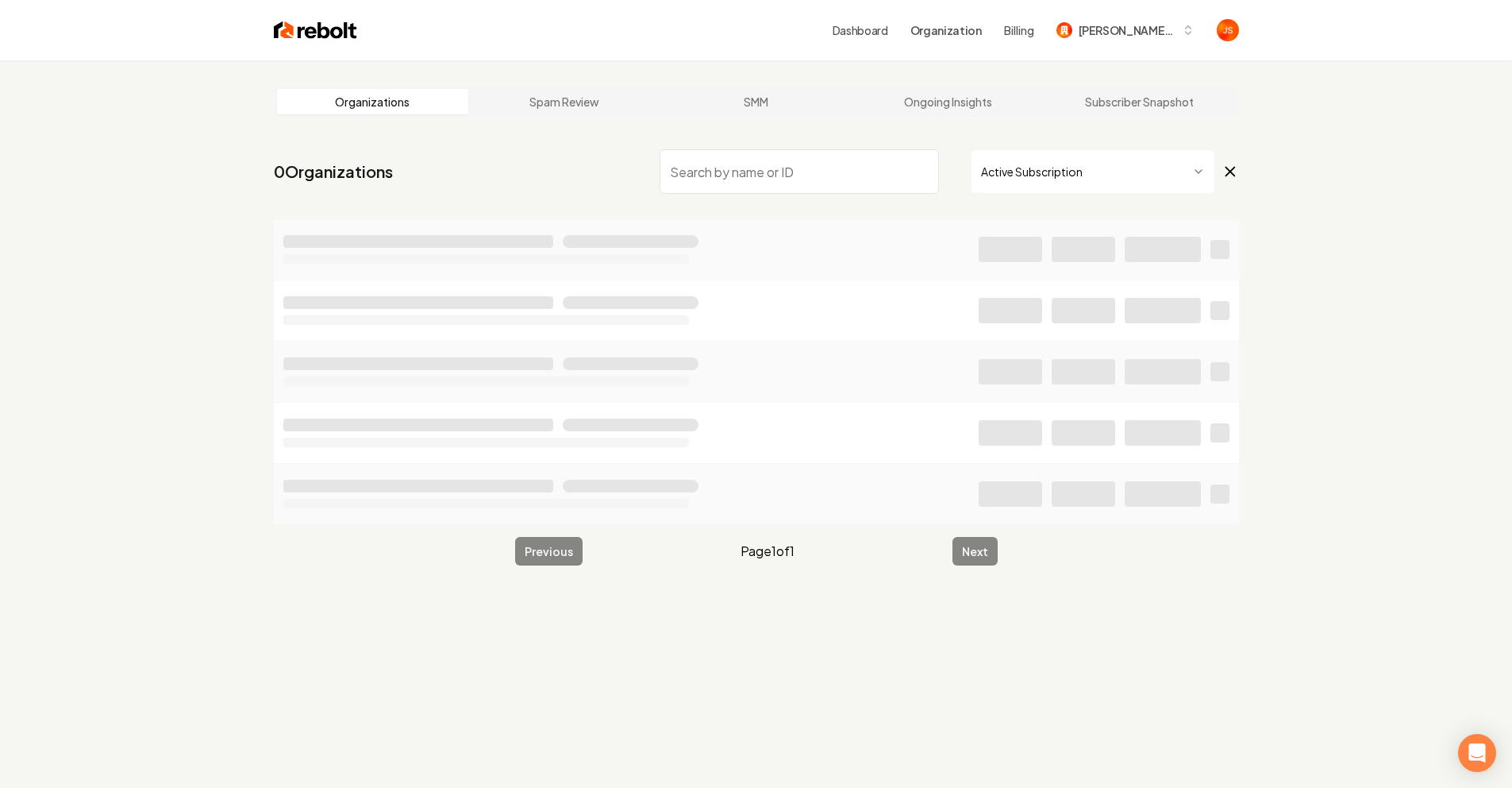
click at [858, 160] on input "search" at bounding box center [800, 171] width 280 height 44
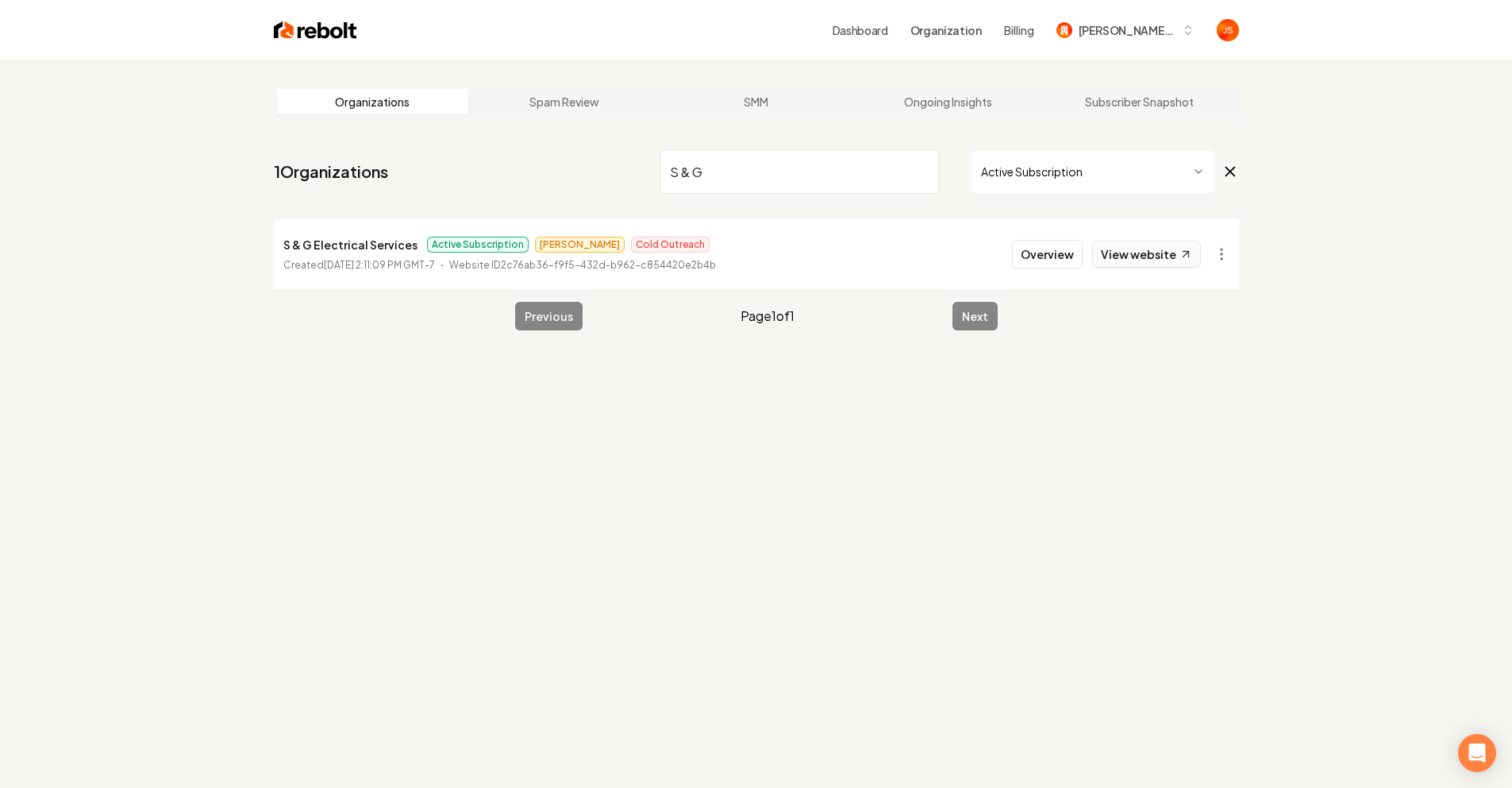
type input "S & G"
click at [1161, 257] on link "View website" at bounding box center [1146, 254] width 108 height 27
click at [893, 160] on input "S & G" at bounding box center [800, 171] width 280 height 44
drag, startPoint x: 920, startPoint y: 164, endPoint x: 922, endPoint y: 175, distance: 11.2
click at [920, 166] on input "S & G" at bounding box center [800, 171] width 280 height 44
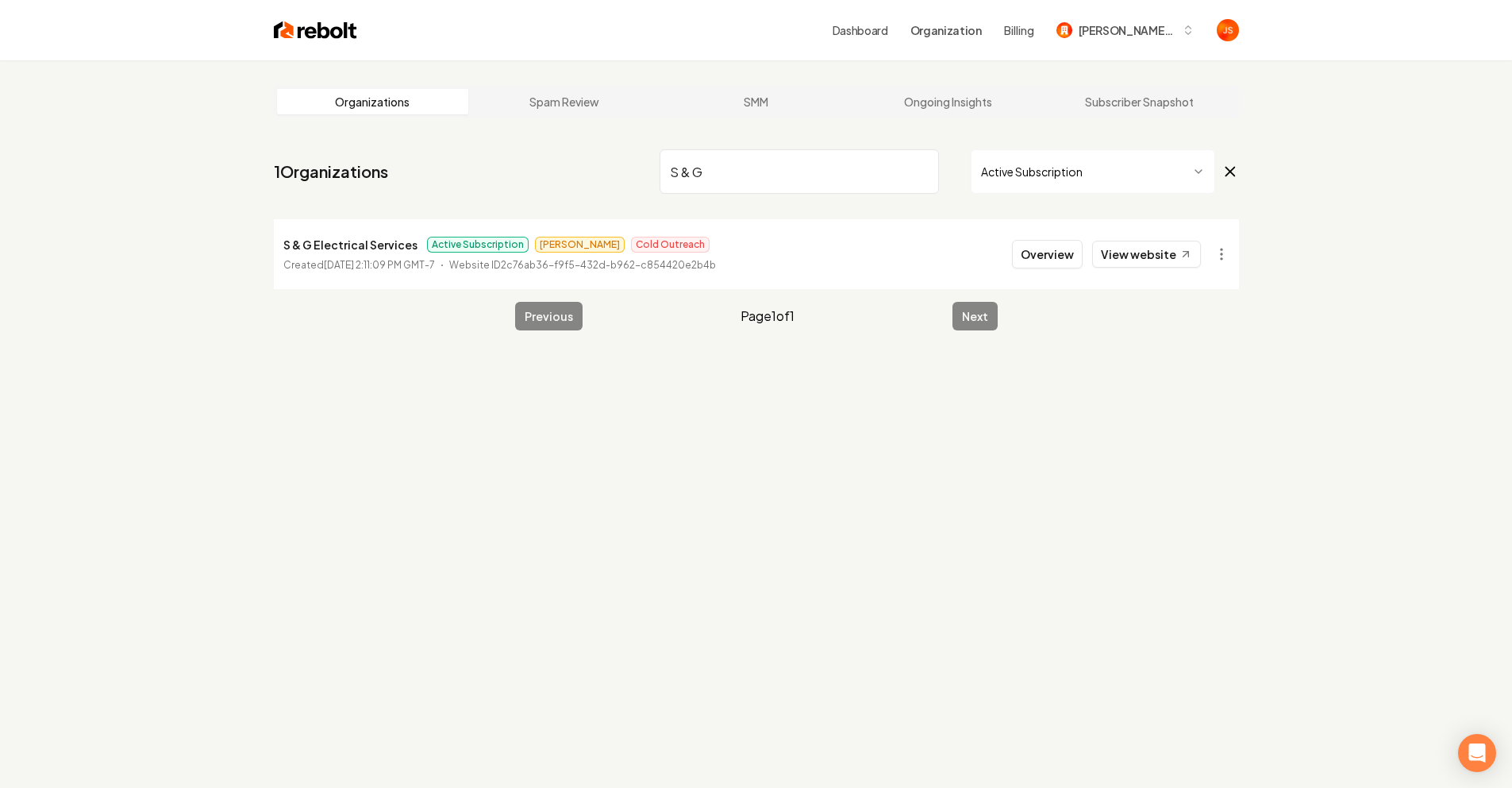
click at [922, 175] on input "S & G" at bounding box center [800, 171] width 280 height 44
type input "Watt"
click at [1145, 259] on link "View website" at bounding box center [1146, 254] width 108 height 27
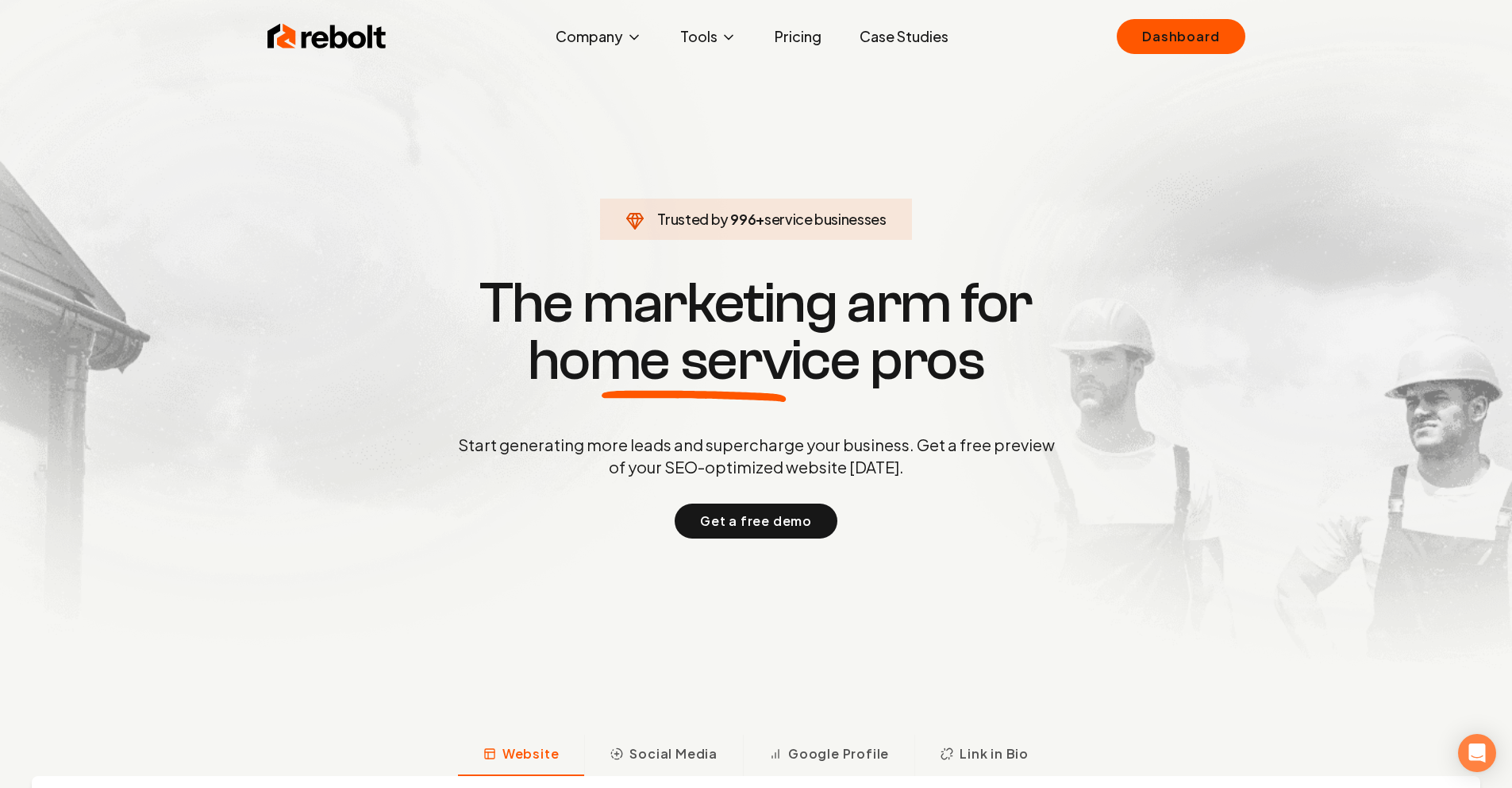
click at [806, 44] on link "Pricing" at bounding box center [798, 36] width 72 height 31
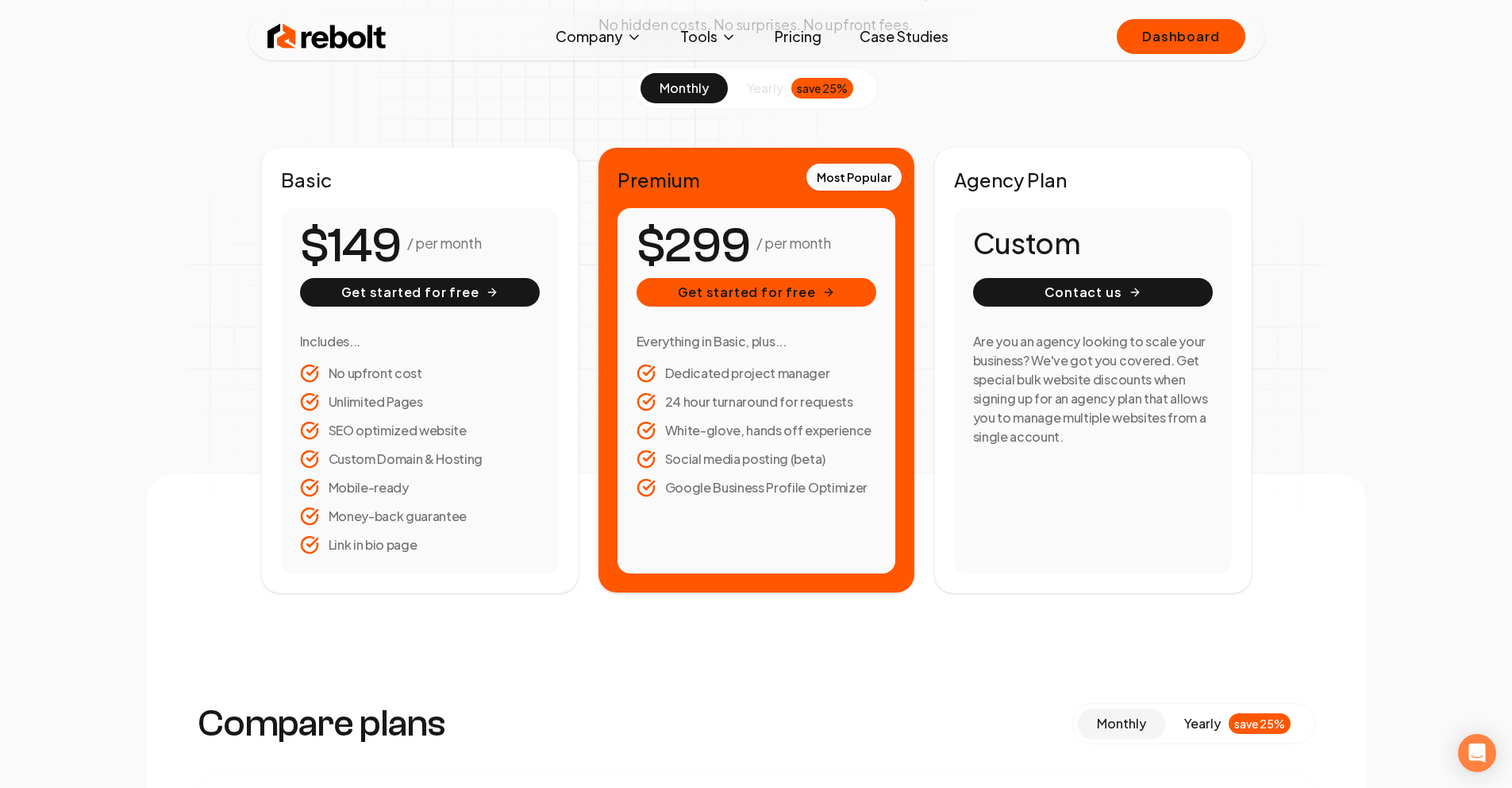
scroll to position [179, 0]
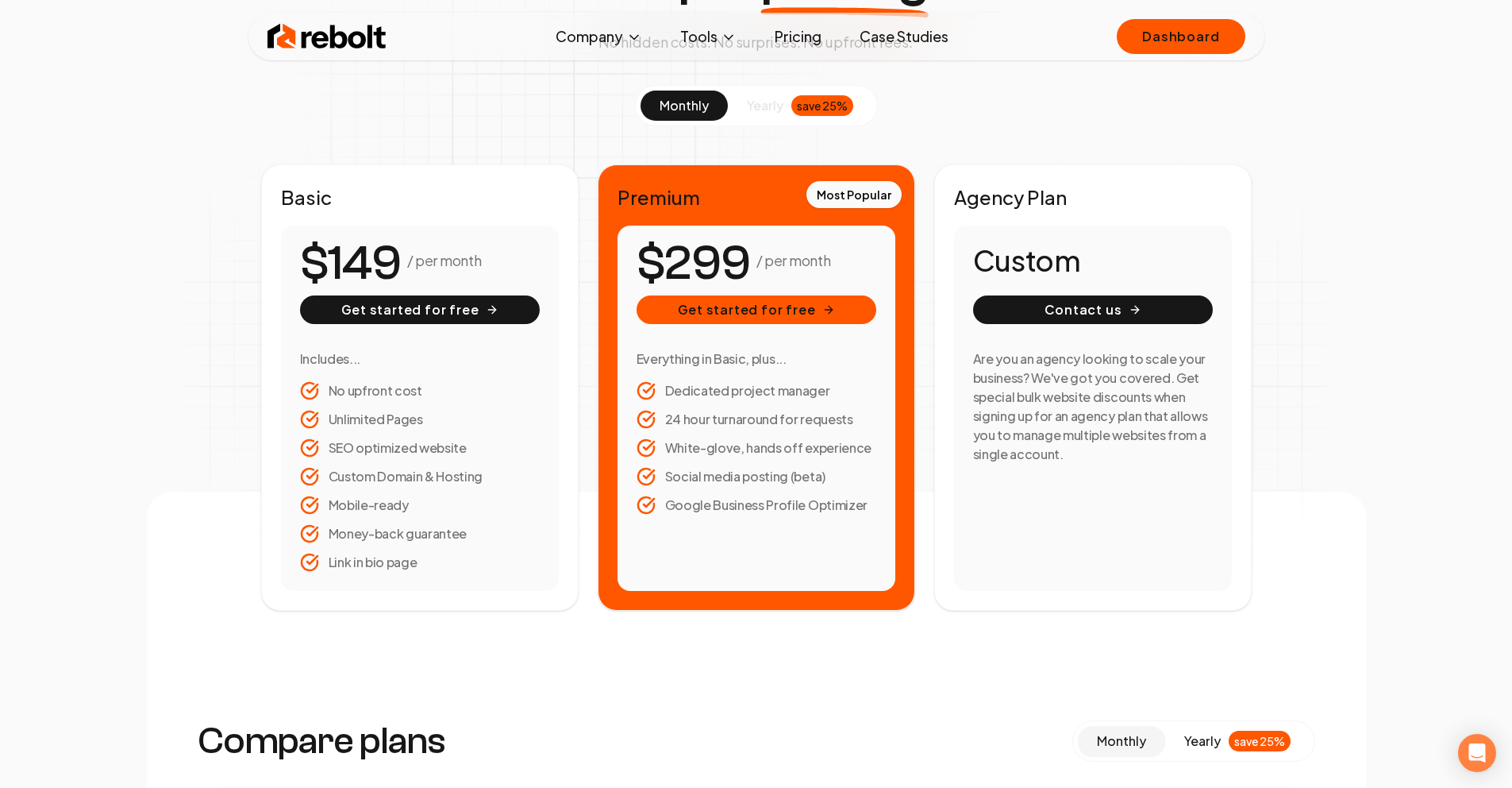
click at [330, 41] on img at bounding box center [327, 36] width 119 height 31
